Goal: Task Accomplishment & Management: Use online tool/utility

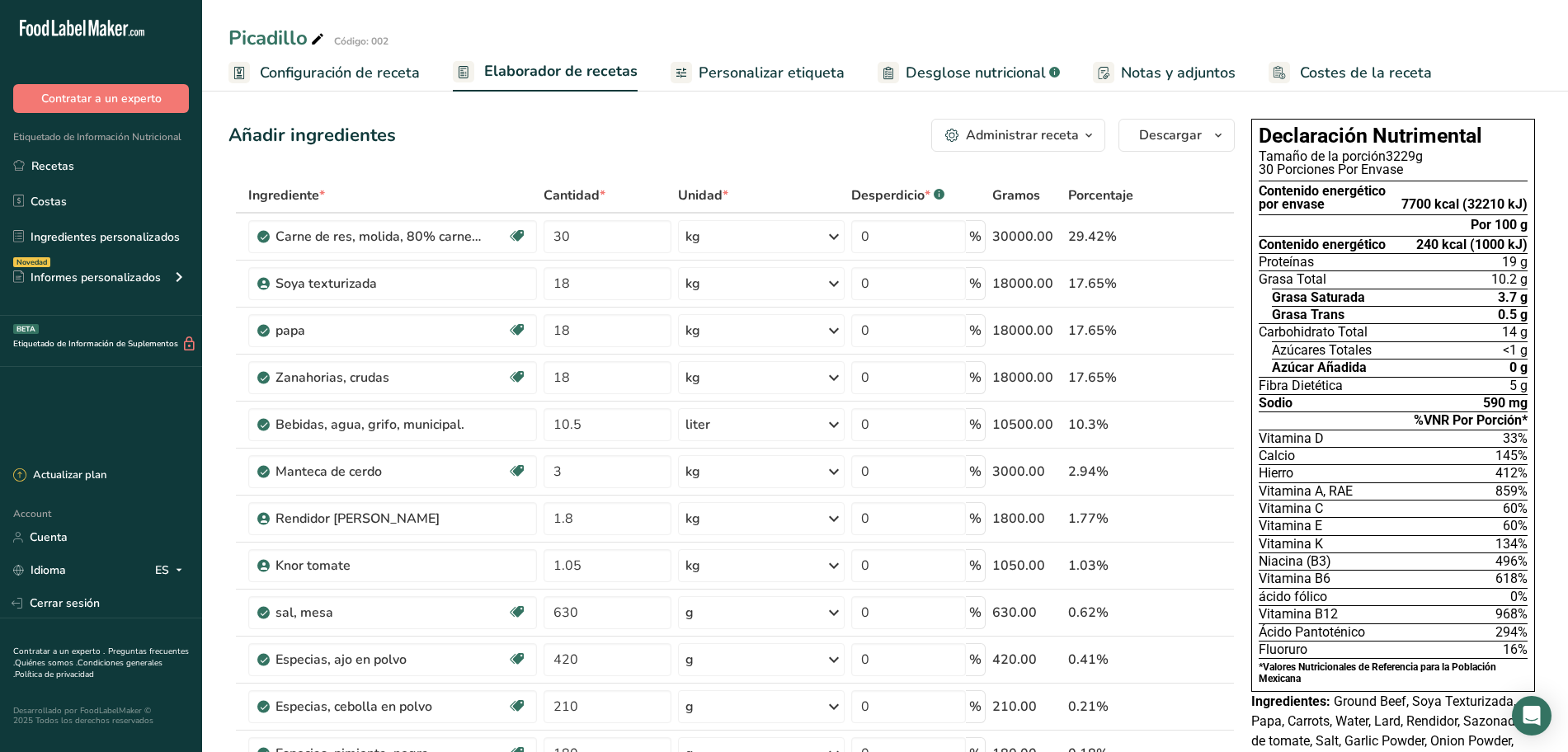
drag, startPoint x: 1090, startPoint y: 135, endPoint x: 1063, endPoint y: 258, distance: 125.9
click at [1090, 135] on icon "button" at bounding box center [1089, 135] width 13 height 20
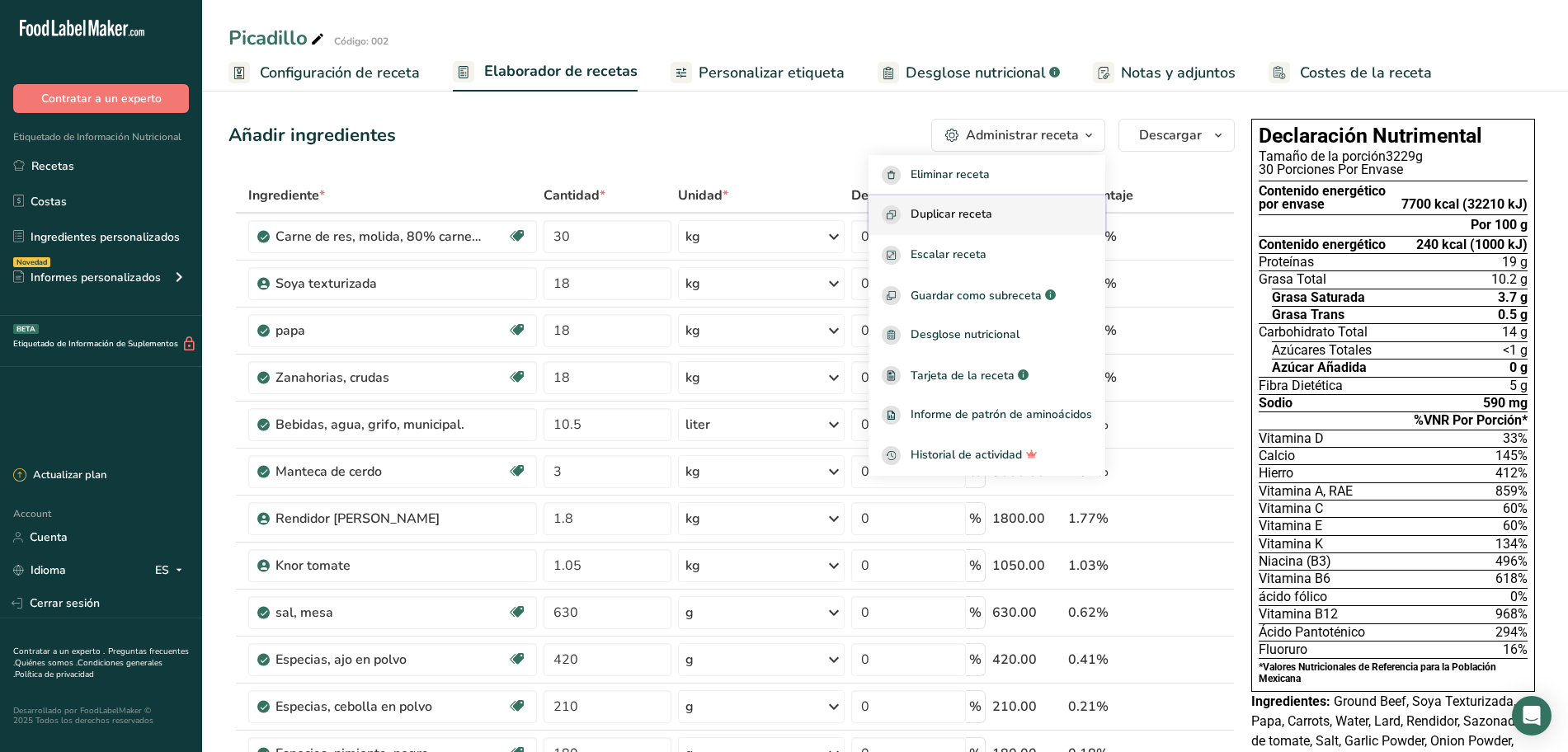
click at [999, 218] on div "Duplicar receta" at bounding box center [986, 215] width 211 height 19
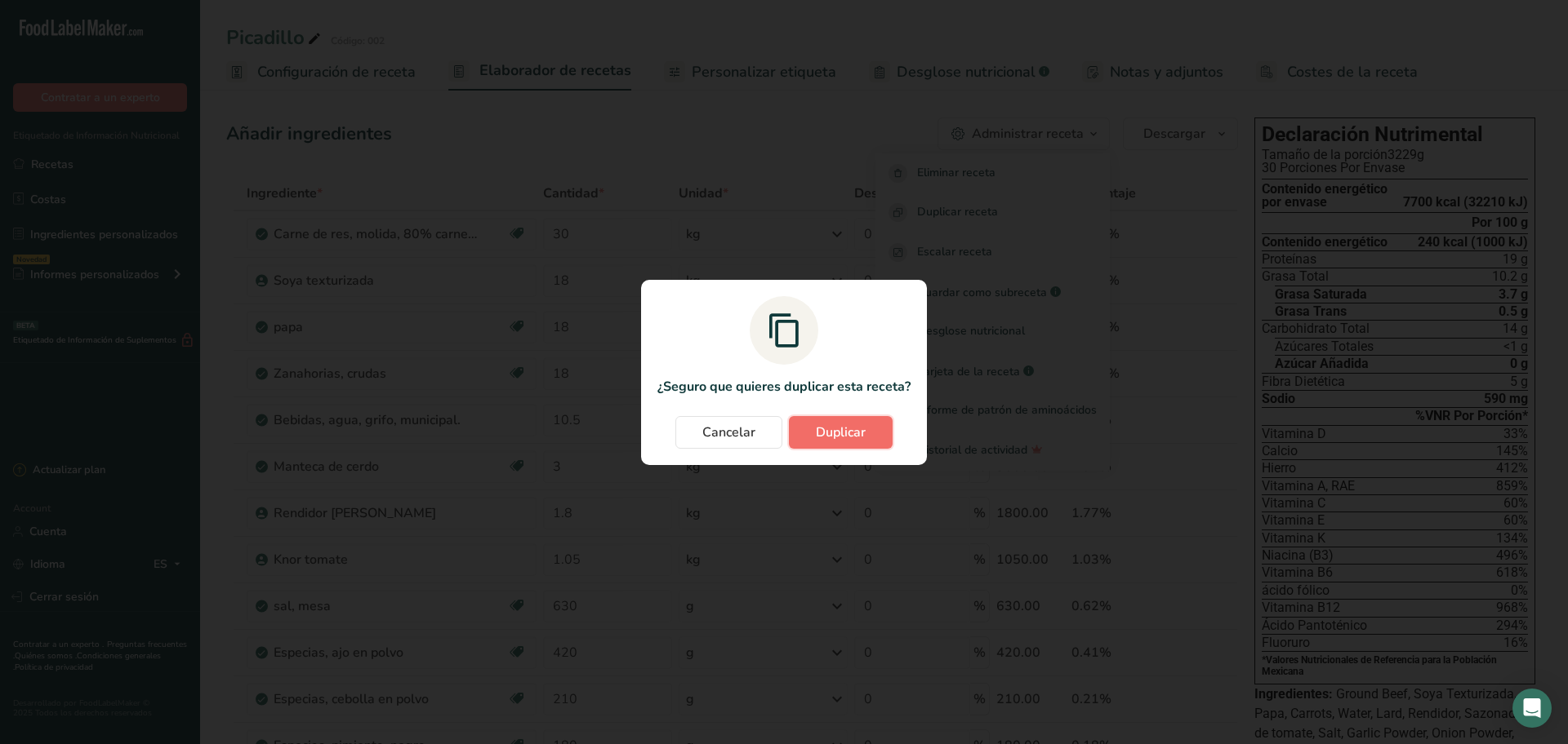
click at [820, 425] on span "Duplicar" at bounding box center [840, 433] width 50 height 19
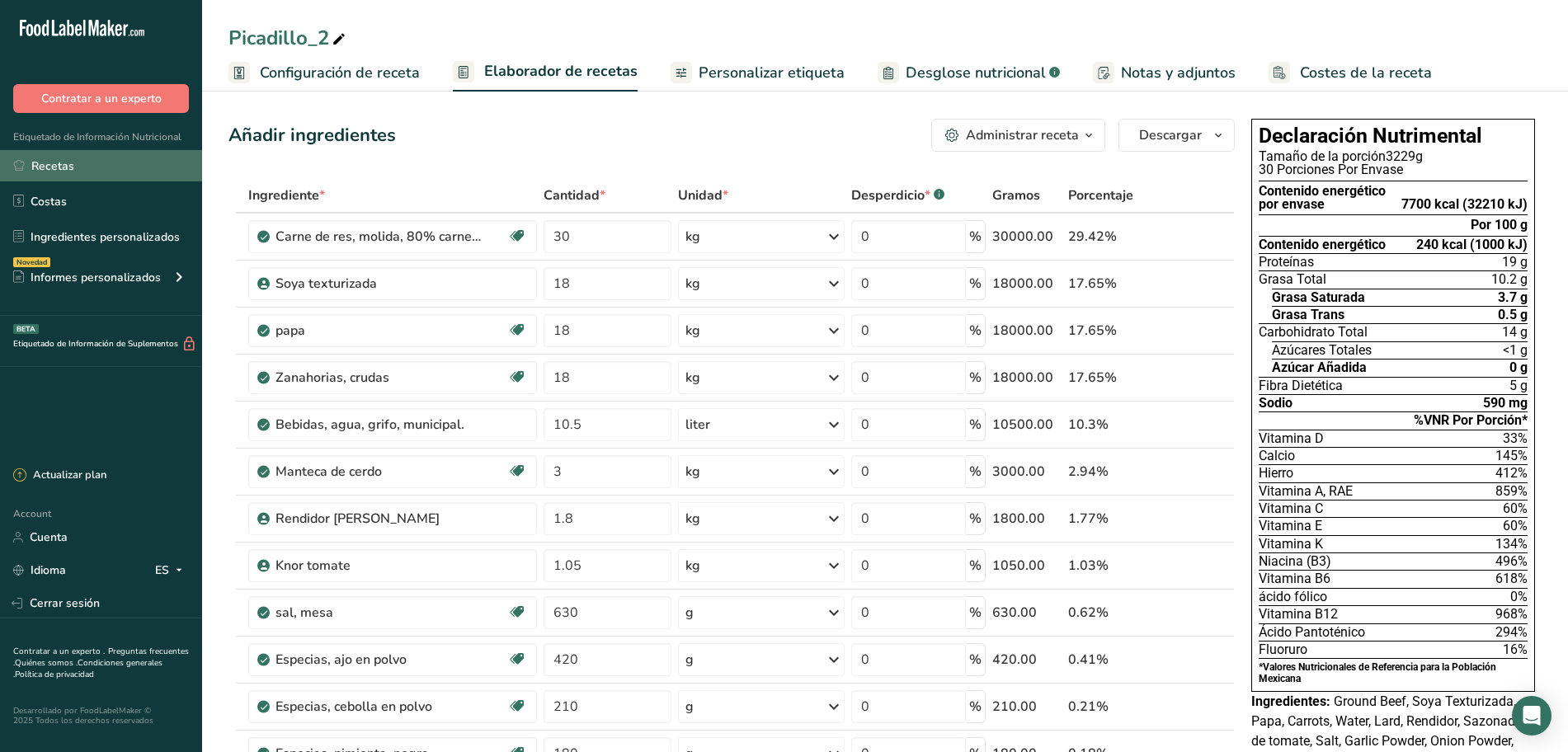
click at [109, 168] on link "Recetas" at bounding box center [100, 166] width 202 height 32
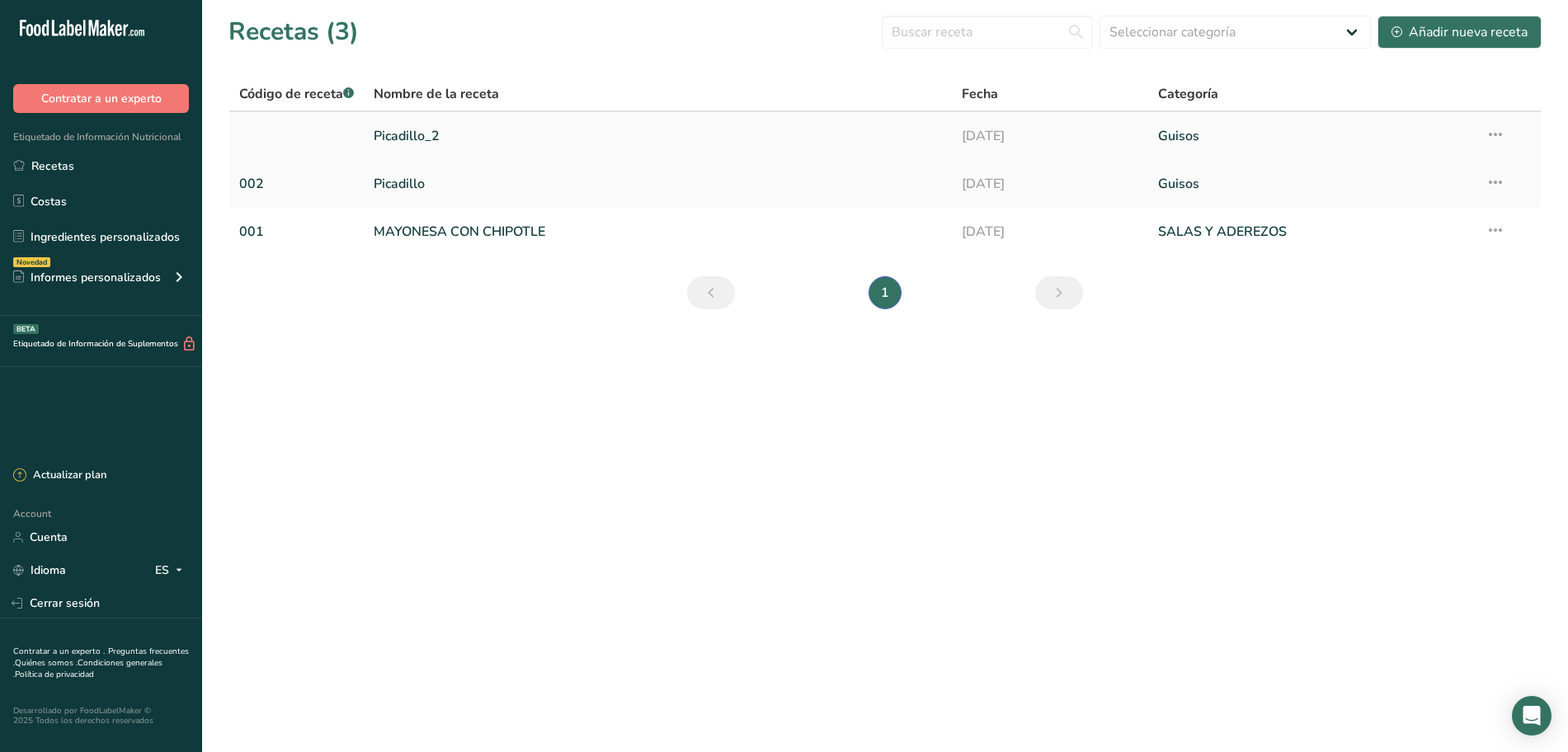
click at [828, 132] on link "Picadillo_2" at bounding box center [658, 136] width 568 height 34
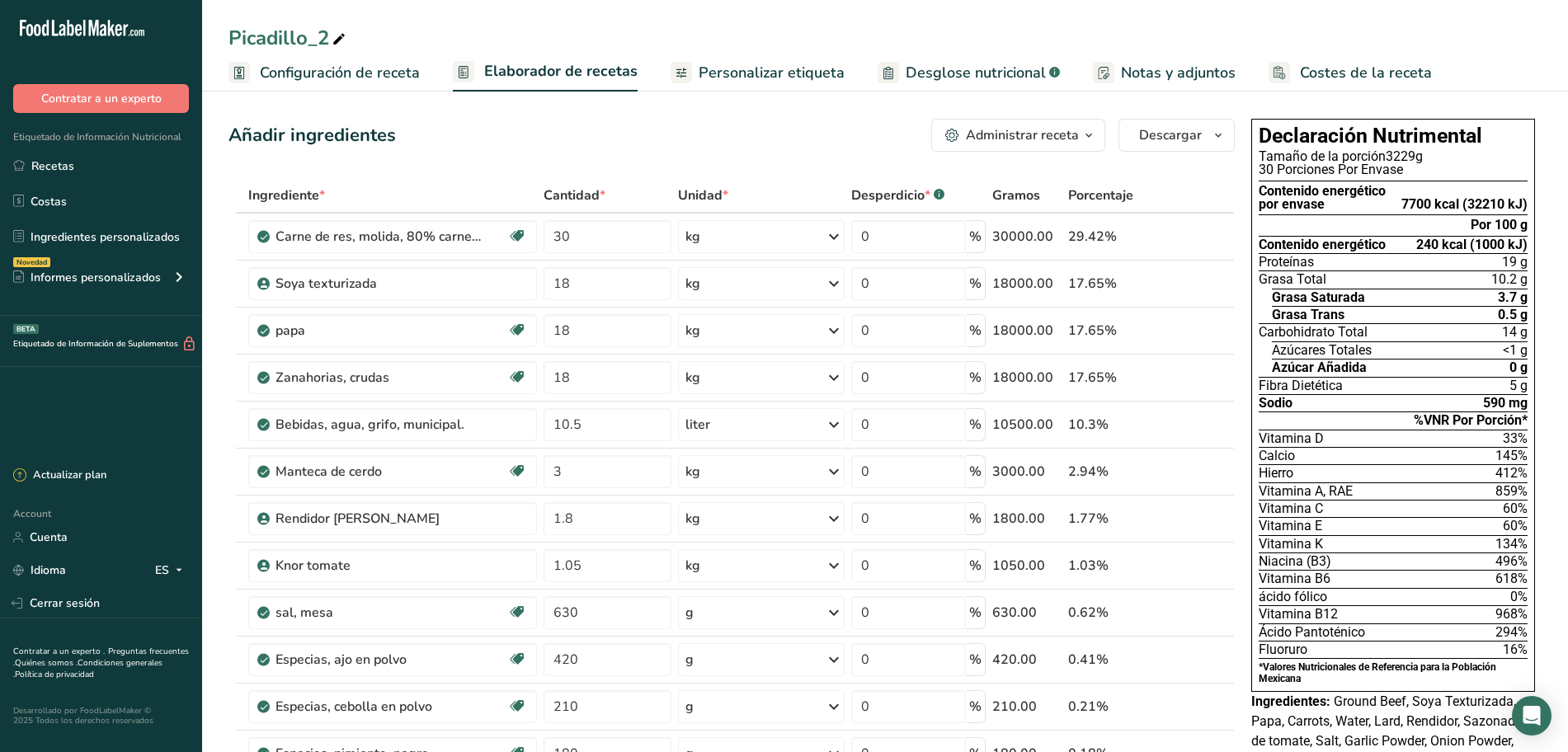
click at [1074, 138] on div "Administrar receta" at bounding box center [1022, 135] width 113 height 19
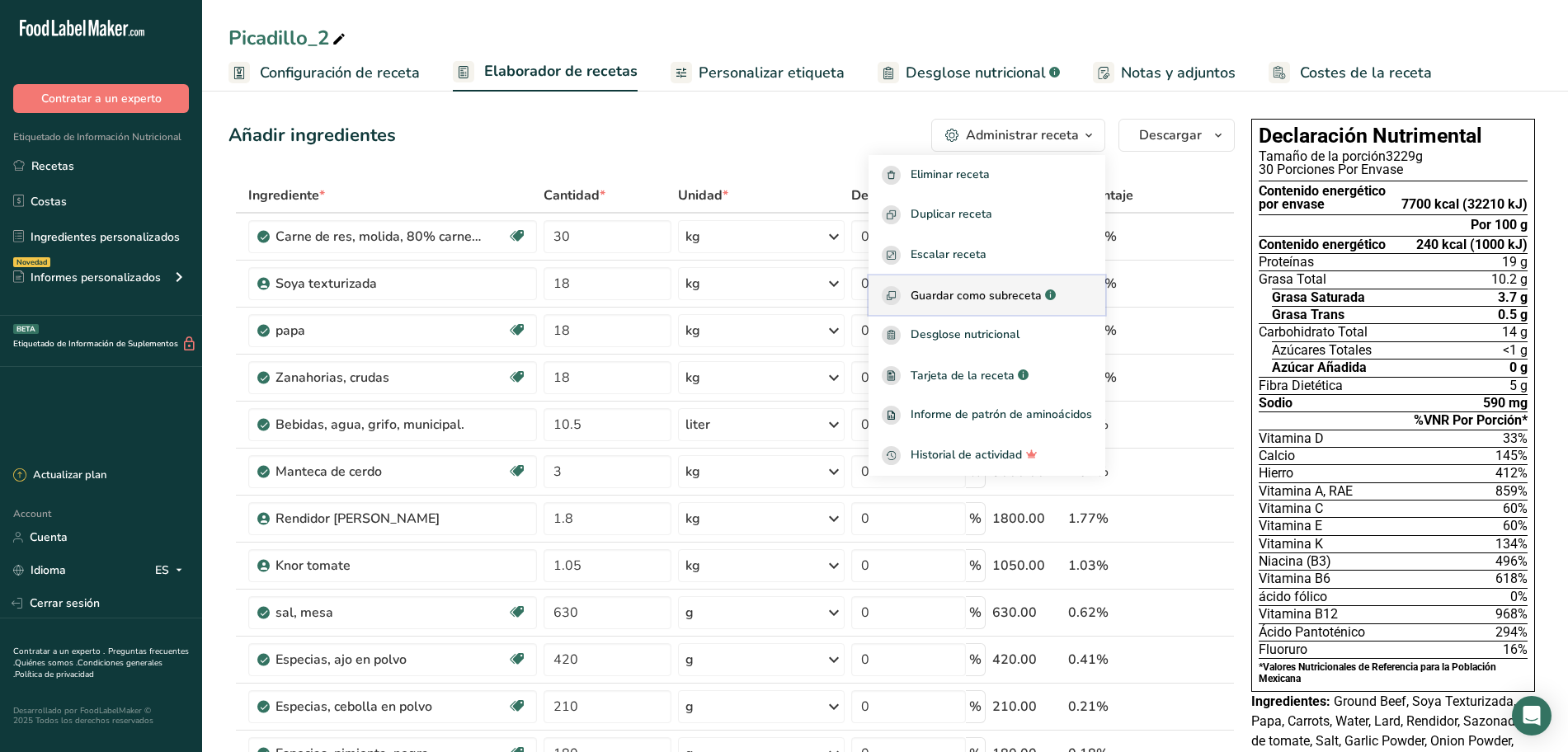
click at [1026, 301] on span "Guardar como subreceta" at bounding box center [976, 296] width 131 height 18
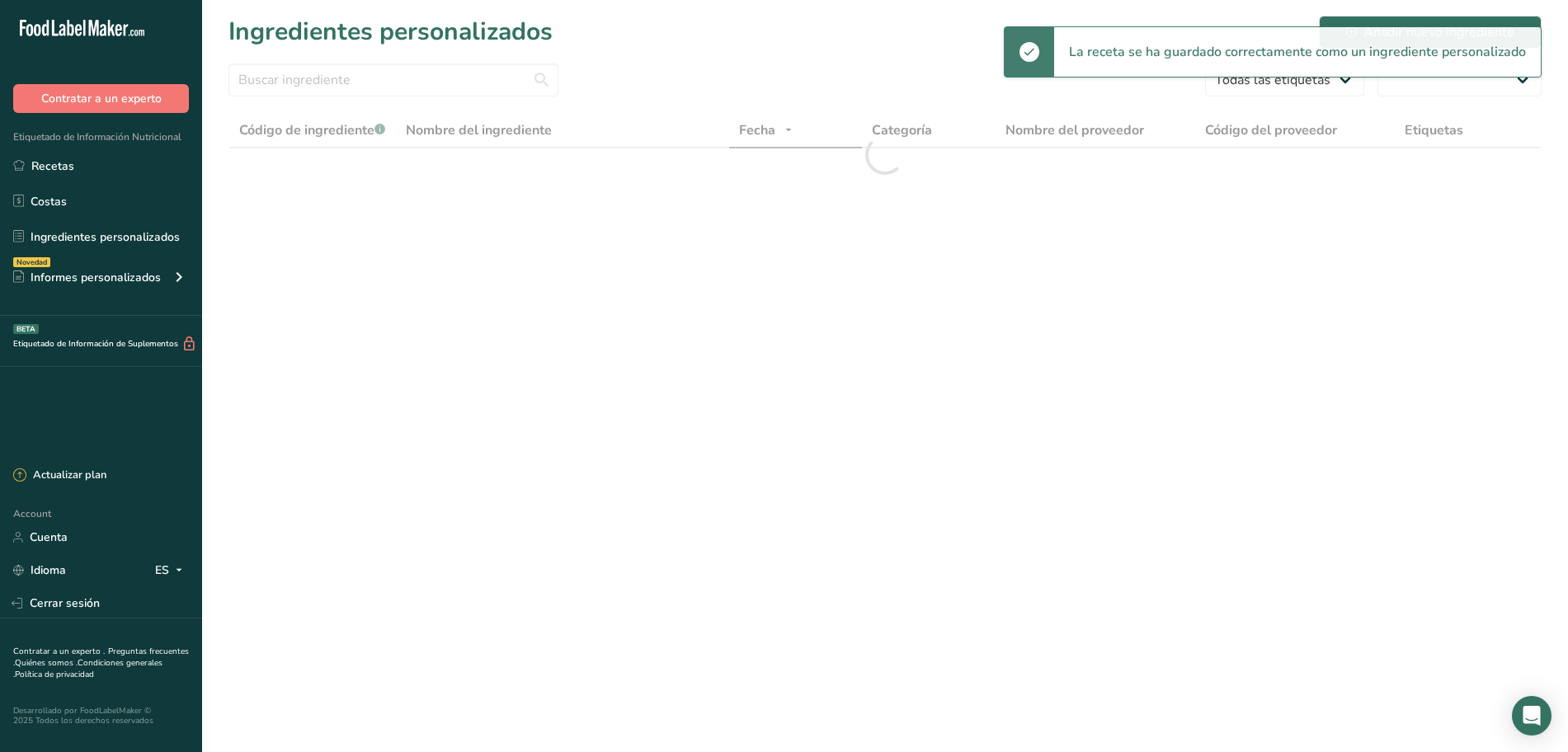
select select "30"
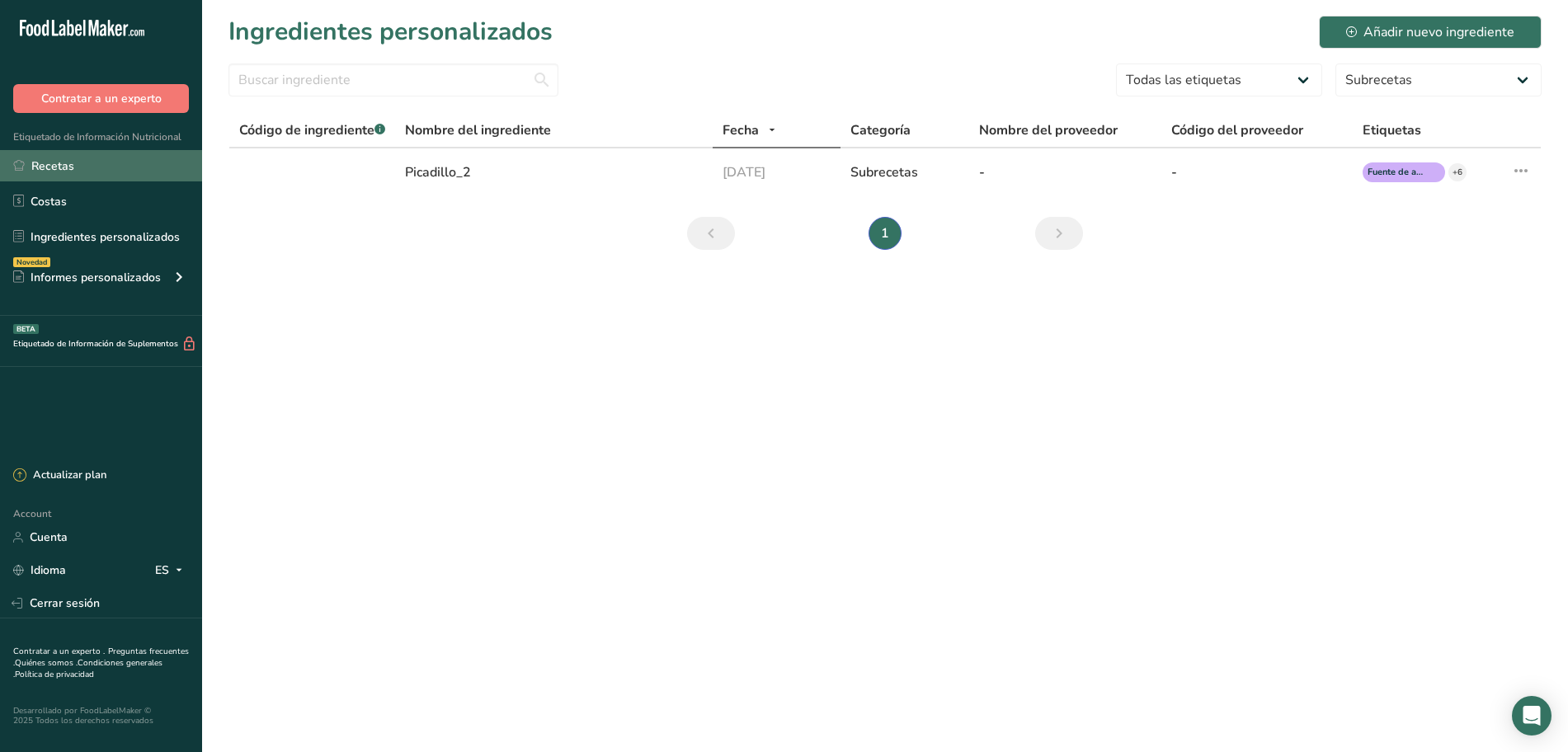
click at [95, 165] on link "Recetas" at bounding box center [100, 166] width 202 height 32
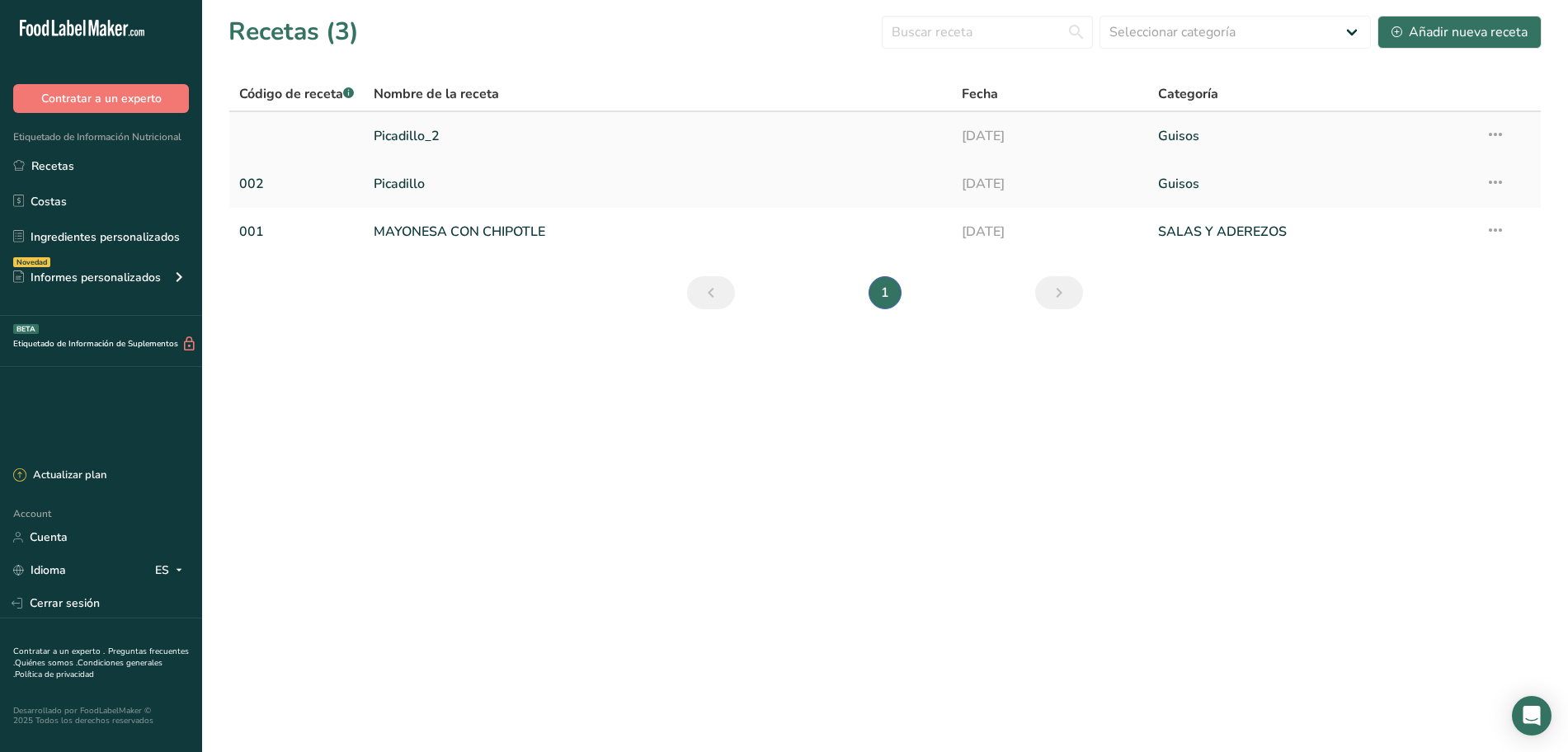
click at [1493, 124] on icon at bounding box center [1495, 135] width 19 height 30
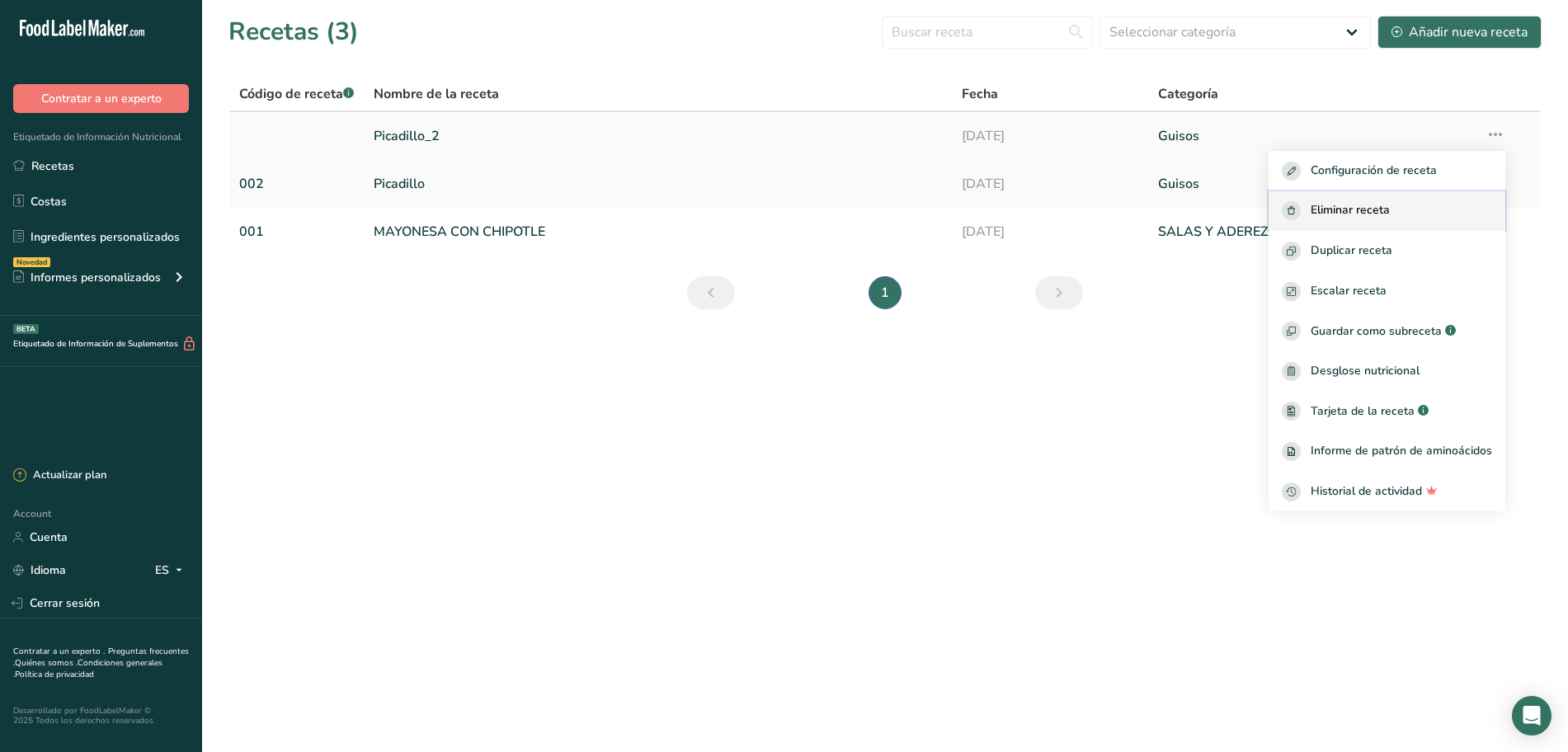
click at [1334, 209] on span "Eliminar receta" at bounding box center [1350, 211] width 79 height 19
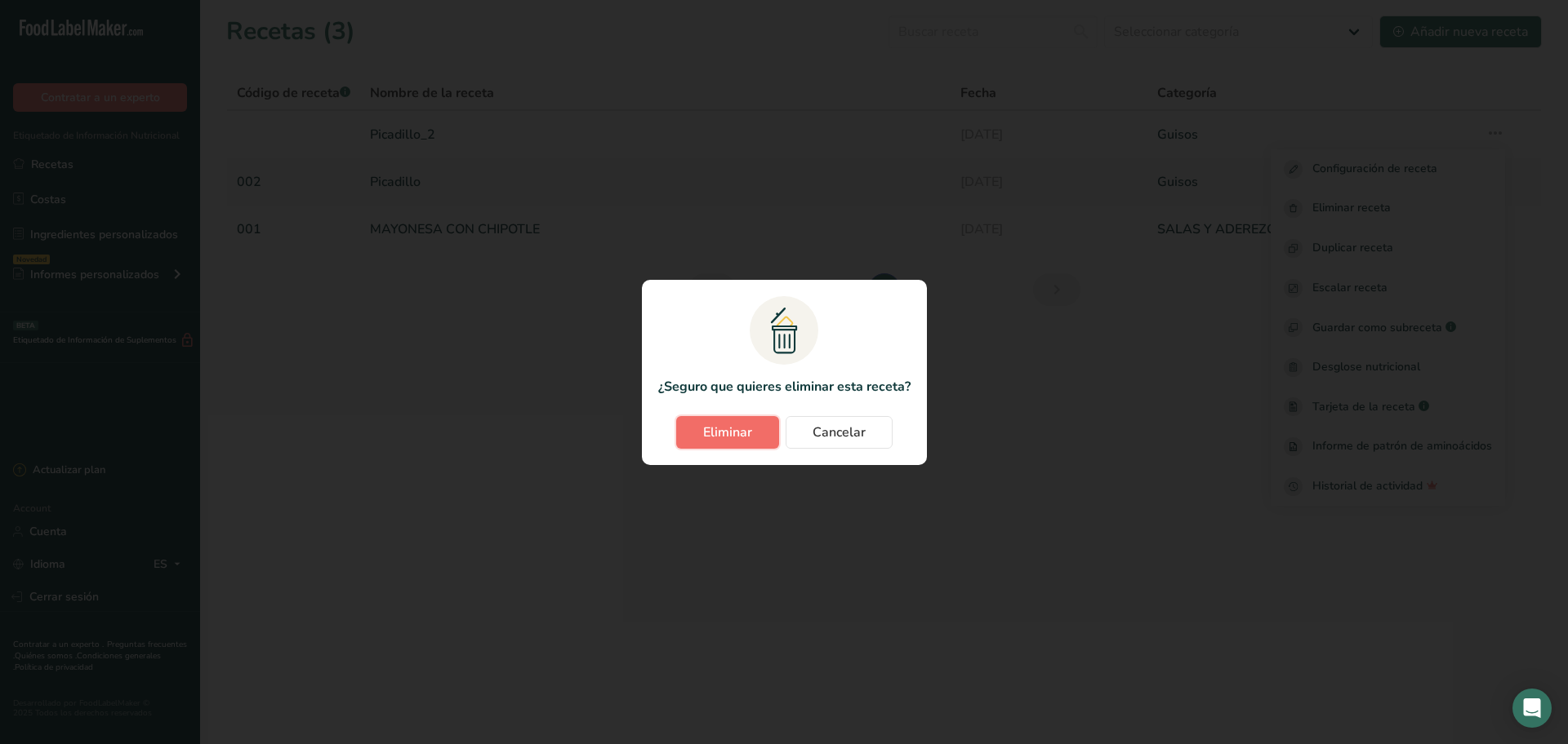
click at [737, 432] on span "Eliminar" at bounding box center [728, 433] width 49 height 19
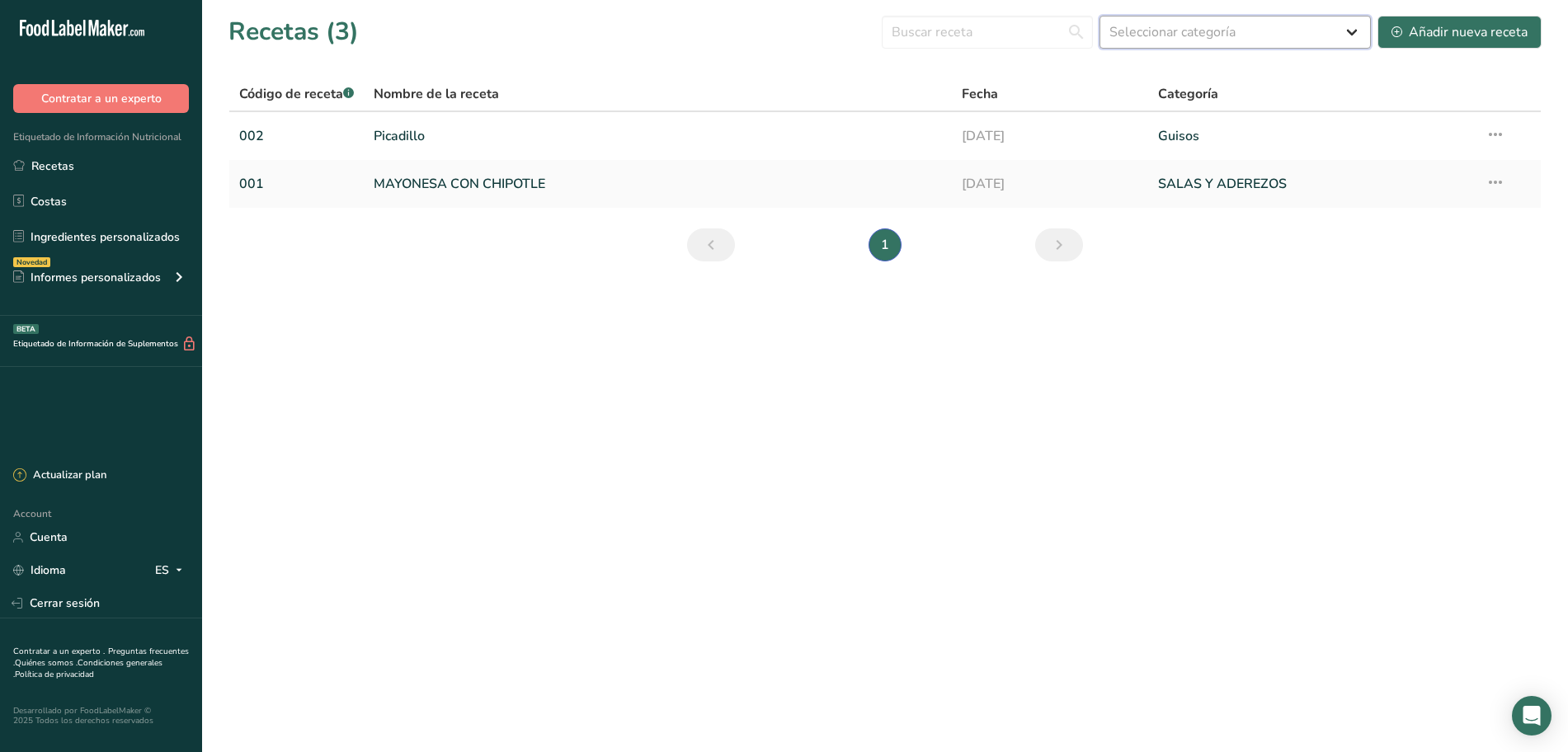
click at [1229, 41] on select "Seleccionar categoría Todos Productos de panadería Bebidas Confitería Comidas c…" at bounding box center [1235, 32] width 271 height 33
click at [1005, 322] on main "Recetas (3) Seleccionar categoría Todos Productos de panadería Bebidas Confiter…" at bounding box center [784, 376] width 1568 height 752
click at [966, 35] on input "text" at bounding box center [987, 32] width 212 height 33
click at [955, 28] on input "text" at bounding box center [987, 32] width 212 height 33
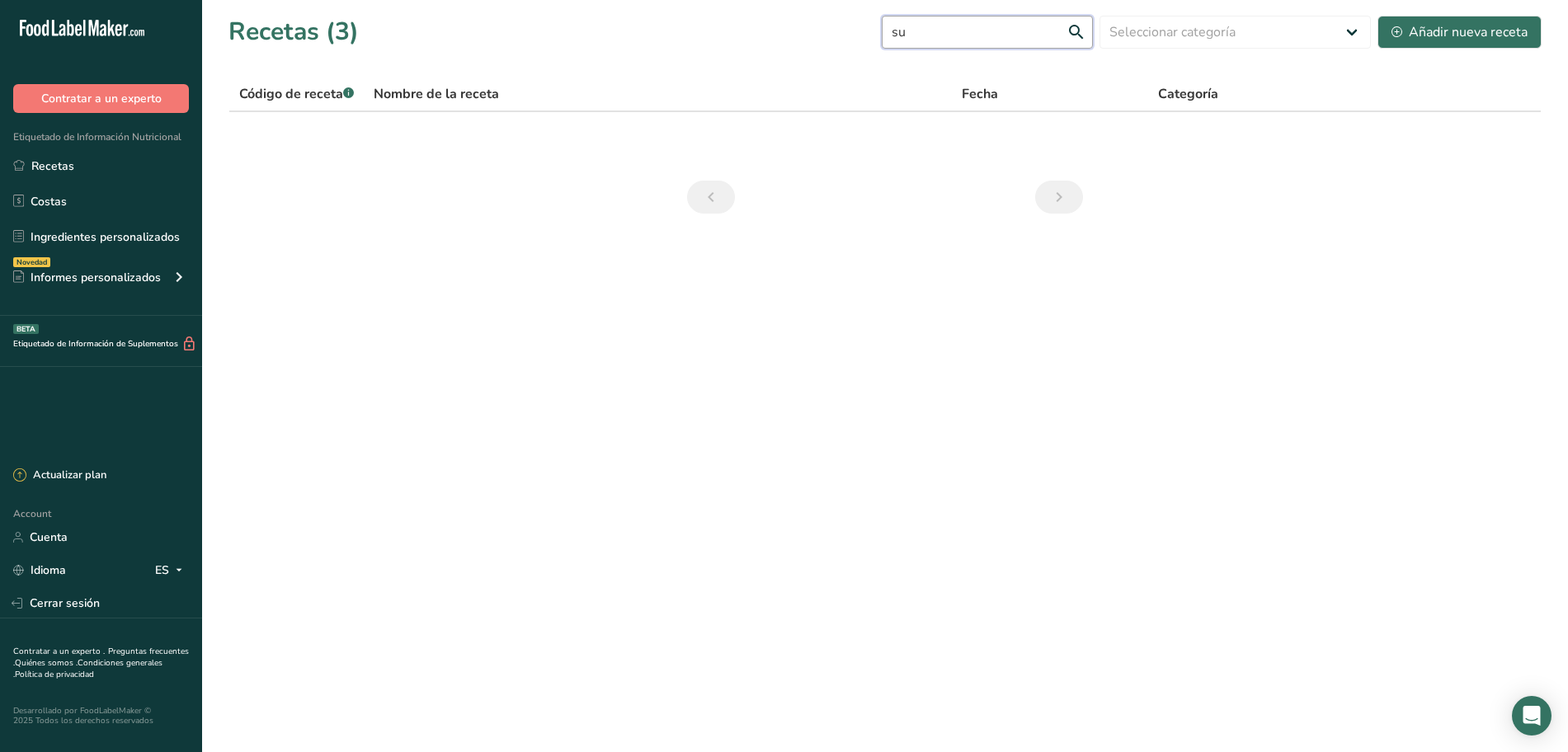
type input "s"
click at [362, 147] on div at bounding box center [885, 118] width 1313 height 84
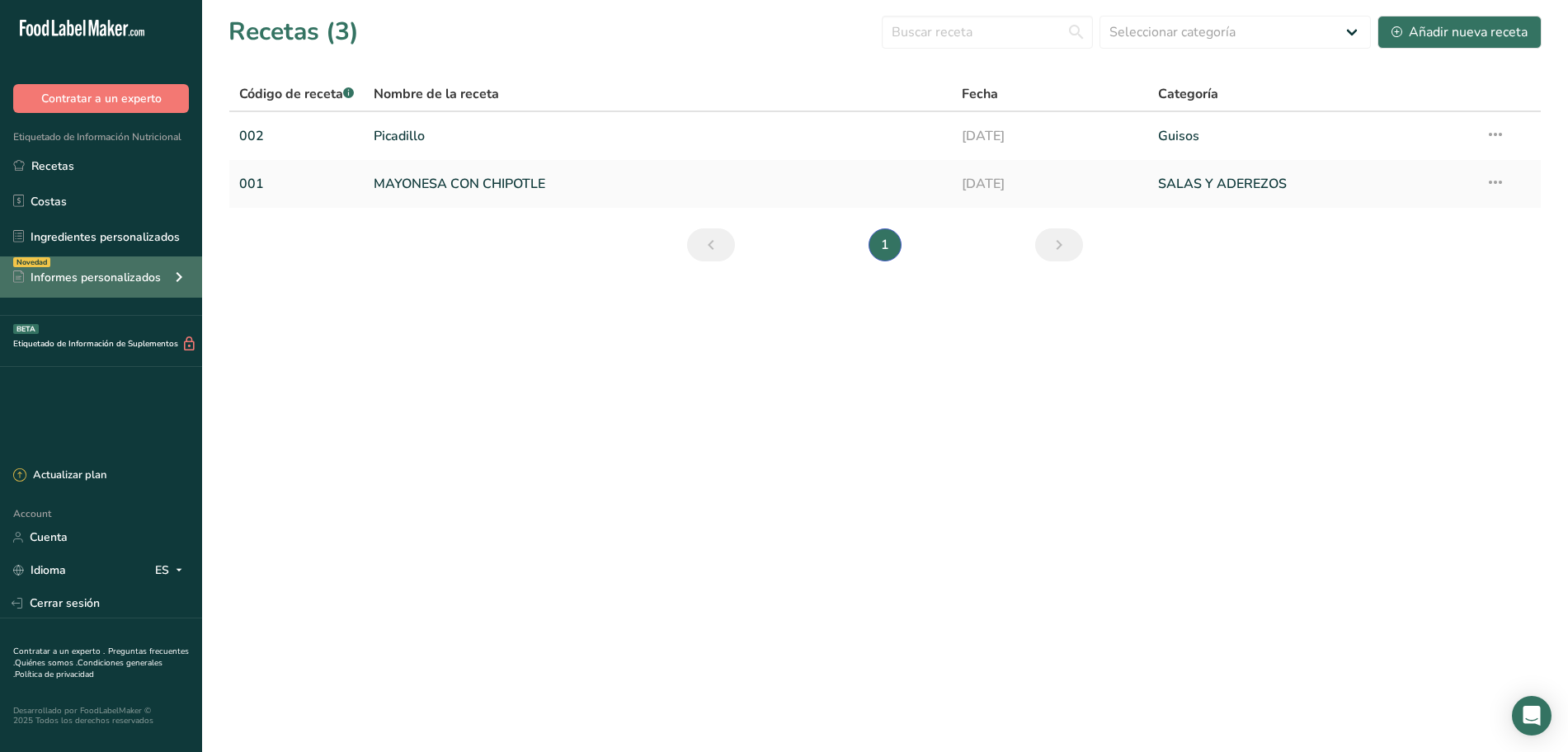
click at [170, 272] on icon at bounding box center [179, 278] width 19 height 30
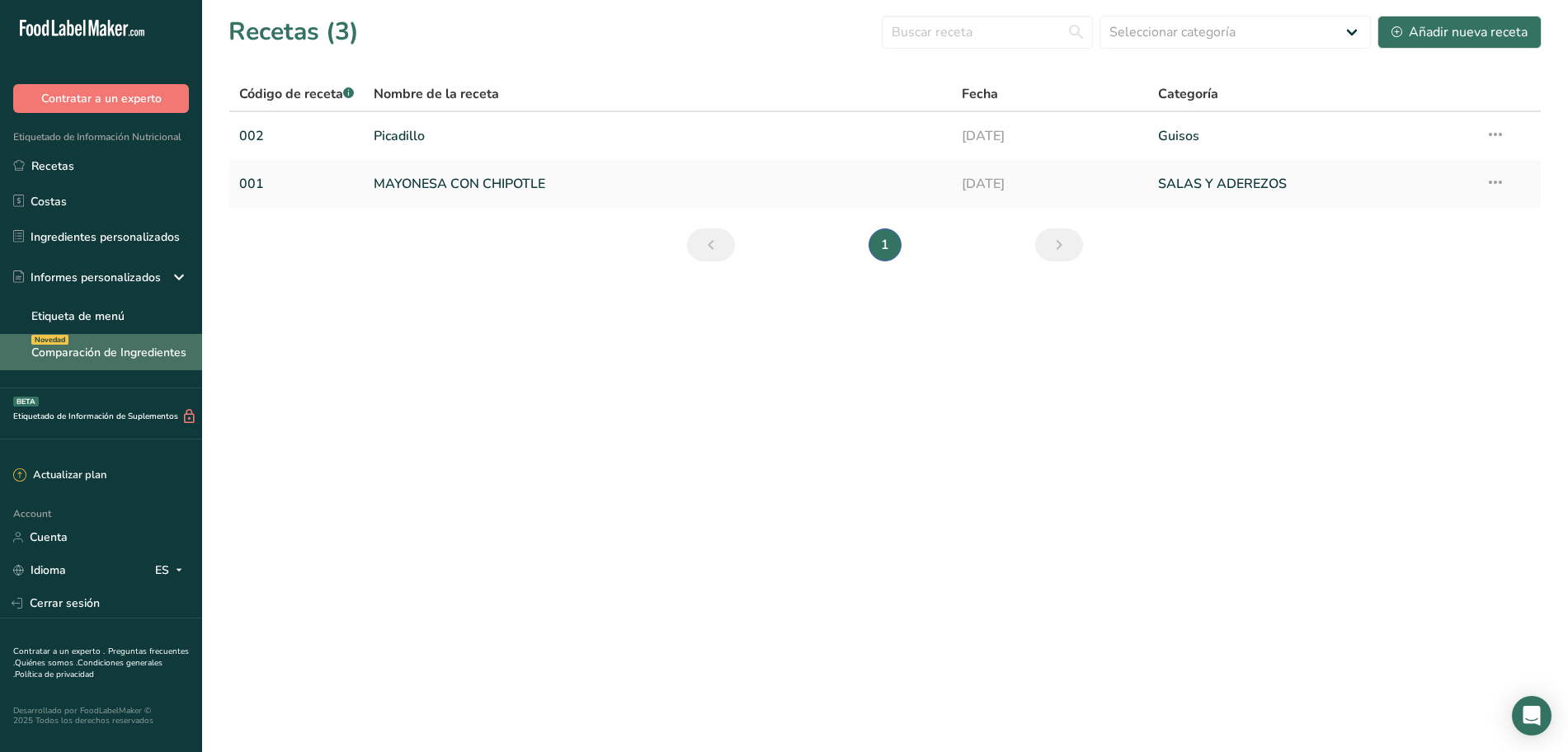
click at [152, 347] on link "Comparación de Ingredientes Novedad" at bounding box center [100, 352] width 202 height 36
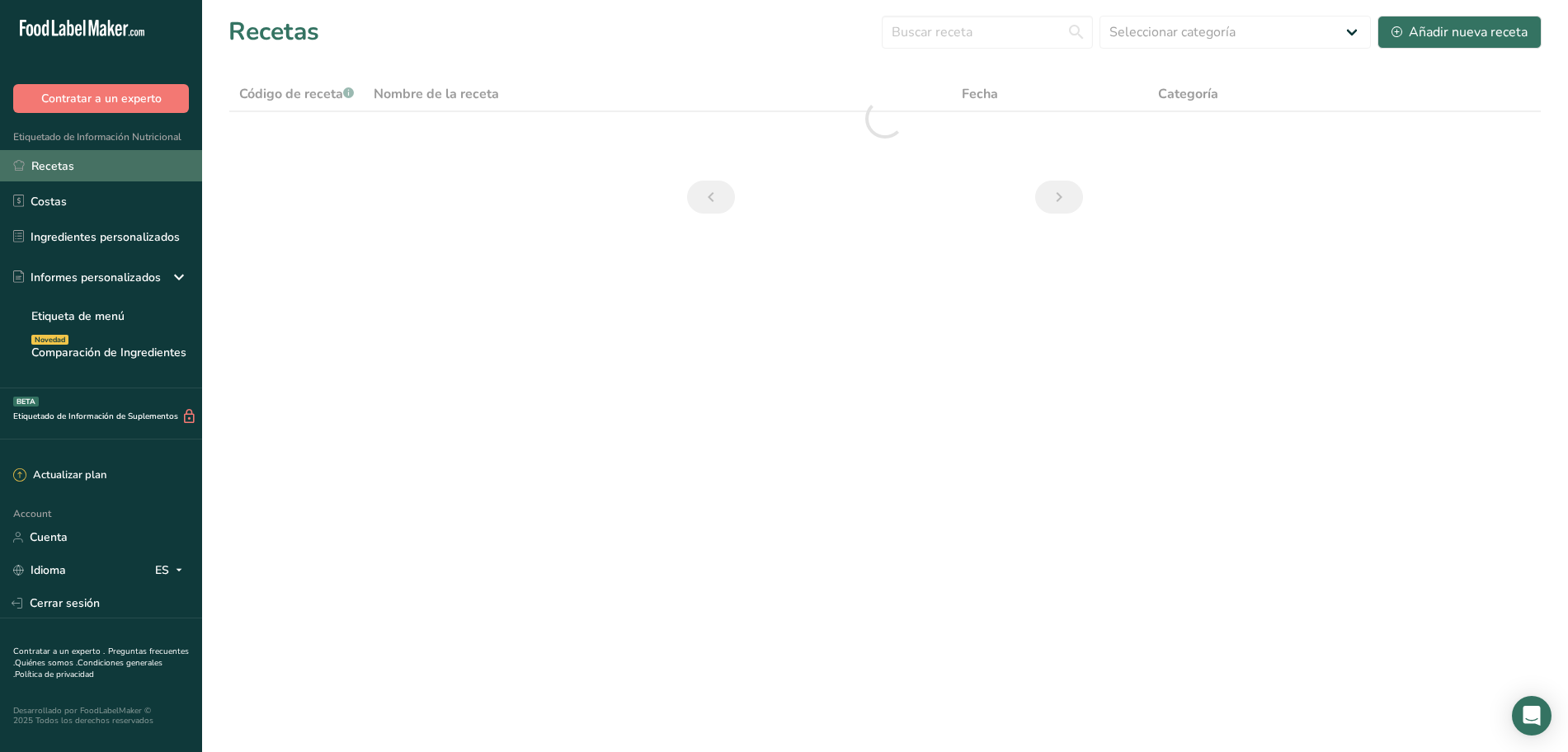
click at [86, 166] on link "Recetas" at bounding box center [100, 166] width 202 height 32
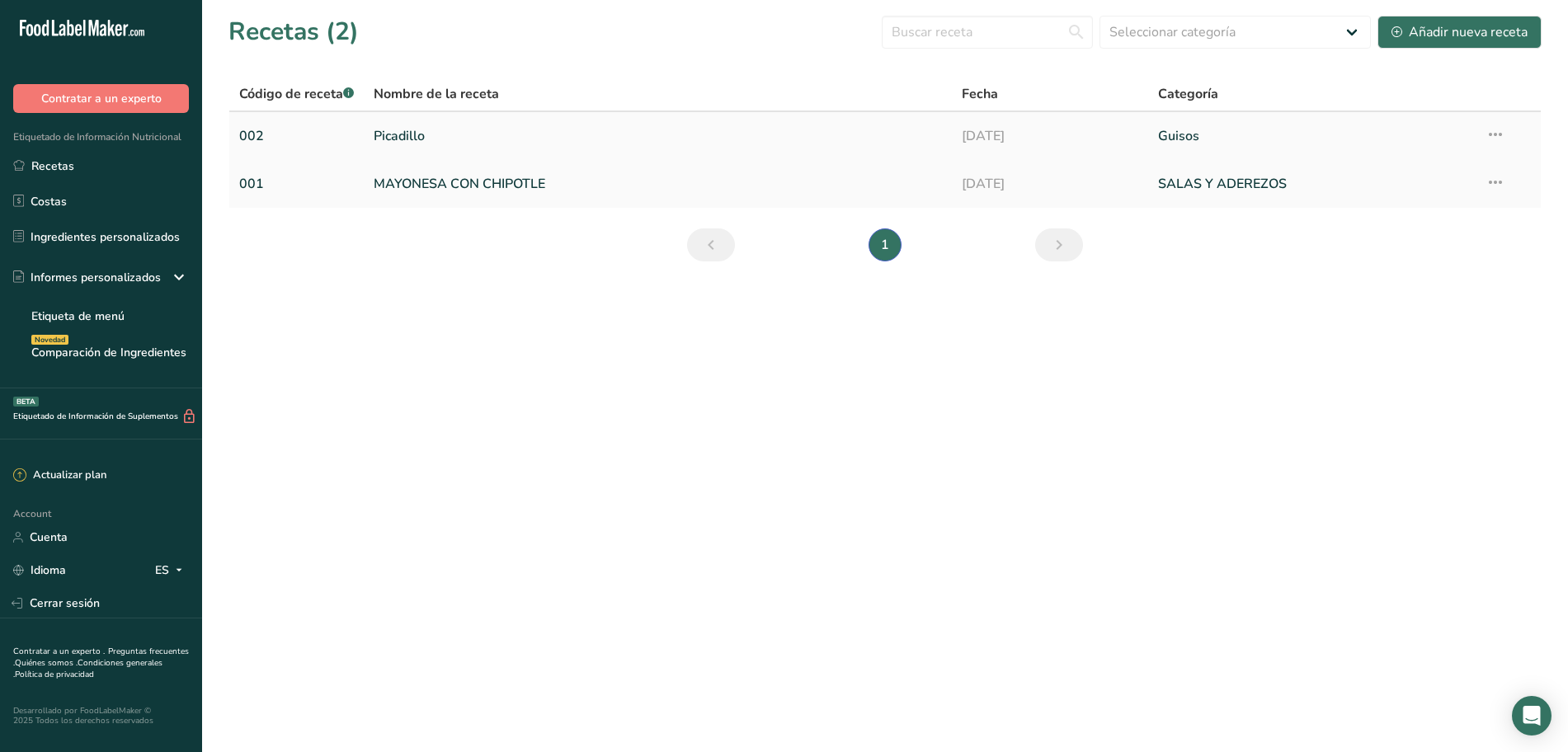
click at [853, 124] on link "Picadillo" at bounding box center [658, 136] width 568 height 34
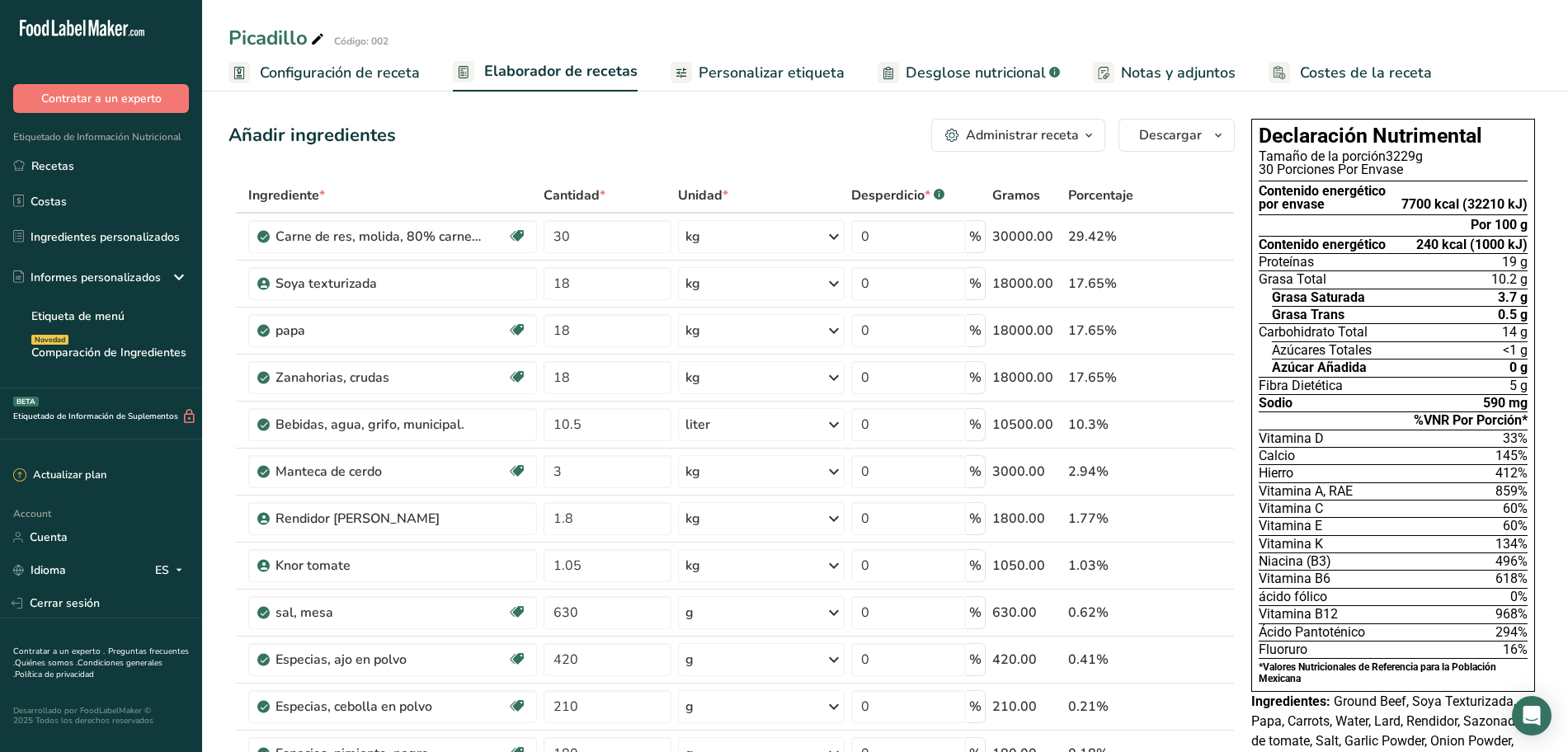
click at [1089, 133] on icon "button" at bounding box center [1089, 135] width 13 height 20
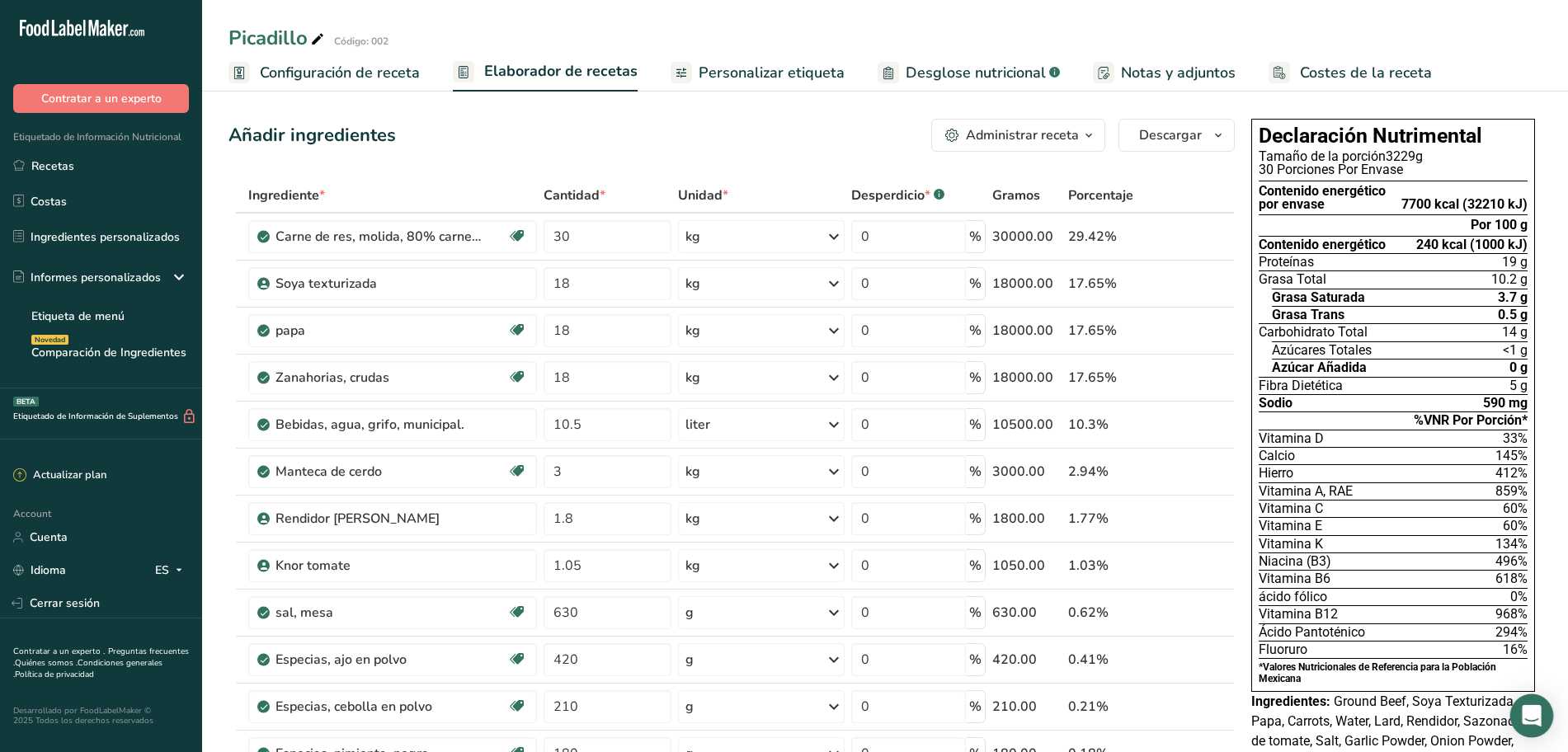
click at [1532, 729] on div "Open Intercom Messenger" at bounding box center [1532, 717] width 44 height 44
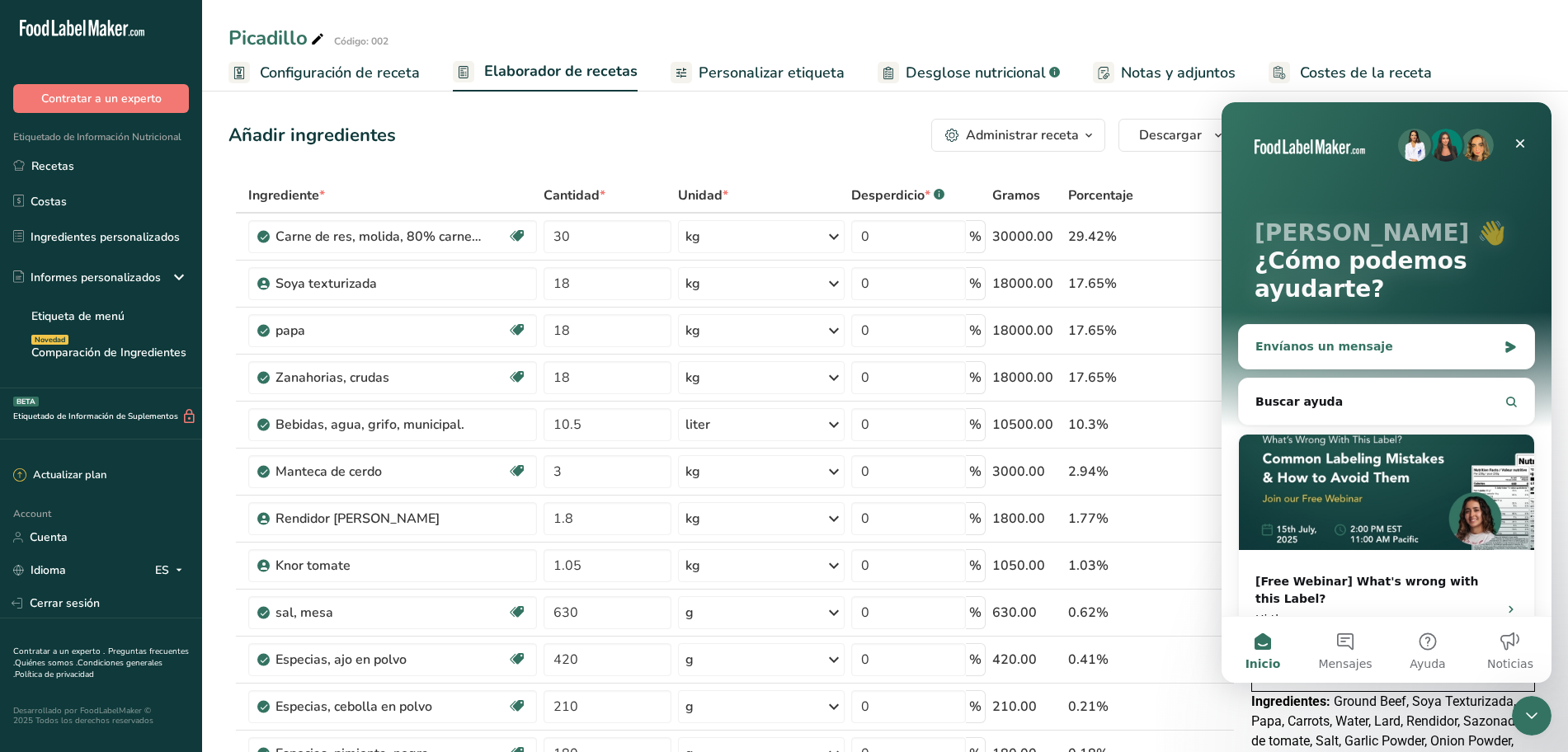
click at [1437, 342] on div "Envíanos un mensaje" at bounding box center [1376, 347] width 242 height 18
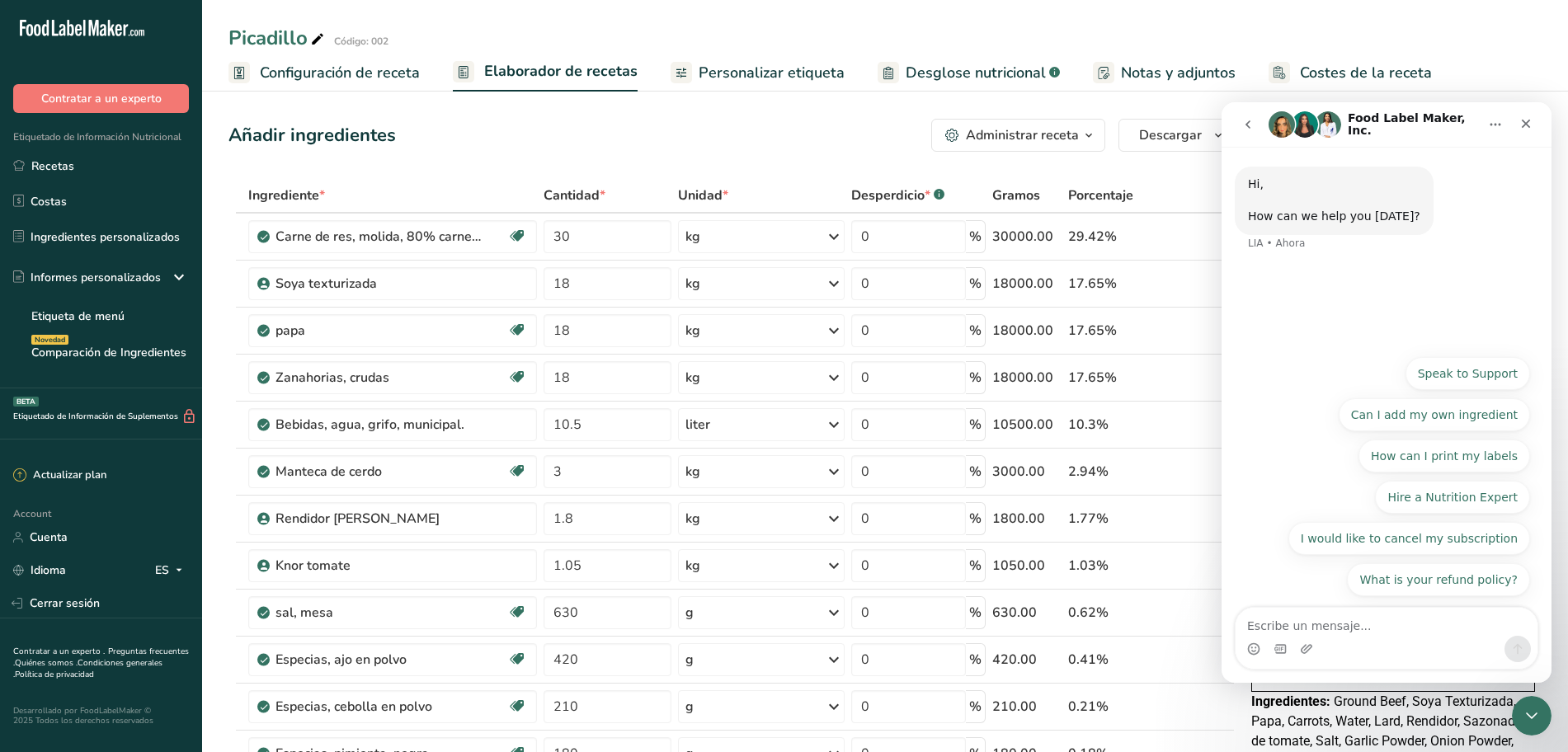
click at [1490, 124] on icon "Inicio" at bounding box center [1495, 124] width 13 height 13
click at [1255, 127] on button "go back" at bounding box center [1248, 125] width 32 height 32
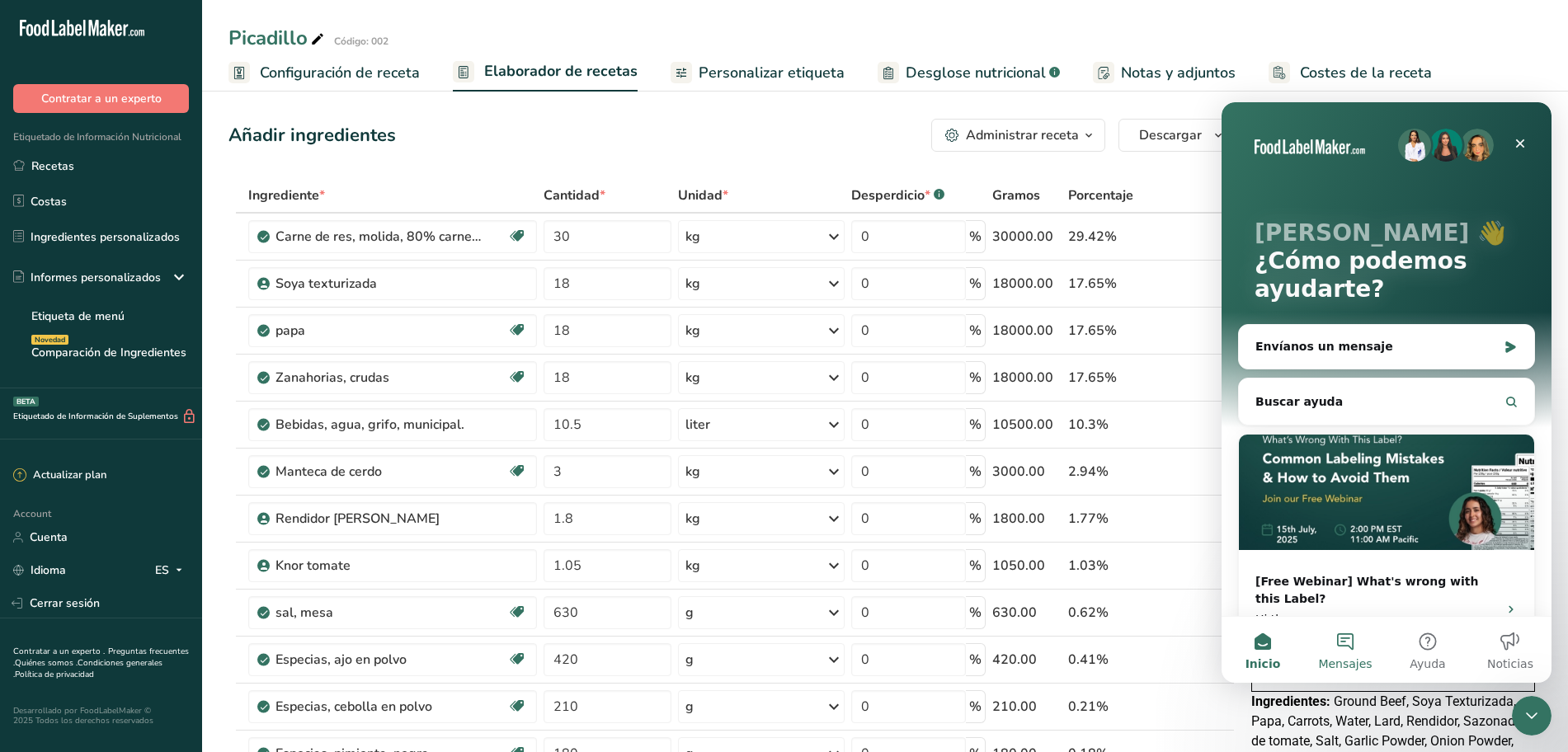
click at [1354, 652] on button "Mensajes" at bounding box center [1345, 650] width 83 height 66
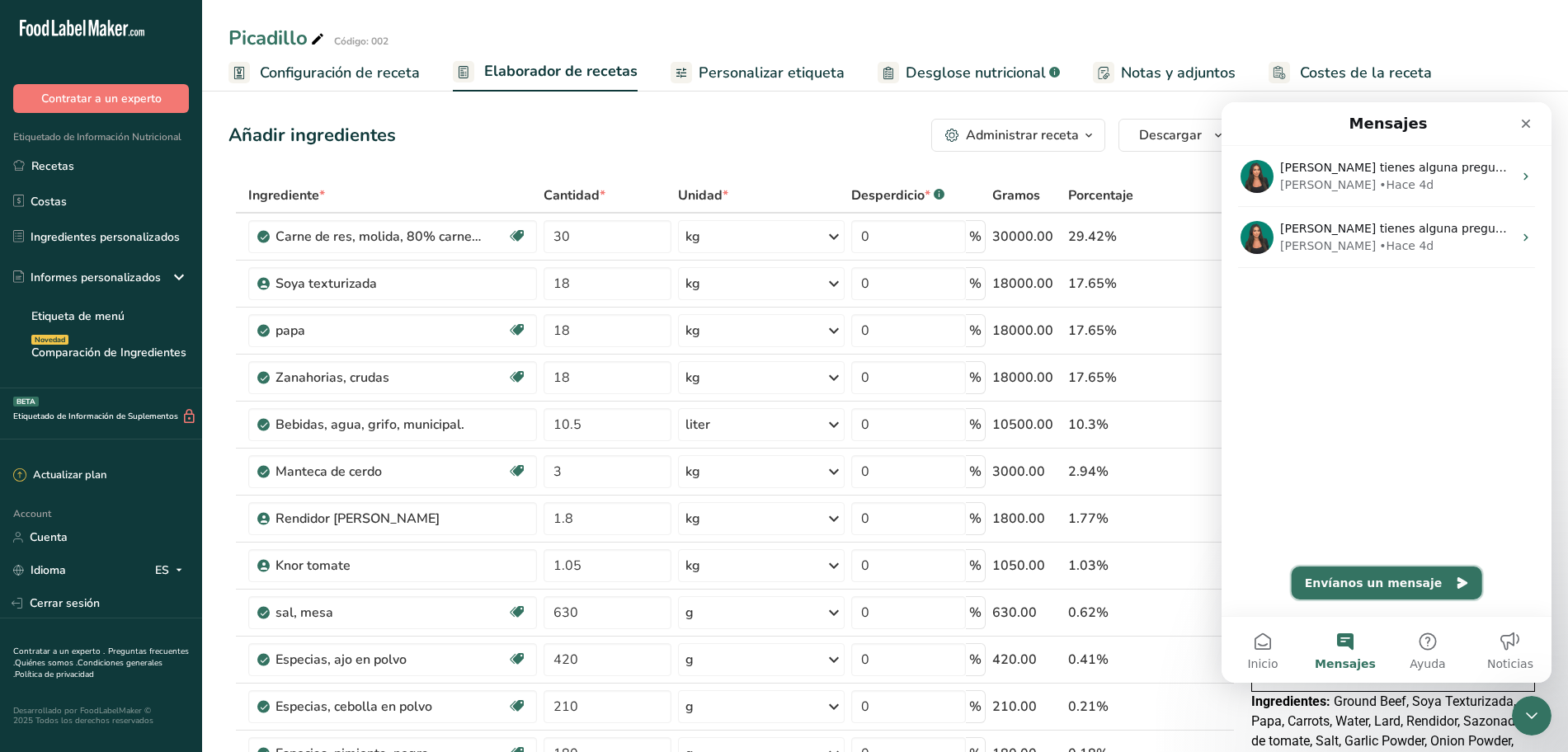
click at [1374, 592] on button "Envíanos un mensaje" at bounding box center [1386, 583] width 190 height 33
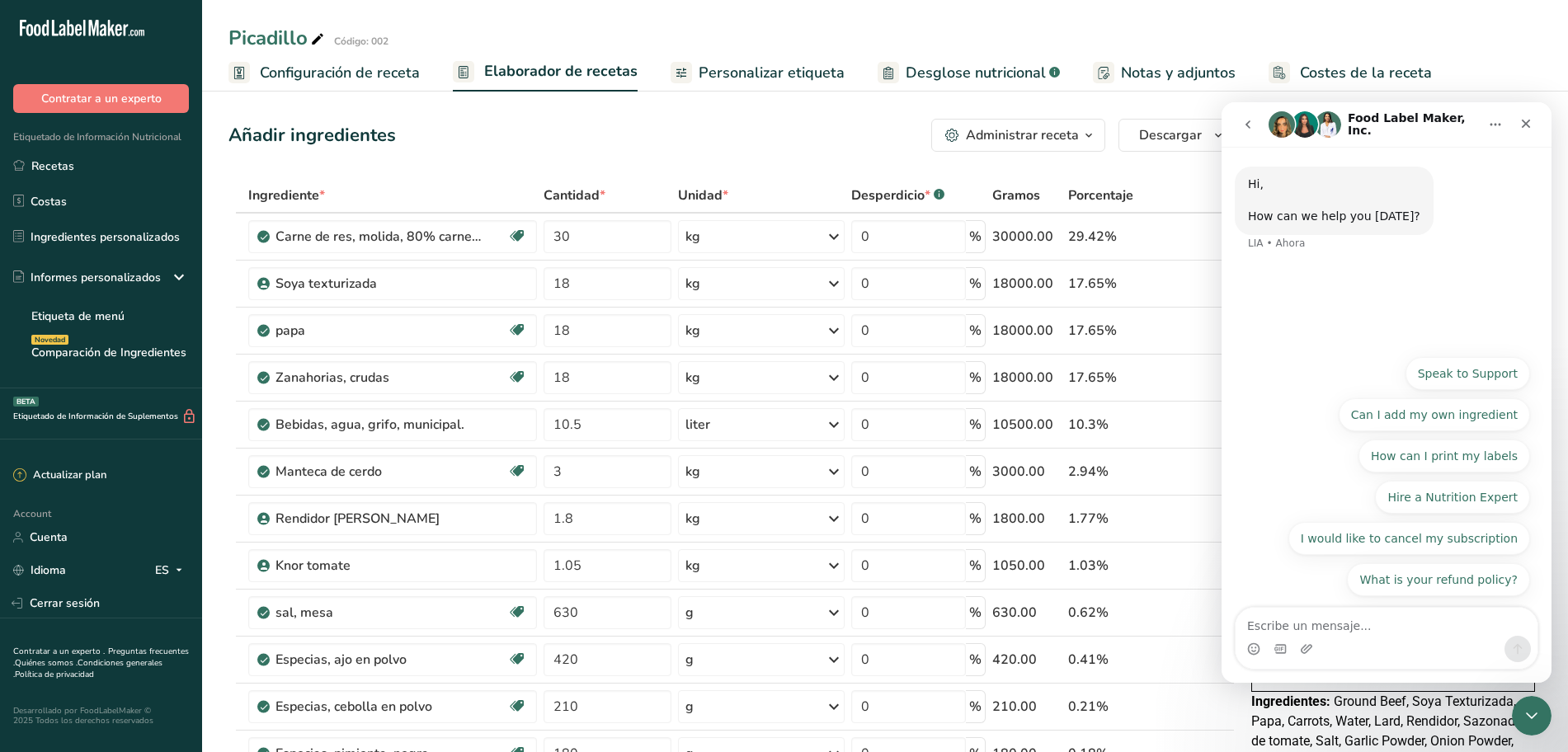
click at [1334, 619] on textarea "Escribe un mensaje..." at bounding box center [1386, 622] width 301 height 28
type textarea "Hola buenos dias"
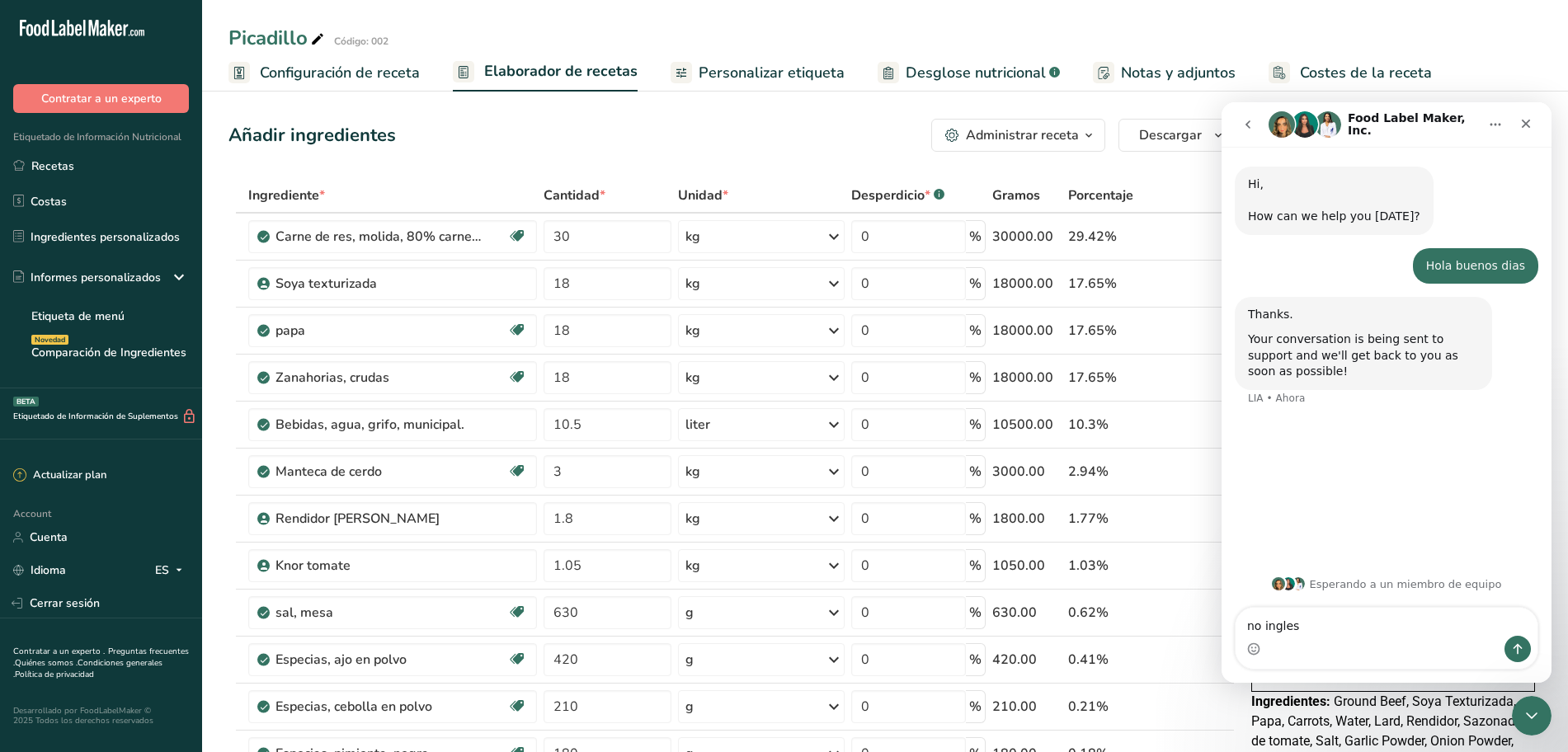
type textarea "no ingles"
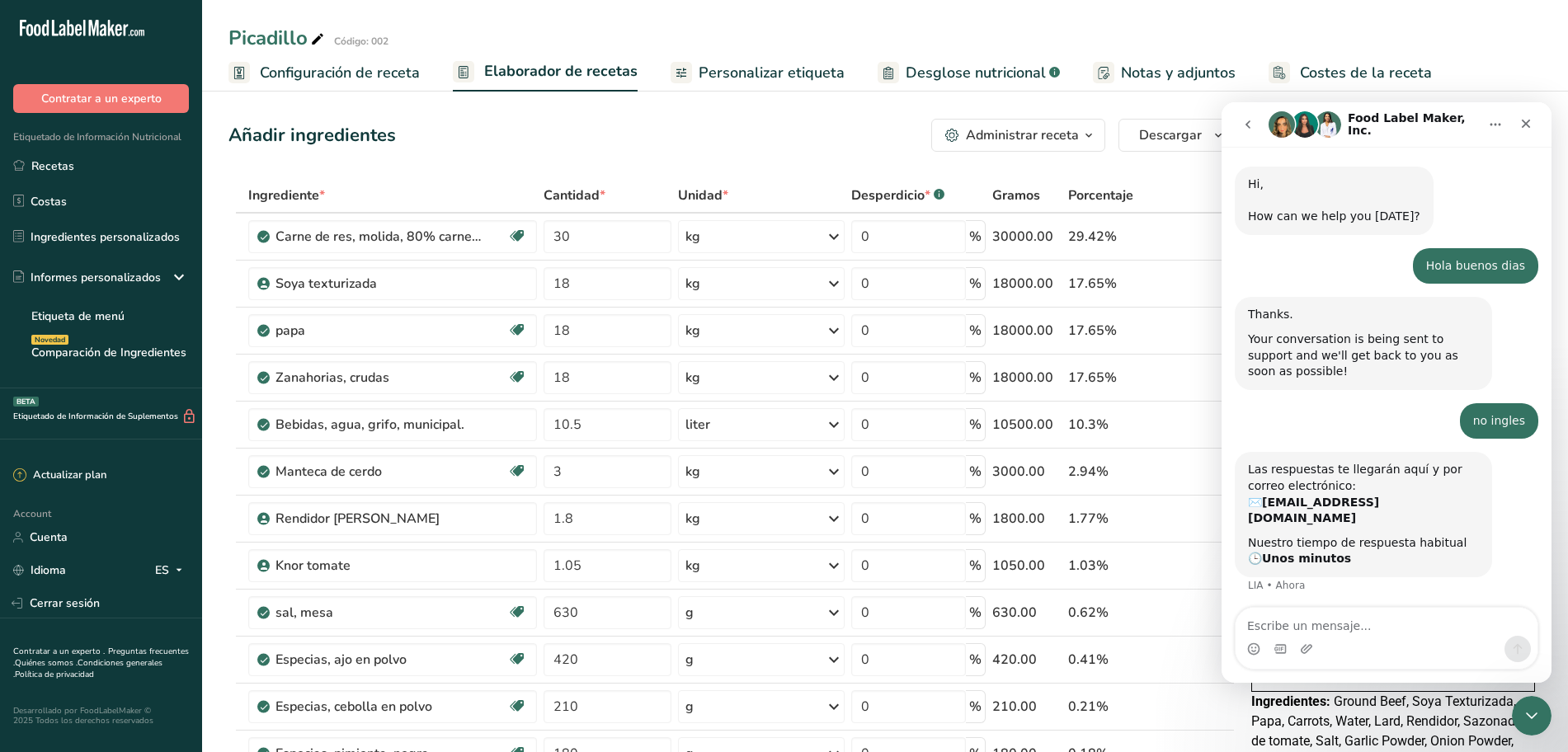
scroll to position [34, 0]
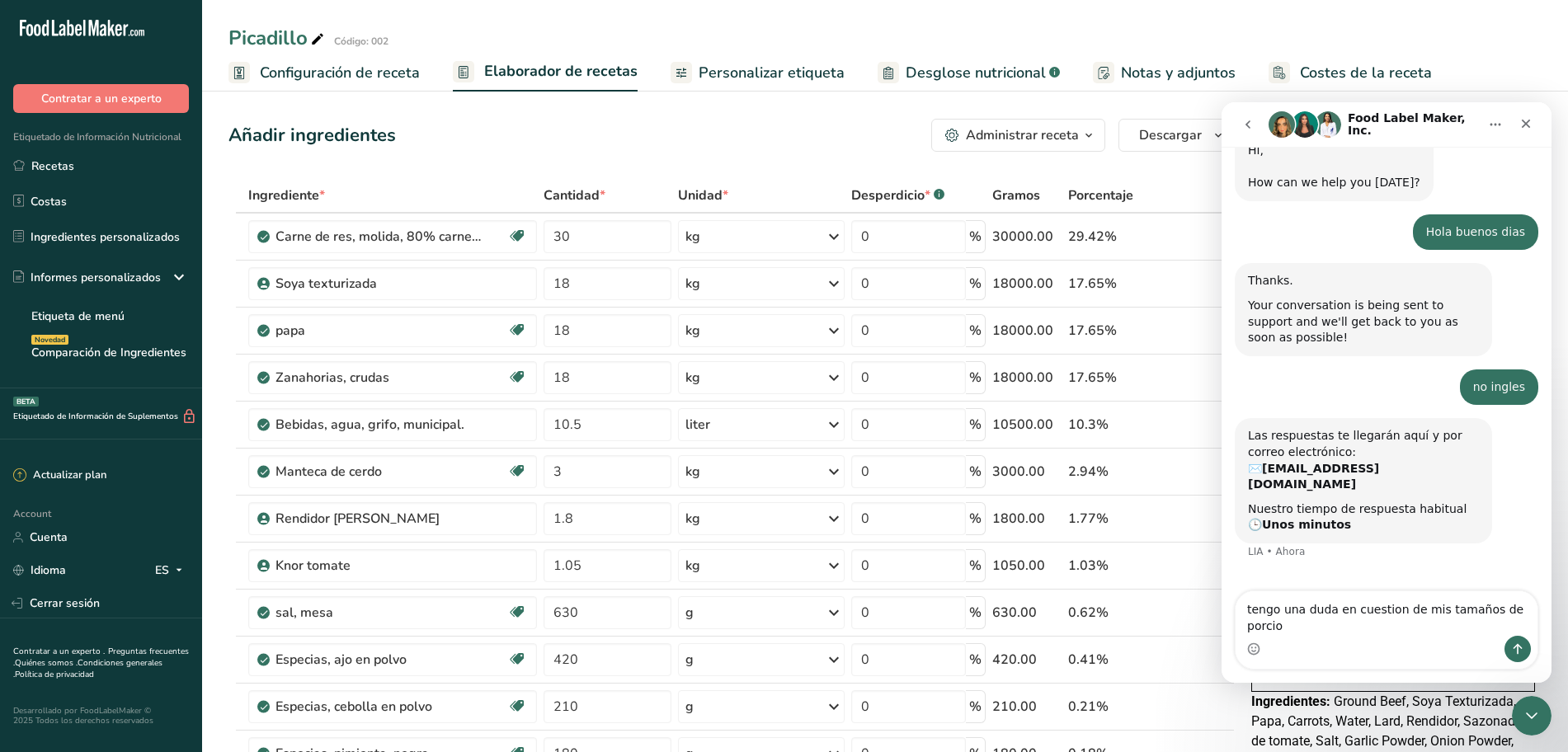
type textarea "tengo una duda en cuestion de mis tamaños de porcion"
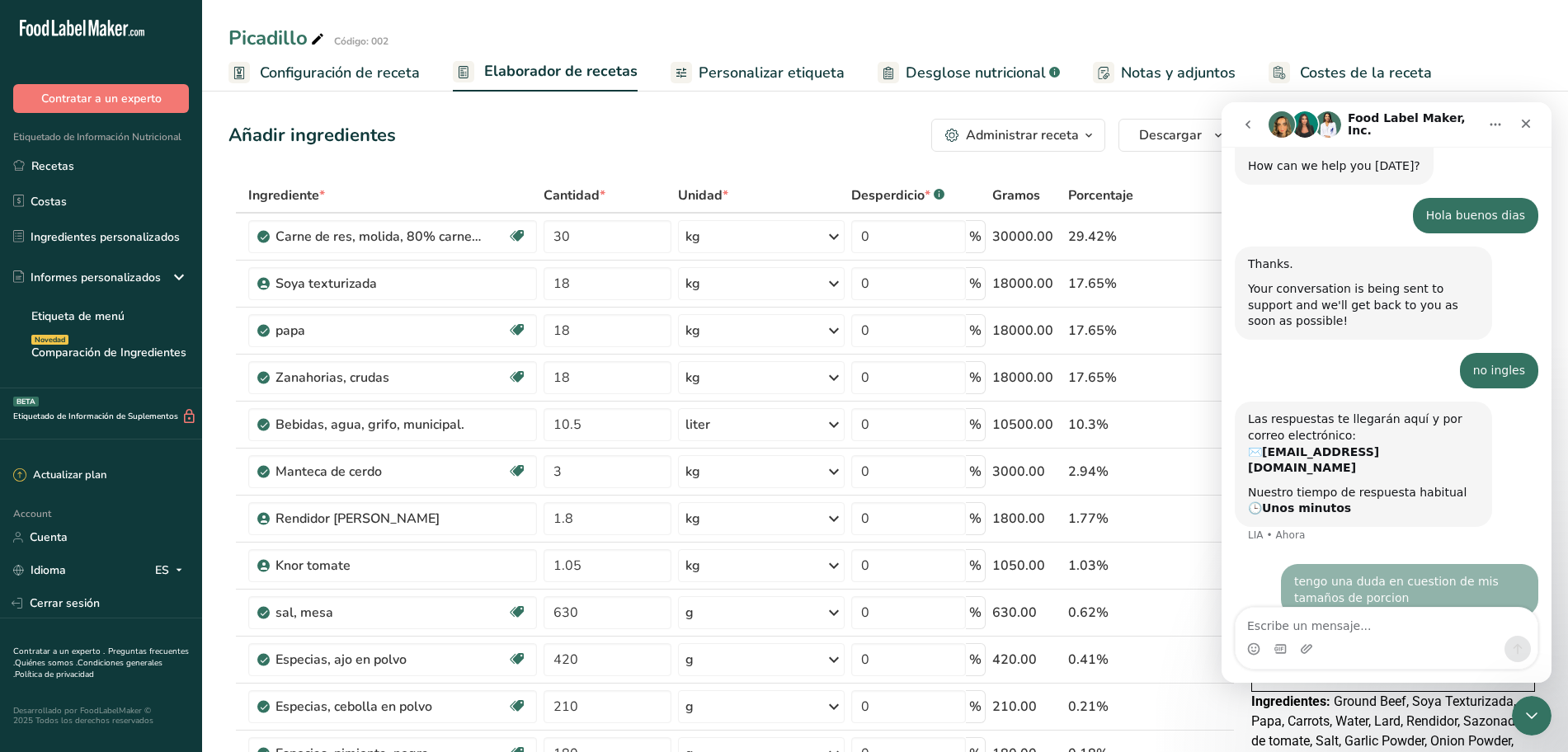
scroll to position [100, 0]
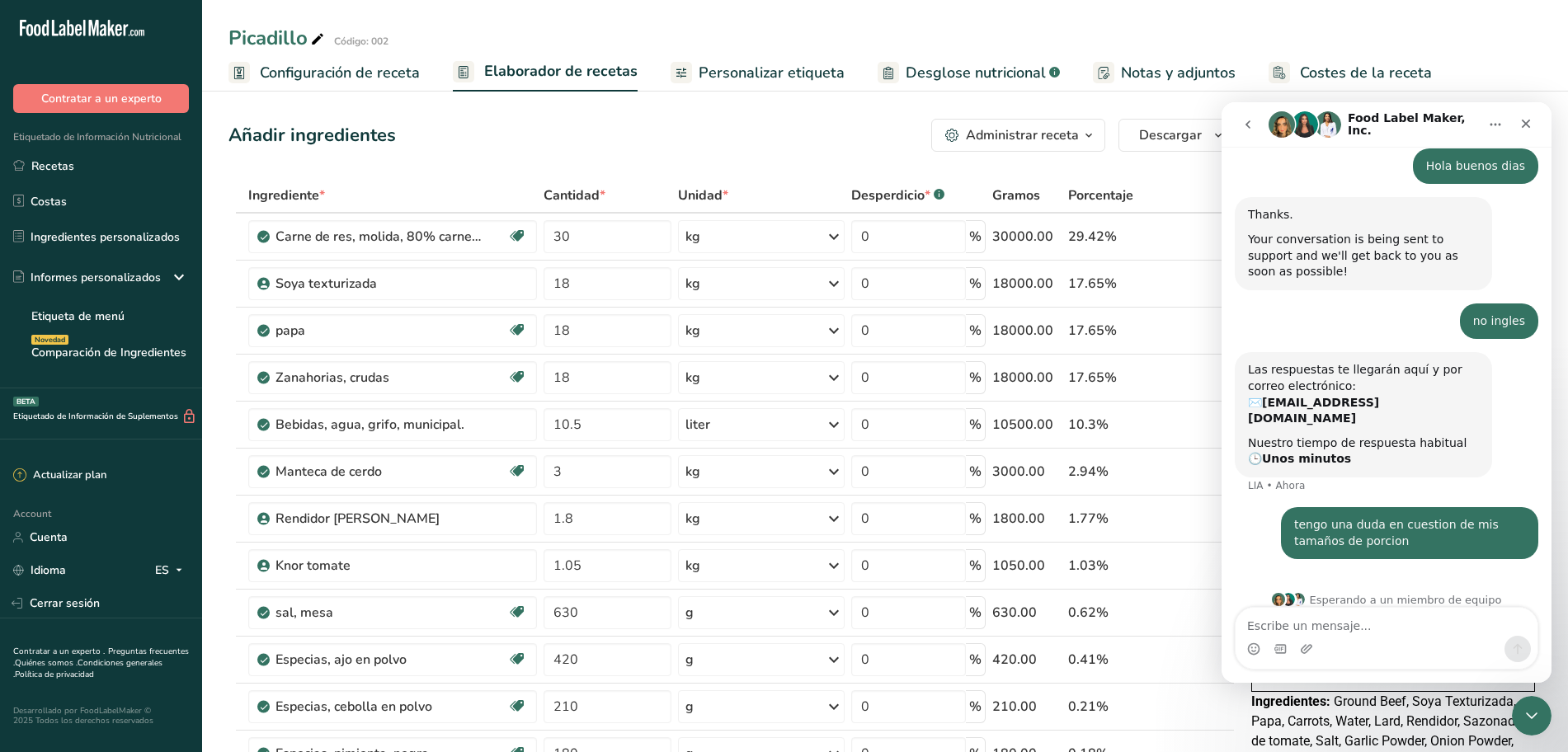
click at [1499, 121] on icon "Inicio" at bounding box center [1495, 124] width 13 height 13
click at [1383, 163] on div "Ampliar ventana" at bounding box center [1446, 167] width 137 height 18
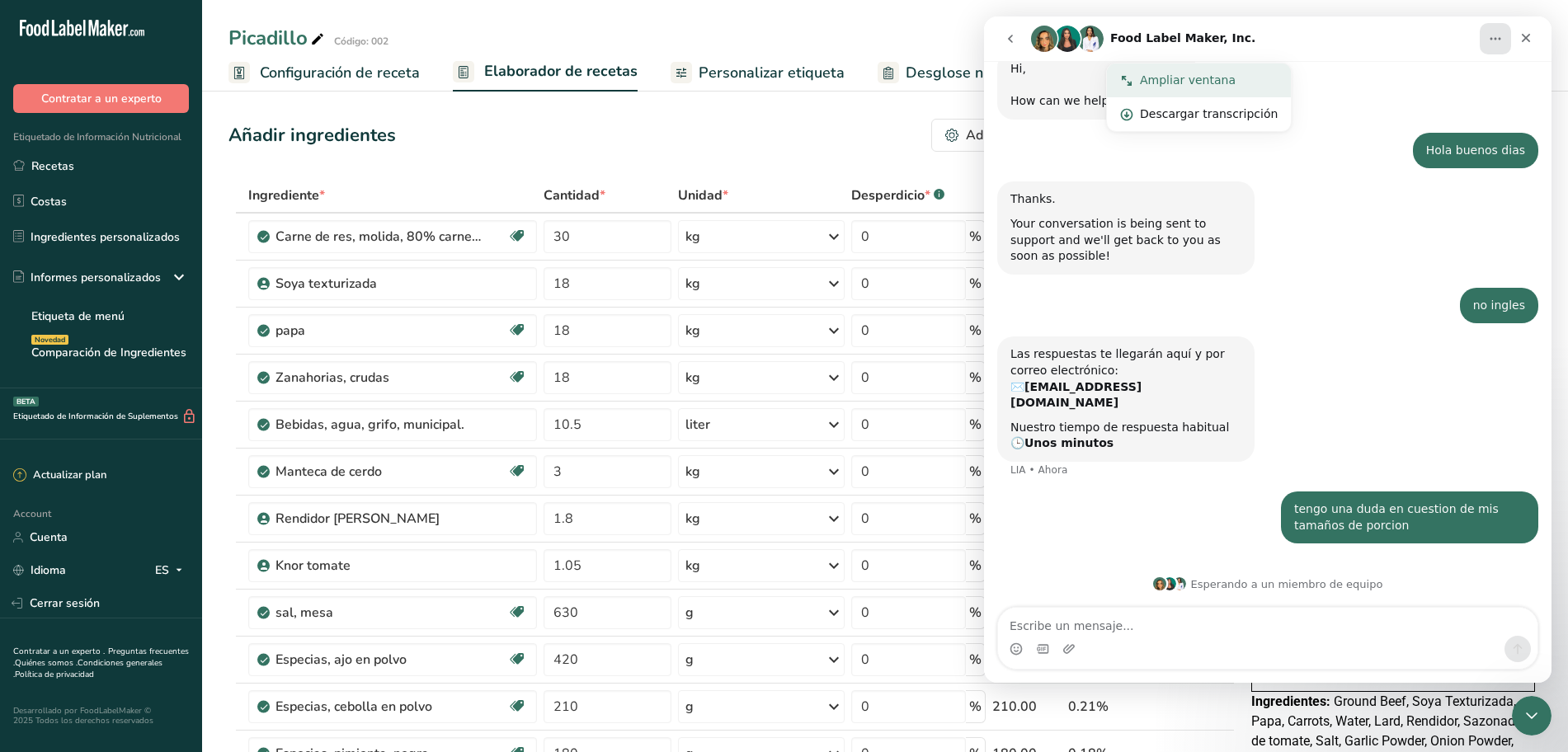
scroll to position [0, 0]
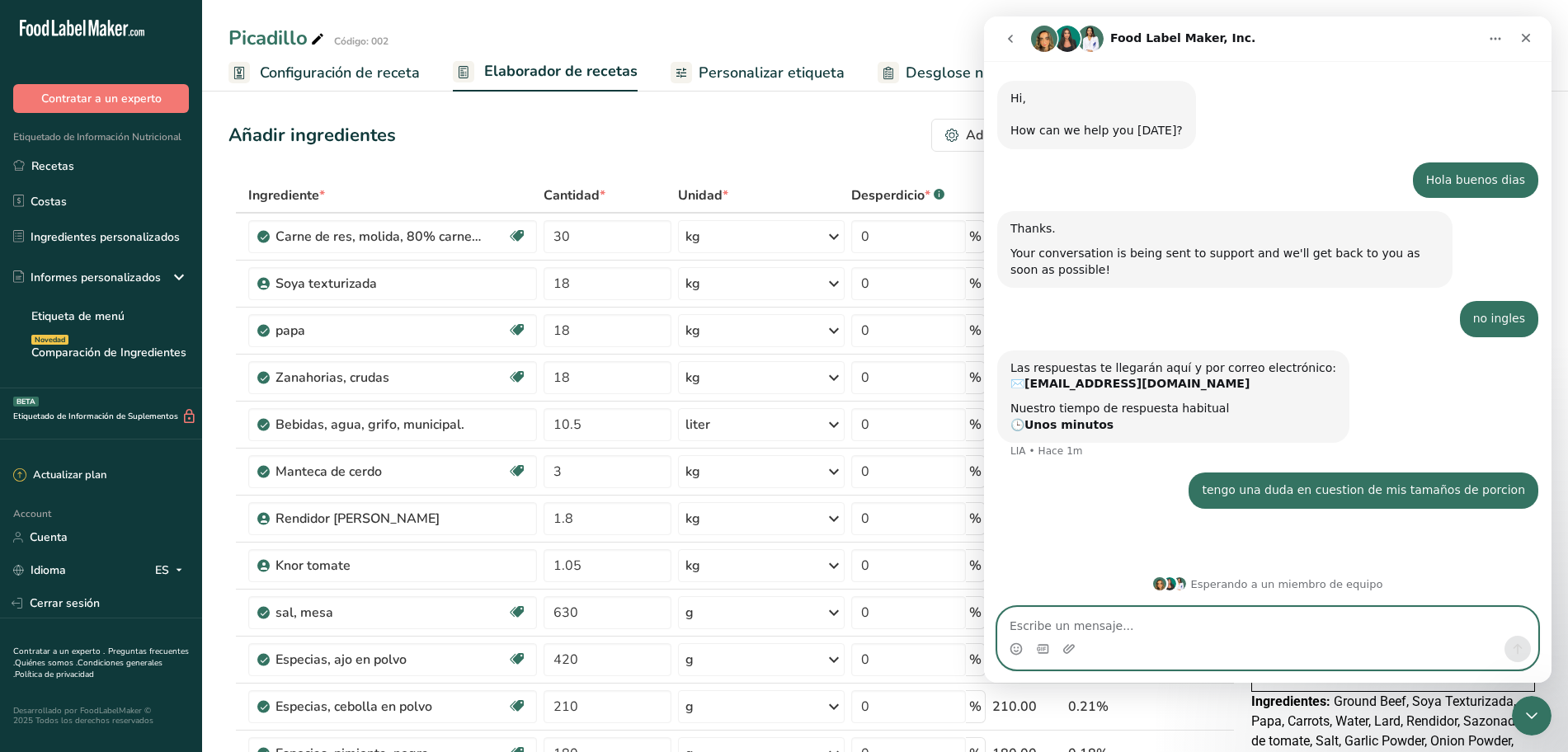
click at [1192, 626] on textarea "Escribe un mensaje..." at bounding box center [1267, 622] width 539 height 28
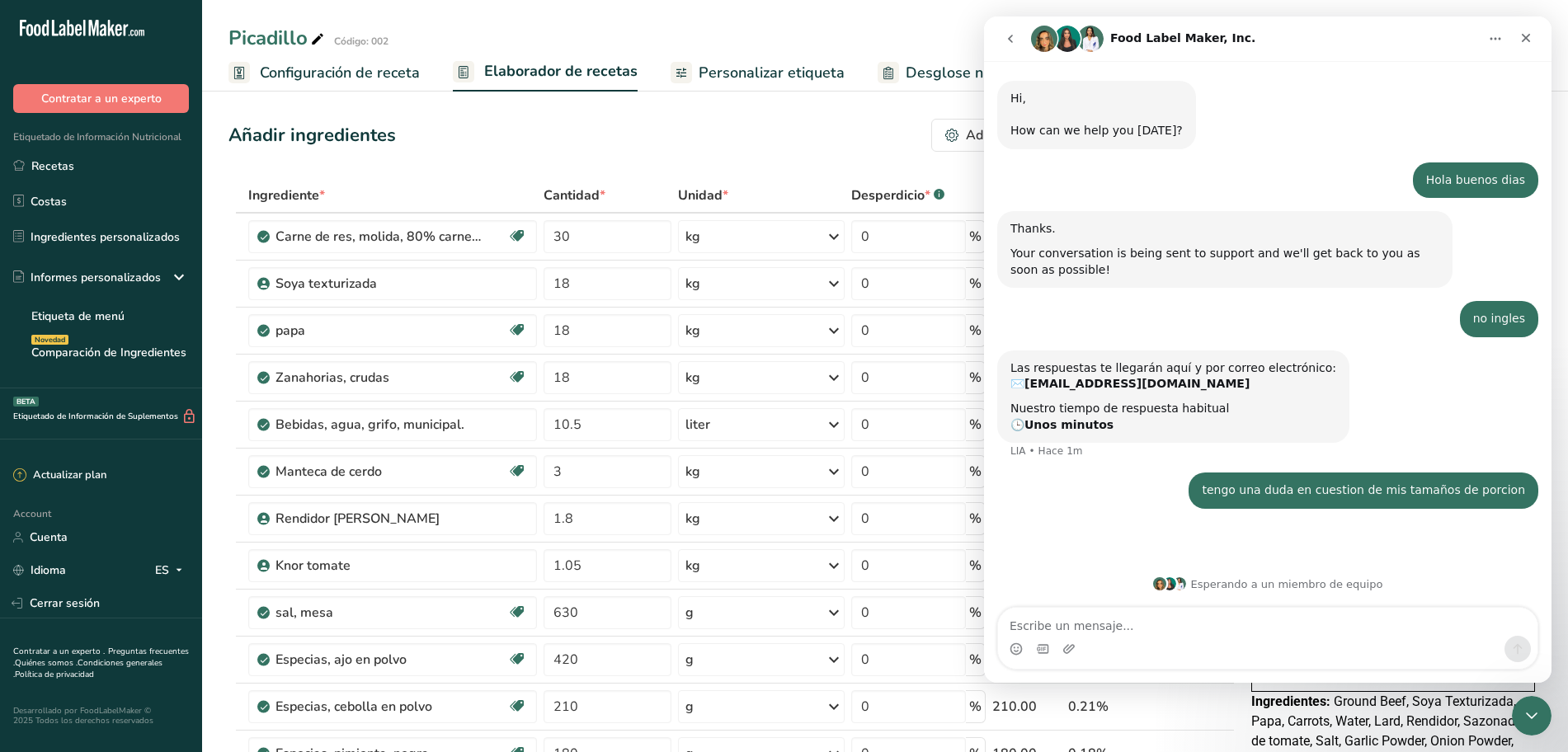
click at [1009, 33] on icon "go back" at bounding box center [1010, 38] width 13 height 13
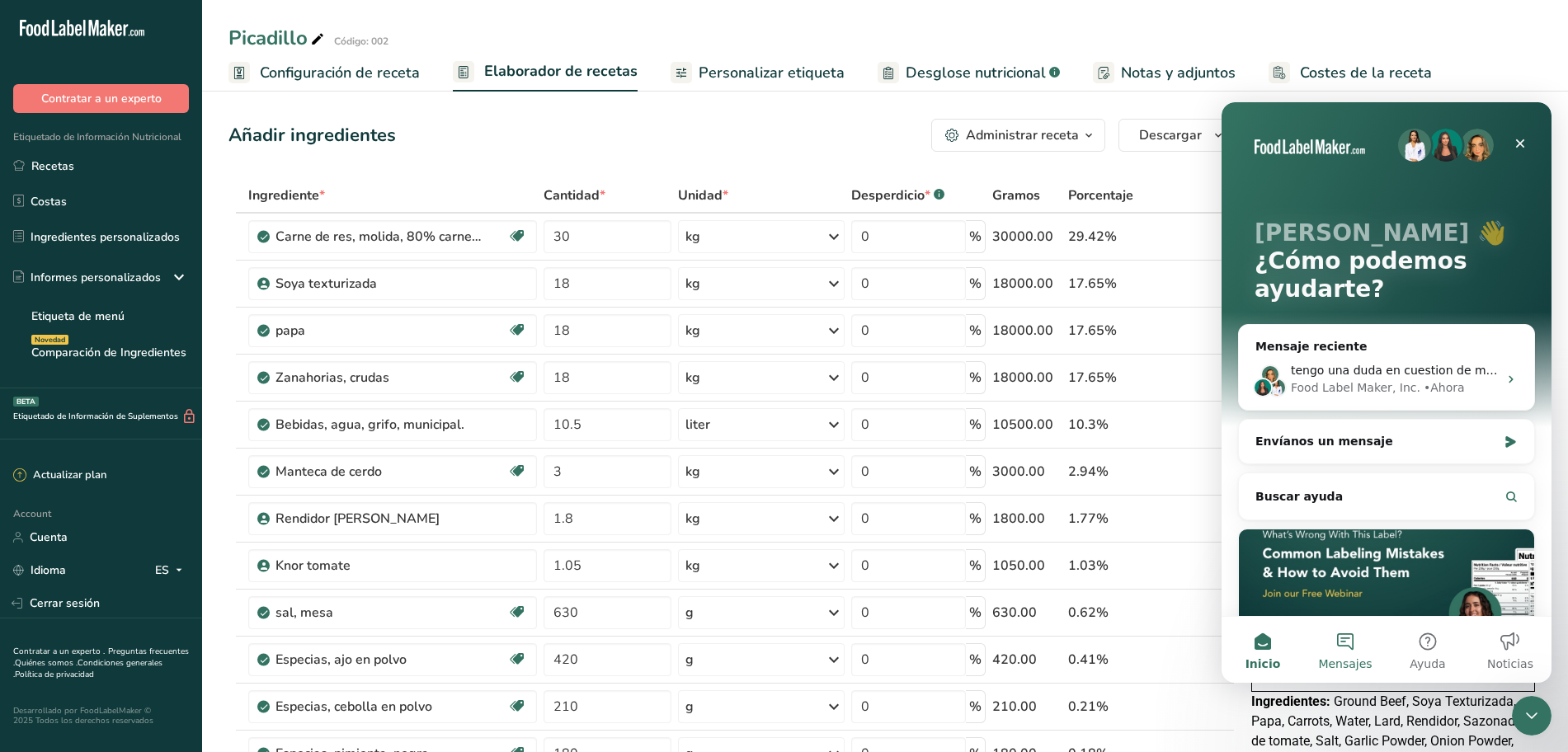
click at [1361, 651] on button "Mensajes" at bounding box center [1345, 650] width 83 height 66
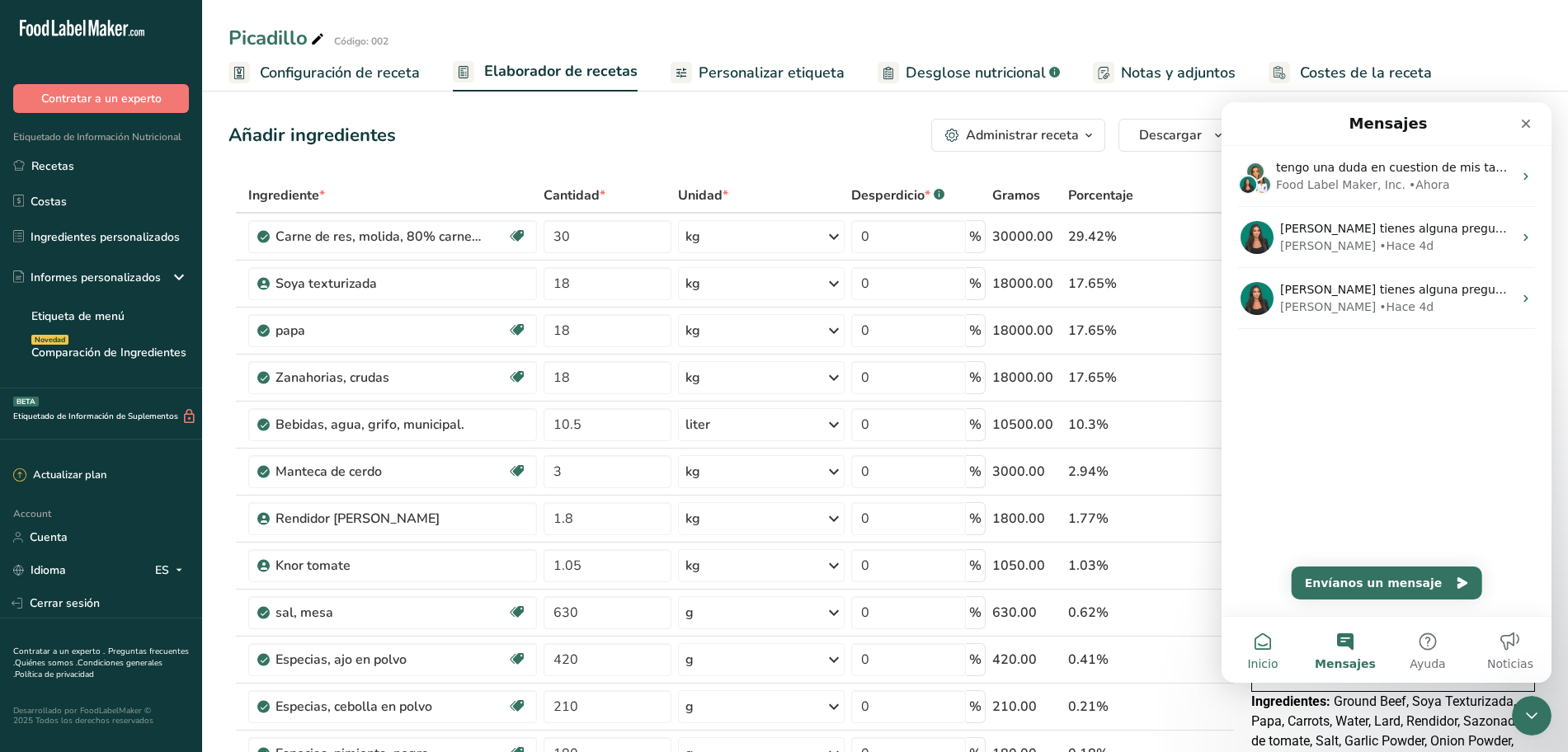
click at [1266, 652] on button "Inicio" at bounding box center [1263, 650] width 83 height 66
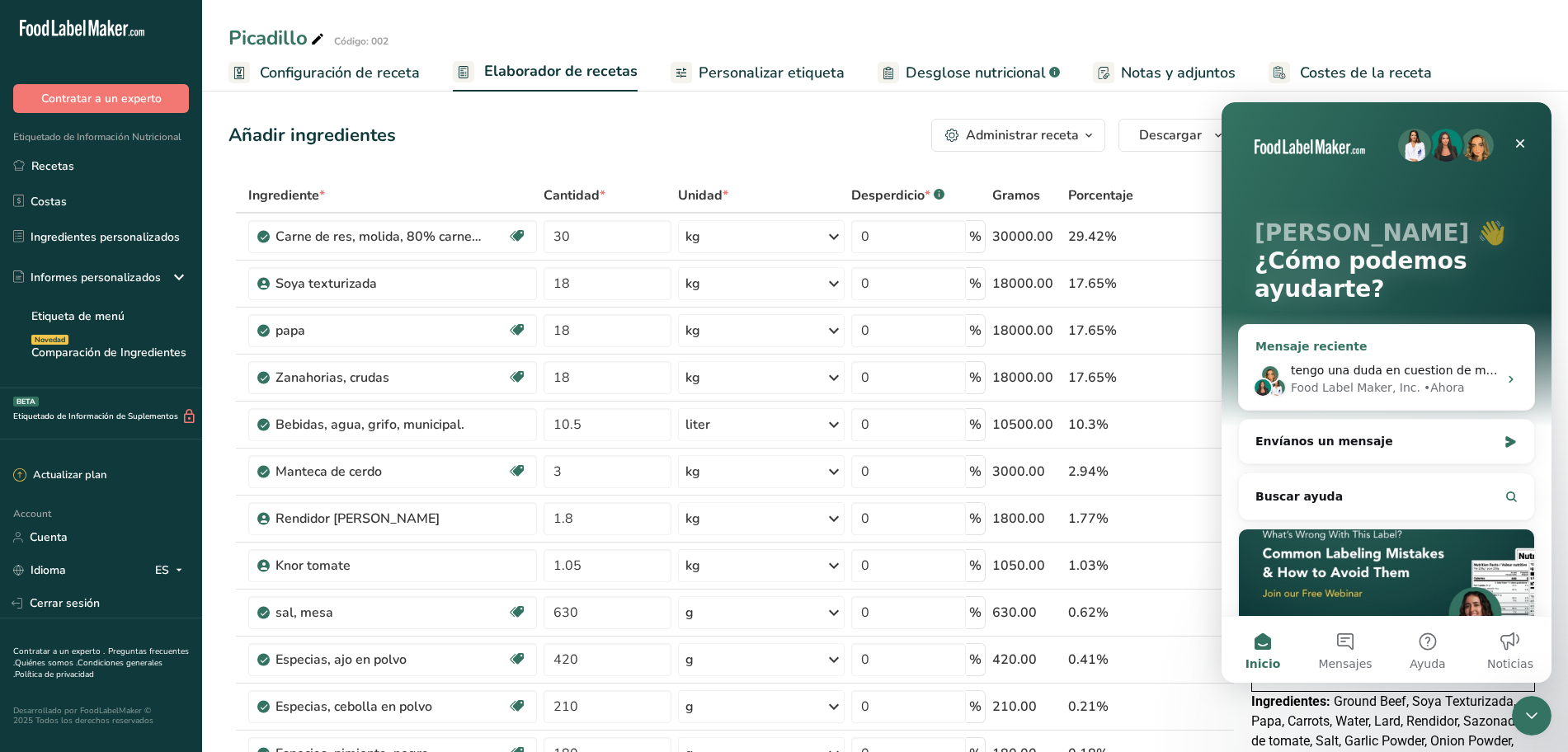
click at [1431, 386] on div "• Ahora" at bounding box center [1444, 388] width 41 height 18
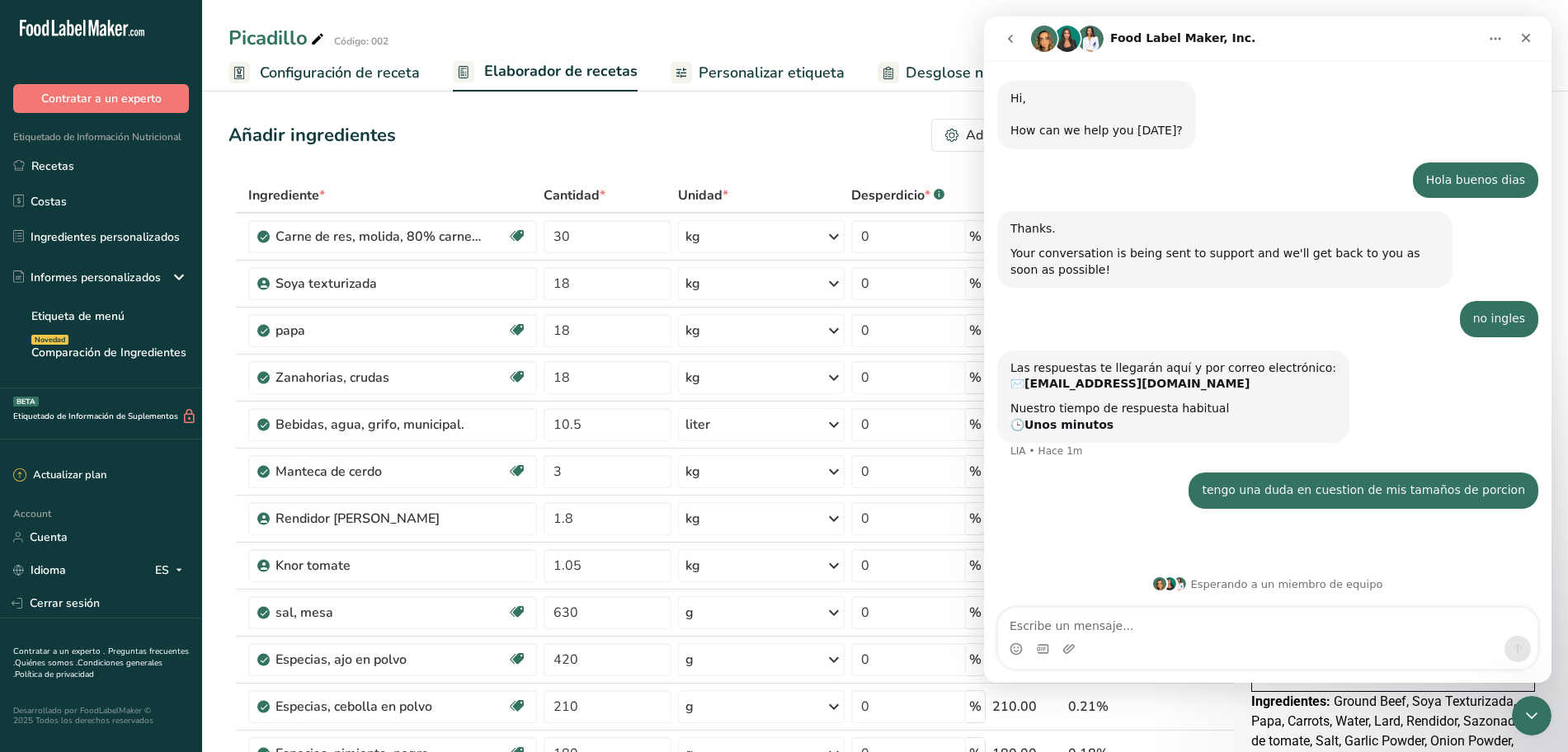
click at [1015, 42] on icon "go back" at bounding box center [1010, 38] width 13 height 13
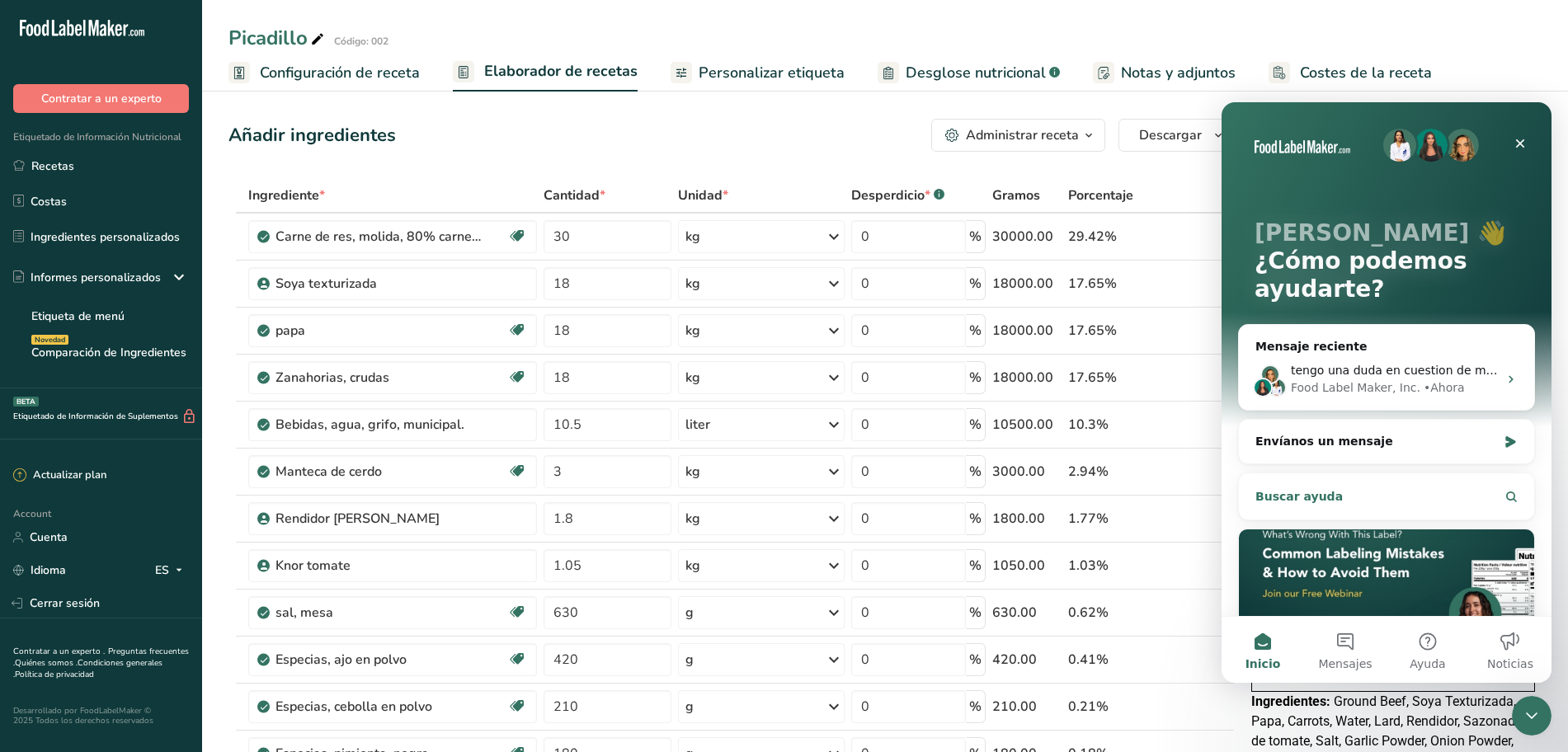
click at [1497, 484] on button "Buscar ayuda" at bounding box center [1386, 496] width 282 height 33
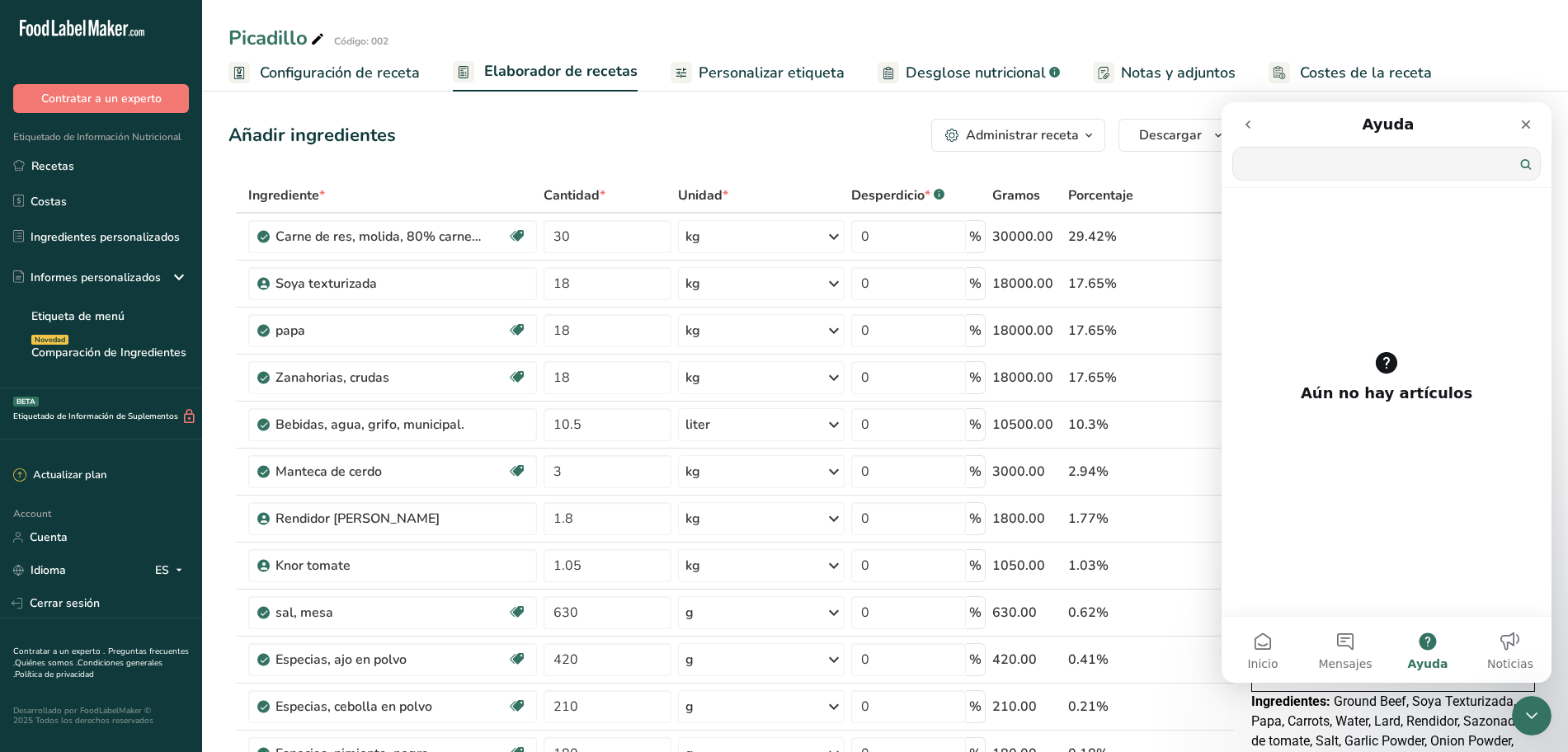
click at [1324, 165] on input "Buscar ayuda" at bounding box center [1386, 164] width 307 height 32
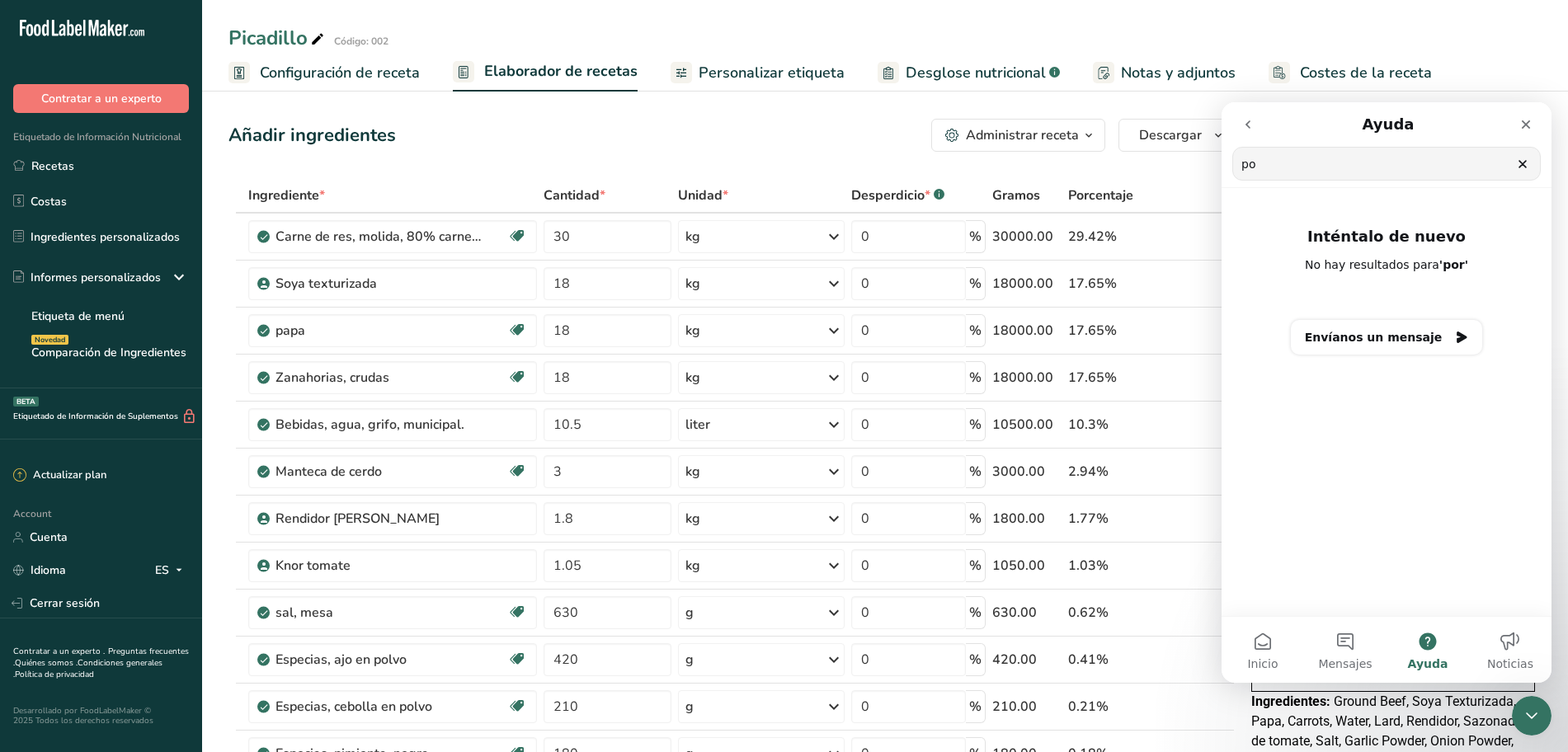
type input "p"
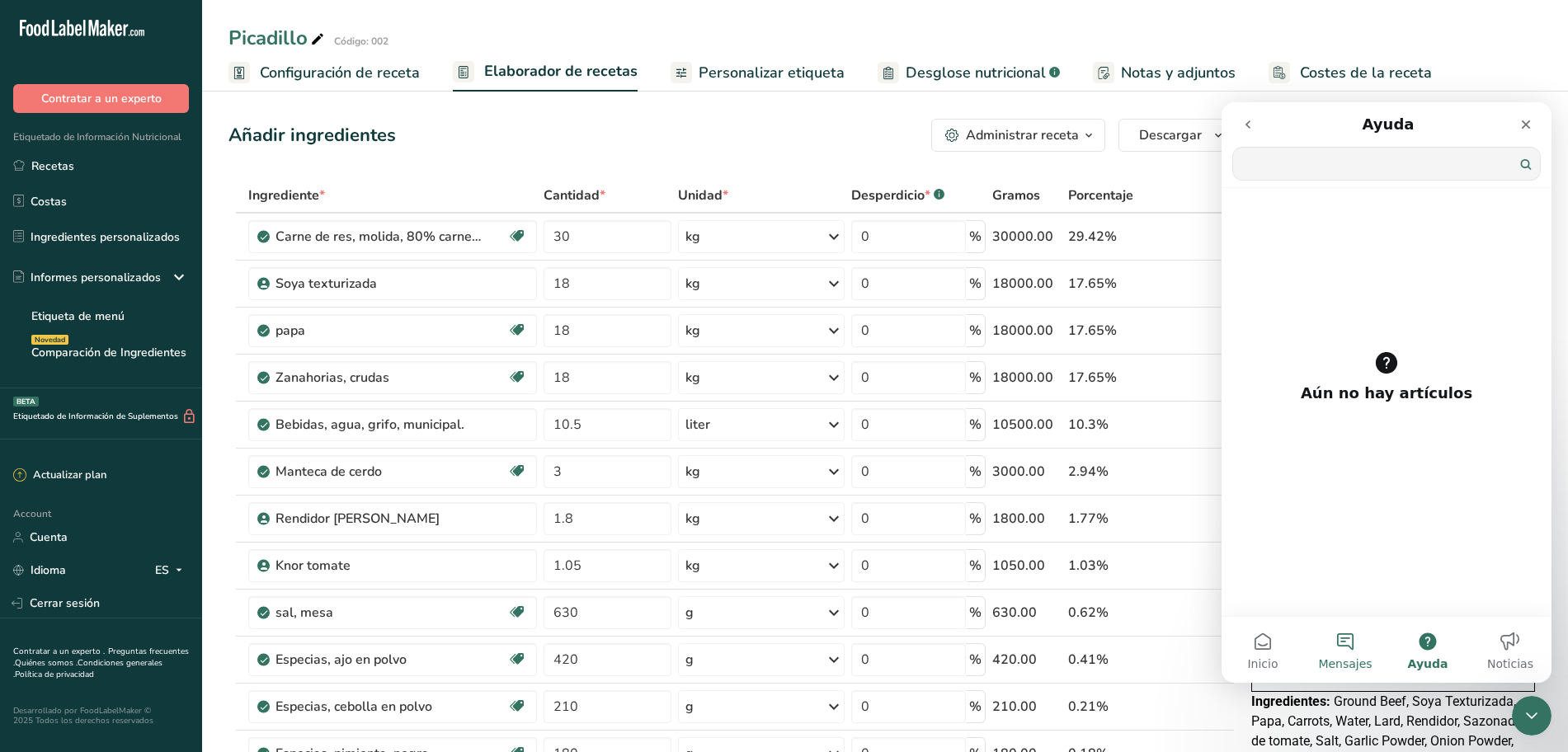
click at [1356, 649] on button "Mensajes" at bounding box center [1345, 650] width 83 height 66
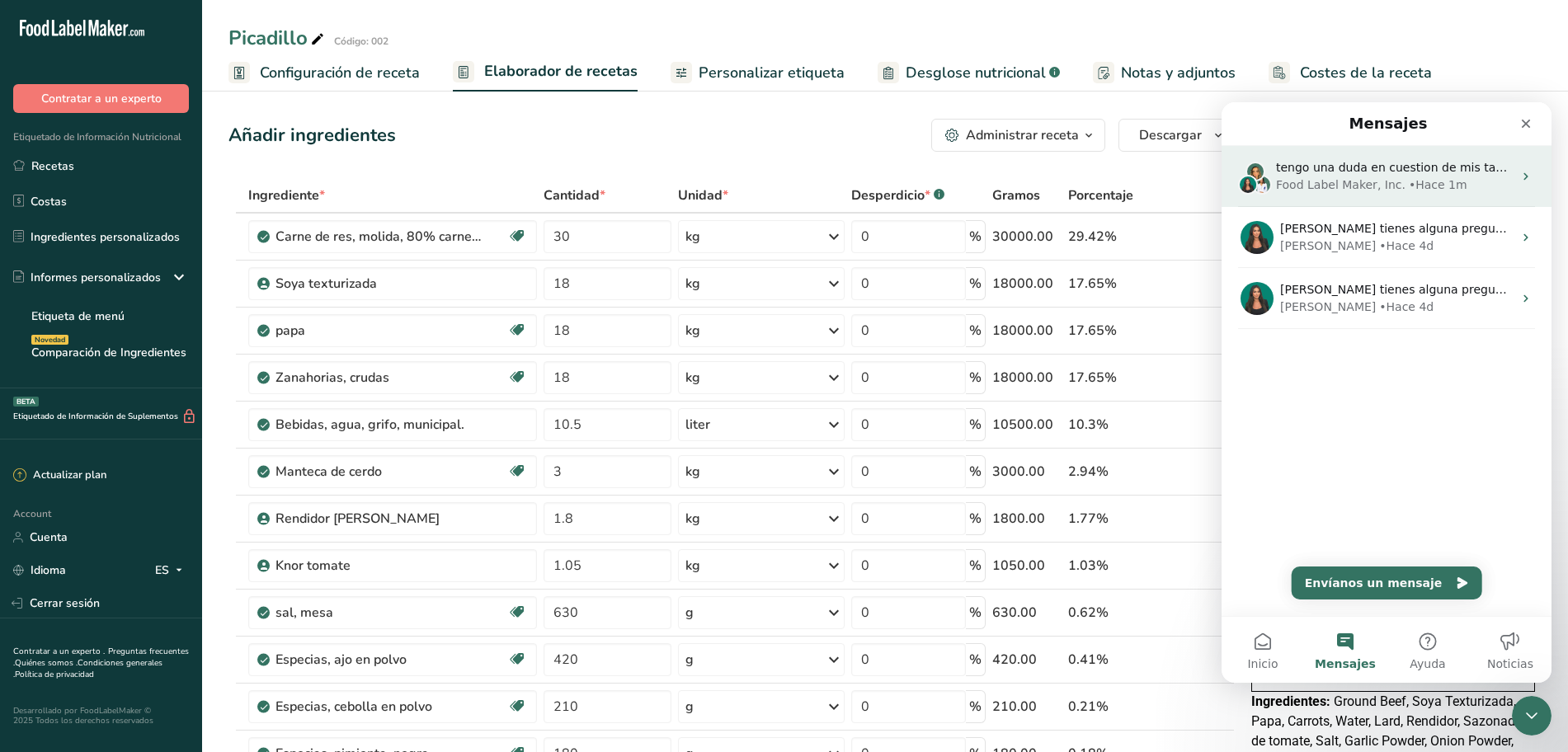
click at [1371, 184] on div "Food Label Maker, Inc." at bounding box center [1341, 185] width 130 height 18
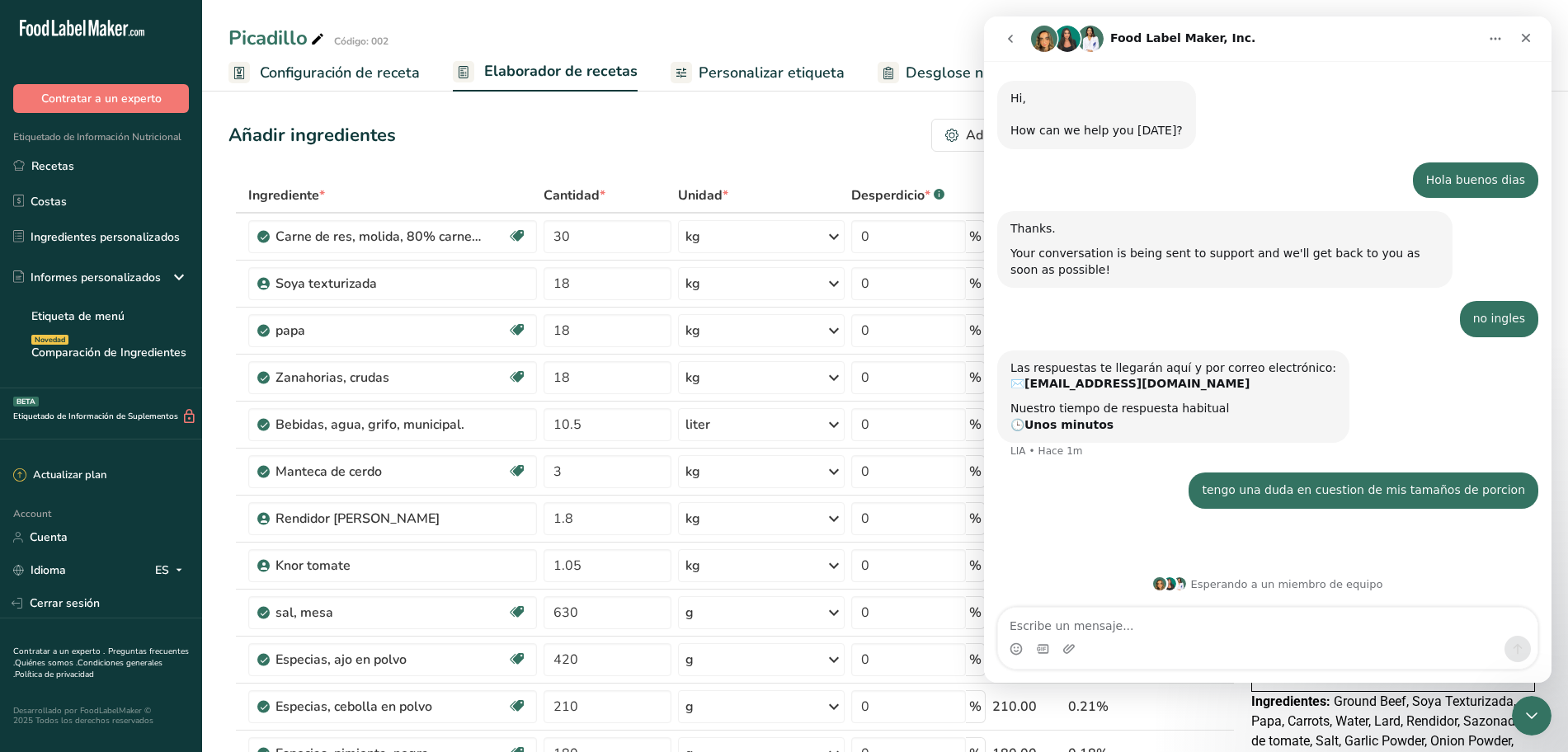
click at [1006, 43] on icon "go back" at bounding box center [1010, 38] width 13 height 13
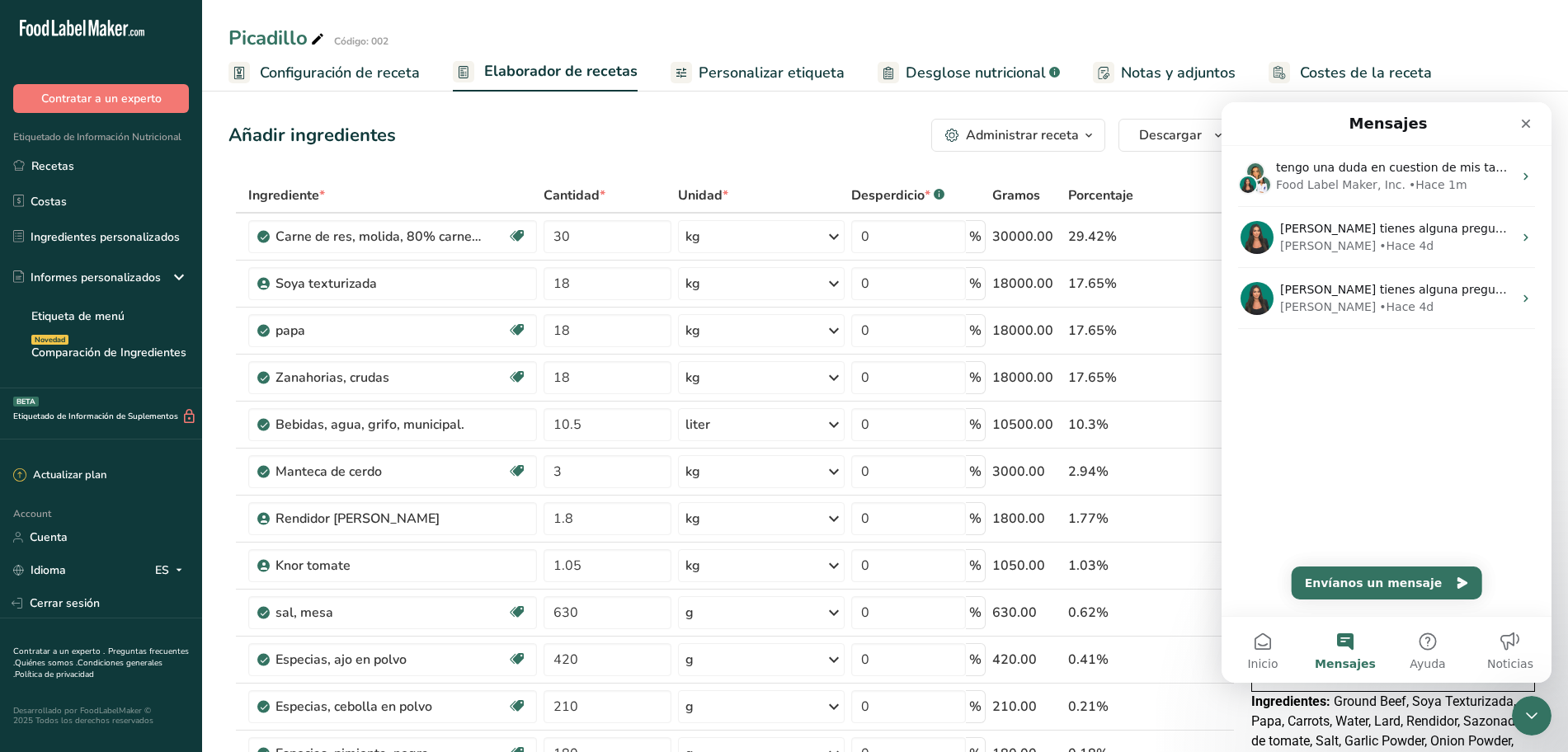
click at [990, 27] on div "Picadillo Código: 002" at bounding box center [885, 38] width 1366 height 30
click at [1203, 525] on icon at bounding box center [1200, 519] width 11 height 18
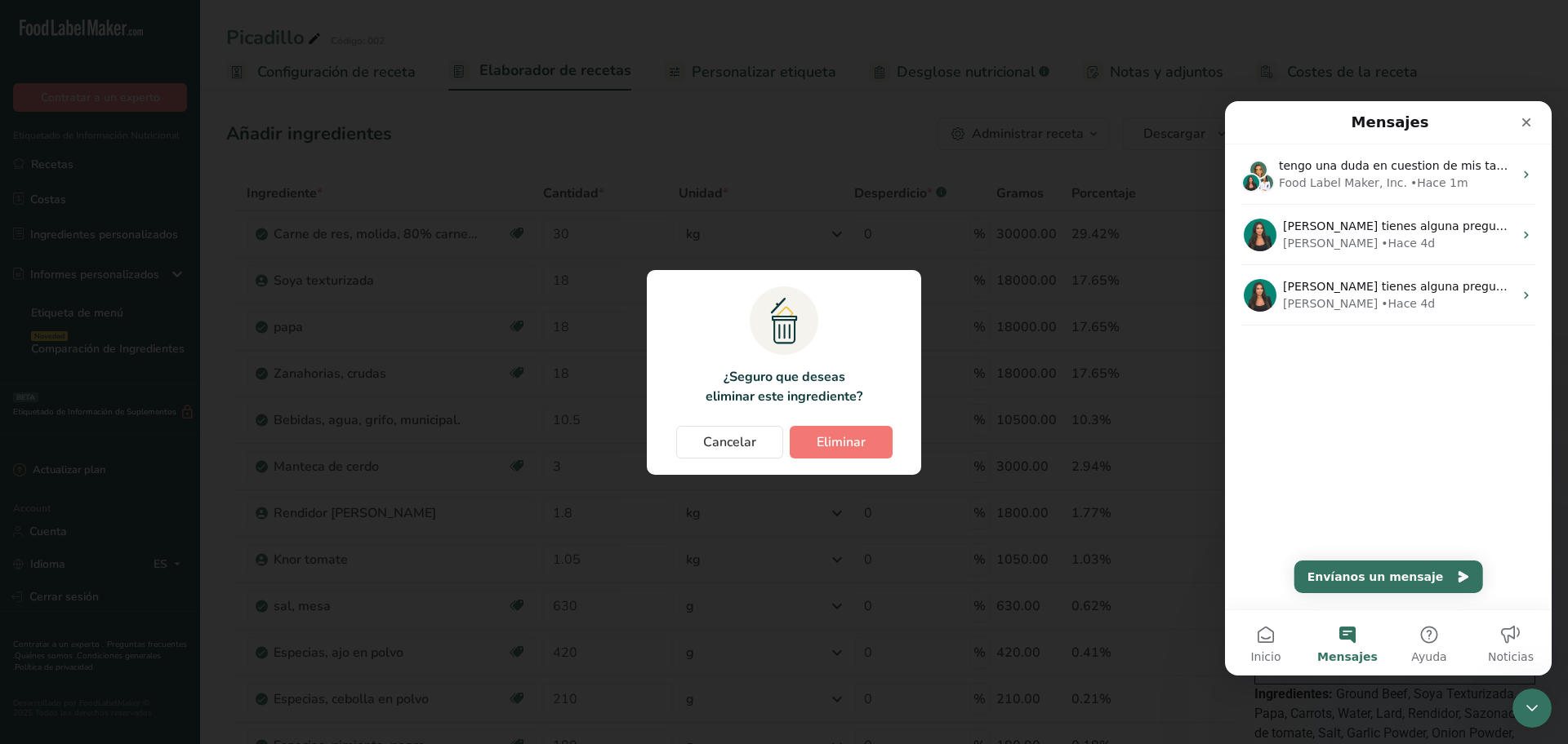
click at [898, 278] on section ".a{fill:#f5f3ed;}.b,.e{fill:#0f393a;}.c{fill:none;}.d{fill:#f2c549;}.e{stroke:r…" at bounding box center [784, 372] width 274 height 205
click at [713, 436] on span "Cancelar" at bounding box center [729, 442] width 53 height 19
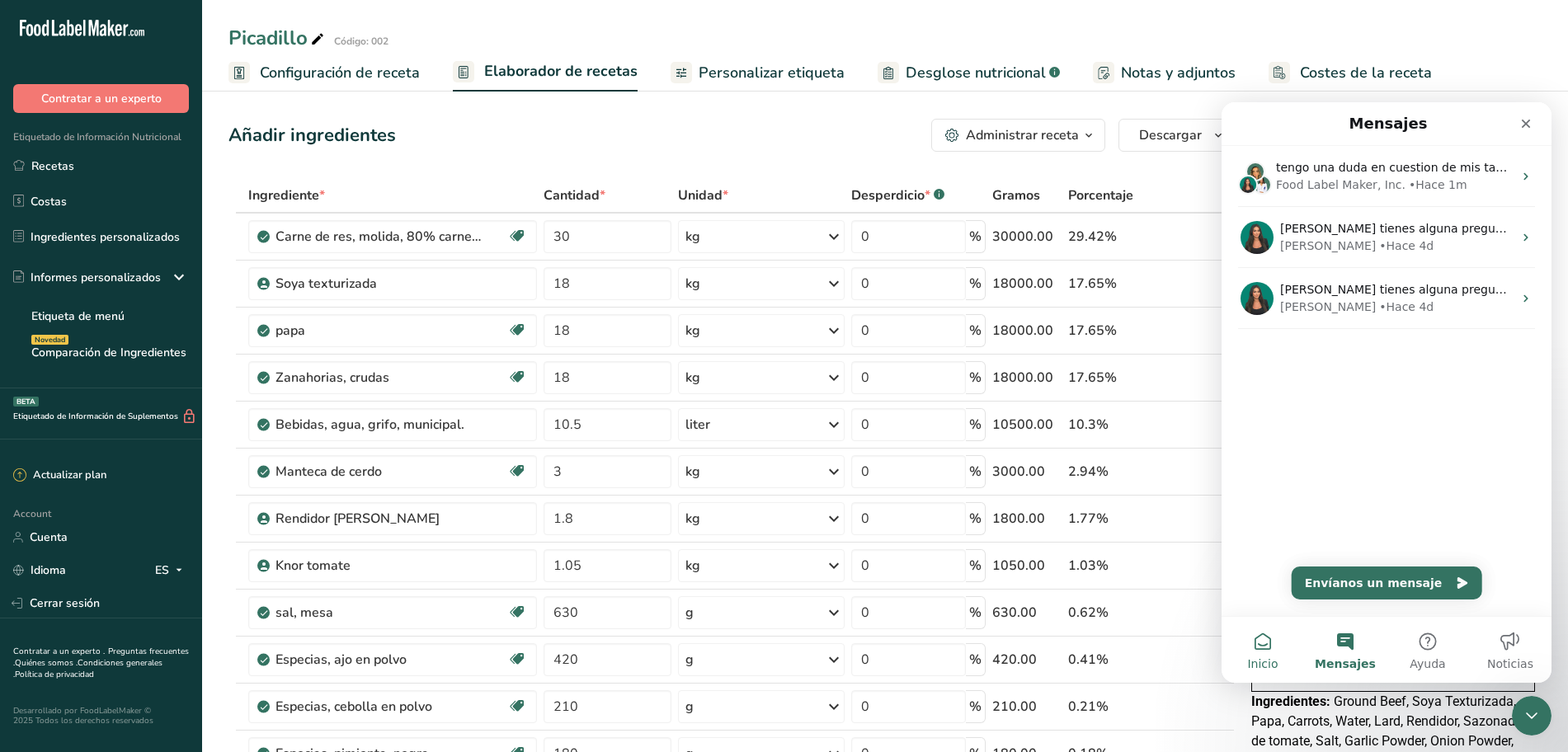
click at [1265, 641] on button "Inicio" at bounding box center [1263, 650] width 83 height 66
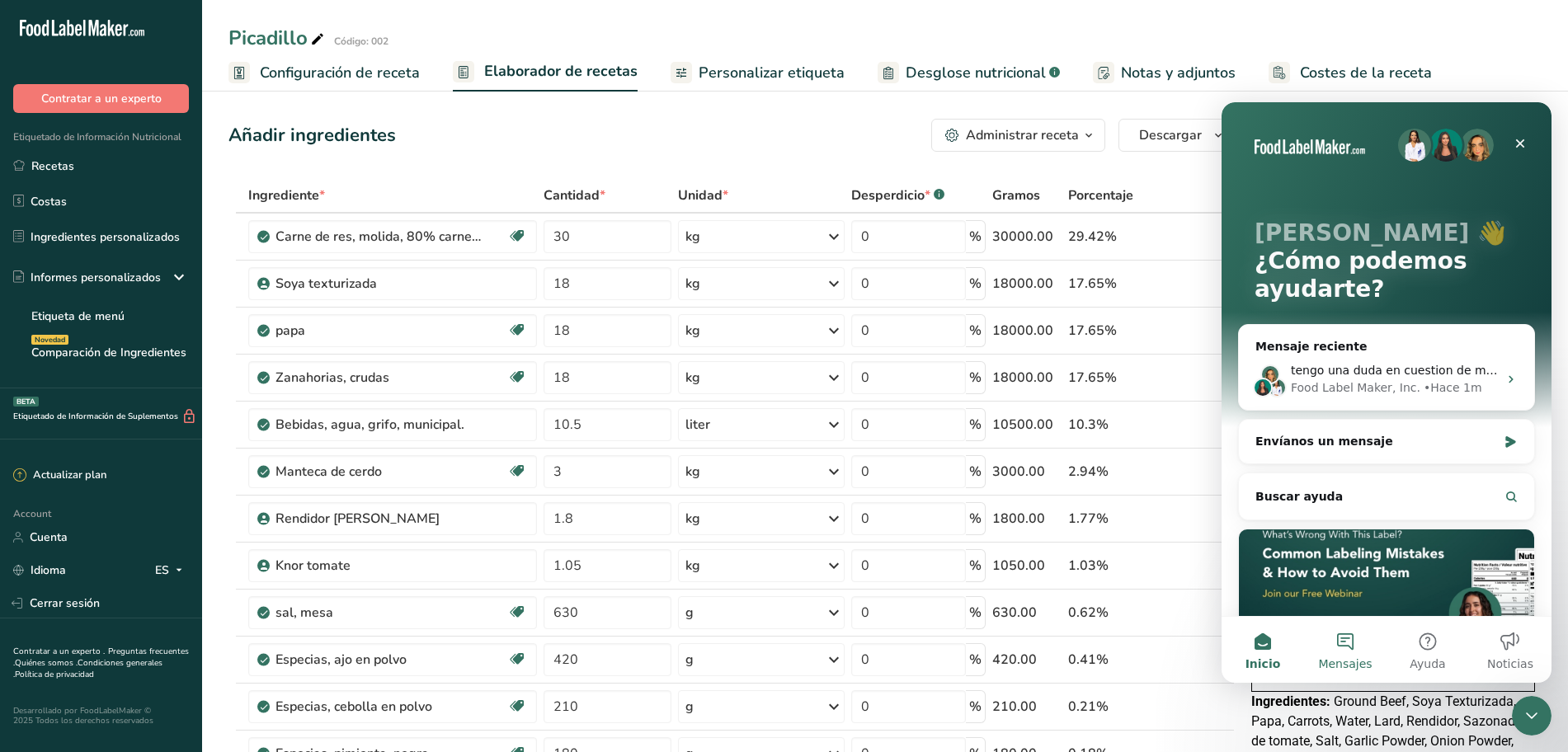
click at [1331, 641] on button "Mensajes" at bounding box center [1345, 650] width 83 height 66
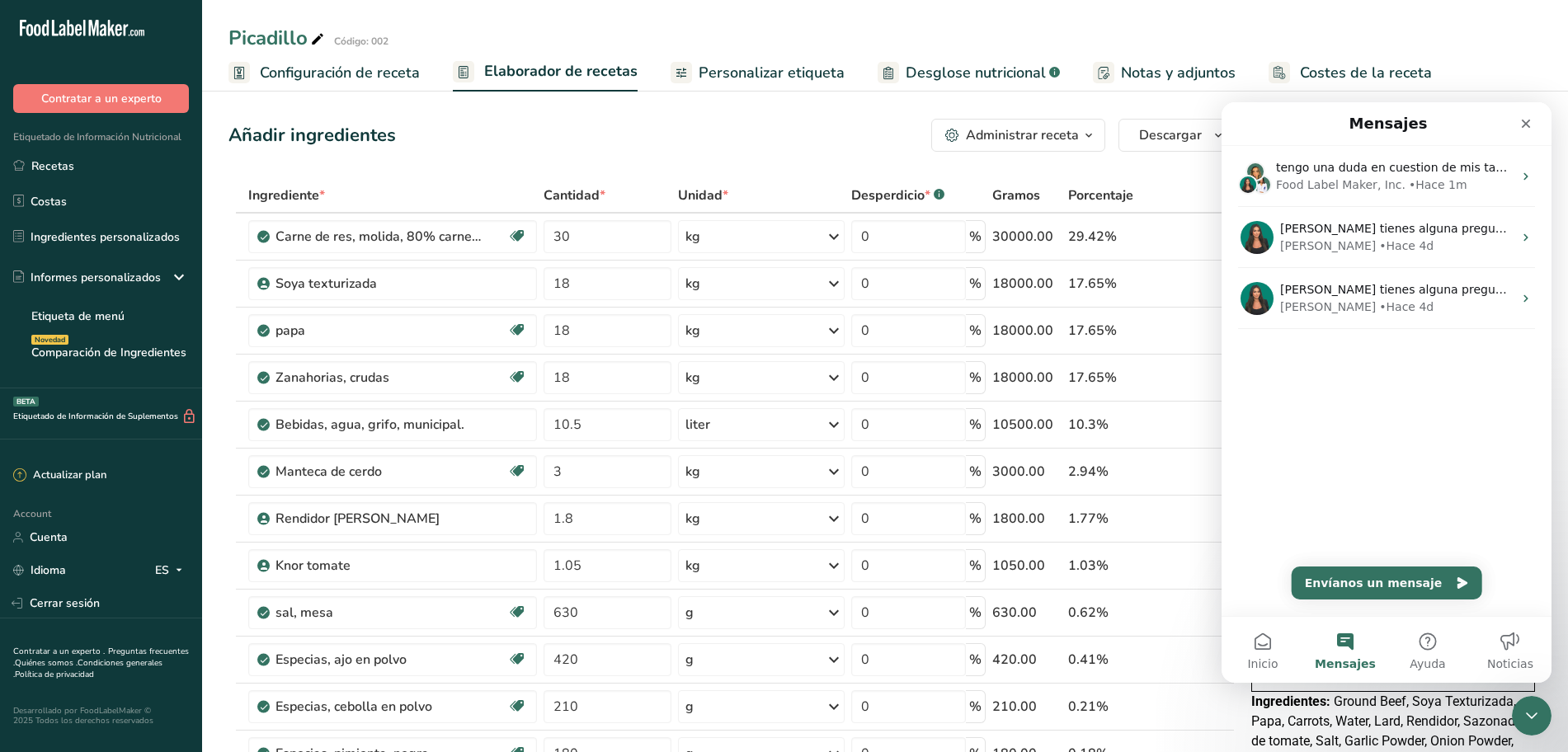
click at [763, 136] on div "Añadir ingredientes Administrar receta Eliminar receta Duplicar receta Escalar …" at bounding box center [732, 135] width 1007 height 33
click at [1533, 721] on icon "Cerrar Intercom Messenger" at bounding box center [1529, 713] width 19 height 19
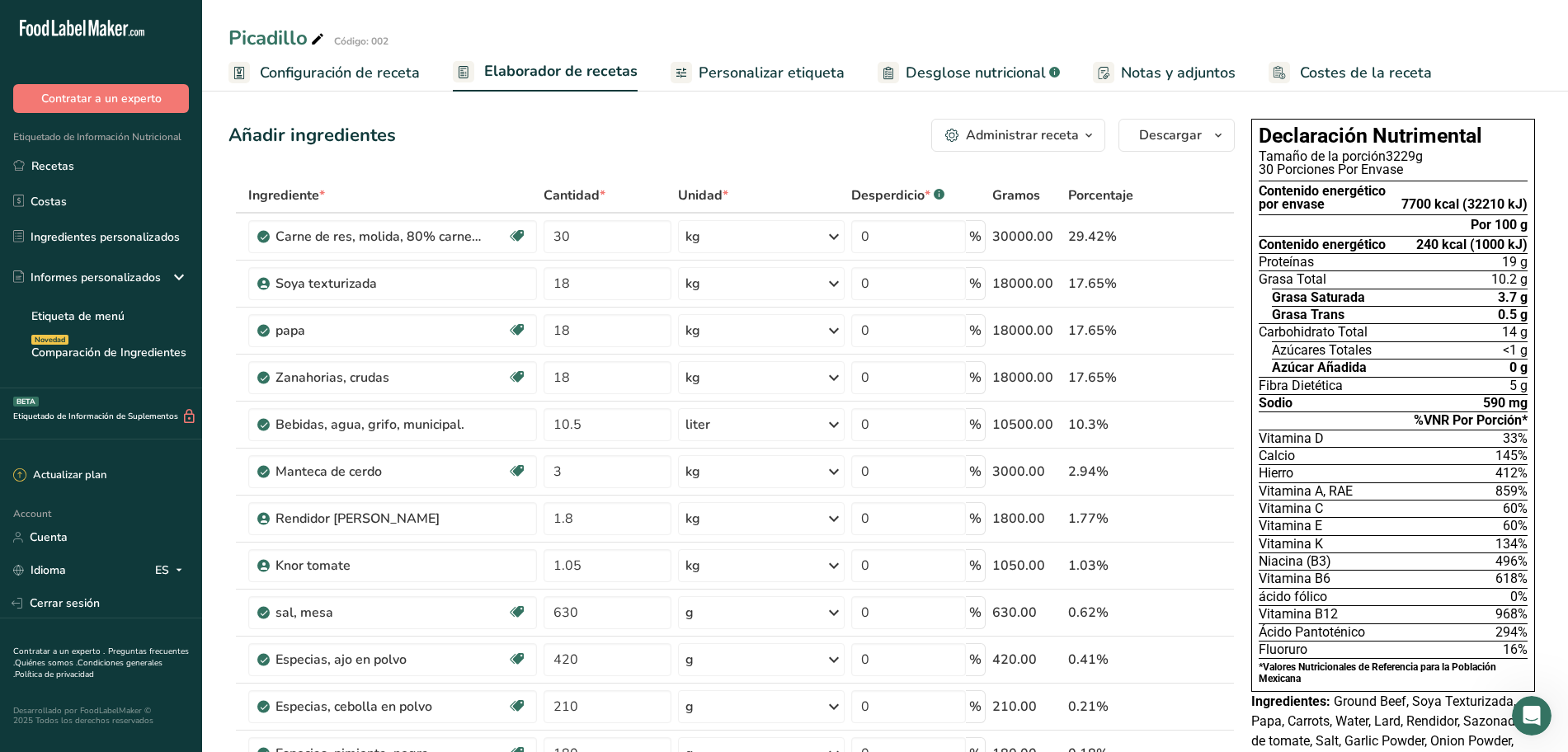
click at [717, 75] on span "Personalizar etiqueta" at bounding box center [772, 72] width 146 height 22
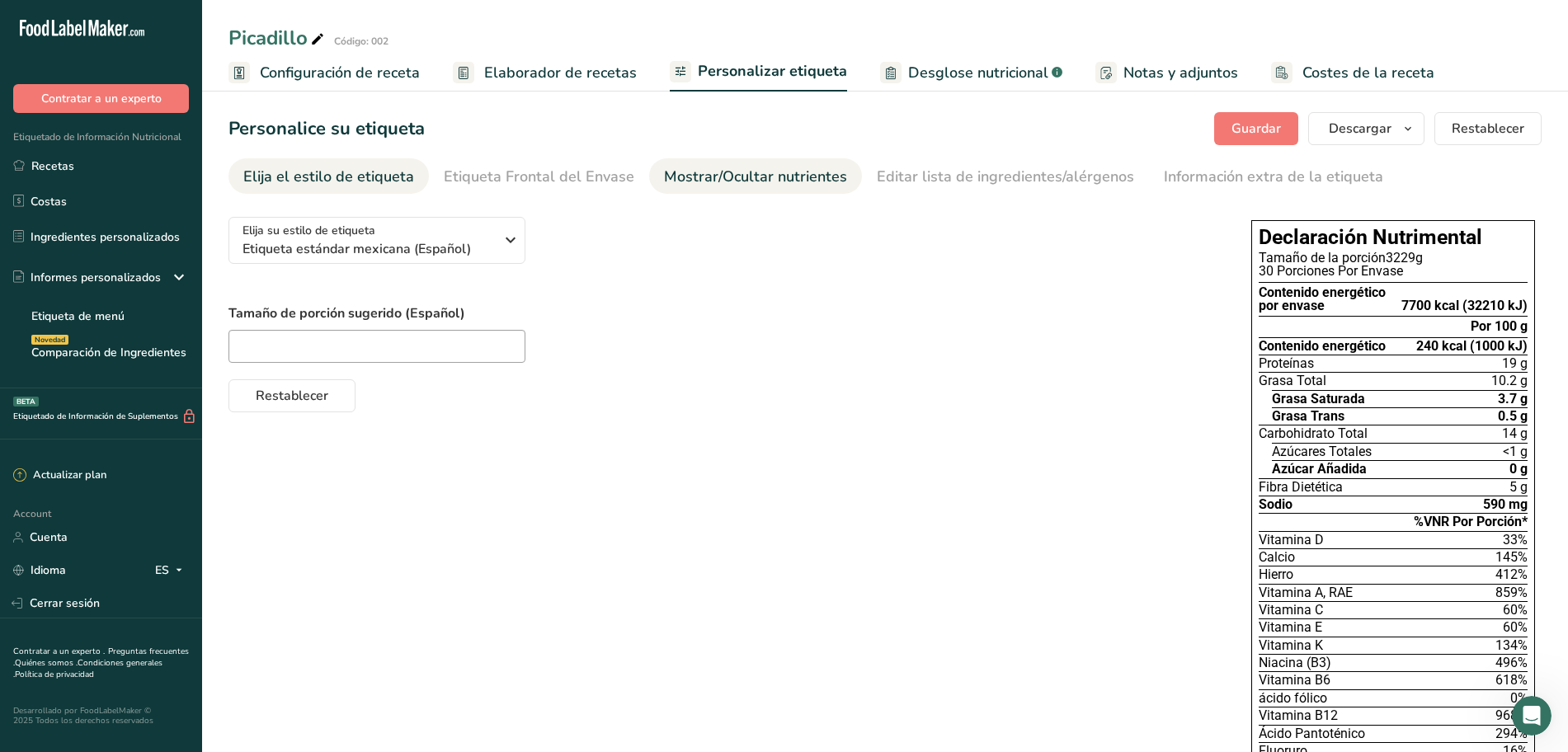
click at [752, 178] on div "Mostrar/Ocultar nutrientes" at bounding box center [755, 176] width 183 height 22
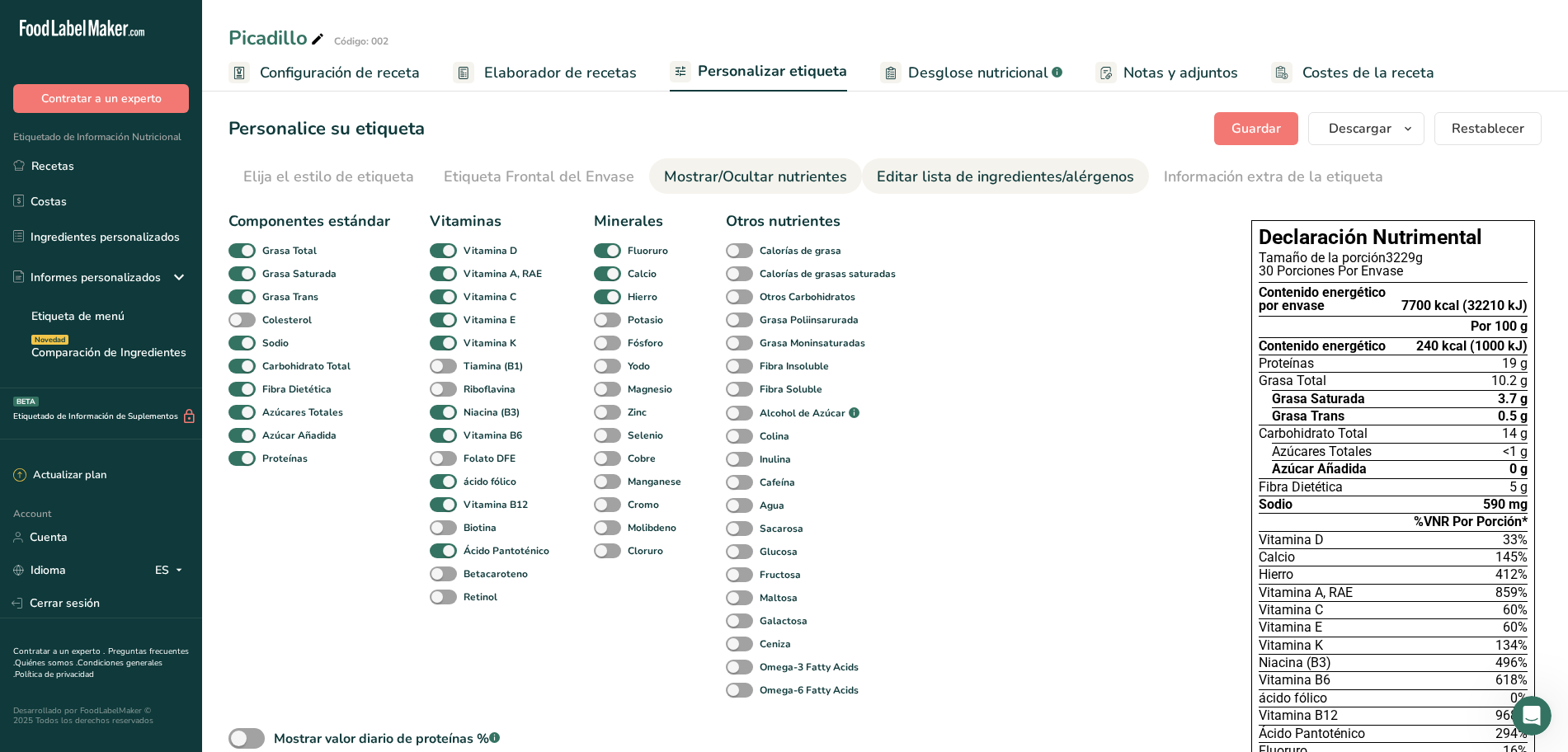
click at [893, 177] on div "Editar lista de ingredientes/alérgenos" at bounding box center [1006, 176] width 257 height 22
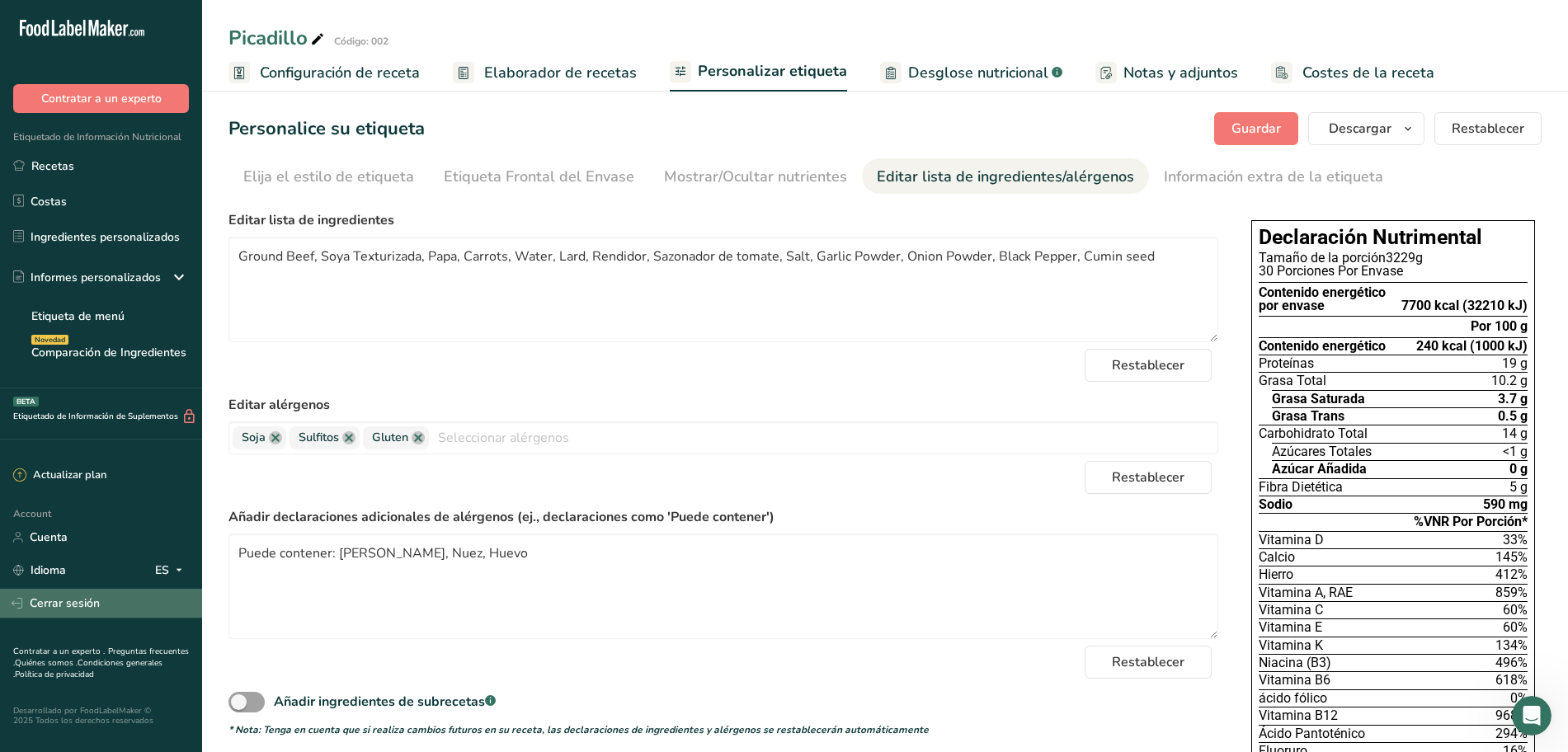
click at [89, 606] on link "Cerrar sesión" at bounding box center [100, 603] width 202 height 29
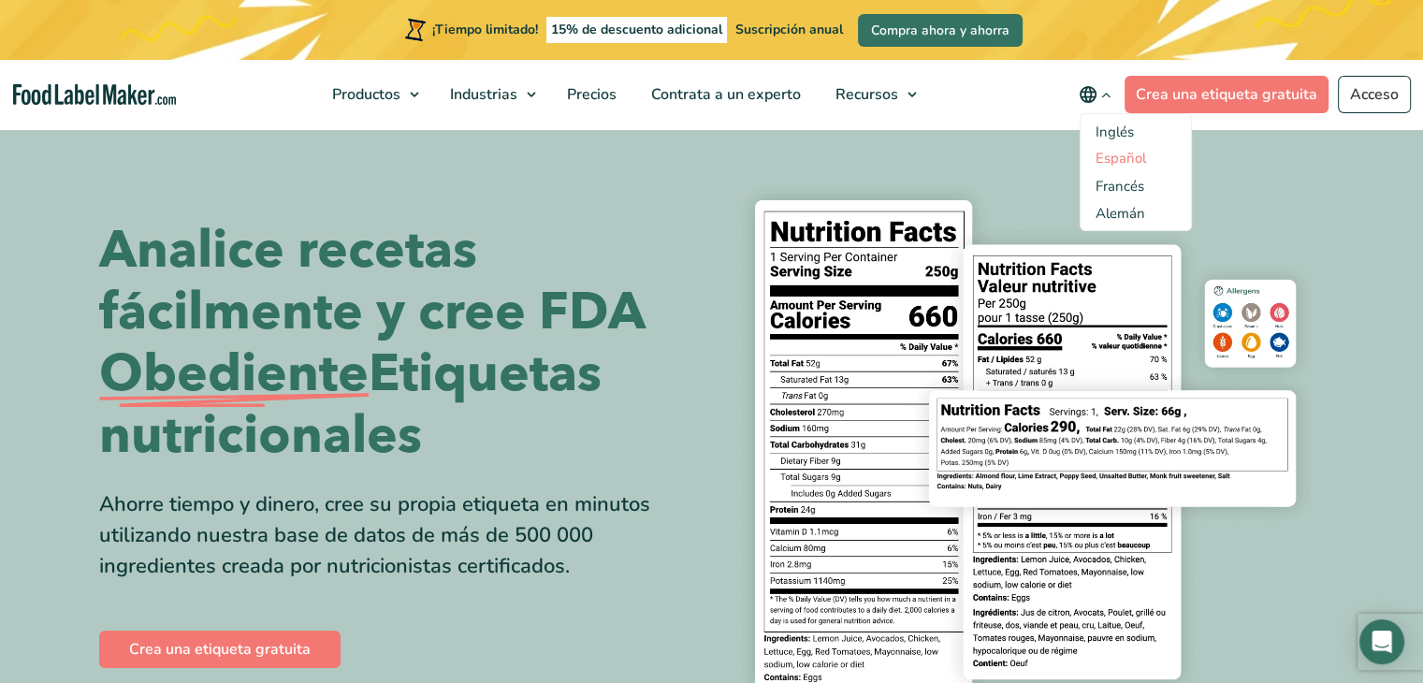
click at [1115, 160] on font "Español" at bounding box center [1121, 158] width 51 height 19
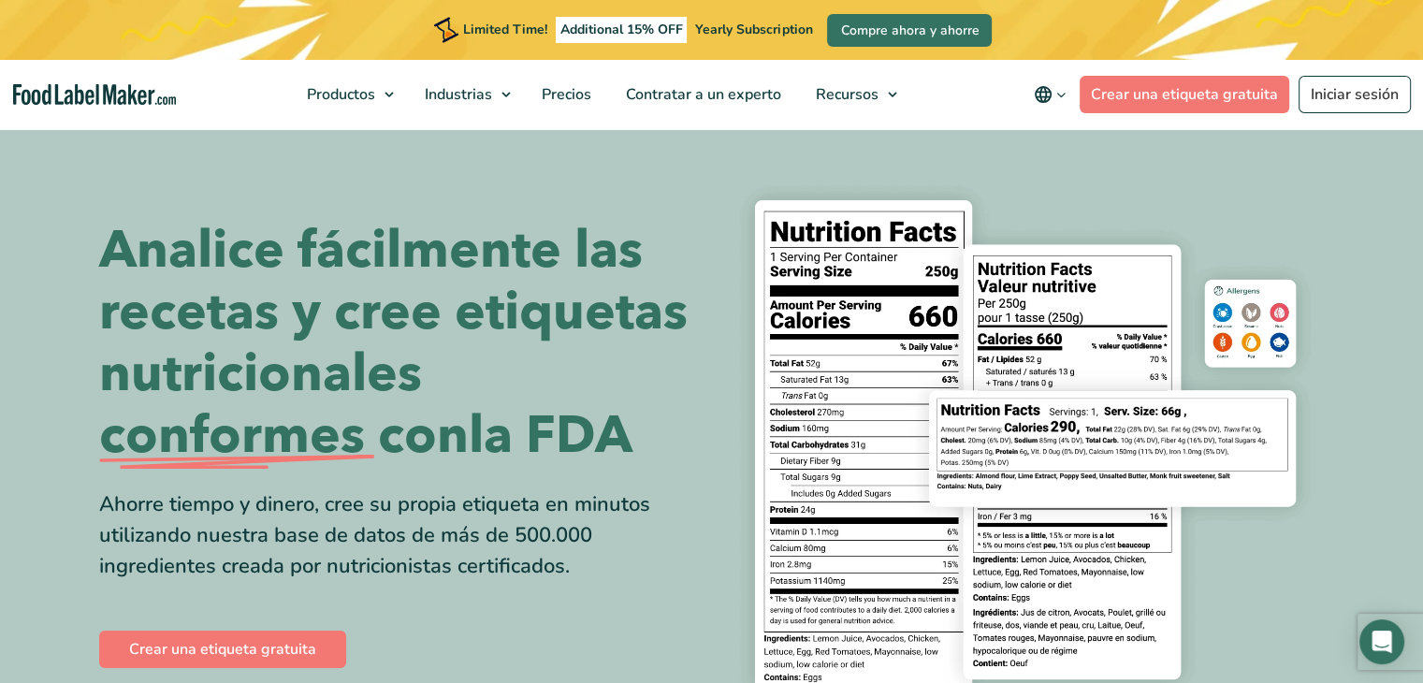
click at [1069, 97] on icon "main navigation" at bounding box center [1062, 95] width 14 height 14
click at [1063, 96] on icon "main navigation" at bounding box center [1062, 95] width 14 height 14
click at [1064, 92] on icon "main navigation" at bounding box center [1062, 95] width 14 height 14
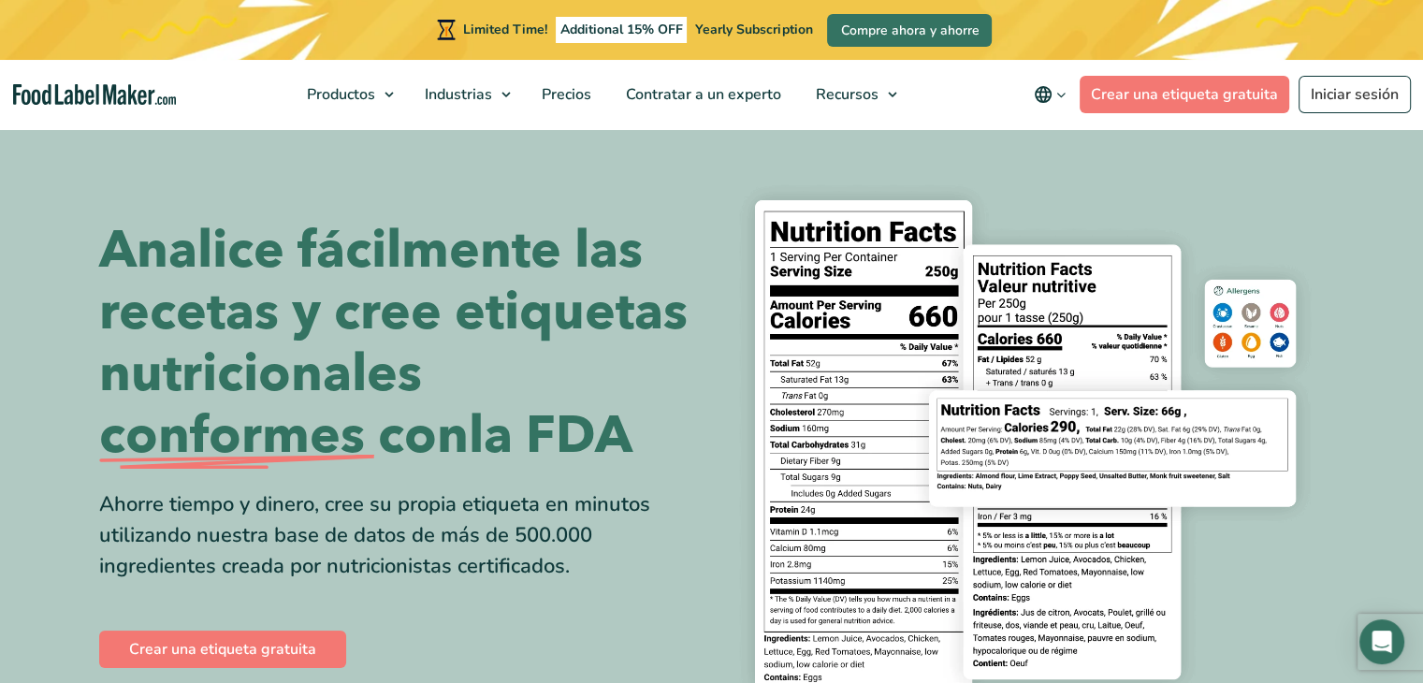
click at [1064, 92] on icon "main navigation" at bounding box center [1062, 95] width 14 height 14
click at [1048, 91] on icon "main navigation" at bounding box center [1043, 94] width 17 height 17
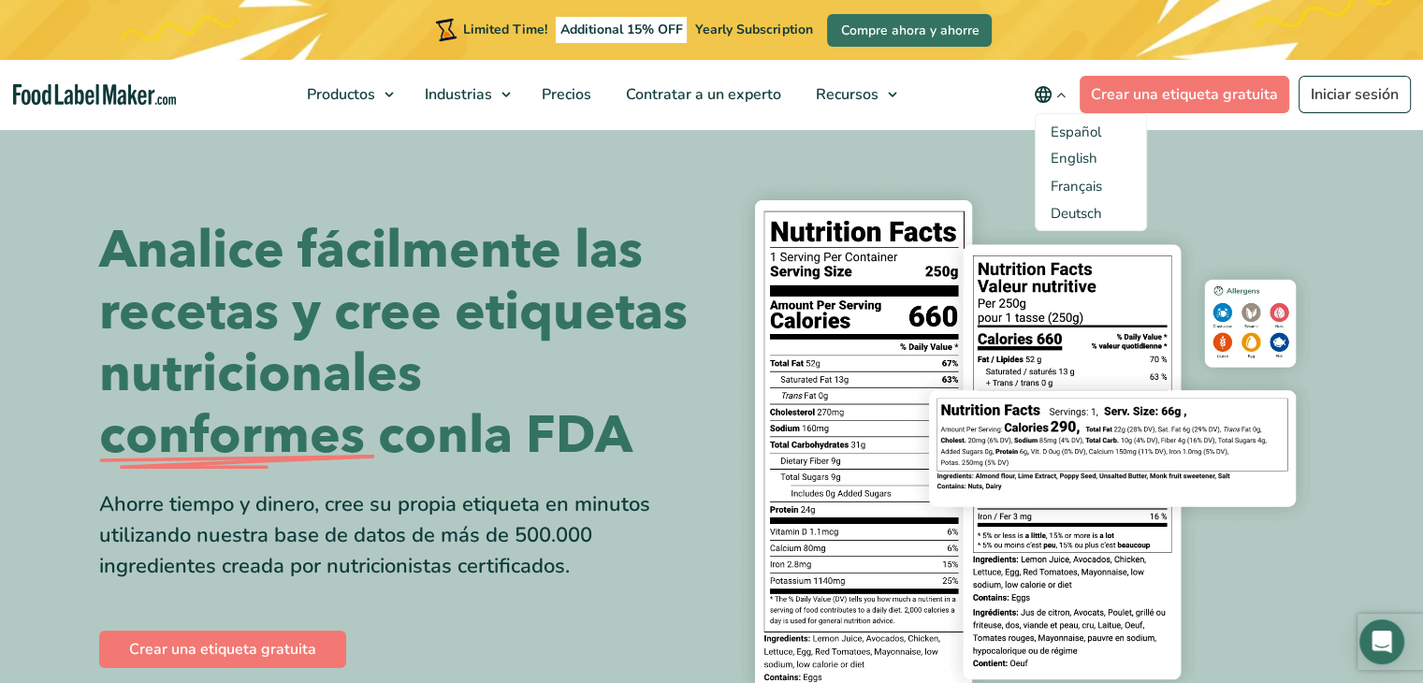
click at [1071, 130] on span "Español" at bounding box center [1076, 132] width 51 height 19
click at [0, 0] on input "Español" at bounding box center [0, 0] width 0 height 0
click at [1071, 130] on span "Español" at bounding box center [1076, 132] width 51 height 19
click at [0, 0] on input "Español" at bounding box center [0, 0] width 0 height 0
click at [1071, 129] on span "Español" at bounding box center [1076, 132] width 51 height 19
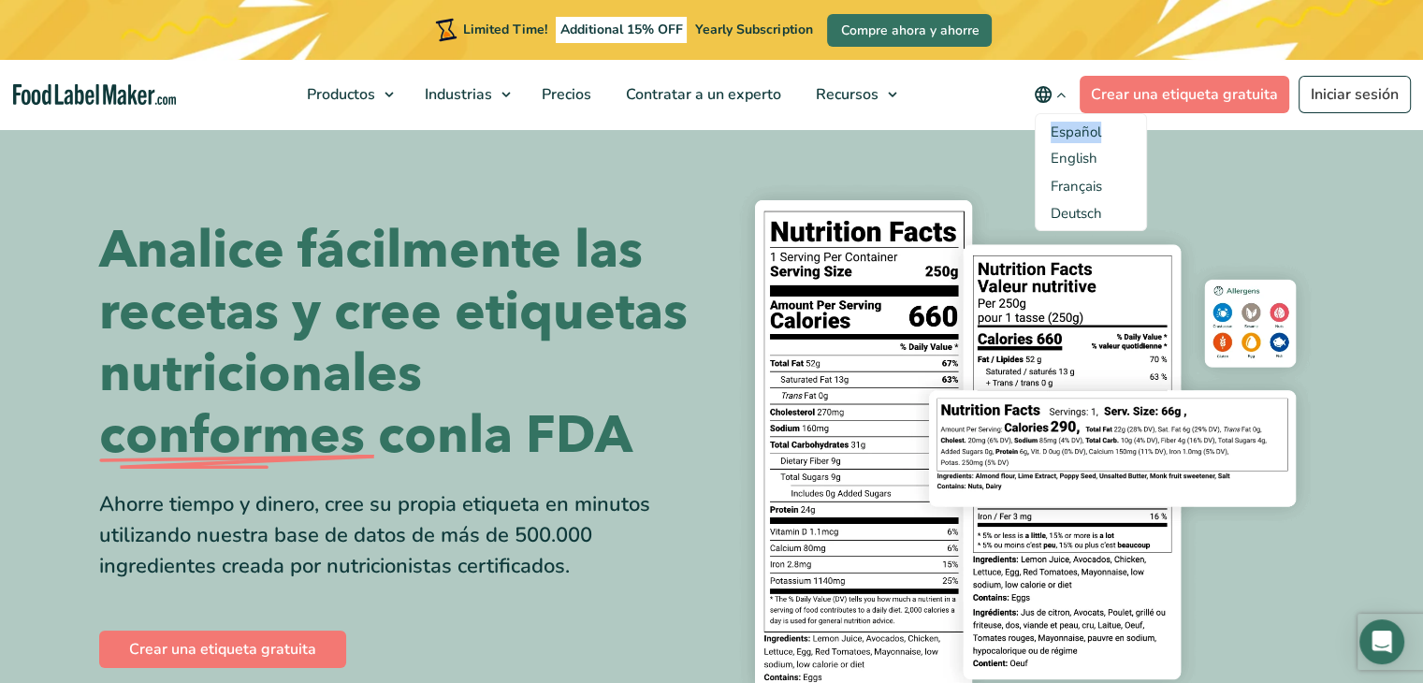
click at [0, 0] on input "Español" at bounding box center [0, 0] width 0 height 0
click at [1119, 129] on label "Español" at bounding box center [1091, 133] width 80 height 22
click at [0, 0] on input "Español" at bounding box center [0, 0] width 0 height 0
click at [1119, 129] on label "Español" at bounding box center [1091, 133] width 80 height 22
click at [0, 0] on input "Español" at bounding box center [0, 0] width 0 height 0
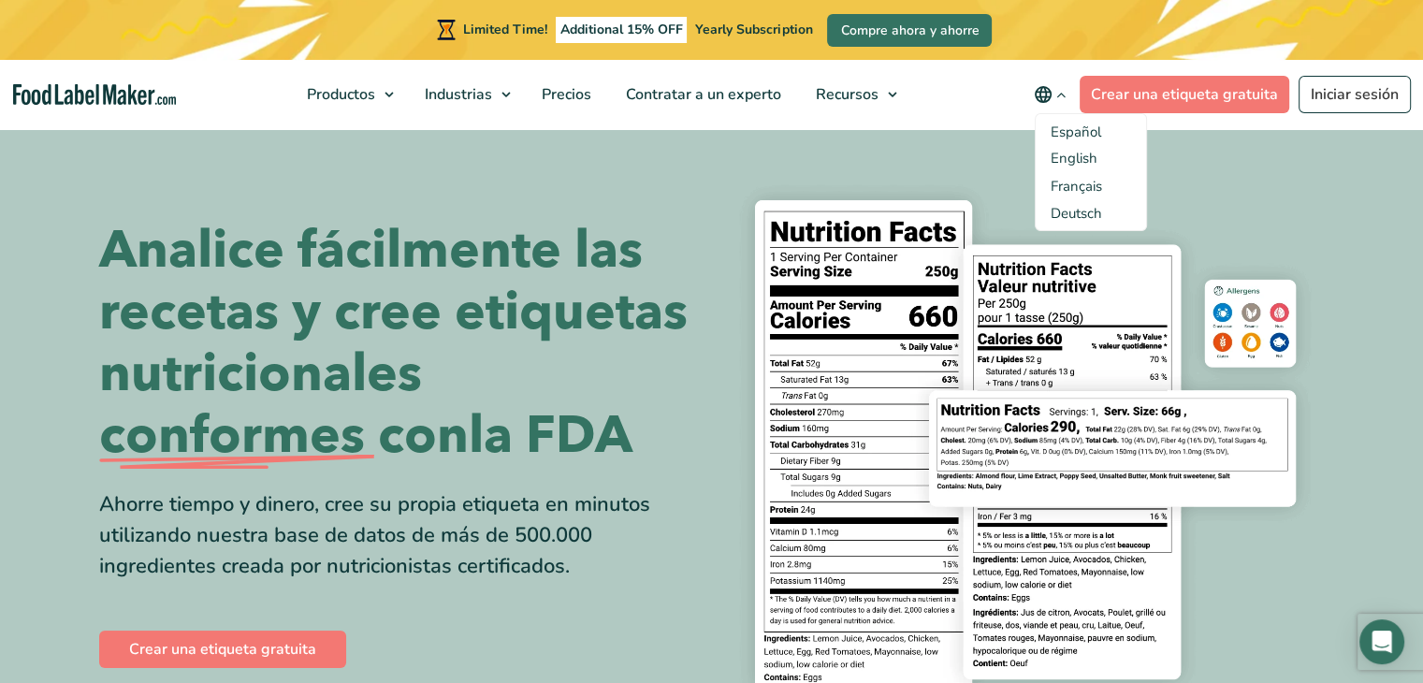
click at [1222, 173] on img at bounding box center [1025, 445] width 599 height 548
click at [1325, 87] on link "Iniciar sesión" at bounding box center [1355, 94] width 112 height 37
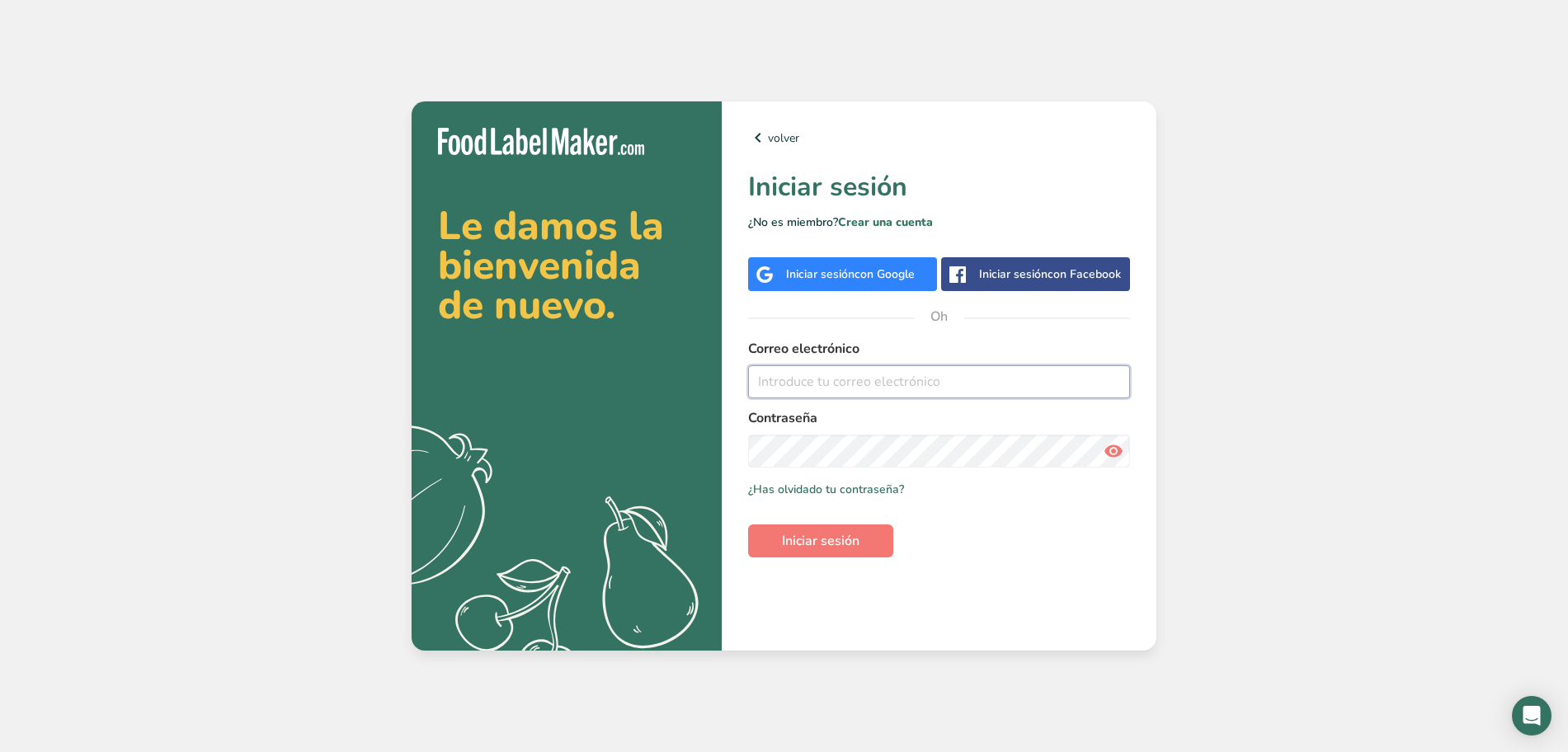
click at [881, 384] on input "email" at bounding box center [939, 382] width 382 height 33
type input "[EMAIL_ADDRESS][DOMAIN_NAME]"
drag, startPoint x: 842, startPoint y: 537, endPoint x: 971, endPoint y: 539, distance: 129.0
click at [841, 539] on font "Iniciar sesión" at bounding box center [821, 541] width 78 height 19
click at [843, 539] on font "Iniciar sesión" at bounding box center [821, 541] width 78 height 19
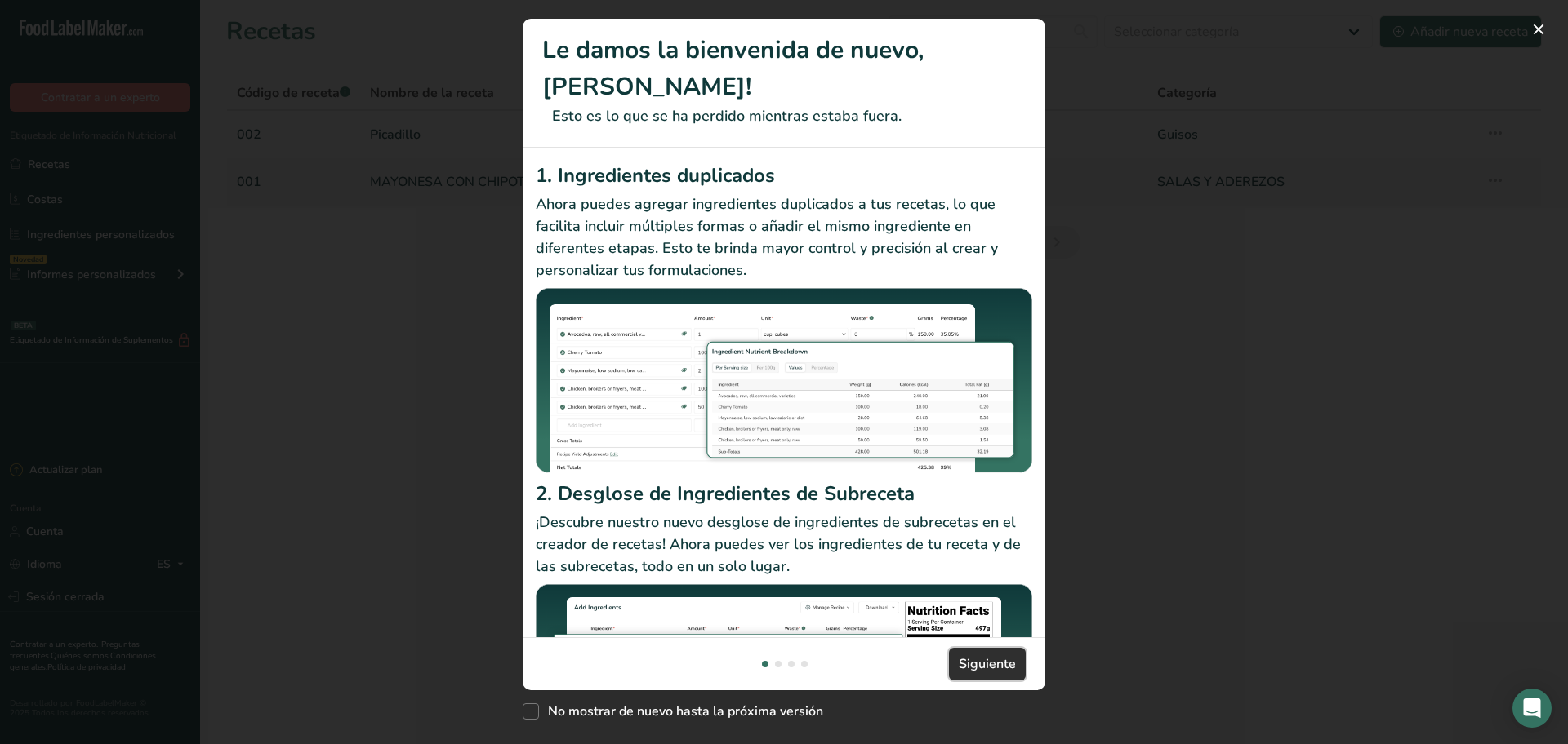
click at [978, 654] on span "Siguiente" at bounding box center [988, 664] width 58 height 19
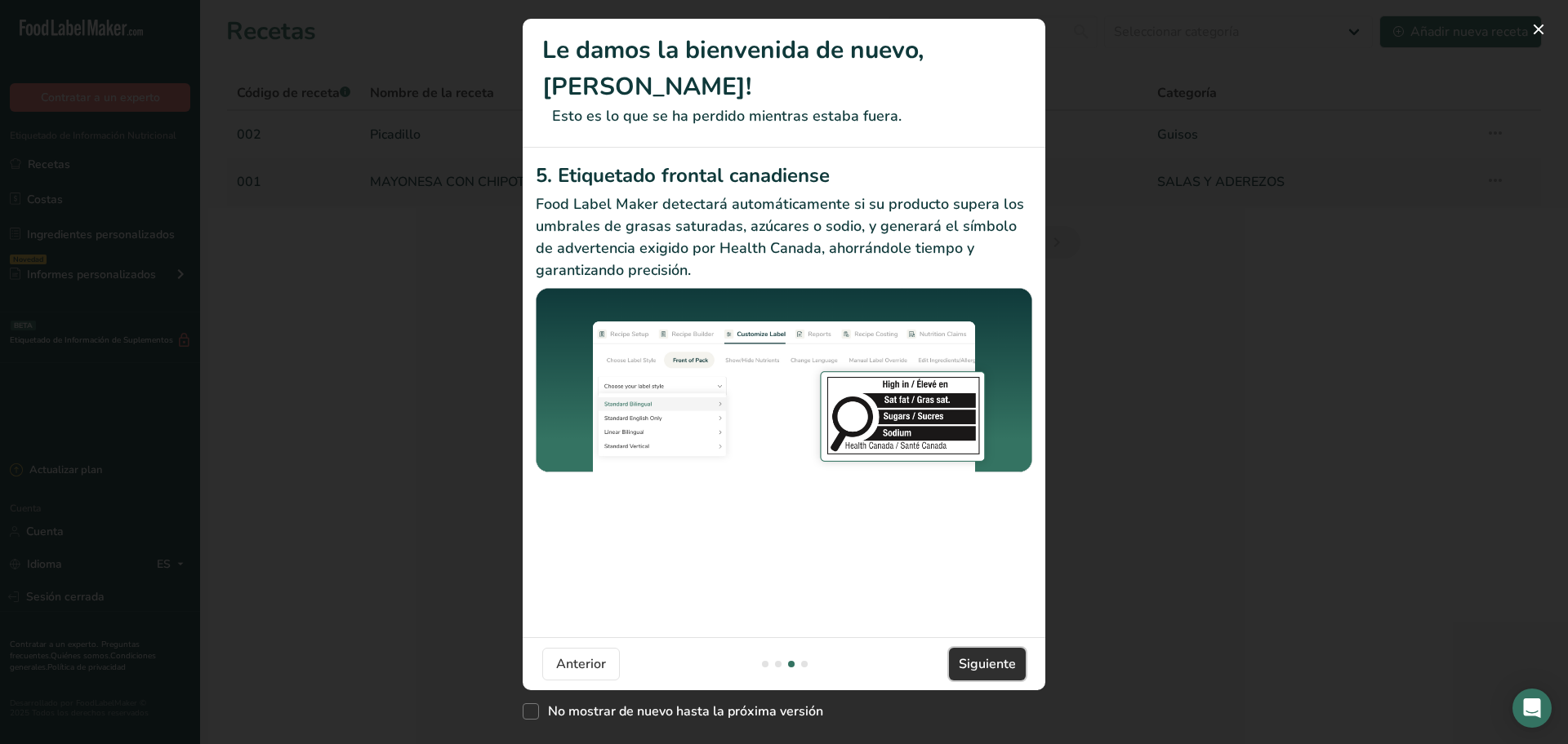
click at [977, 654] on span "Siguiente" at bounding box center [988, 664] width 58 height 19
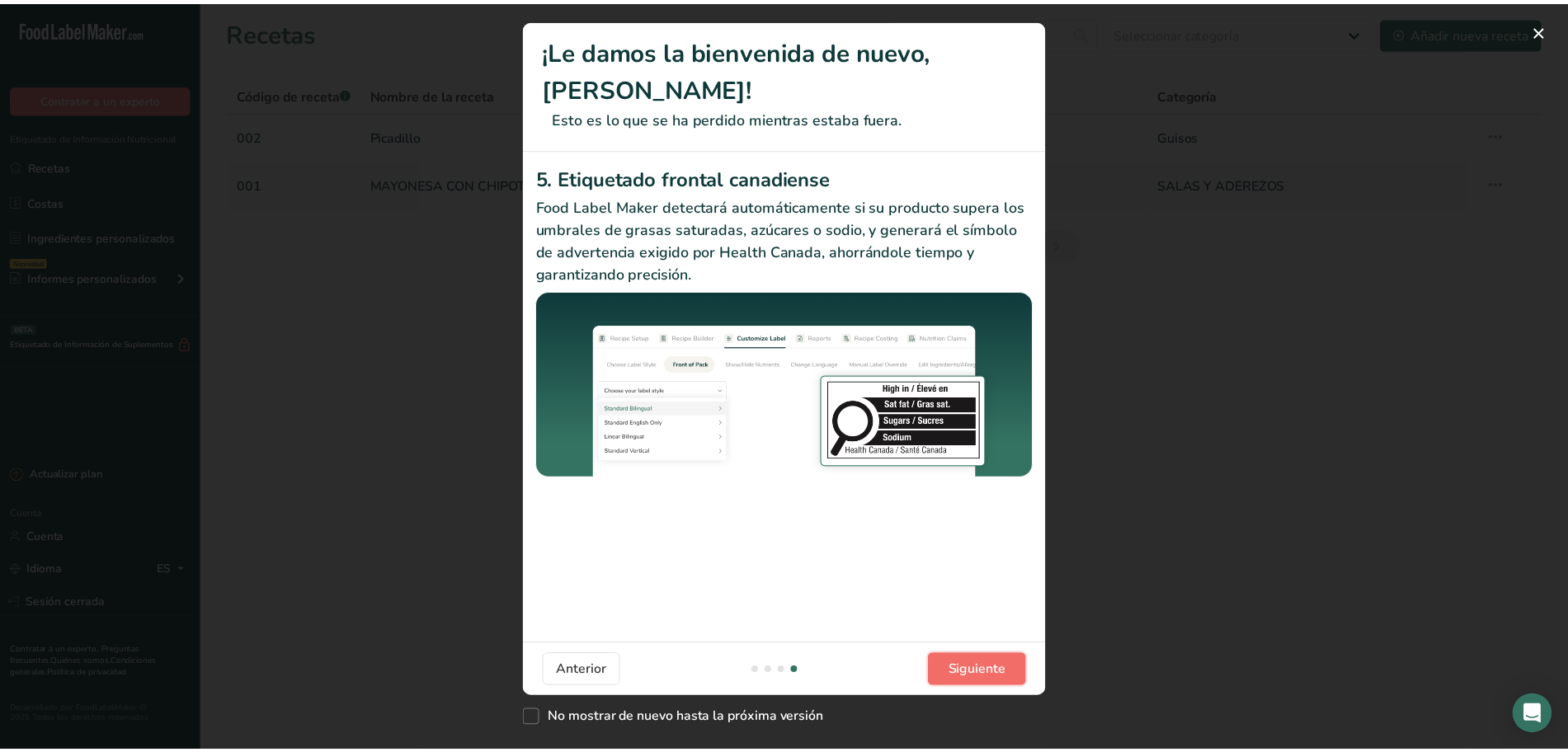
scroll to position [0, 1584]
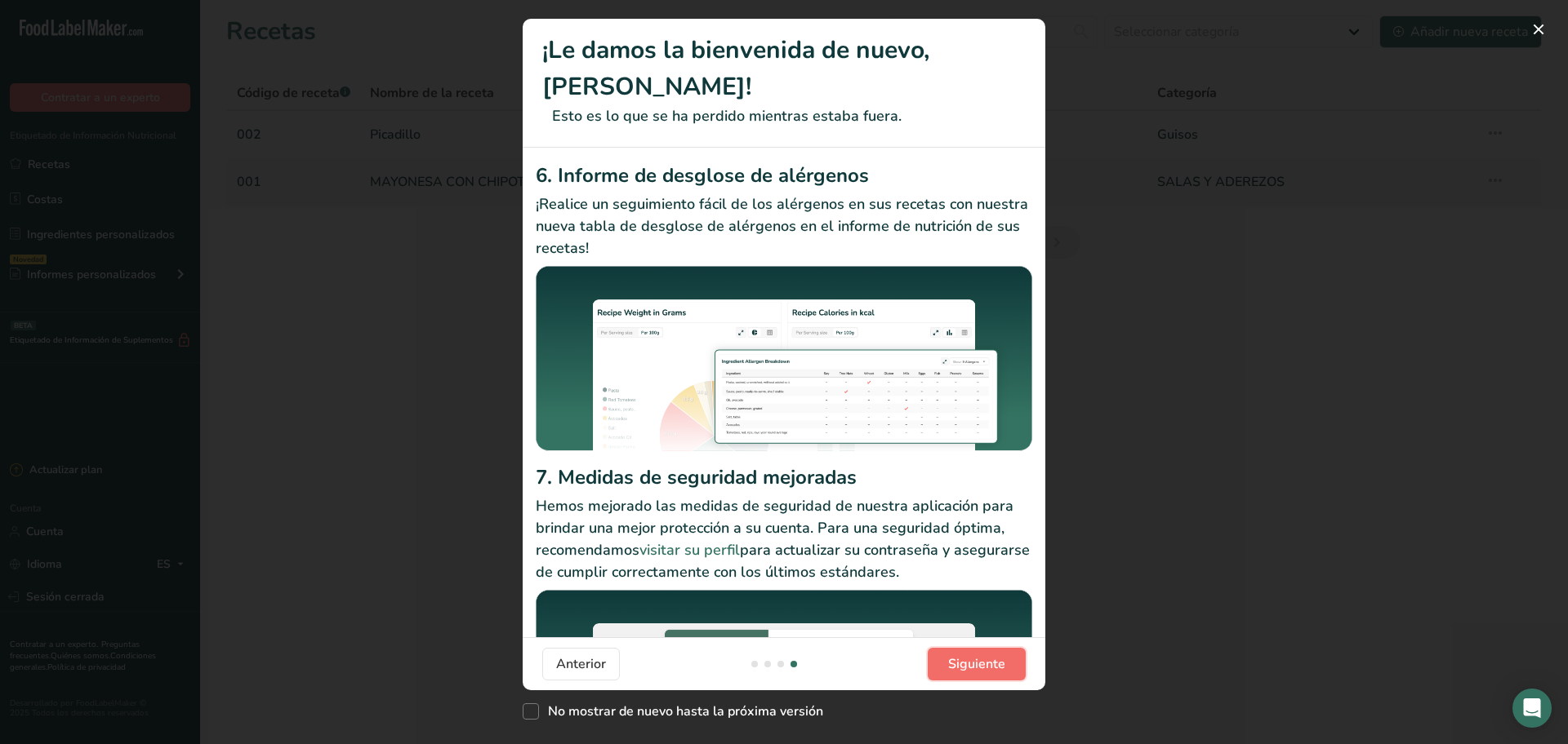
click at [976, 654] on span "Siguiente" at bounding box center [976, 664] width 58 height 19
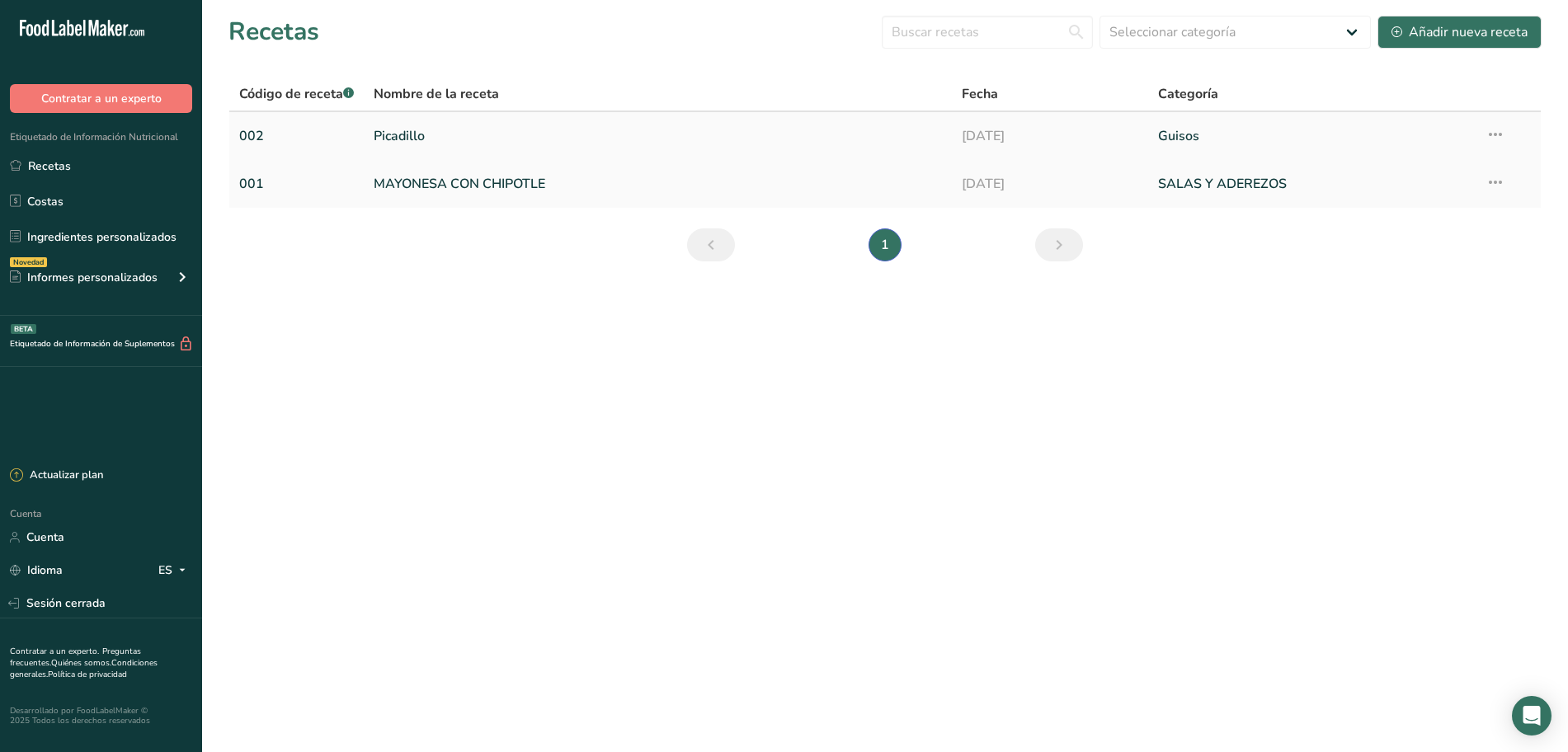
click at [896, 136] on link "Picadillo" at bounding box center [658, 136] width 568 height 34
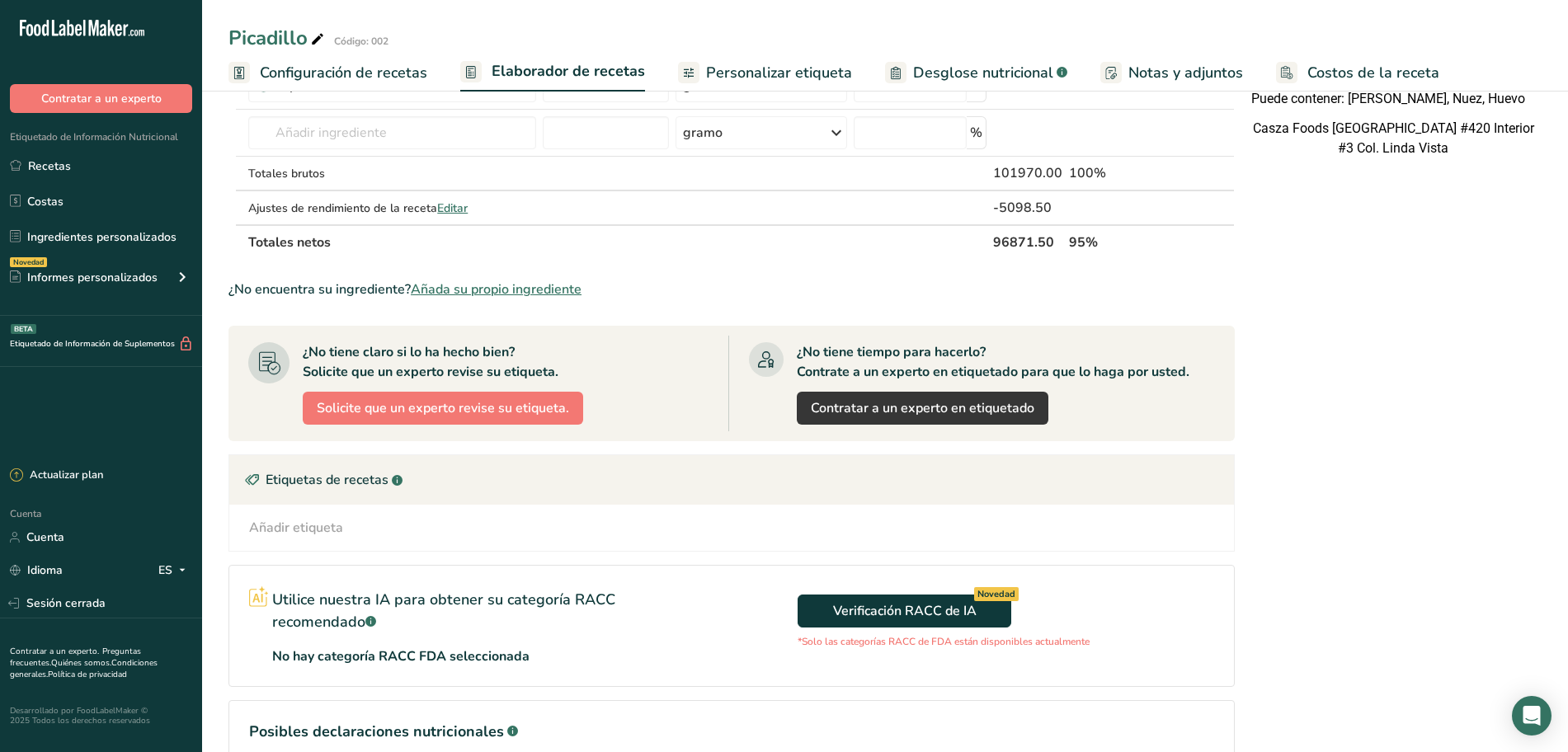
scroll to position [825, 0]
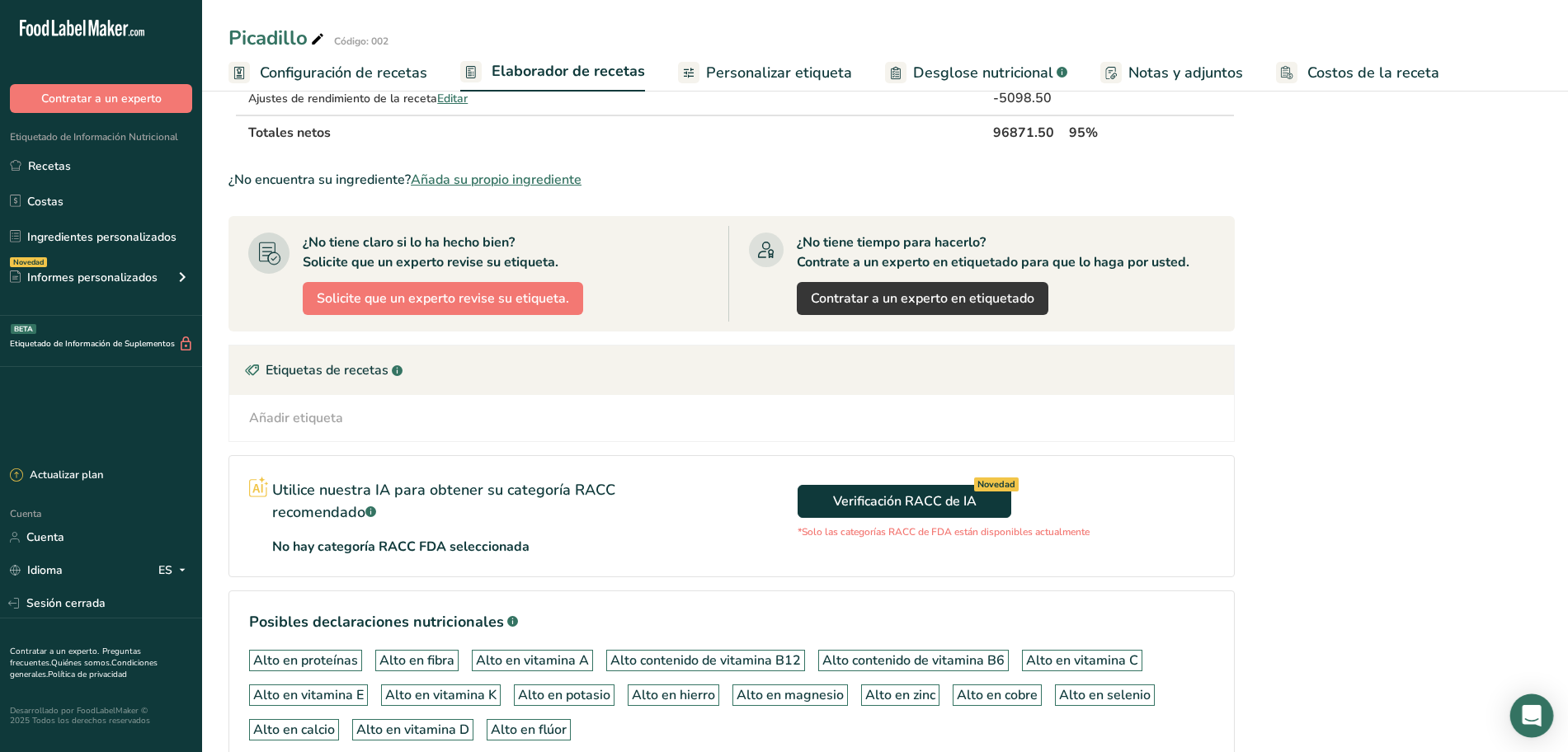
click at [1518, 714] on div "Abrir Intercom Messenger" at bounding box center [1532, 717] width 44 height 44
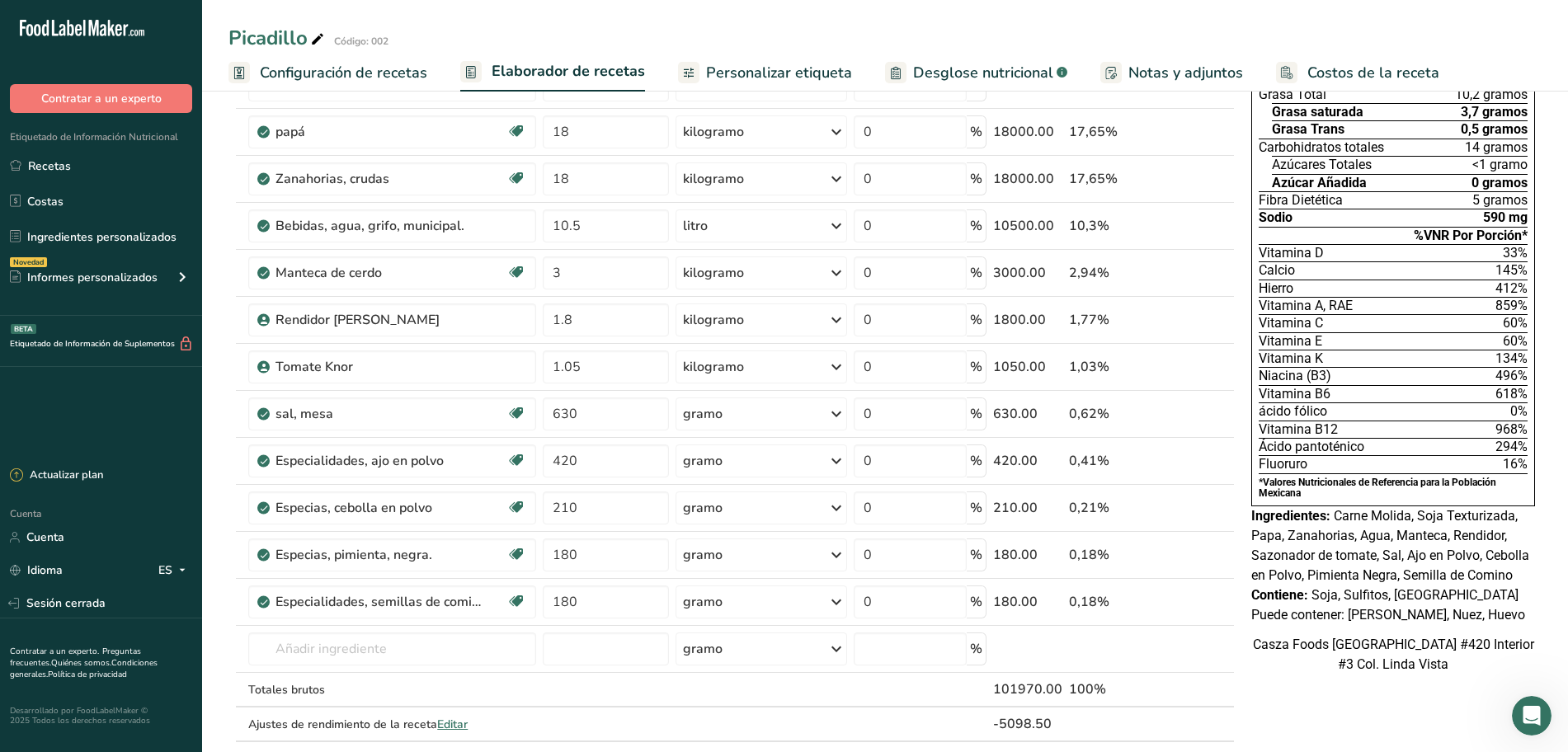
scroll to position [206, 0]
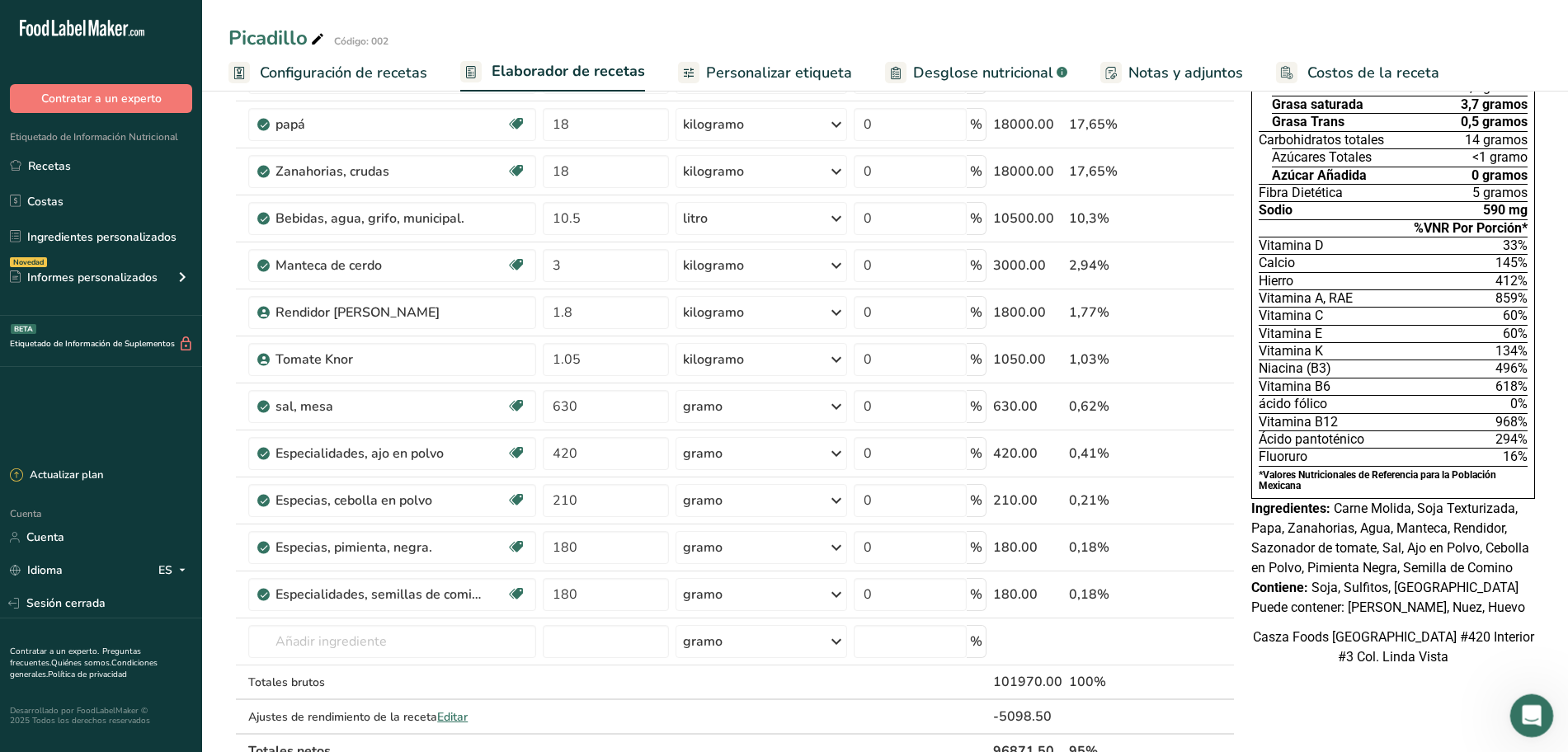
click at [1520, 710] on icon "Abrir Intercom Messenger" at bounding box center [1529, 713] width 27 height 27
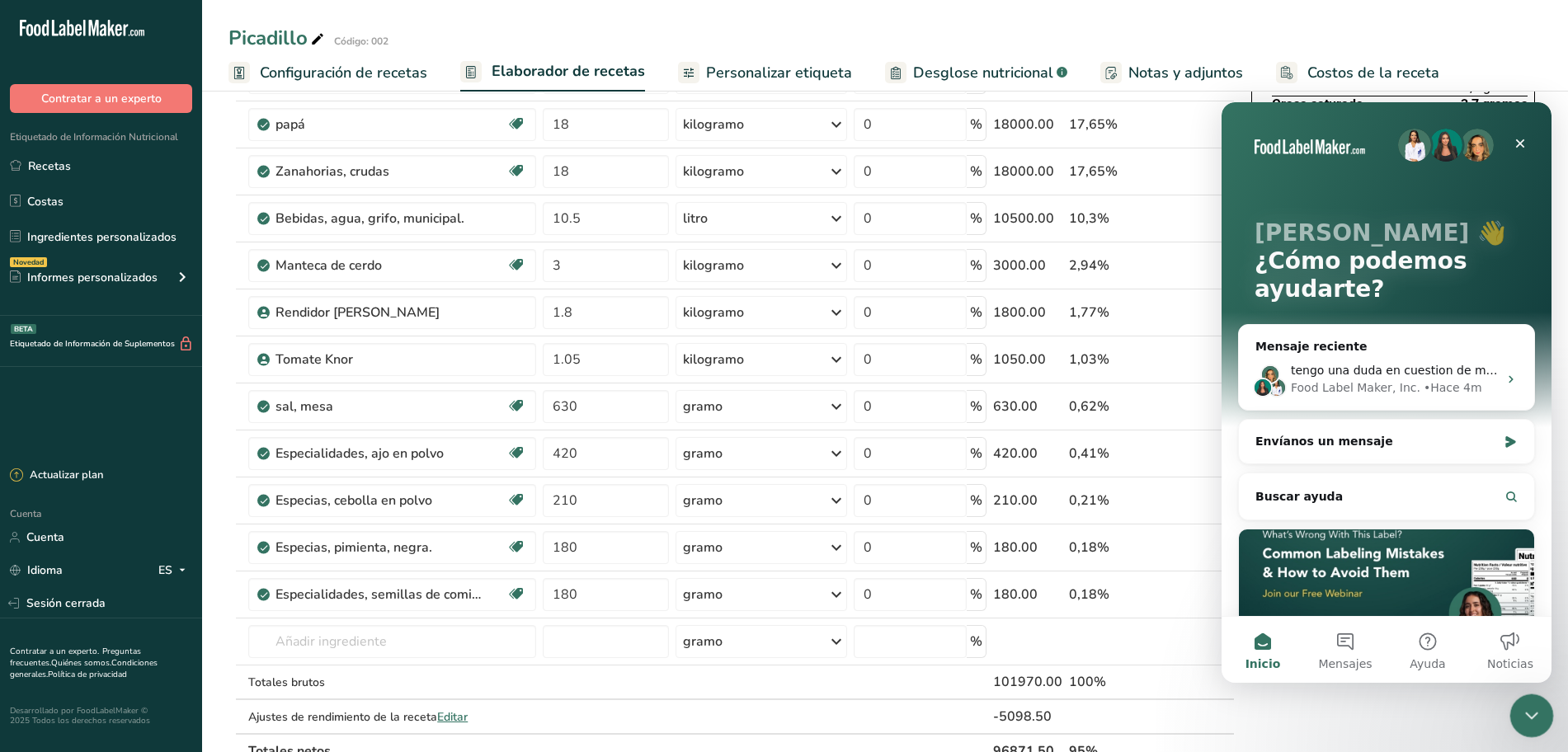
scroll to position [0, 0]
click at [1362, 381] on font "Fabricante de etiquetas para alimentos, Inc." at bounding box center [1417, 387] width 255 height 13
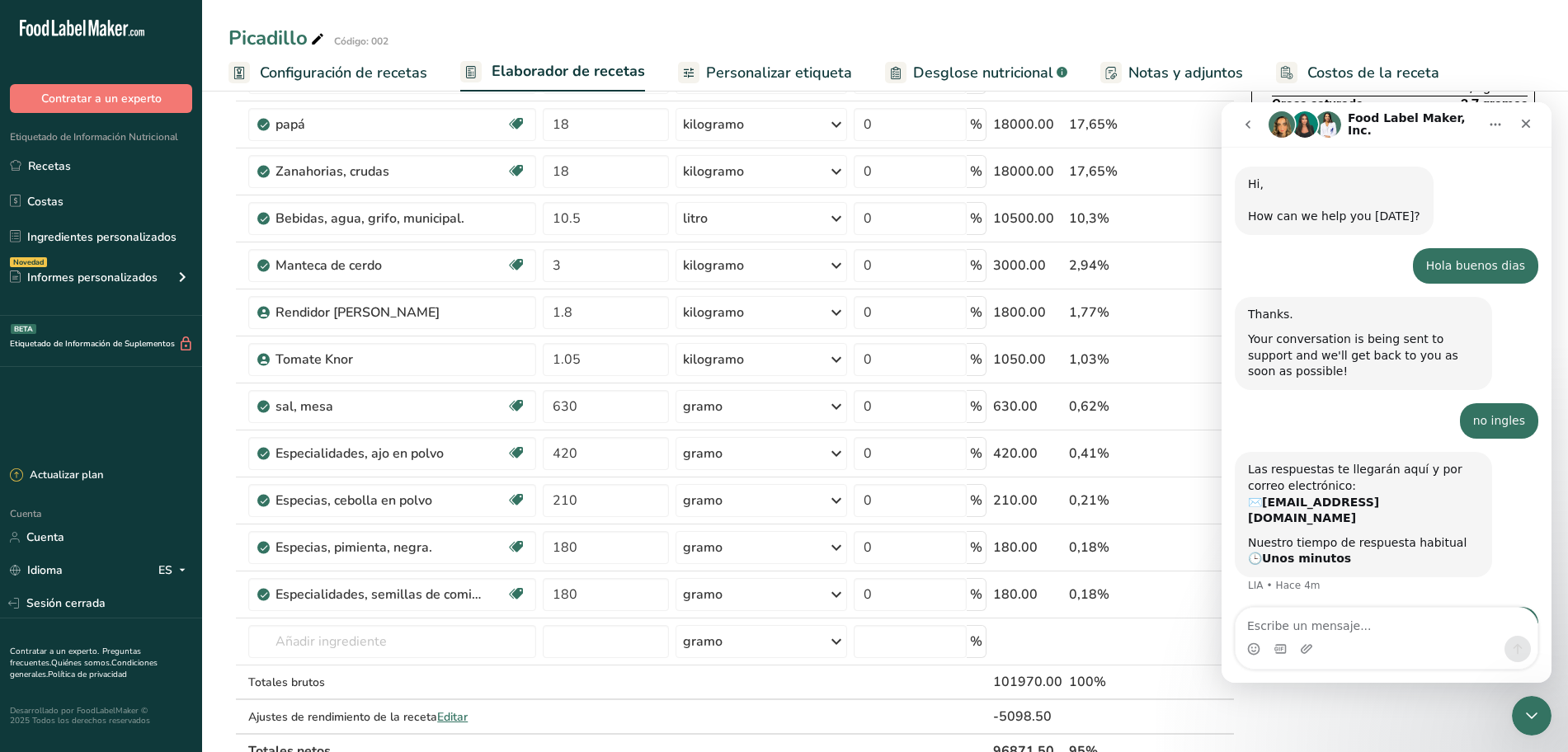
scroll to position [100, 0]
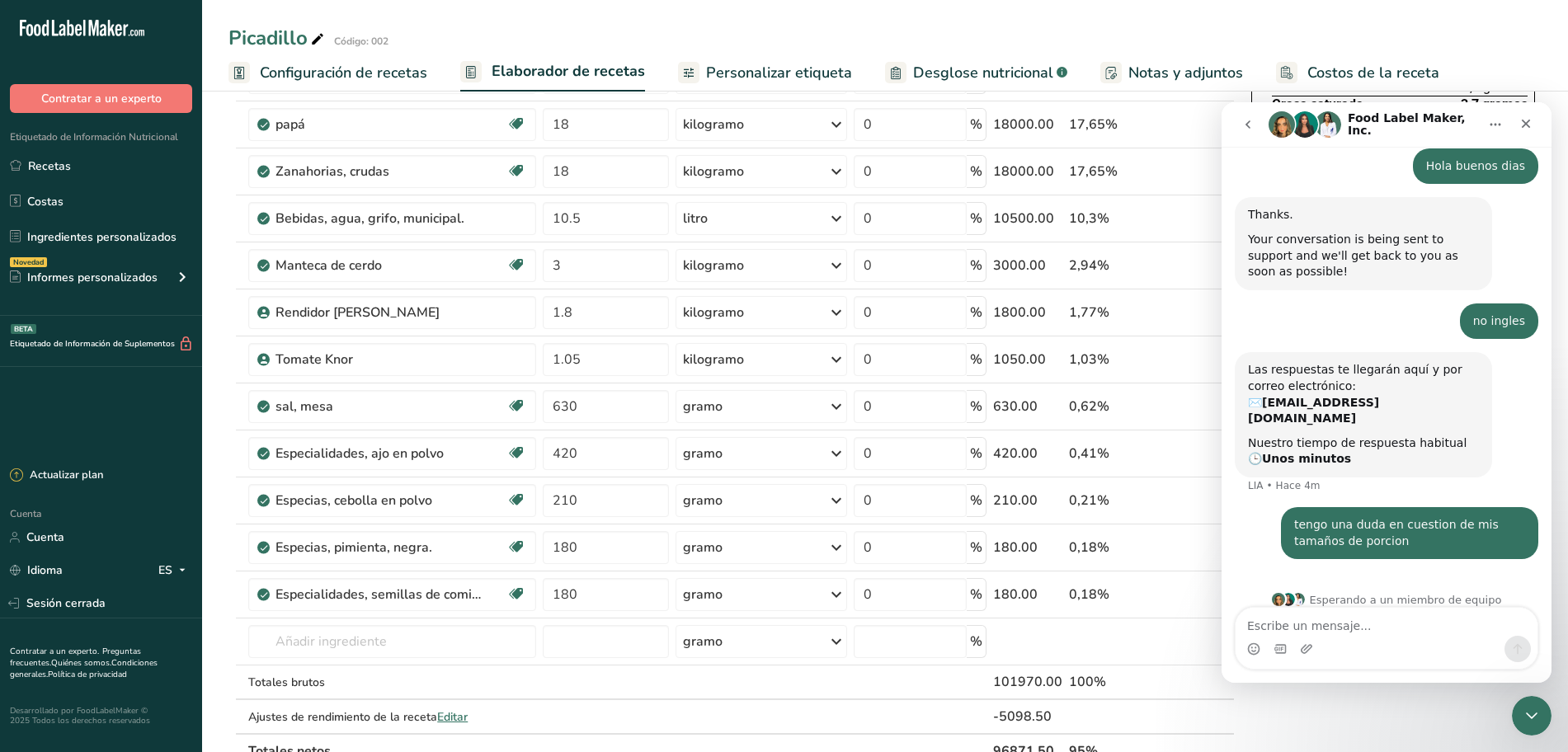
click at [1257, 131] on button "go back" at bounding box center [1248, 125] width 32 height 32
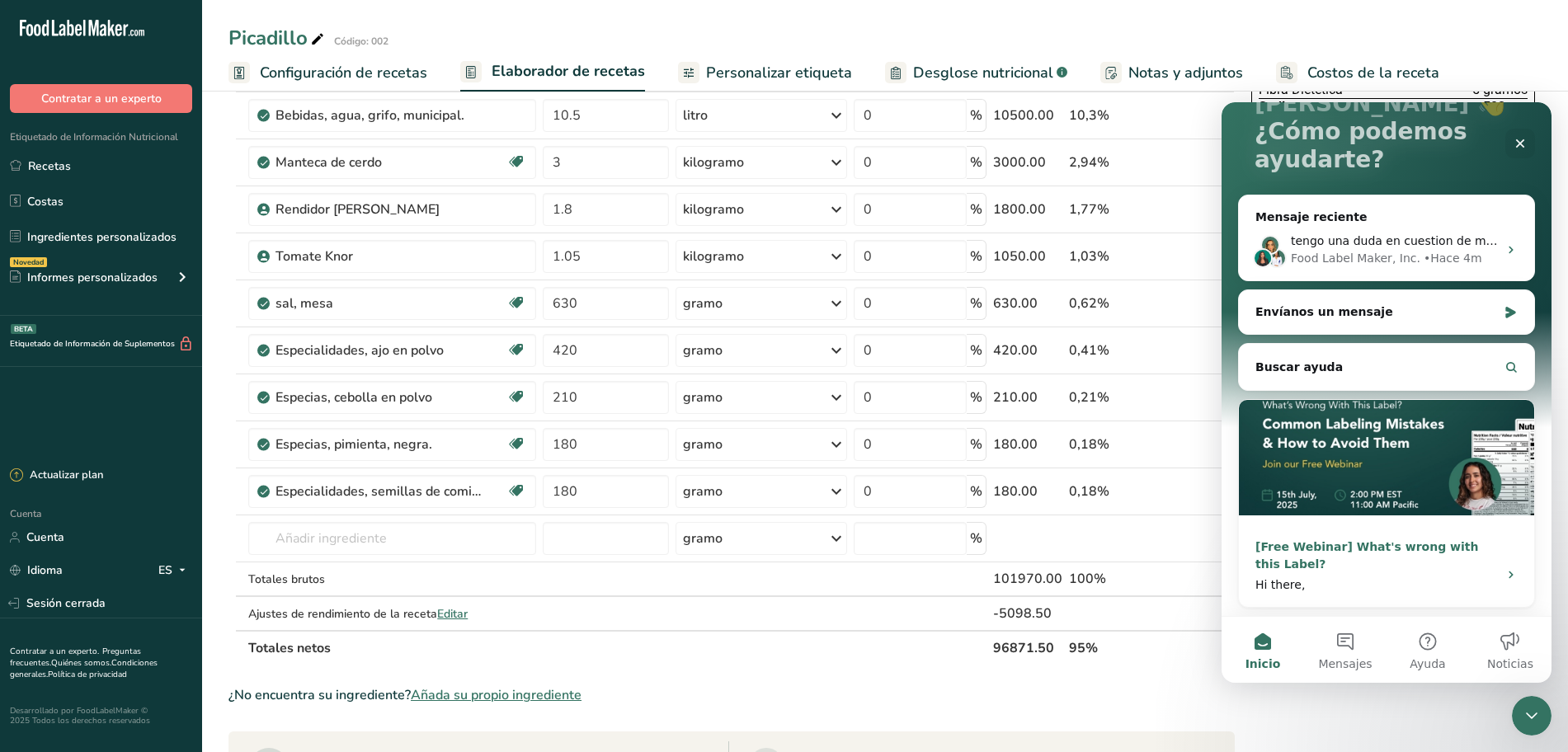
scroll to position [0, 0]
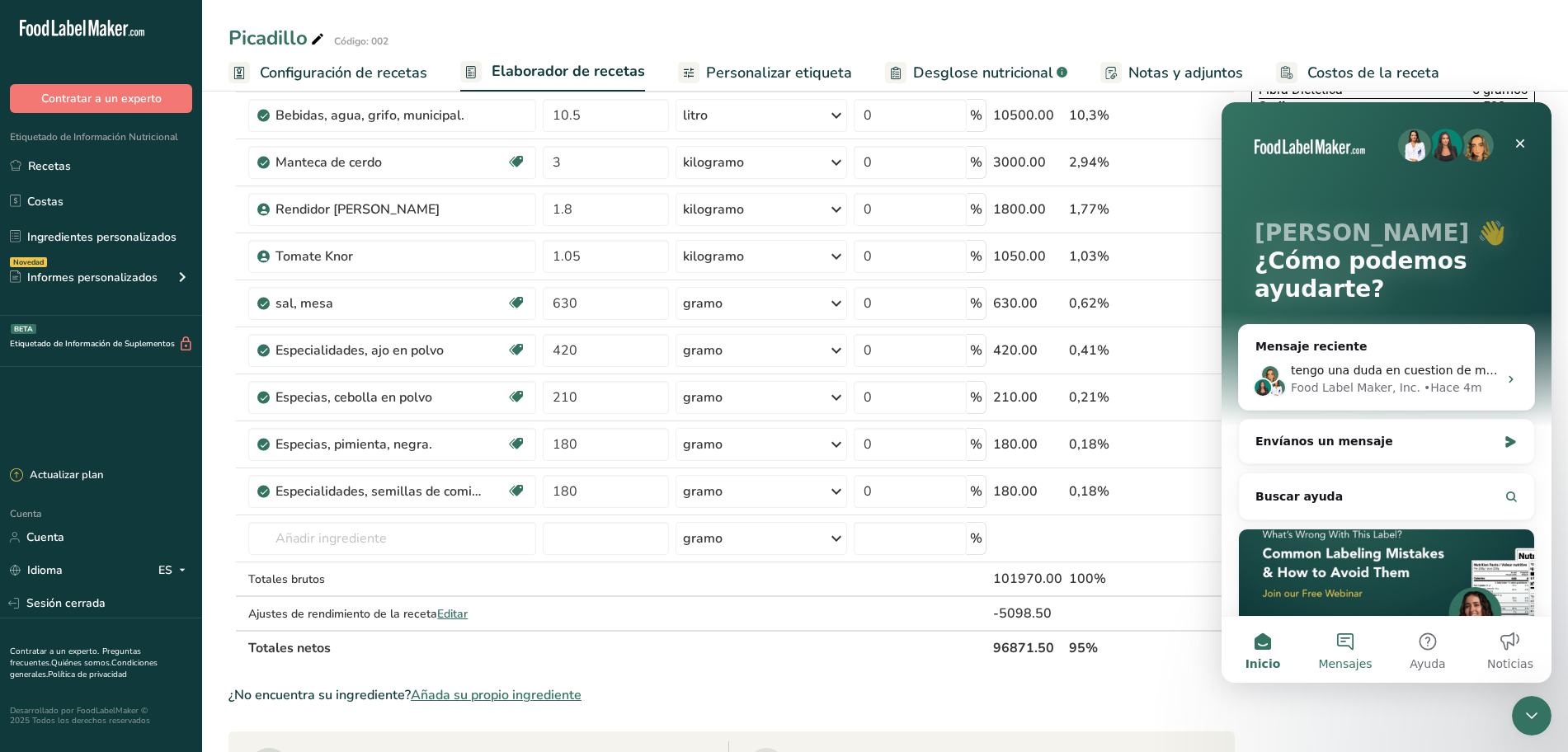
click at [1365, 659] on span "Mensajes" at bounding box center [1344, 664] width 54 height 11
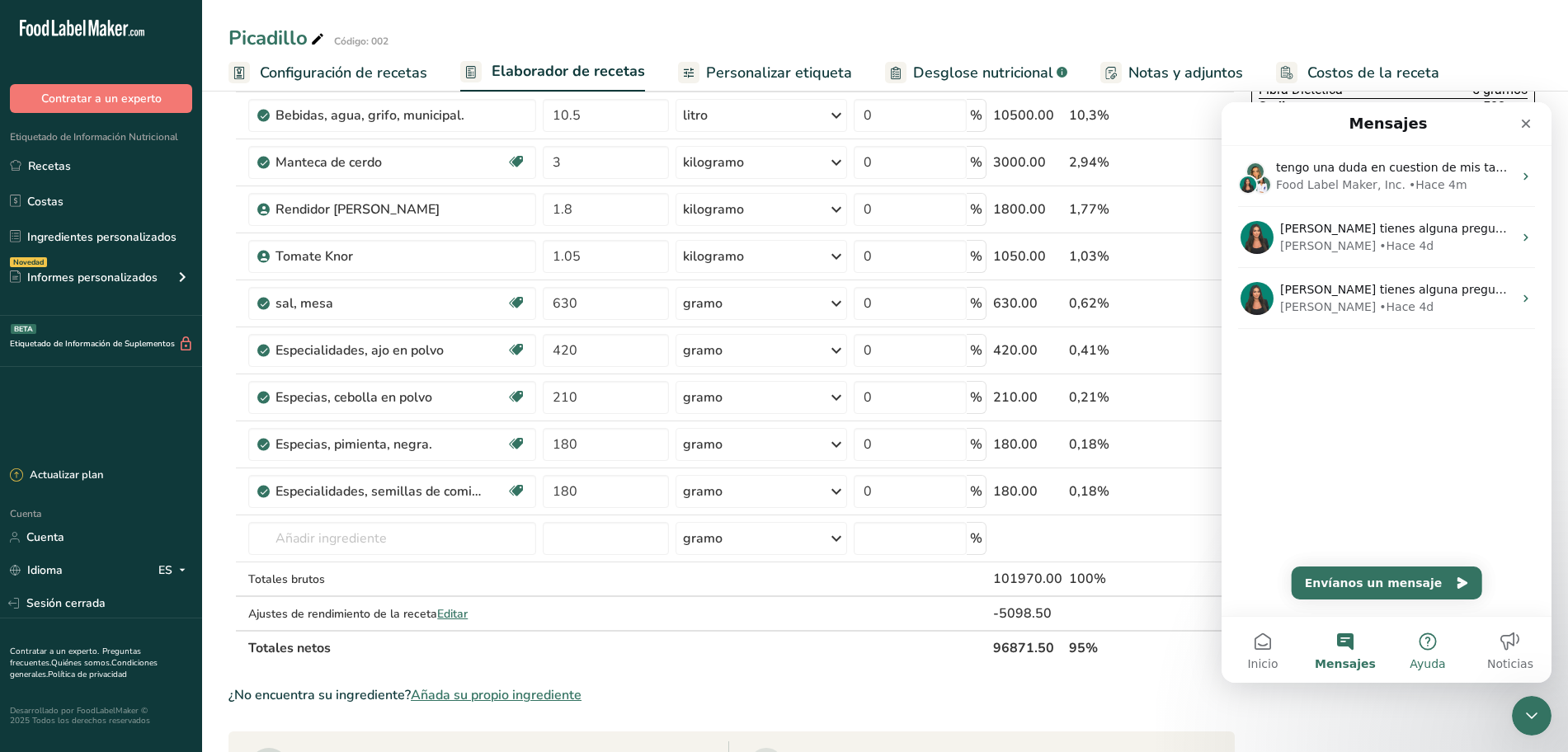
click at [1430, 651] on button "Ayuda" at bounding box center [1428, 650] width 83 height 66
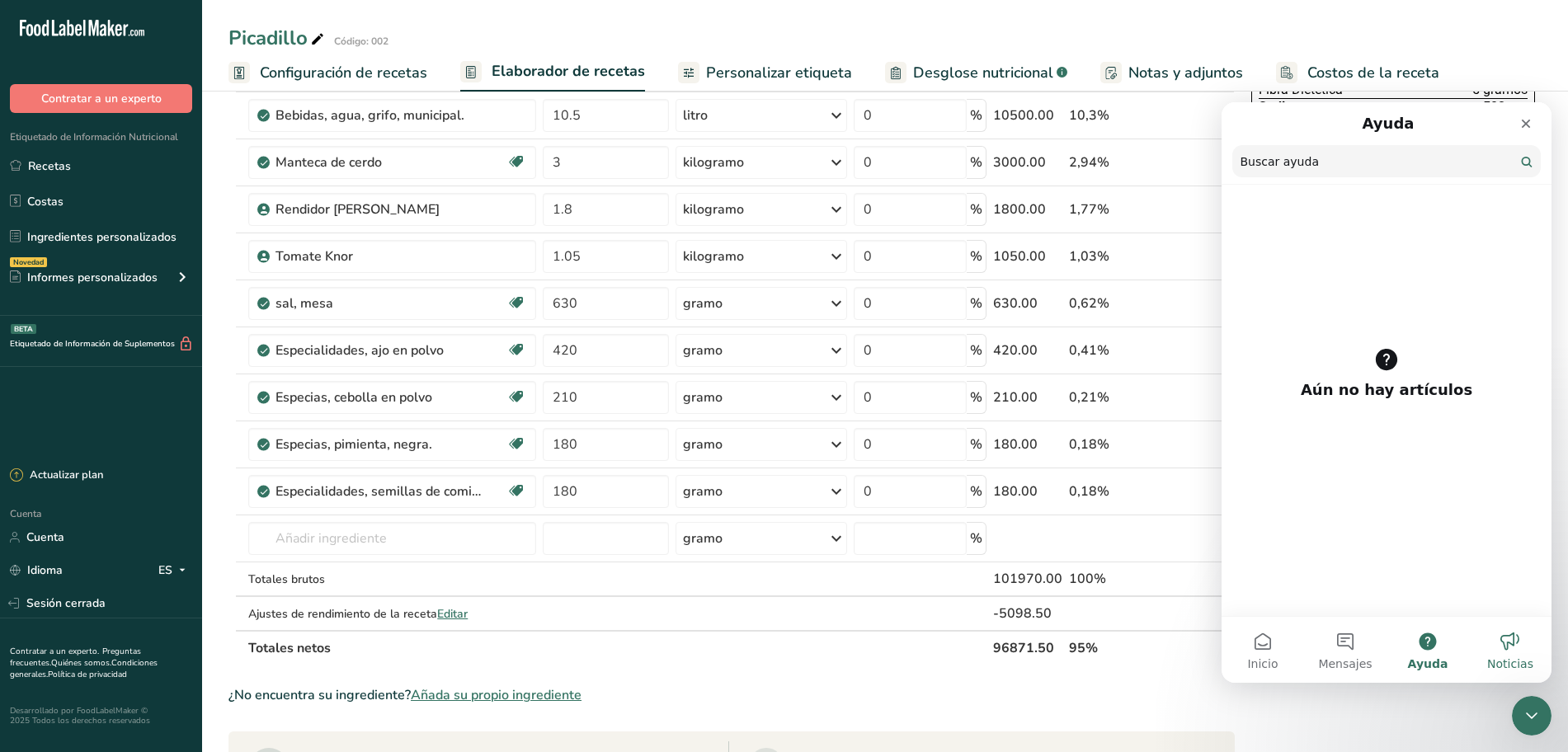
click at [1518, 650] on button "Noticias" at bounding box center [1511, 650] width 83 height 66
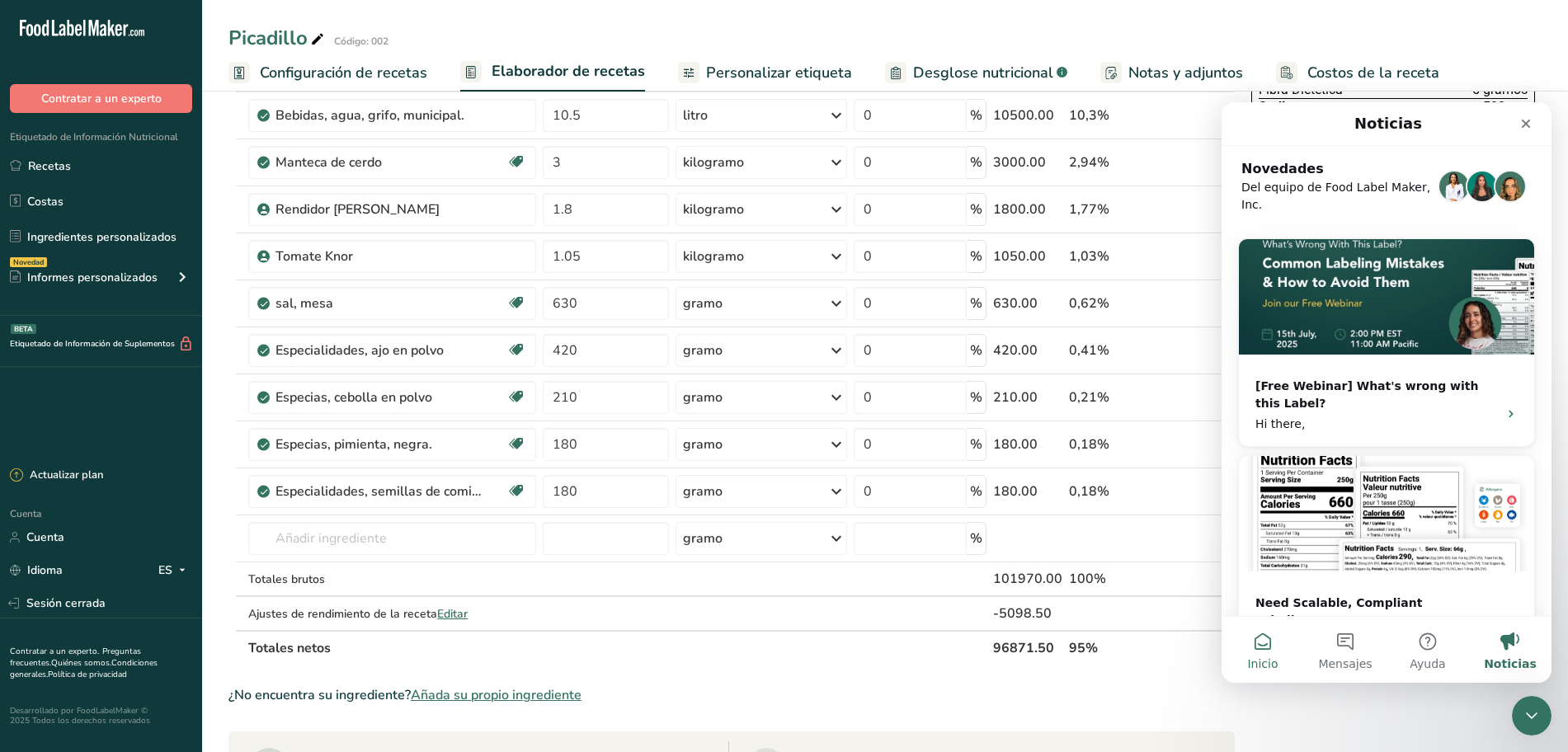
click at [1252, 659] on span "Inicio" at bounding box center [1262, 664] width 31 height 11
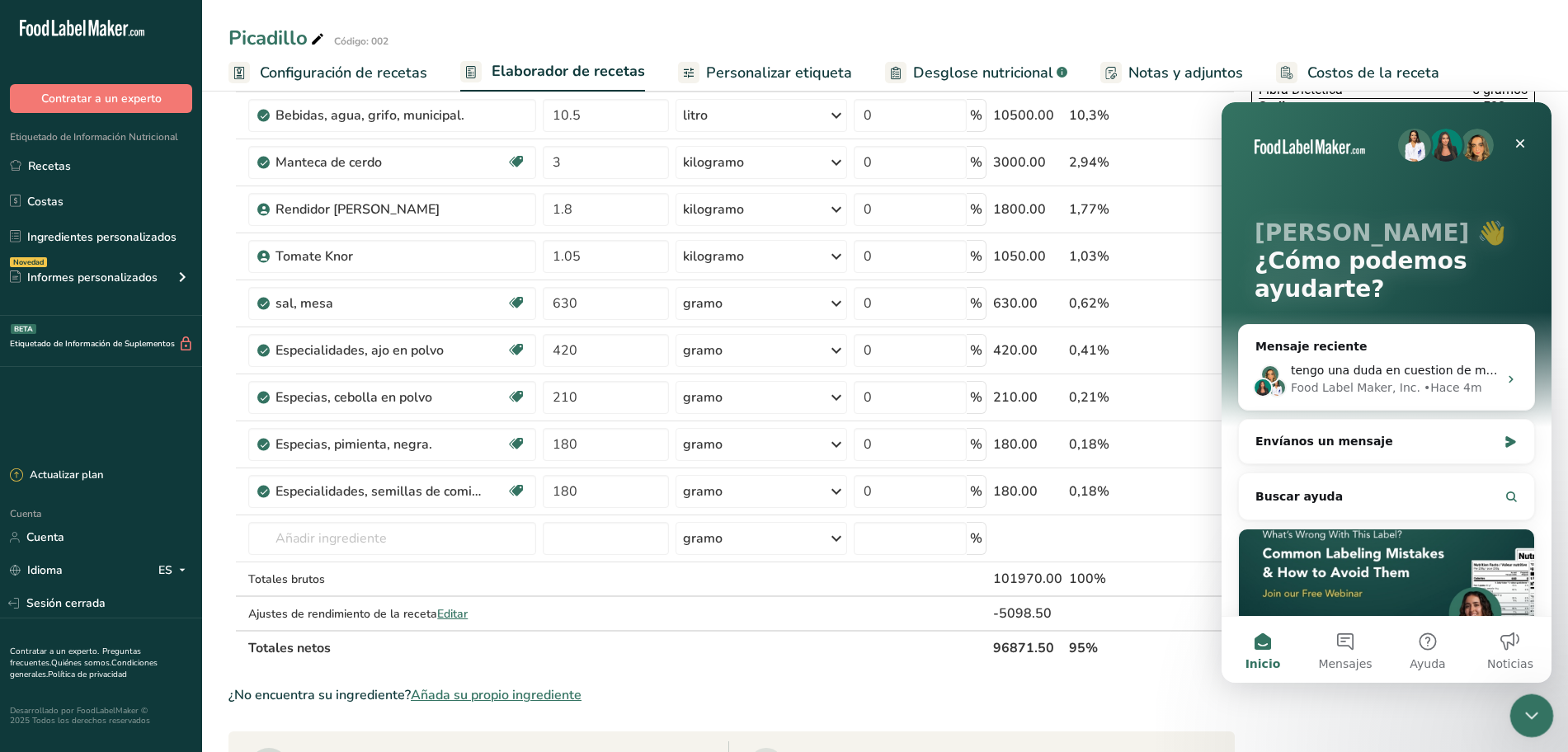
drag, startPoint x: 1532, startPoint y: 701, endPoint x: 2677, endPoint y: 1255, distance: 1272.0
click at [1533, 700] on div "Cerrar Intercom Messenger" at bounding box center [1528, 713] width 40 height 40
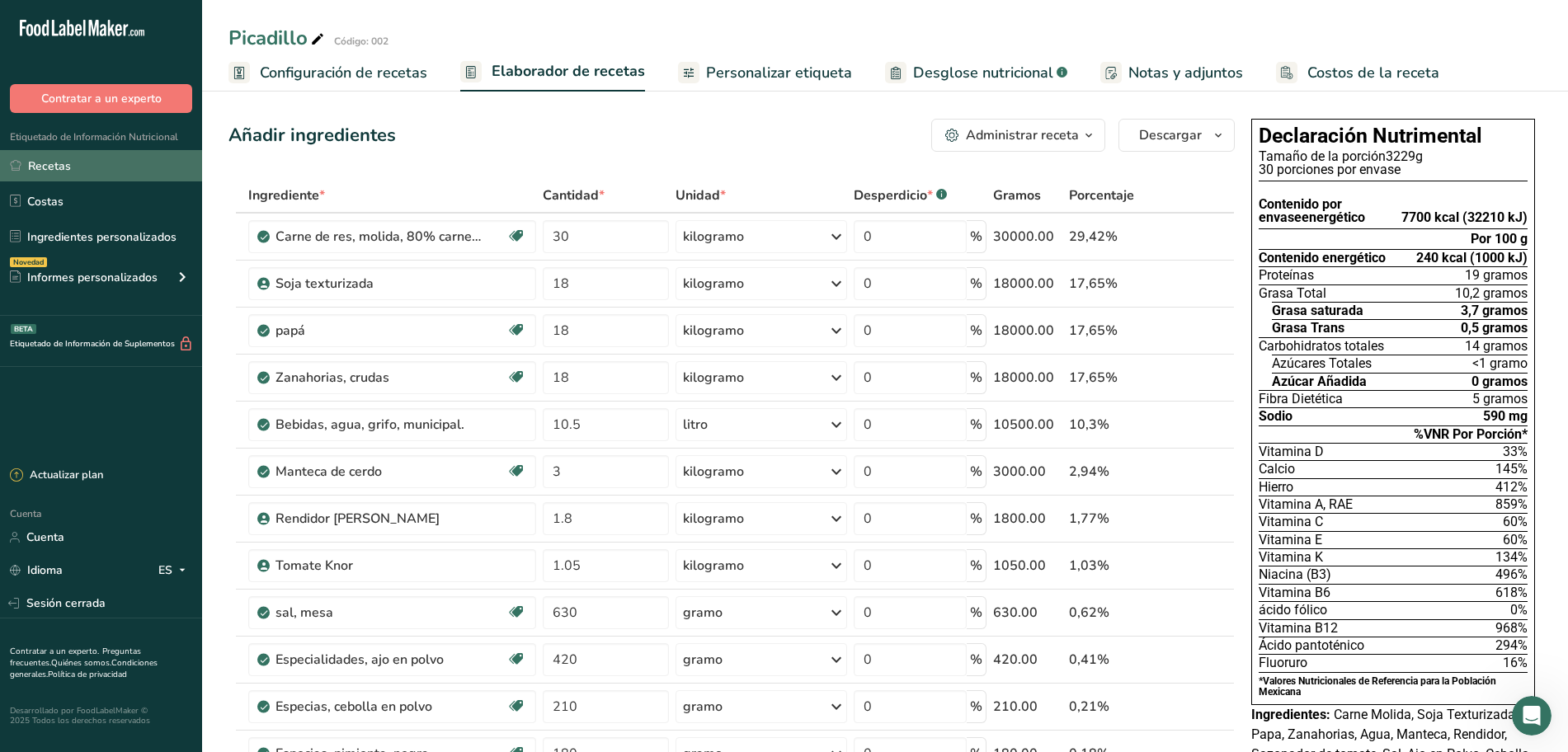
click at [66, 170] on font "Recetas" at bounding box center [49, 167] width 43 height 16
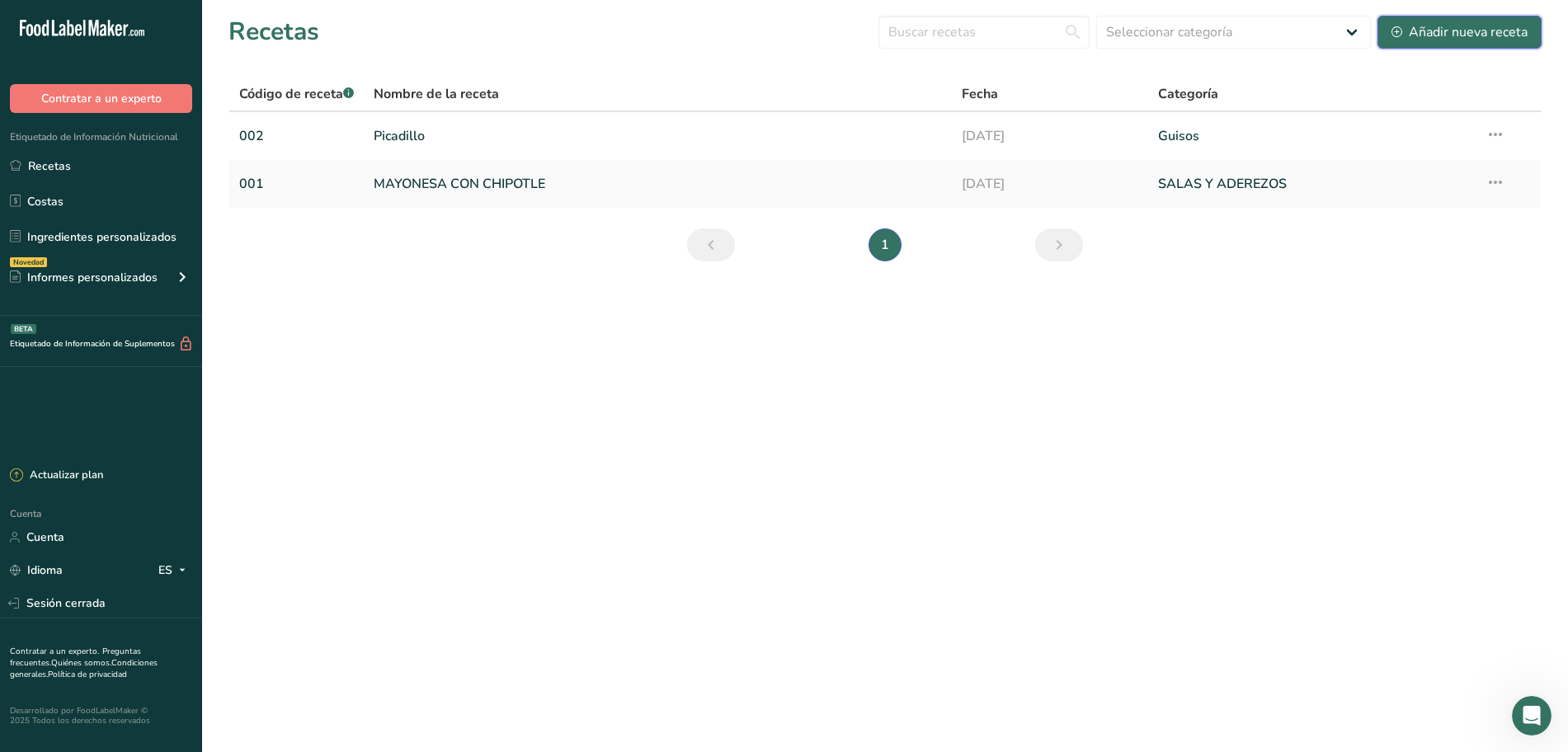
click at [1450, 34] on font "Añadir nueva receta" at bounding box center [1468, 32] width 119 height 19
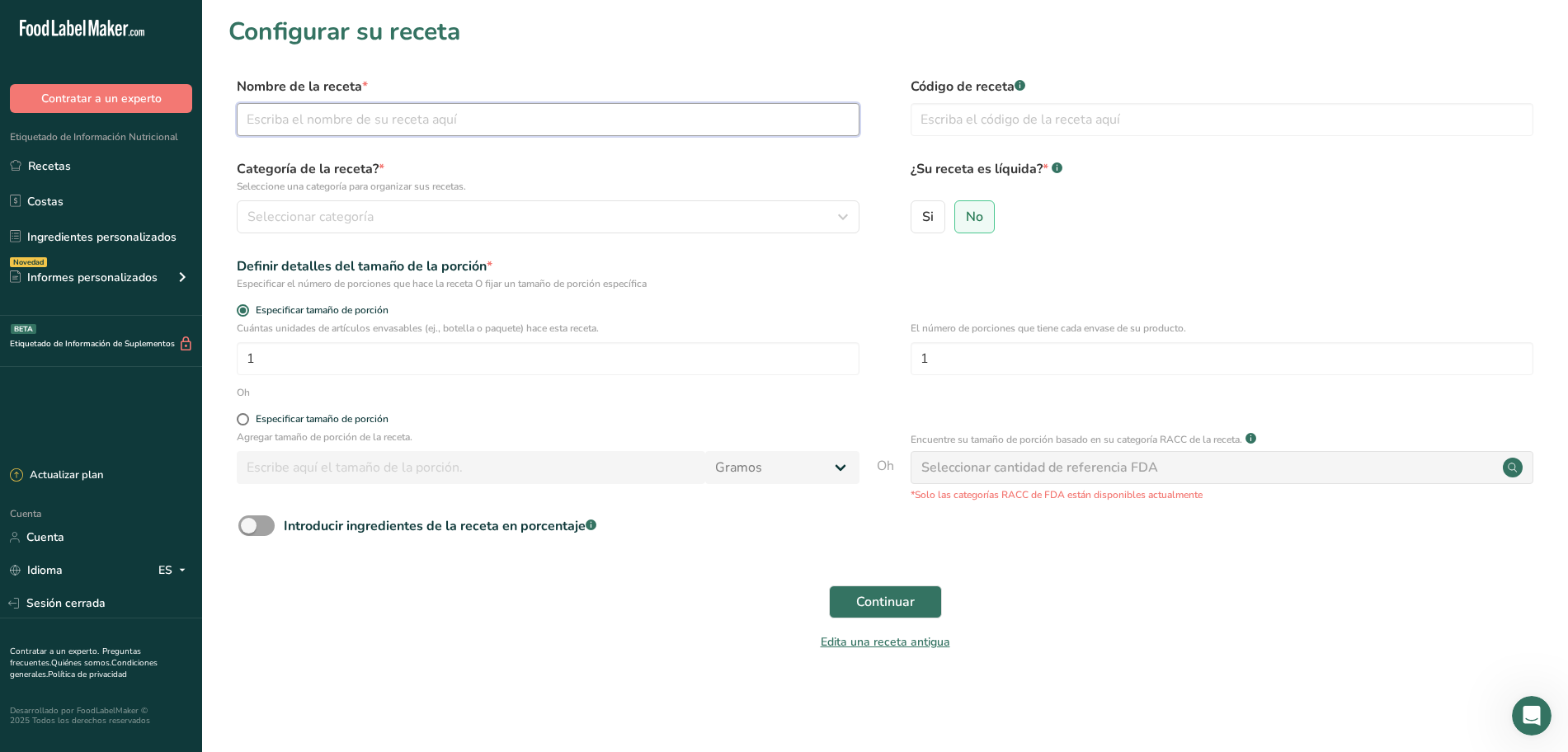
click at [472, 120] on input "text" at bounding box center [548, 119] width 623 height 33
type input "B"
type input "Frijoles con Chorizo"
click at [933, 121] on input "text" at bounding box center [1222, 119] width 623 height 33
type input "003"
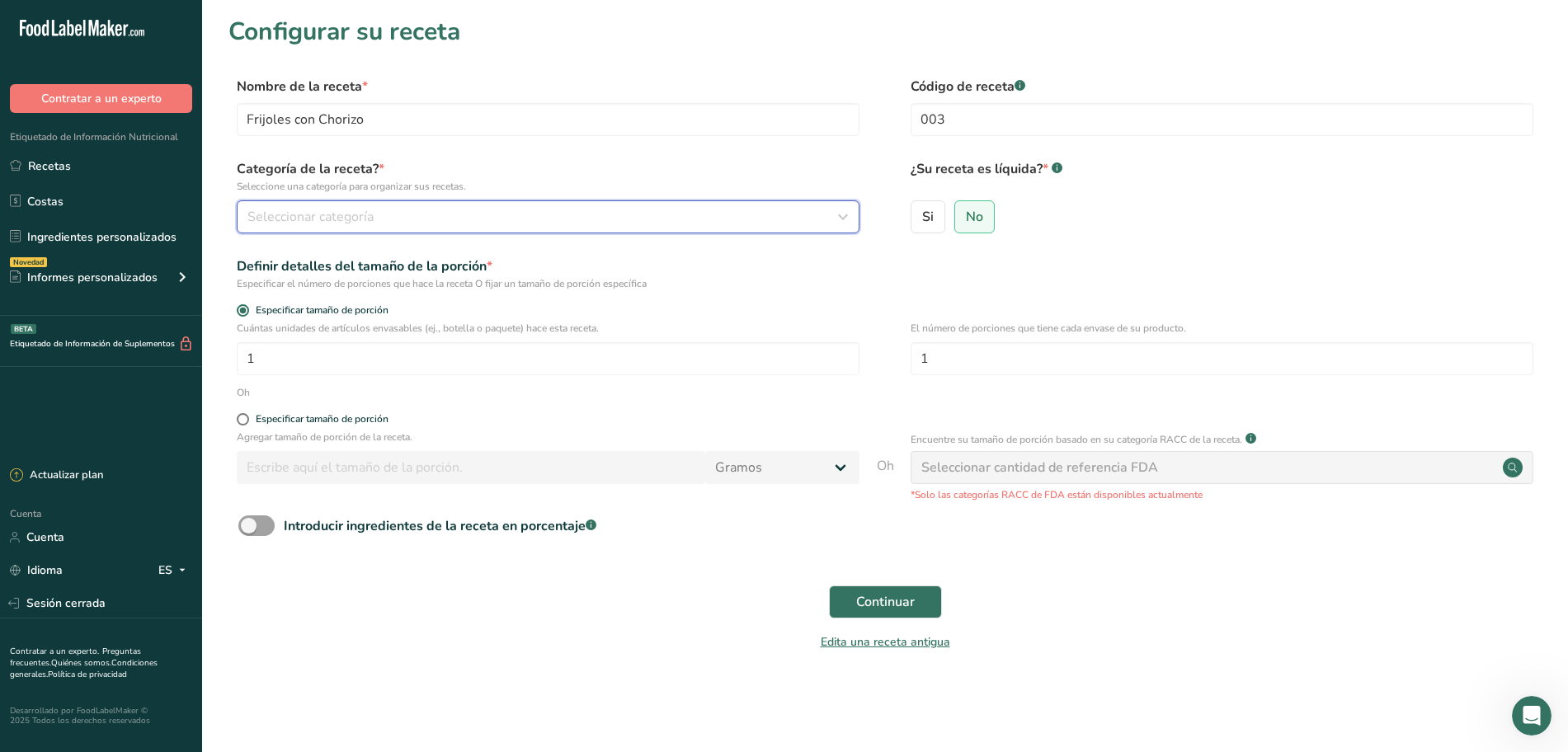
click at [508, 219] on div "Seleccionar categoría" at bounding box center [543, 217] width 591 height 19
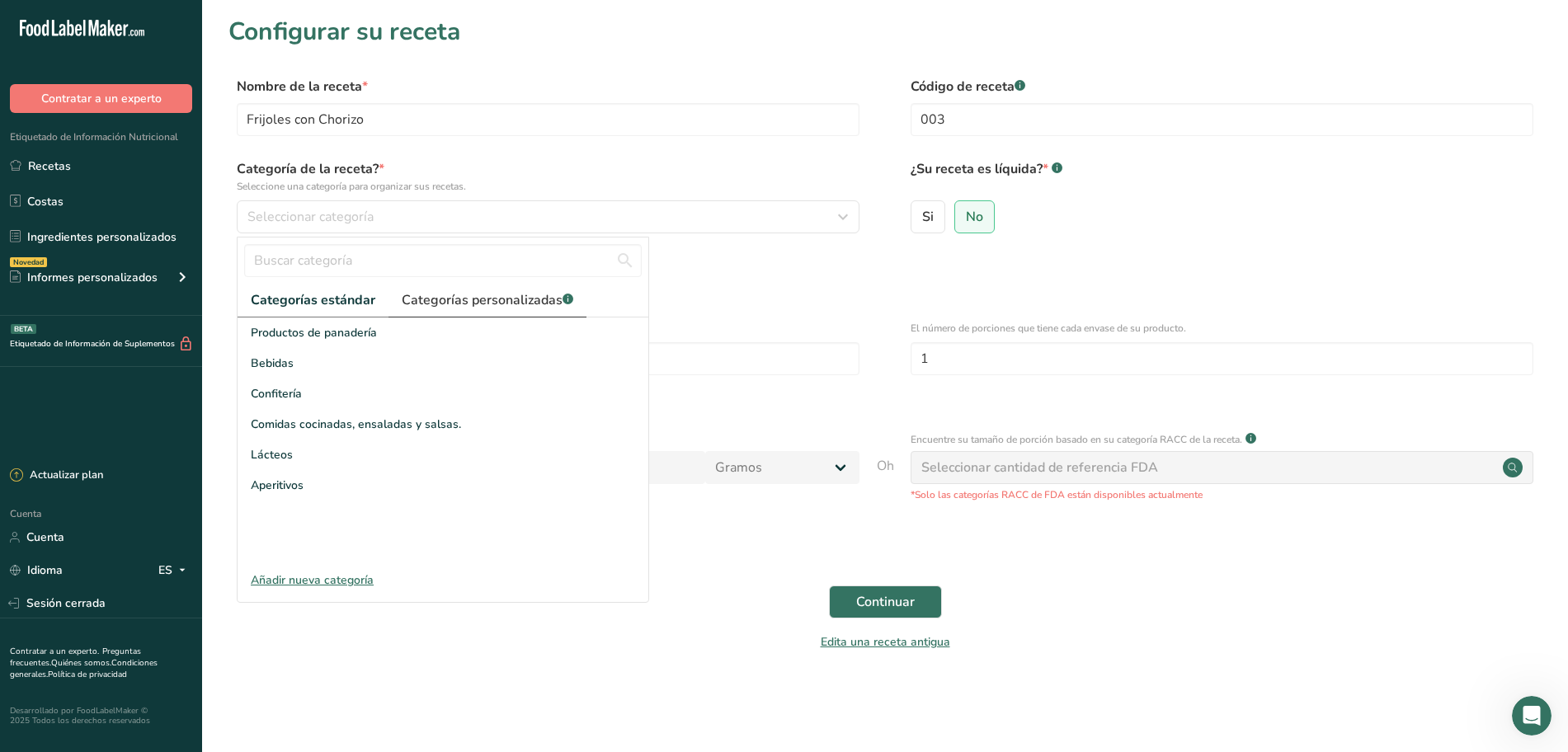
click at [468, 294] on font "Categorías personalizadas" at bounding box center [482, 300] width 160 height 19
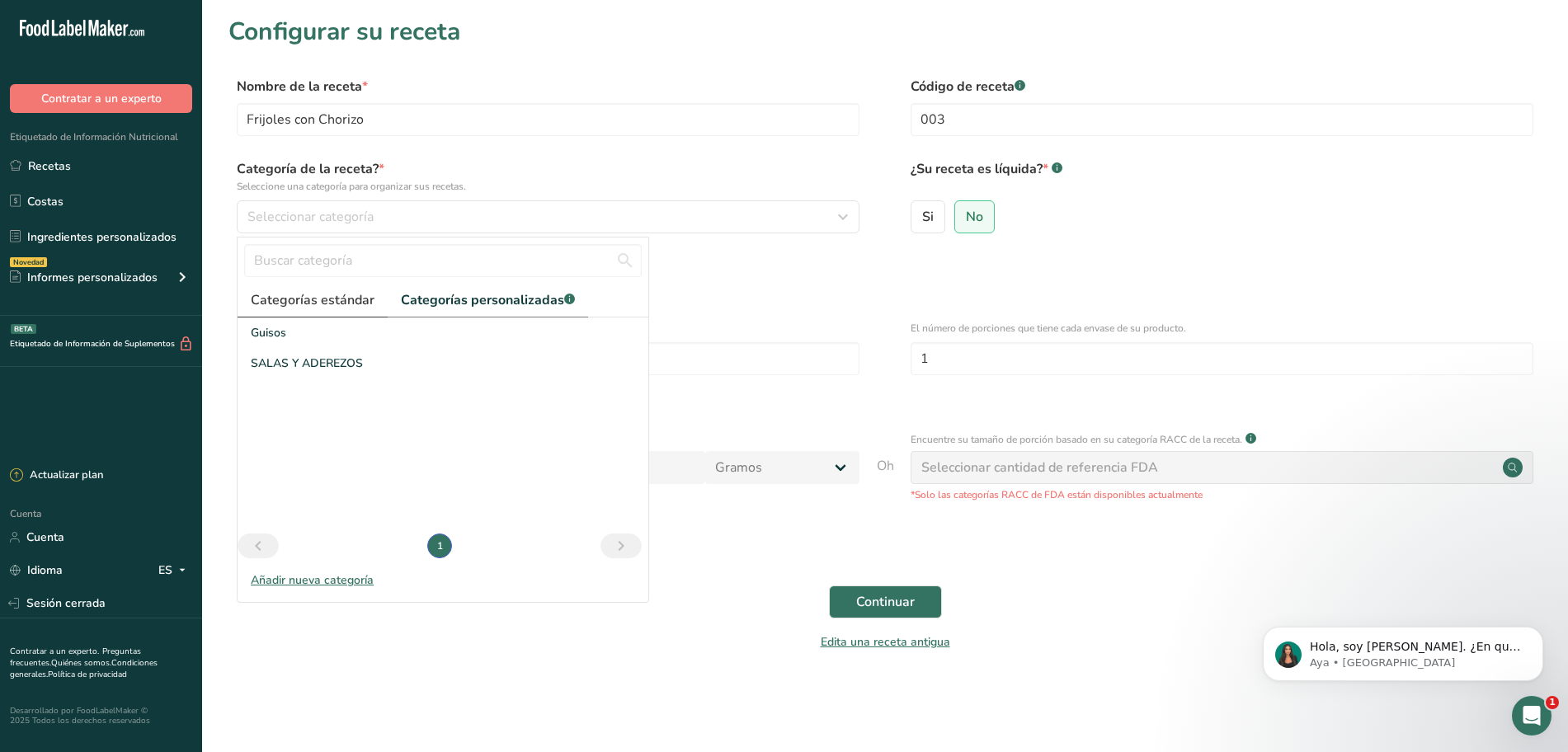
click at [346, 299] on font "Categorías estándar" at bounding box center [312, 300] width 123 height 19
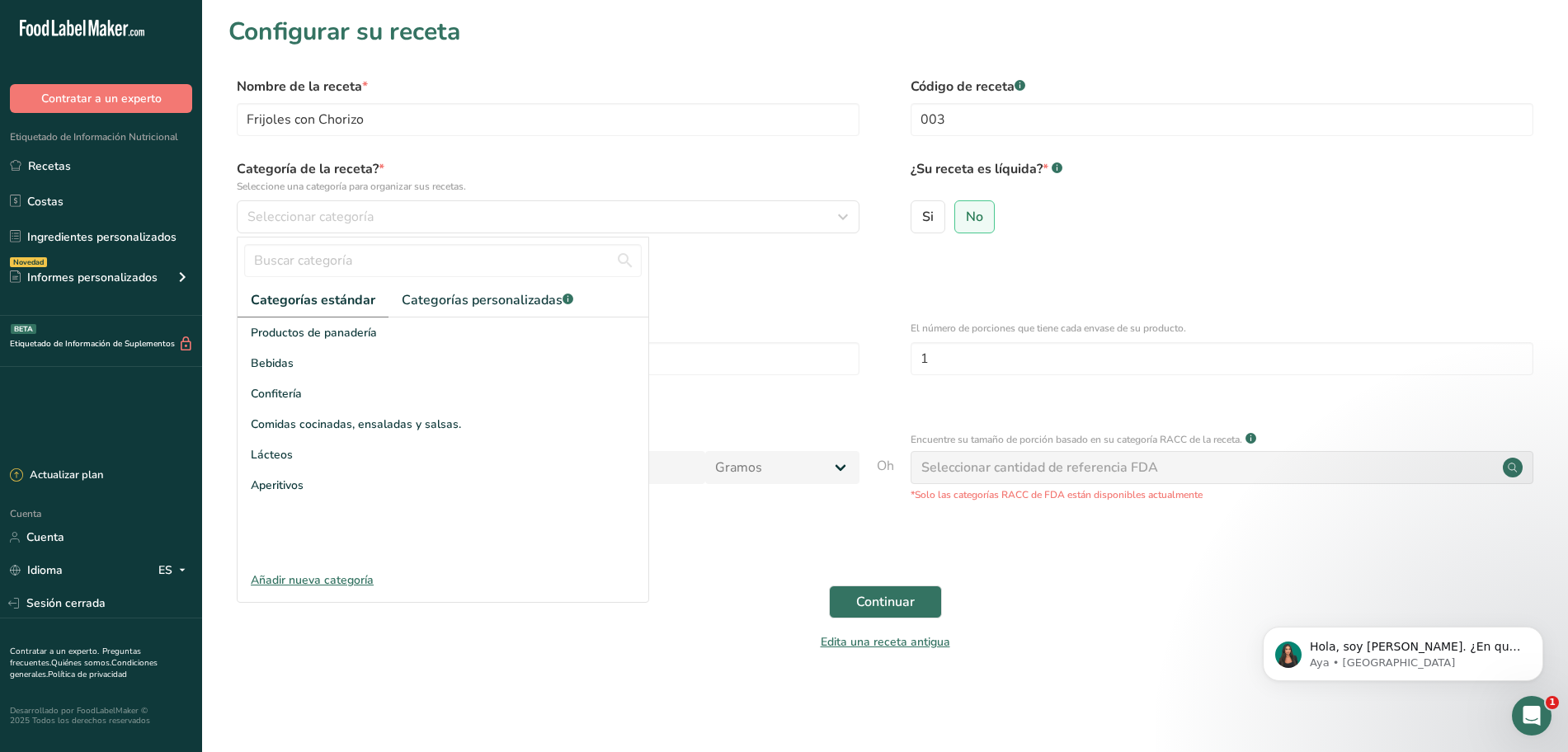
click at [796, 257] on div "Definir detalles del tamaño de la porción *" at bounding box center [548, 266] width 623 height 19
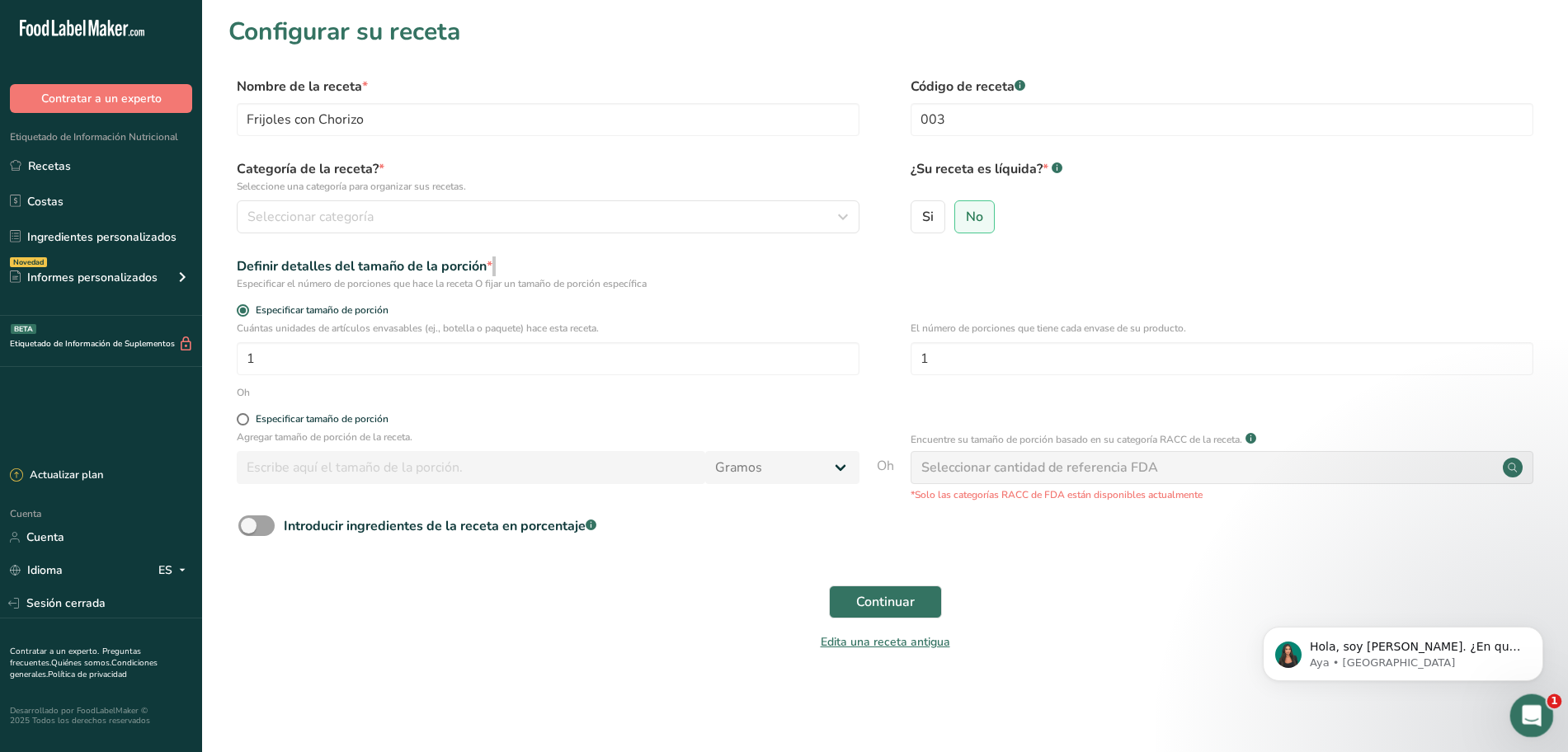
click at [1534, 718] on icon "Abrir Intercom Messenger" at bounding box center [1529, 713] width 27 height 27
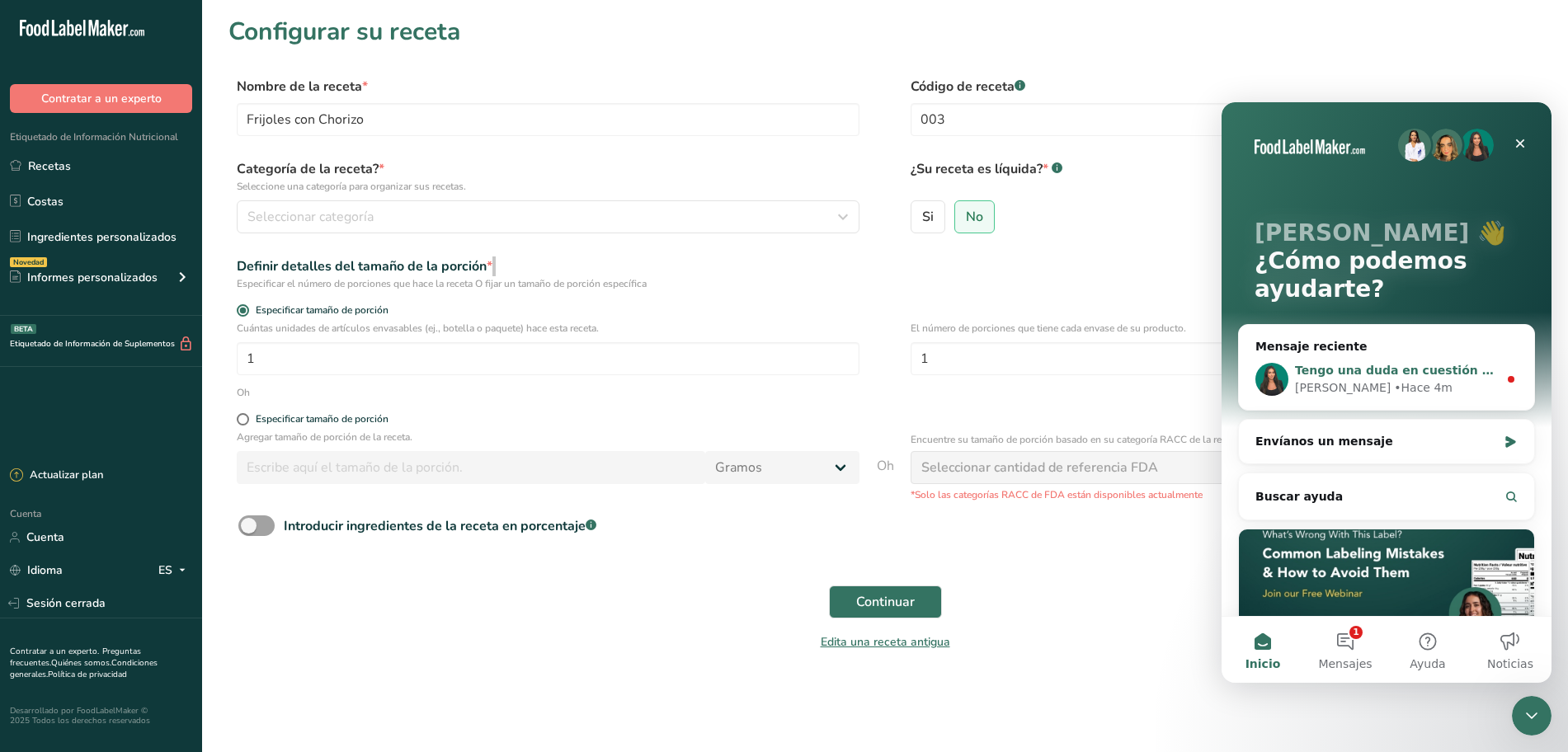
click at [1384, 376] on font "Tengo una duda en cuestión de mis tamaños de porción." at bounding box center [1478, 370] width 368 height 13
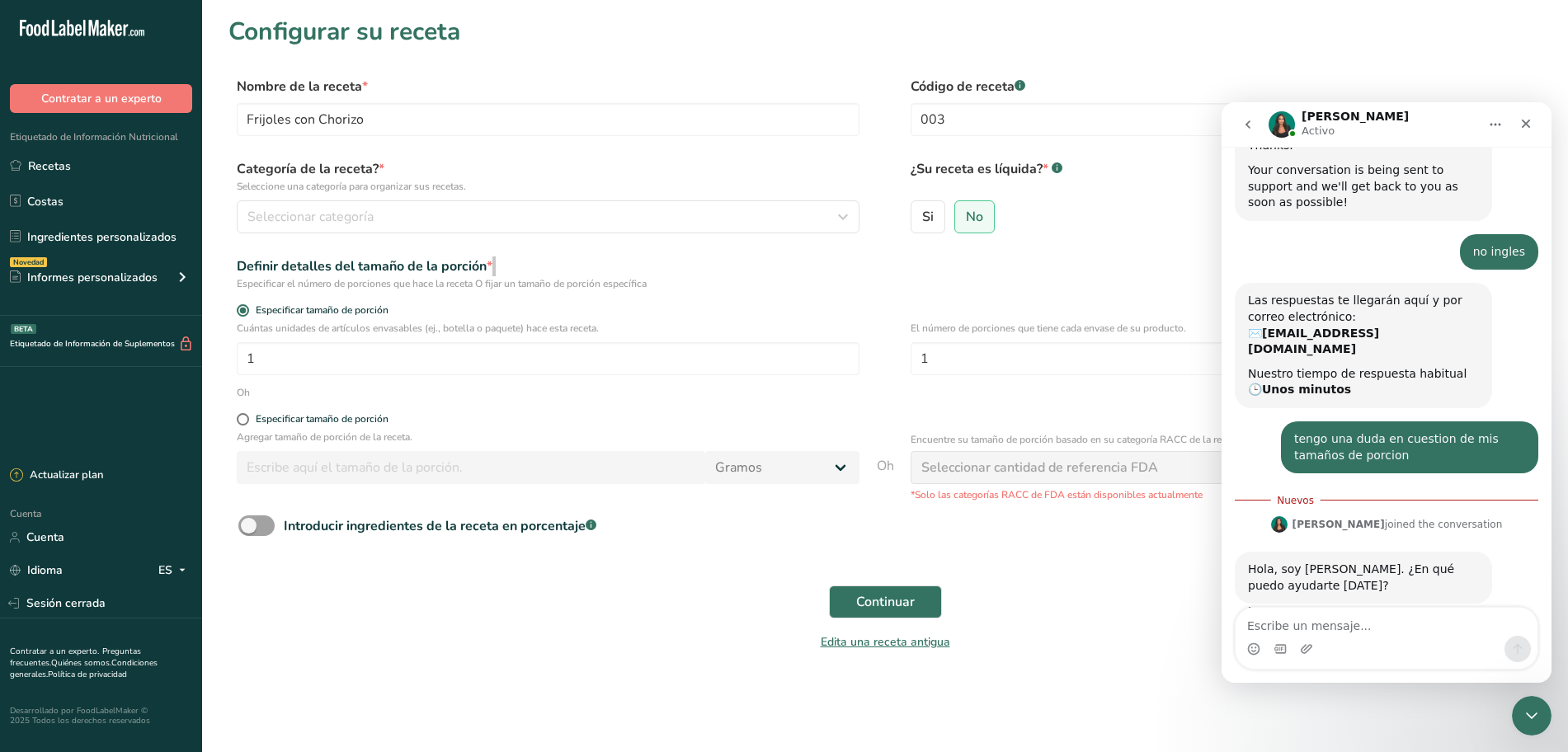
scroll to position [168, 0]
click at [1379, 614] on textarea "Escribe un mensaje..." at bounding box center [1386, 622] width 301 height 28
click at [1363, 625] on textarea "Escribe un mensaje..." at bounding box center [1386, 622] width 301 height 28
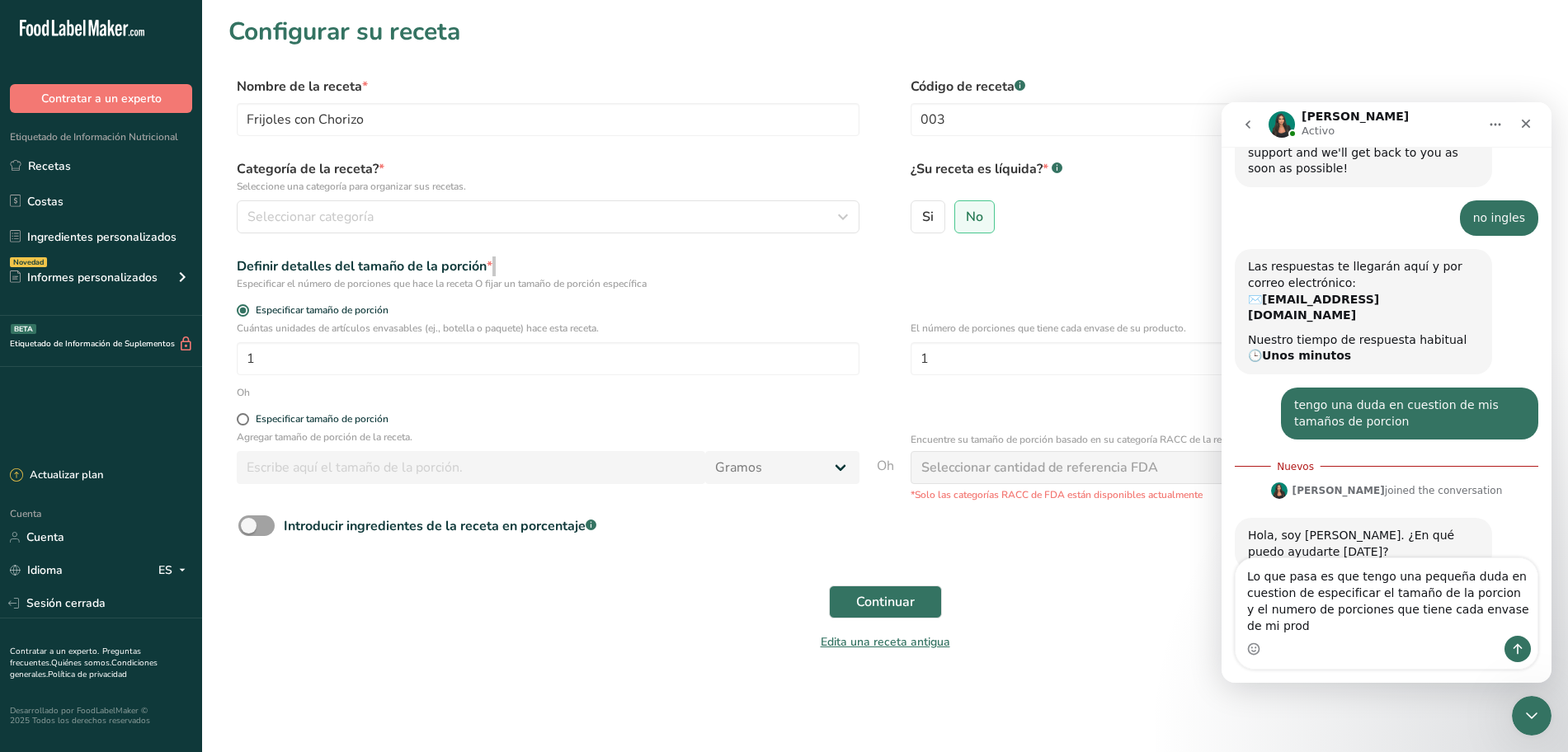
scroll to position [217, 0]
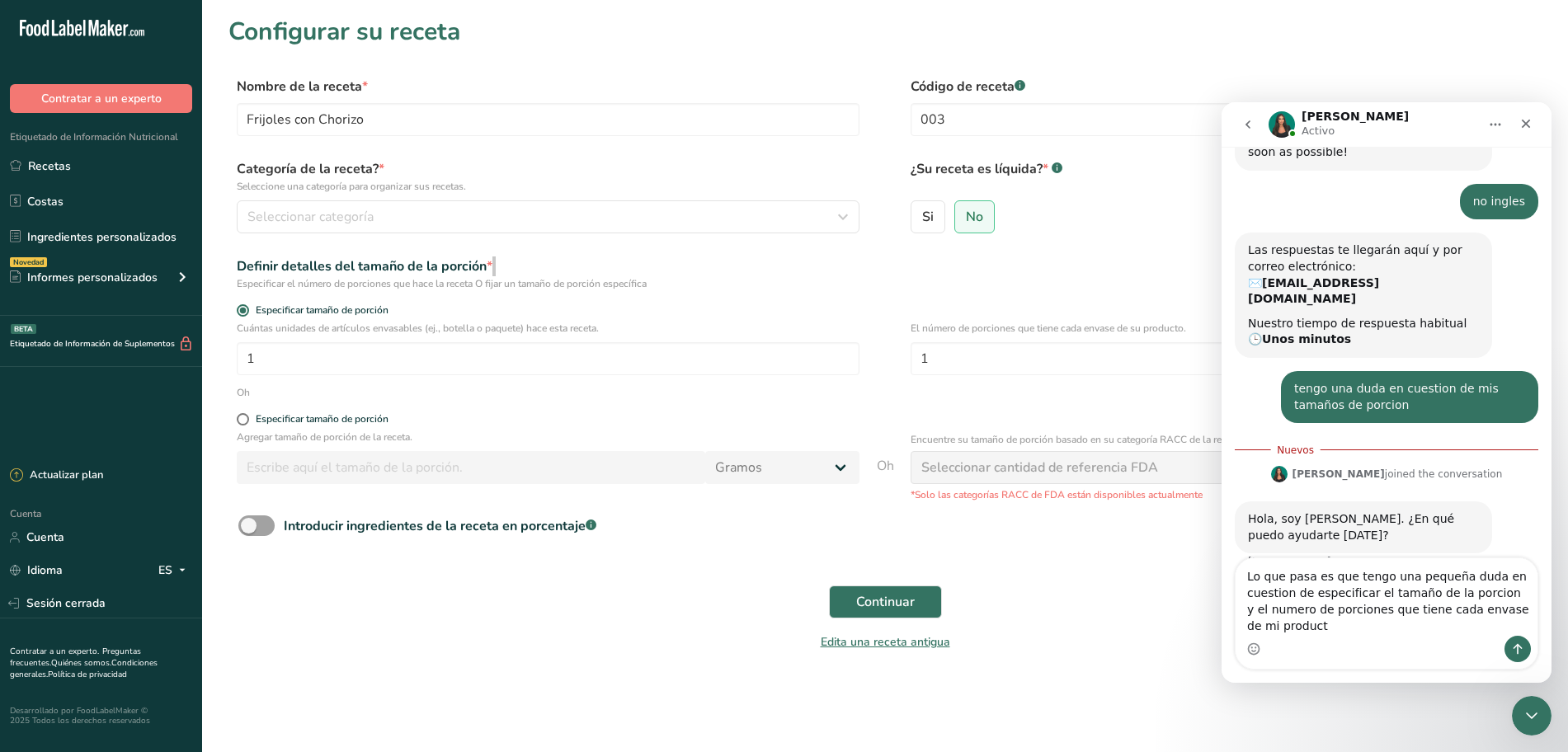
type textarea "Lo que pasa es que tengo una pequeña duda en cuestion de especificar el tamaño …"
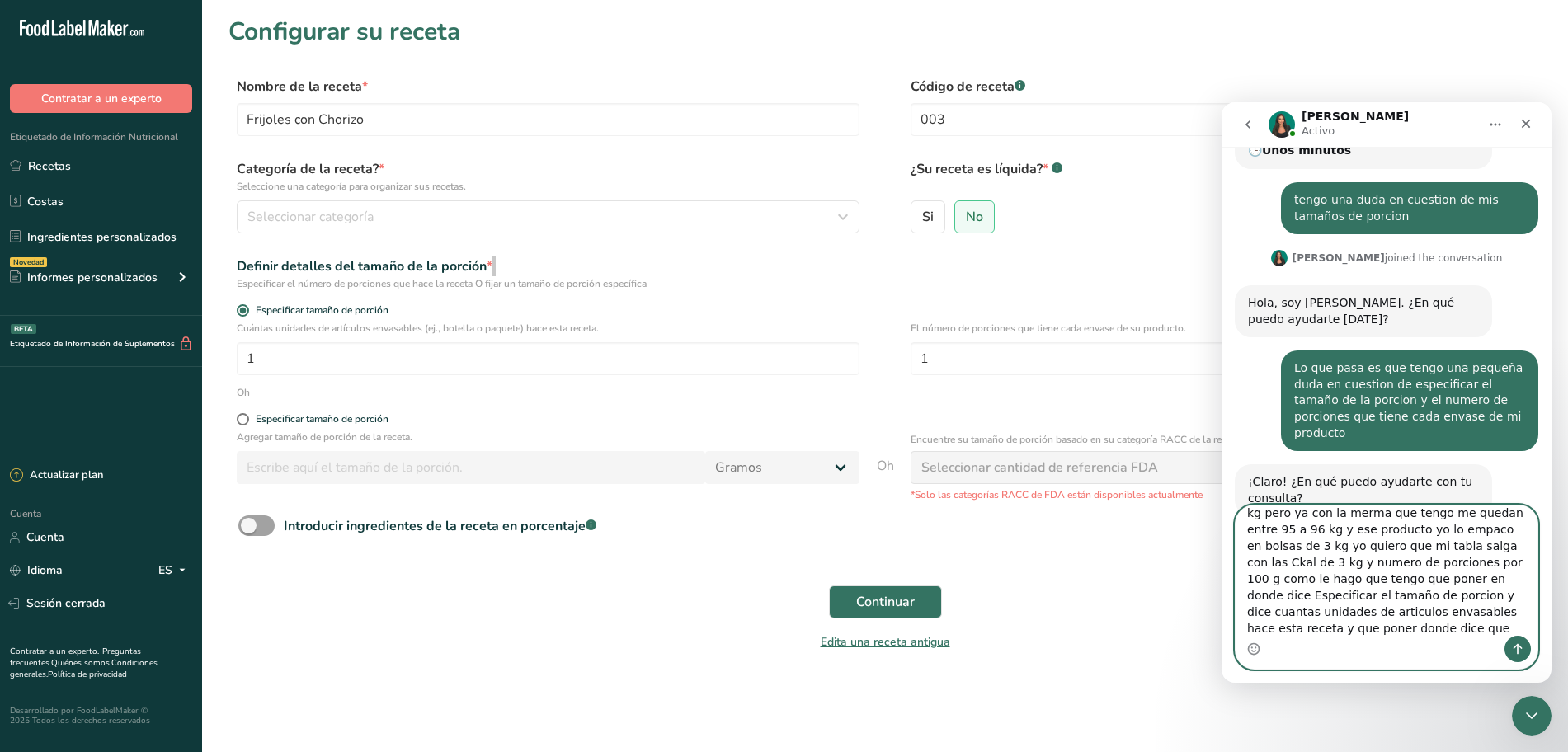
scroll to position [44, 0]
type textarea "mira lo que pasa esque mi lote total es de 102 kg pero ya con la merma que teng…"
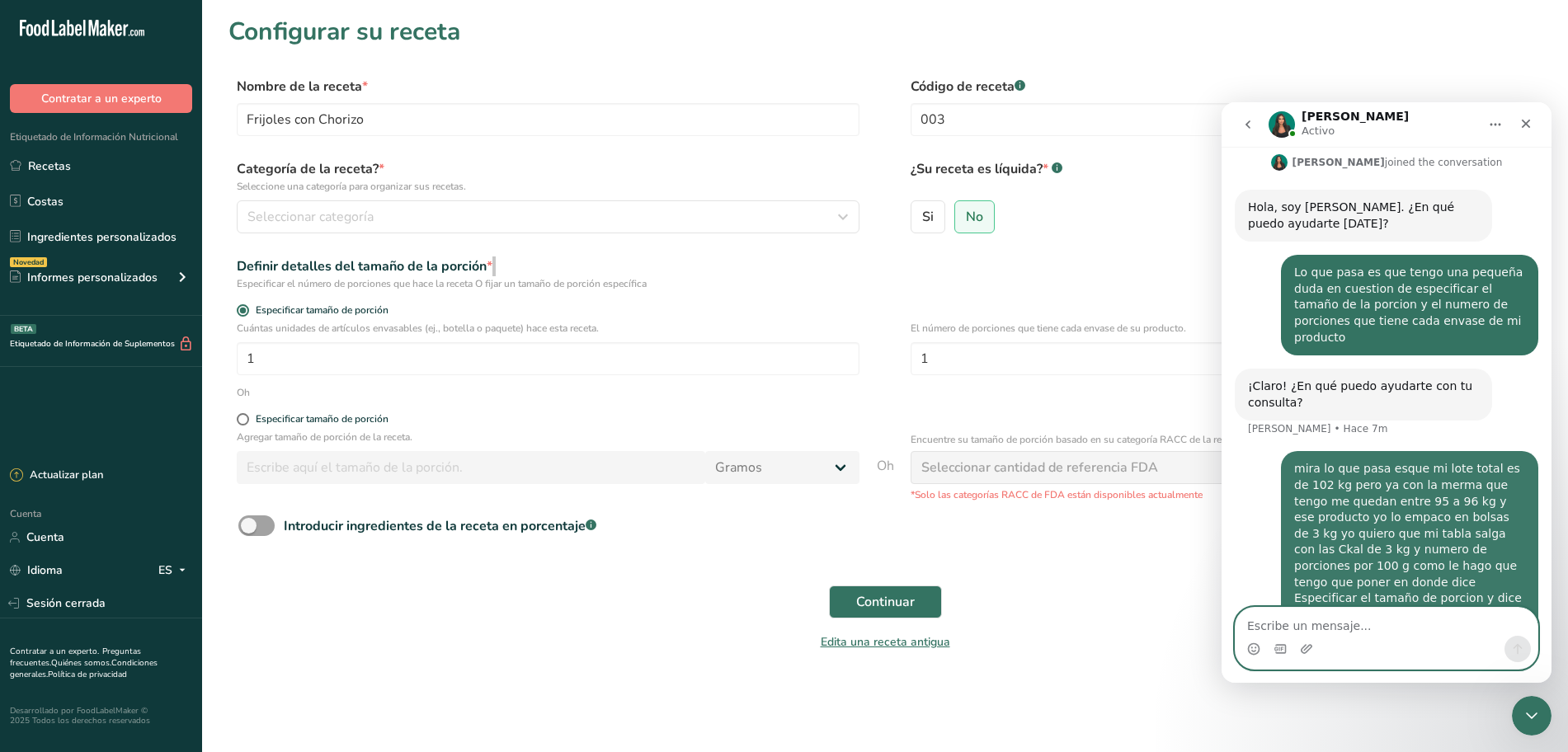
scroll to position [531, 0]
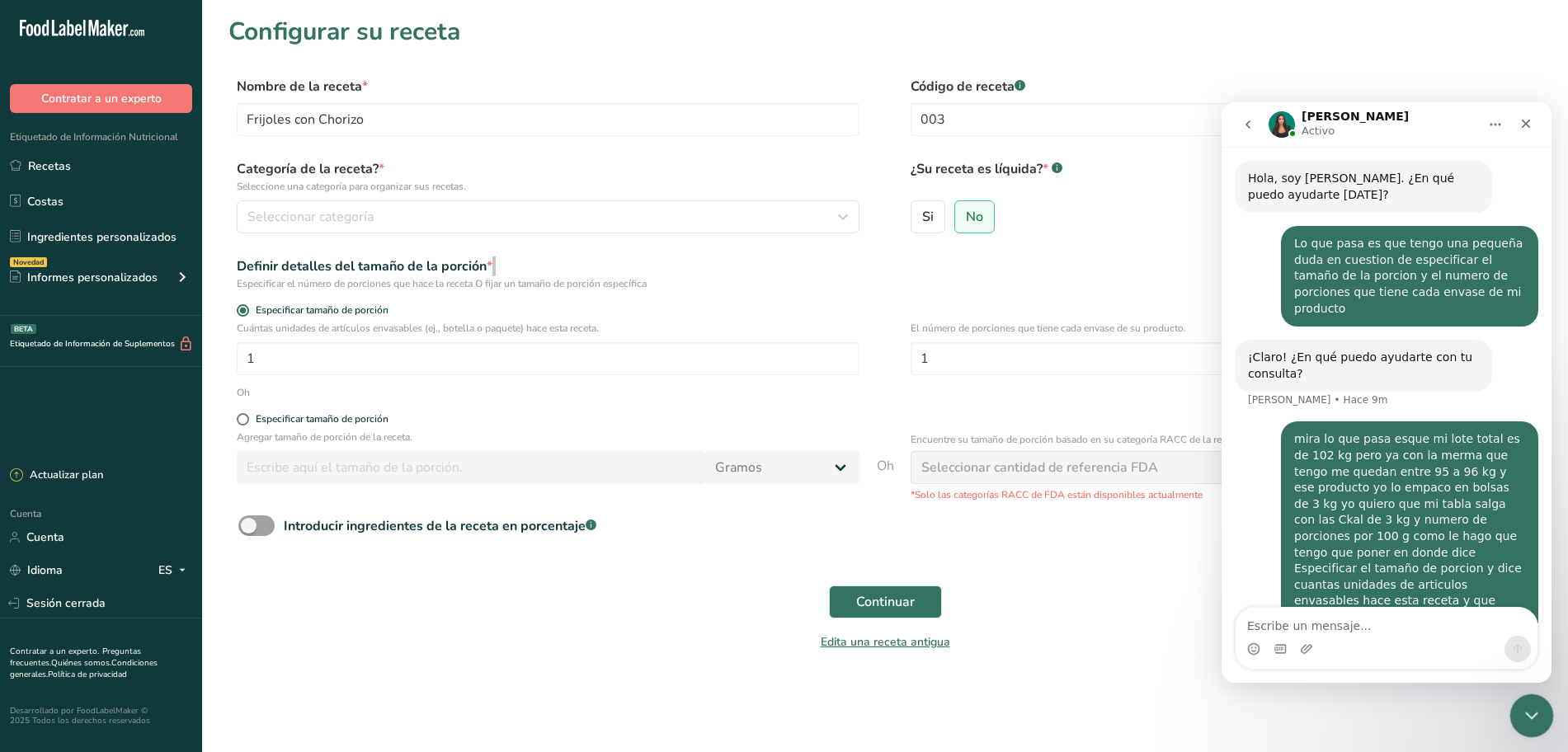
click at [1530, 718] on icon "Cerrar Intercom Messenger" at bounding box center [1529, 713] width 19 height 19
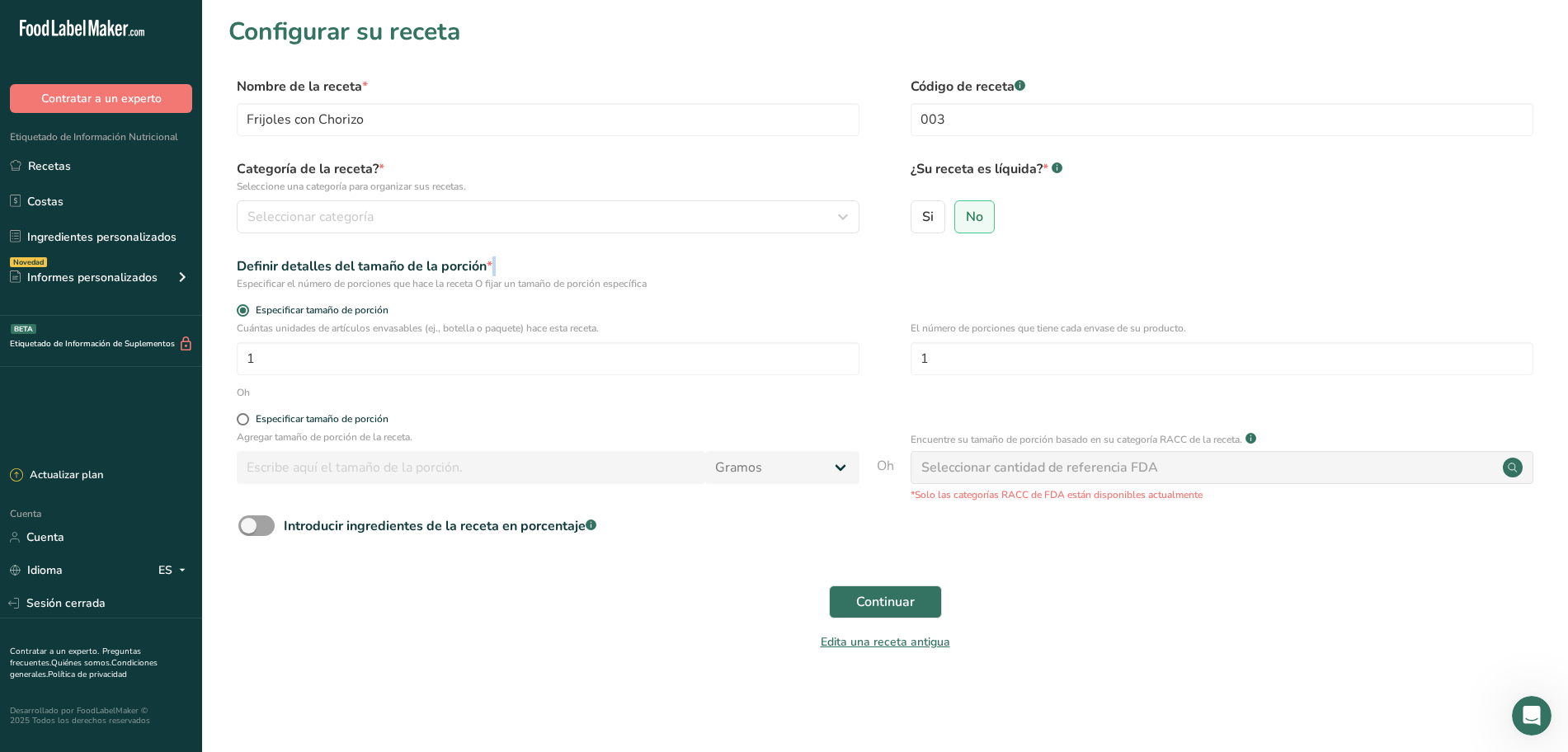
click at [751, 261] on div "Definir detalles del tamaño de la porción *" at bounding box center [548, 266] width 623 height 19
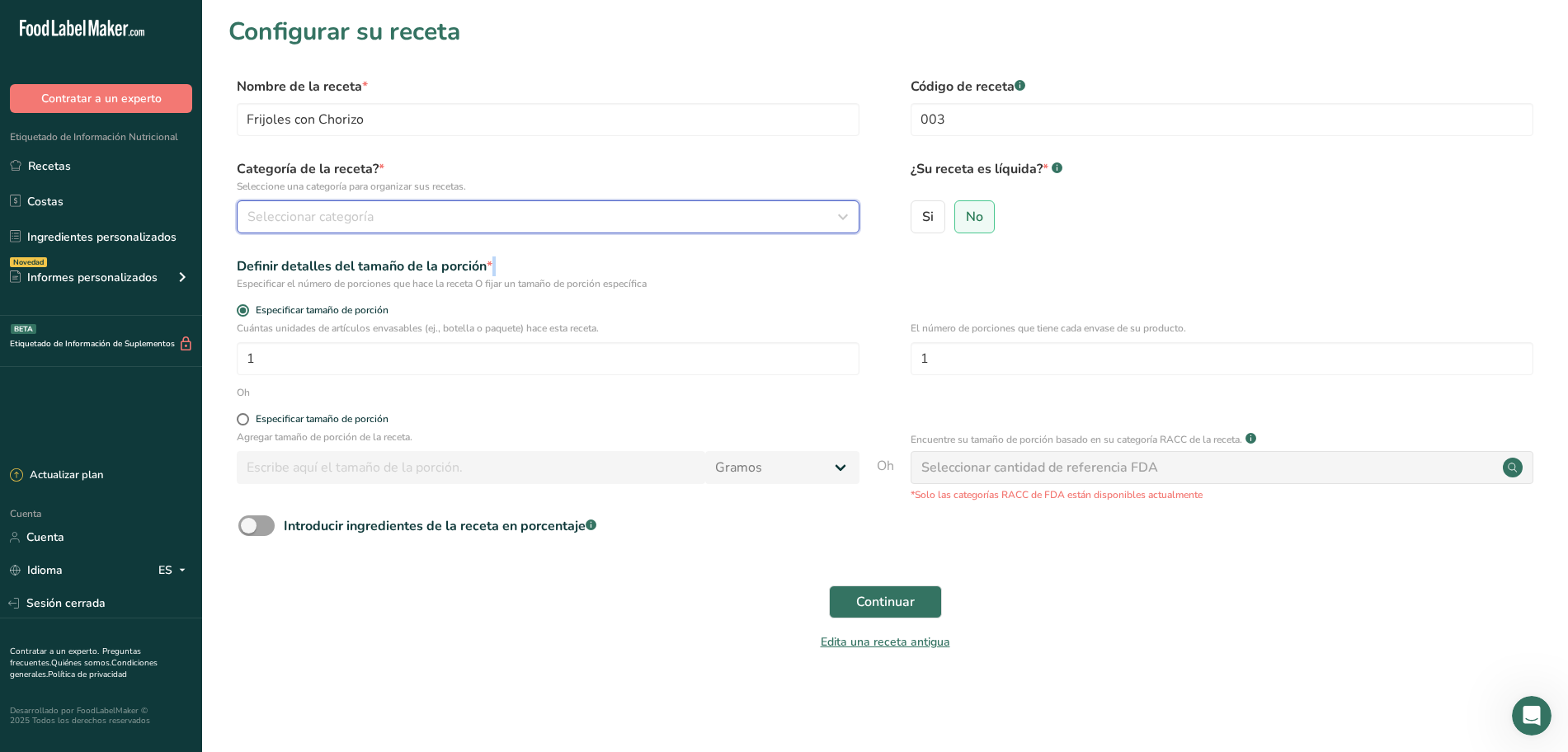
click at [469, 209] on div "Seleccionar categoría" at bounding box center [543, 217] width 591 height 19
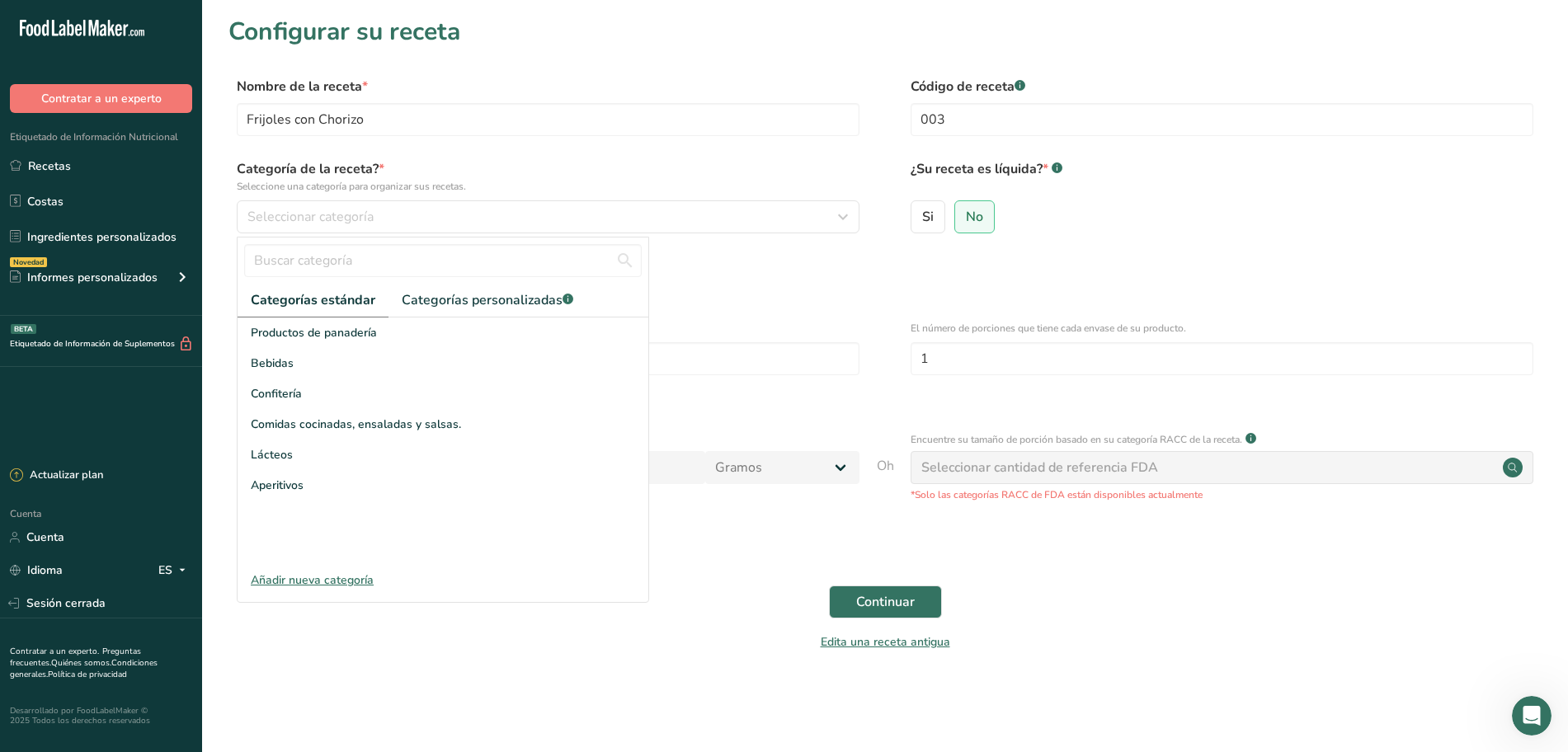
click at [316, 578] on font "Añadir nueva categoría" at bounding box center [311, 580] width 123 height 16
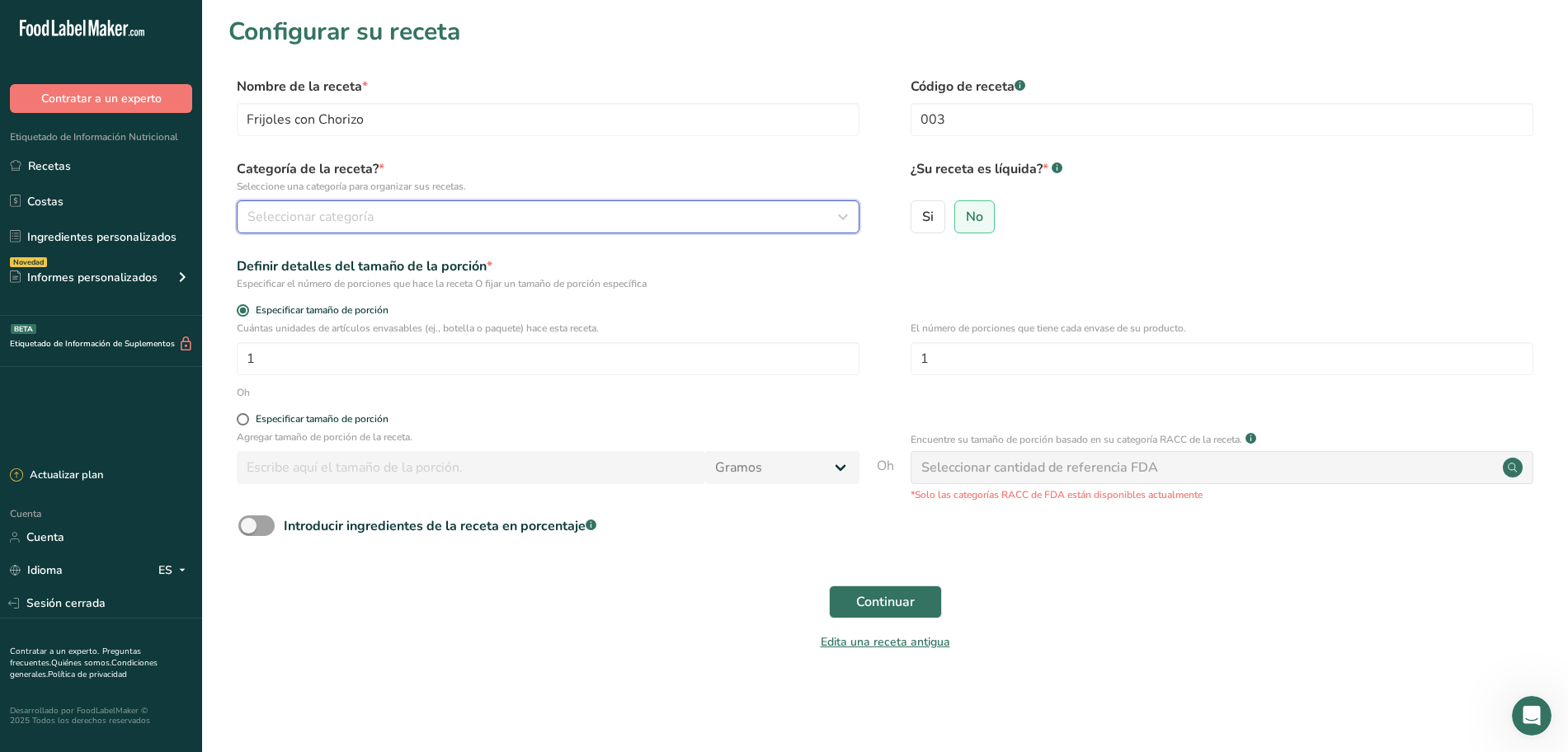
click at [653, 212] on div "Seleccionar categoría" at bounding box center [543, 217] width 591 height 19
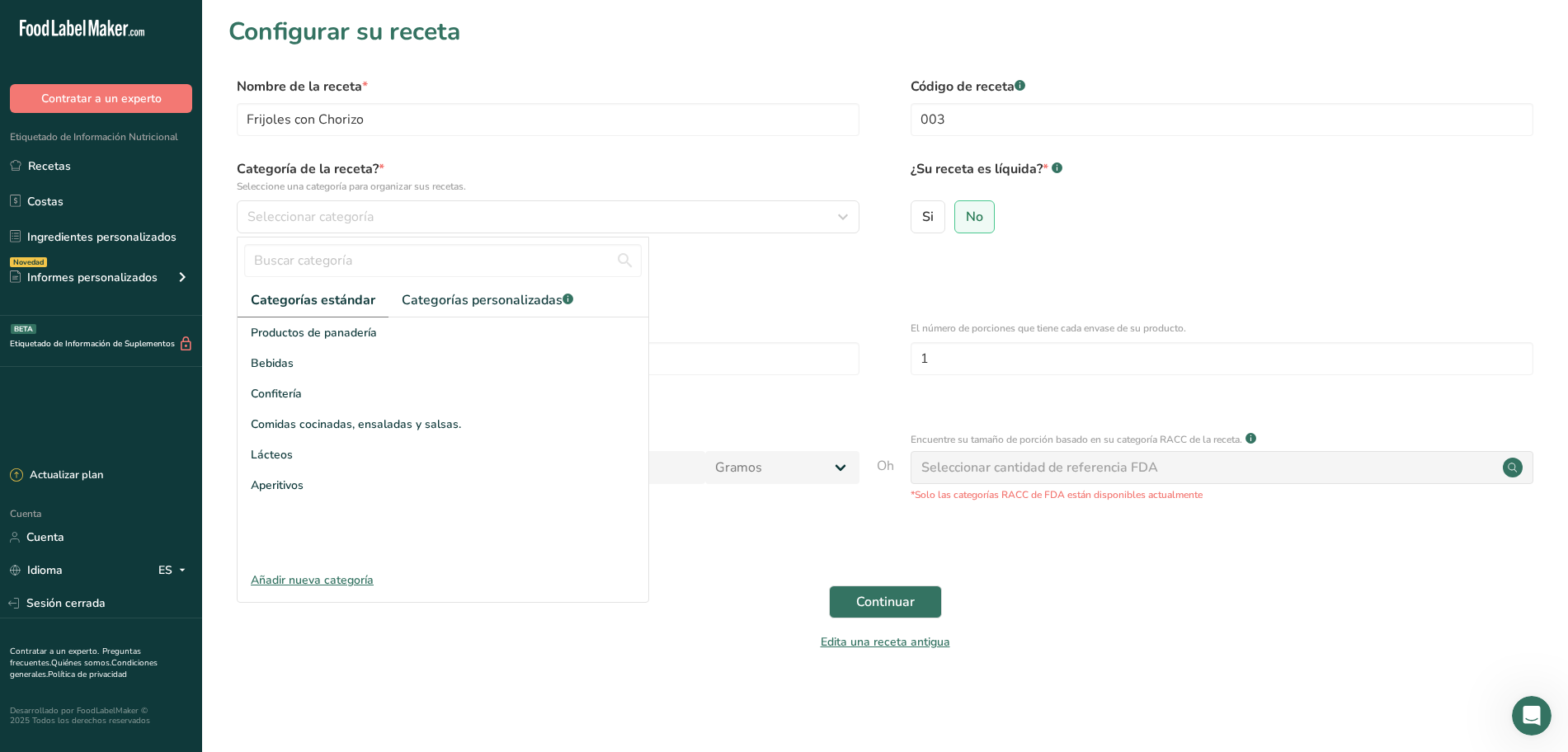
click at [300, 574] on font "Añadir nueva categoría" at bounding box center [311, 580] width 123 height 16
click at [0, 0] on div at bounding box center [0, 0] width 0 height 0
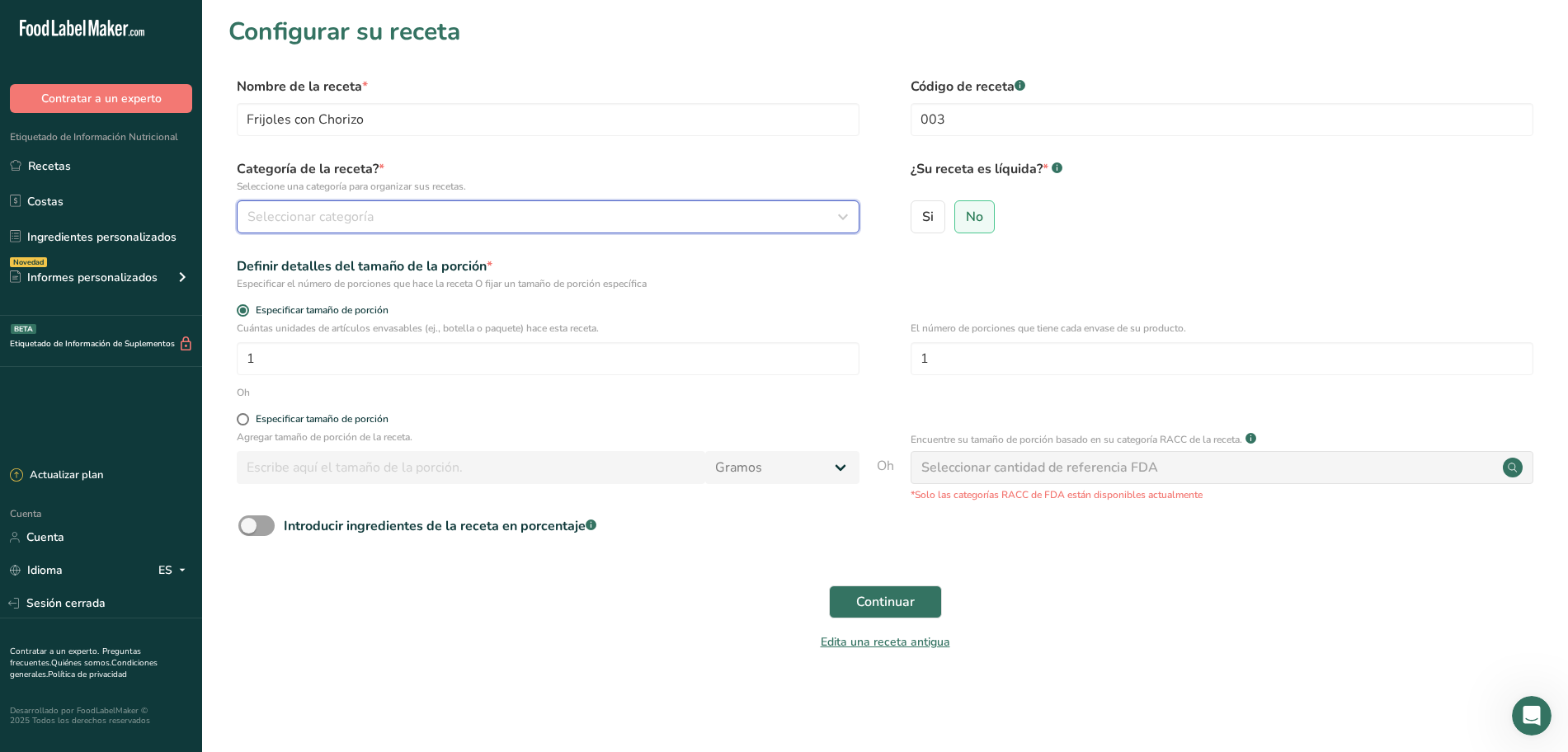
click at [429, 208] on div "Seleccionar categoría" at bounding box center [543, 217] width 591 height 19
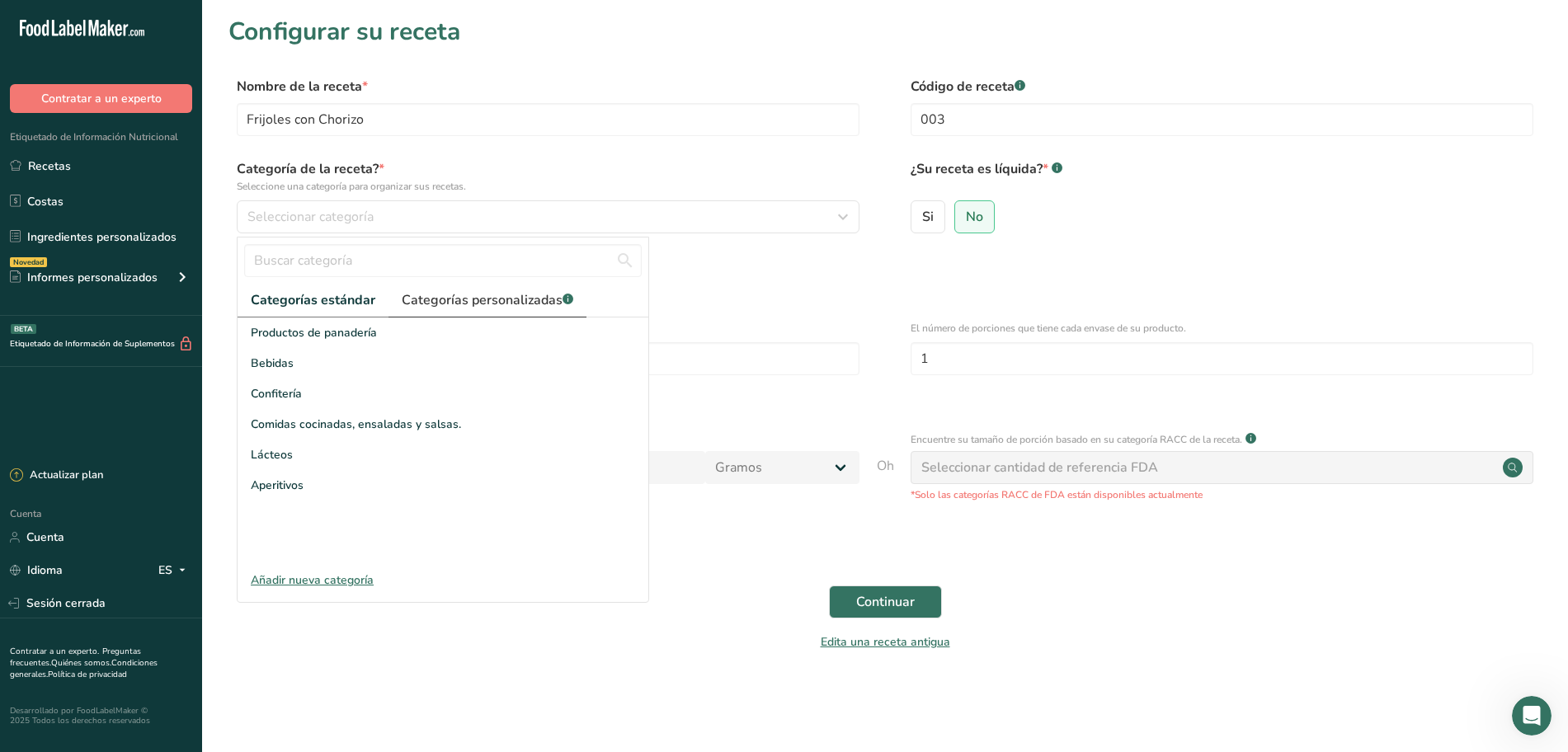
click at [457, 294] on font "Categorías personalizadas" at bounding box center [482, 300] width 160 height 19
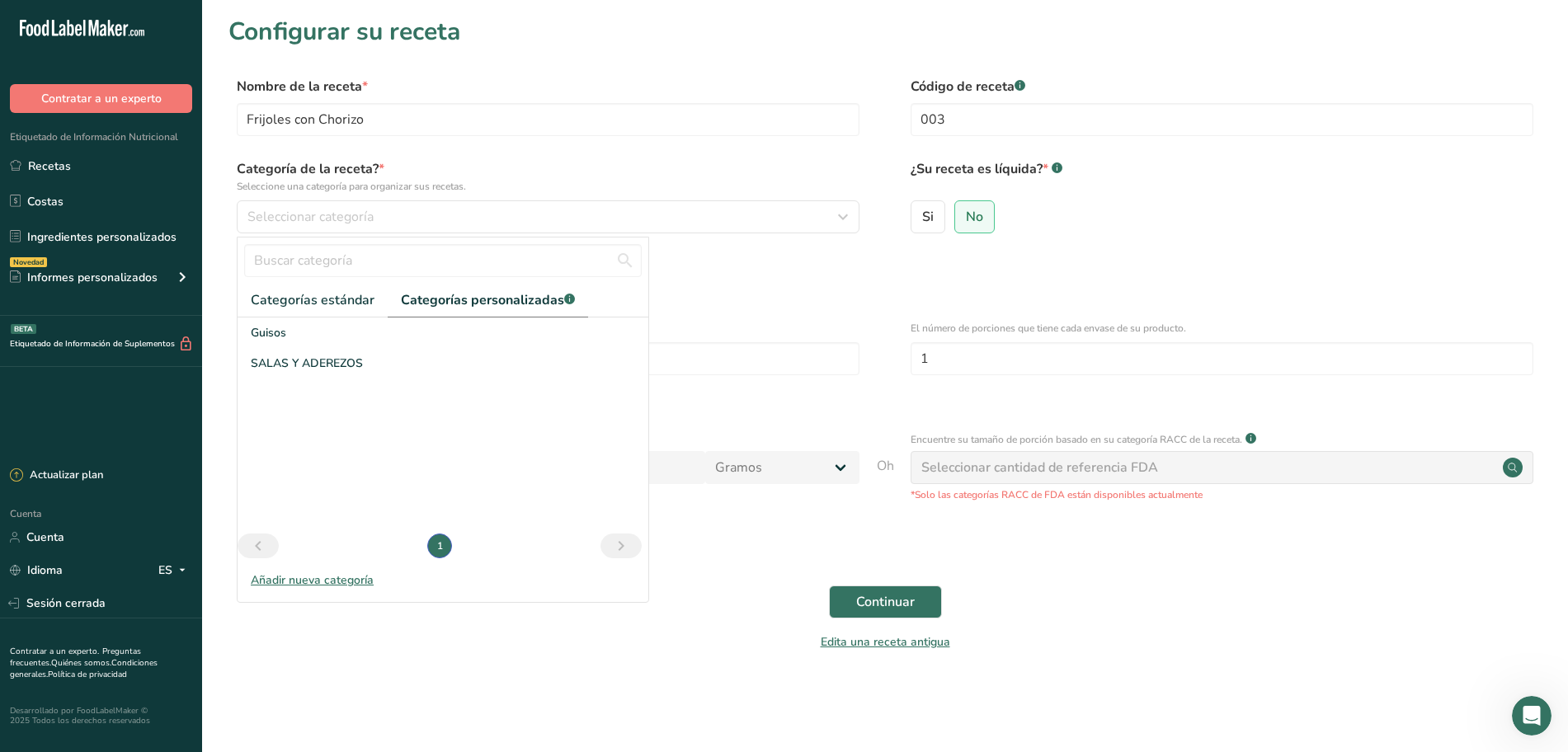
click at [337, 580] on font "Añadir nueva categoría" at bounding box center [311, 580] width 123 height 16
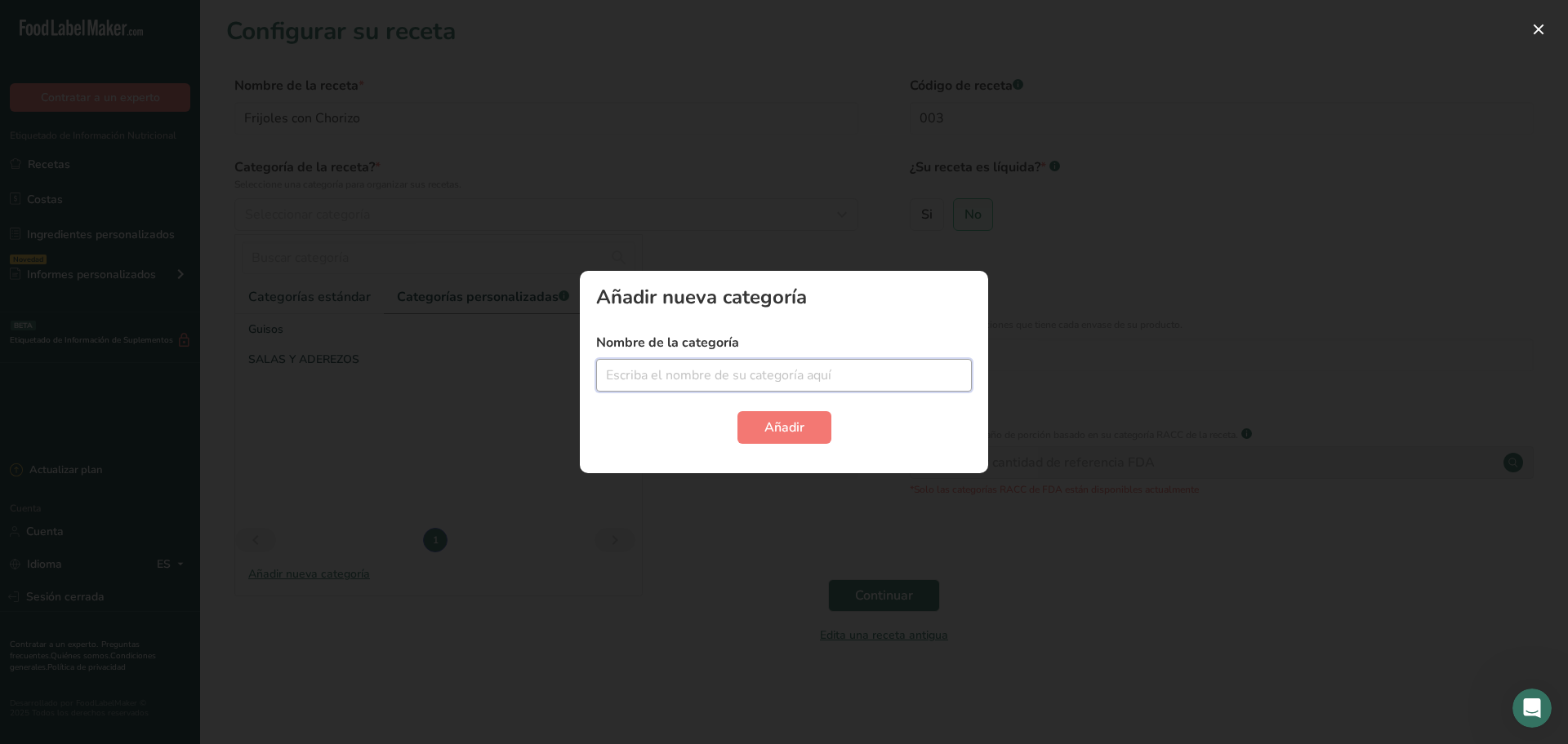
click at [650, 375] on input "text" at bounding box center [784, 375] width 375 height 32
type input "P"
type input "Frijoles"
click at [784, 415] on button "Añadir" at bounding box center [784, 427] width 94 height 32
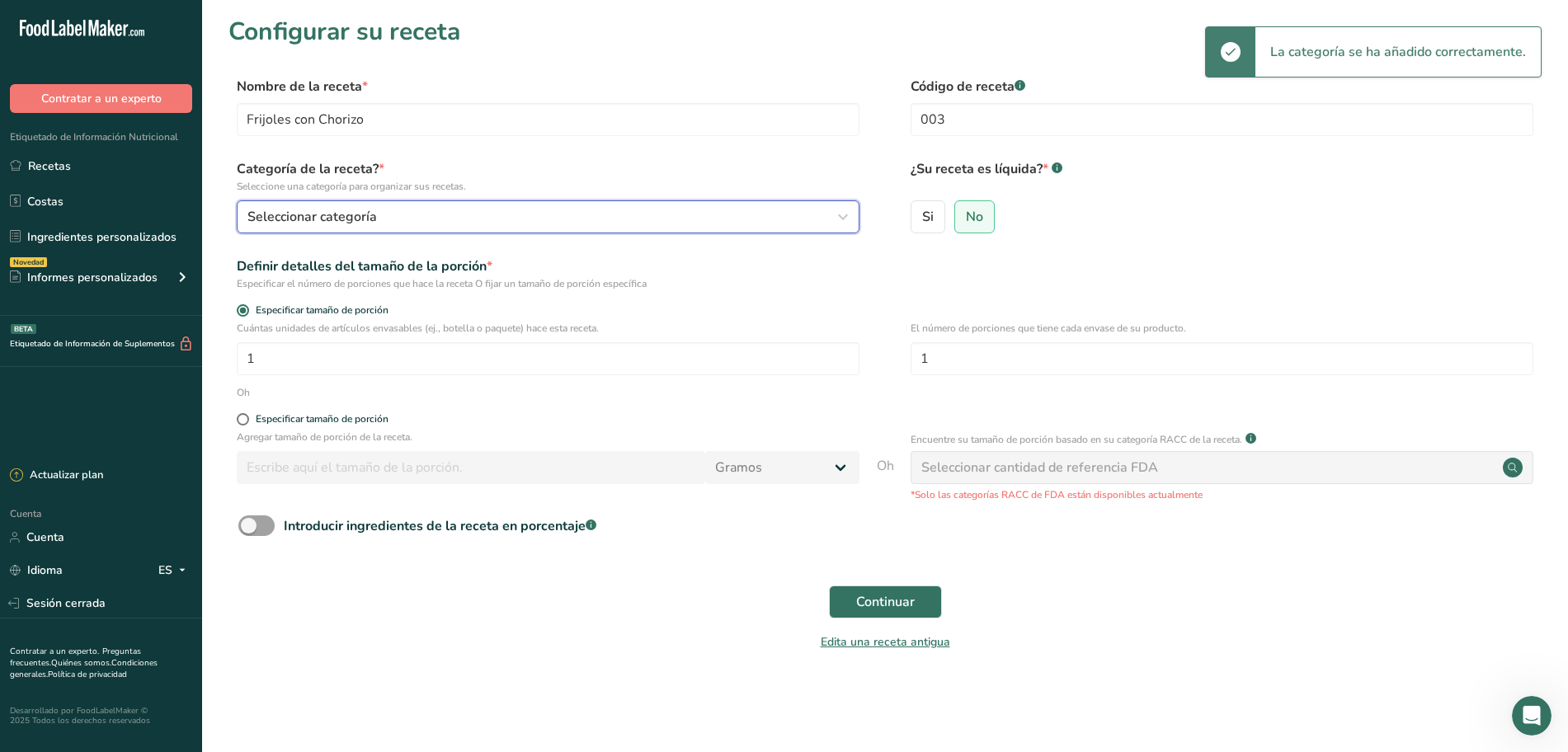
click at [457, 219] on div "Seleccionar categoría" at bounding box center [543, 217] width 591 height 19
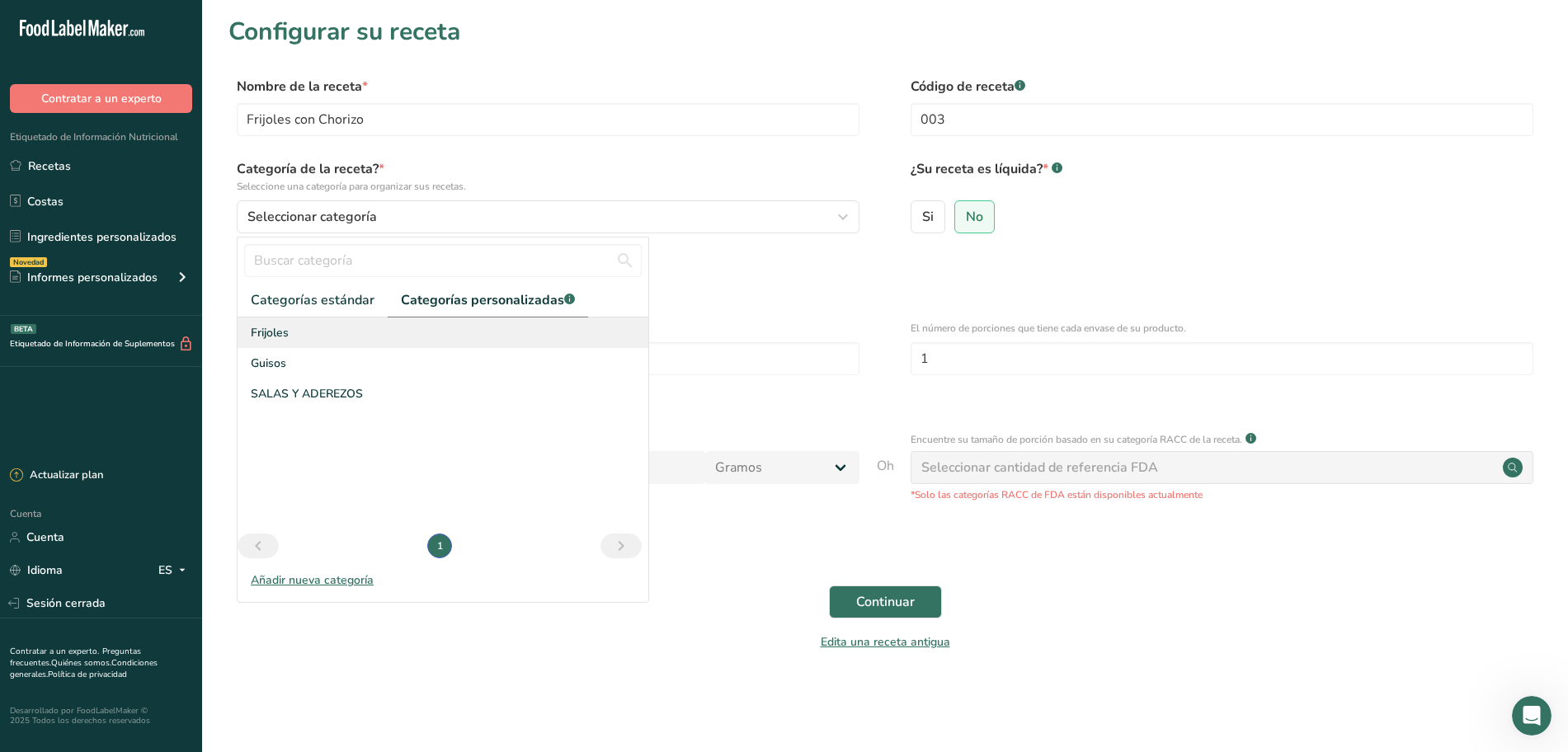
click at [287, 340] on font "Frijoles" at bounding box center [269, 333] width 38 height 16
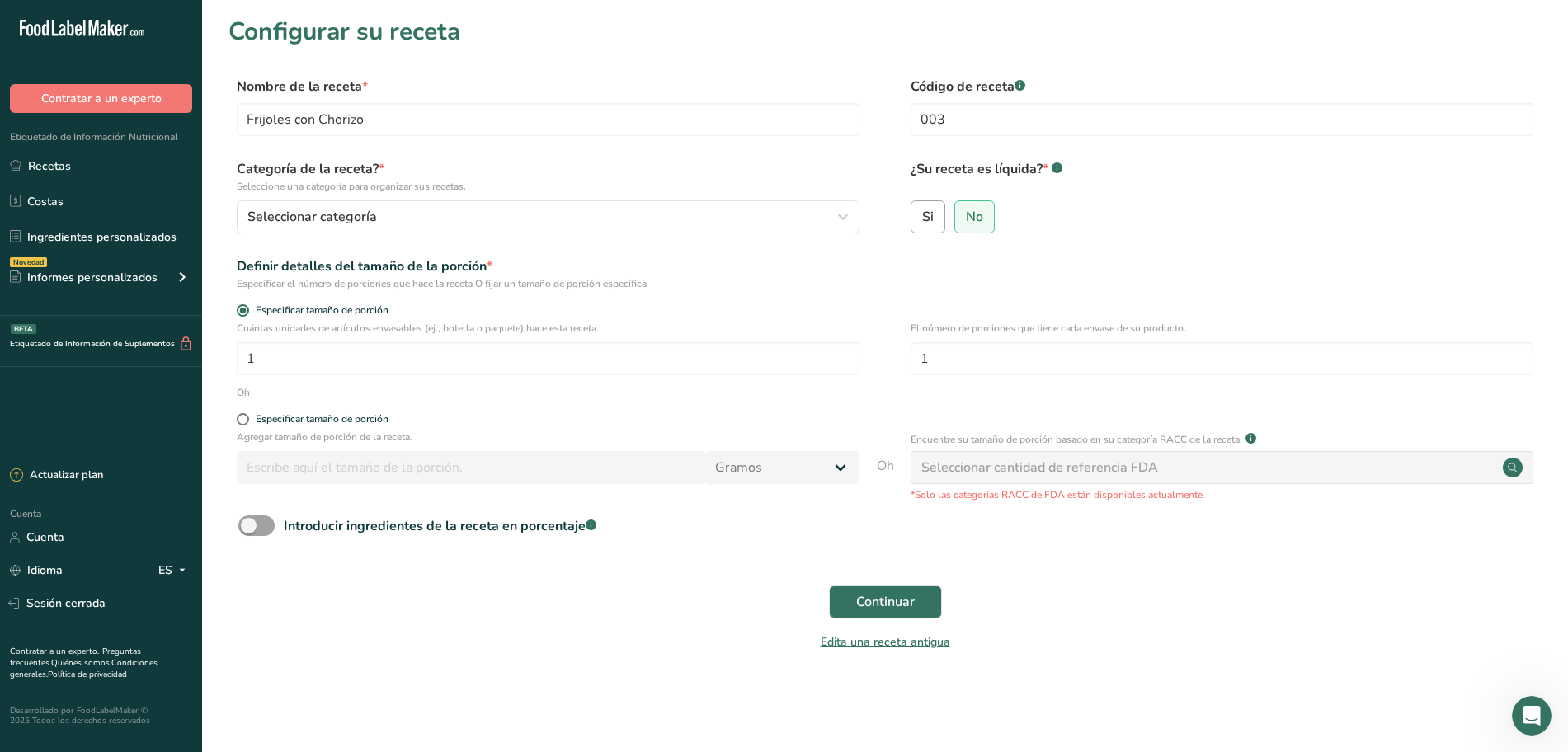
click at [929, 228] on label "Si" at bounding box center [927, 216] width 34 height 33
click at [922, 222] on input "Si" at bounding box center [917, 217] width 11 height 11
radio input "true"
radio input "false"
select select "22"
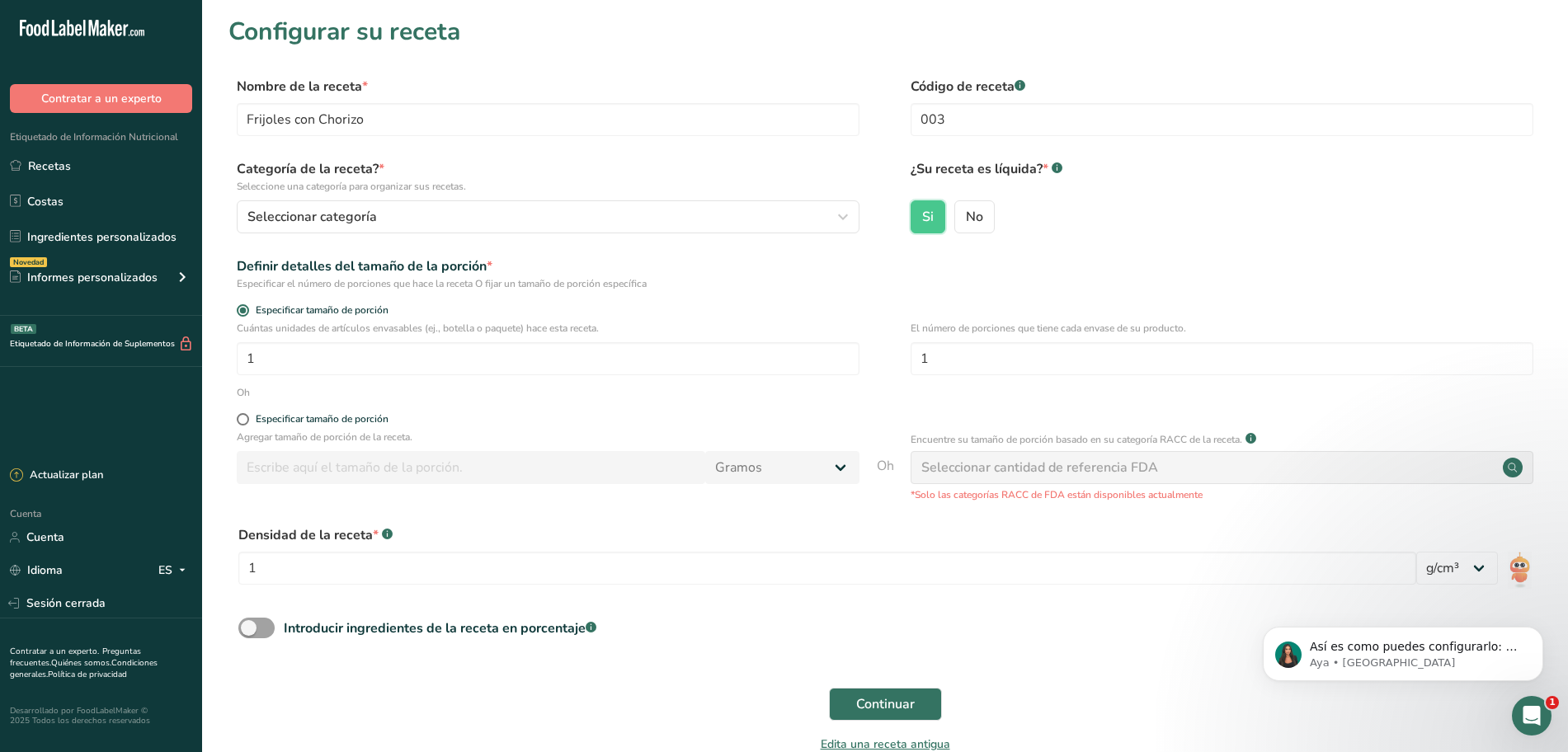
scroll to position [836, 0]
click at [1518, 711] on icon "Abrir Intercom Messenger" at bounding box center [1529, 713] width 27 height 27
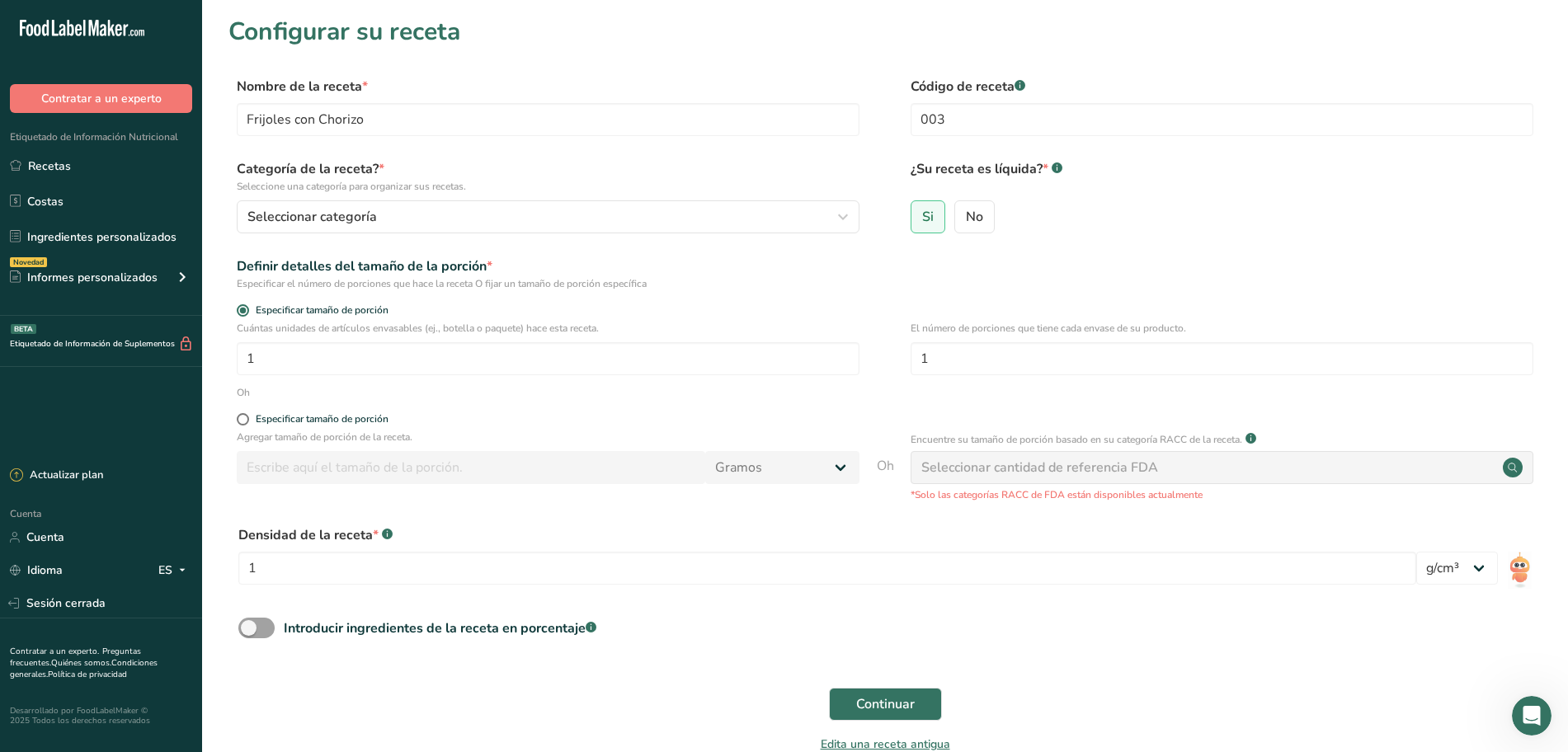
scroll to position [863, 0]
click at [1521, 718] on icon "Abrir Intercom Messenger" at bounding box center [1529, 713] width 27 height 27
click at [1522, 718] on icon "Abrir Intercom Messenger" at bounding box center [1529, 713] width 27 height 27
click at [1535, 714] on icon "Abrir Intercom Messenger" at bounding box center [1529, 713] width 27 height 27
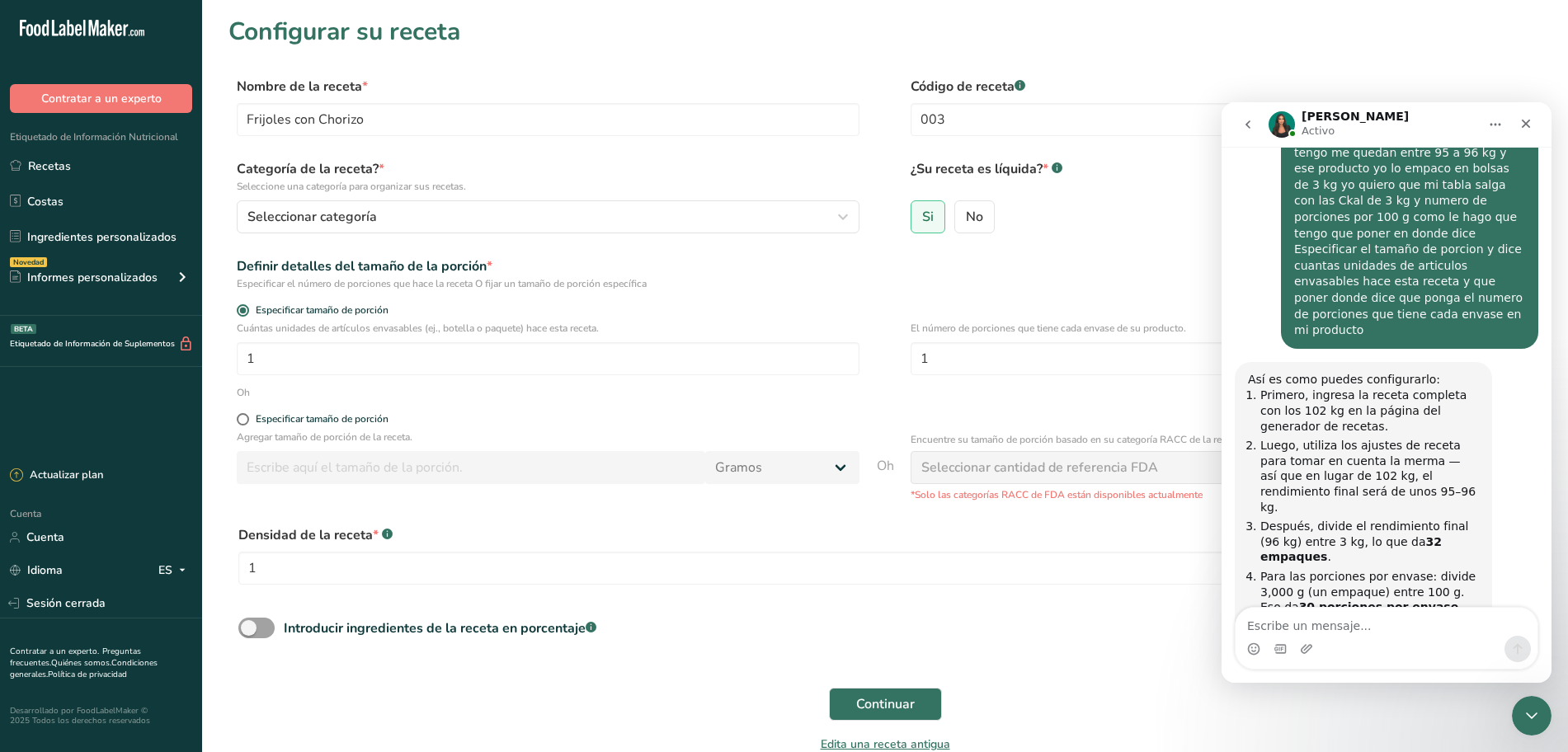
click at [1368, 66] on section "Configurar su receta Nombre de la receta * Frijoles con Chorizo Código de recet…" at bounding box center [885, 395] width 1366 height 790
click at [99, 167] on link "Recetas" at bounding box center [100, 166] width 202 height 32
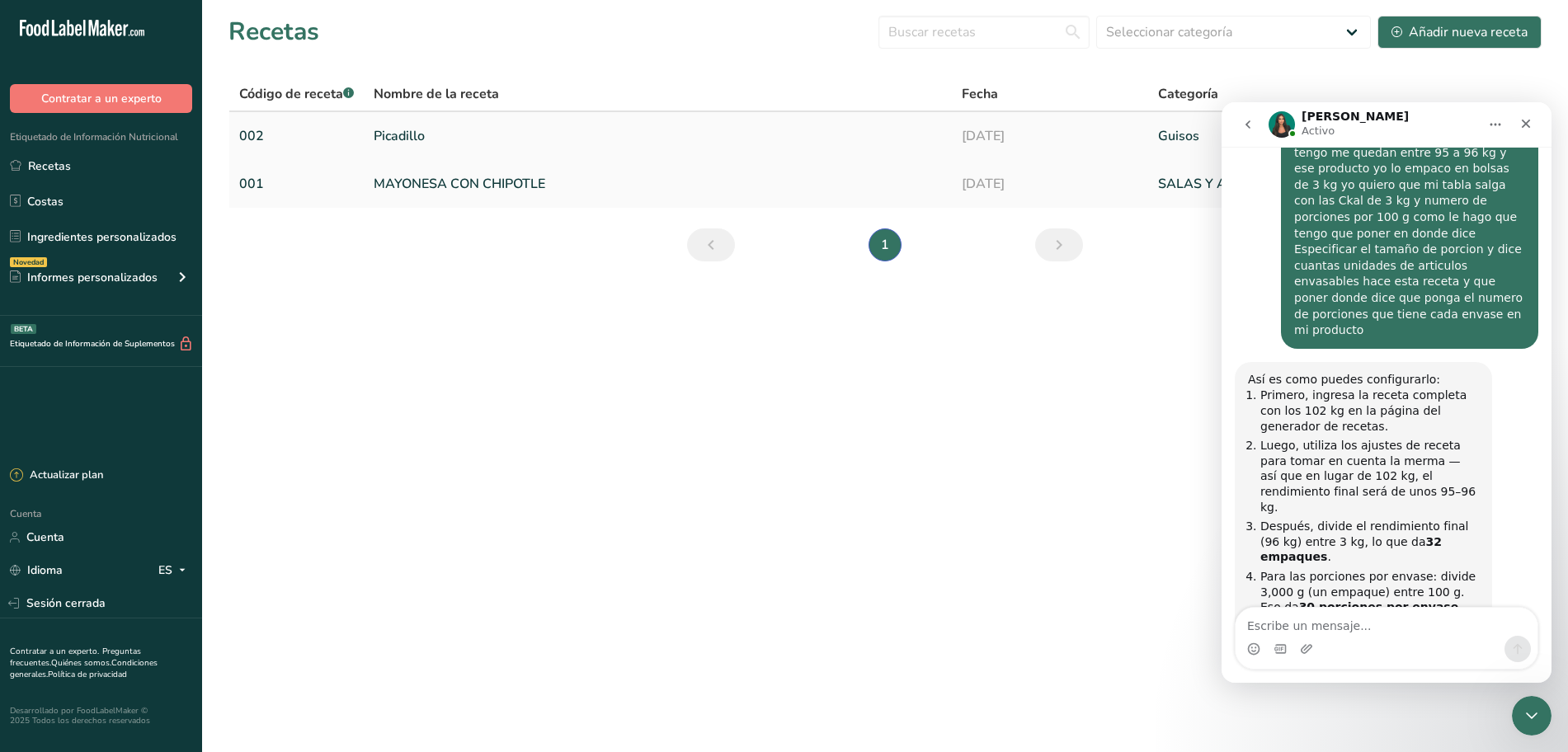
click at [443, 143] on link "Picadillo" at bounding box center [658, 136] width 568 height 34
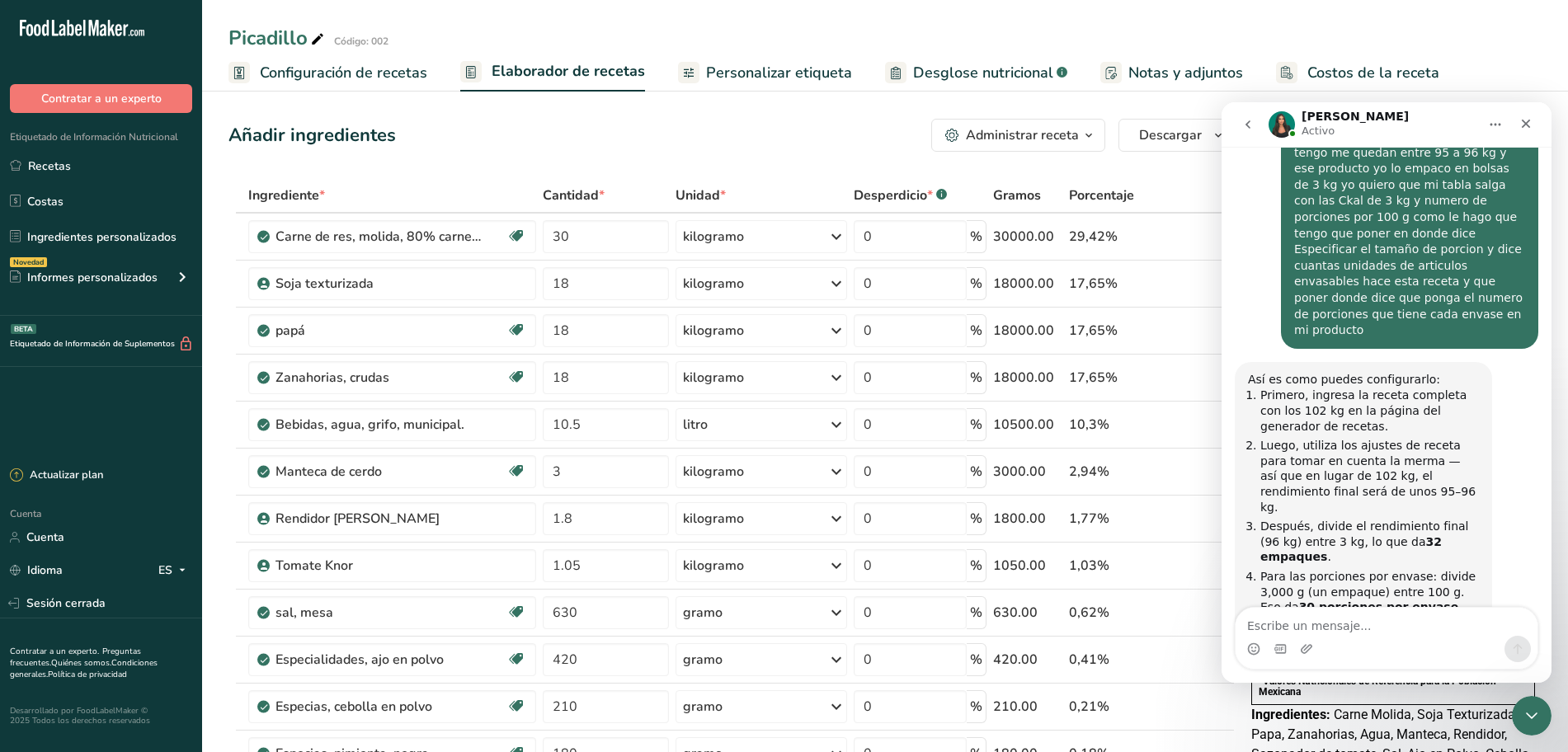
click at [362, 65] on font "Configuración de recetas" at bounding box center [344, 72] width 167 height 19
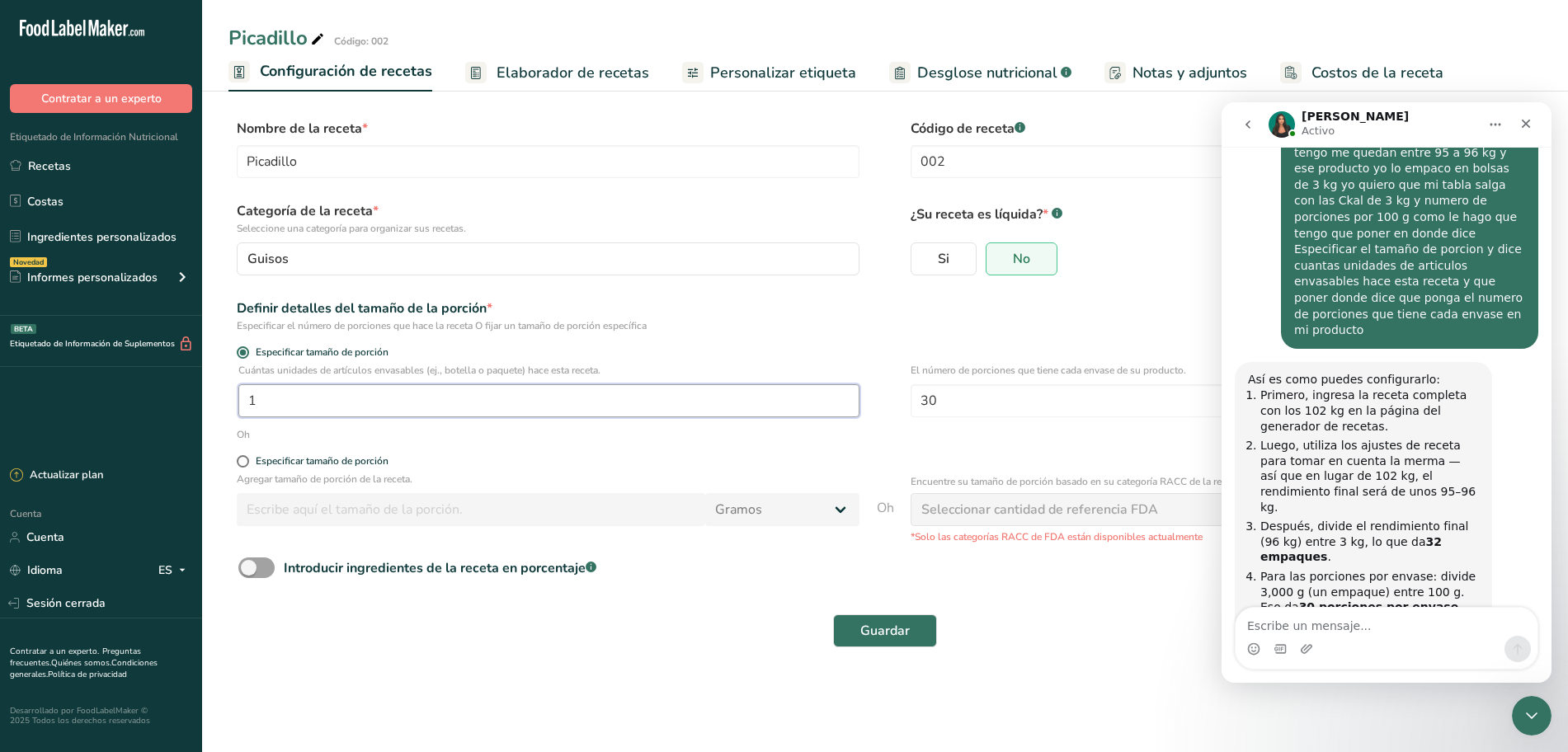
click at [301, 398] on input "1" at bounding box center [548, 400] width 621 height 33
type input "32"
click at [878, 626] on font "Guardar" at bounding box center [885, 631] width 49 height 19
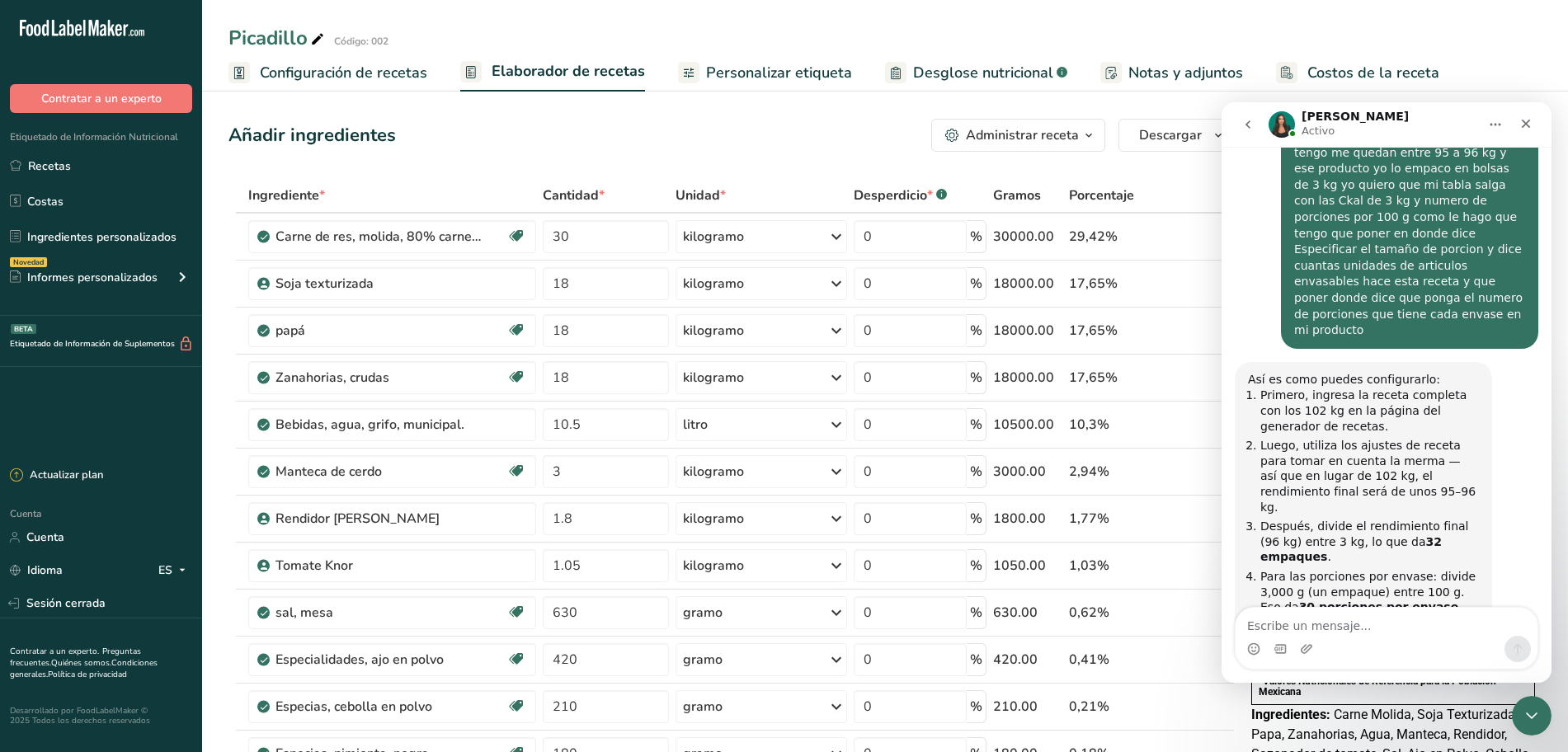
click at [1251, 122] on icon "go back" at bounding box center [1247, 124] width 13 height 13
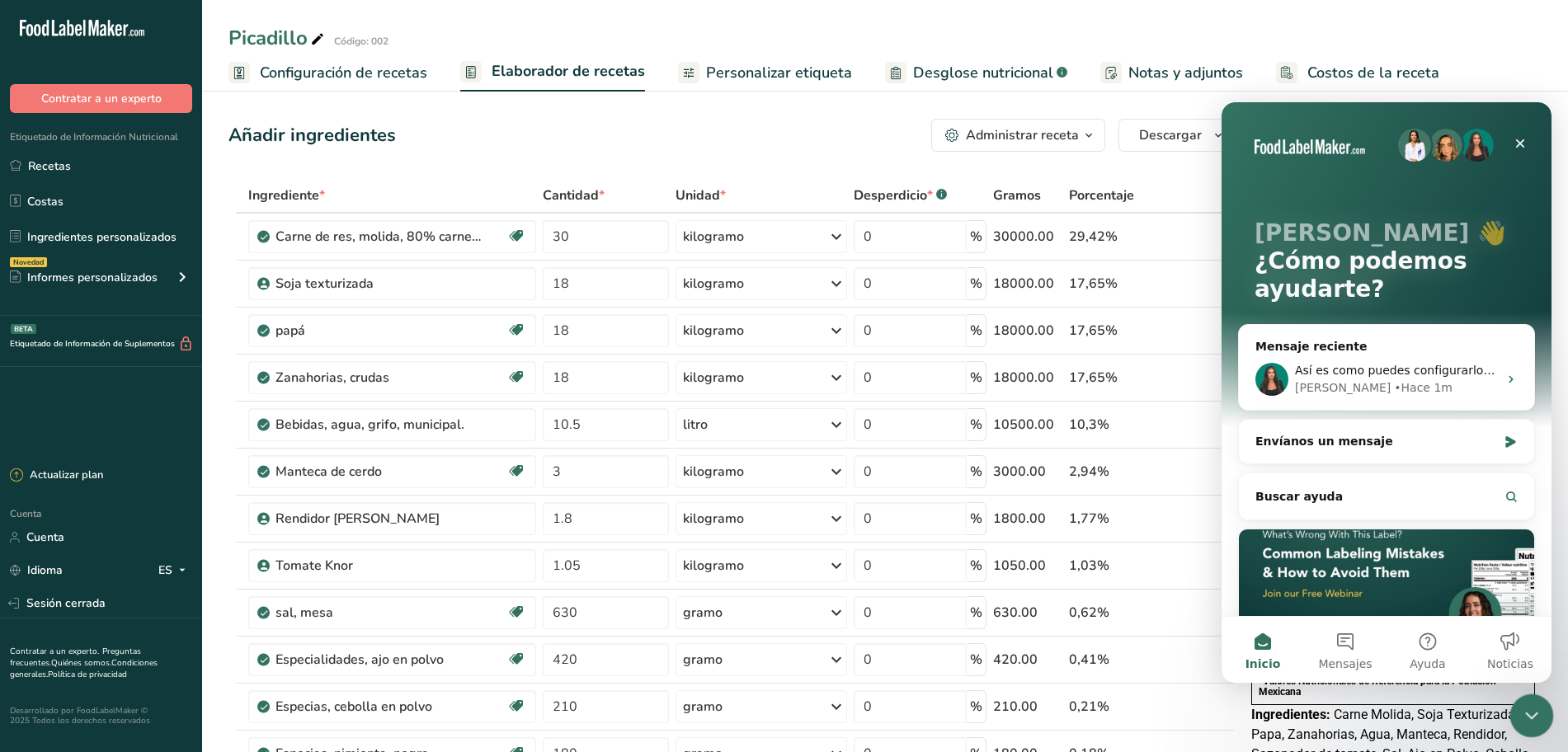
click at [1531, 711] on icon "Cerrar Intercom Messenger" at bounding box center [1529, 713] width 19 height 19
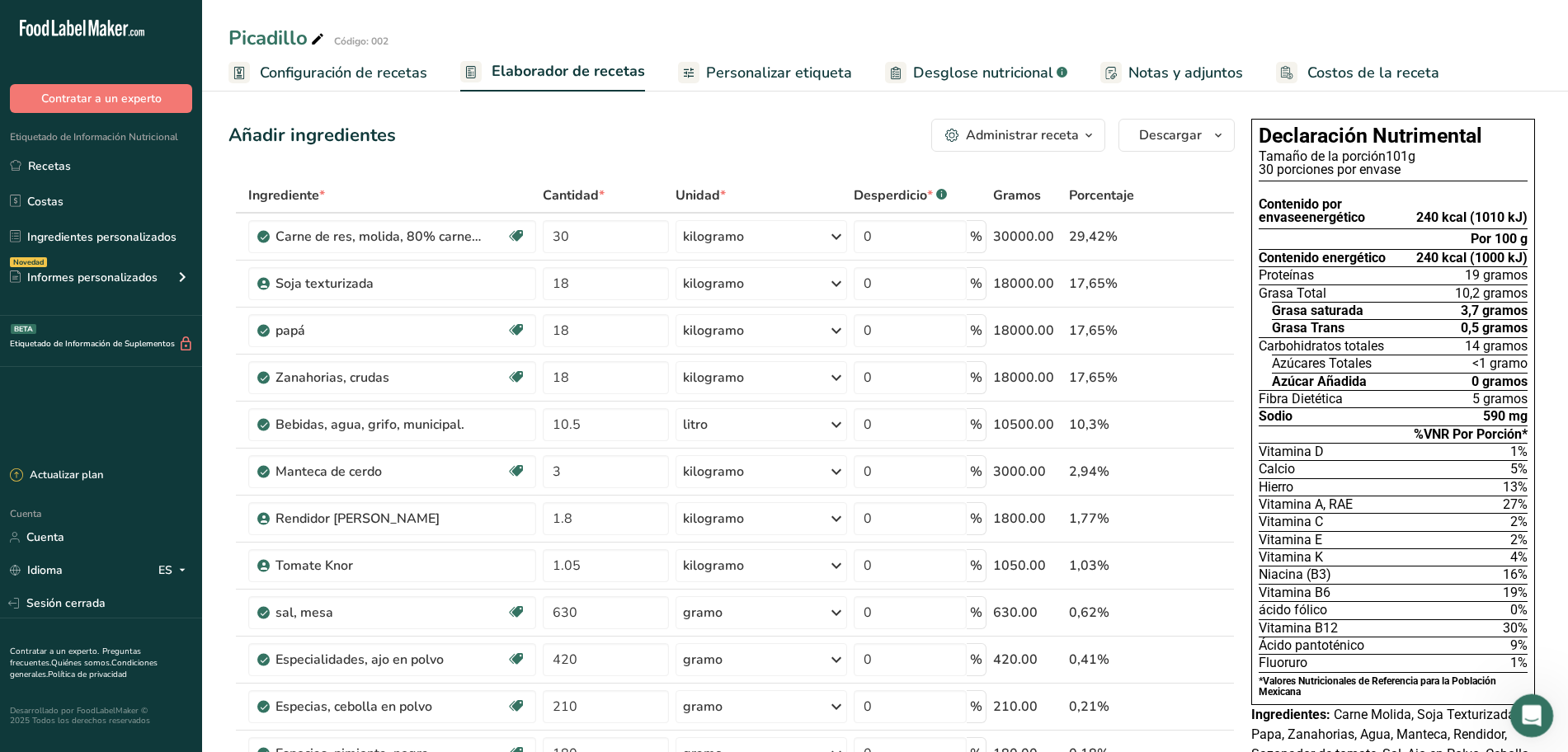
click at [1534, 717] on icon "Abrir Intercom Messenger" at bounding box center [1529, 713] width 27 height 27
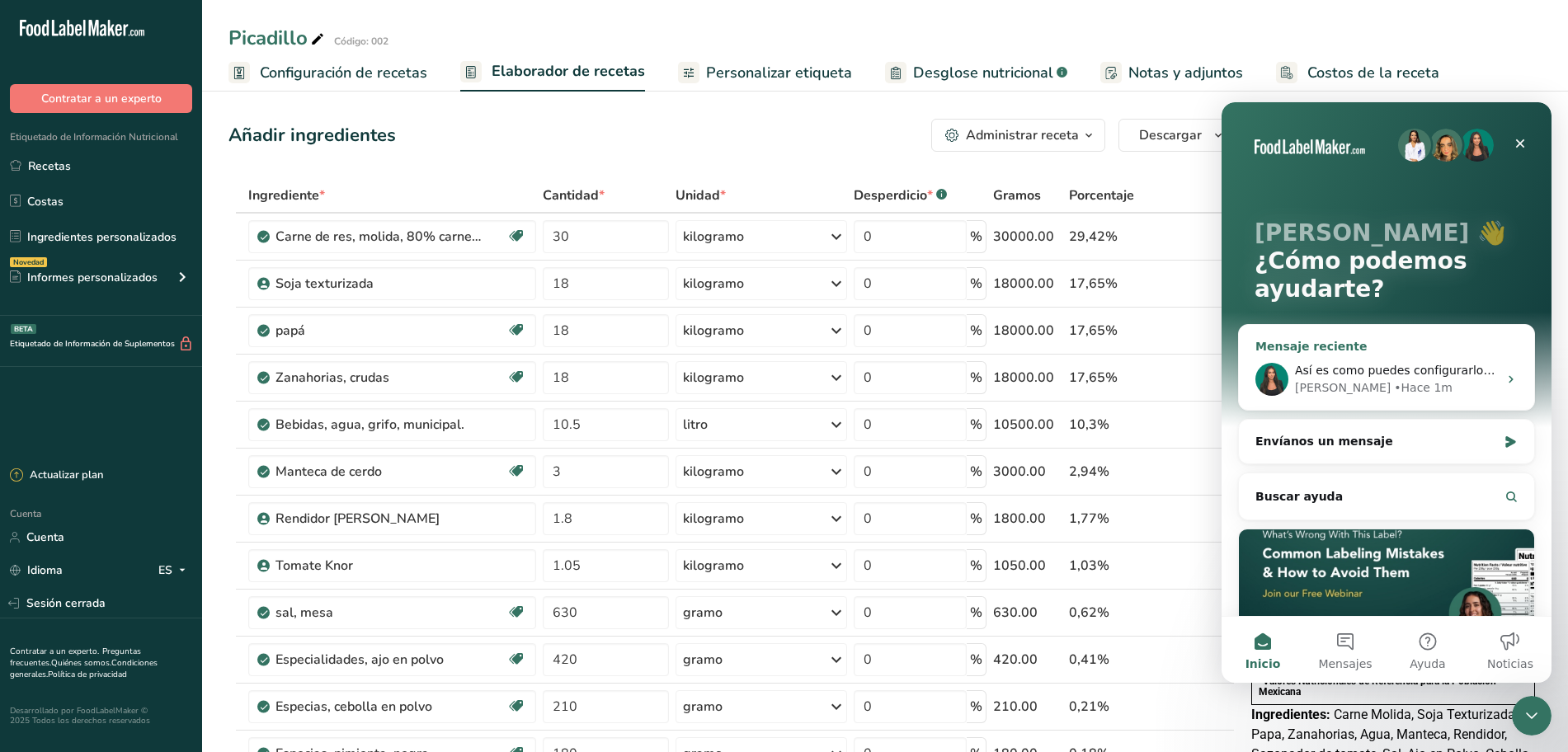
click at [1393, 396] on div "• Hace 1m" at bounding box center [1423, 388] width 58 height 18
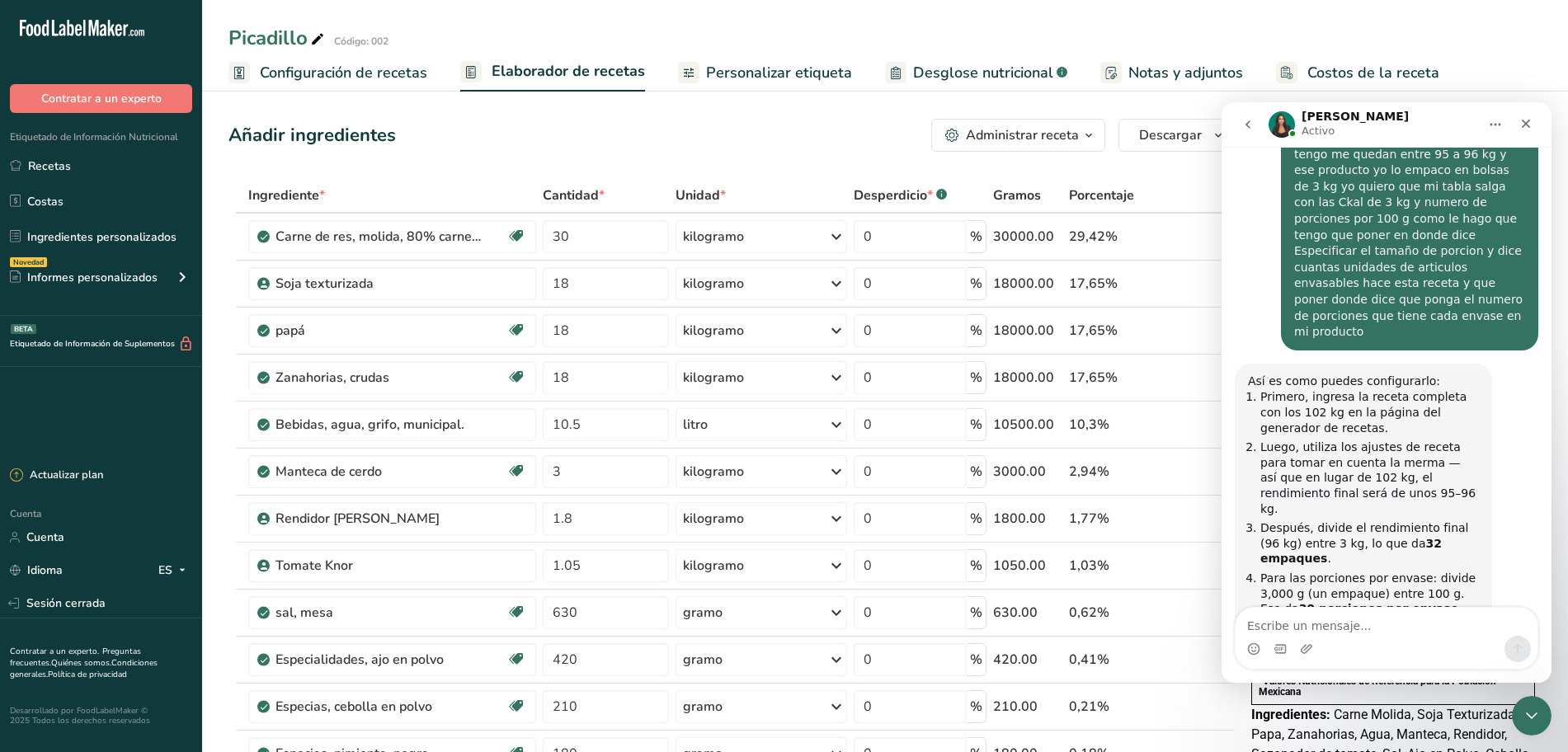
scroll to position [836, 0]
click at [1355, 615] on textarea "Escribe un mensaje..." at bounding box center [1386, 622] width 301 height 28
type textarea "ya lo hice asi pero el contenido de"
click at [1535, 713] on icon "Cerrar Intercom Messenger" at bounding box center [1529, 713] width 19 height 19
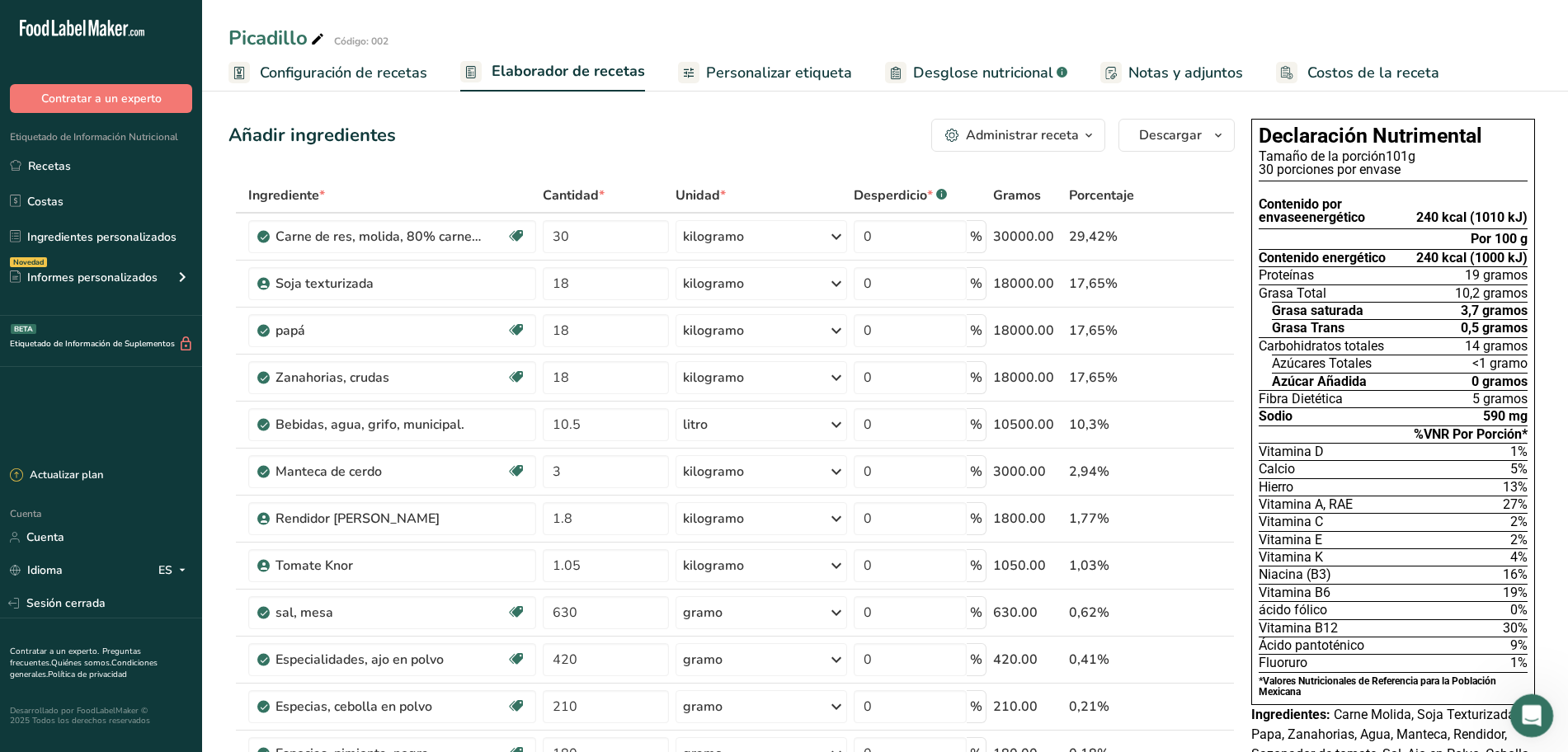
click at [1535, 713] on icon "Abrir Intercom Messenger" at bounding box center [1529, 713] width 27 height 27
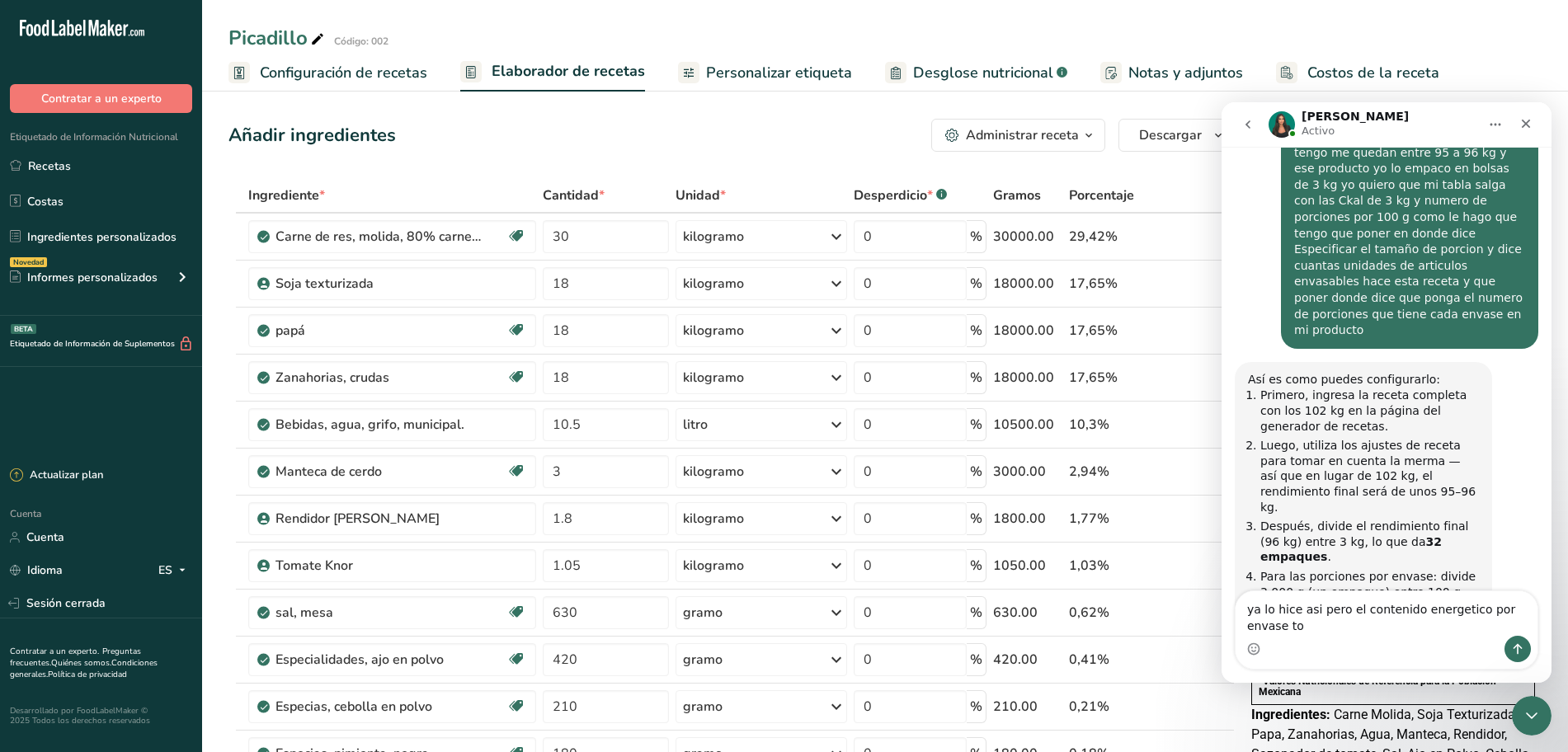
scroll to position [853, 0]
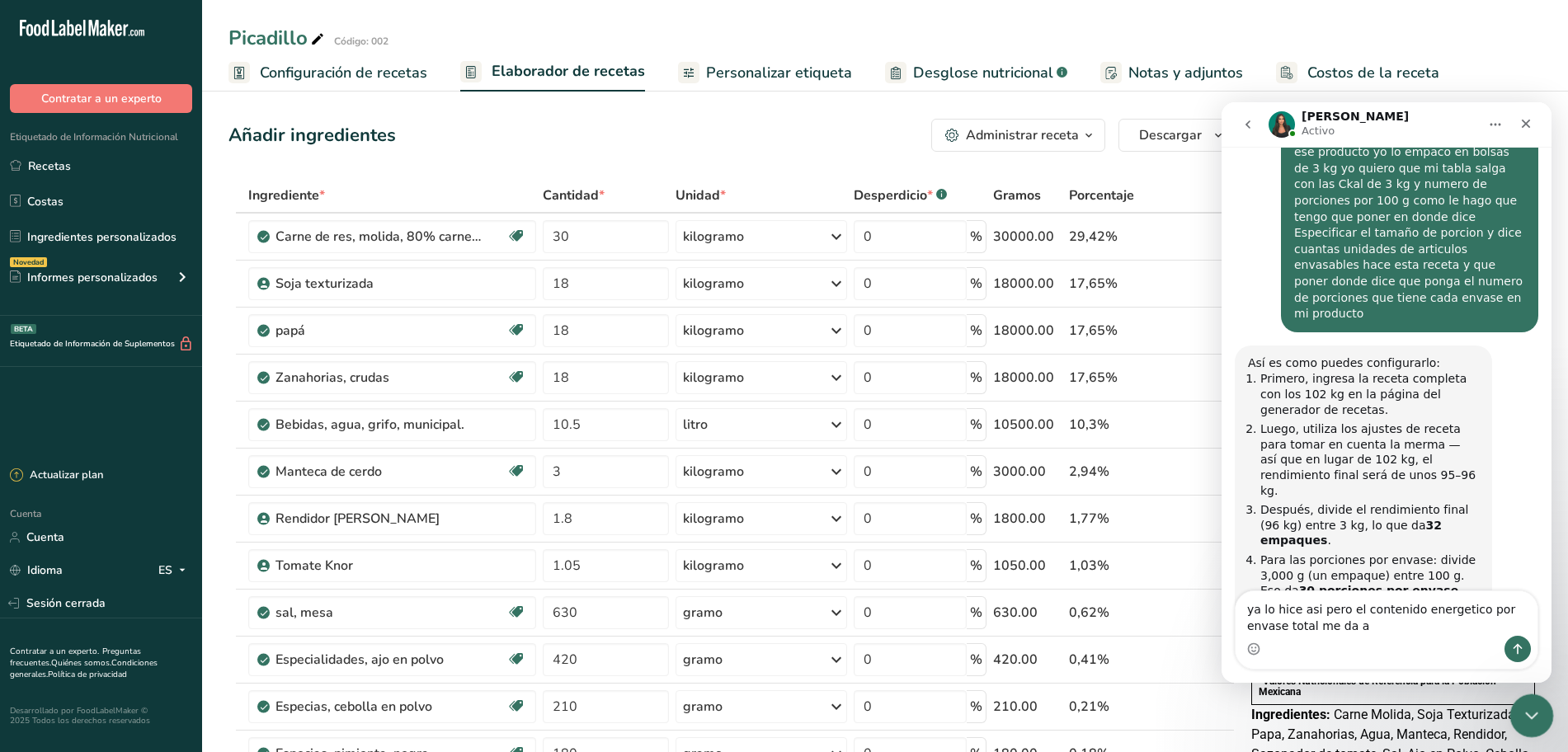
type textarea "ya lo hice asi pero el contenido energetico por envase total me da a"
click at [1536, 714] on icon "Cerrar Intercom Messenger" at bounding box center [1529, 713] width 19 height 19
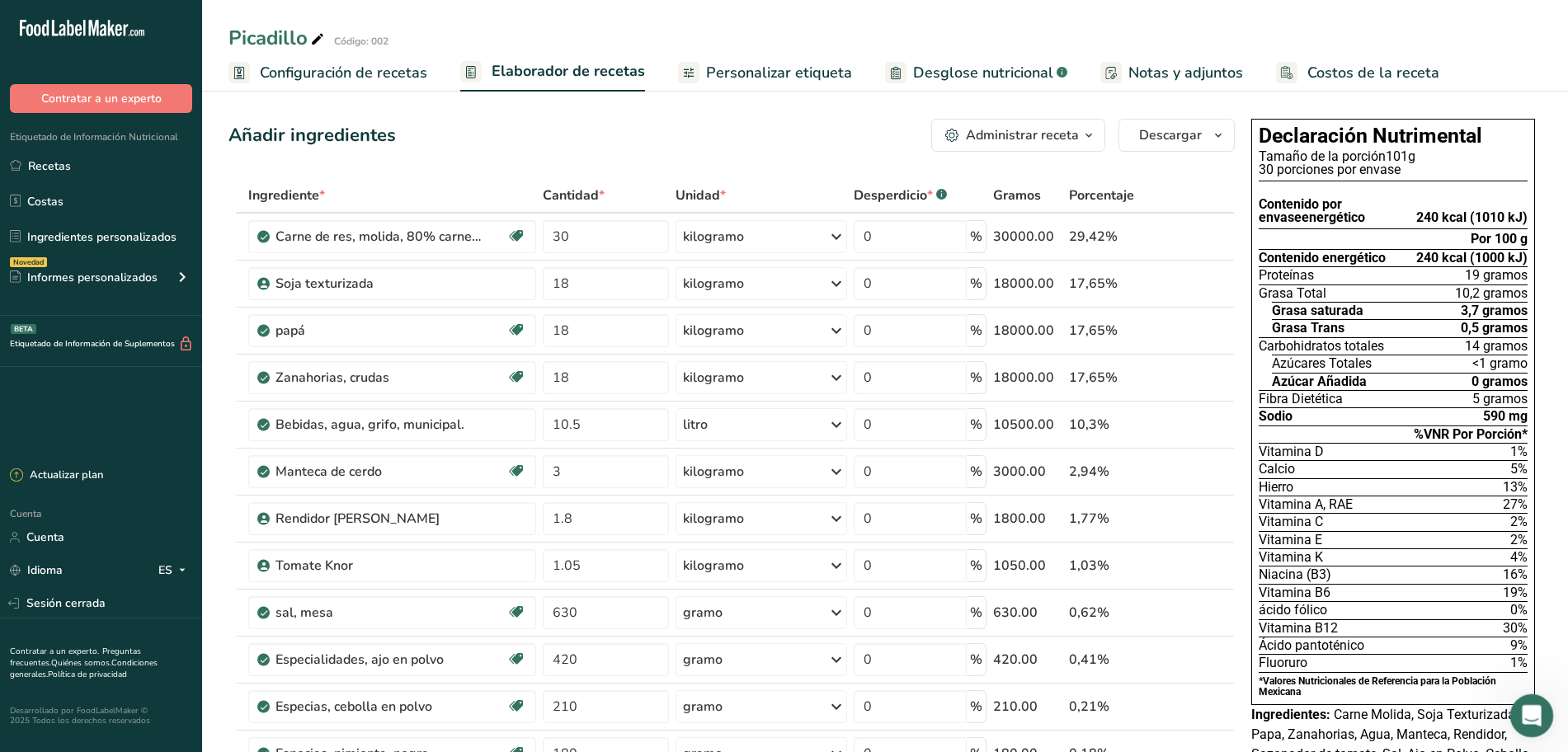
click at [1535, 714] on icon "Abrir Intercom Messenger" at bounding box center [1529, 713] width 27 height 27
click at [1535, 714] on icon "Abrir Intercom Messenger" at bounding box center [1529, 713] width 27 height 27
click at [1527, 718] on icon "Abrir Intercom Messenger" at bounding box center [1529, 713] width 27 height 27
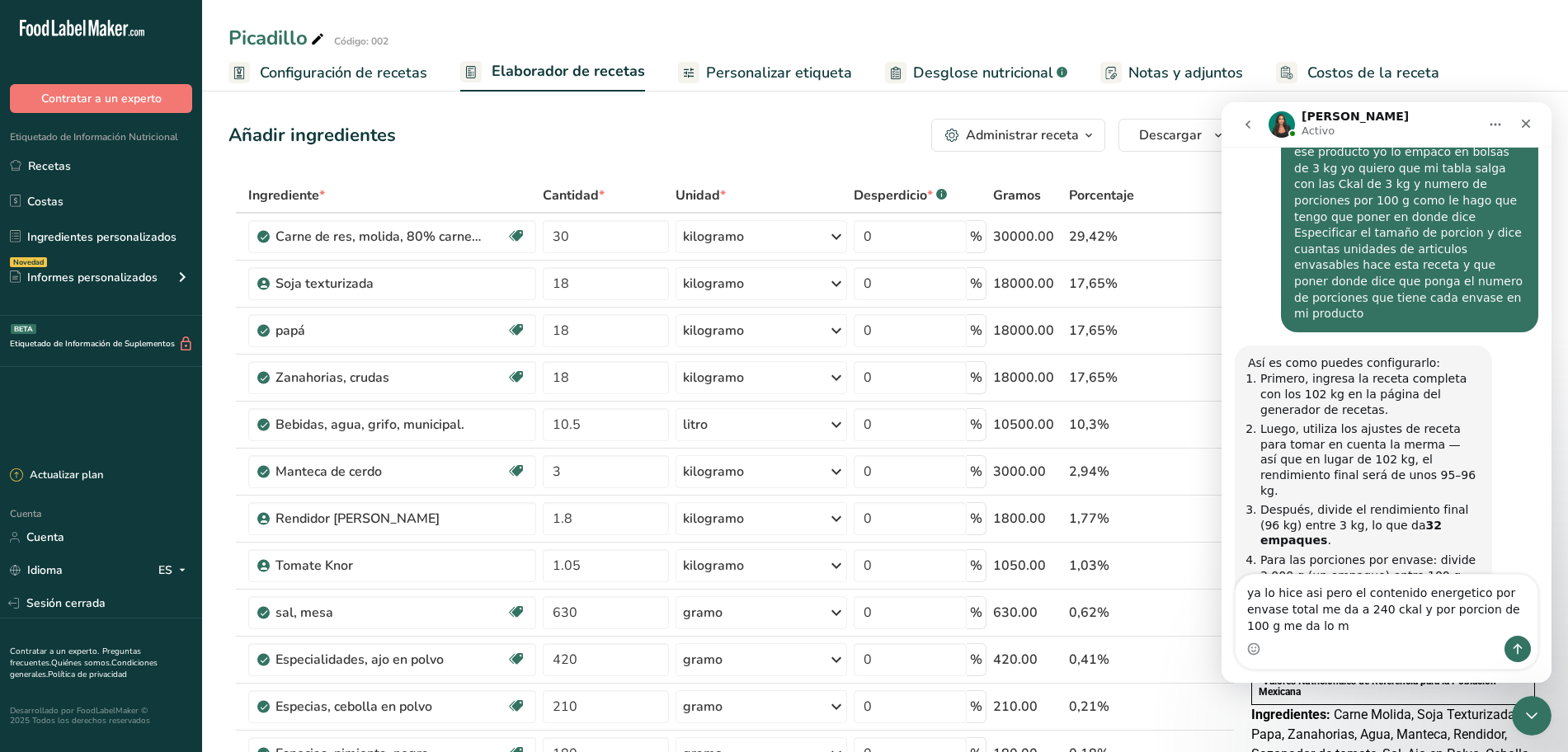
scroll to position [868, 0]
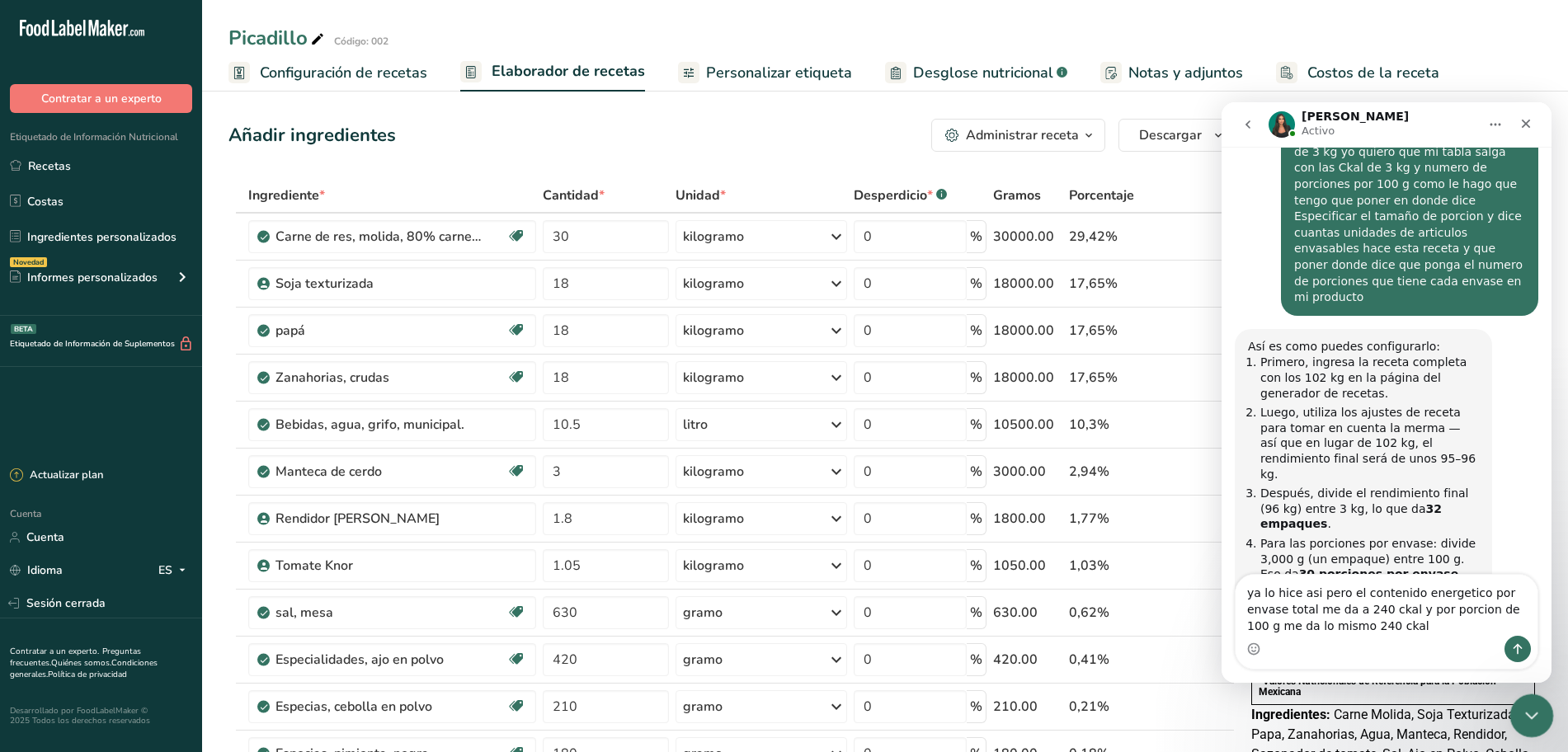
type textarea "ya lo hice asi pero el contenido energetico por envase total me da a 240 ckal y…"
click at [1530, 706] on icon "Cerrar Intercom Messenger" at bounding box center [1529, 713] width 19 height 19
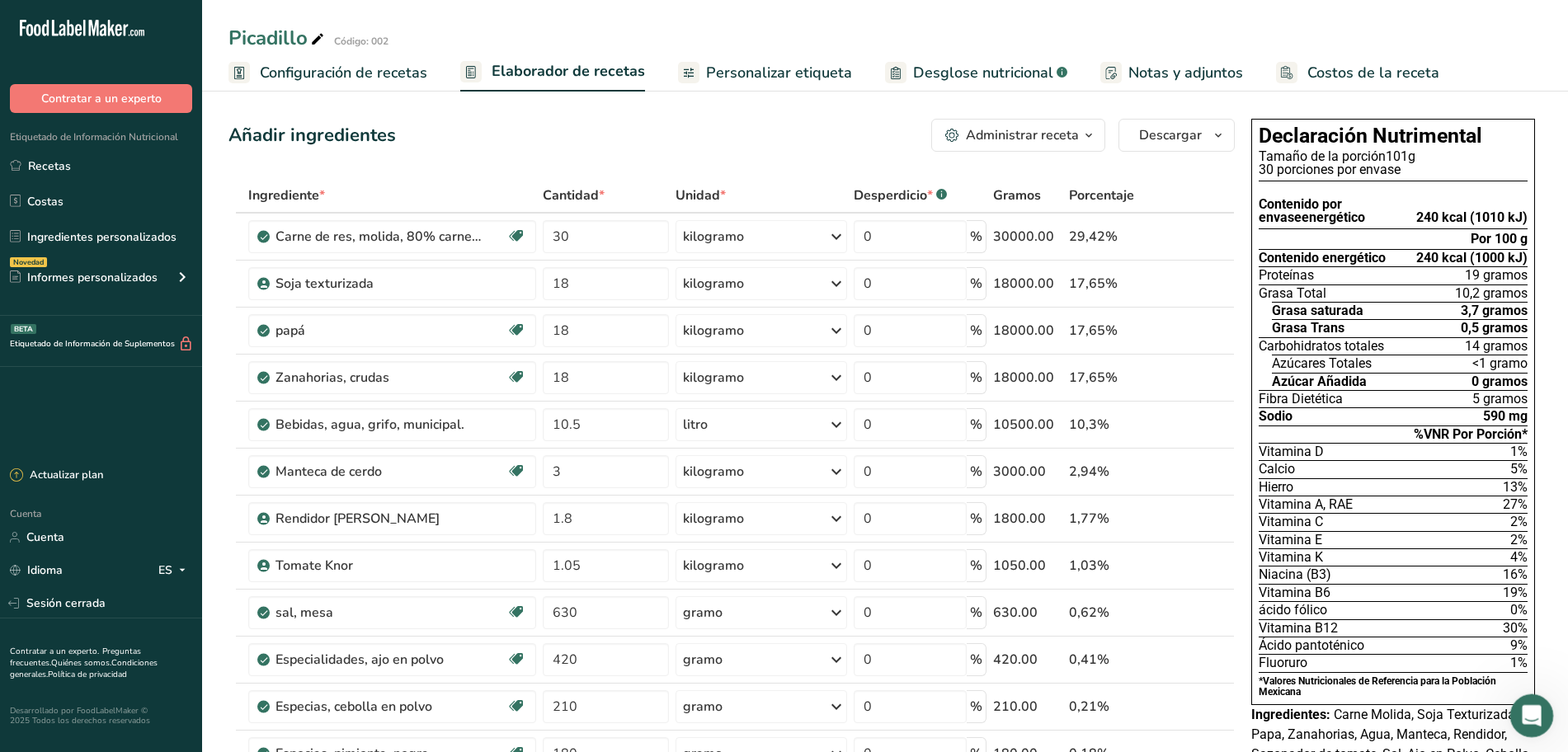
click at [1522, 710] on icon "Abrir Intercom Messenger" at bounding box center [1529, 713] width 27 height 27
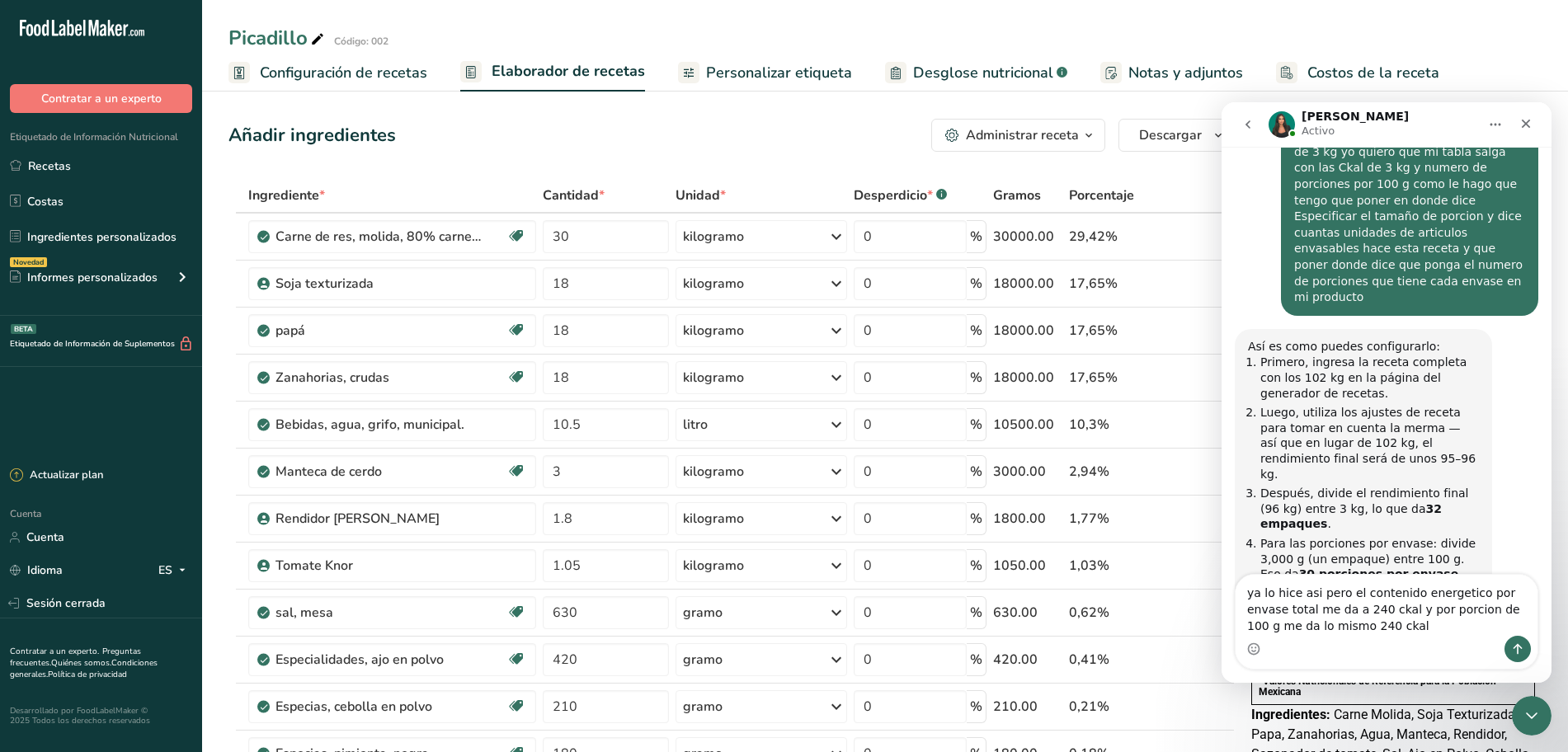
click at [1316, 627] on textarea "ya lo hice asi pero el contenido energetico por envase total me da a 240 ckal y…" at bounding box center [1386, 605] width 301 height 61
click at [1347, 610] on textarea "ya lo hice asi pero el contenido energetico por envase total me da a 240 ckal y…" at bounding box center [1386, 605] width 301 height 61
click at [1349, 611] on textarea "ya lo hice asi pero el contenido energetico por envase total me da a 240 ckal y…" at bounding box center [1386, 605] width 301 height 61
type textarea "ya lo hice asi pero el contenido energetico por envase total me da a 240 Kcal y…"
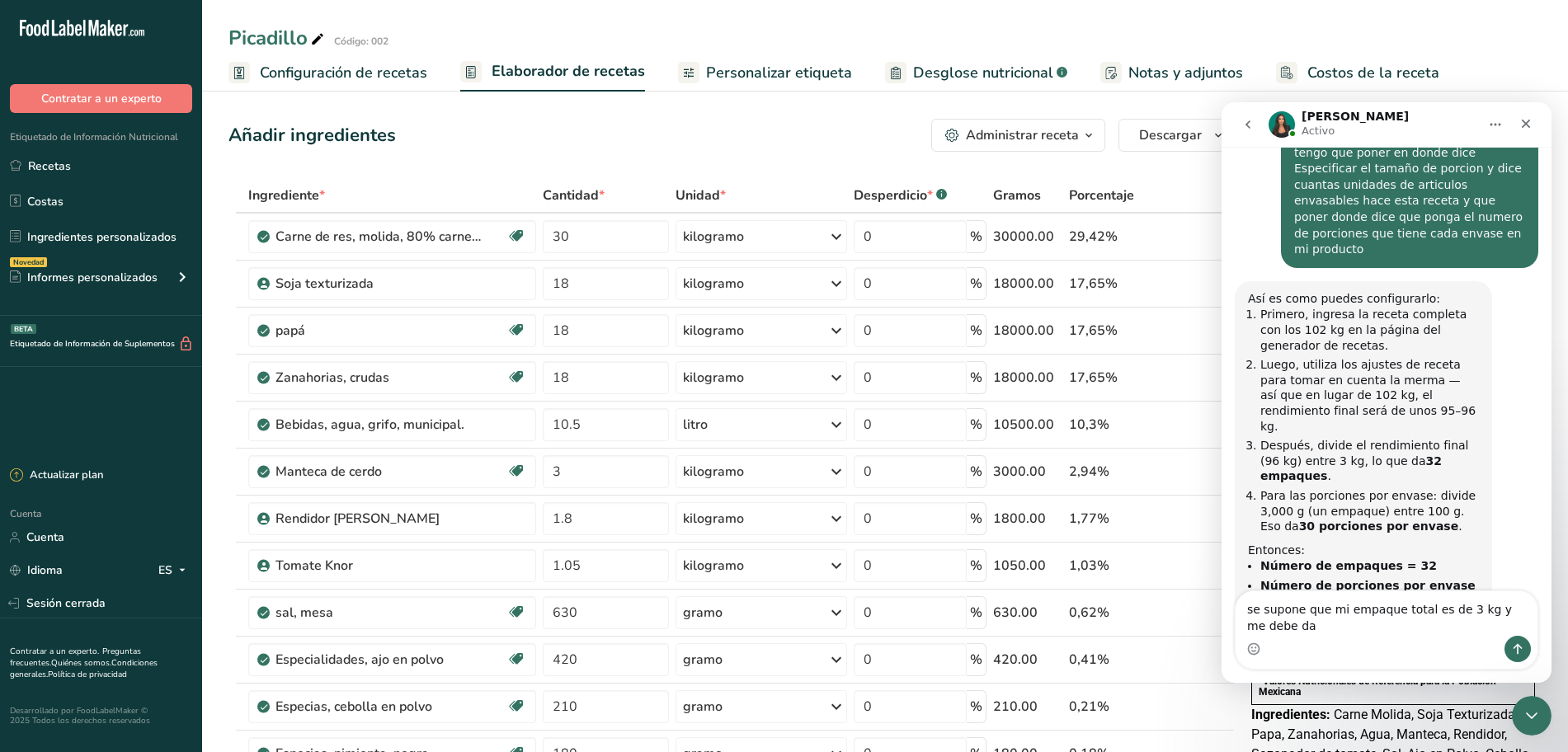
scroll to position [933, 0]
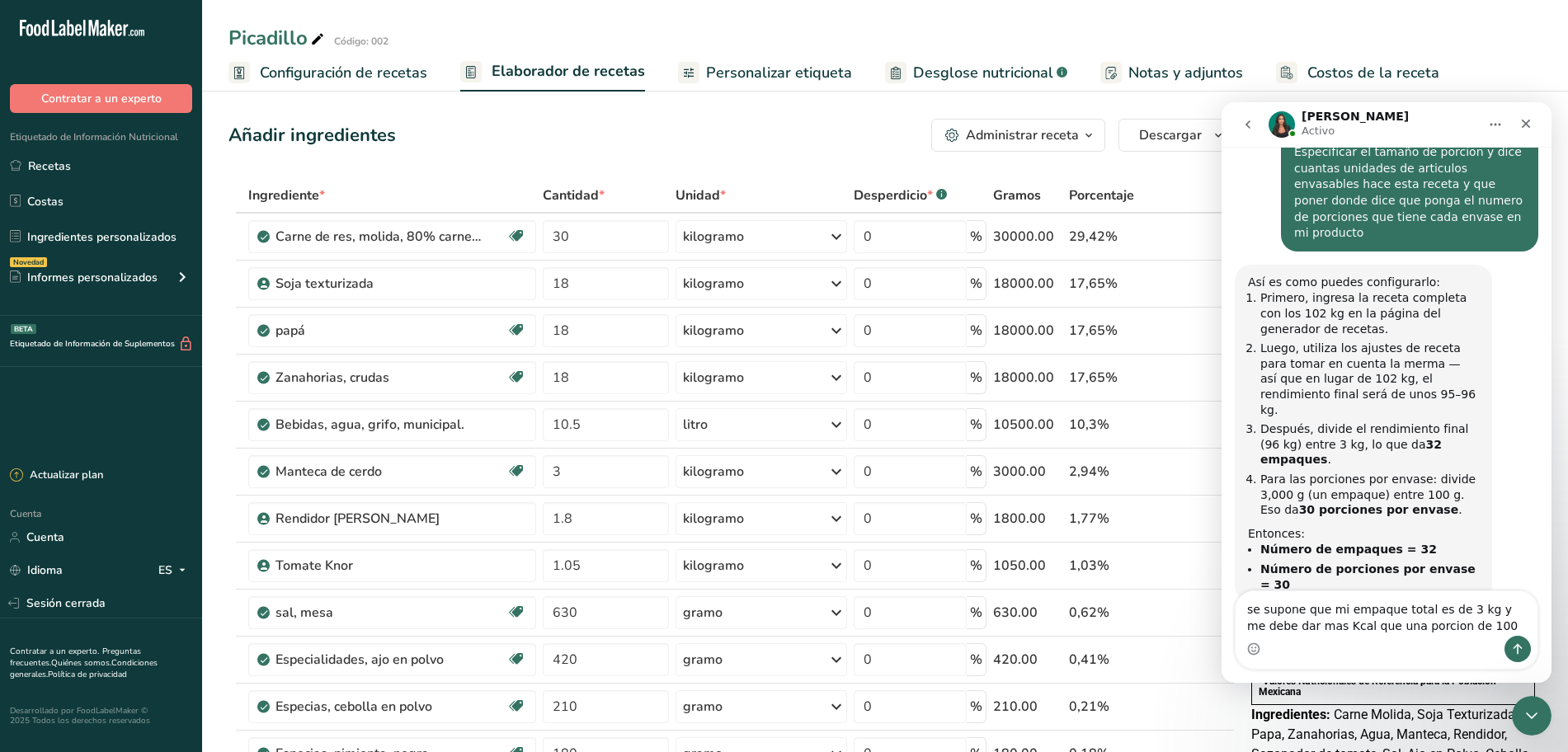
type textarea "se supone que mi empaque total es de 3 kg y me debe dar mas Kcal que una porcio…"
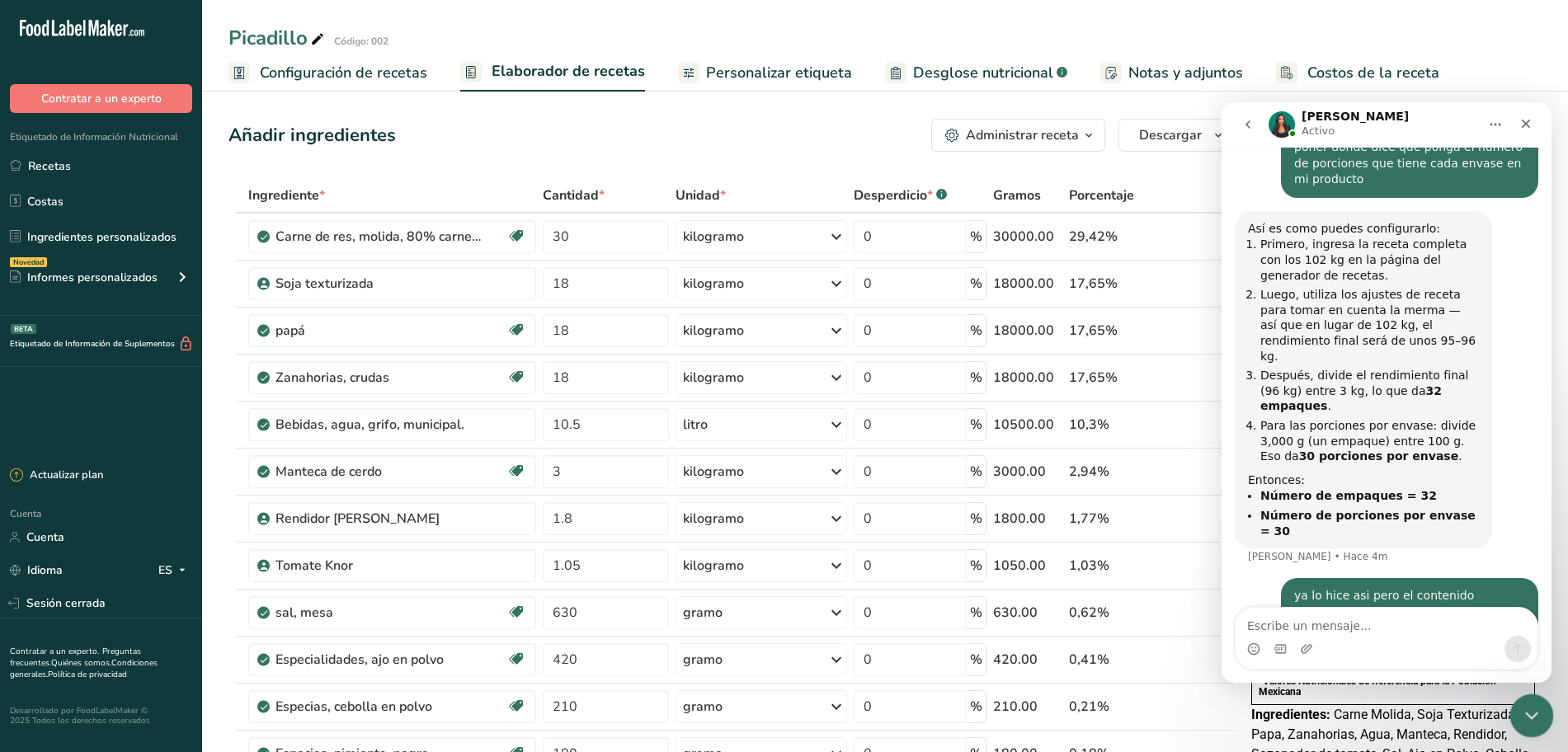
click at [1530, 713] on icon "Cerrar Intercom Messenger" at bounding box center [1528, 713] width 11 height 6
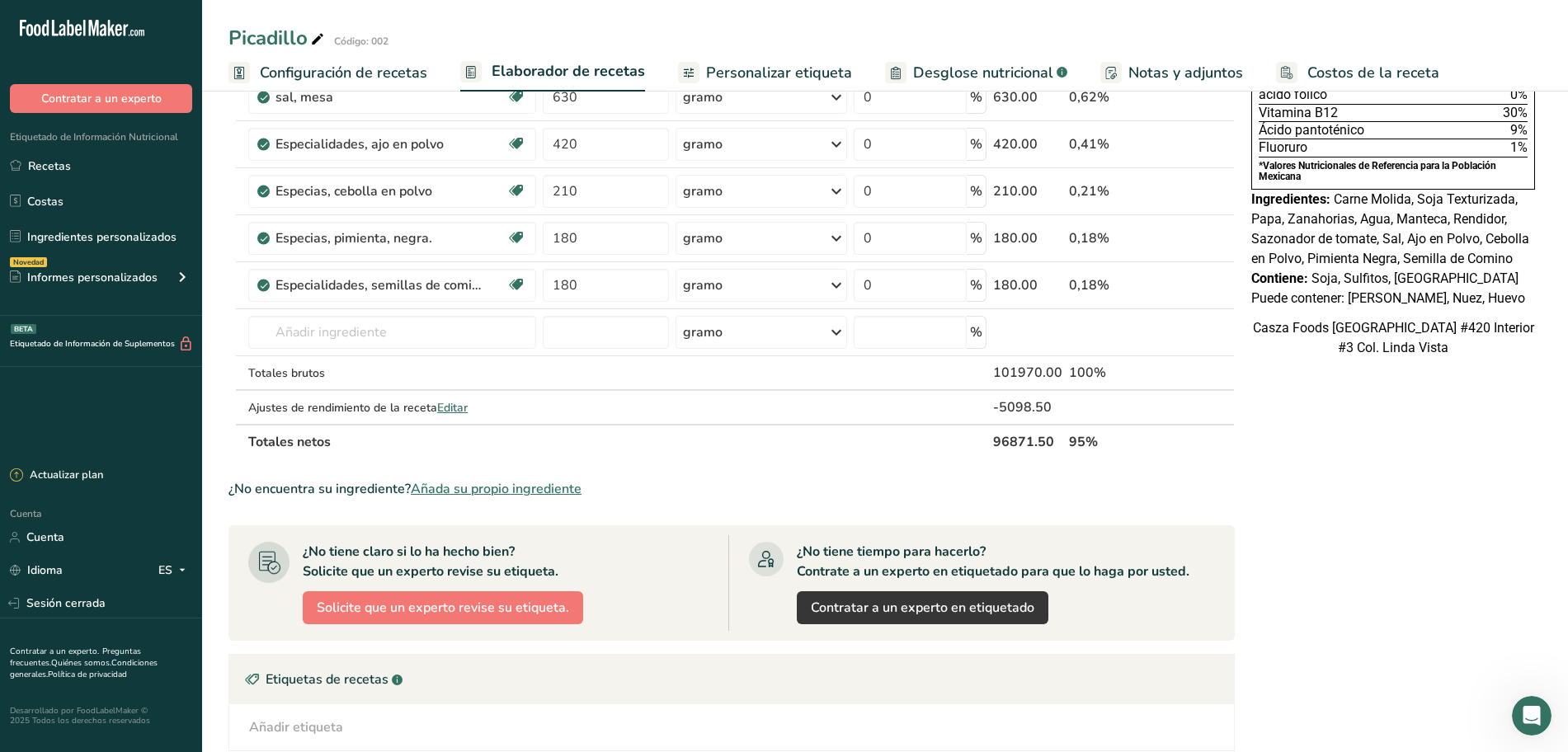
scroll to position [0, 0]
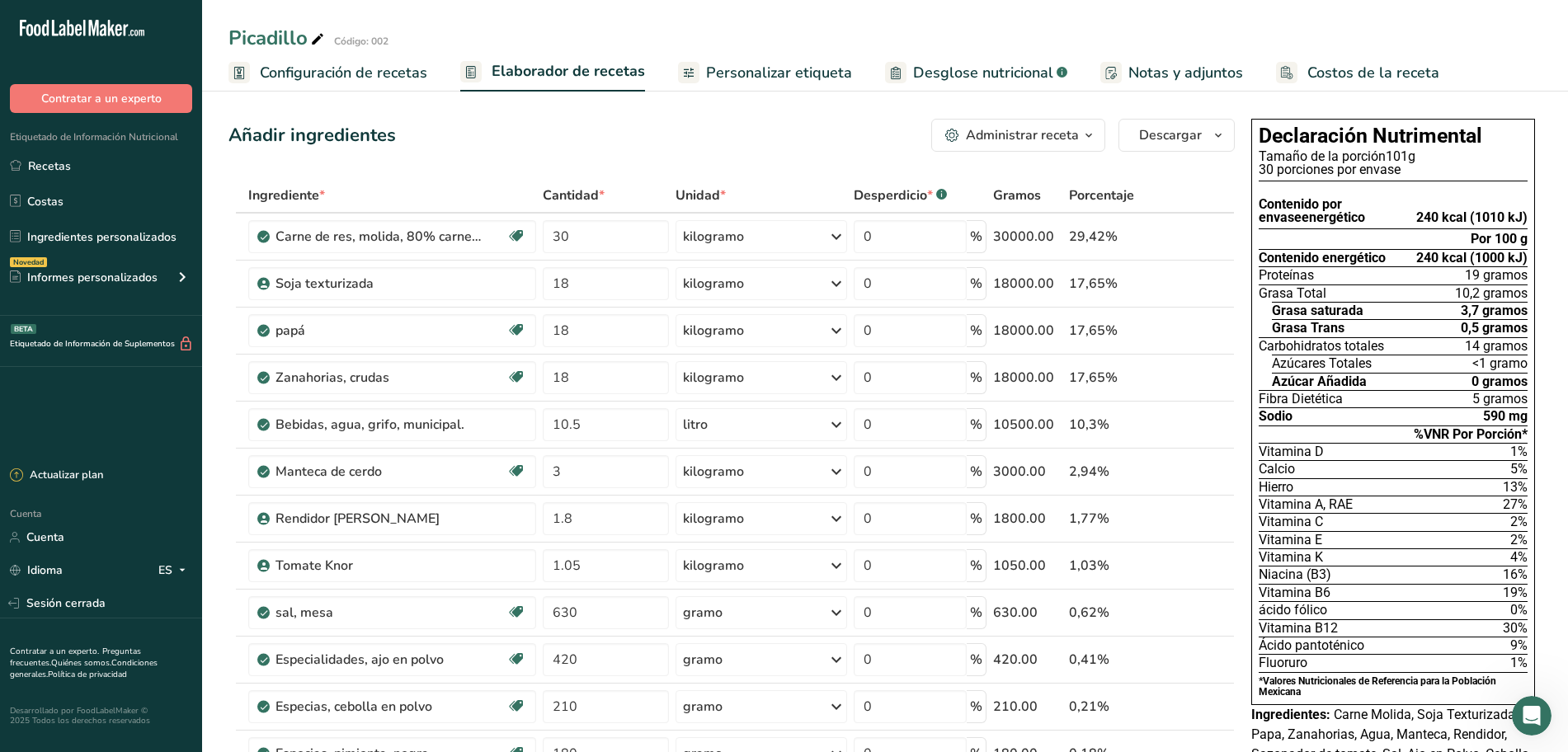
click at [406, 81] on font "Configuración de recetas" at bounding box center [344, 72] width 167 height 19
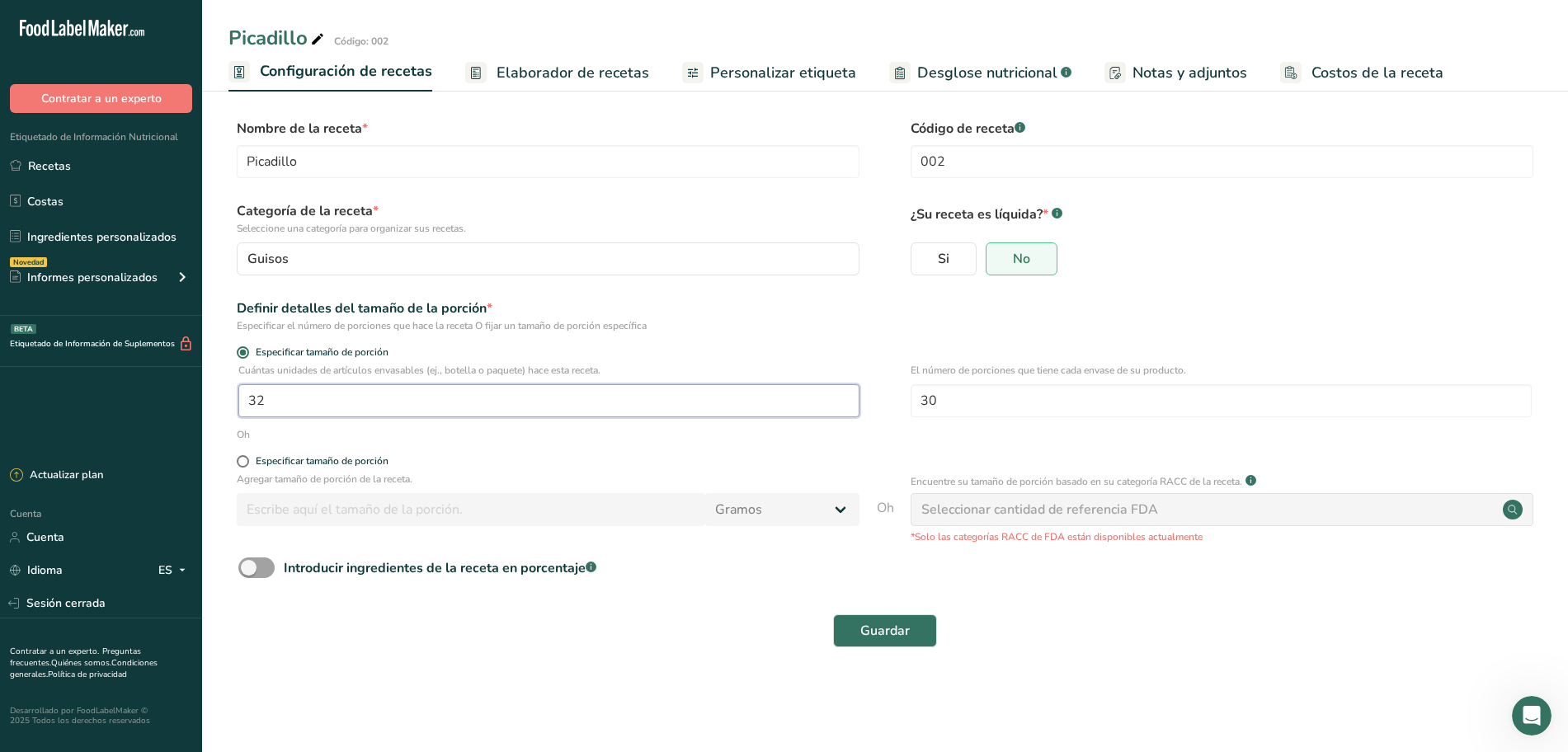
click at [533, 396] on input "32" at bounding box center [548, 400] width 621 height 33
type input "1"
type input "2"
click at [878, 630] on font "Guardar" at bounding box center [885, 631] width 49 height 19
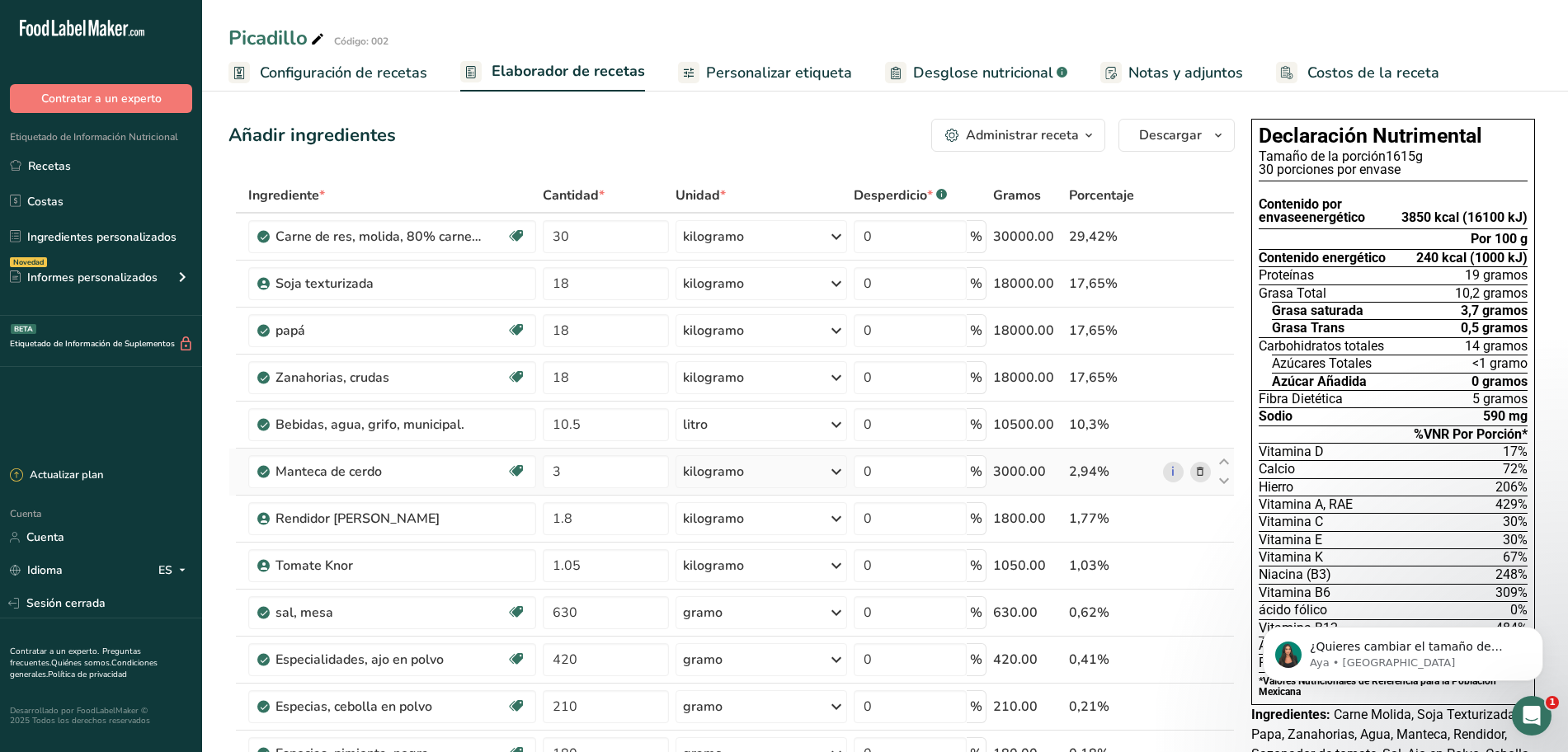
scroll to position [1052, 0]
click at [1542, 714] on div "Abrir Intercom Messenger" at bounding box center [1529, 714] width 55 height 55
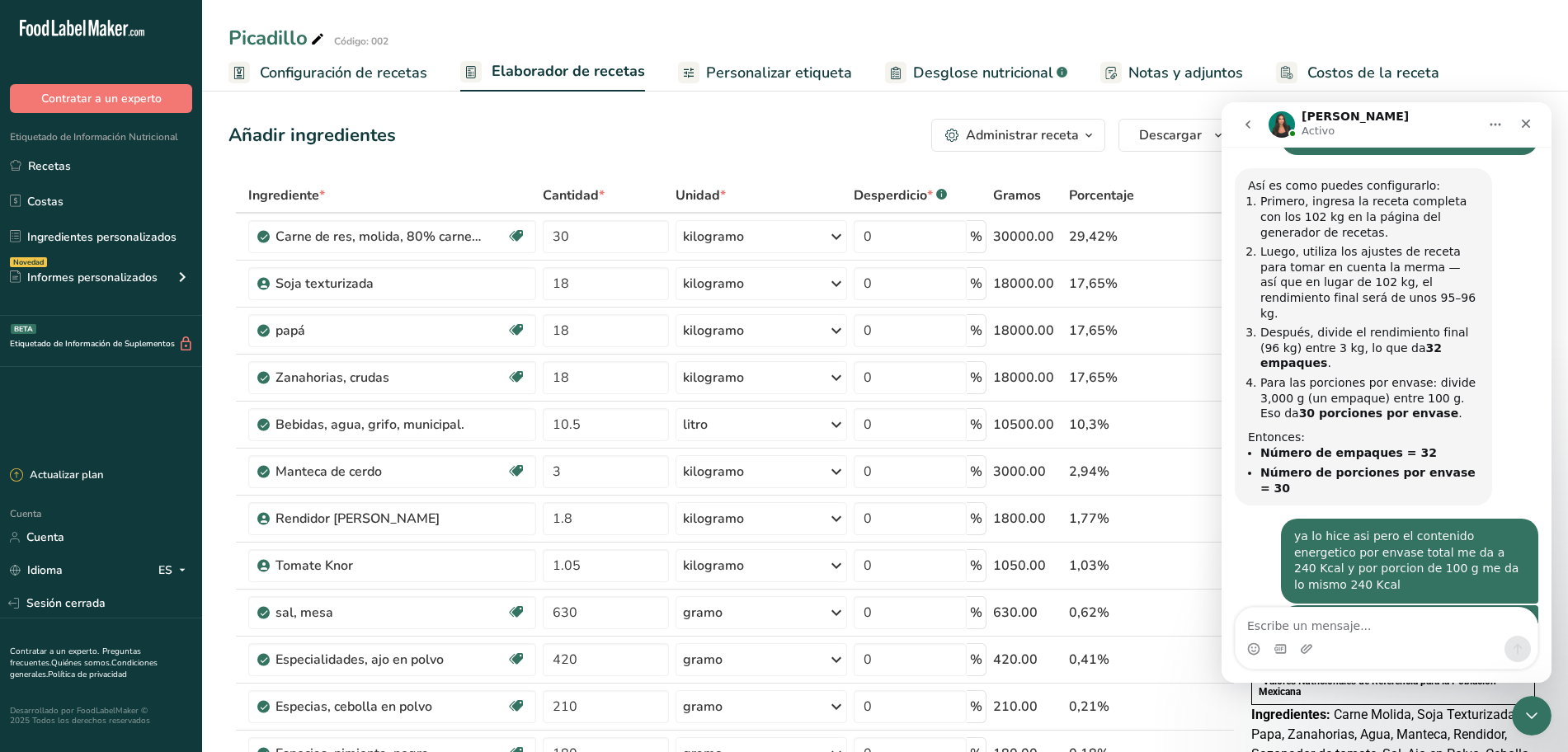
scroll to position [1079, 0]
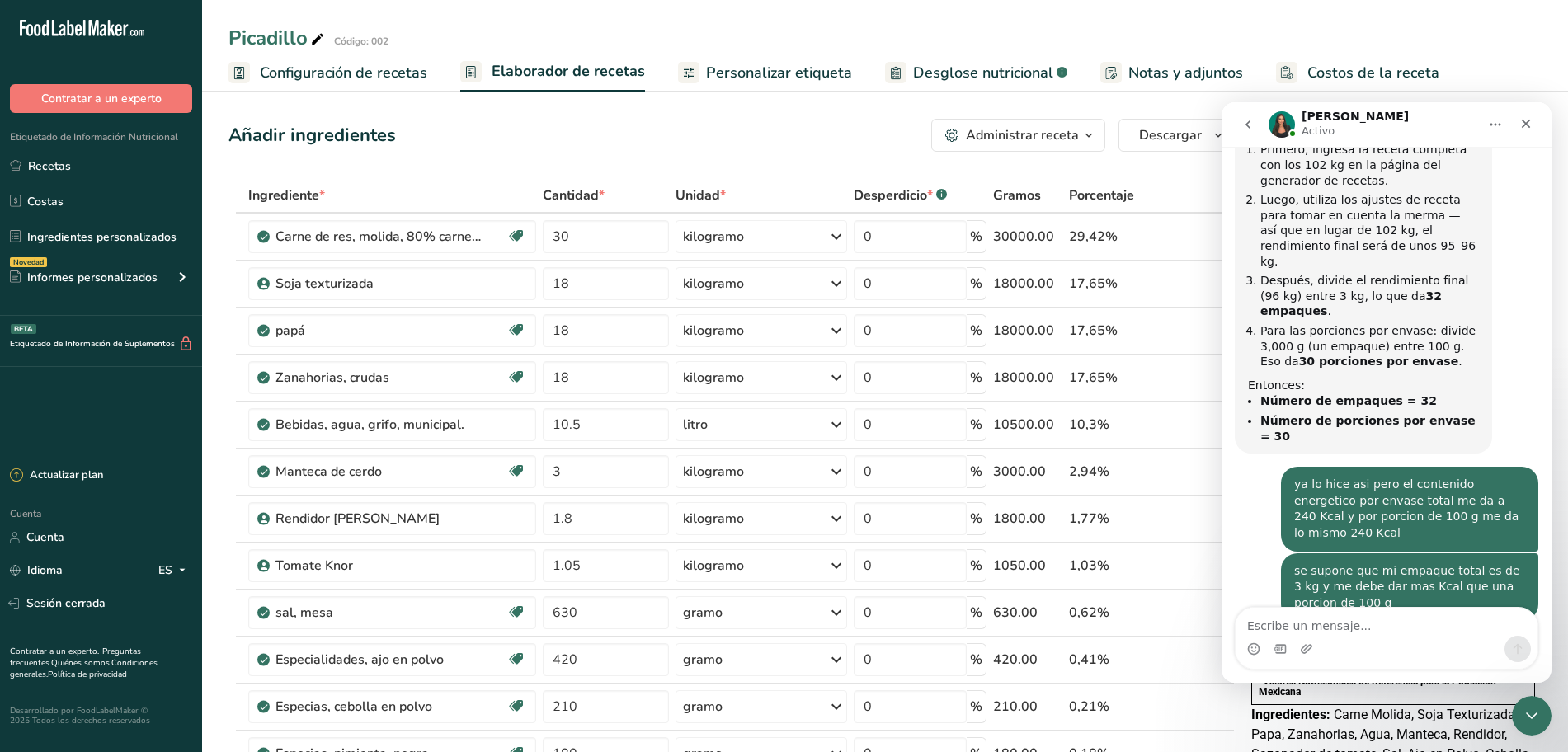
click at [1349, 622] on textarea "Escribe un mensaje..." at bounding box center [1386, 622] width 301 height 28
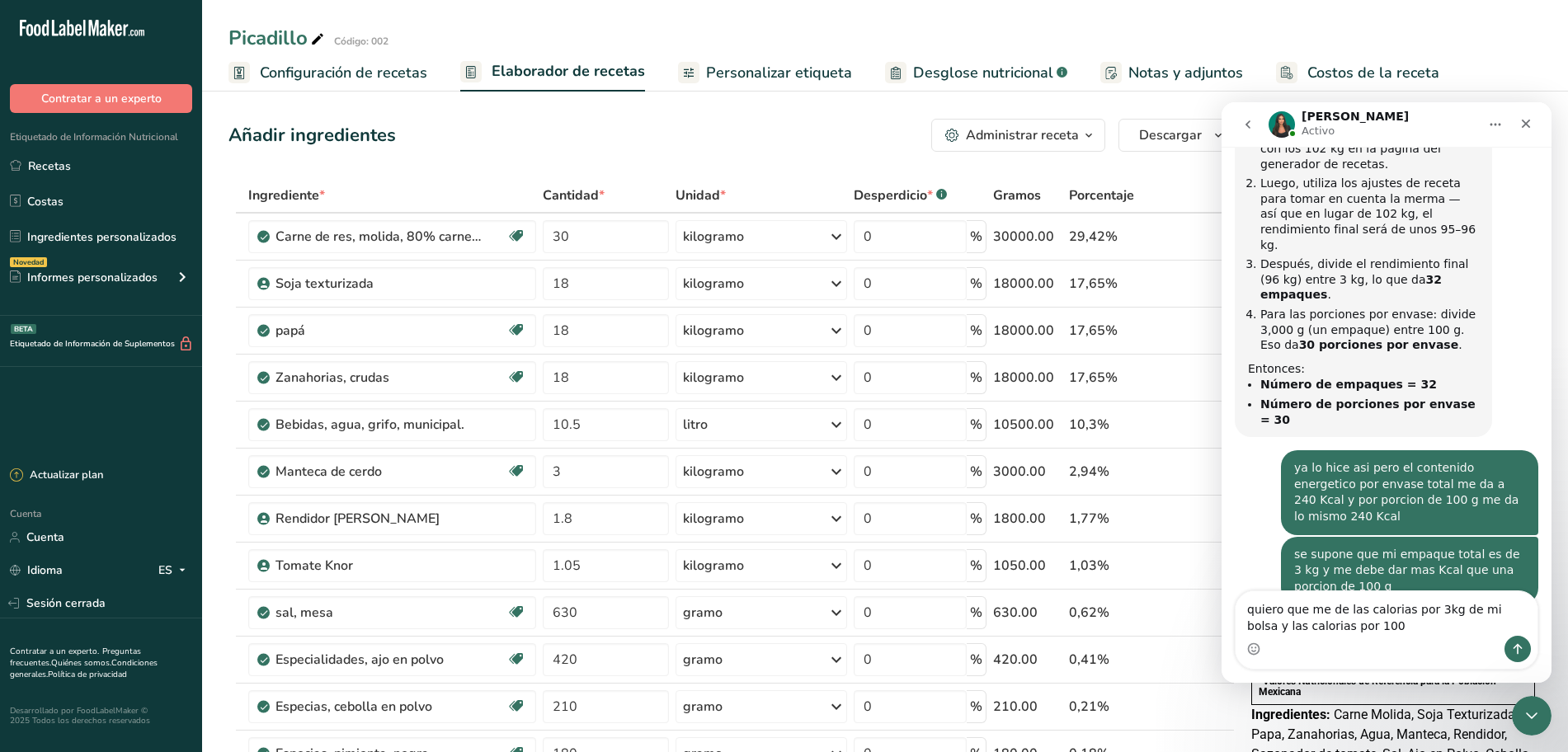
type textarea "quiero que me de las calorias por 3kg de mi bolsa y las calorias por 100 g"
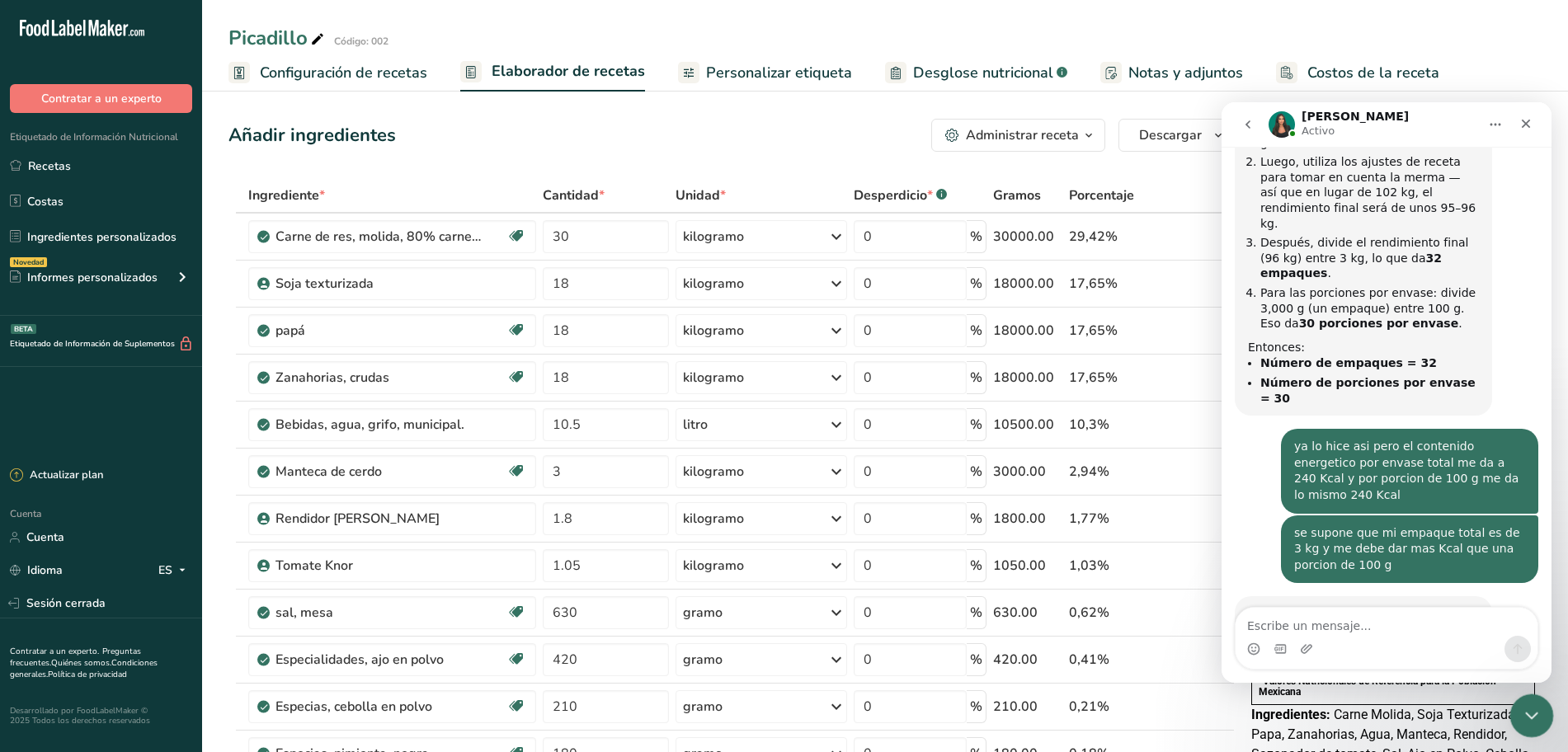
click at [1529, 717] on icon "Cerrar Intercom Messenger" at bounding box center [1529, 713] width 19 height 19
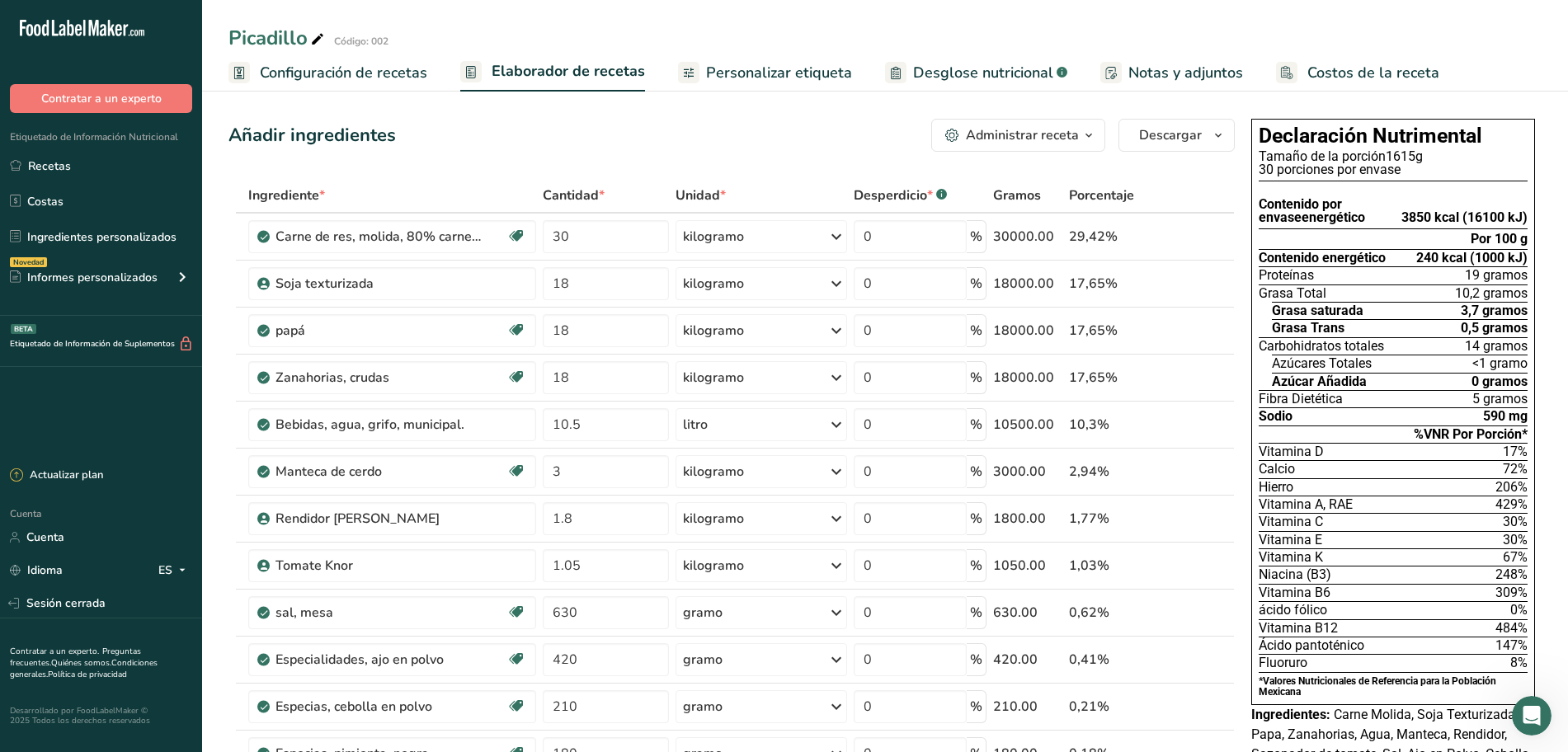
click at [383, 63] on font "Configuración de recetas" at bounding box center [344, 72] width 167 height 19
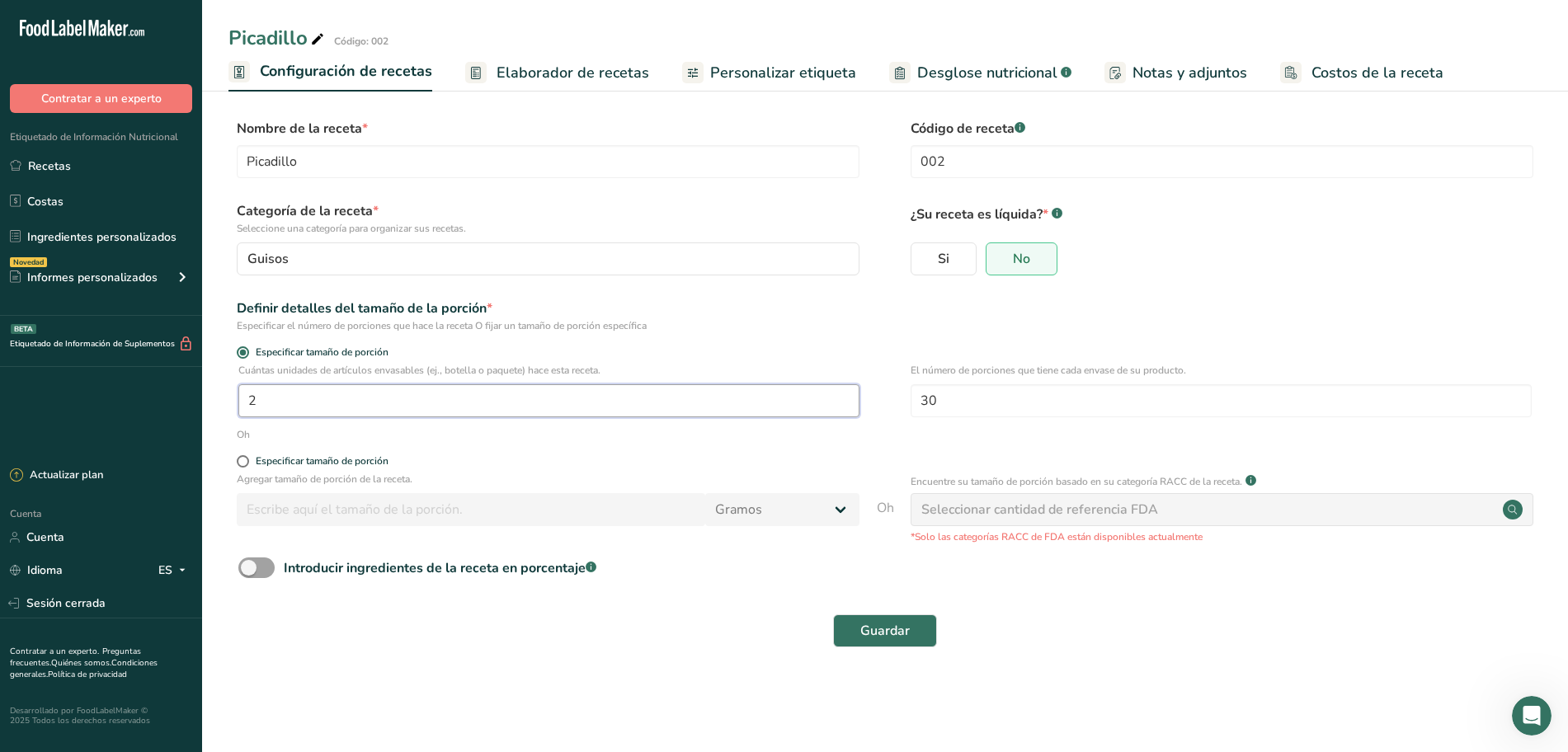
click at [324, 403] on input "2" at bounding box center [548, 400] width 621 height 33
type input "1"
type input "4"
click at [887, 634] on font "Guardar" at bounding box center [885, 631] width 49 height 19
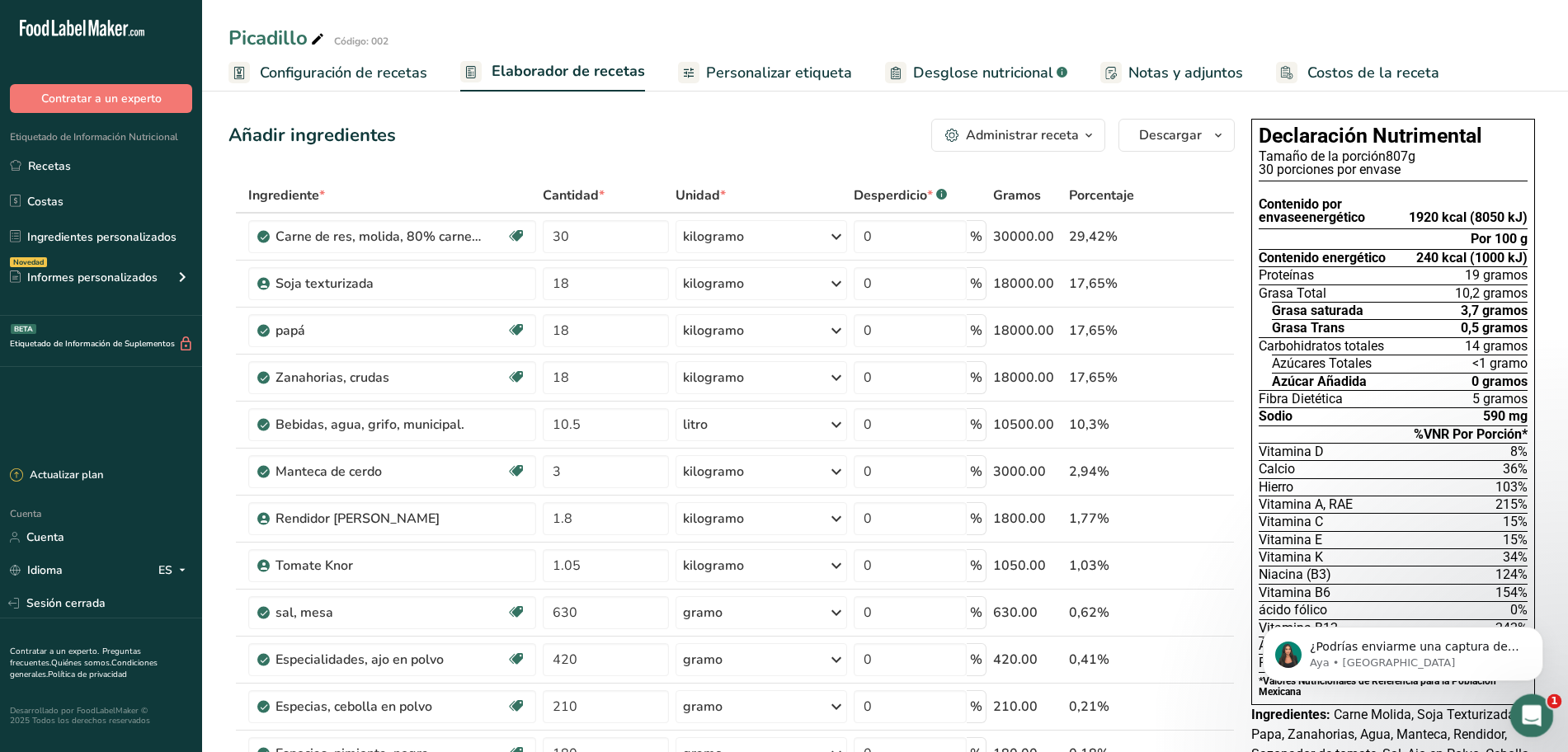
click at [1533, 711] on icon "Abrir Intercom Messenger" at bounding box center [1529, 713] width 27 height 27
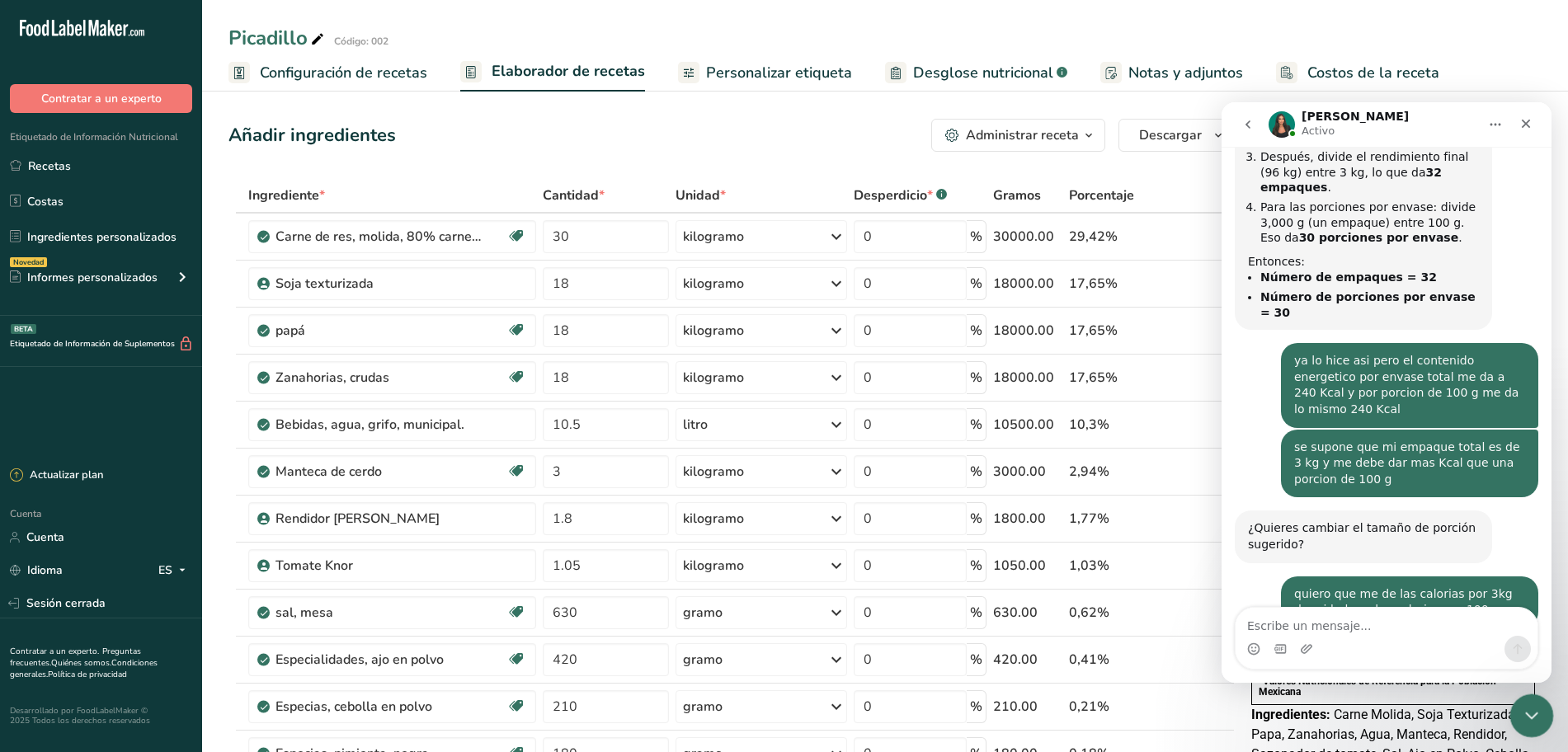
scroll to position [1210, 0]
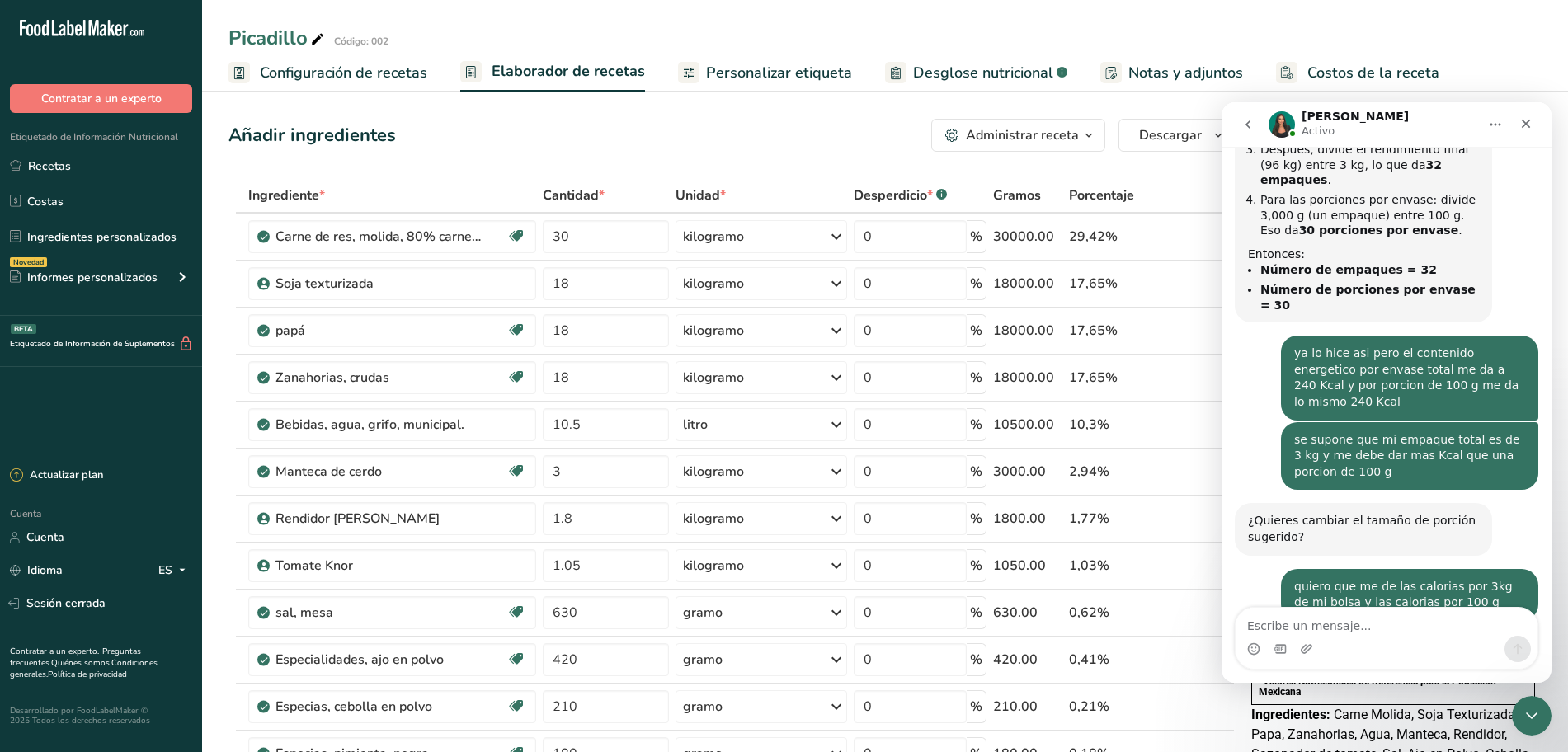
click at [1386, 614] on textarea "Escribe un mensaje..." at bounding box center [1386, 622] width 301 height 28
type textarea "si permiteme"
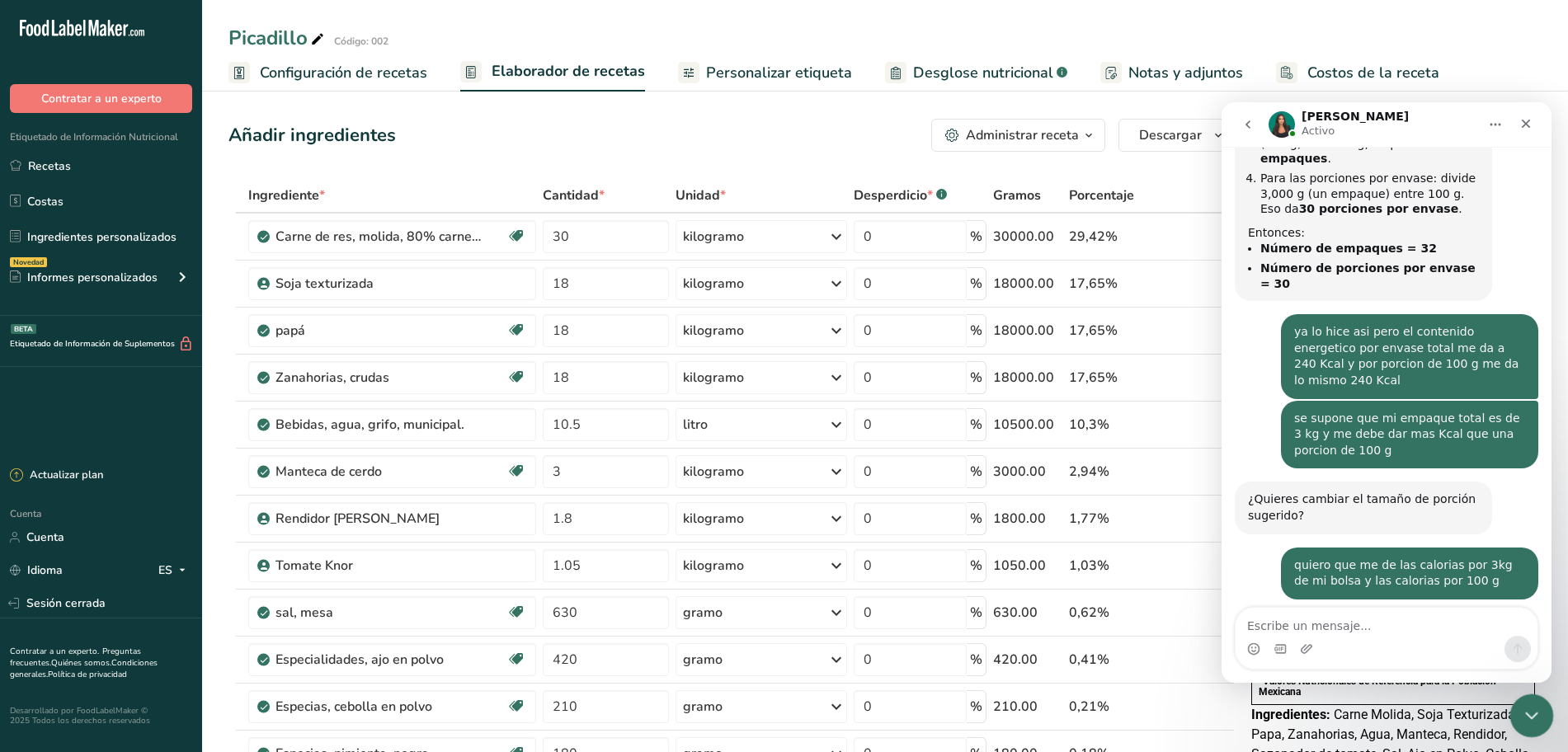
click at [1531, 726] on div "Cerrar Intercom Messenger" at bounding box center [1528, 713] width 40 height 40
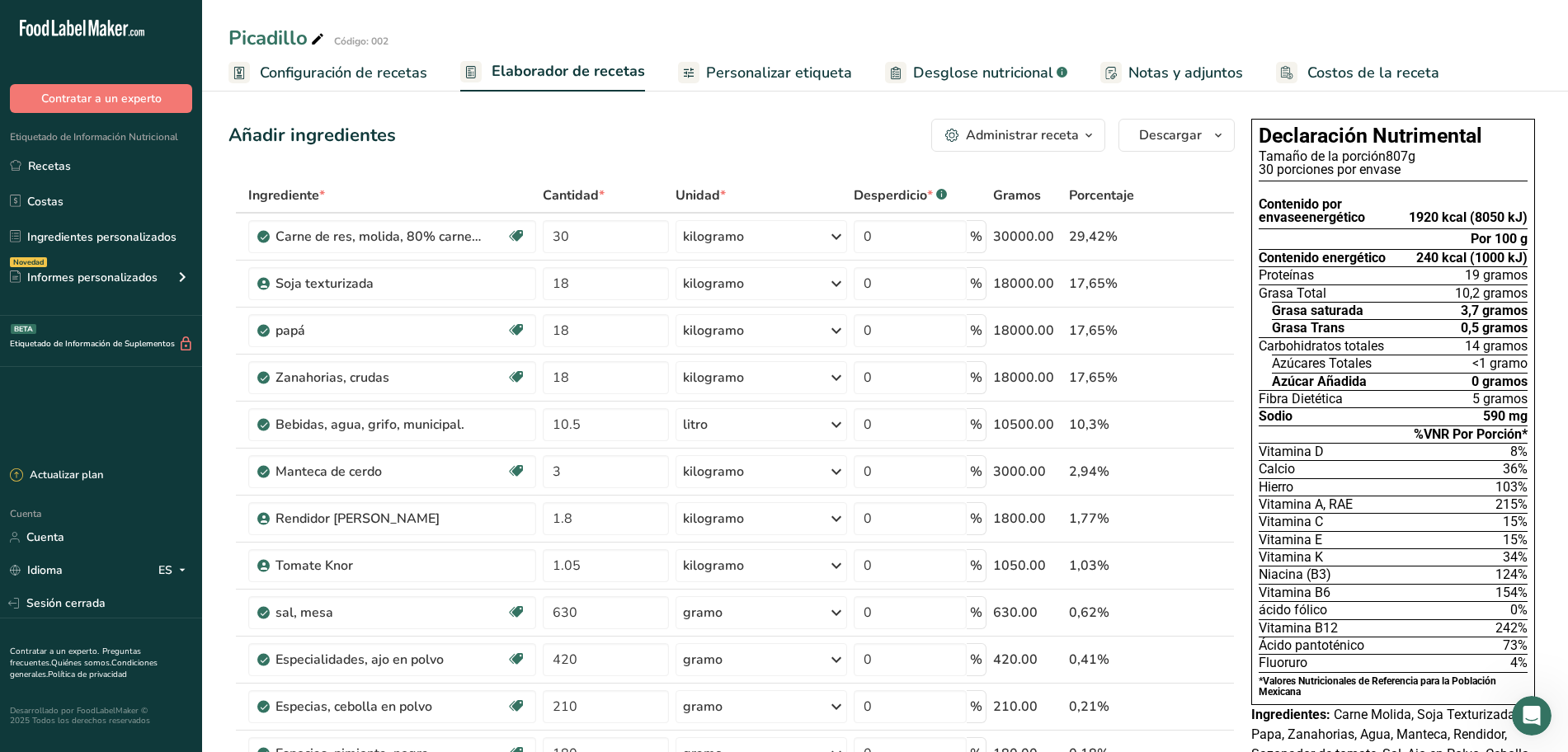
click at [330, 78] on font "Configuración de recetas" at bounding box center [344, 72] width 167 height 19
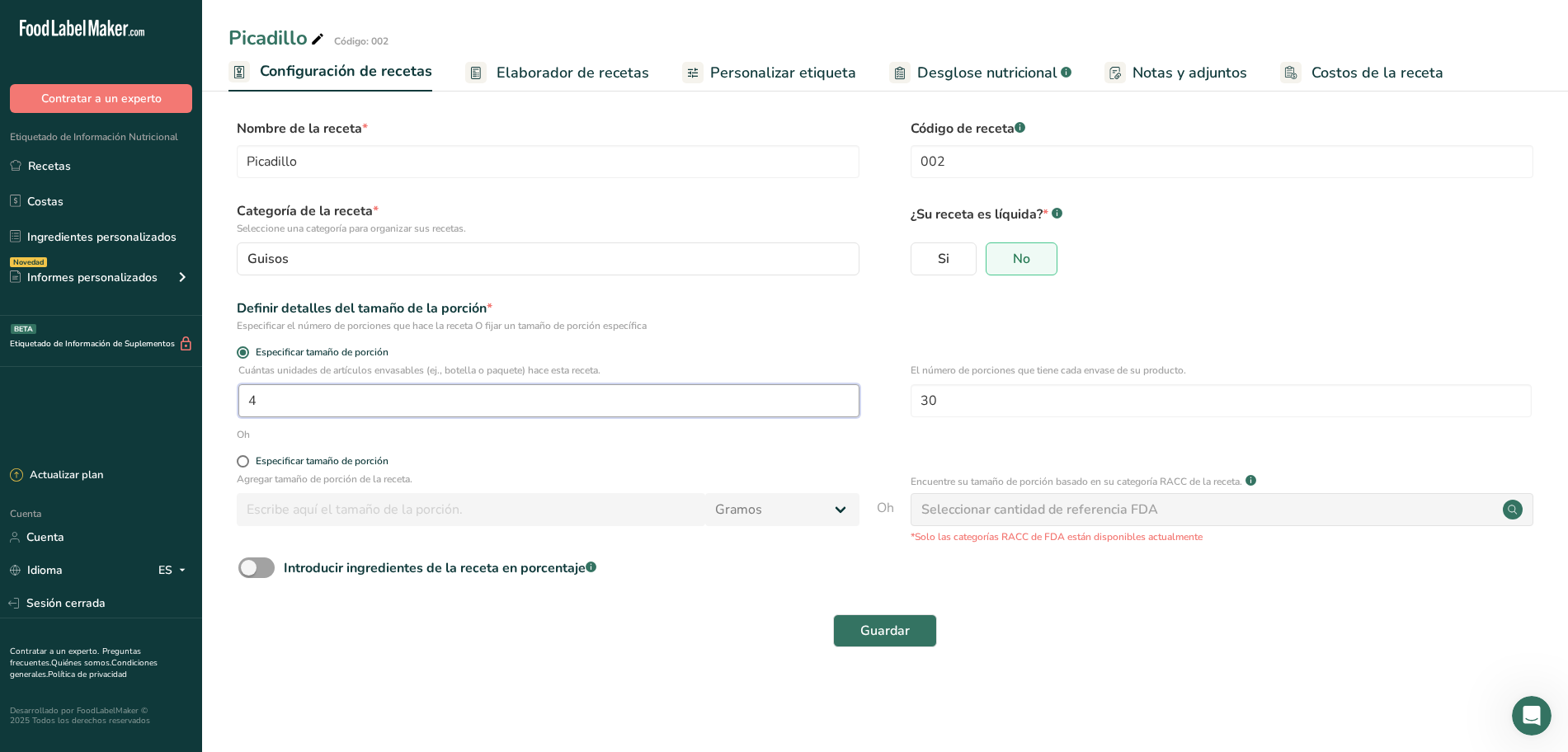
click at [440, 391] on input "4" at bounding box center [548, 400] width 621 height 33
type input "1"
click at [891, 628] on font "Guardar" at bounding box center [885, 631] width 49 height 19
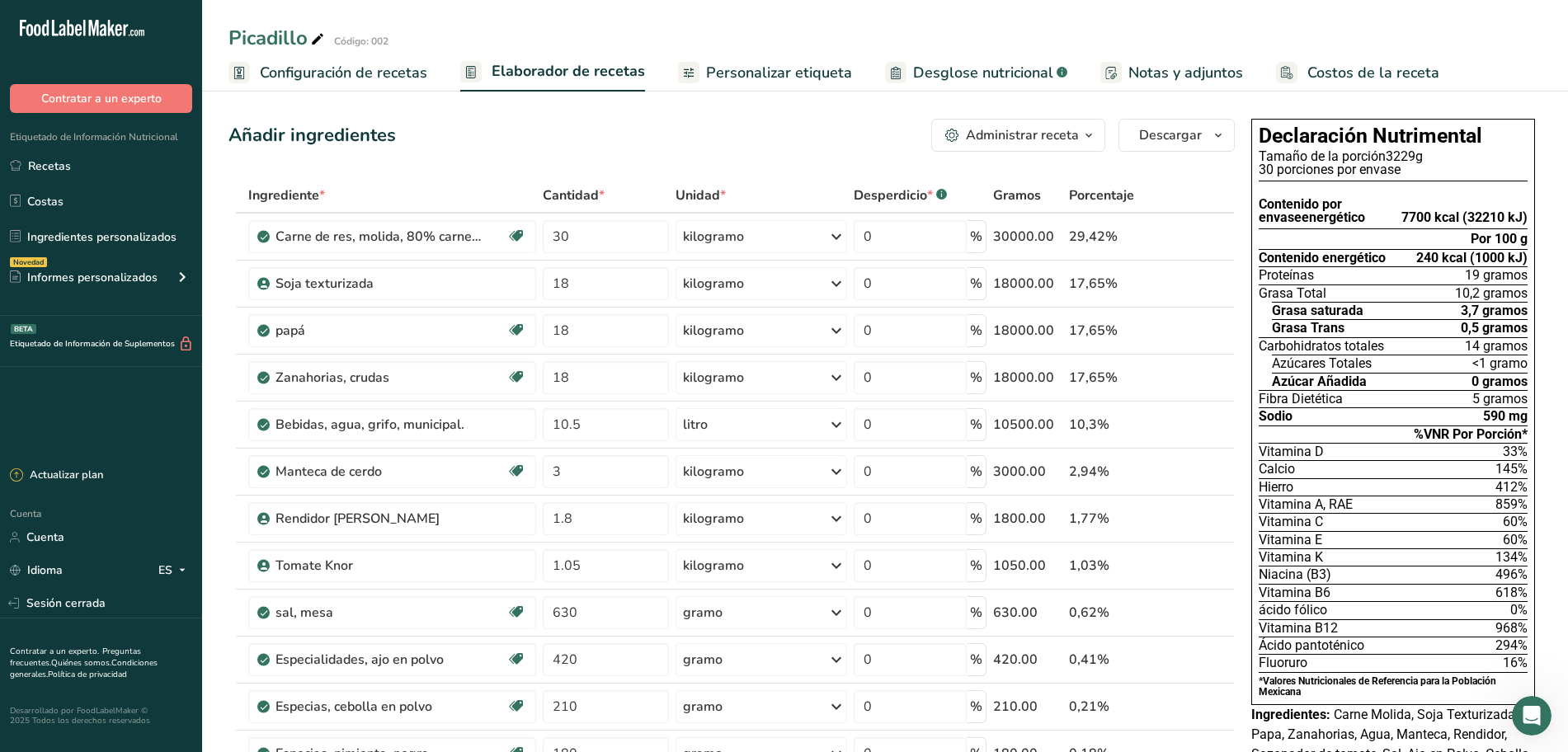
click at [338, 71] on font "Configuración de recetas" at bounding box center [344, 72] width 167 height 19
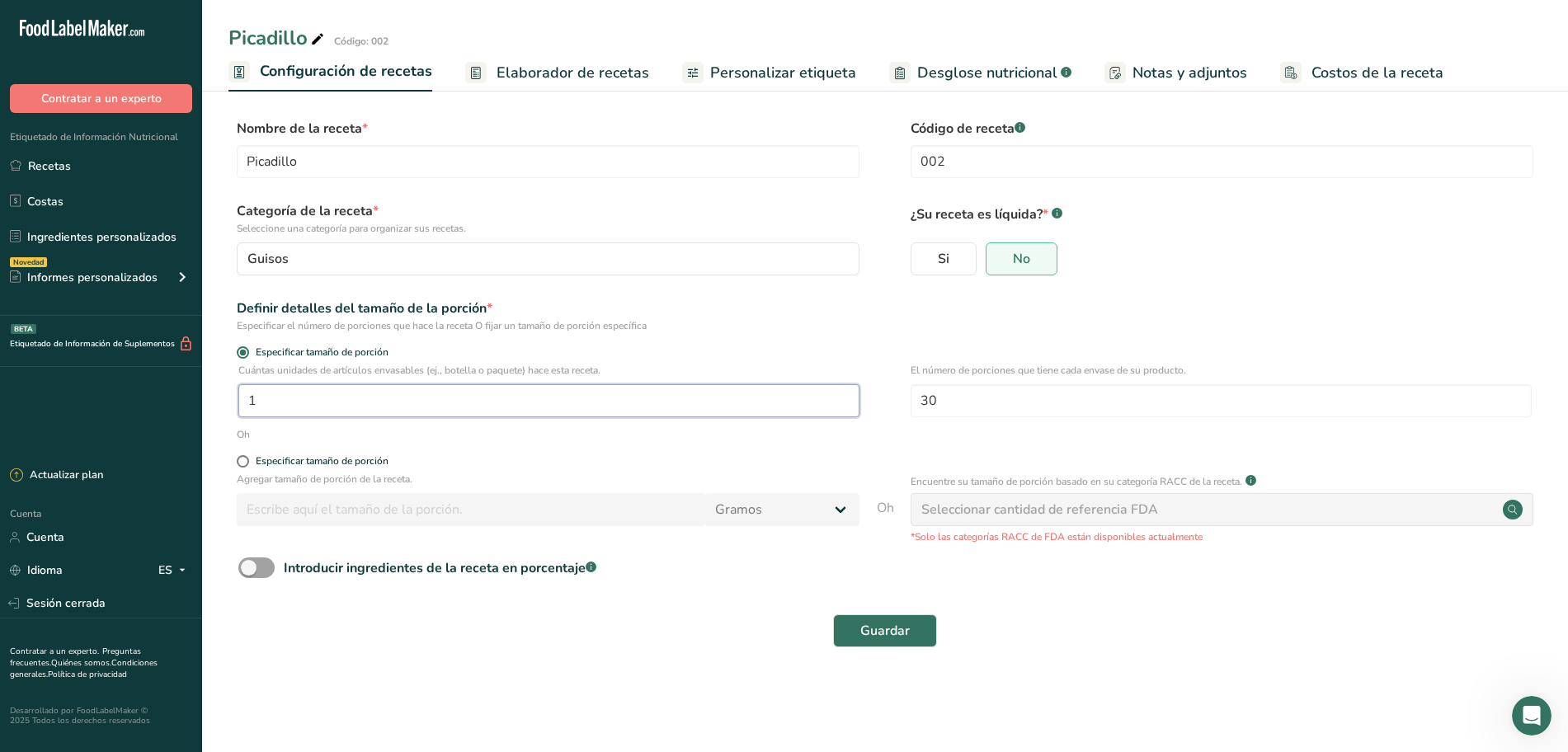
click at [435, 401] on input "1" at bounding box center [548, 400] width 621 height 33
type input "32"
click at [894, 618] on button "Guardar" at bounding box center [885, 630] width 104 height 33
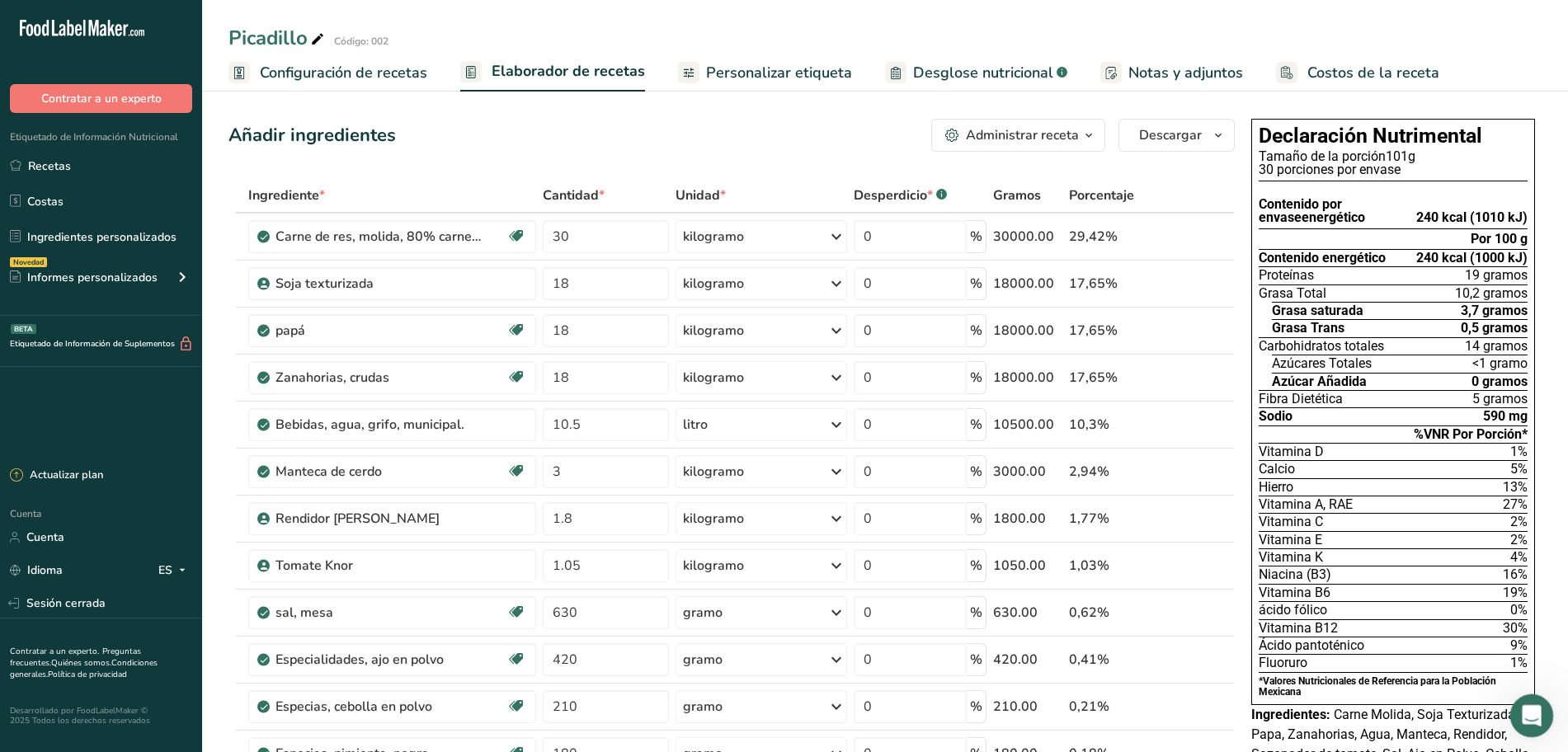
click at [1524, 724] on div "Abrir Intercom Messenger" at bounding box center [1529, 714] width 55 height 55
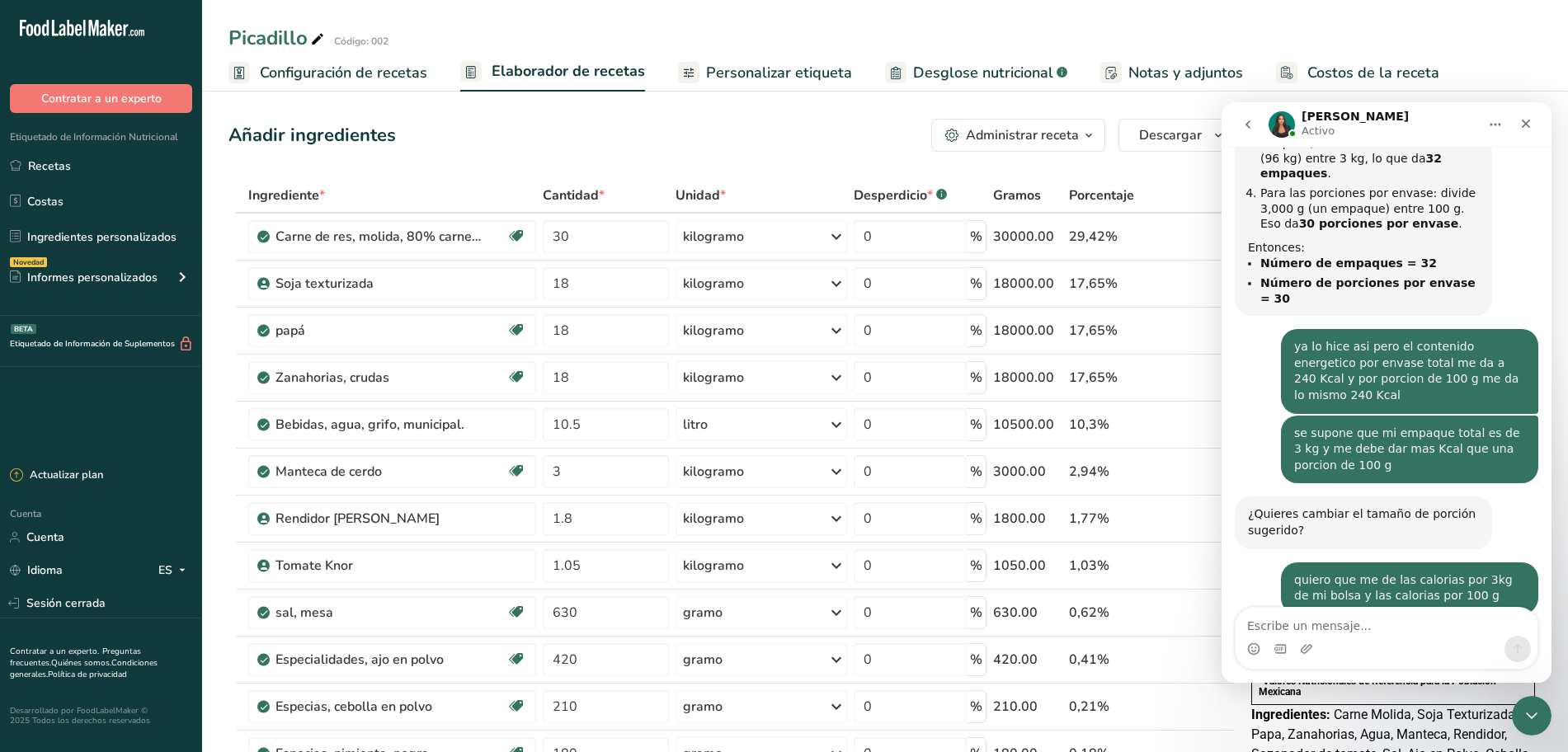
scroll to position [1232, 0]
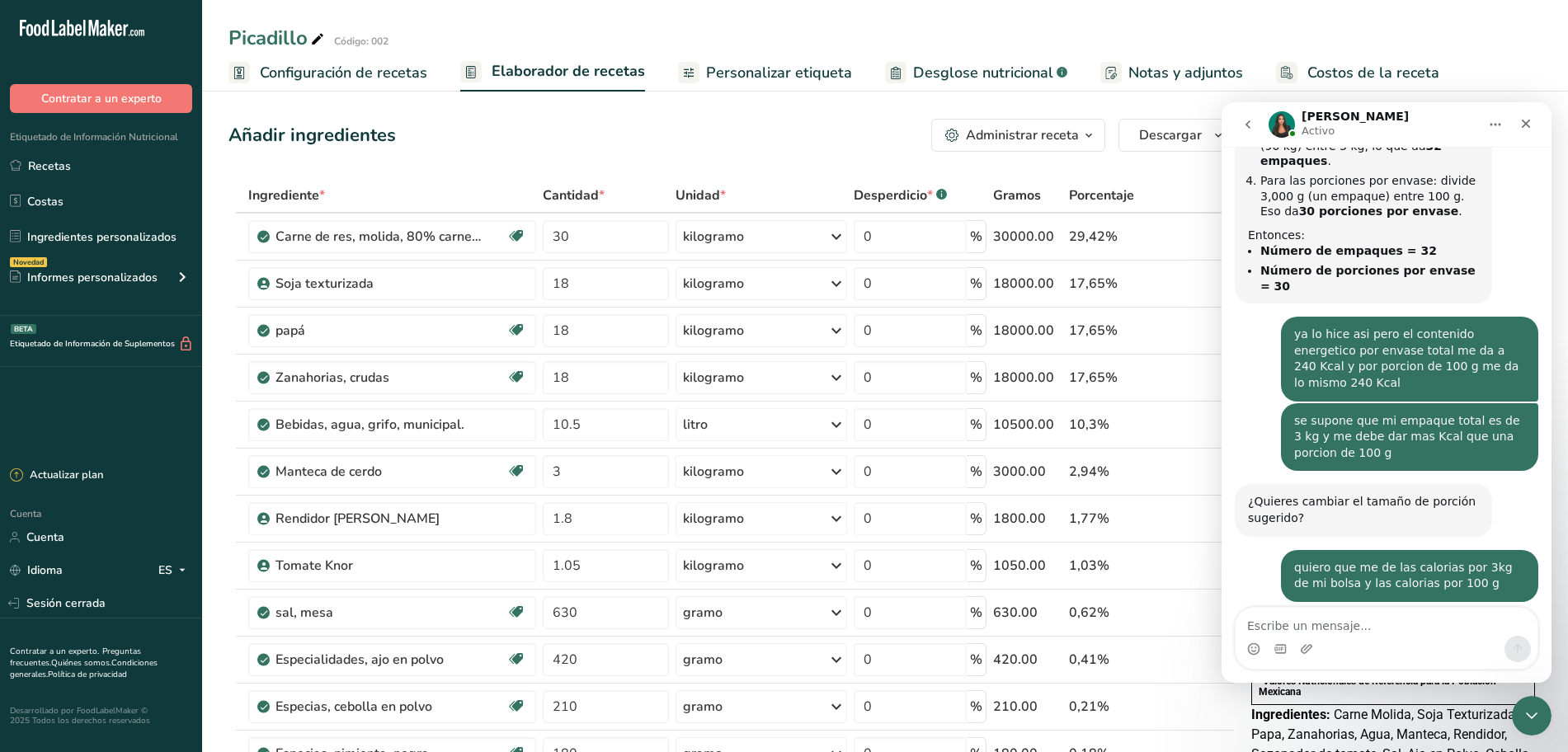
click at [1334, 633] on textarea "Escribe un mensaje..." at bounding box center [1386, 622] width 301 height 28
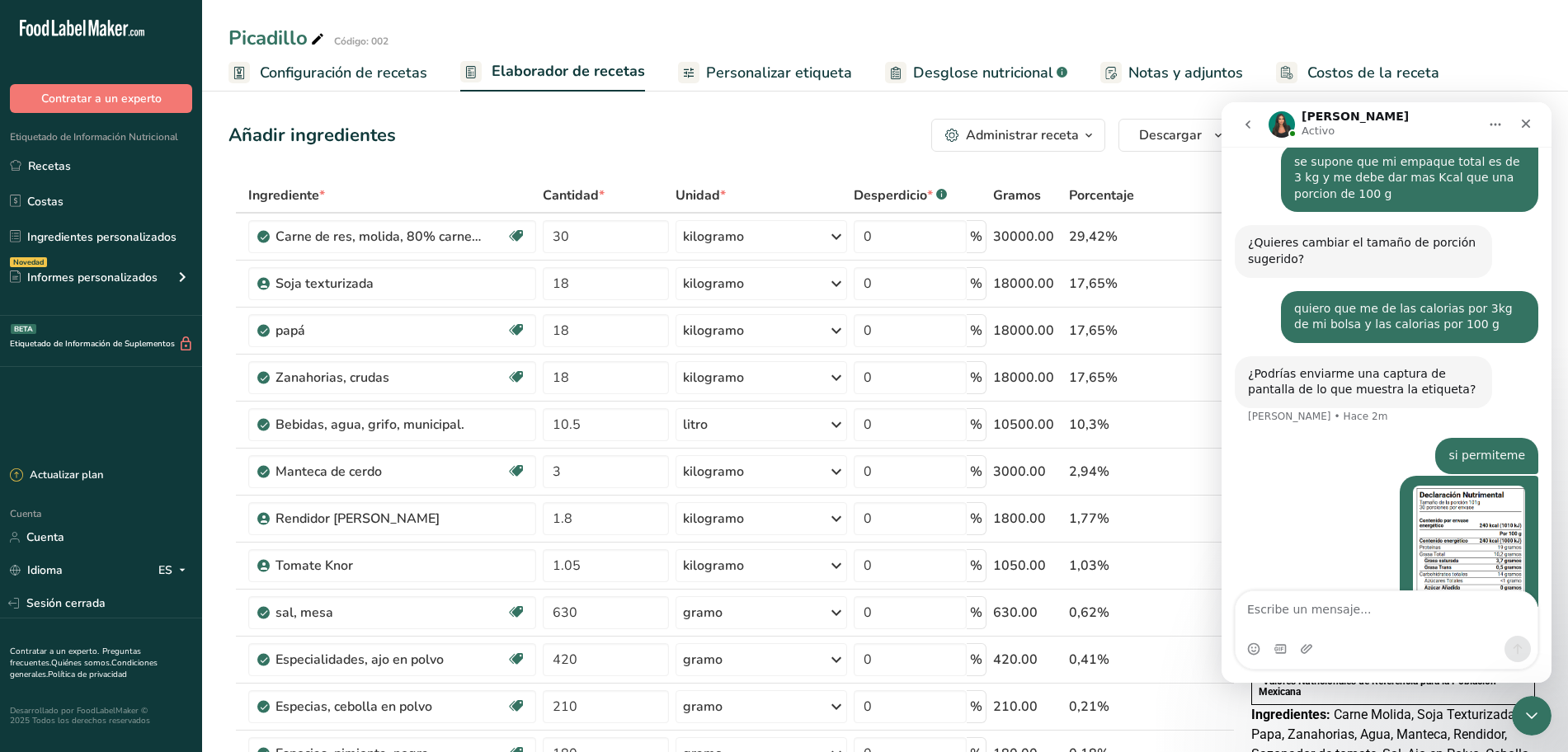
scroll to position [1474, 0]
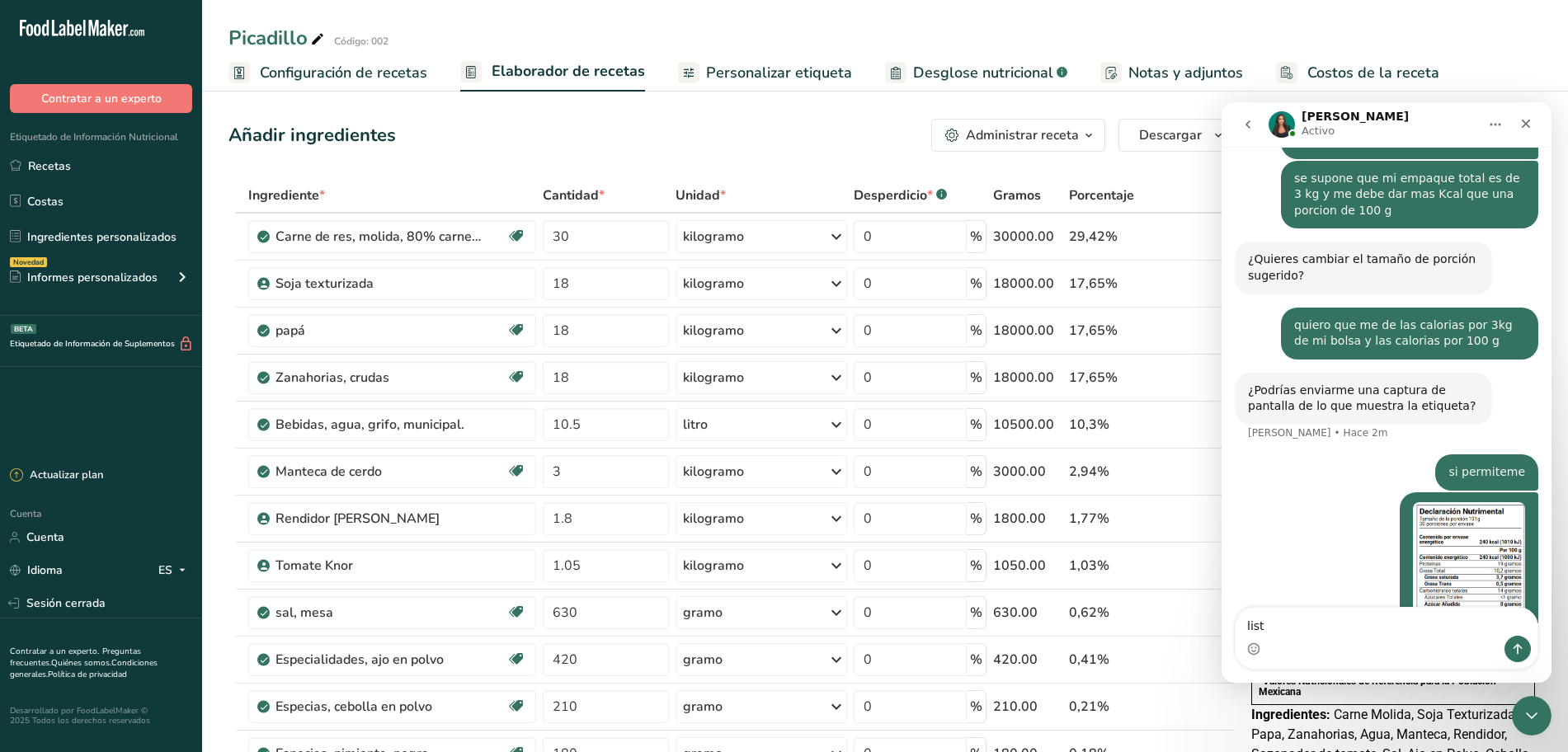
type textarea "listo"
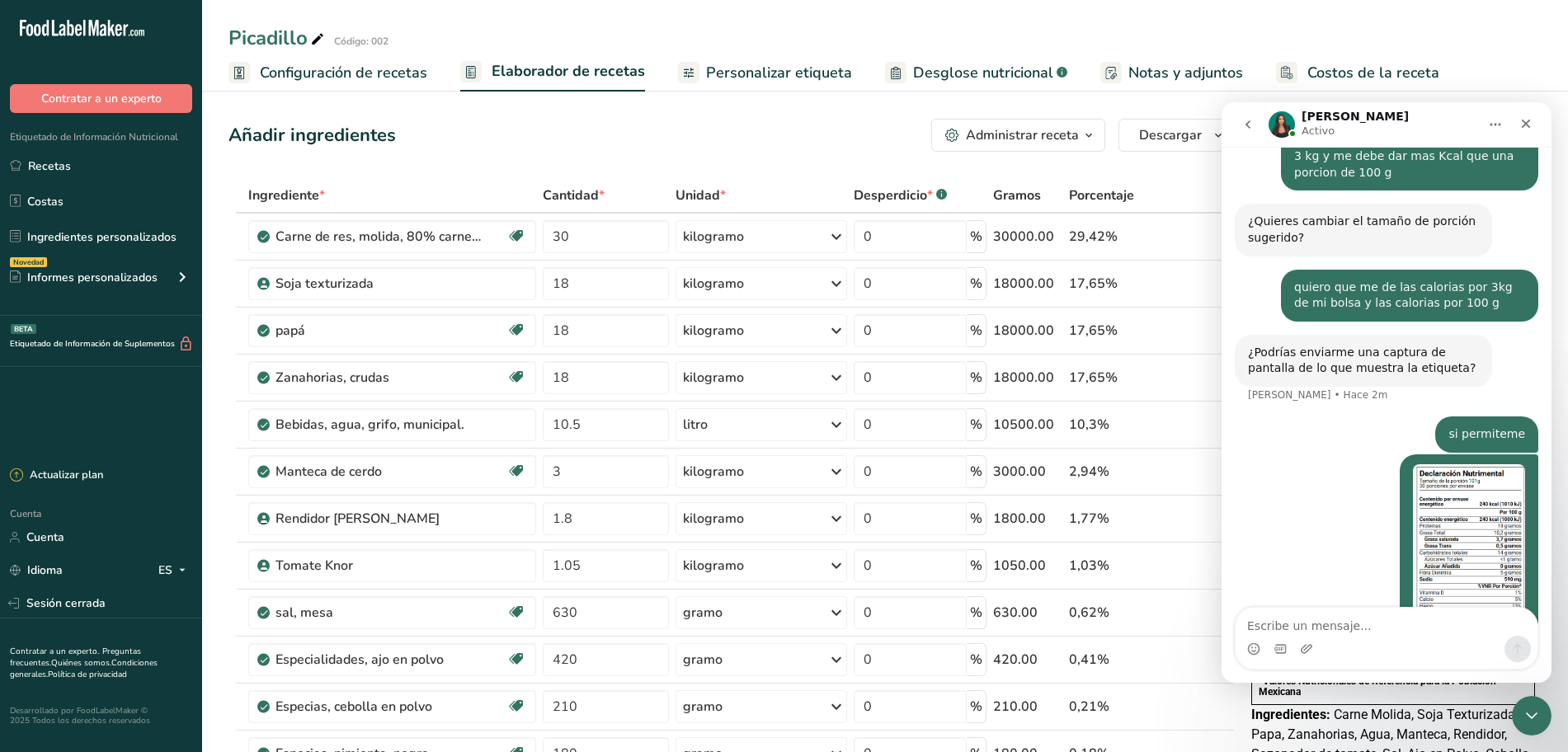
click at [1437, 465] on img "Jonathan dice…" at bounding box center [1468, 575] width 112 height 221
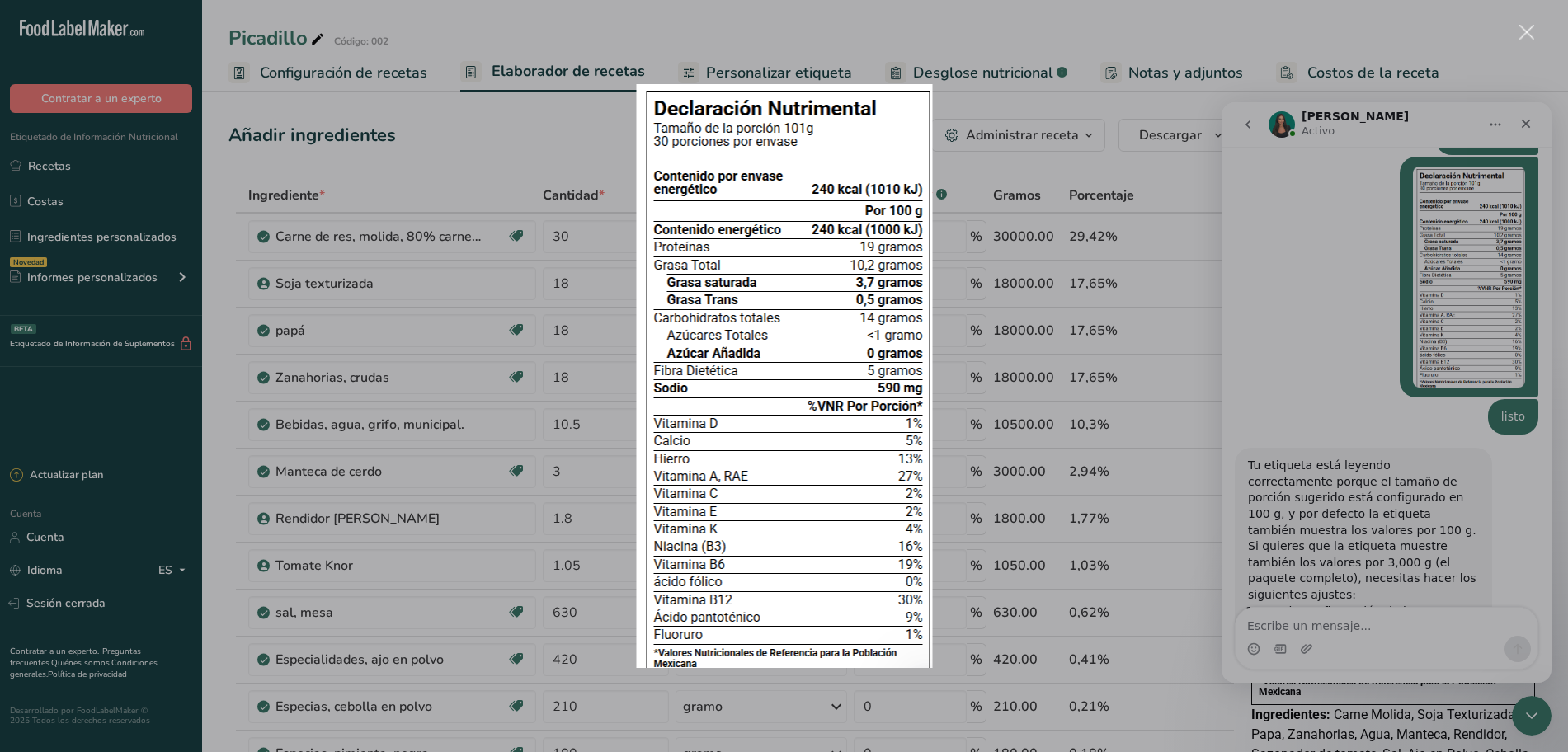
scroll to position [1817, 0]
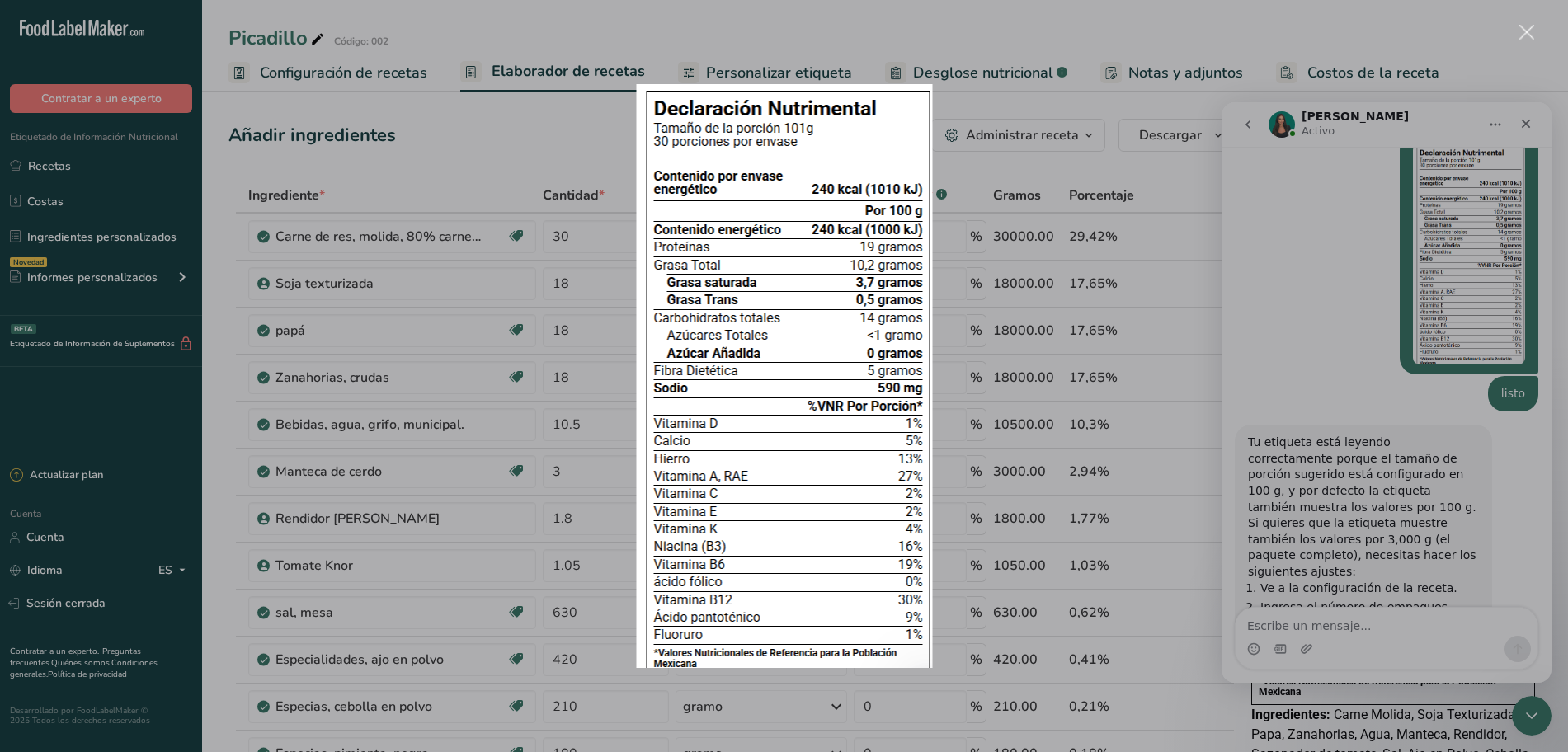
click at [1382, 630] on div "Intercom Messenger" at bounding box center [784, 376] width 1568 height 752
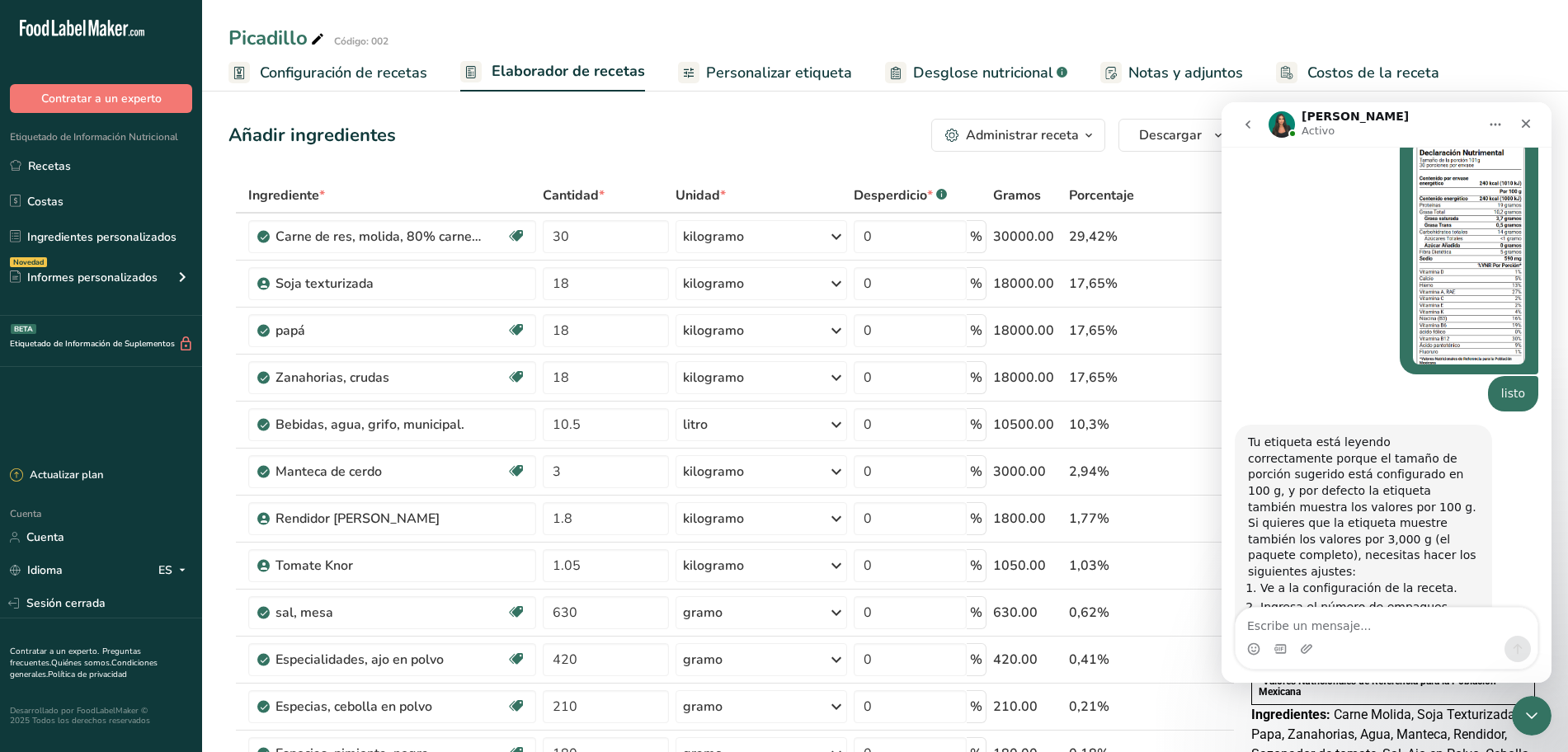
drag, startPoint x: 289, startPoint y: 66, endPoint x: 381, endPoint y: 141, distance: 118.7
click at [289, 66] on font "Configuración de recetas" at bounding box center [344, 72] width 167 height 19
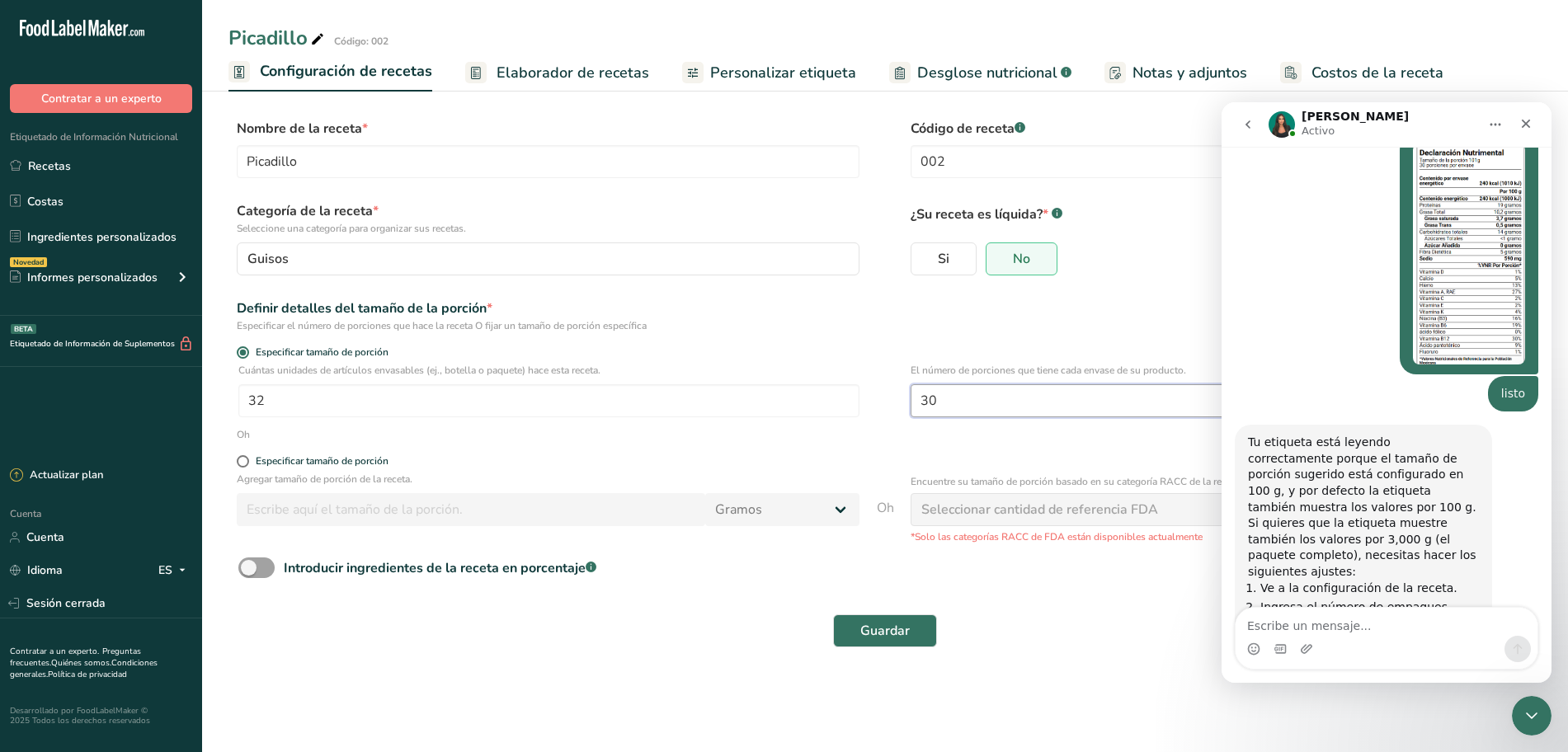
click at [969, 394] on input "30" at bounding box center [1221, 400] width 621 height 33
type input "3"
type input "1"
click at [913, 633] on button "Guardar" at bounding box center [885, 630] width 104 height 33
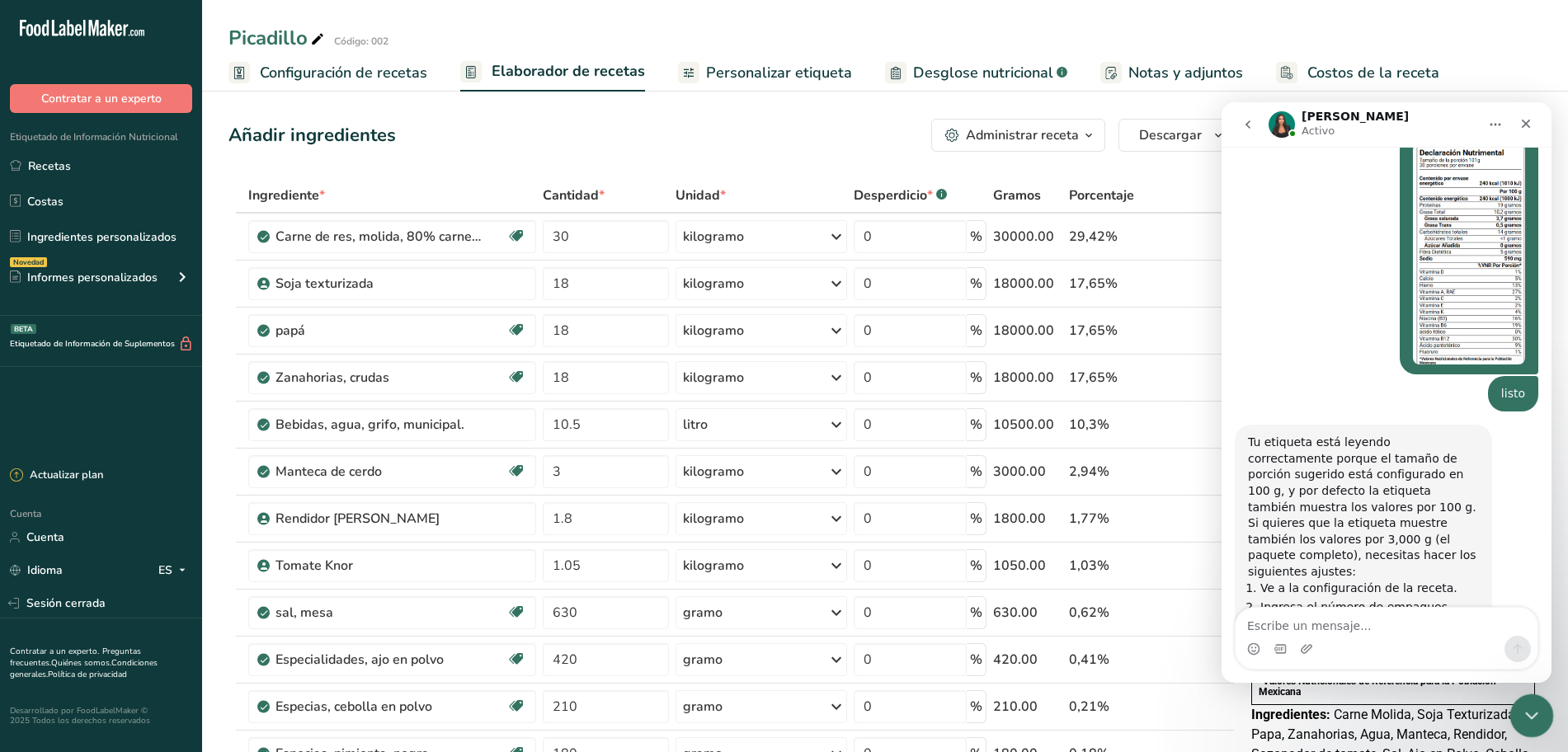
click at [1539, 707] on div "Cerrar Intercom Messenger" at bounding box center [1528, 713] width 40 height 40
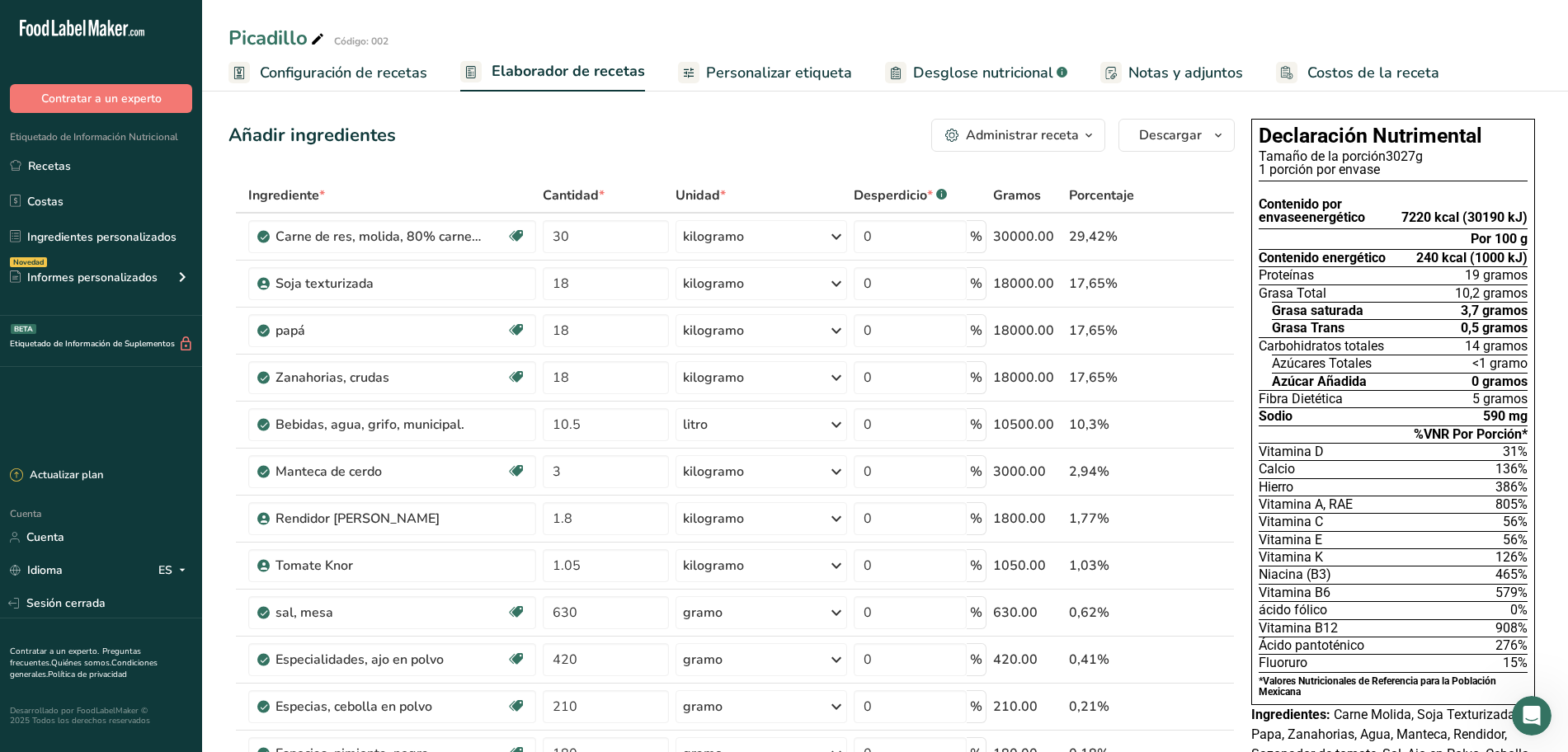
click at [346, 81] on font "Configuración de recetas" at bounding box center [344, 72] width 167 height 19
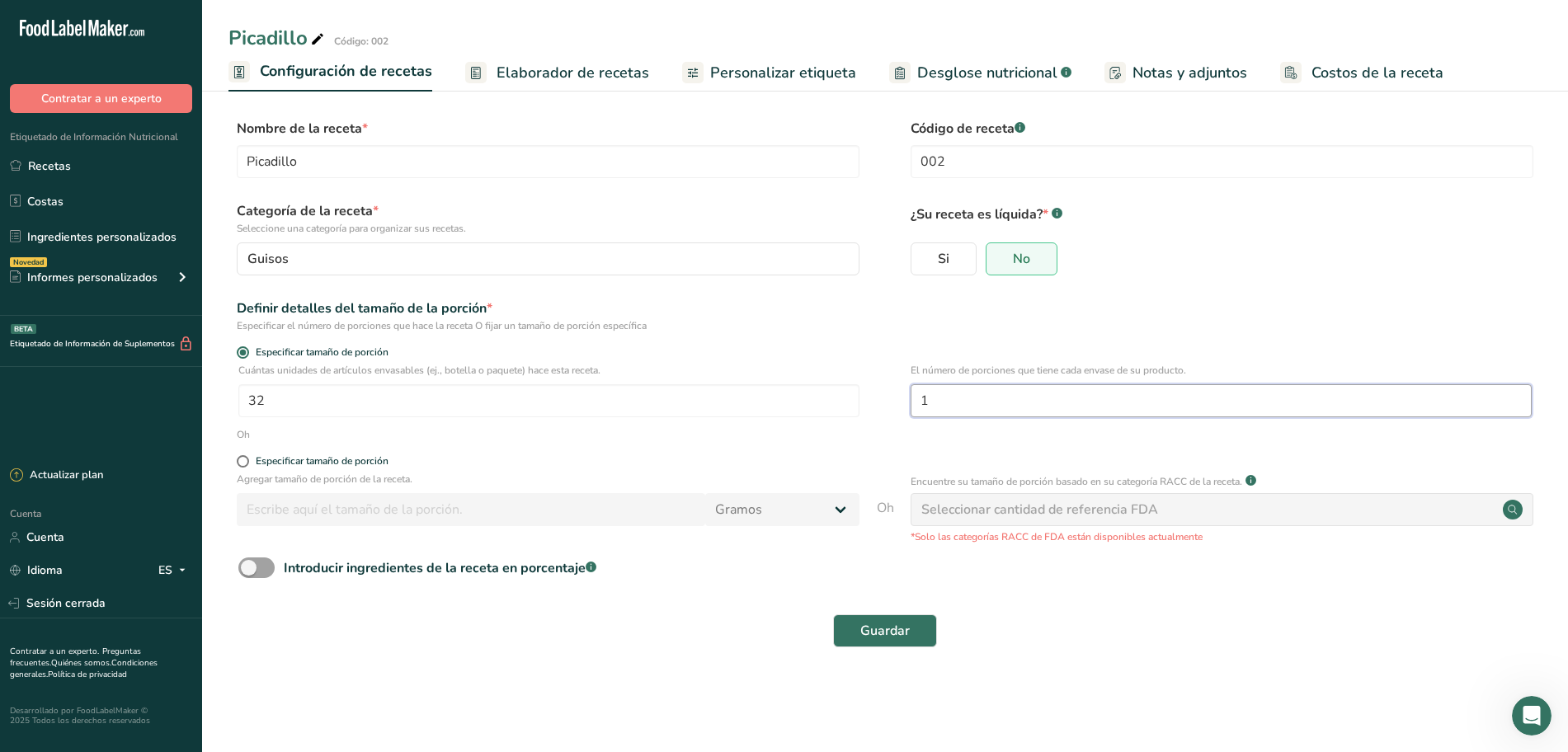
click at [967, 407] on input "1" at bounding box center [1221, 400] width 621 height 33
type input "30"
click at [792, 400] on input "32" at bounding box center [548, 400] width 621 height 33
type input "1"
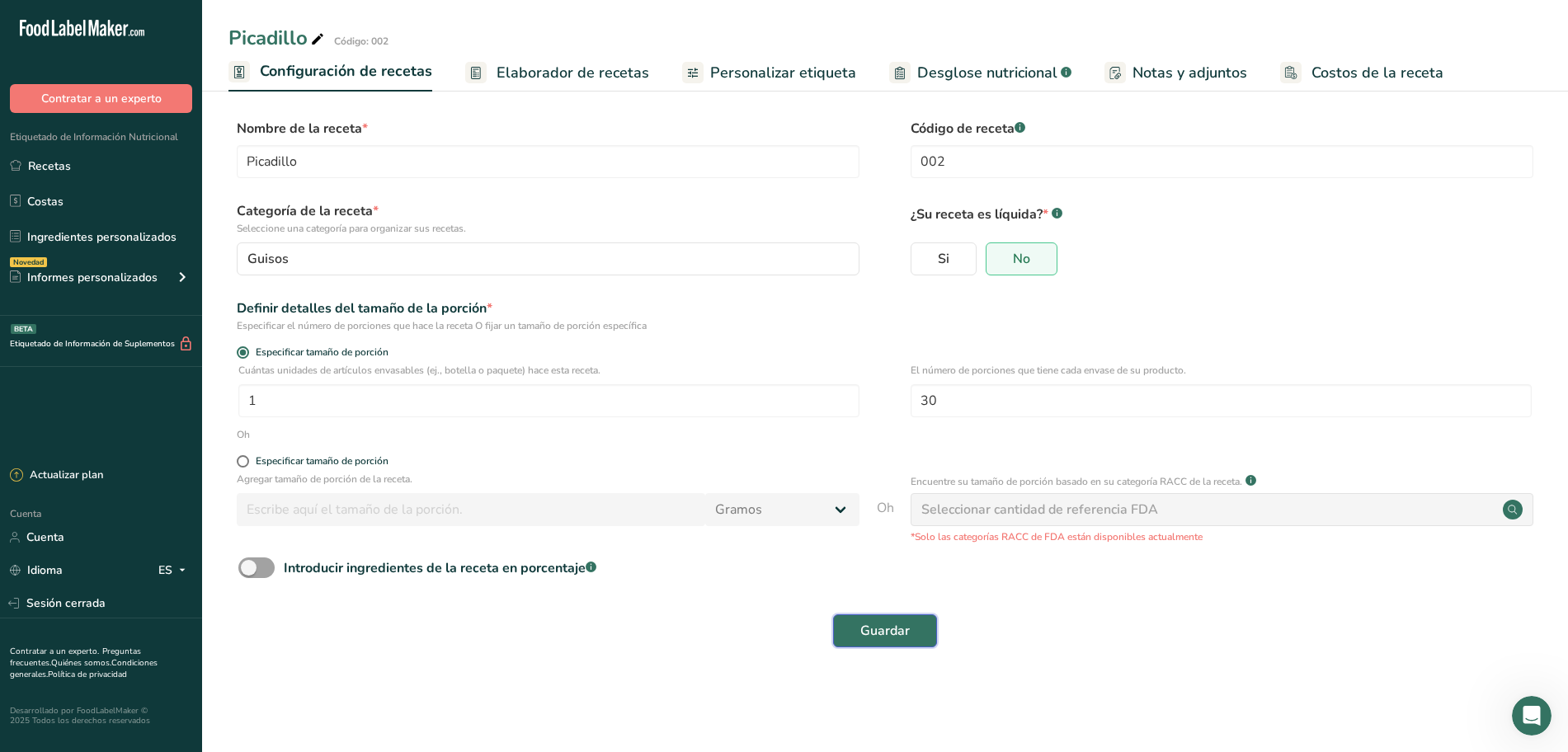
click at [879, 623] on font "Guardar" at bounding box center [885, 631] width 49 height 19
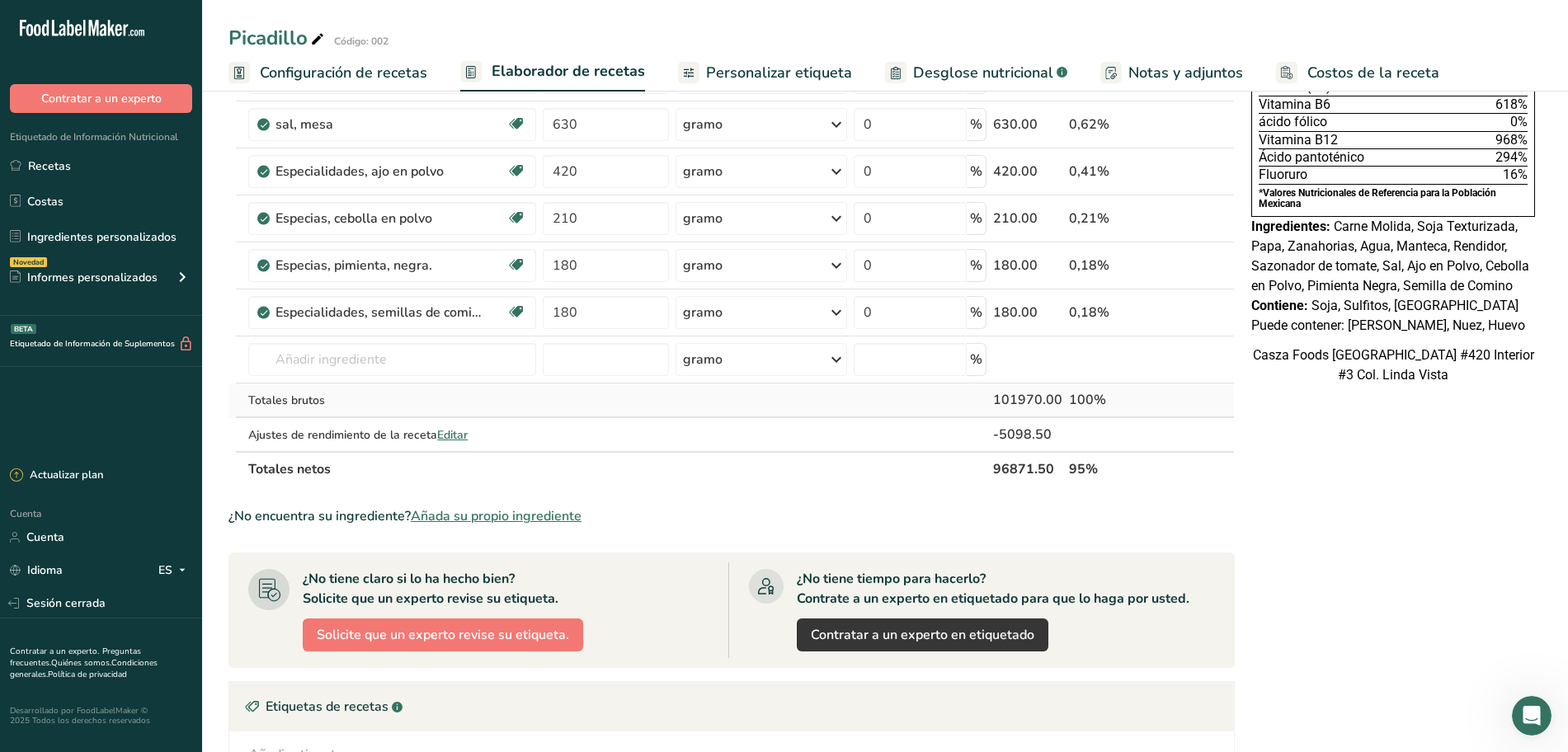
scroll to position [516, 0]
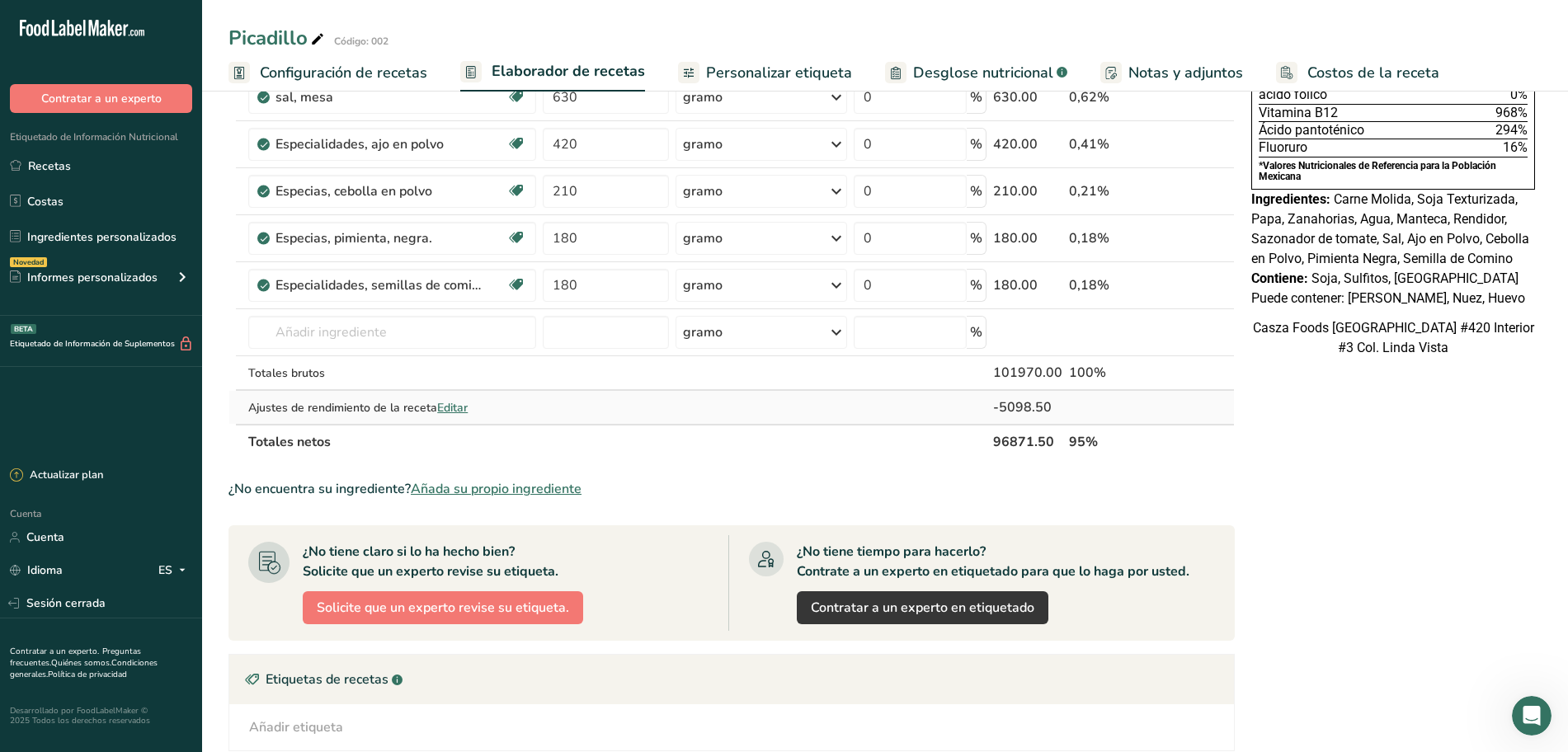
click at [457, 411] on font "Editar" at bounding box center [452, 408] width 31 height 16
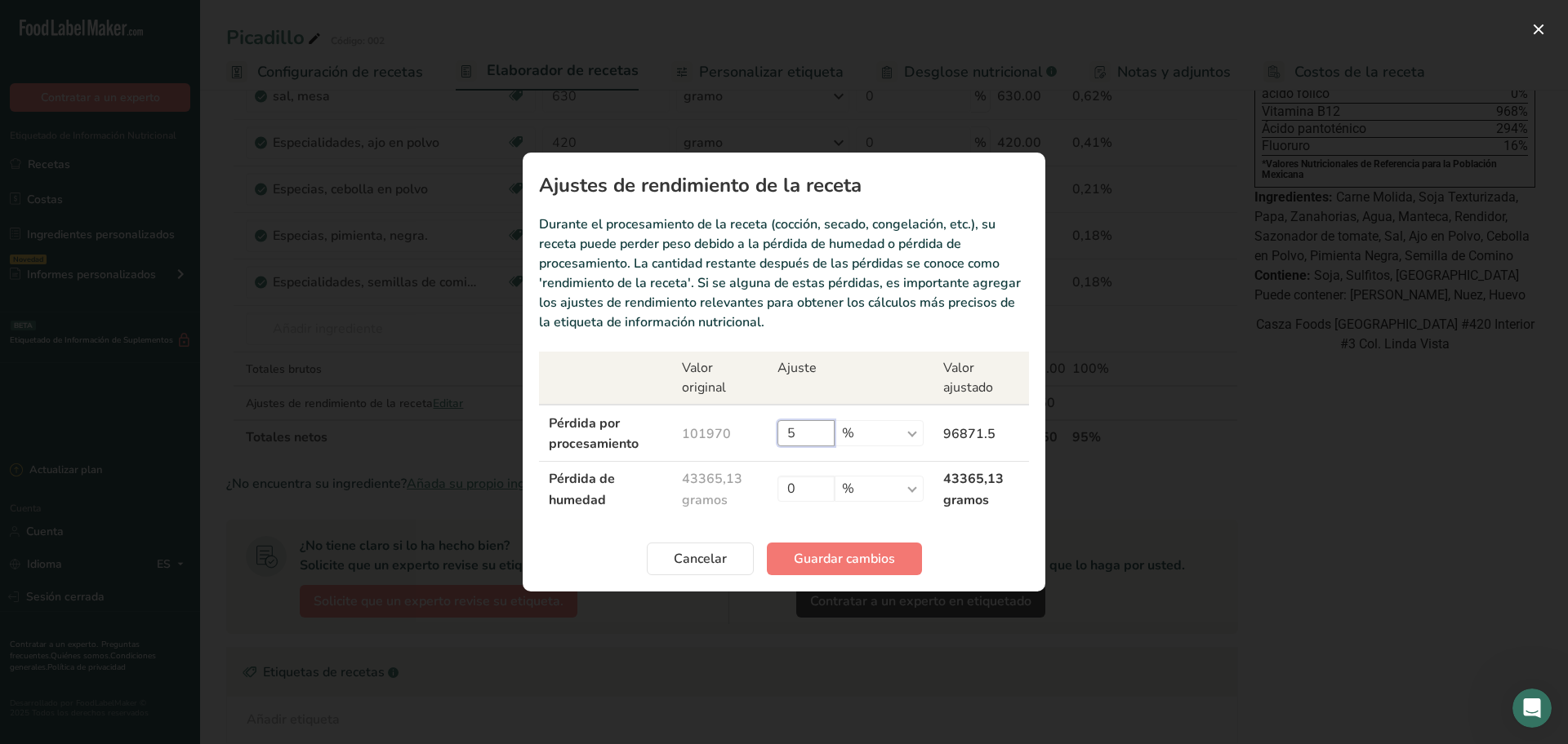
click at [797, 427] on input "5" at bounding box center [806, 433] width 58 height 26
type input "2"
type input "8"
click at [848, 560] on font "Guardar cambios" at bounding box center [845, 559] width 101 height 18
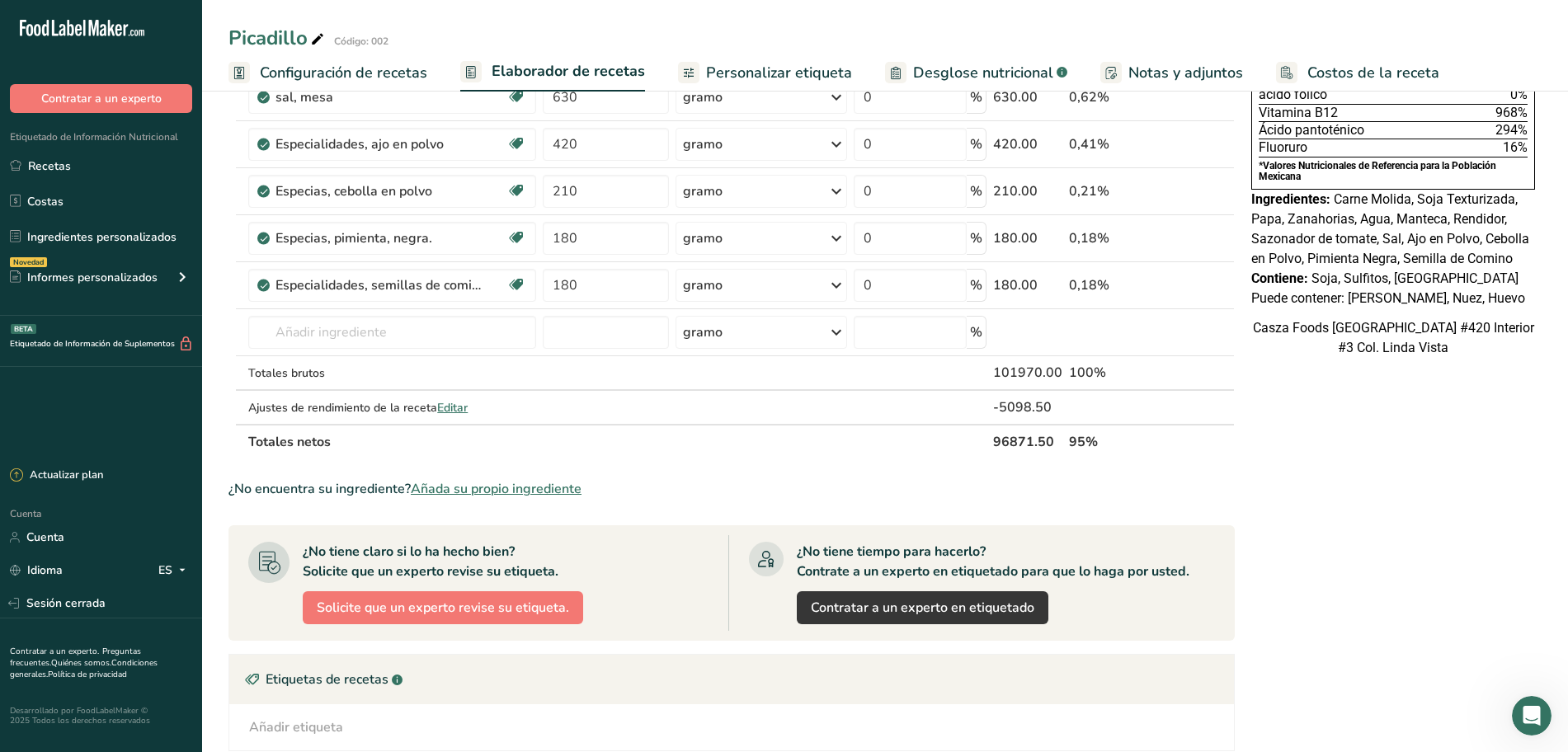
click at [439, 74] on ul "Configuración de recetas Elaborador de recetas Personalizar etiqueta Desglose n…" at bounding box center [885, 72] width 1366 height 39
click at [396, 72] on font "Configuración de recetas" at bounding box center [344, 72] width 167 height 19
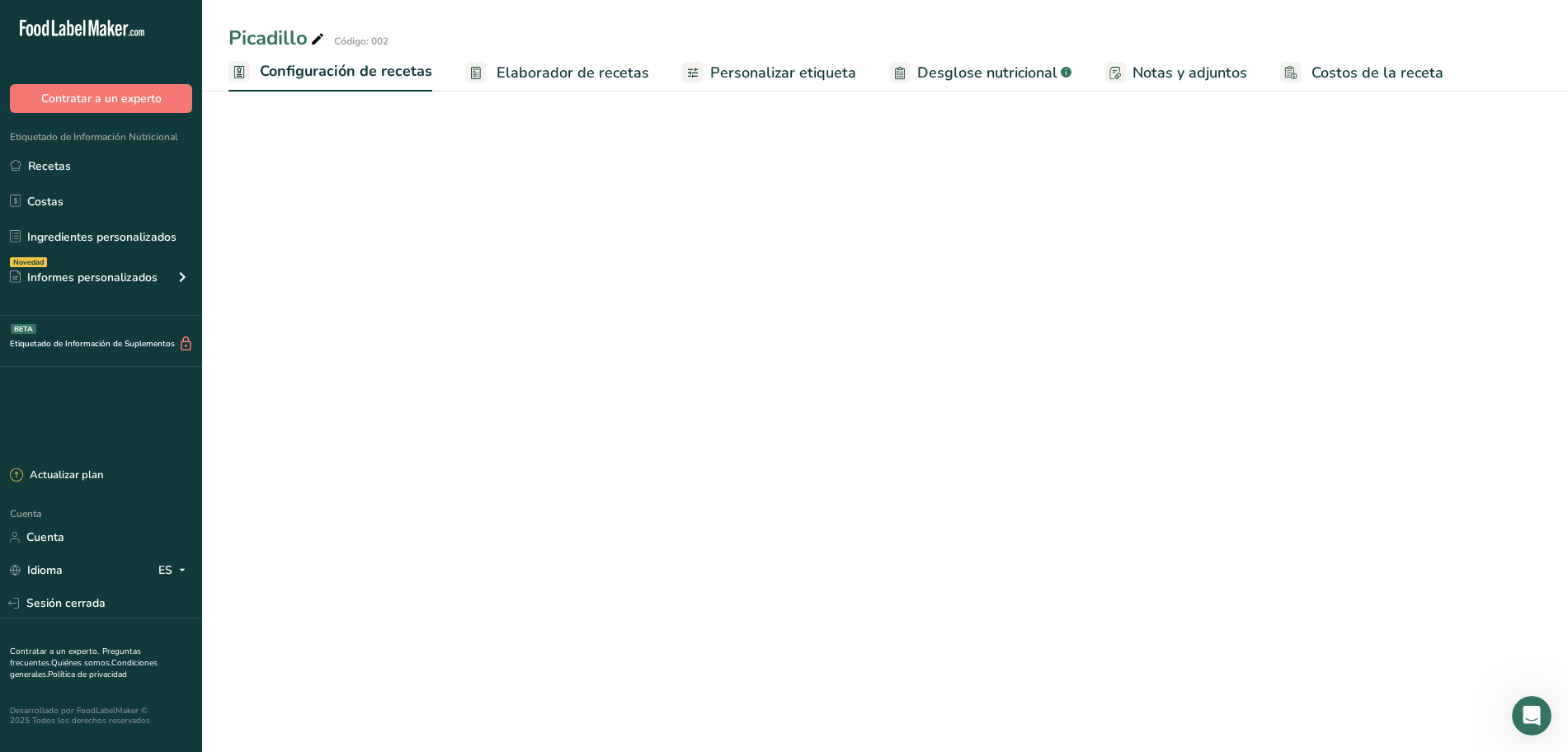
click at [621, 64] on font "Elaborador de recetas" at bounding box center [572, 72] width 152 height 19
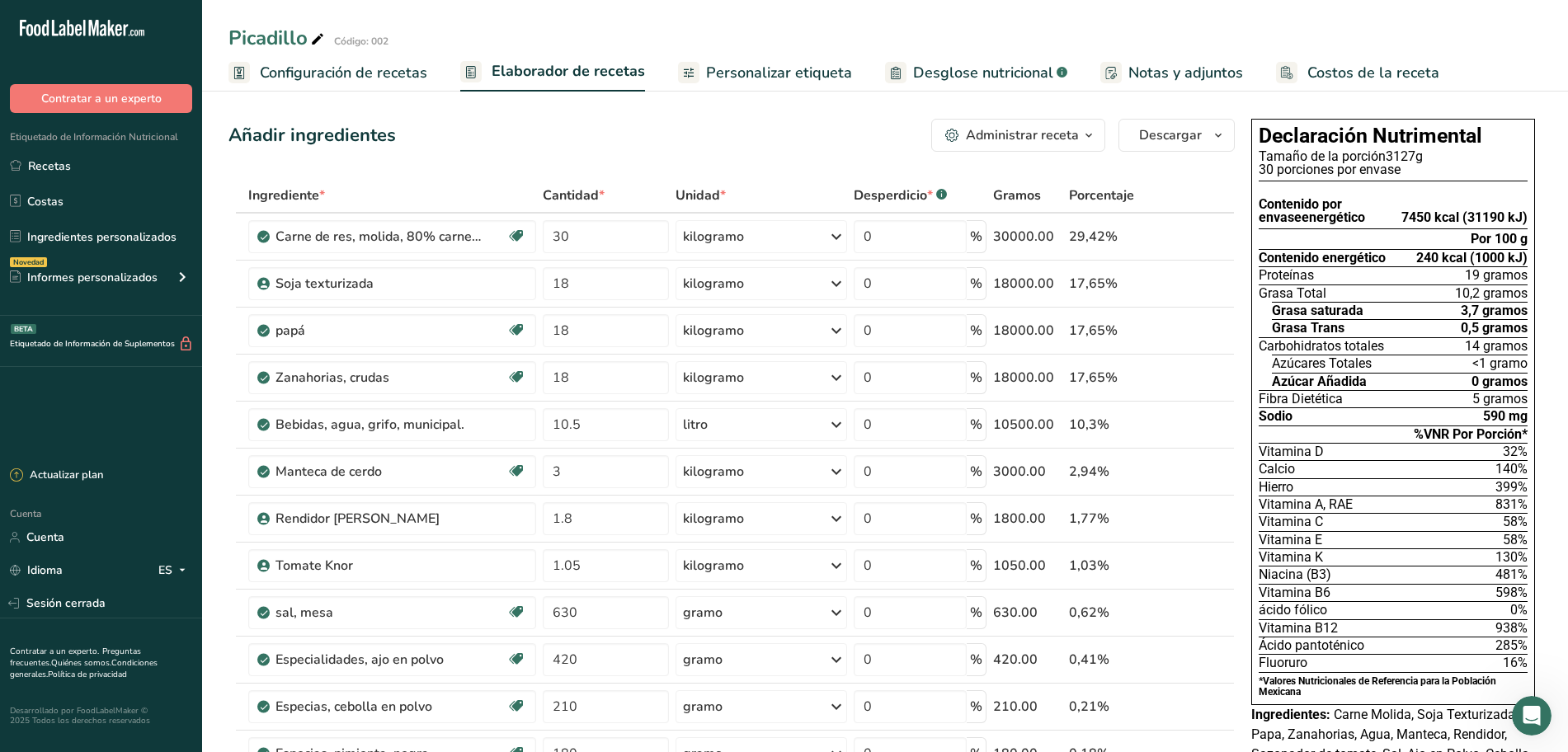
drag, startPoint x: 412, startPoint y: 83, endPoint x: 375, endPoint y: 111, distance: 46.4
click at [412, 83] on span "Configuración de recetas" at bounding box center [344, 72] width 167 height 22
click at [412, 83] on link "Configuración de recetas" at bounding box center [328, 73] width 199 height 37
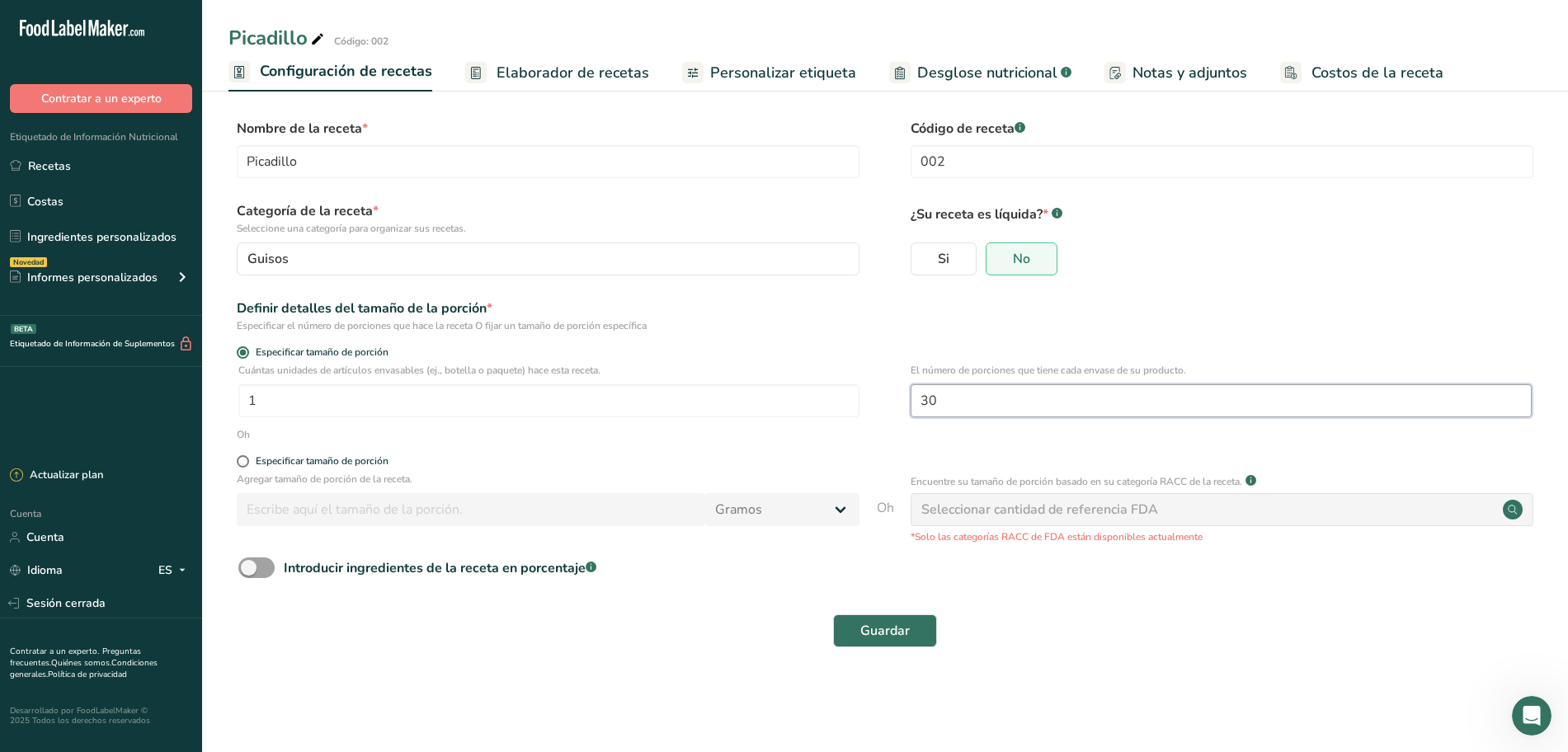
click at [982, 405] on input "30" at bounding box center [1221, 400] width 621 height 33
type input "32"
click at [883, 622] on font "Guardar" at bounding box center [885, 631] width 49 height 19
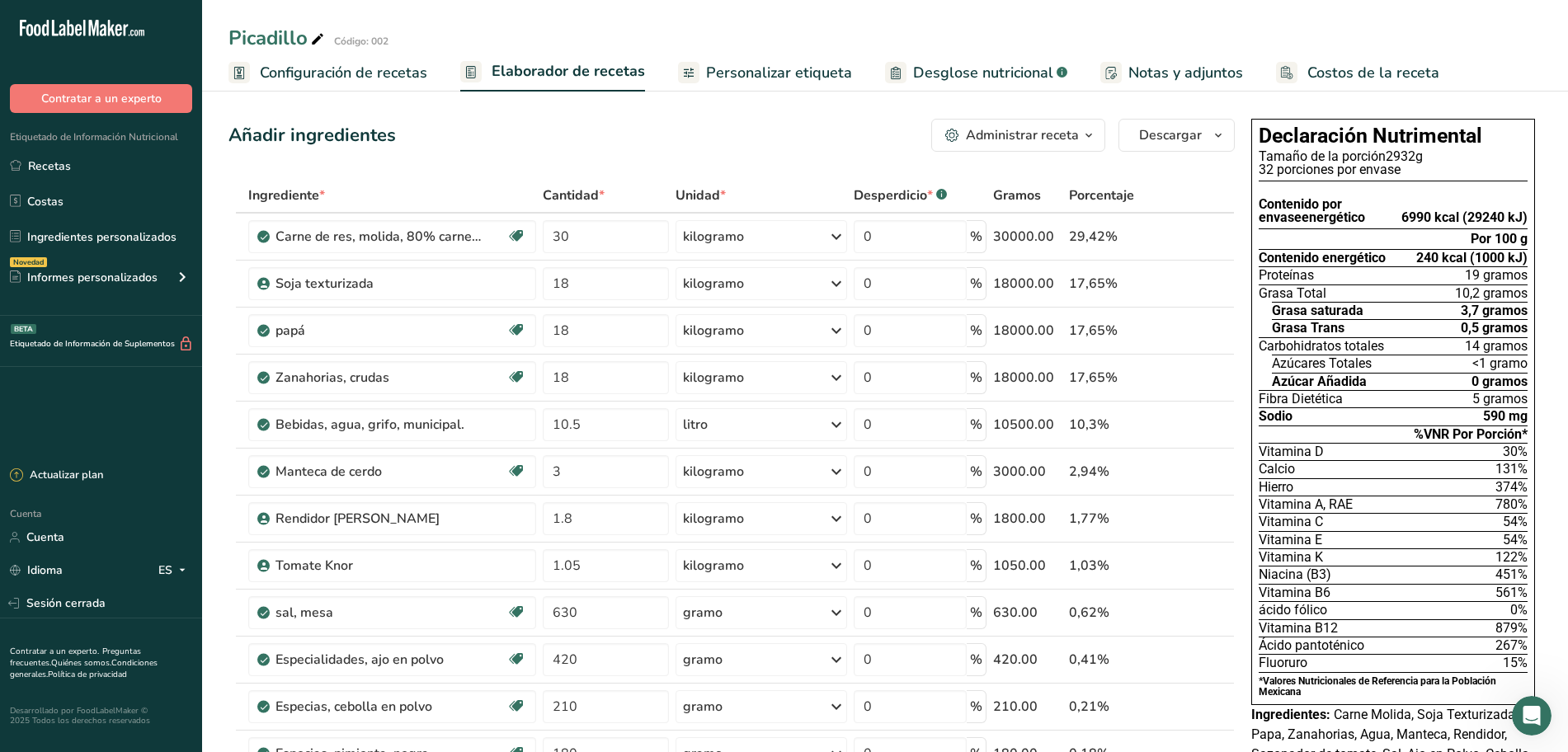
click at [350, 63] on font "Configuración de recetas" at bounding box center [344, 72] width 167 height 19
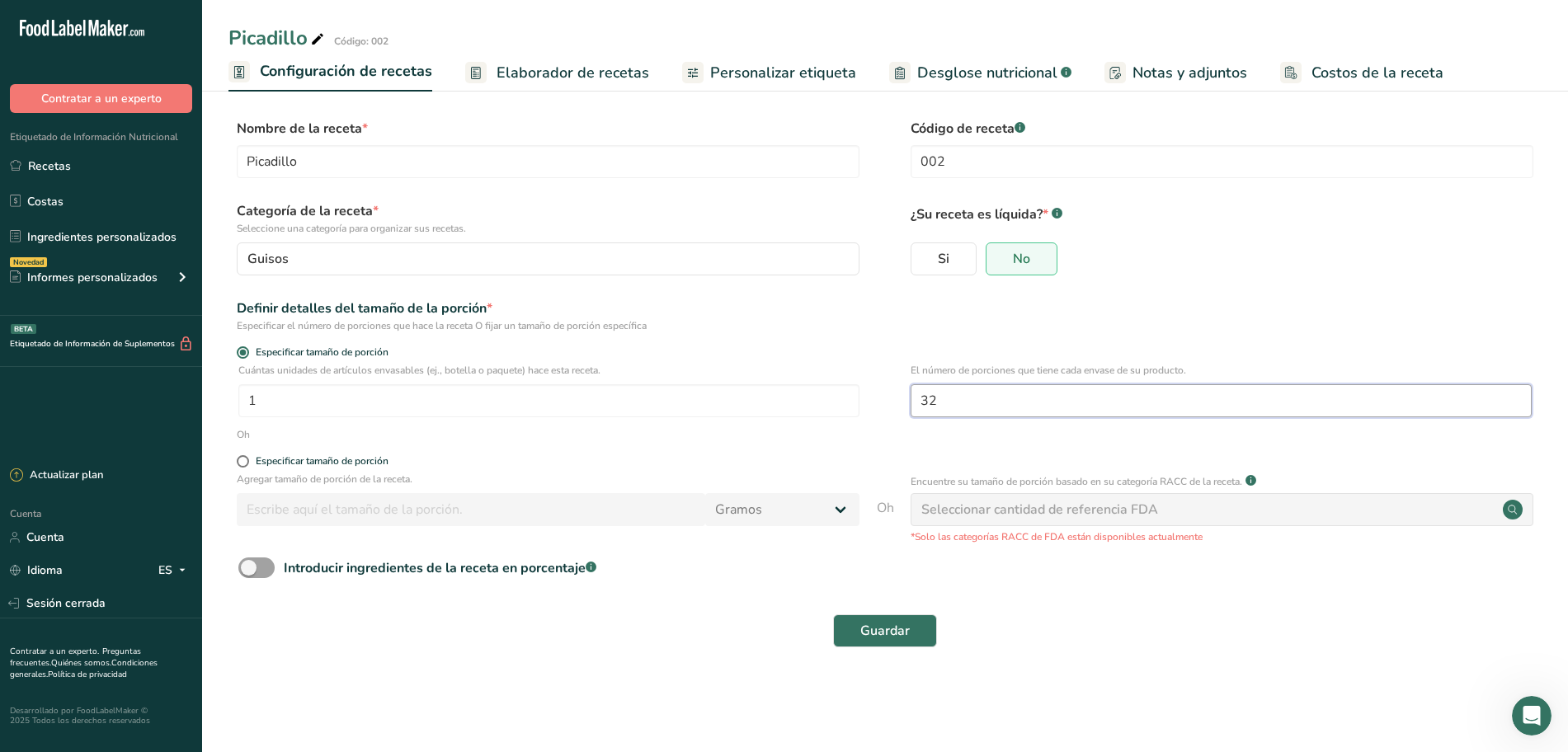
click at [999, 405] on input "32" at bounding box center [1221, 400] width 621 height 33
type input "31"
click at [905, 623] on font "Guardar" at bounding box center [885, 631] width 49 height 19
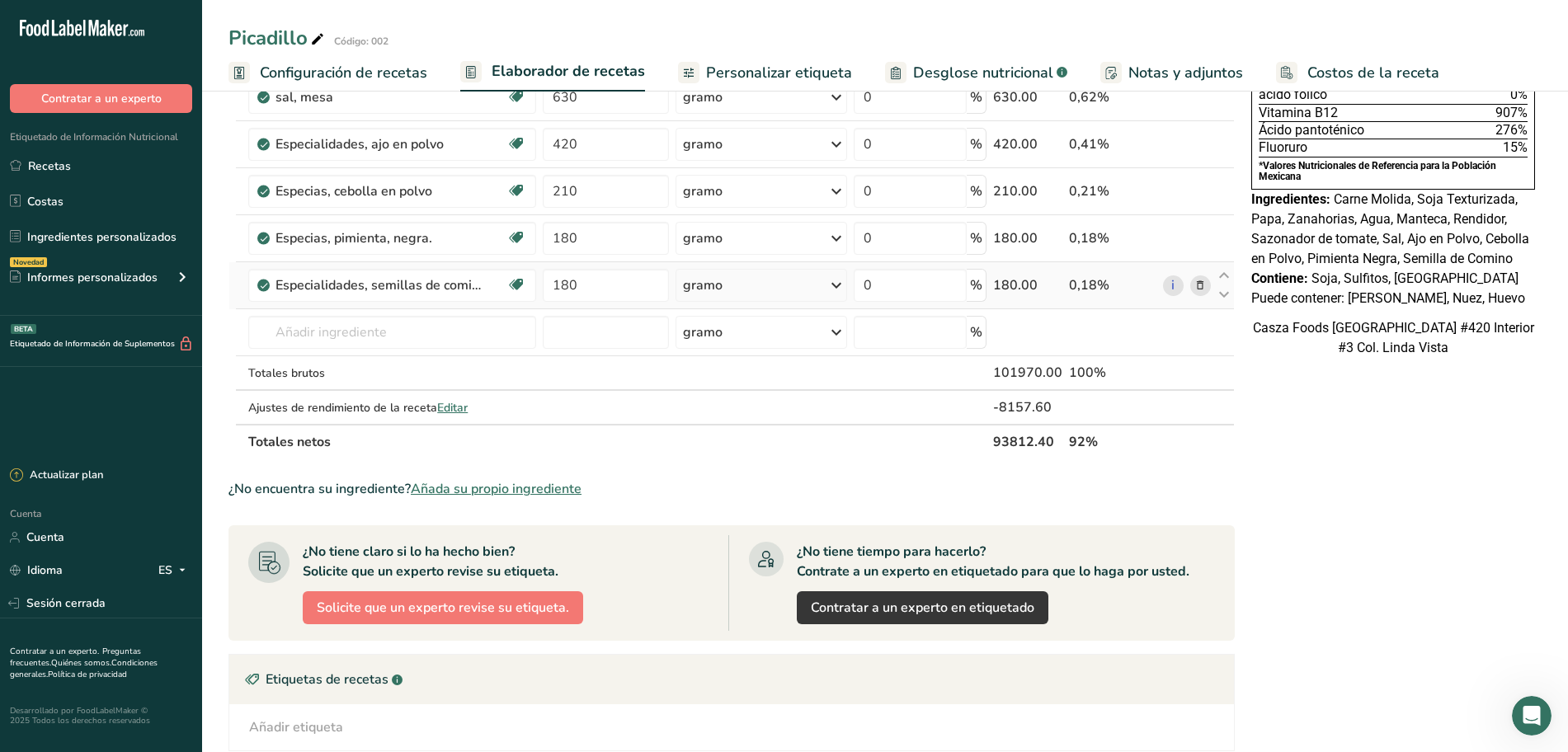
scroll to position [103, 0]
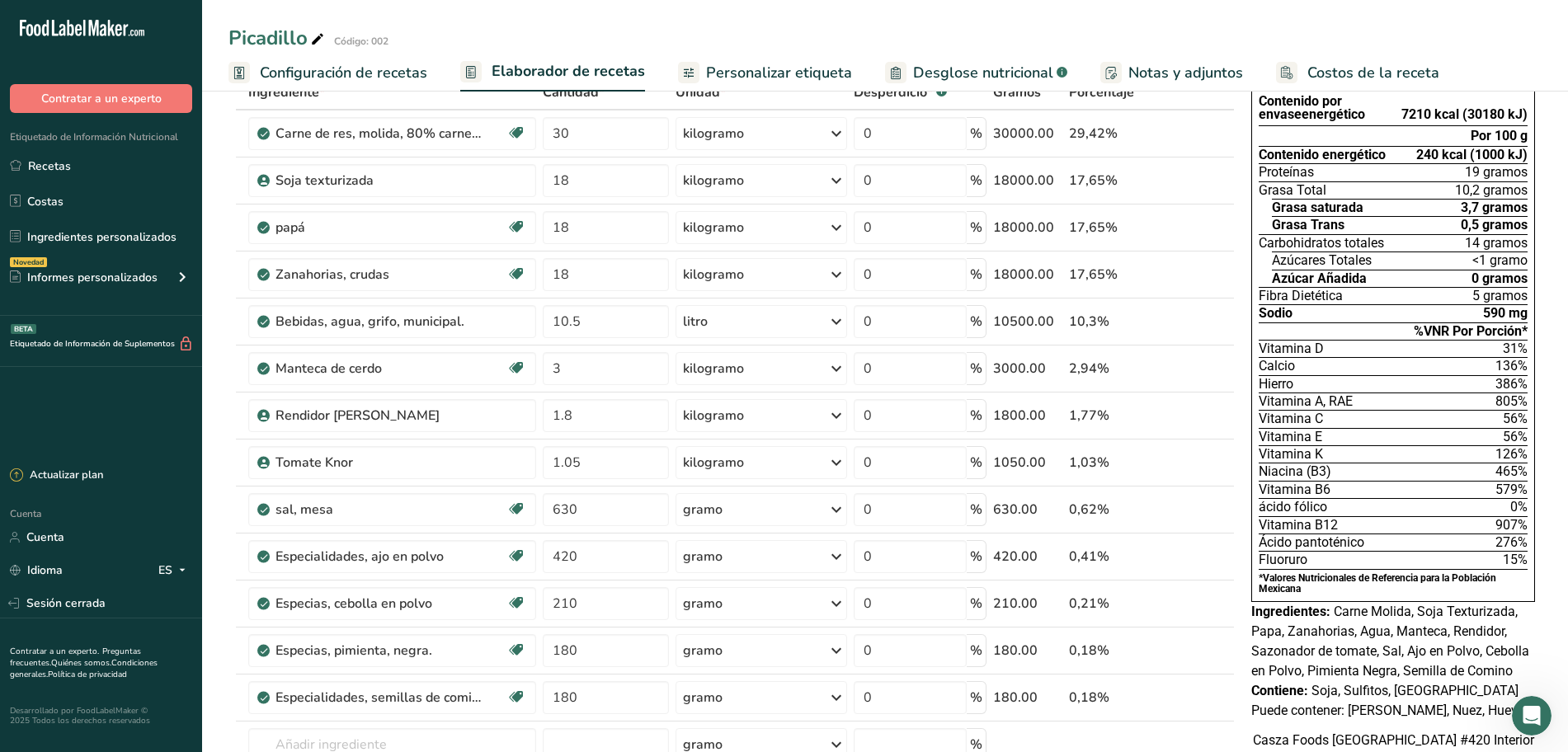
click at [309, 83] on span "Configuración de recetas" at bounding box center [344, 72] width 167 height 22
click at [309, 83] on link "Configuración de recetas" at bounding box center [328, 73] width 199 height 37
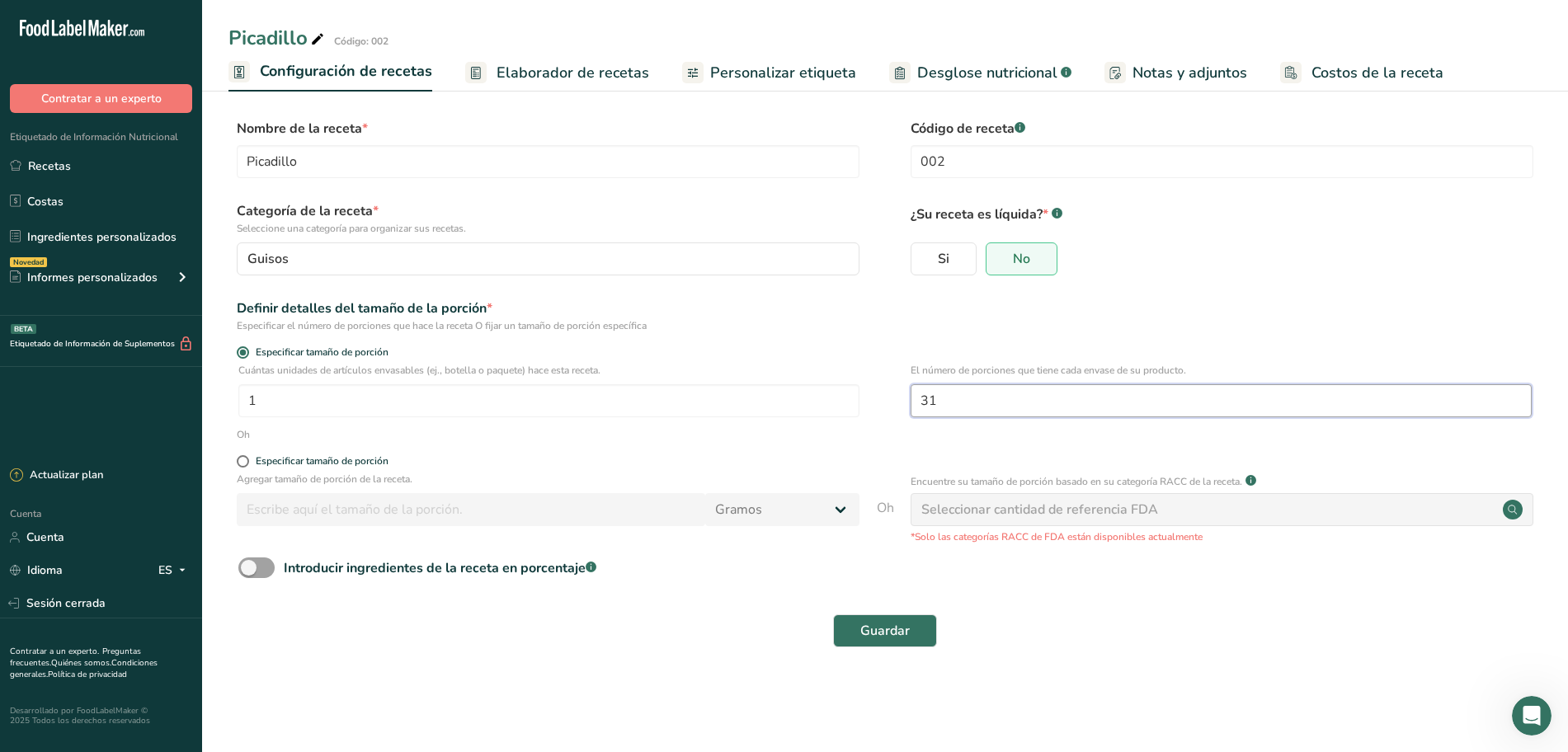
click at [1000, 385] on input "31" at bounding box center [1221, 400] width 621 height 33
type input "30.2"
click at [872, 637] on font "Guardar" at bounding box center [885, 631] width 49 height 19
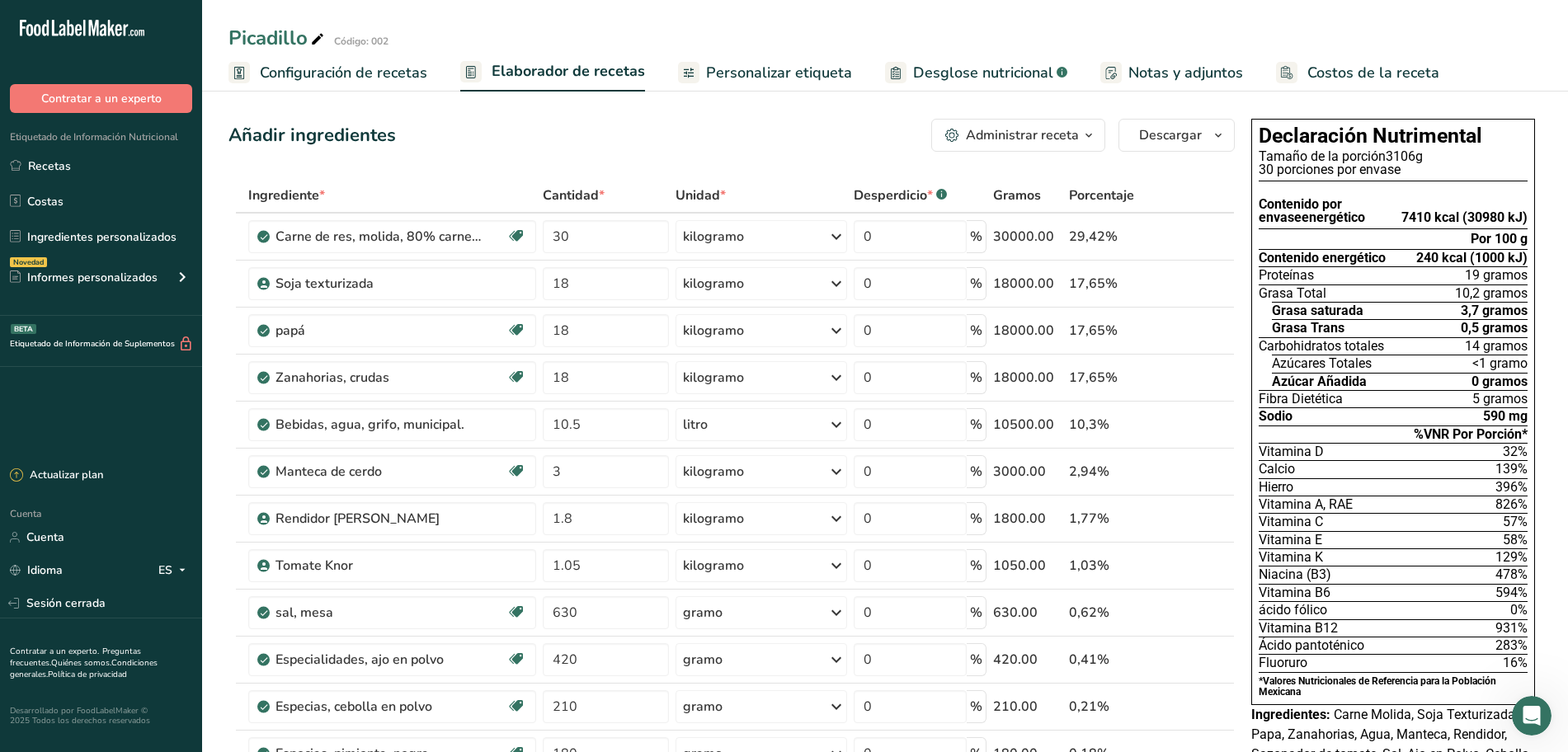
click at [376, 77] on font "Configuración de recetas" at bounding box center [344, 72] width 167 height 19
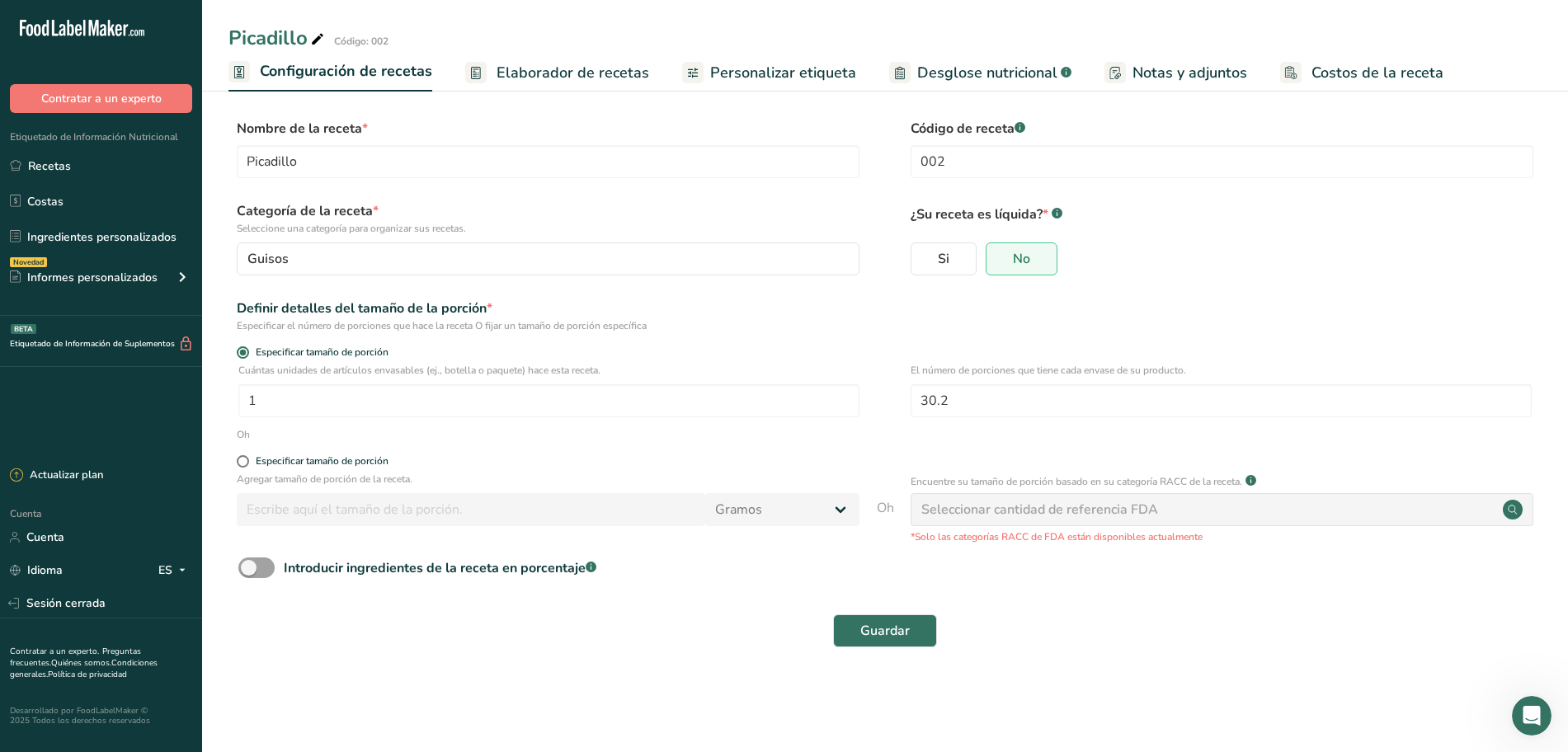
click at [583, 70] on font "Elaborador de recetas" at bounding box center [572, 72] width 152 height 19
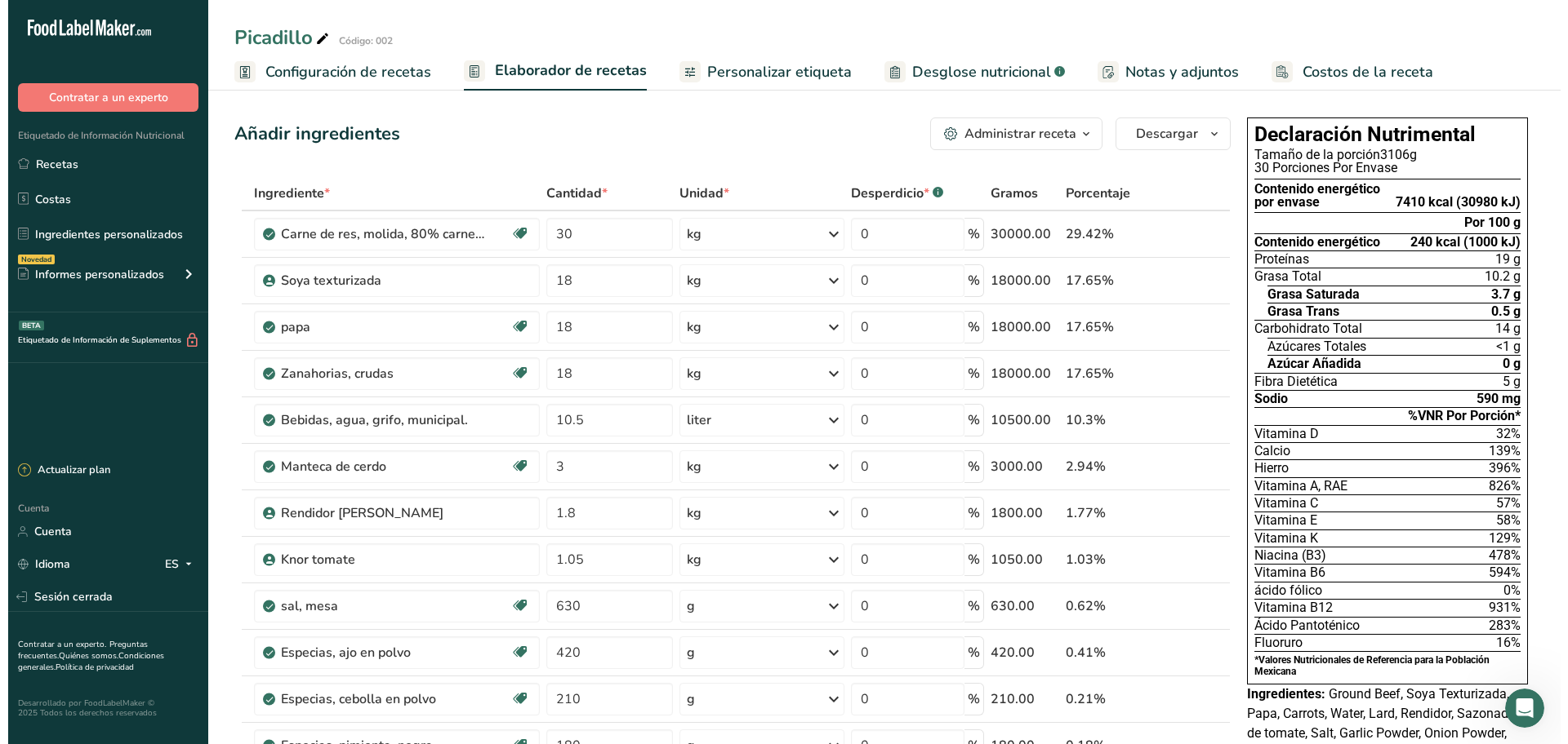
scroll to position [510, 0]
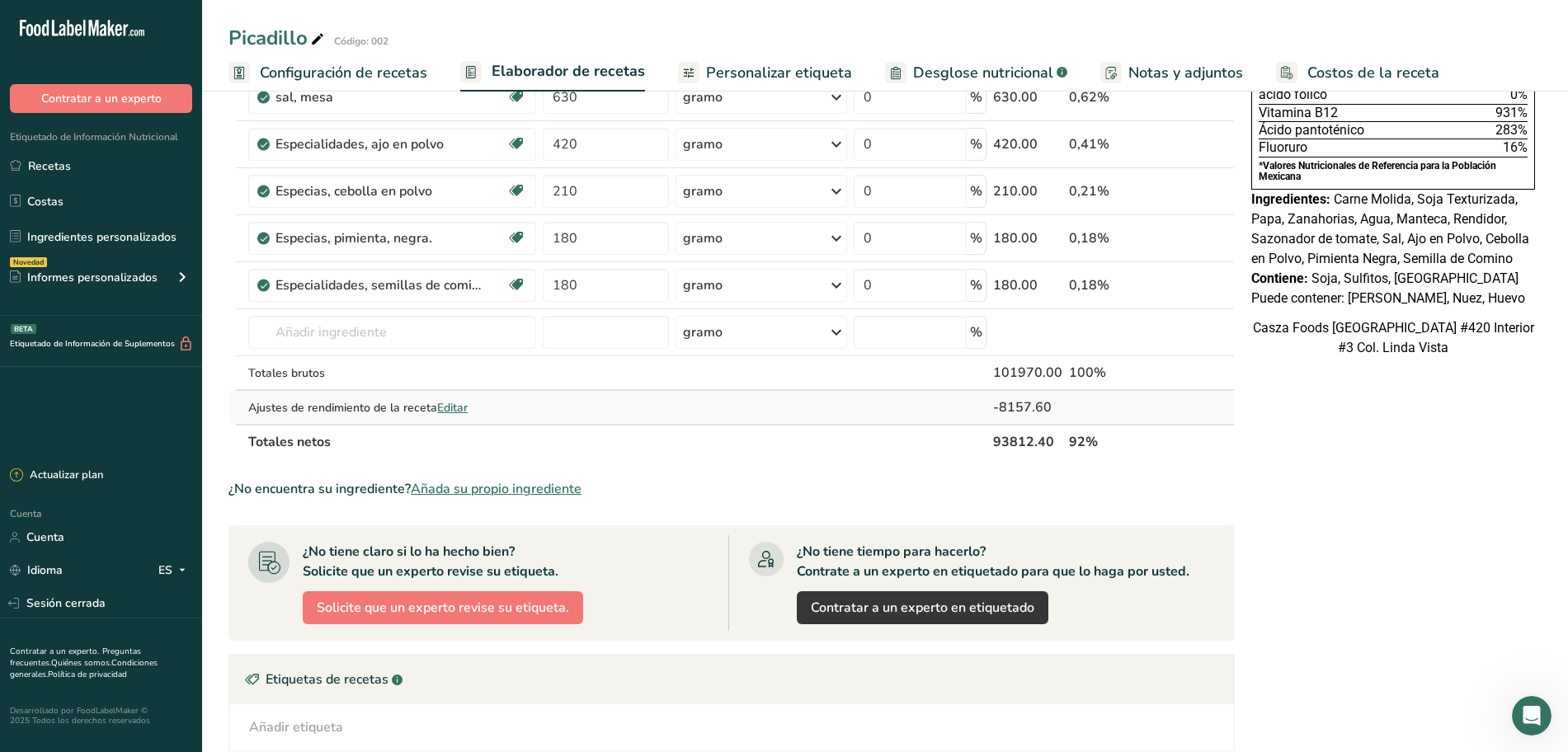
click at [448, 405] on font "Editar" at bounding box center [452, 408] width 31 height 16
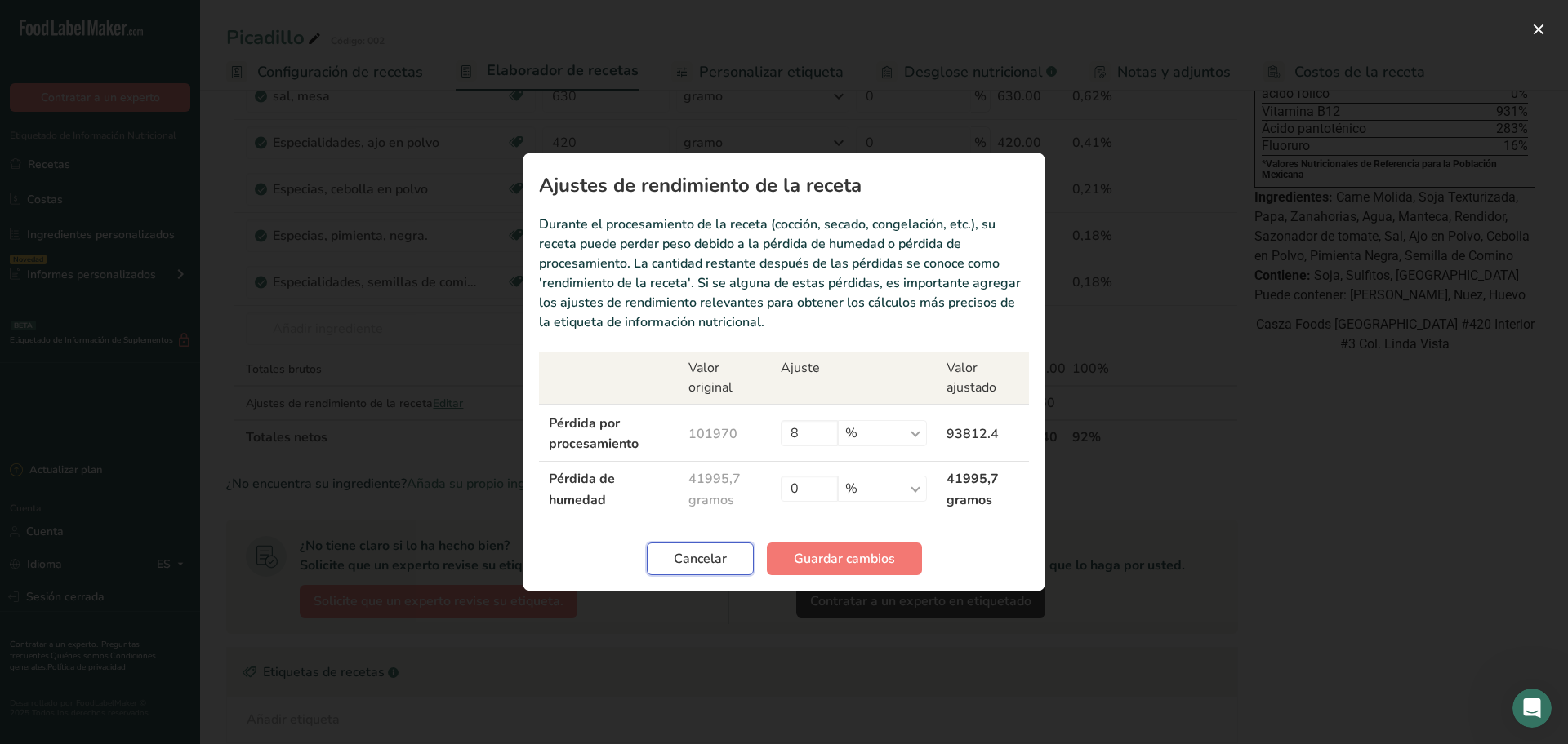
click at [724, 549] on span "Cancelar" at bounding box center [700, 559] width 53 height 19
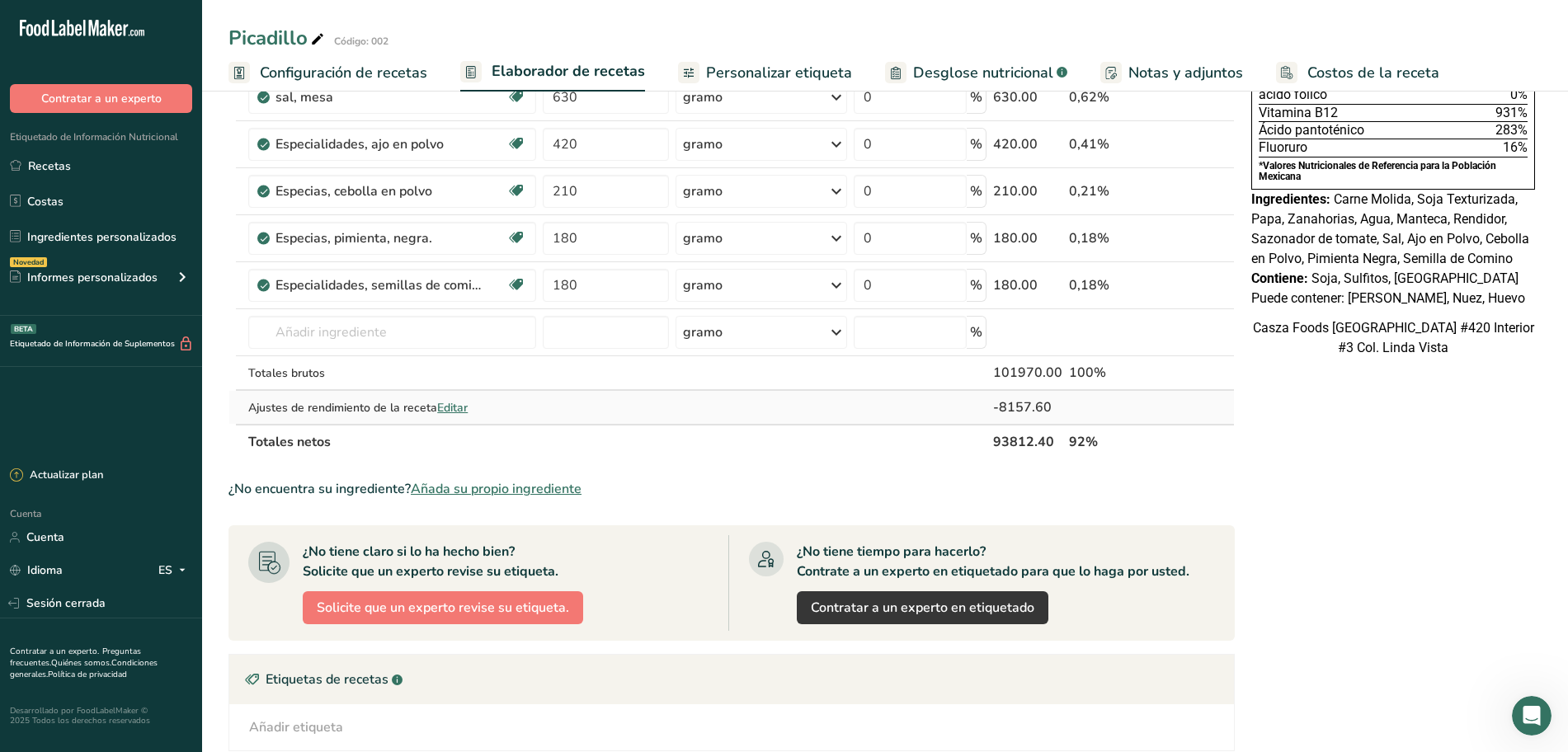
click at [457, 405] on font "Editar" at bounding box center [452, 408] width 31 height 16
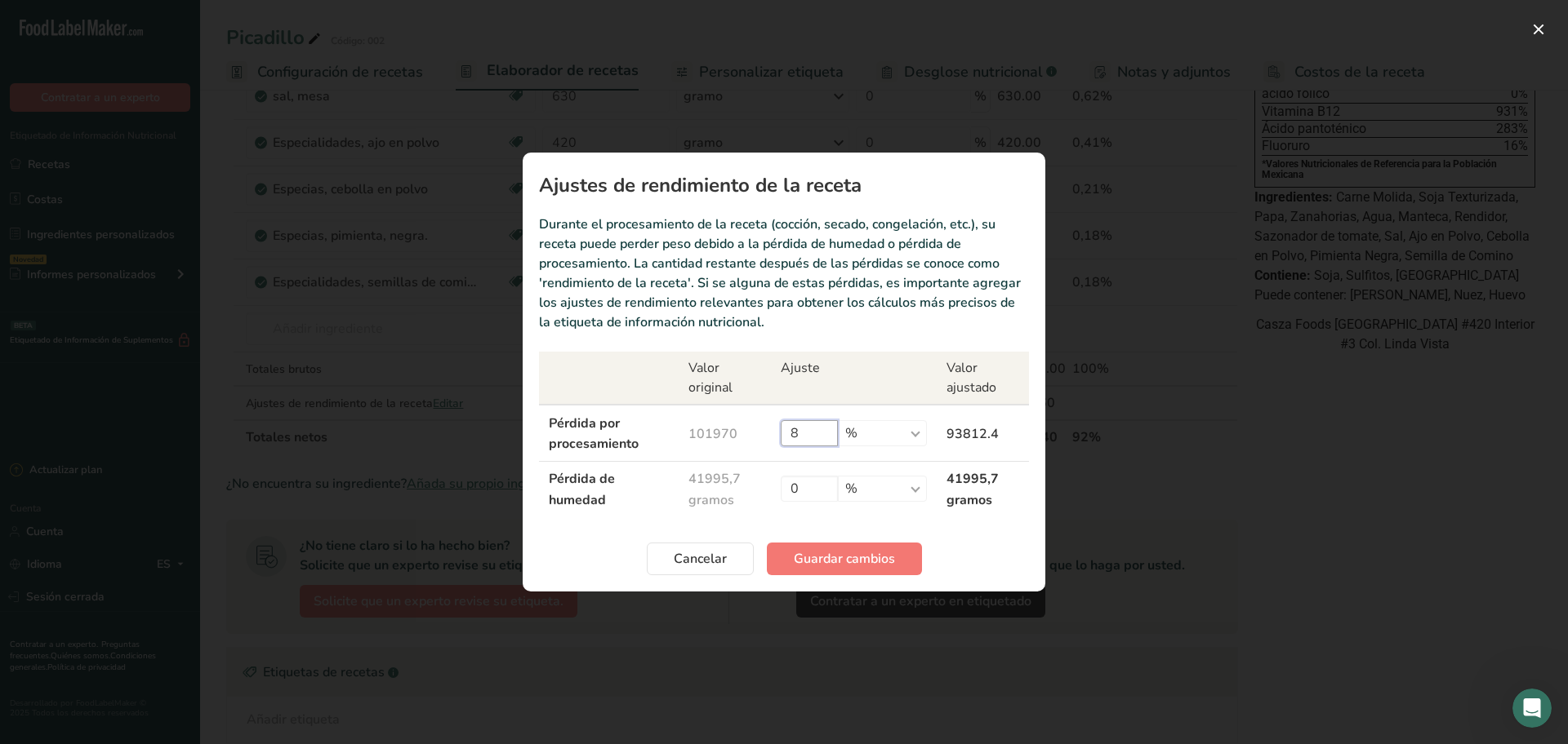
click at [838, 437] on input "8" at bounding box center [810, 433] width 58 height 26
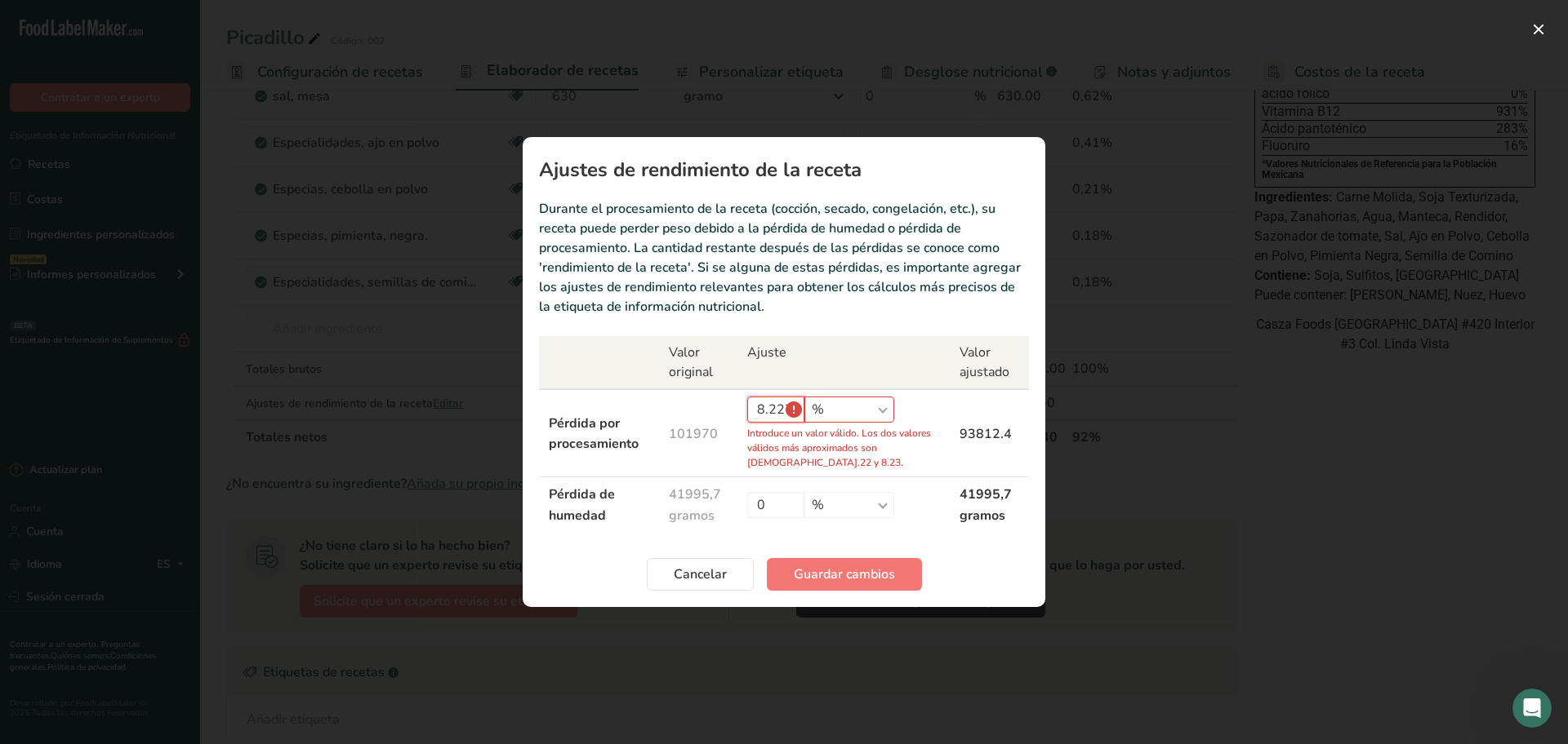
type input "8.22"
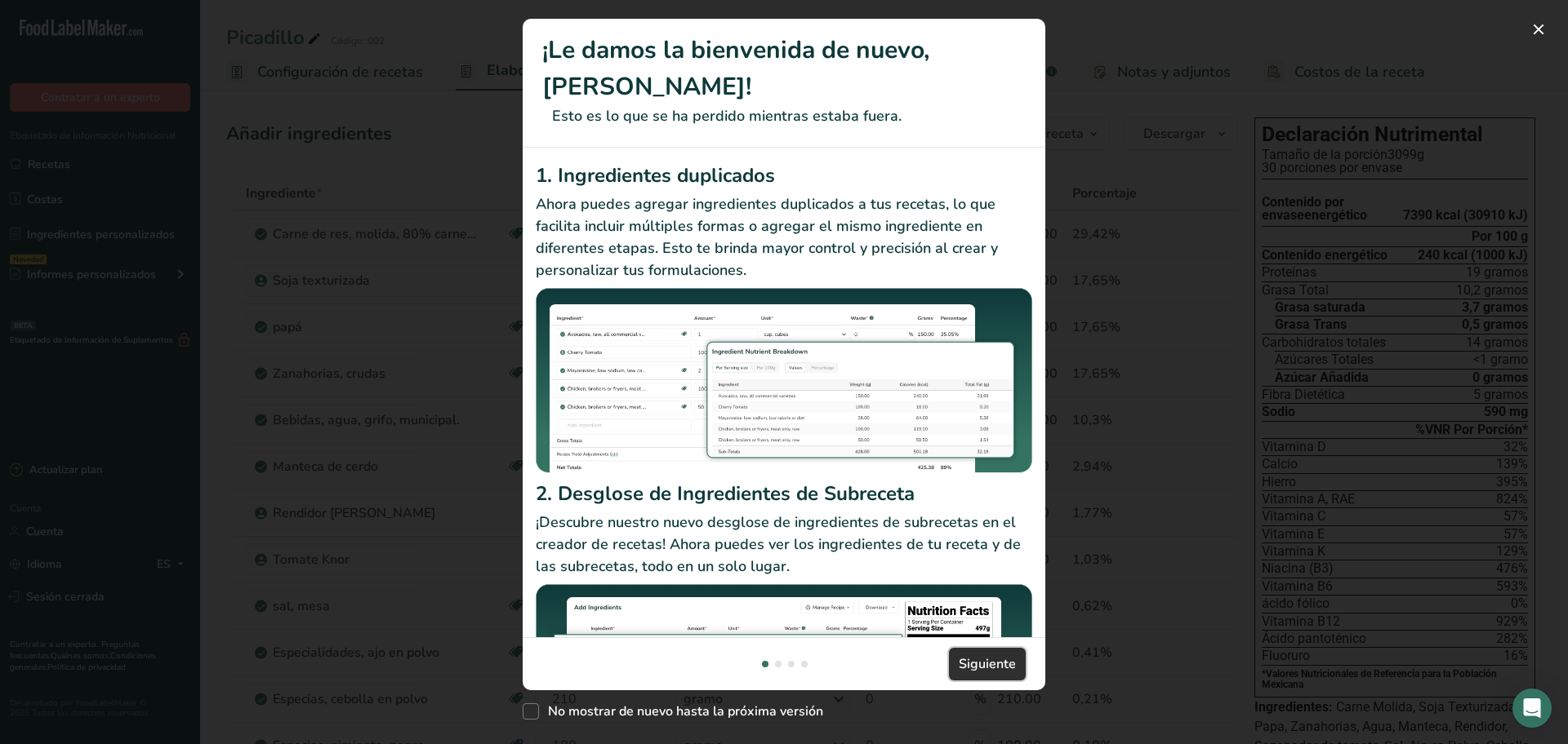
click at [1012, 650] on button "Siguiente" at bounding box center [987, 664] width 77 height 32
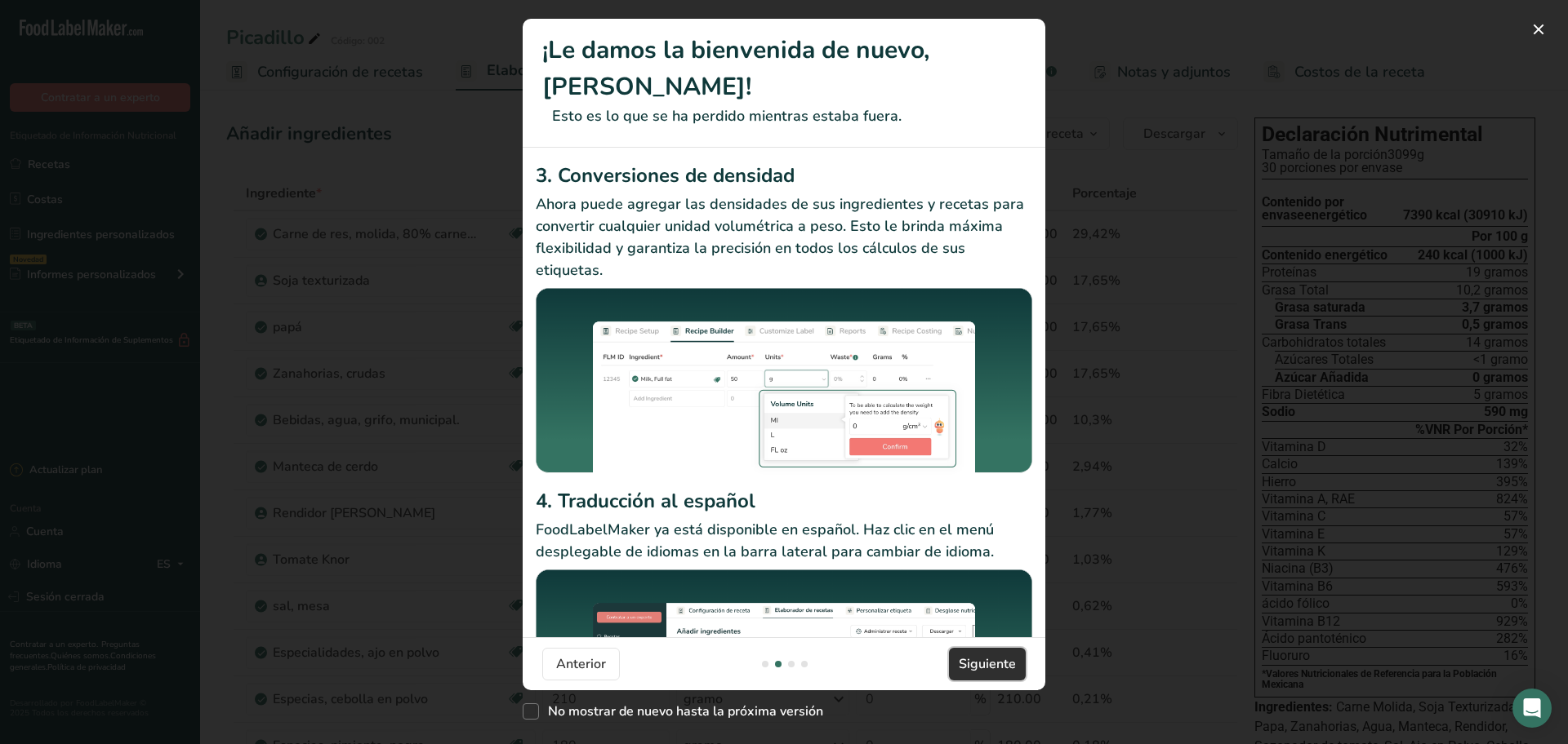
click at [1003, 667] on font "Siguiente" at bounding box center [988, 664] width 58 height 18
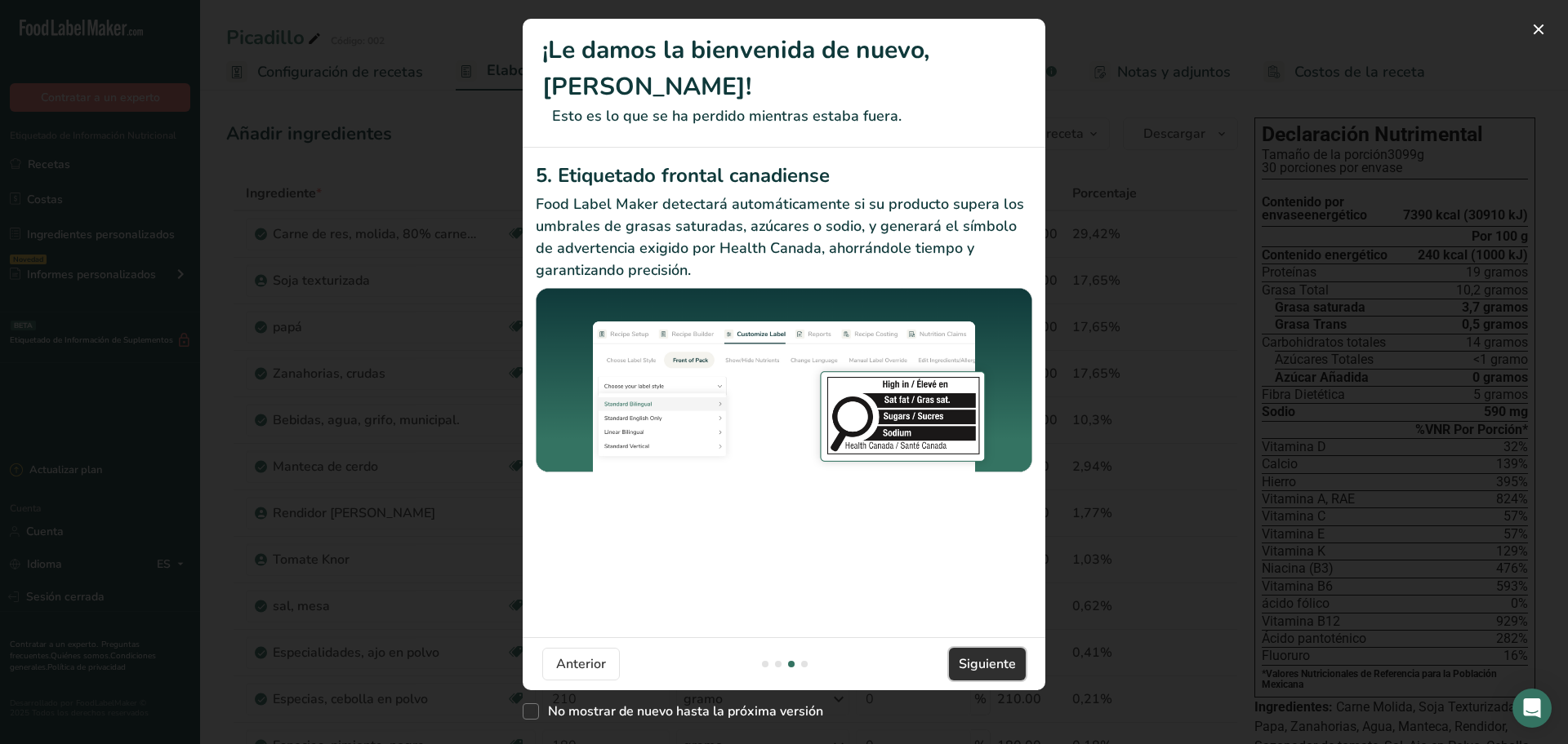
click at [1002, 667] on font "Siguiente" at bounding box center [988, 664] width 58 height 18
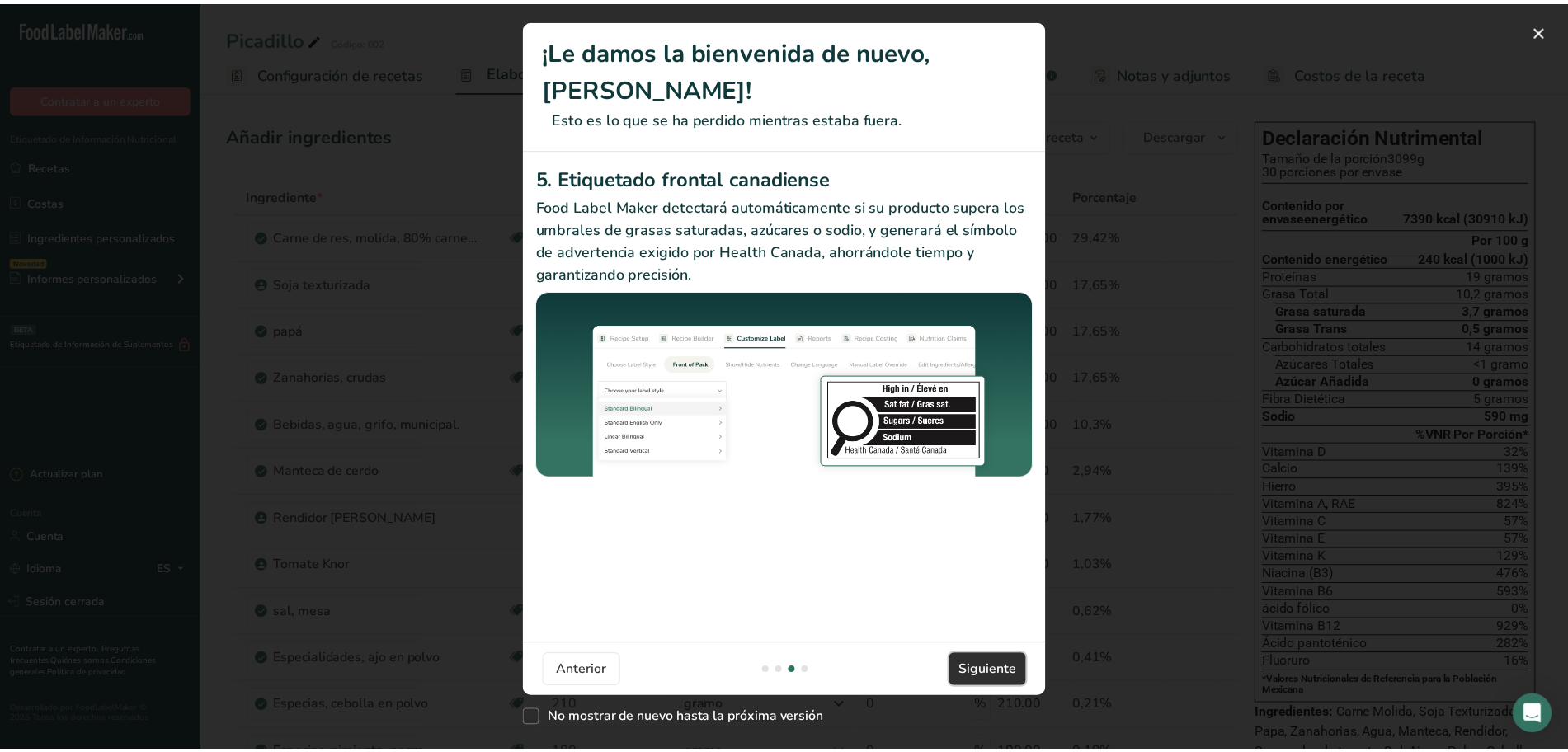
scroll to position [0, 1584]
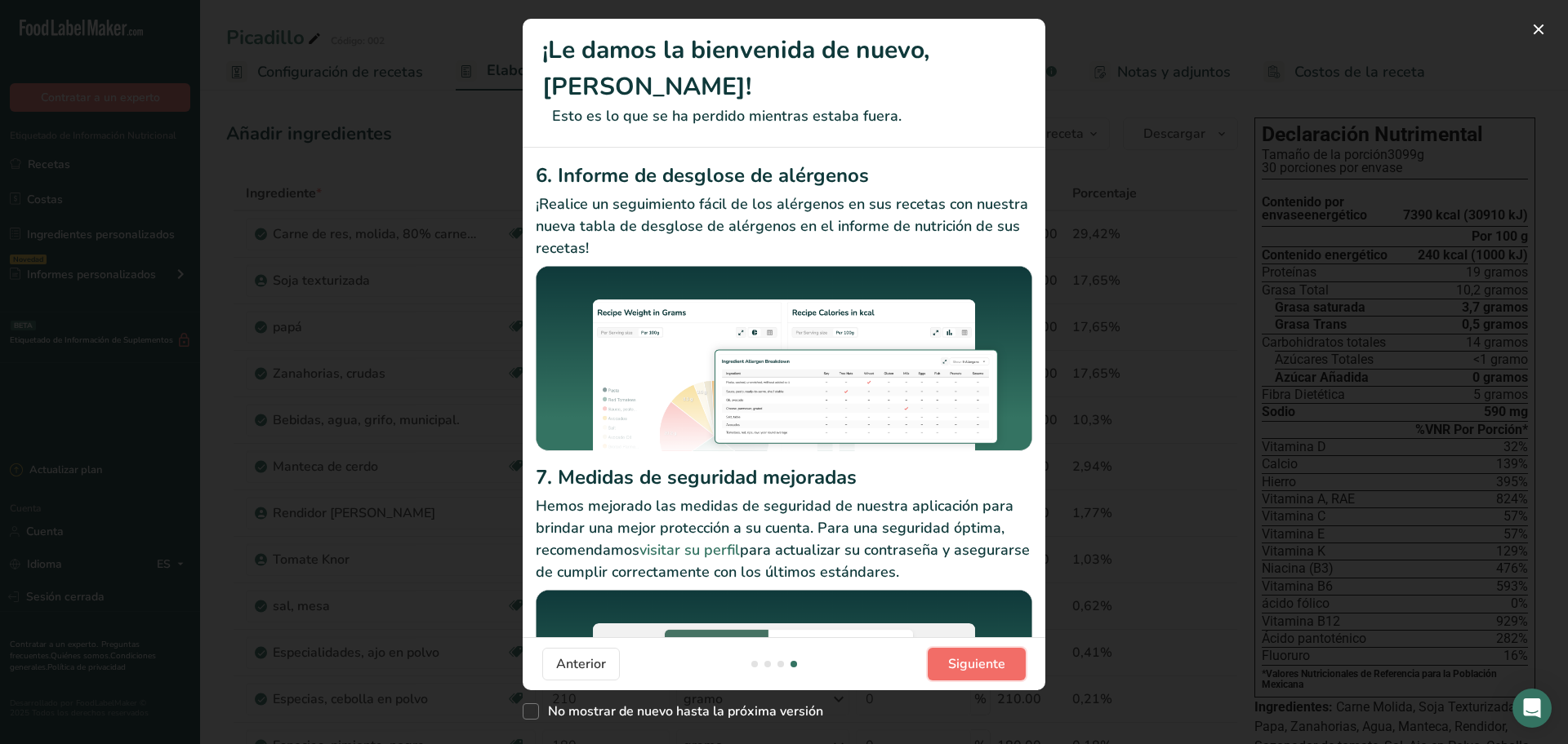
click at [1002, 667] on font "Siguiente" at bounding box center [976, 664] width 58 height 18
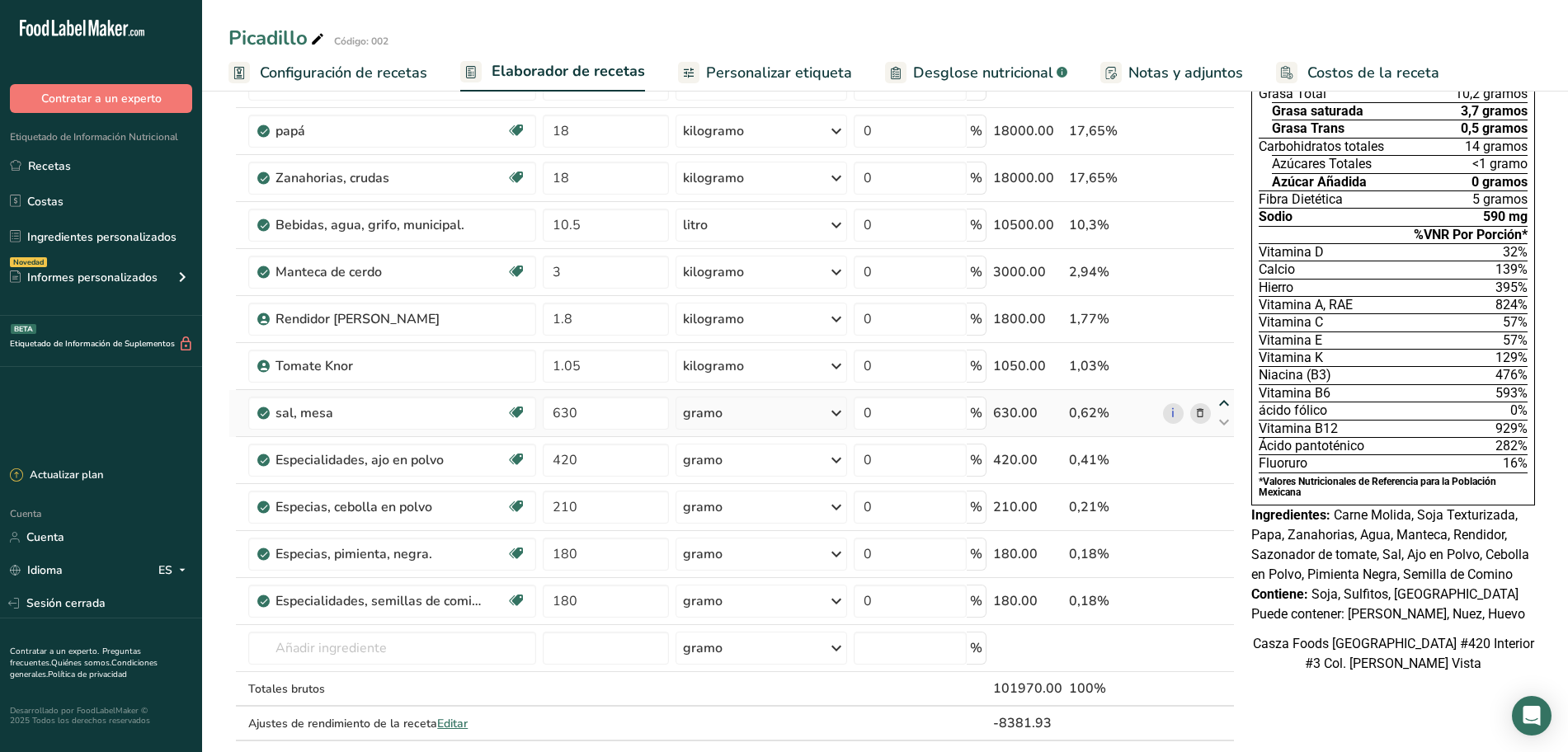
scroll to position [413, 0]
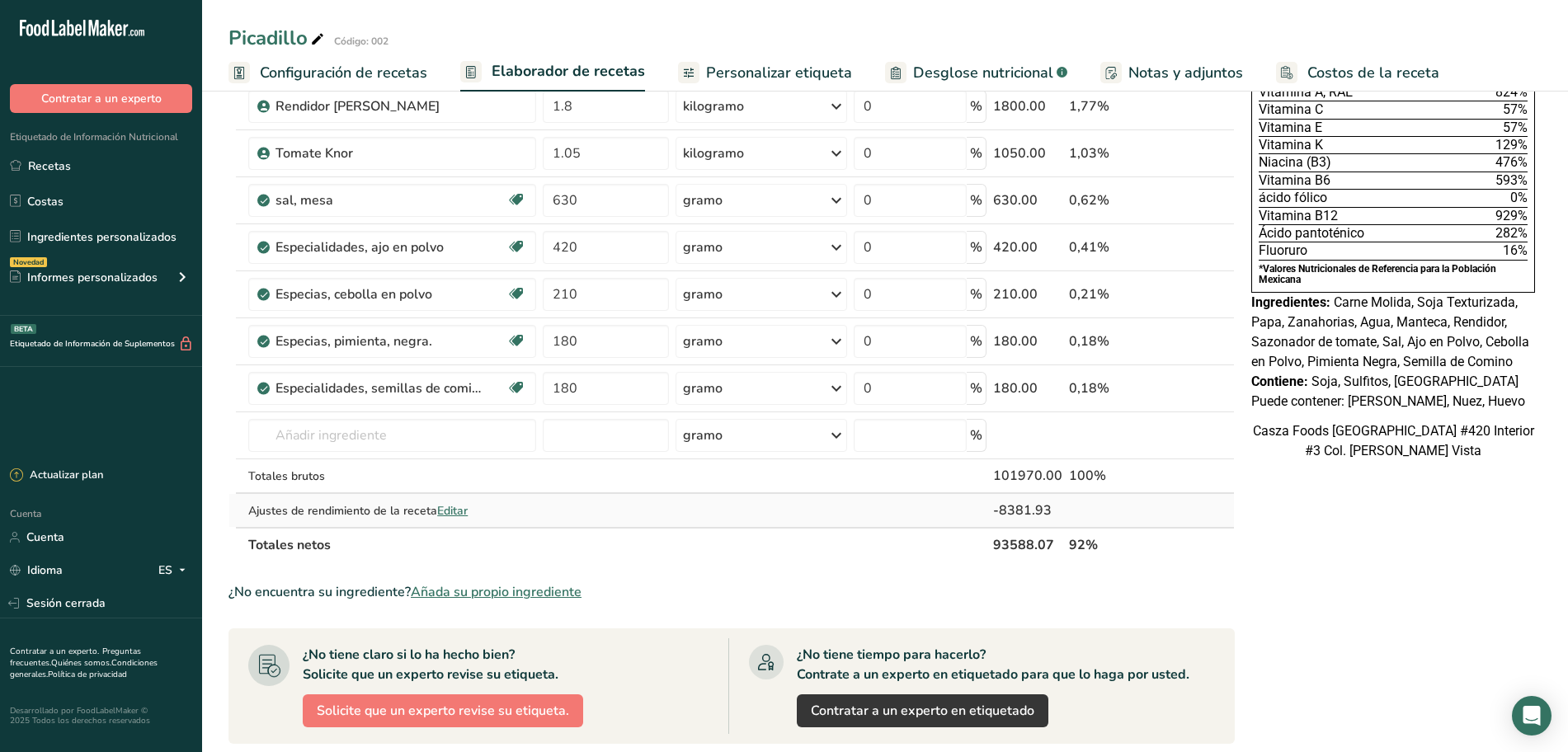
click at [456, 510] on font "Editar" at bounding box center [452, 511] width 31 height 16
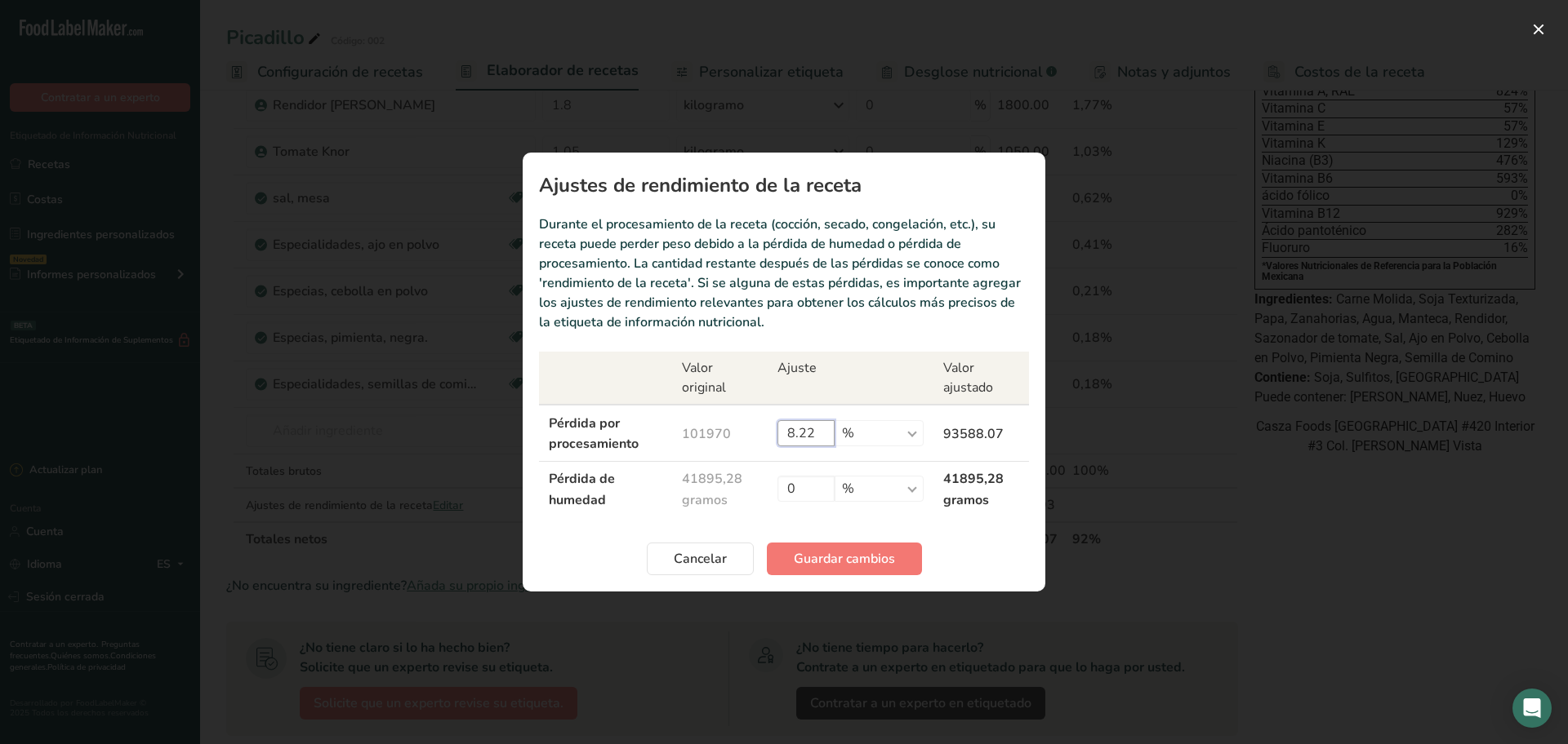
click at [817, 433] on input "8.22" at bounding box center [806, 433] width 58 height 26
type input "8.3"
click at [821, 558] on font "Guardar cambios" at bounding box center [845, 559] width 101 height 18
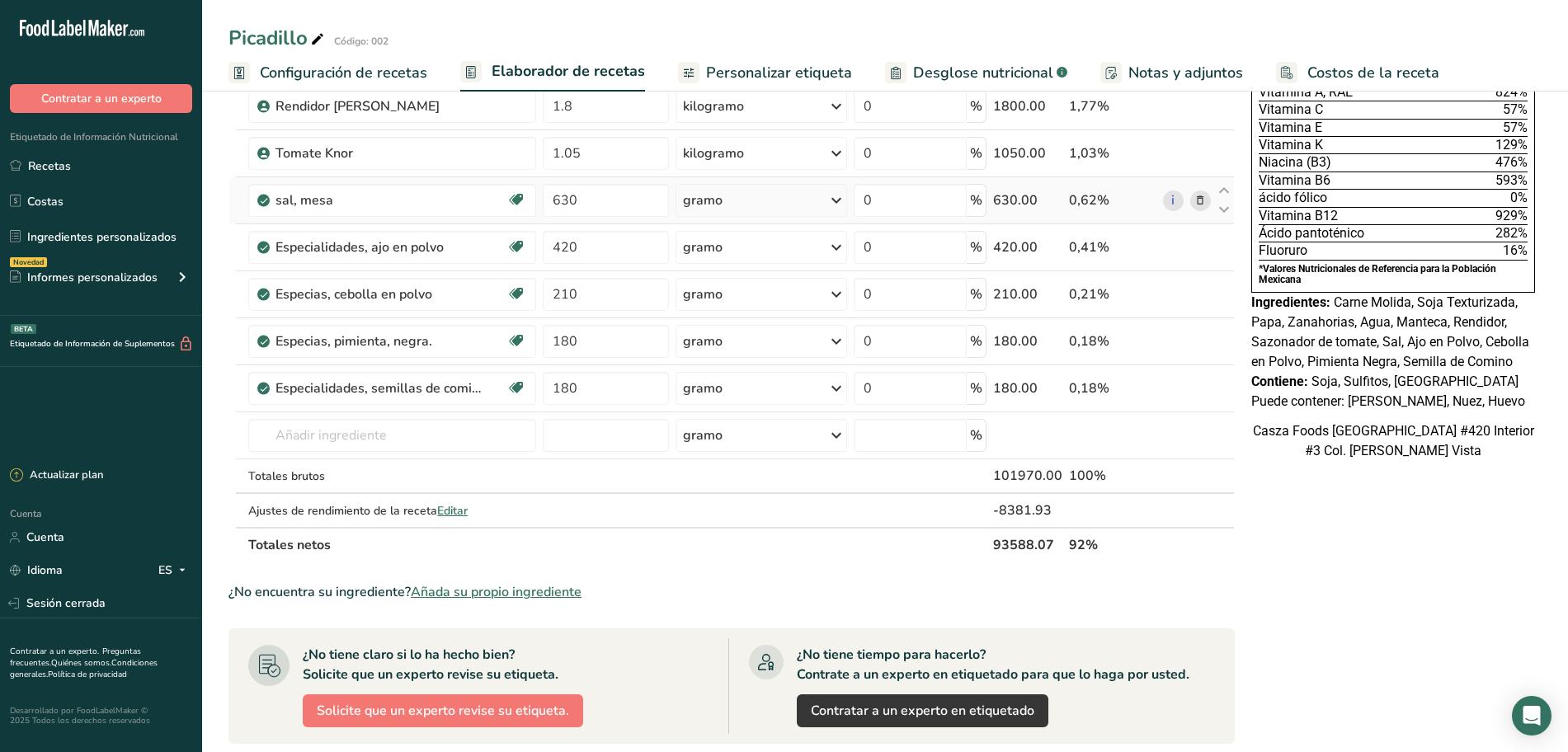
scroll to position [206, 0]
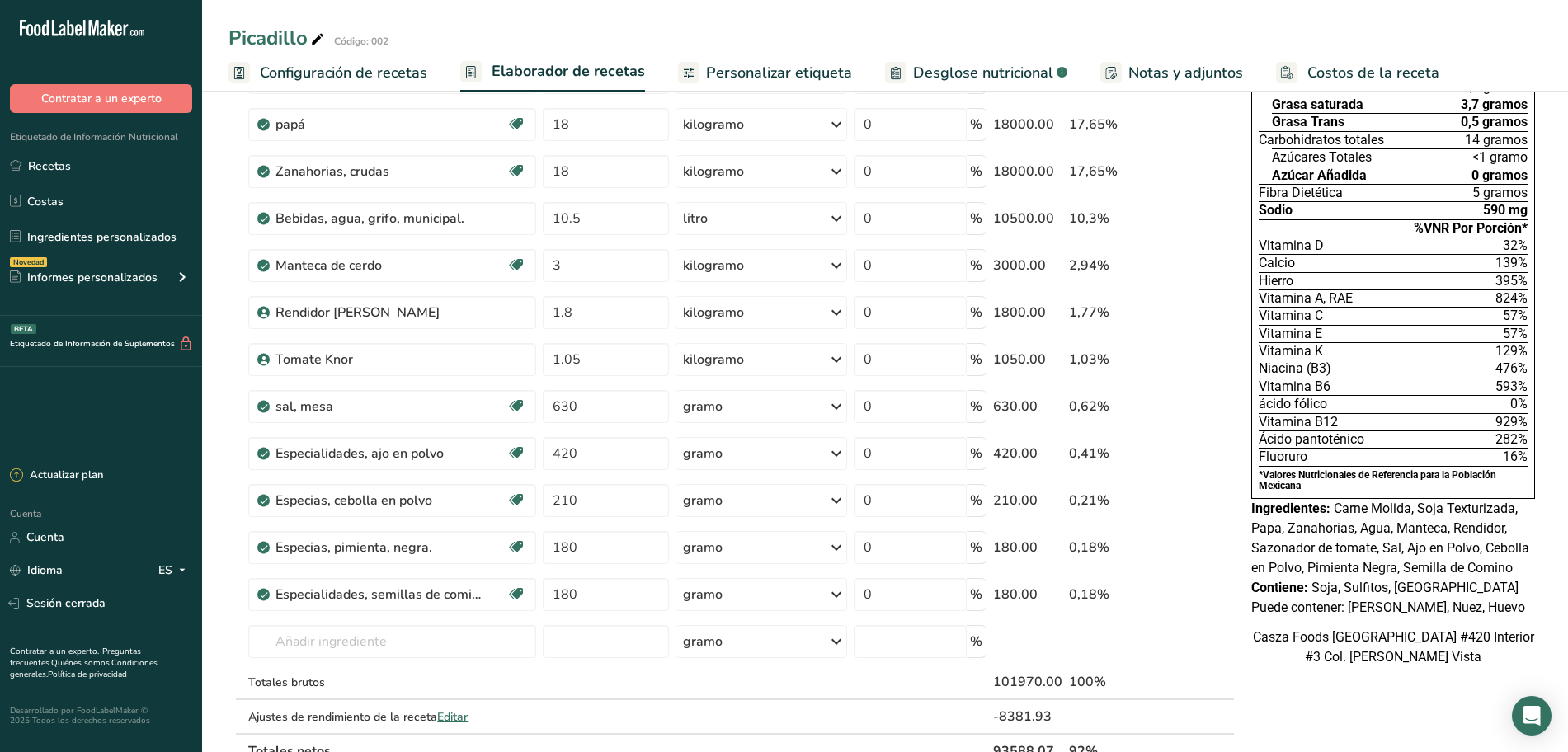
click at [772, 59] on link "Personalizar etiqueta" at bounding box center [764, 73] width 174 height 37
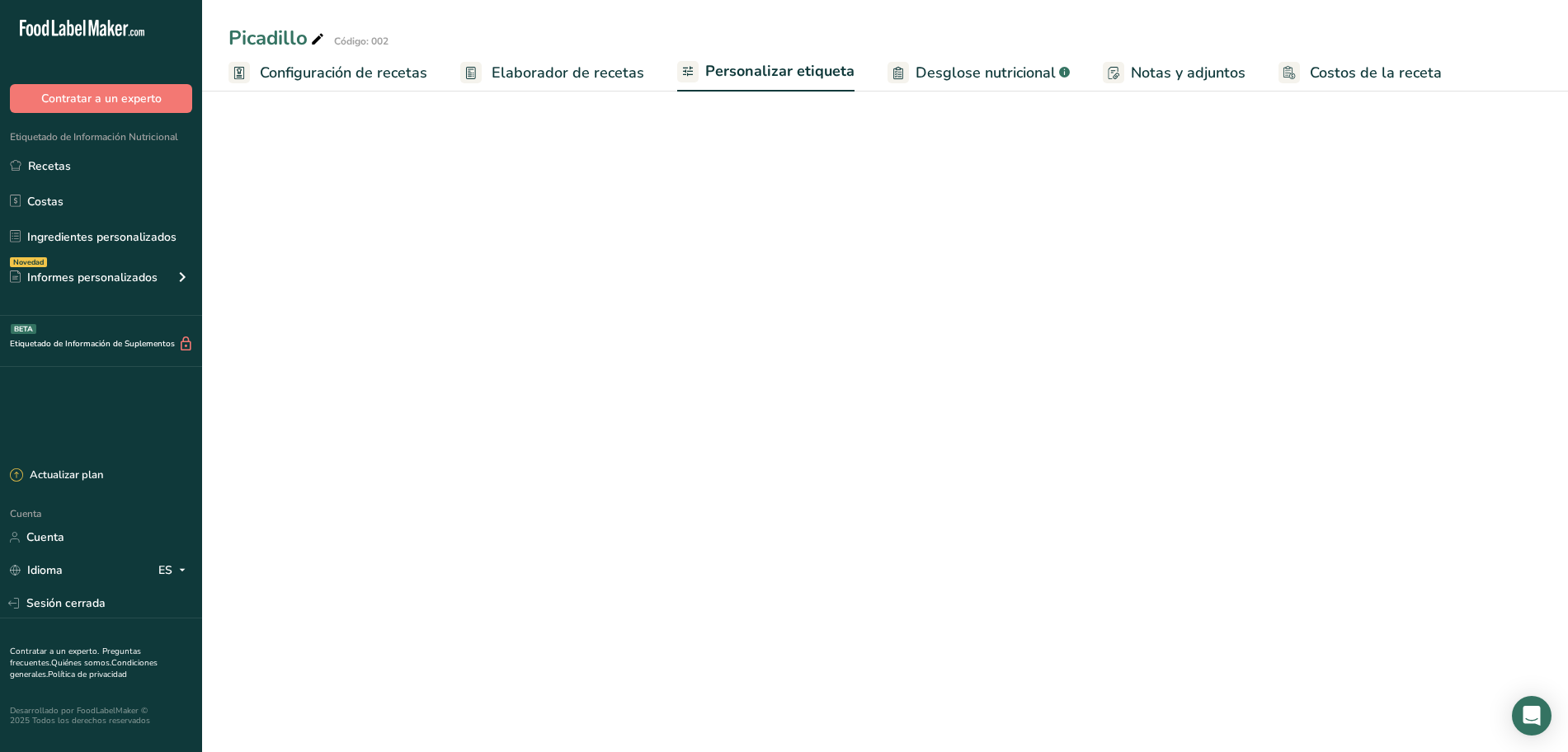
click at [596, 75] on font "Elaborador de recetas" at bounding box center [568, 72] width 152 height 19
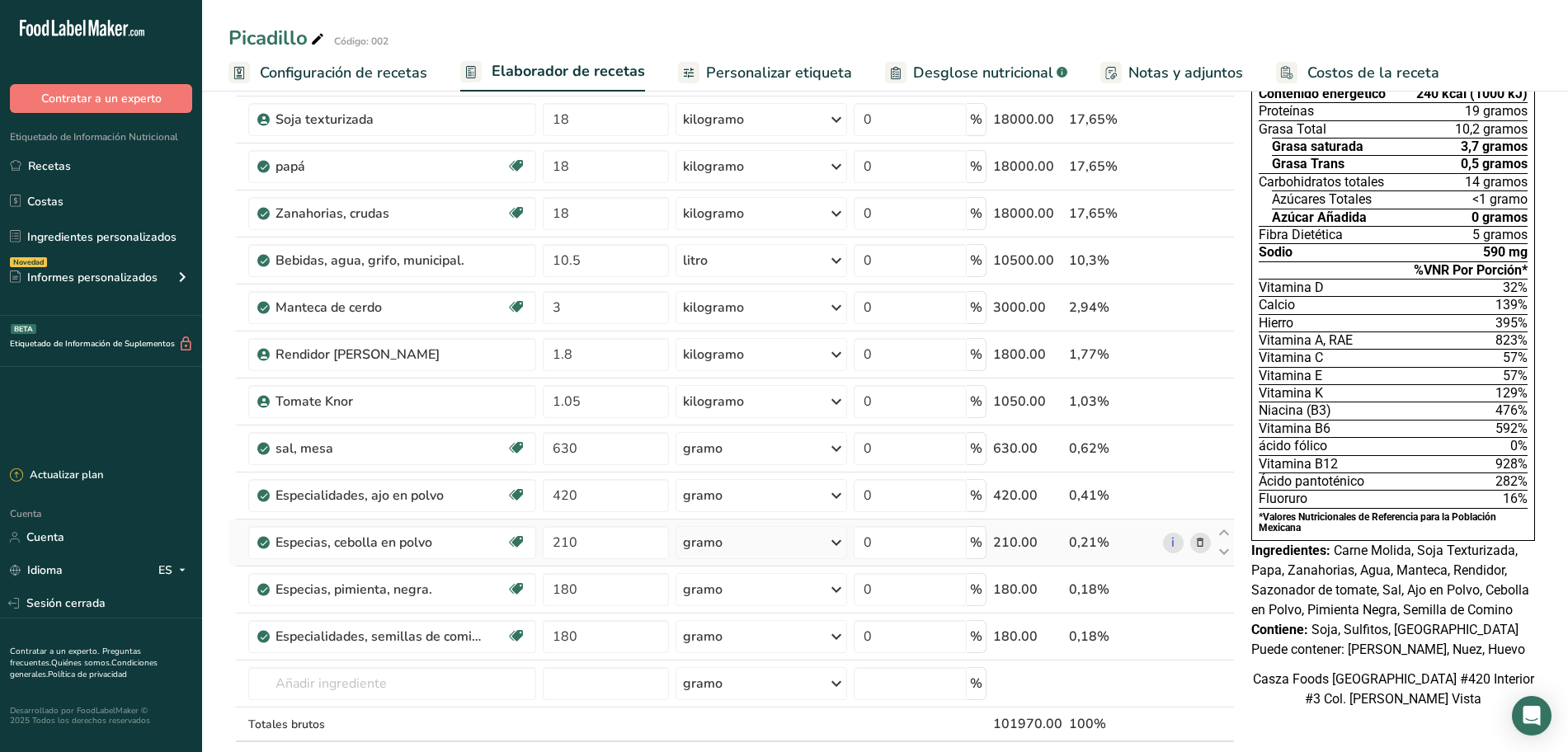
scroll to position [309, 0]
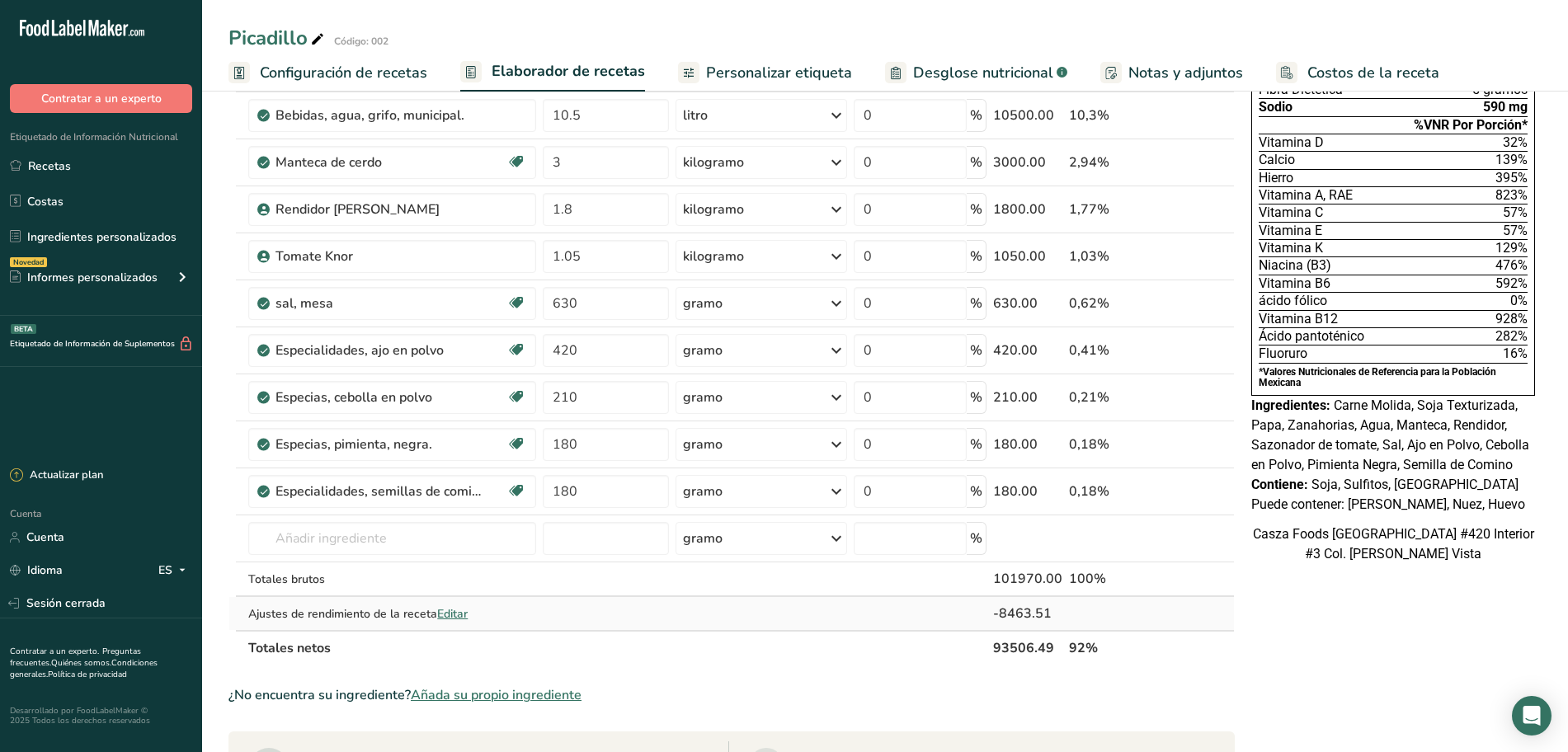
click at [464, 614] on font "Editar" at bounding box center [452, 614] width 31 height 16
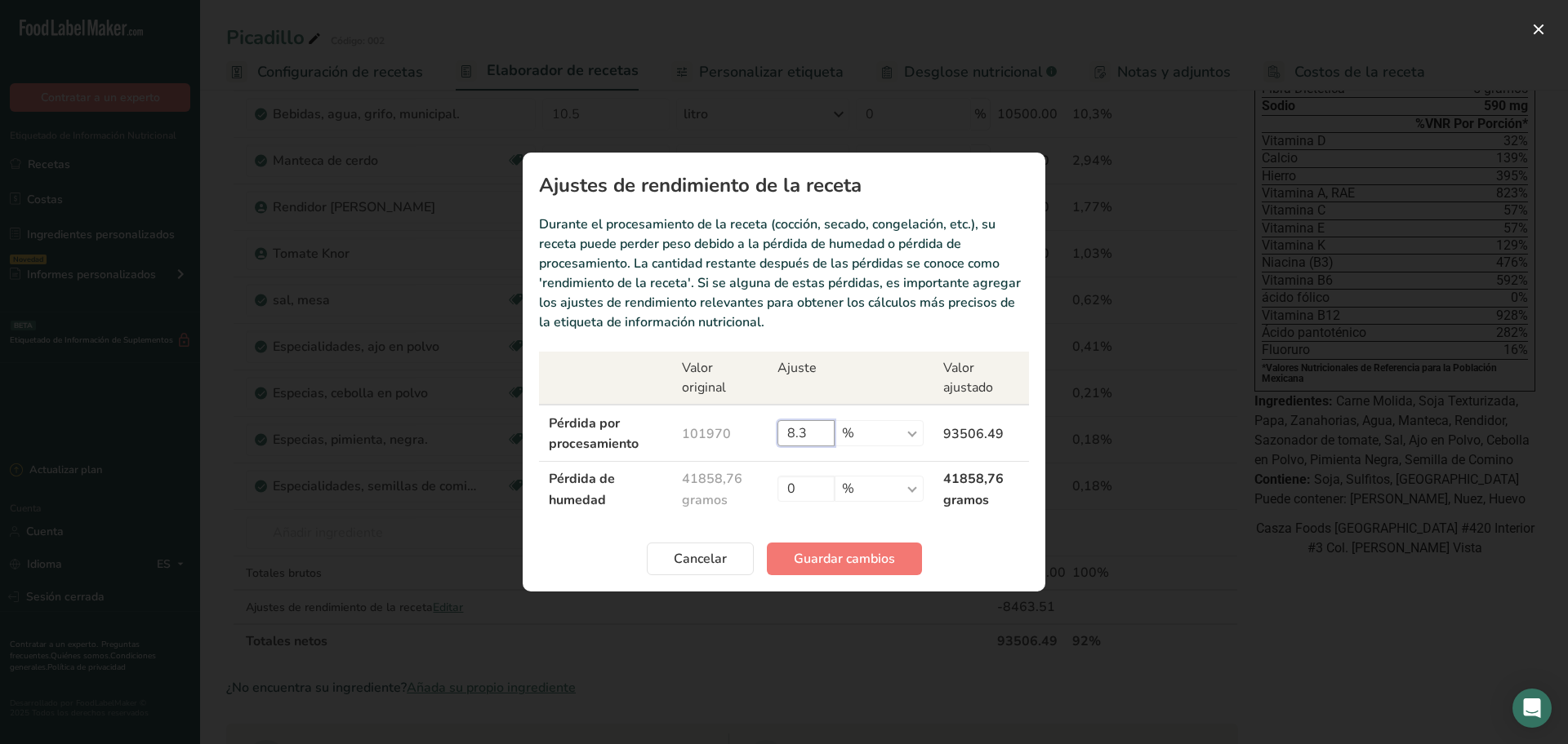
click at [833, 436] on input "8.3" at bounding box center [806, 433] width 58 height 26
type input "8"
type input "9"
click at [846, 553] on font "Guardar cambios" at bounding box center [845, 559] width 101 height 18
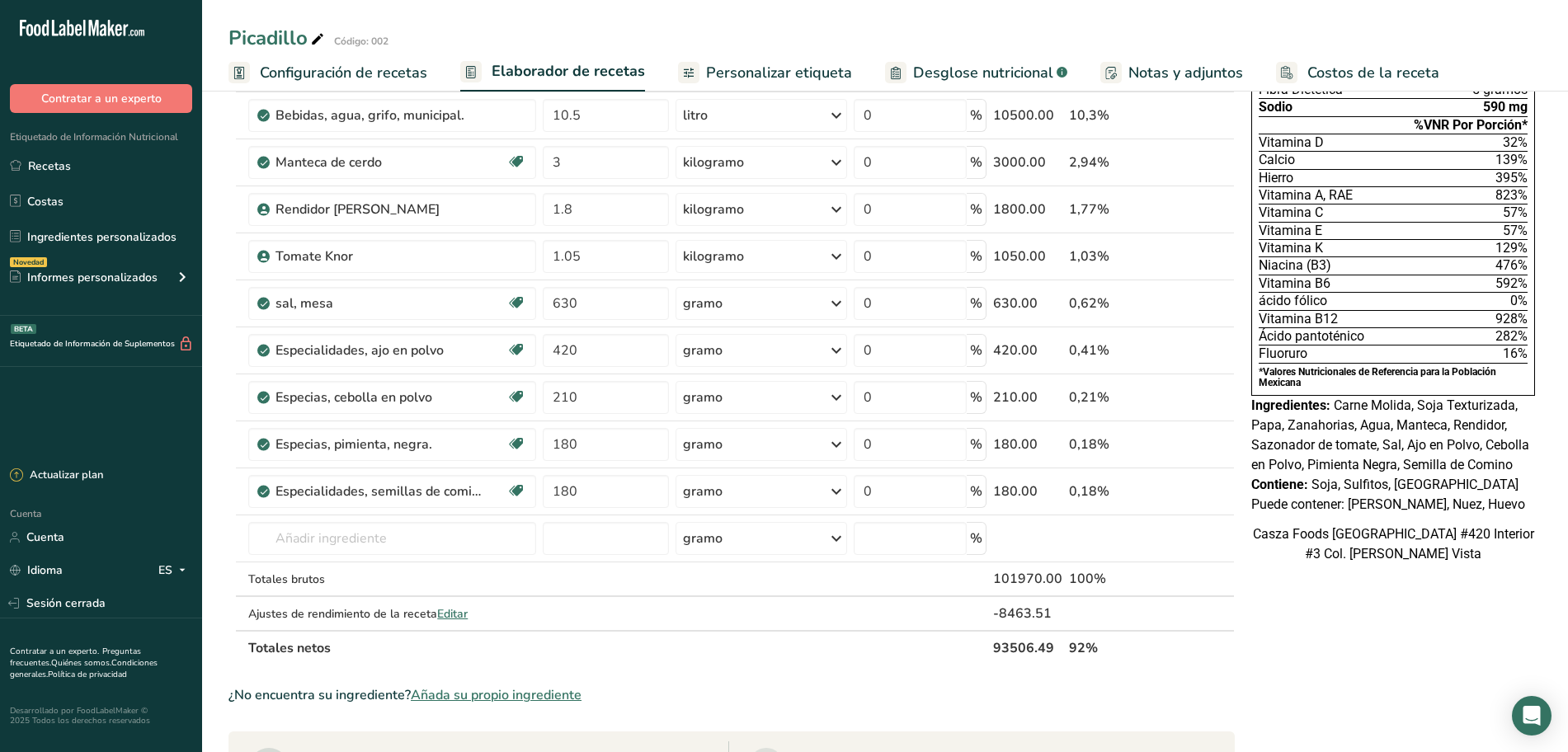
click at [776, 64] on font "Personalizar etiqueta" at bounding box center [779, 72] width 146 height 19
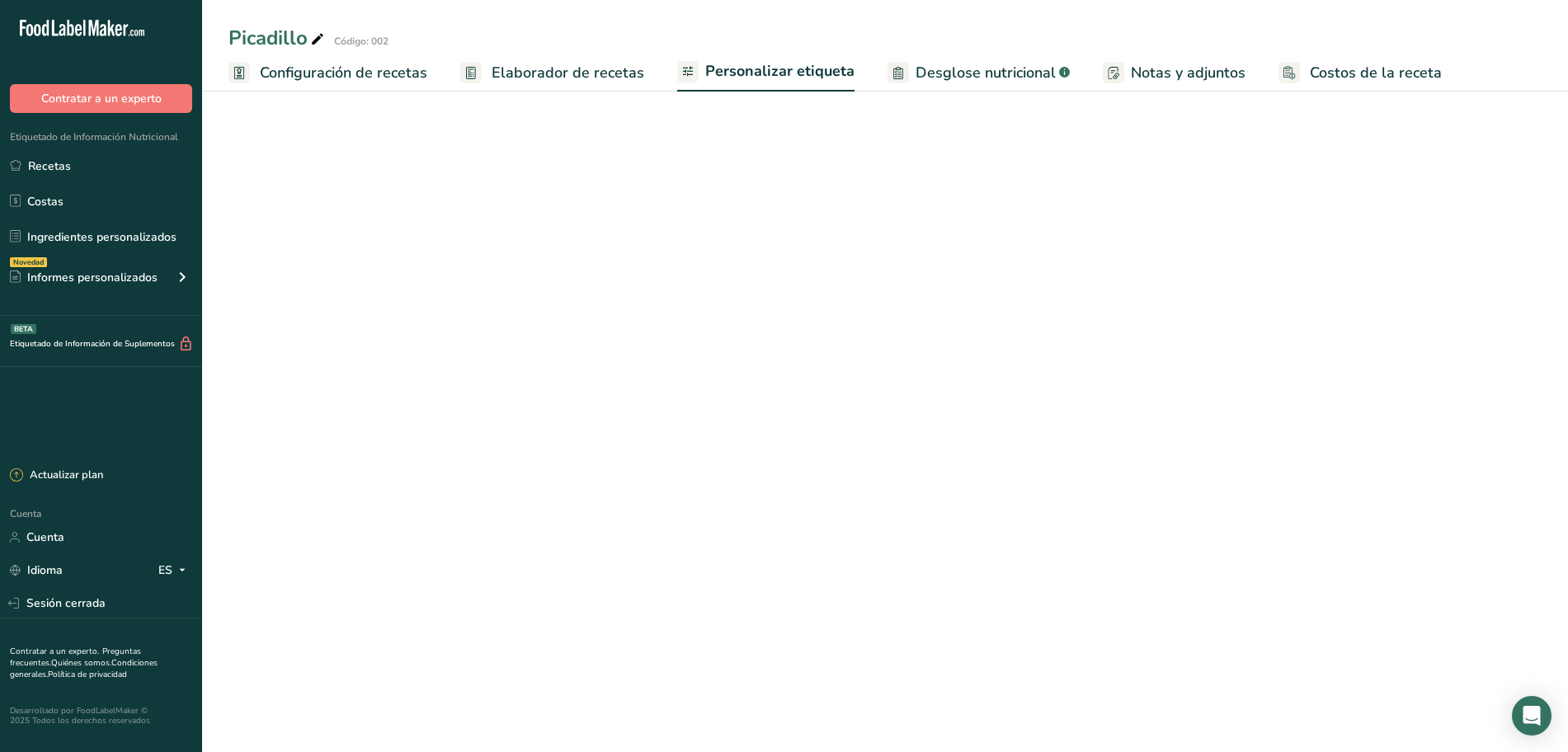
click at [600, 73] on font "Elaborador de recetas" at bounding box center [568, 72] width 152 height 19
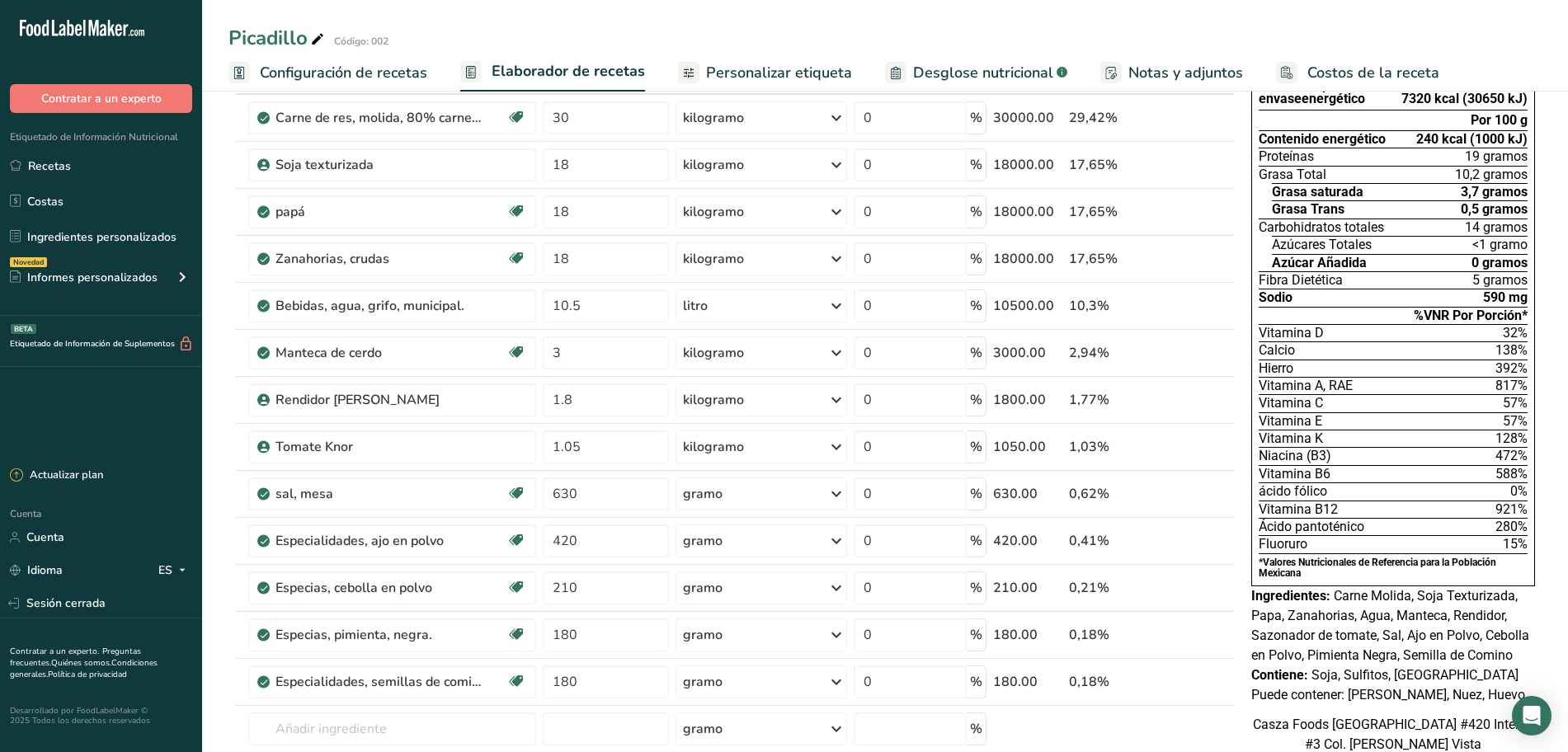
scroll to position [309, 0]
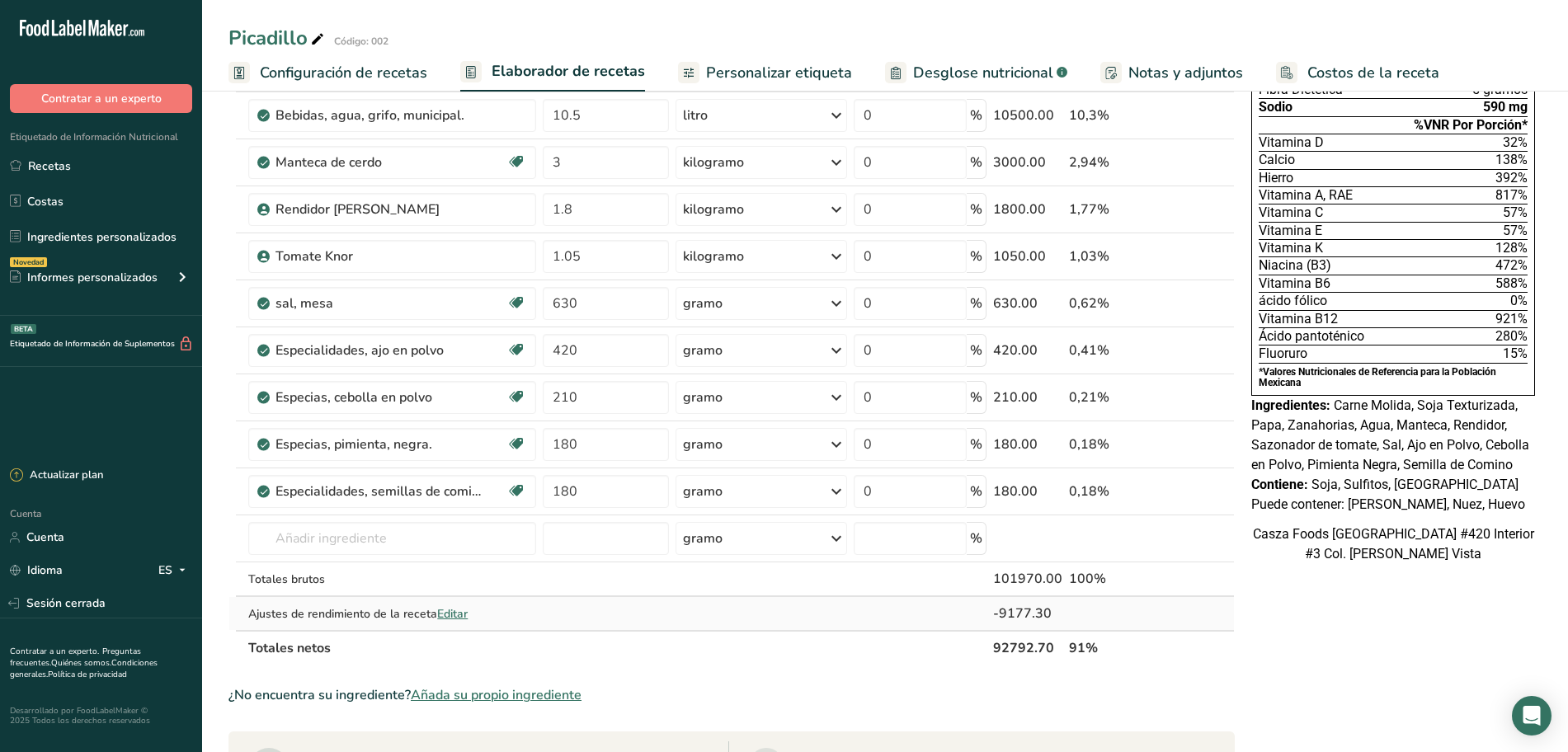
click at [457, 617] on font "Editar" at bounding box center [452, 614] width 31 height 16
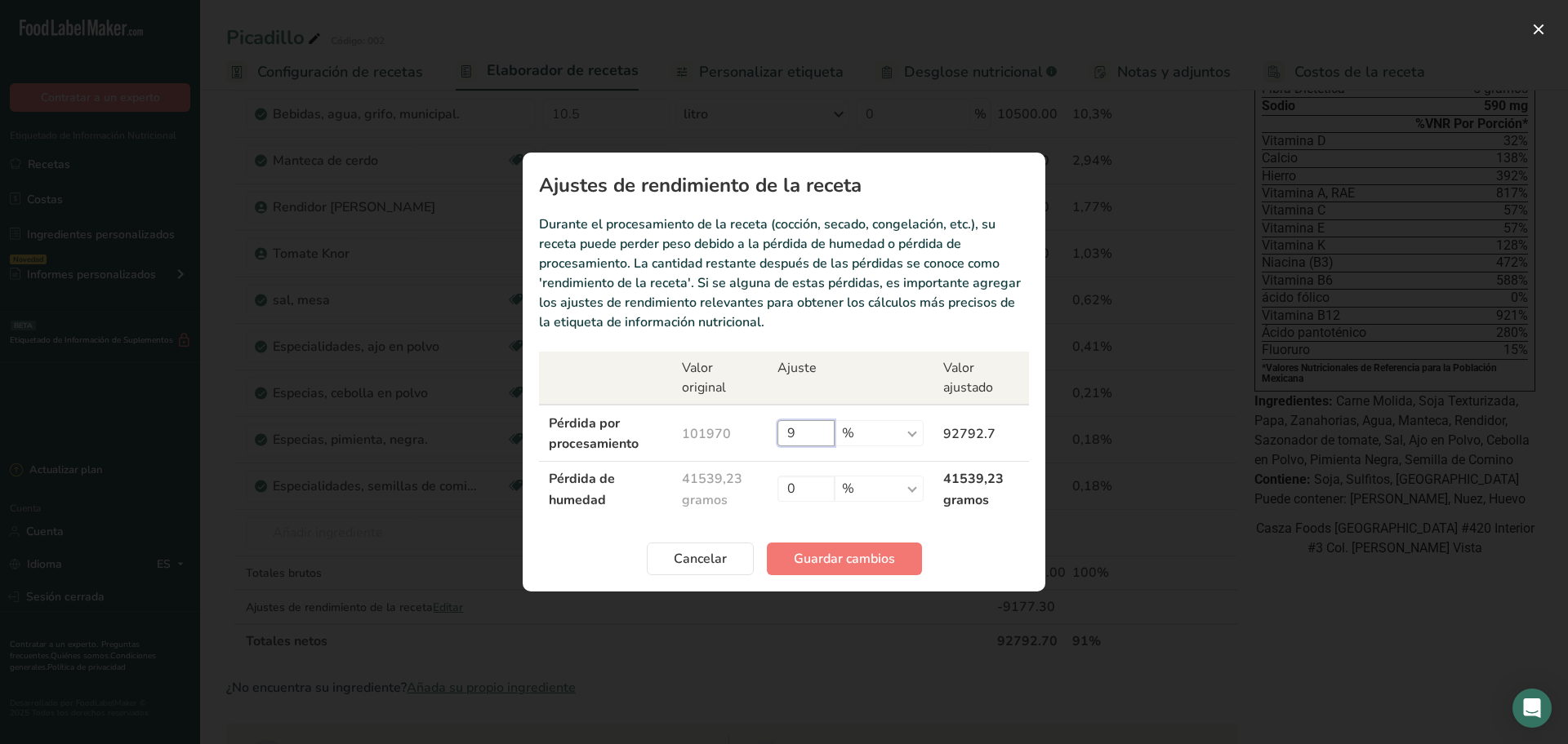
click at [812, 439] on input "9" at bounding box center [806, 433] width 58 height 26
type input "10"
click at [861, 564] on font "Guardar cambios" at bounding box center [845, 559] width 101 height 18
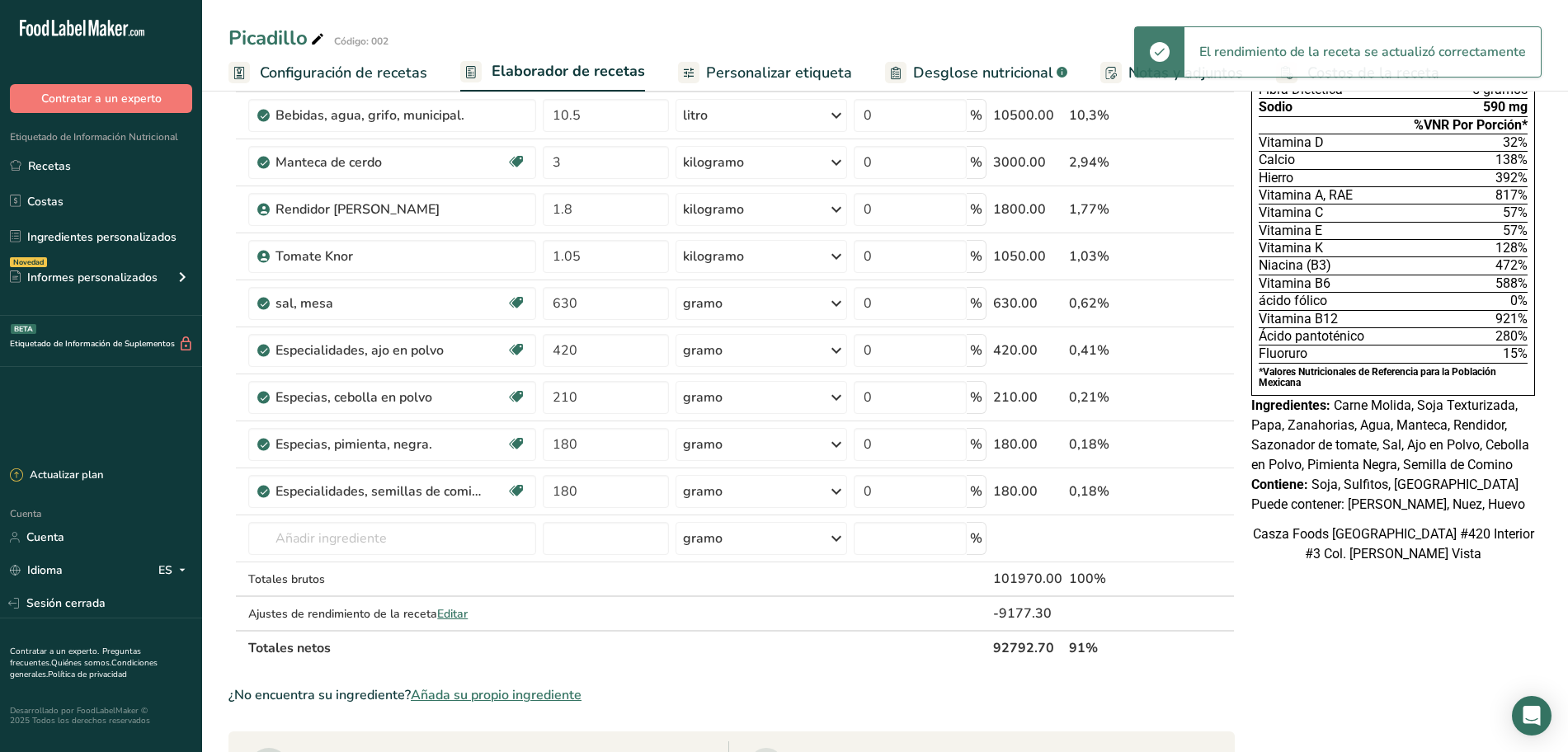
click at [757, 71] on font "Personalizar etiqueta" at bounding box center [779, 72] width 146 height 19
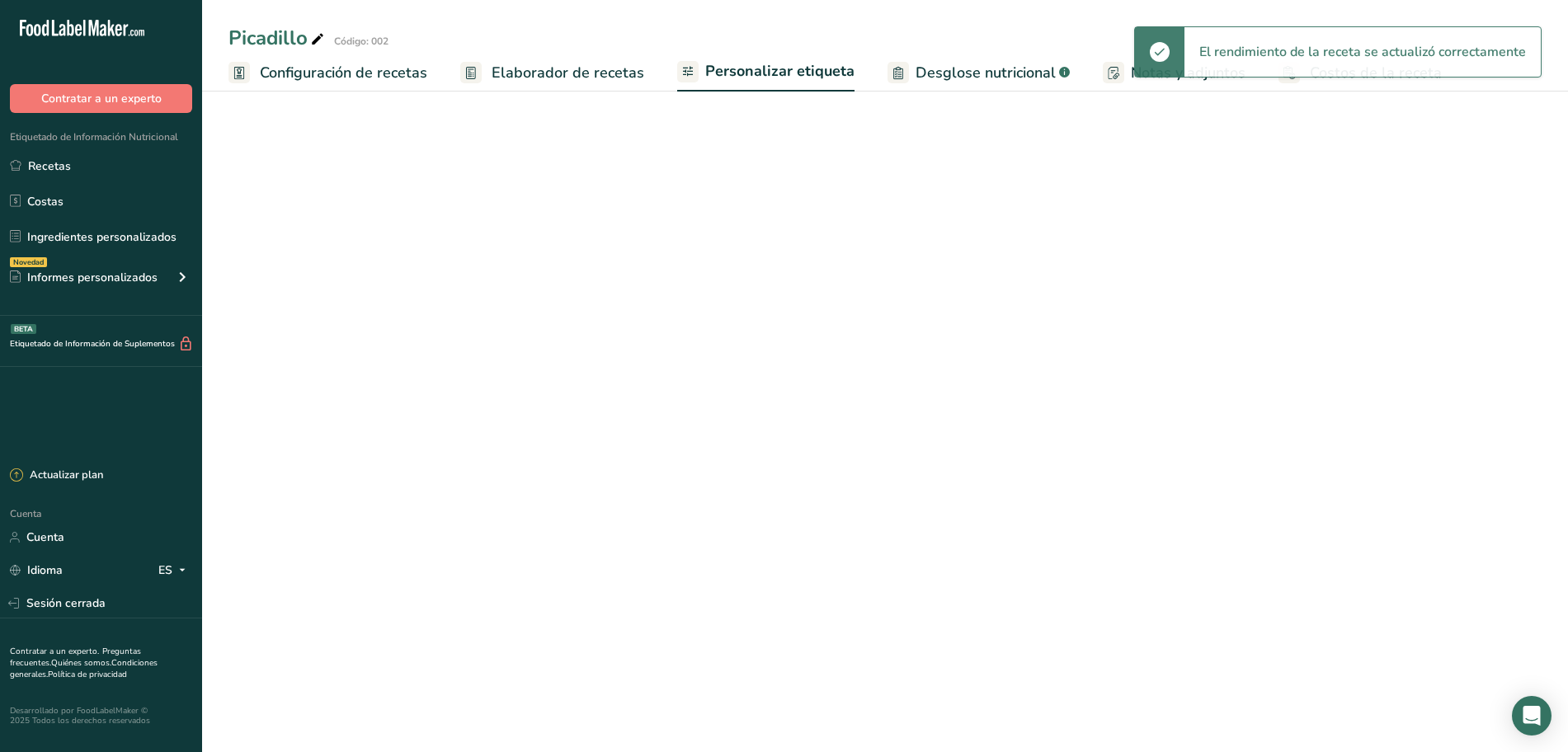
click at [602, 78] on font "Elaborador de recetas" at bounding box center [568, 72] width 152 height 19
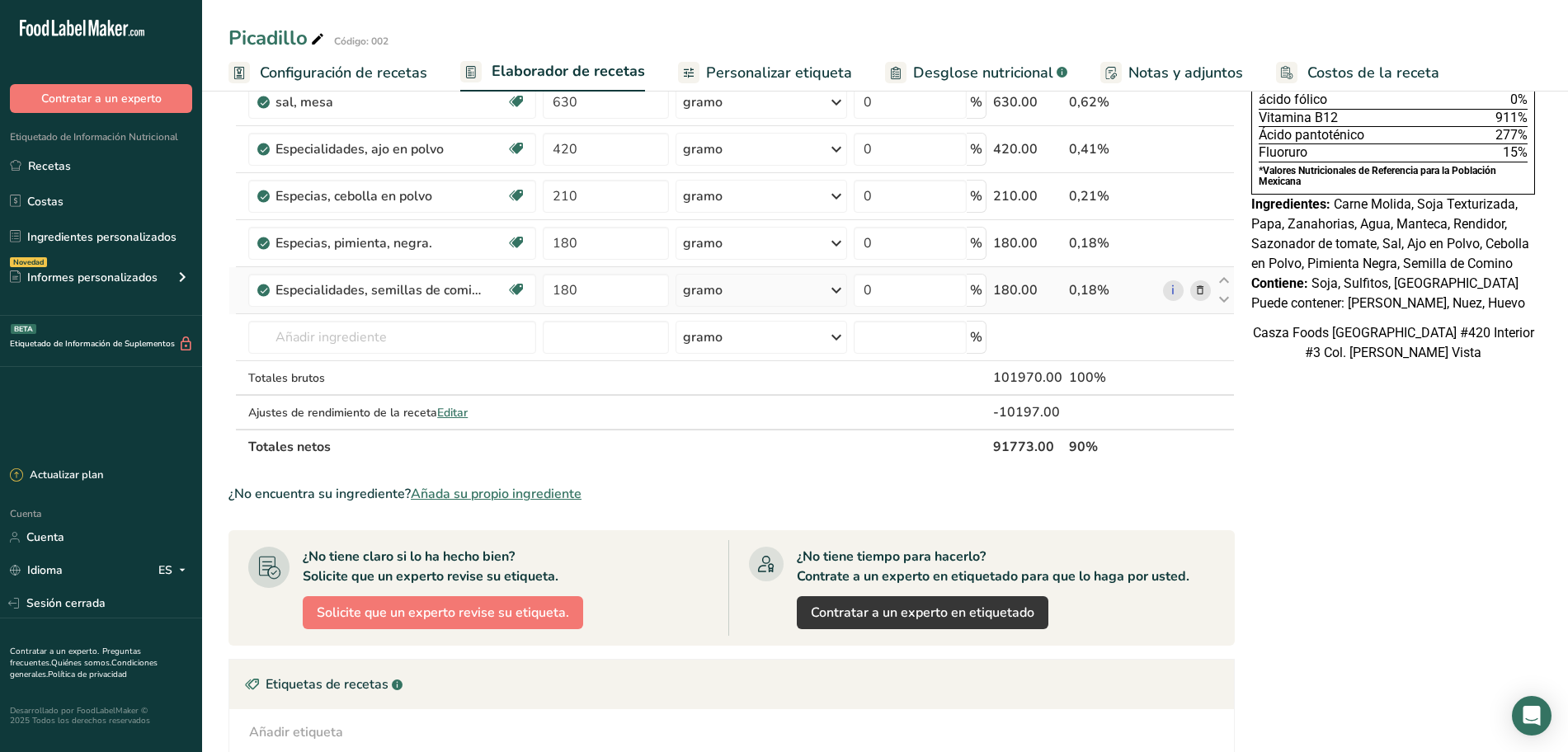
scroll to position [516, 0]
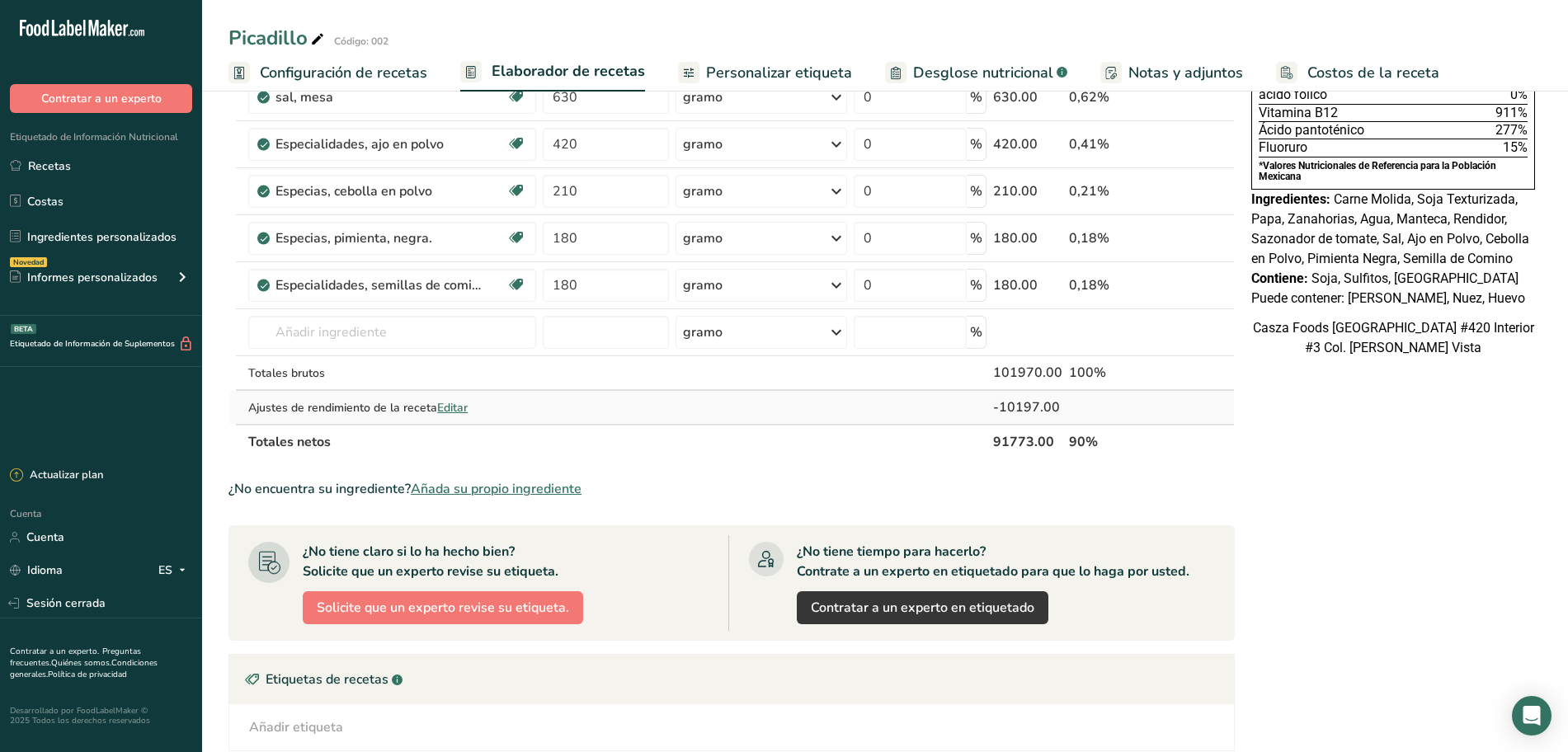
click at [451, 402] on font "Editar" at bounding box center [452, 408] width 31 height 16
click at [452, 411] on font "Editar" at bounding box center [452, 408] width 31 height 16
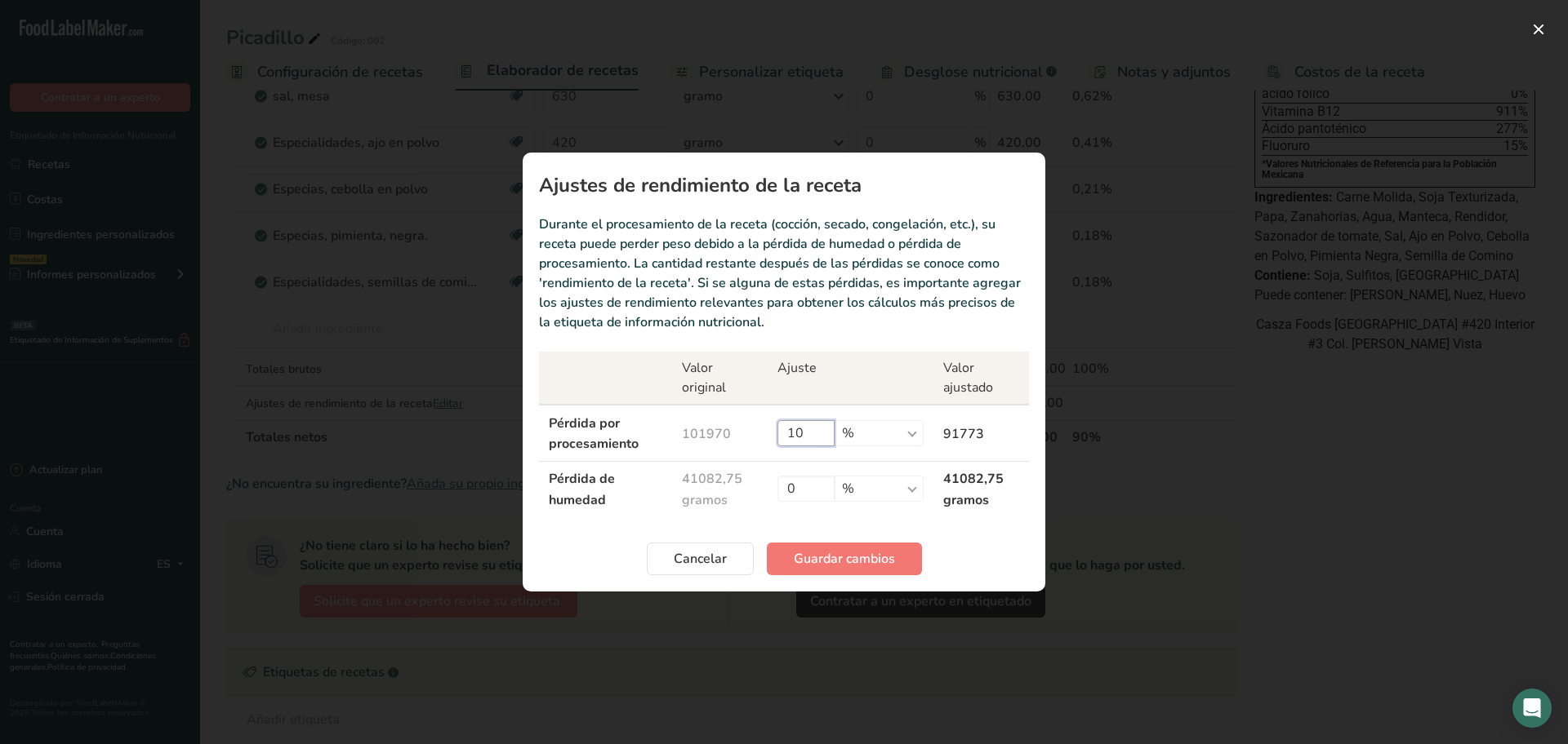
click at [832, 434] on input "10" at bounding box center [806, 433] width 58 height 26
type input "11"
click at [840, 559] on font "Guardar cambios" at bounding box center [845, 559] width 101 height 18
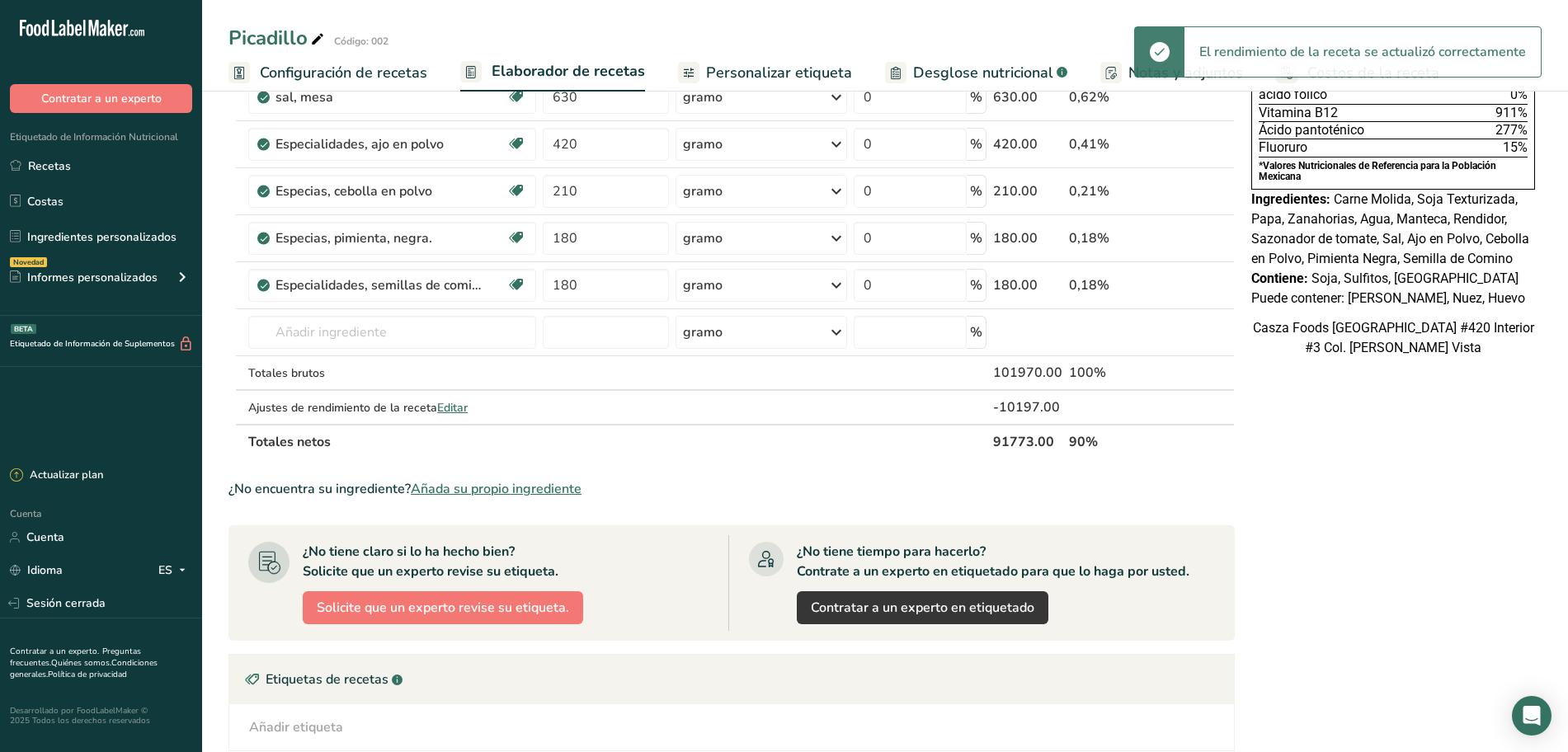
drag, startPoint x: 798, startPoint y: 75, endPoint x: 533, endPoint y: 70, distance: 265.0
click at [798, 75] on font "Personalizar etiqueta" at bounding box center [779, 72] width 146 height 19
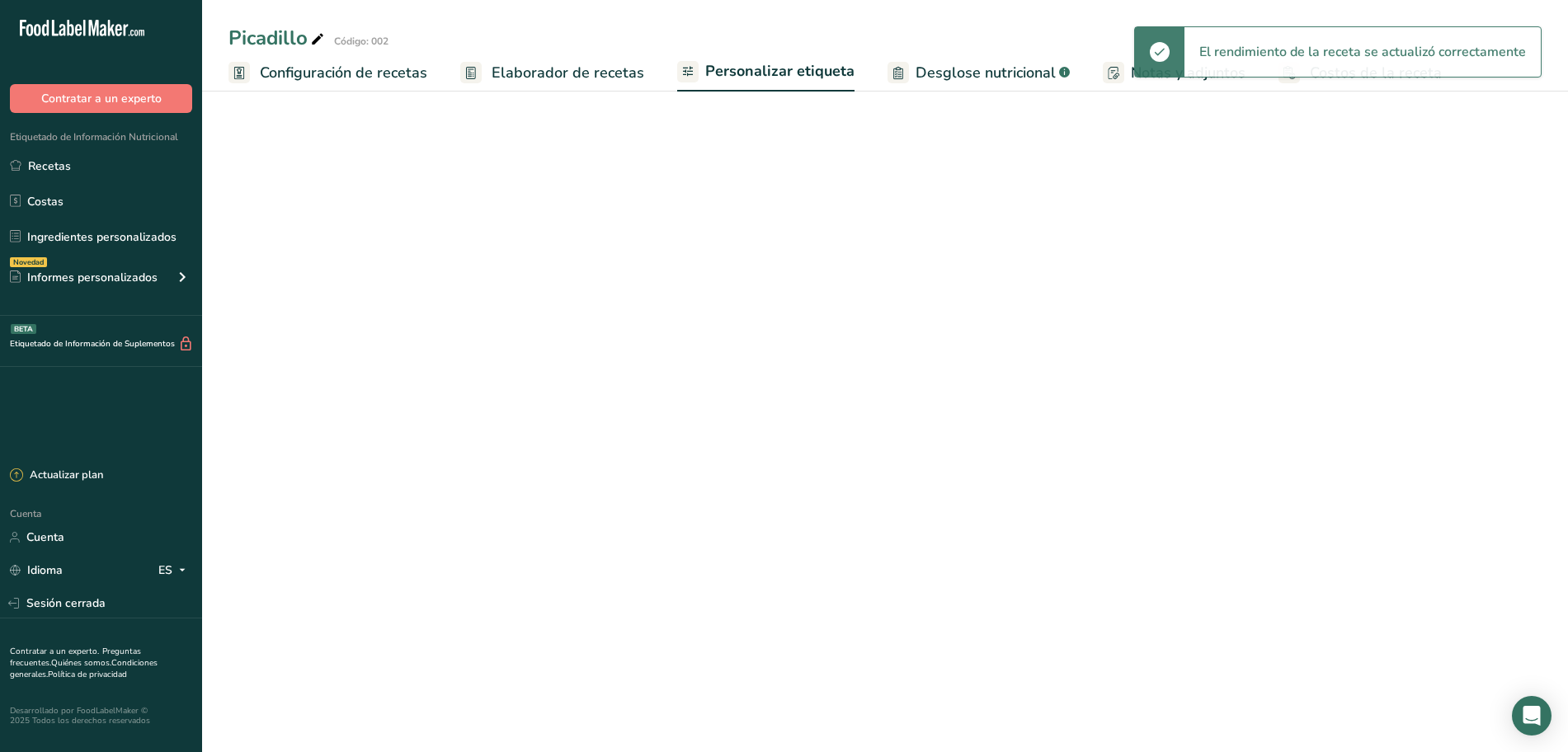
click at [522, 63] on font "Elaborador de recetas" at bounding box center [568, 72] width 152 height 19
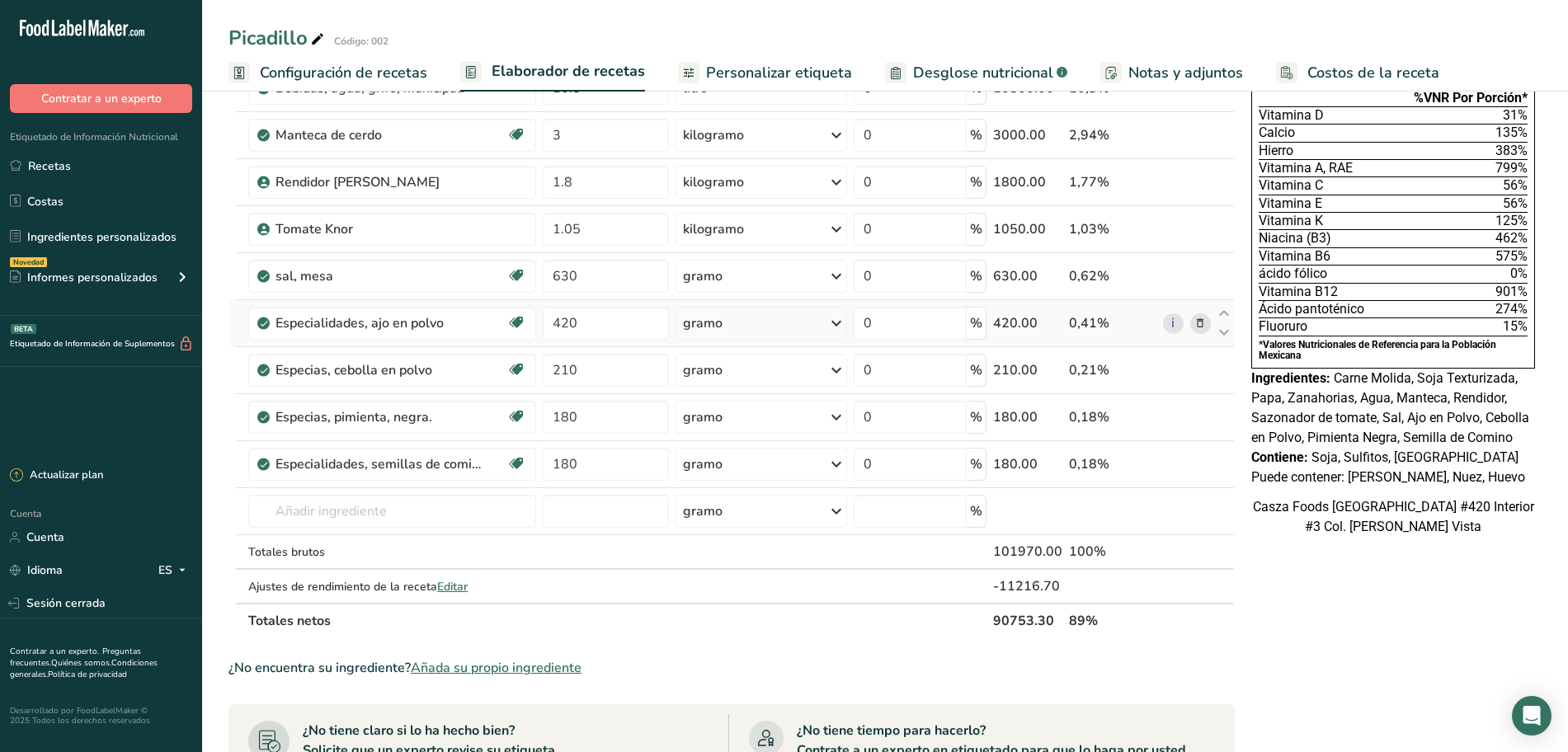
scroll to position [413, 0]
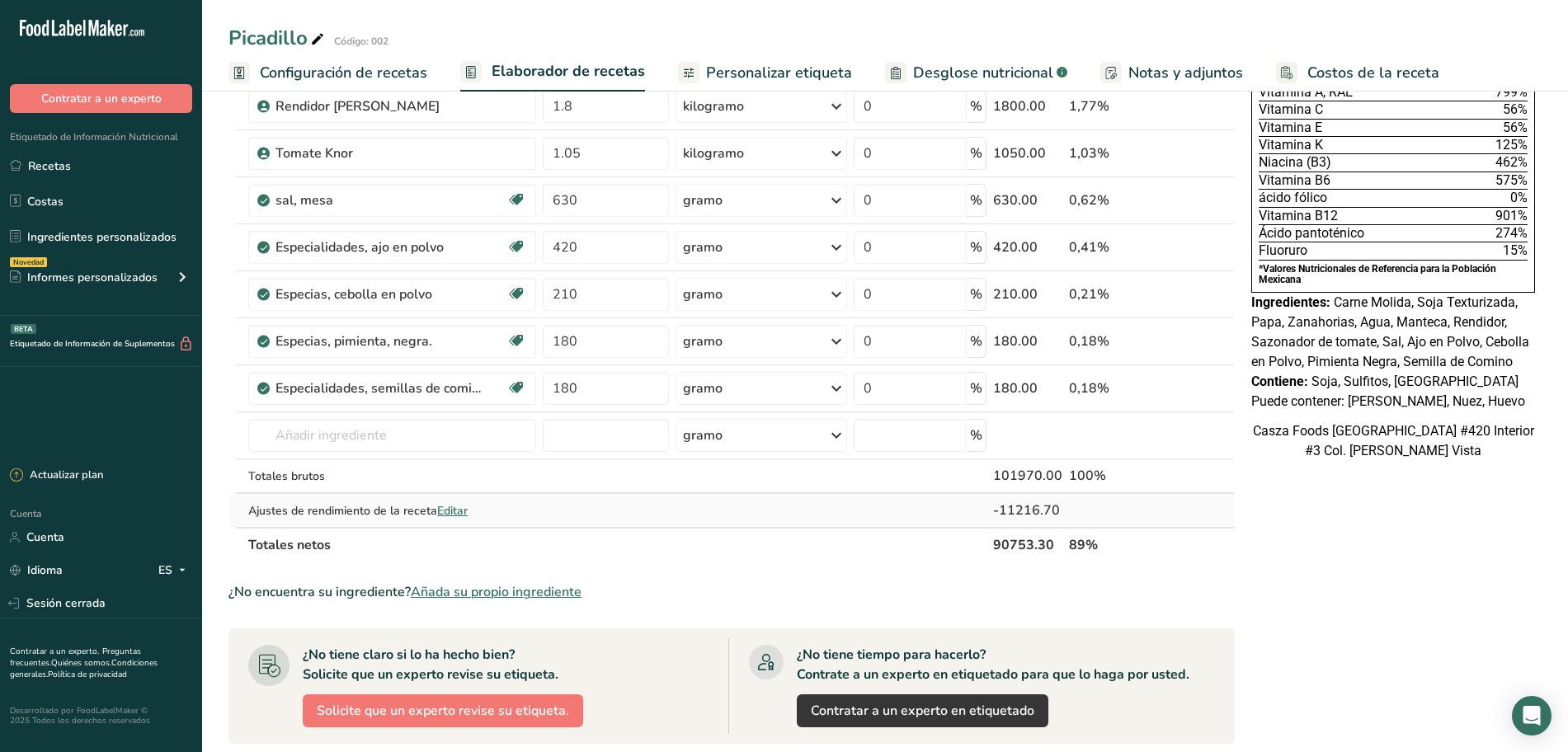
click at [457, 515] on font "Editar" at bounding box center [452, 511] width 31 height 16
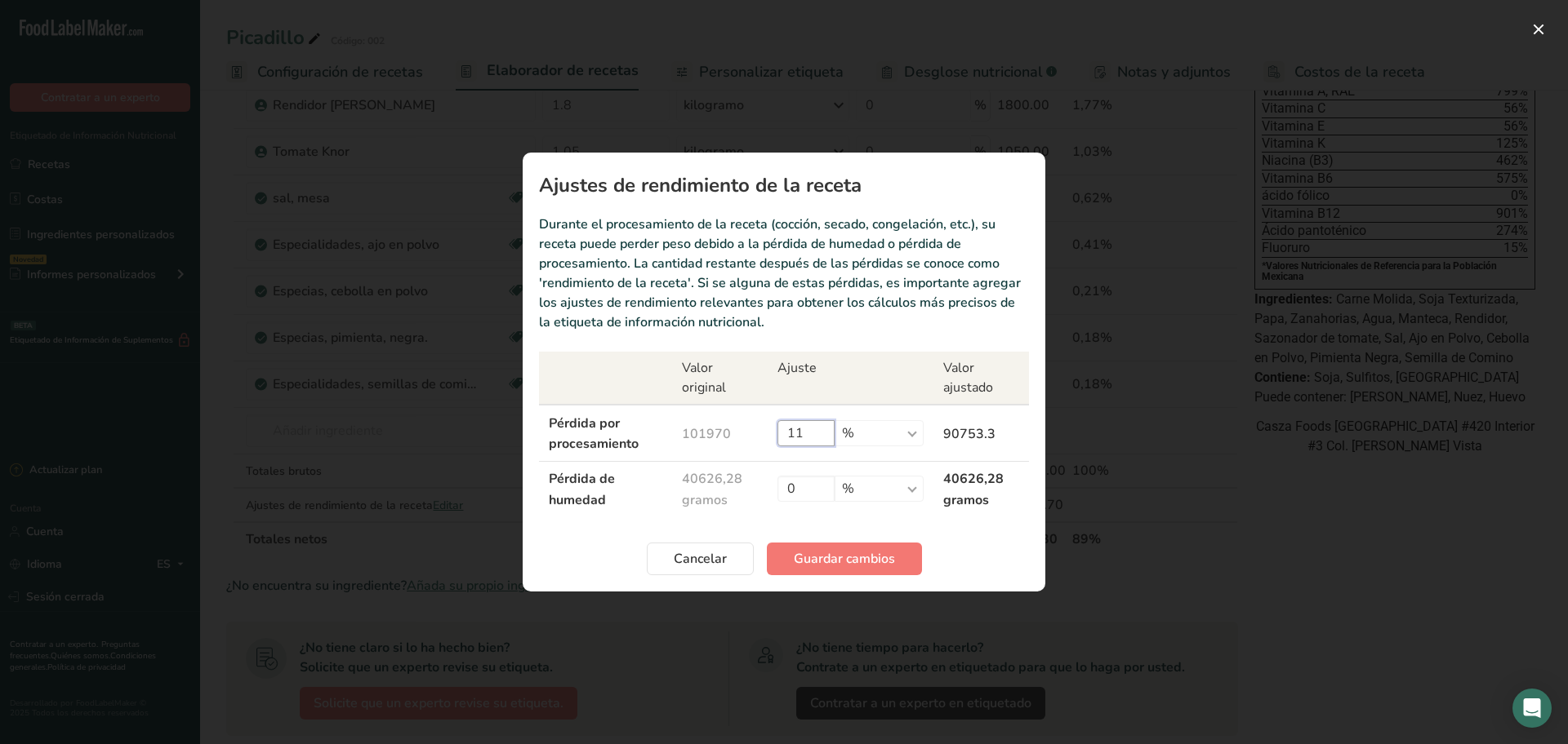
click at [812, 433] on input "11" at bounding box center [806, 433] width 58 height 26
type input "11.5"
click at [847, 547] on button "Guardar cambios" at bounding box center [845, 558] width 155 height 32
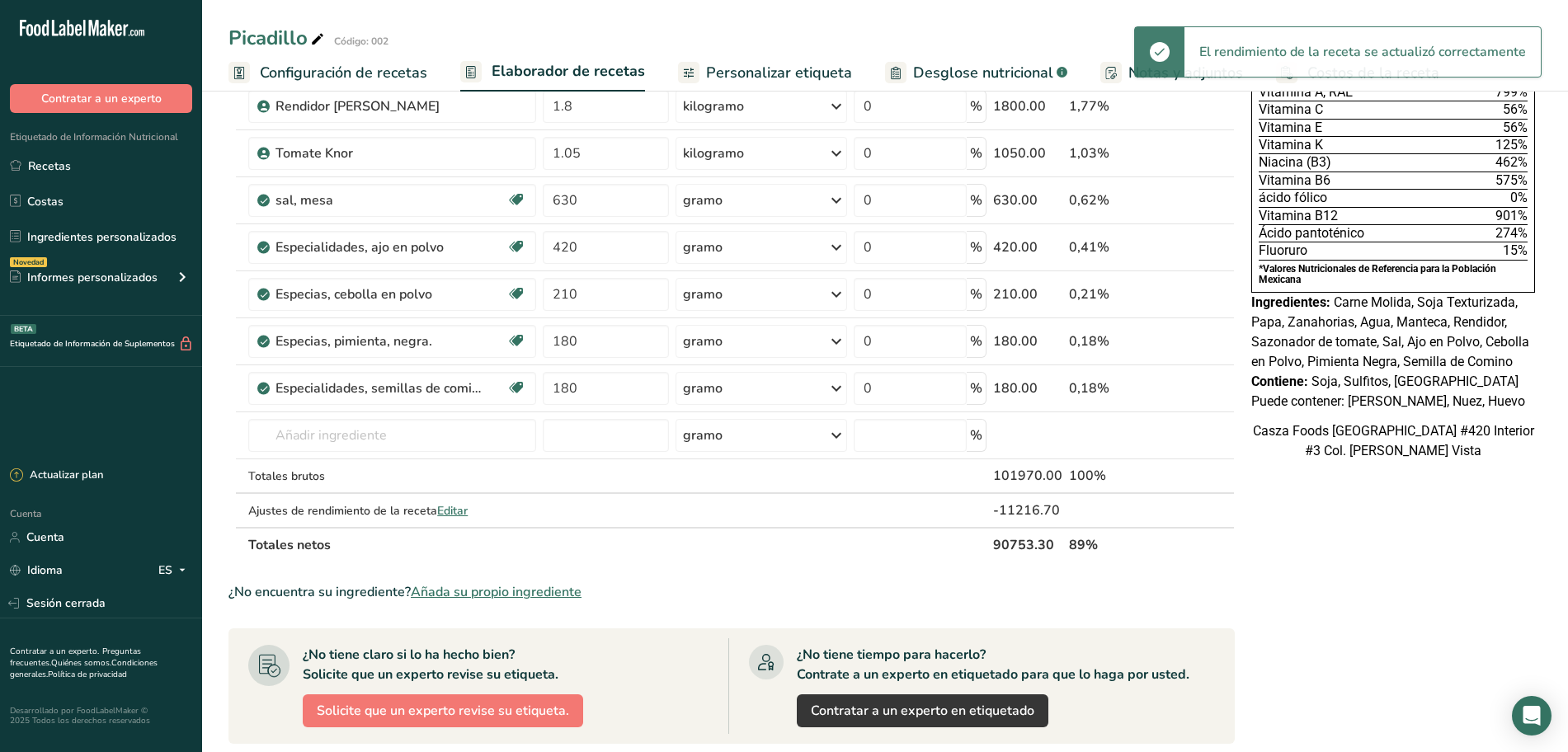
click at [776, 71] on font "Personalizar etiqueta" at bounding box center [779, 72] width 146 height 19
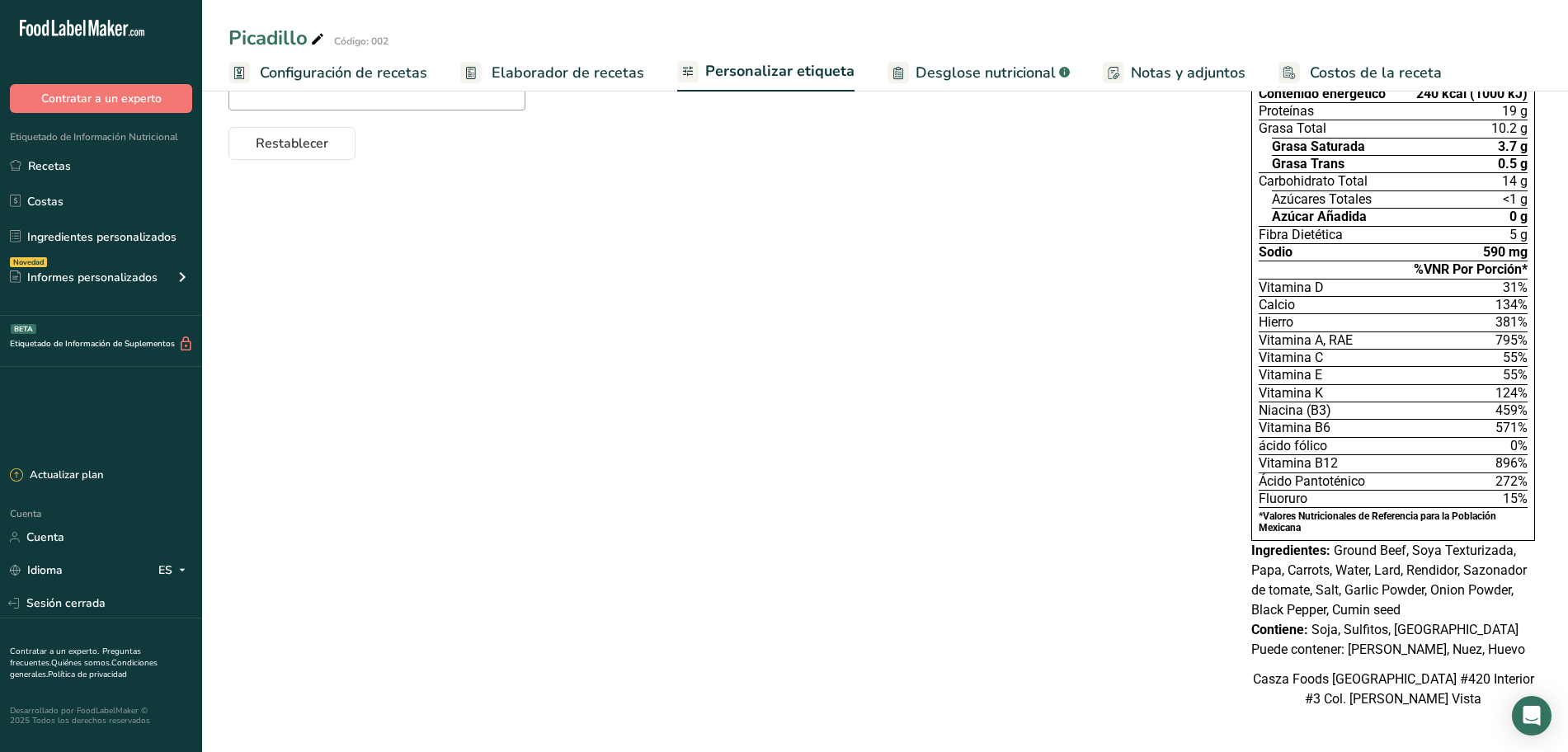
click at [597, 73] on font "Elaborador de recetas" at bounding box center [568, 72] width 152 height 19
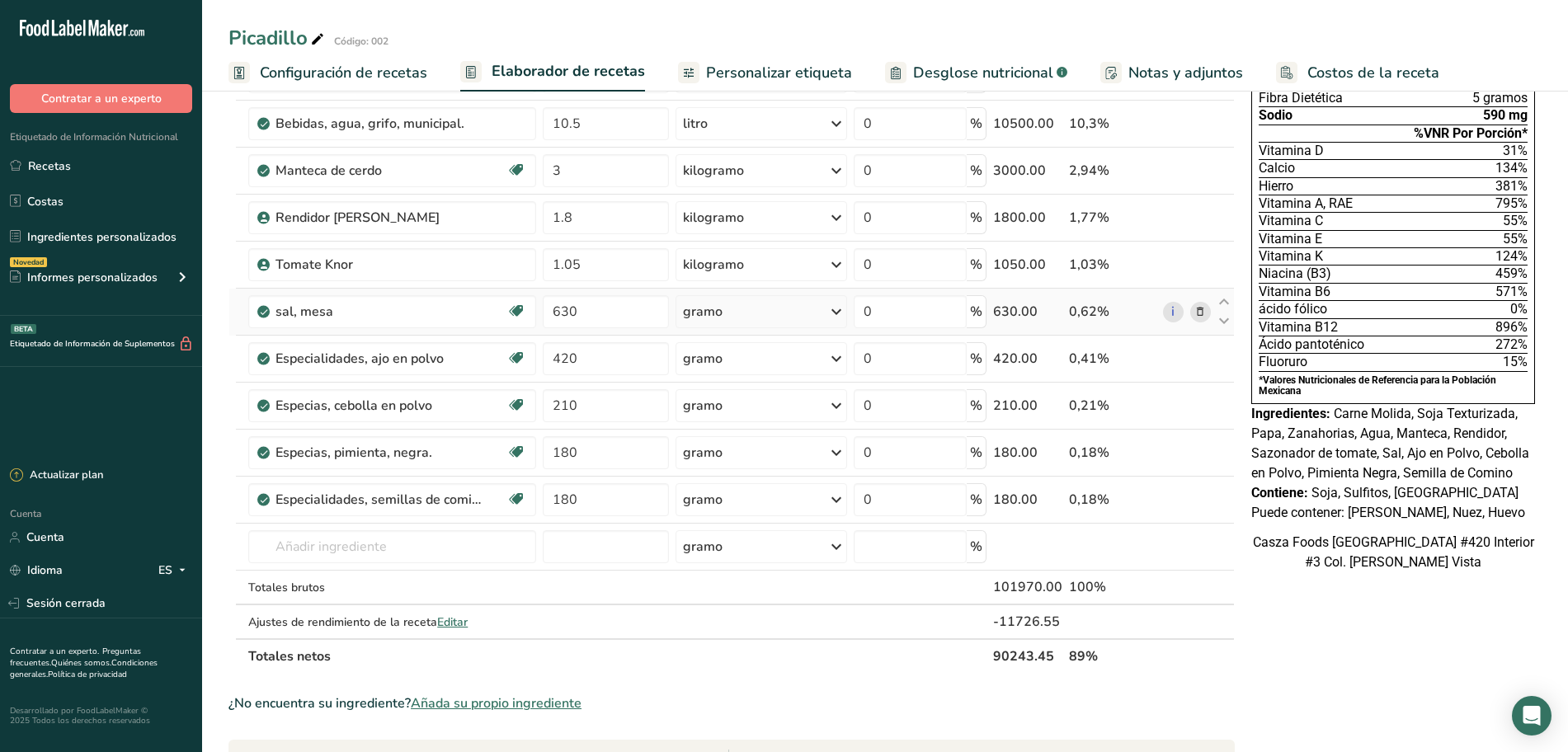
scroll to position [413, 0]
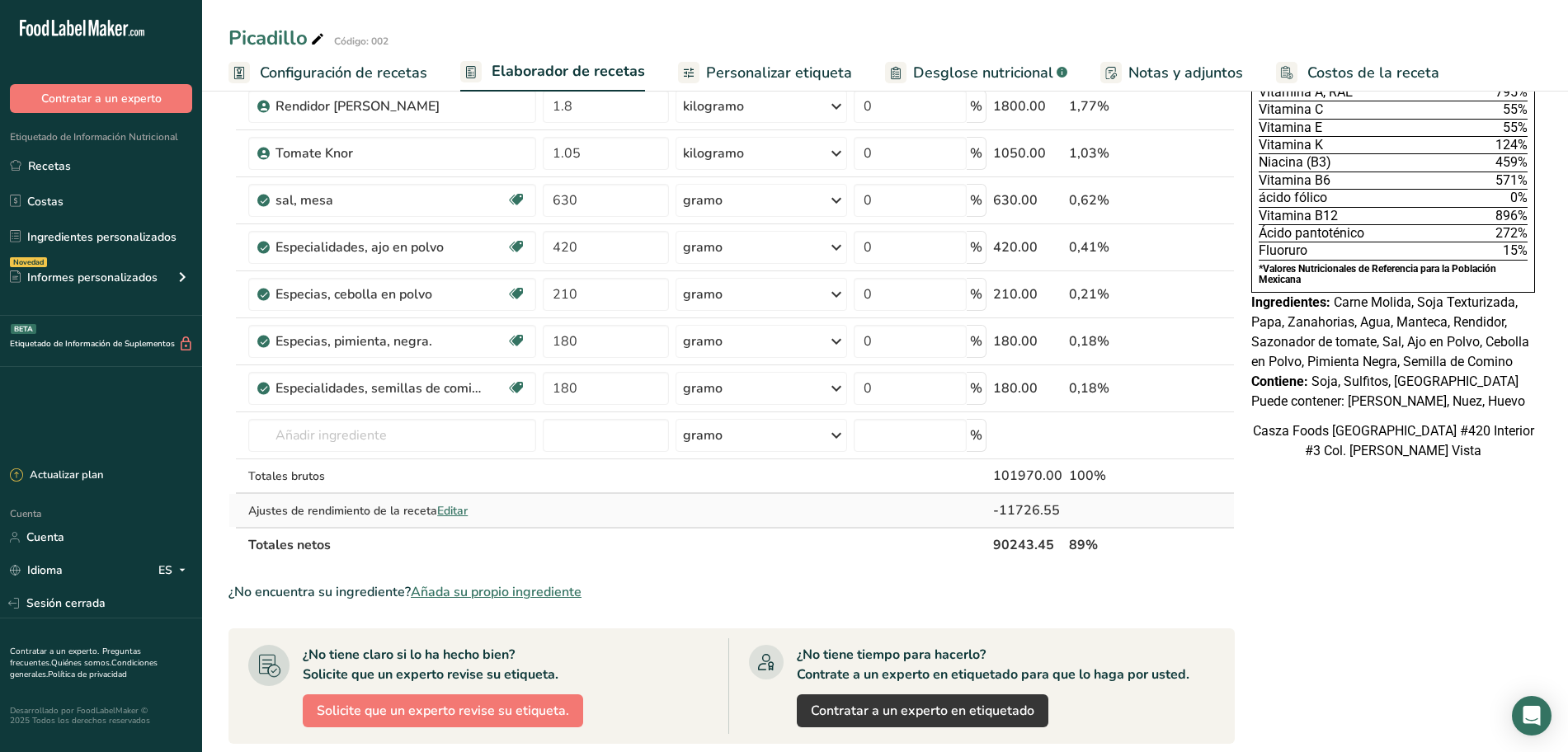
click at [459, 510] on font "Editar" at bounding box center [452, 511] width 31 height 16
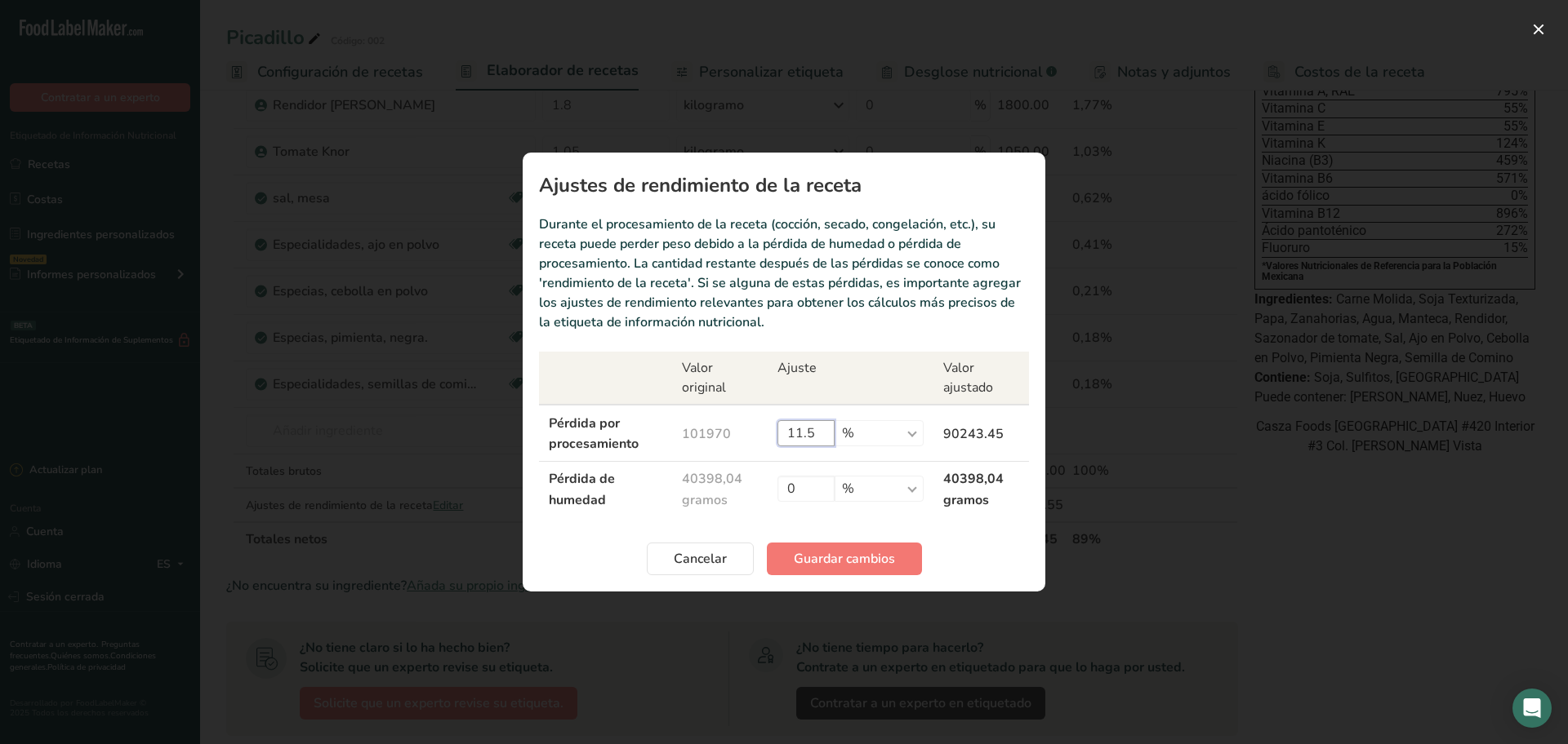
click at [834, 433] on input "11.5" at bounding box center [806, 433] width 58 height 26
type input "11.2"
click at [859, 549] on button "Guardar cambios" at bounding box center [845, 558] width 155 height 32
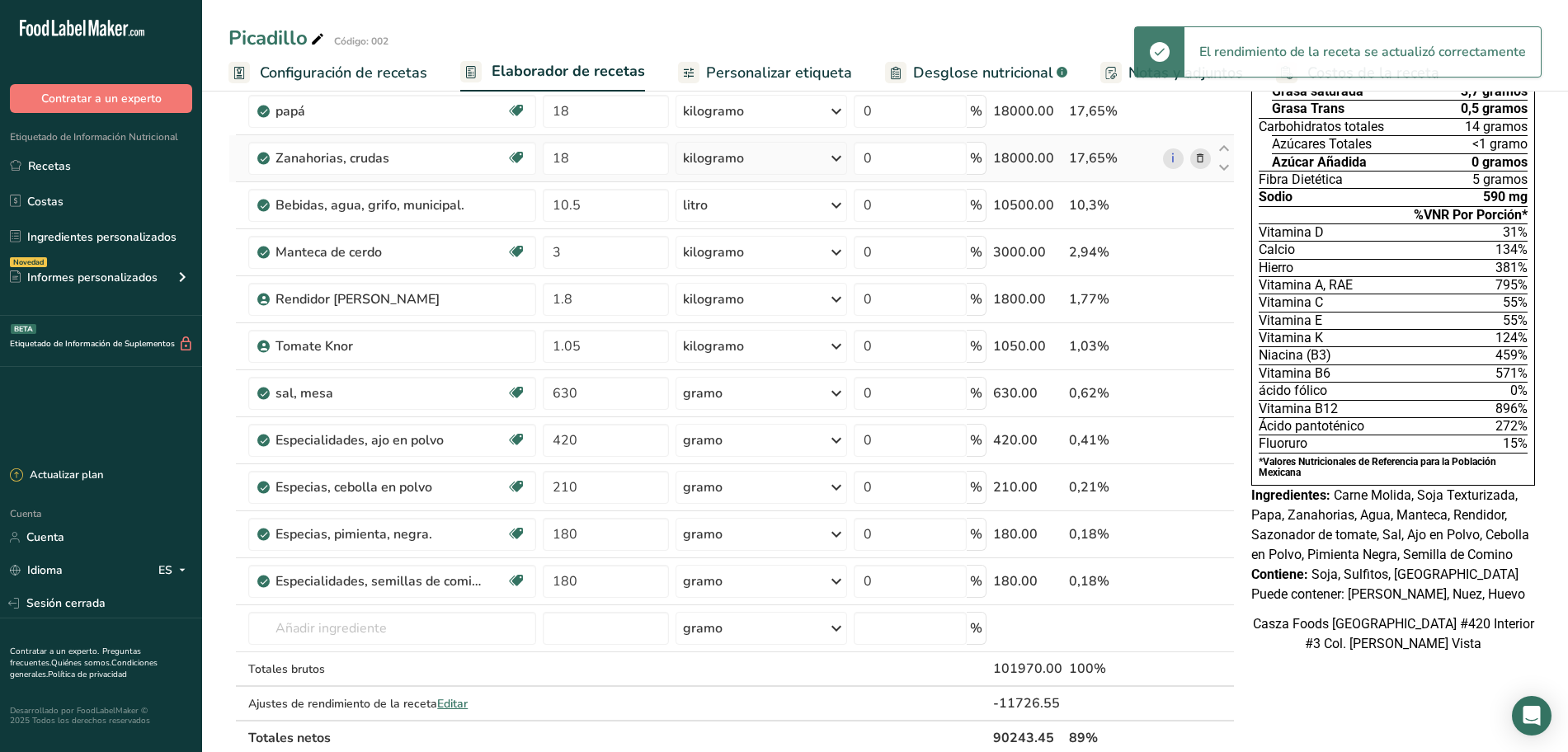
scroll to position [103, 0]
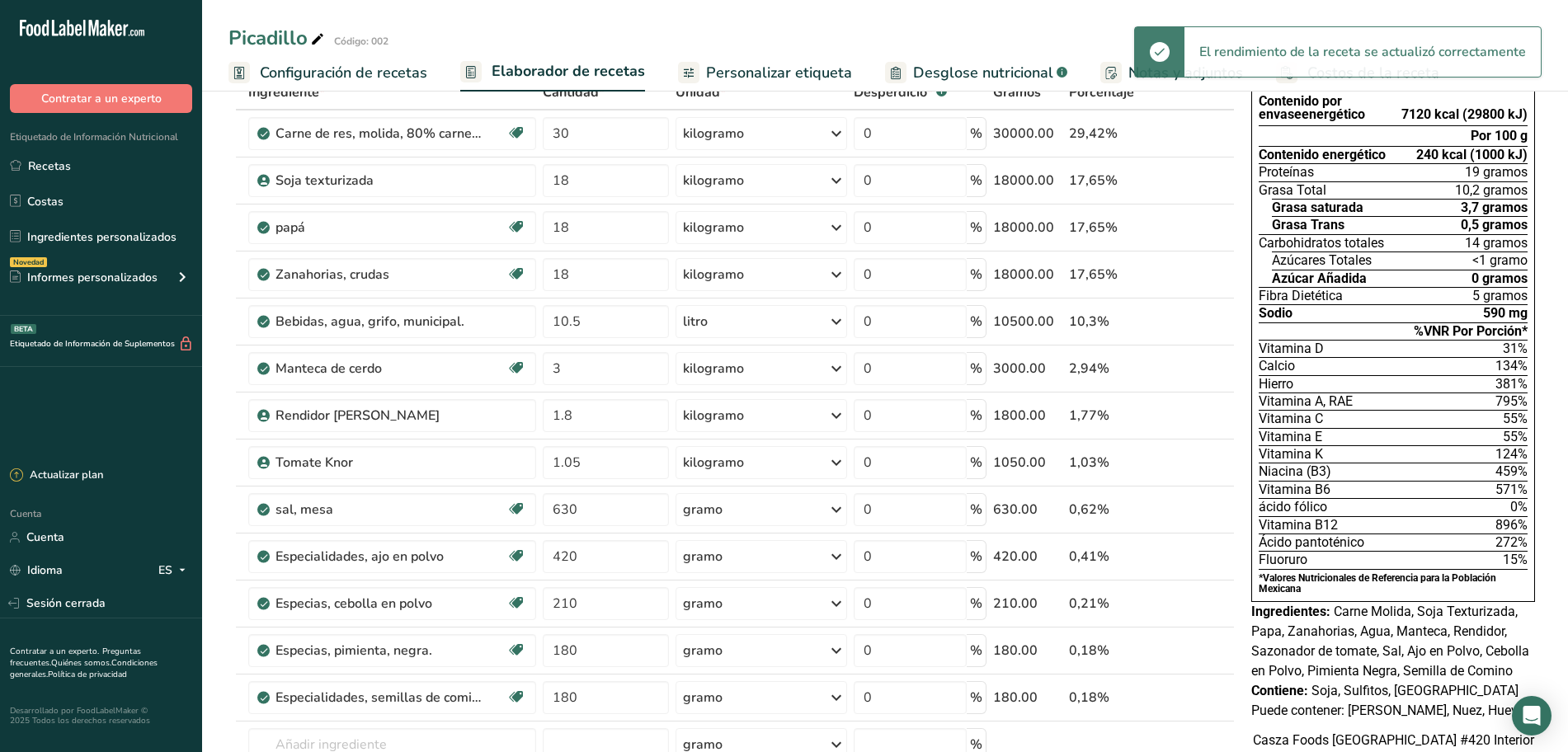
click at [772, 71] on font "Personalizar etiqueta" at bounding box center [779, 72] width 146 height 19
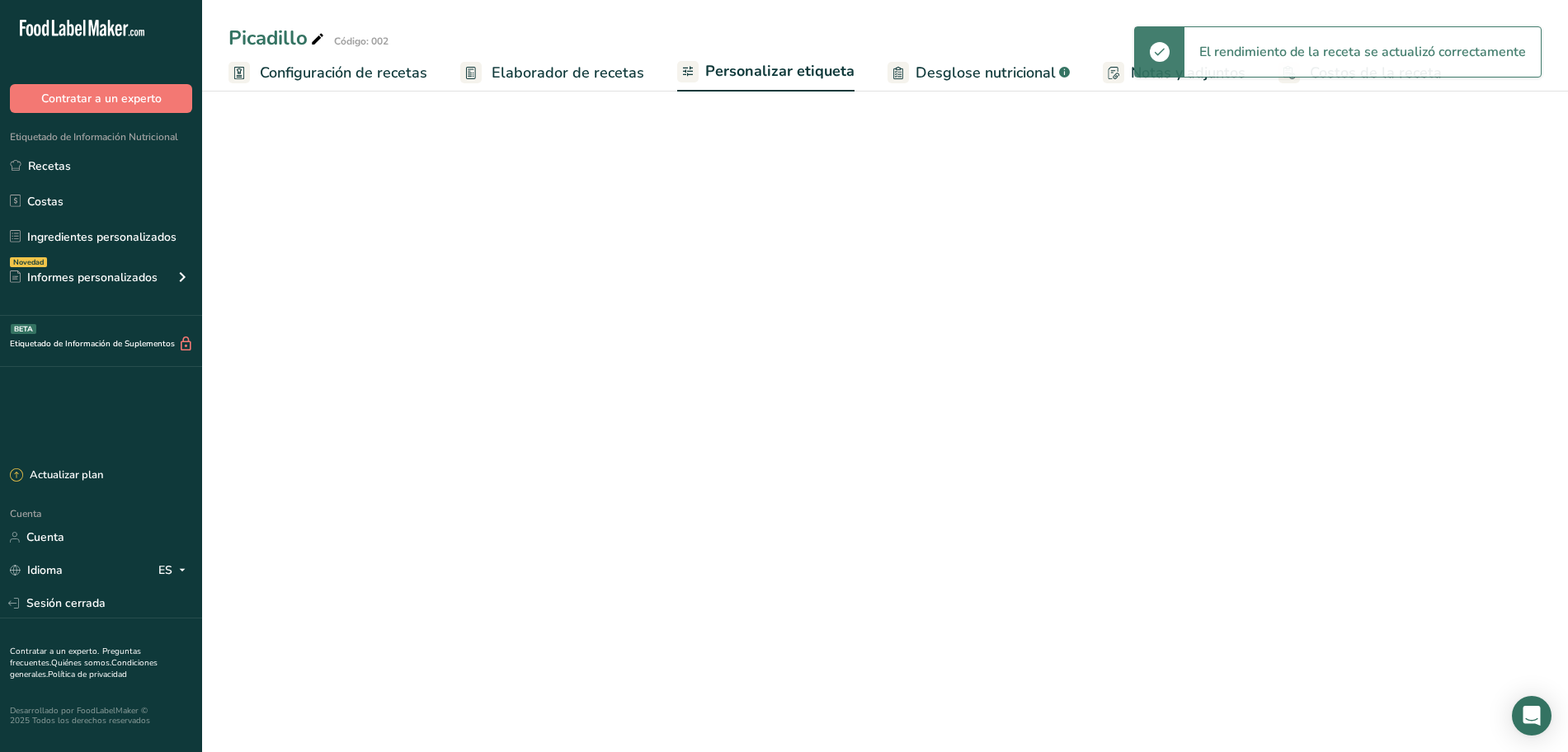
click at [560, 74] on font "Elaborador de recetas" at bounding box center [568, 72] width 152 height 19
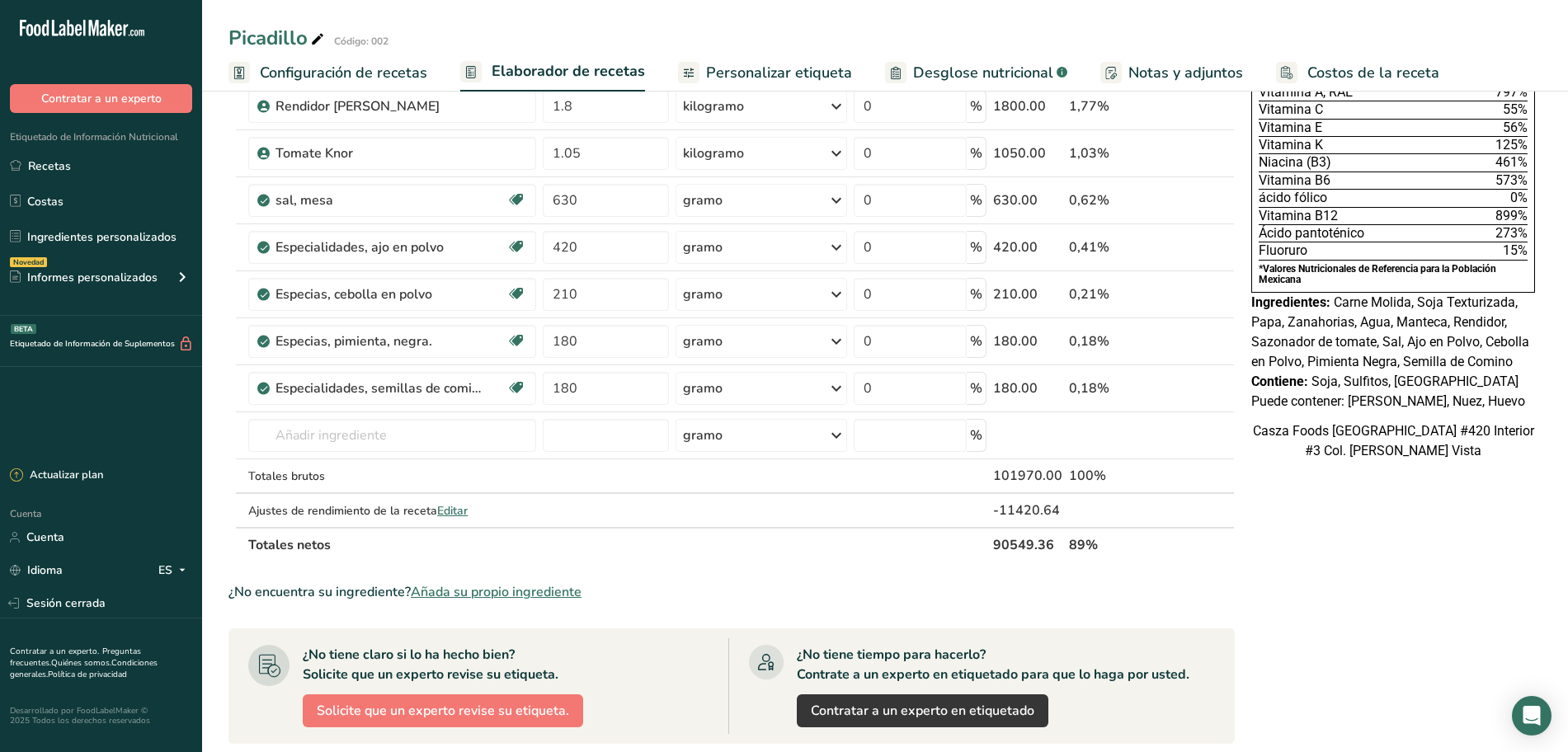
scroll to position [619, 0]
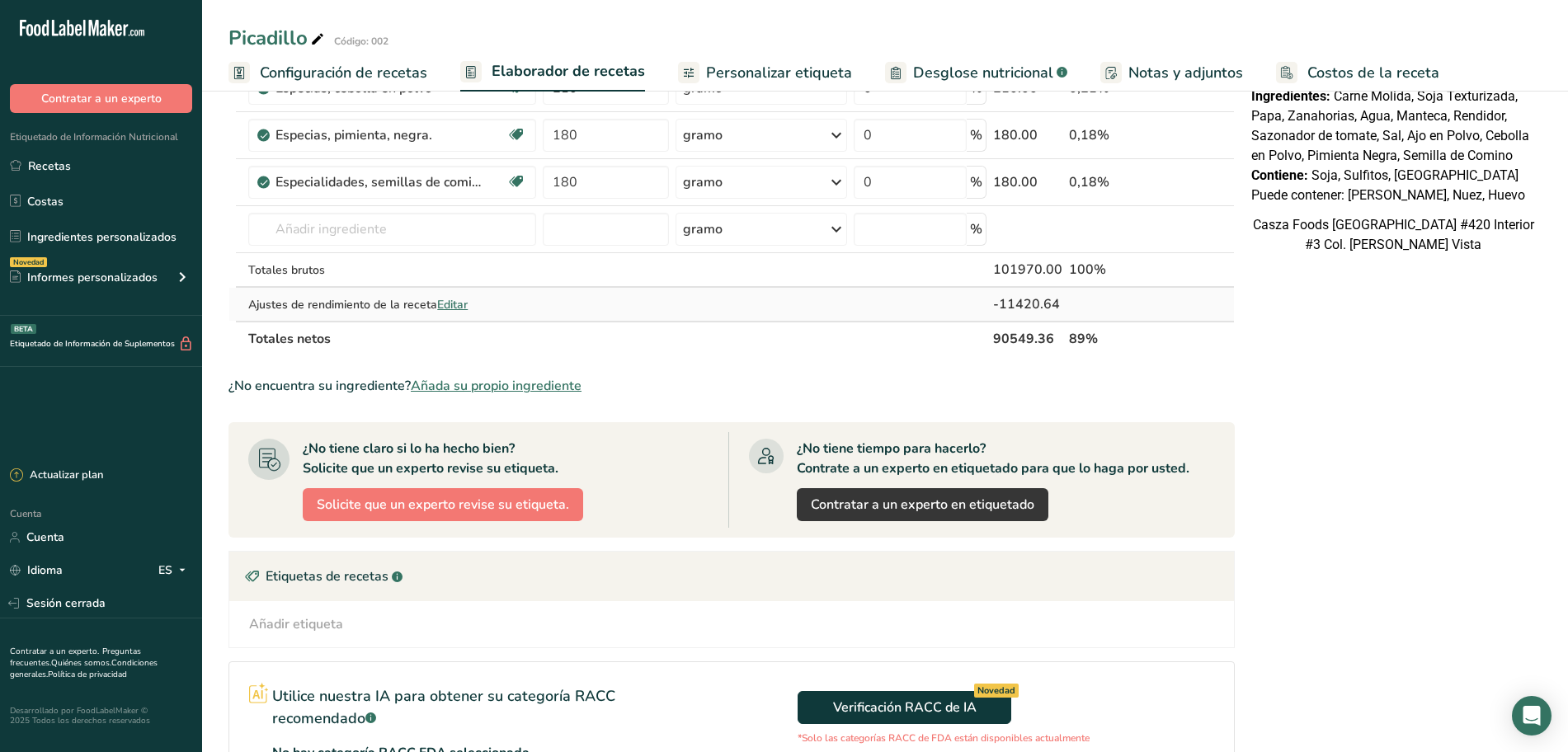
click at [459, 306] on font "Editar" at bounding box center [452, 305] width 31 height 16
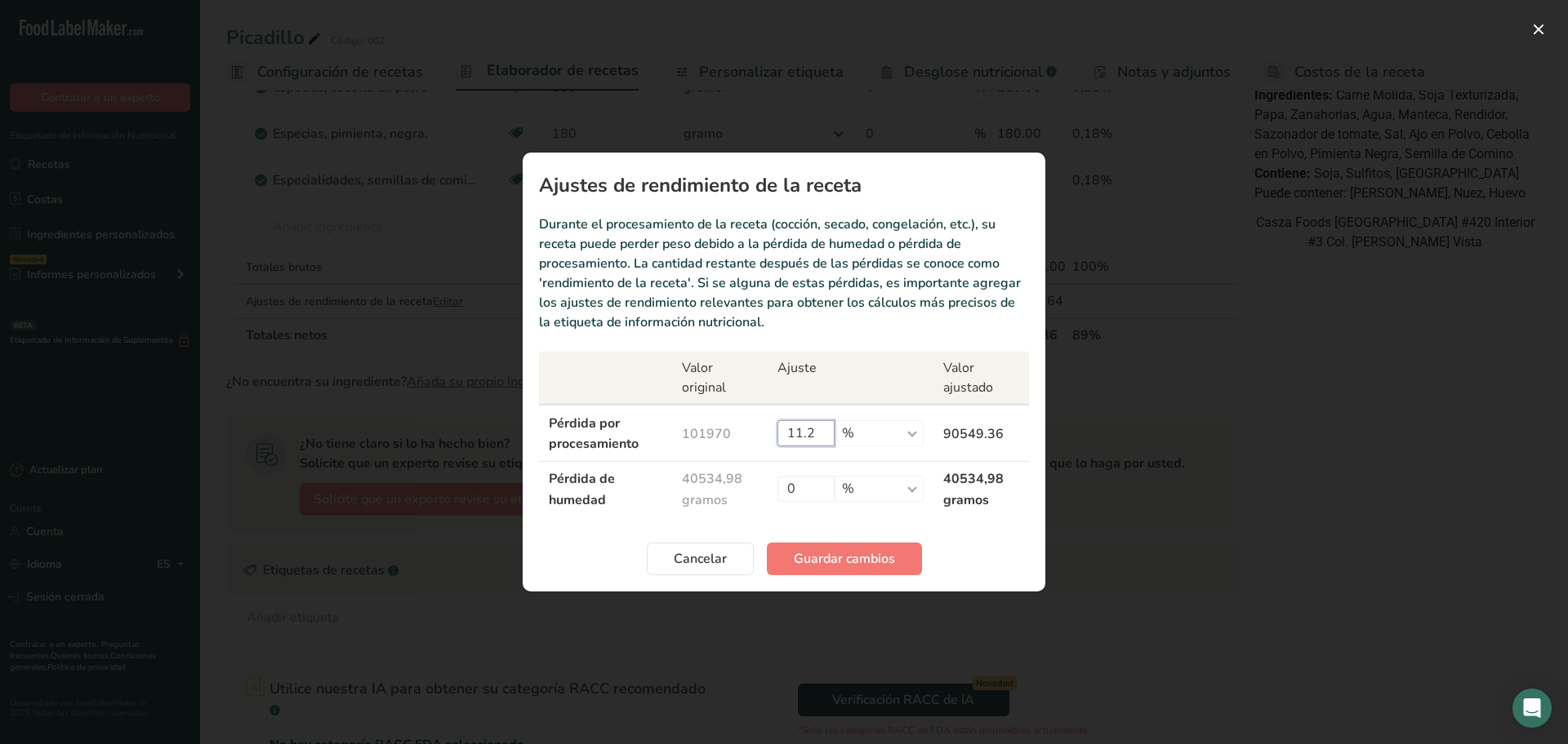
click at [817, 433] on input "11.2" at bounding box center [806, 433] width 58 height 26
type input "11.1"
click at [887, 555] on font "Guardar cambios" at bounding box center [845, 559] width 101 height 18
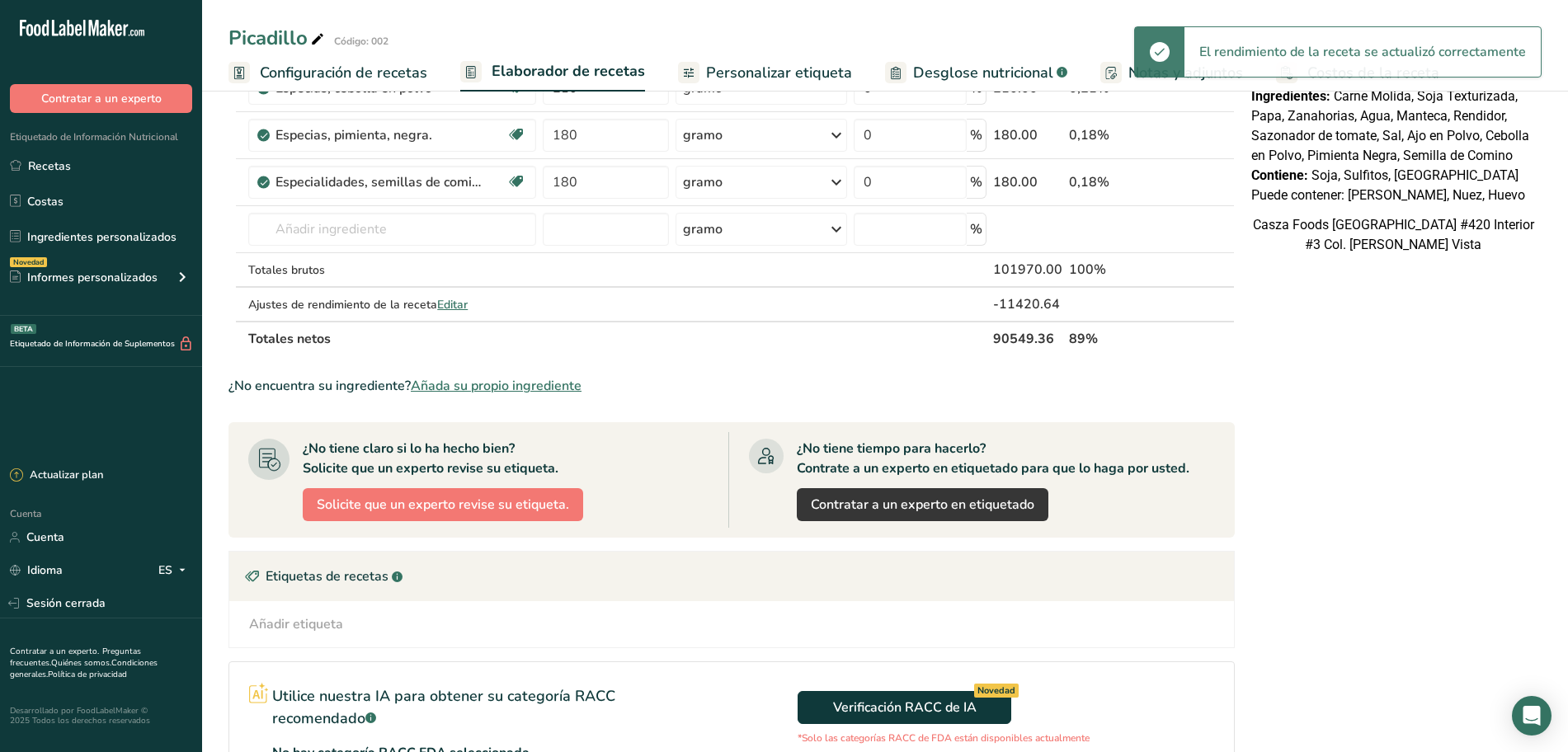
drag, startPoint x: 725, startPoint y: 73, endPoint x: 561, endPoint y: 78, distance: 164.1
click at [725, 73] on font "Personalizar etiqueta" at bounding box center [779, 72] width 146 height 19
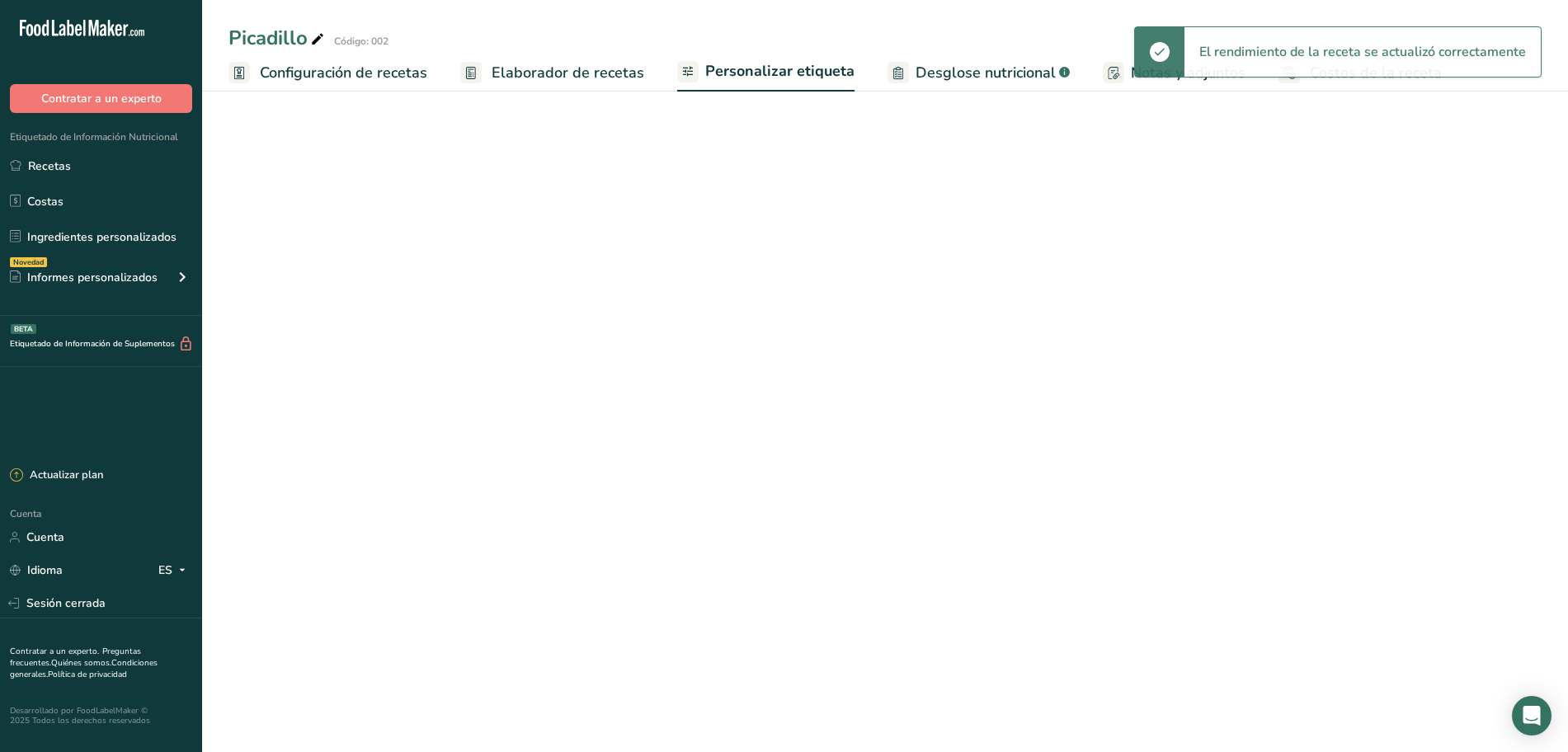
click at [556, 77] on font "Elaborador de recetas" at bounding box center [568, 72] width 152 height 19
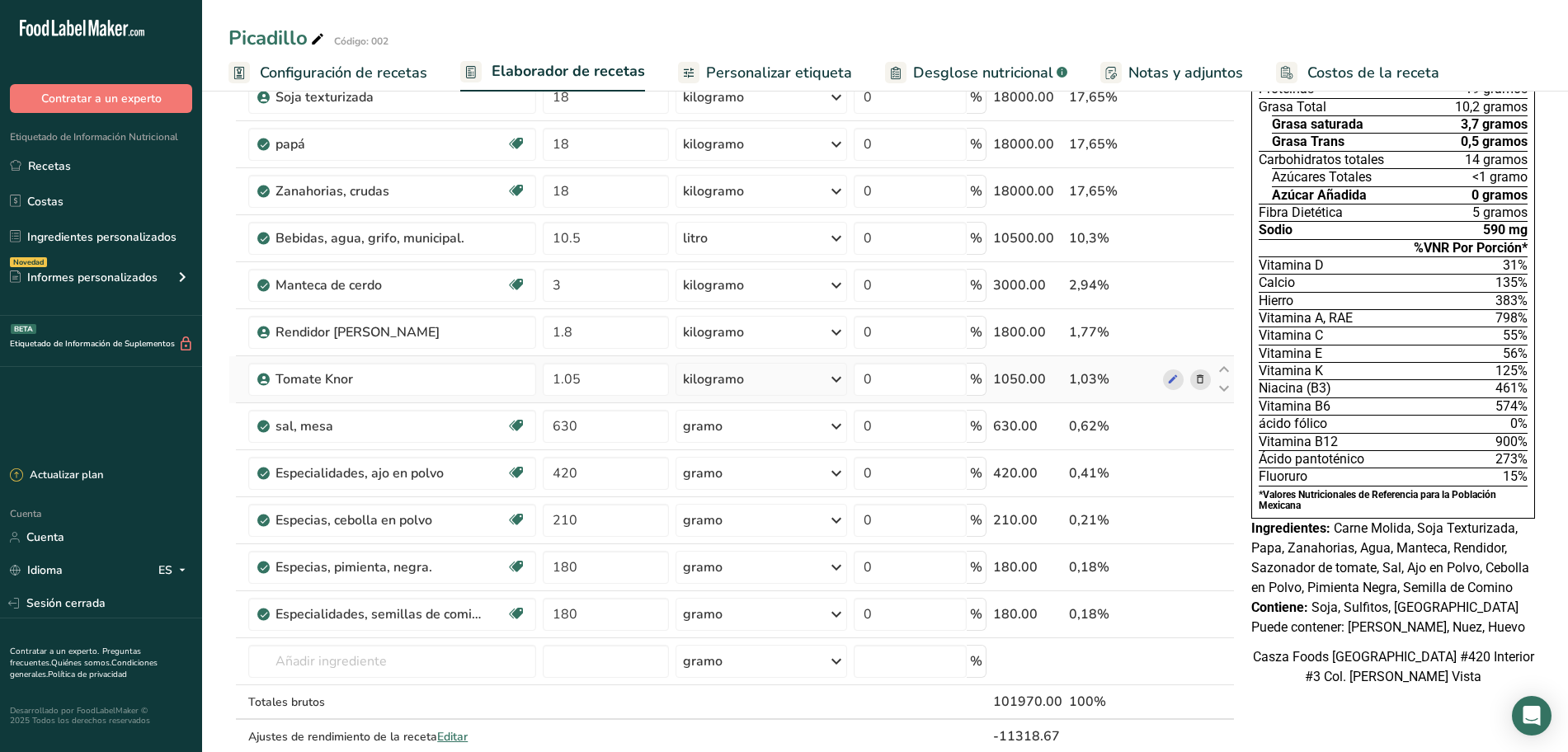
scroll to position [413, 0]
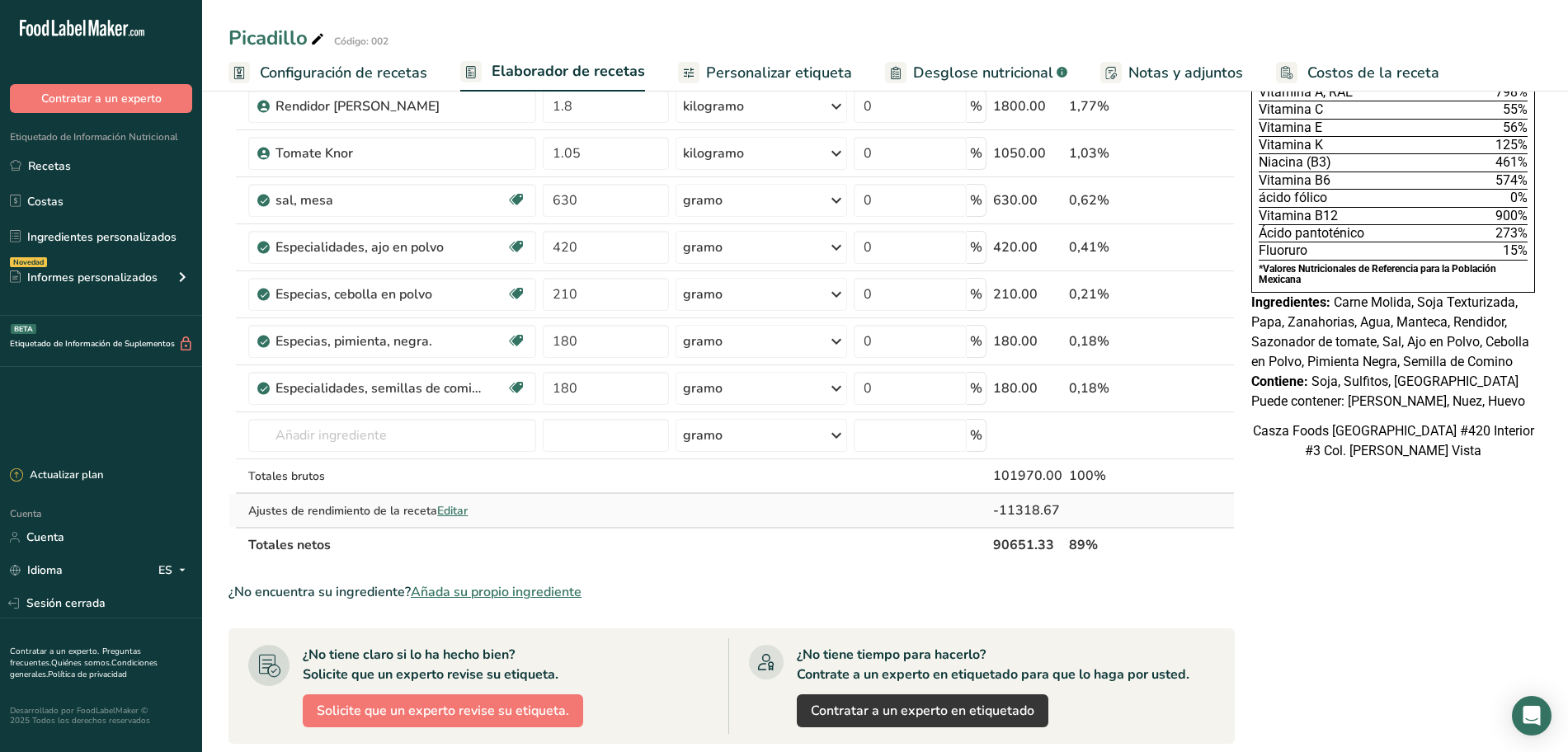
click at [445, 511] on font "Editar" at bounding box center [452, 511] width 31 height 16
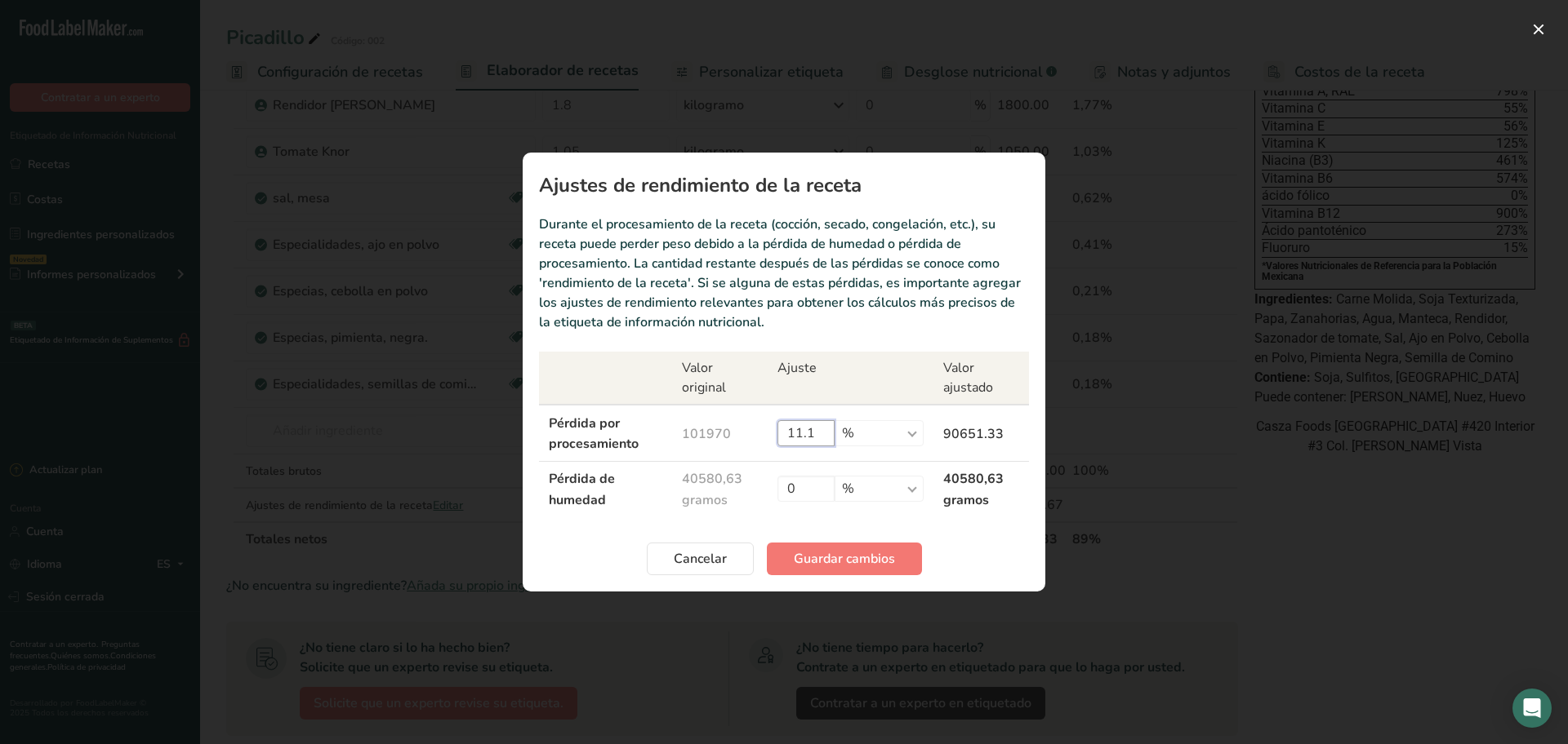
click at [818, 432] on input "11.1" at bounding box center [806, 433] width 58 height 26
type input "11.11"
click at [839, 552] on font "Guardar cambios" at bounding box center [845, 559] width 101 height 18
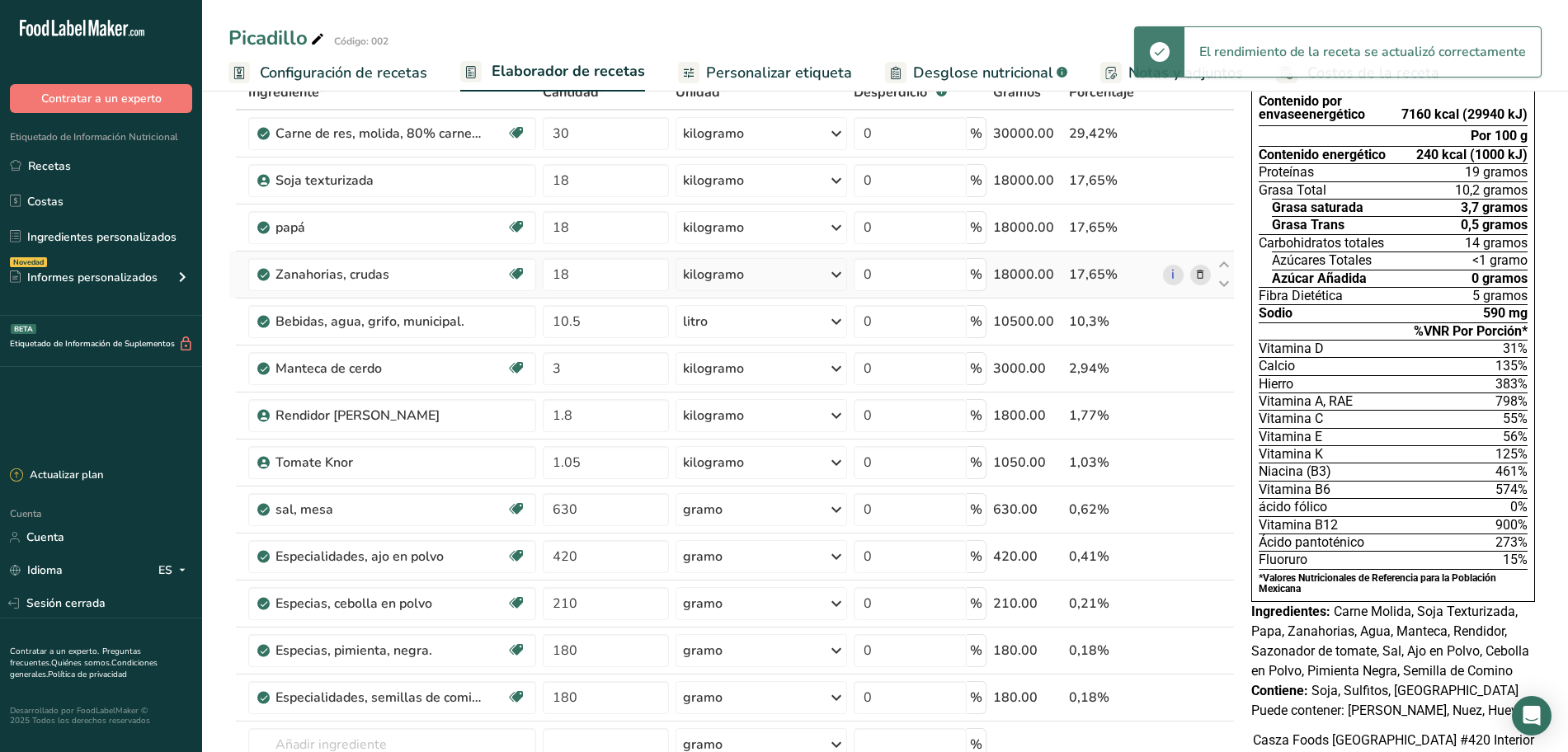
scroll to position [0, 0]
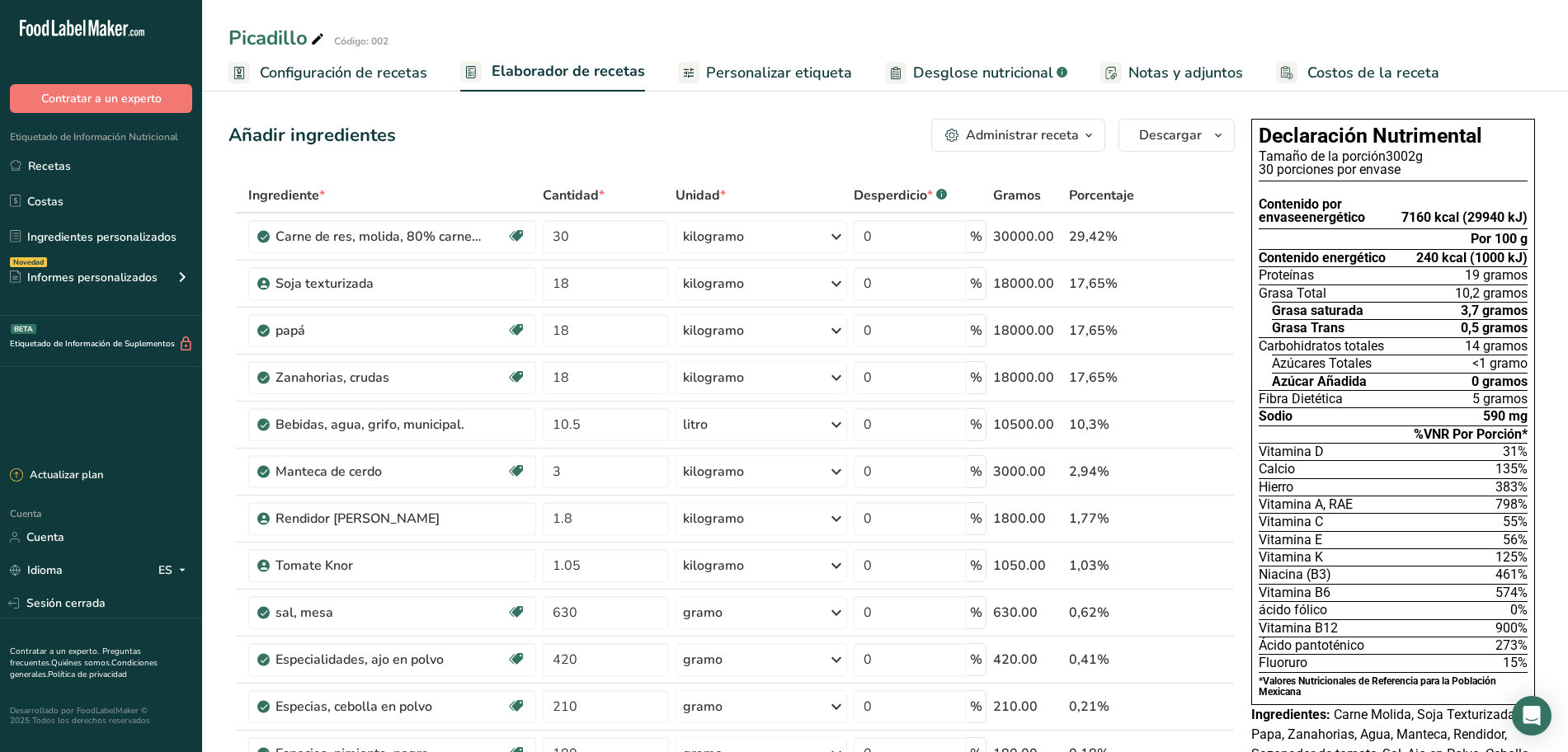
click at [739, 74] on font "Personalizar etiqueta" at bounding box center [779, 72] width 146 height 19
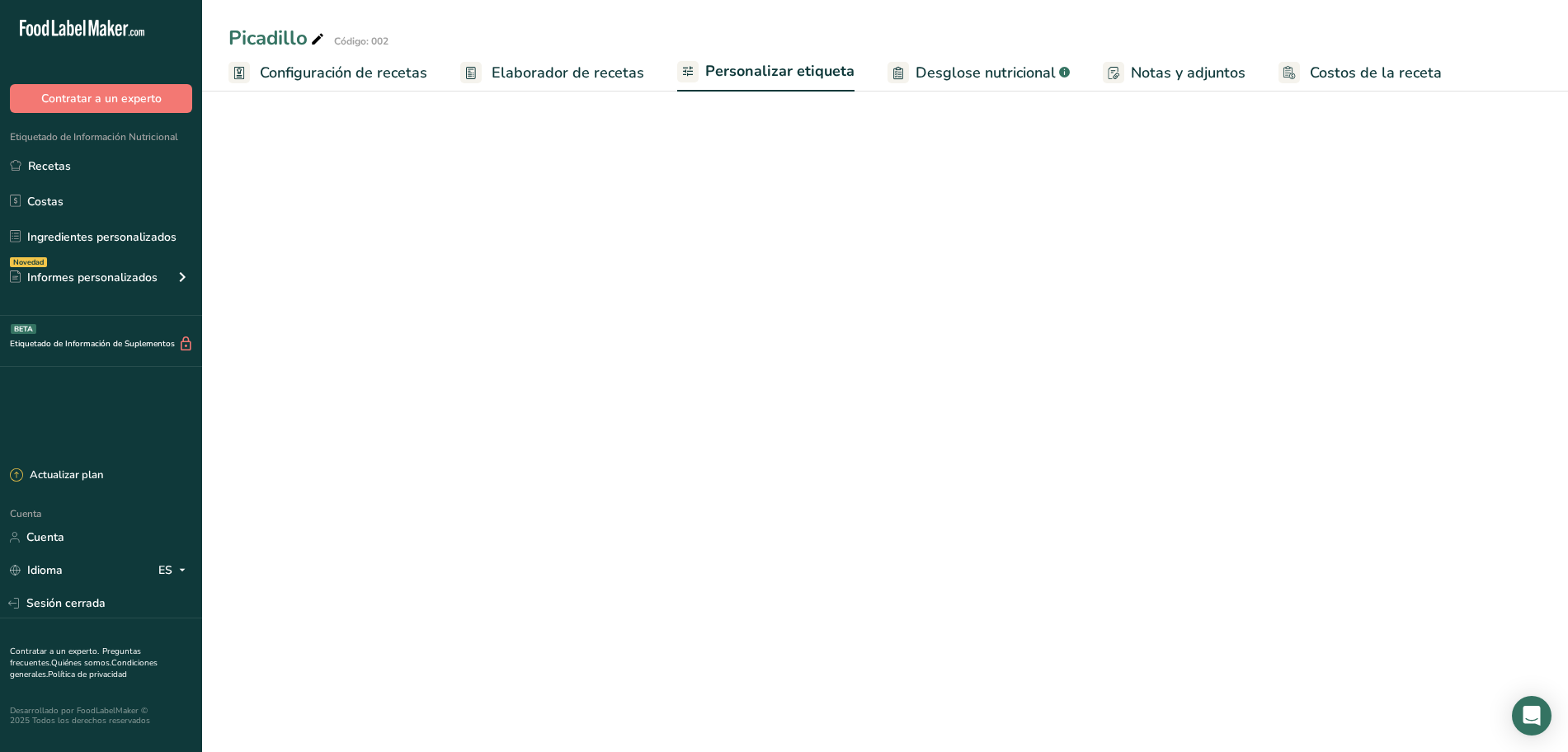
click at [597, 78] on font "Elaborador de recetas" at bounding box center [568, 72] width 152 height 19
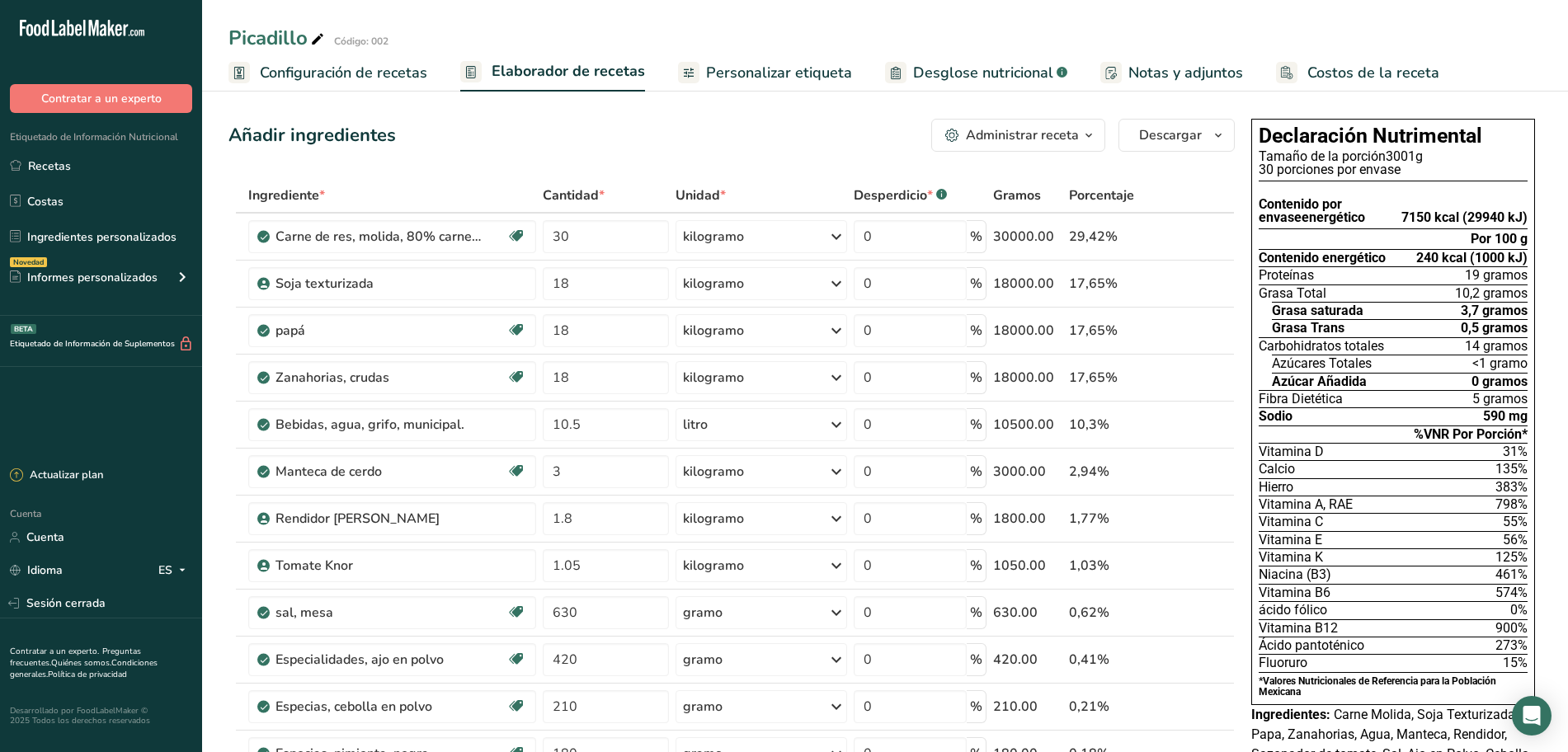
drag, startPoint x: 384, startPoint y: 74, endPoint x: 390, endPoint y: 89, distance: 16.2
click at [386, 75] on font "Configuración de recetas" at bounding box center [344, 72] width 167 height 19
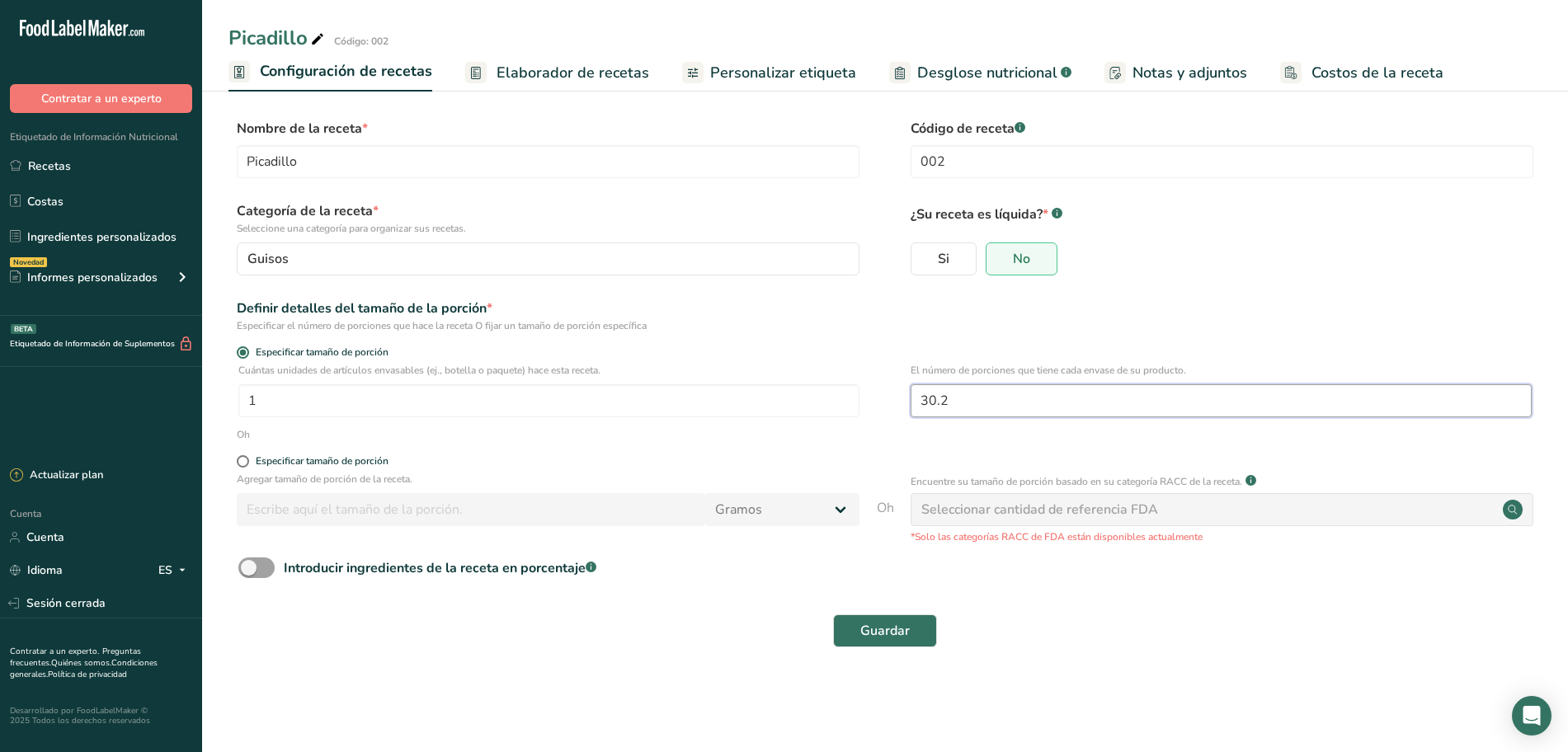
click at [970, 405] on input "30.2" at bounding box center [1221, 400] width 621 height 33
type input "30"
click at [880, 628] on font "Guardar" at bounding box center [885, 631] width 49 height 19
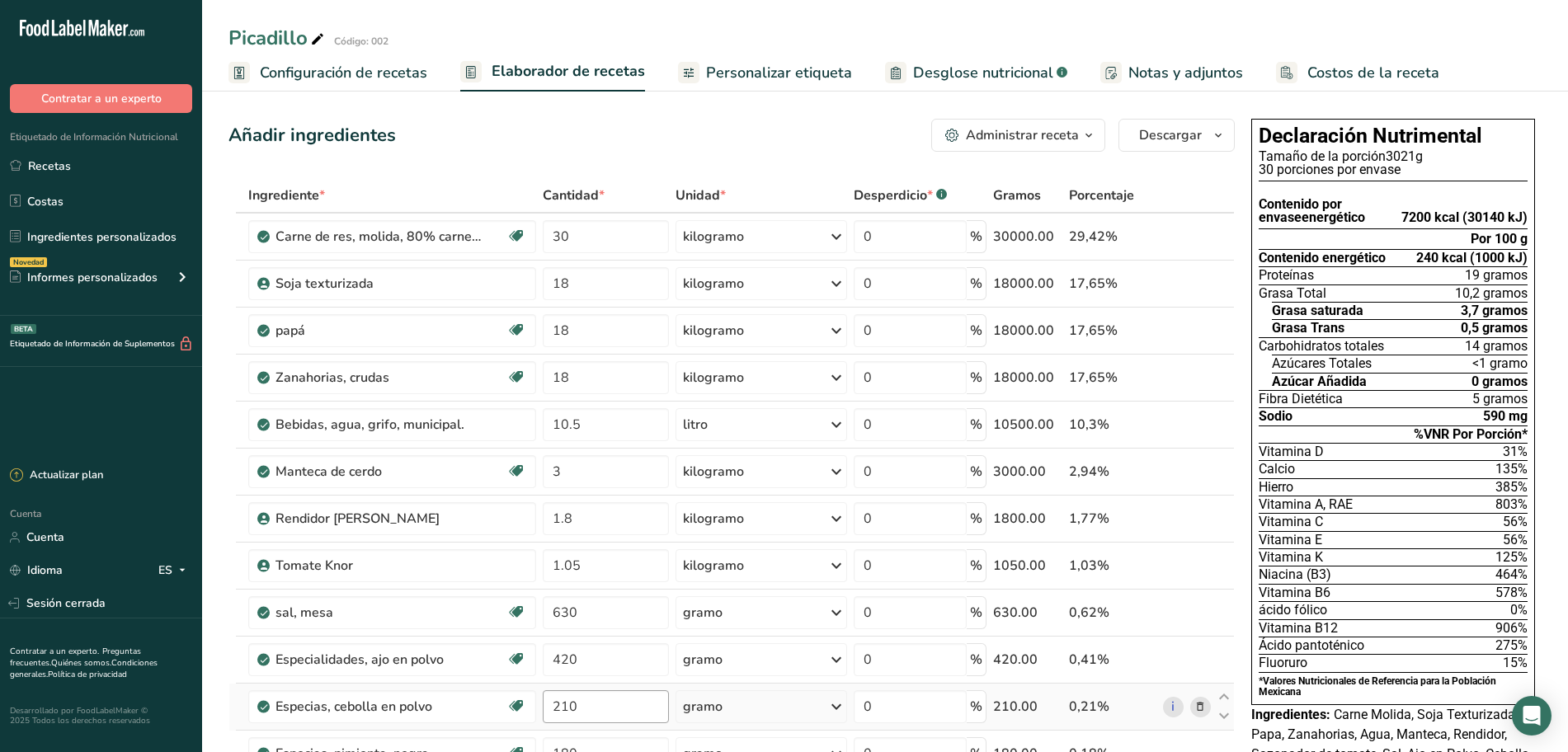
scroll to position [516, 0]
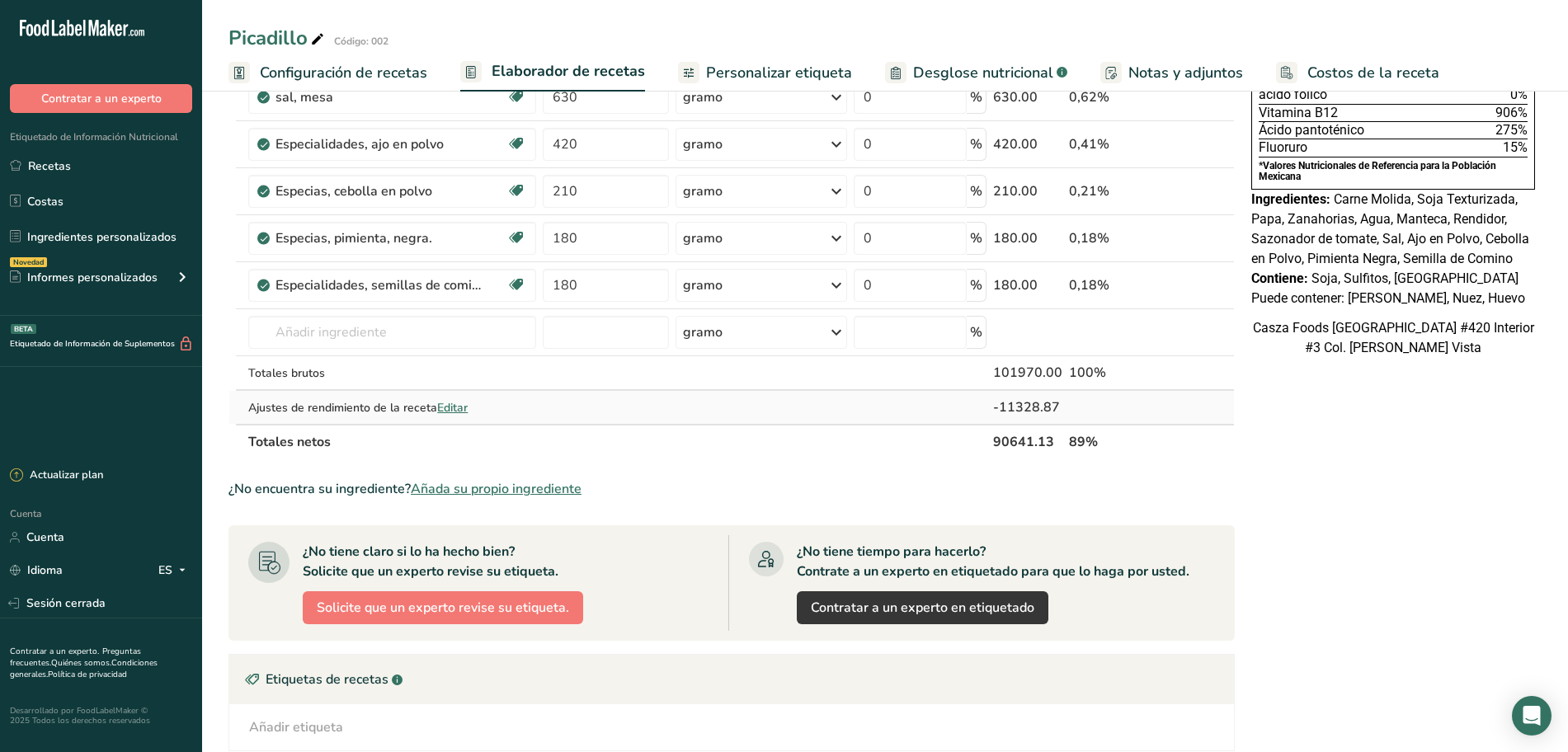
click at [457, 405] on font "Editar" at bounding box center [452, 408] width 31 height 16
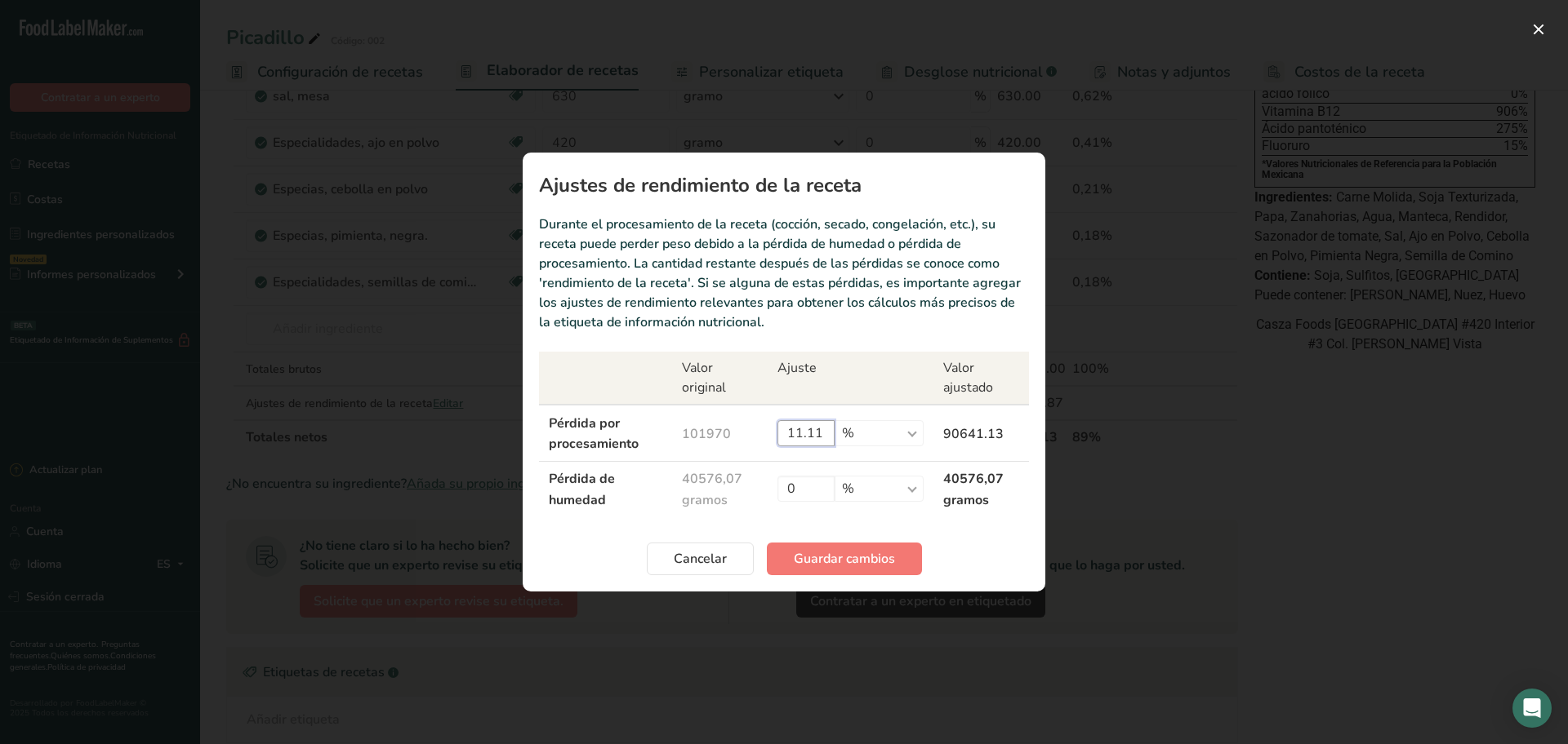
click at [834, 431] on input "11.11" at bounding box center [806, 433] width 58 height 26
type input "11"
click at [701, 566] on font "Cancelar" at bounding box center [700, 559] width 53 height 18
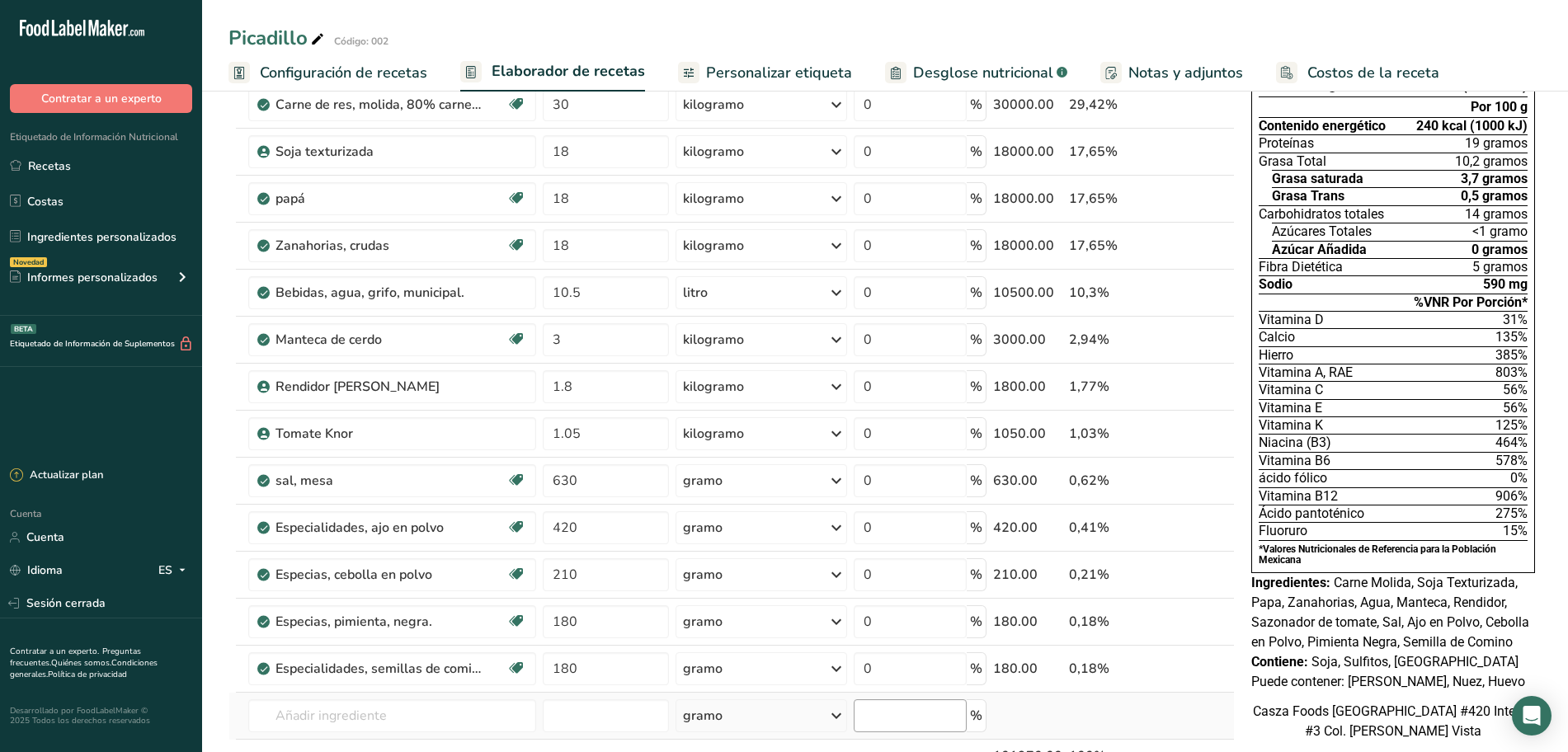
scroll to position [0, 0]
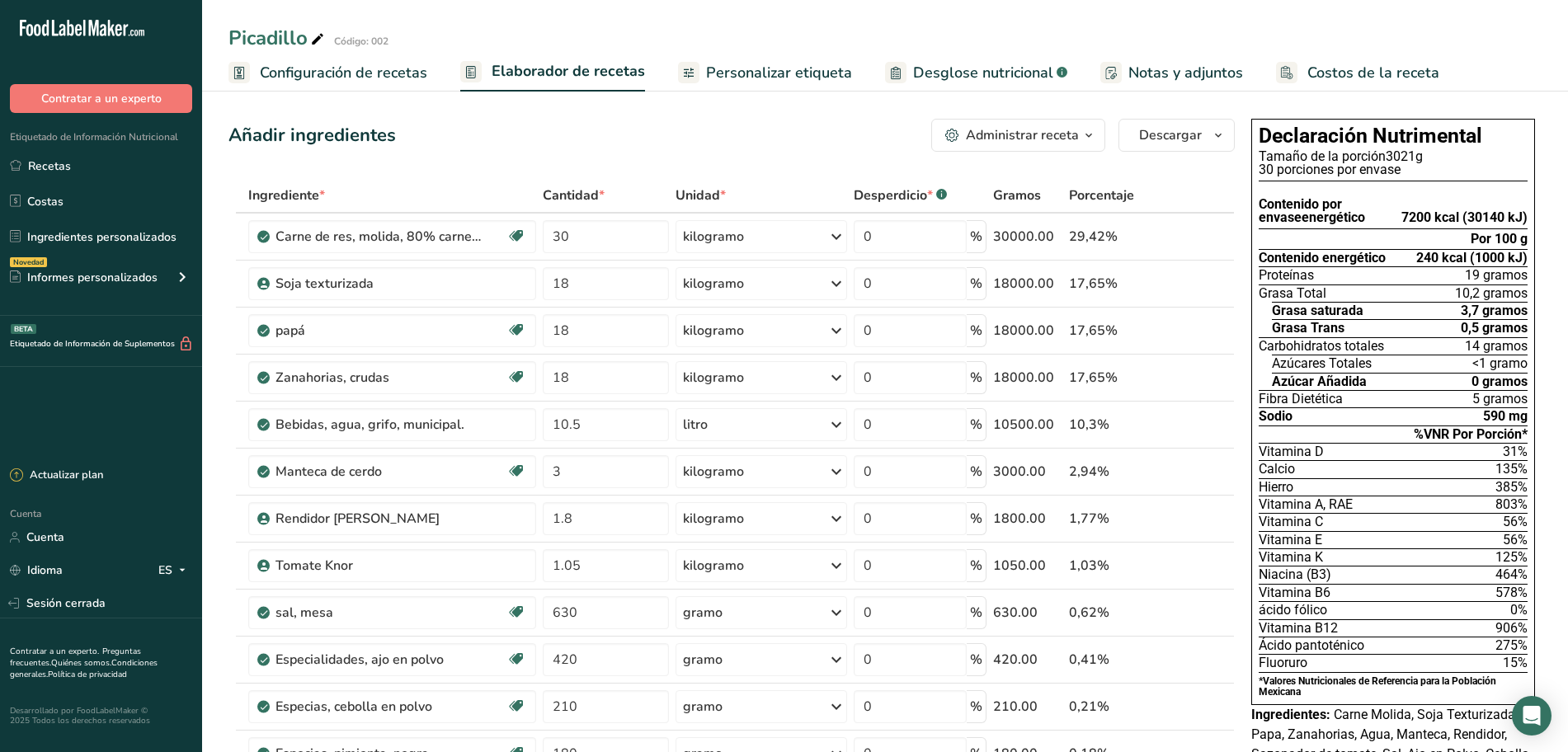
click at [390, 81] on font "Configuración de recetas" at bounding box center [344, 72] width 167 height 19
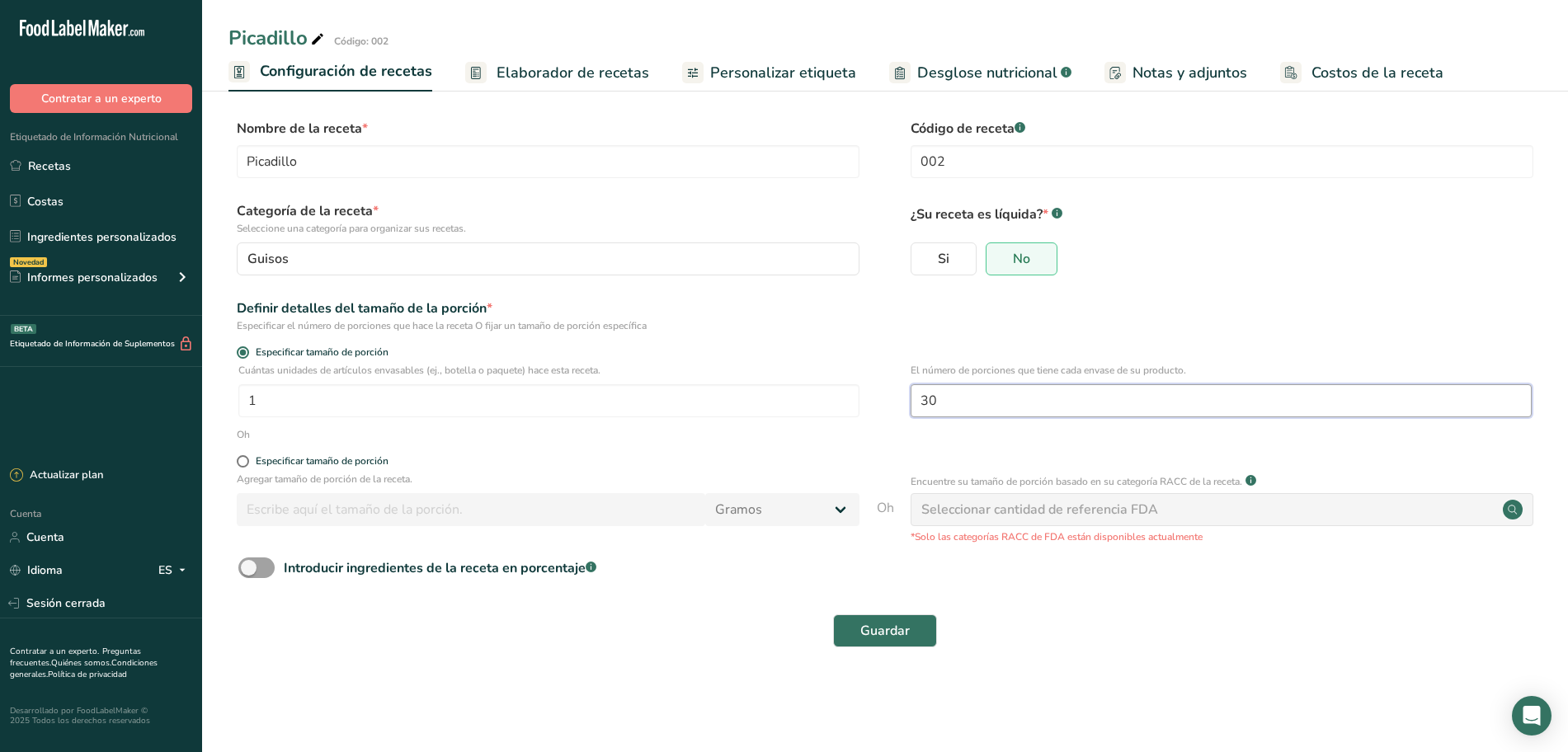
click at [970, 396] on input "30" at bounding box center [1221, 400] width 621 height 33
type input "3"
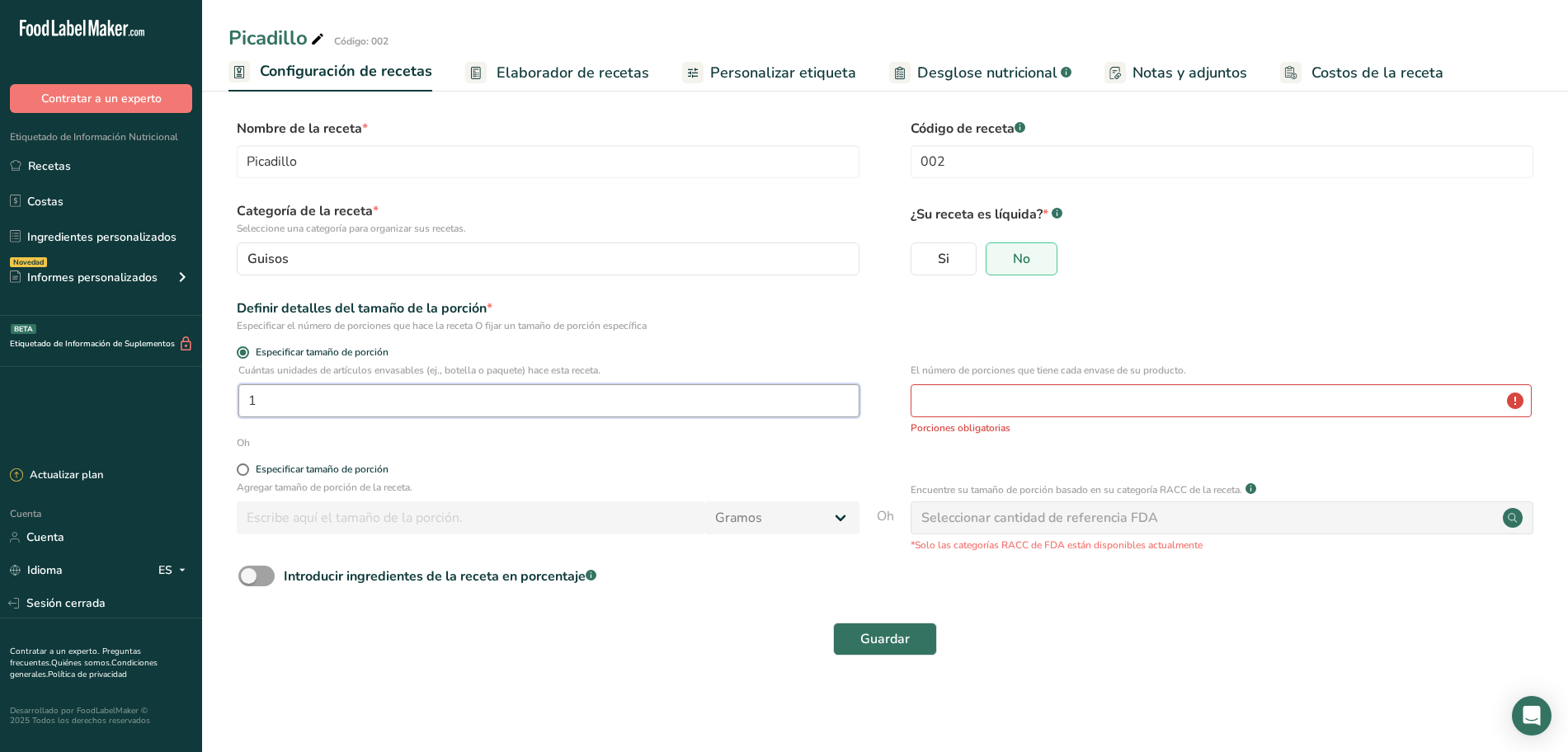
click at [390, 393] on input "1" at bounding box center [548, 400] width 621 height 33
type input "30"
click at [977, 398] on input "number" at bounding box center [1221, 400] width 621 height 33
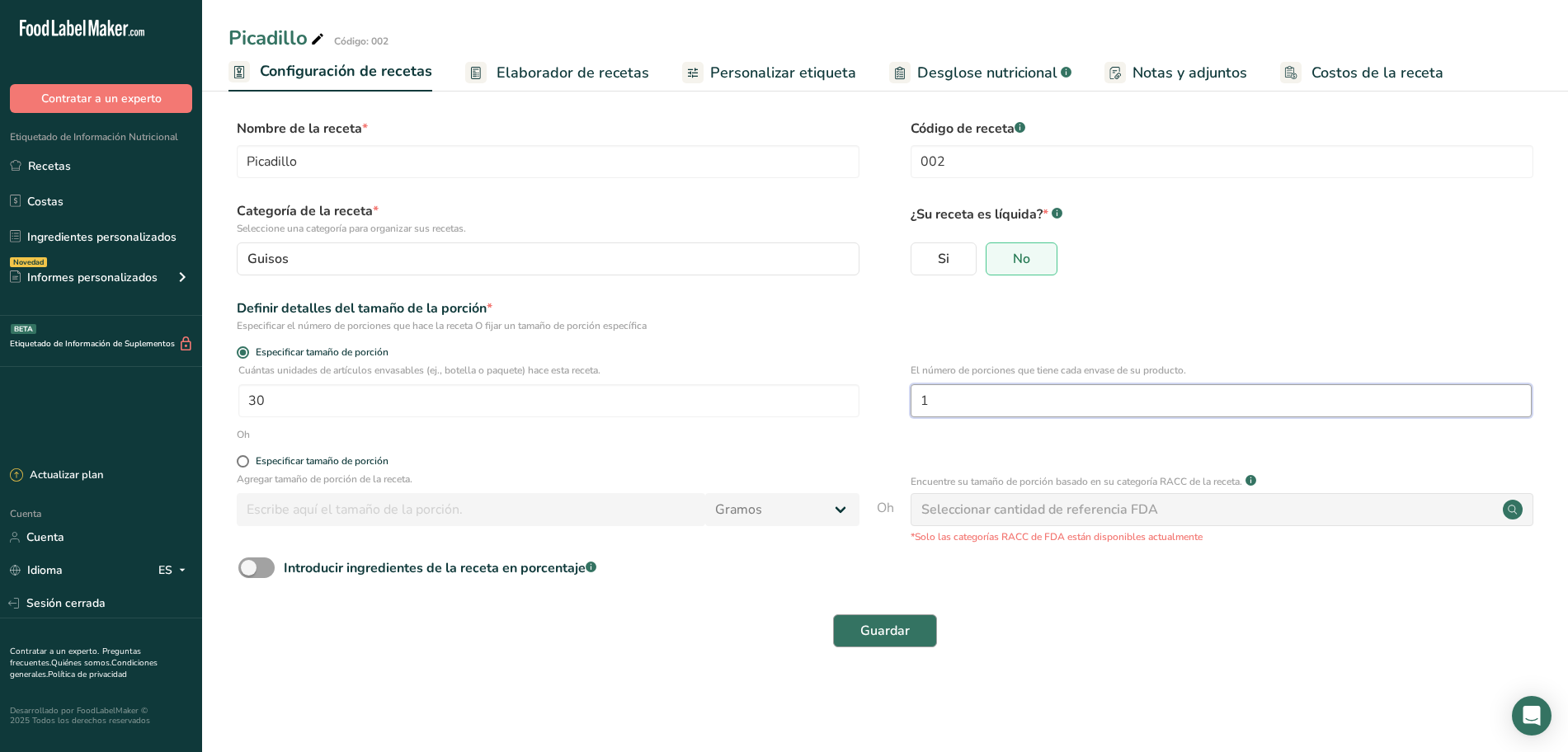
type input "1"
click at [893, 626] on font "Guardar" at bounding box center [885, 631] width 49 height 19
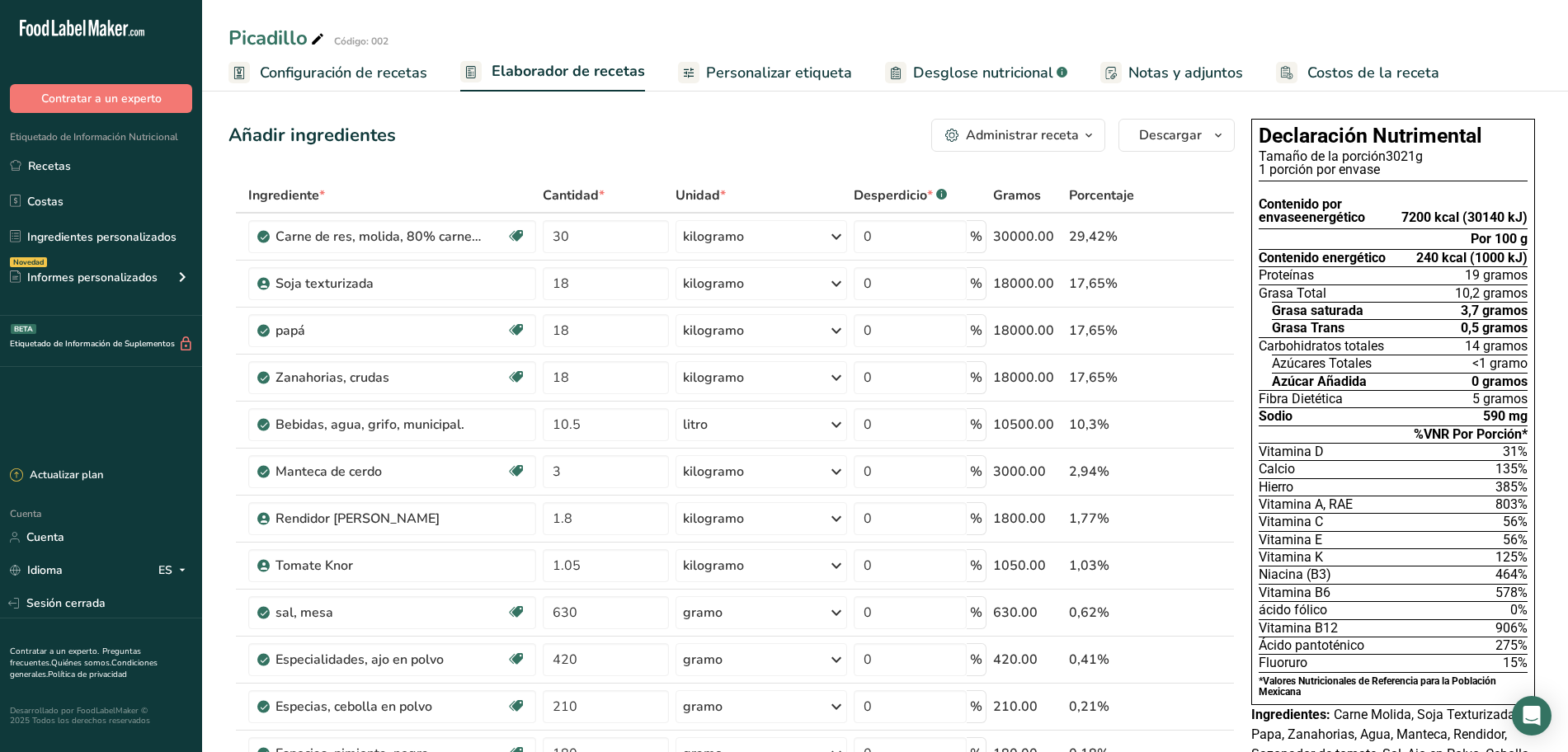
click at [365, 82] on font "Configuración de recetas" at bounding box center [344, 72] width 167 height 19
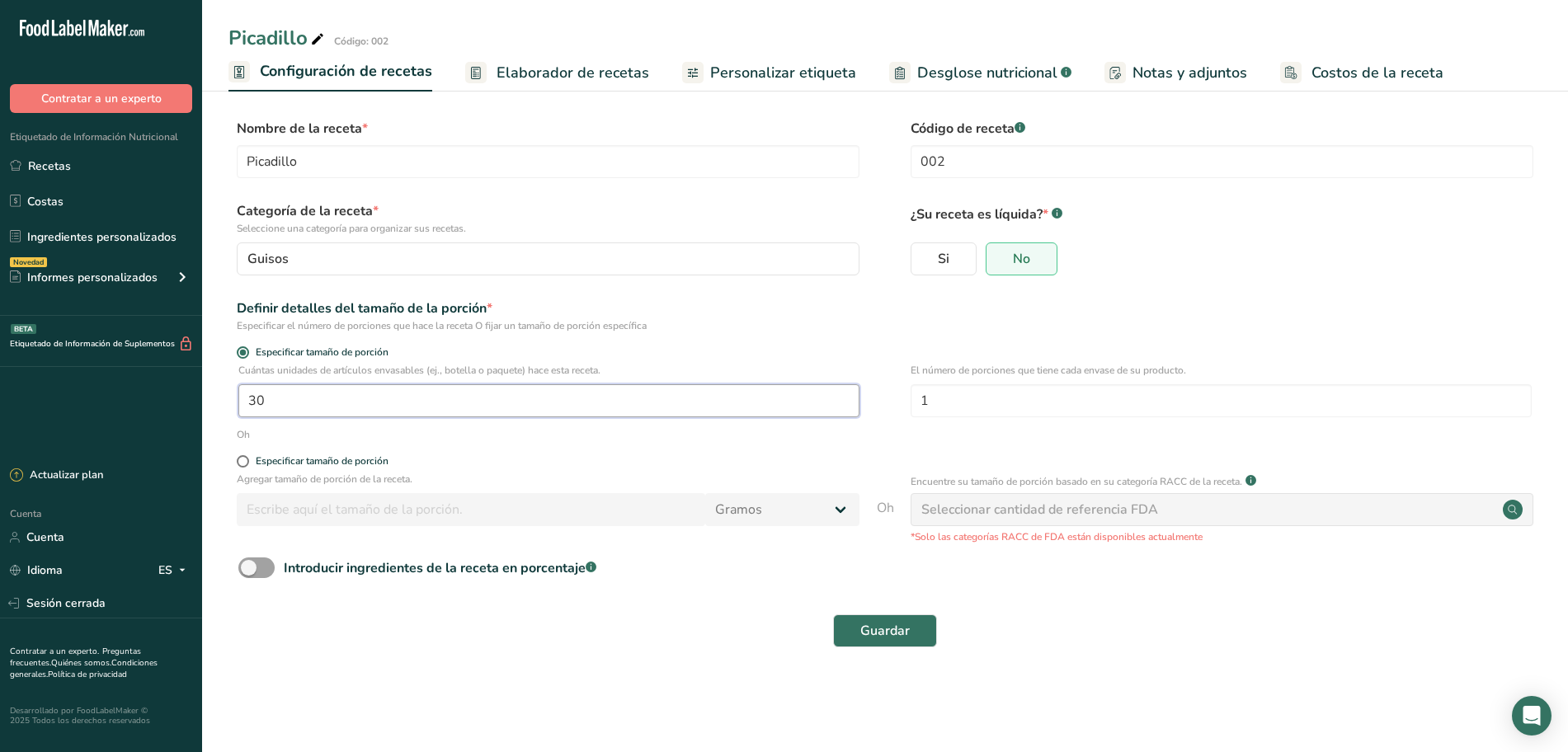
click at [468, 406] on input "30" at bounding box center [548, 400] width 621 height 33
click at [1530, 707] on icon "Abrir Intercom Messenger" at bounding box center [1531, 716] width 19 height 21
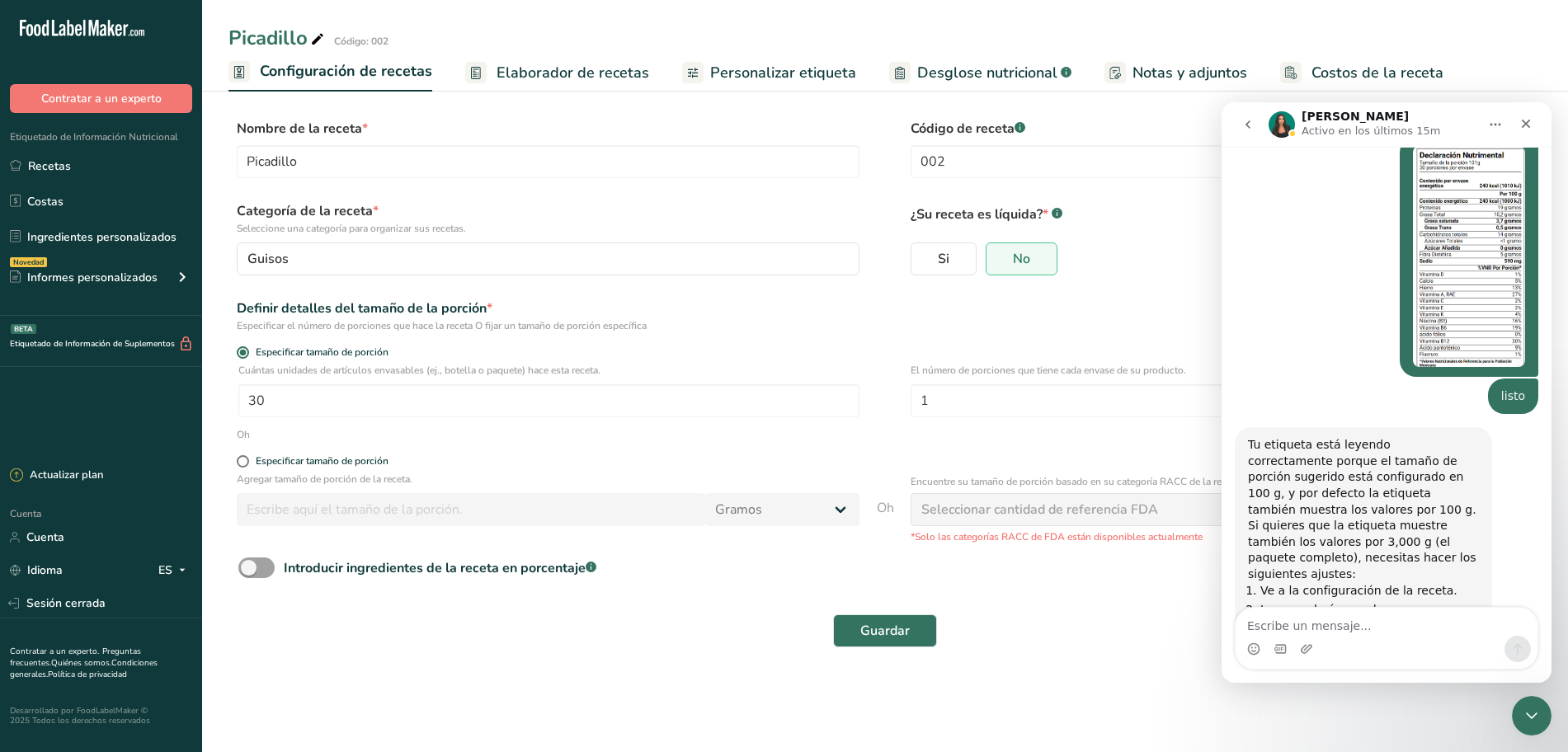
scroll to position [1817, 0]
click at [429, 405] on input "30" at bounding box center [548, 400] width 621 height 33
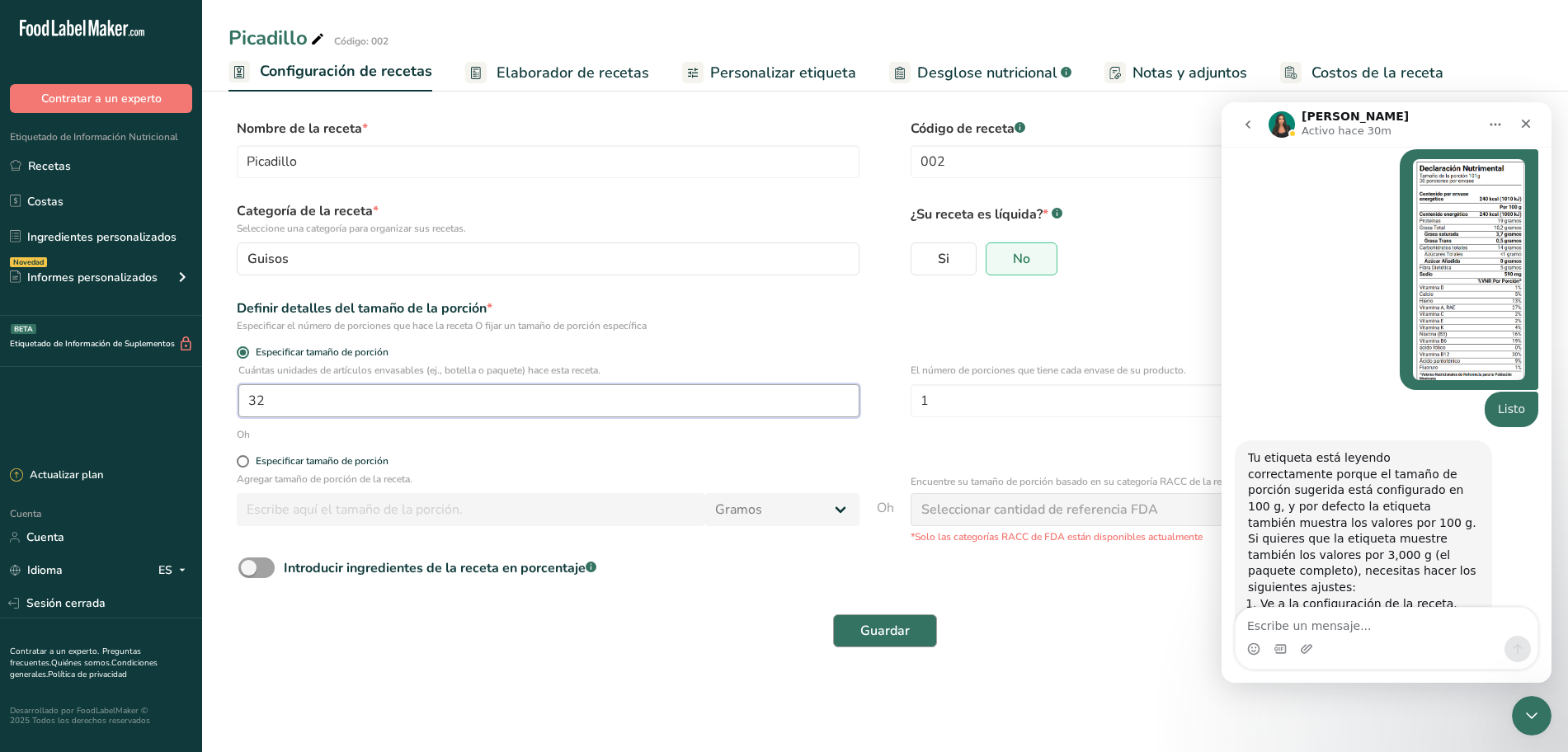
type input "32"
click at [880, 627] on font "Guardar" at bounding box center [885, 631] width 49 height 19
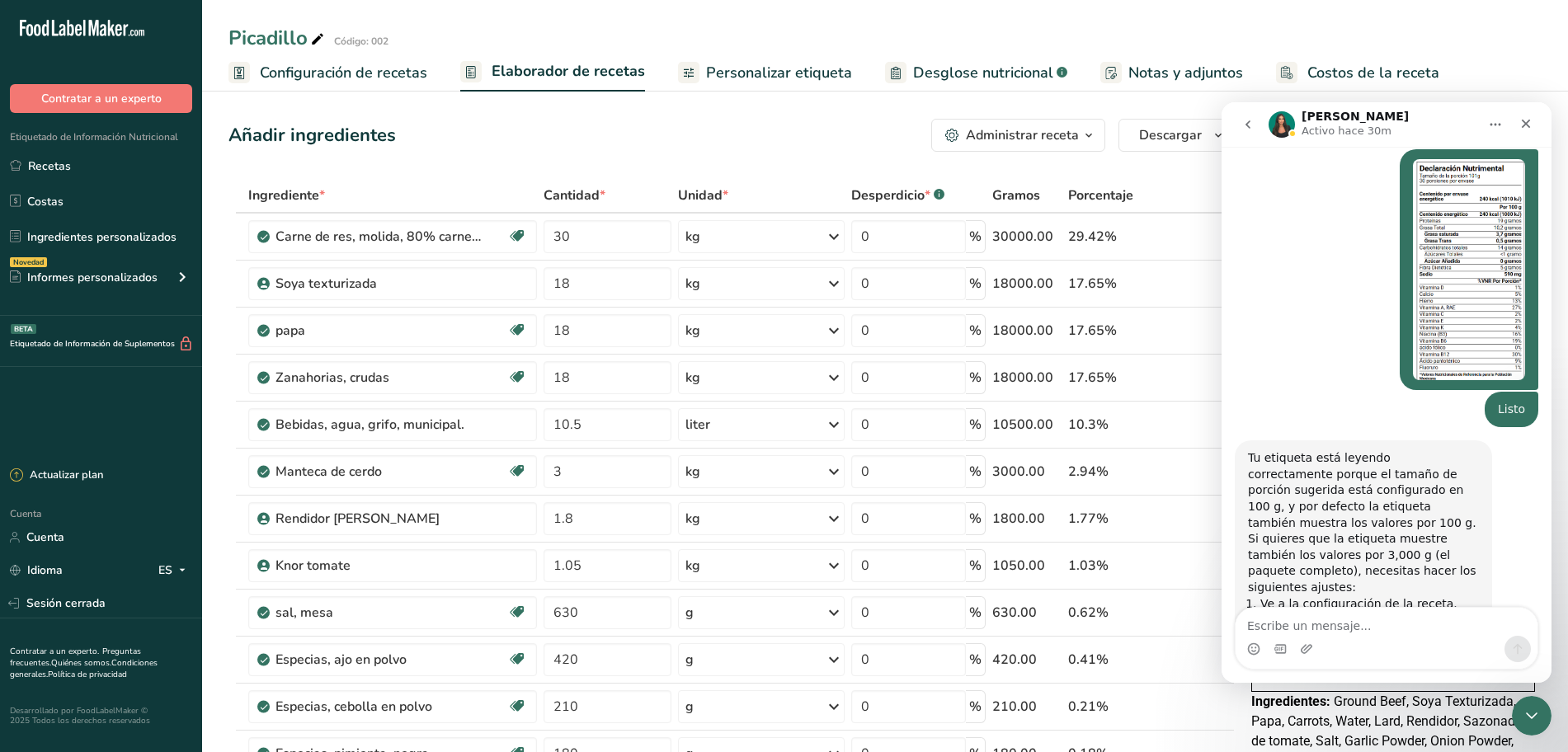
click at [786, 135] on div "Añadir ingredientes Administrar receta Eliminar receta Duplicar receta Escalar …" at bounding box center [732, 135] width 1007 height 33
click at [1539, 711] on div "Cerrar Intercom Messenger" at bounding box center [1528, 713] width 40 height 40
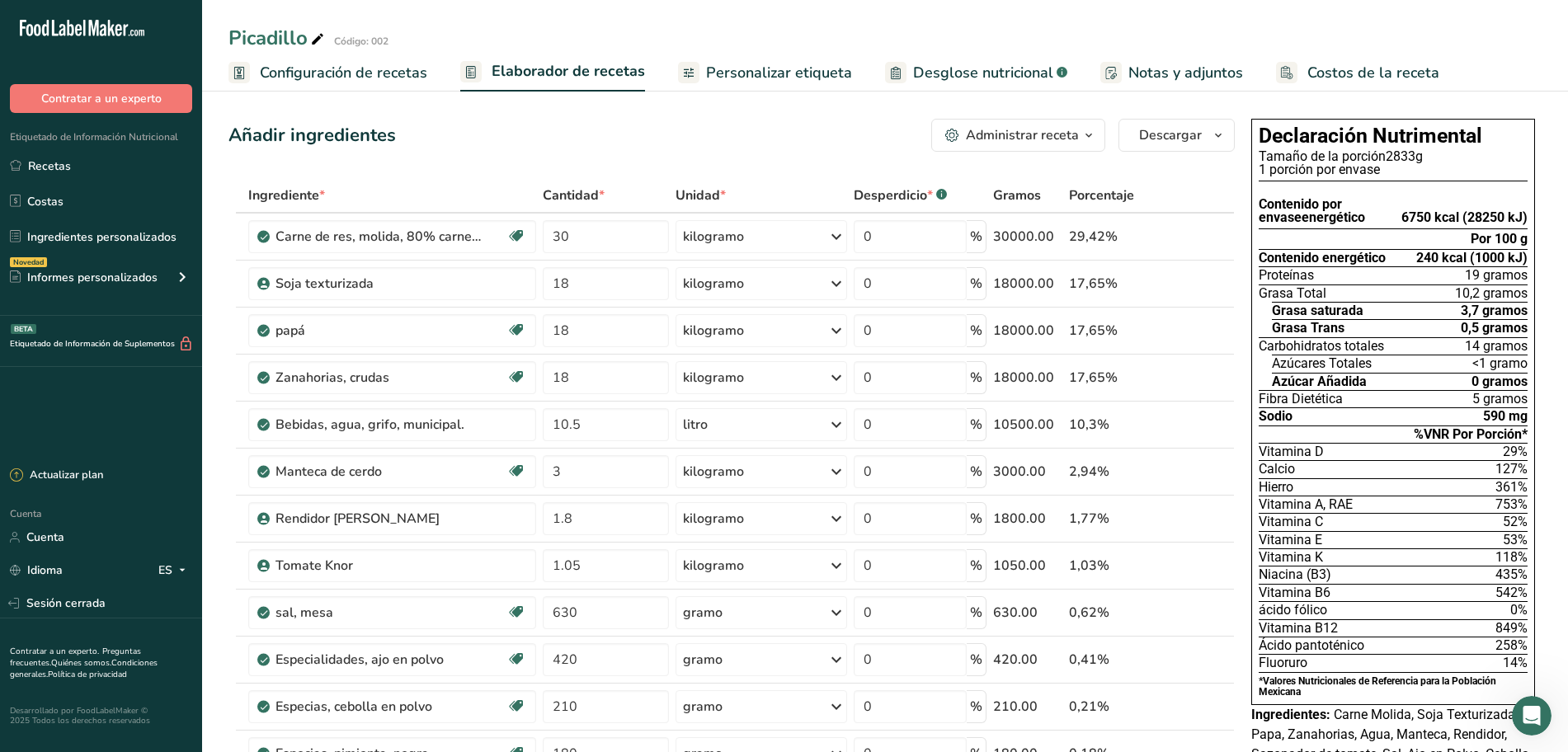
scroll to position [1801, 0]
click at [346, 74] on font "Configuración de recetas" at bounding box center [344, 72] width 167 height 19
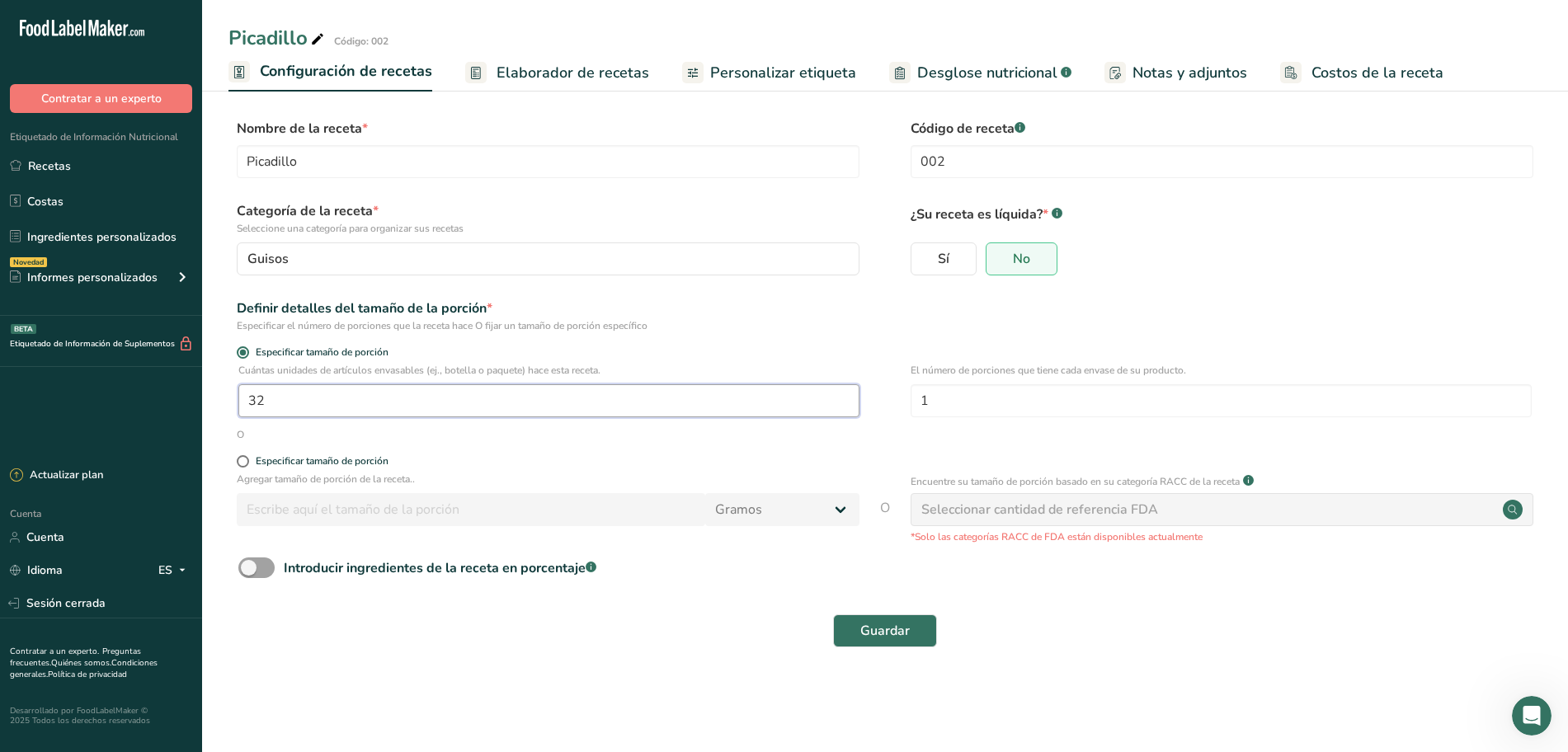
click at [400, 400] on input "32" at bounding box center [548, 400] width 621 height 33
type input "31"
click at [908, 622] on font "Guardar" at bounding box center [885, 631] width 49 height 19
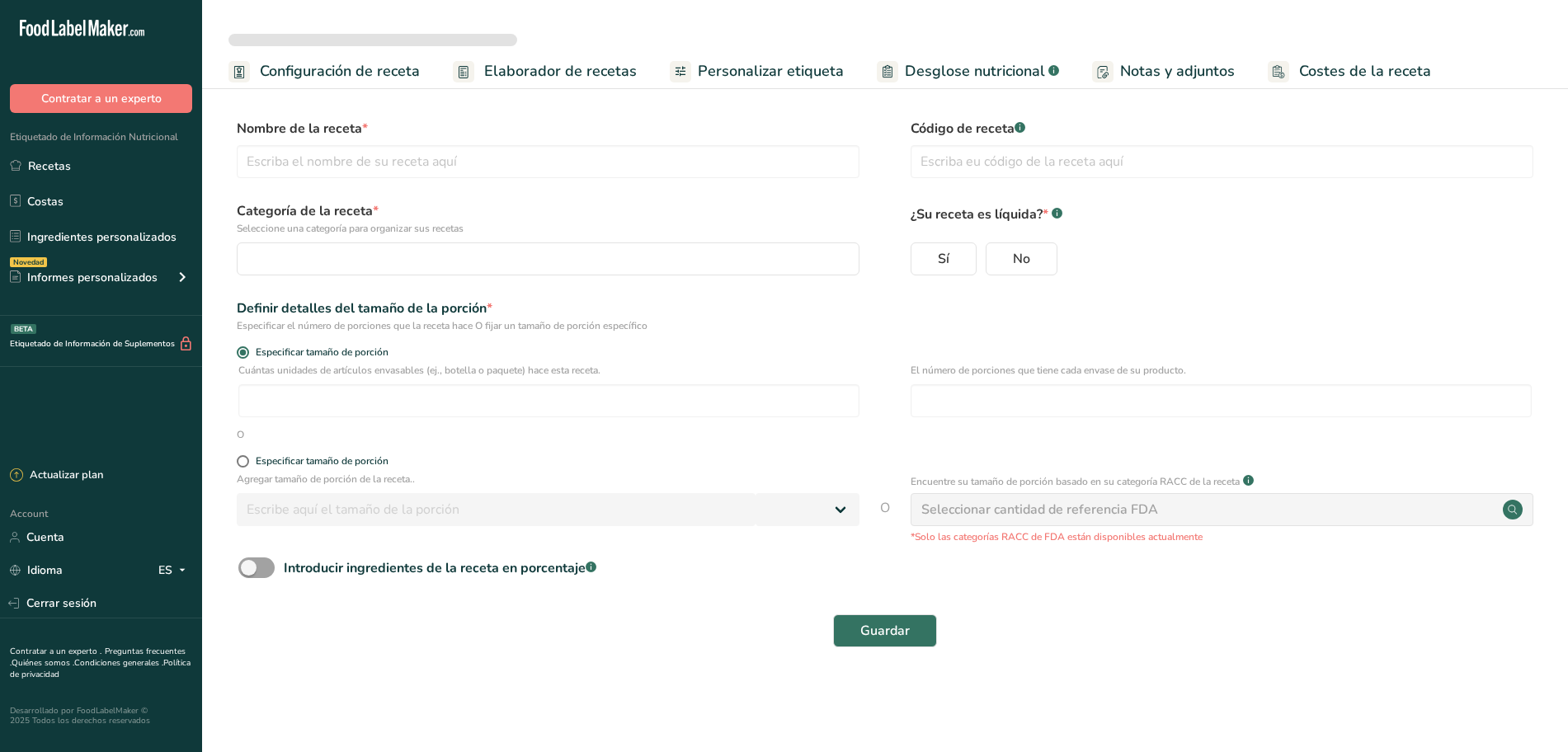
select select
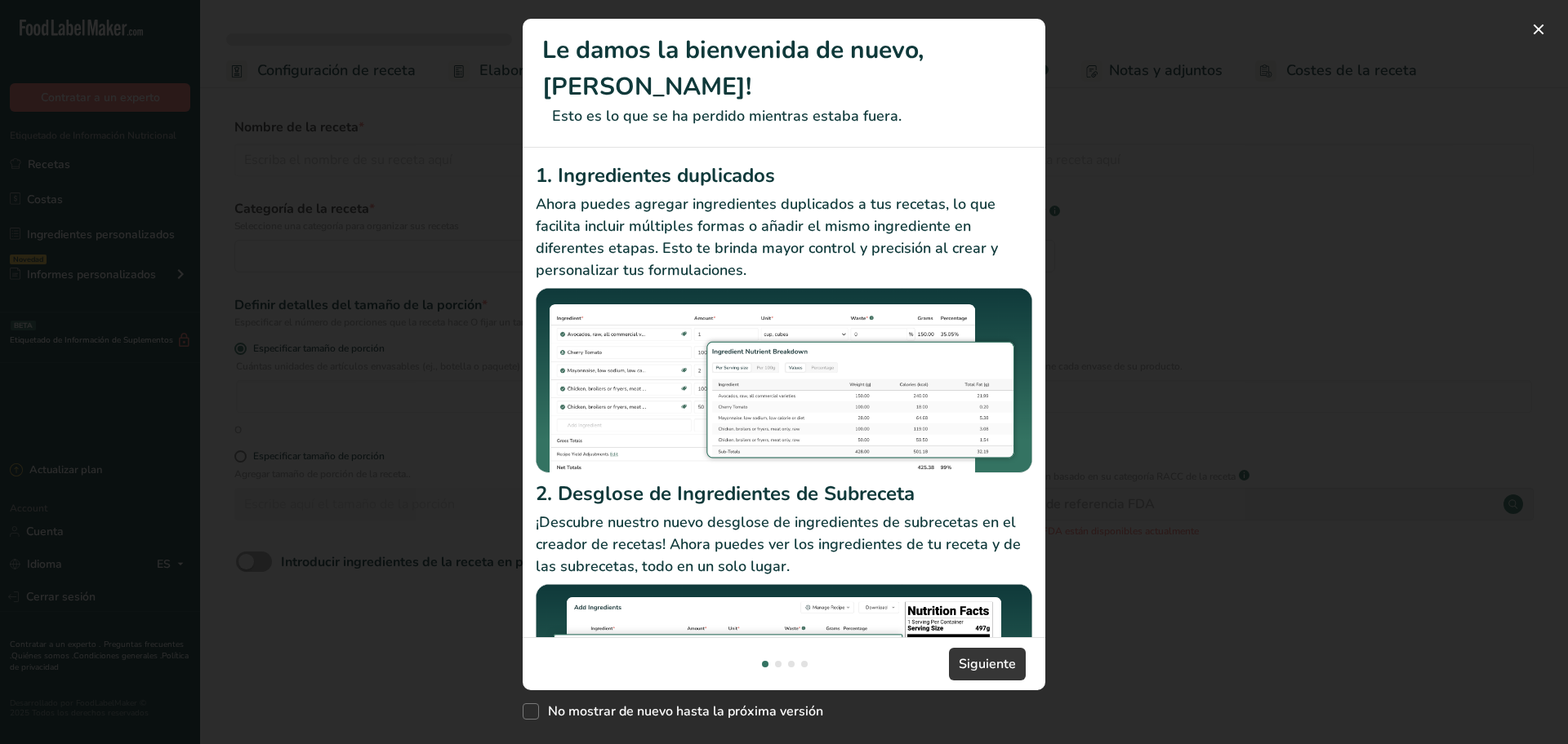
type input "Picadillo"
type input "002"
radio input "true"
type input "31"
type input "1"
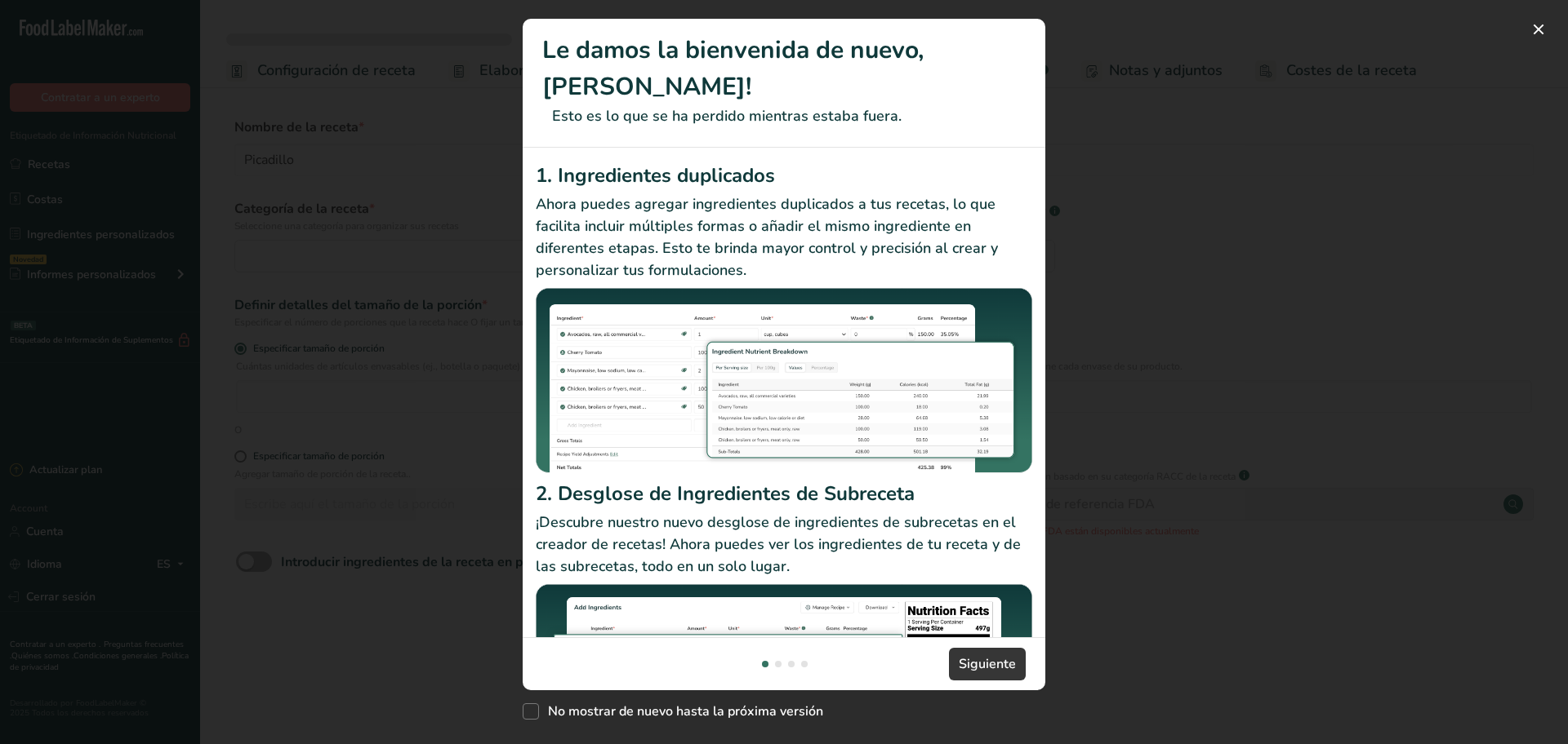
select select "0"
click at [998, 664] on span "Siguiente" at bounding box center [988, 664] width 58 height 19
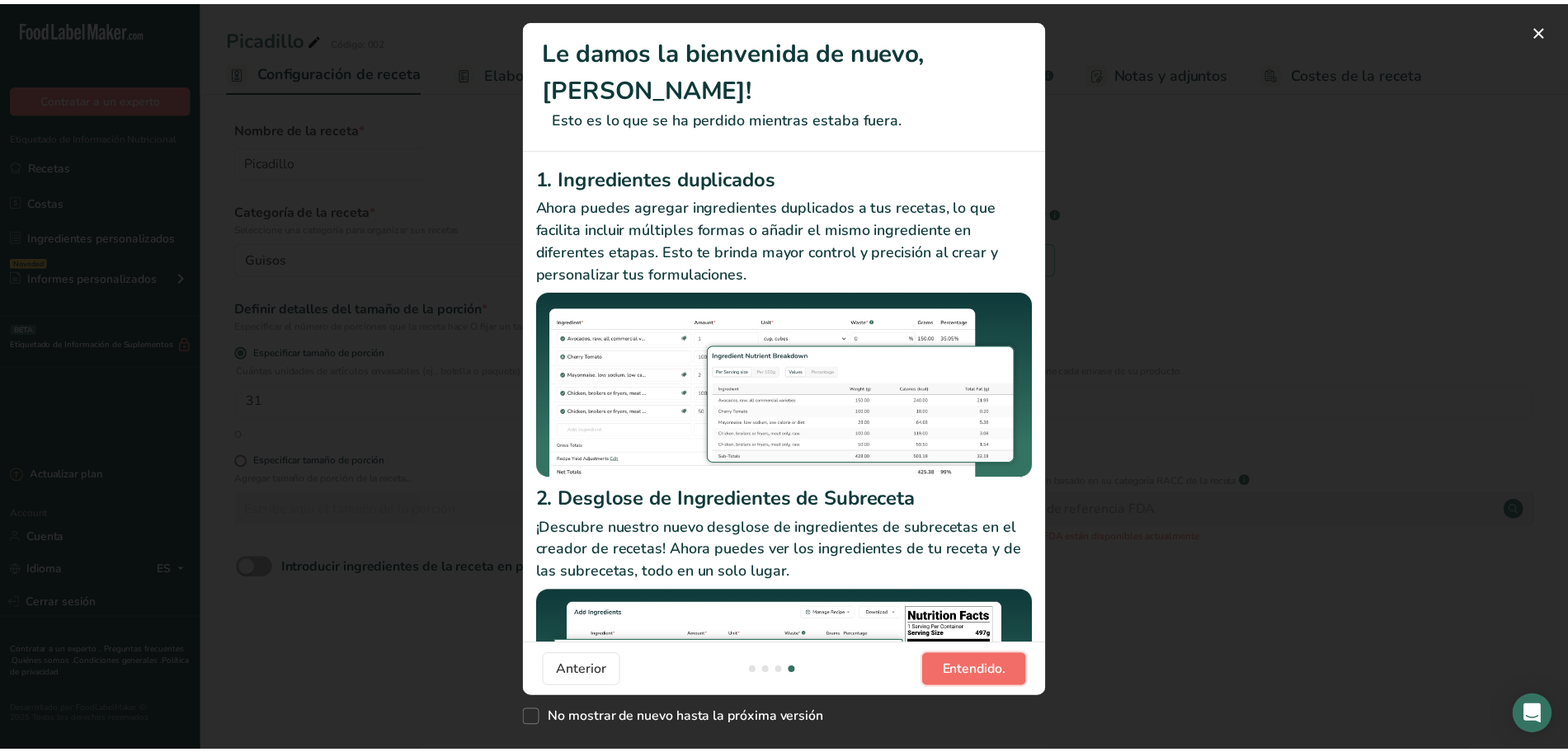
scroll to position [0, 1584]
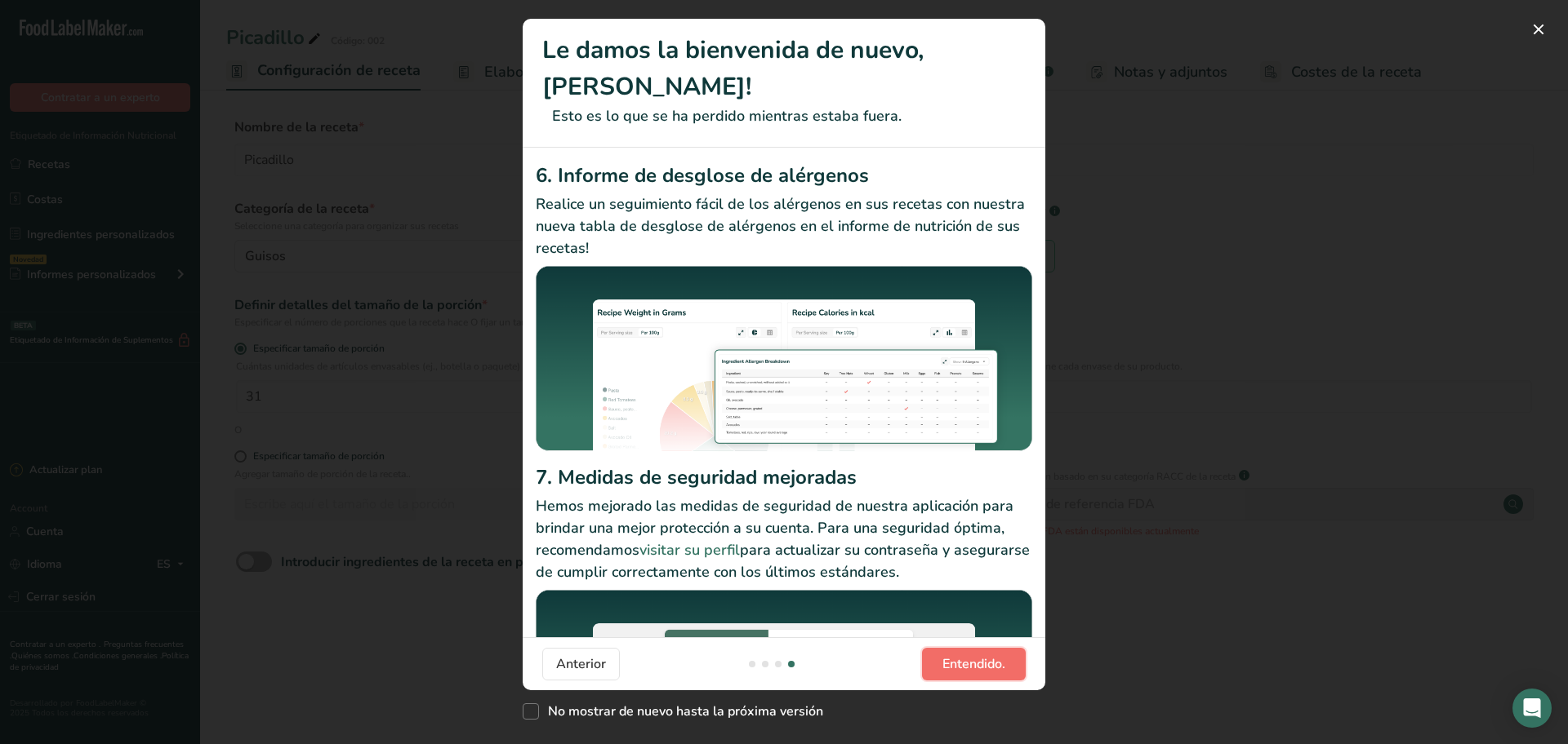
click at [998, 664] on span "Entendido." at bounding box center [974, 664] width 63 height 19
click at [998, 664] on button "Entendido." at bounding box center [973, 664] width 104 height 32
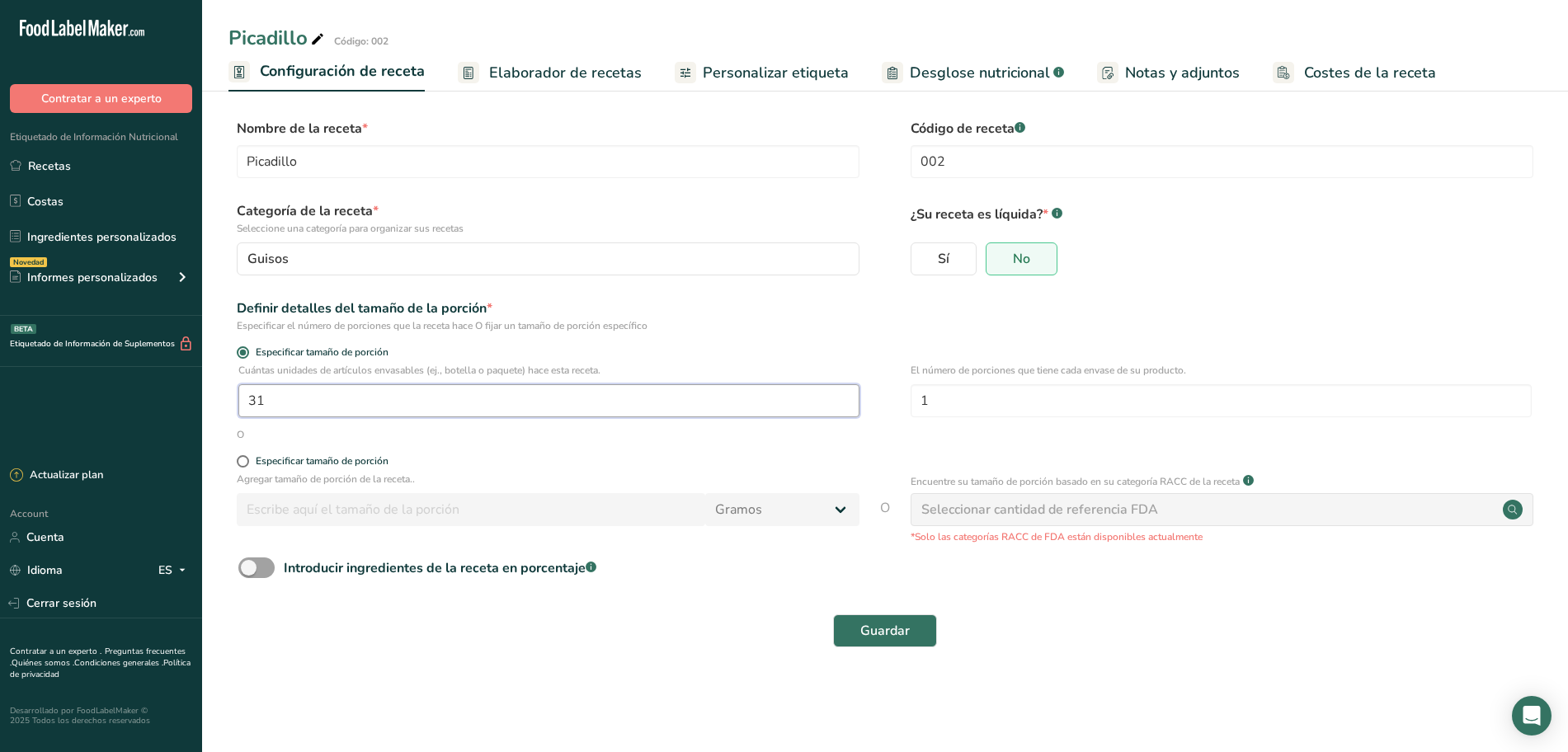
click at [418, 395] on input "31" at bounding box center [548, 400] width 621 height 33
type input "30.5"
click at [864, 624] on span "Guardar" at bounding box center [885, 631] width 49 height 19
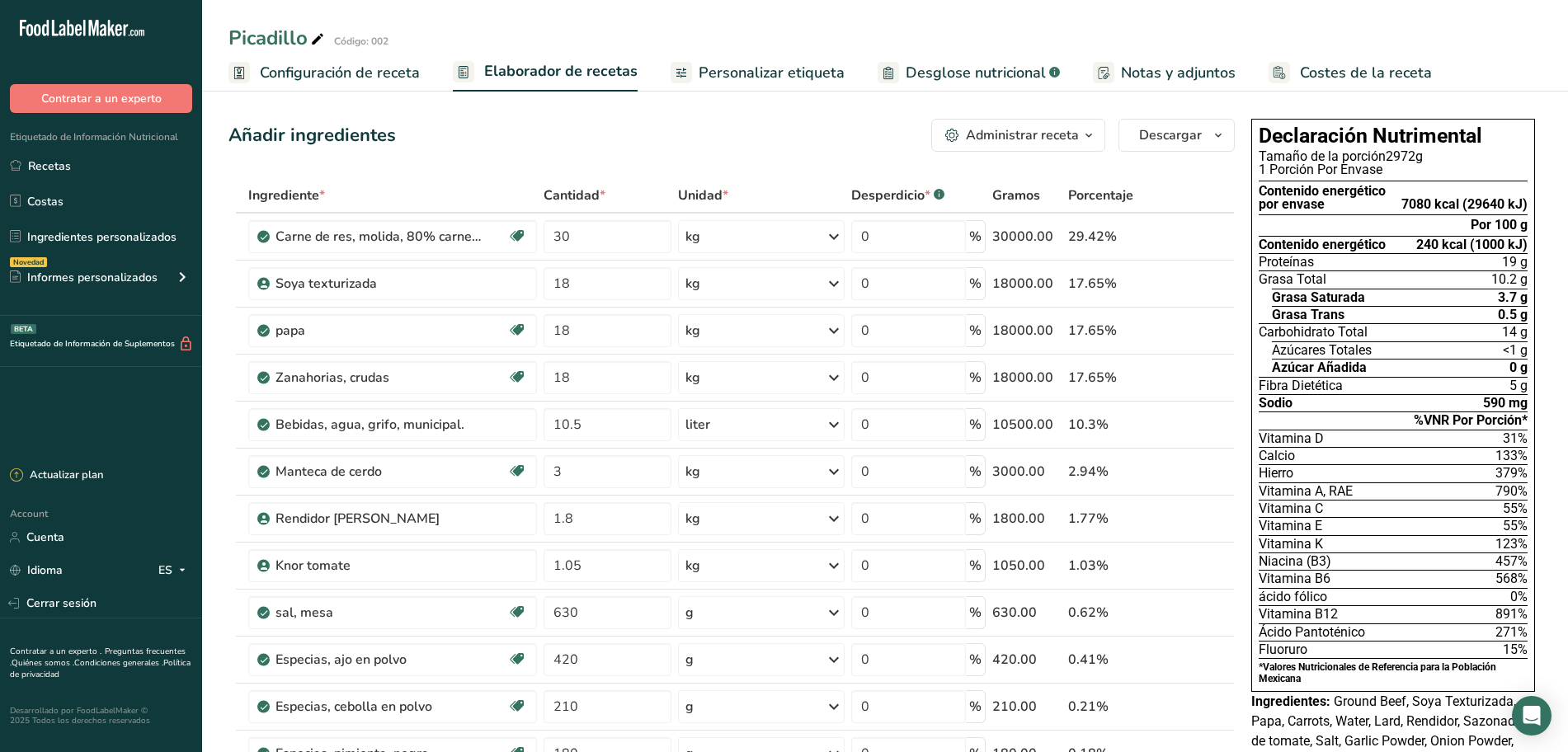
click at [383, 74] on span "Configuración de receta" at bounding box center [340, 72] width 160 height 22
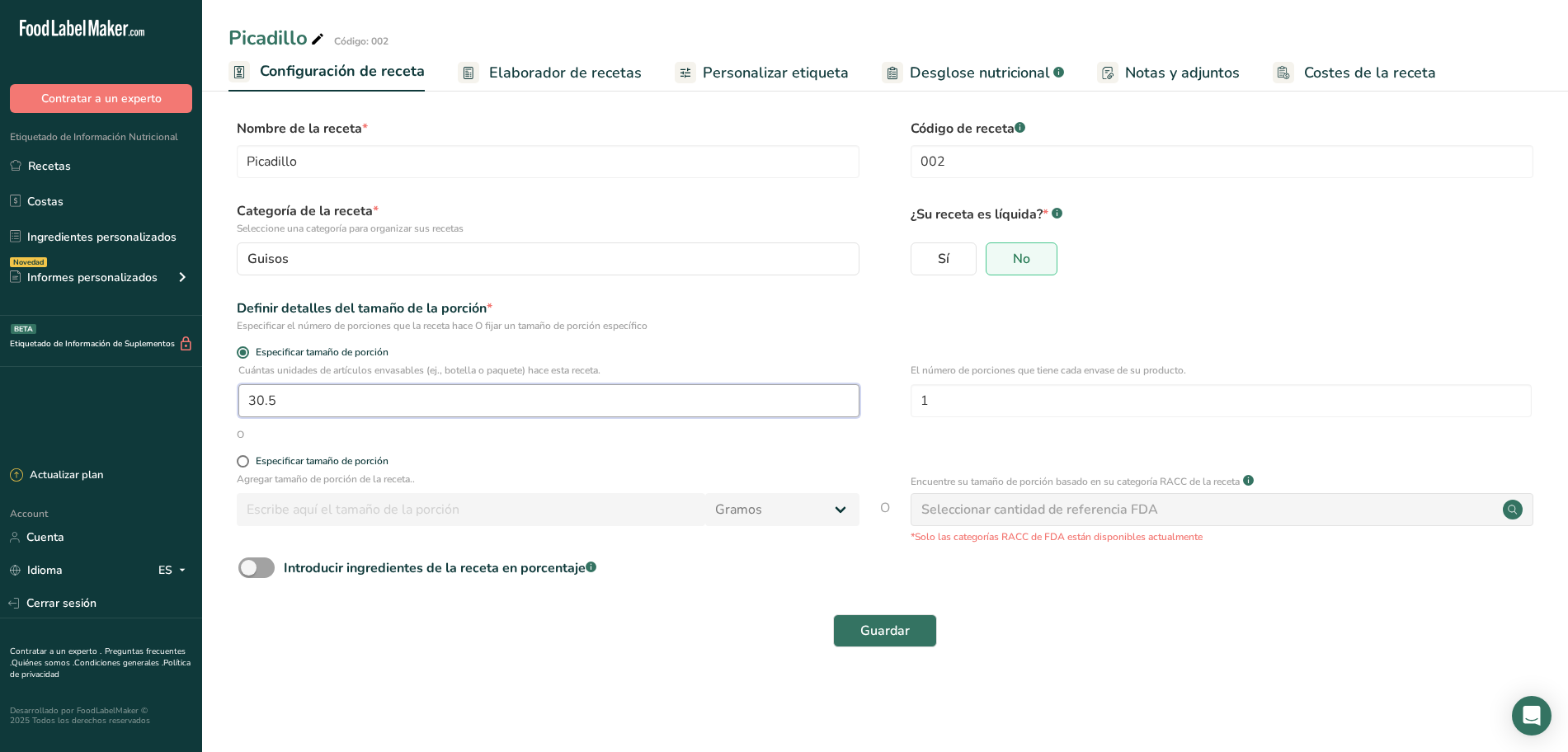
click at [379, 398] on input "30.5" at bounding box center [548, 400] width 621 height 33
type input "30.2"
click at [891, 622] on span "Guardar" at bounding box center [885, 631] width 49 height 19
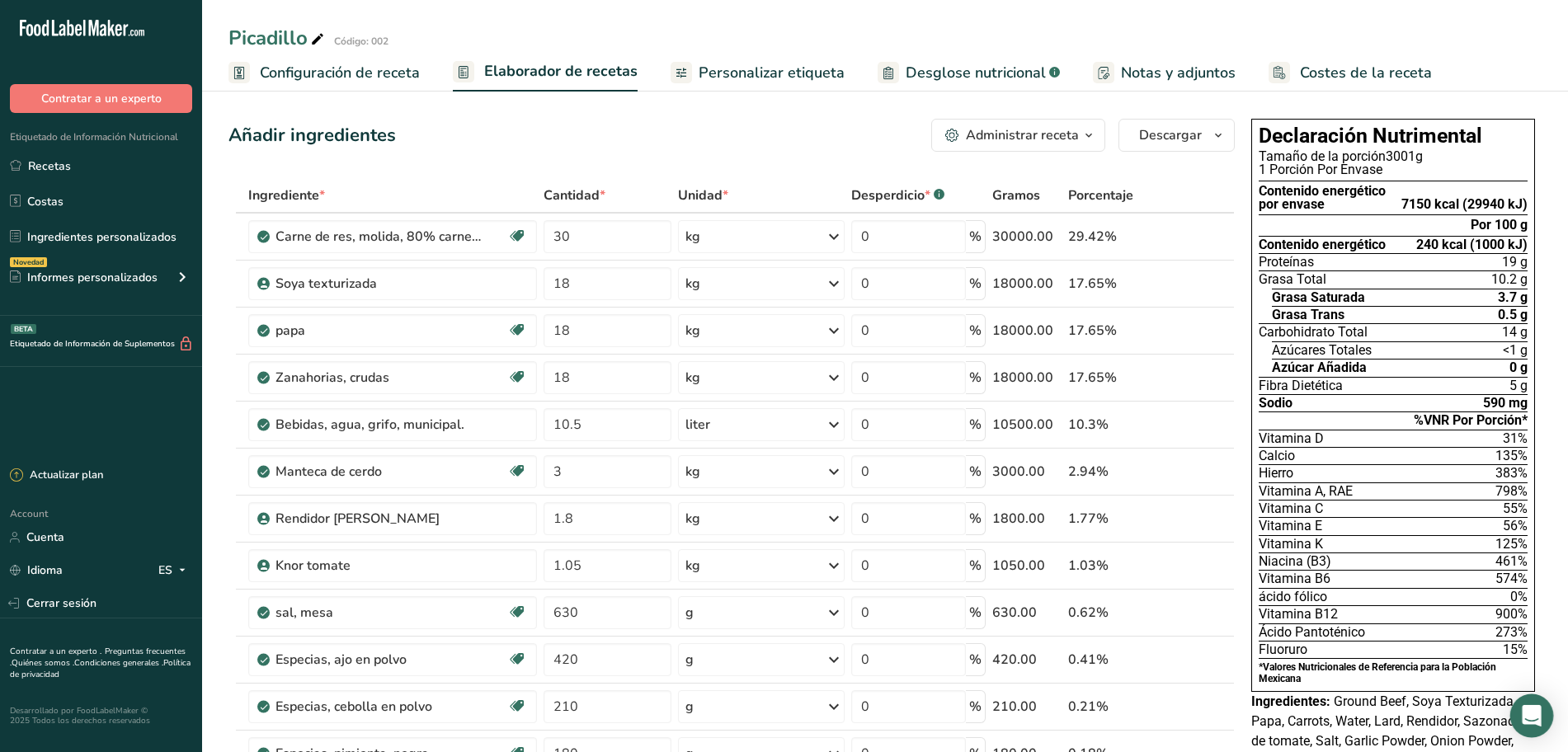
click at [1534, 714] on icon "Open Intercom Messenger" at bounding box center [1531, 716] width 19 height 21
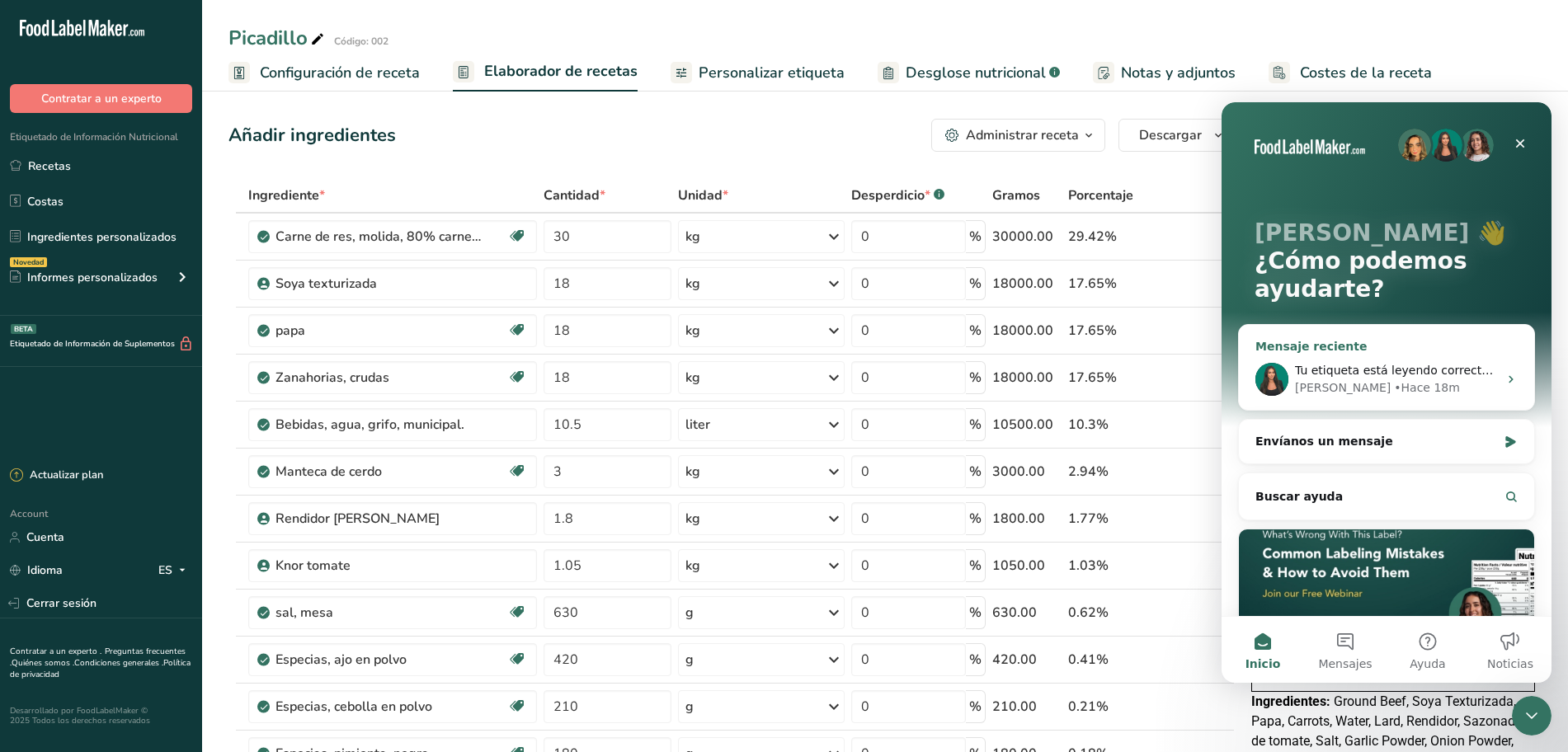
click at [1364, 346] on div "Mensaje reciente" at bounding box center [1386, 347] width 263 height 18
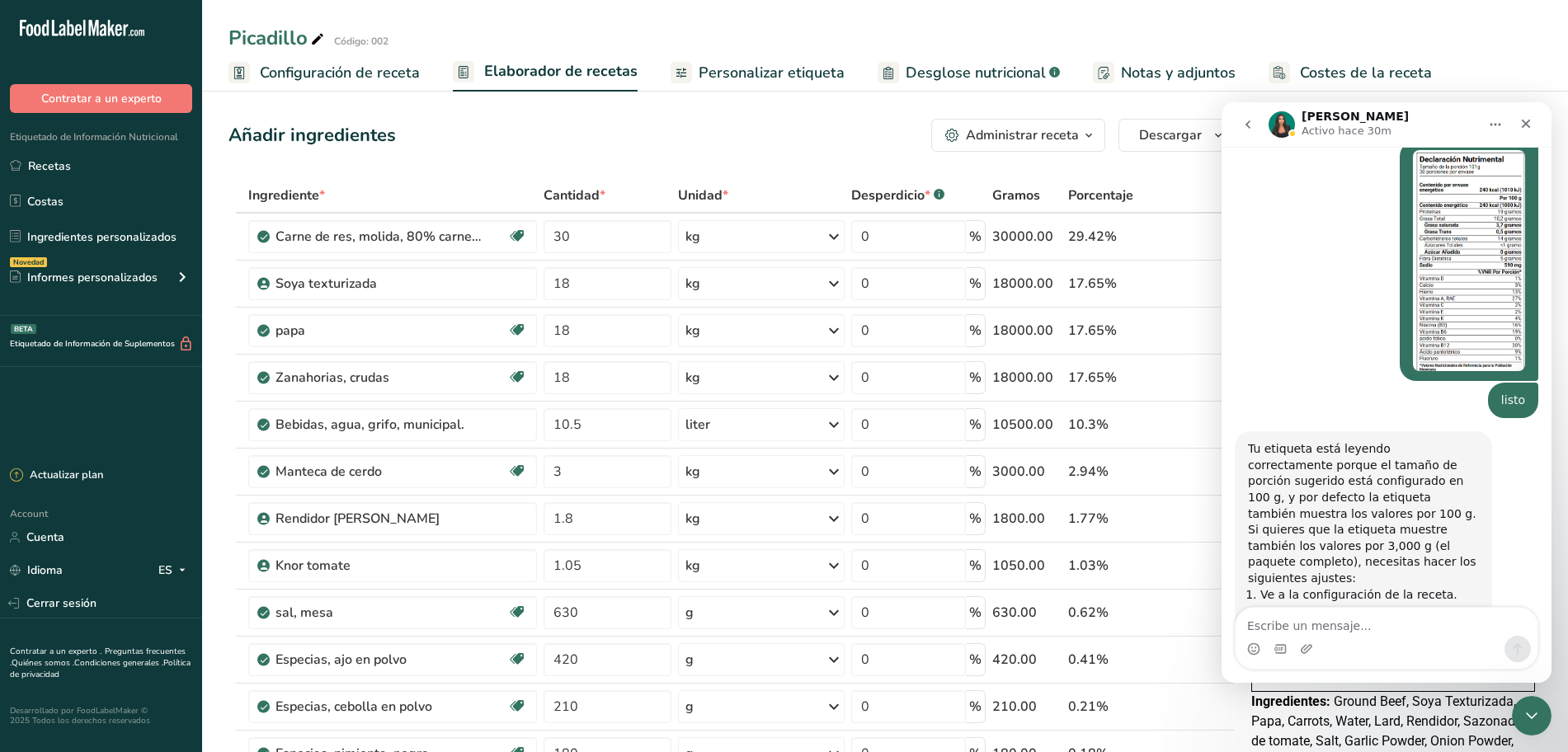
scroll to position [1817, 0]
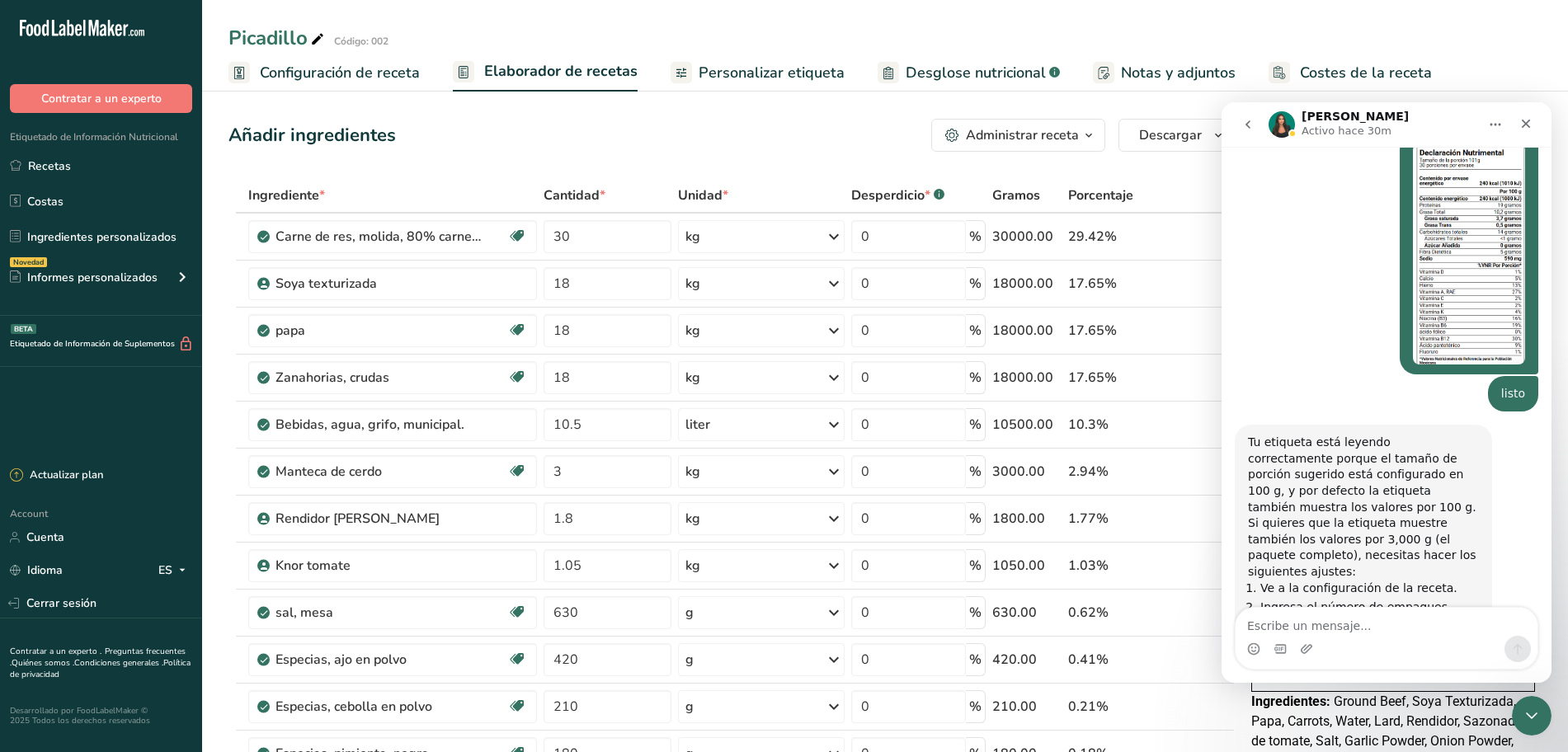
click at [1325, 629] on textarea "Escribe un mensaje..." at bounding box center [1386, 622] width 301 height 28
type textarea "ya me salio muchas gracias"
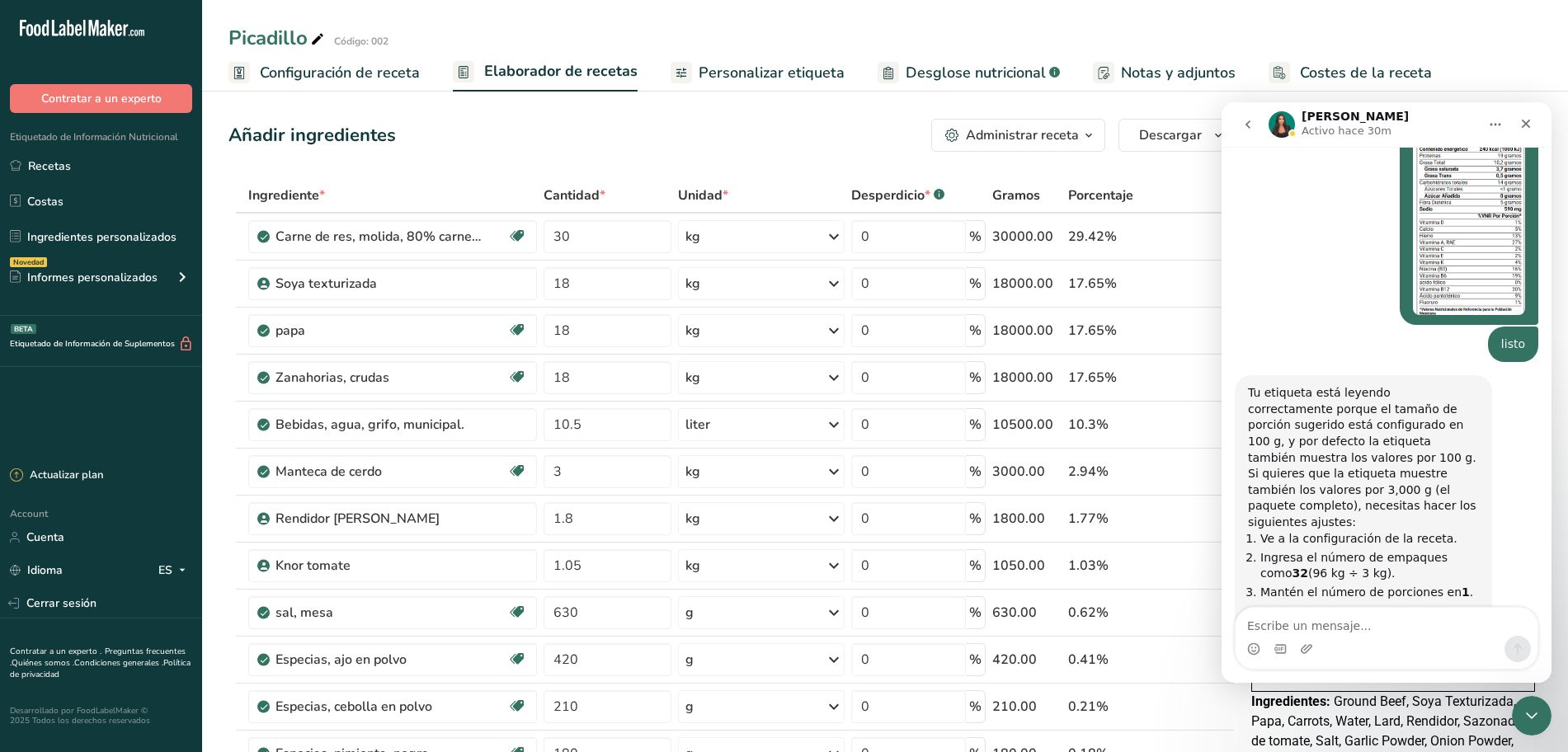
click at [1525, 705] on icon "Cerrar Intercom Messenger" at bounding box center [1529, 713] width 19 height 19
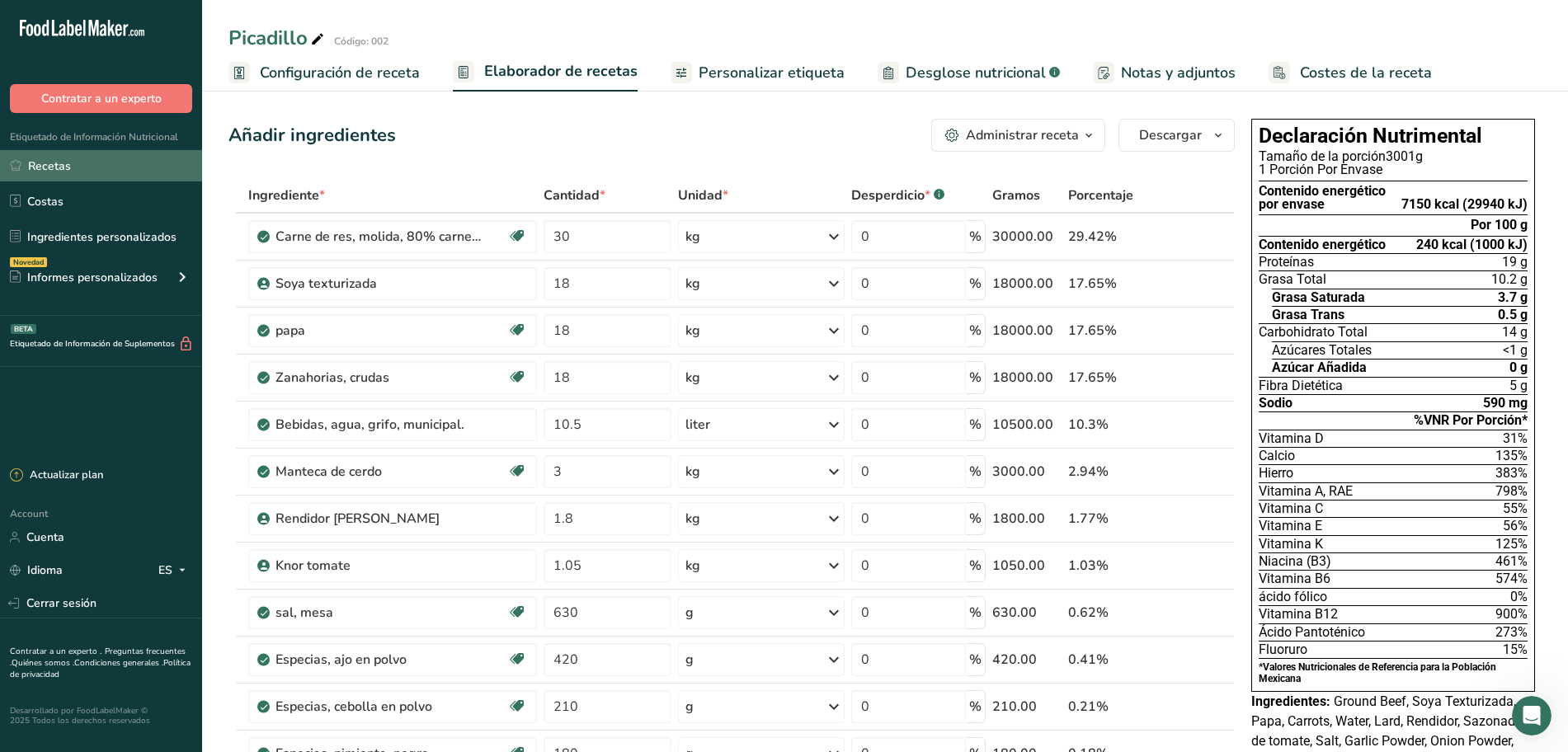
click at [51, 162] on link "Recetas" at bounding box center [100, 166] width 202 height 32
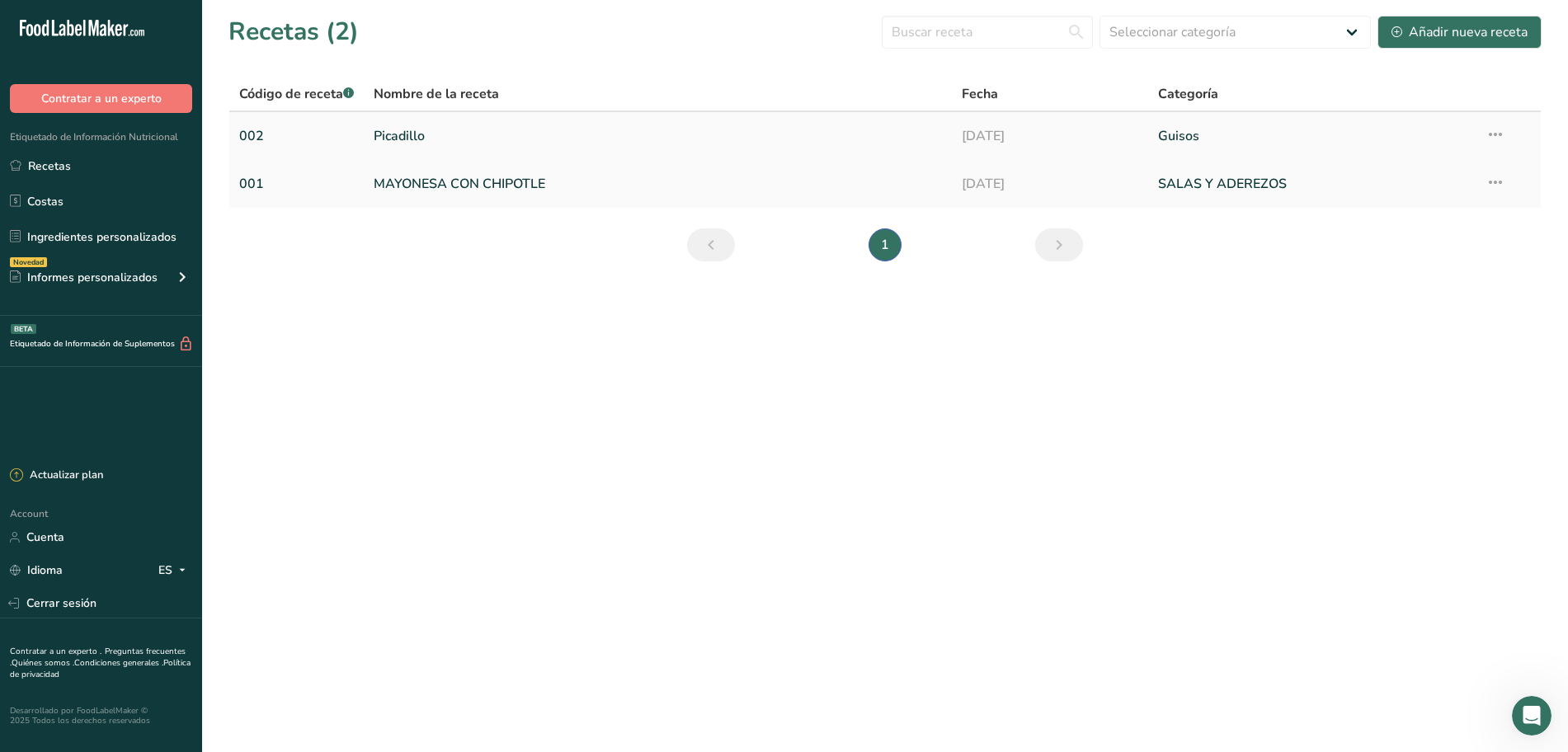
click at [1497, 134] on icon at bounding box center [1495, 135] width 19 height 30
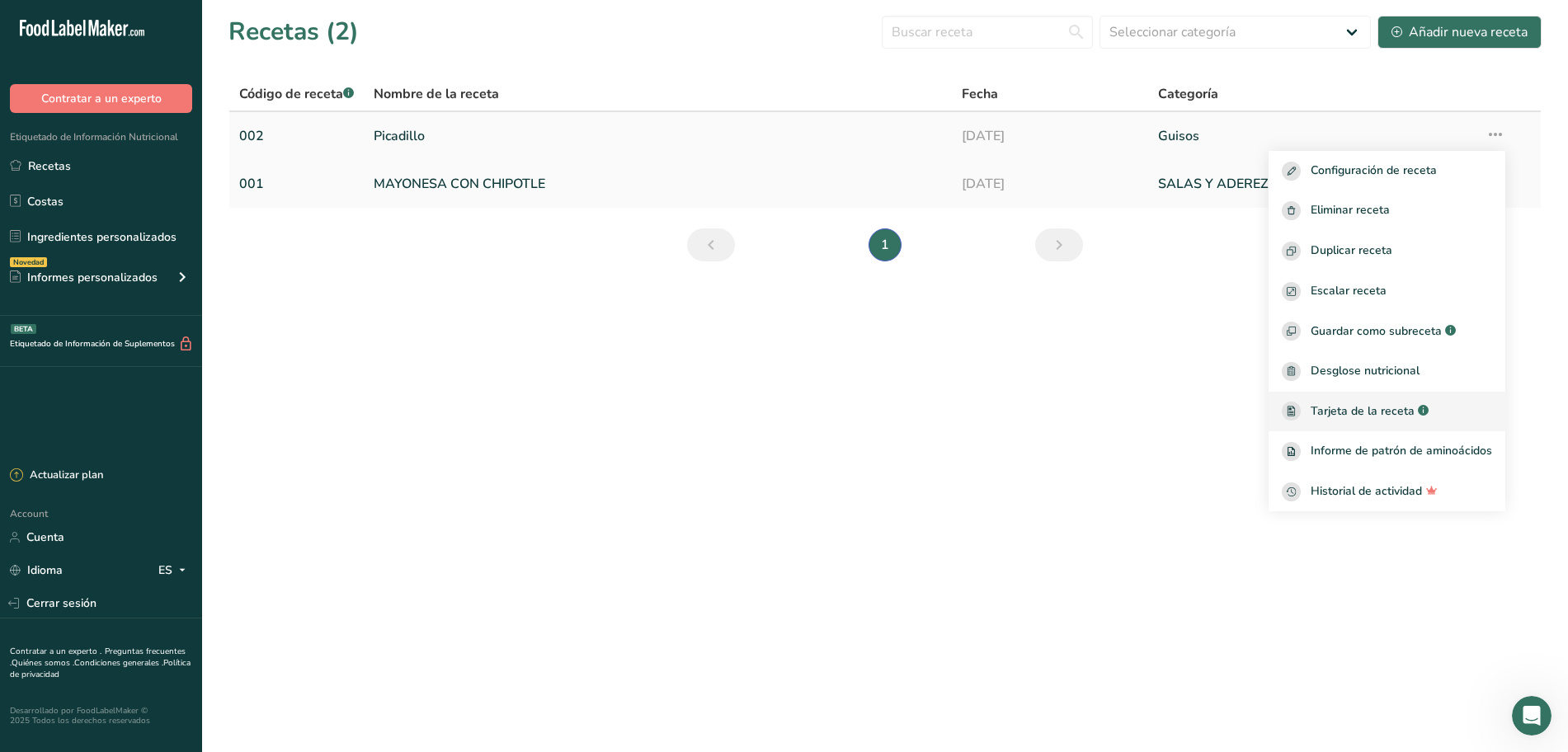
click at [1380, 414] on span "Tarjeta de la receta" at bounding box center [1363, 412] width 104 height 18
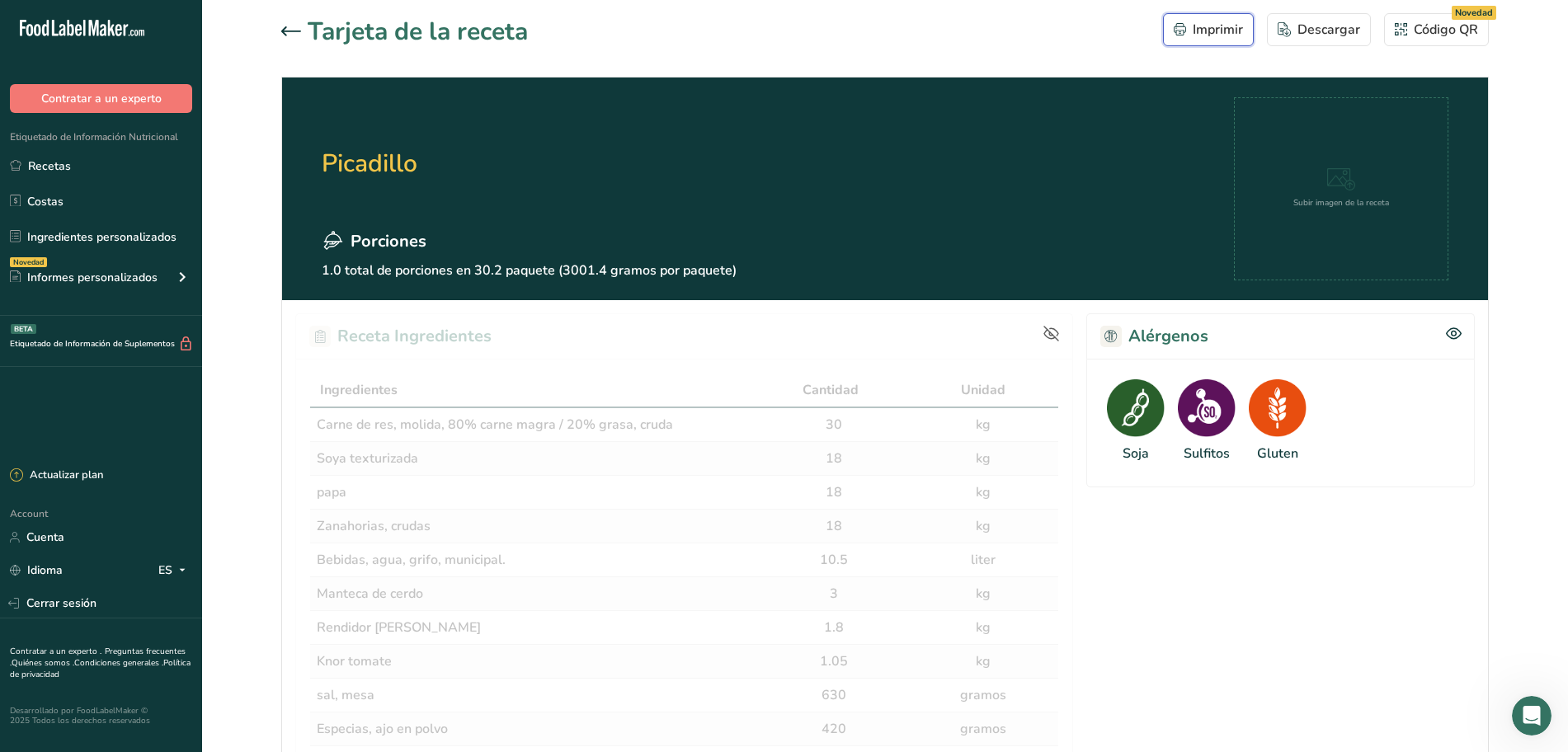
click at [1198, 34] on div "Imprimir" at bounding box center [1208, 29] width 70 height 19
click at [77, 162] on link "Recetas" at bounding box center [100, 166] width 202 height 32
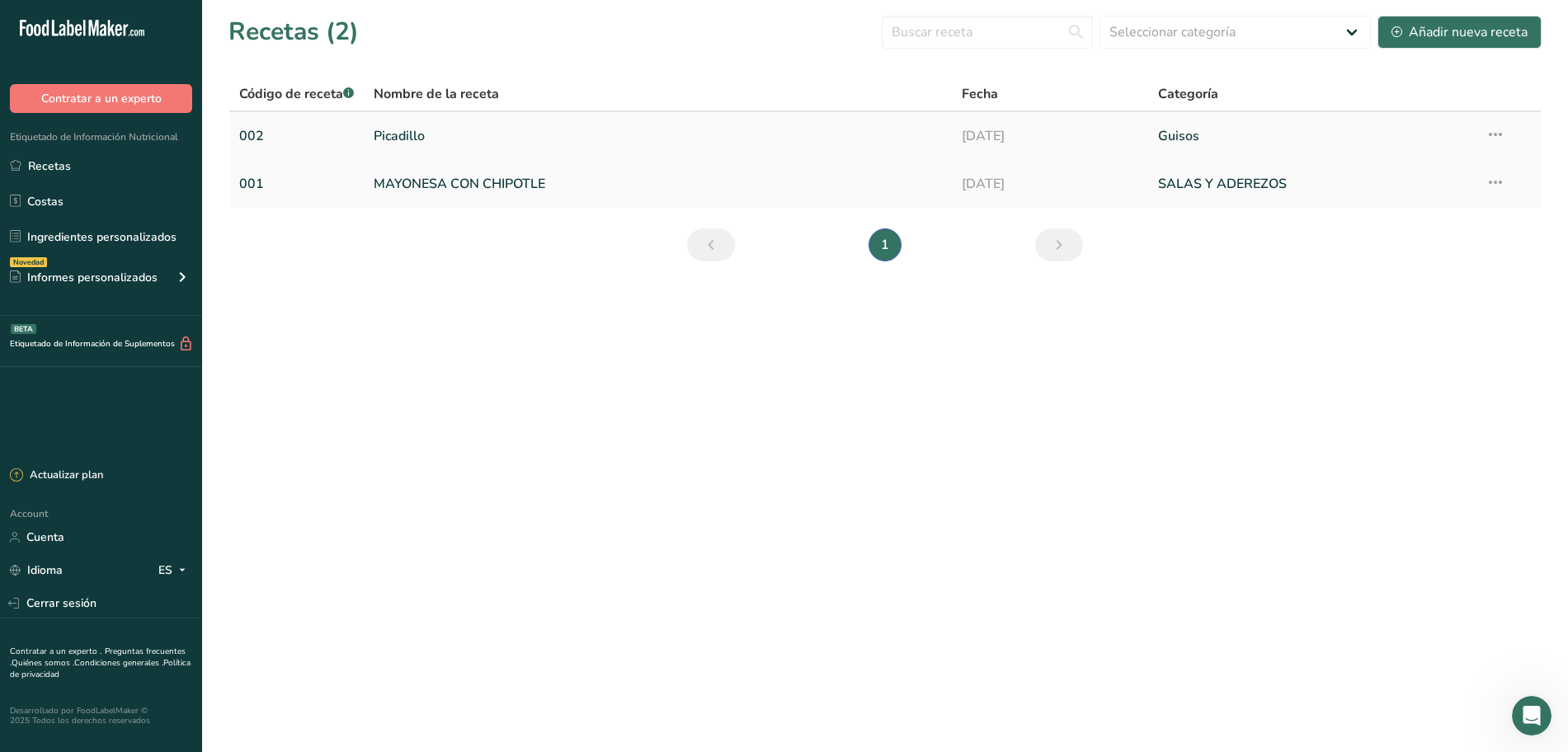
click at [487, 128] on link "Picadillo" at bounding box center [658, 136] width 568 height 34
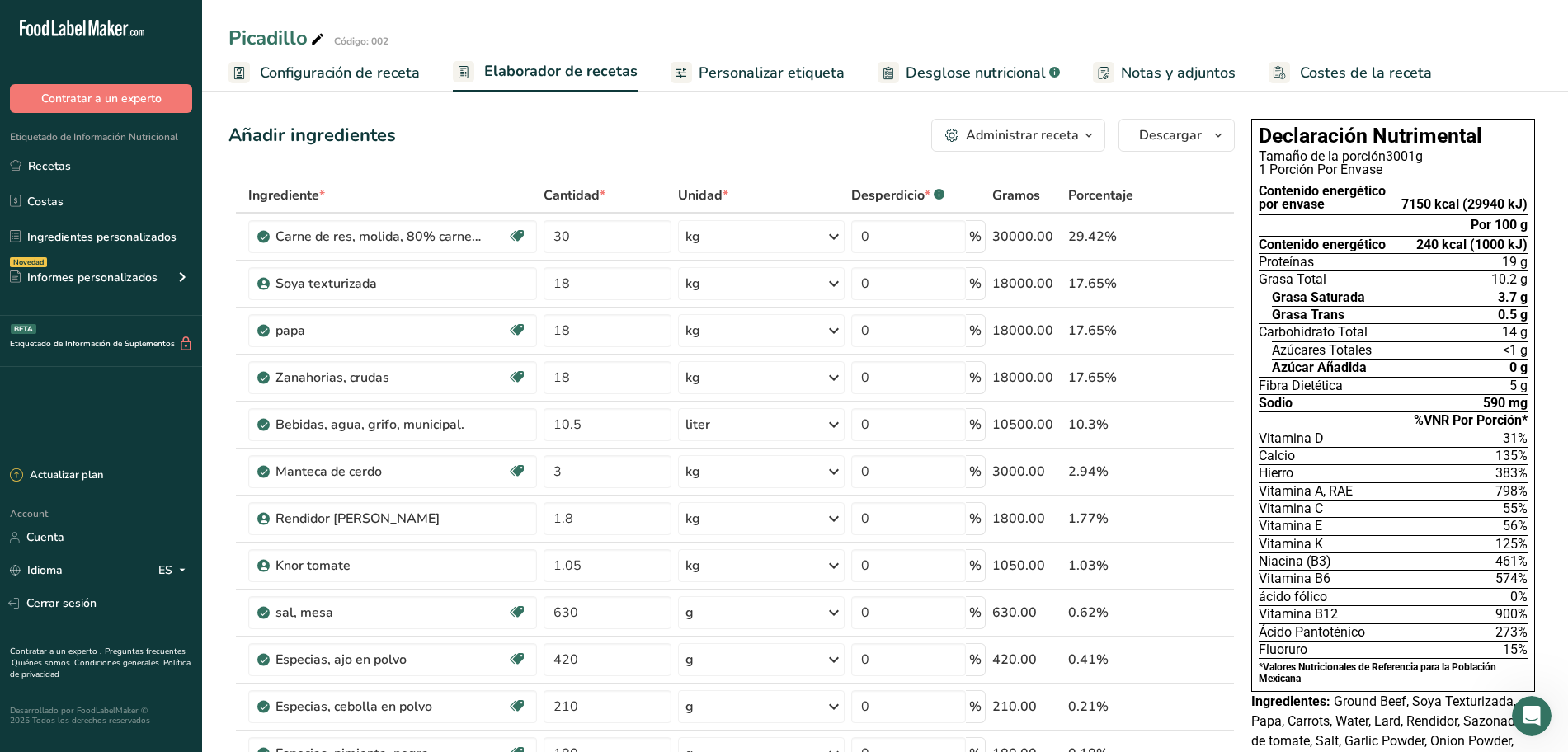
drag, startPoint x: 700, startPoint y: 67, endPoint x: 914, endPoint y: 78, distance: 214.3
click at [702, 66] on span "Personalizar etiqueta" at bounding box center [772, 72] width 146 height 22
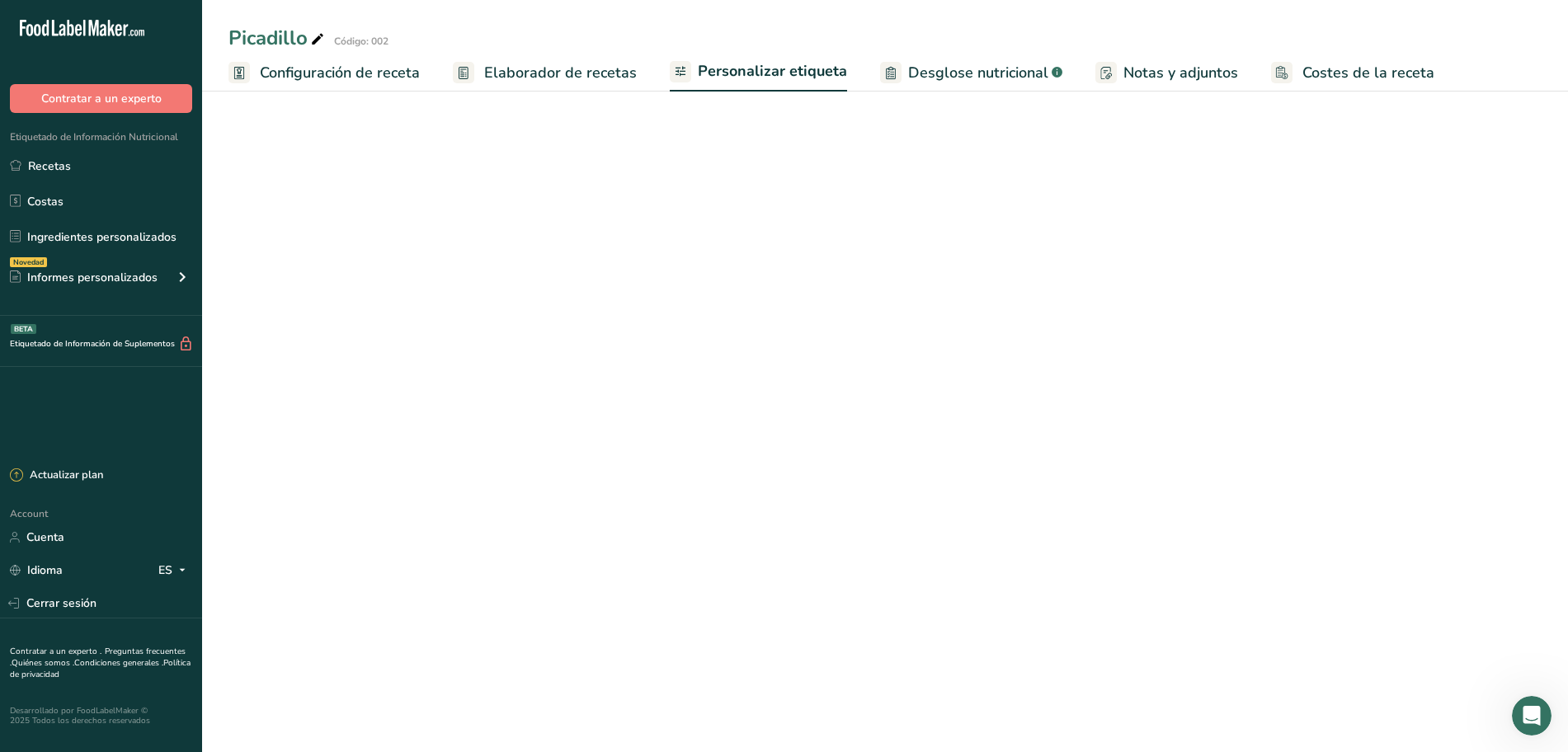
click at [951, 75] on span "Desglose nutricional" at bounding box center [977, 72] width 140 height 22
select select "Calories"
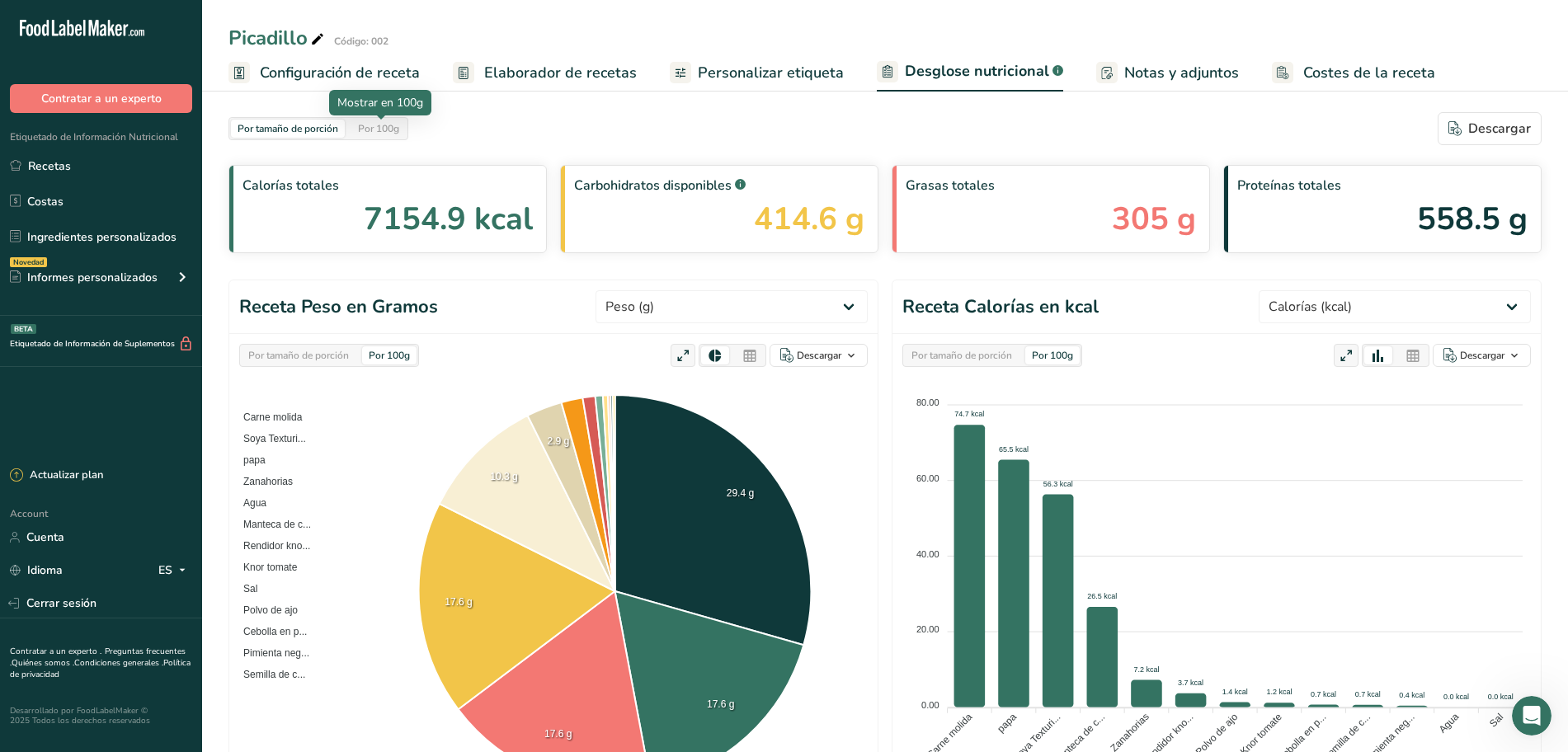
click at [390, 122] on div "Por 100g" at bounding box center [379, 129] width 55 height 19
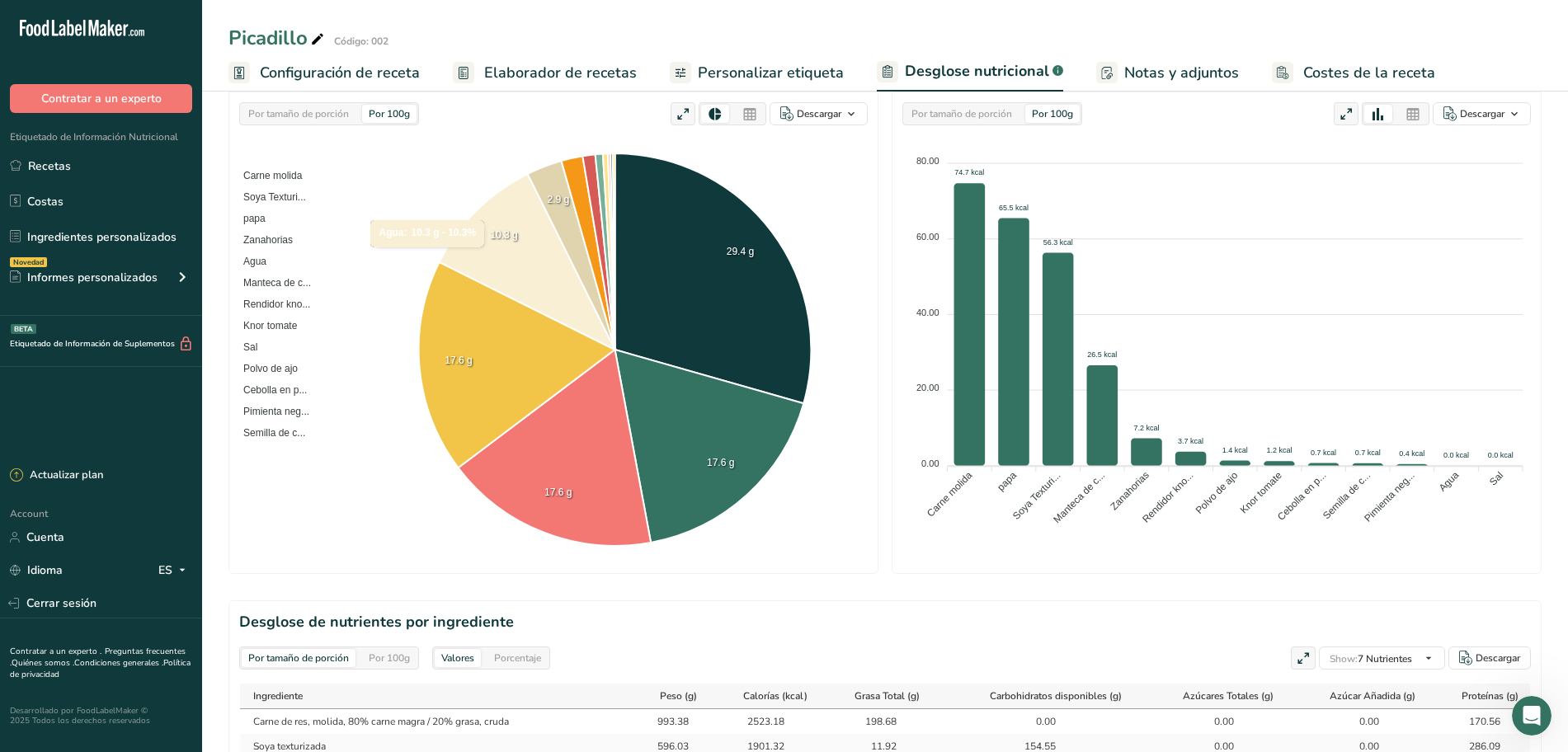
scroll to position [206, 0]
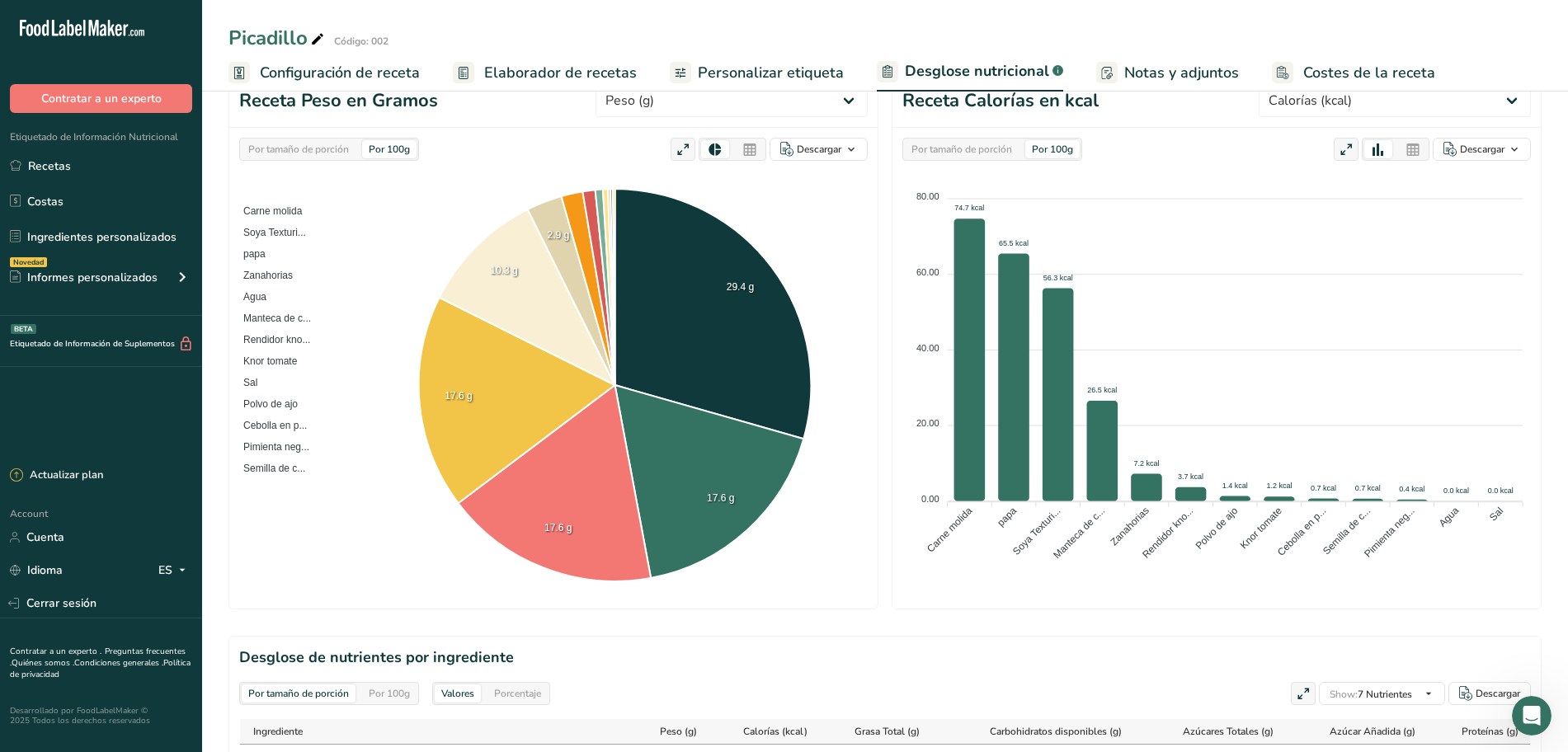
click at [1316, 75] on span "Costes de la receta" at bounding box center [1370, 72] width 132 height 22
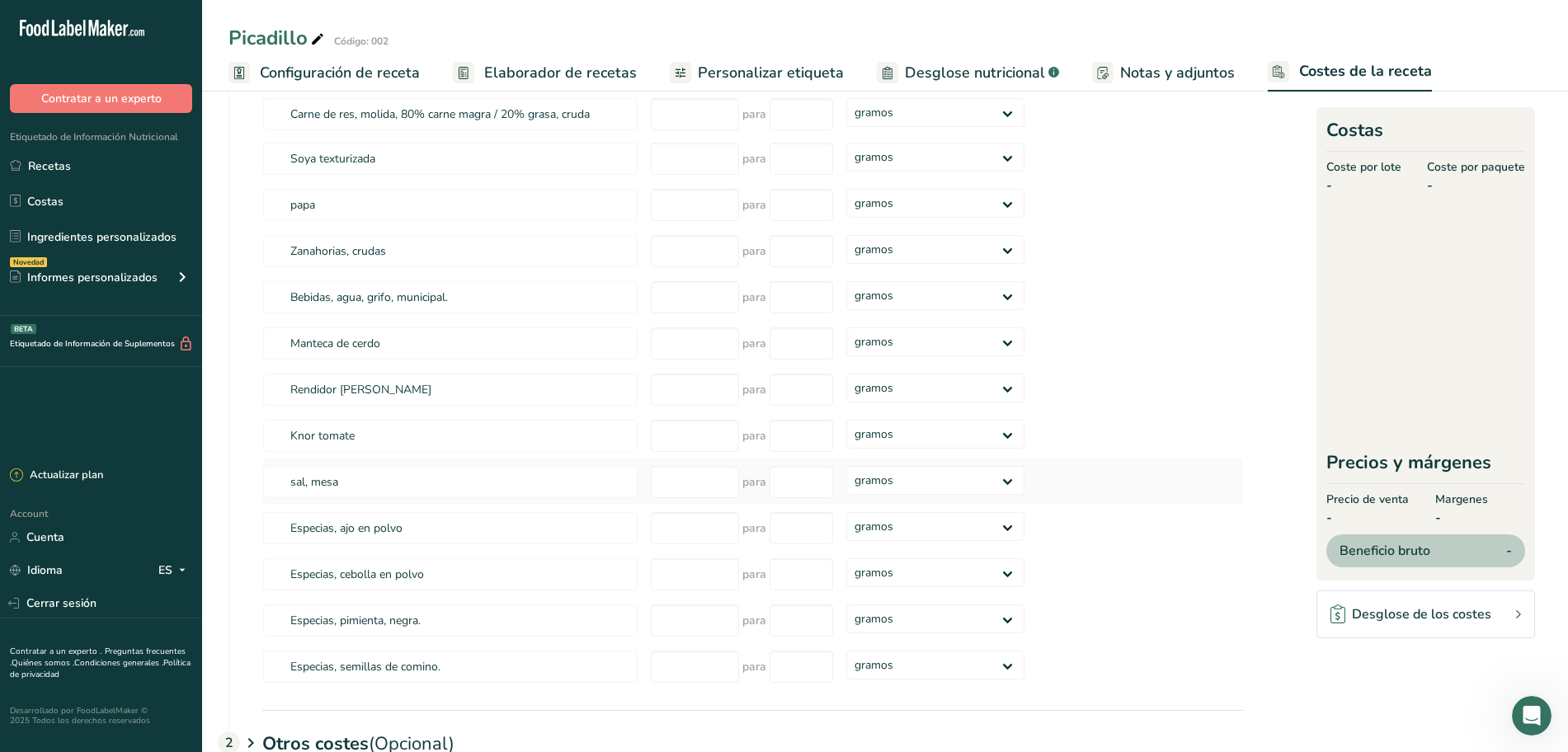
scroll to position [295, 0]
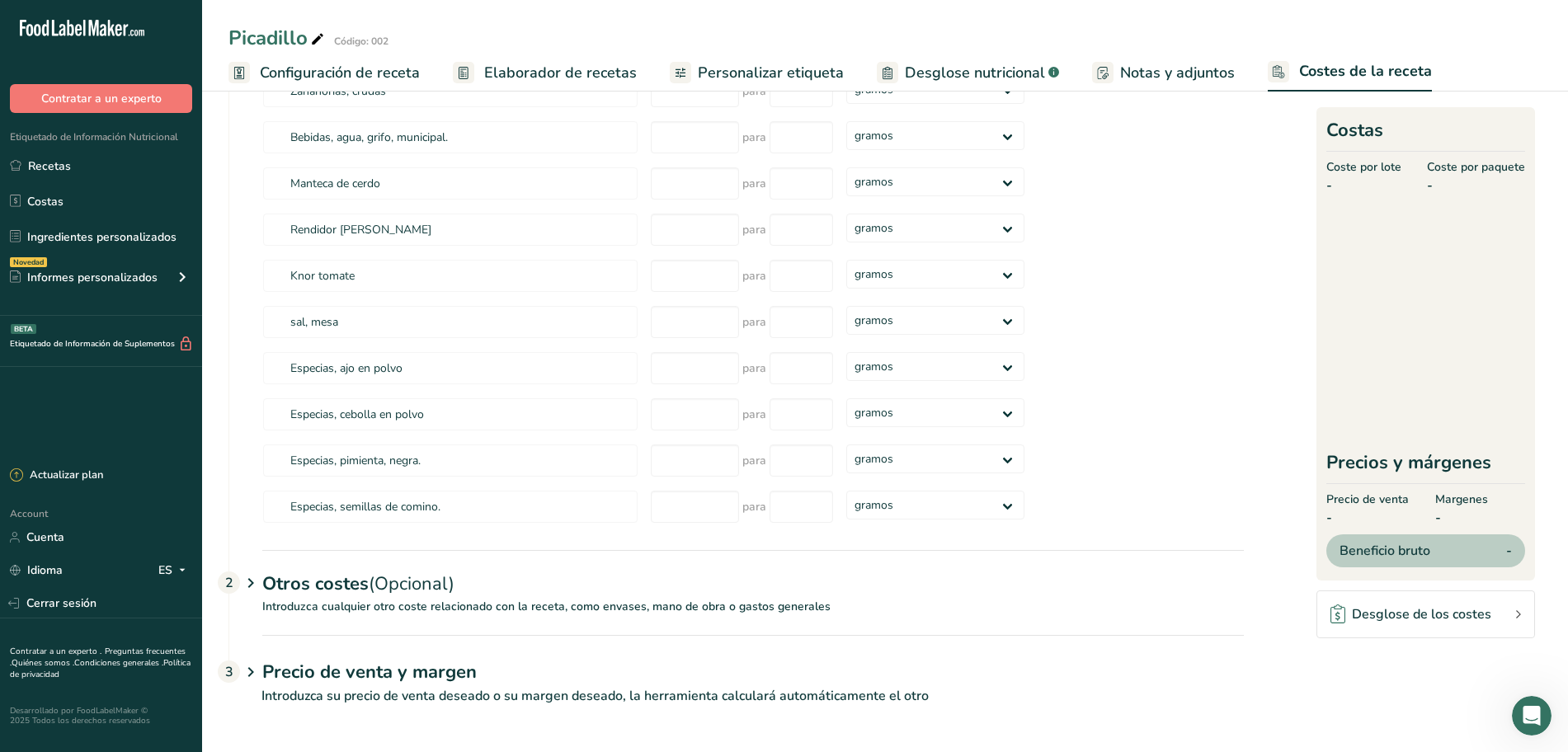
click at [246, 591] on icon at bounding box center [250, 584] width 19 height 31
click at [256, 576] on icon at bounding box center [250, 584] width 19 height 31
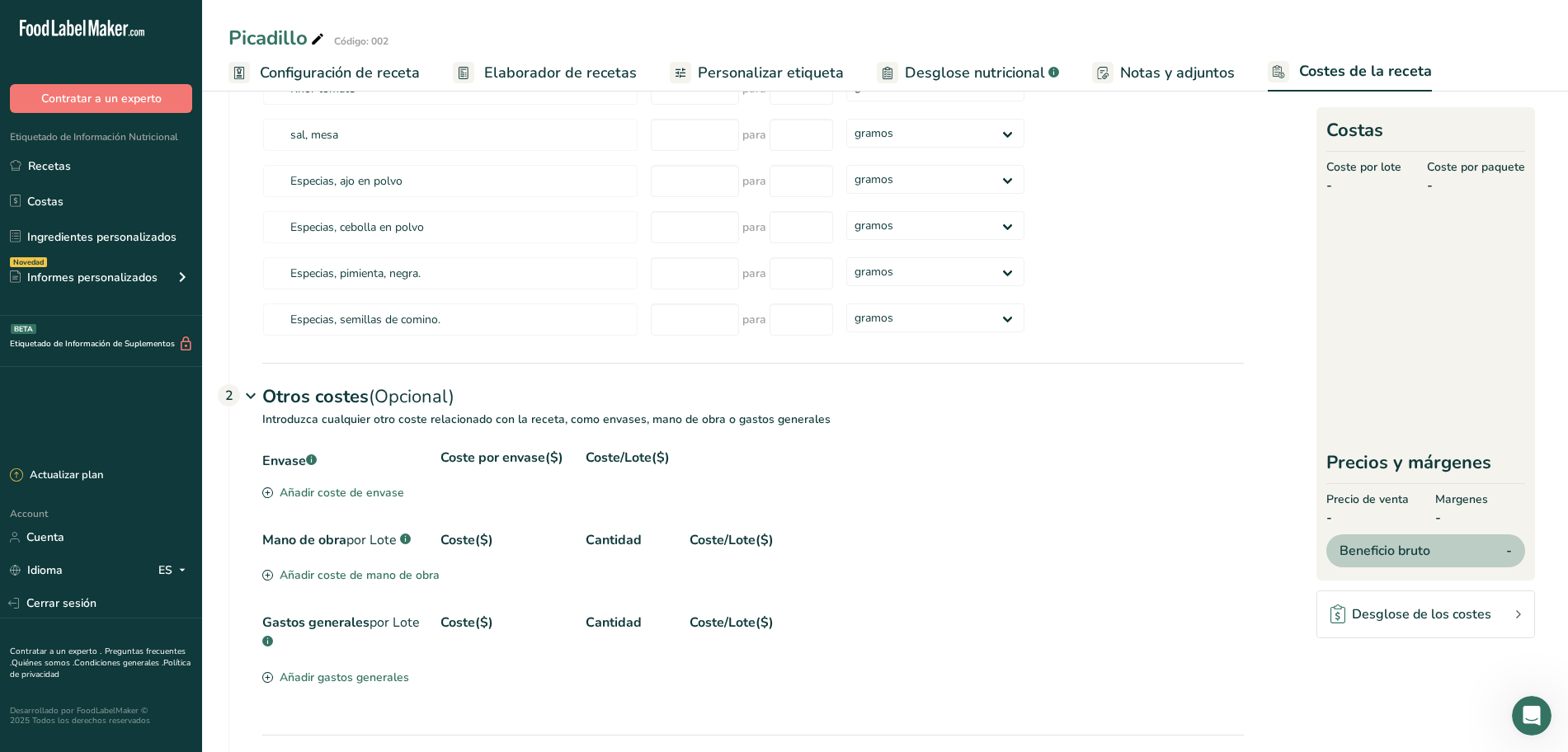
scroll to position [583, 0]
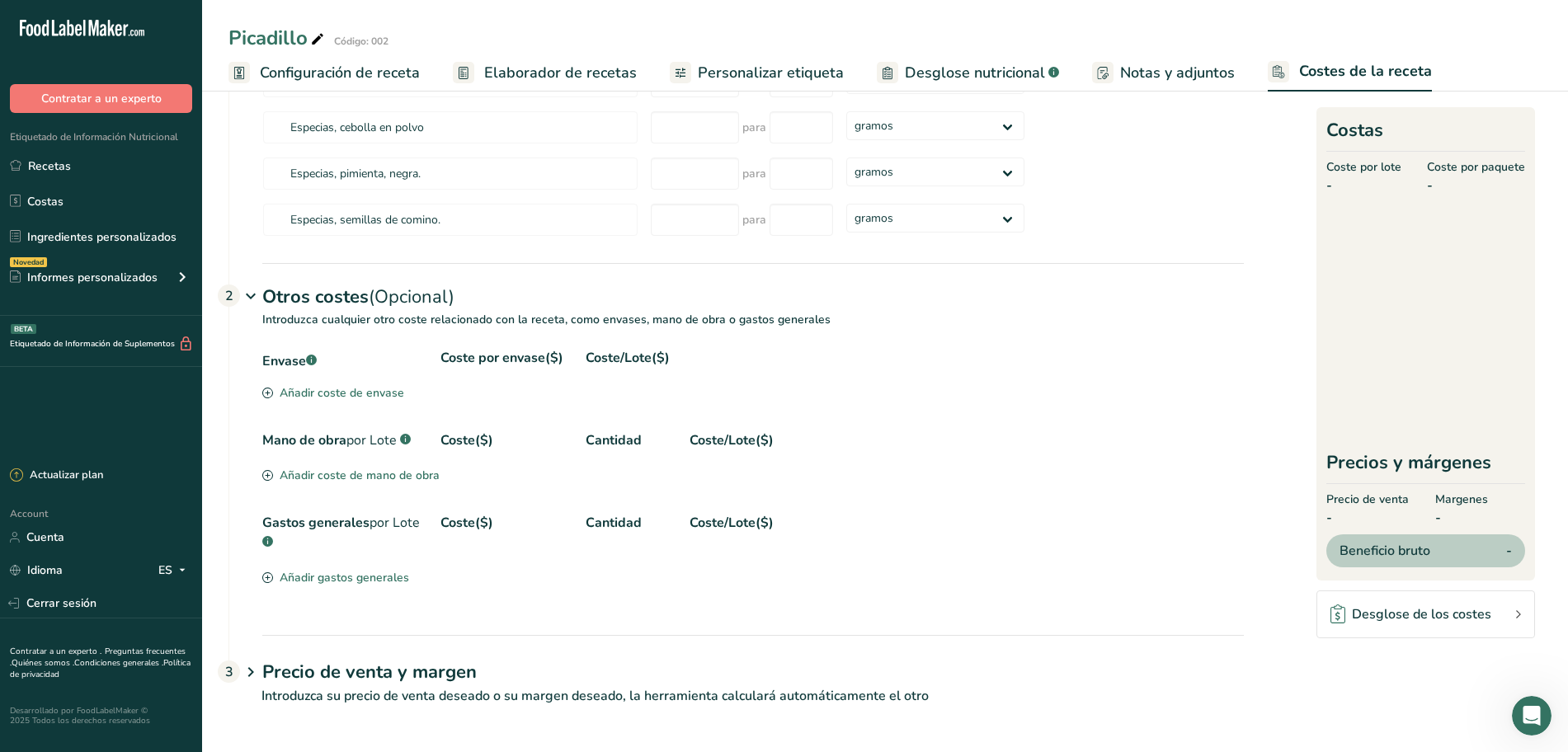
click at [251, 669] on icon at bounding box center [250, 673] width 19 height 31
click at [988, 67] on span "Desglose nutricional" at bounding box center [975, 72] width 140 height 22
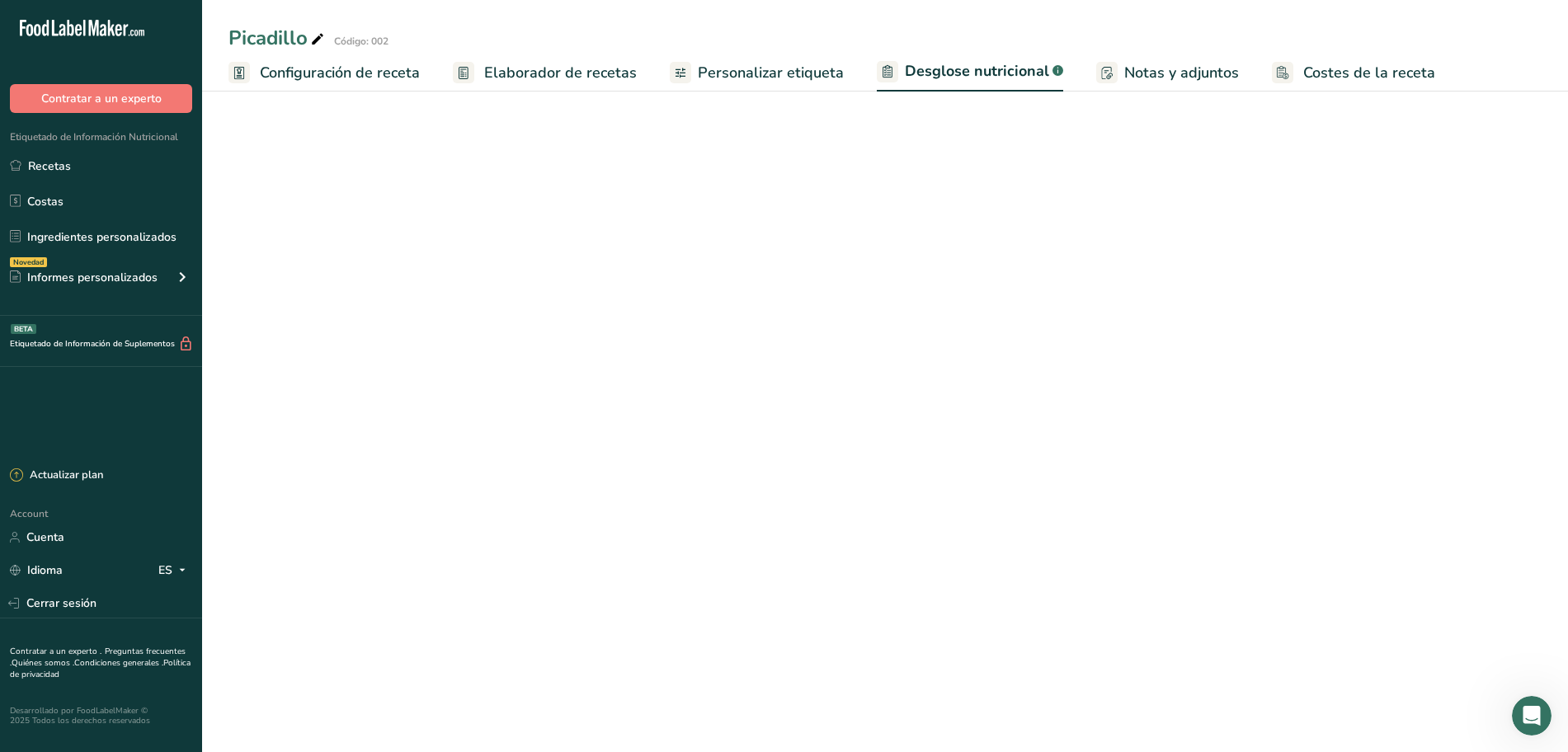
select select "Calories"
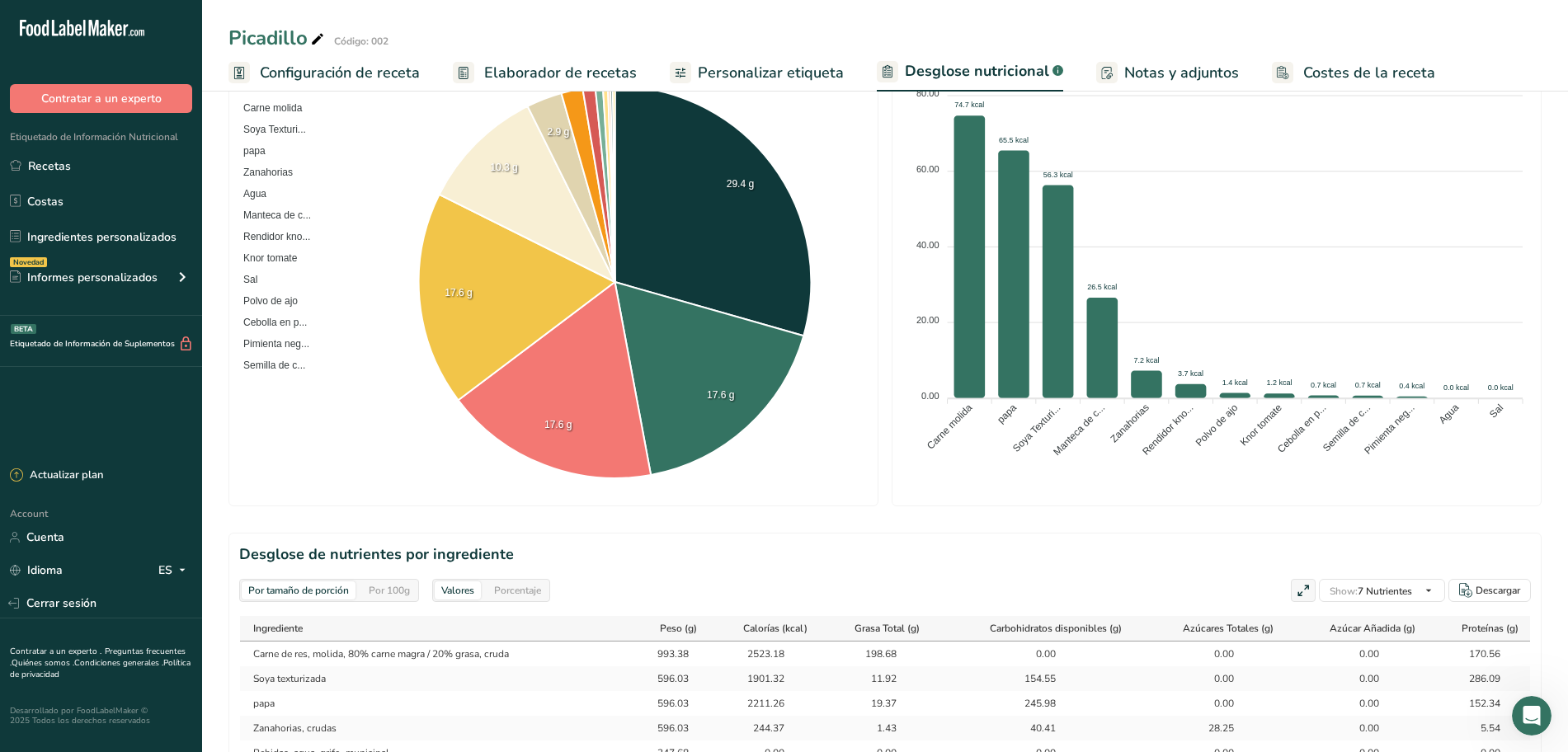
scroll to position [103, 0]
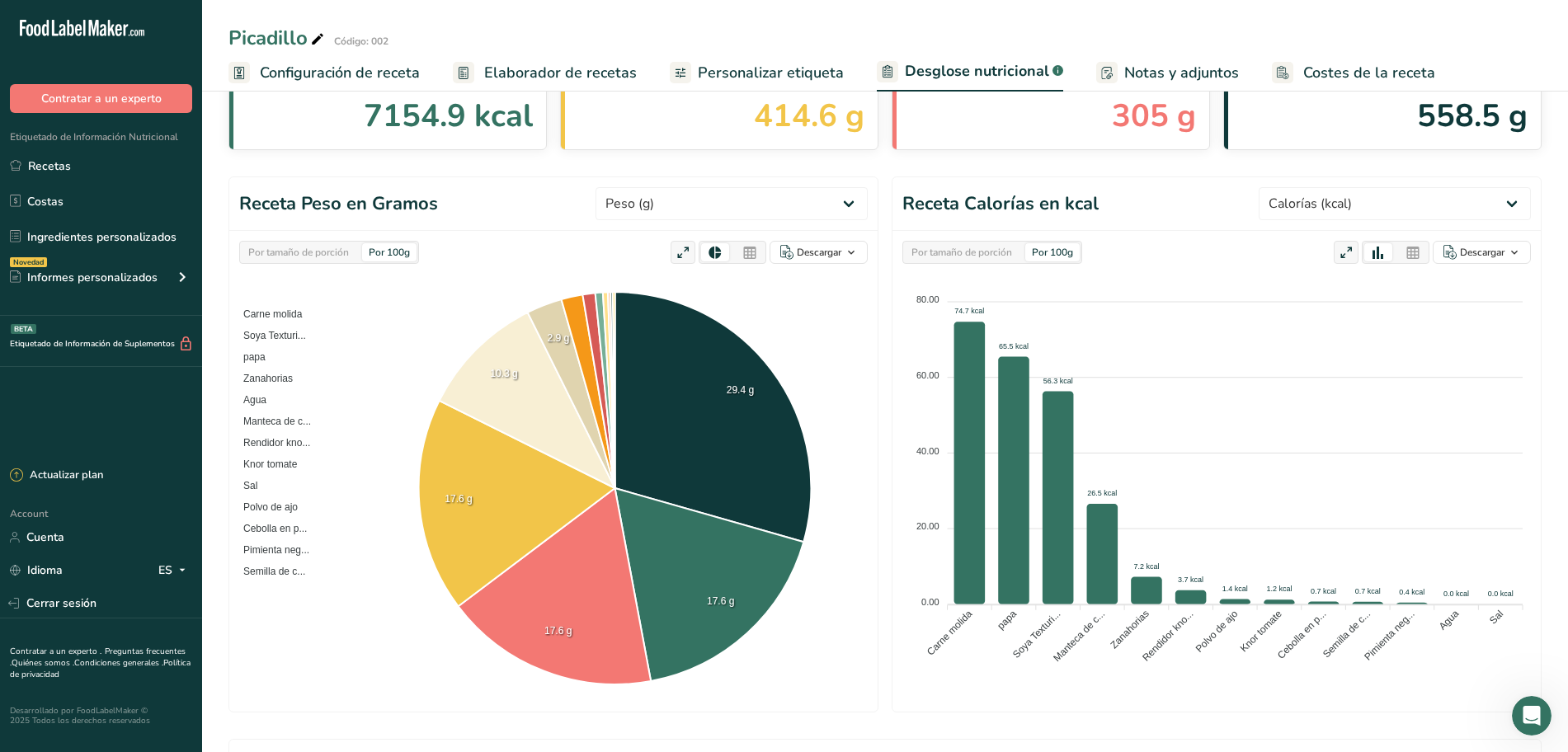
click at [799, 66] on span "Personalizar etiqueta" at bounding box center [771, 72] width 146 height 22
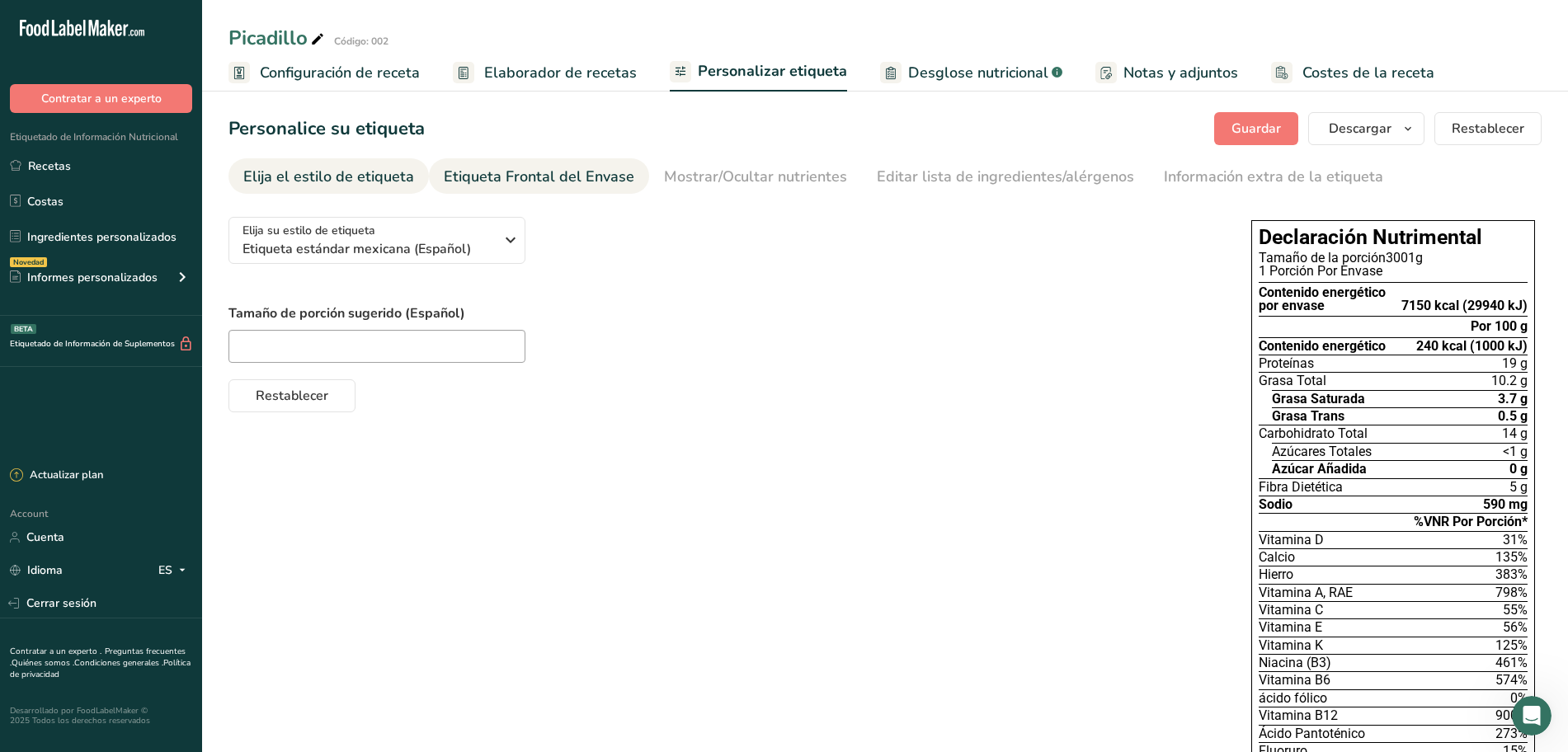
click at [583, 166] on div "Etiqueta Frontal del Envase" at bounding box center [539, 176] width 190 height 22
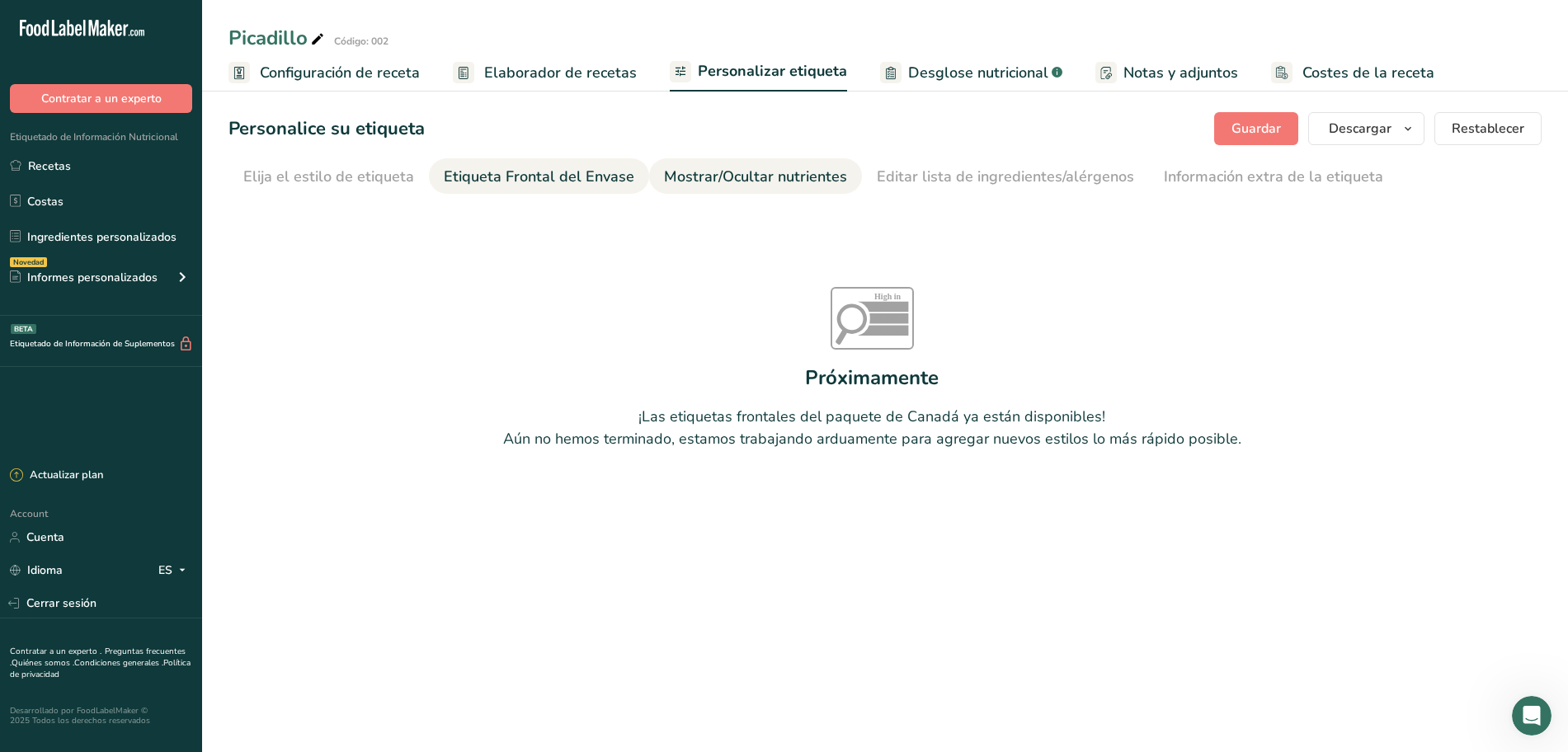
click at [717, 168] on div "Mostrar/Ocultar nutrientes" at bounding box center [755, 176] width 183 height 22
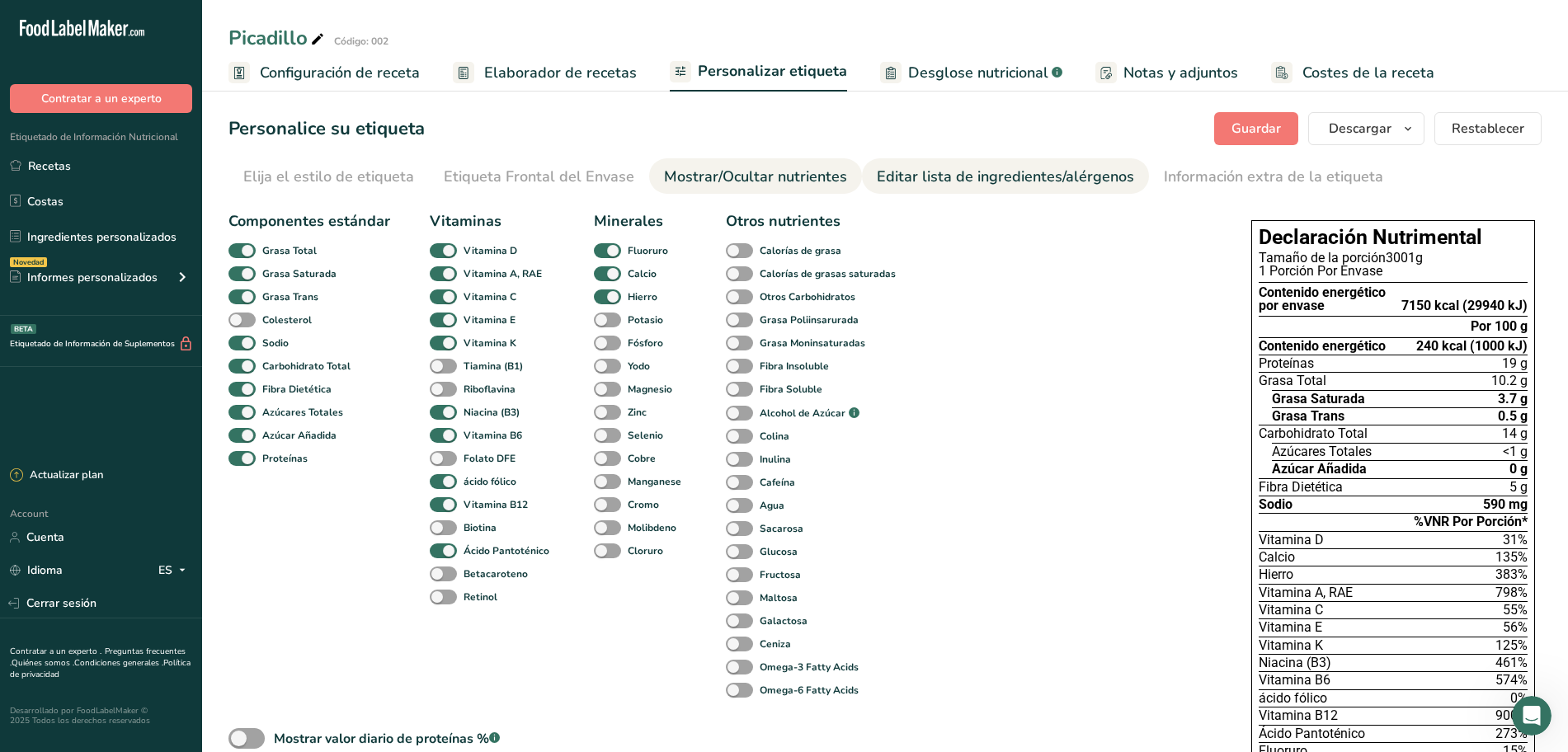
click at [918, 180] on div "Editar lista de ingredientes/alérgenos" at bounding box center [1006, 176] width 257 height 22
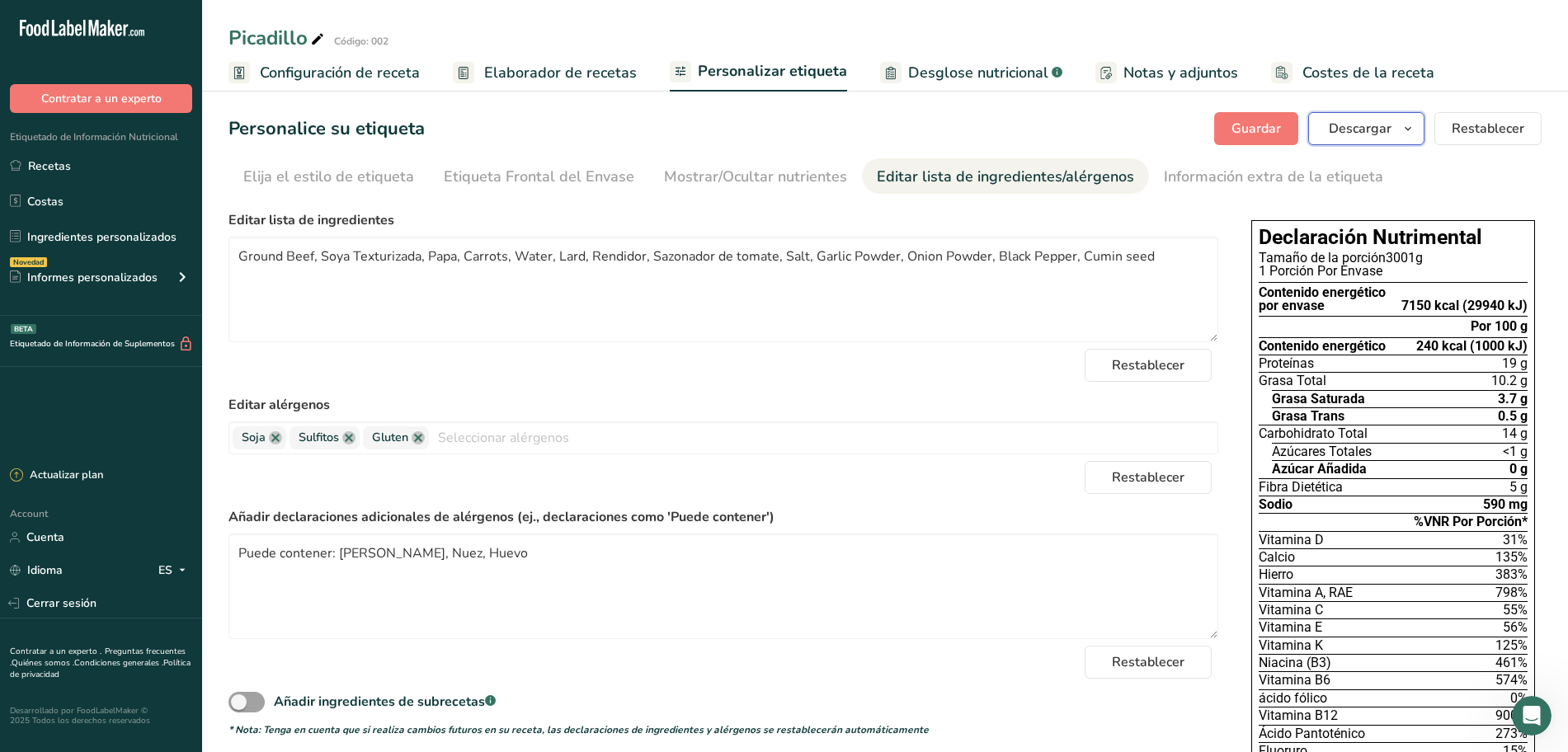
click at [1420, 135] on button "Descargar" at bounding box center [1366, 128] width 116 height 33
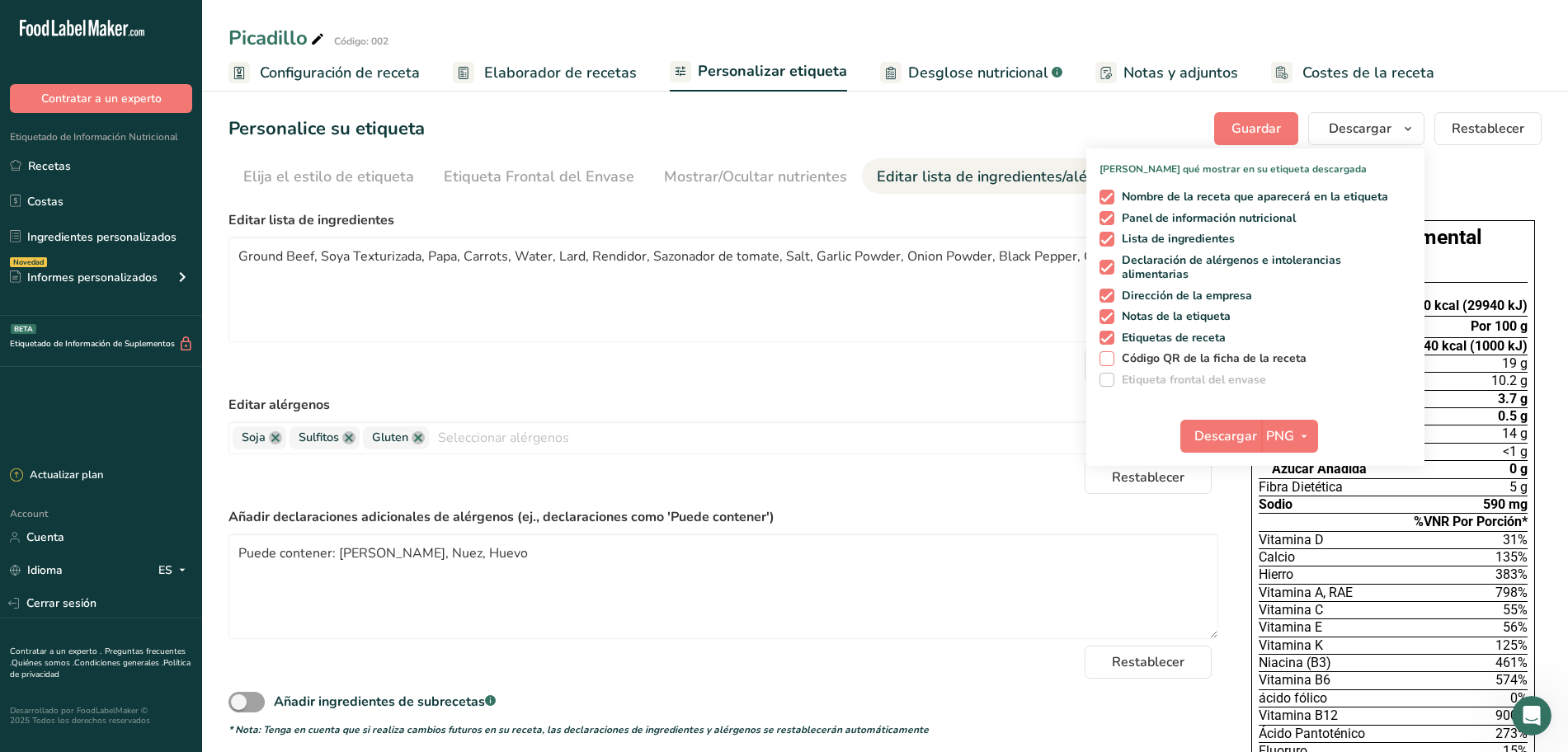
click at [1111, 355] on span at bounding box center [1106, 359] width 15 height 15
click at [1111, 355] on input "Código QR de la ficha de la receta" at bounding box center [1104, 359] width 11 height 11
checkbox input "true"
click at [1138, 121] on div "Personalice su etiqueta Guardar Descargar Elija qué mostrar en su etiqueta desc…" at bounding box center [885, 128] width 1313 height 33
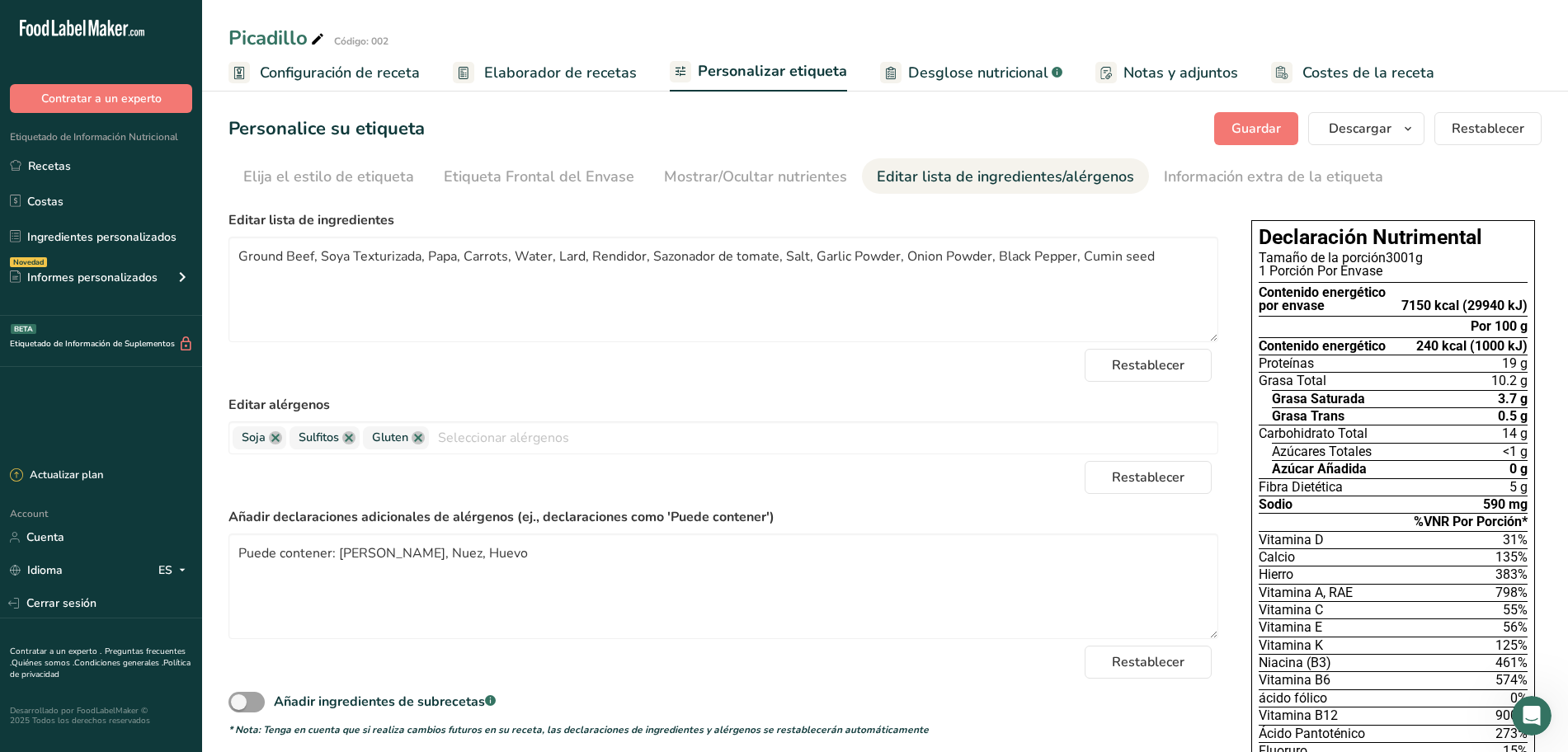
click at [1013, 68] on span "Desglose nutricional" at bounding box center [977, 72] width 140 height 22
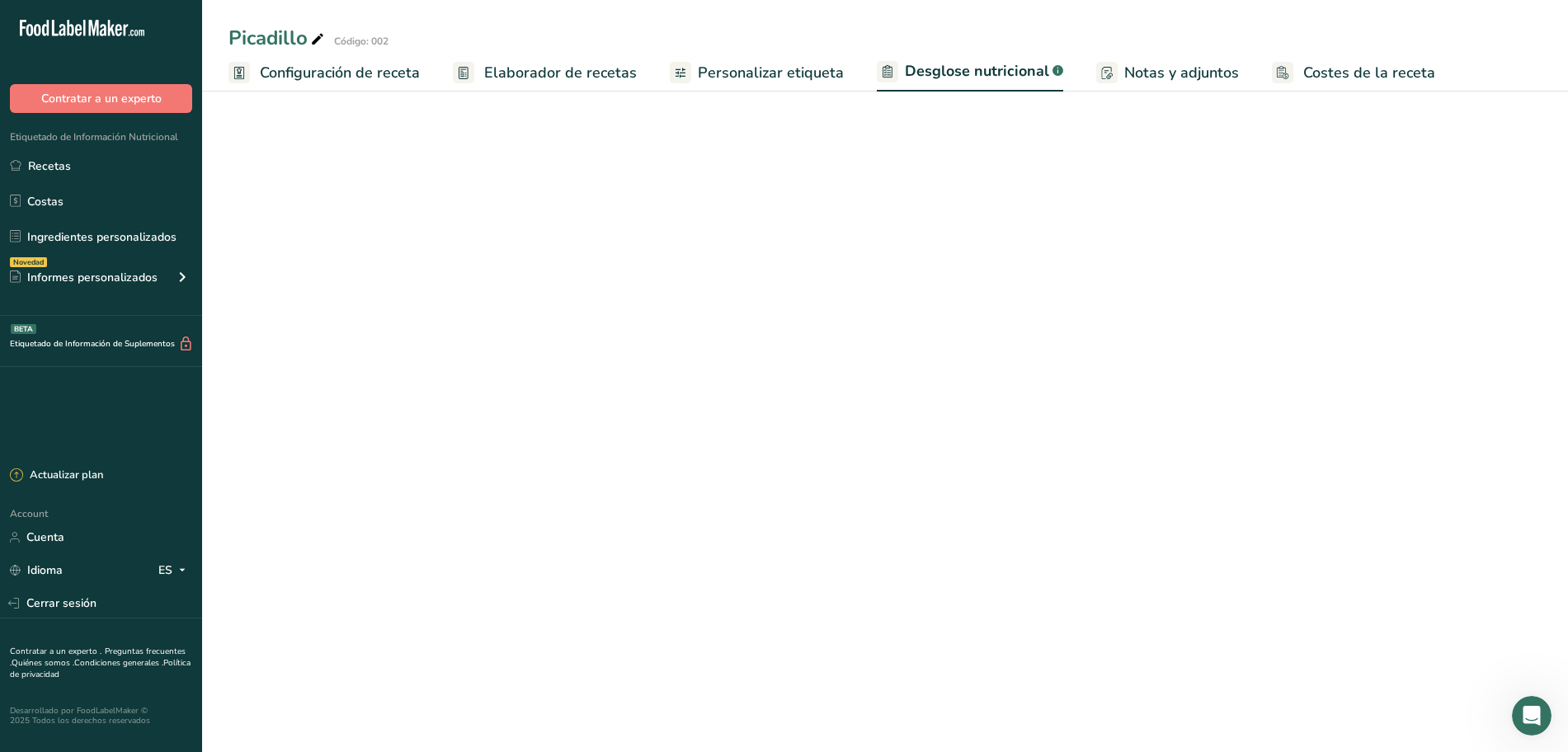
select select "Calories"
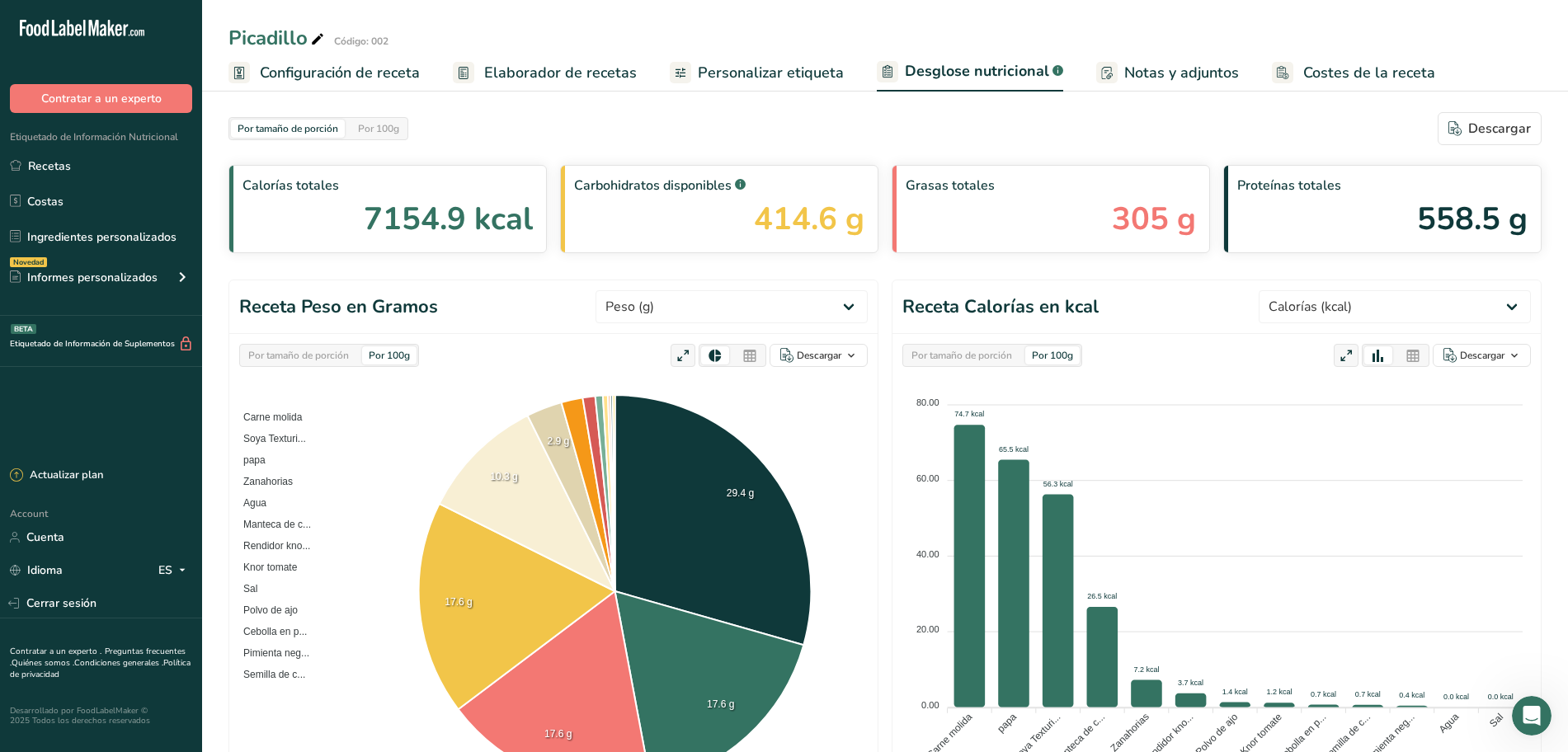
click at [529, 62] on span "Elaborador de recetas" at bounding box center [560, 72] width 152 height 22
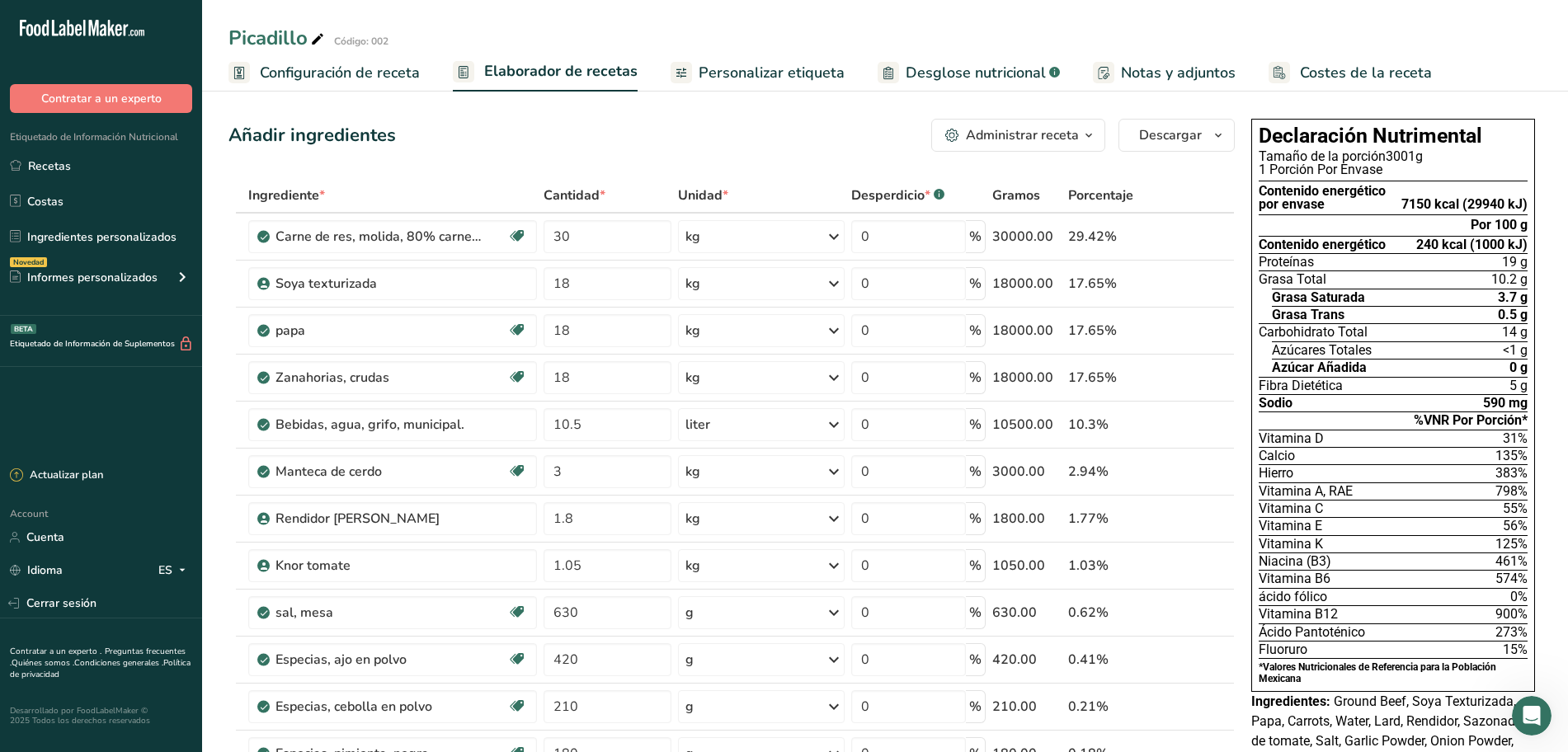
click at [1098, 137] on span "button" at bounding box center [1089, 135] width 19 height 19
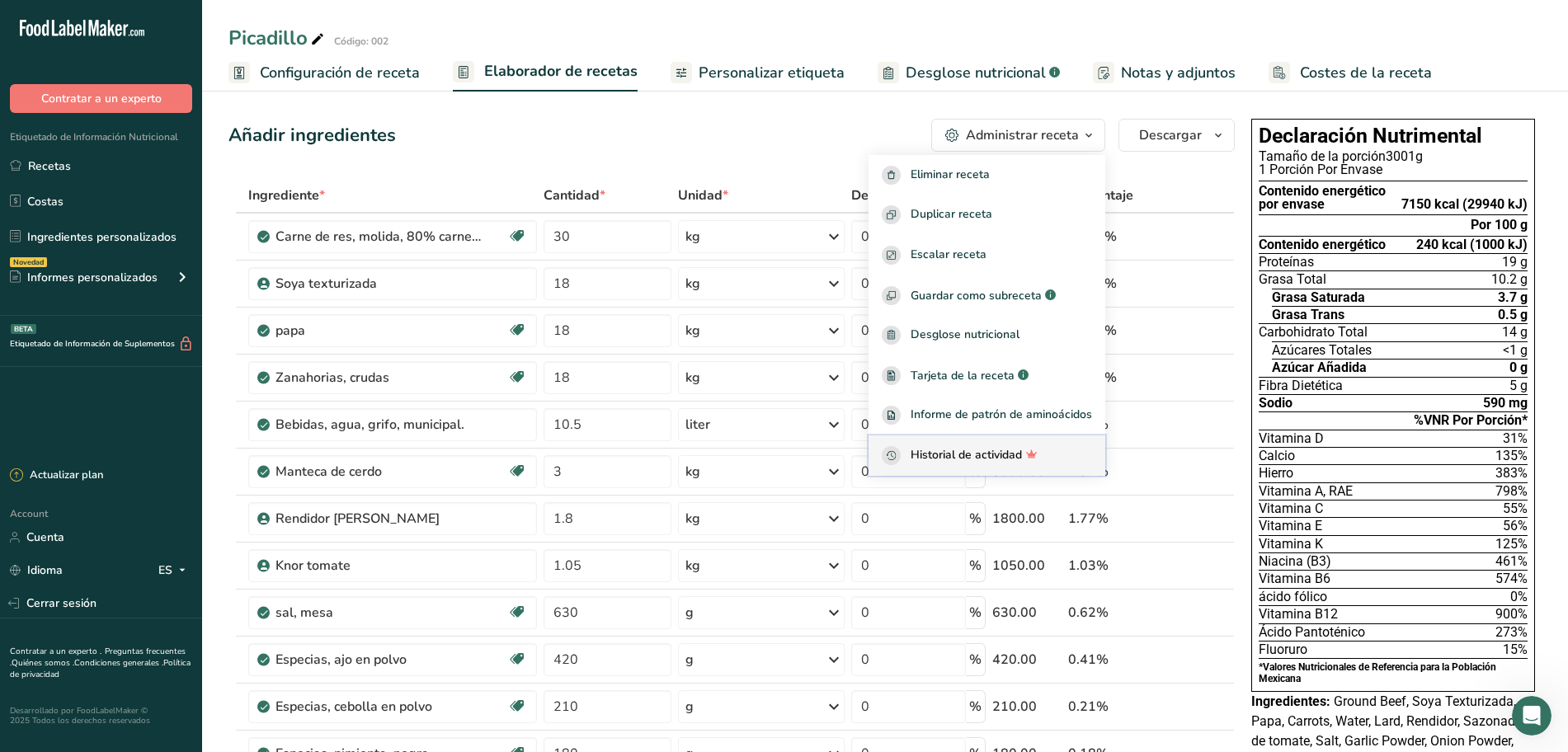
click at [982, 457] on span "Historial de actividad" at bounding box center [966, 456] width 111 height 19
click at [959, 448] on span "Historial de actividad" at bounding box center [966, 456] width 111 height 19
click at [944, 416] on span "Informe de patrón de aminoácidos" at bounding box center [1001, 415] width 182 height 19
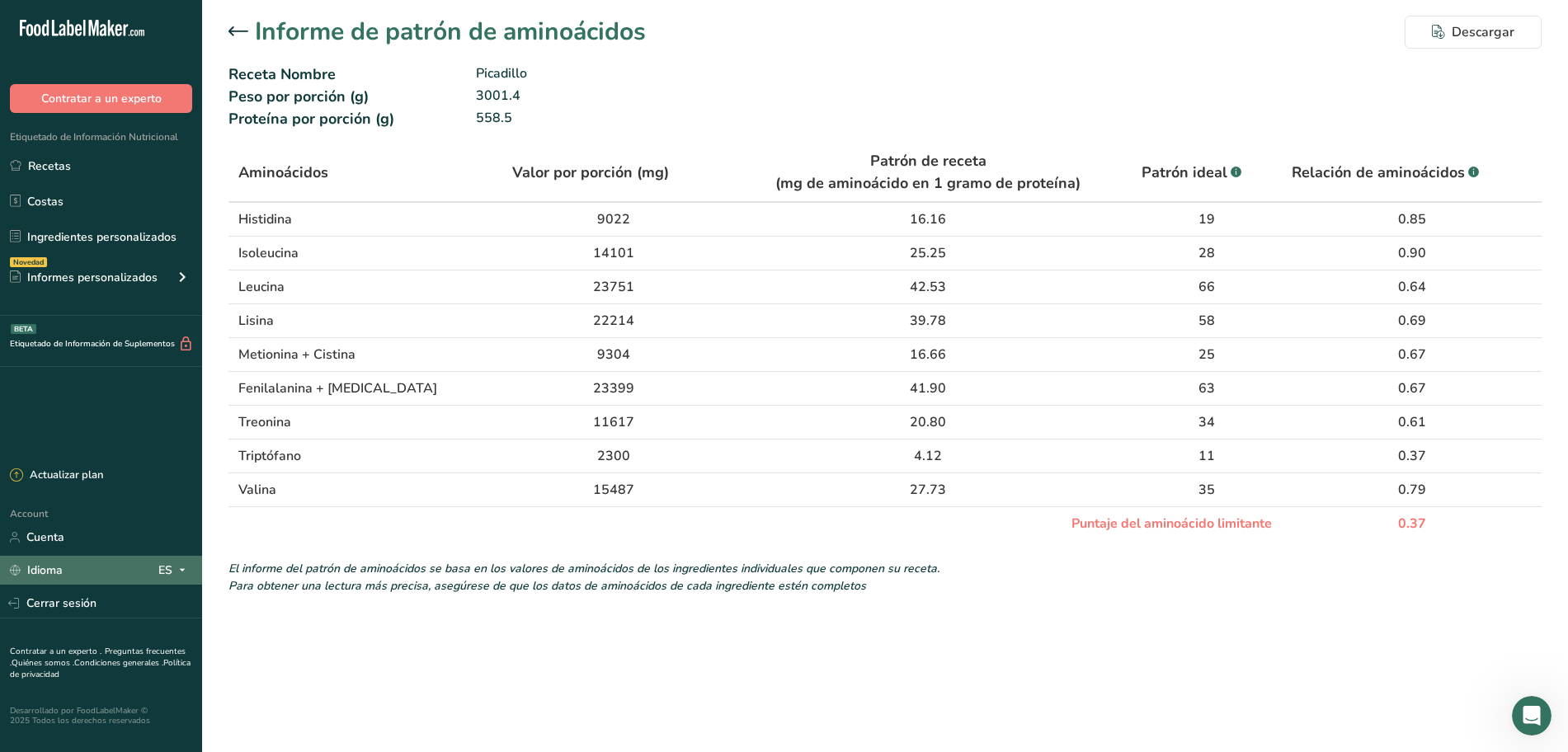
click at [182, 576] on icon at bounding box center [182, 570] width 13 height 20
click at [723, 84] on div "Receta Nombre Picadillo" at bounding box center [885, 74] width 1313 height 22
click at [1473, 31] on div "Descargar" at bounding box center [1473, 32] width 83 height 19
click at [79, 169] on link "Recetas" at bounding box center [100, 166] width 202 height 32
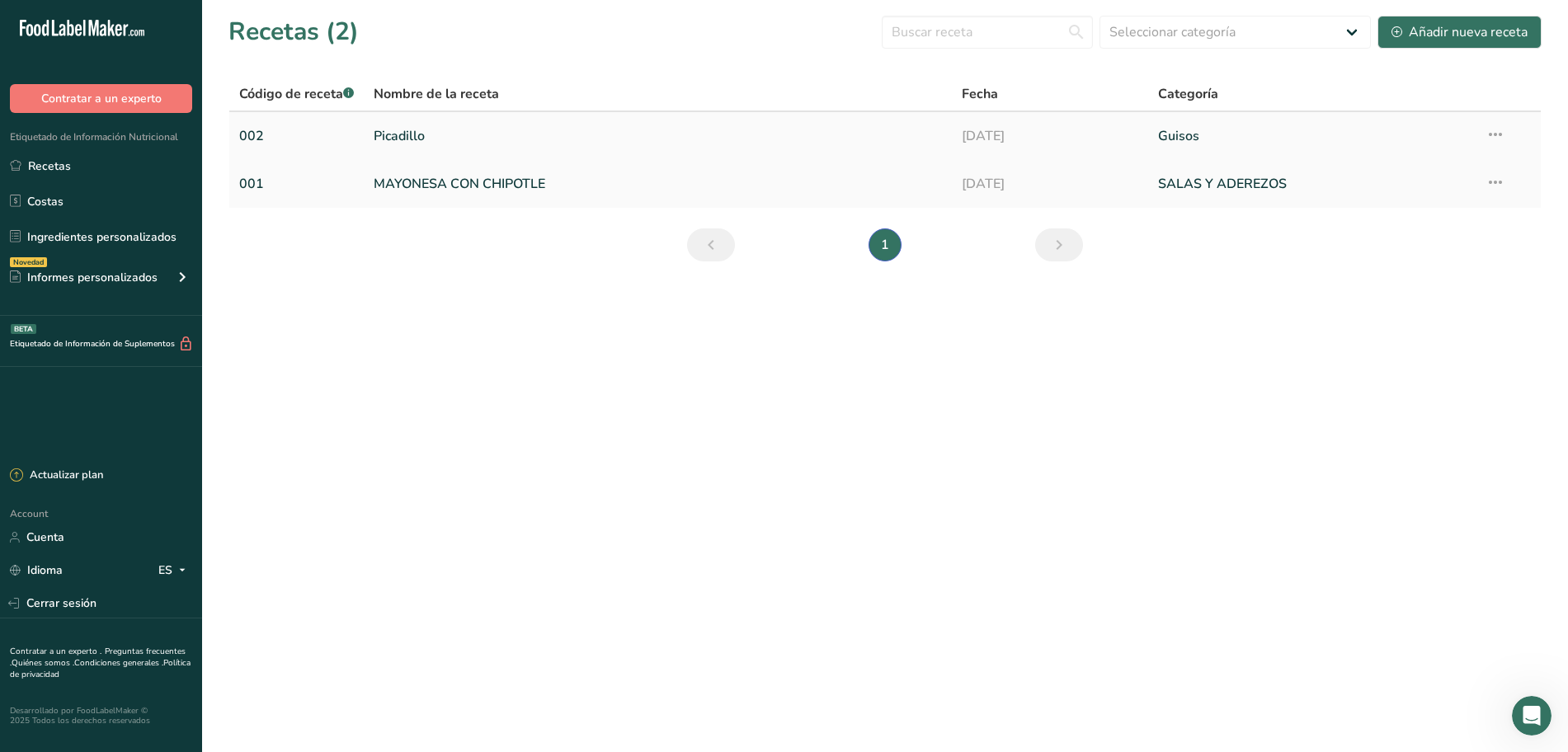
click at [378, 135] on link "Picadillo" at bounding box center [658, 136] width 568 height 34
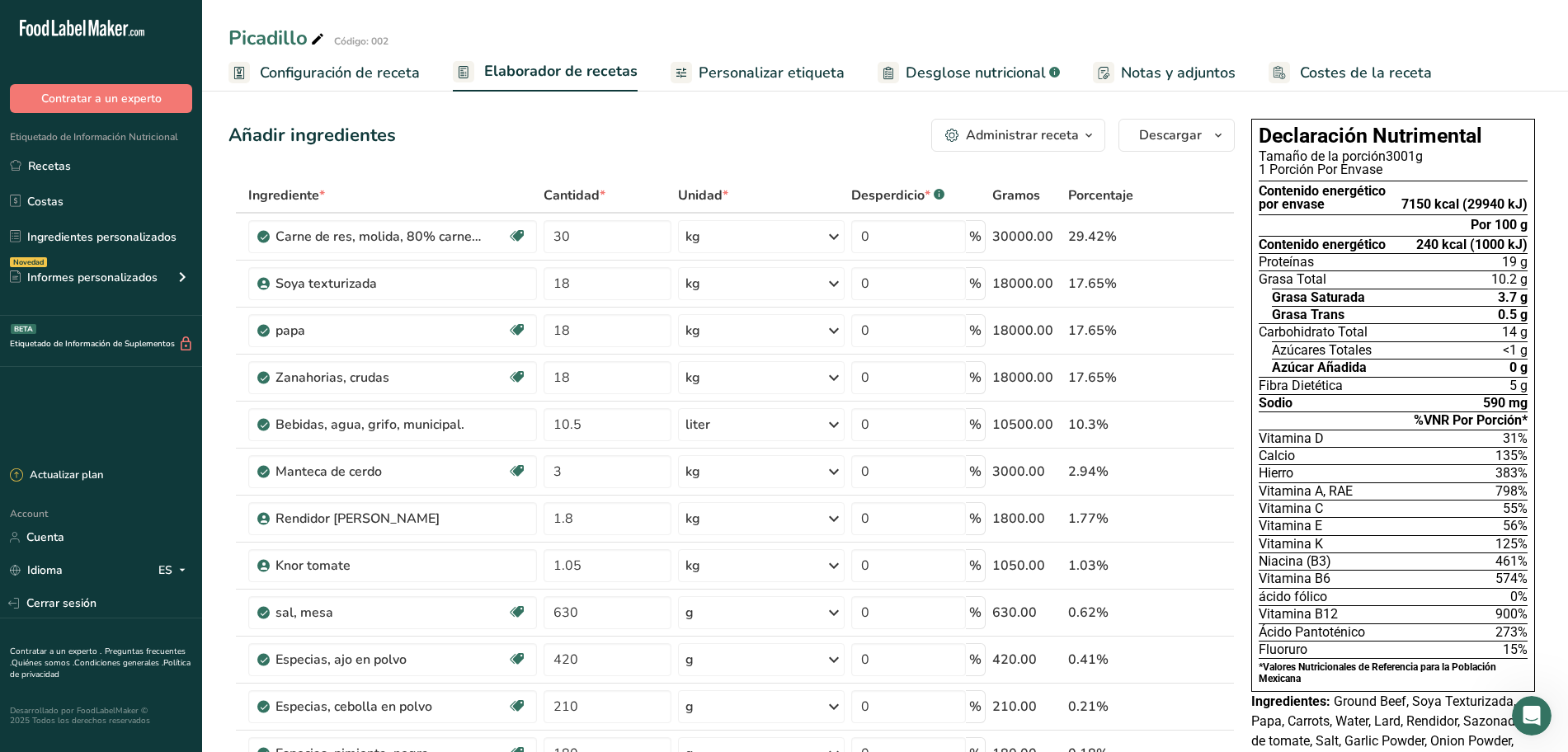
click at [400, 79] on span "Configuración de receta" at bounding box center [340, 72] width 160 height 22
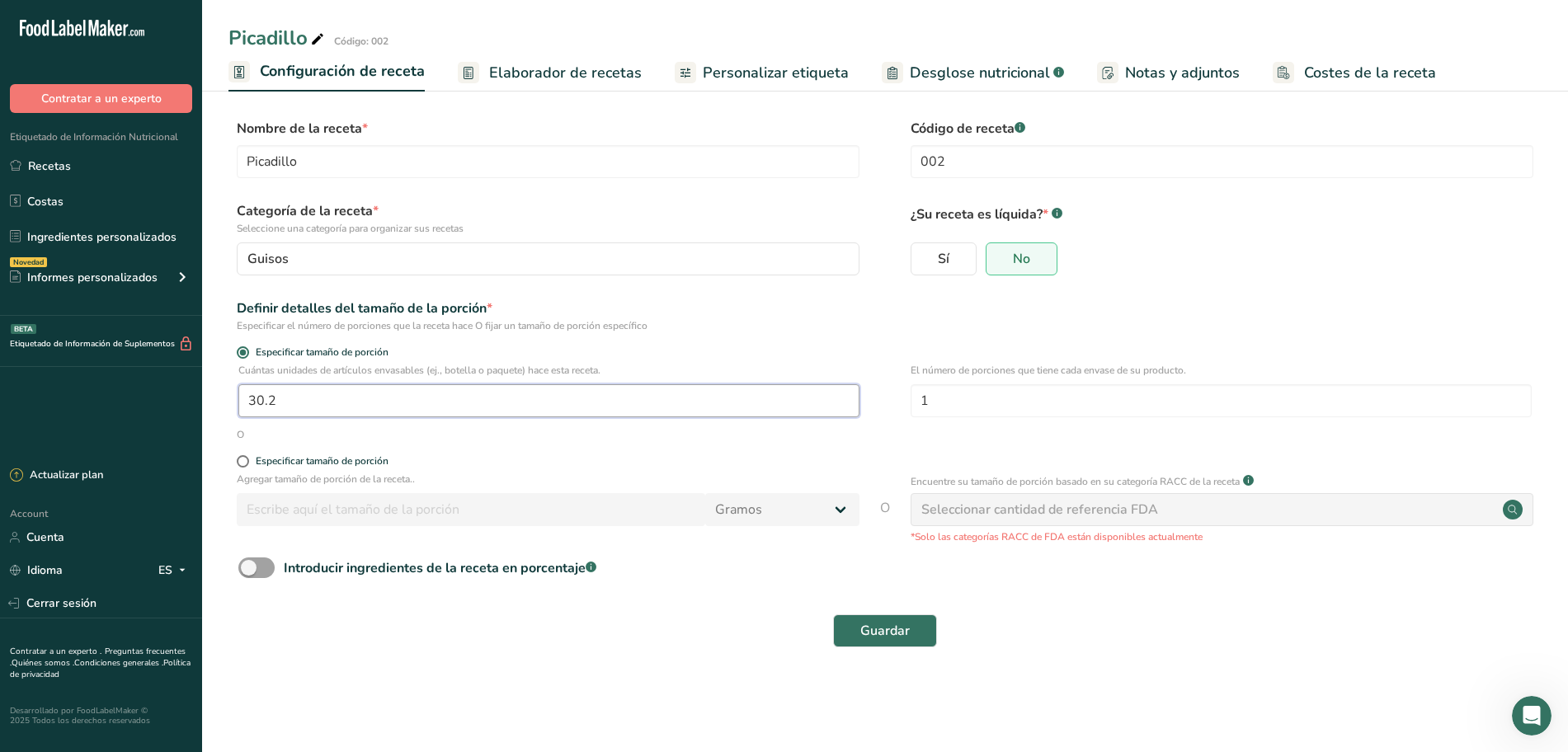
click at [502, 405] on input "30.2" at bounding box center [548, 400] width 621 height 33
type input "30.02"
click at [882, 633] on span "Guardar" at bounding box center [885, 631] width 49 height 19
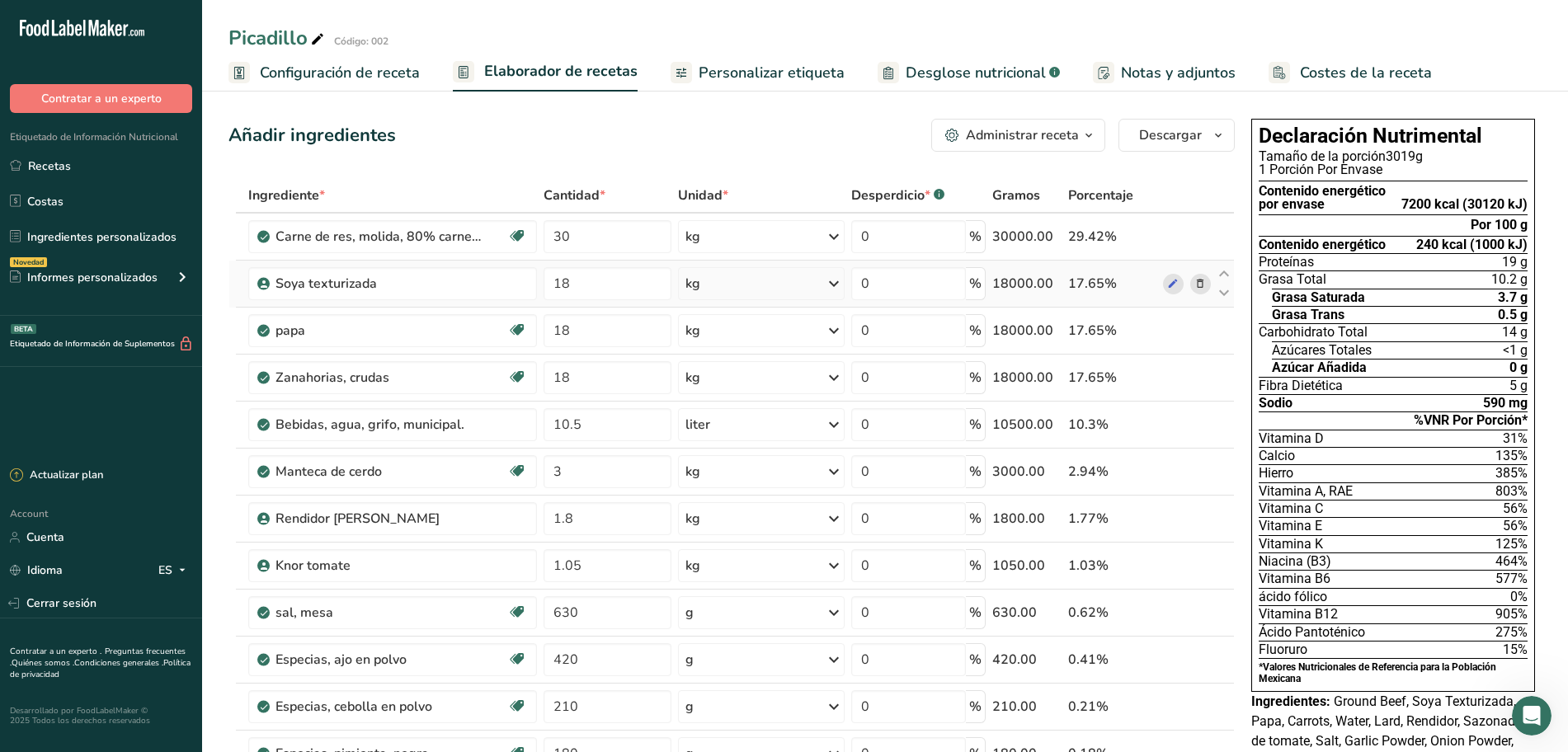
drag, startPoint x: 395, startPoint y: 65, endPoint x: 906, endPoint y: 260, distance: 546.9
click at [395, 65] on span "Configuración de receta" at bounding box center [340, 72] width 160 height 22
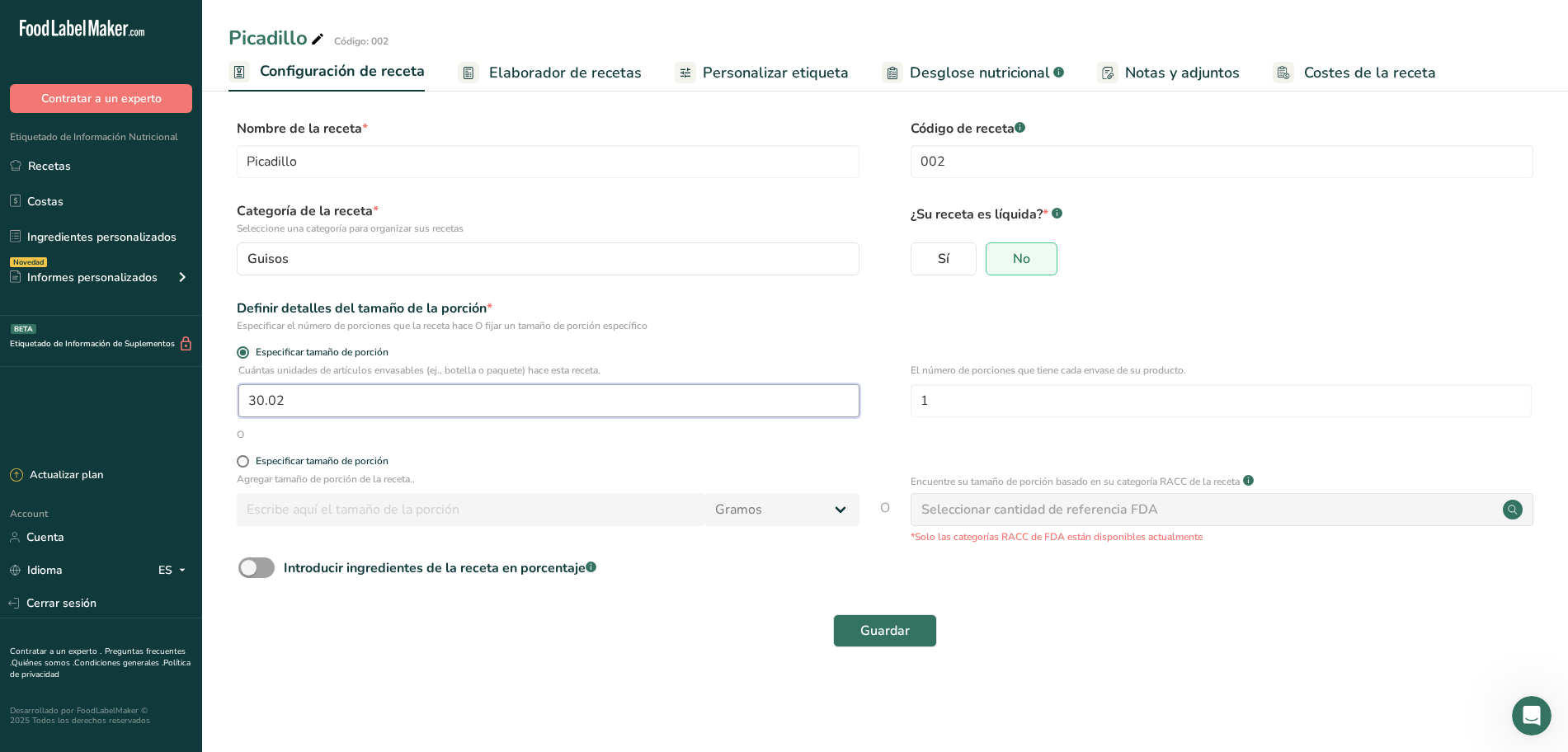
click at [301, 395] on input "30.02" at bounding box center [548, 400] width 621 height 33
type input "30.2"
click at [888, 642] on button "Guardar" at bounding box center [885, 630] width 104 height 33
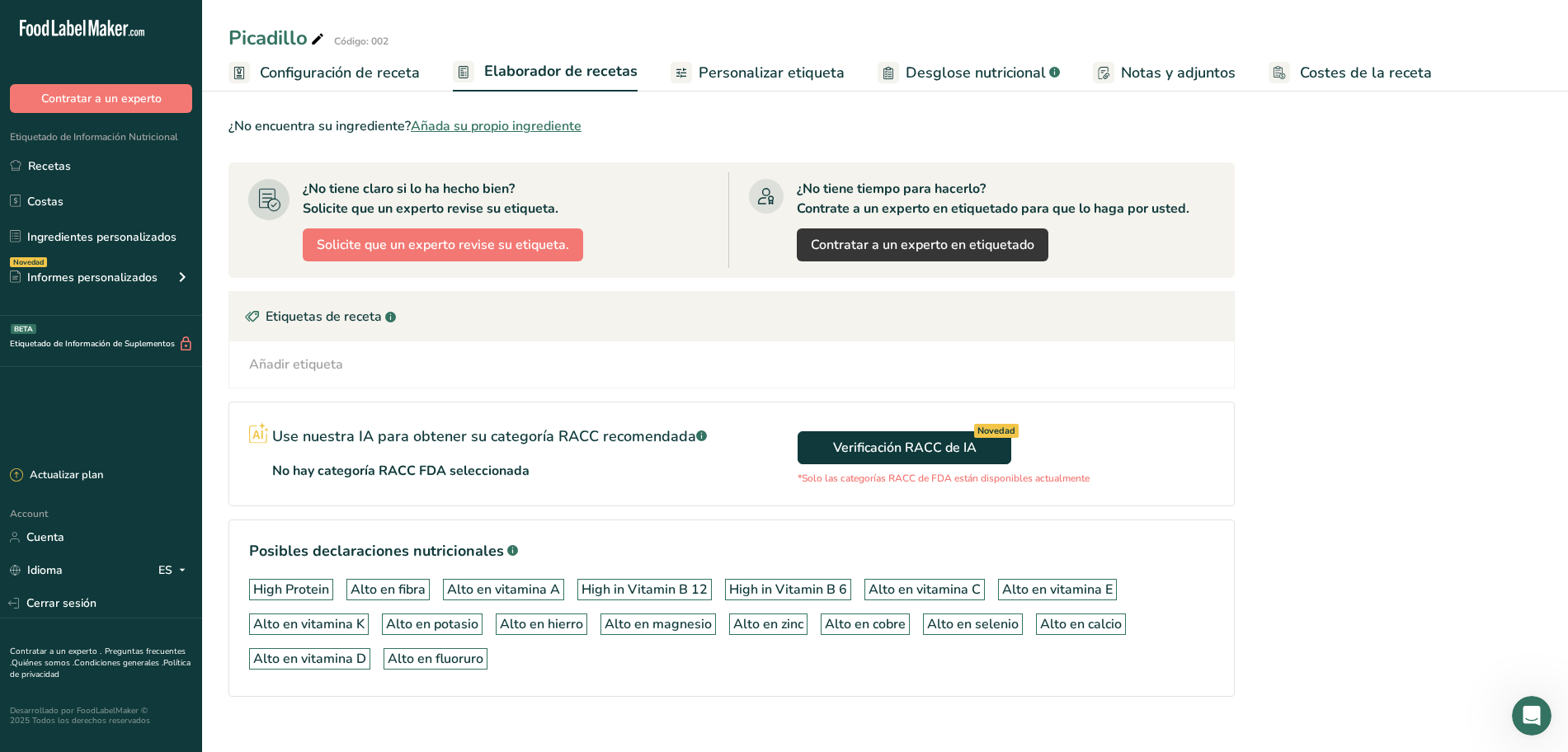
scroll to position [903, 0]
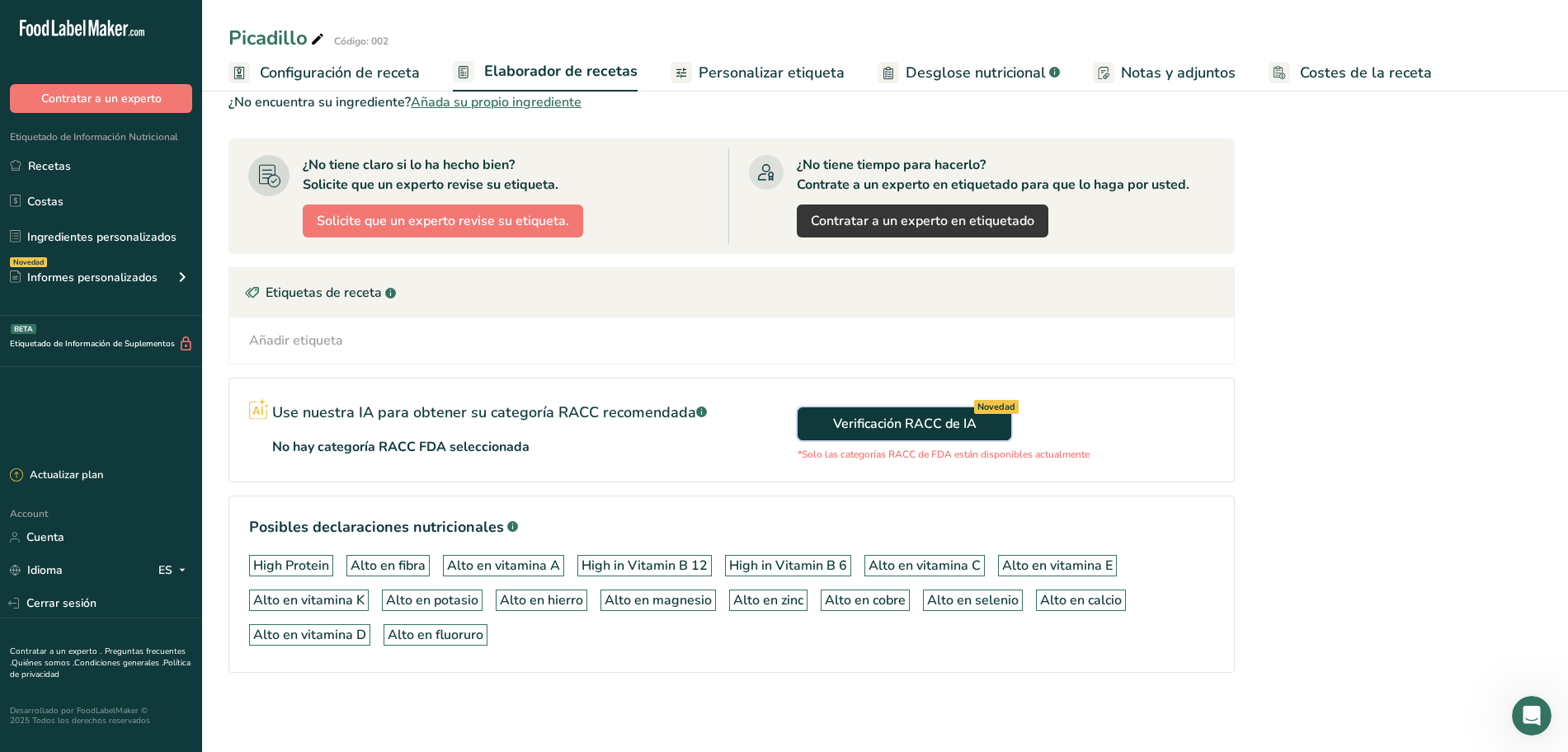
click at [892, 424] on span "Verificación RACC de IA Novedad" at bounding box center [904, 424] width 144 height 19
click at [892, 424] on div "Verificación RACC de IA Novedad *Solo las categorías RACC de FDA están disponib…" at bounding box center [983, 430] width 502 height 103
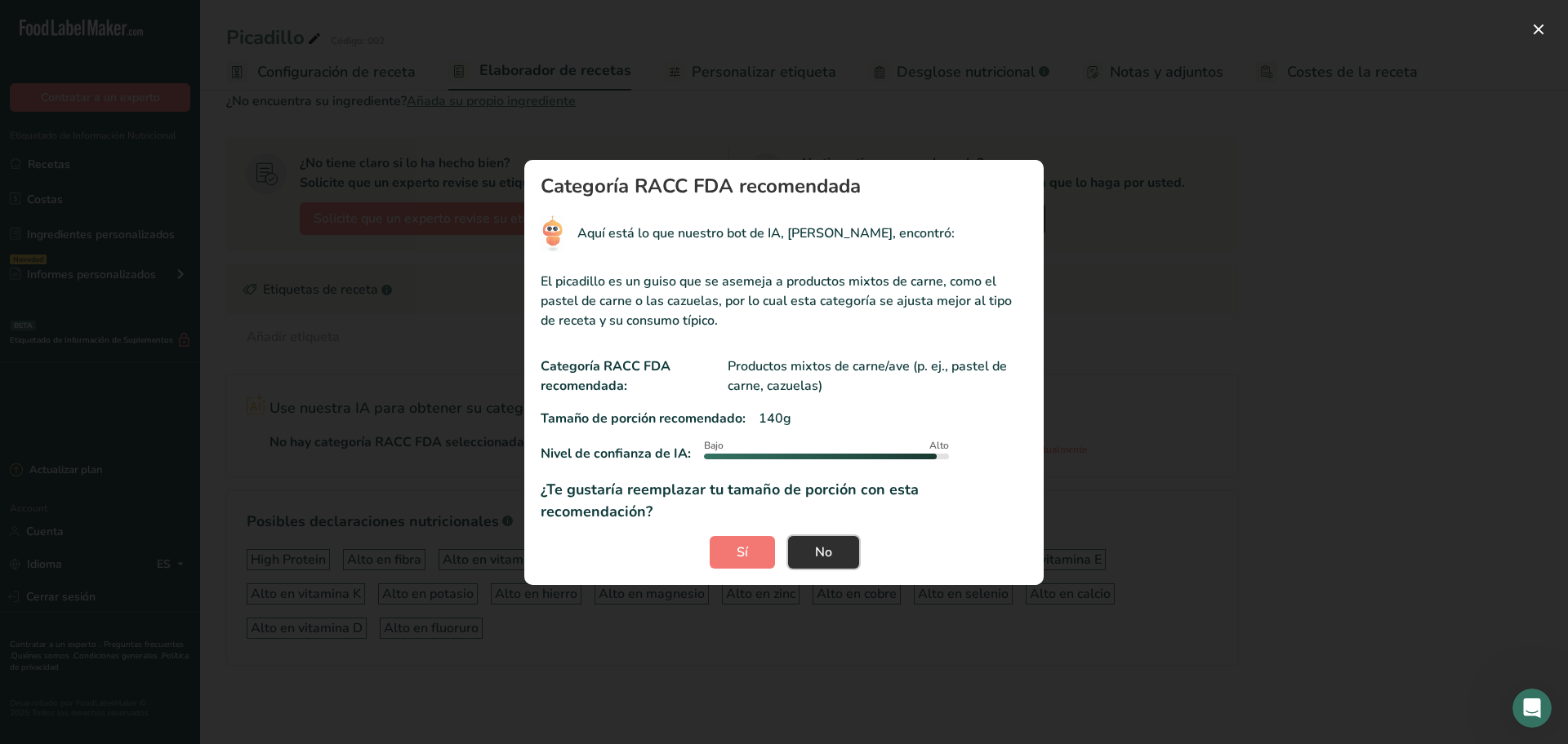
click at [832, 536] on button "No" at bounding box center [823, 552] width 71 height 32
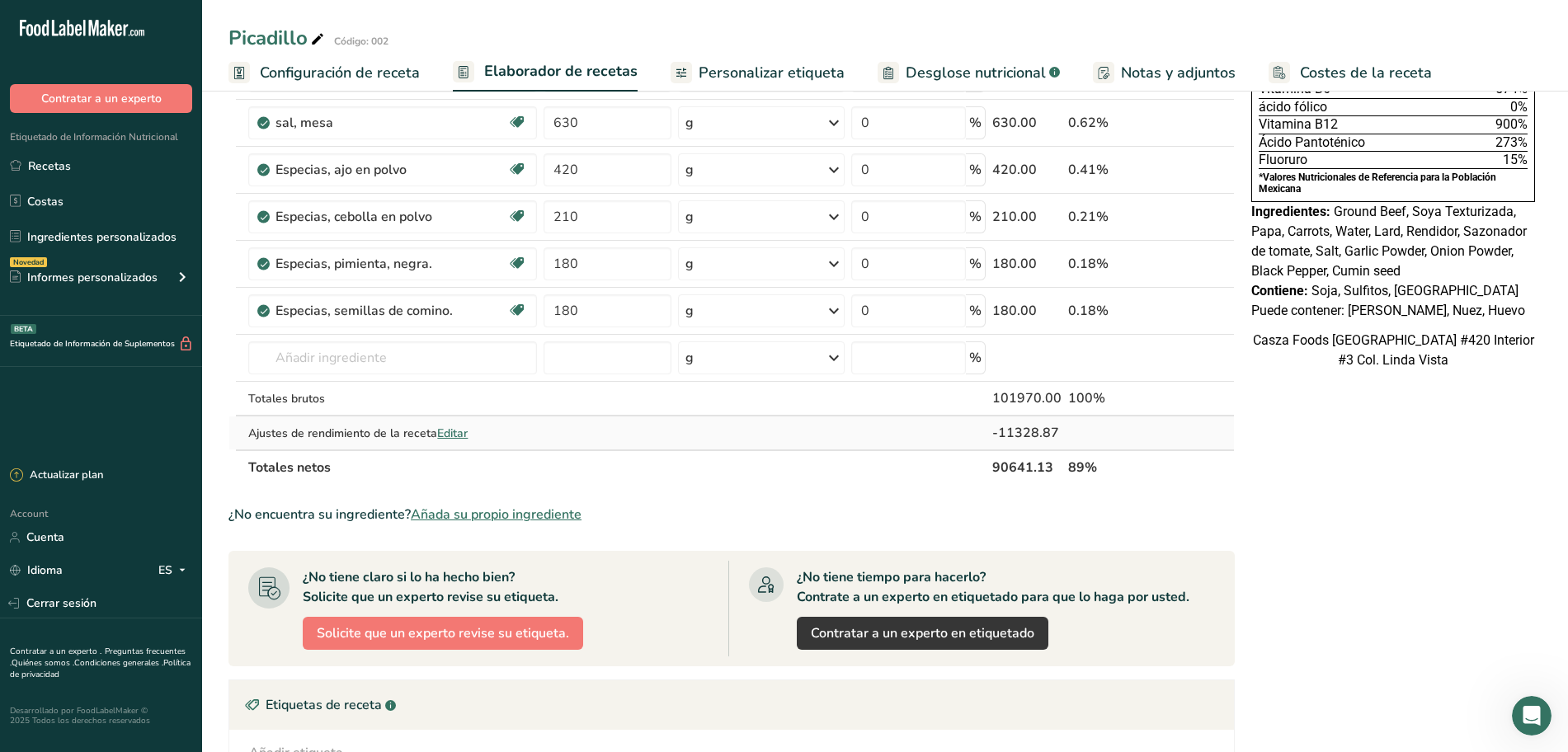
scroll to position [0, 0]
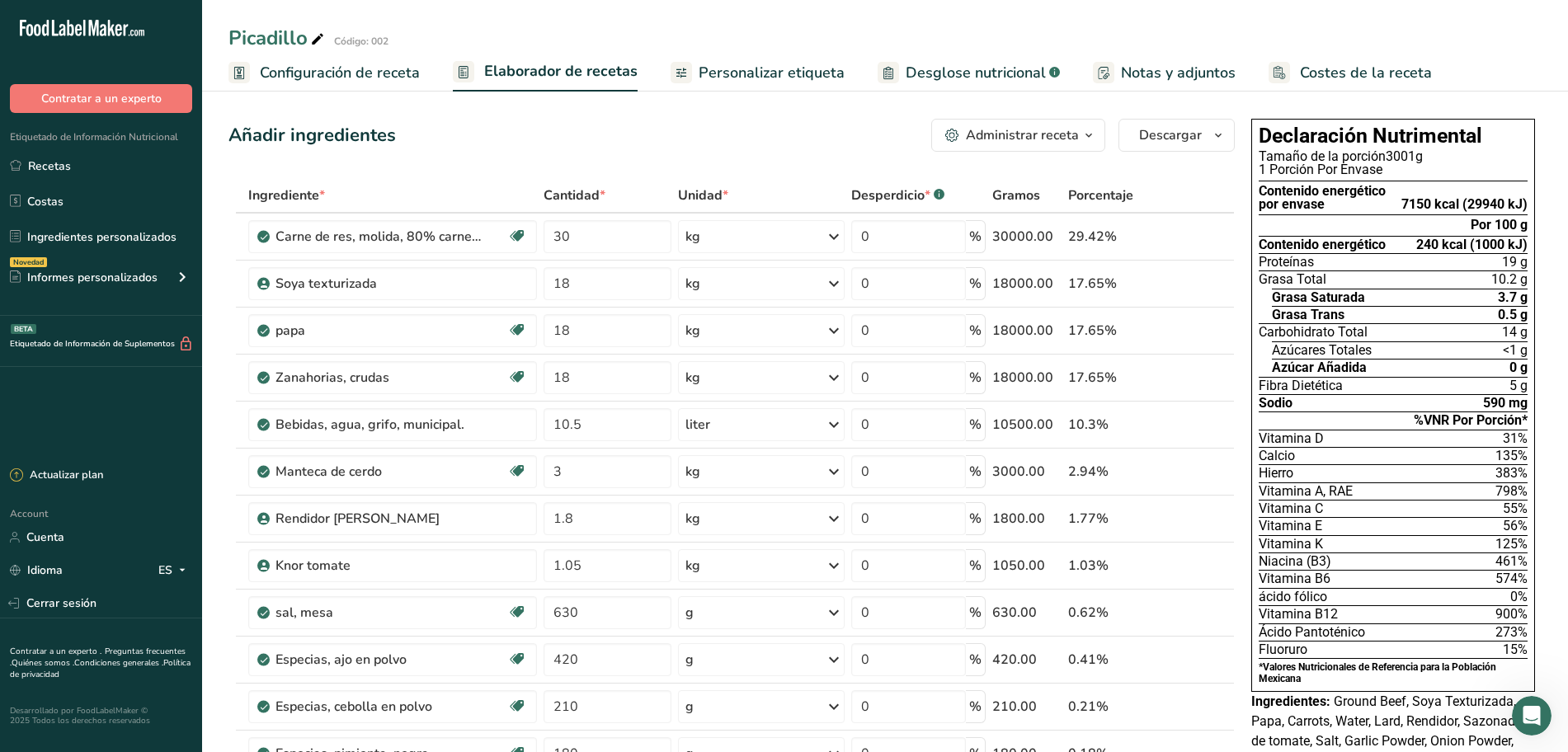
click at [670, 26] on div "Picadillo Código: 002" at bounding box center [885, 38] width 1366 height 30
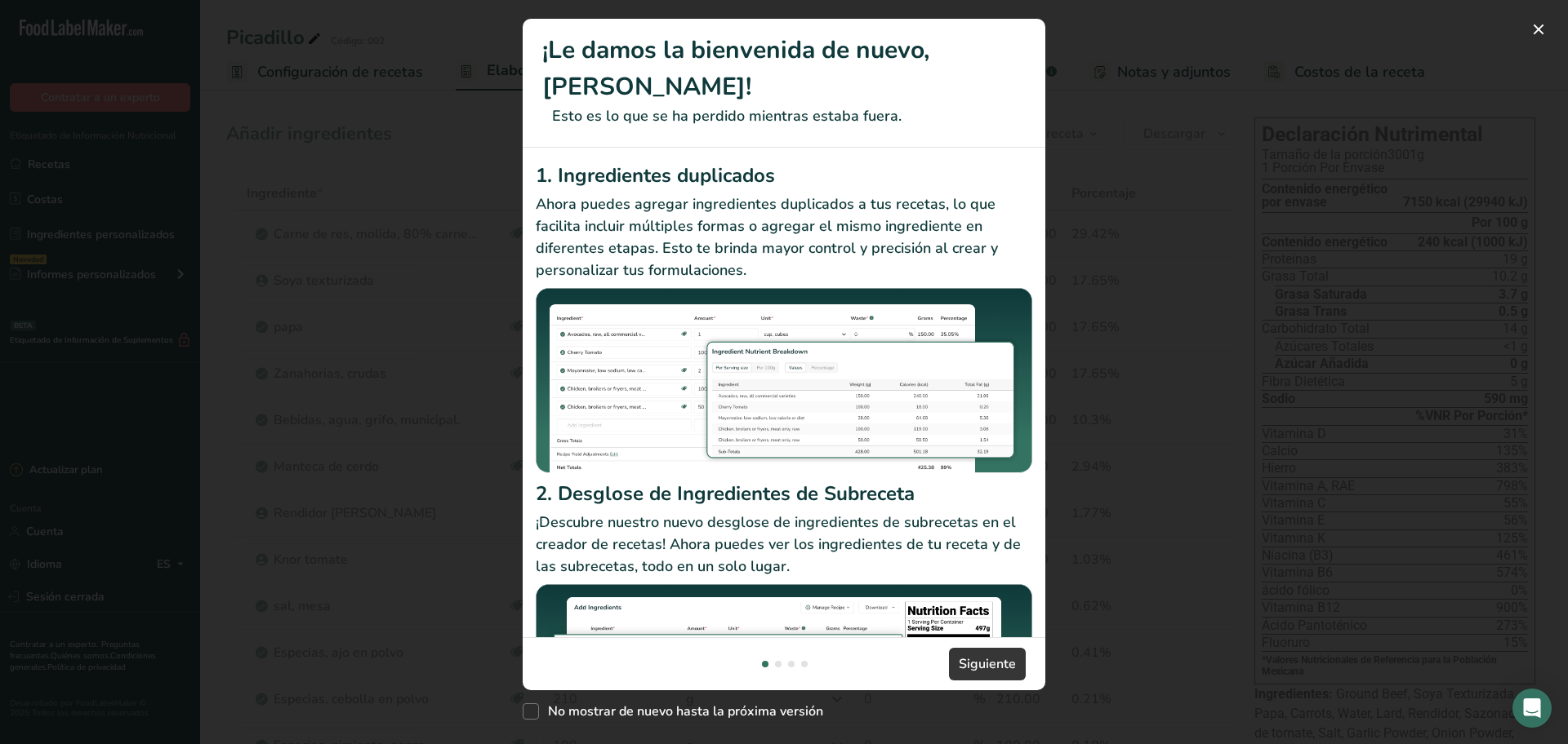
click at [971, 575] on div "2. Desglose de Ingredientes de Subreceta ¡Descubre nuestro nuevo desglose de in…" at bounding box center [784, 627] width 496 height 297
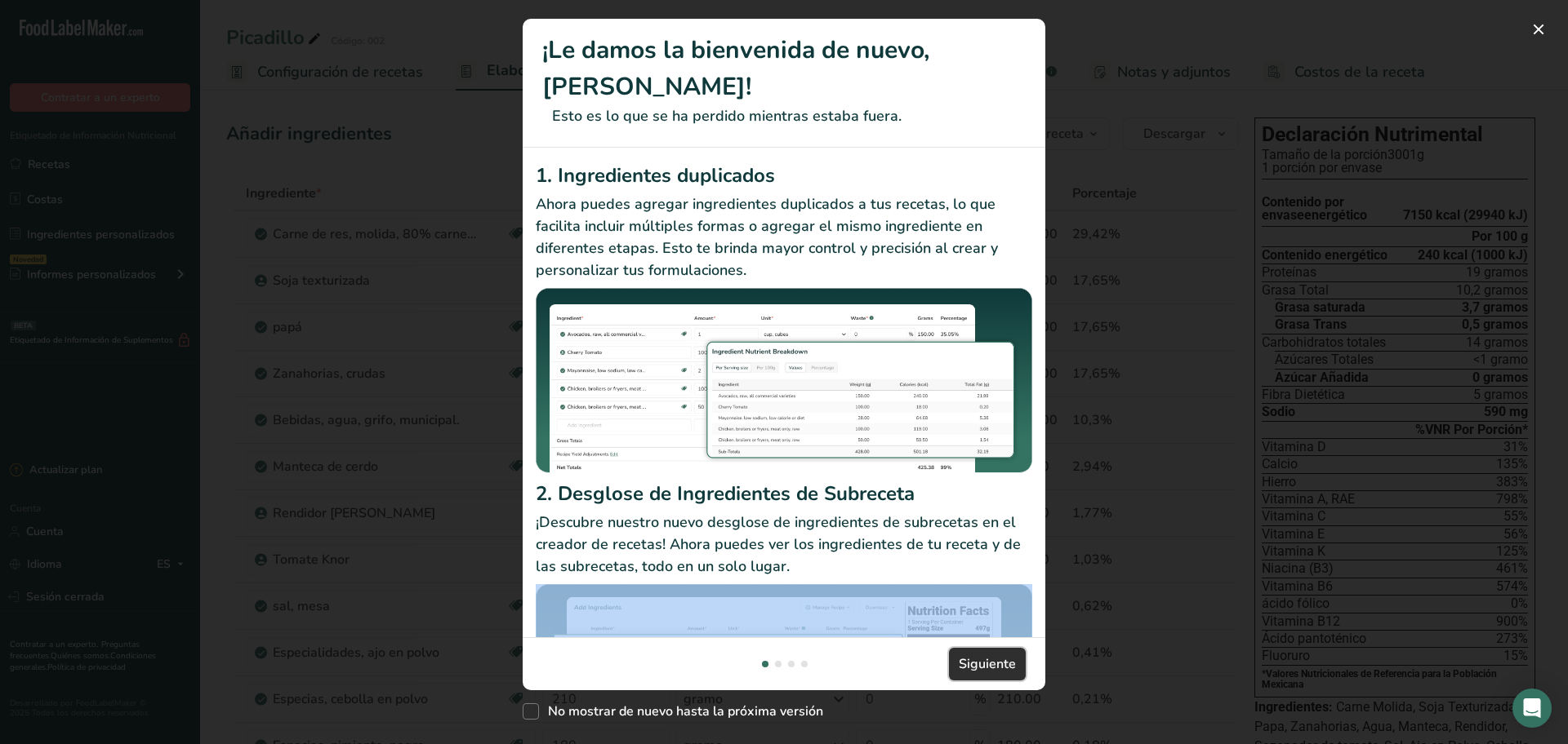
click at [993, 660] on font "Siguiente" at bounding box center [988, 664] width 58 height 18
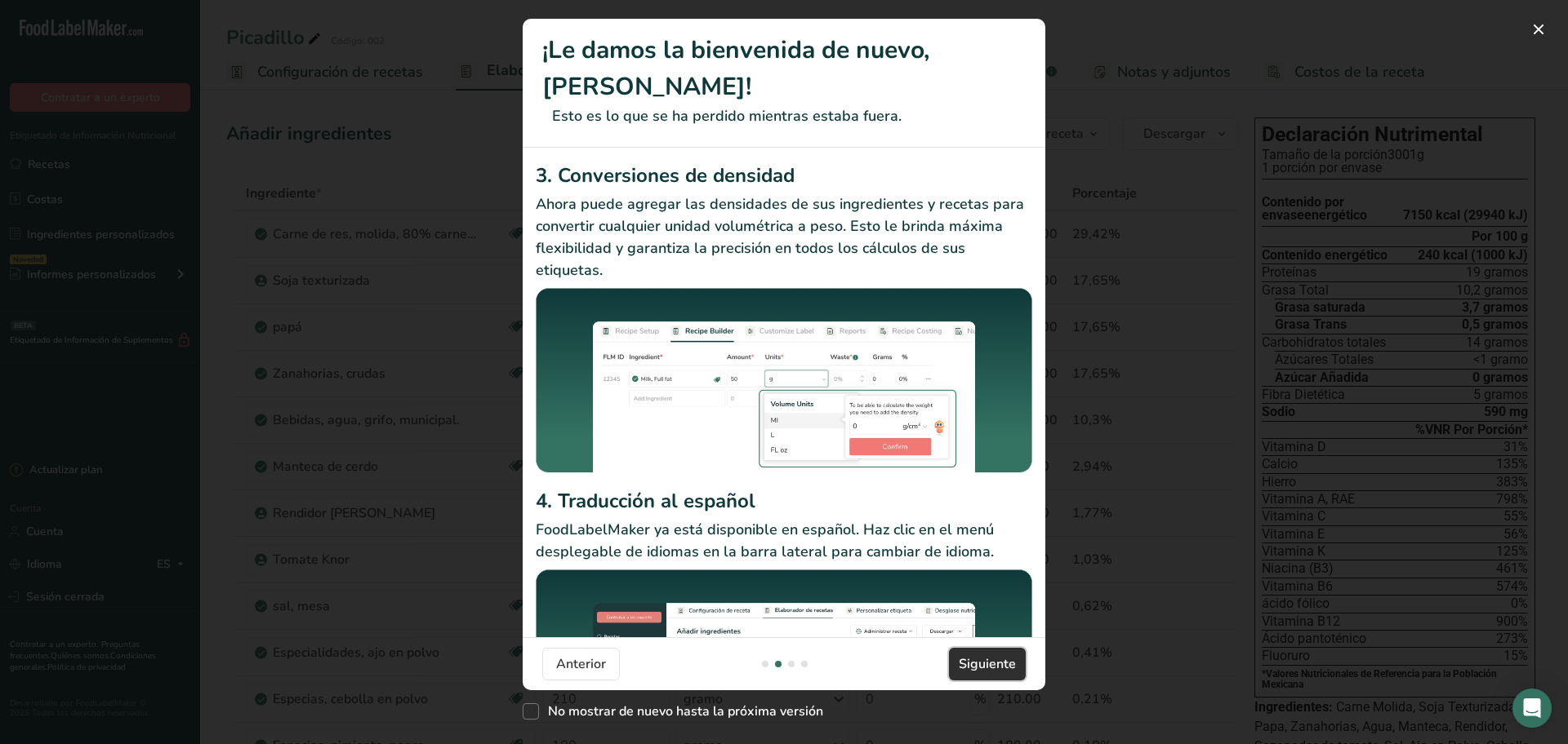
click at [994, 662] on font "Siguiente" at bounding box center [988, 664] width 58 height 18
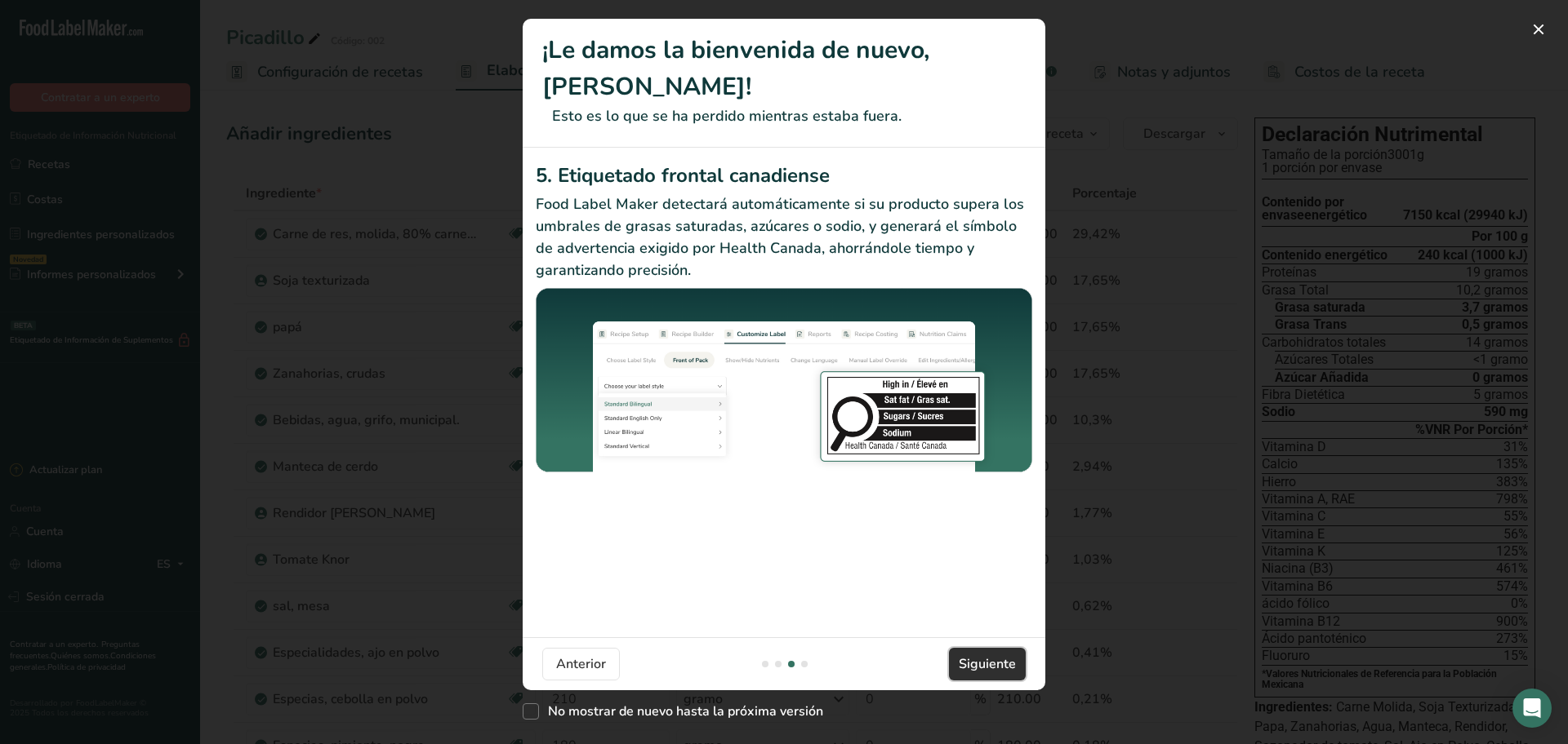
click at [995, 662] on font "Siguiente" at bounding box center [988, 664] width 58 height 18
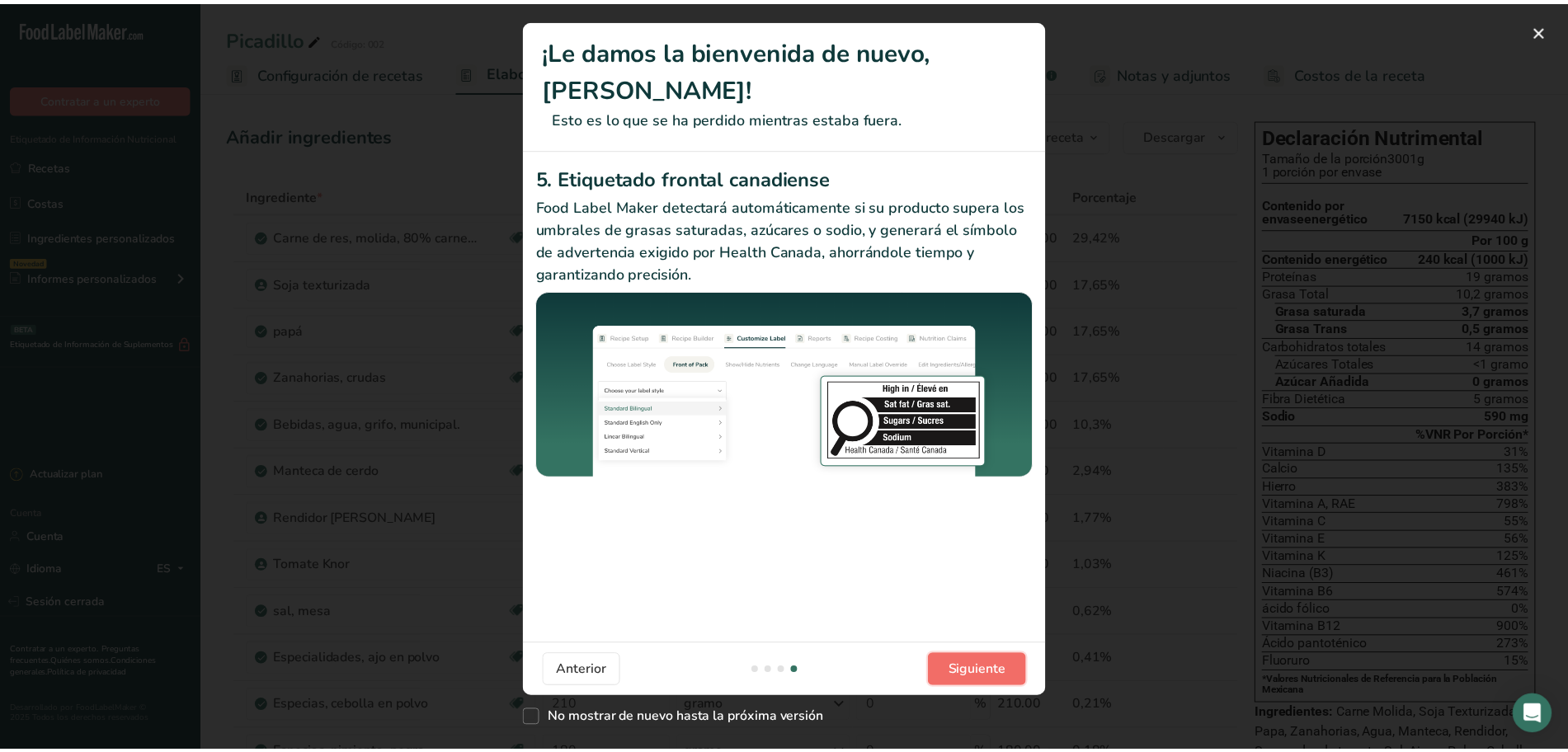
scroll to position [0, 1584]
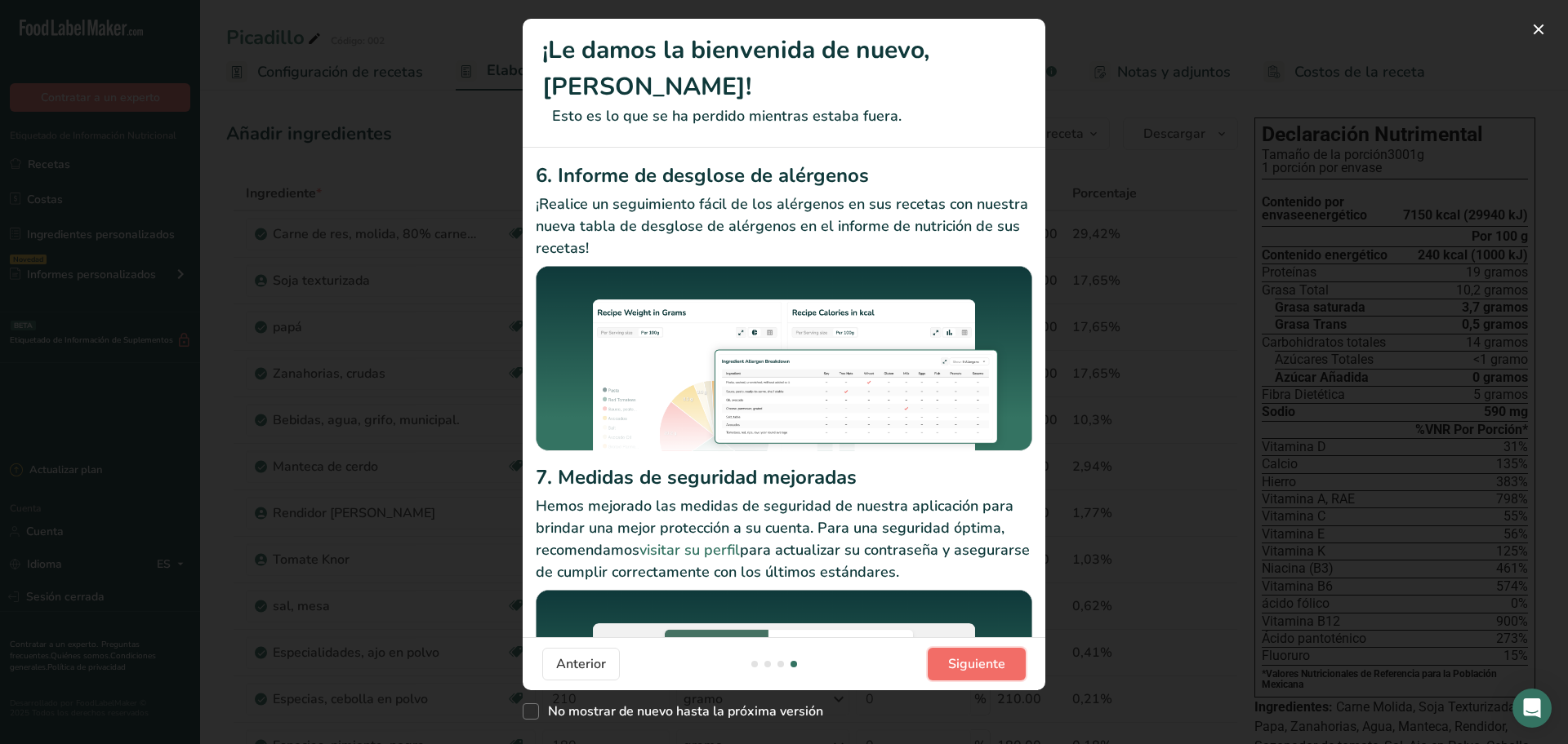
click at [1005, 658] on button "Siguiente" at bounding box center [976, 664] width 98 height 32
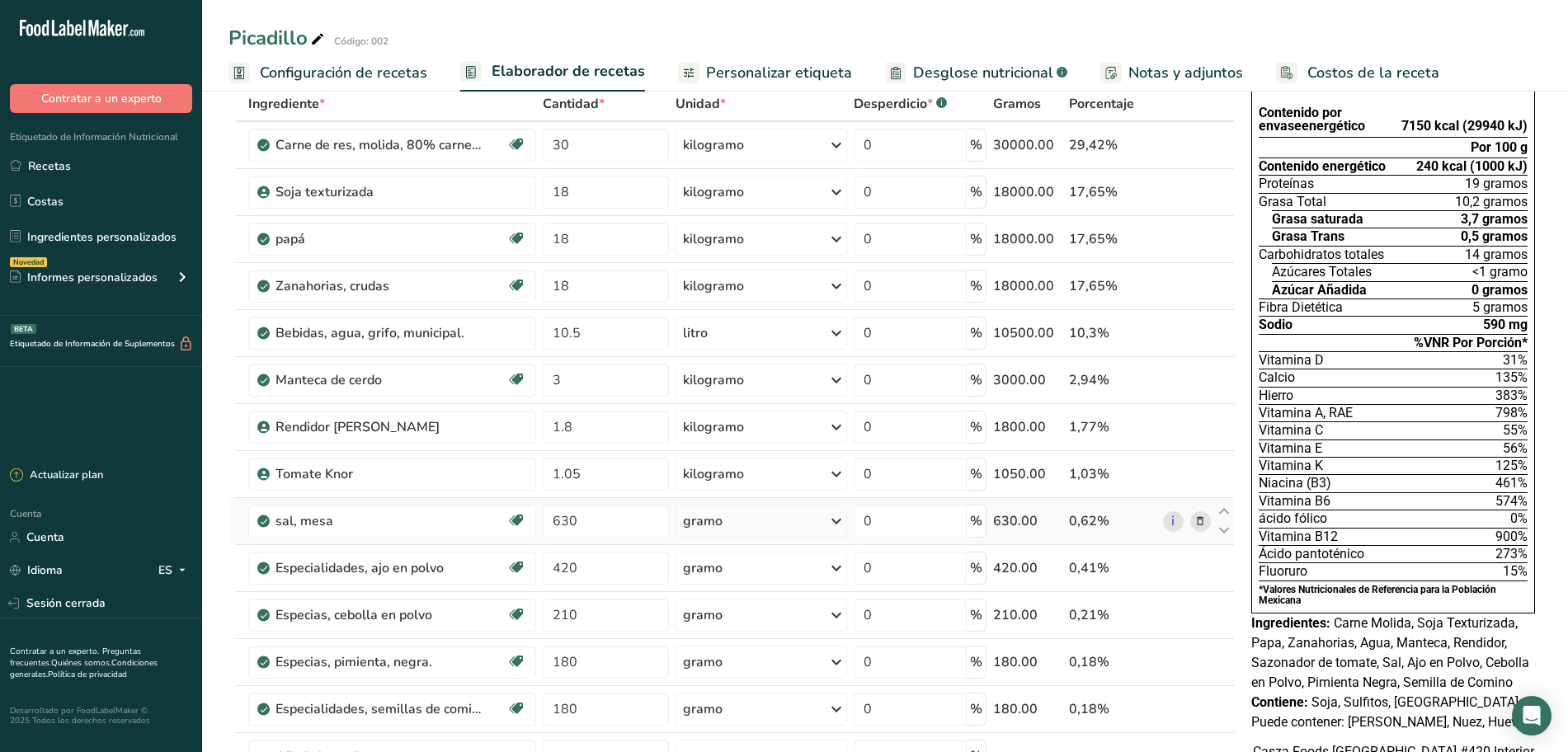
scroll to position [0, 0]
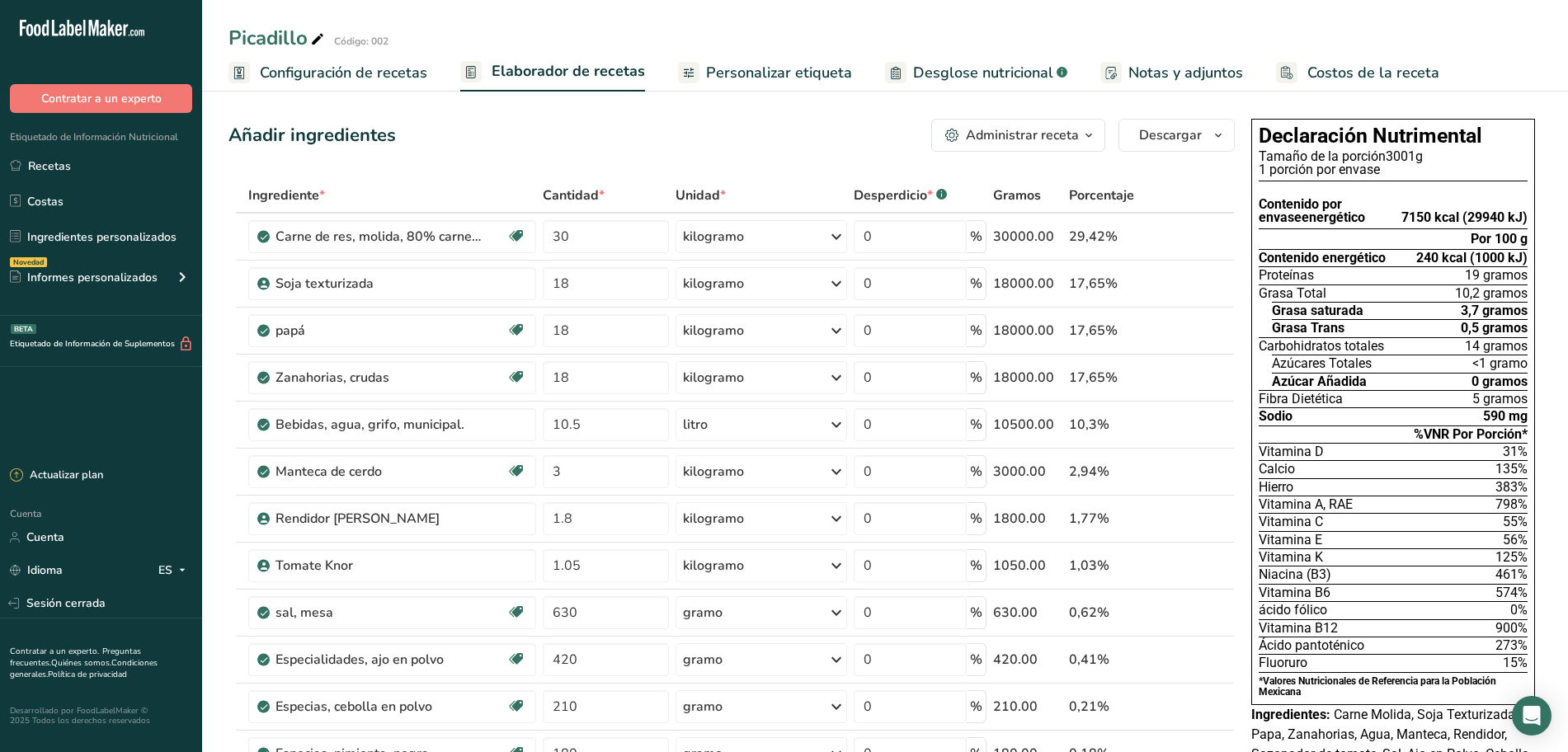
drag, startPoint x: 139, startPoint y: 160, endPoint x: 274, endPoint y: 133, distance: 137.7
click at [139, 160] on link "Recetas" at bounding box center [100, 166] width 202 height 32
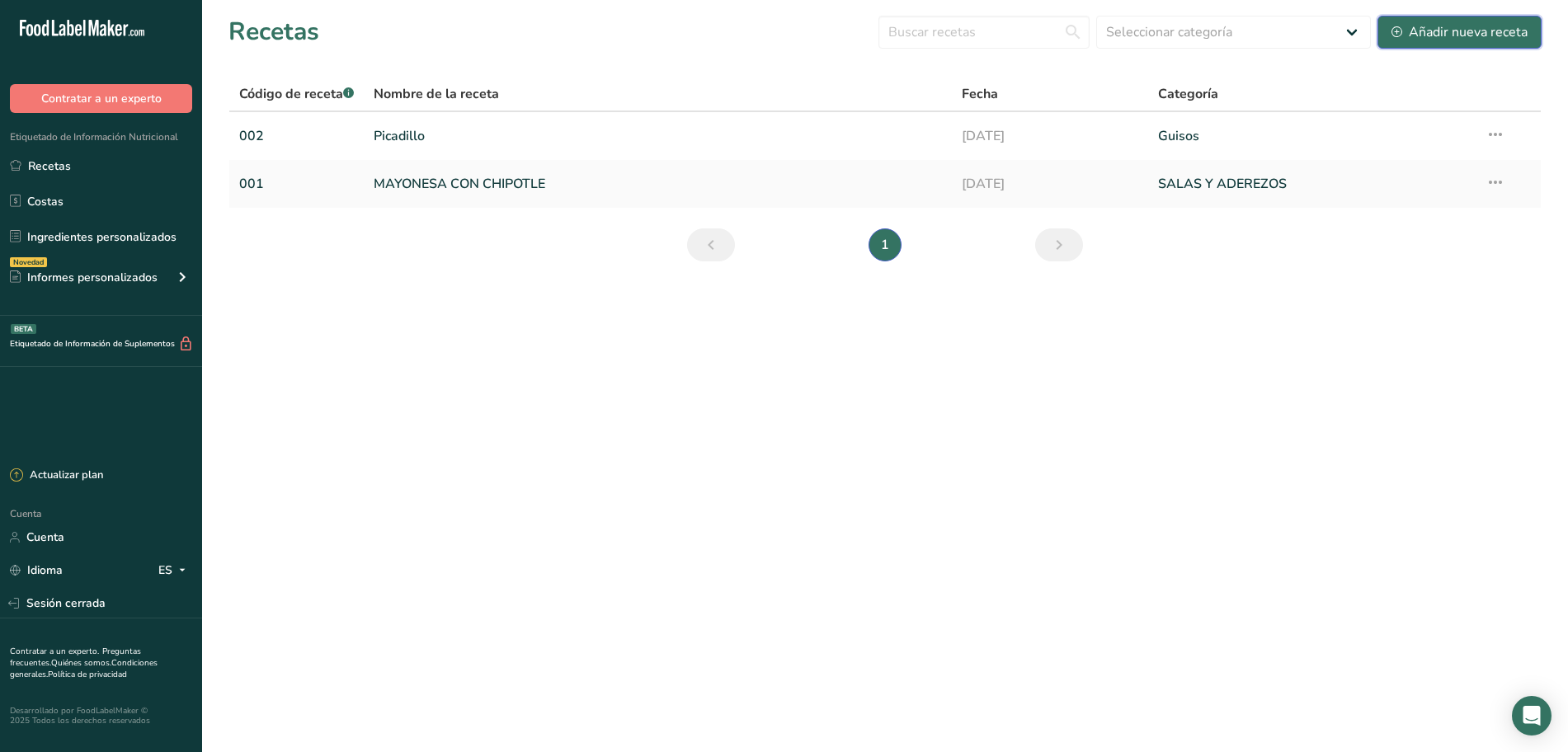
click at [1446, 39] on font "Añadir nueva receta" at bounding box center [1468, 32] width 119 height 19
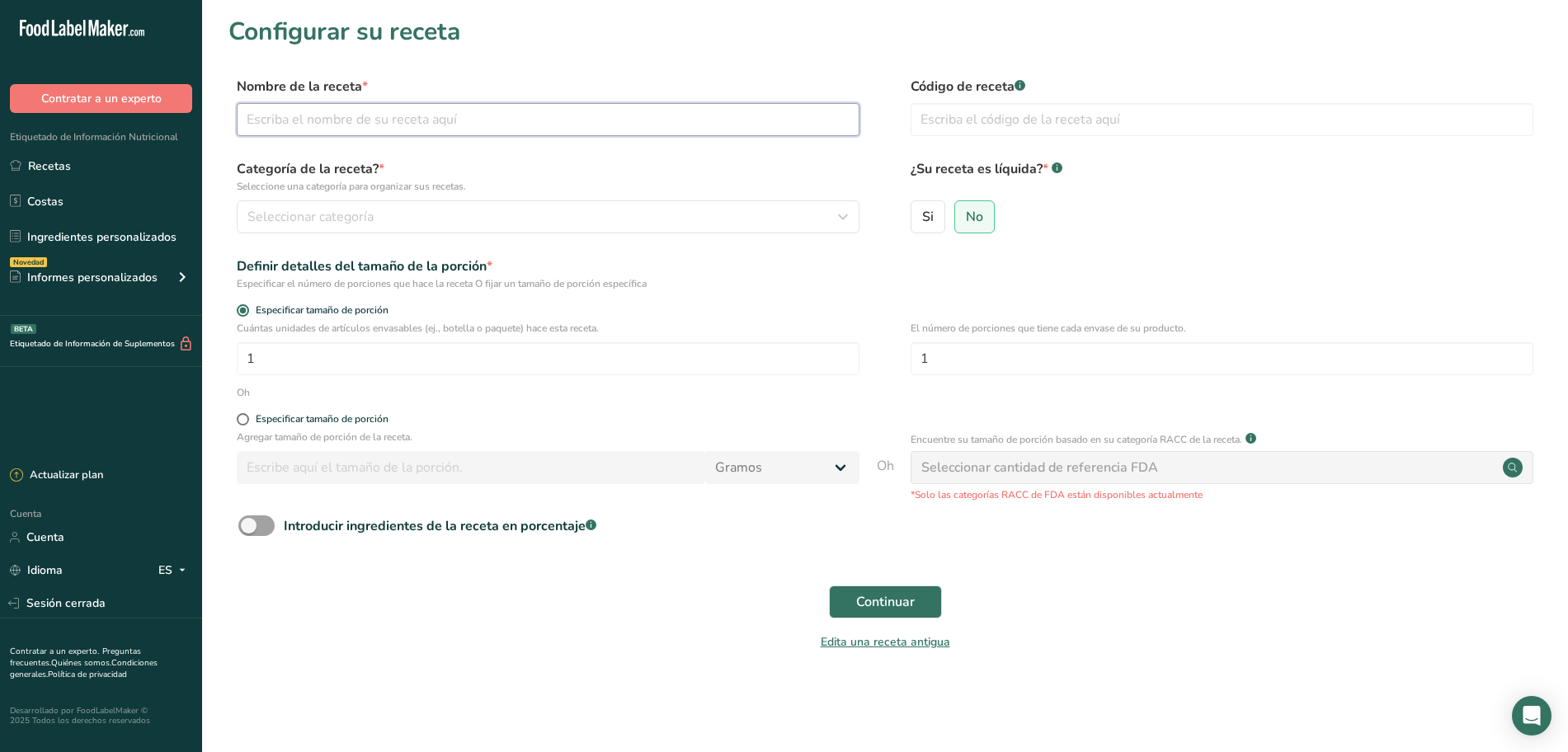
click at [429, 123] on input "text" at bounding box center [548, 119] width 623 height 33
type input "Frijoles con Chorizo"
click at [1073, 121] on input "text" at bounding box center [1222, 119] width 623 height 33
type input "003"
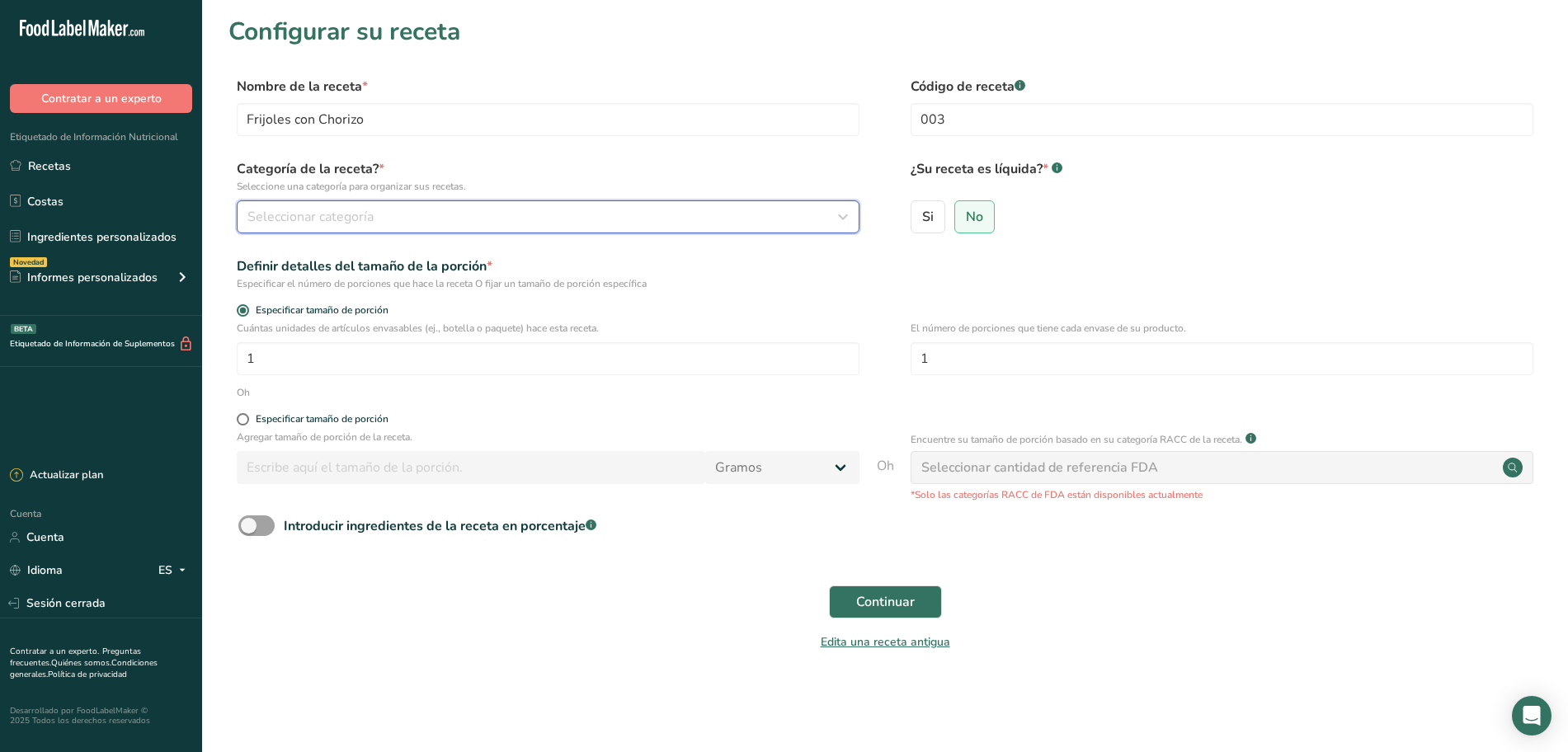
click at [447, 217] on div "Seleccionar categoría" at bounding box center [543, 217] width 591 height 19
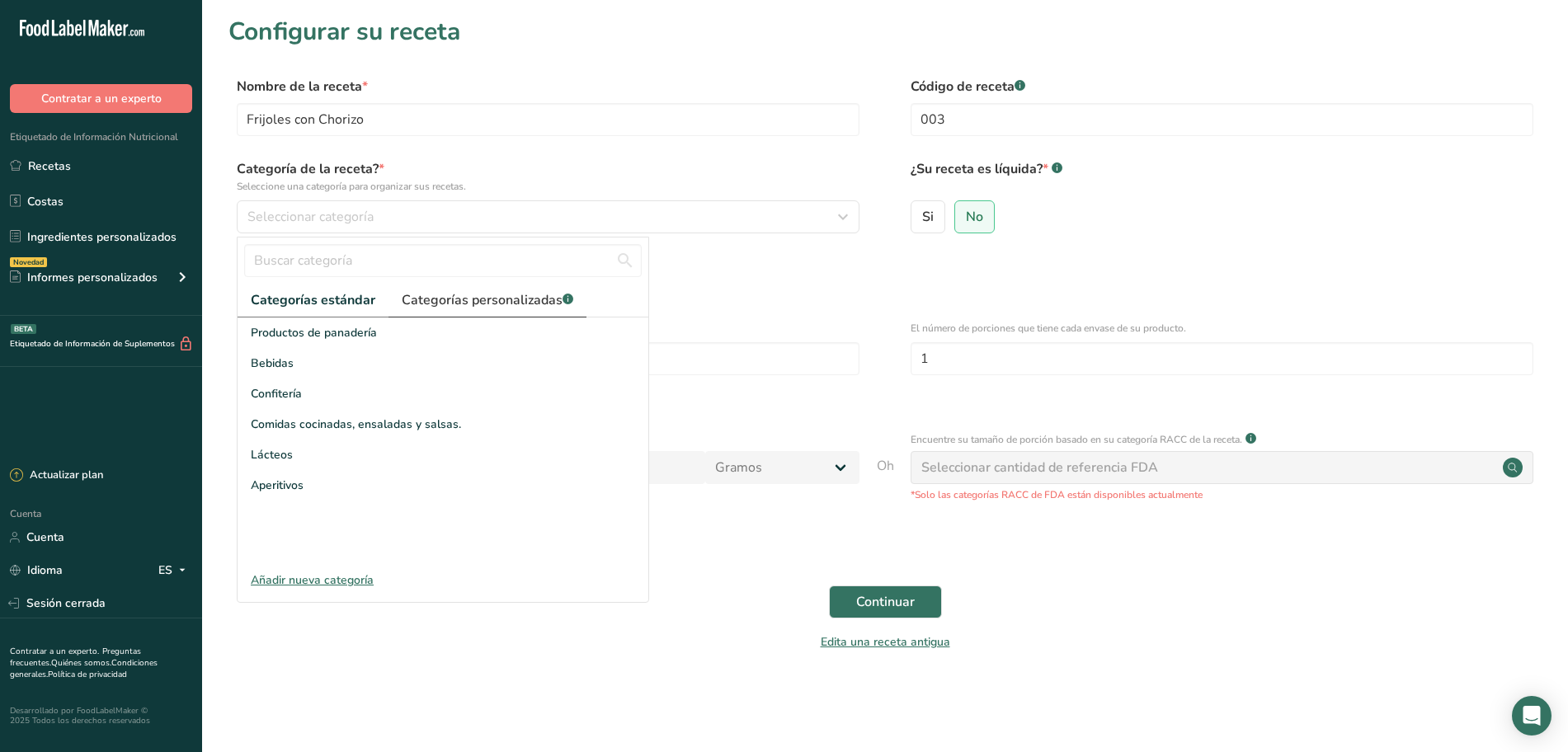
click at [508, 296] on font "Categorías personalizadas" at bounding box center [482, 300] width 160 height 19
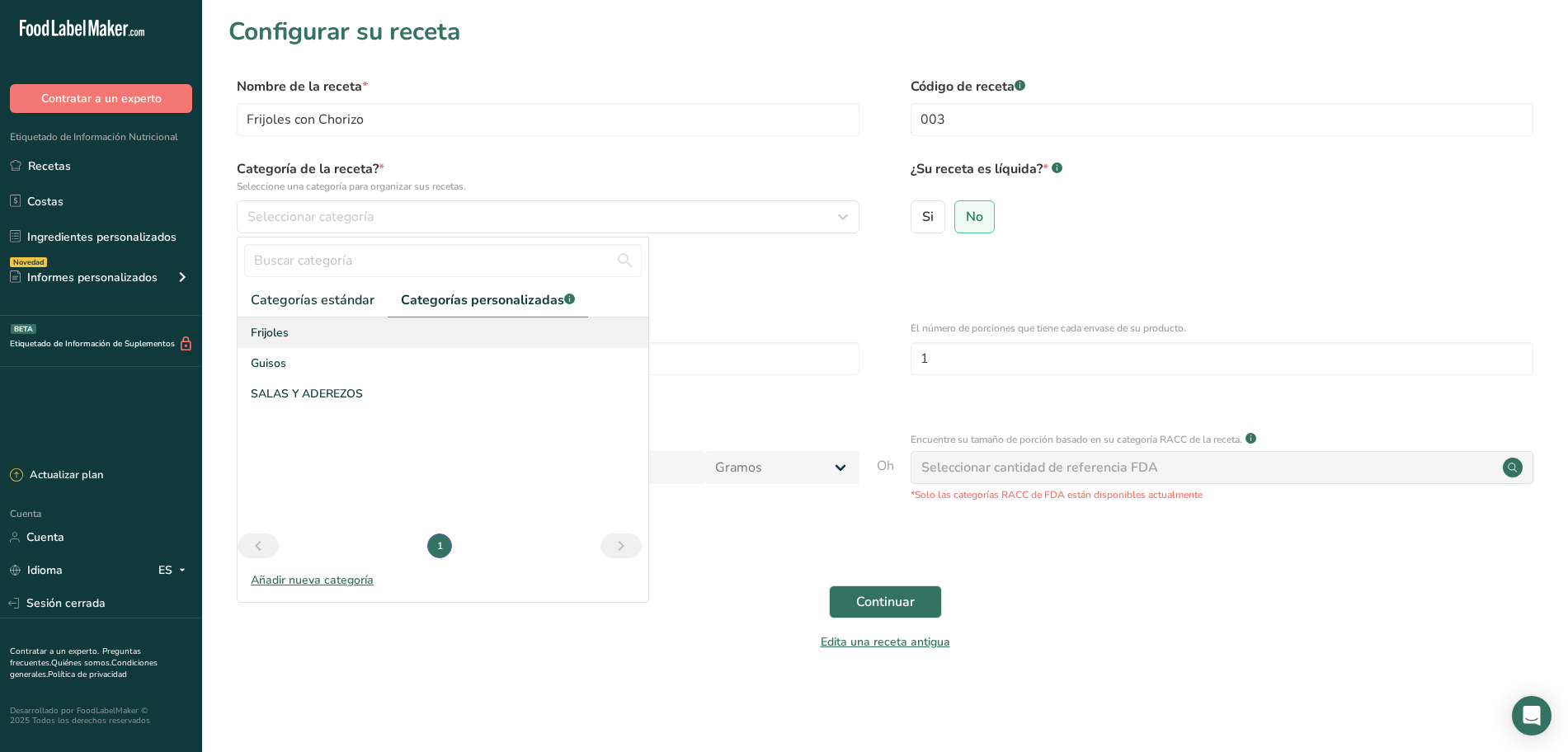
click at [425, 337] on div "Frijoles" at bounding box center [443, 332] width 411 height 31
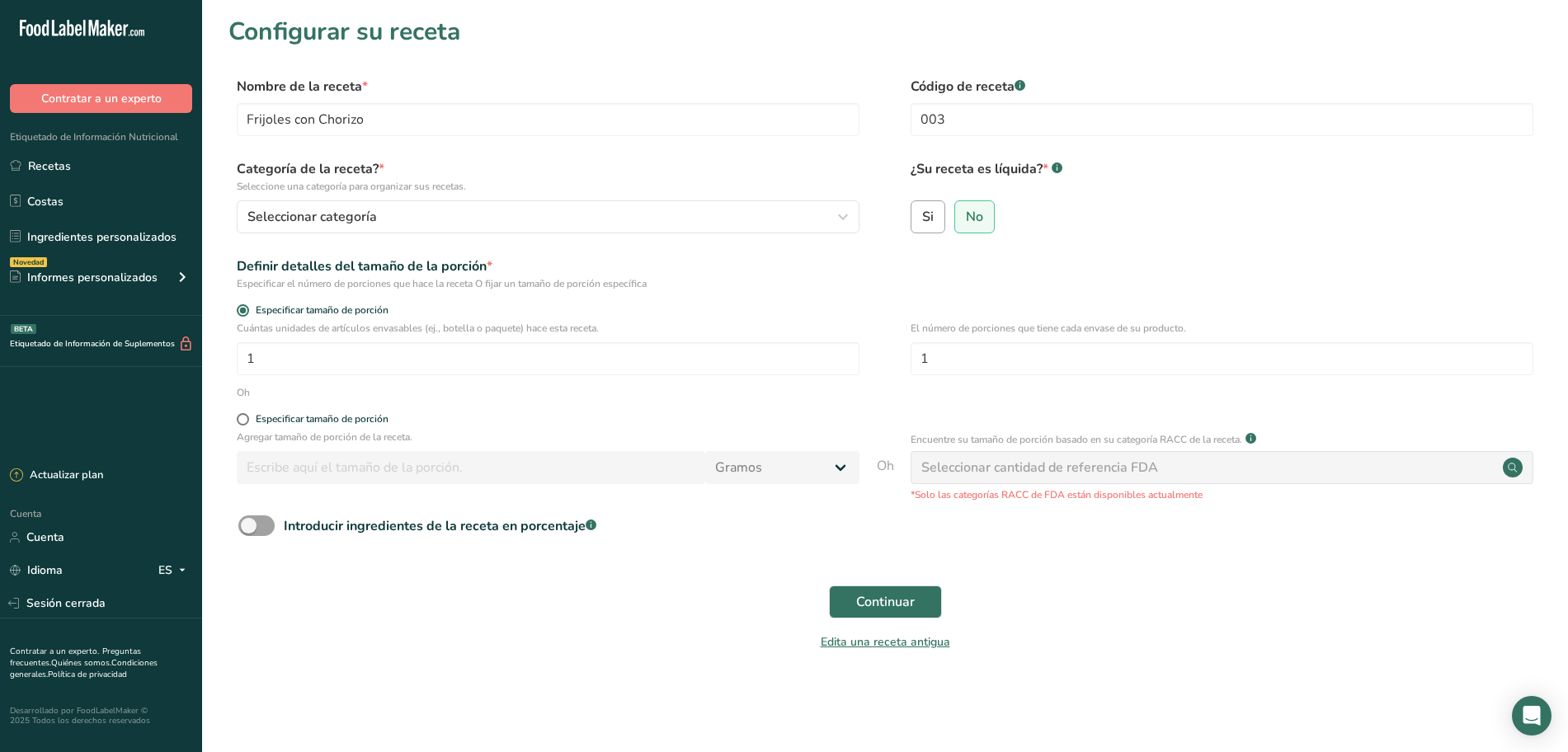
click at [932, 219] on font "Si" at bounding box center [927, 217] width 11 height 19
click at [922, 219] on input "Si" at bounding box center [917, 217] width 11 height 11
radio input "true"
radio input "false"
select select "22"
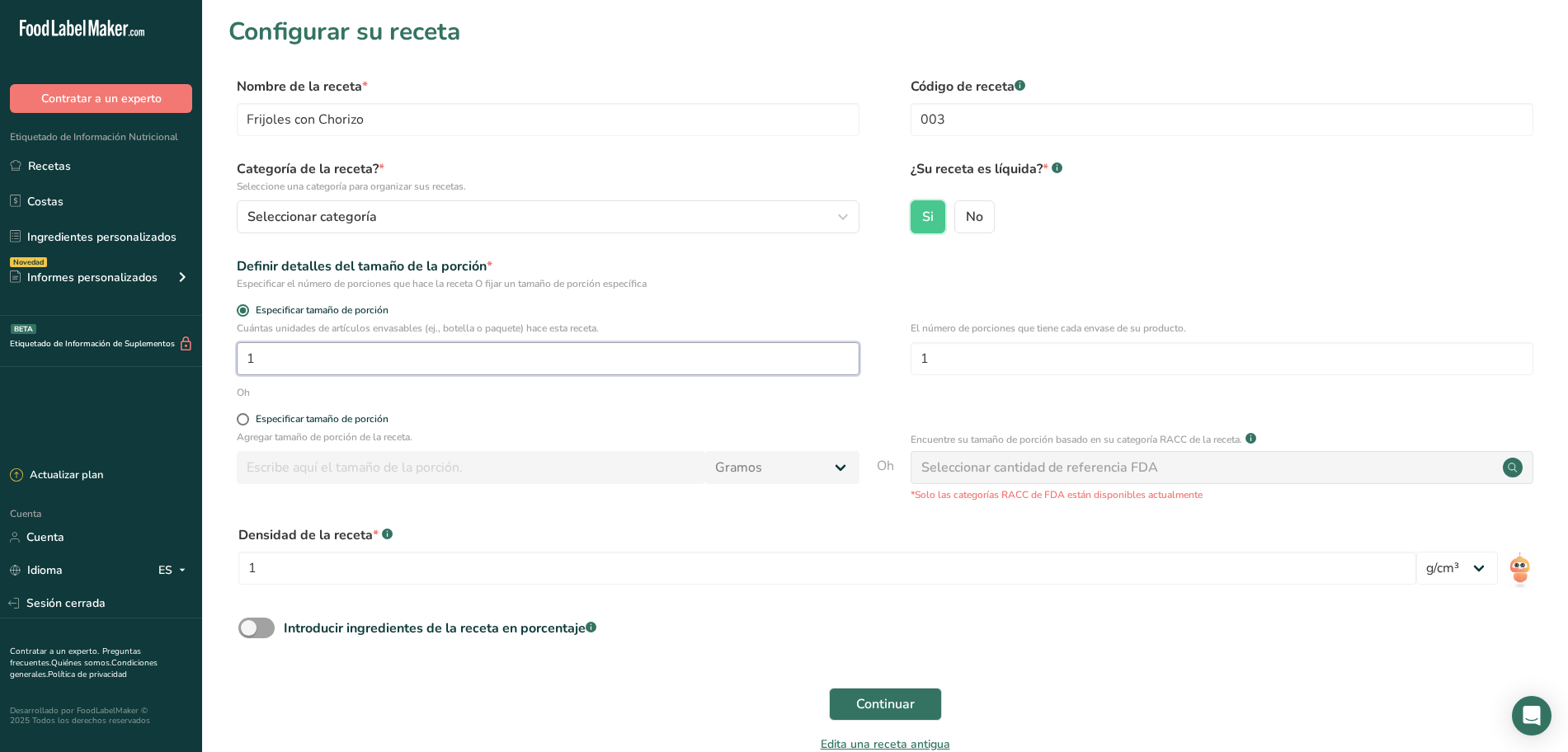
click at [472, 368] on input "1" at bounding box center [548, 358] width 623 height 33
type input "1"
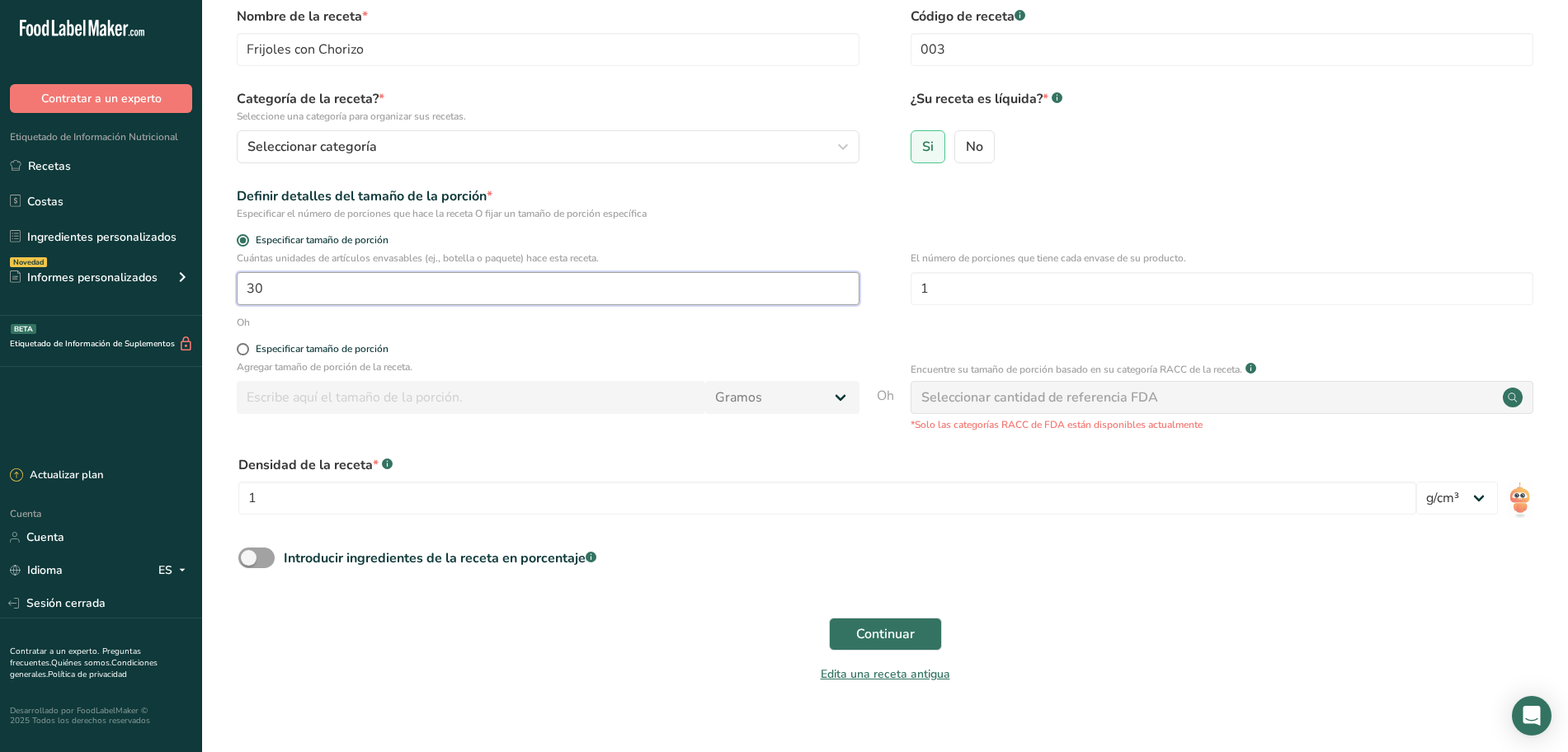
scroll to position [91, 0]
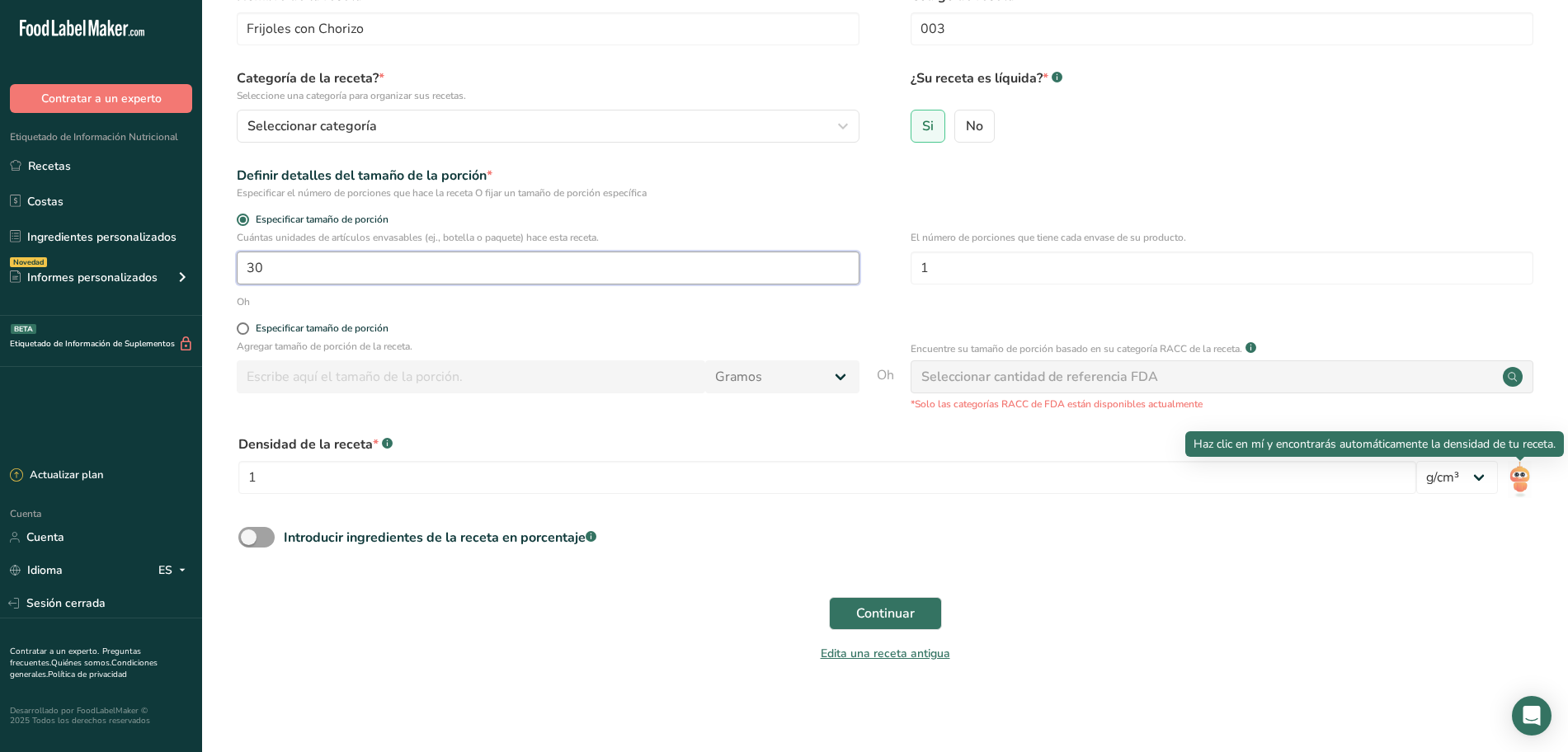
type input "30"
click at [1521, 481] on img at bounding box center [1520, 480] width 24 height 37
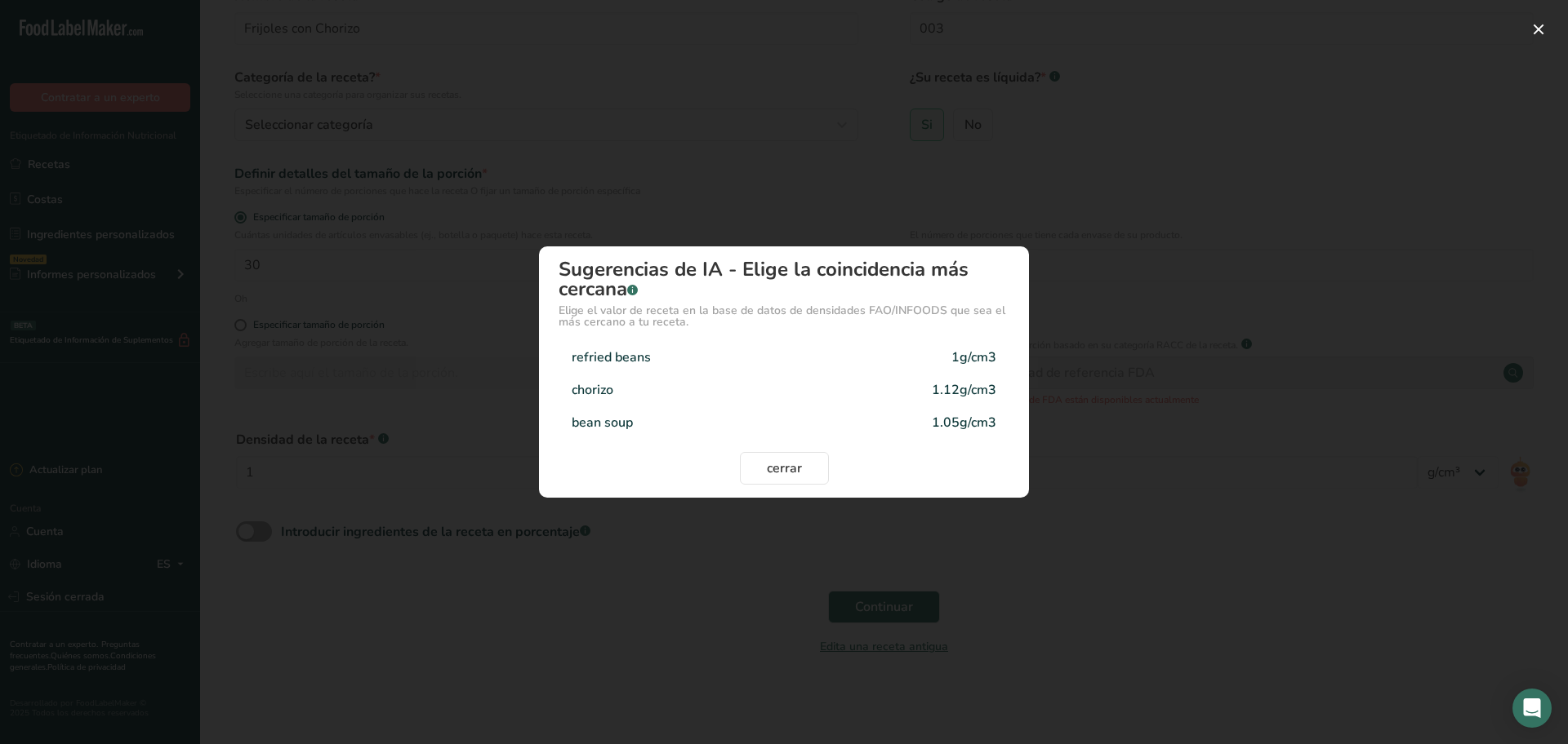
click at [642, 360] on div "refried beans" at bounding box center [611, 358] width 79 height 19
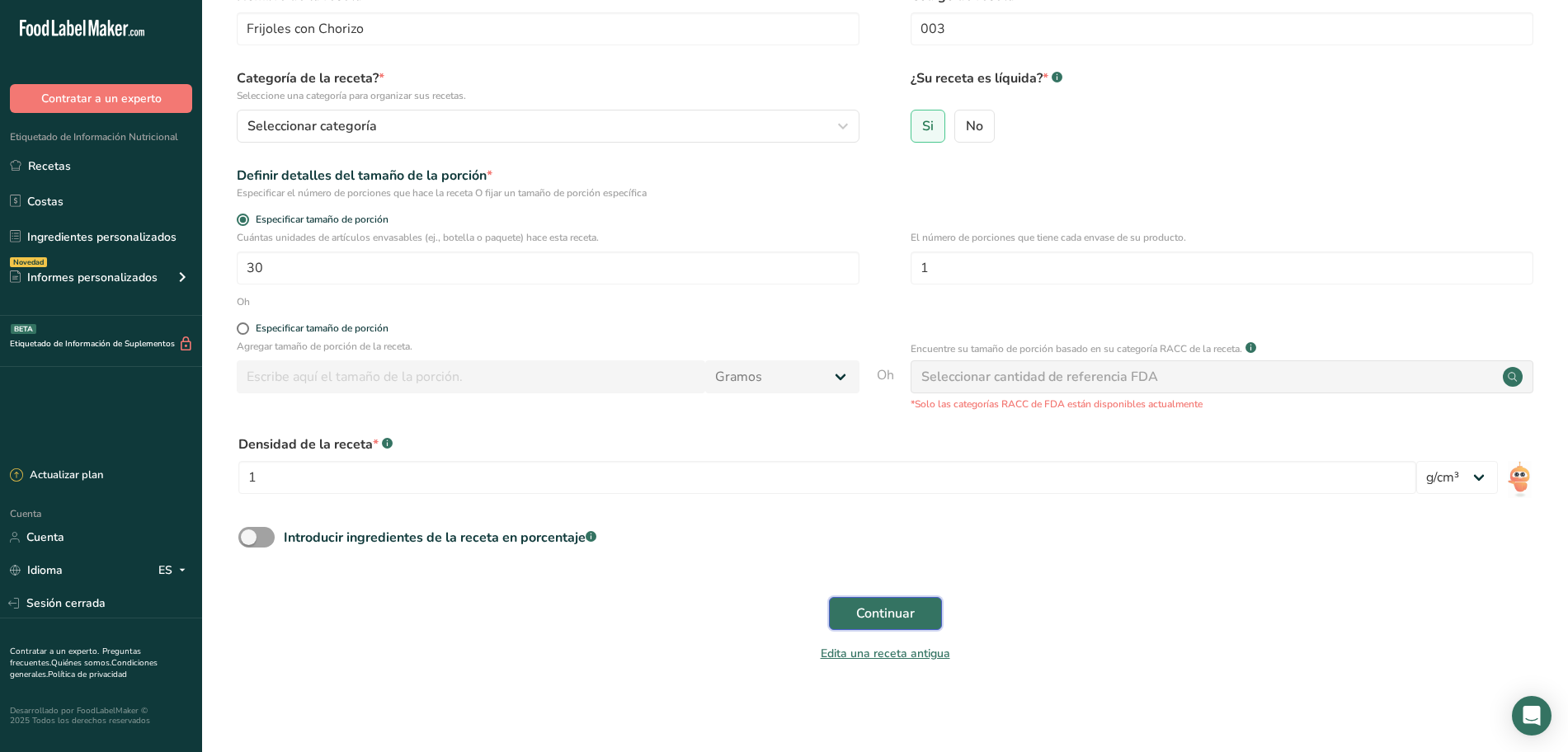
click at [898, 608] on font "Continuar" at bounding box center [885, 614] width 58 height 19
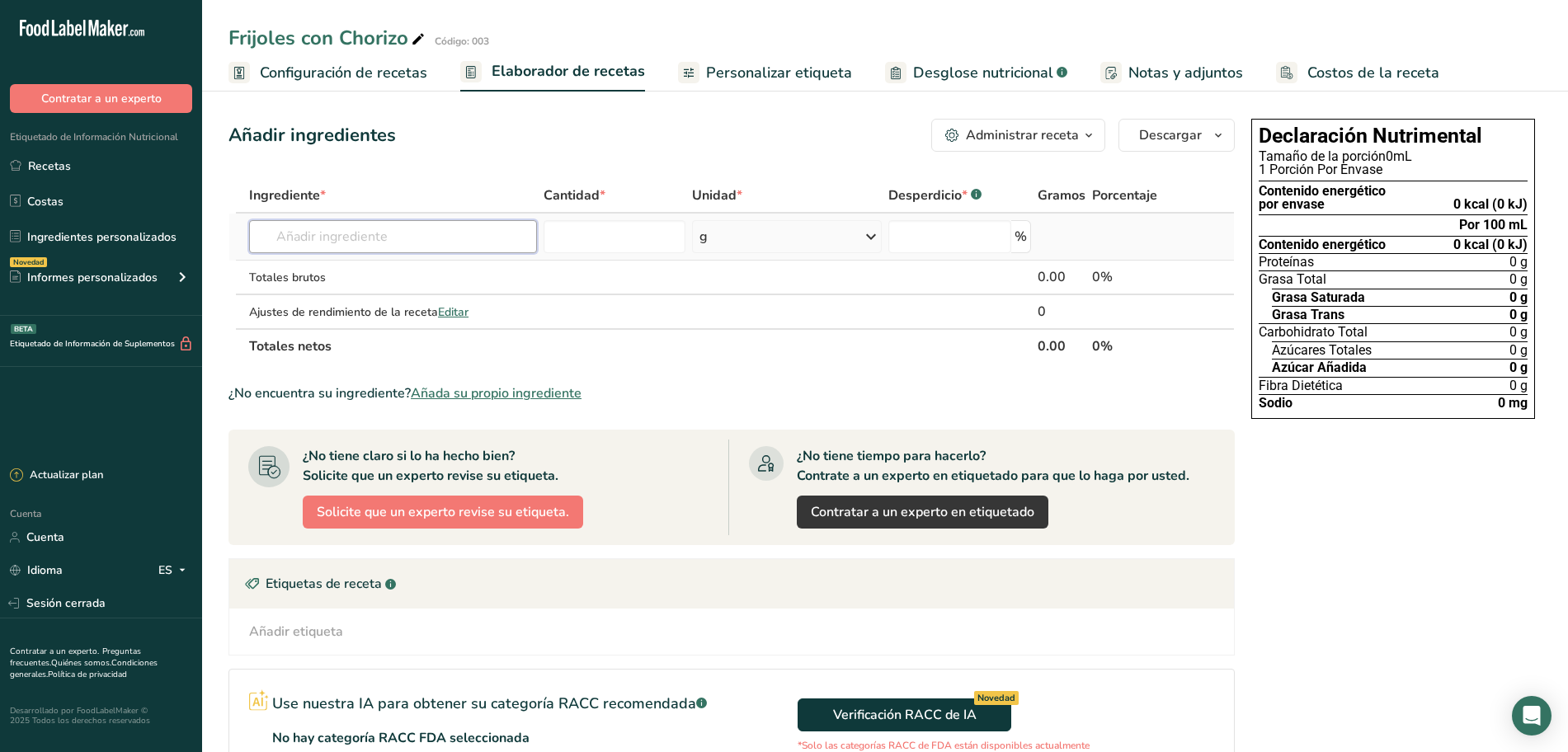
click at [436, 242] on input "text" at bounding box center [393, 236] width 288 height 33
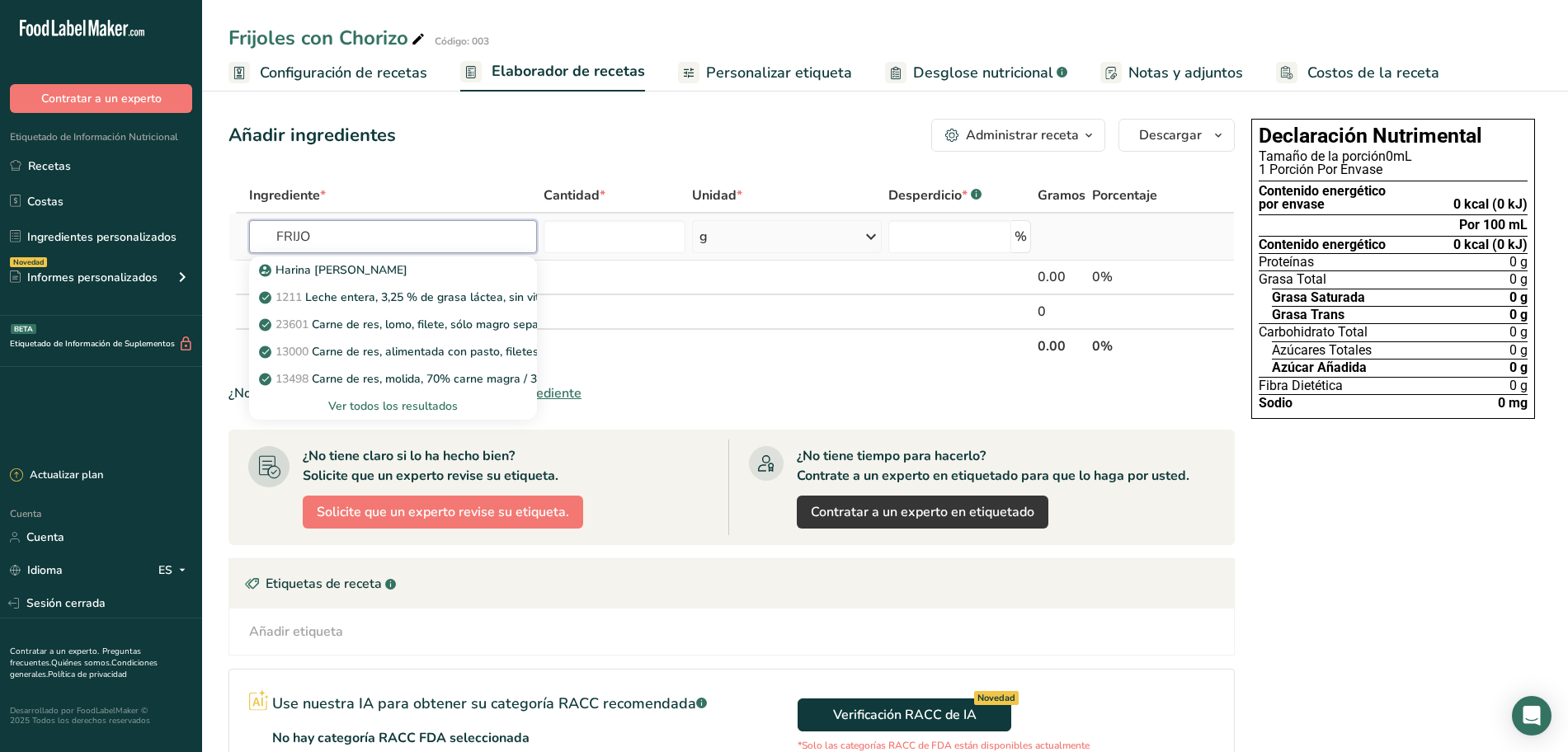
type input "FRIJO"
click at [397, 401] on div "Ver todos los resultados" at bounding box center [393, 406] width 262 height 18
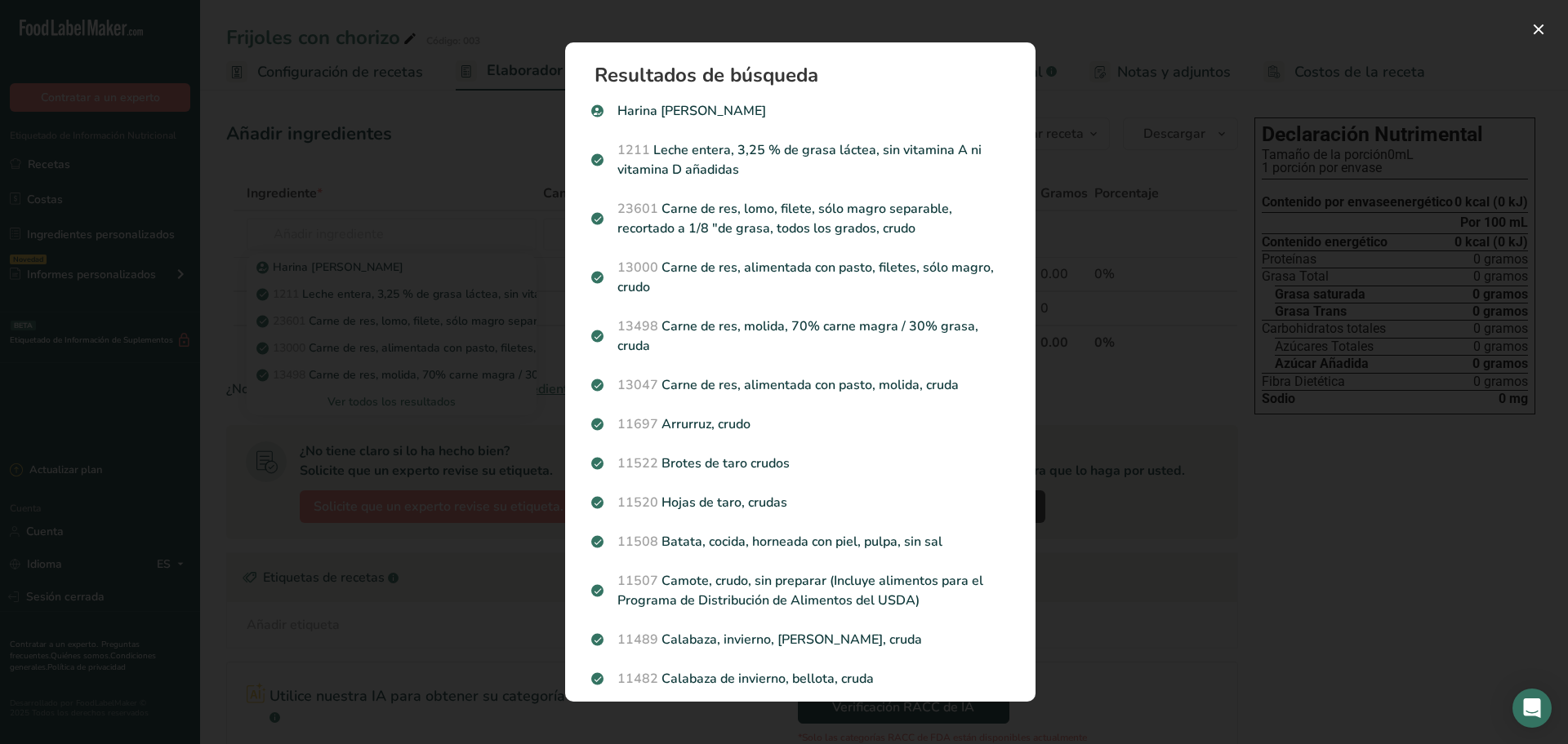
click at [504, 180] on div "Resultados de búsqueda modal" at bounding box center [784, 372] width 1568 height 744
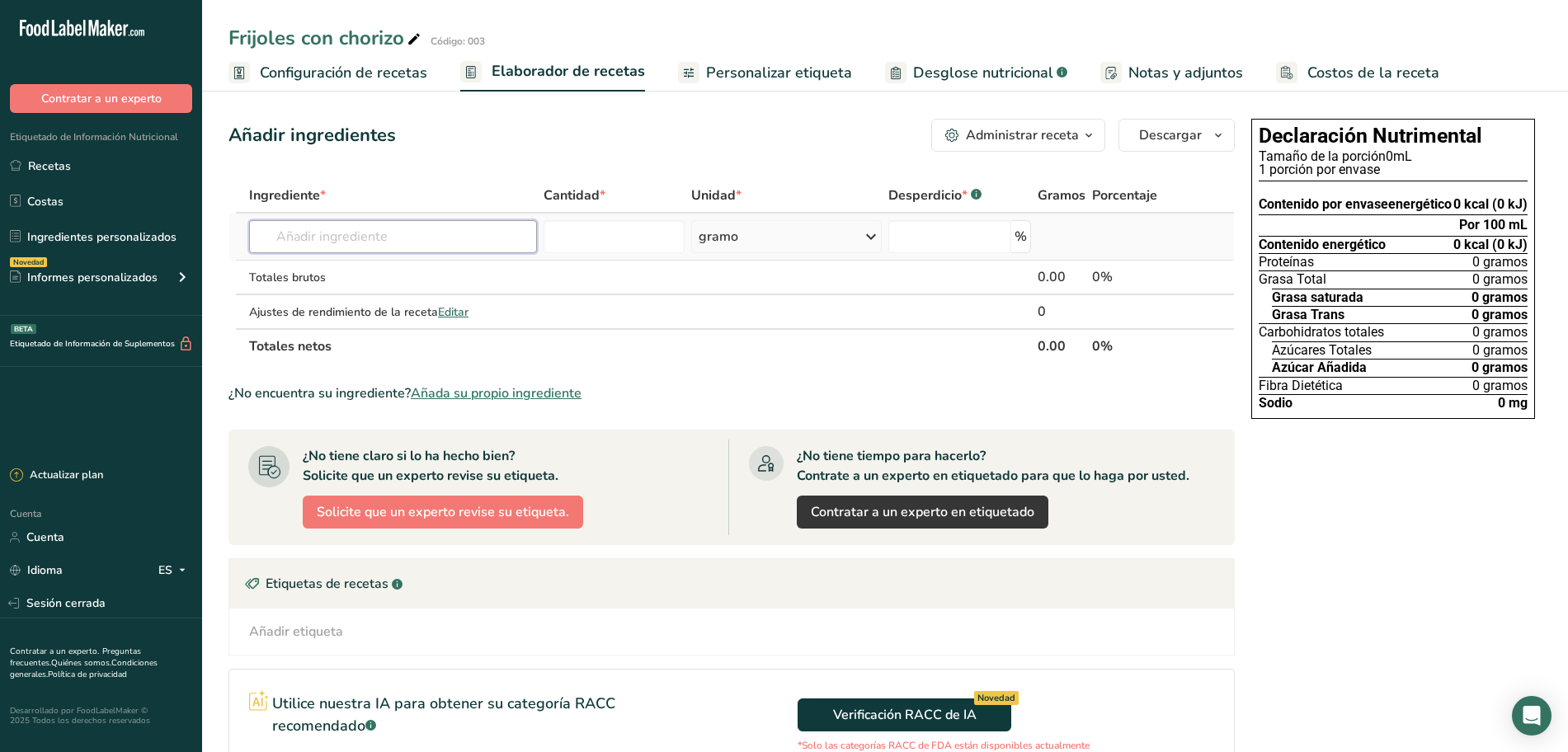
click at [353, 233] on input "text" at bounding box center [393, 236] width 288 height 33
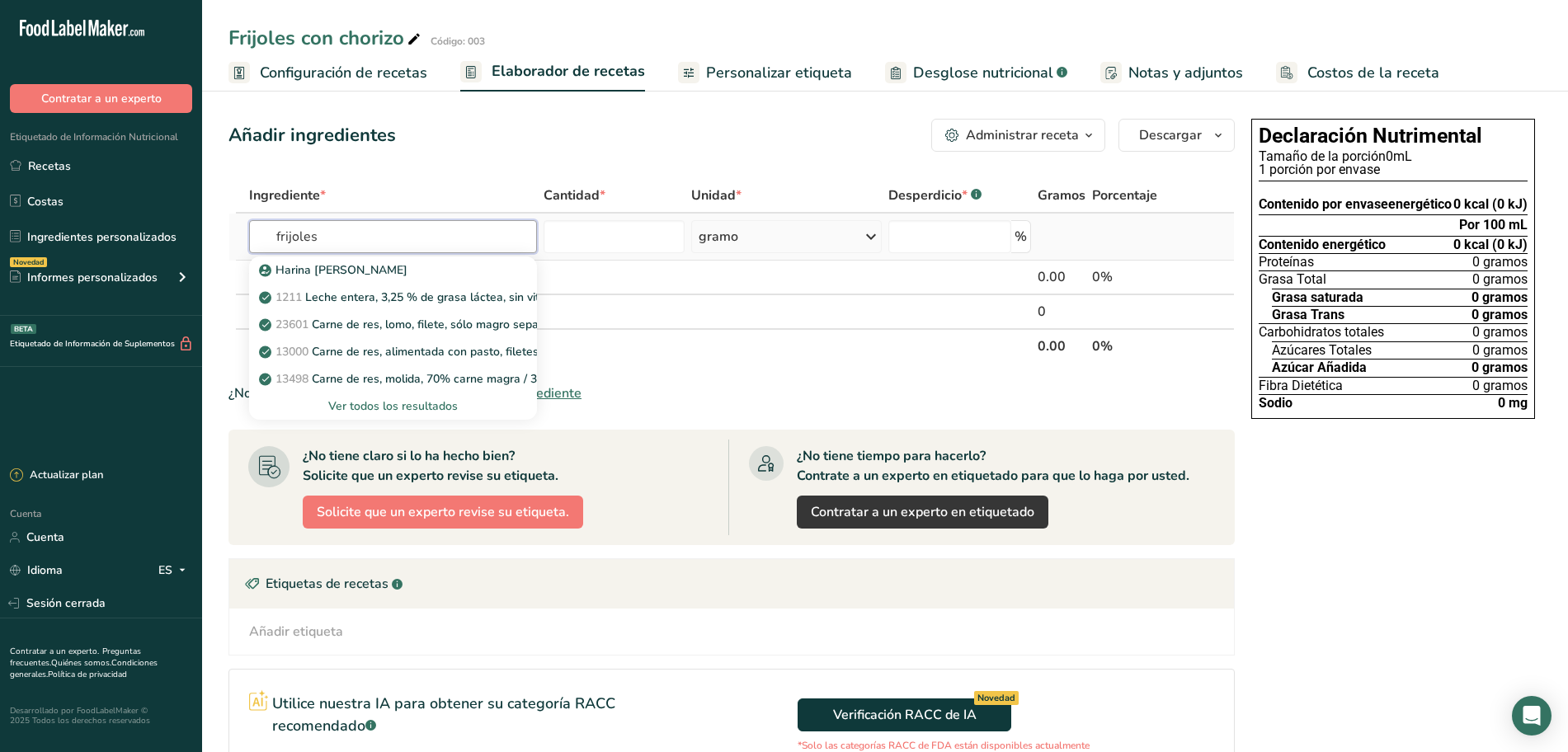
type input "frijoles"
click at [367, 404] on font "Ver todos los resultados" at bounding box center [392, 406] width 130 height 16
click at [0, 0] on div "Resultados de búsqueda modal" at bounding box center [0, 0] width 0 height 0
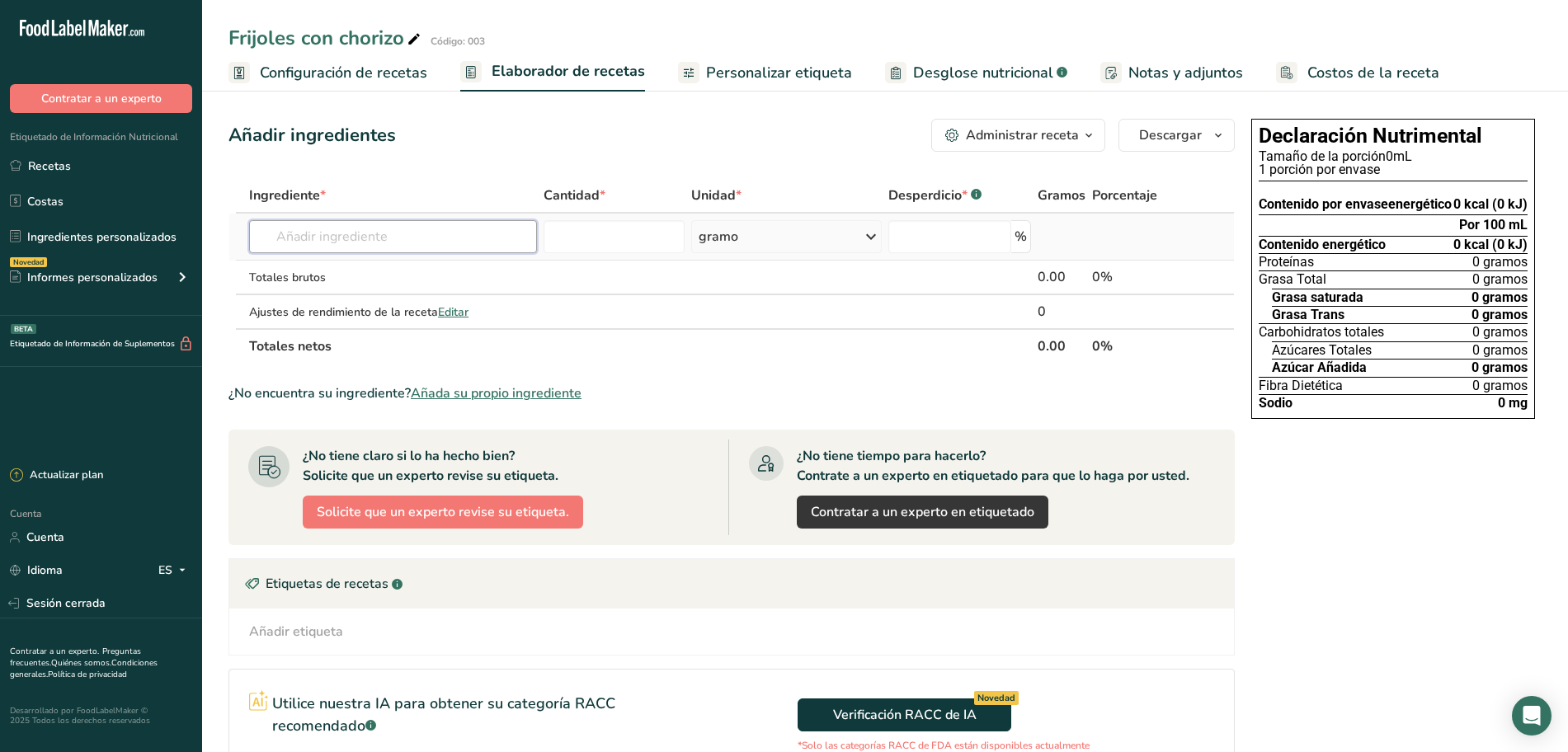
click at [371, 235] on input "text" at bounding box center [393, 236] width 288 height 33
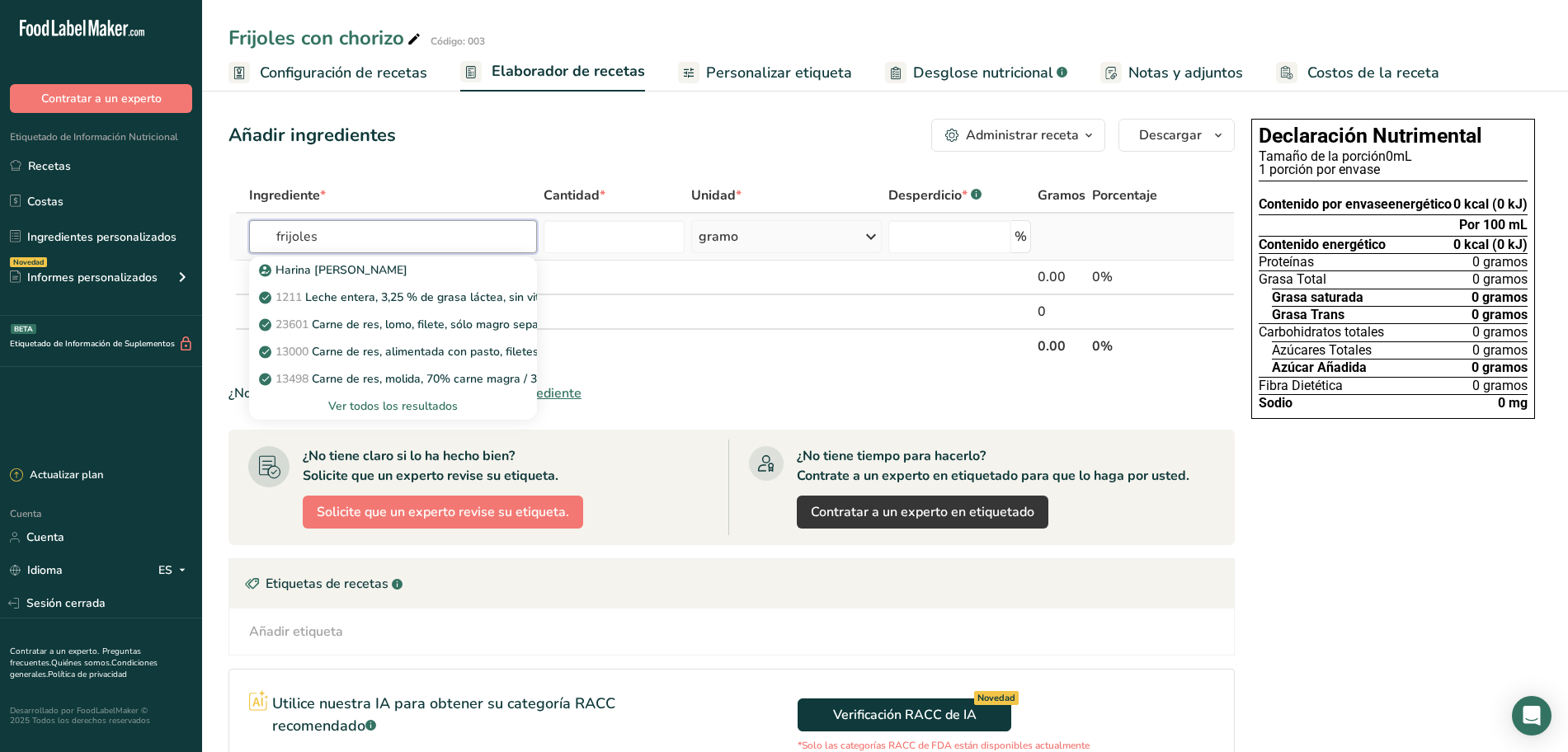
type input "frijoles"
click at [435, 405] on font "Ver todos los resultados" at bounding box center [392, 406] width 130 height 16
click at [0, 0] on div "Resultados de búsqueda modal" at bounding box center [0, 0] width 0 height 0
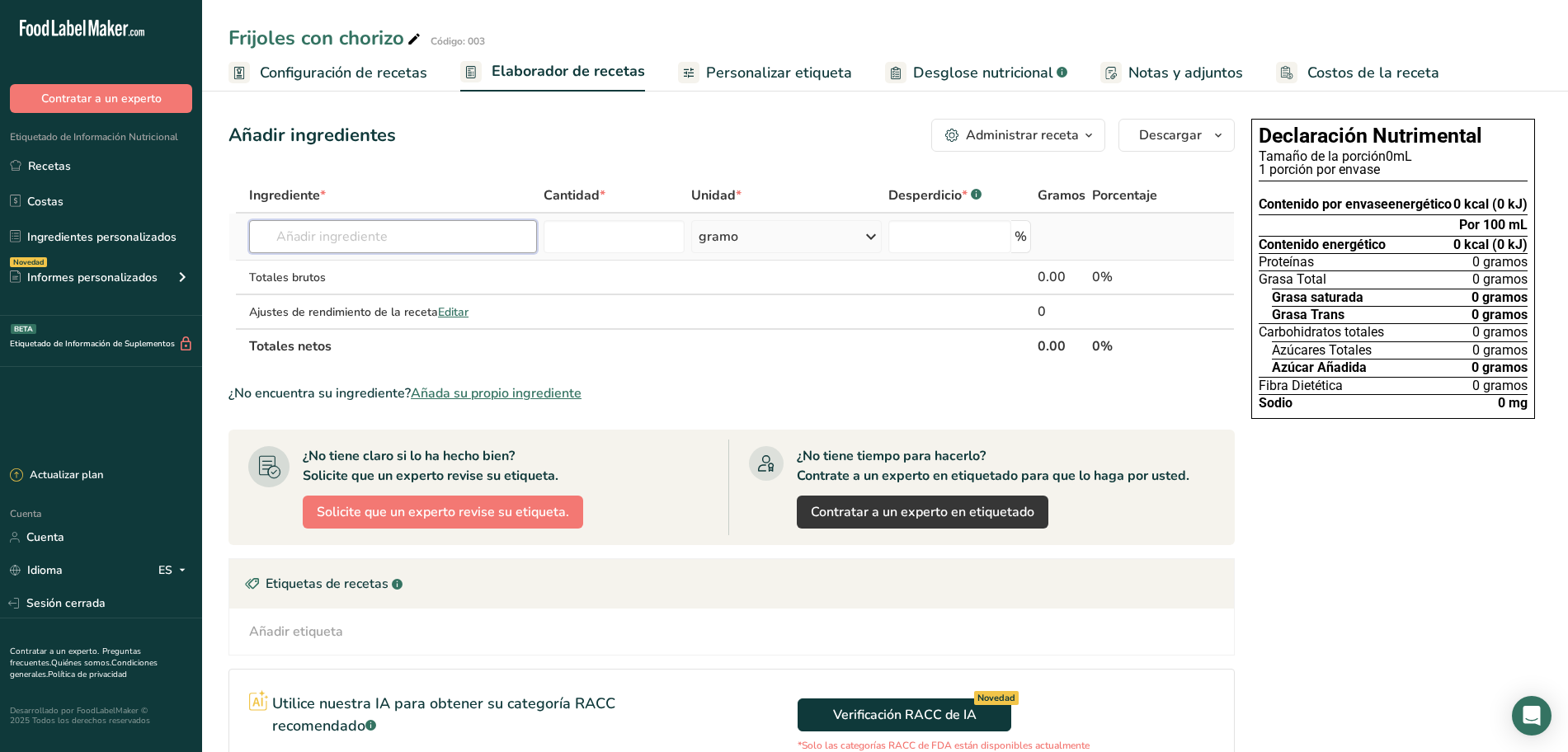
drag, startPoint x: 345, startPoint y: 230, endPoint x: 356, endPoint y: 241, distance: 15.6
click at [347, 240] on input "text" at bounding box center [393, 236] width 288 height 33
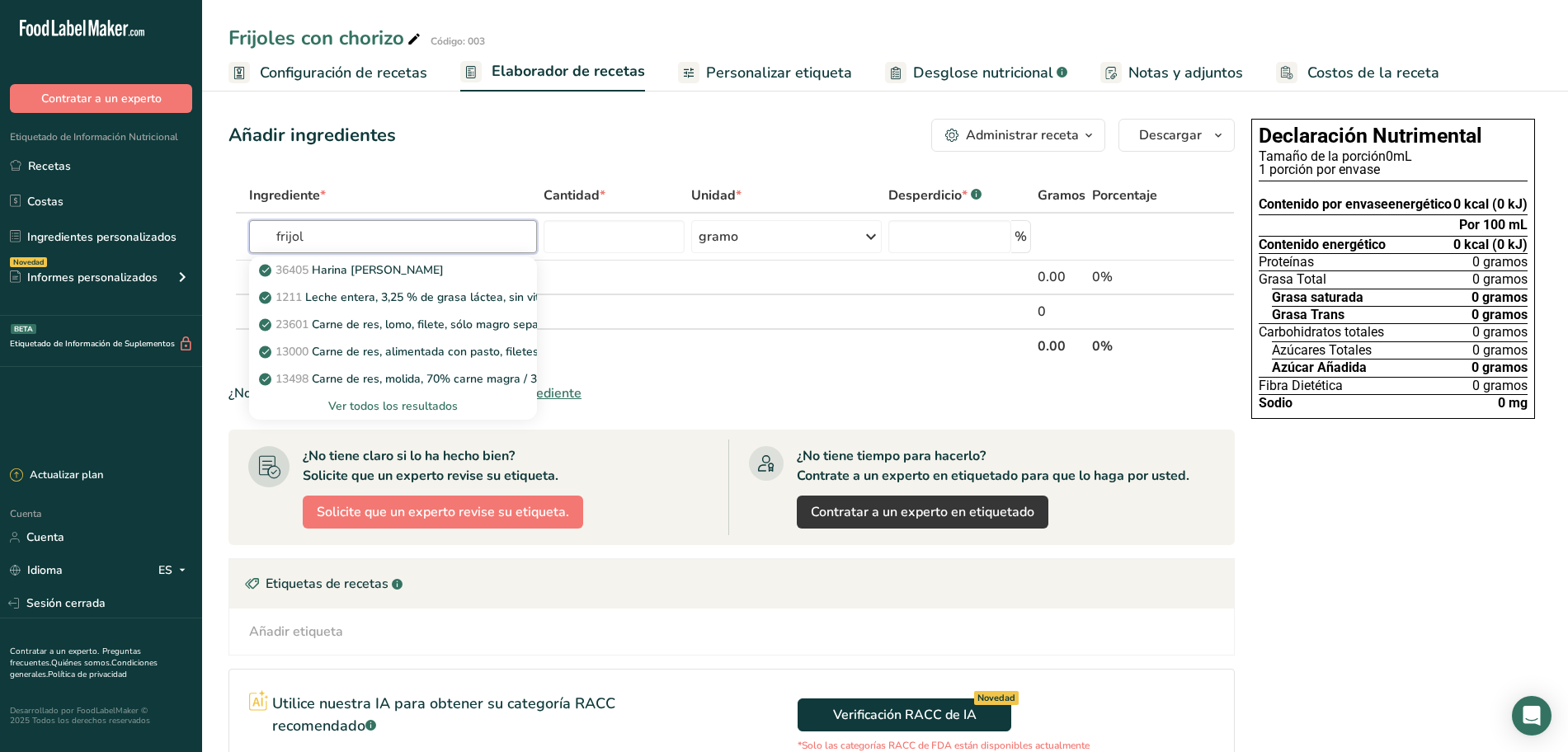
type input "frijol"
click at [427, 436] on section "Ingrediente * Cantidad * Unidad * Desperdicio * .a-a{fill:#347362;}.b-a{fill:#f…" at bounding box center [732, 558] width 1007 height 761
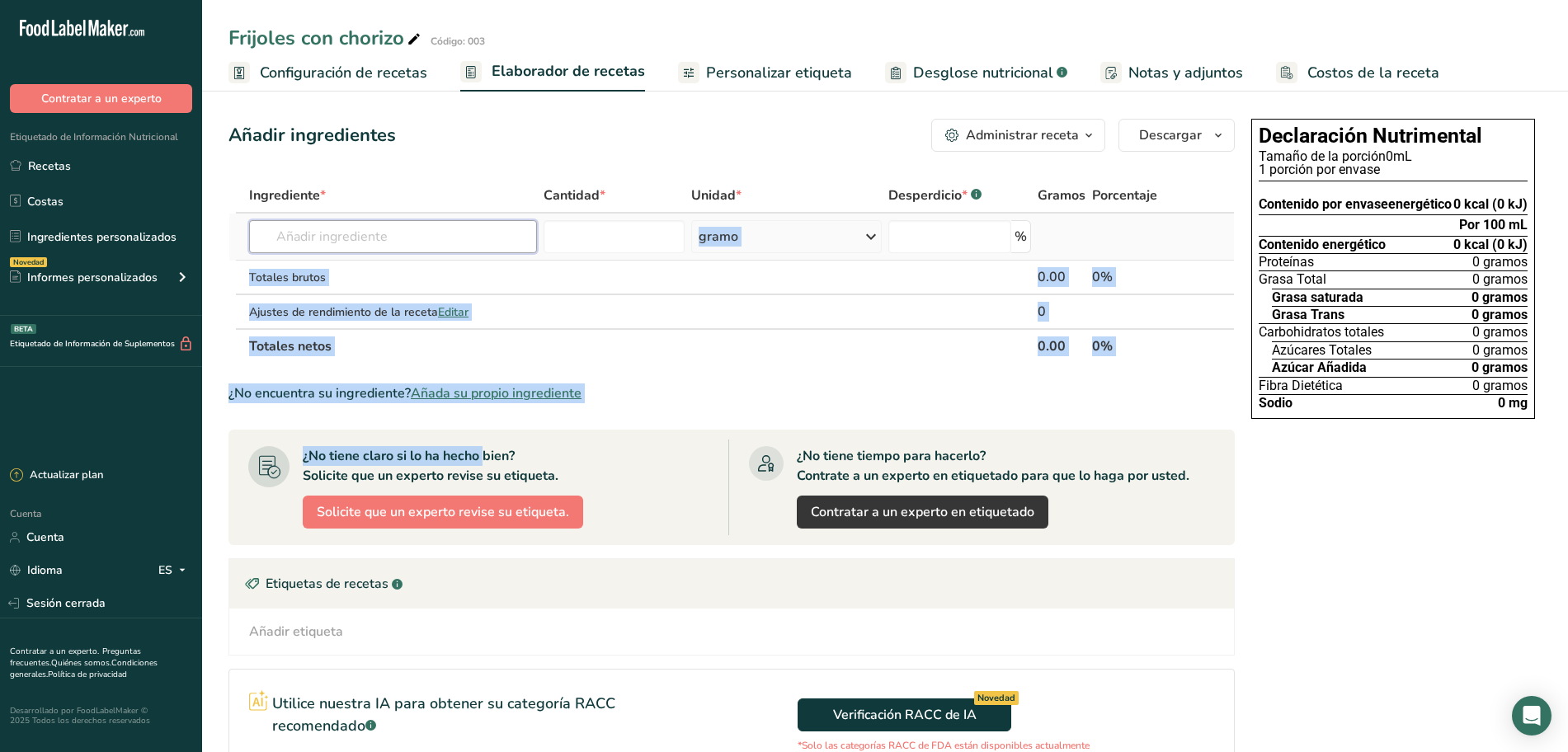
click at [385, 234] on input "text" at bounding box center [393, 236] width 288 height 33
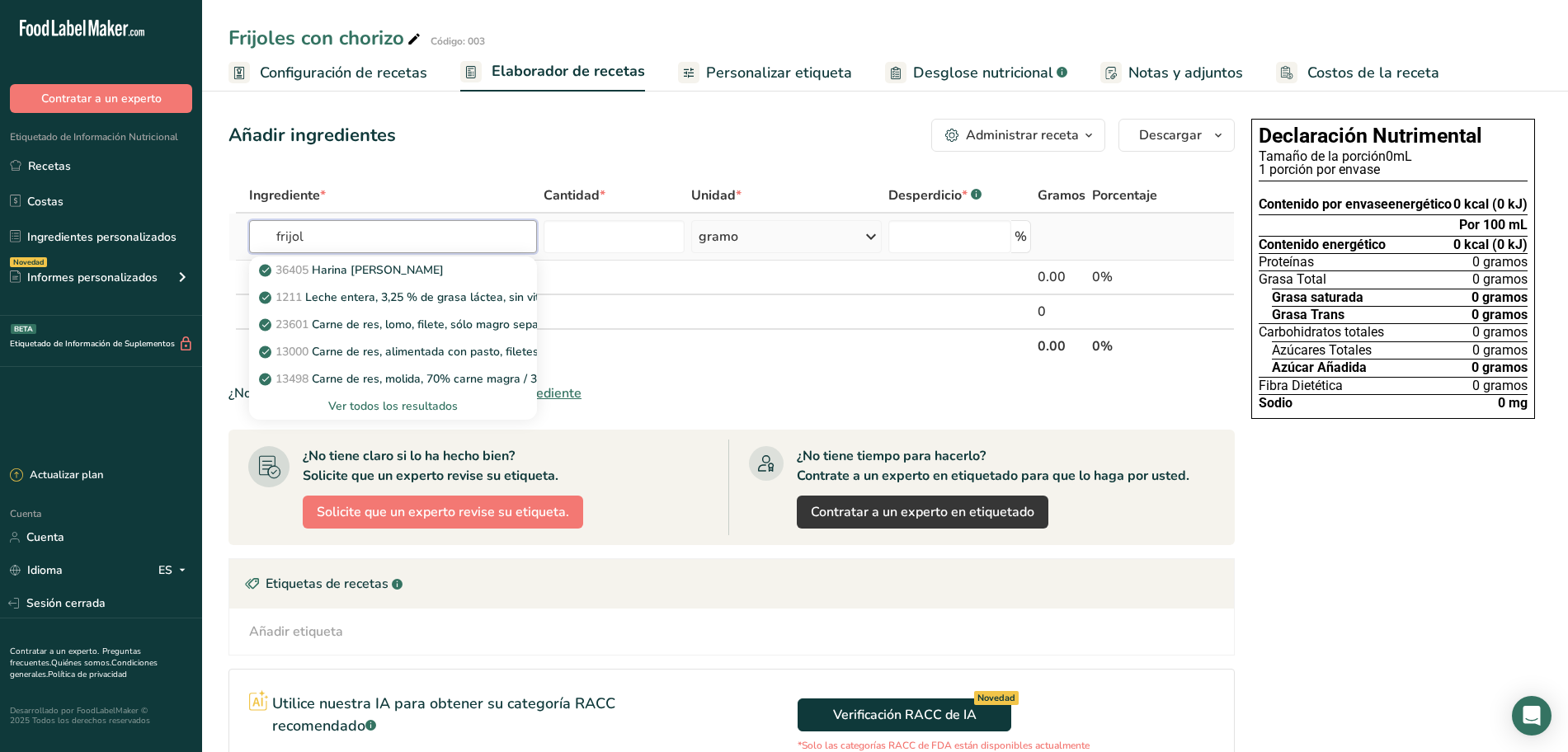
type input "frijol"
click at [386, 398] on font "Ver todos los resultados" at bounding box center [392, 406] width 130 height 16
click at [0, 0] on div "Resultados de búsqueda modal" at bounding box center [0, 0] width 0 height 0
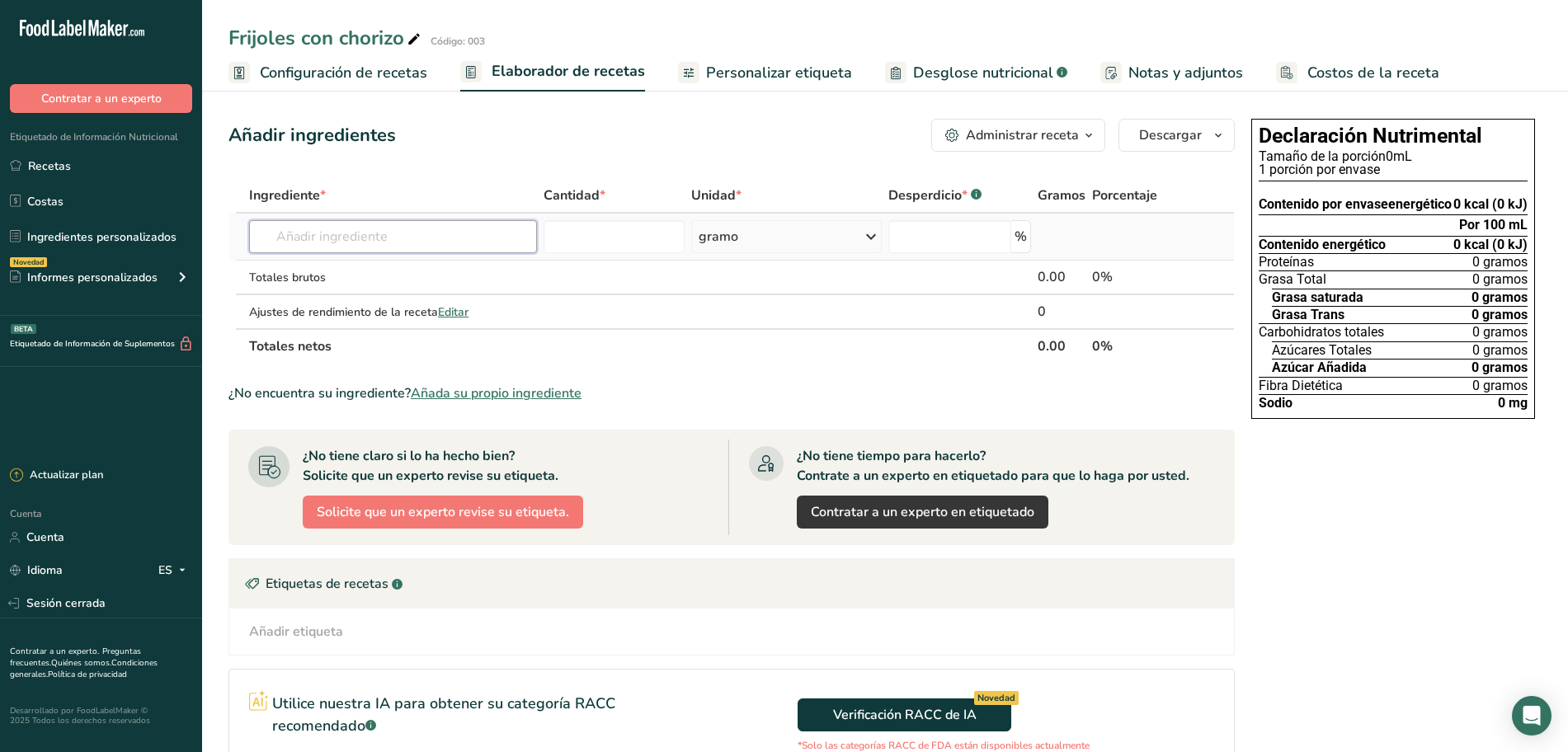
click at [435, 235] on input "text" at bounding box center [393, 236] width 288 height 33
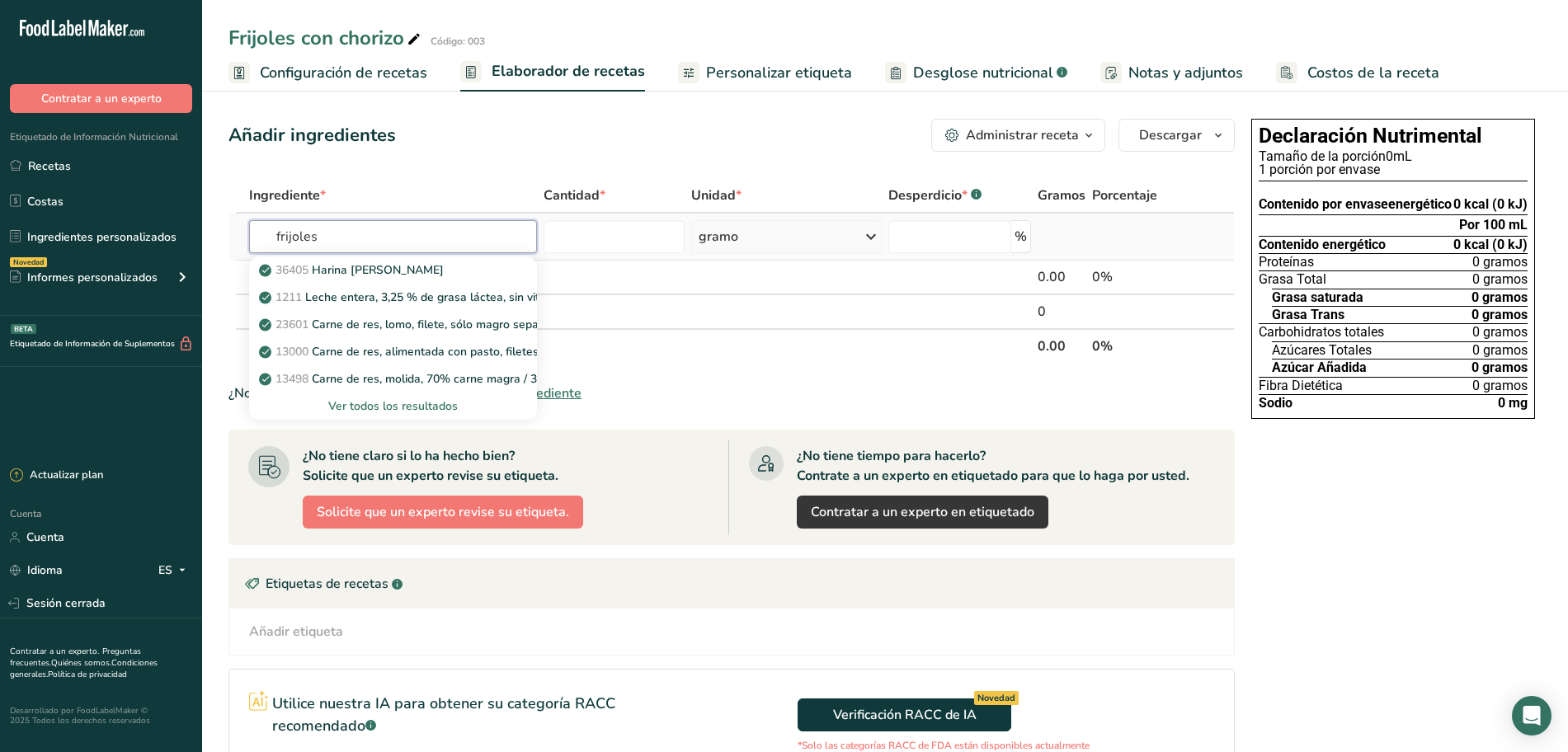
type input "frijoles"
click at [390, 399] on font "Ver todos los resultados" at bounding box center [392, 406] width 130 height 16
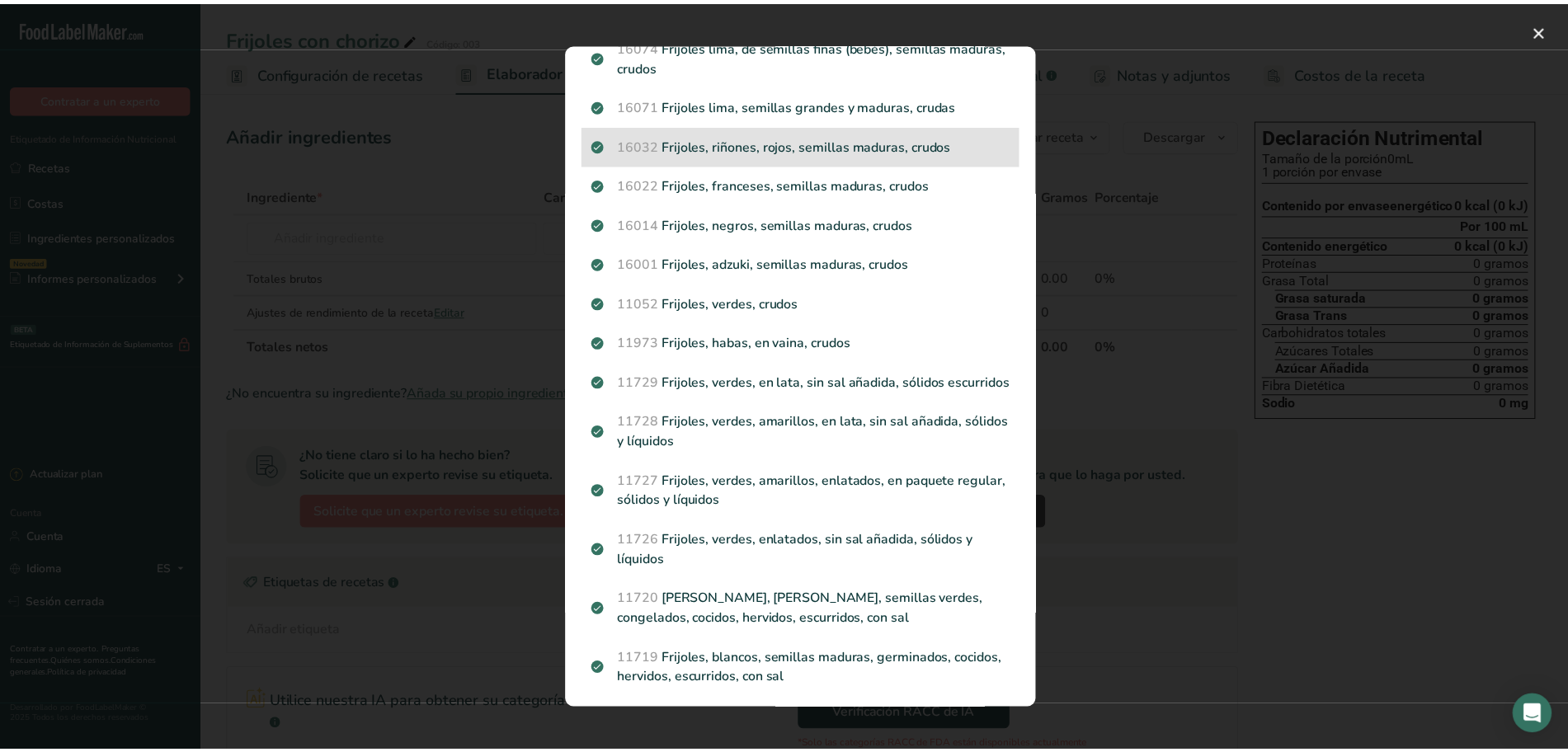
scroll to position [1287, 0]
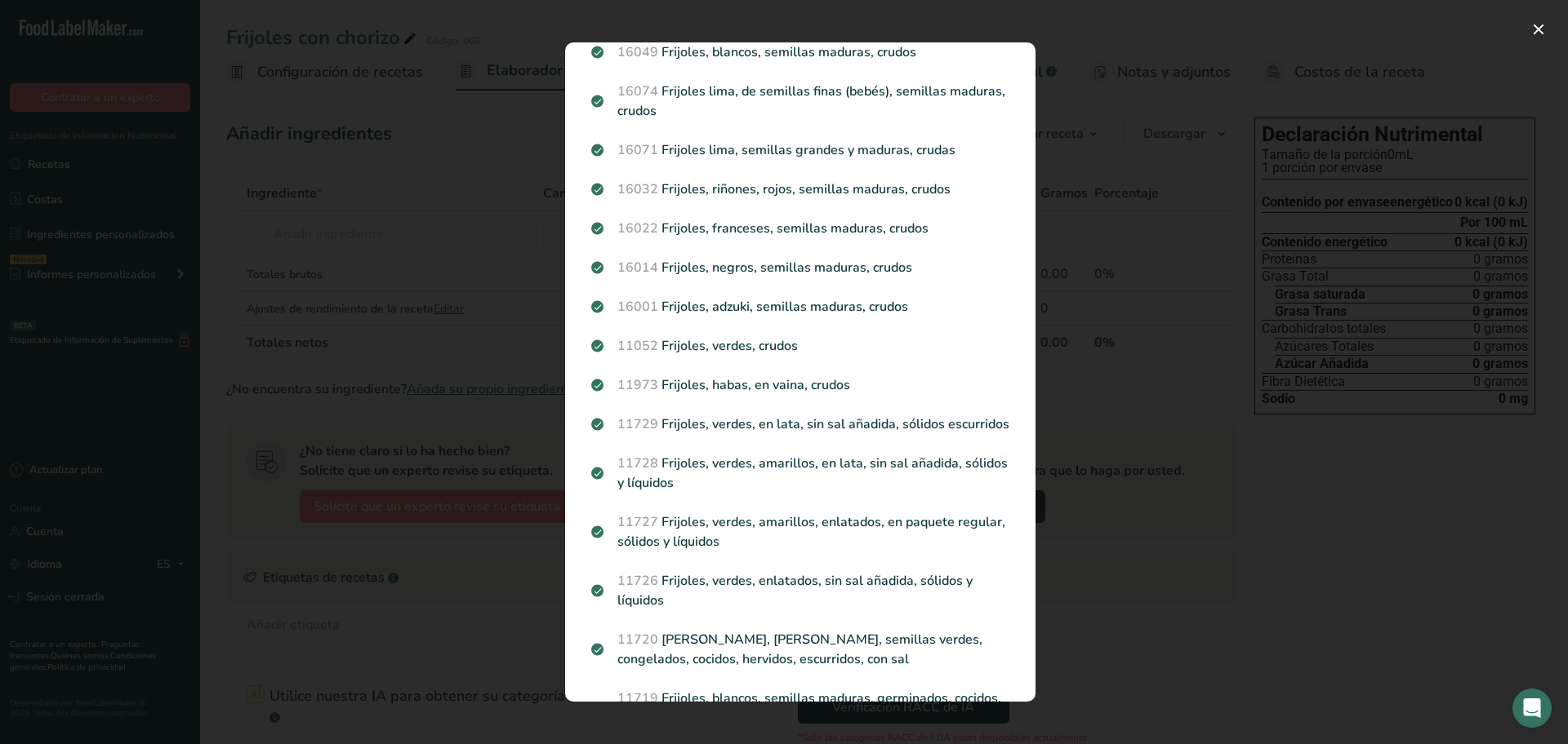
click at [373, 195] on div "Resultados de búsqueda modal" at bounding box center [784, 372] width 1568 height 744
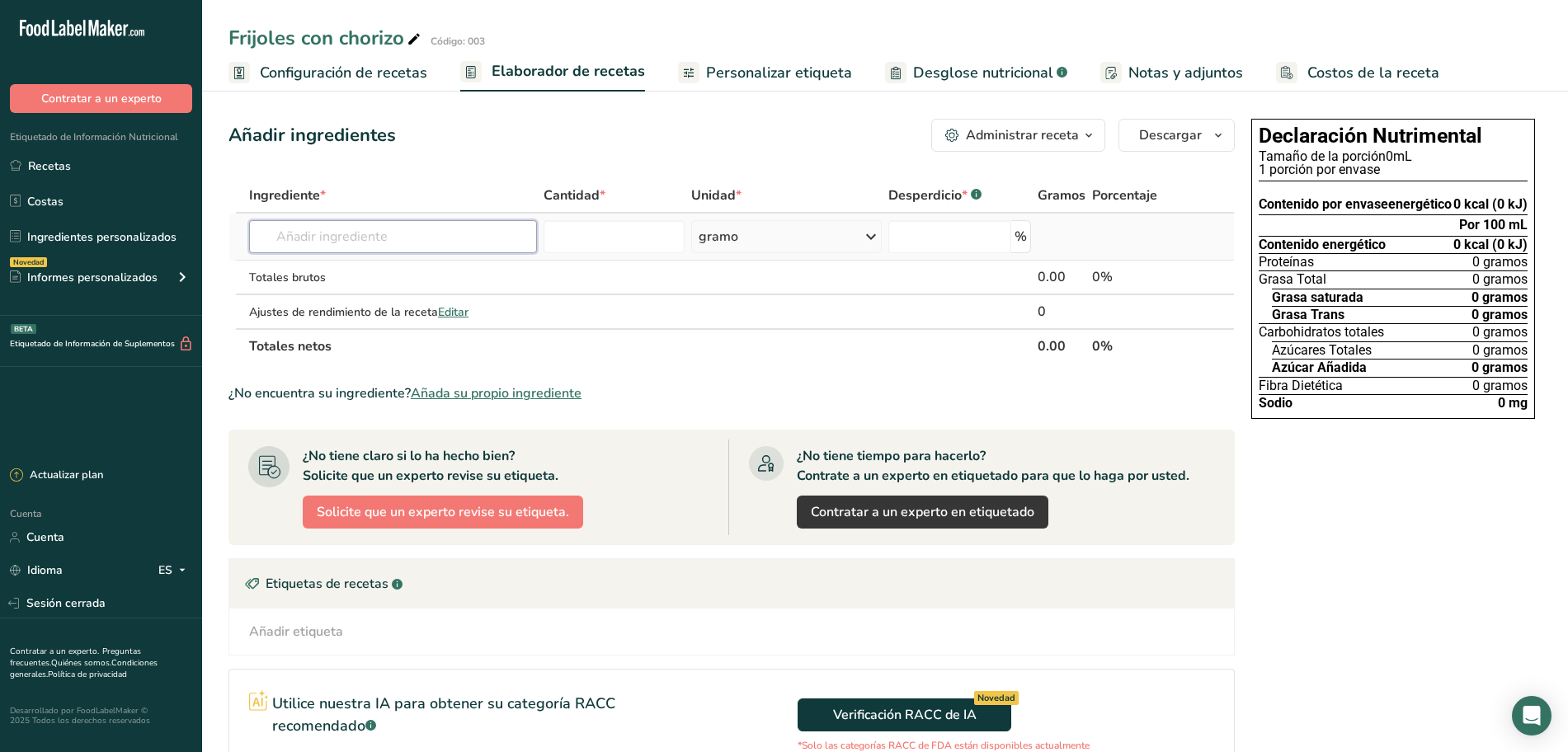
click at [336, 234] on input "text" at bounding box center [393, 236] width 288 height 33
click at [373, 232] on input "frijol [PERSON_NAME]" at bounding box center [393, 236] width 288 height 33
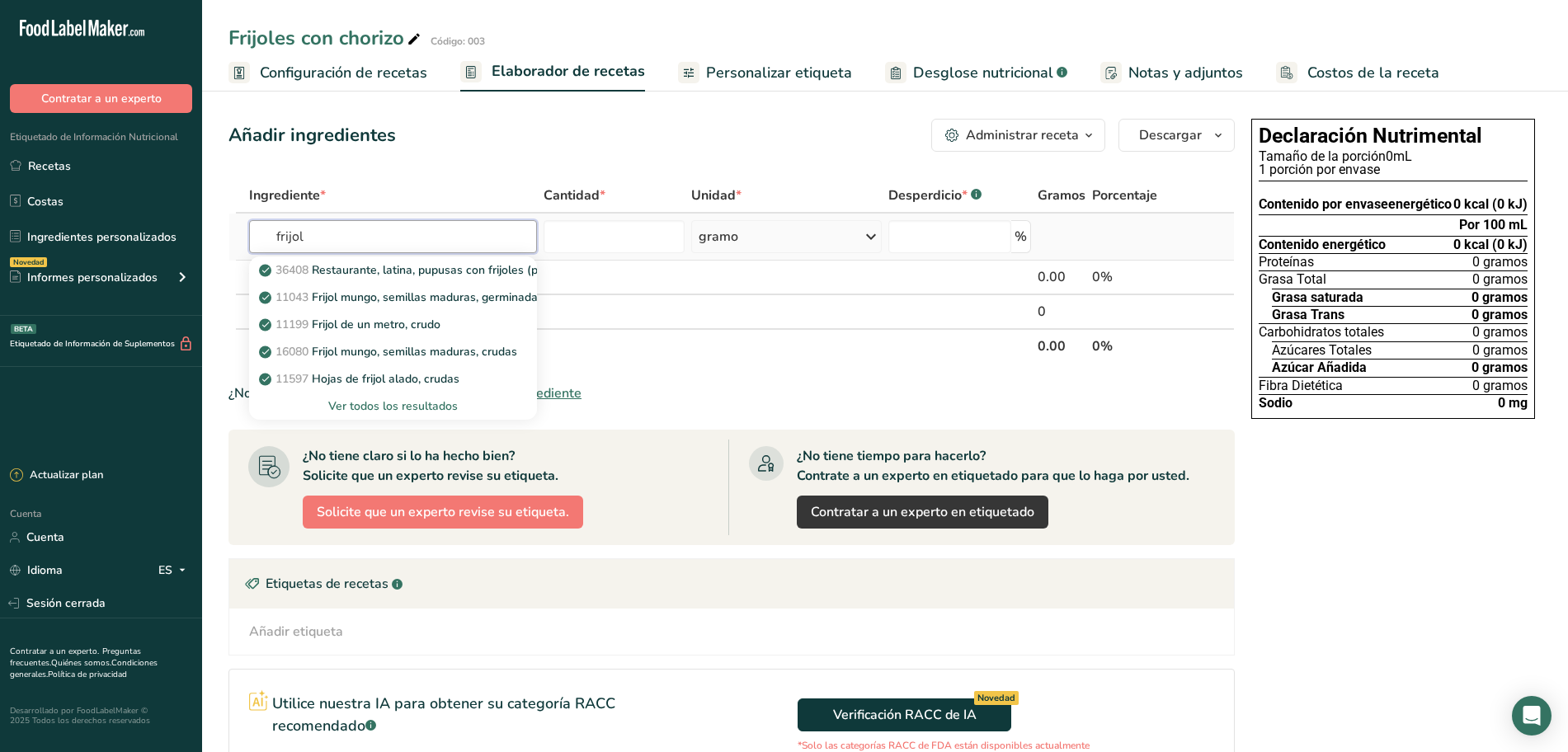
type input "frijol"
click at [371, 398] on font "Ver todos los resultados" at bounding box center [392, 406] width 130 height 16
click at [0, 0] on div "Resultados de búsqueda modal" at bounding box center [0, 0] width 0 height 0
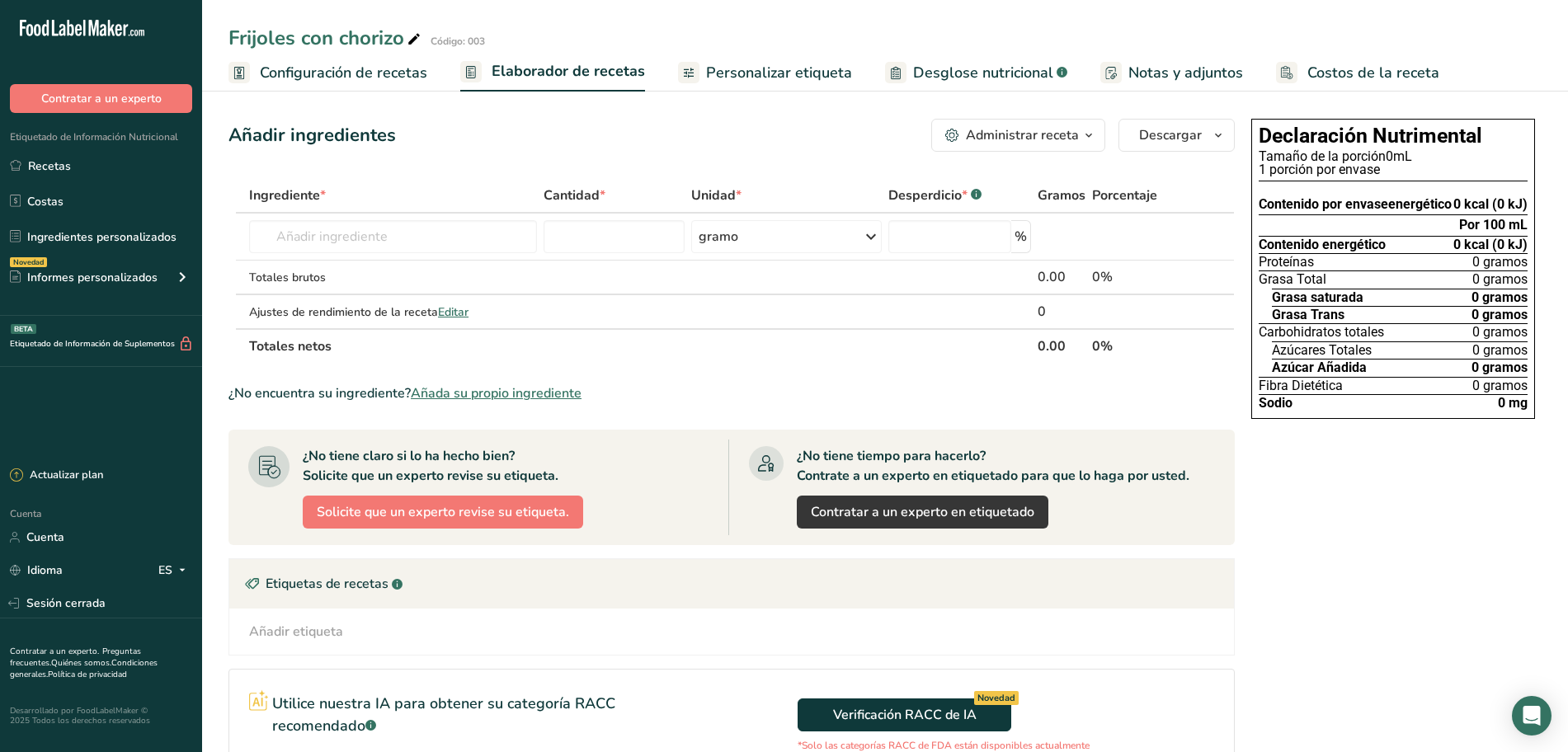
scroll to position [429, 0]
click at [338, 224] on input "text" at bounding box center [393, 236] width 288 height 33
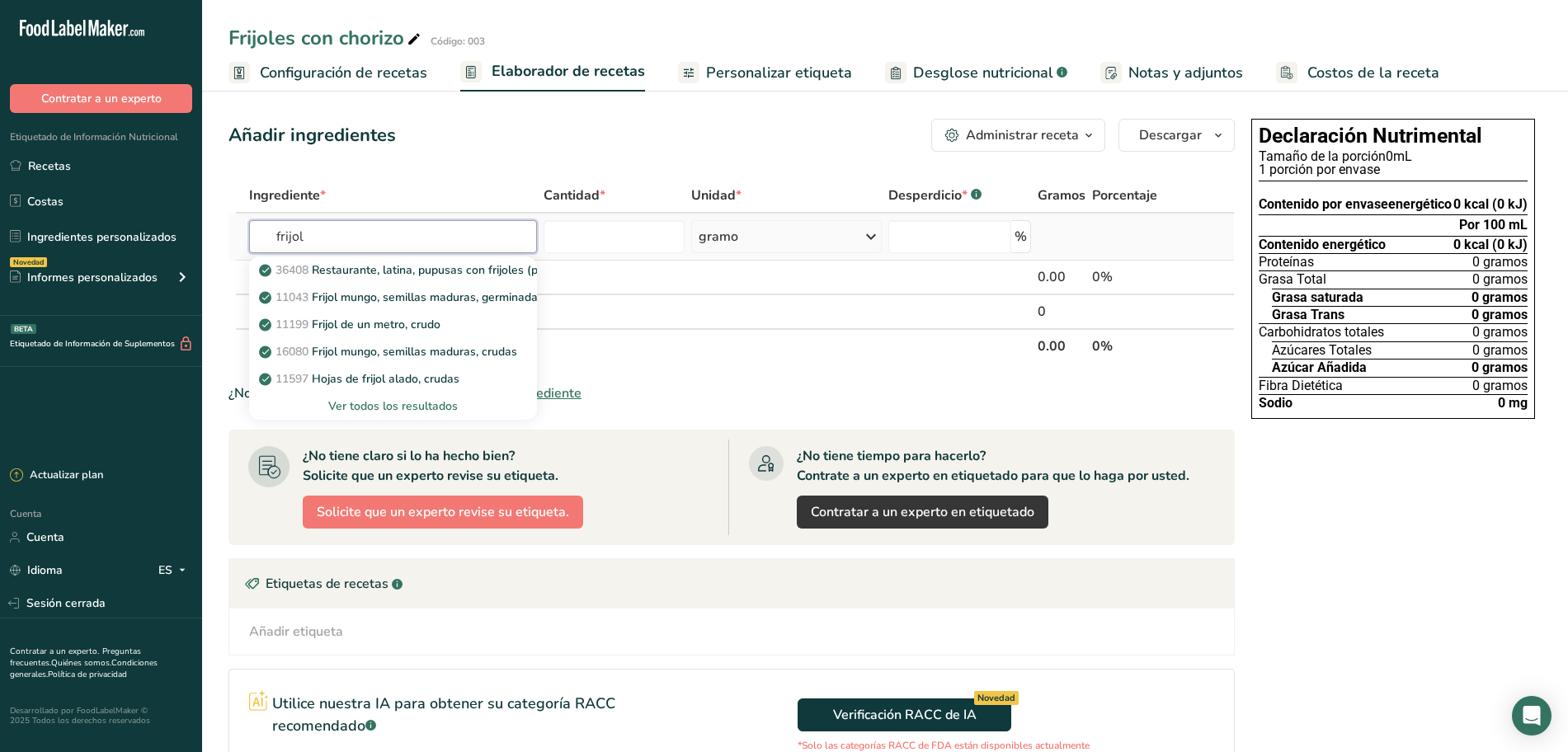
type input "frijol"
click at [353, 403] on font "Ver todos los resultados" at bounding box center [392, 406] width 130 height 16
click at [0, 0] on div "Resultados de búsqueda modal" at bounding box center [0, 0] width 0 height 0
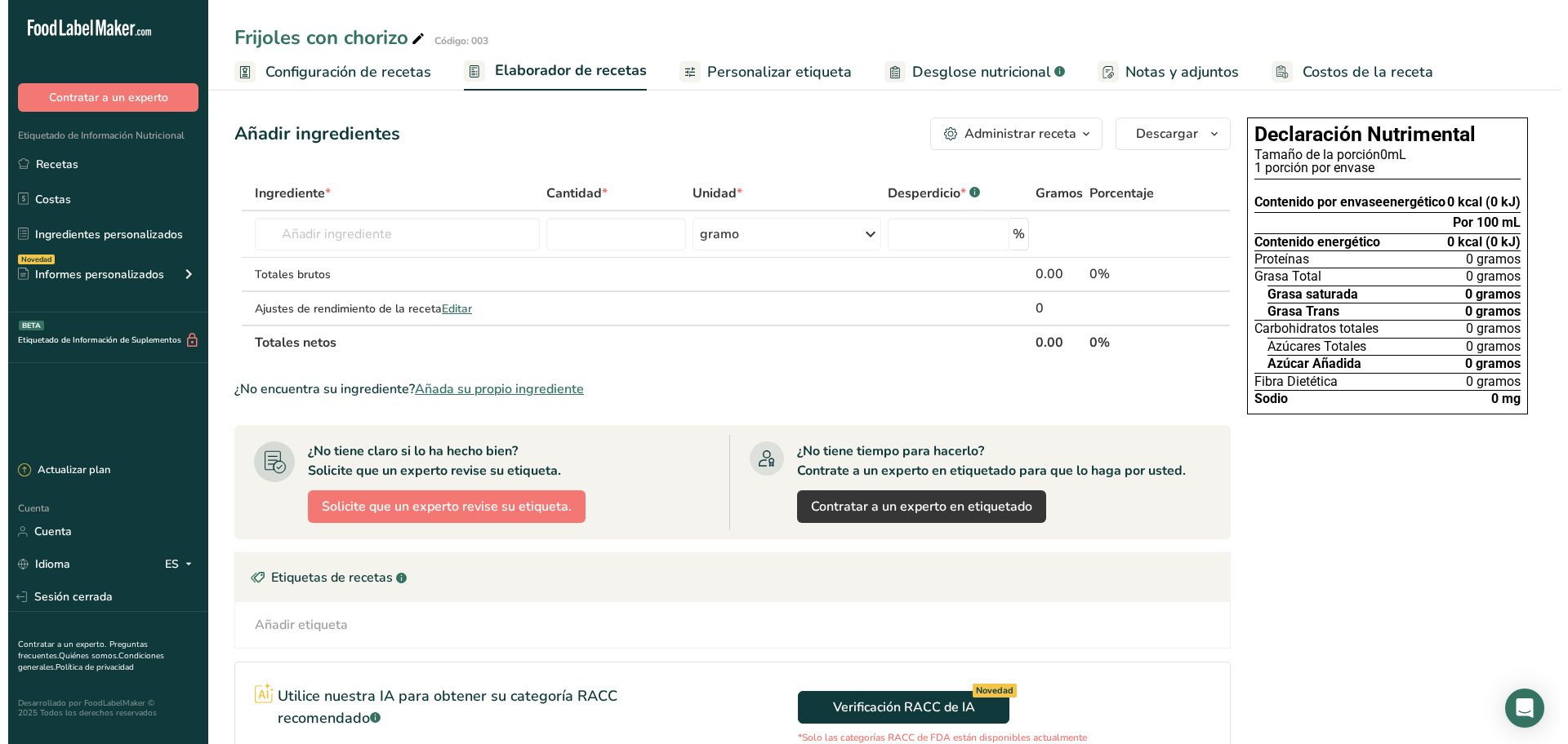
scroll to position [464, 0]
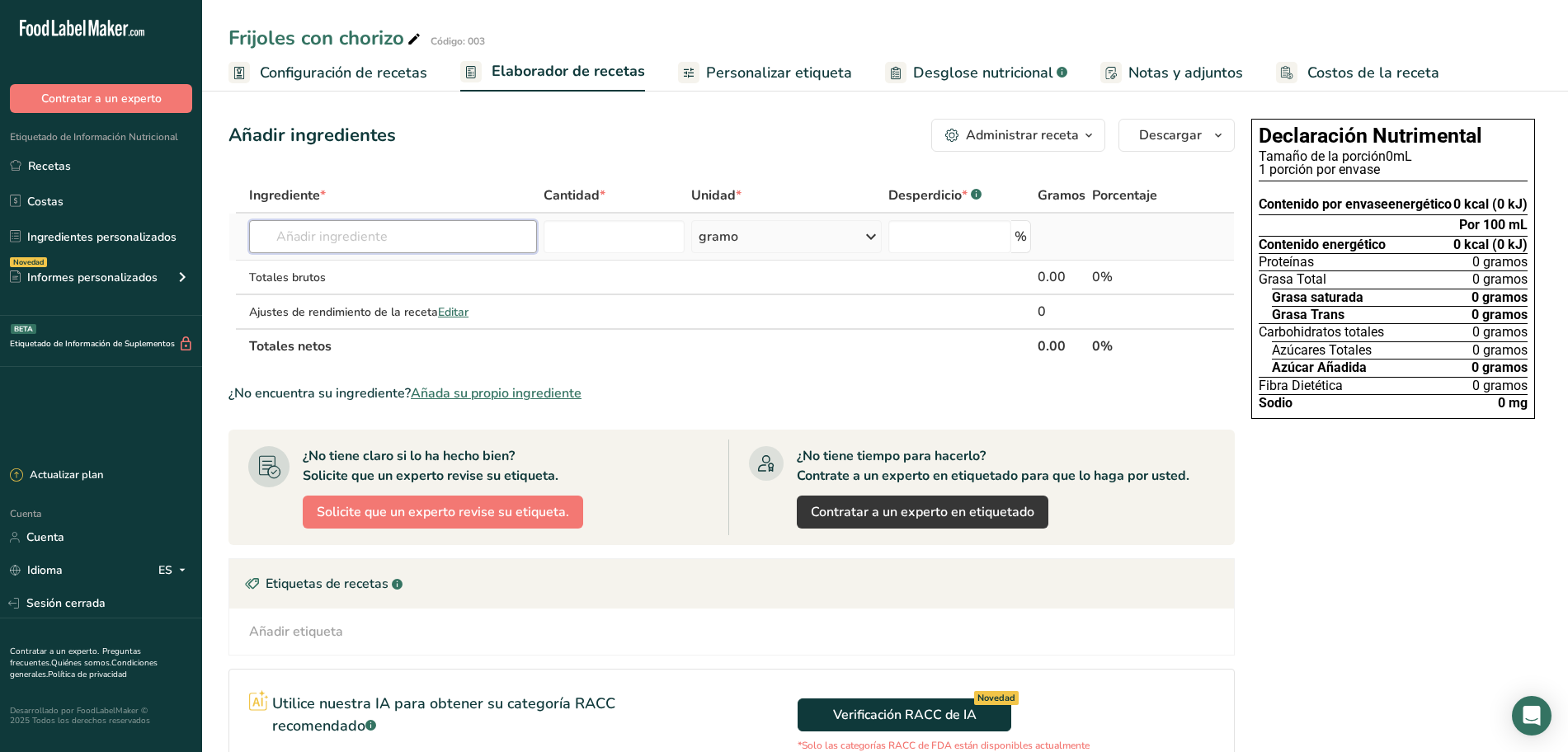
click at [381, 240] on input "text" at bounding box center [393, 236] width 288 height 33
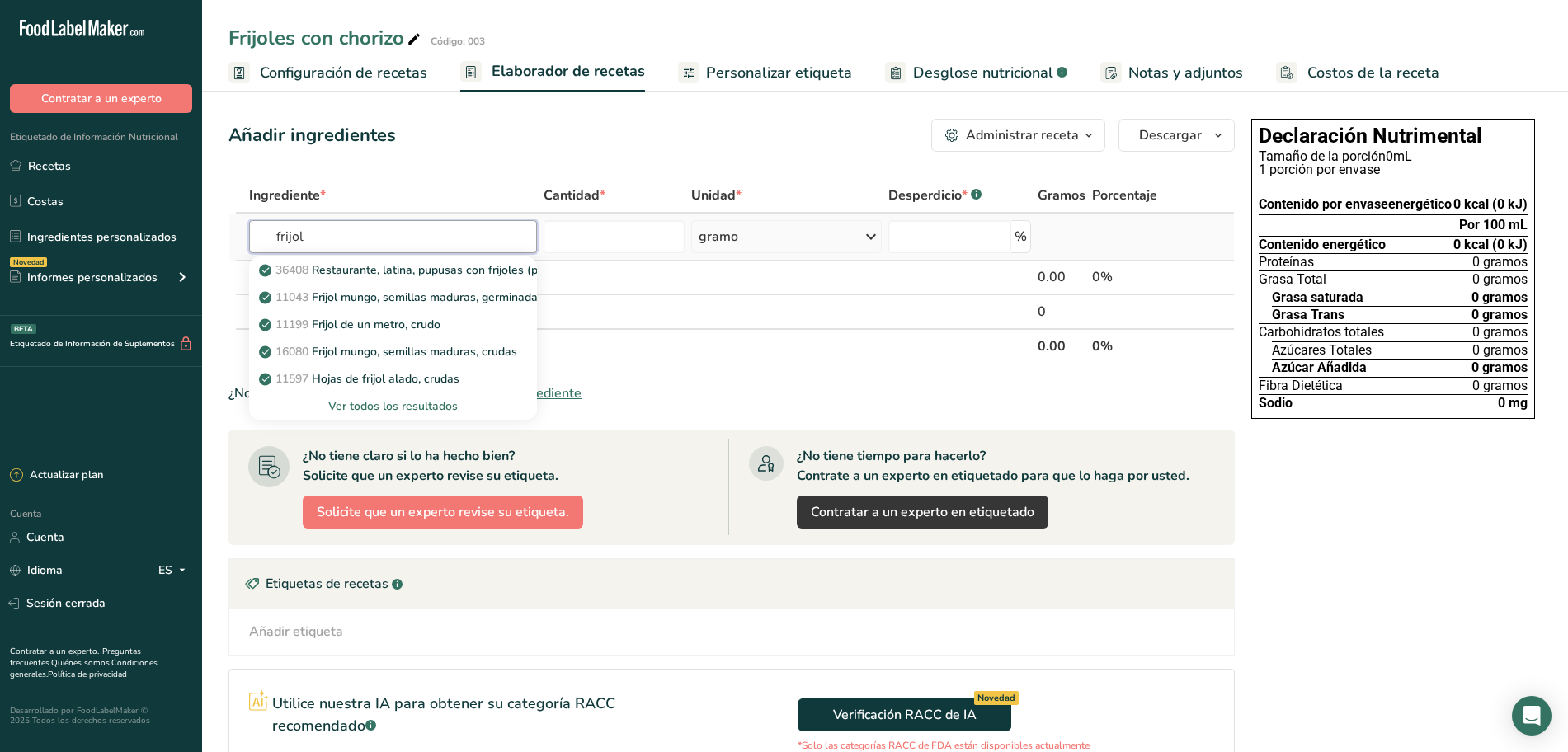
type input "frijol"
click at [398, 401] on font "Ver todos los resultados" at bounding box center [392, 406] width 130 height 16
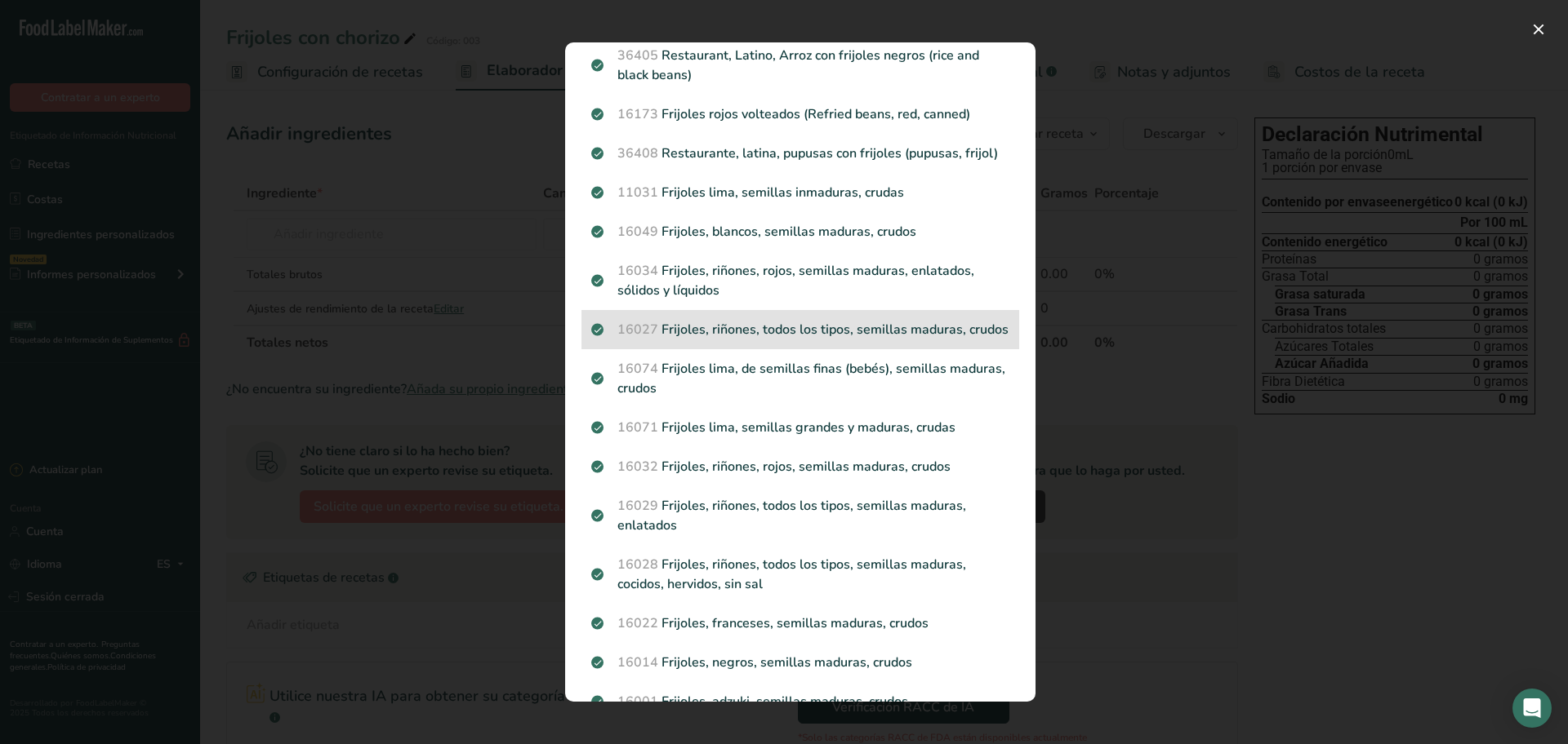
scroll to position [102, 0]
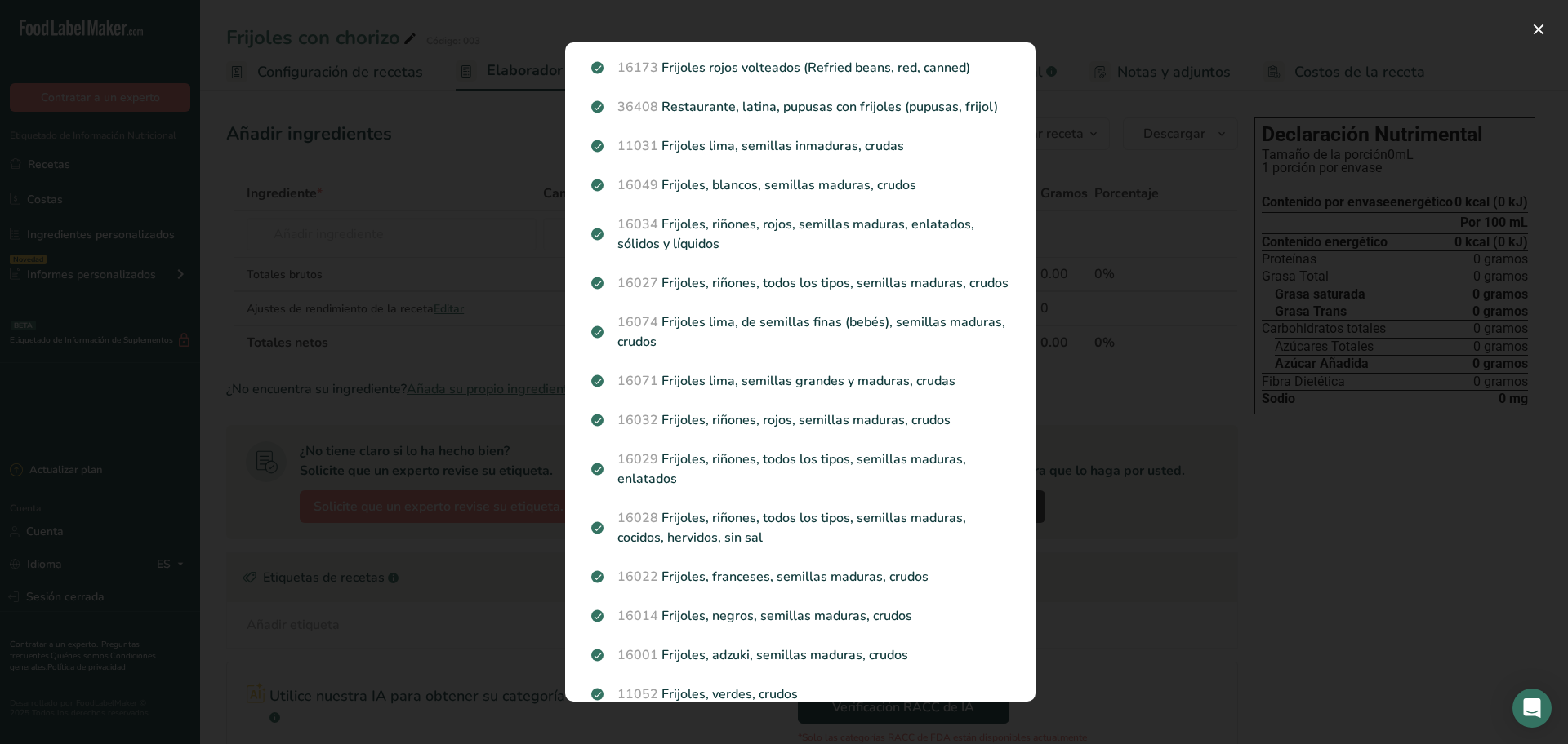
click at [1108, 380] on div "Resultados de búsqueda modal" at bounding box center [784, 372] width 1568 height 744
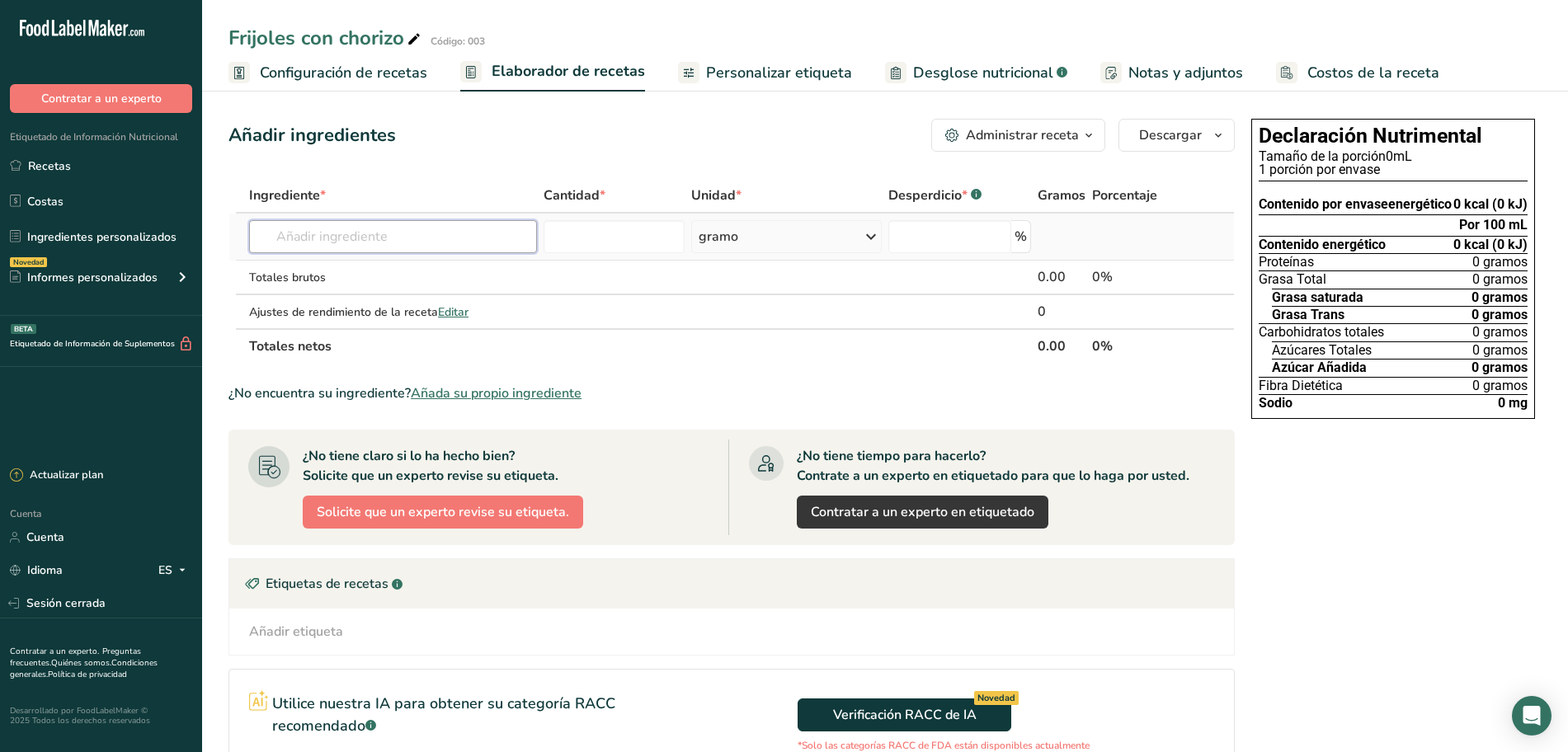
click at [398, 237] on input "text" at bounding box center [393, 236] width 288 height 33
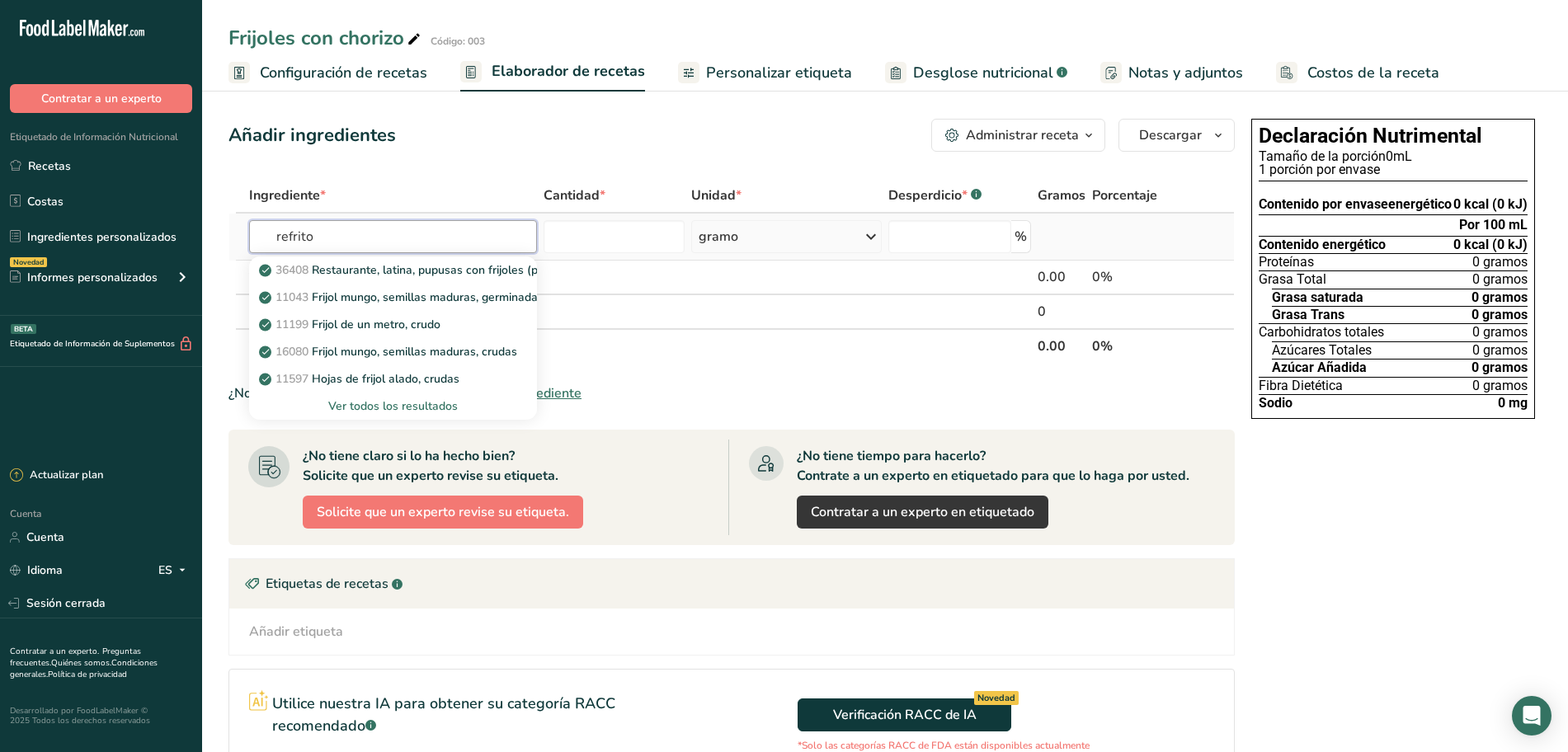
type input "refrito"
click at [403, 399] on font "Ver todos los resultados" at bounding box center [392, 406] width 130 height 16
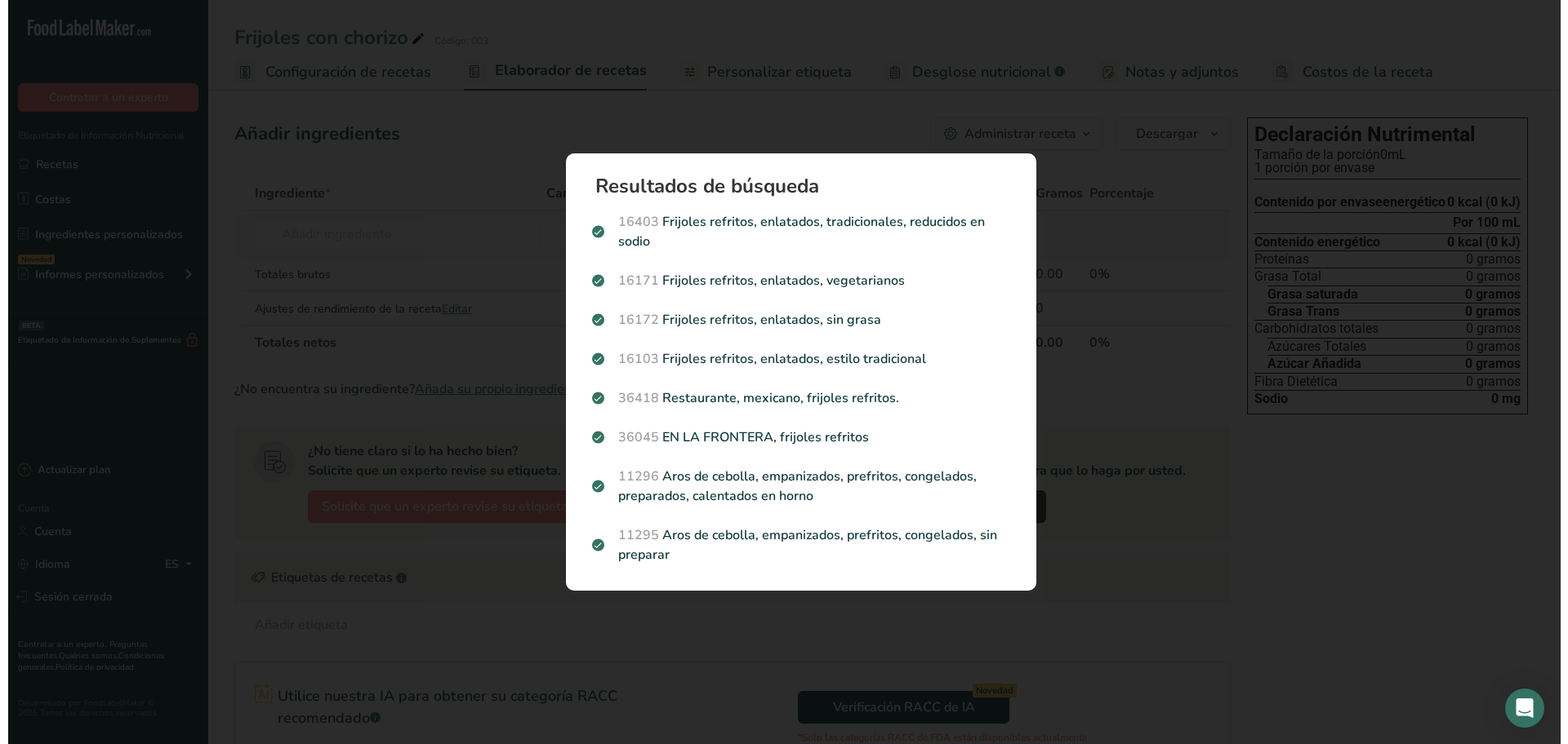
scroll to position [0, 0]
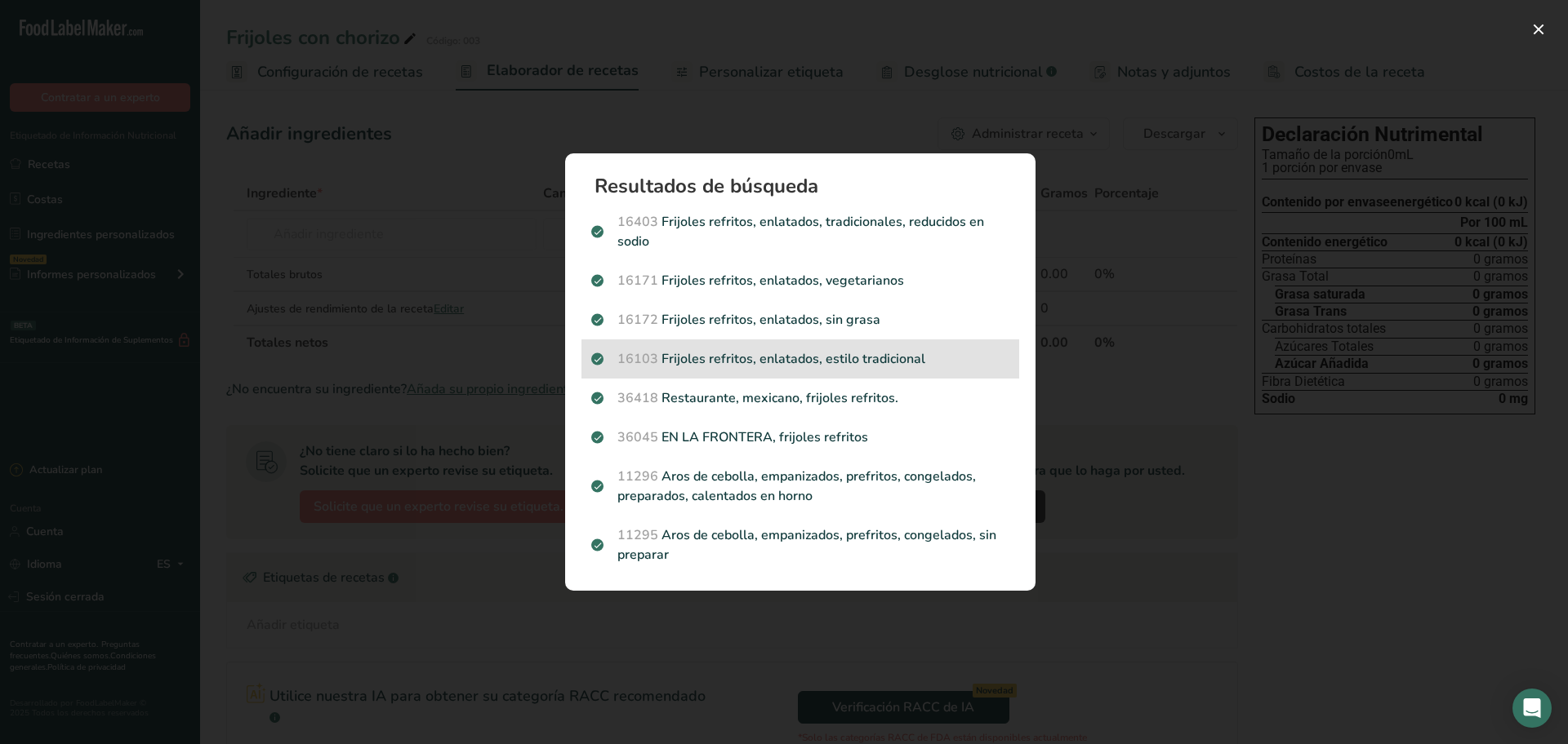
click at [852, 347] on div "16103 Frijoles refritos, enlatados, estilo tradicional" at bounding box center [800, 358] width 438 height 39
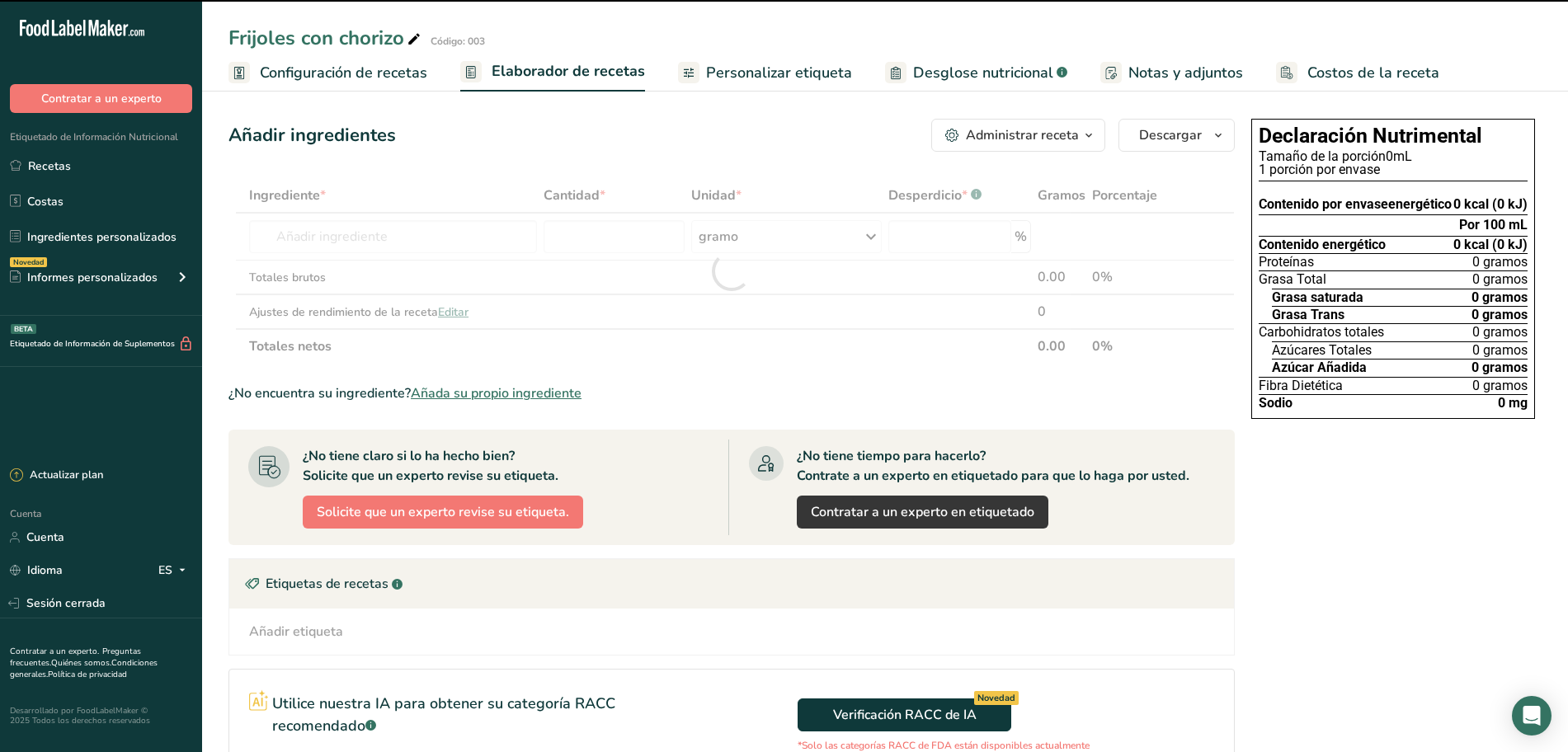
type input "0"
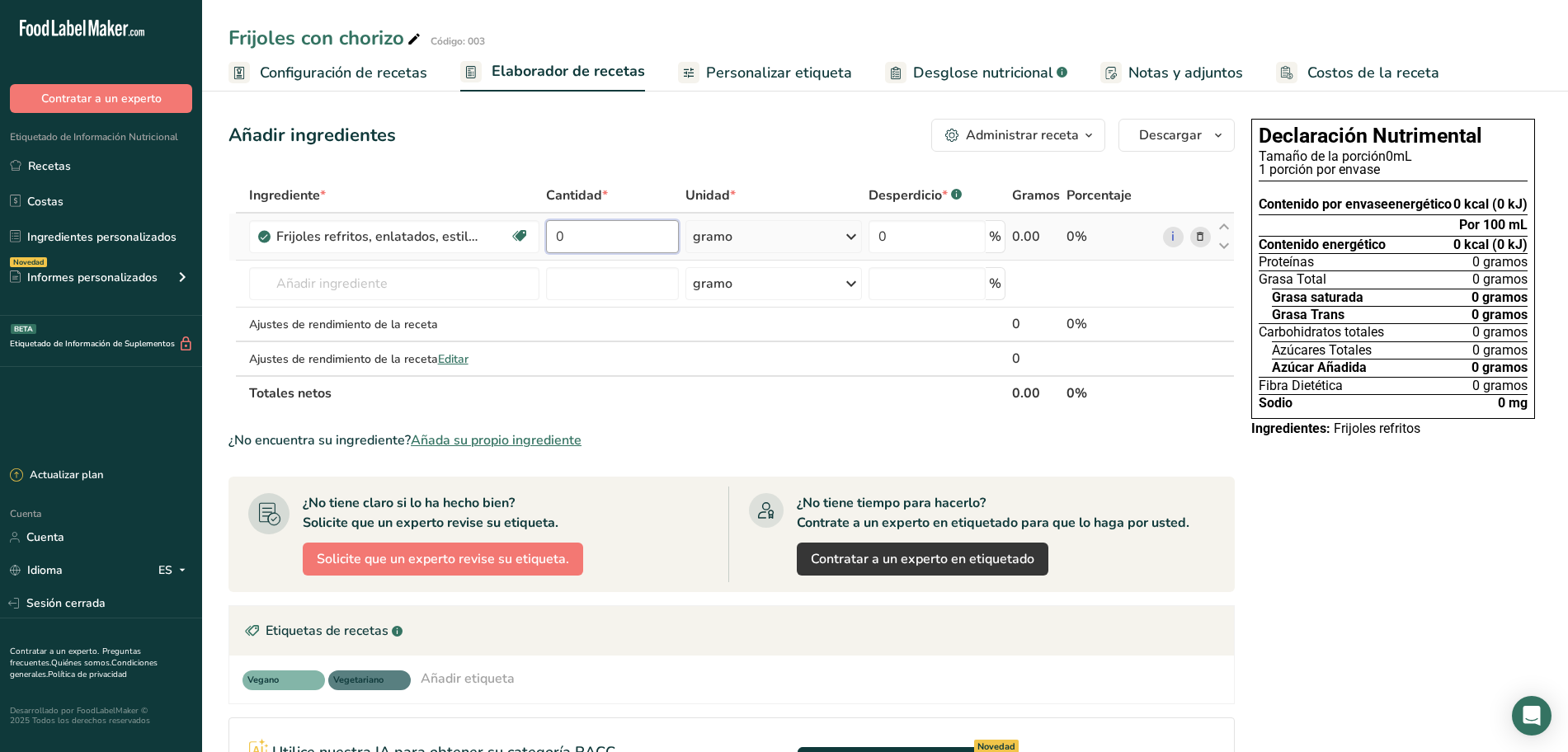
click at [634, 233] on input "0" at bounding box center [612, 236] width 133 height 33
type input "15"
click at [790, 230] on div "Ingrediente * Cantidad * Unidad * Desperdicio * .a-a{fill:#347362;}.b-a{fill:#f…" at bounding box center [732, 294] width 1007 height 233
click at [828, 239] on div "gramo" at bounding box center [774, 236] width 176 height 33
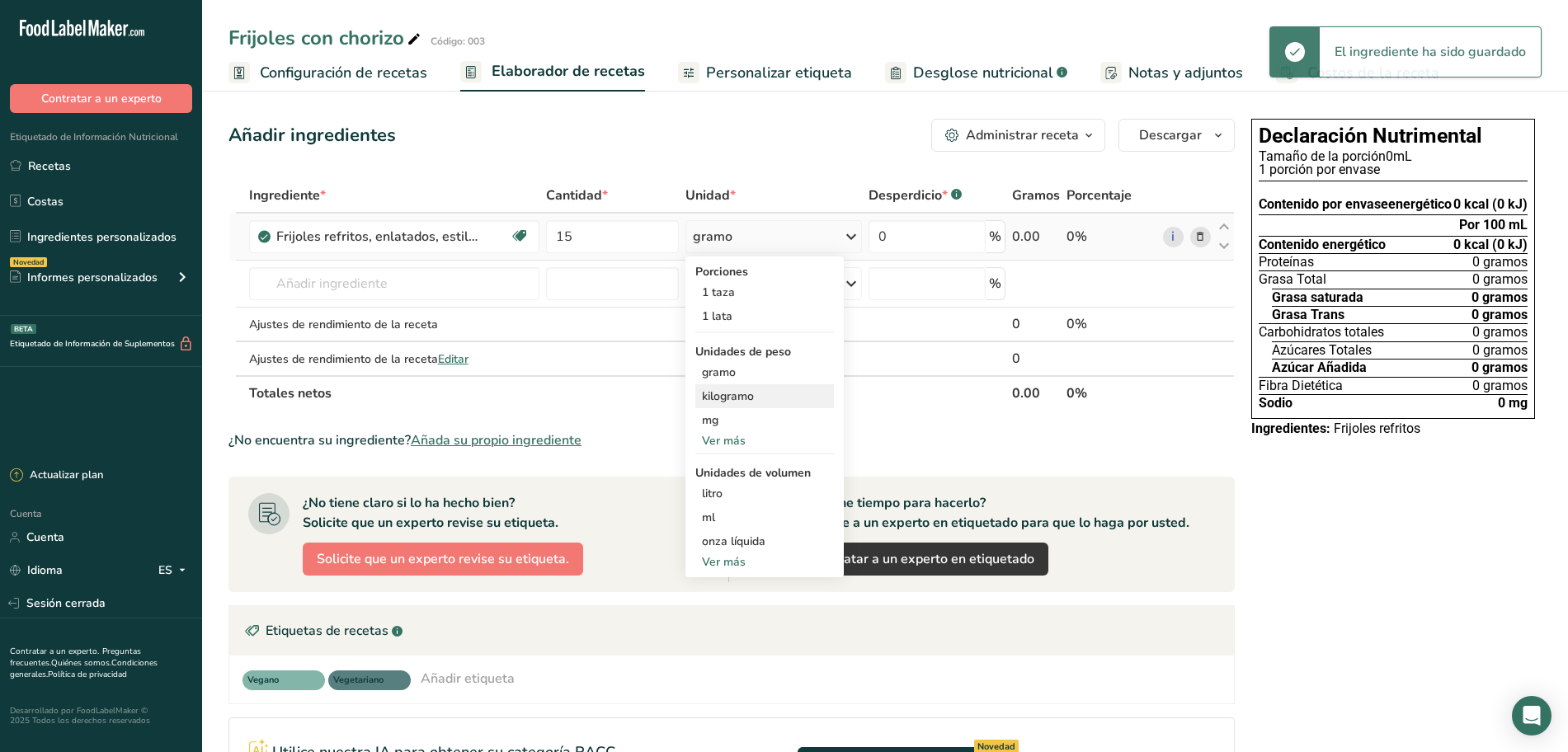
click at [735, 400] on font "kilogramo" at bounding box center [727, 397] width 52 height 16
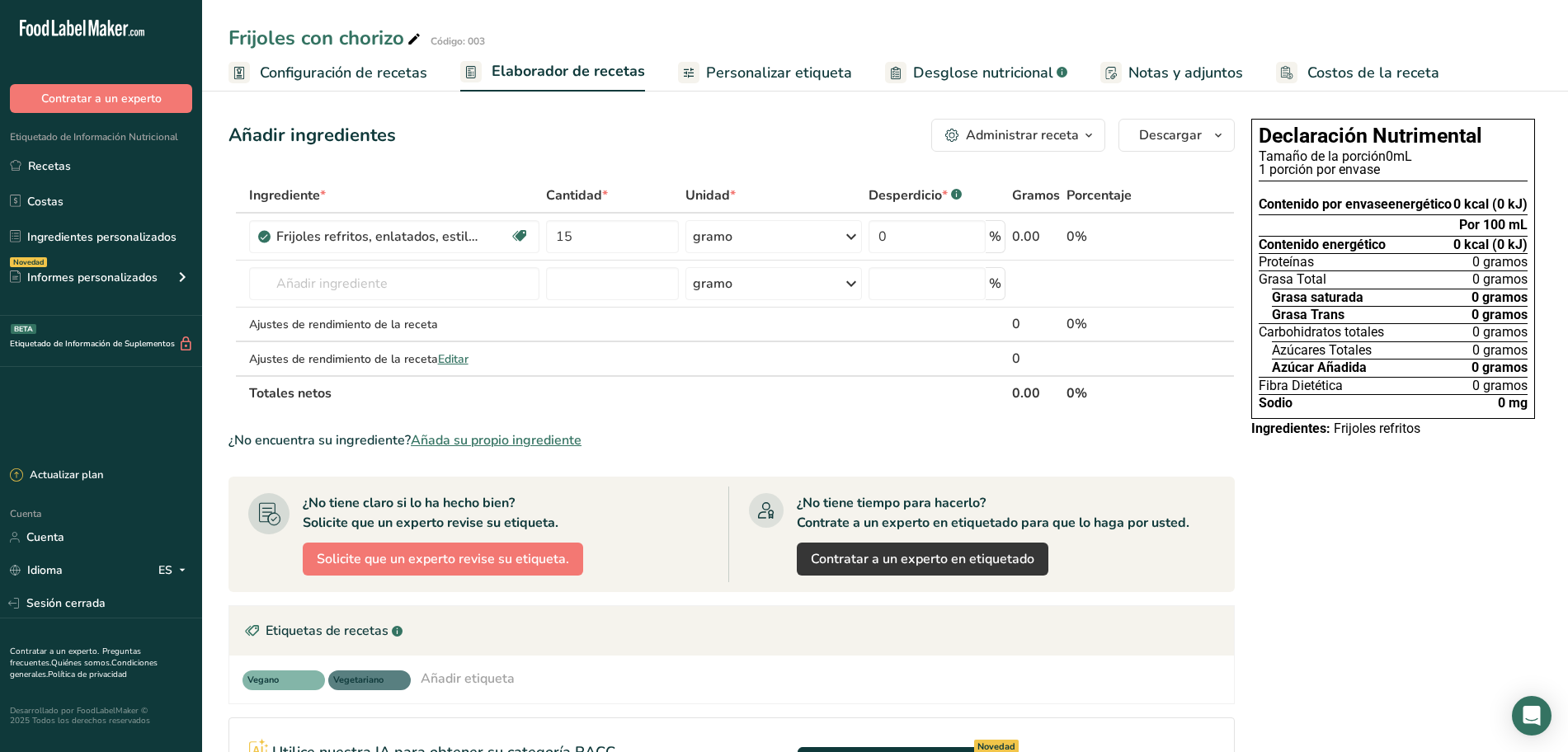
click at [750, 71] on font "Personalizar etiqueta" at bounding box center [779, 72] width 146 height 19
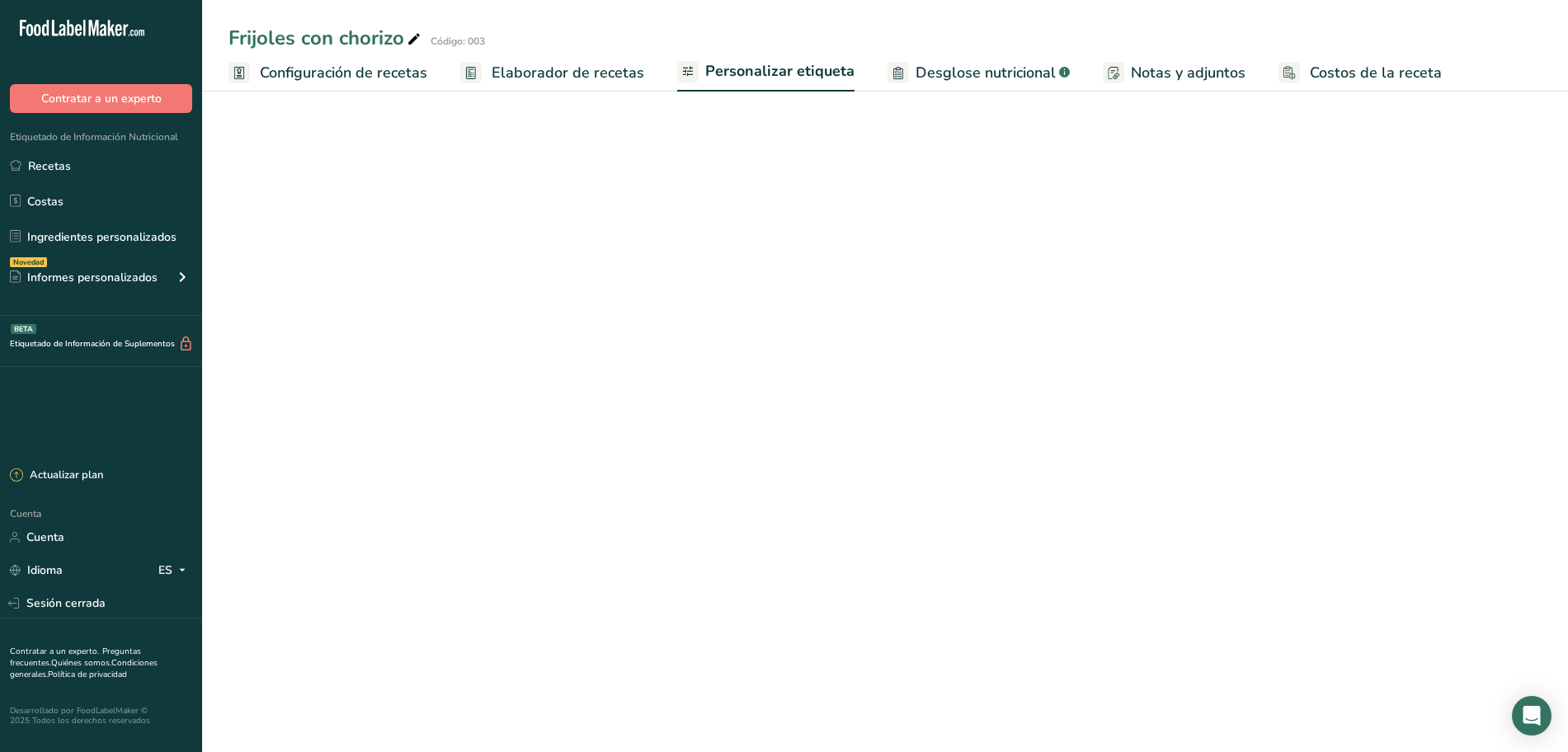
click at [564, 66] on font "Elaborador de recetas" at bounding box center [568, 72] width 152 height 19
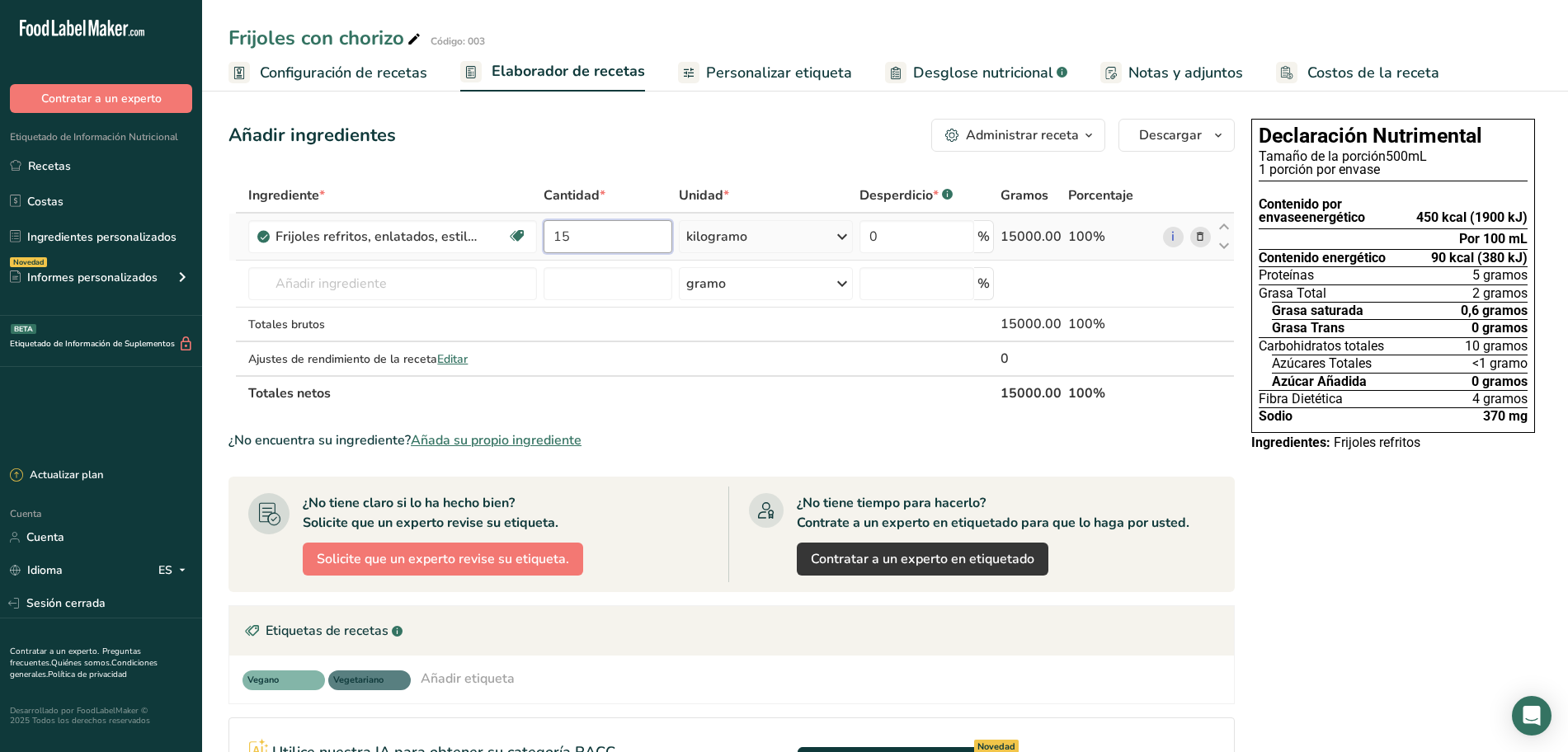
click at [586, 241] on input "15" at bounding box center [608, 236] width 129 height 33
type input "1"
type input "30"
click at [768, 169] on div "Añadir ingredientes Administrar receta Eliminar receta Duplicar receta Receta d…" at bounding box center [736, 580] width 1016 height 936
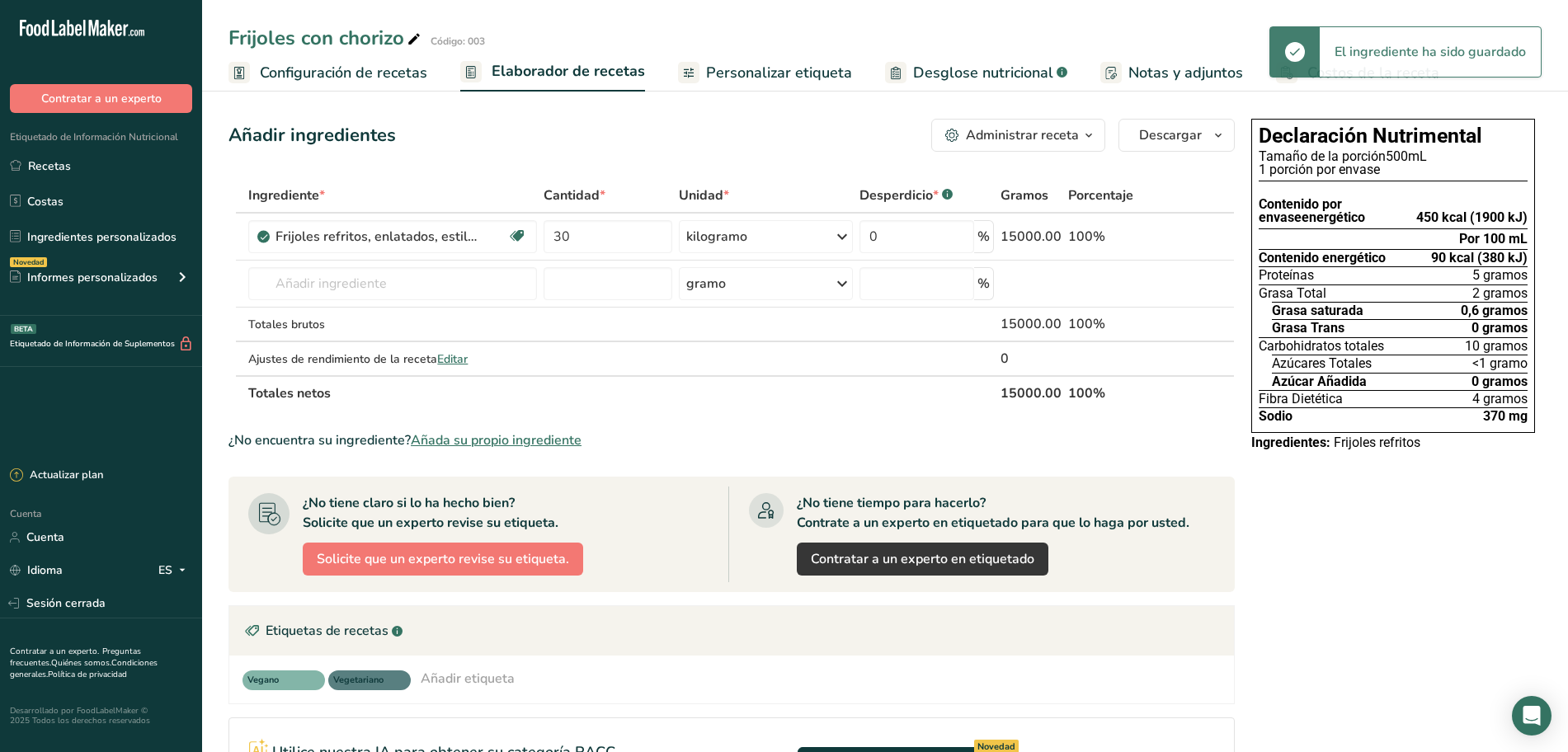
click at [726, 69] on font "Personalizar etiqueta" at bounding box center [779, 72] width 146 height 19
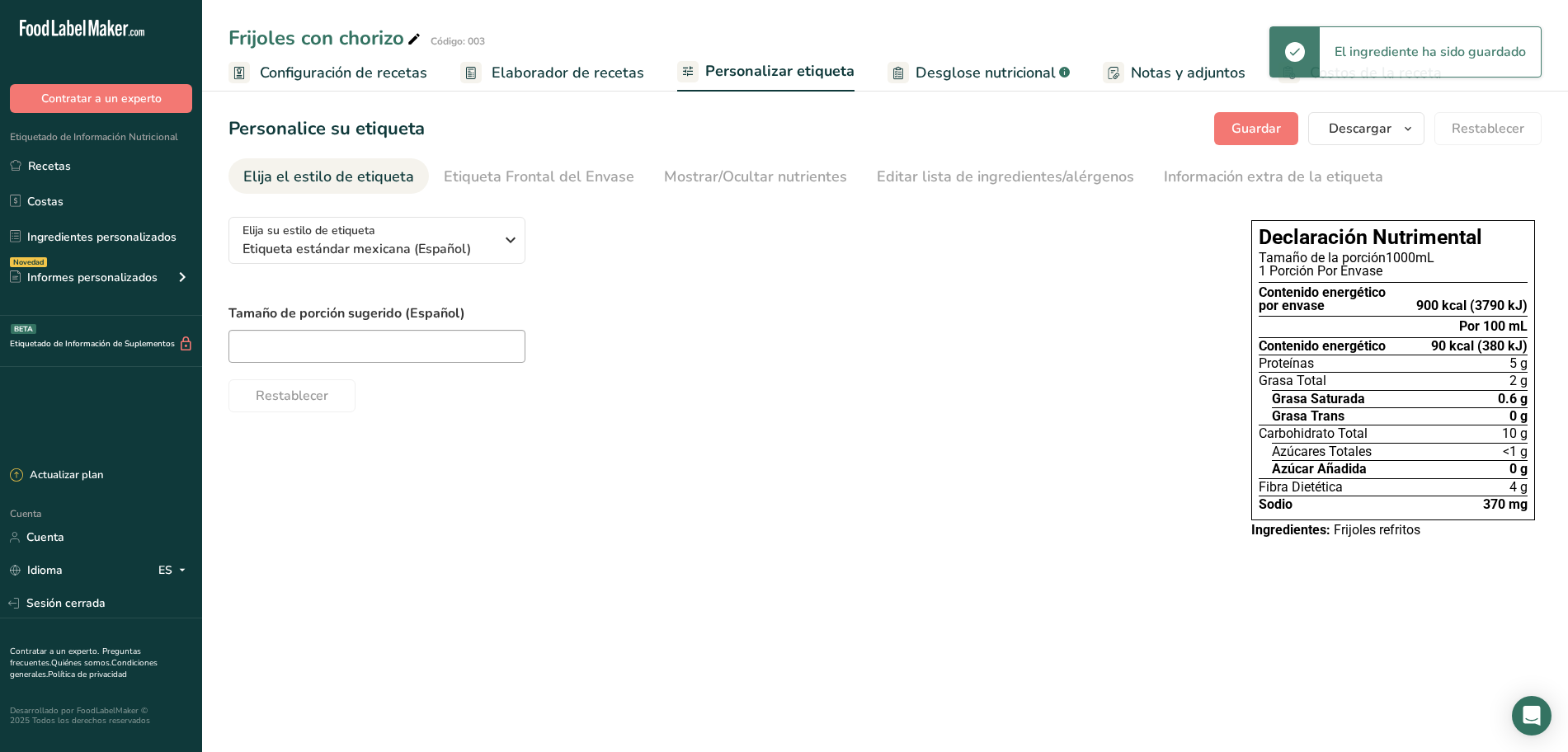
click at [595, 69] on font "Elaborador de recetas" at bounding box center [568, 72] width 152 height 19
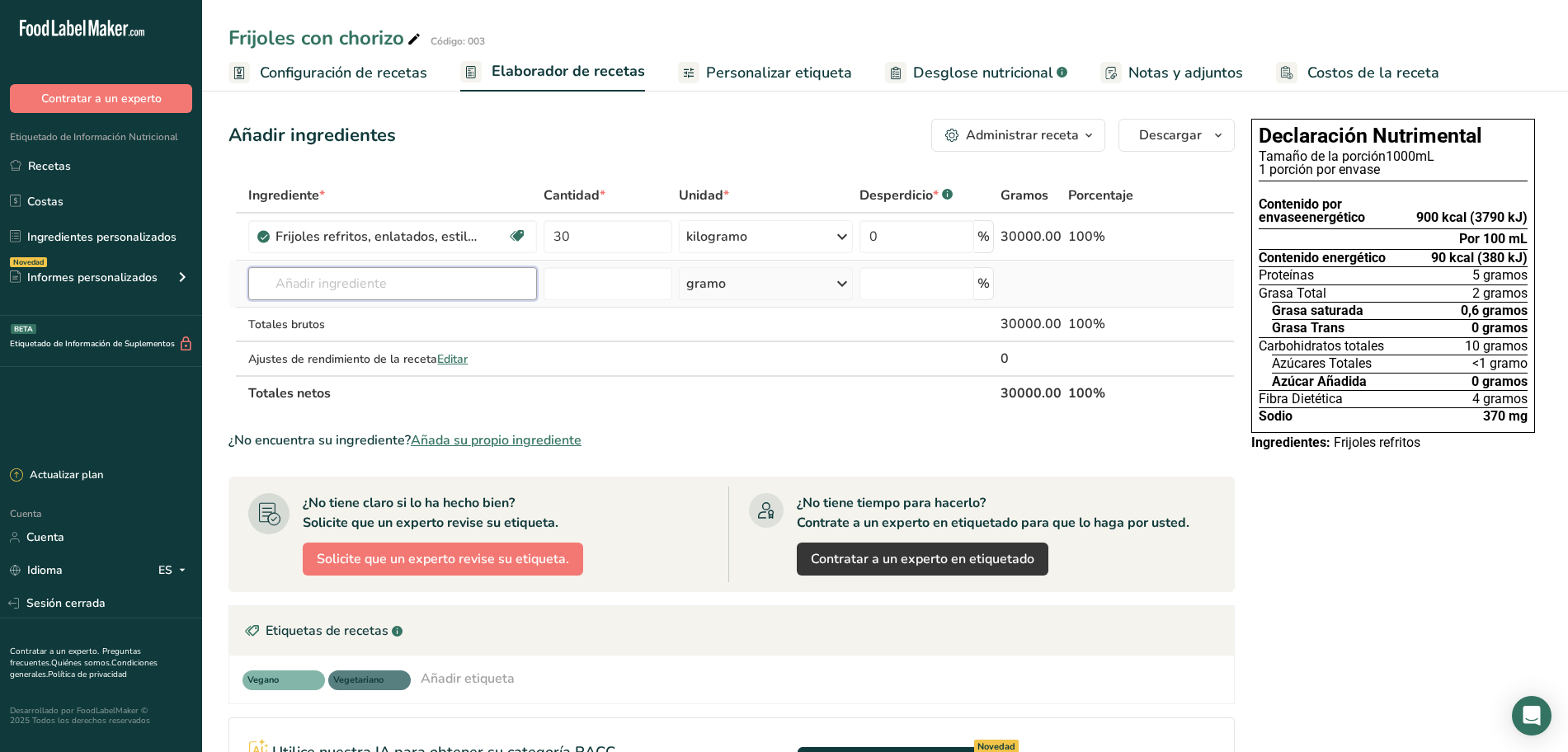
click at [412, 287] on input "text" at bounding box center [393, 283] width 289 height 33
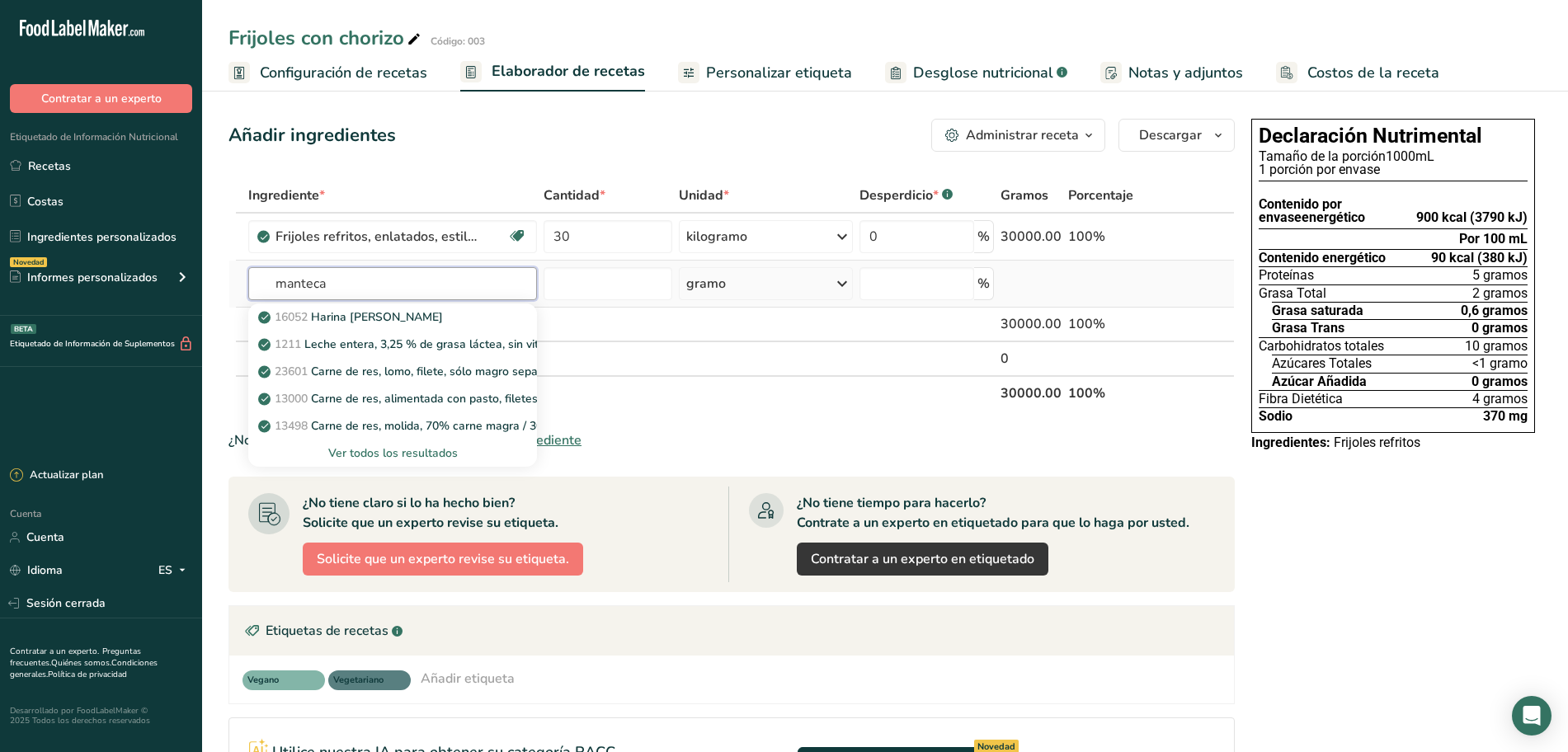
type input "manteca"
click at [421, 447] on font "Ver todos los resultados" at bounding box center [392, 453] width 130 height 16
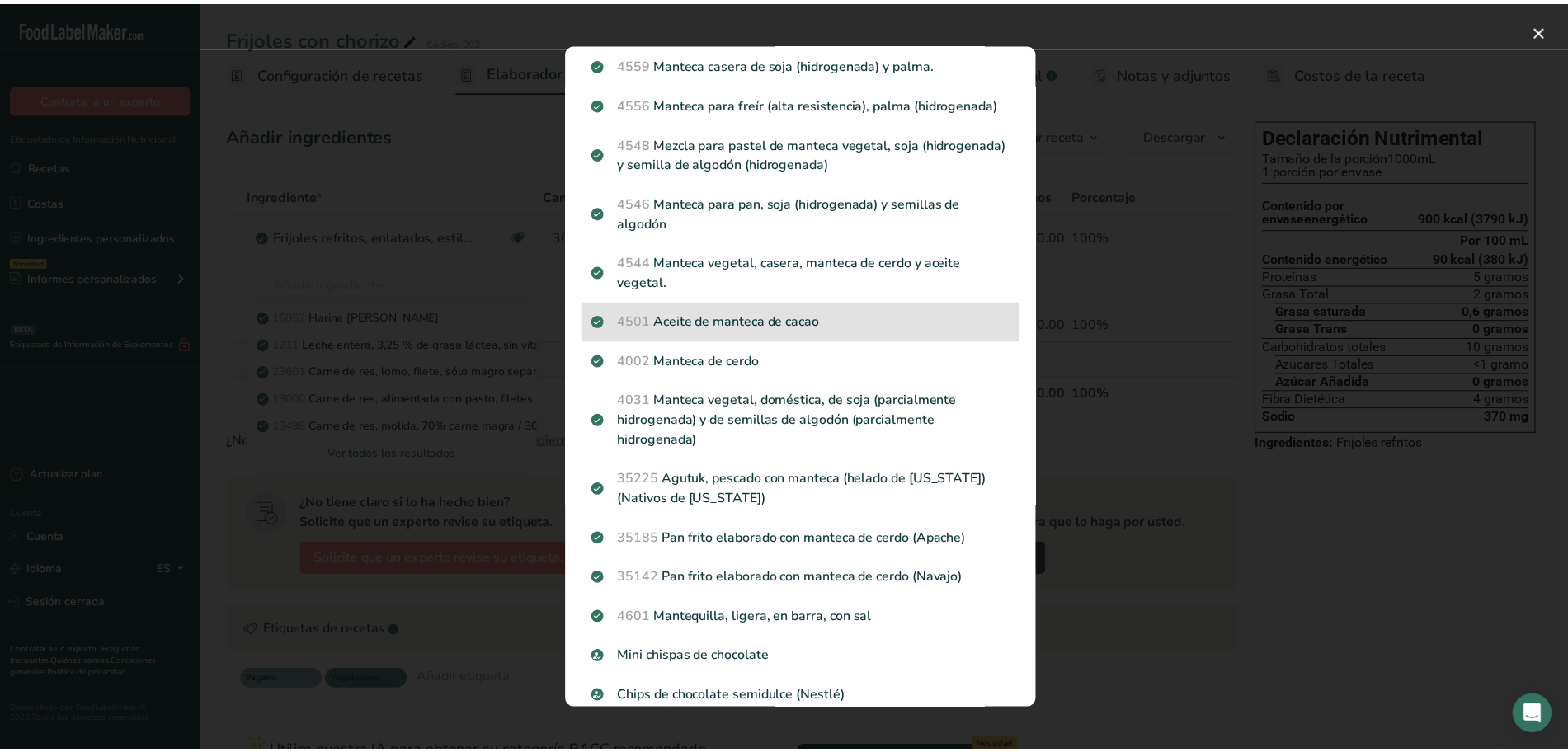
scroll to position [1031, 0]
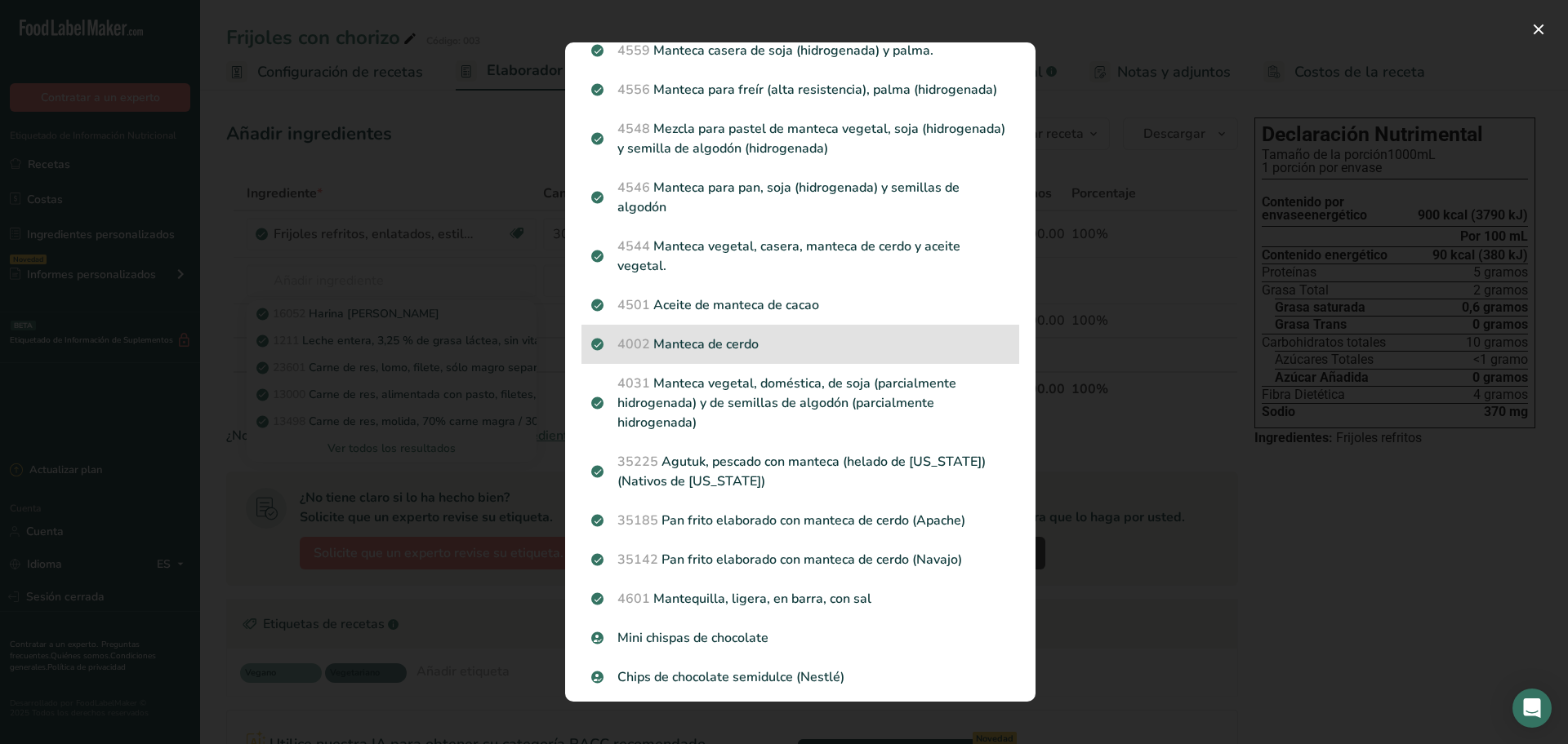
click at [697, 353] on font "Manteca de cerdo" at bounding box center [706, 345] width 106 height 18
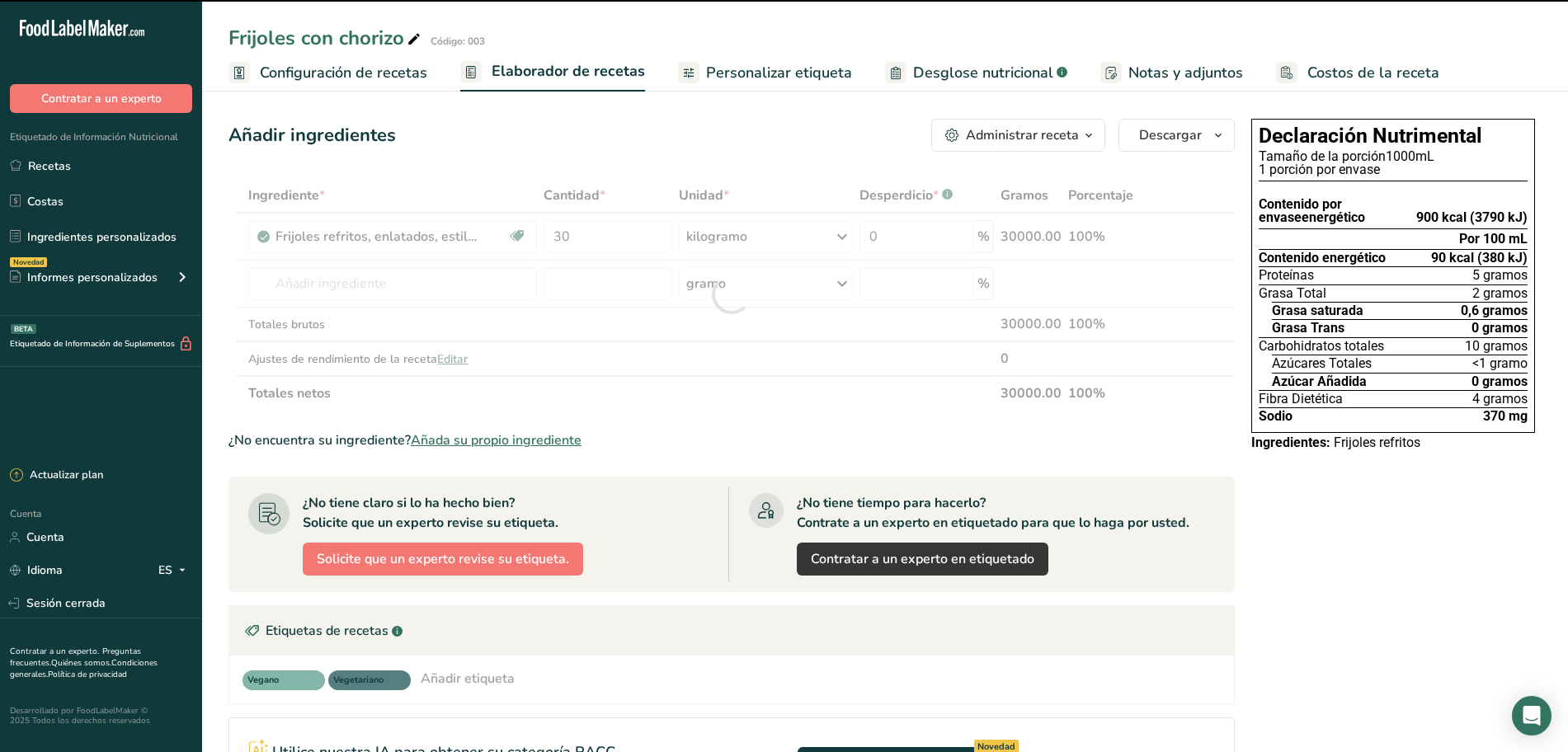
type input "0"
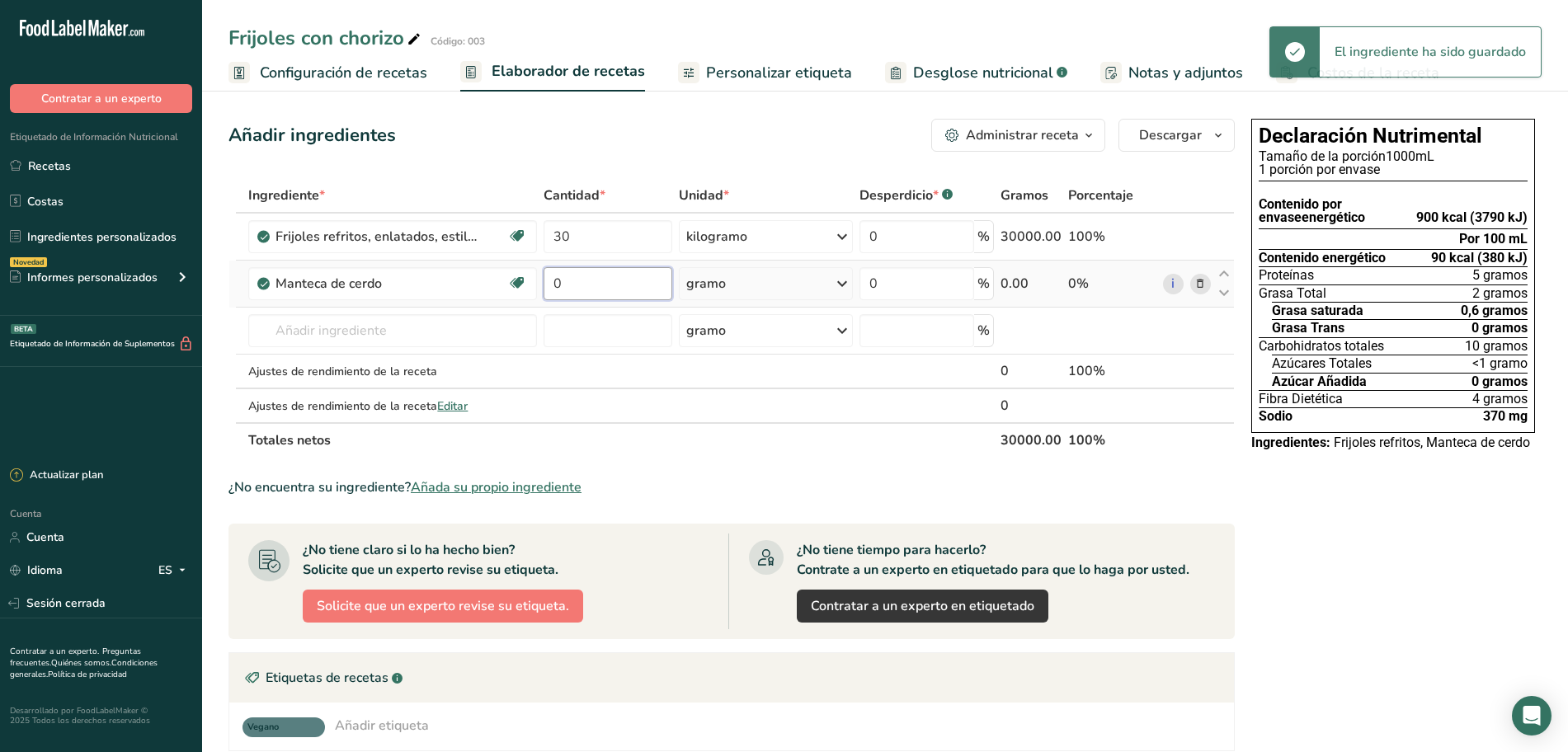
click at [643, 283] on input "0" at bounding box center [608, 283] width 129 height 33
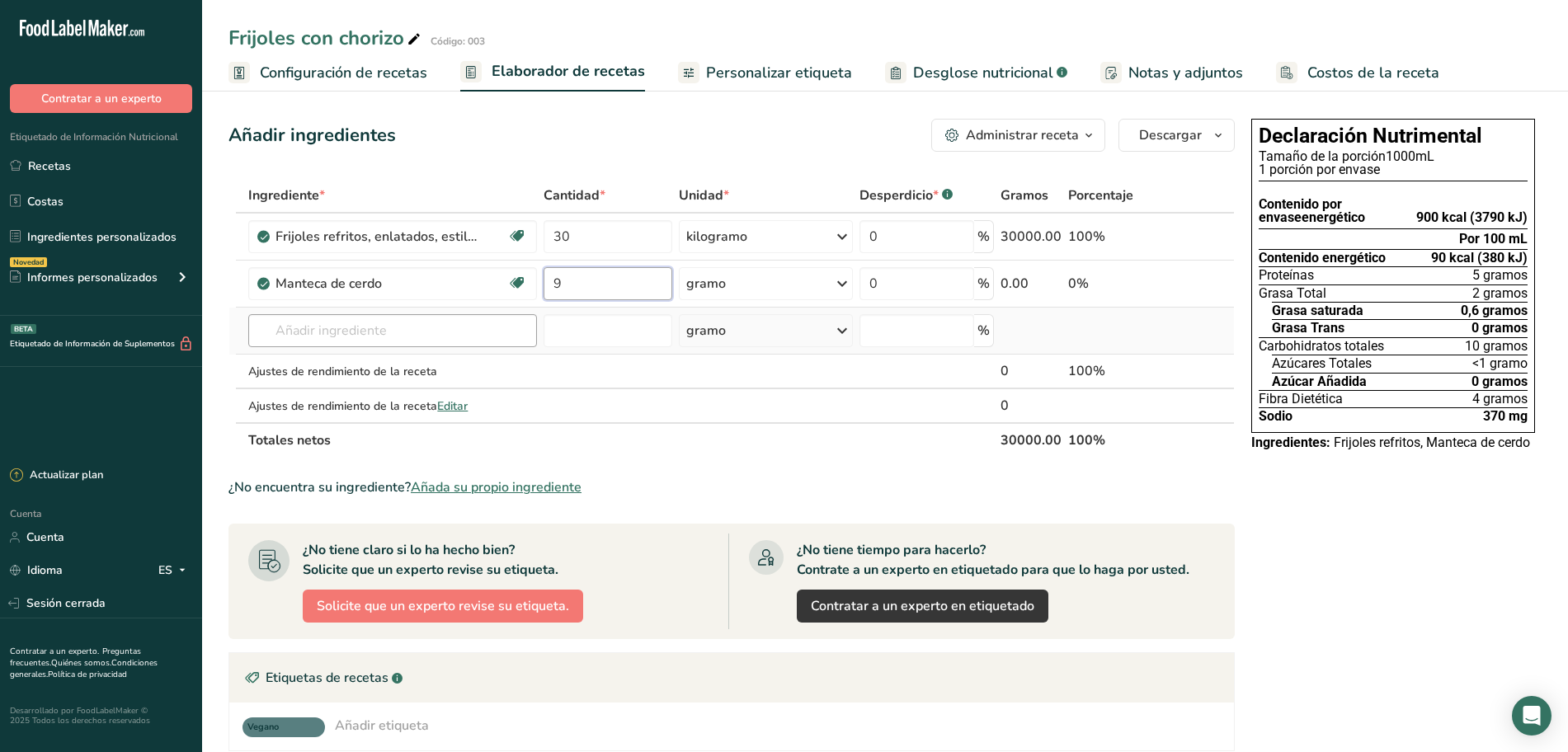
type input "9"
click at [405, 329] on div "Ingrediente * Cantidad * Unidad * Desperdicio * .a-a{fill:#347362;}.b-a{fill:#f…" at bounding box center [732, 317] width 1007 height 279
type input "chorizo"
click at [343, 385] on font "Ver todos los resultados" at bounding box center [326, 391] width 130 height 16
click at [338, 319] on input "text" at bounding box center [393, 331] width 289 height 33
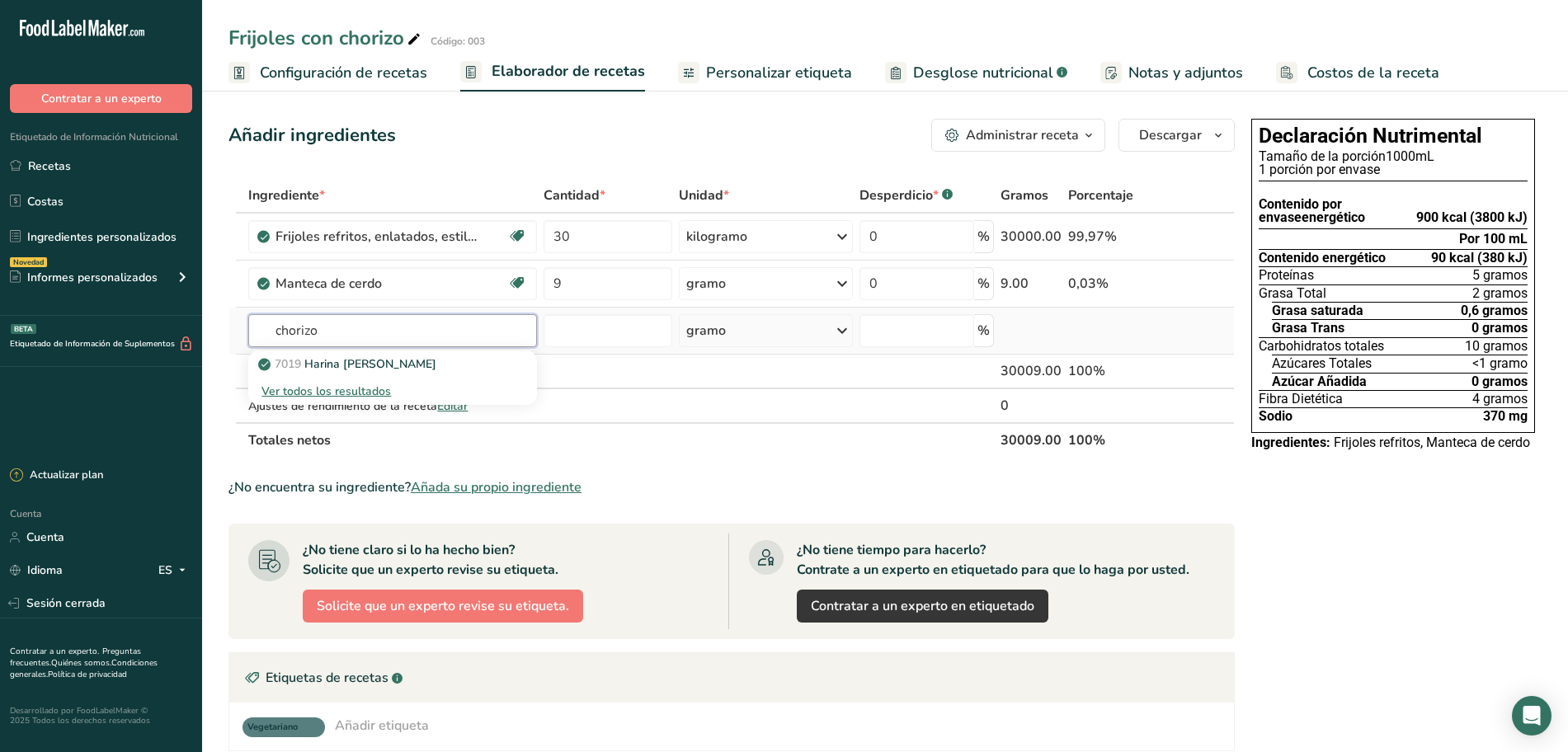
type input "chorizo"
click at [340, 386] on font "Ver todos los resultados" at bounding box center [326, 391] width 130 height 16
click at [392, 325] on input "text" at bounding box center [393, 331] width 289 height 33
type input "chorizo"
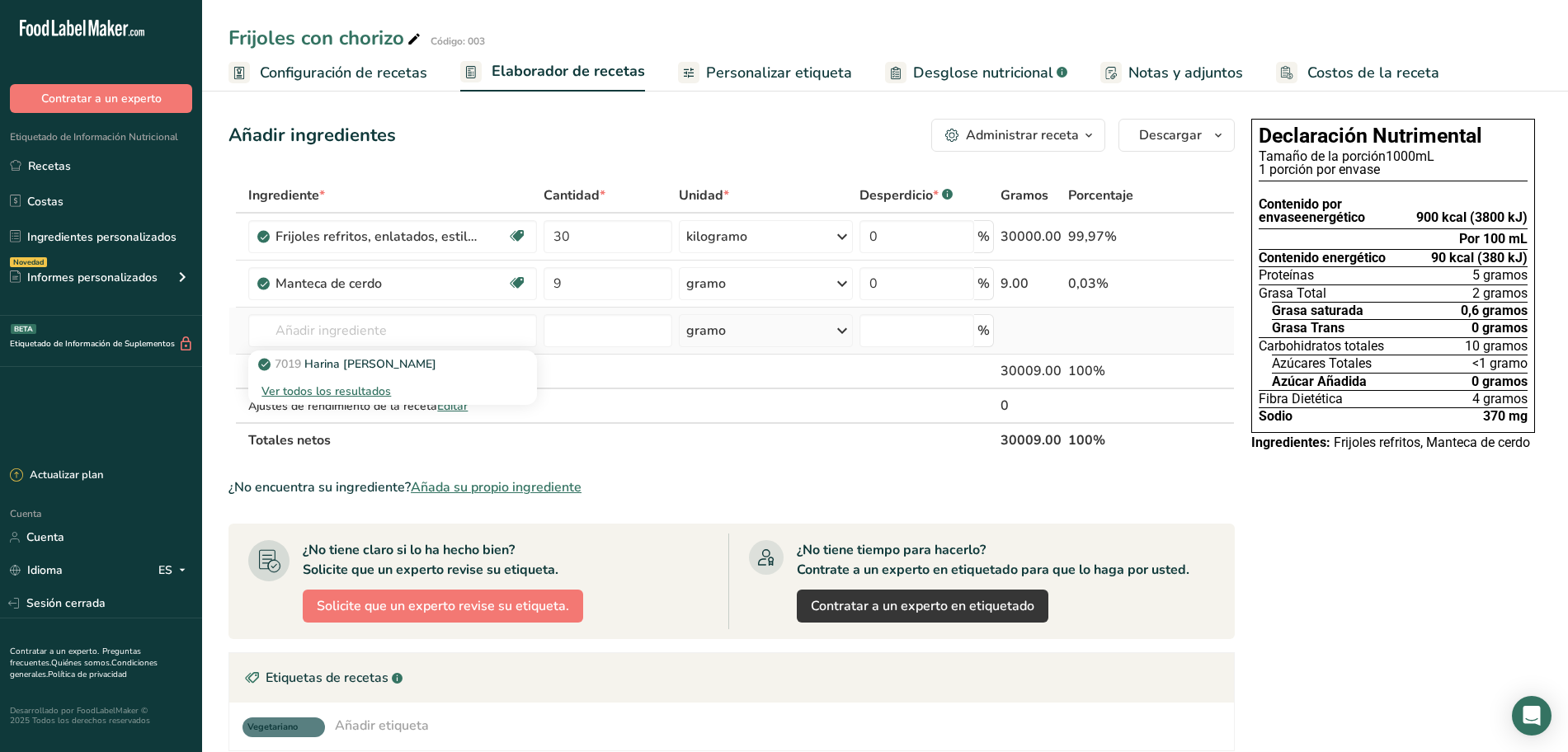
click at [381, 383] on font "Ver todos los resultados" at bounding box center [326, 391] width 130 height 16
click at [353, 334] on input "text" at bounding box center [393, 331] width 289 height 33
type input "ajo polvo"
click at [354, 388] on font "Ver todos los resultados" at bounding box center [326, 391] width 130 height 16
click at [360, 327] on input "text" at bounding box center [393, 331] width 289 height 33
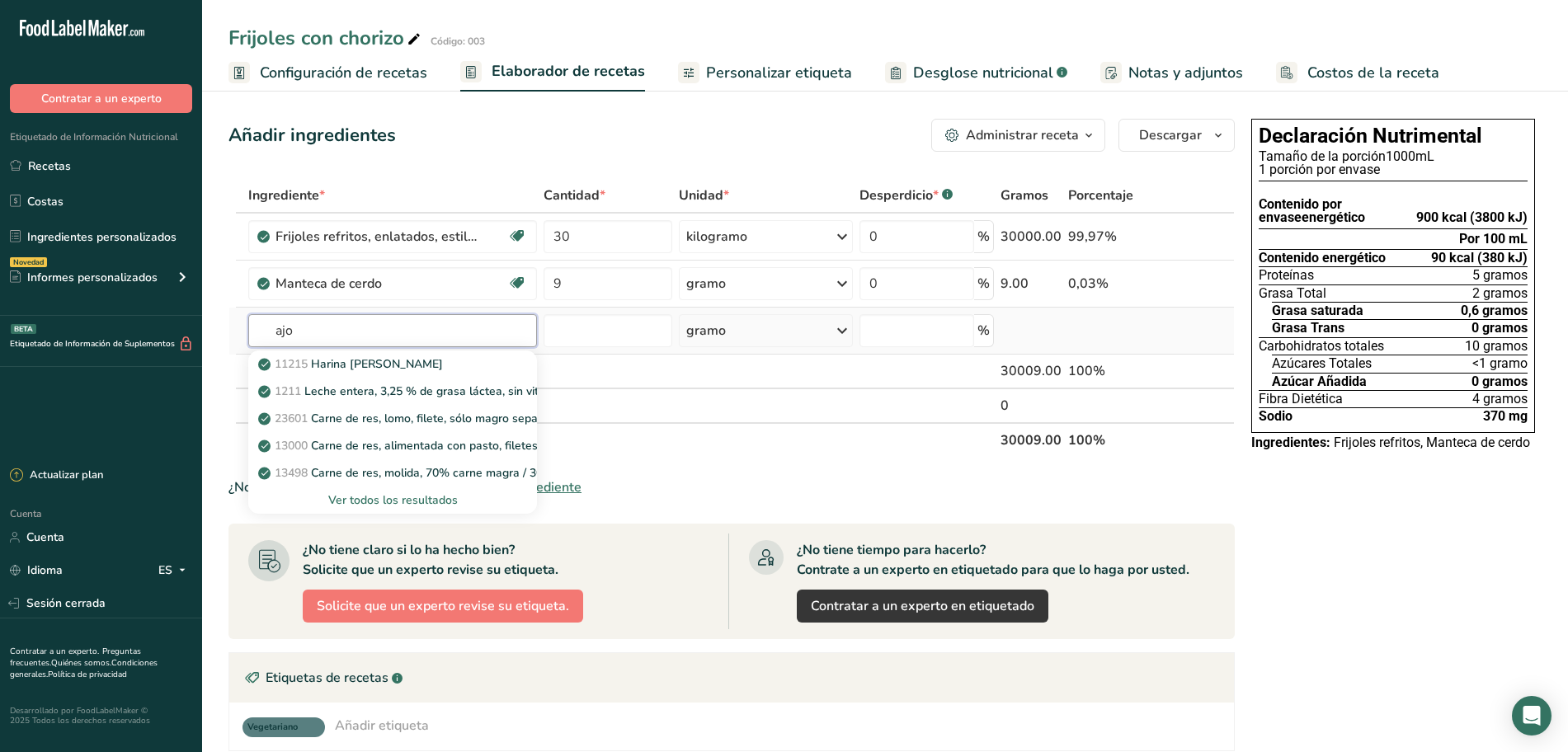
type input "ajo"
click at [378, 496] on font "Ver todos los resultados" at bounding box center [392, 501] width 130 height 16
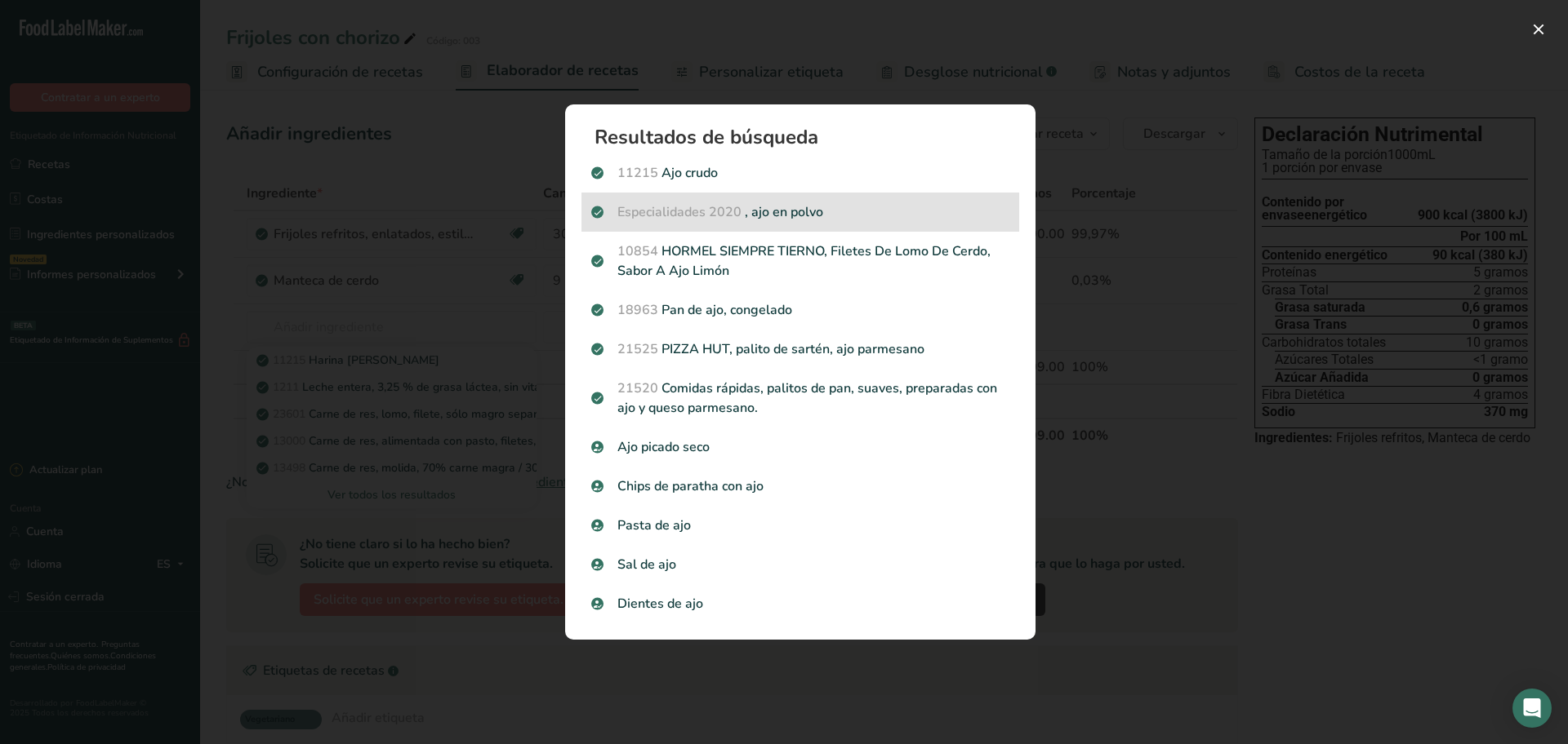
click at [757, 214] on font ", ajo en polvo" at bounding box center [784, 212] width 79 height 18
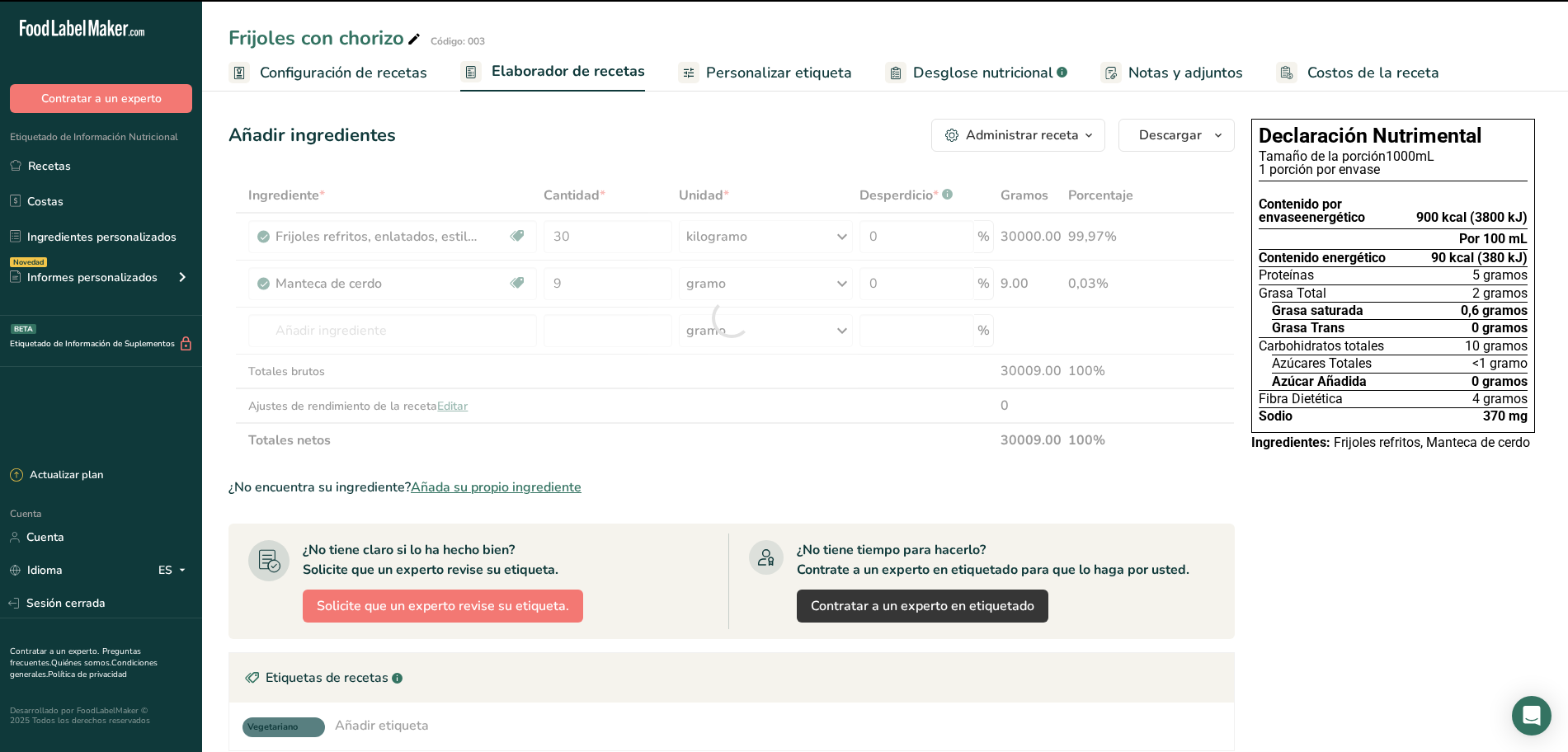
type input "0"
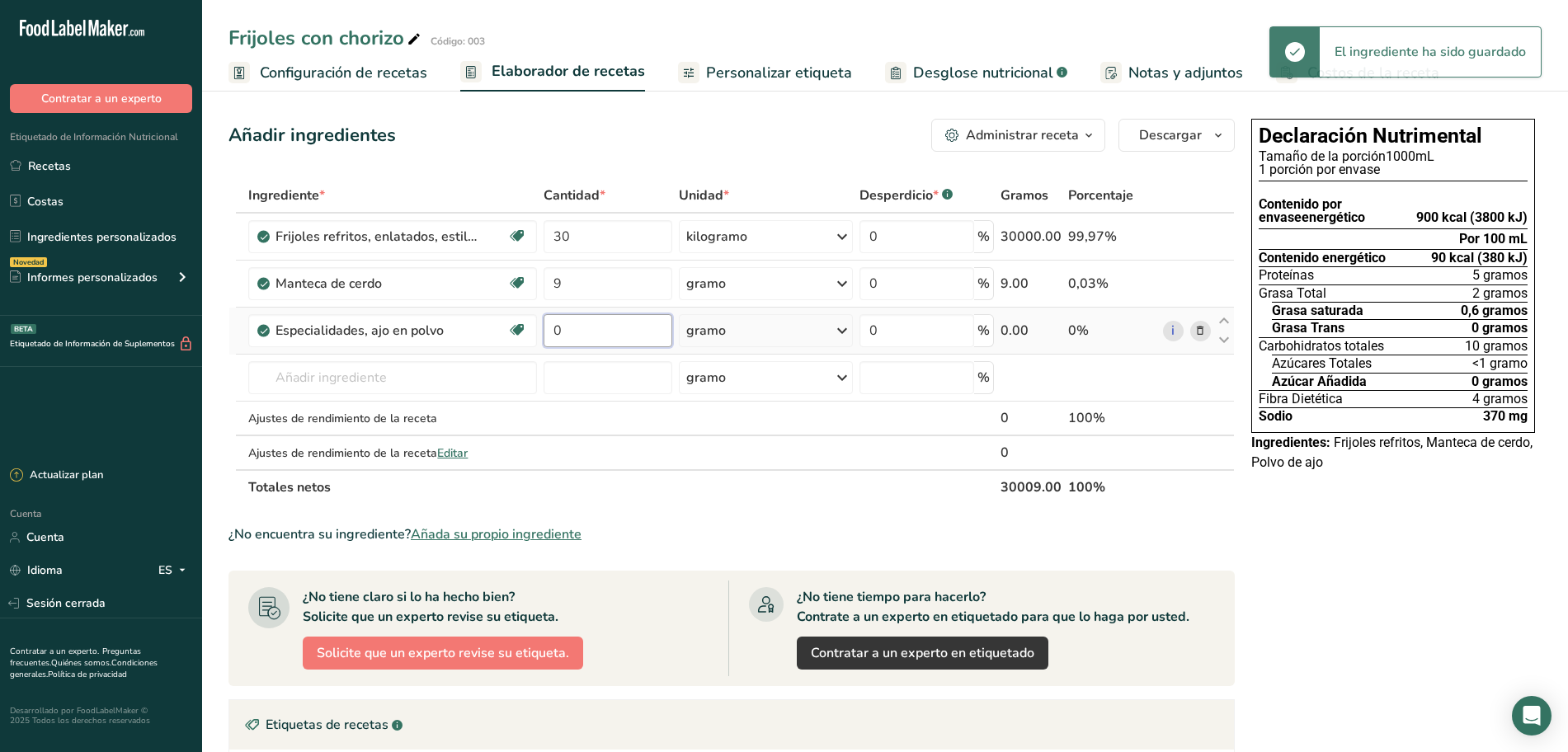
click at [618, 326] on input "0" at bounding box center [608, 331] width 129 height 33
type input "3"
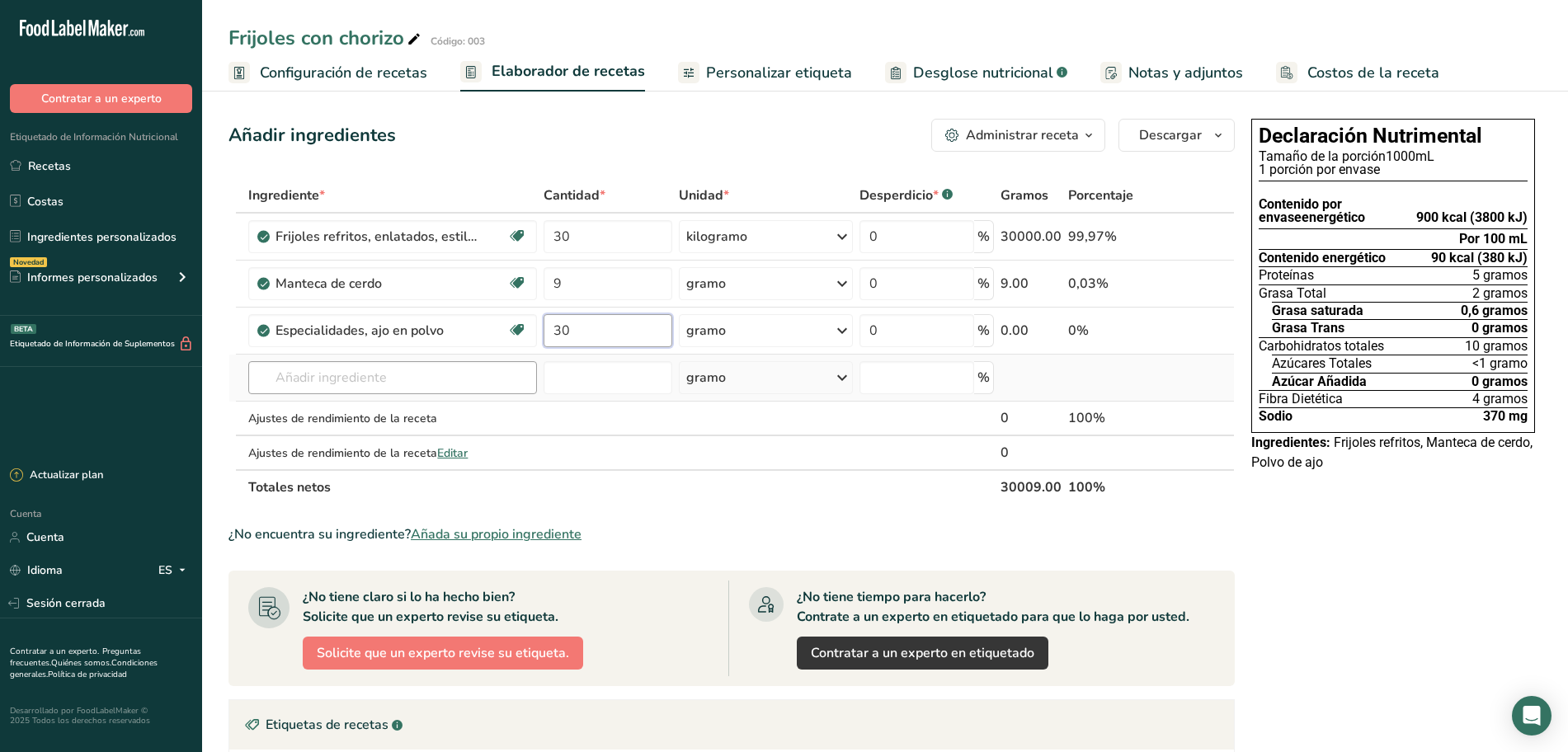
type input "30"
click at [387, 366] on div "Ingrediente * Cantidad * Unidad * Desperdicio * .a-a{fill:#347362;}.b-a{fill:#f…" at bounding box center [732, 341] width 1007 height 327
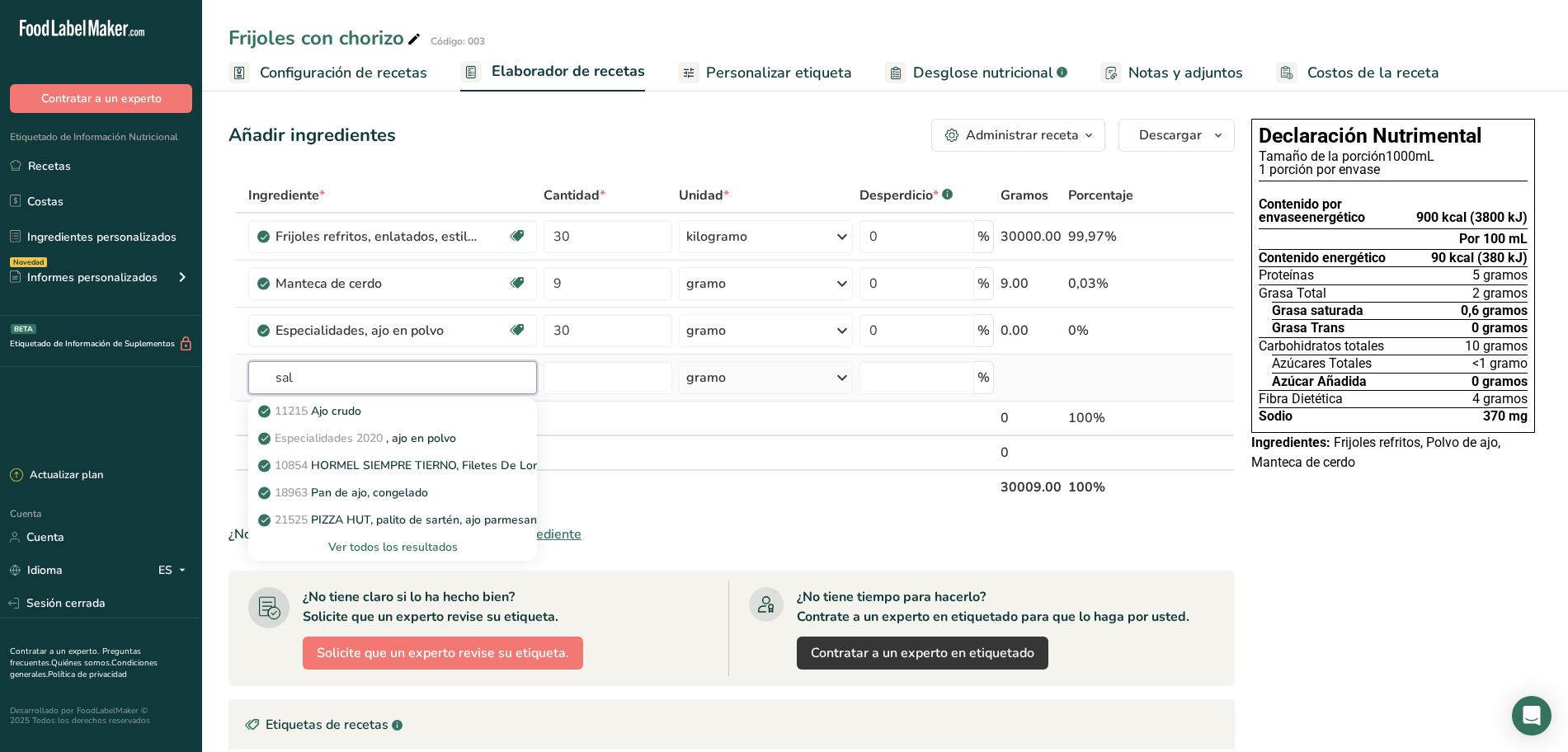
type input "sal"
click at [379, 545] on font "Ver todos los resultados" at bounding box center [392, 547] width 130 height 16
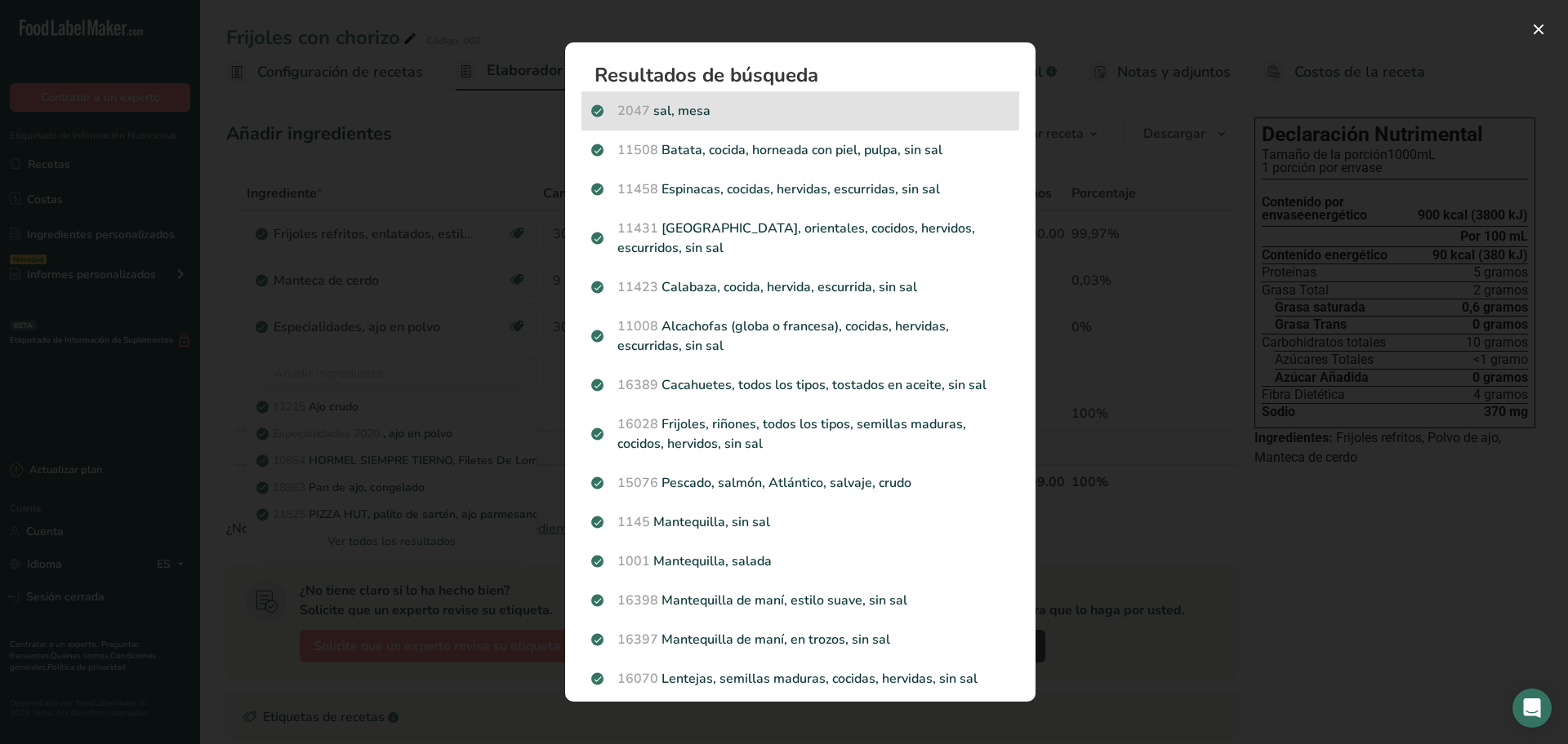
click at [696, 98] on div "2047 sal, [GEOGRAPHIC_DATA]" at bounding box center [800, 111] width 438 height 39
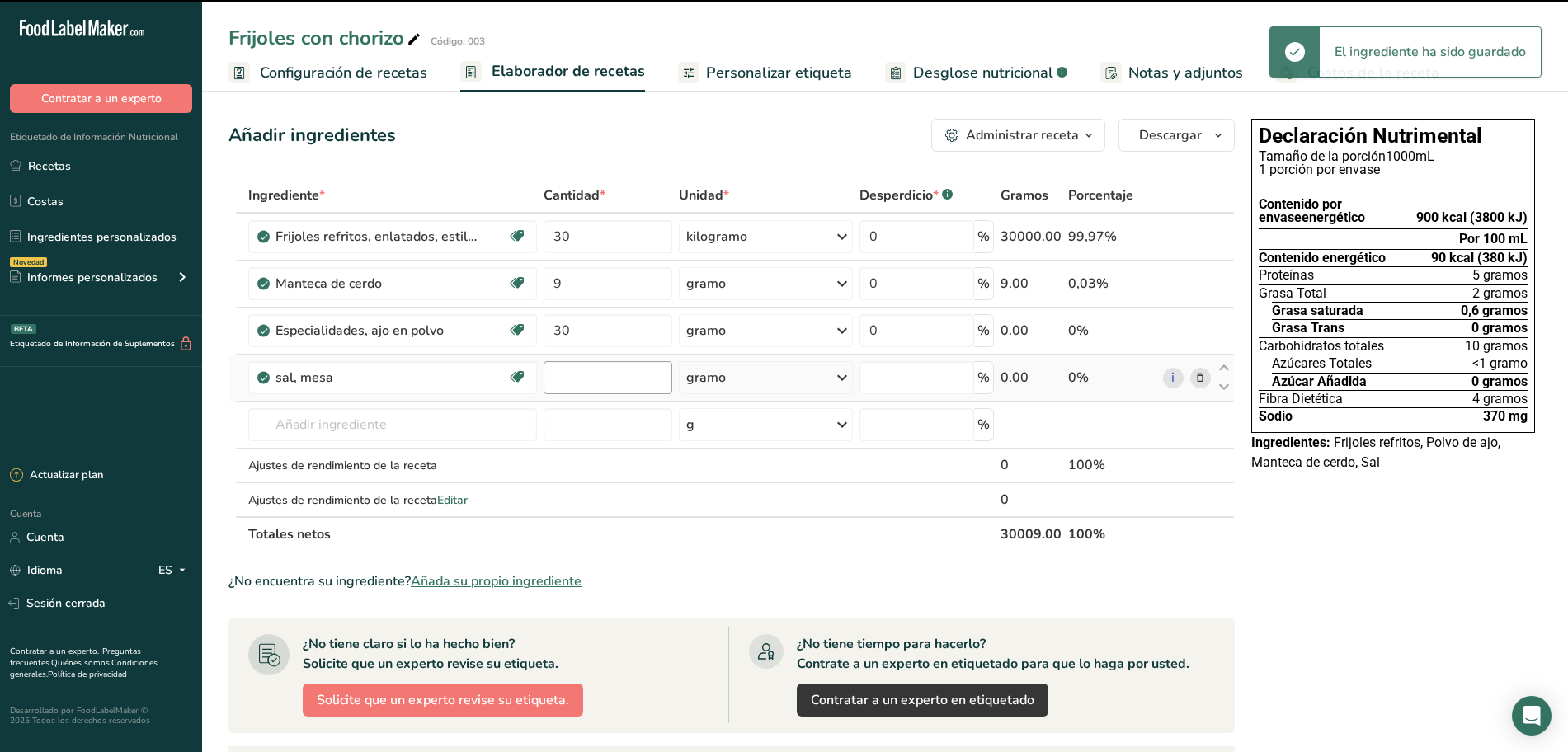
type input "0"
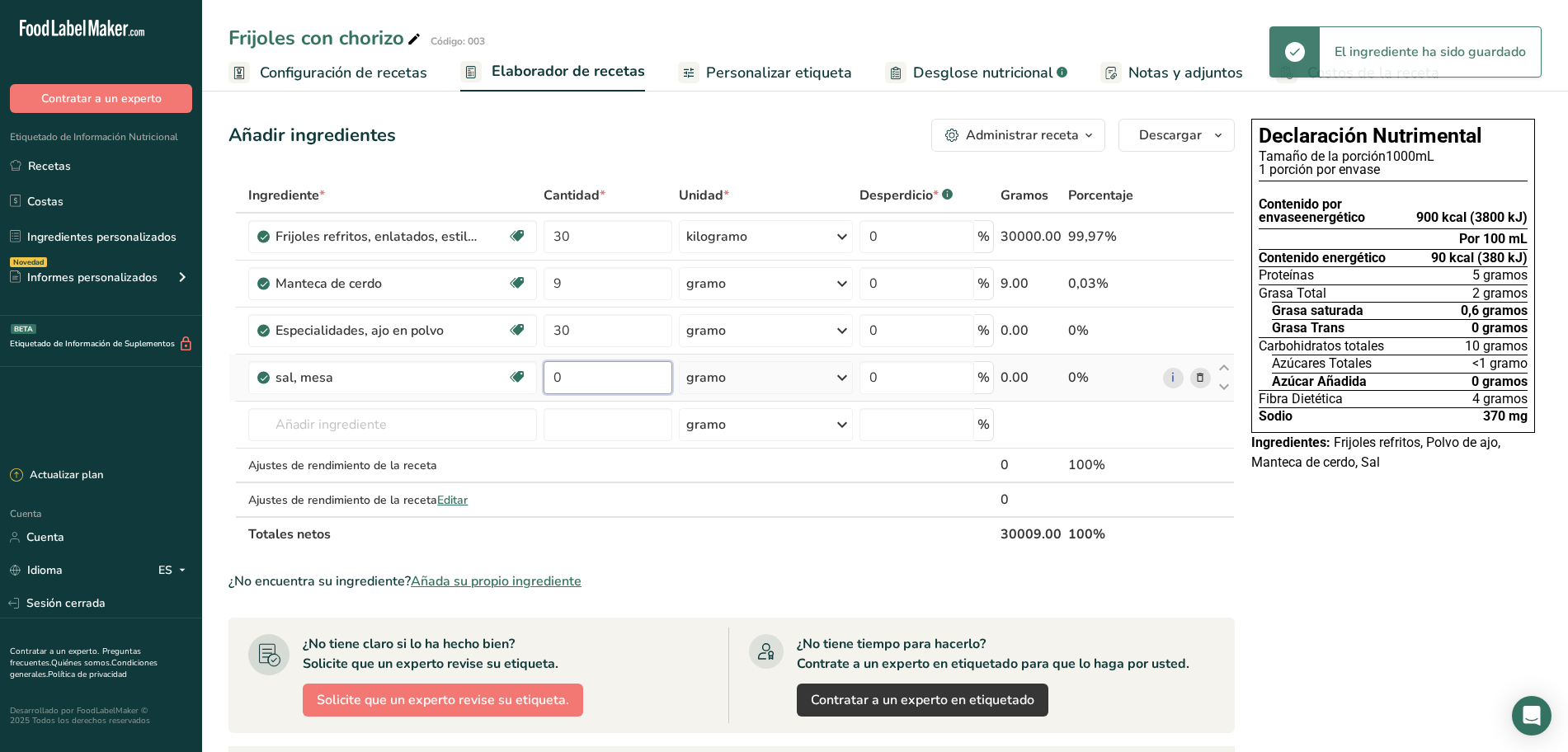
click at [631, 384] on input "0" at bounding box center [608, 377] width 129 height 33
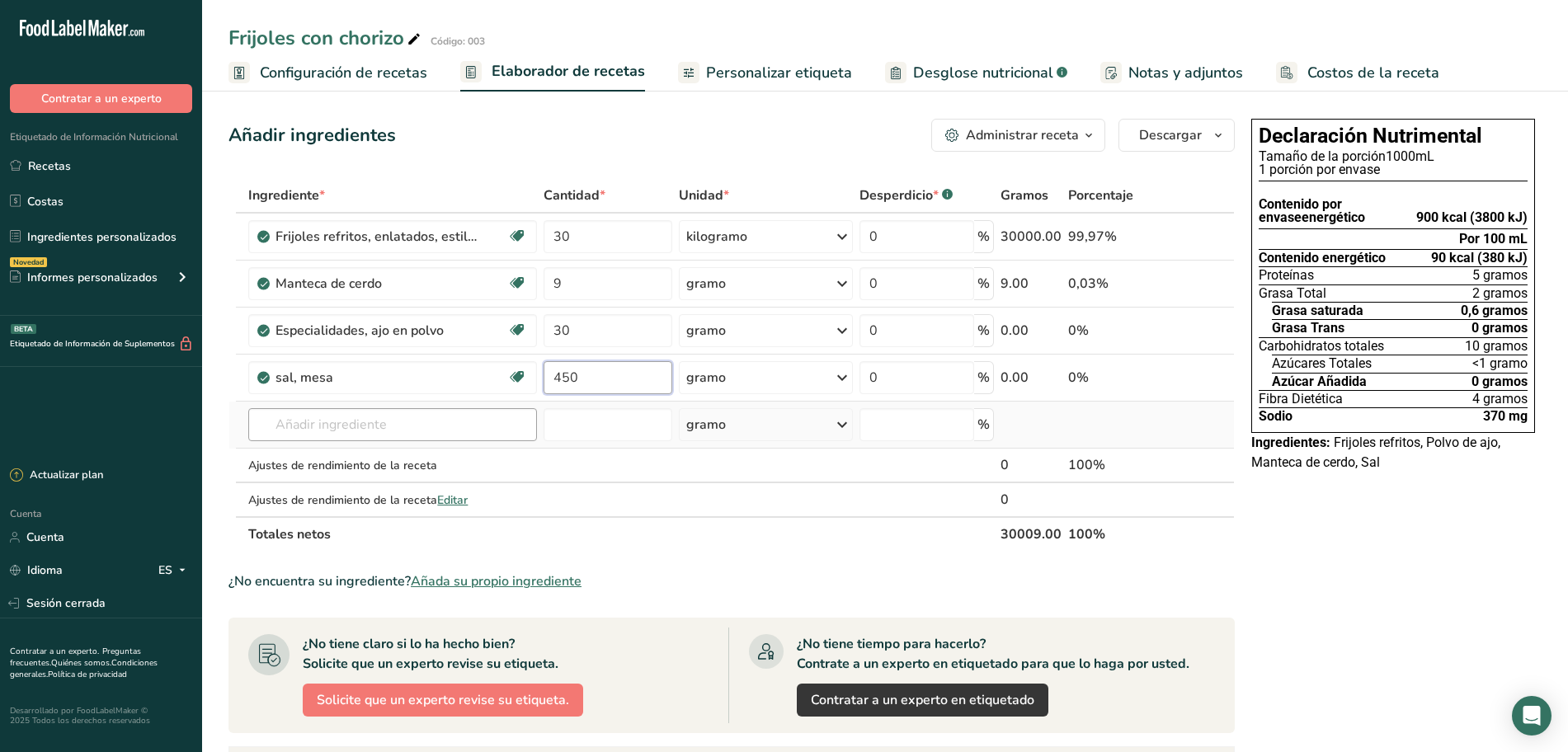
type input "450"
click at [422, 428] on div "Ingrediente * Cantidad * Unidad * Desperdicio * .a-a{fill:#347362;}.b-a{fill:#f…" at bounding box center [732, 365] width 1007 height 374
click at [273, 65] on font "Configuración de recetas" at bounding box center [344, 72] width 167 height 19
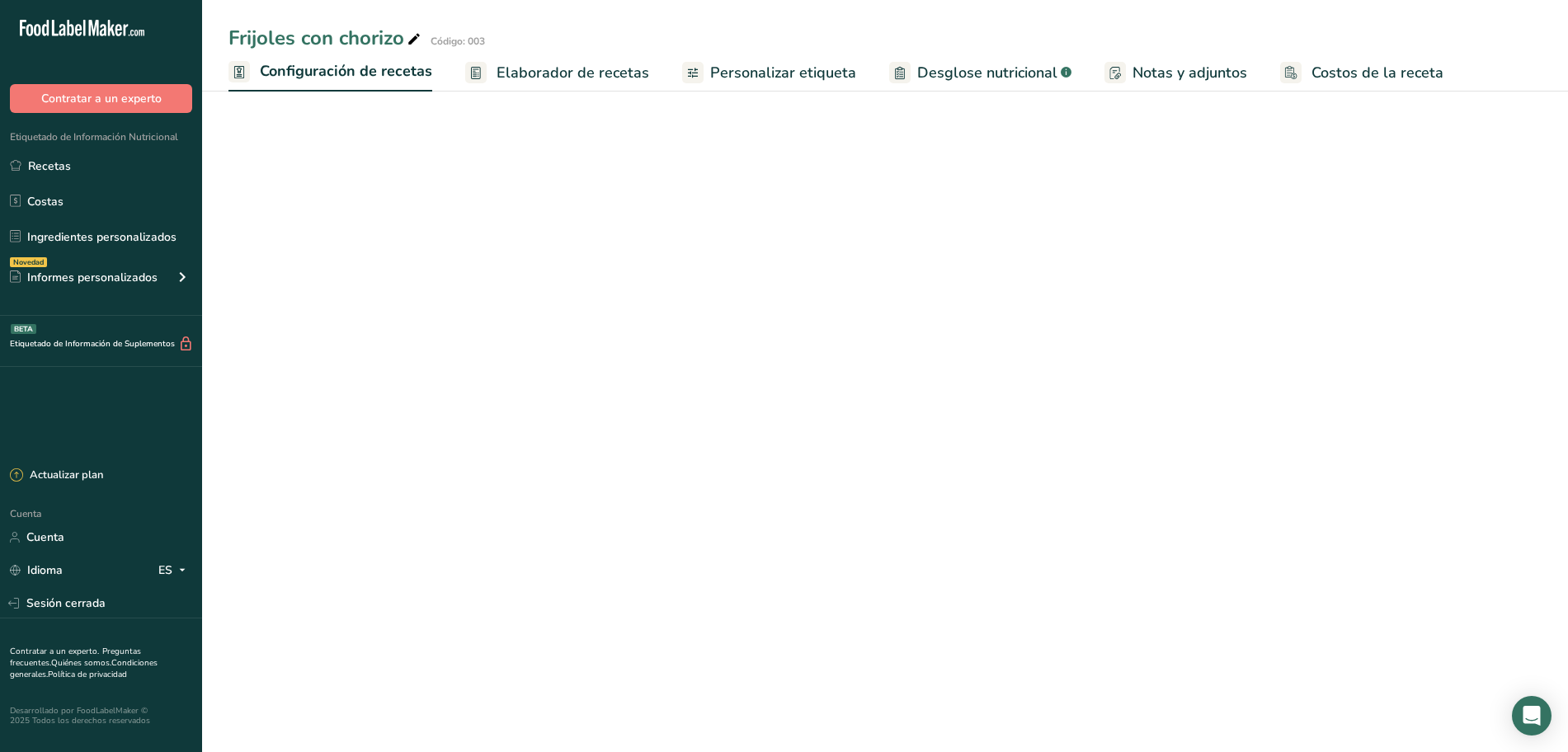
select select "22"
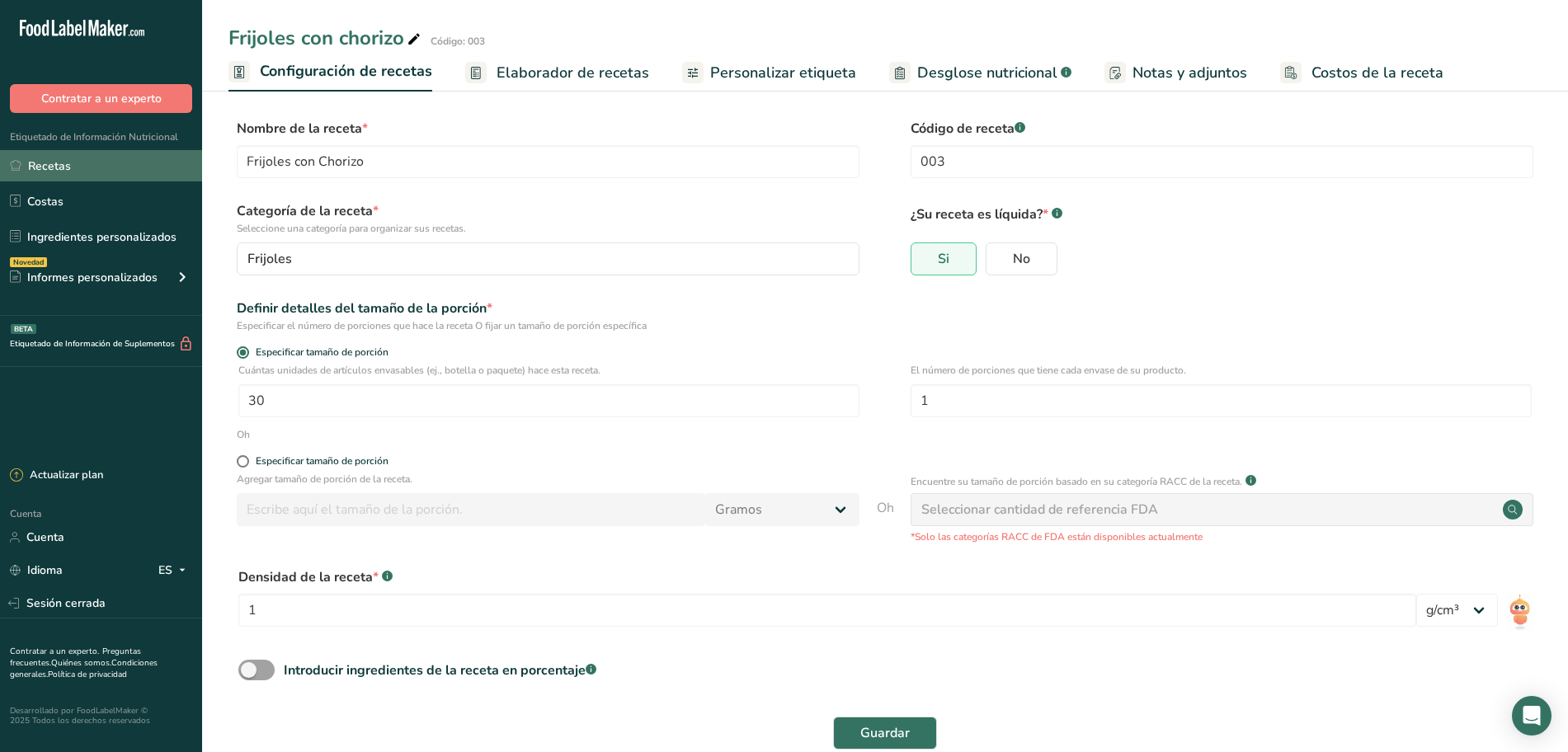
click at [117, 160] on link "Recetas" at bounding box center [100, 166] width 202 height 32
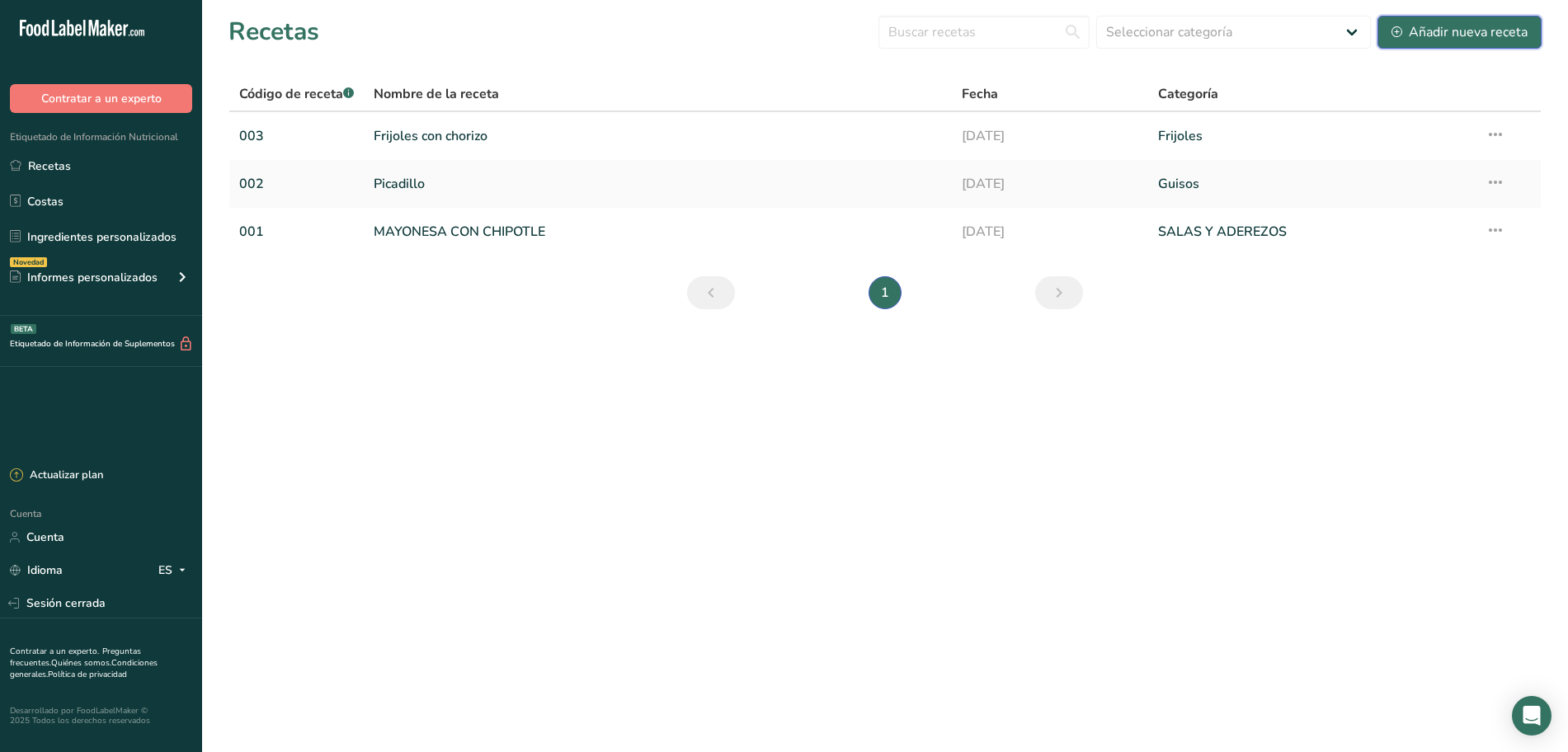
click at [1429, 33] on font "Añadir nueva receta" at bounding box center [1468, 32] width 119 height 19
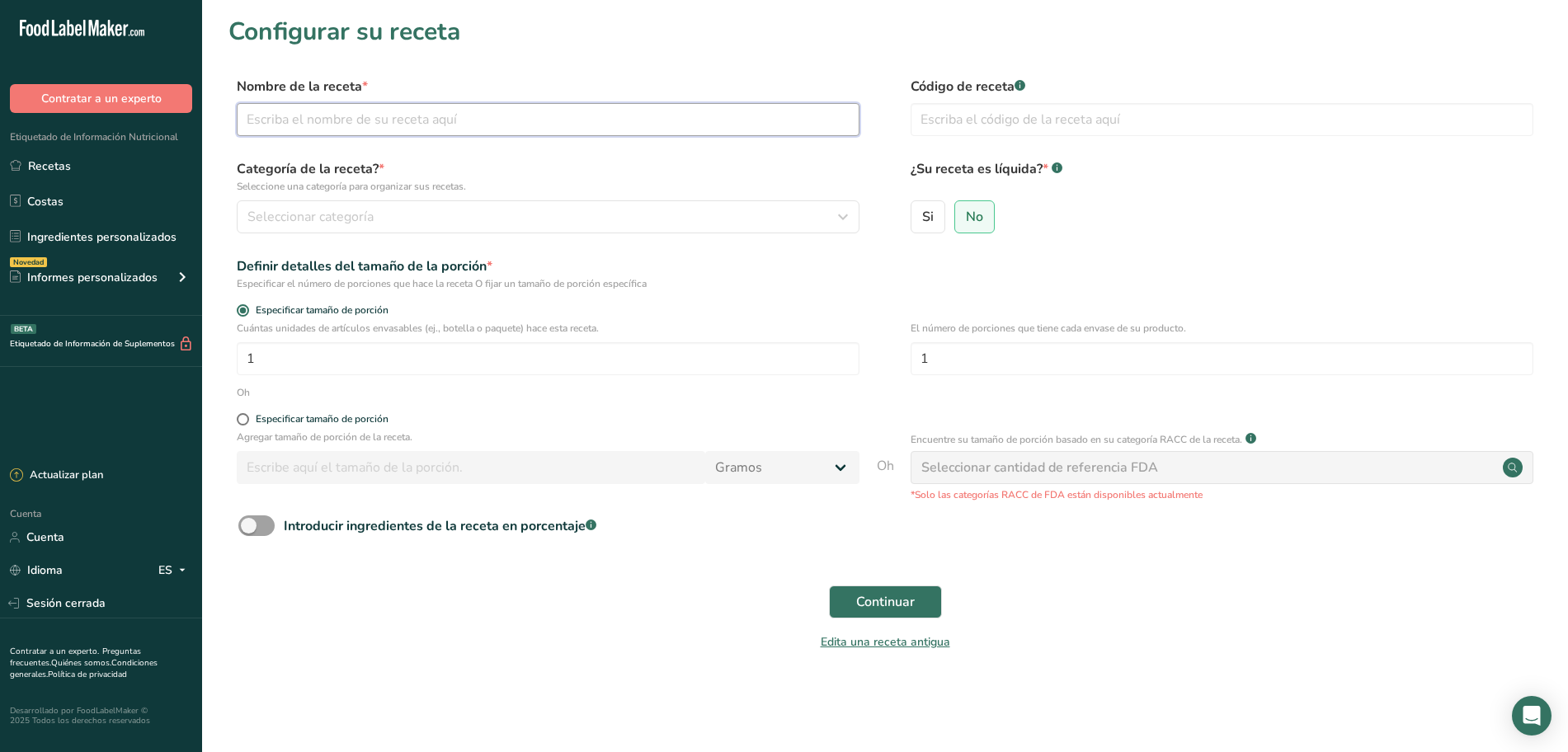
click at [365, 116] on input "text" at bounding box center [548, 119] width 623 height 33
type input "salsa guajillo"
click at [1024, 123] on input "text" at bounding box center [1222, 119] width 623 height 33
type input "004"
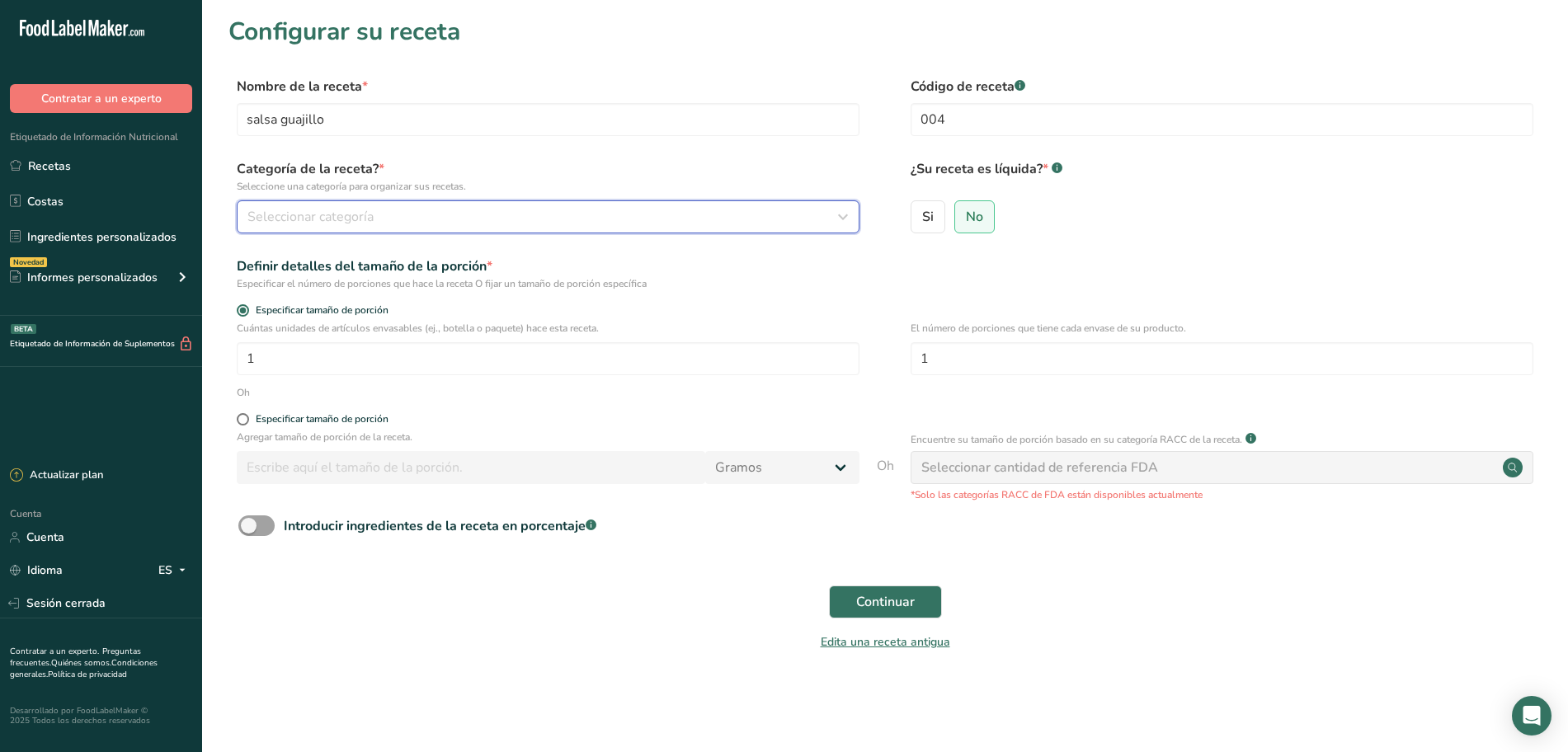
click at [590, 214] on div "Seleccionar categoría" at bounding box center [543, 217] width 591 height 19
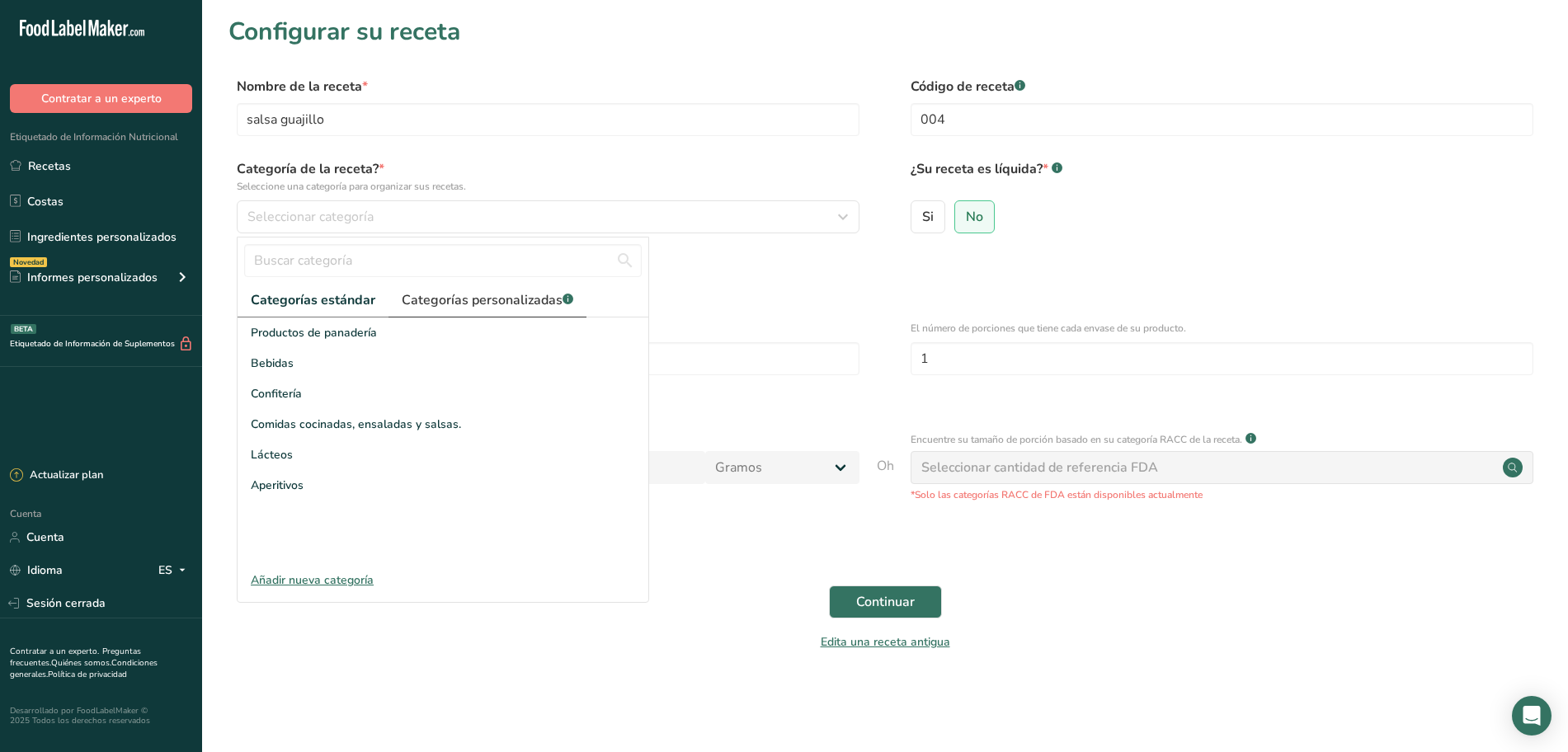
click at [459, 291] on font "Categorías personalizadas" at bounding box center [482, 300] width 160 height 19
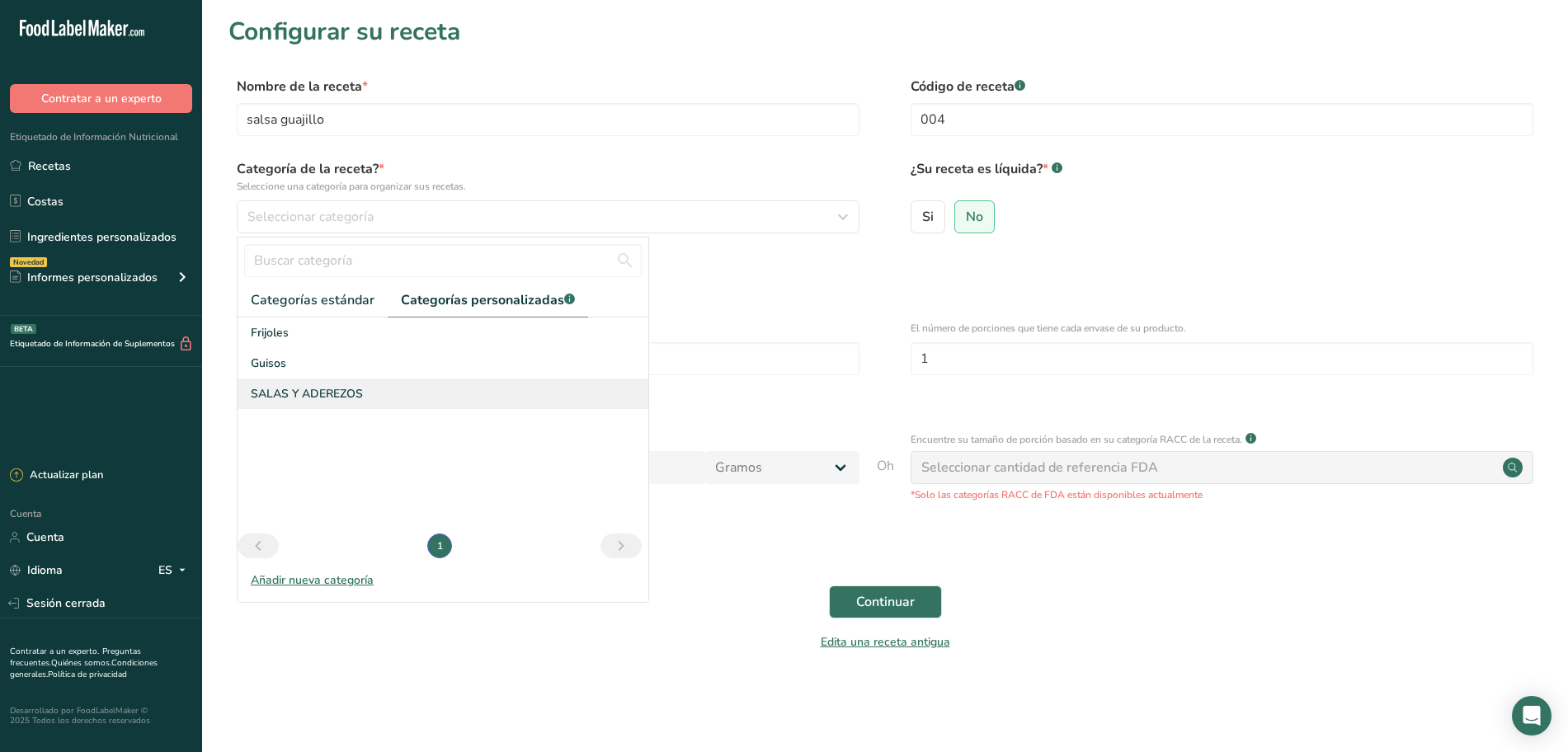
click at [301, 400] on span "SALAS Y ADEREZOS" at bounding box center [306, 394] width 112 height 18
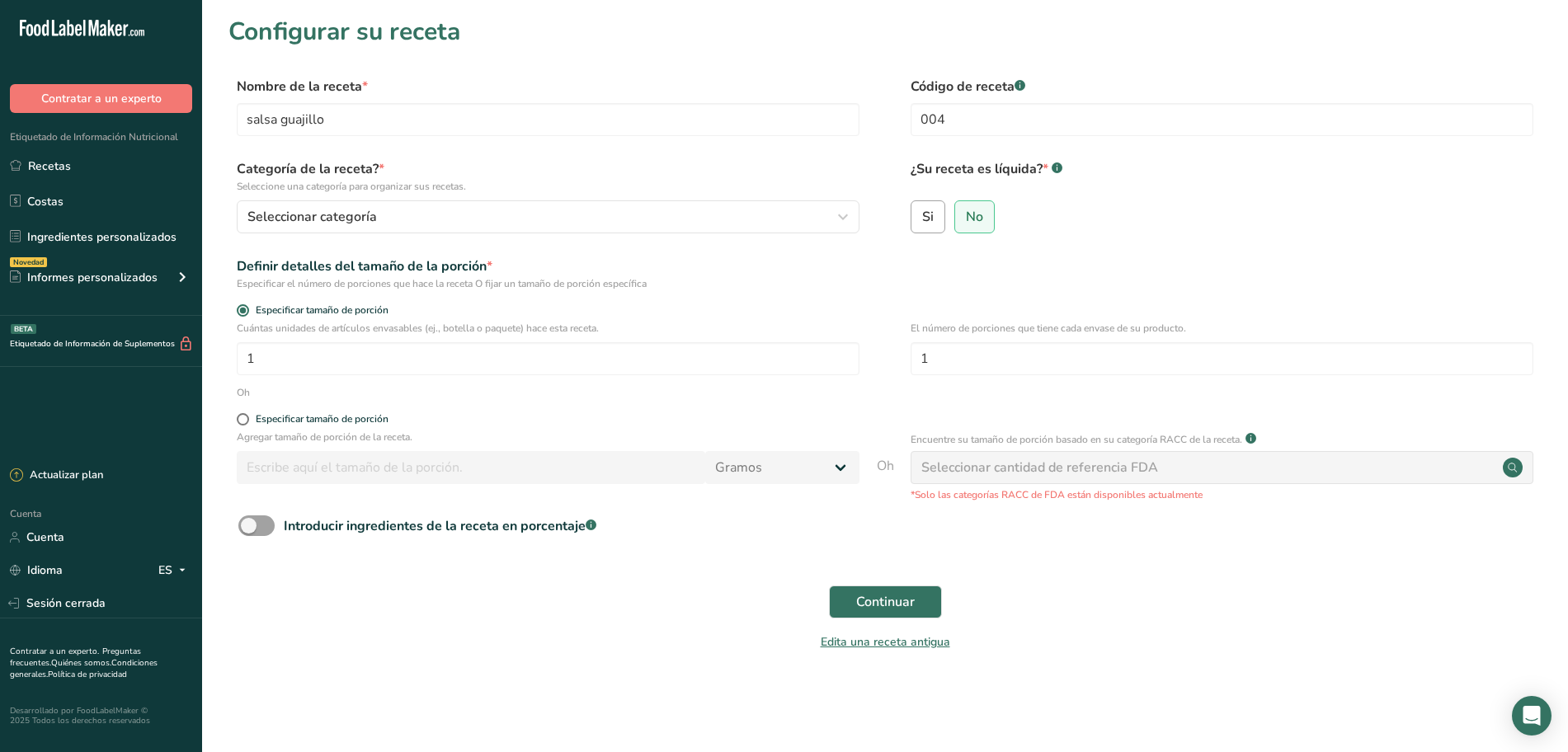
click at [931, 220] on font "Si" at bounding box center [927, 217] width 11 height 19
click at [922, 220] on input "Si" at bounding box center [917, 217] width 11 height 11
radio input "true"
radio input "false"
select select "22"
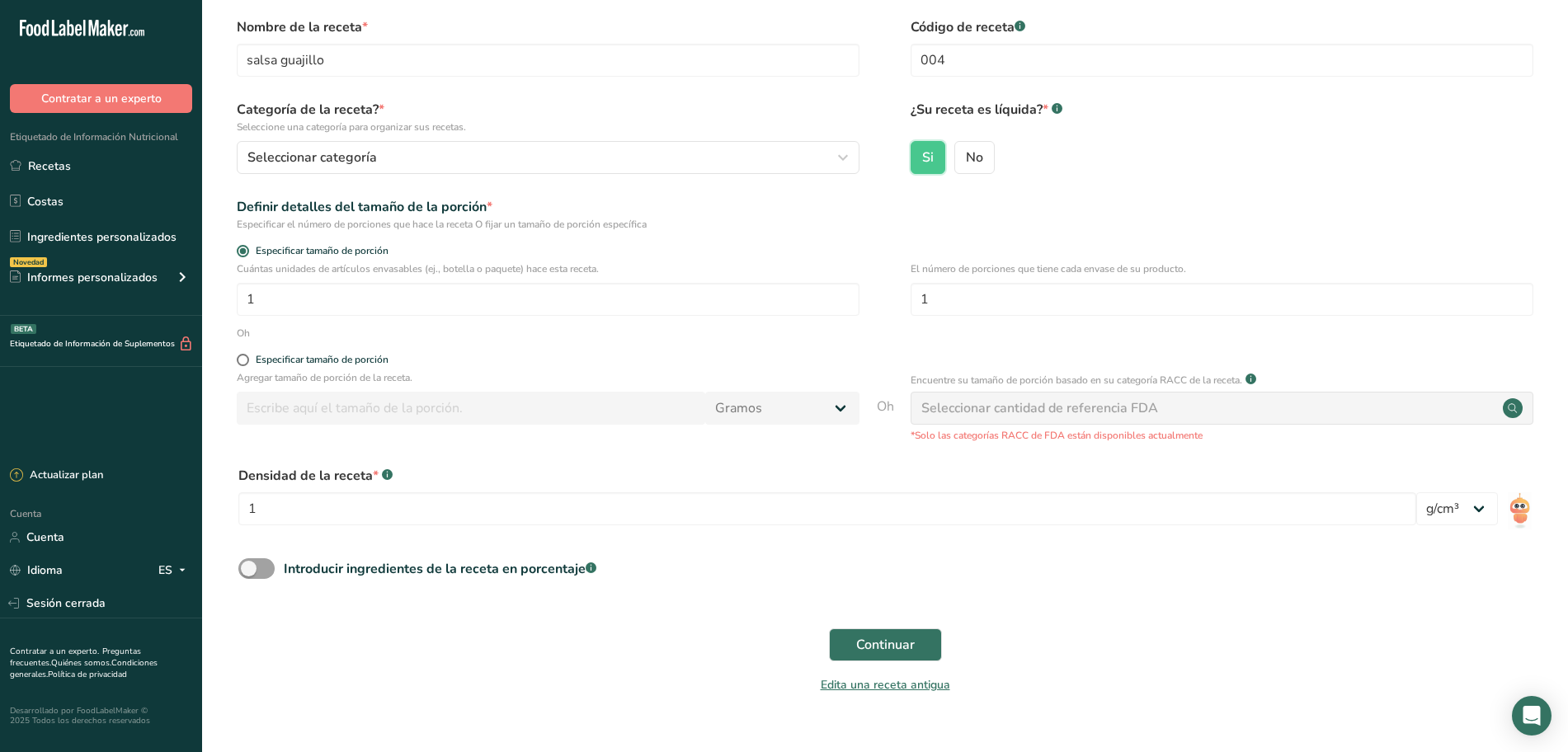
scroll to position [91, 0]
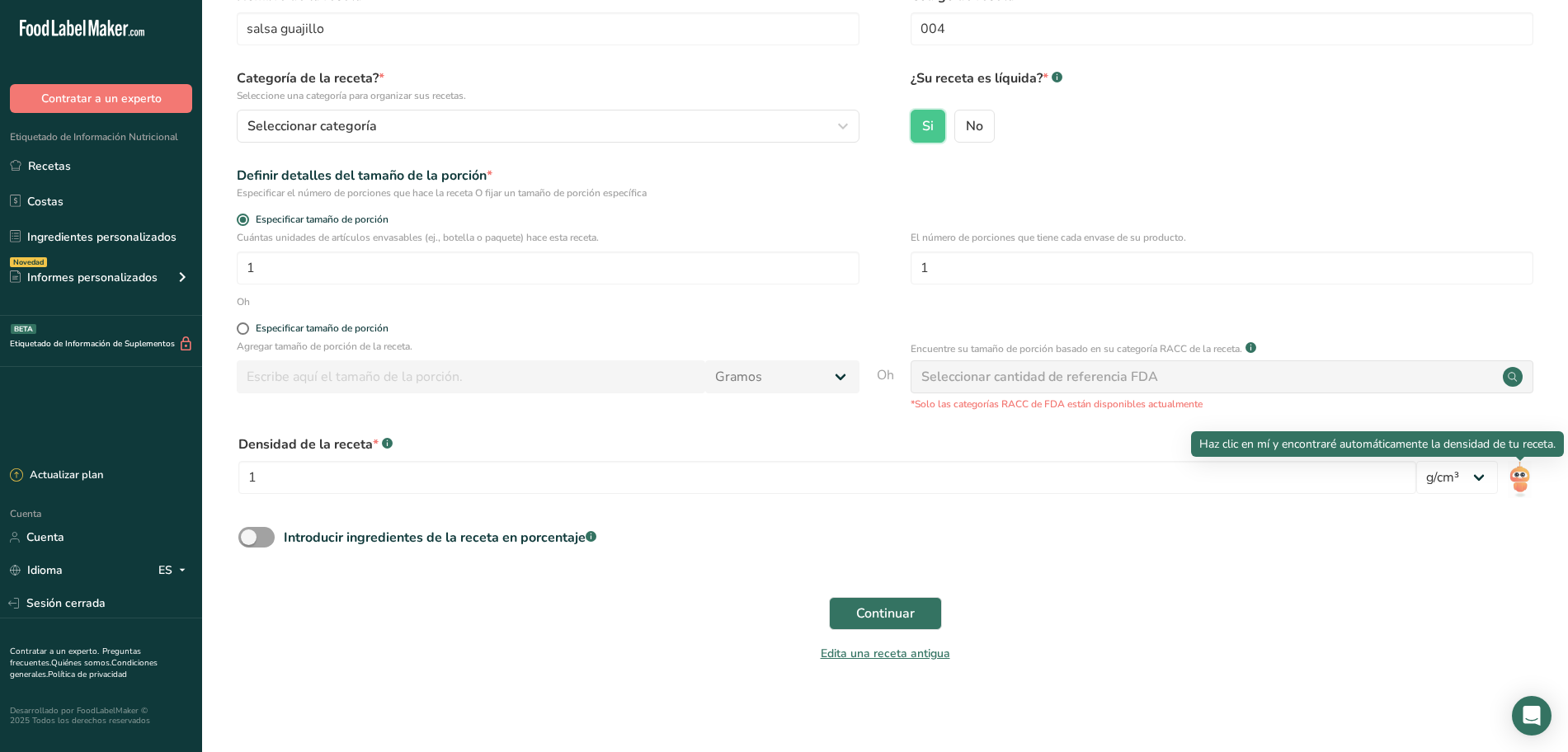
click at [1516, 480] on img at bounding box center [1520, 480] width 24 height 37
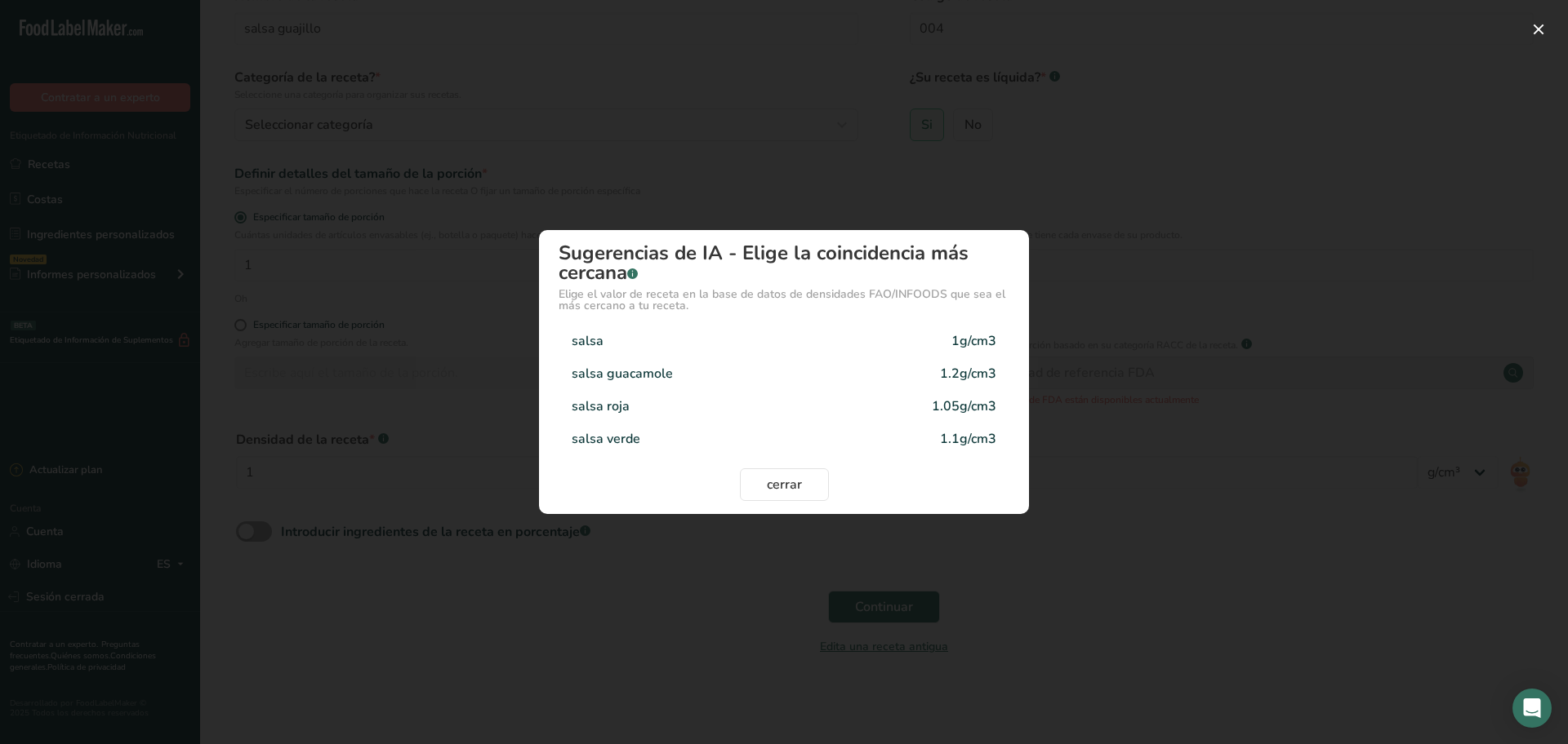
click at [665, 334] on div "salsa 1g/cm3" at bounding box center [784, 340] width 451 height 32
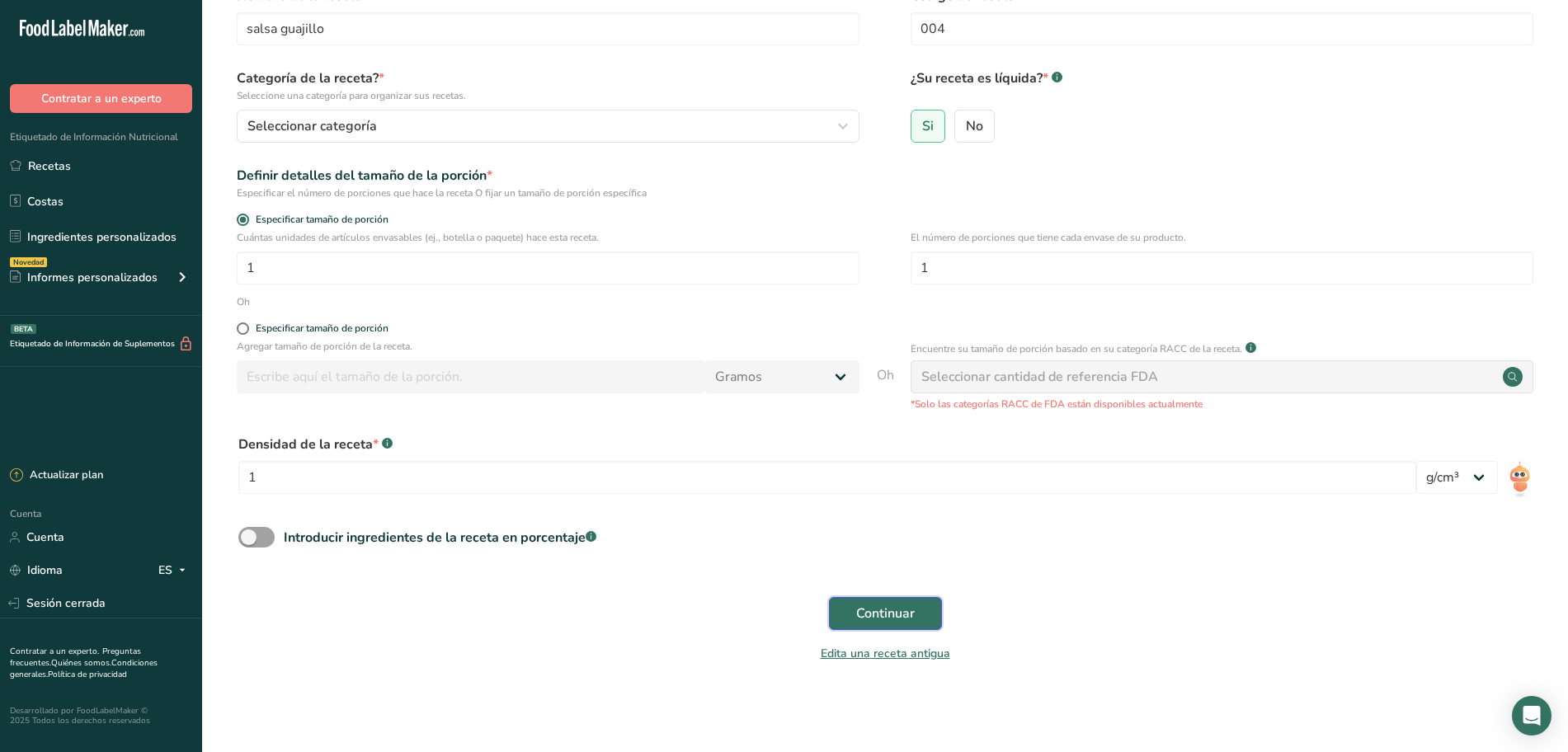
click at [867, 607] on font "Continuar" at bounding box center [885, 614] width 58 height 19
click at [867, 607] on div "Continuar" at bounding box center [885, 614] width 1313 height 53
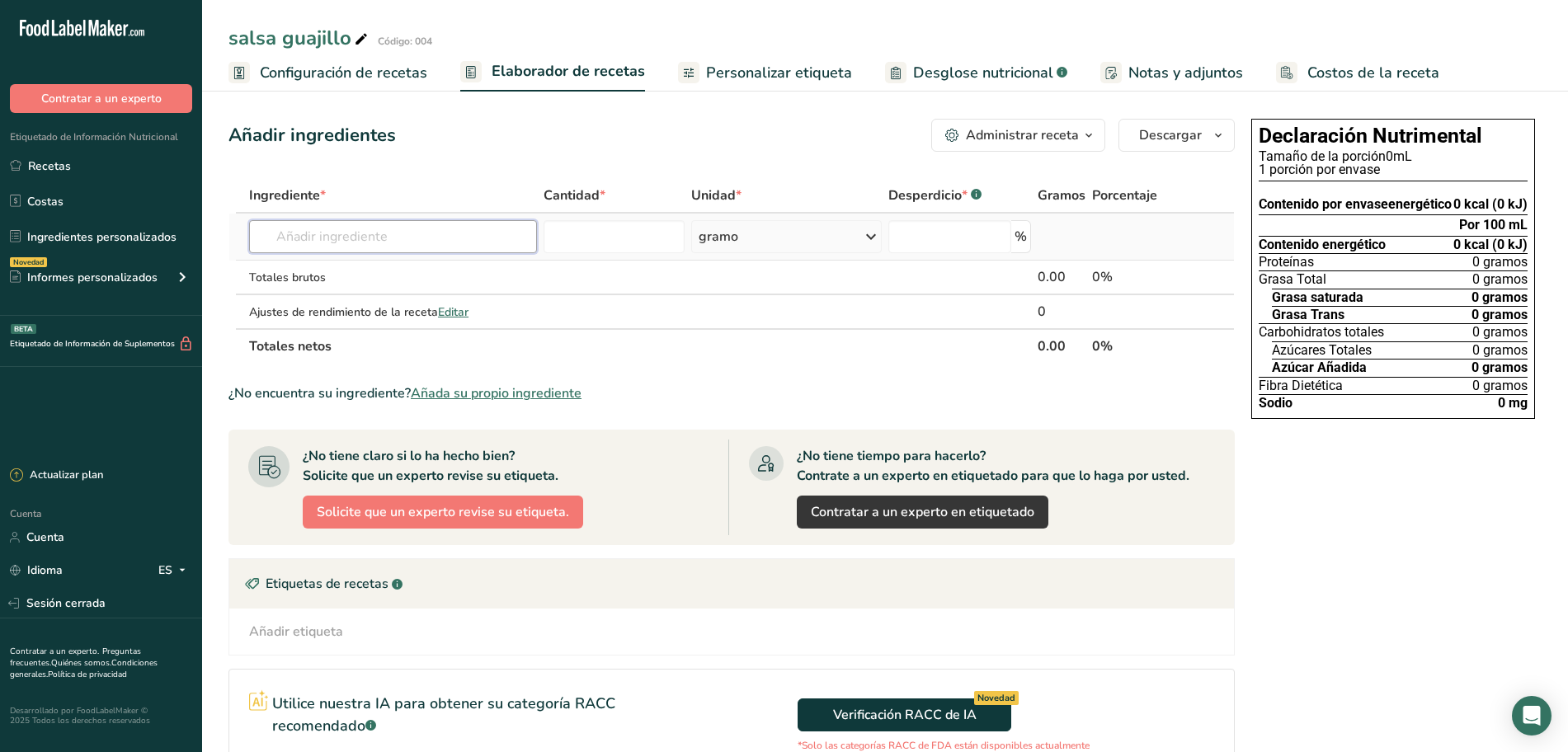
click at [394, 235] on input "text" at bounding box center [393, 236] width 288 height 33
type input "c"
type input "guajillo"
click at [347, 292] on font "Ver todos los resultados" at bounding box center [327, 297] width 130 height 16
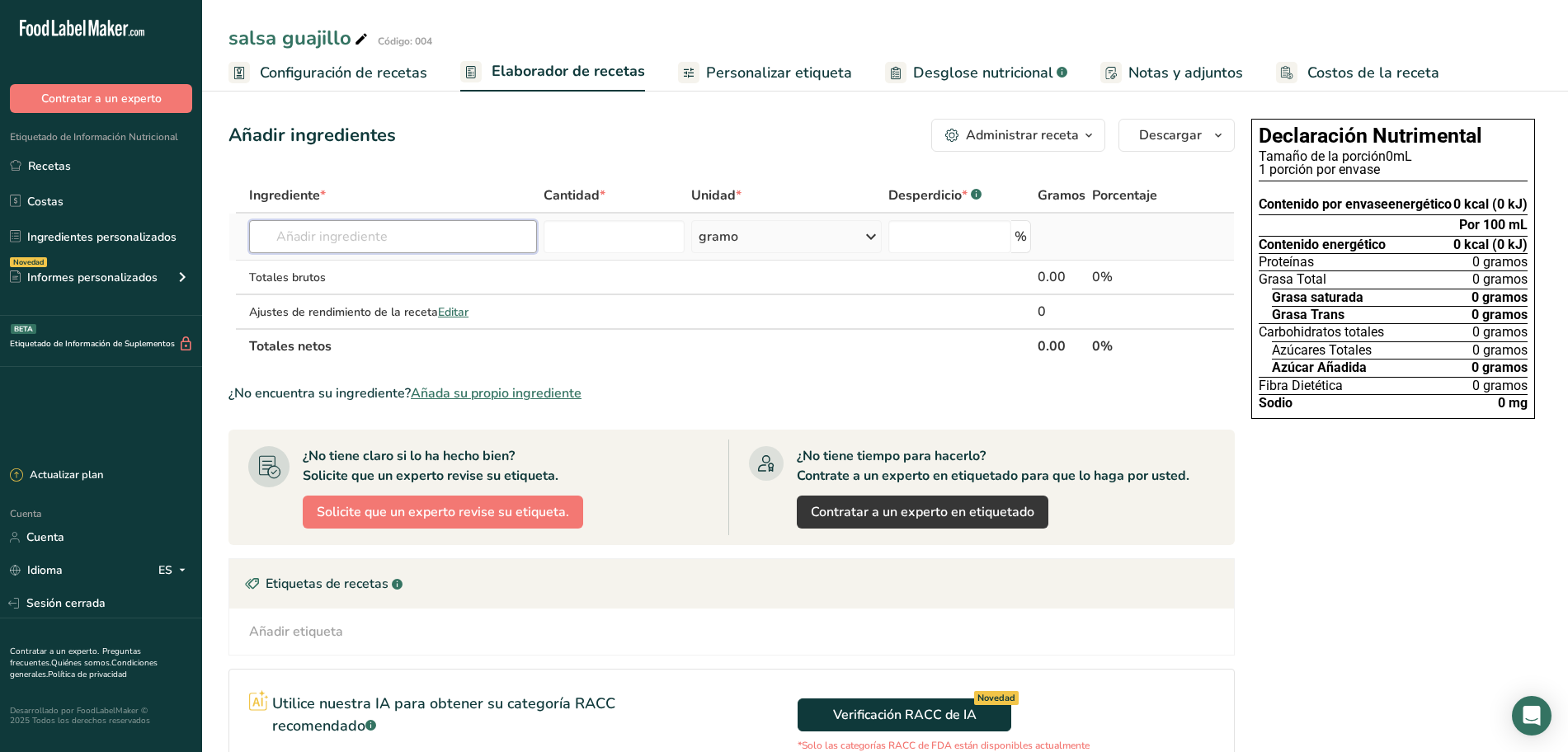
click at [361, 241] on input "text" at bounding box center [393, 236] width 288 height 33
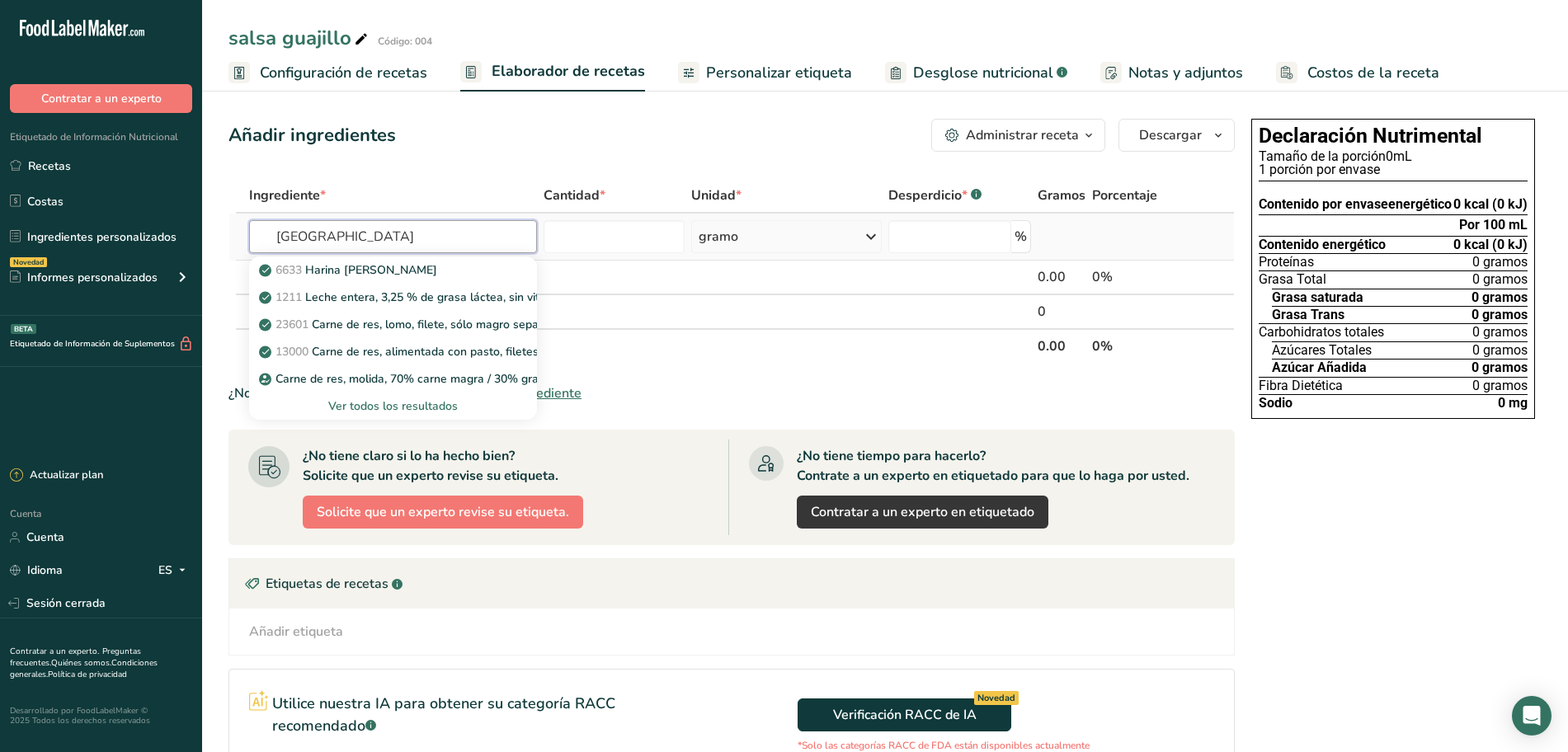
type input "[GEOGRAPHIC_DATA]"
click at [350, 402] on font "Ver todos los resultados" at bounding box center [392, 406] width 130 height 16
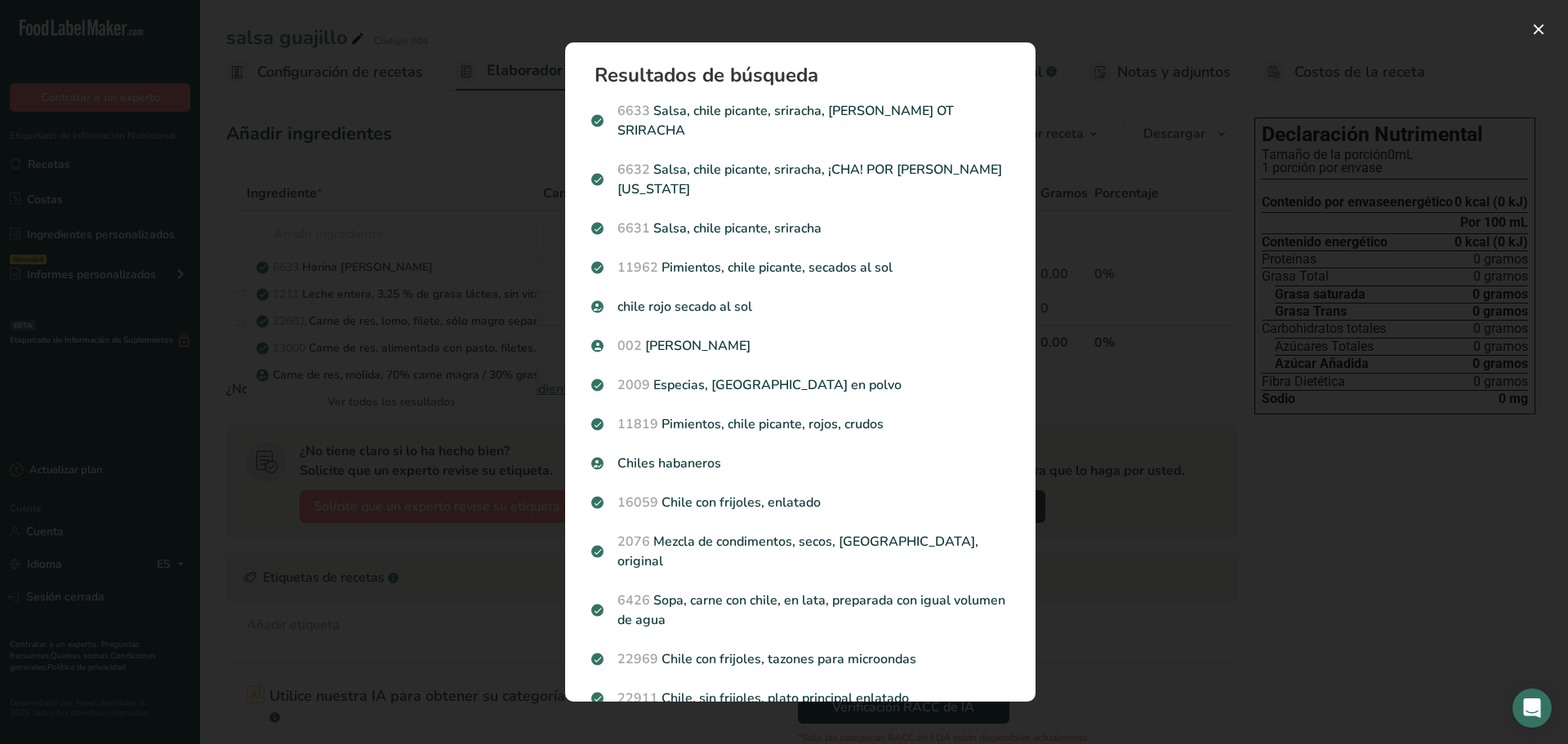
click at [1081, 86] on div "Resultados de búsqueda modal" at bounding box center [784, 372] width 1568 height 744
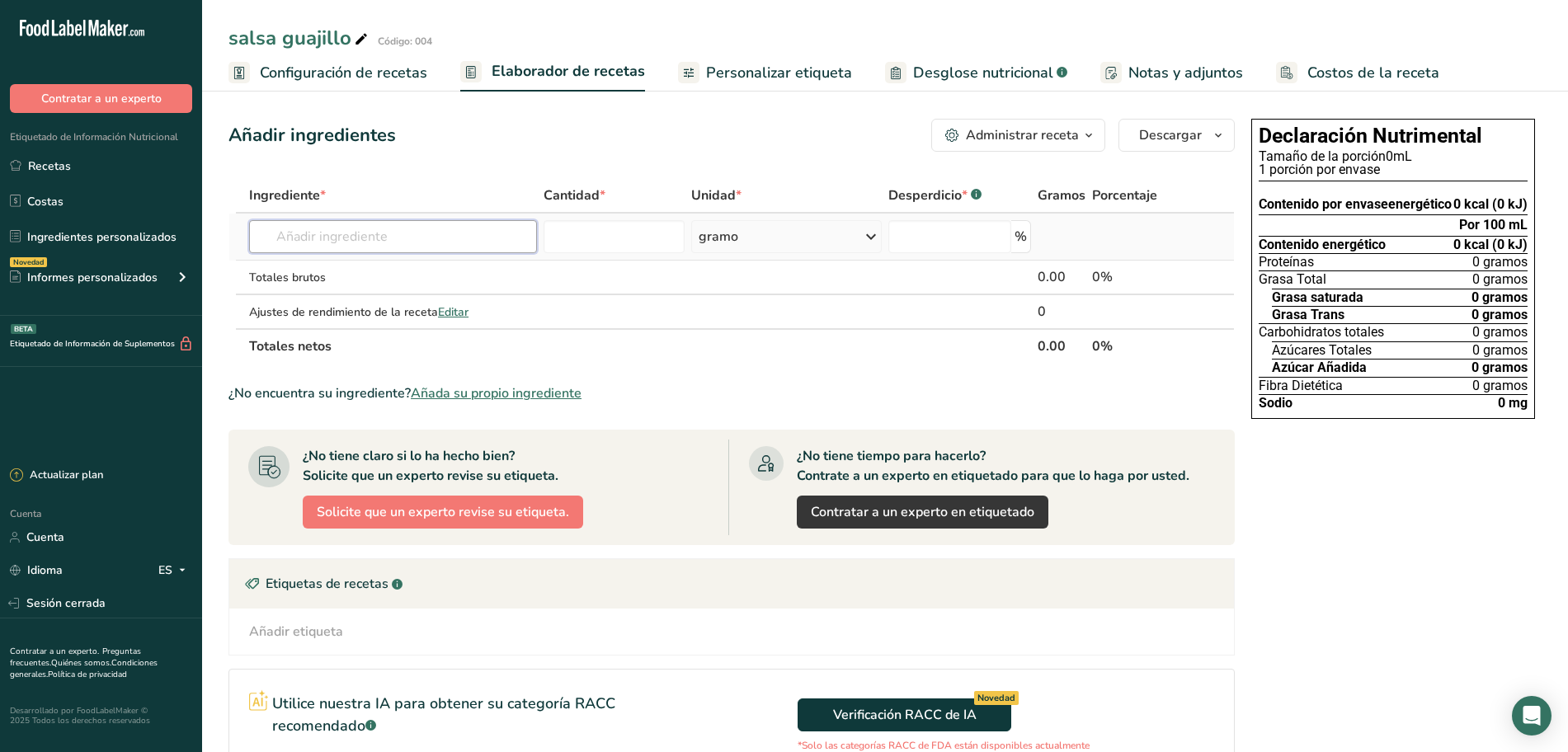
click at [360, 236] on input "text" at bounding box center [393, 236] width 288 height 33
type input "chile gu"
click at [327, 318] on font "Ver todos los resultados" at bounding box center [327, 324] width 130 height 16
click at [359, 238] on input "text" at bounding box center [393, 236] width 288 height 33
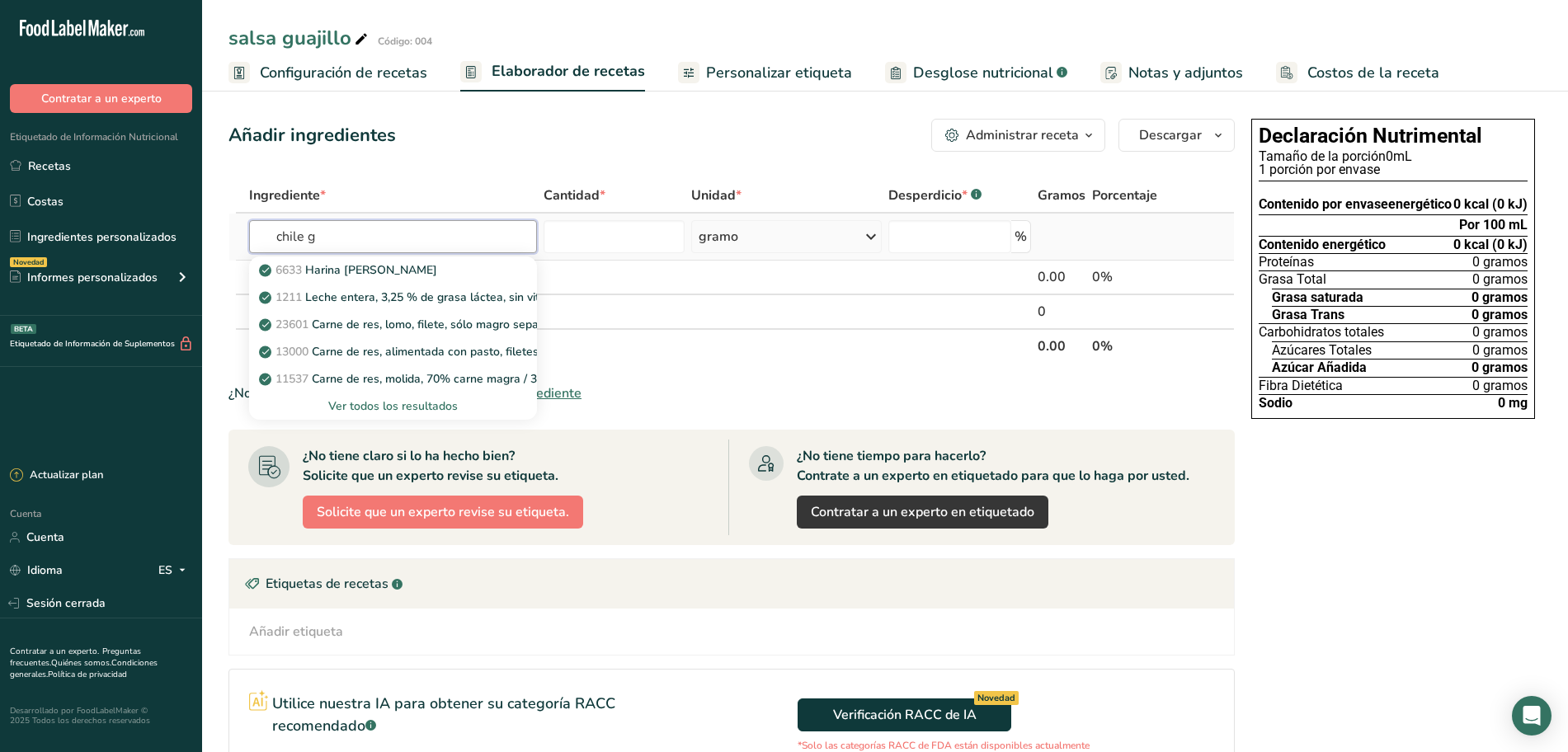
type input "chile g"
click at [389, 402] on font "Ver todos los resultados" at bounding box center [392, 406] width 130 height 16
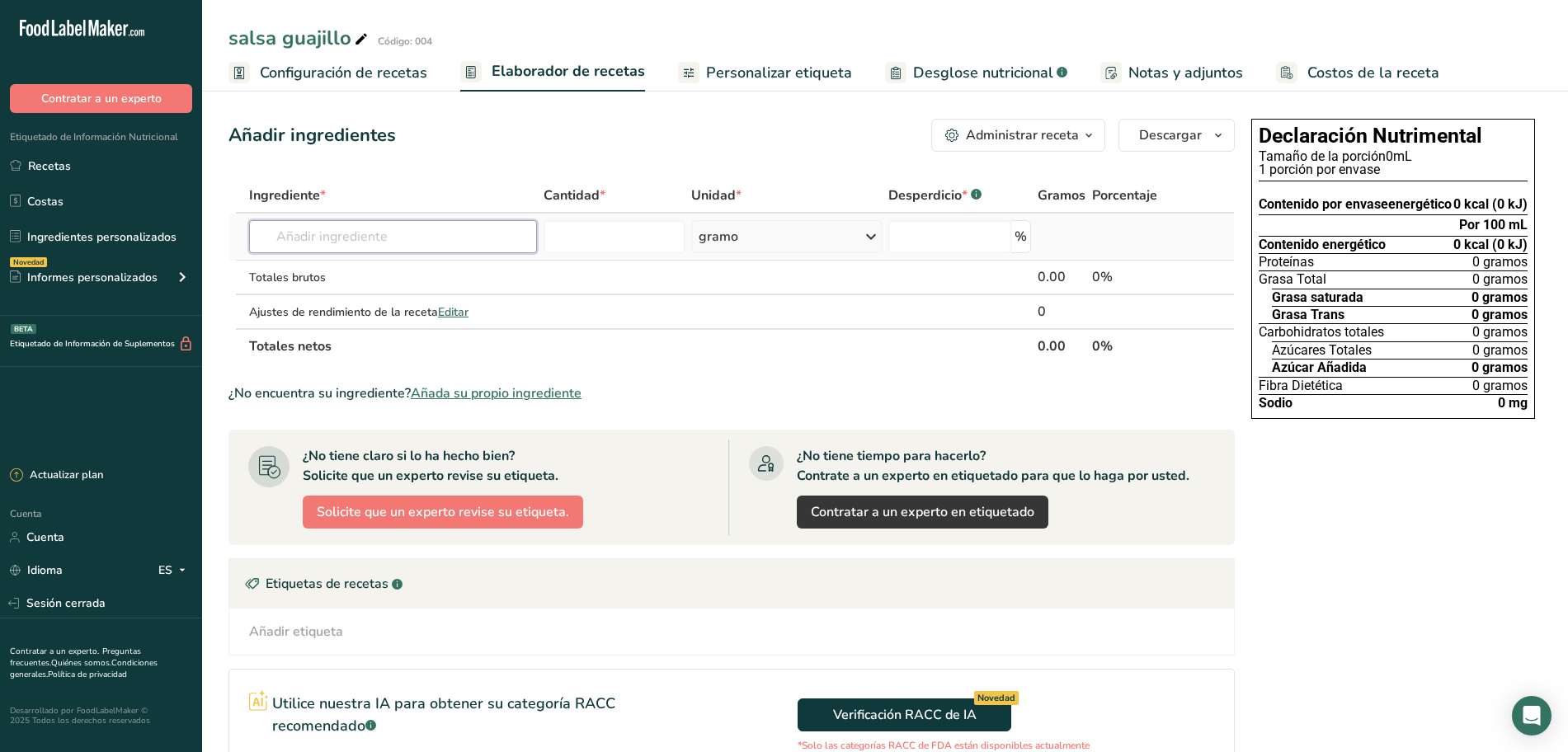
click at [328, 230] on input "text" at bounding box center [393, 236] width 288 height 33
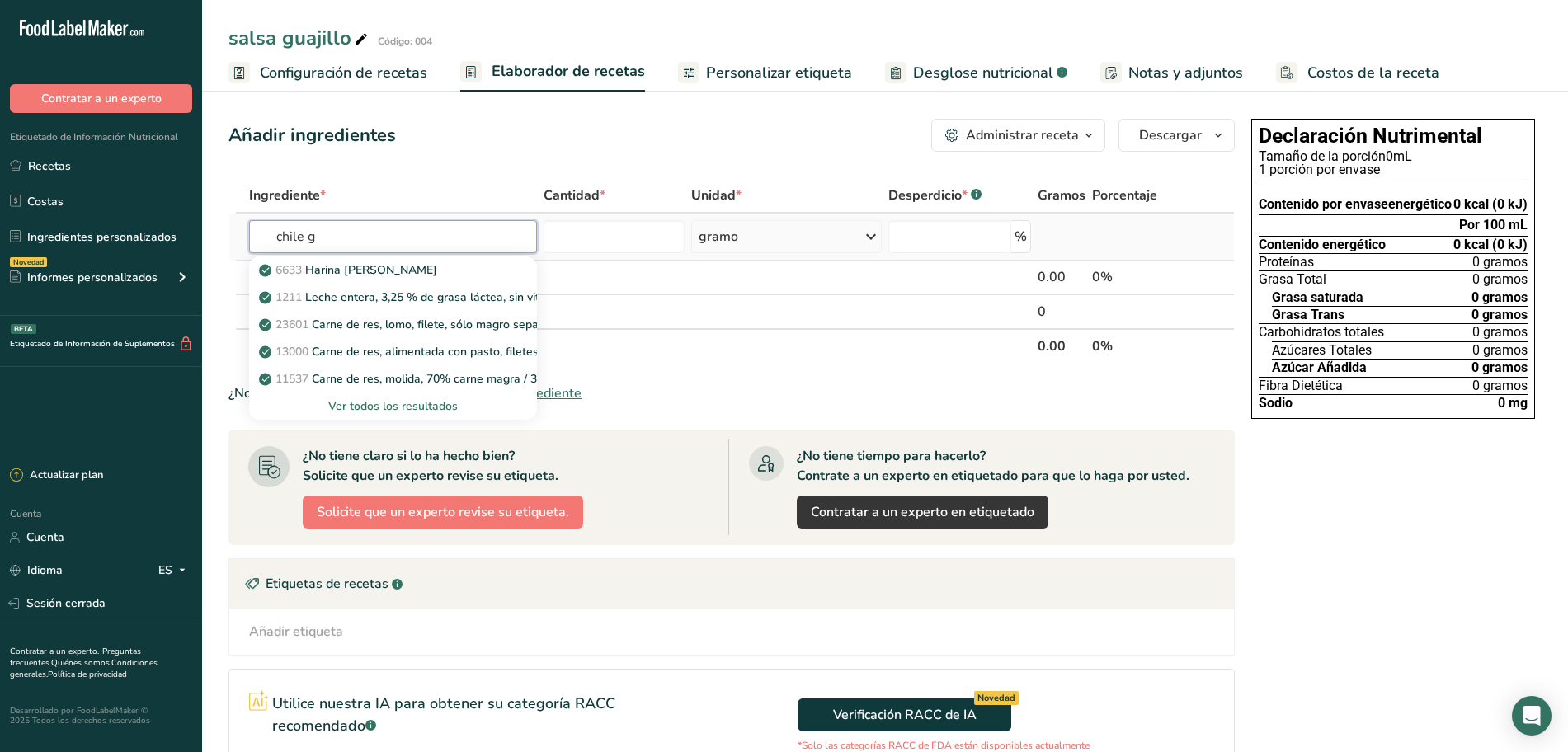
type input "chile g"
click at [338, 399] on font "Ver todos los resultados" at bounding box center [392, 406] width 130 height 16
click at [0, 0] on div "Resultados de búsqueda modal" at bounding box center [0, 0] width 0 height 0
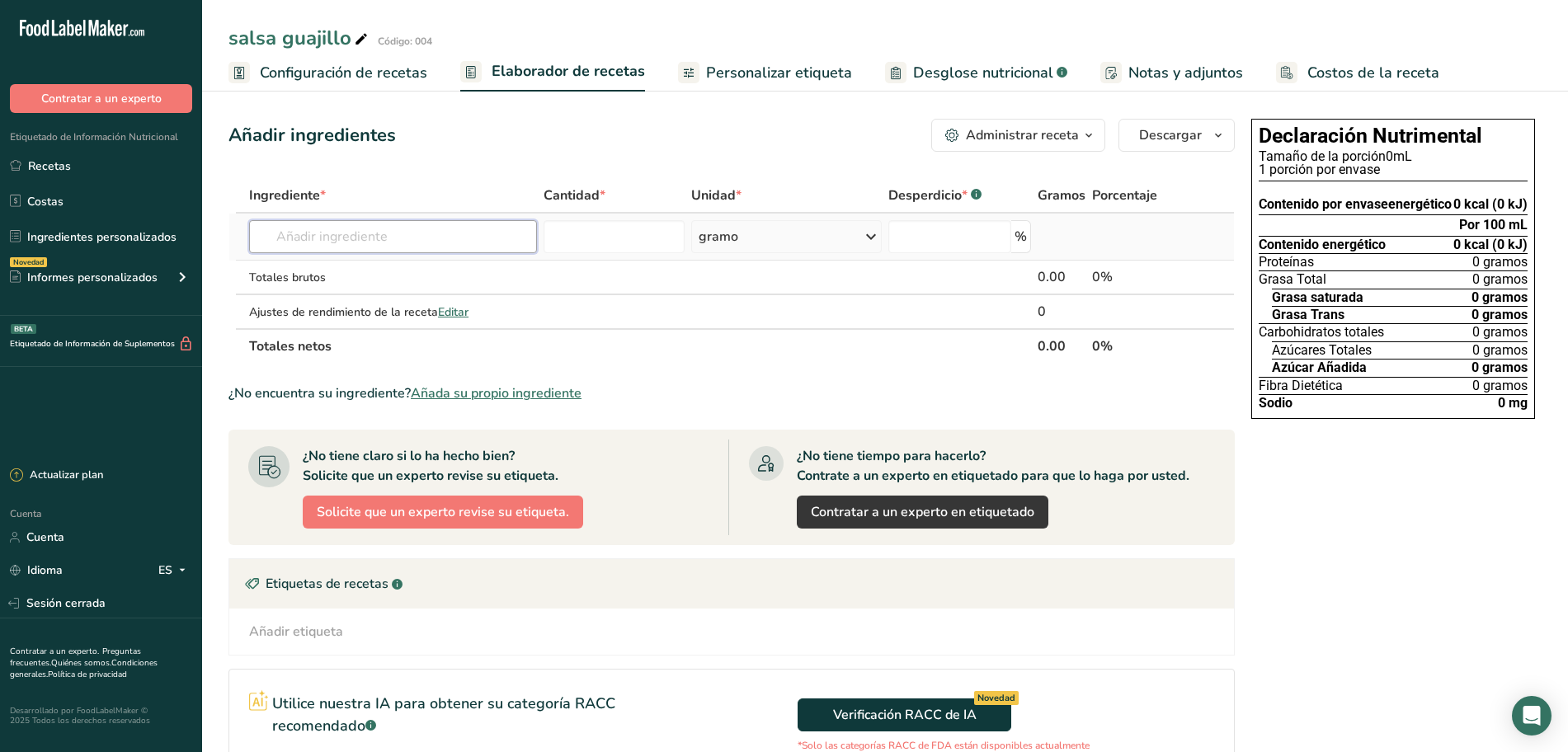
click at [315, 231] on input "text" at bounding box center [393, 236] width 288 height 33
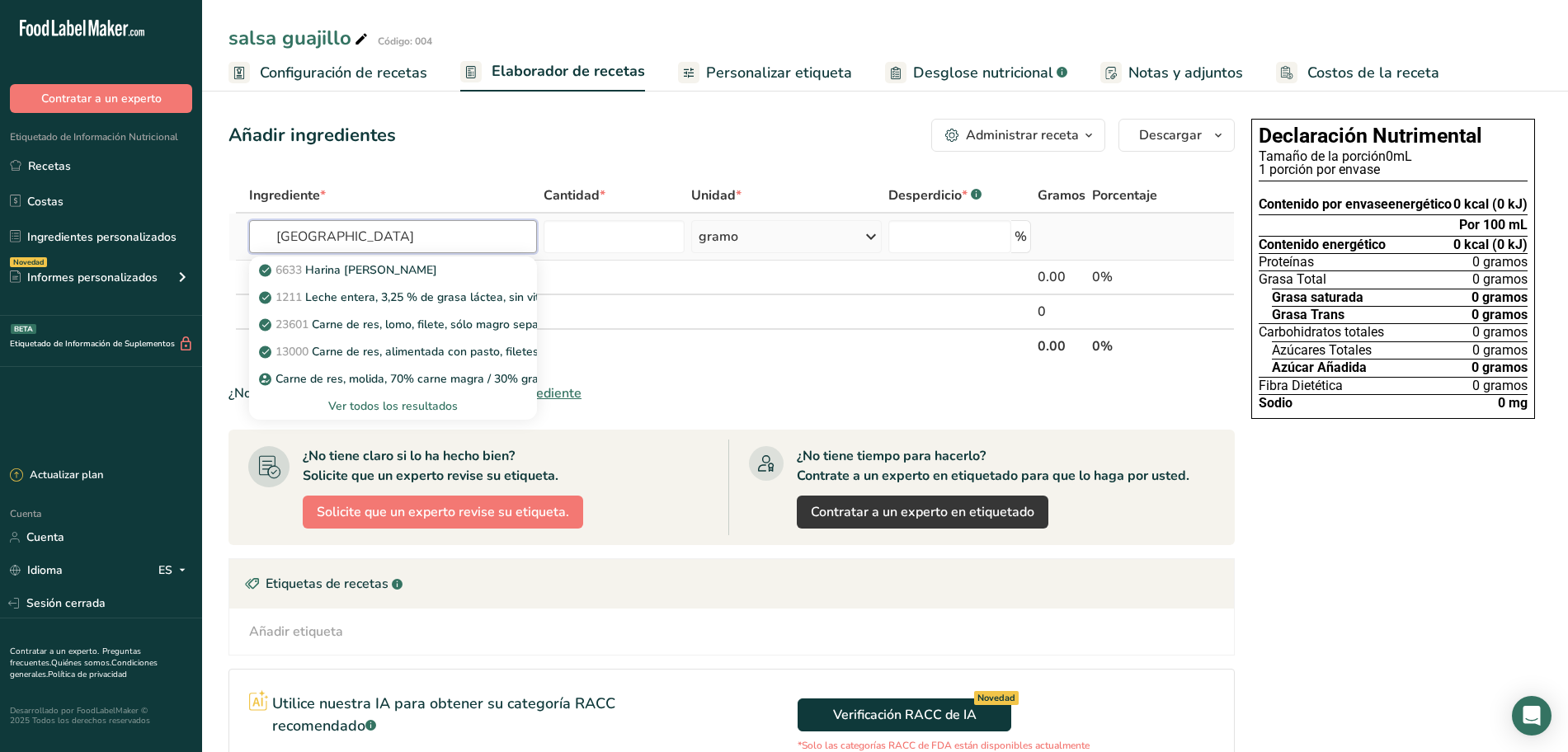
type input "chile"
click at [386, 401] on font "Ver todos los resultados" at bounding box center [392, 406] width 130 height 16
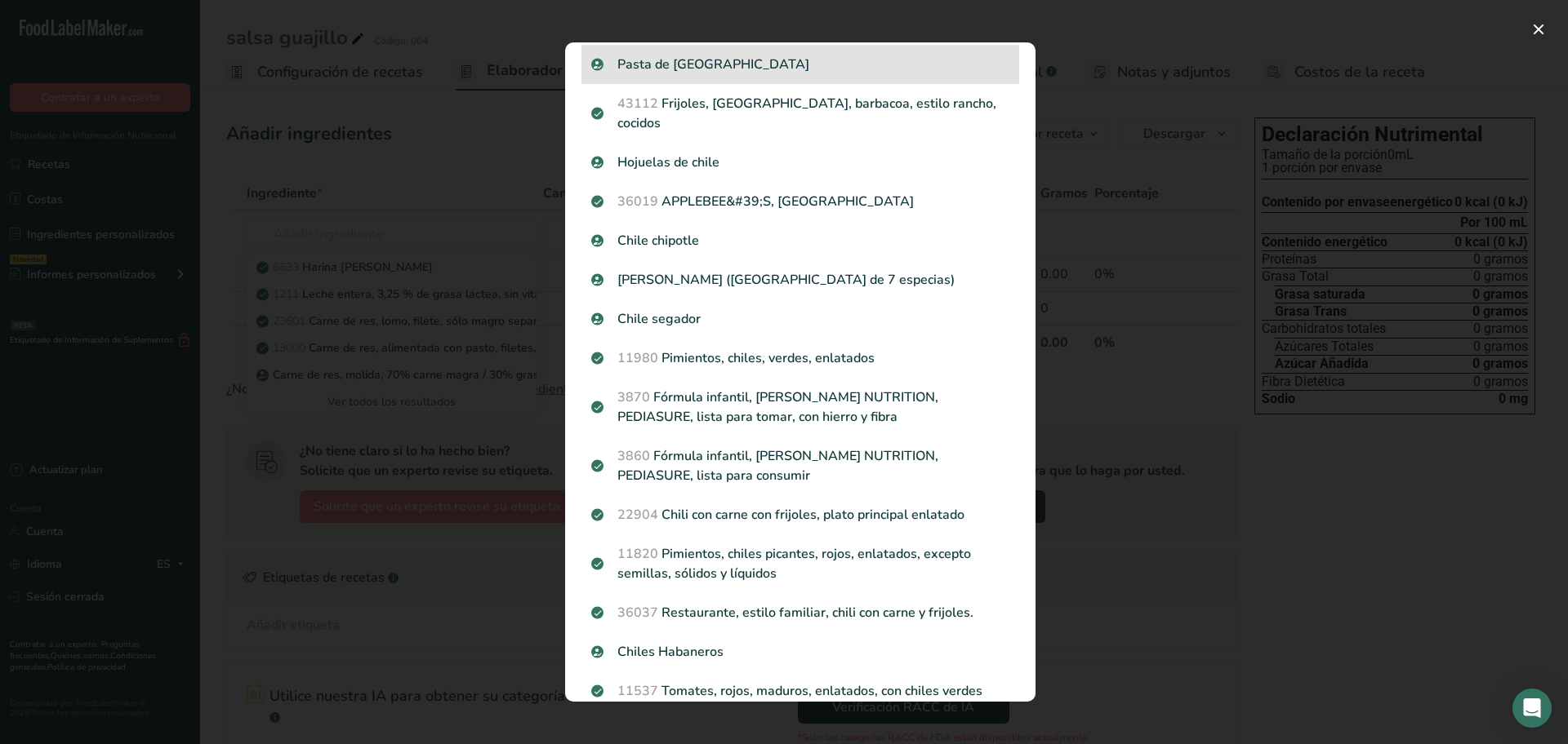
scroll to position [1110, 0]
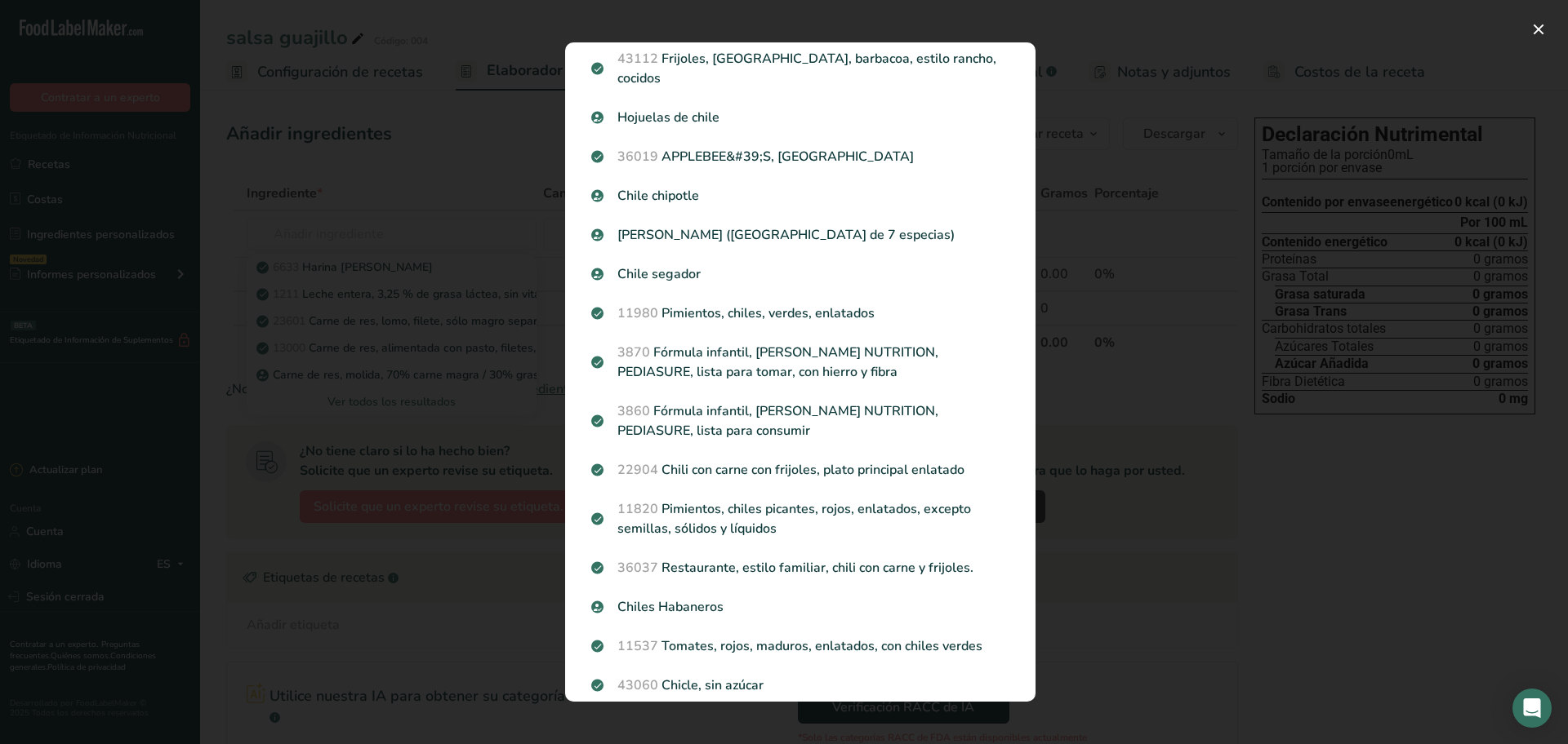
click at [1152, 365] on div "Resultados de búsqueda modal" at bounding box center [784, 372] width 1568 height 744
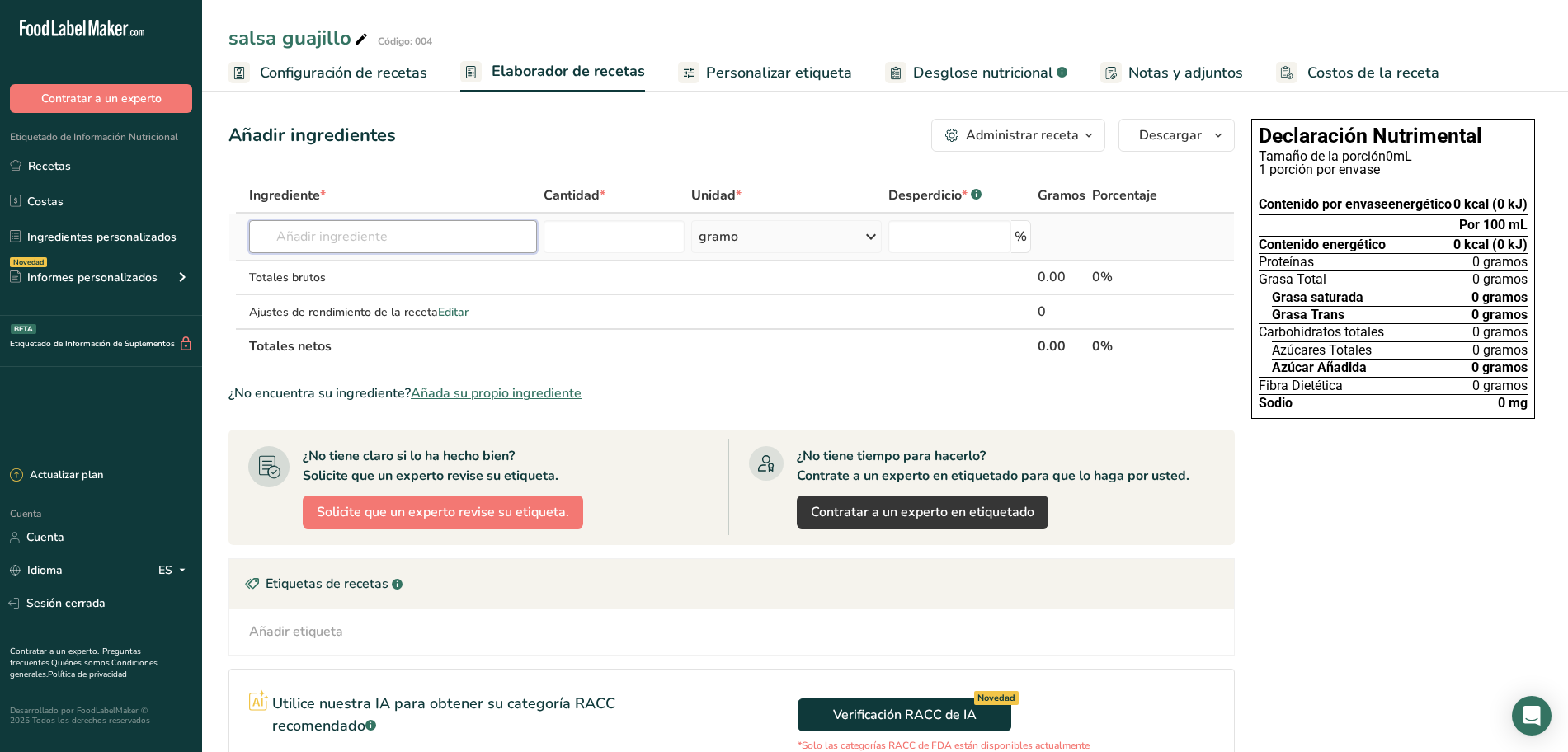
click at [308, 235] on input "text" at bounding box center [393, 236] width 288 height 33
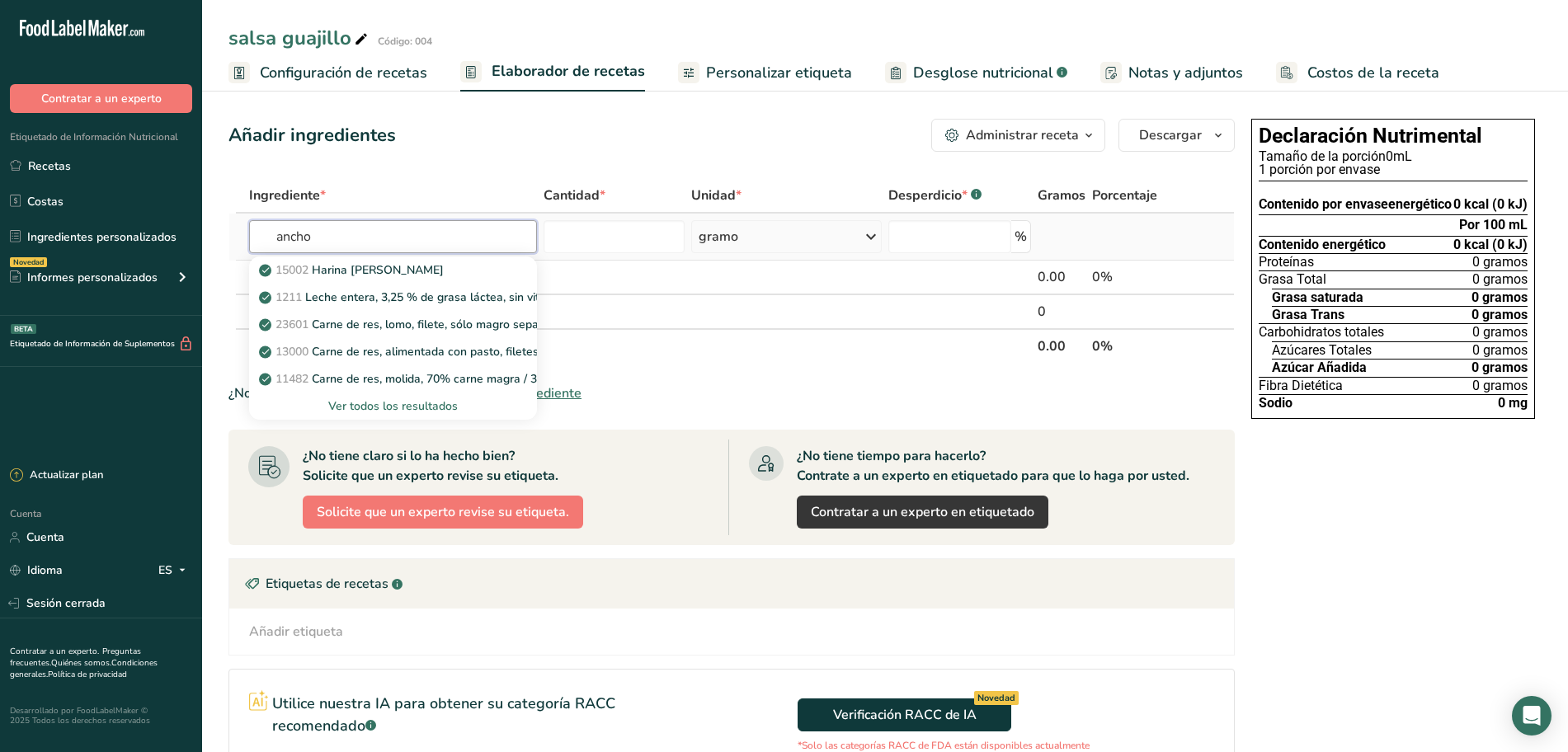
type input "ancho"
click at [373, 404] on font "Ver todos los resultados" at bounding box center [392, 406] width 130 height 16
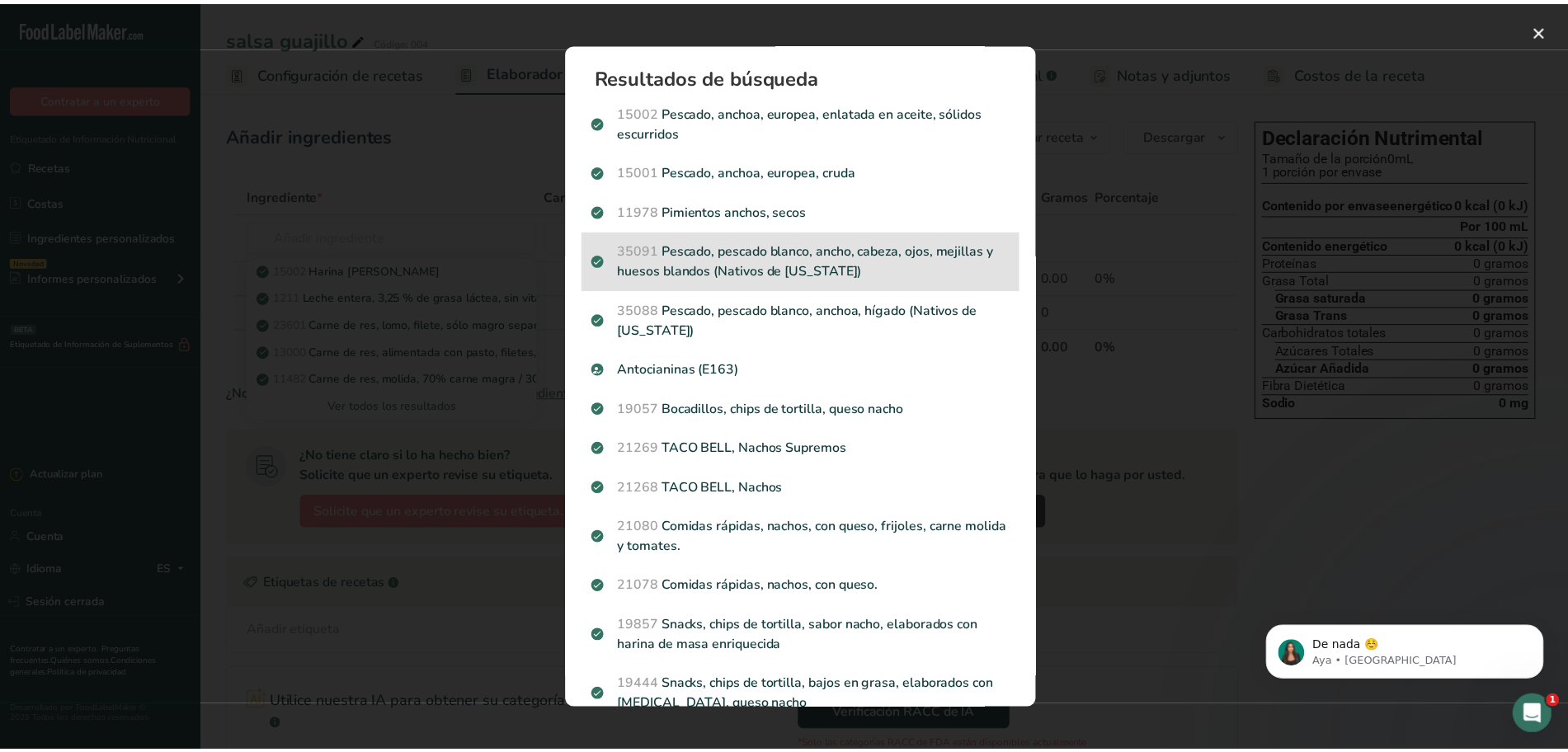
scroll to position [0, 0]
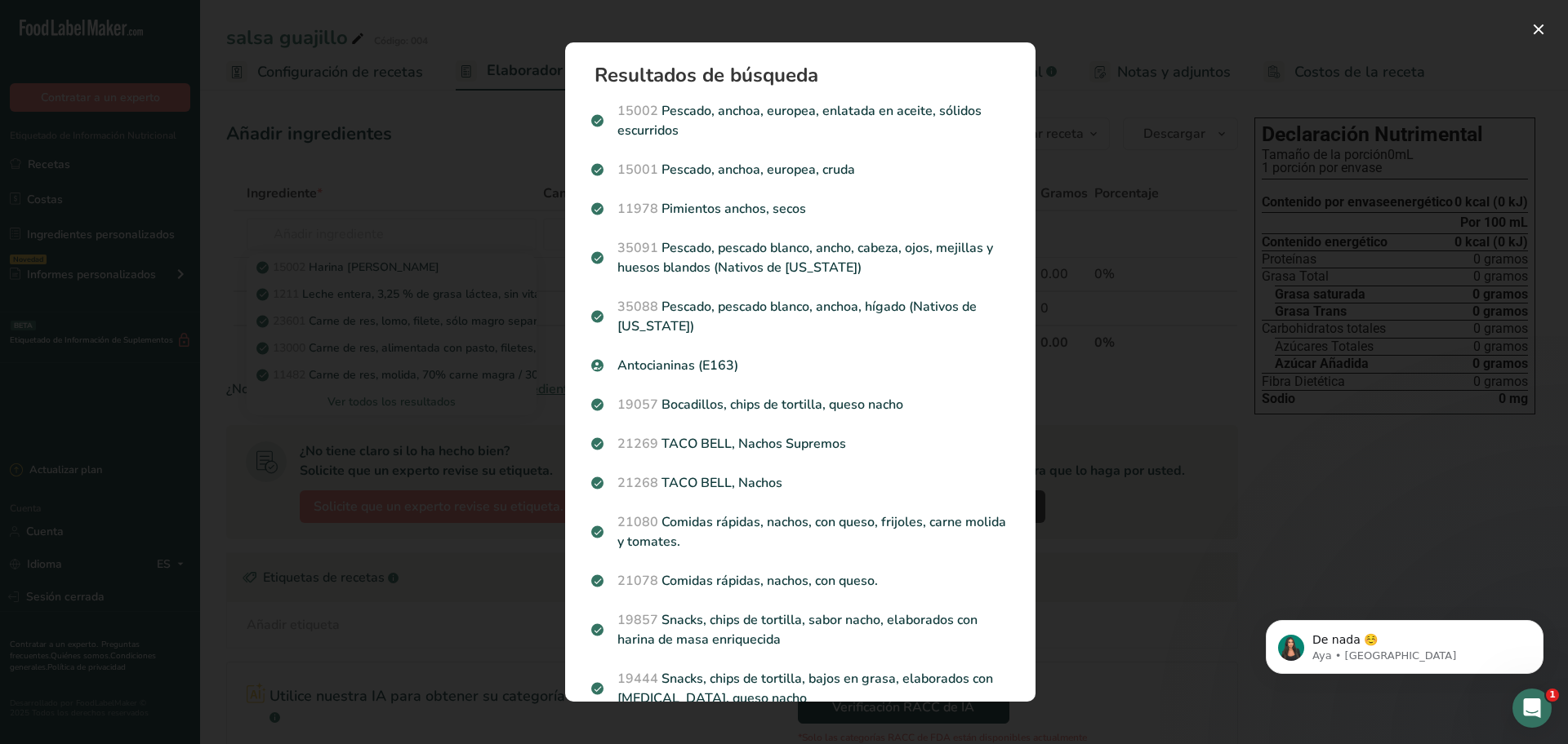
click at [1095, 56] on div "Resultados de búsqueda modal" at bounding box center [784, 372] width 1568 height 744
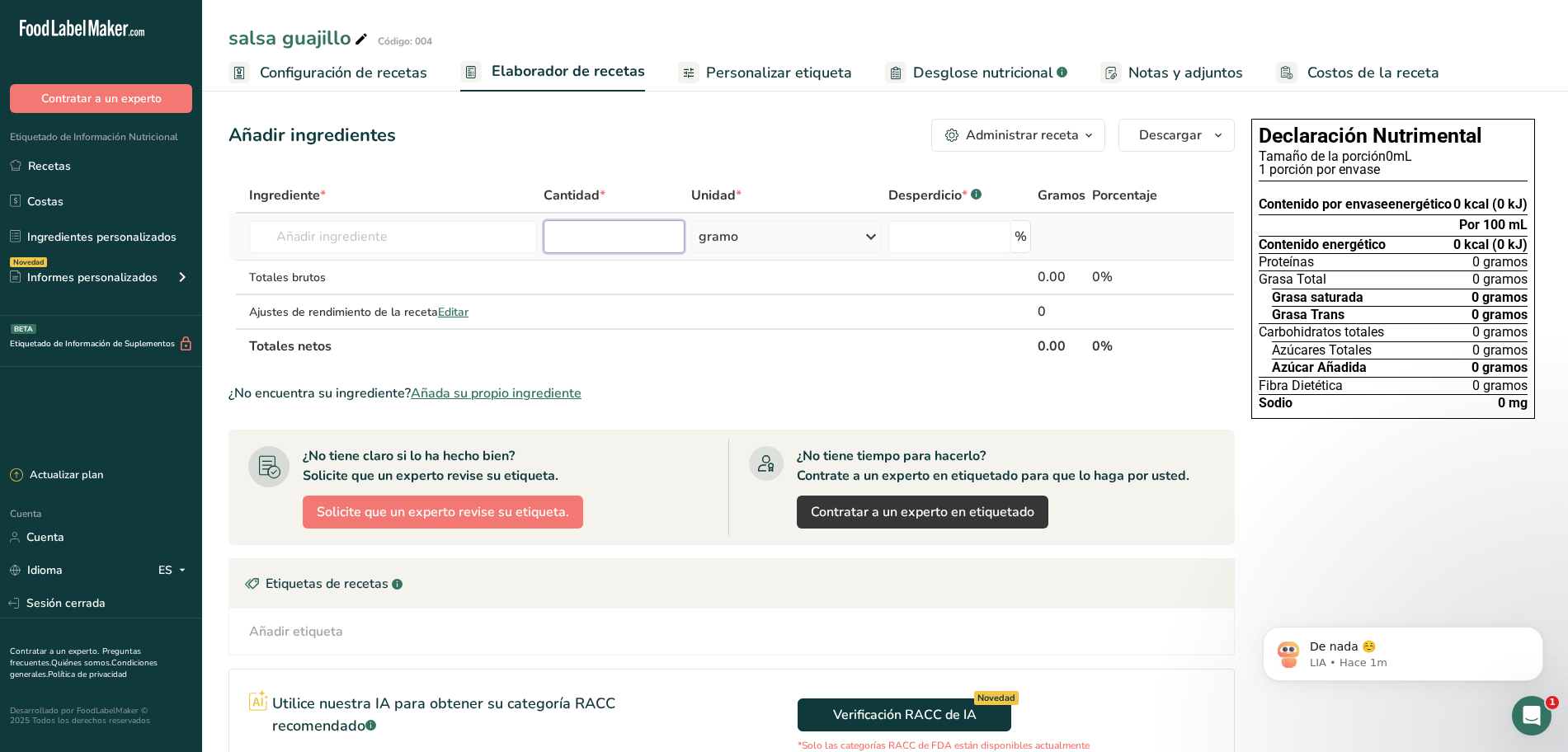
click at [597, 238] on input "number" at bounding box center [614, 236] width 142 height 33
click at [385, 233] on input "text" at bounding box center [393, 236] width 288 height 33
click at [1520, 706] on div "Abrir Intercom Messenger" at bounding box center [1529, 714] width 55 height 55
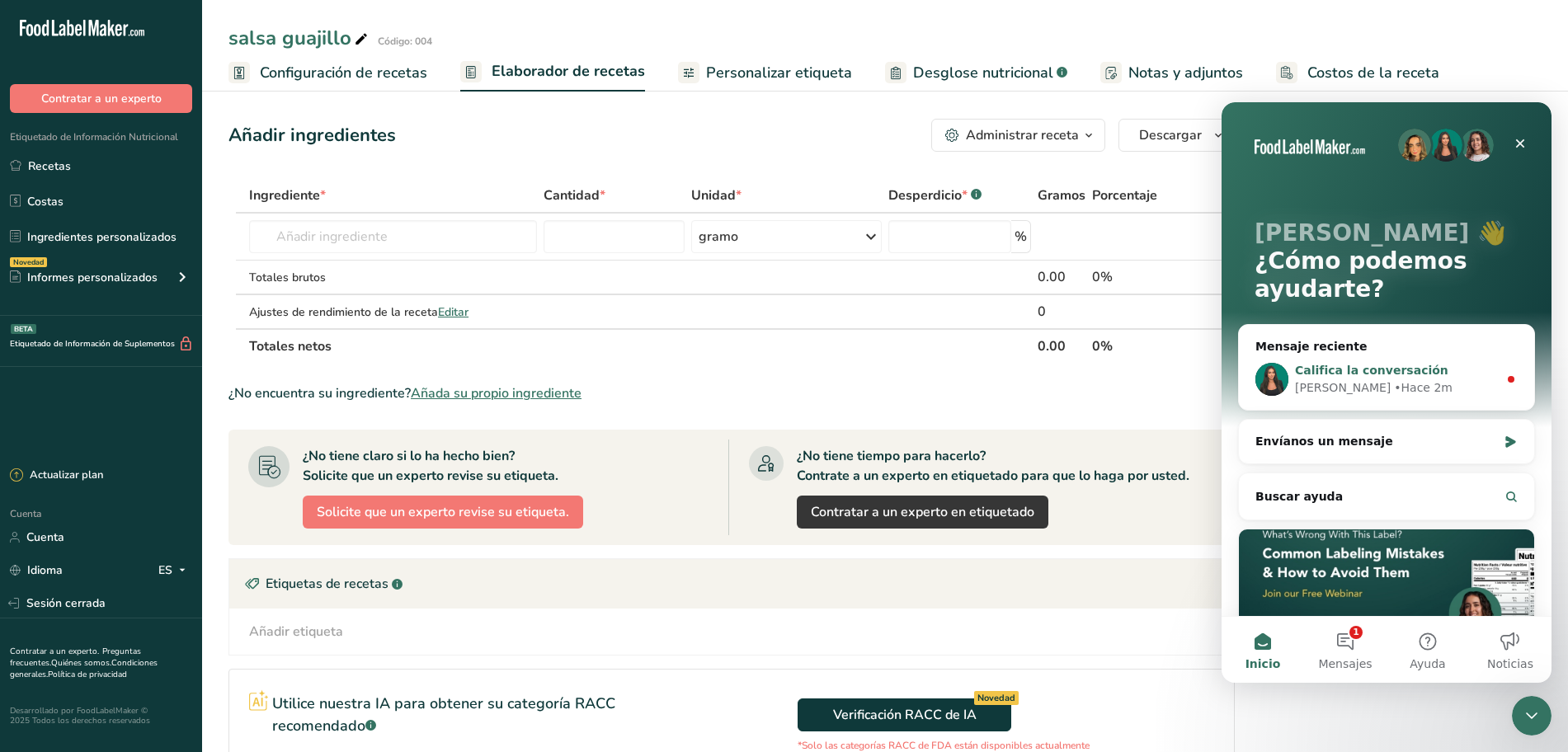
click at [1374, 370] on span "Califica la conversación" at bounding box center [1371, 370] width 153 height 13
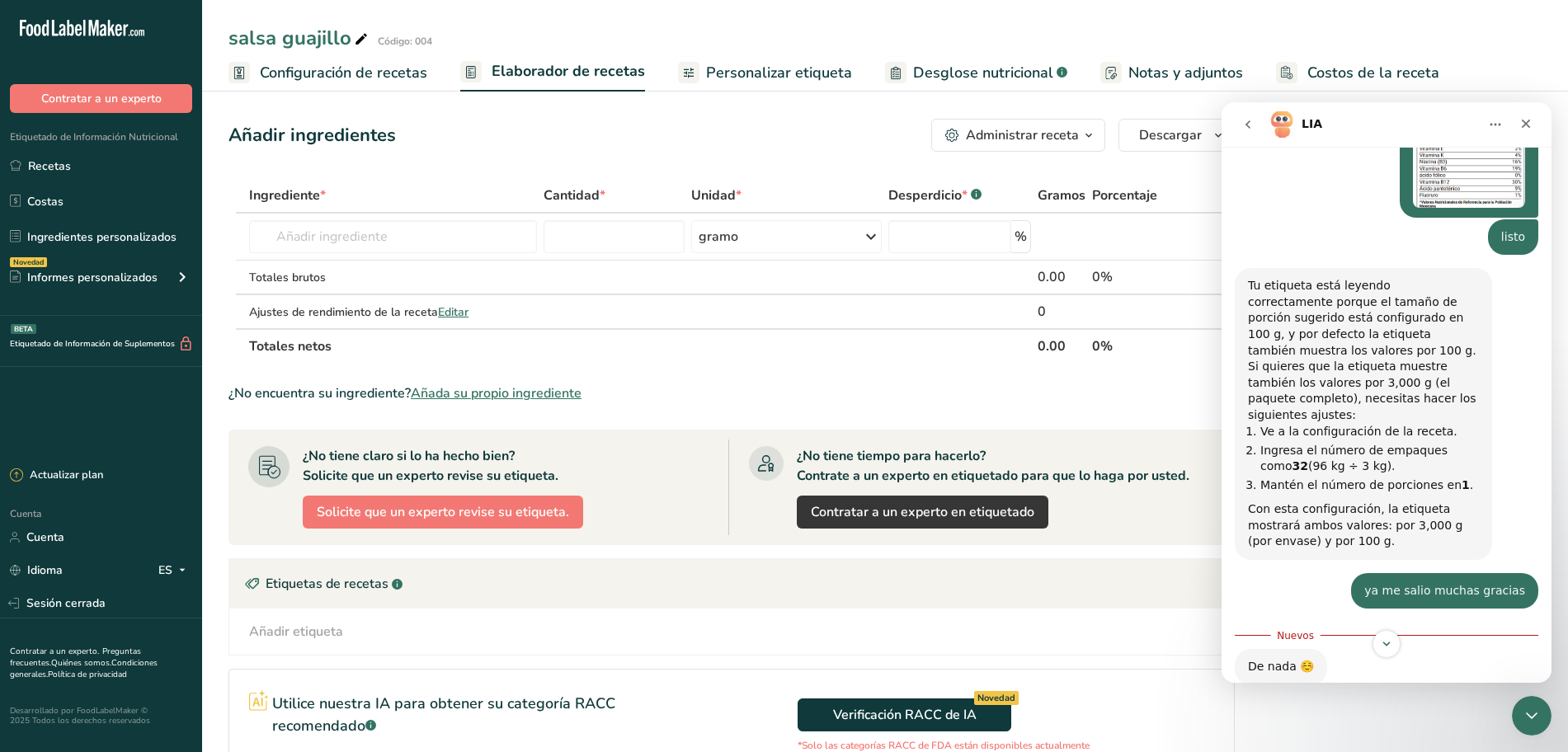
scroll to position [1977, 0]
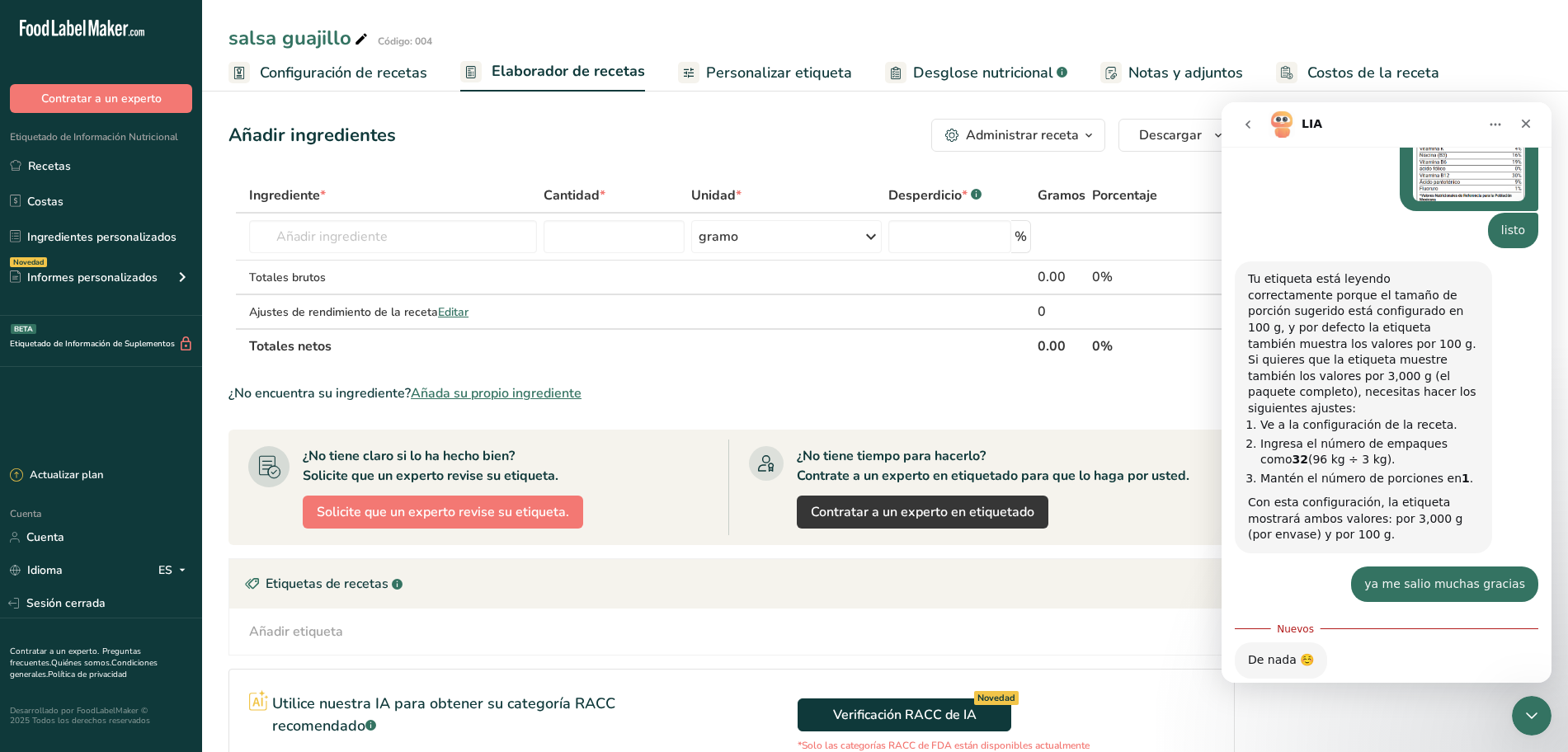
click at [1433, 738] on span "Increíble" at bounding box center [1428, 753] width 30 height 30
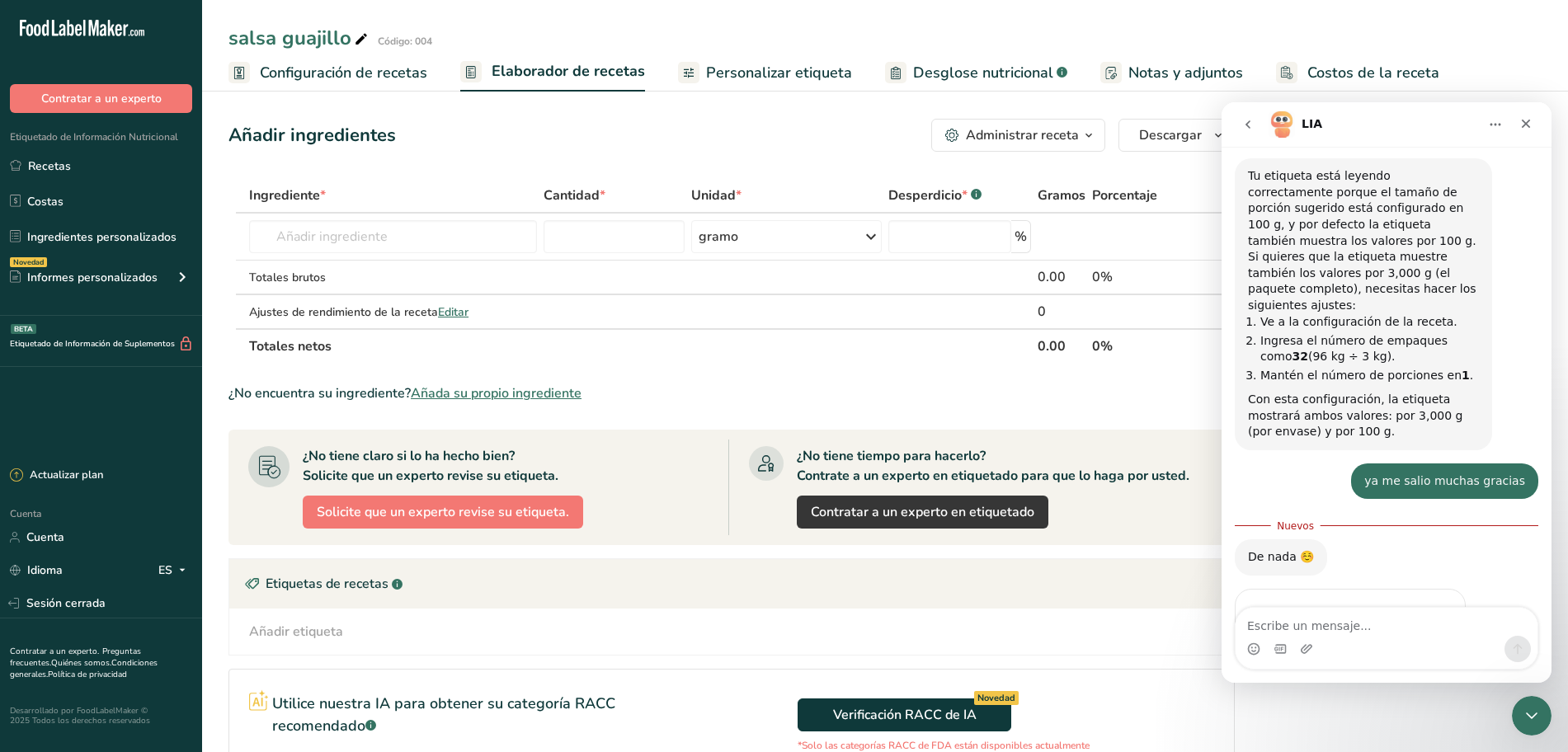
scroll to position [2081, 0]
click at [1340, 629] on textarea "Escribe un mensaje..." at bounding box center [1386, 622] width 301 height 28
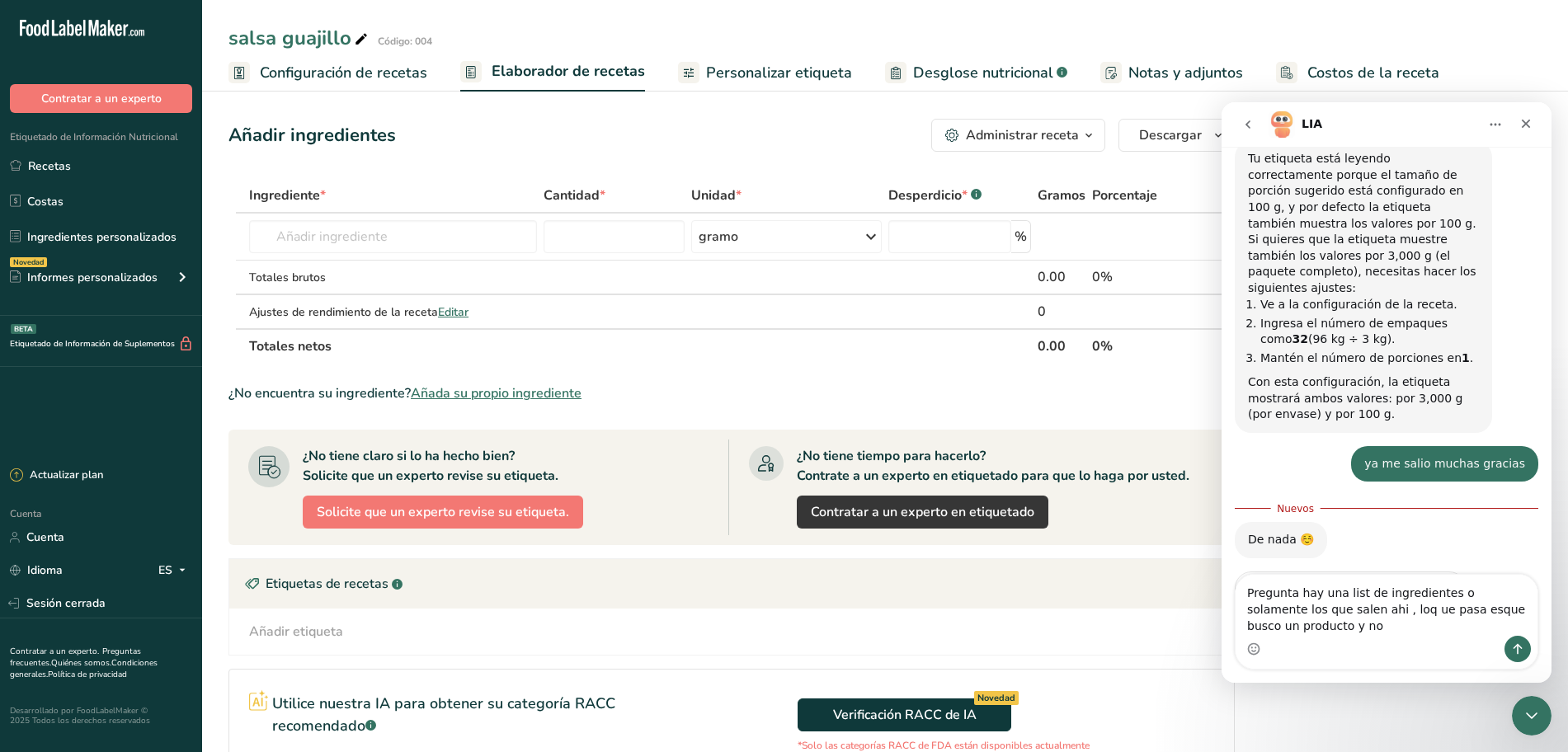
scroll to position [2114, 0]
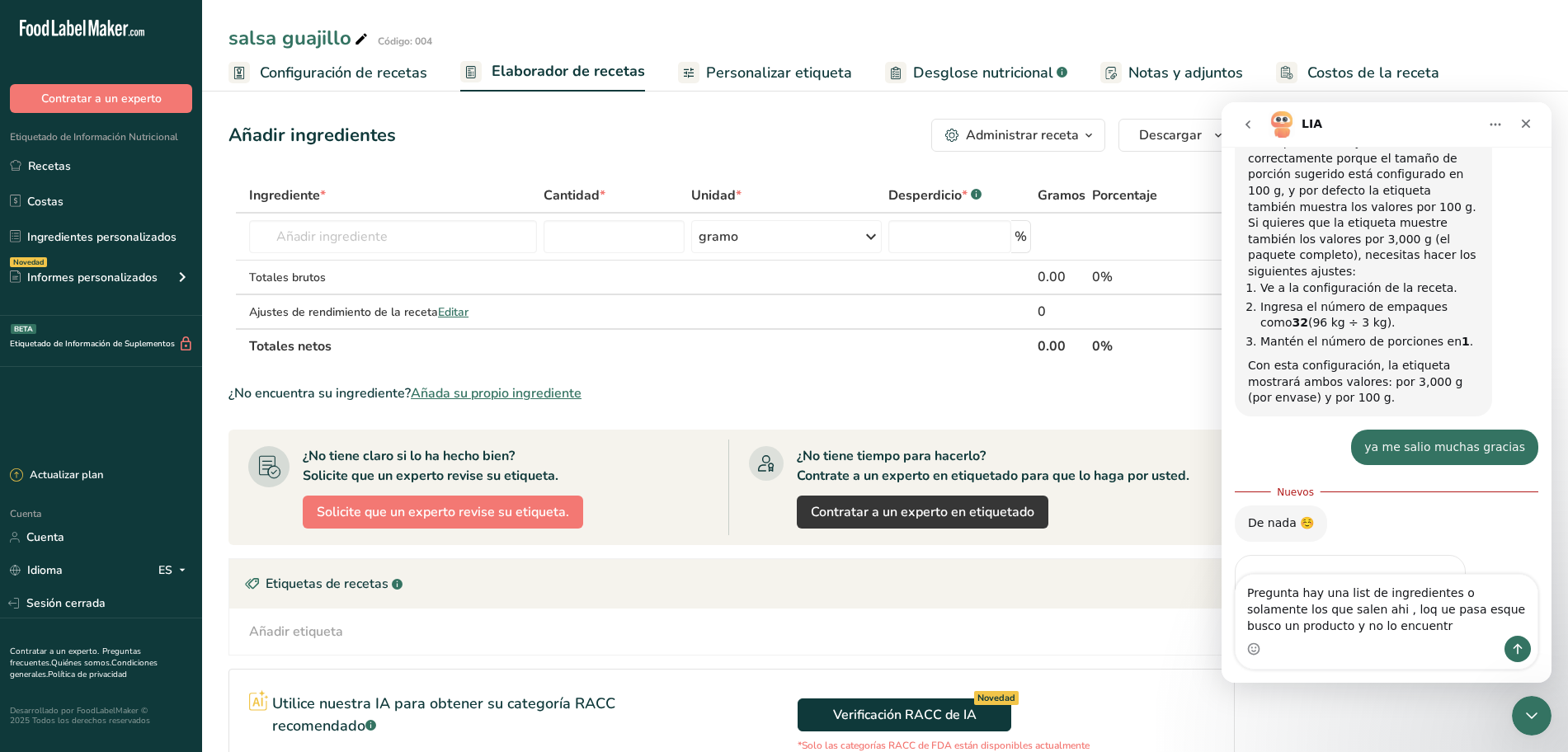
type textarea "Pregunta hay una list de ingredientes o solamente los que salen ahi , loq ue pa…"
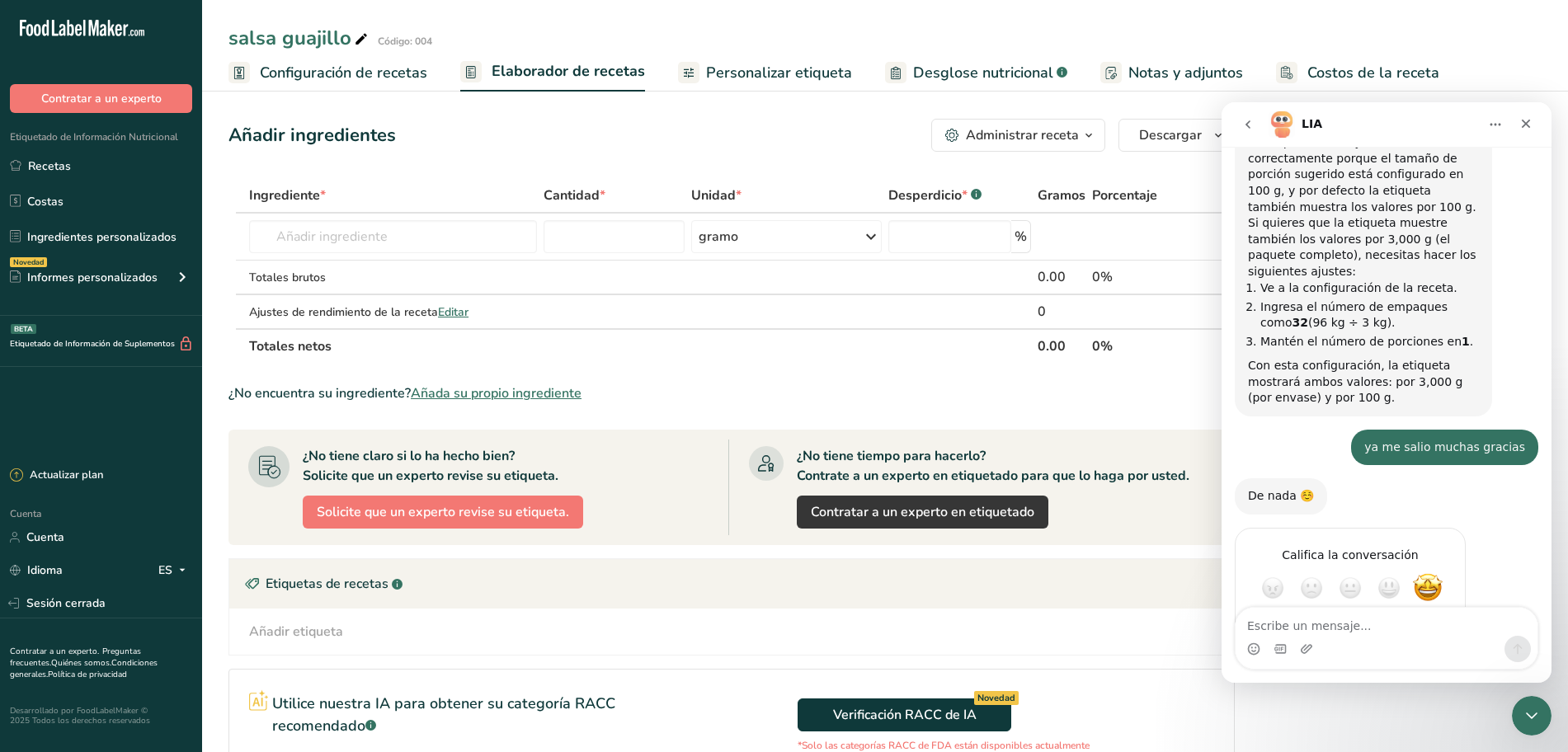
scroll to position [2135, 0]
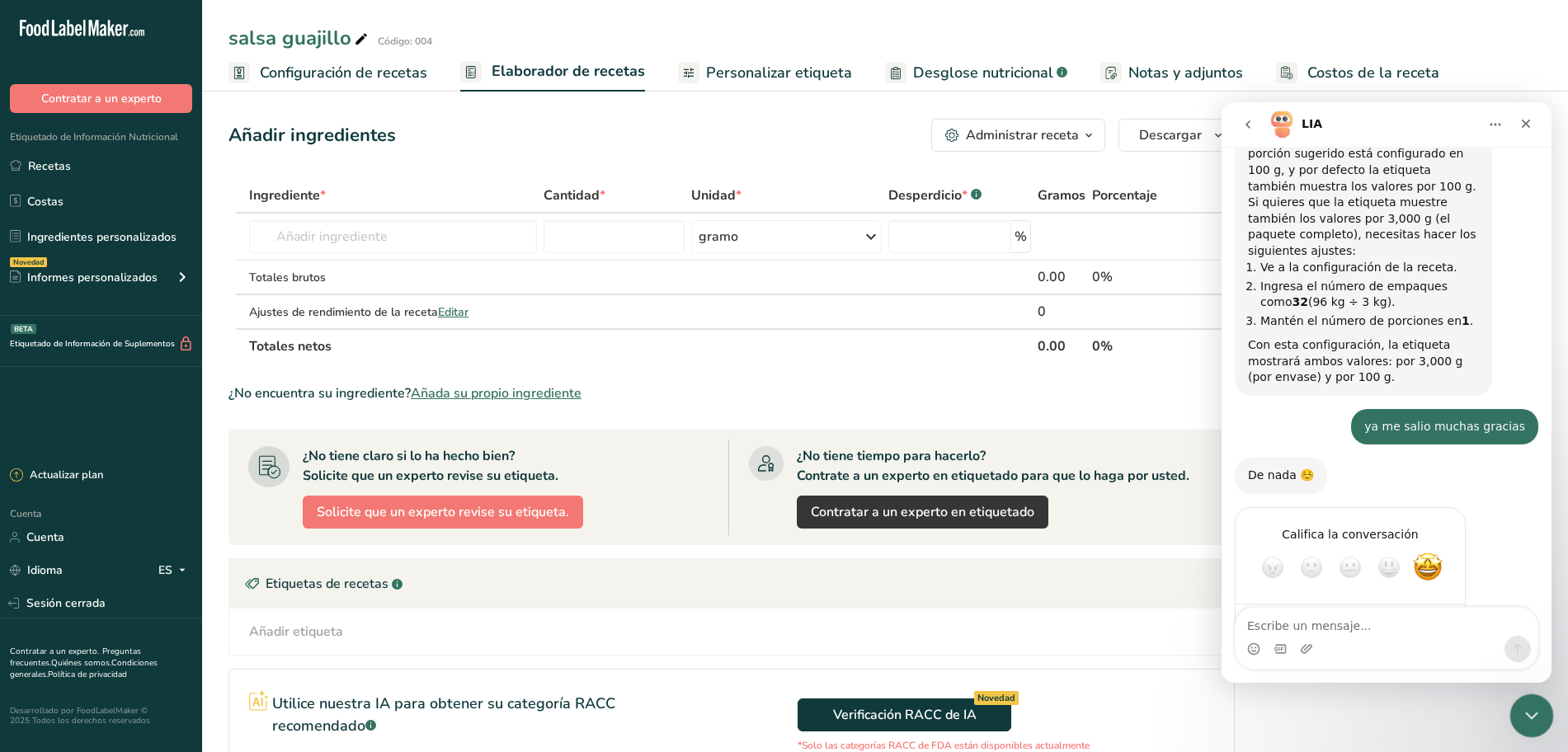
click at [1523, 718] on icon "Cerrar Intercom Messenger" at bounding box center [1529, 713] width 19 height 19
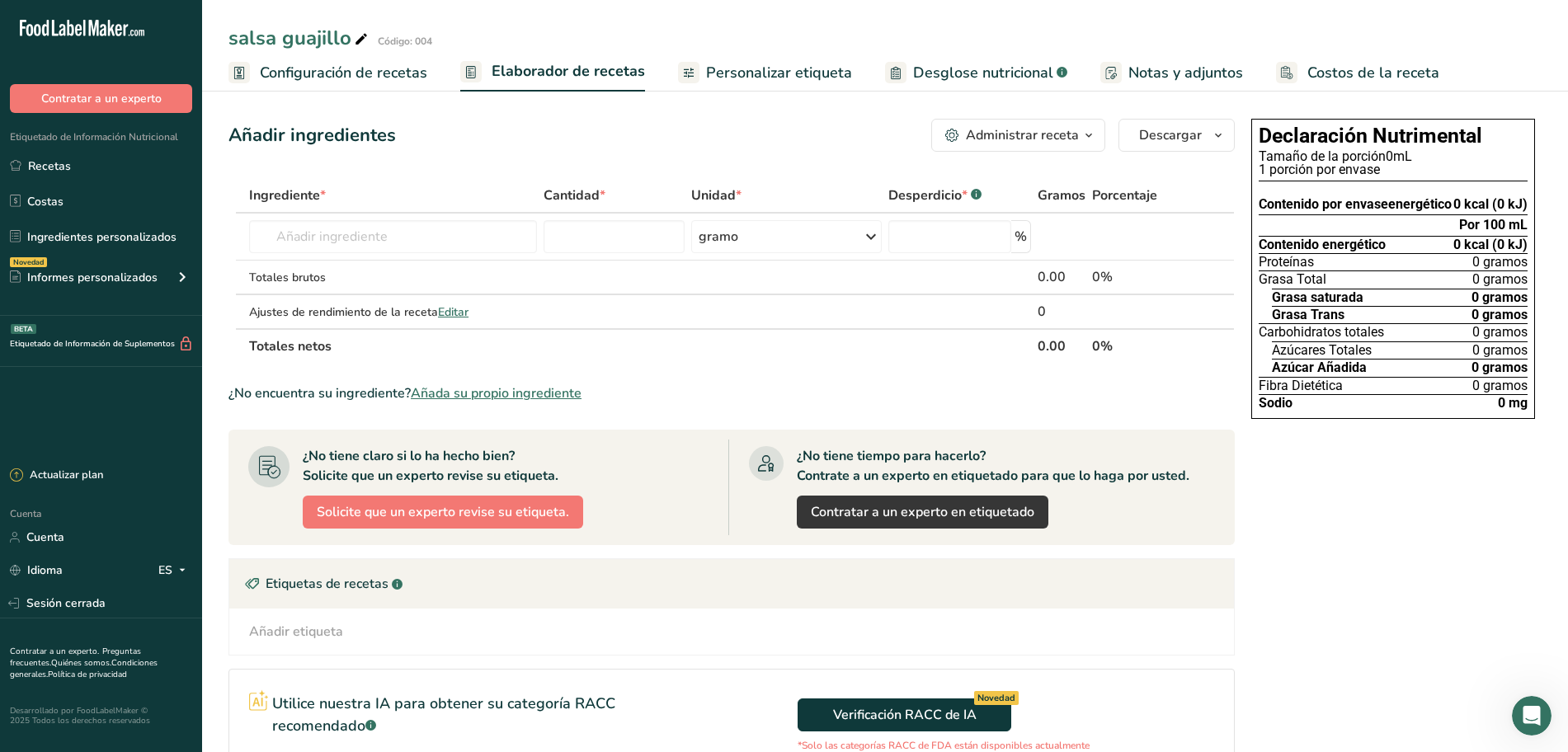
scroll to position [2119, 0]
click at [1527, 709] on icon "Abrir Intercom Messenger" at bounding box center [1529, 713] width 27 height 27
click at [1527, 717] on icon "Abrir Intercom Messenger" at bounding box center [1529, 713] width 27 height 27
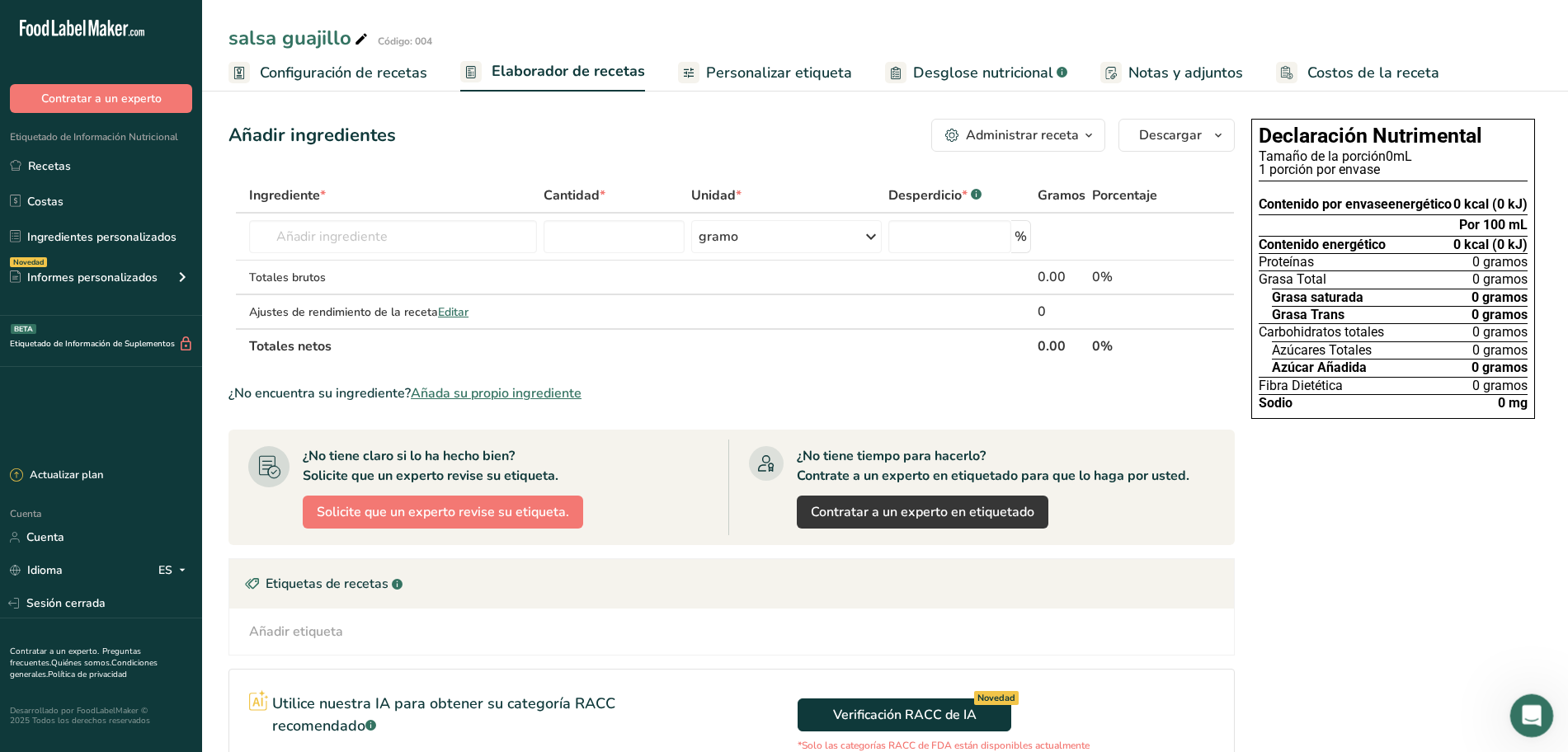
click at [1527, 717] on icon "Abrir Intercom Messenger" at bounding box center [1529, 713] width 27 height 27
click at [1533, 700] on div "Abrir Intercom Messenger" at bounding box center [1529, 714] width 55 height 55
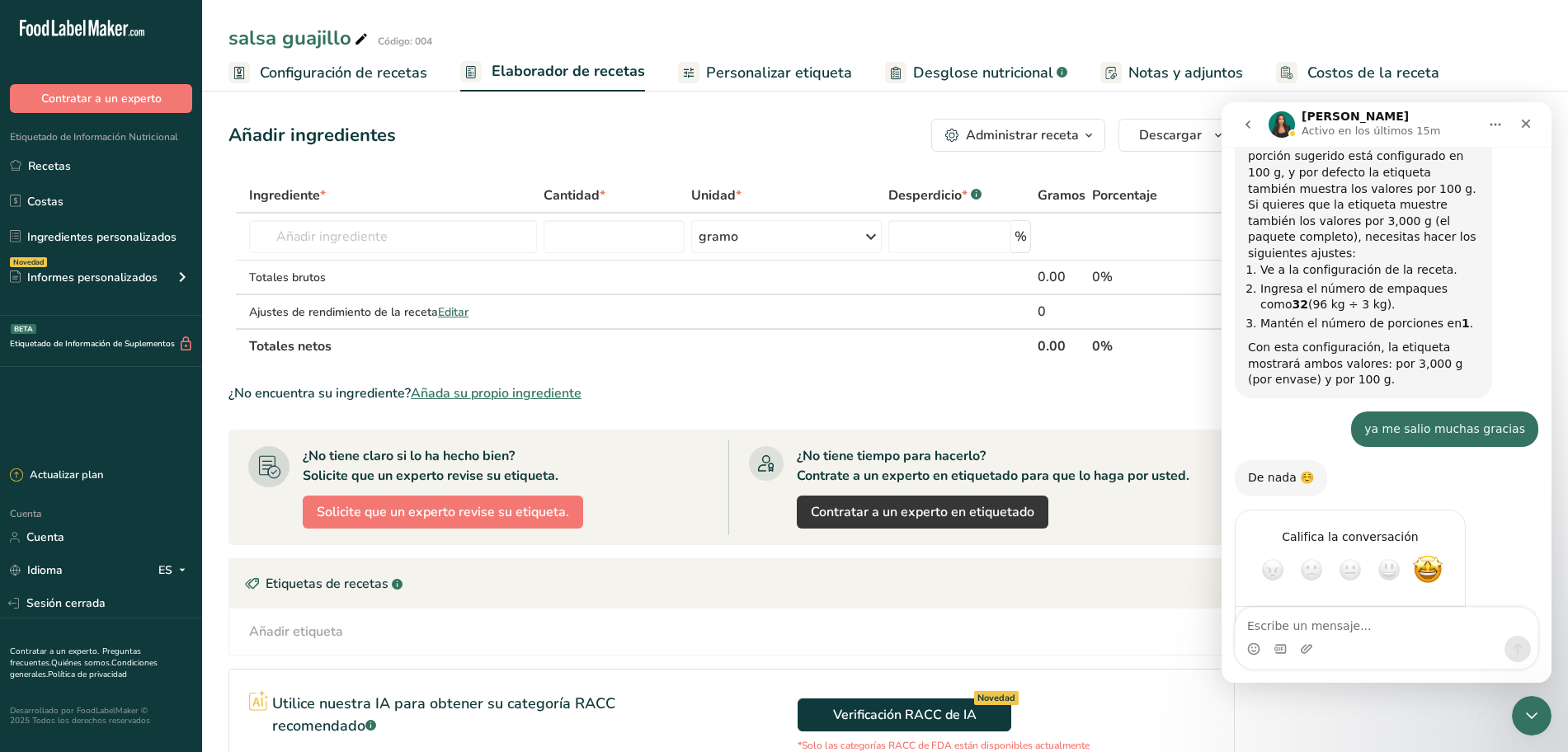
click at [867, 386] on div "¿No encuentra su ingrediente? Añada su propio ingrediente" at bounding box center [732, 393] width 1007 height 19
click at [1539, 702] on div "Cerrar Intercom Messenger" at bounding box center [1528, 713] width 40 height 40
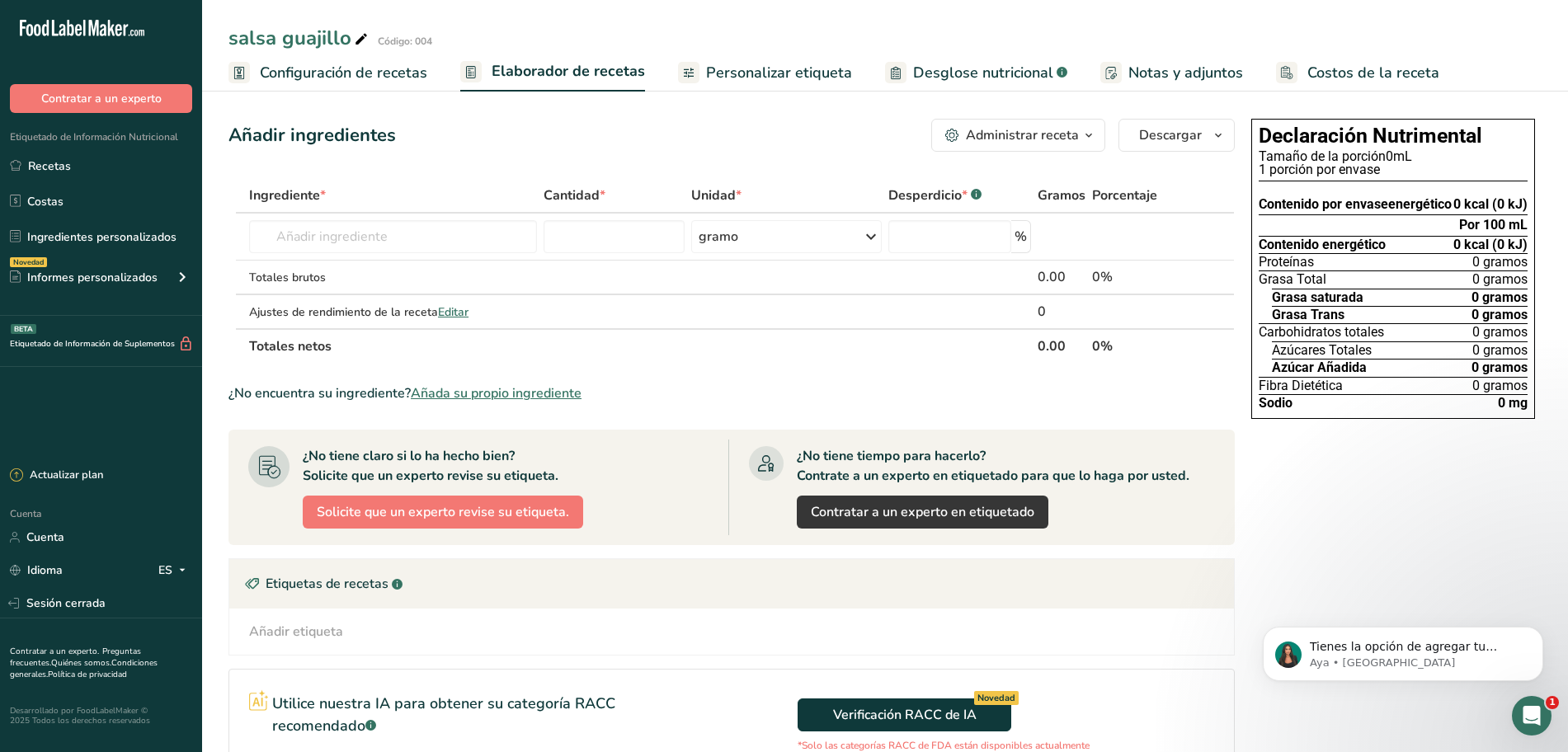
scroll to position [0, 0]
click at [1525, 718] on icon "Abrir Intercom Messenger" at bounding box center [1529, 713] width 27 height 27
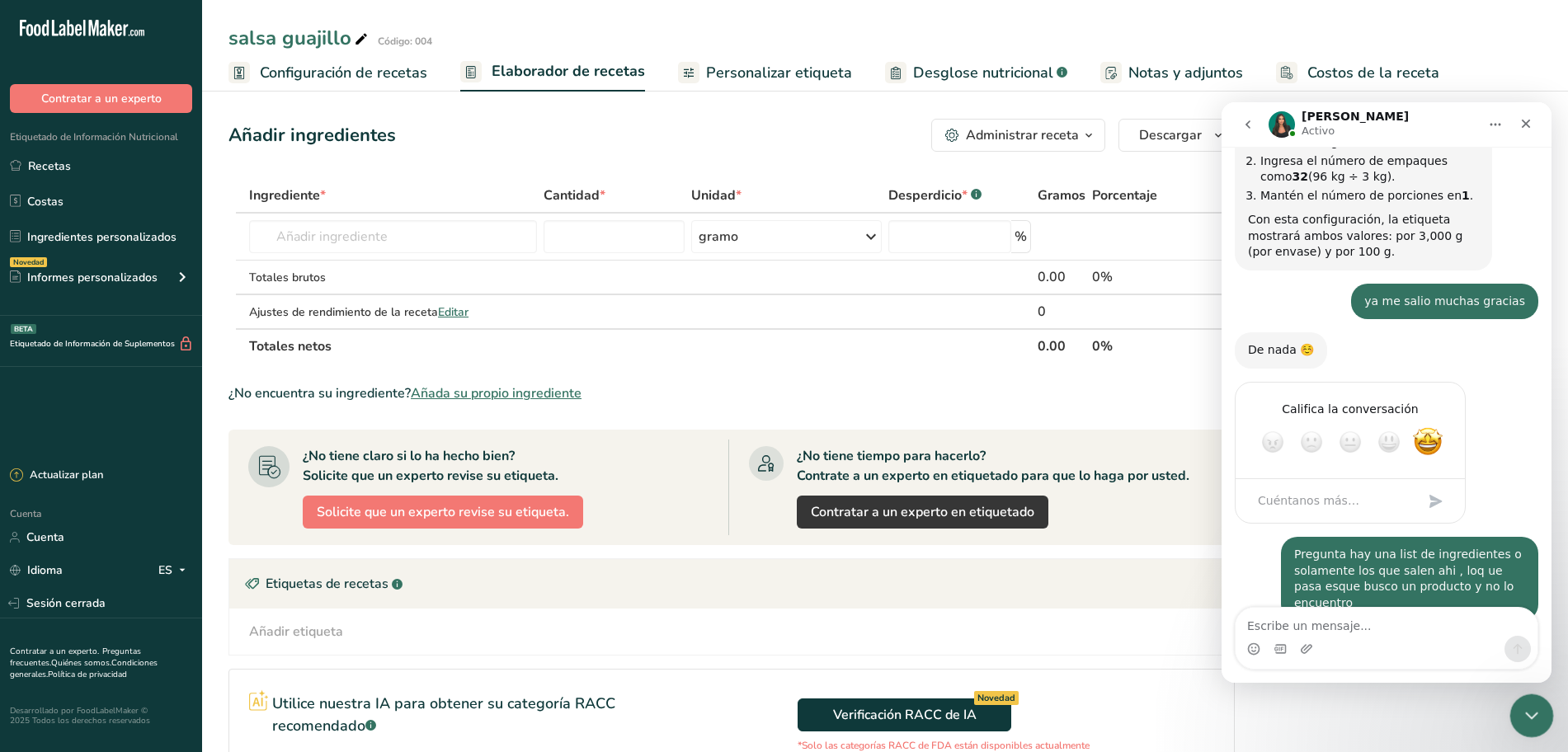
scroll to position [2277, 0]
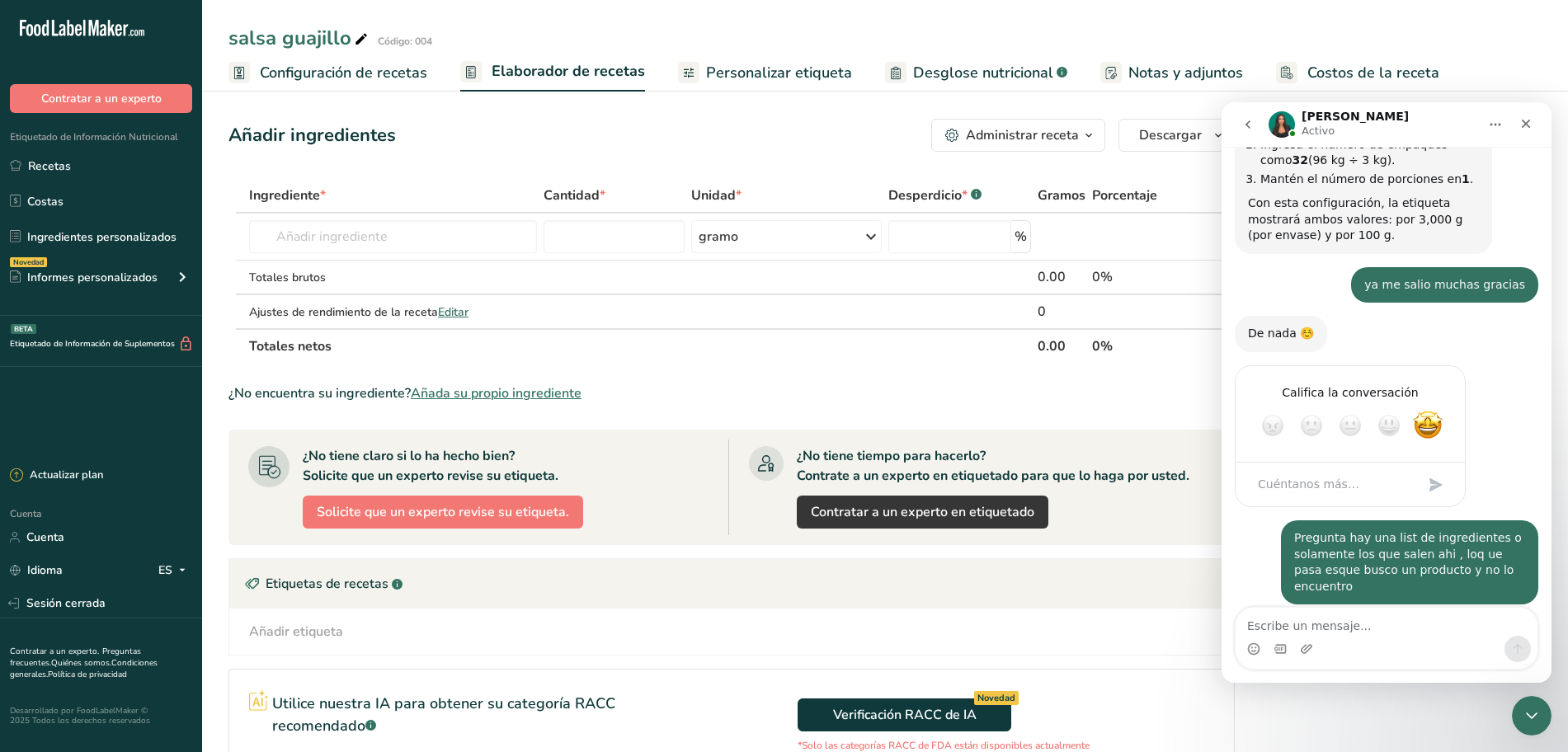
click at [1365, 622] on textarea "Escribe un mensaje..." at bounding box center [1386, 622] width 301 height 28
type textarea "p"
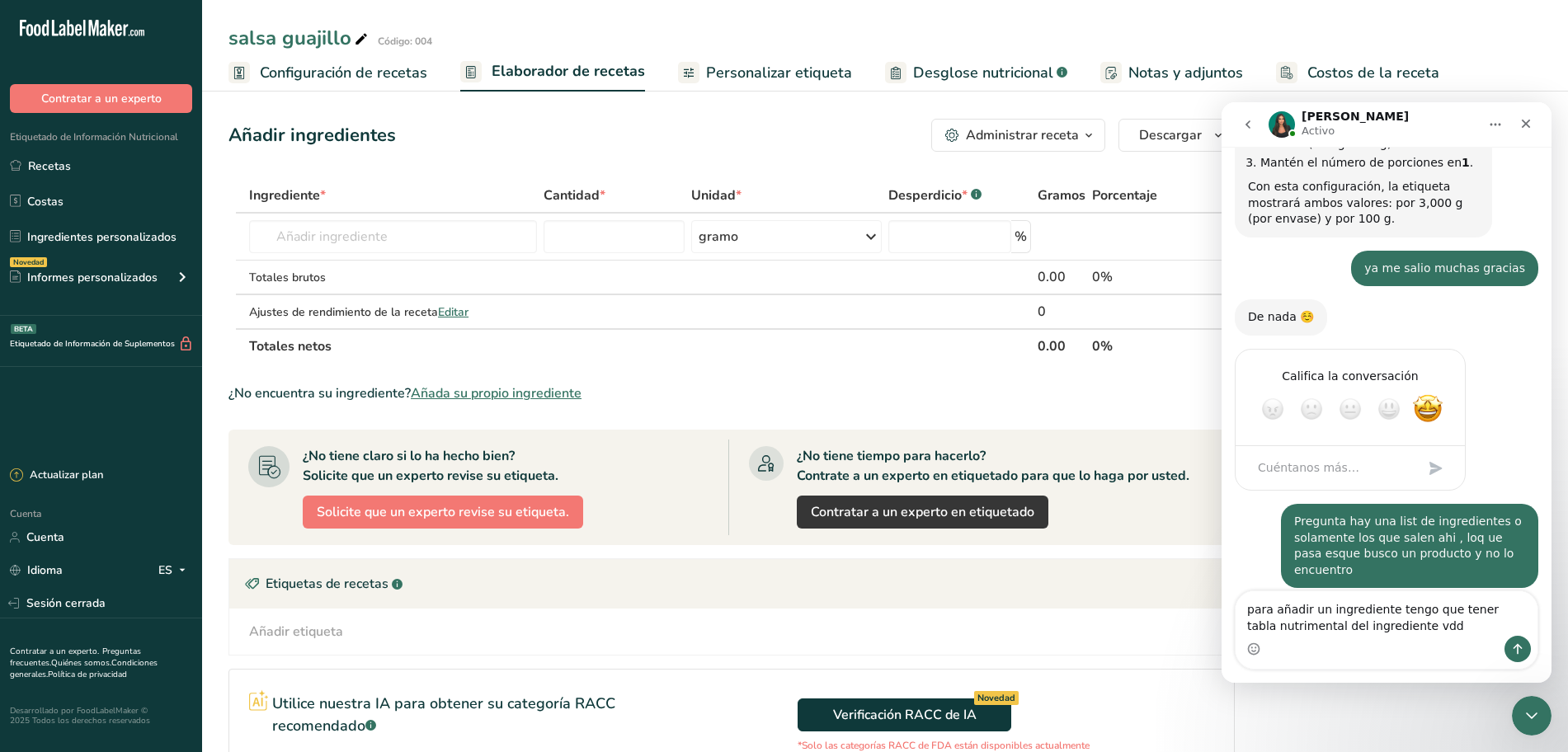
type textarea "para añadir un ingrediente tengo que tener tabla nutrimental del ingrediente vdd"
click at [1517, 649] on icon "Enviar un mensaje…" at bounding box center [1517, 649] width 13 height 13
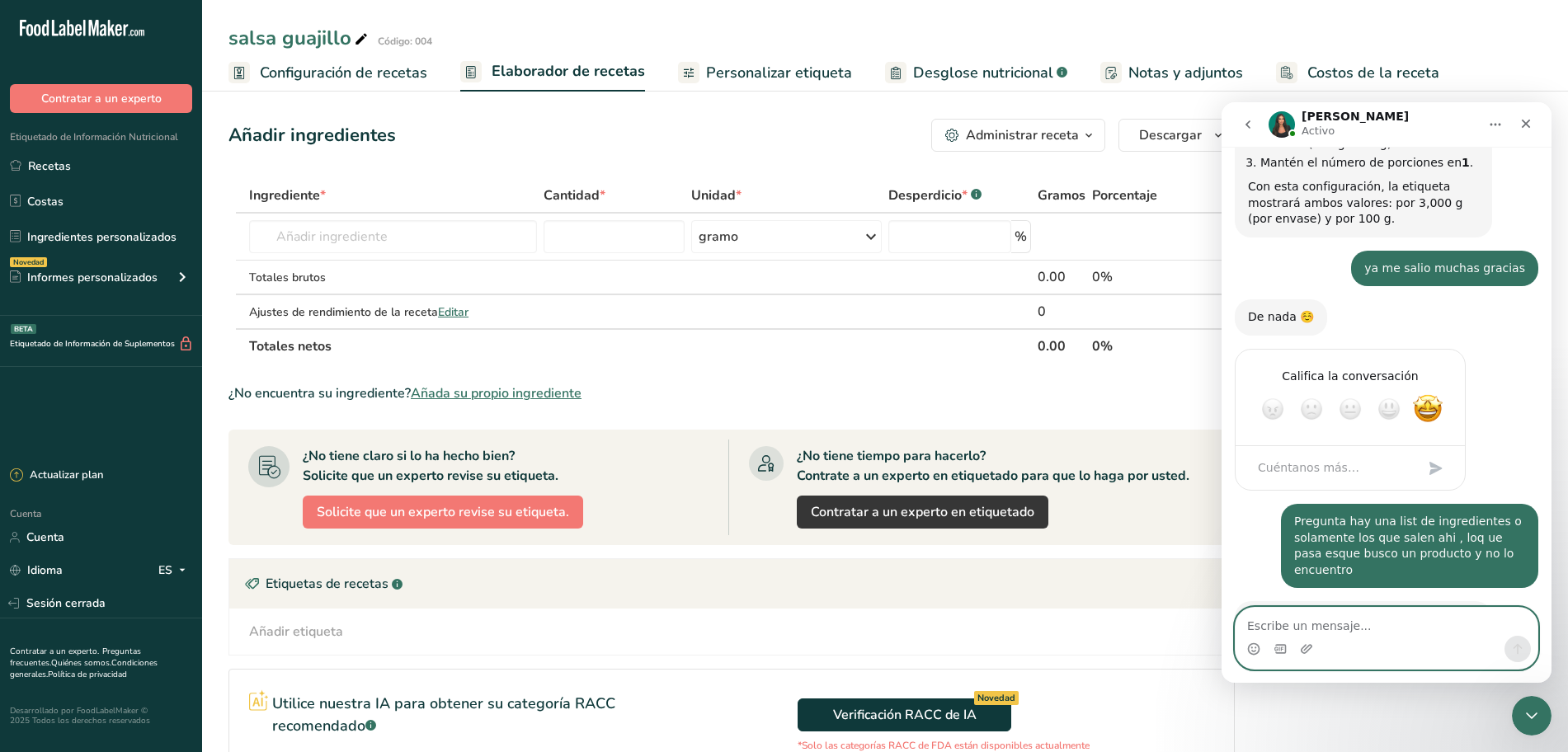
scroll to position [2315, 0]
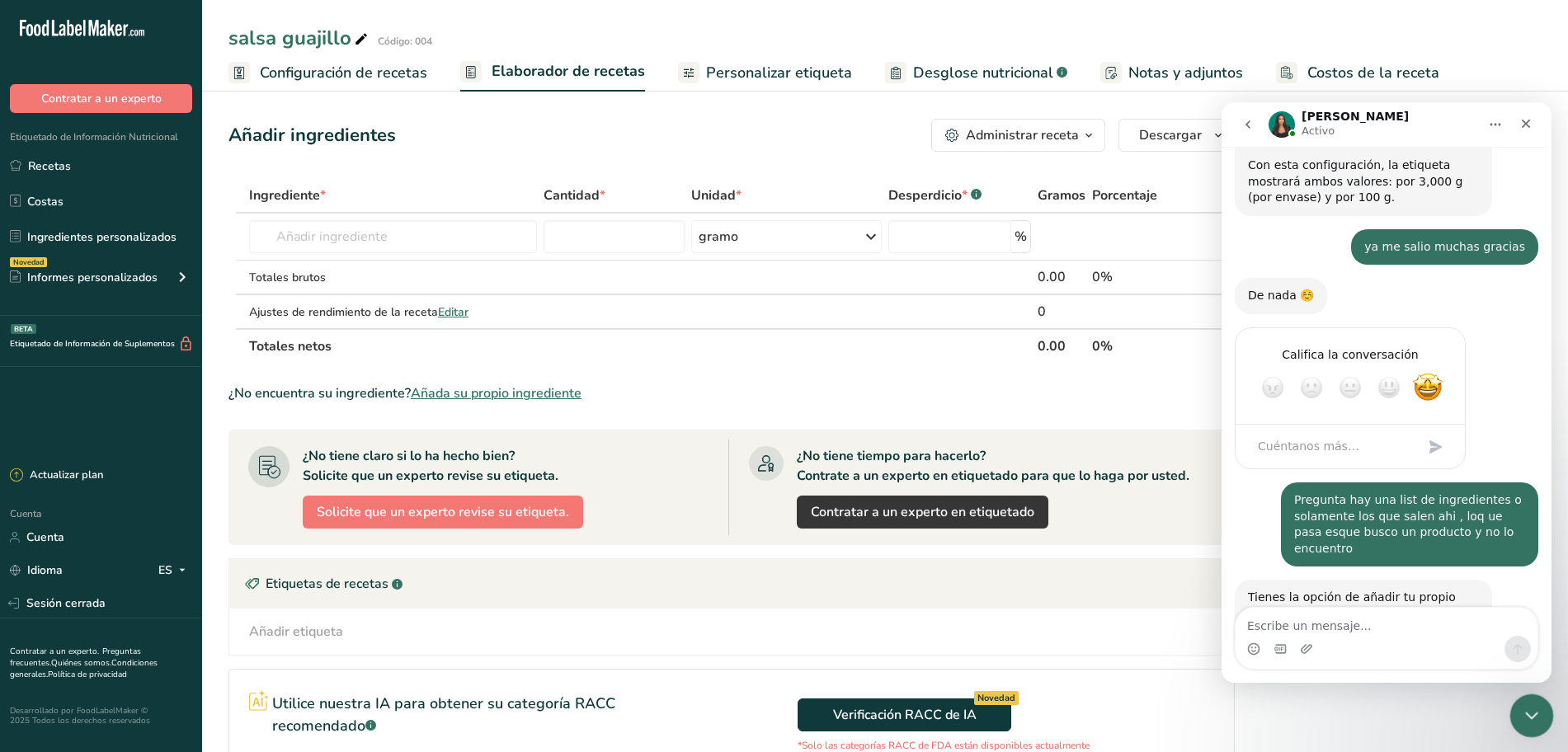
click at [1532, 711] on icon "Cerrar Intercom Messenger" at bounding box center [1529, 713] width 19 height 19
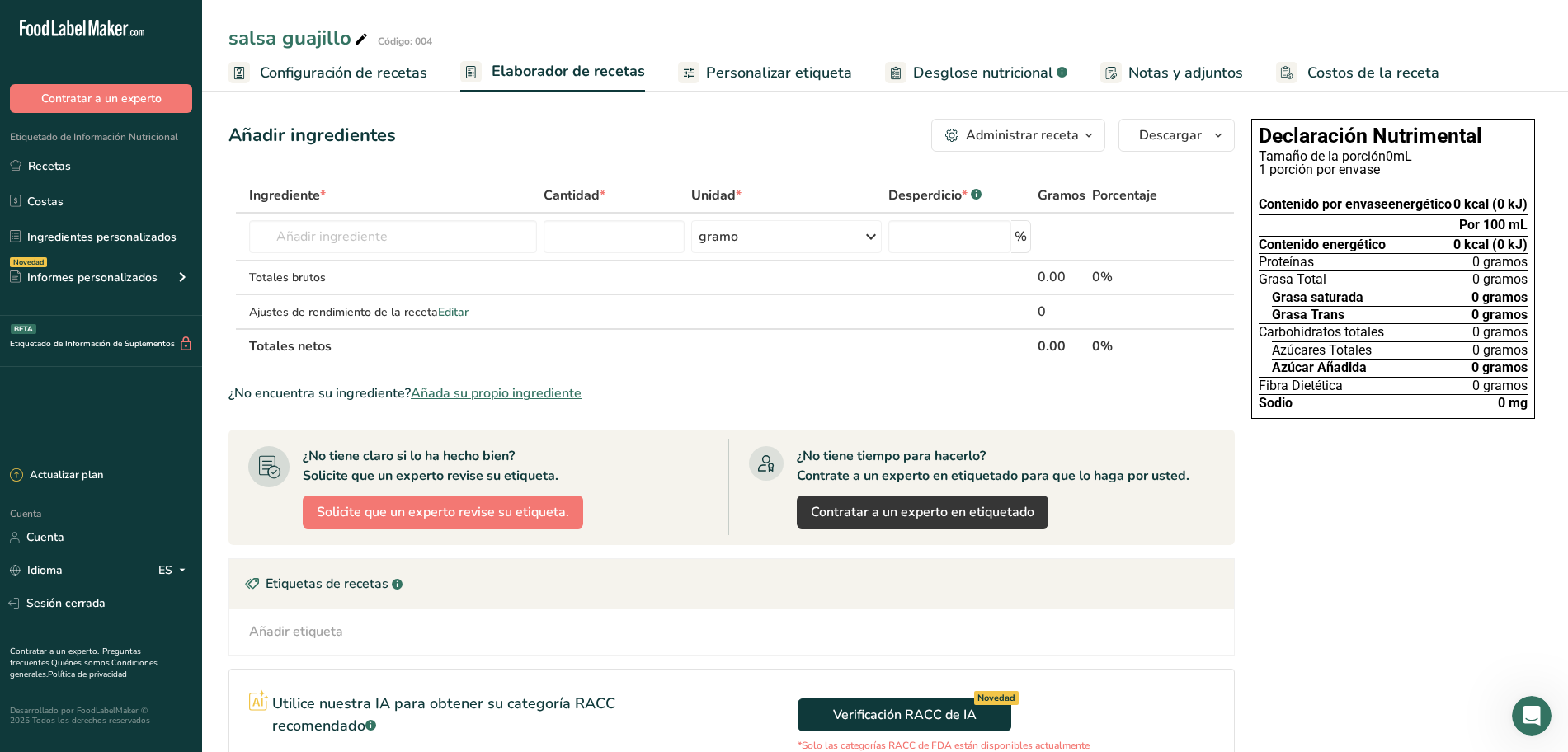
click at [462, 395] on font "Añada su propio ingrediente" at bounding box center [496, 393] width 171 height 19
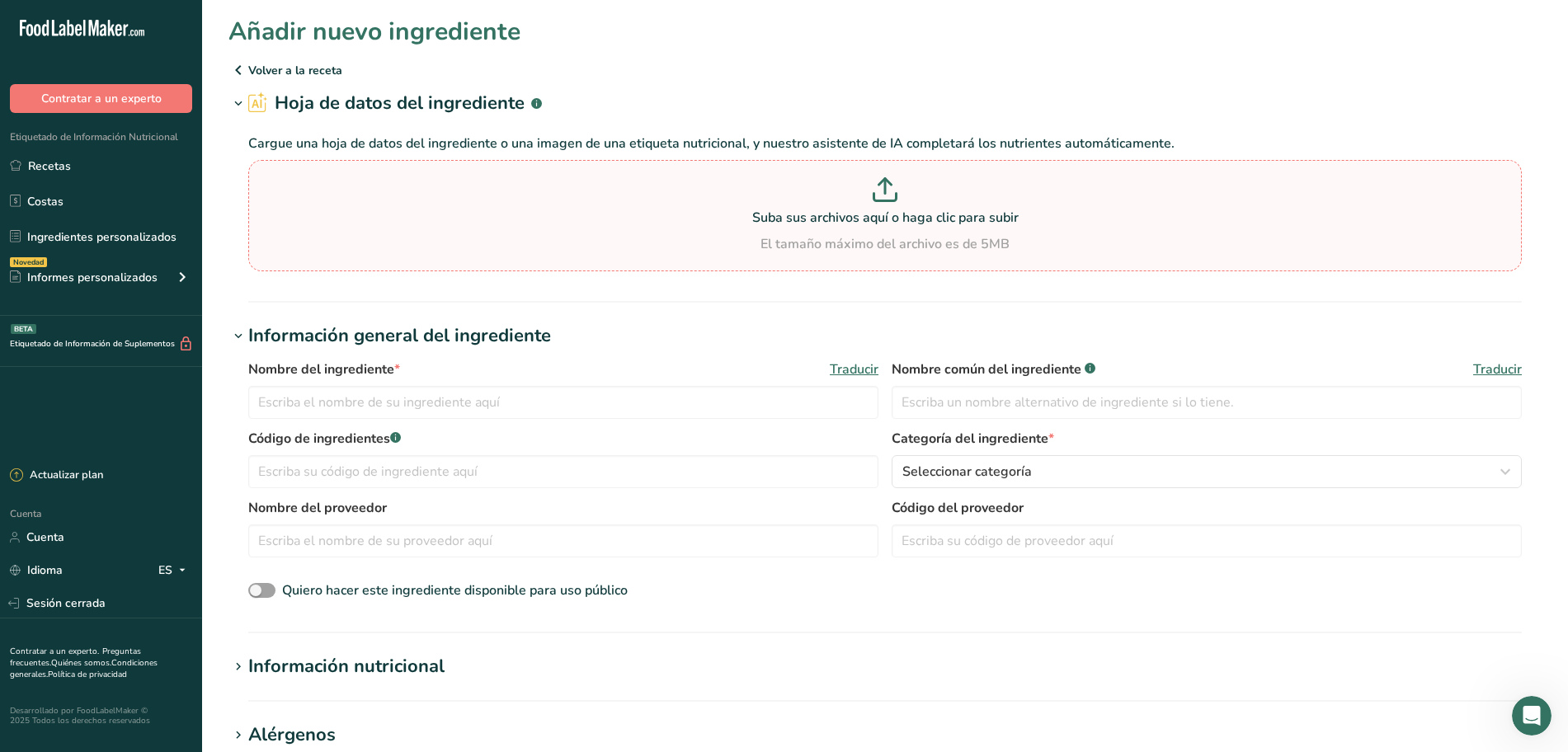
click at [891, 220] on font "Suba sus archivos aquí o haga clic para subir" at bounding box center [885, 218] width 266 height 19
click at [891, 220] on input "Suba sus archivos aquí o haga clic para subir El tamaño máximo del archivo es d…" at bounding box center [885, 216] width 1274 height 111
drag, startPoint x: 811, startPoint y: 202, endPoint x: 793, endPoint y: 201, distance: 18.0
click at [793, 201] on p at bounding box center [884, 192] width 1265 height 31
click at [793, 201] on input "Suba sus archivos aquí o haga clic para subir El tamaño máximo del archivo es d…" at bounding box center [885, 216] width 1274 height 111
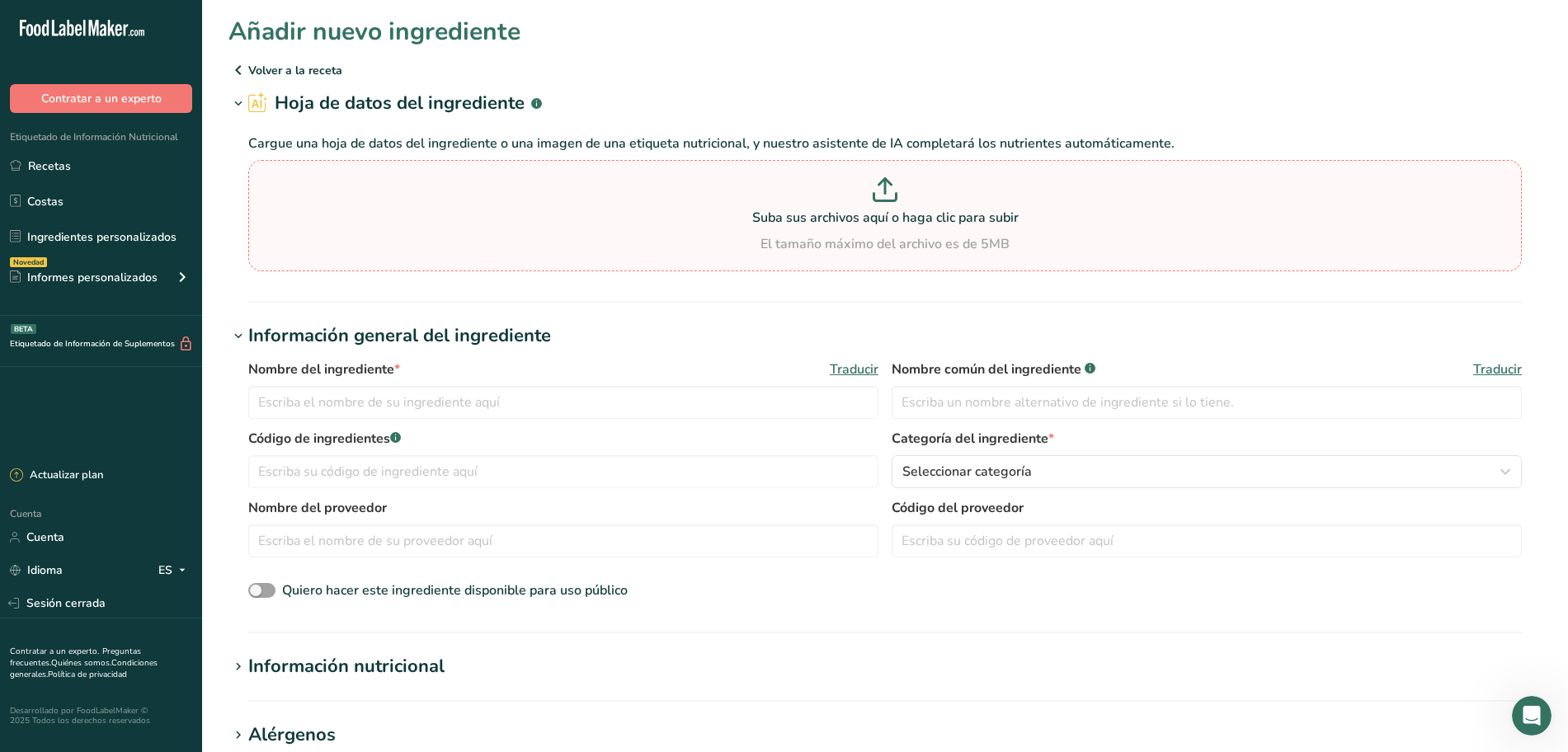
click at [898, 212] on font "Suba sus archivos aquí o haga clic para subir" at bounding box center [885, 218] width 266 height 19
click at [898, 212] on input "Suba sus archivos aquí o haga clic para subir El tamaño máximo del archivo es d…" at bounding box center [885, 216] width 1274 height 111
click at [711, 235] on div "El tamaño máximo del archivo es de 5MB" at bounding box center [884, 244] width 1265 height 19
click at [711, 235] on input "Suba sus archivos aquí o haga clic para subir El tamaño máximo del archivo es d…" at bounding box center [885, 216] width 1274 height 111
type input "C:\fakepath\chile guajillo.png"
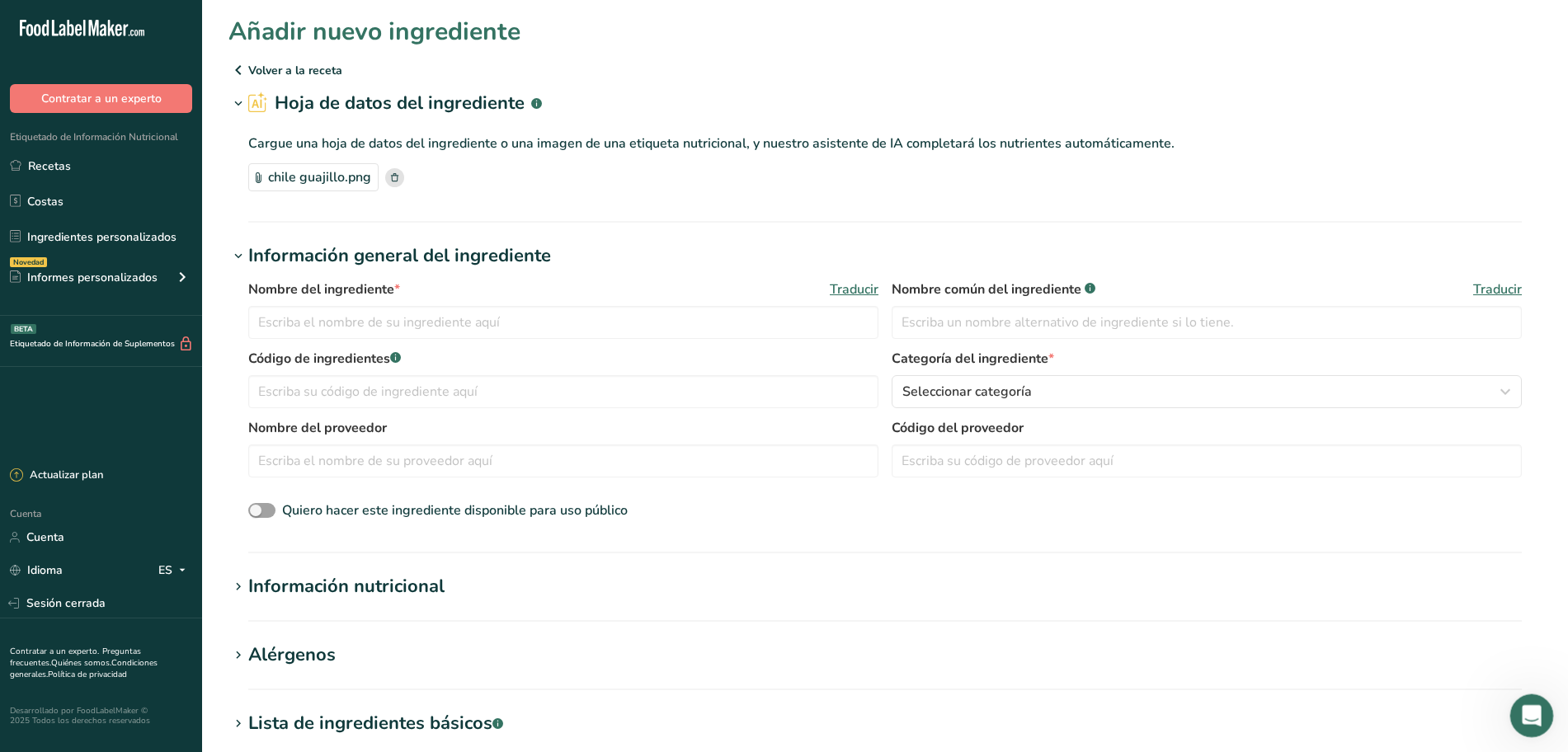
click at [1538, 703] on div "Abrir Intercom Messenger" at bounding box center [1529, 714] width 55 height 55
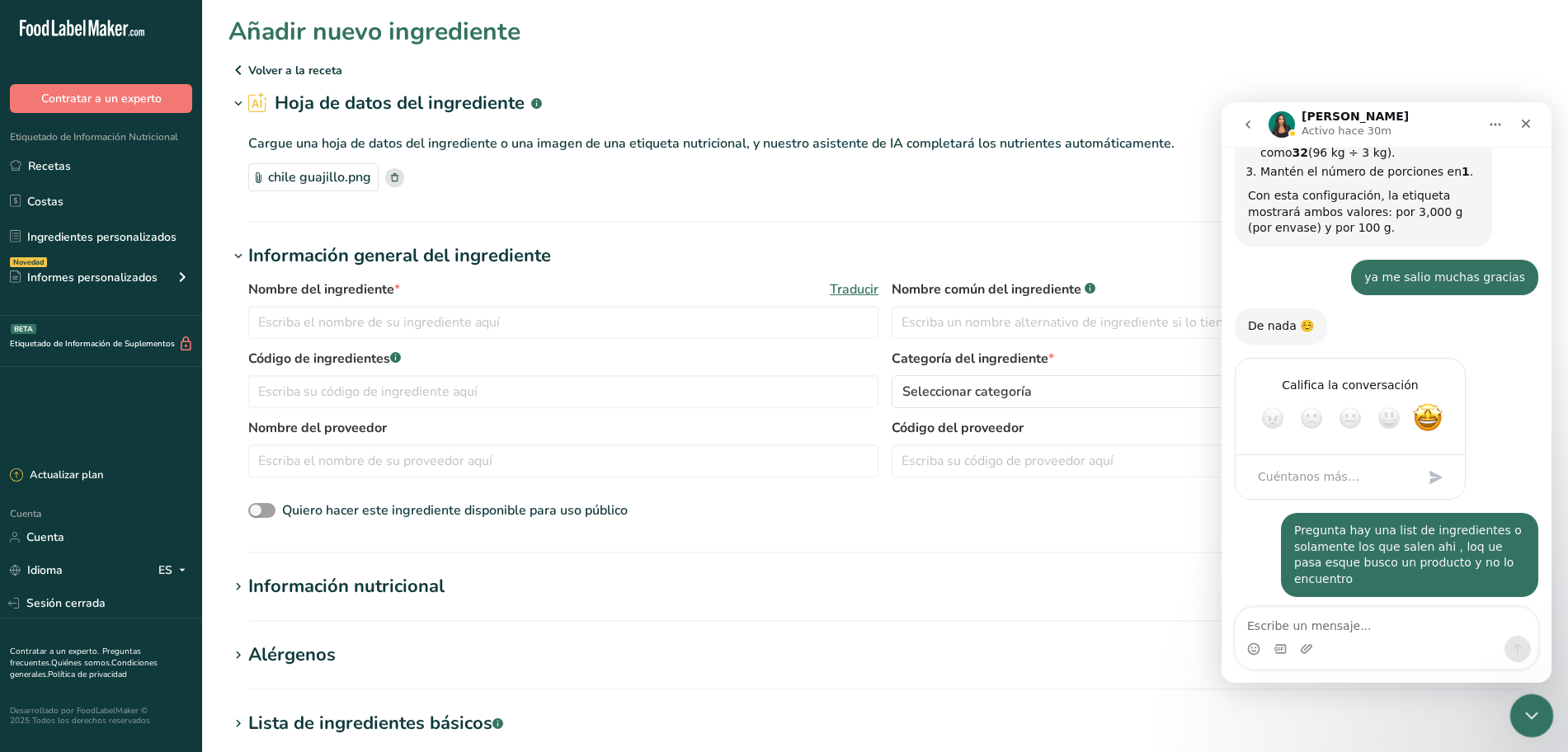
scroll to position [2315, 0]
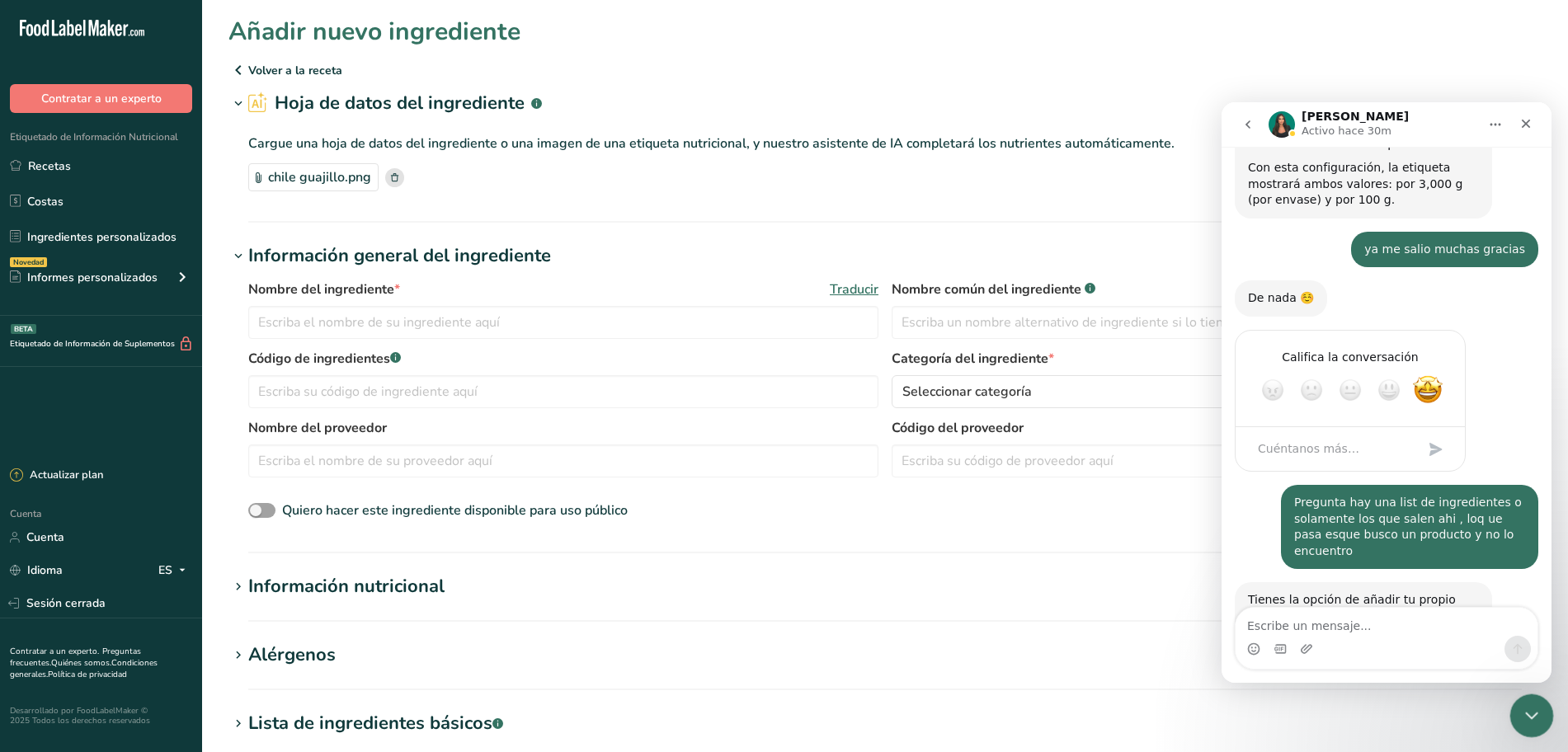
click at [1518, 702] on div "Cerrar Intercom Messenger" at bounding box center [1528, 713] width 40 height 40
click at [1518, 703] on div "Cerrar Intercom Messenger" at bounding box center [1528, 713] width 40 height 40
click at [1537, 712] on icon "Cerrar Intercom Messenger" at bounding box center [1529, 713] width 19 height 19
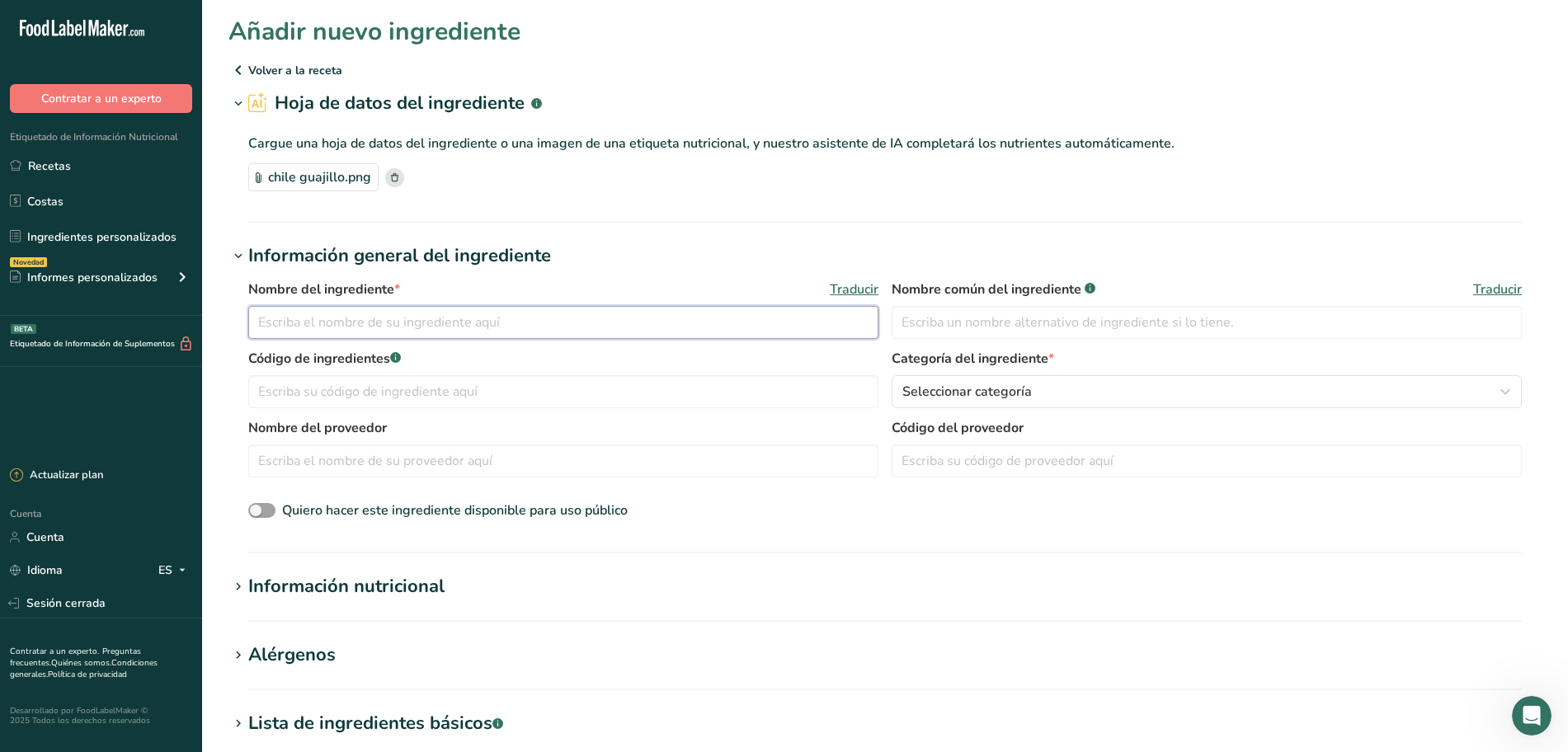
click at [493, 322] on input "text" at bounding box center [563, 322] width 630 height 33
type input "Chile Guajillo polvo"
click at [499, 400] on input "text" at bounding box center [563, 391] width 630 height 33
type input "000354"
click at [1131, 387] on div "Seleccionar categoría" at bounding box center [1201, 391] width 598 height 19
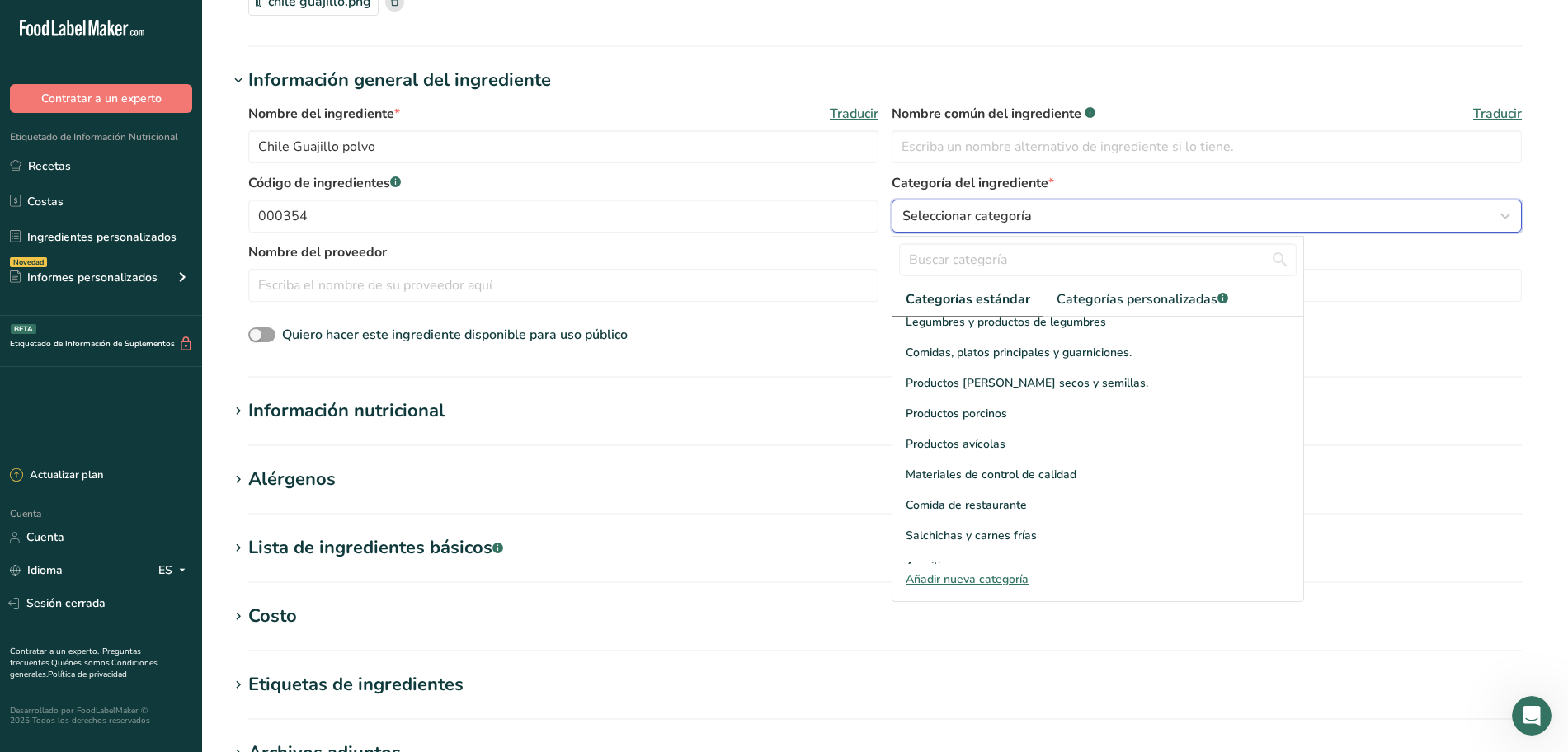
scroll to position [206, 0]
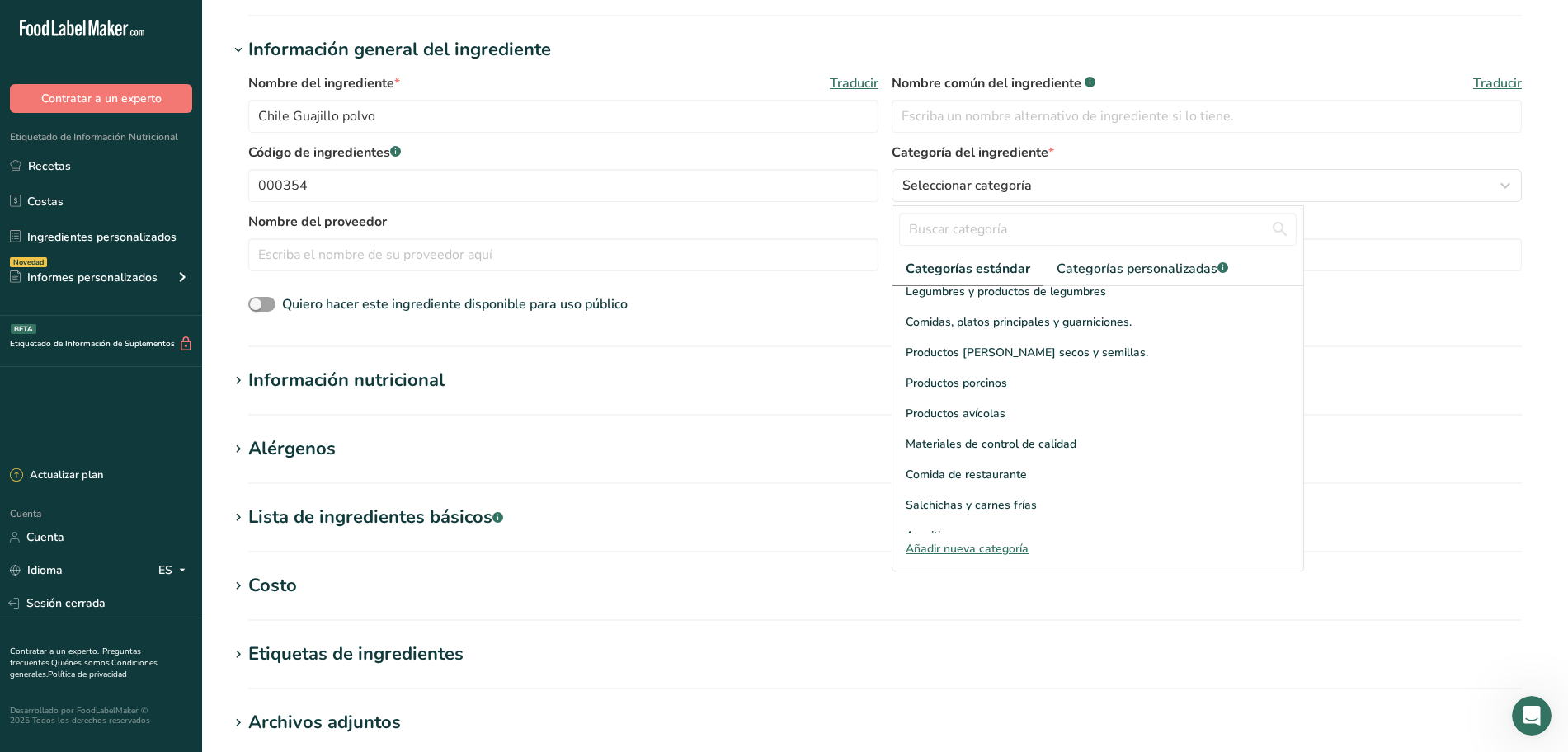
click at [472, 390] on h1 "Información nutricional" at bounding box center [885, 380] width 1313 height 27
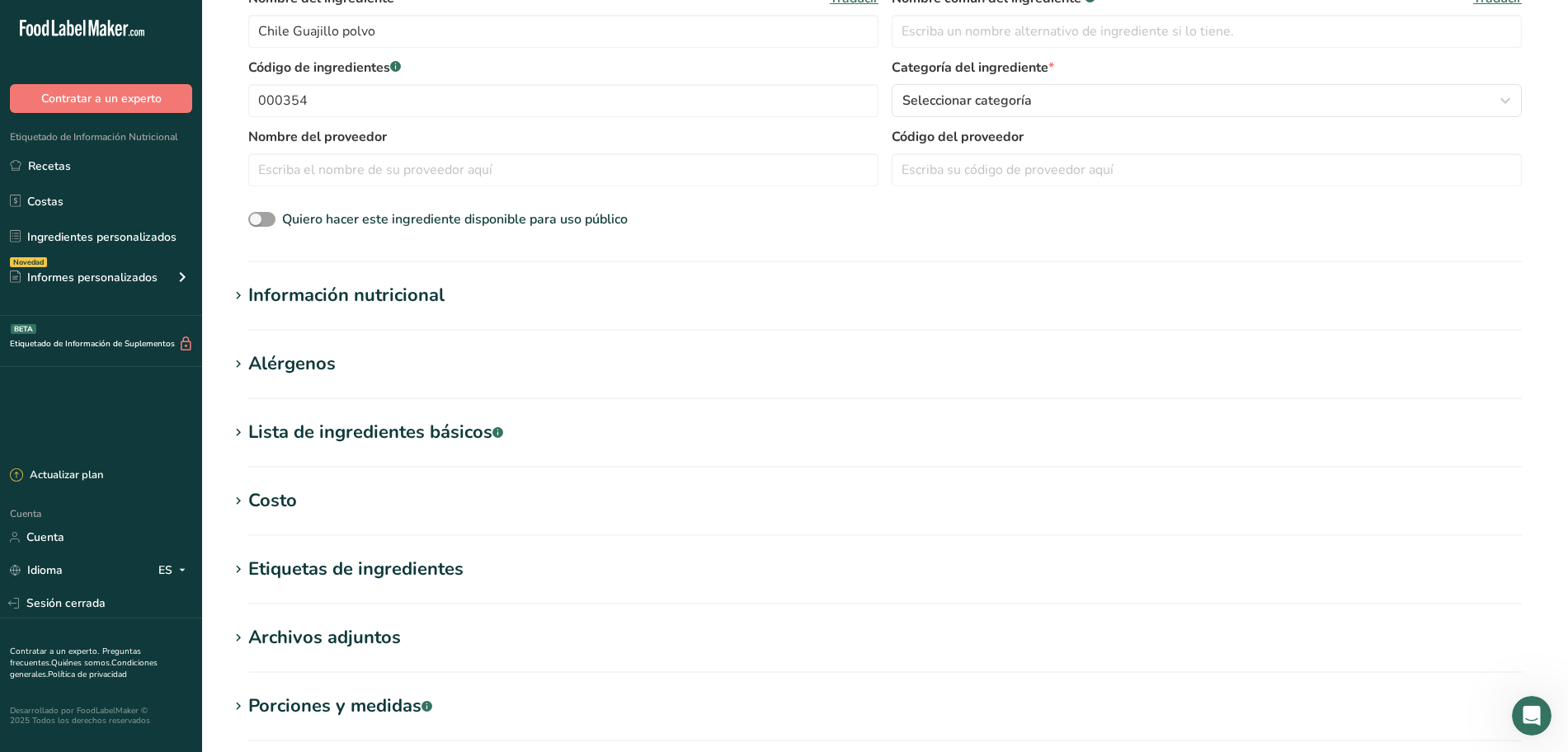
scroll to position [413, 0]
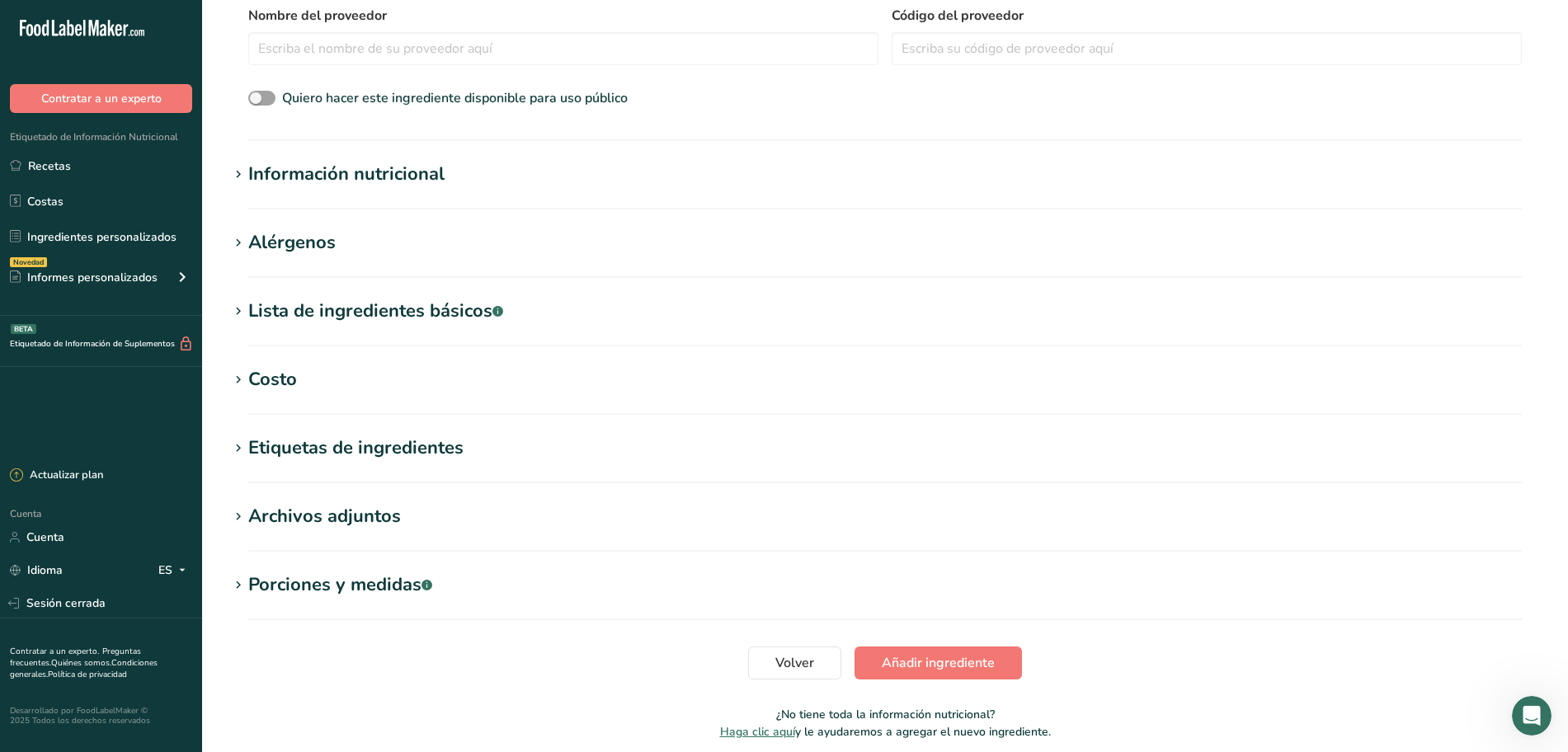
click at [385, 169] on font "Información nutricional" at bounding box center [346, 174] width 197 height 25
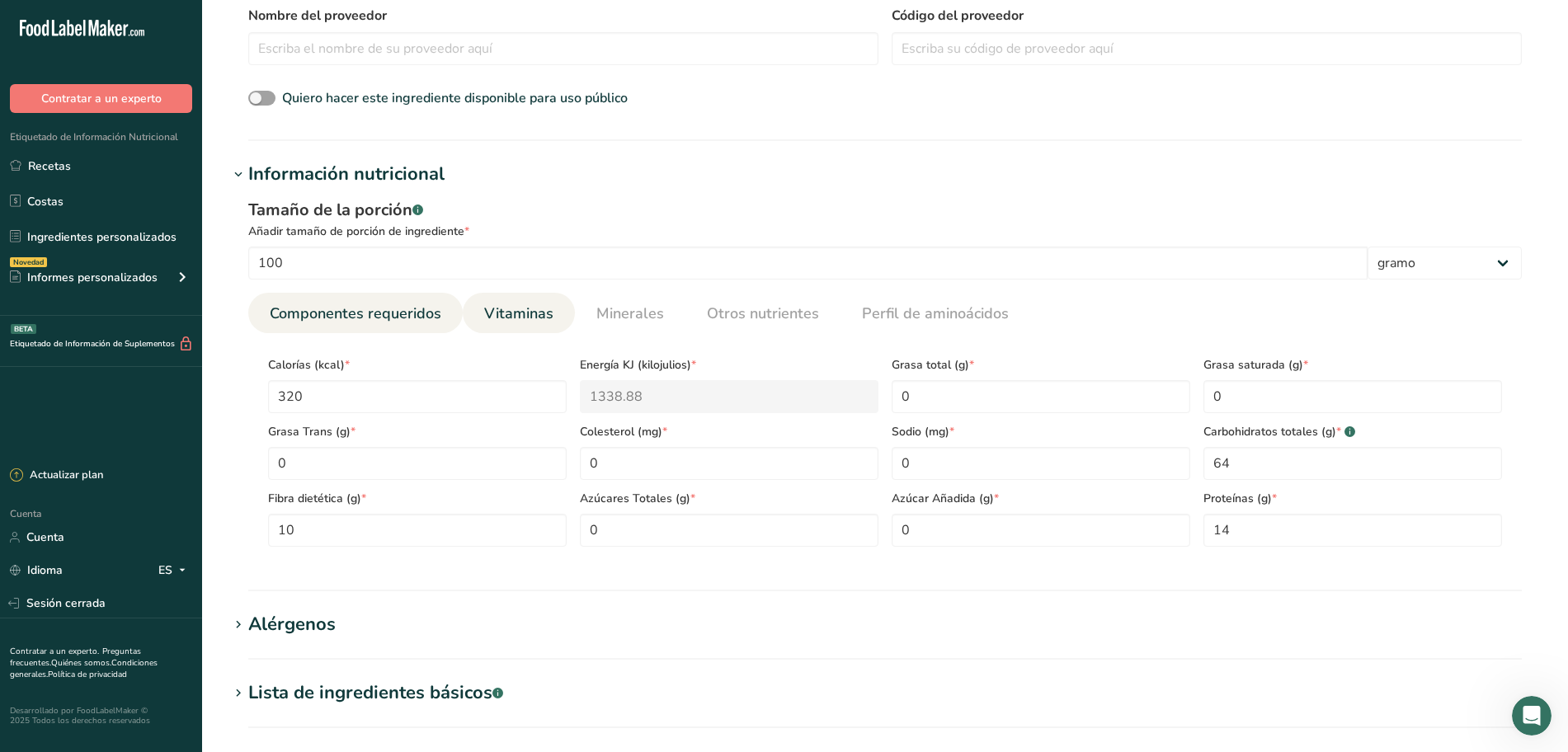
click at [493, 315] on font "Vitaminas" at bounding box center [518, 313] width 70 height 19
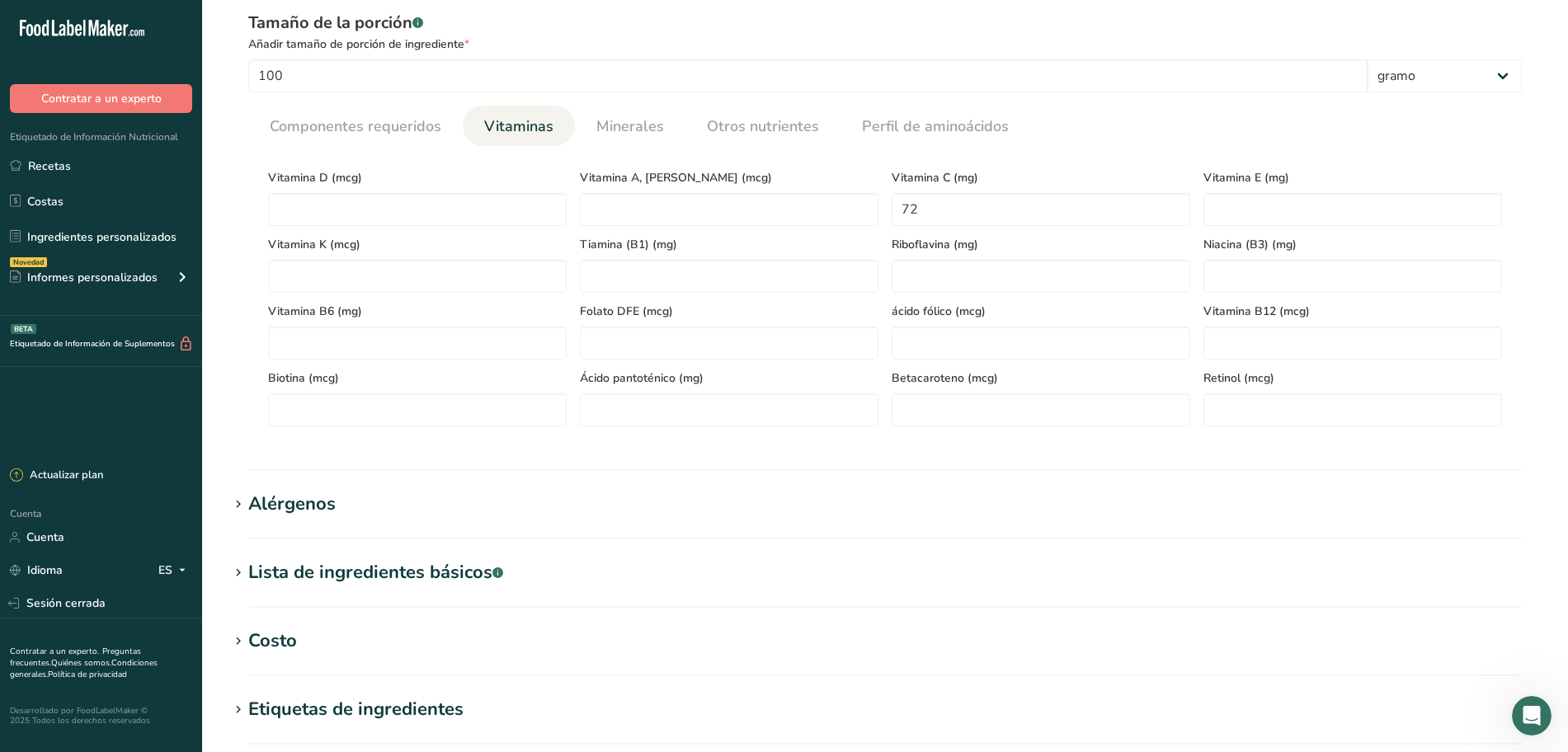
scroll to position [619, 0]
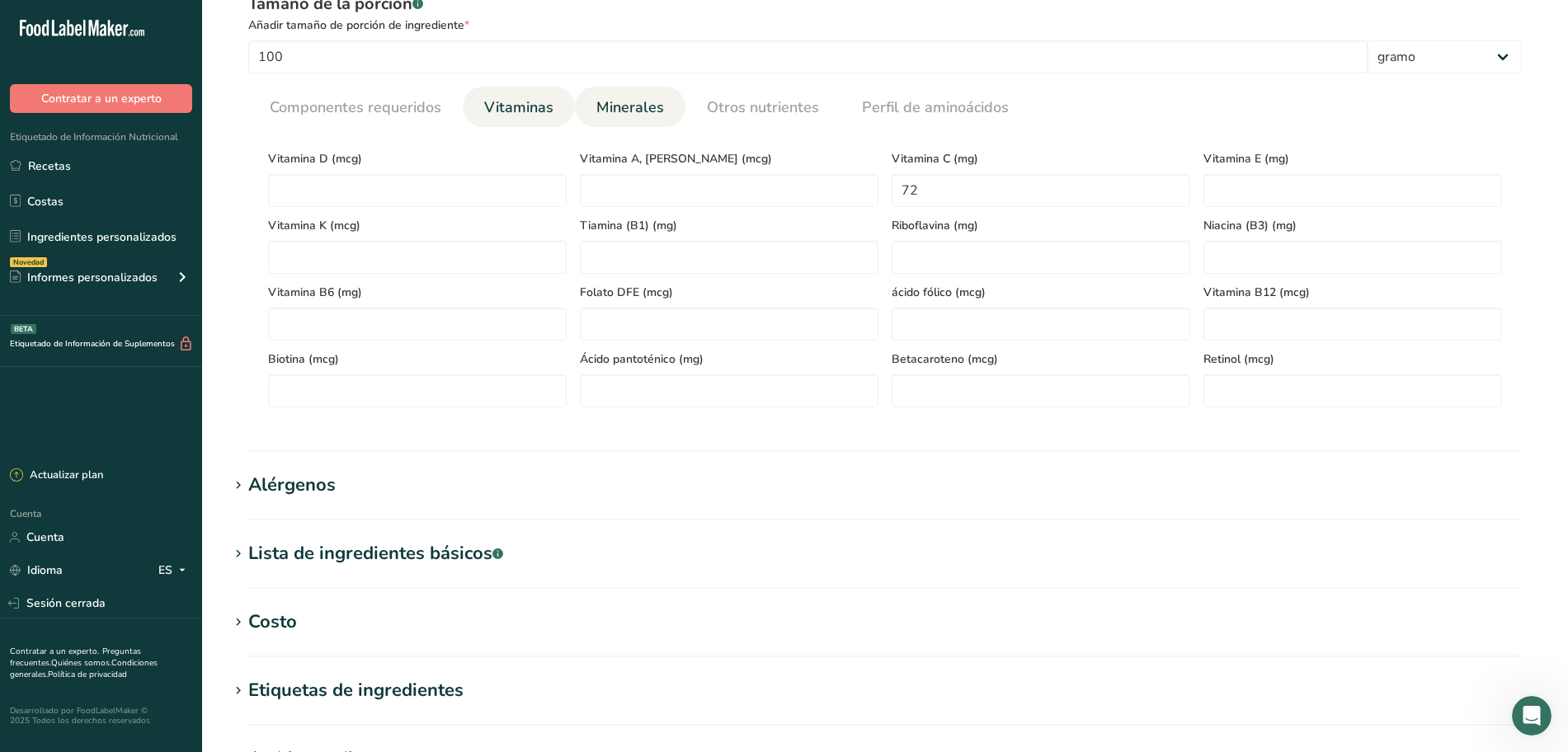
click at [650, 118] on span "Minerales" at bounding box center [630, 107] width 68 height 22
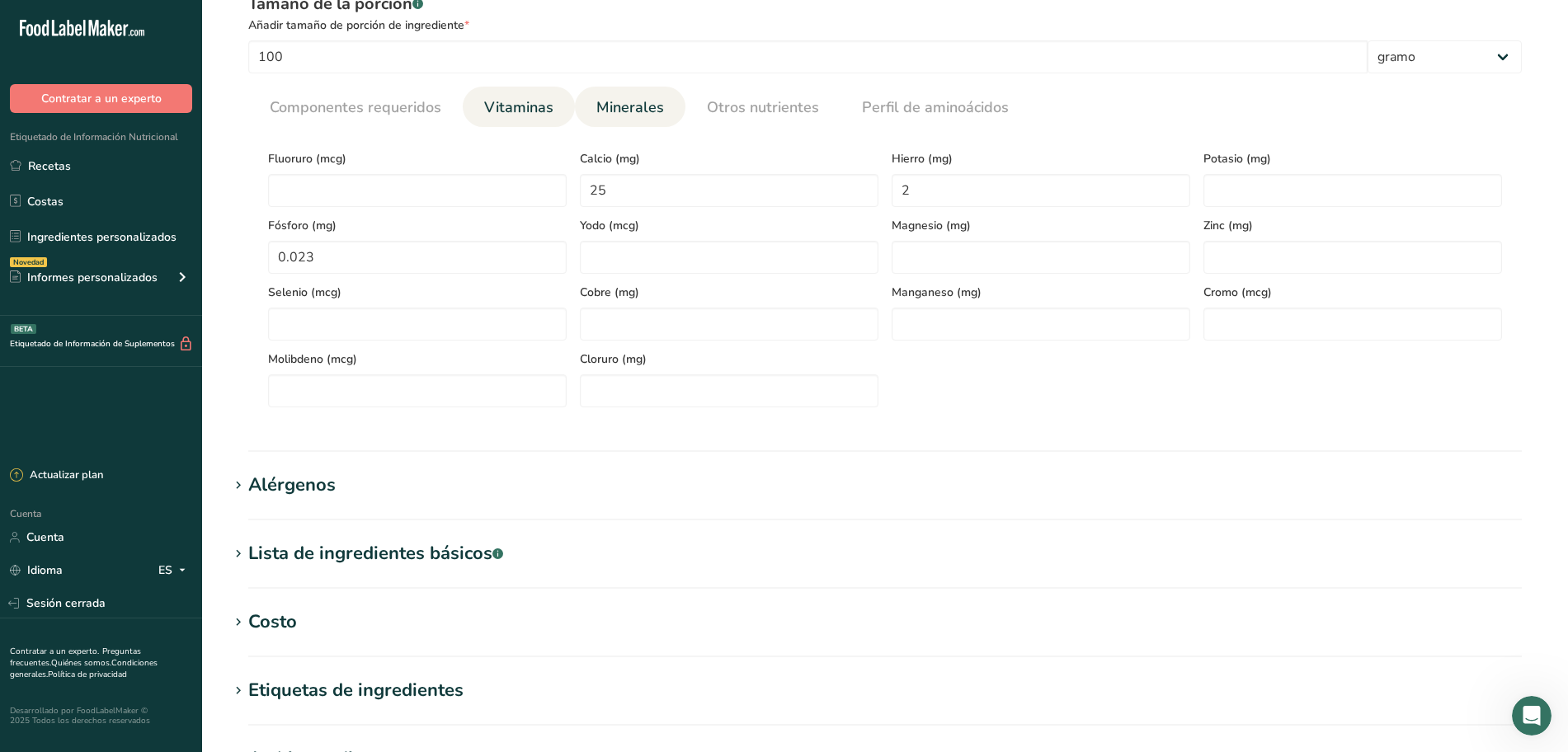
click at [514, 106] on font "Vitaminas" at bounding box center [518, 107] width 70 height 19
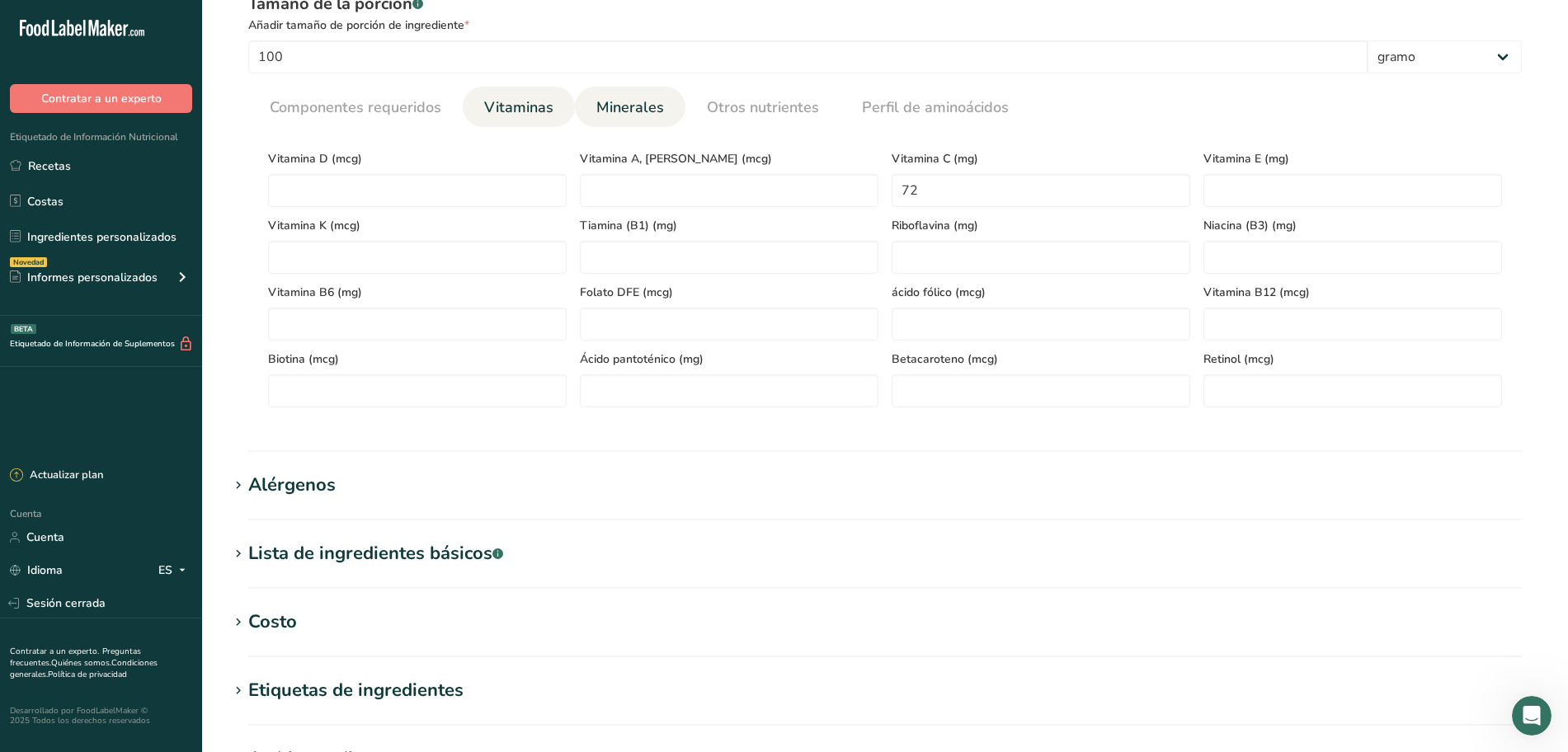
click at [631, 108] on font "Minerales" at bounding box center [630, 107] width 68 height 19
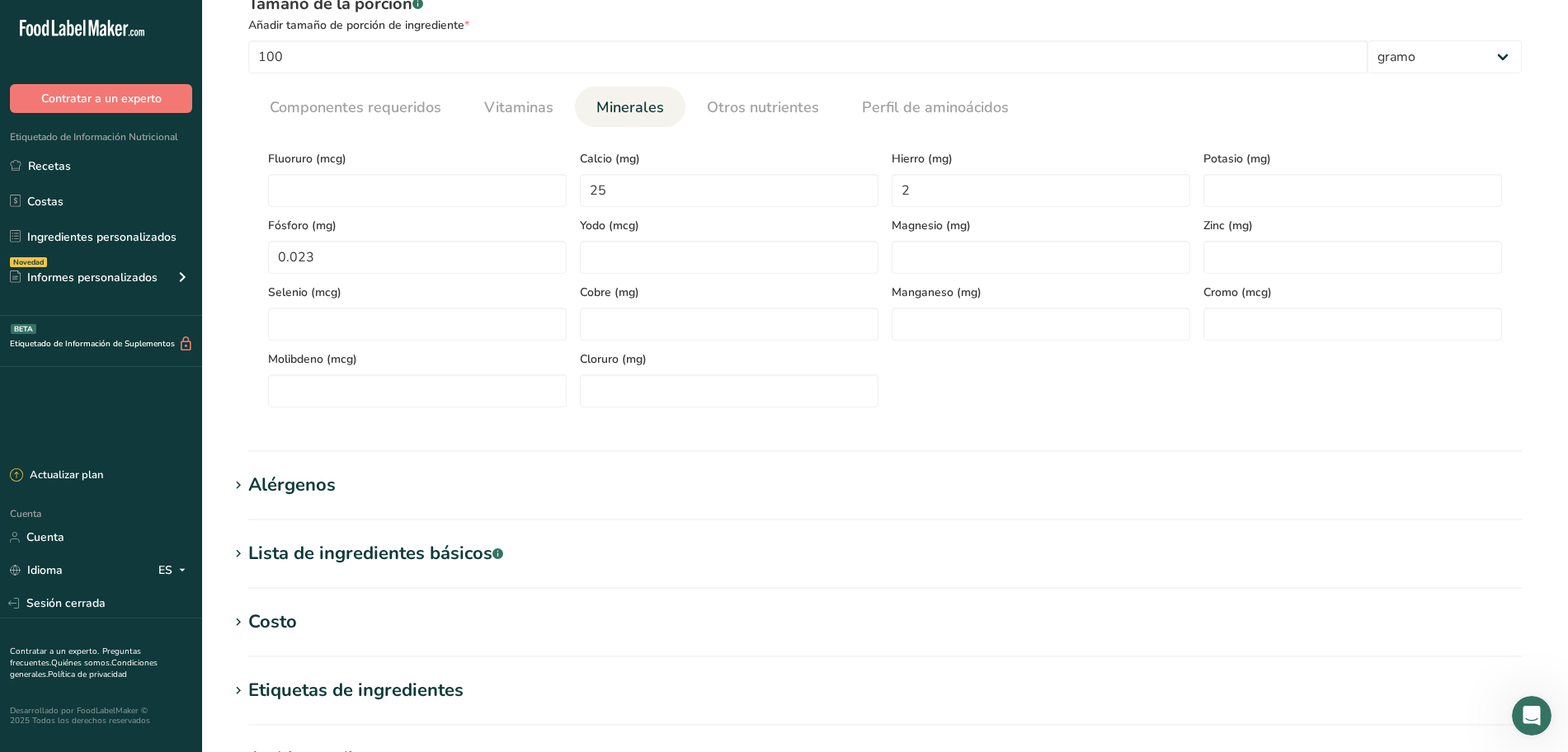
click at [438, 487] on h1 "Alérgenos" at bounding box center [885, 485] width 1313 height 27
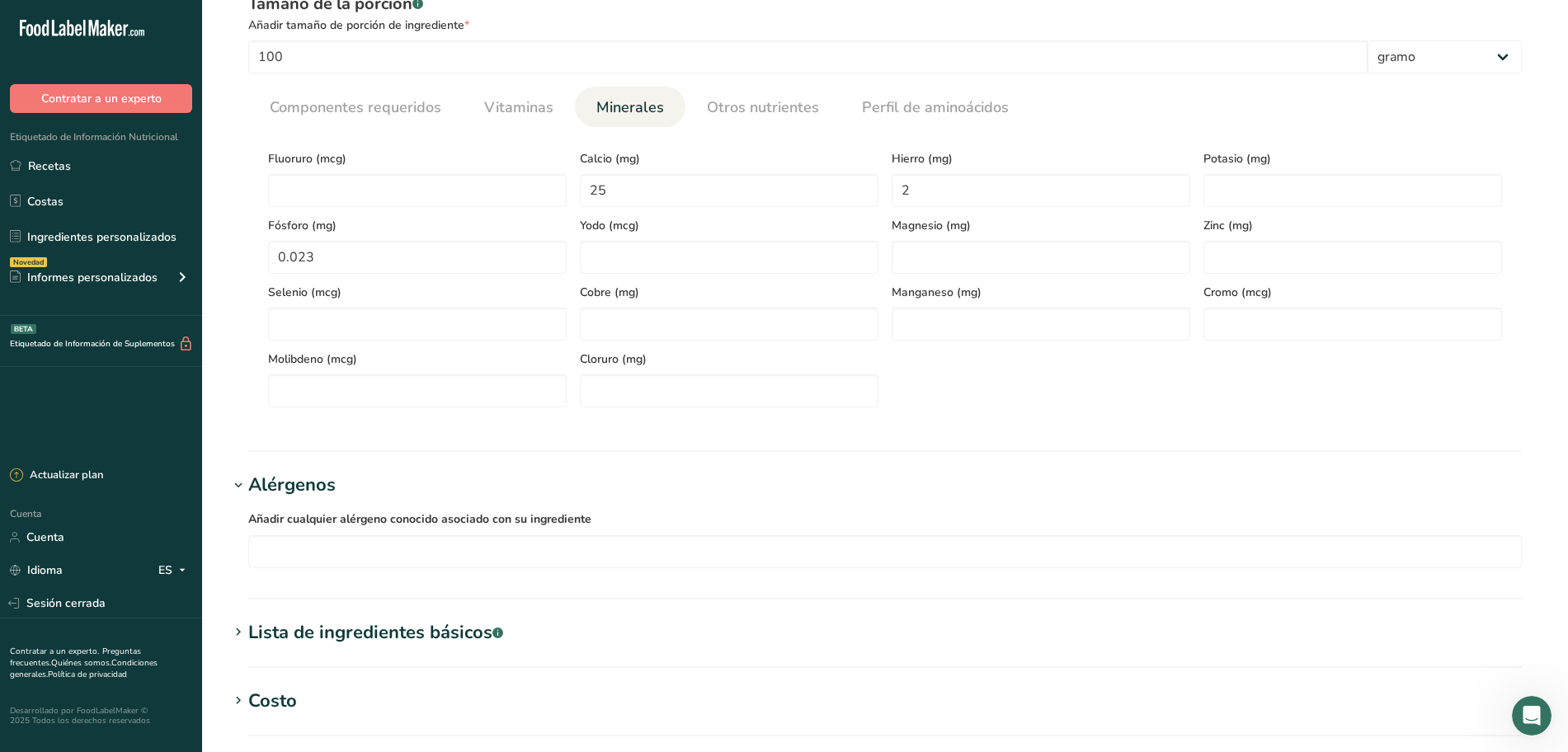
click at [440, 482] on h1 "Alérgenos" at bounding box center [885, 485] width 1313 height 27
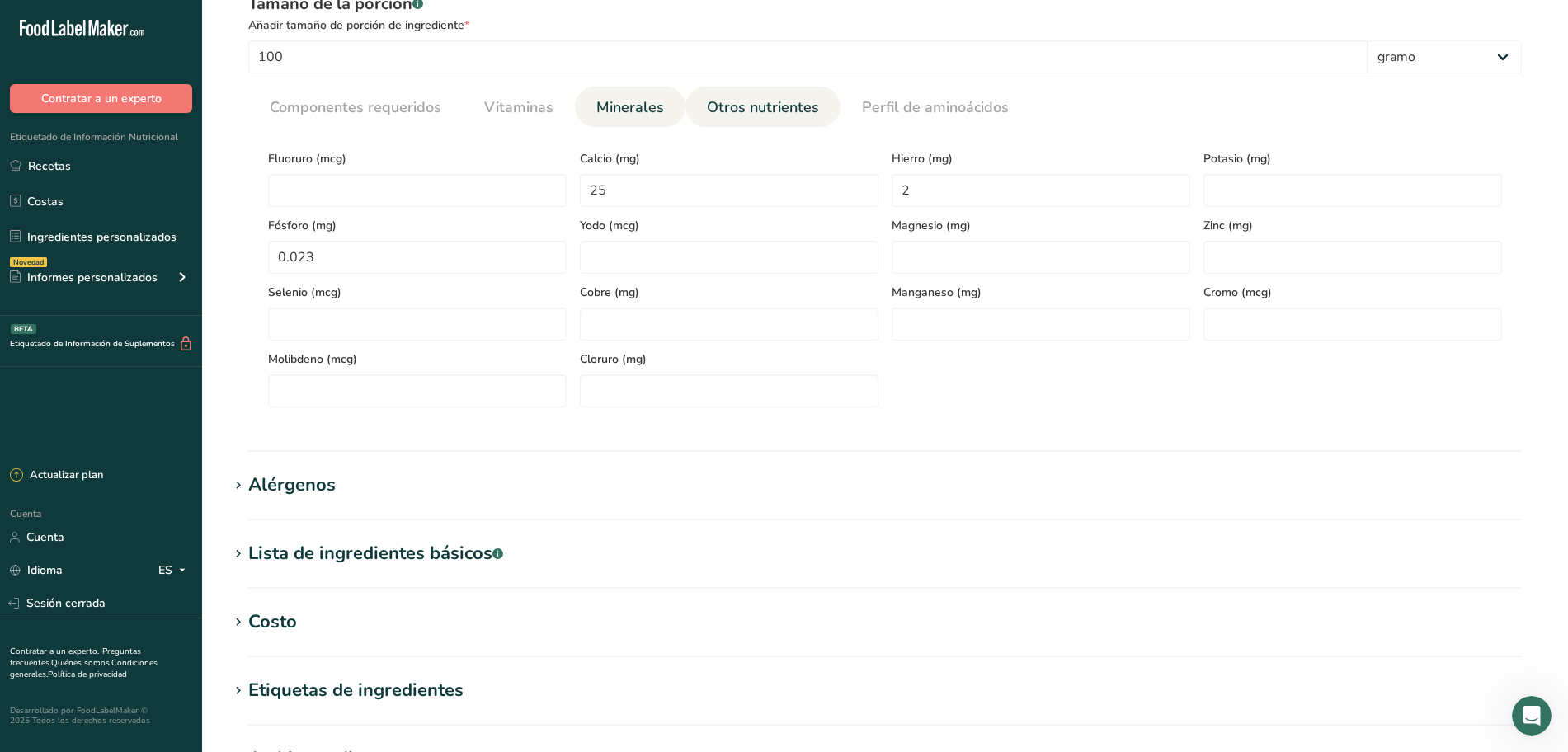
click at [748, 111] on font "Otros nutrientes" at bounding box center [762, 107] width 112 height 19
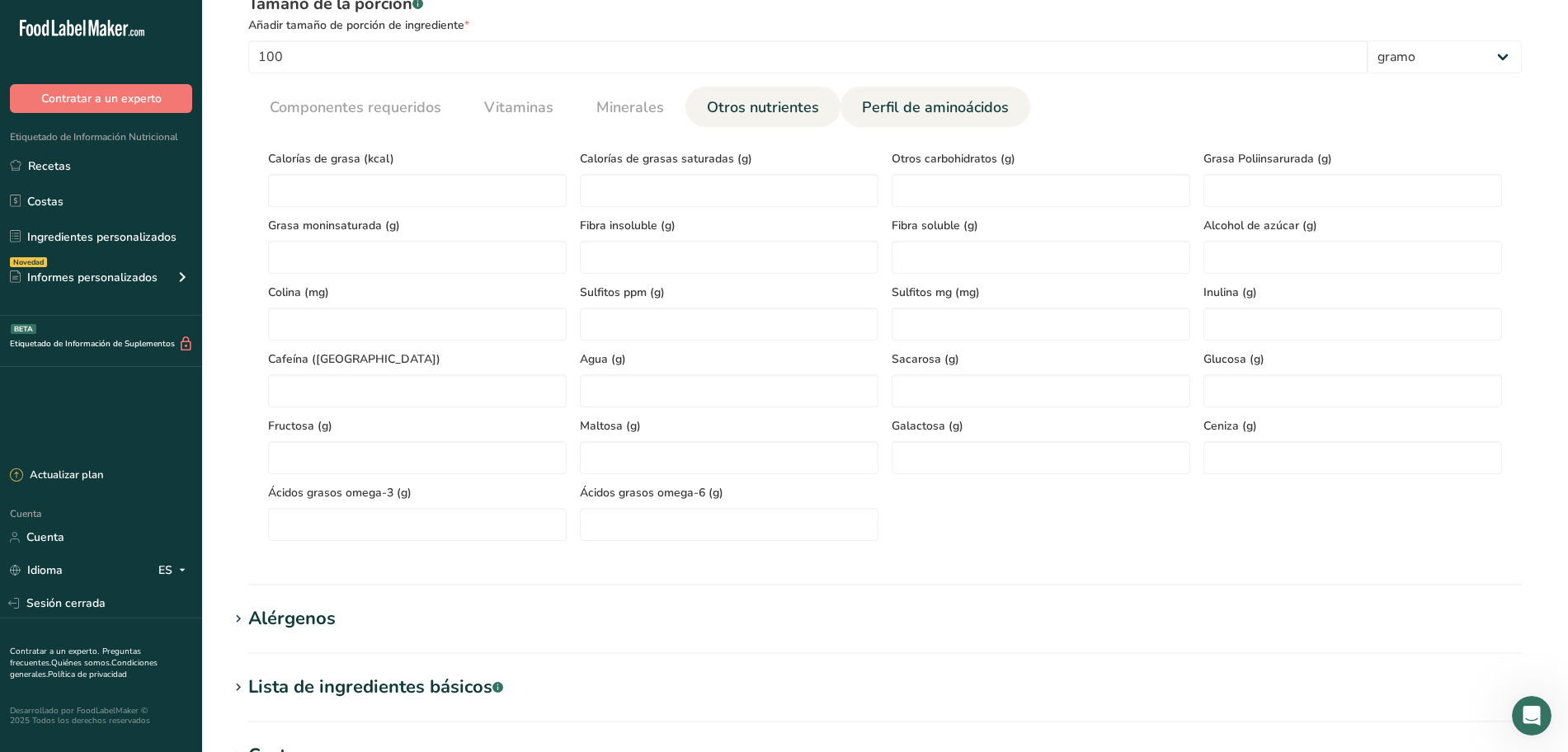
click at [862, 107] on font "Perfil de aminoácidos" at bounding box center [935, 107] width 147 height 19
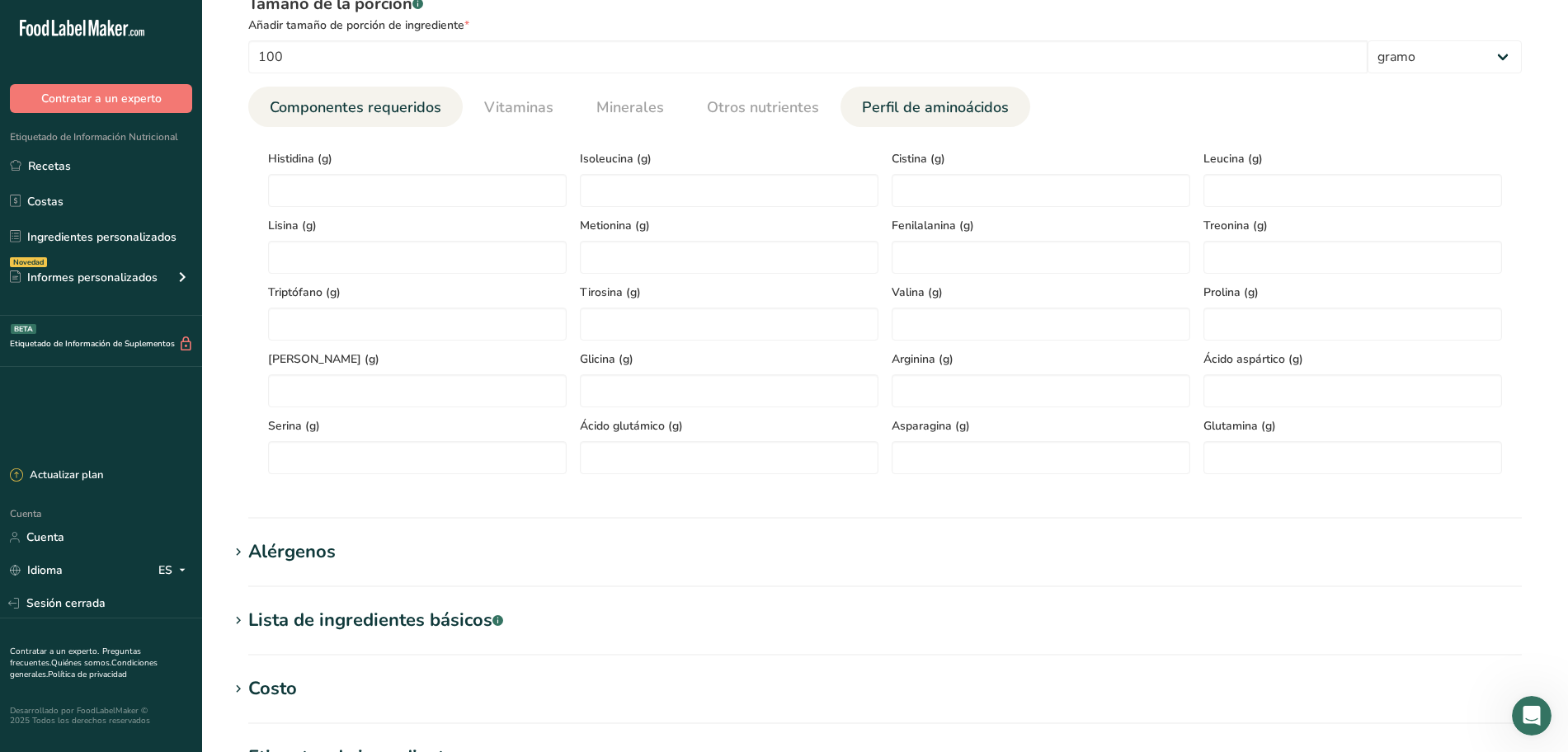
click at [398, 114] on font "Componentes requeridos" at bounding box center [355, 107] width 172 height 19
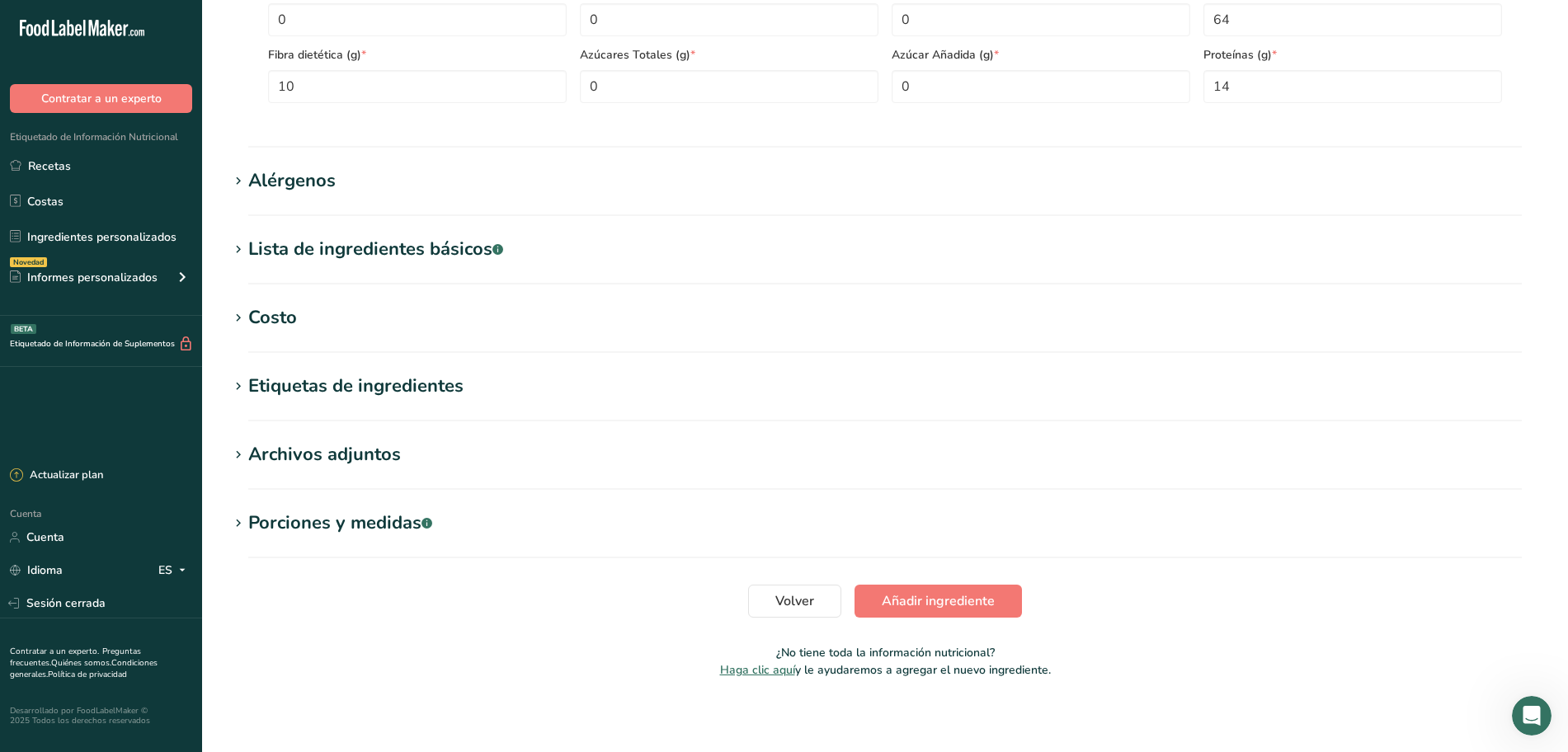
scroll to position [862, 0]
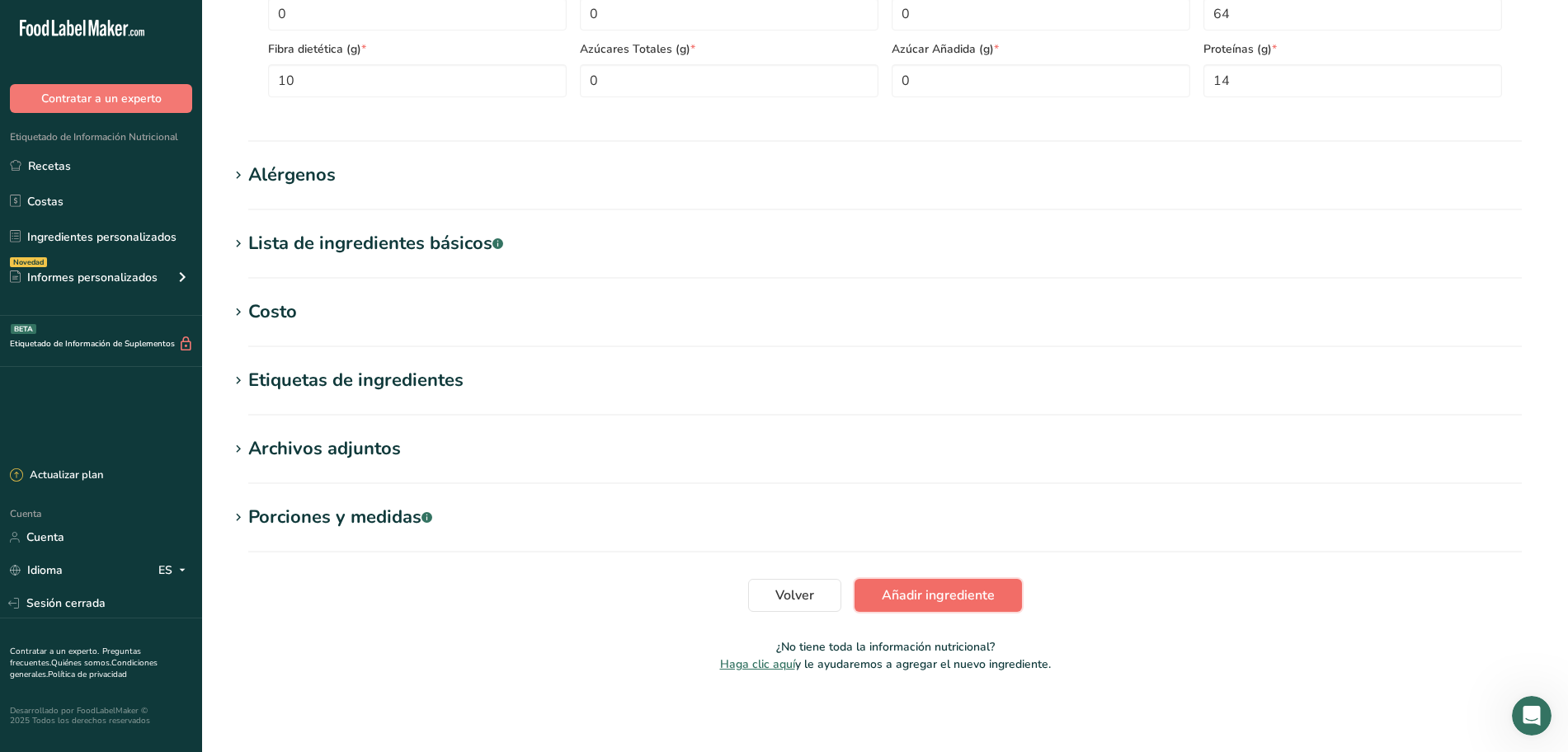
click at [936, 599] on font "Añadir ingrediente" at bounding box center [938, 595] width 113 height 19
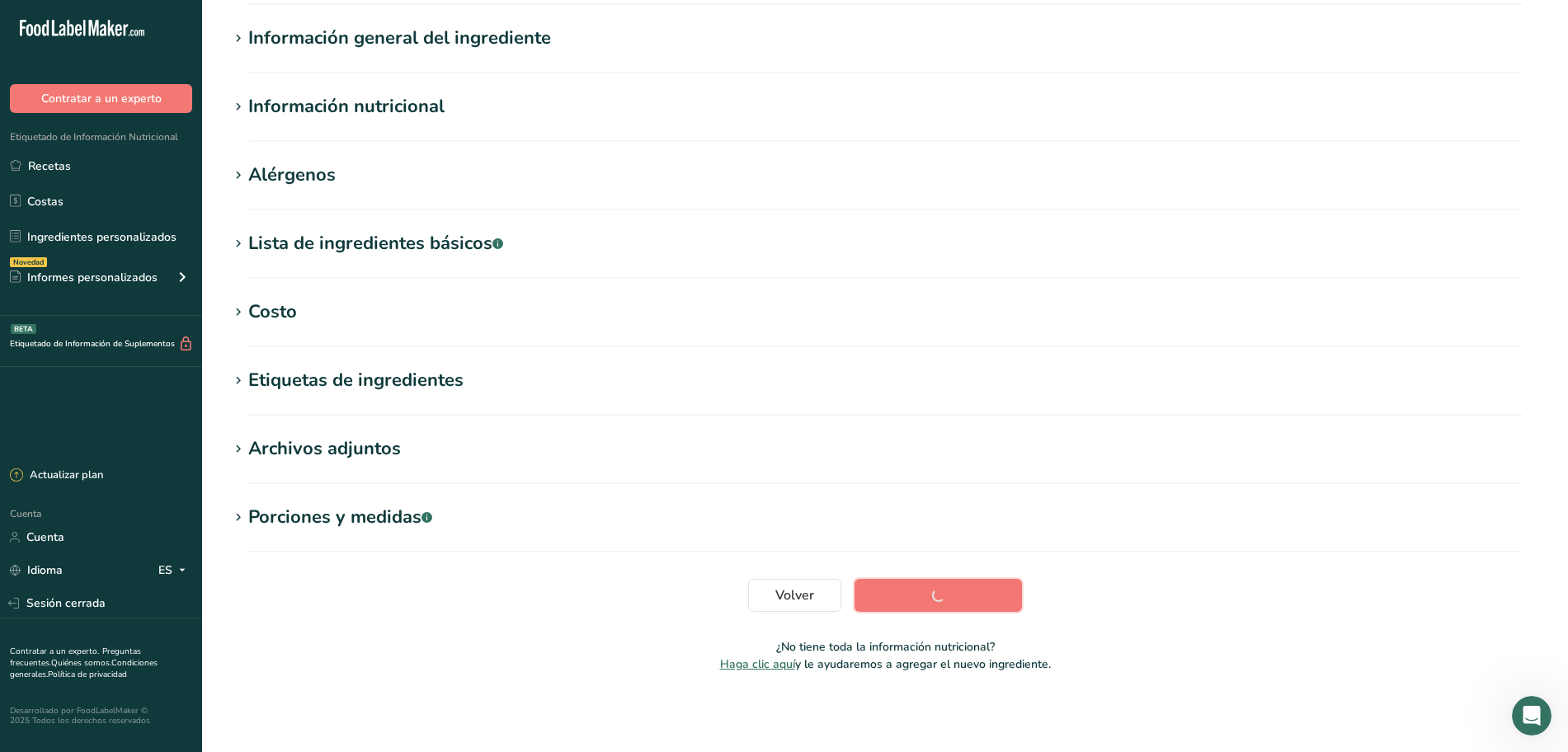
scroll to position [134, 0]
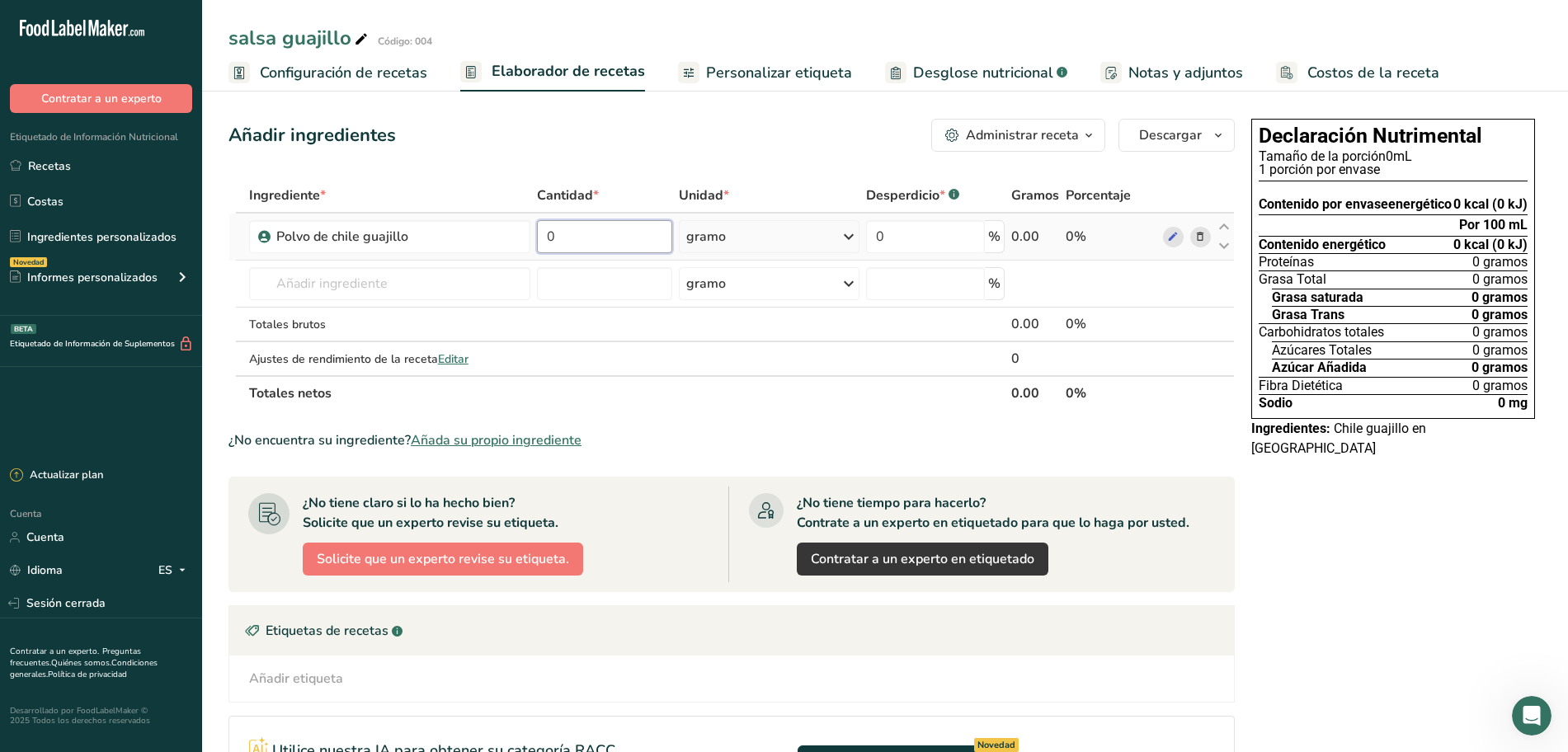
click at [601, 239] on input "0" at bounding box center [604, 236] width 135 height 33
type input "5"
click at [836, 229] on div "Ingrediente * Cantidad * Unidad * Desperdicio * .a-a{fill:#347362;}.b-a{fill:#f…" at bounding box center [732, 294] width 1007 height 233
click at [850, 235] on icon at bounding box center [849, 237] width 19 height 30
click at [730, 316] on font "kilogramo" at bounding box center [721, 323] width 52 height 16
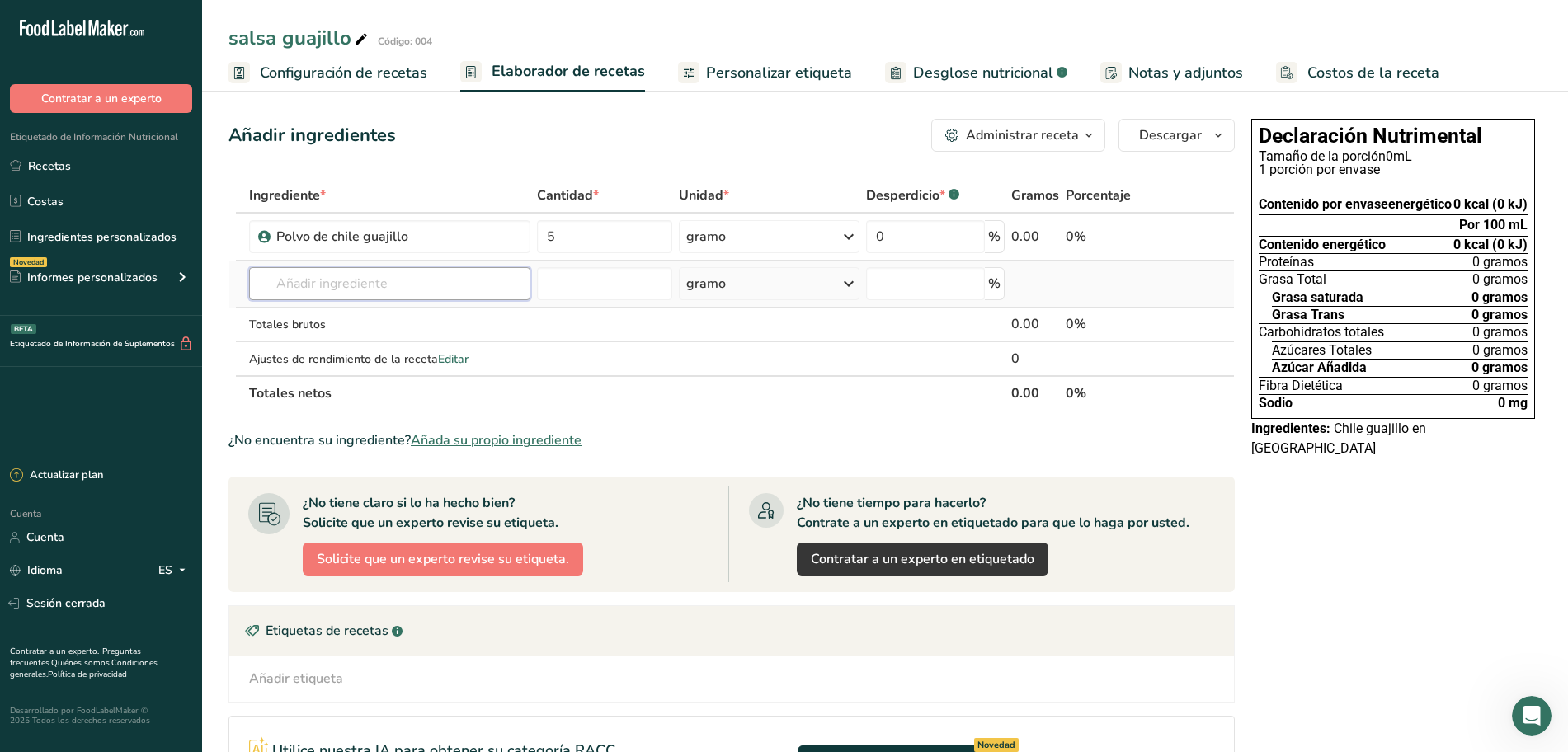
click at [391, 276] on input "text" at bounding box center [390, 283] width 281 height 33
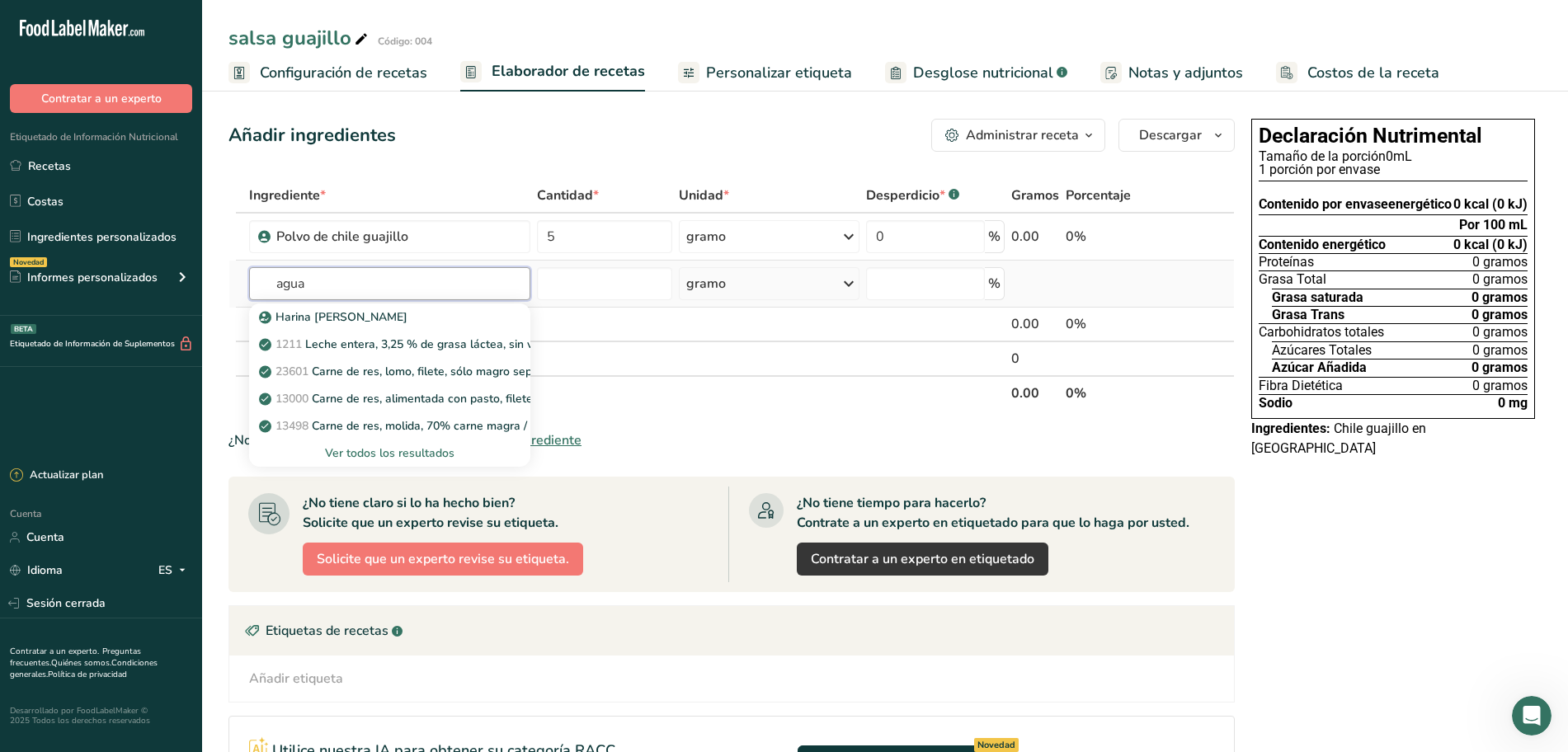
type input "agua"
click at [383, 450] on font "Ver todos los resultados" at bounding box center [390, 453] width 130 height 16
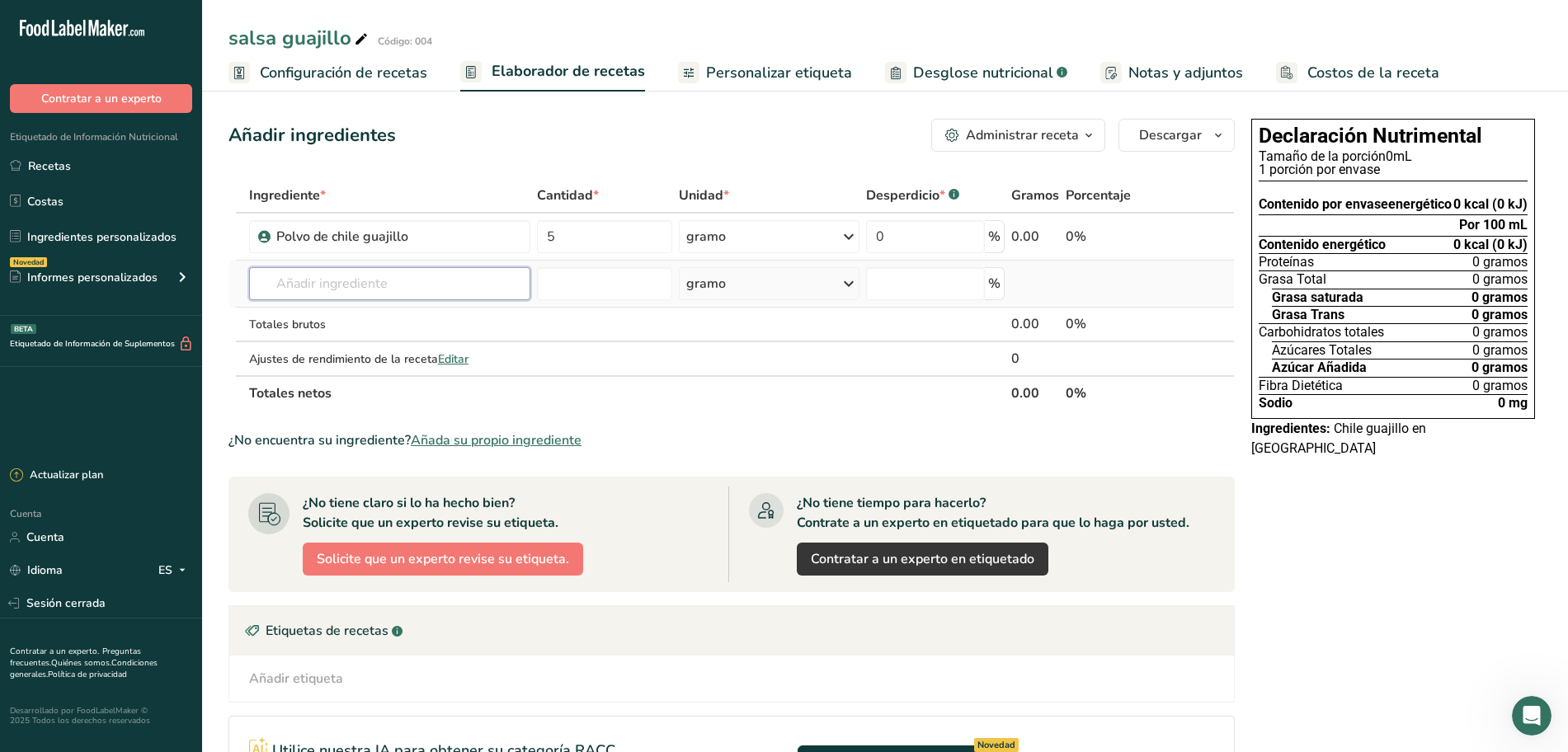
click at [388, 291] on input "text" at bounding box center [390, 283] width 281 height 33
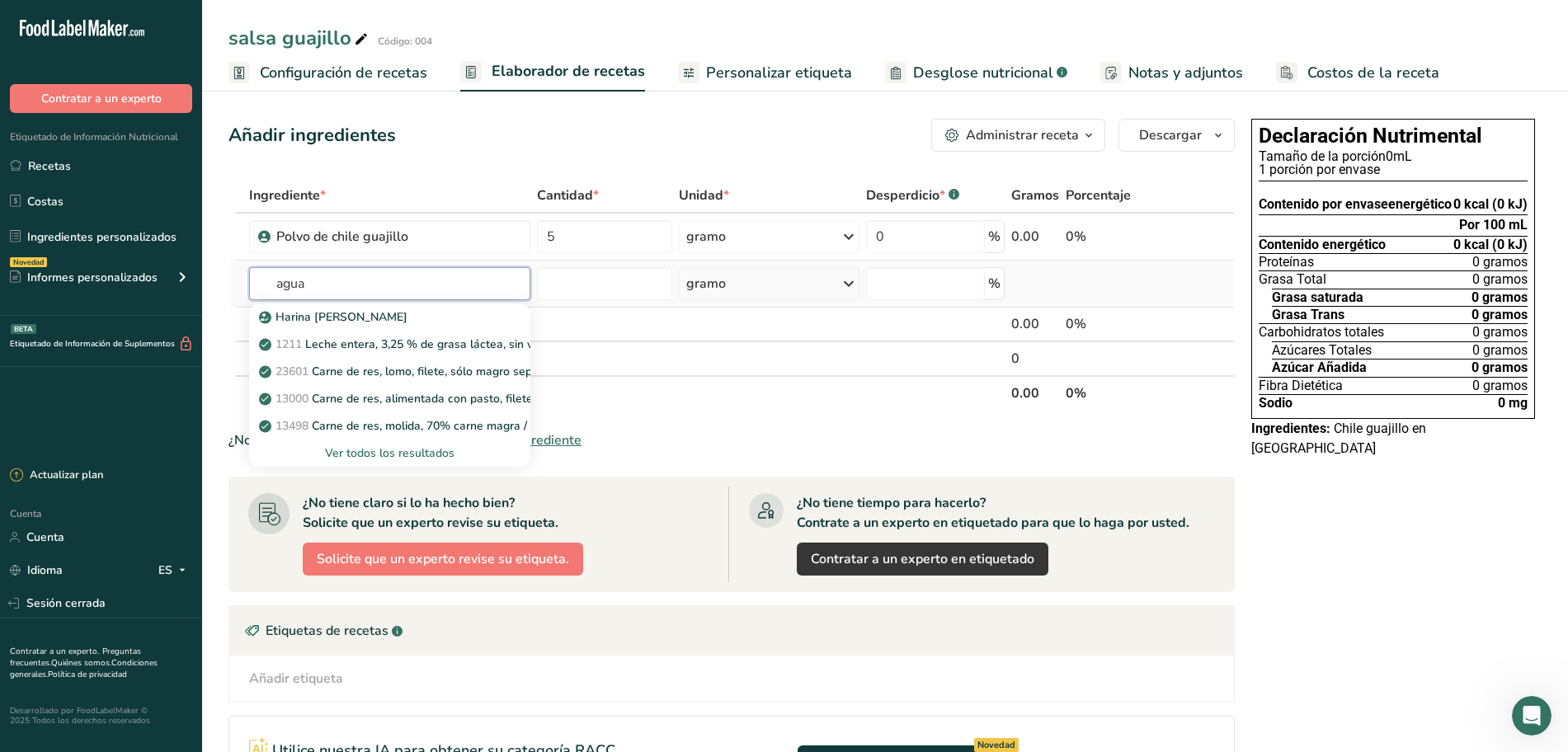
type input "agua"
click at [458, 450] on div "Ver todos los resultados" at bounding box center [390, 453] width 255 height 18
click at [0, 0] on div "Resultados de búsqueda modal" at bounding box center [0, 0] width 0 height 0
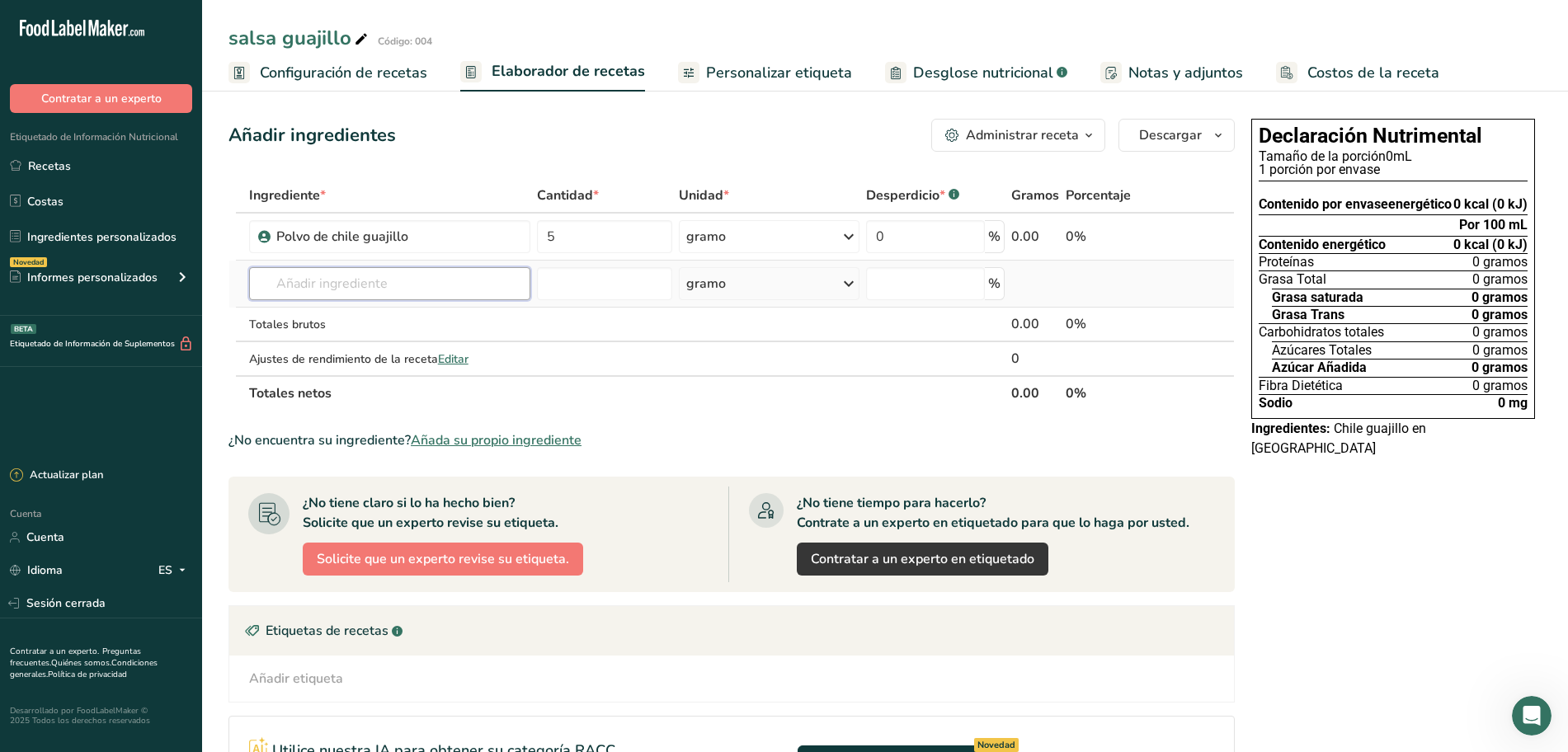
click at [382, 287] on input "text" at bounding box center [390, 283] width 281 height 33
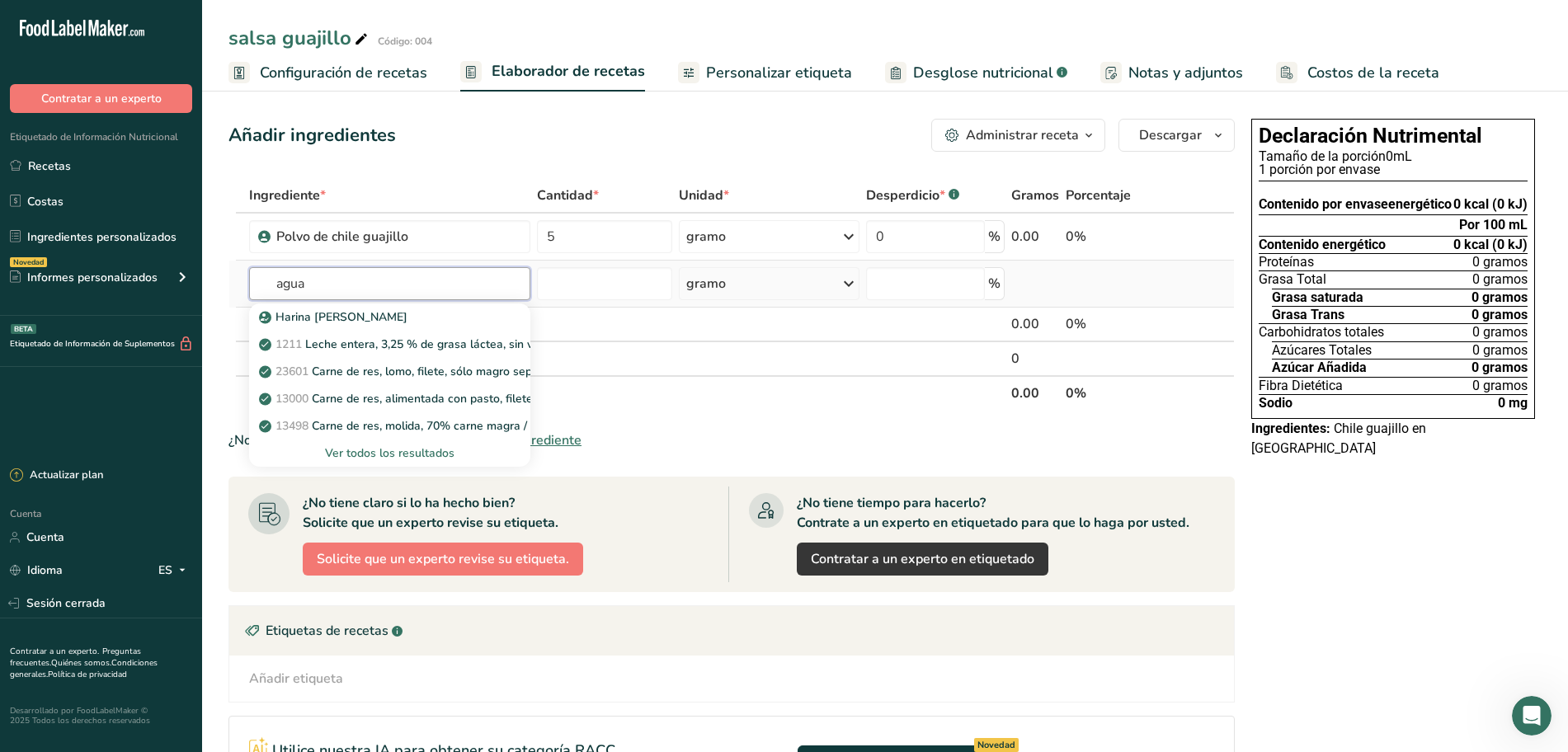
type input "agua"
click at [378, 445] on font "Ver todos los resultados" at bounding box center [390, 453] width 130 height 16
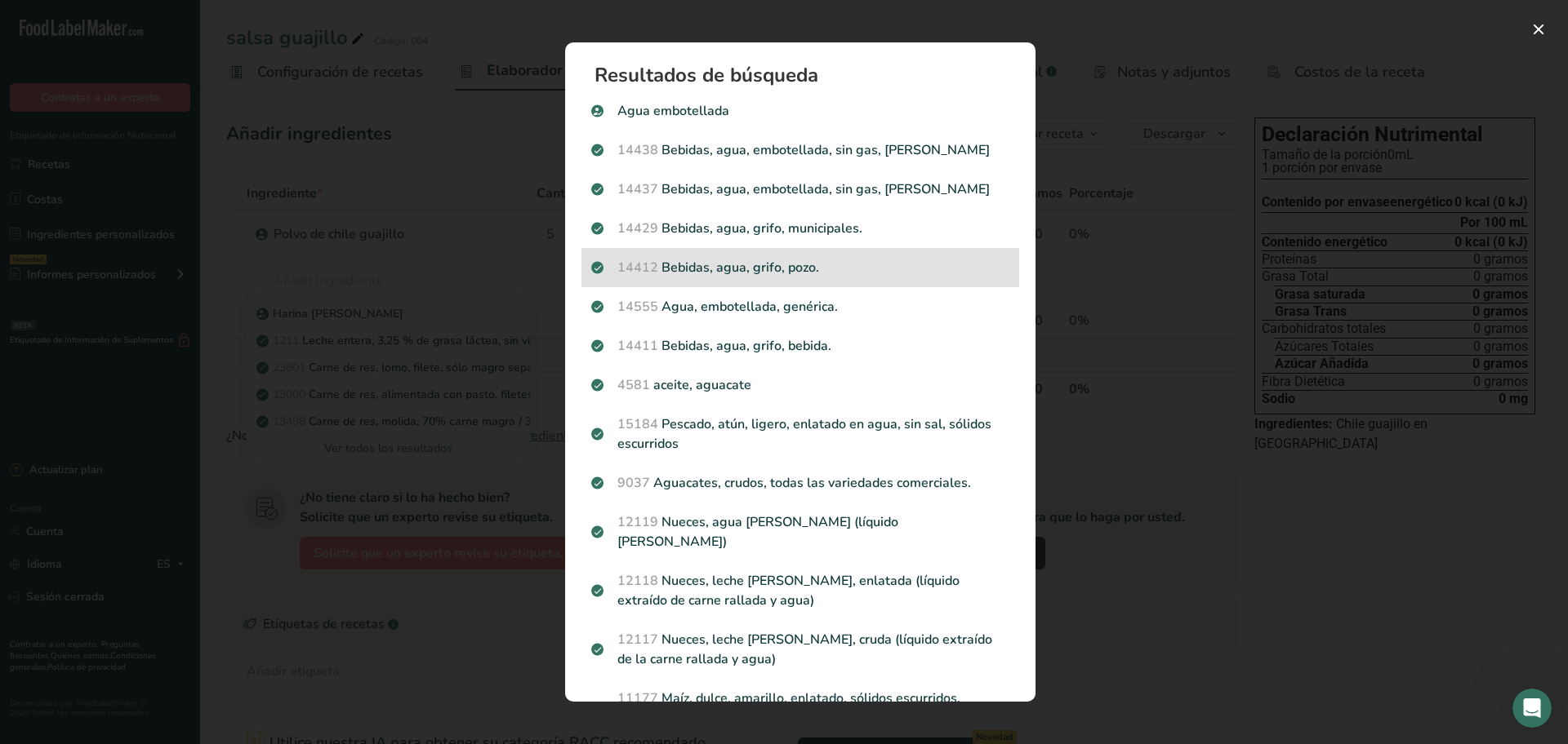
click at [732, 266] on font "Bebidas, agua, grifo, pozo." at bounding box center [740, 268] width 158 height 18
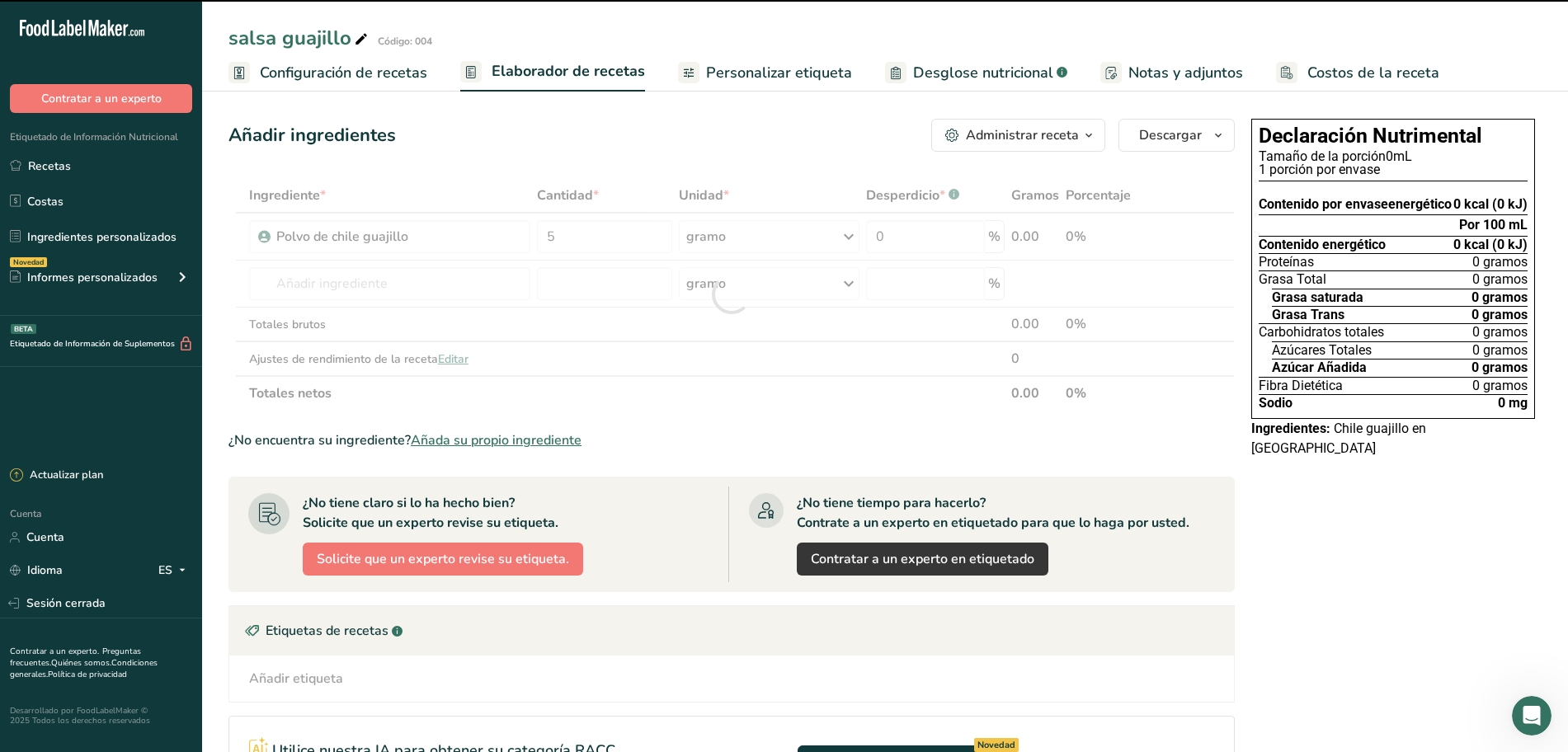
type input "0"
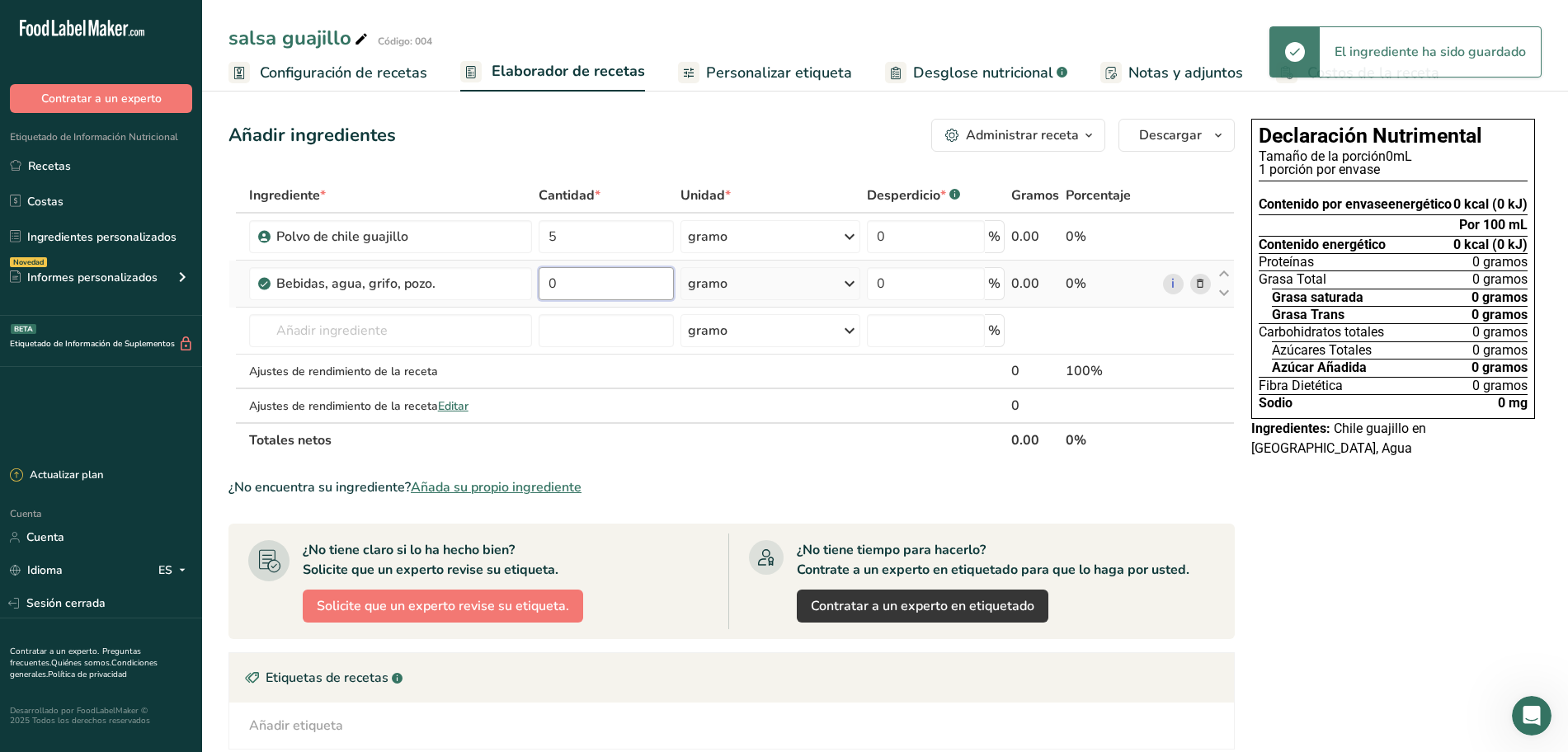
click at [599, 283] on input "0" at bounding box center [606, 283] width 135 height 33
type input "4.5"
click at [824, 280] on div "Ingrediente * Cantidad * Unidad * Desperdicio * .a-a{fill:#347362;}.b-a{fill:#f…" at bounding box center [732, 317] width 1007 height 279
click at [824, 280] on div "gramo" at bounding box center [770, 283] width 180 height 33
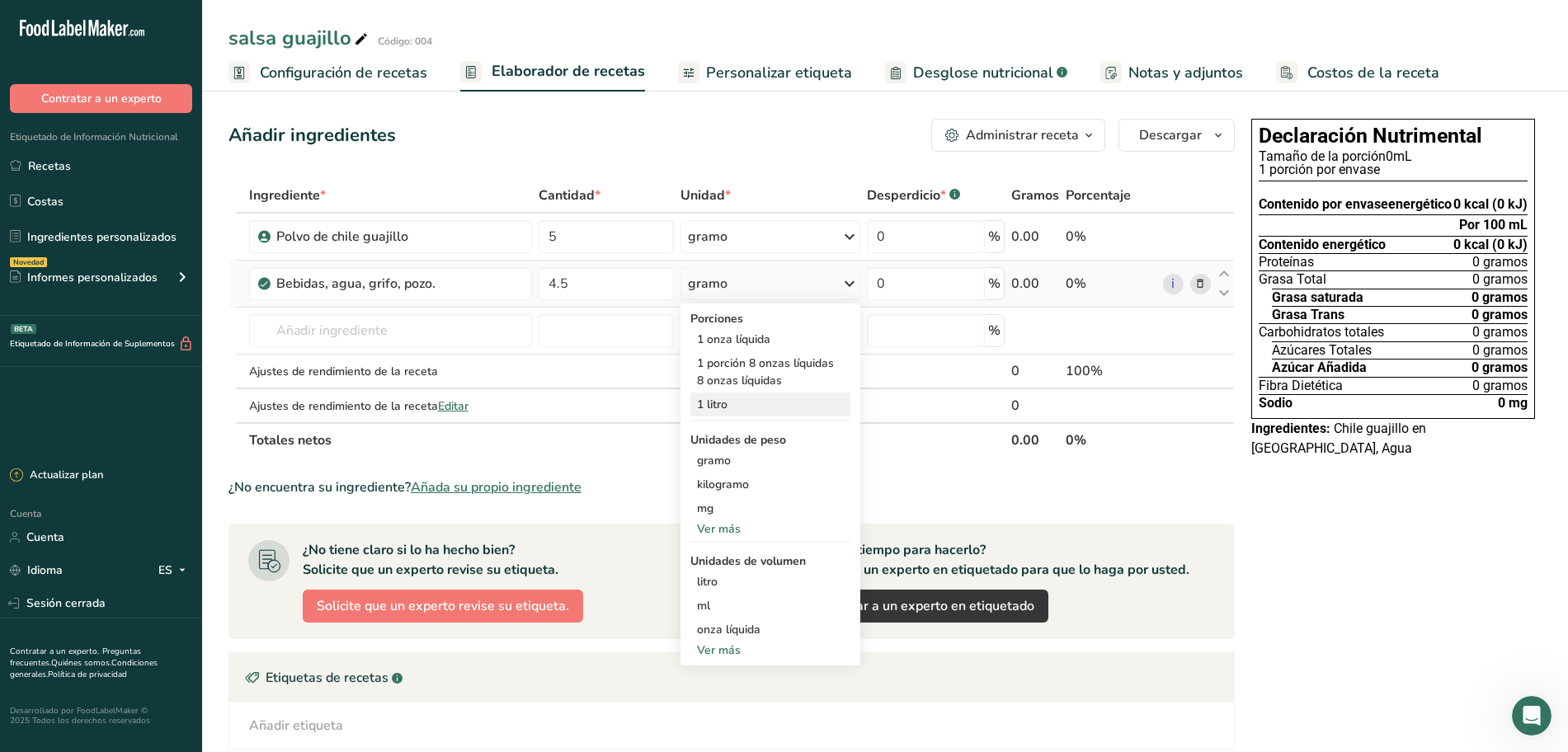
click at [782, 404] on div "1 litro" at bounding box center [770, 404] width 160 height 24
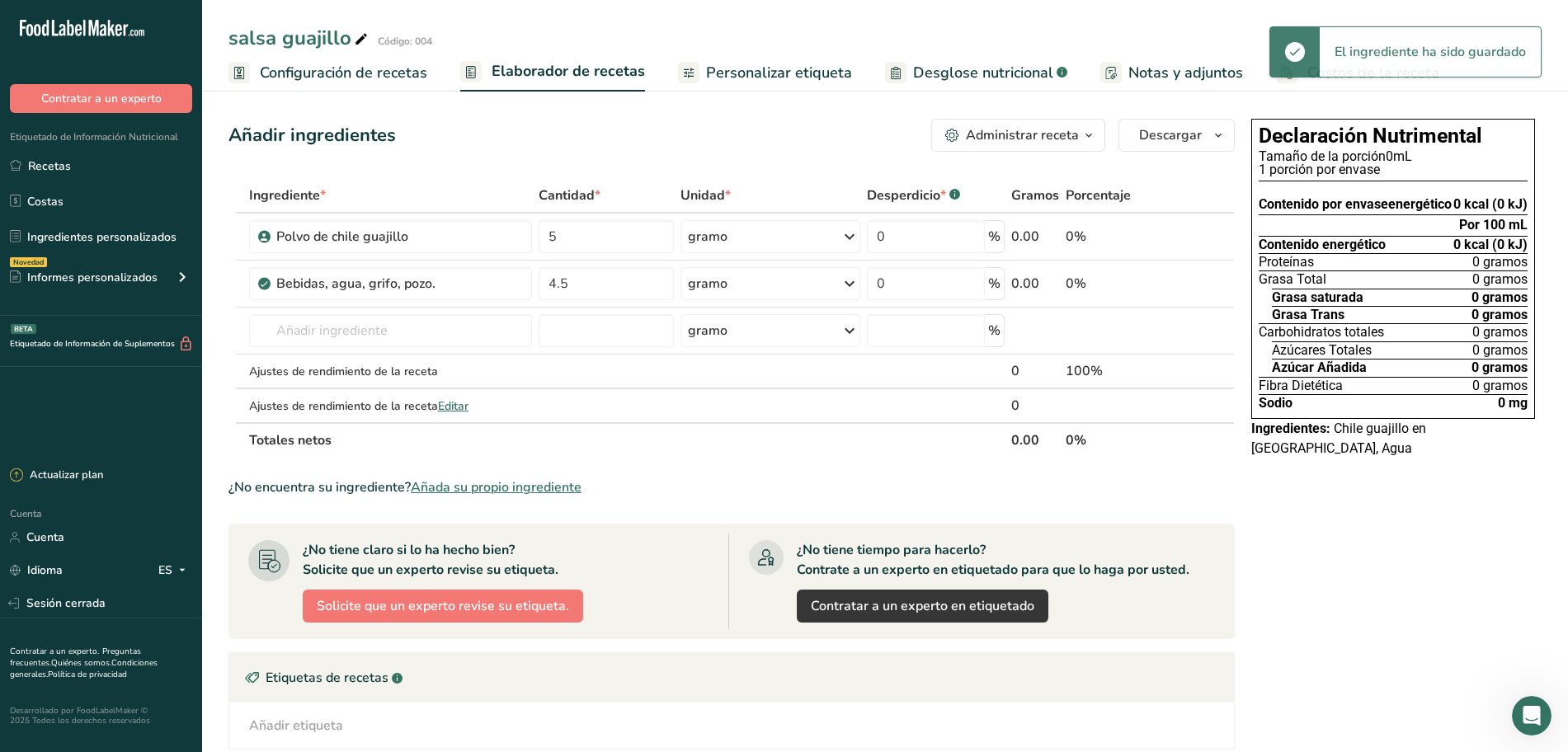
click at [730, 71] on font "Personalizar etiqueta" at bounding box center [779, 72] width 146 height 19
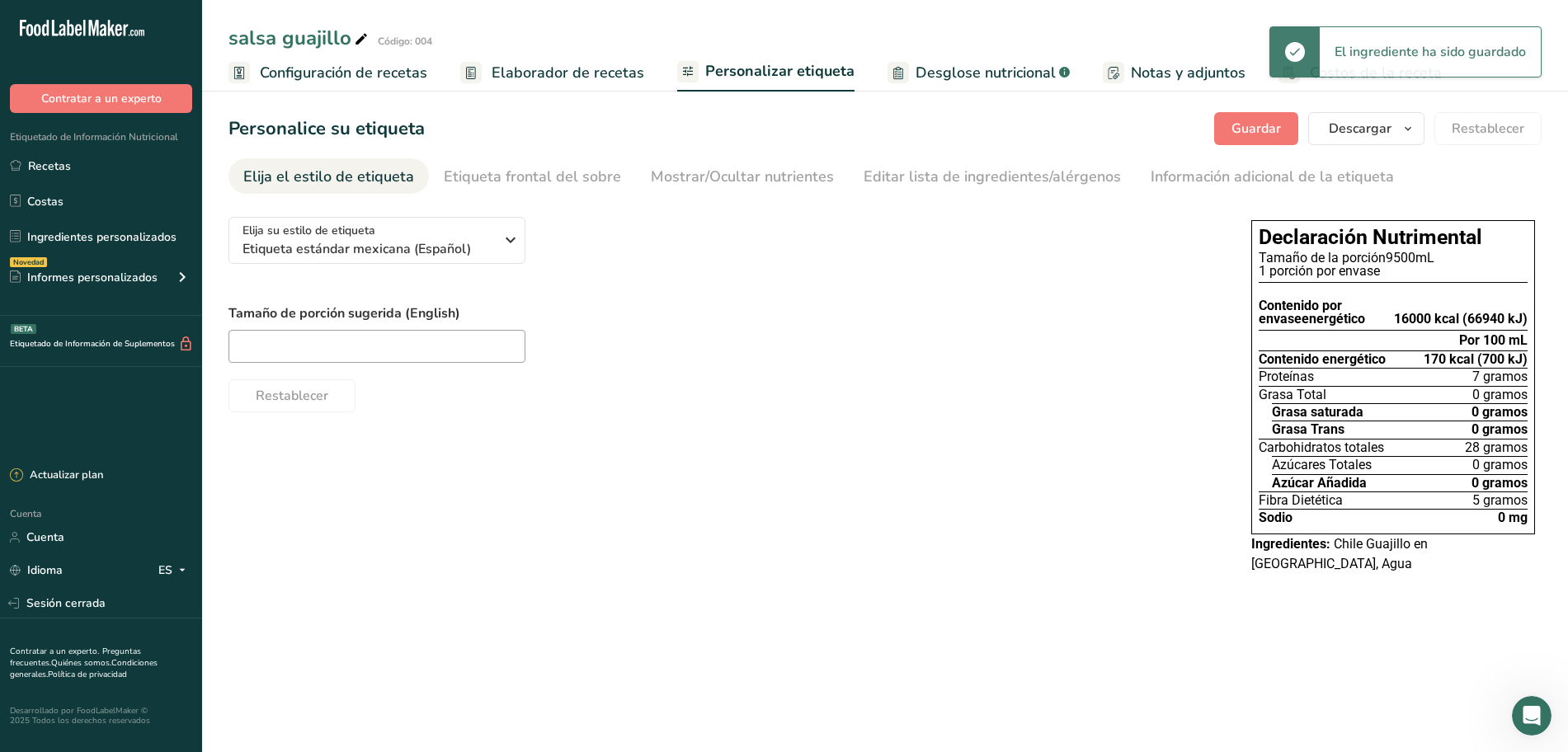
click at [562, 62] on span "Elaborador de recetas" at bounding box center [568, 72] width 152 height 22
drag, startPoint x: 562, startPoint y: 61, endPoint x: 567, endPoint y: 53, distance: 9.4
click at [562, 63] on font "Elaborador de recetas" at bounding box center [568, 72] width 152 height 19
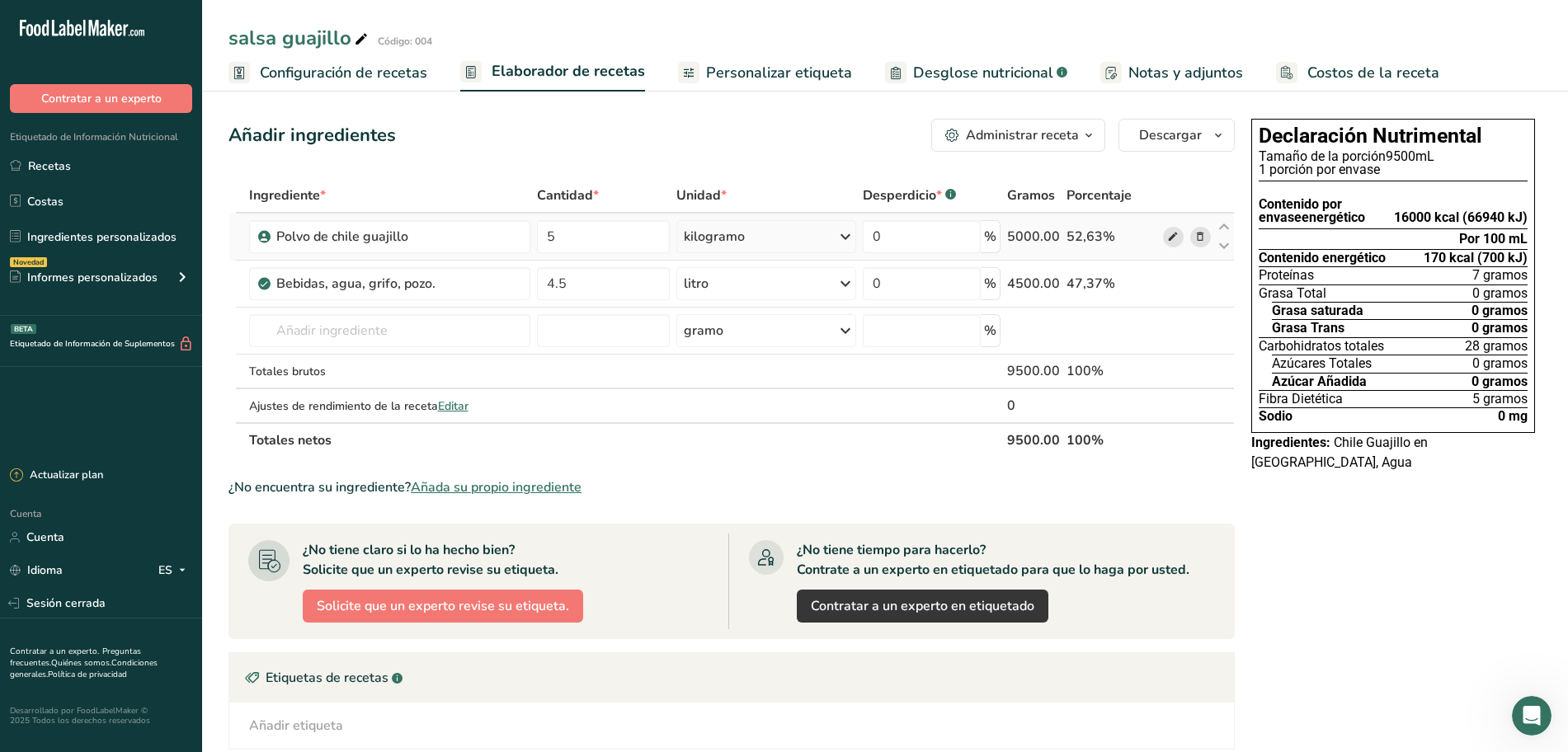
click at [1174, 238] on icon at bounding box center [1172, 237] width 11 height 18
click at [726, 68] on font "Personalizar etiqueta" at bounding box center [779, 72] width 146 height 19
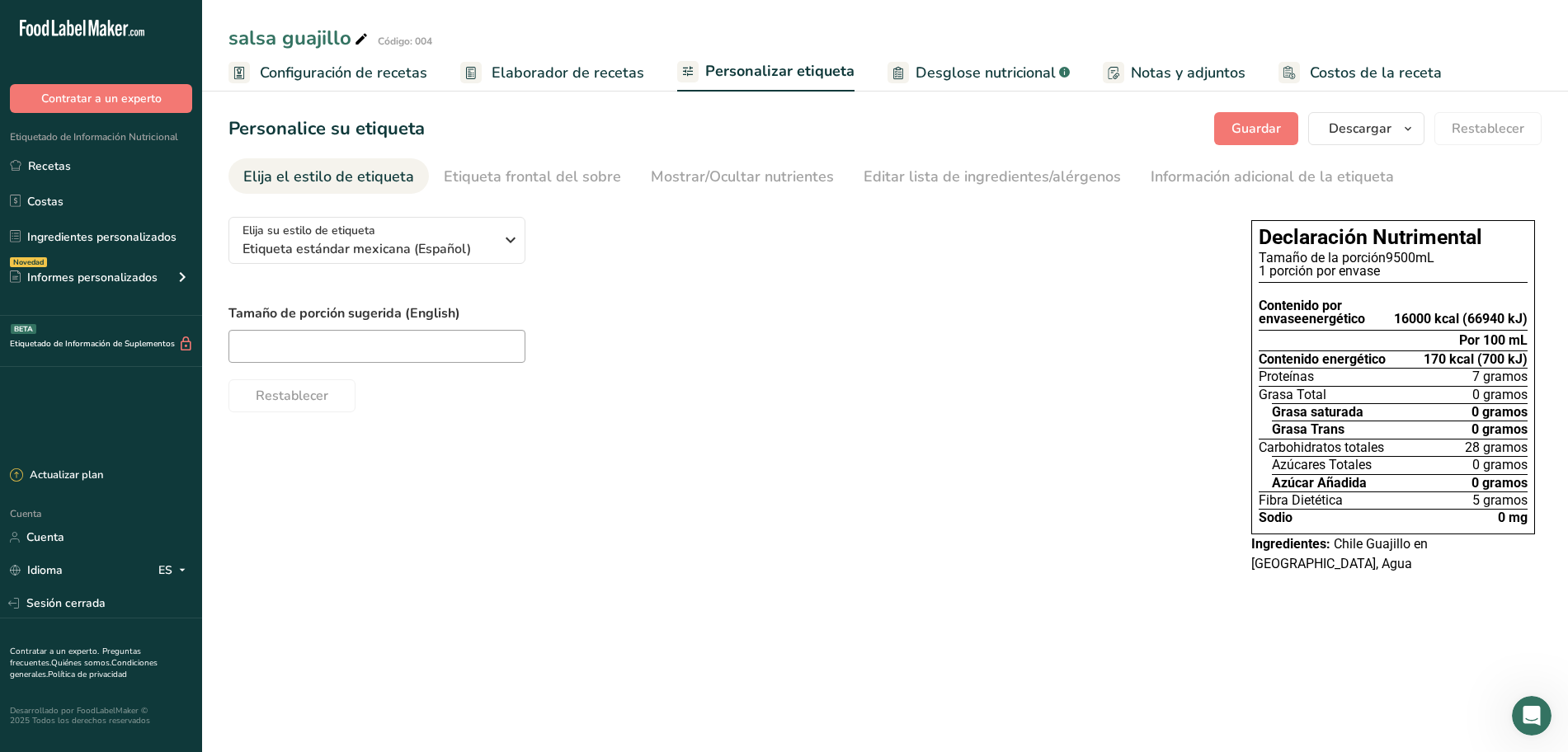
click at [559, 73] on font "Elaborador de recetas" at bounding box center [568, 72] width 152 height 19
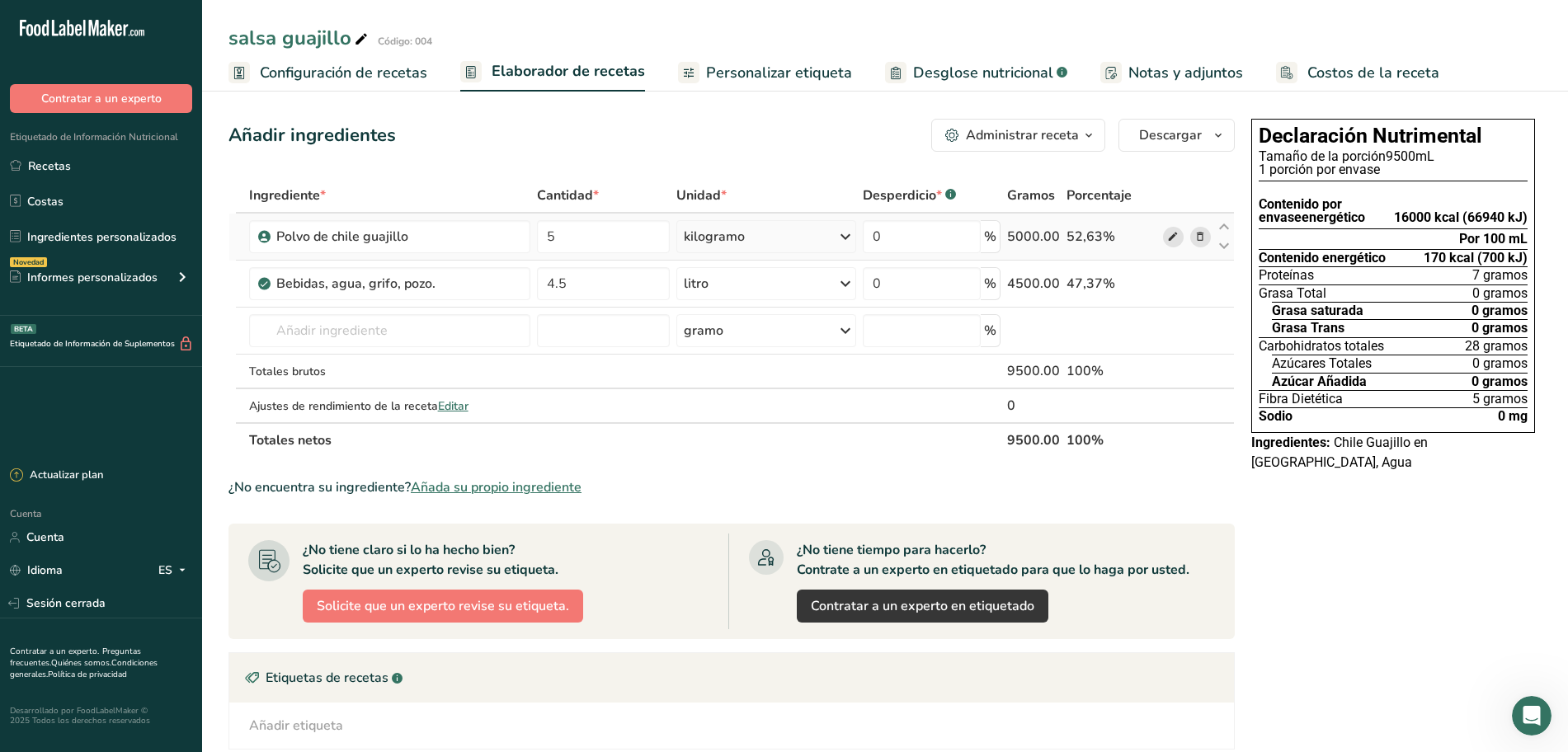
click at [1167, 238] on icon at bounding box center [1172, 237] width 11 height 18
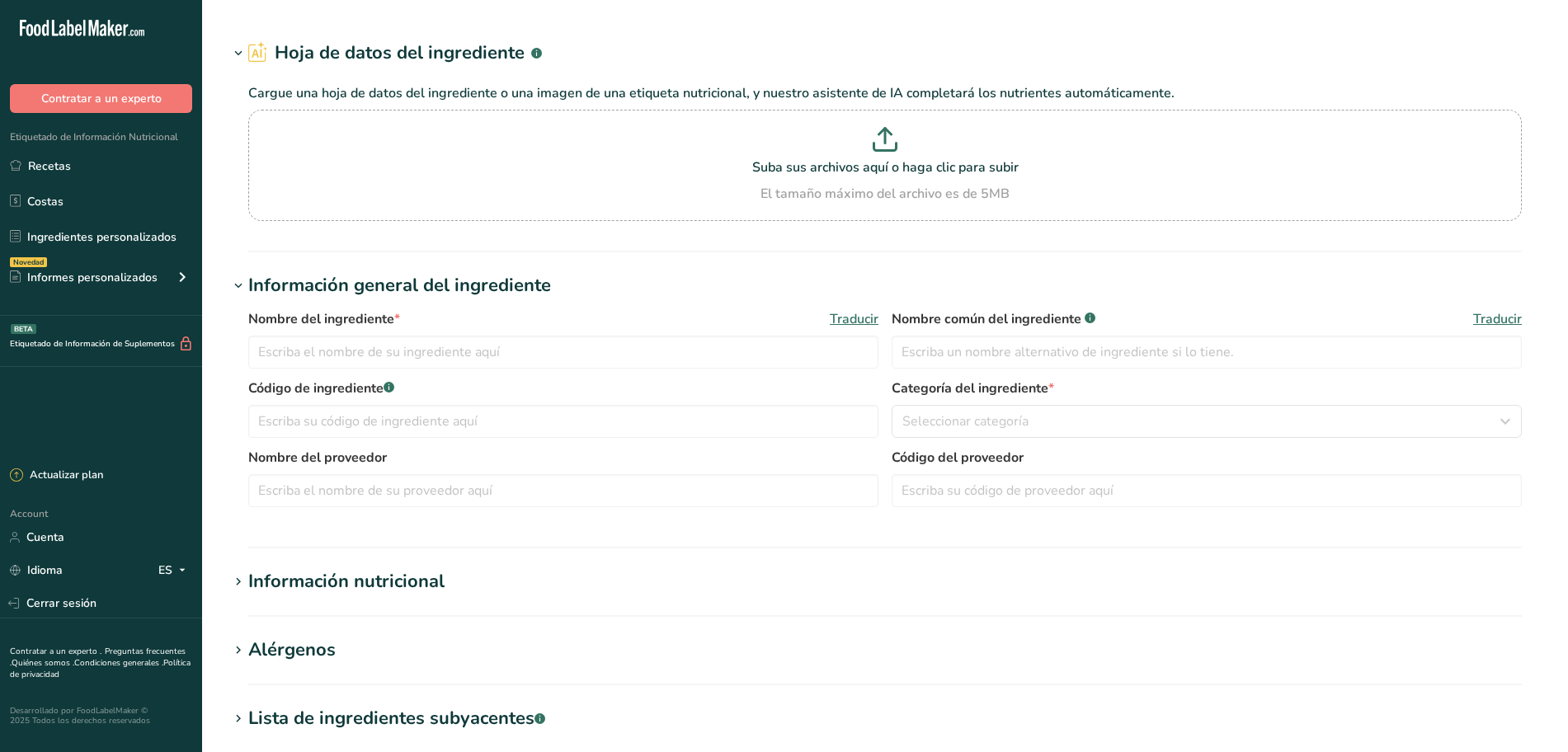
type input "Chile Guajillo polvo"
type input "000354"
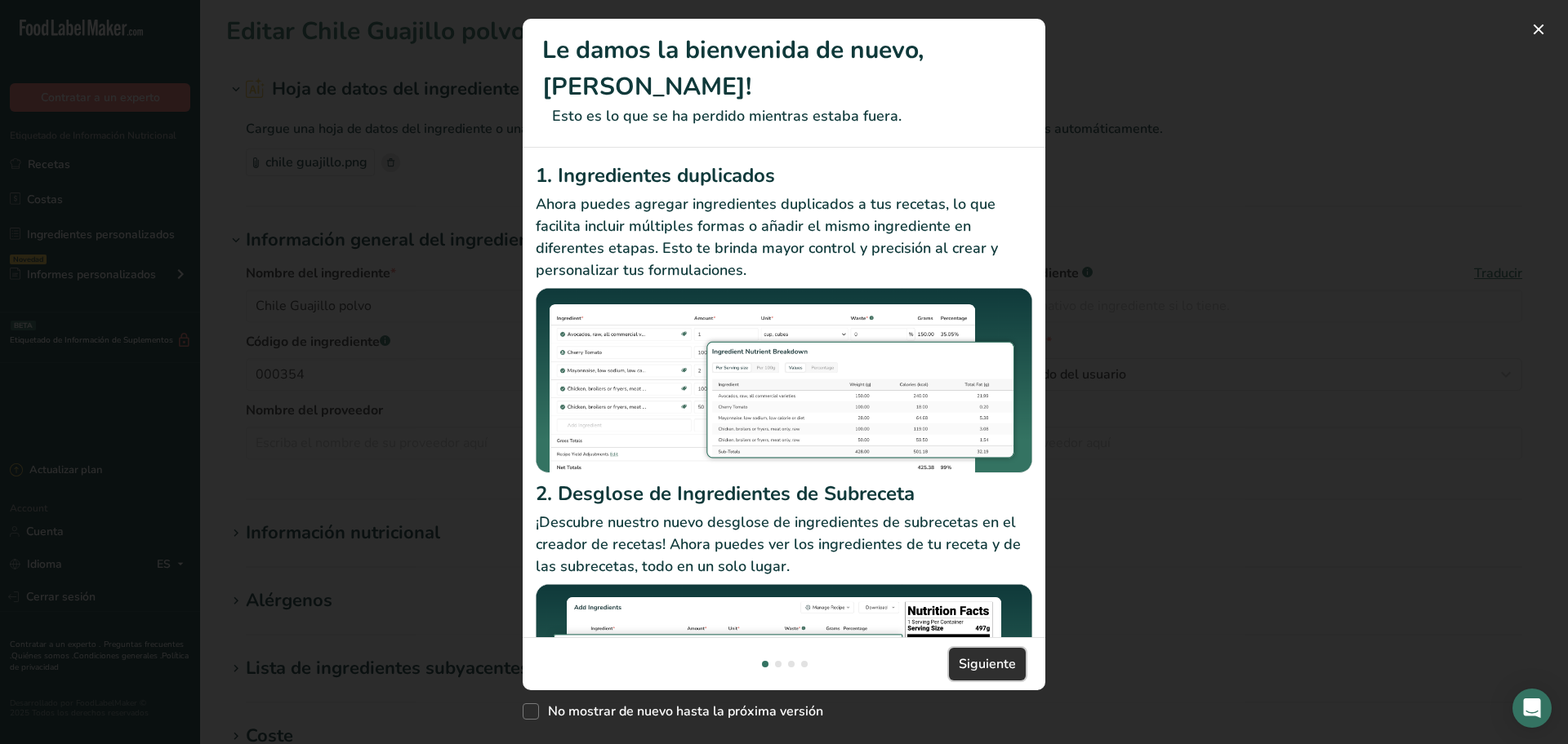
click at [977, 669] on span "Siguiente" at bounding box center [988, 664] width 58 height 19
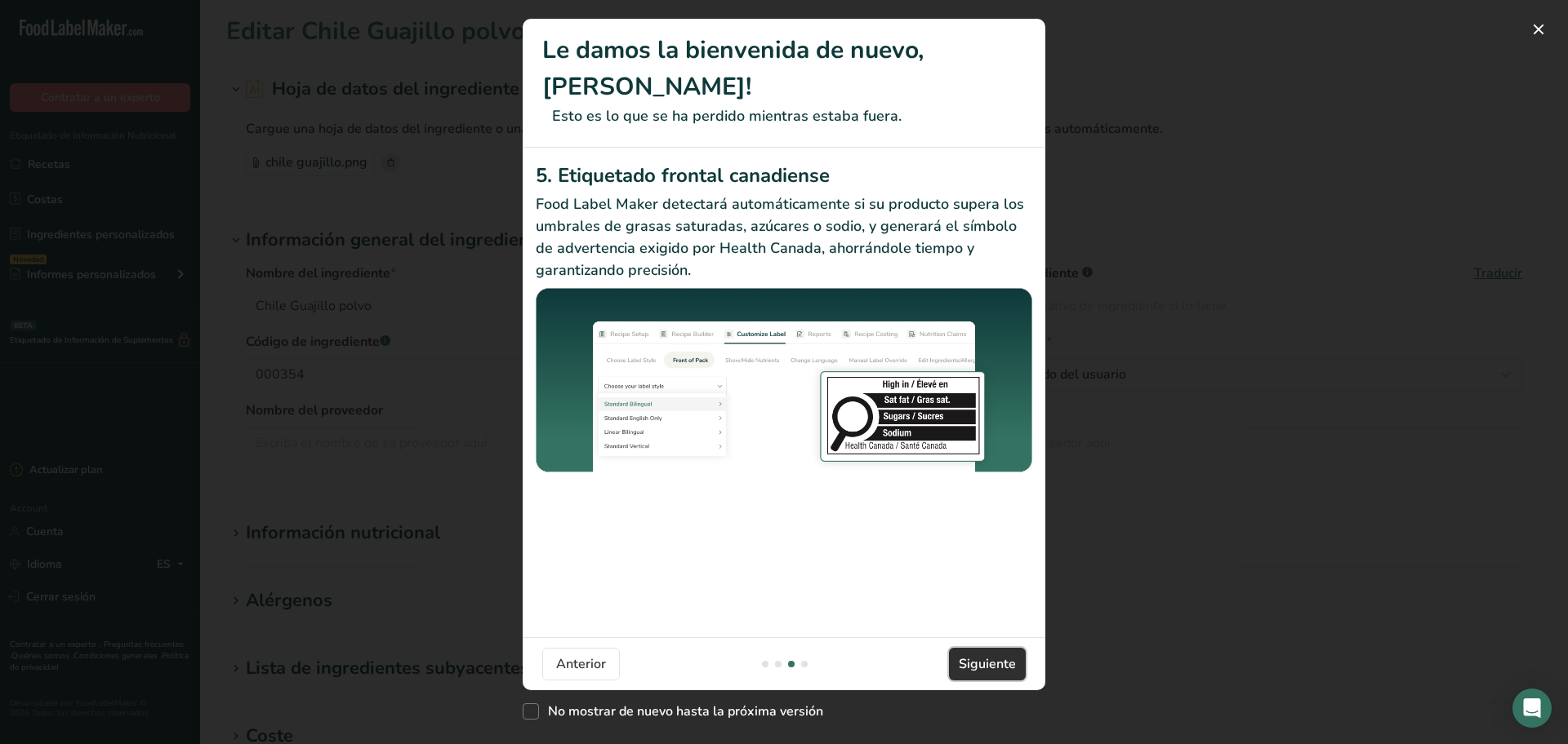
click at [977, 667] on span "Siguiente" at bounding box center [988, 664] width 58 height 19
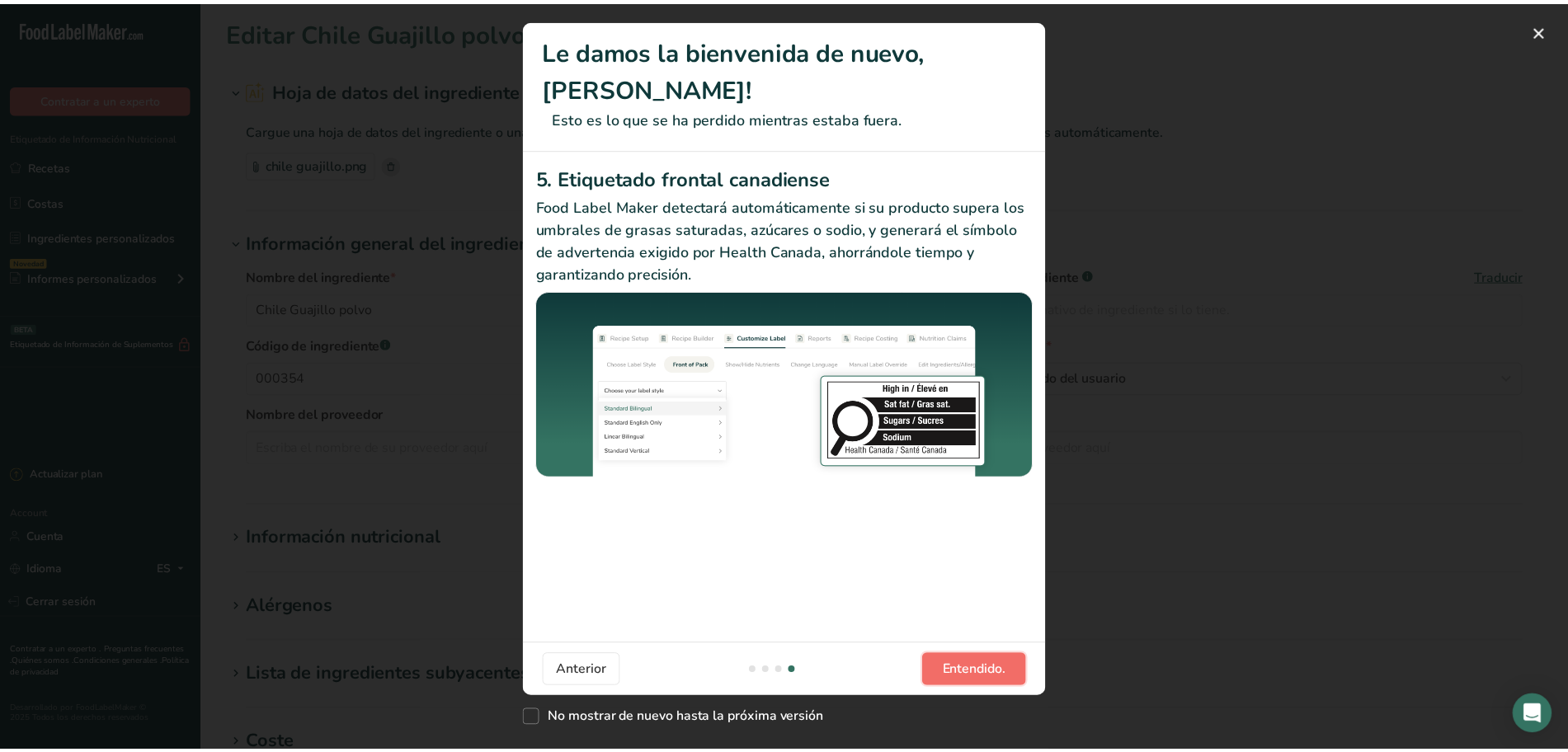
scroll to position [0, 1584]
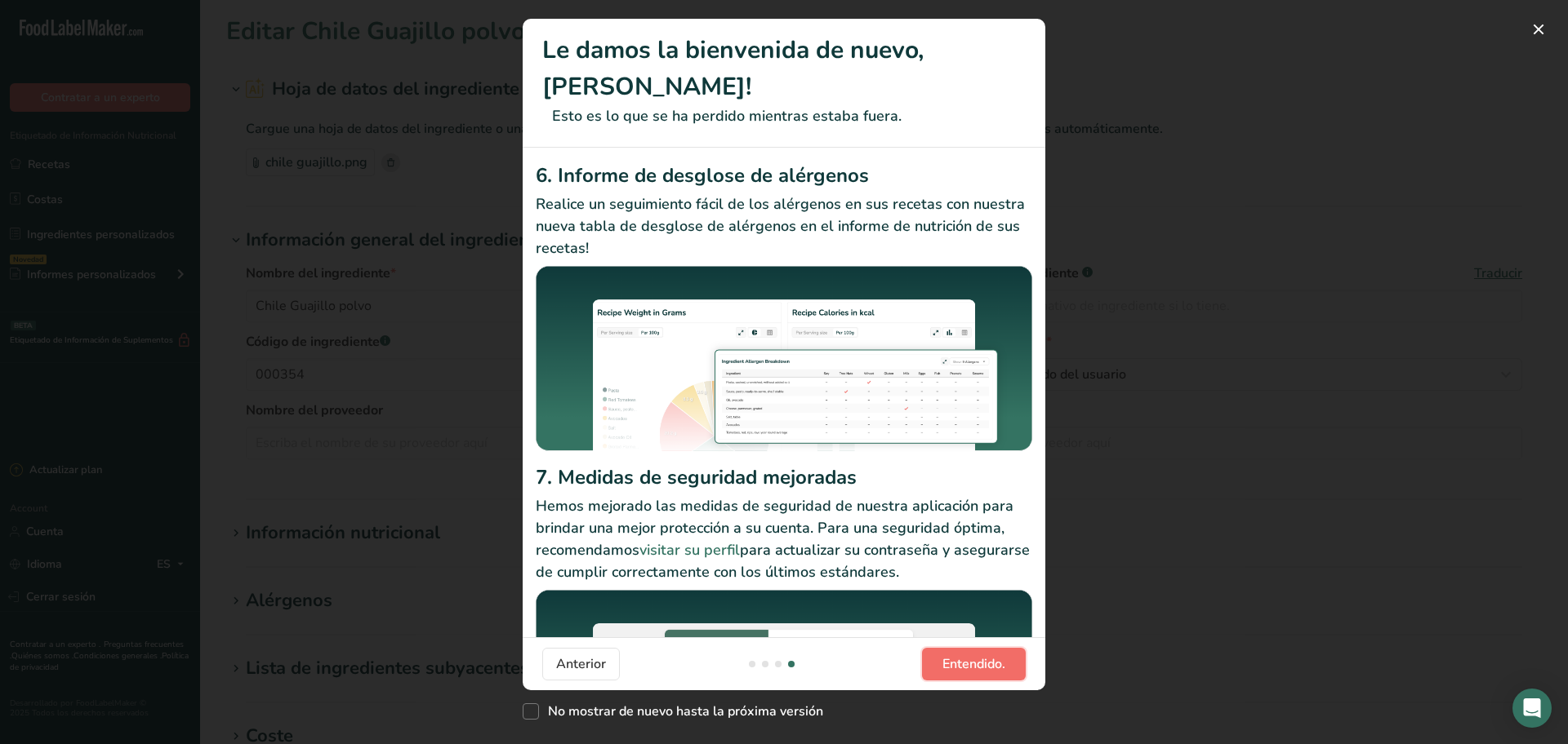
click at [977, 667] on span "Entendido." at bounding box center [974, 664] width 63 height 19
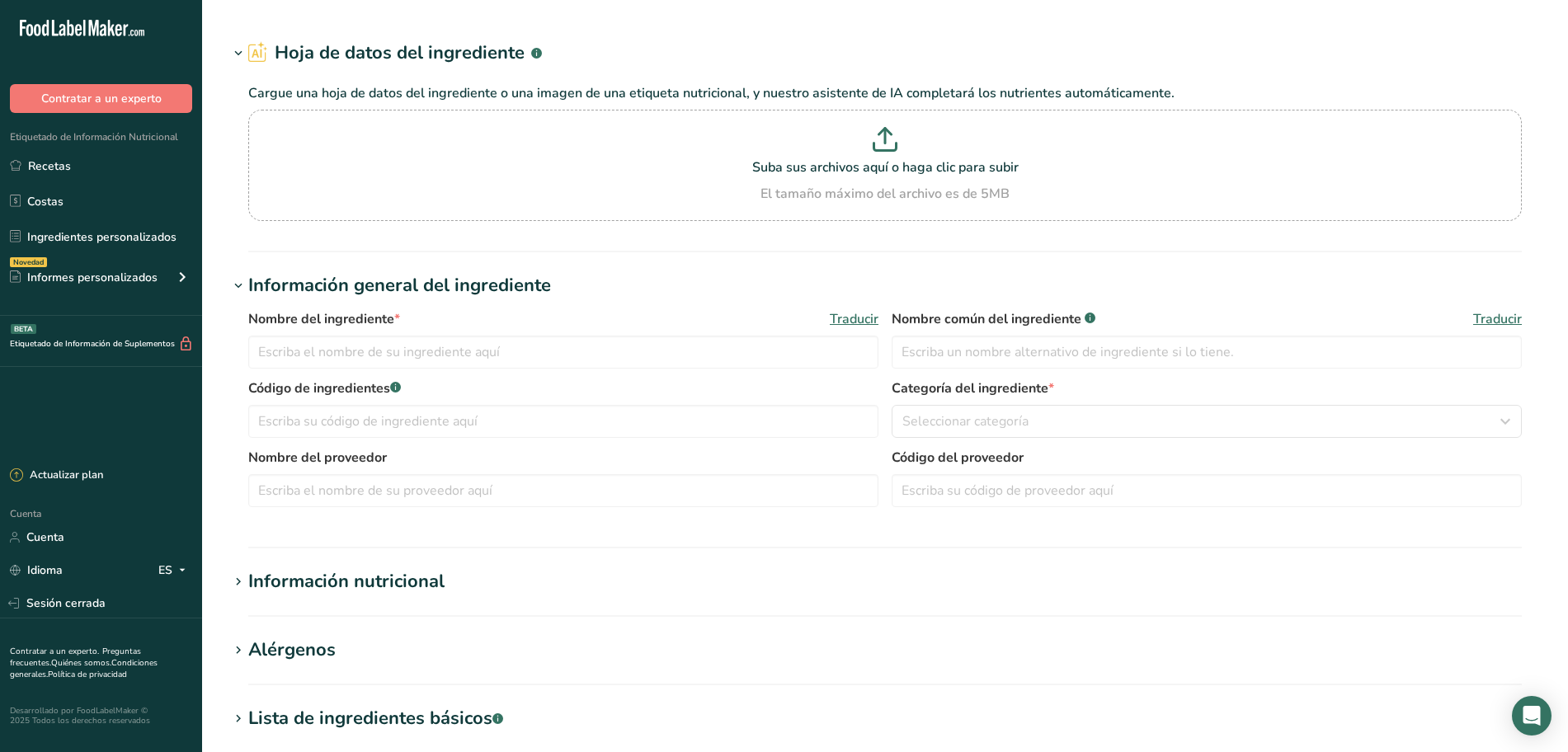
type input "Chile Guajillo polvo"
type input "000354"
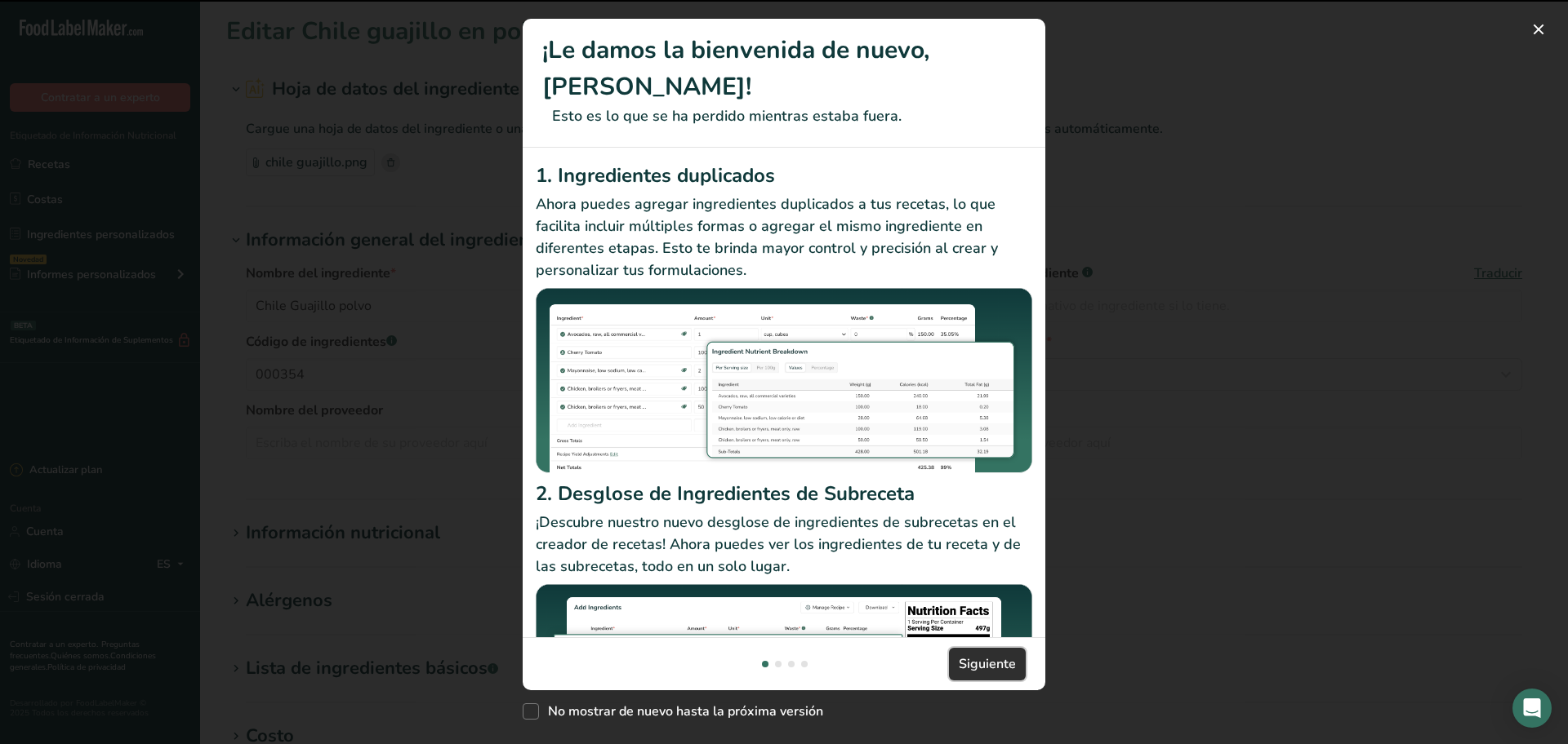
click at [985, 672] on font "Siguiente" at bounding box center [988, 664] width 58 height 18
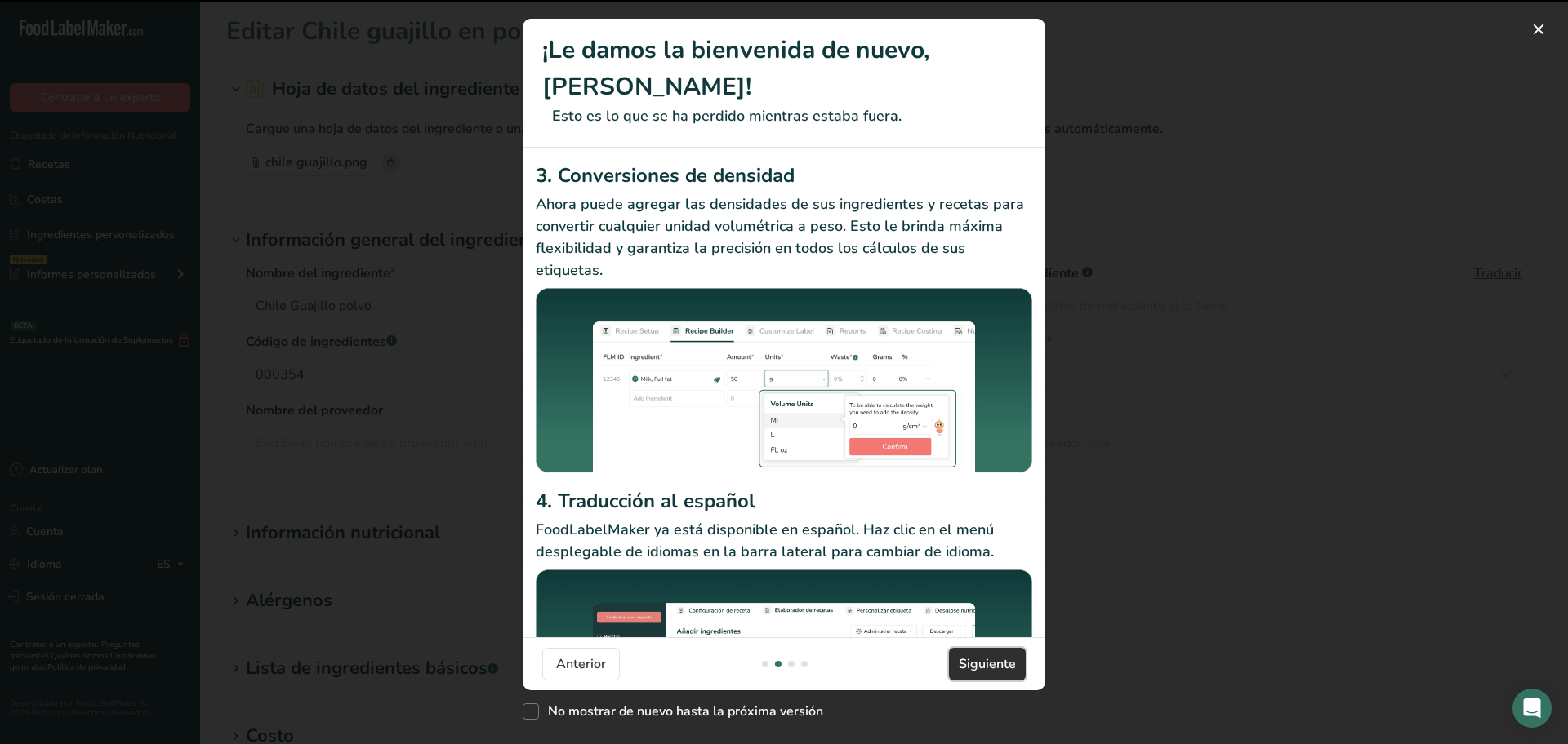
click at [986, 668] on font "Siguiente" at bounding box center [988, 664] width 58 height 18
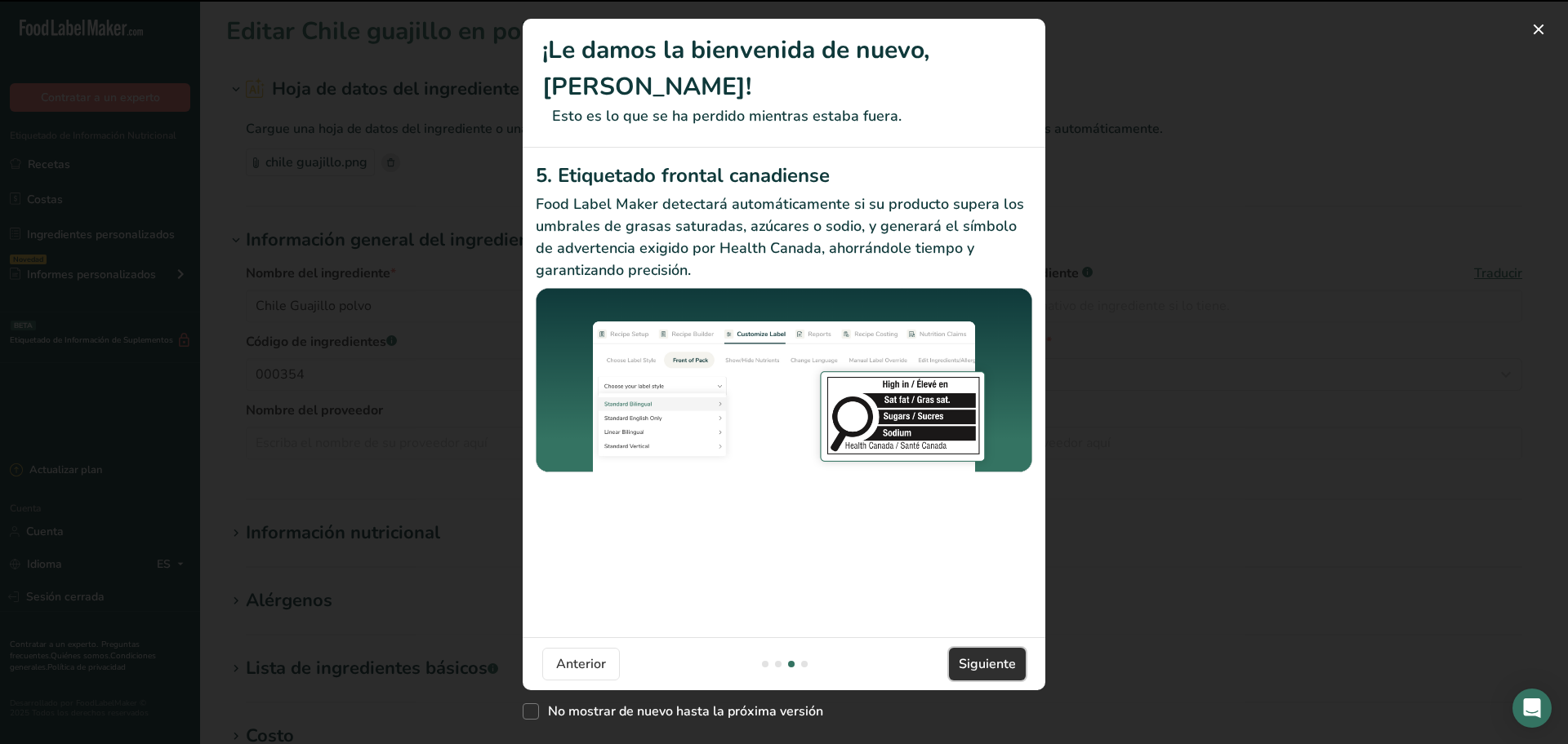
click at [988, 666] on font "Siguiente" at bounding box center [988, 664] width 58 height 18
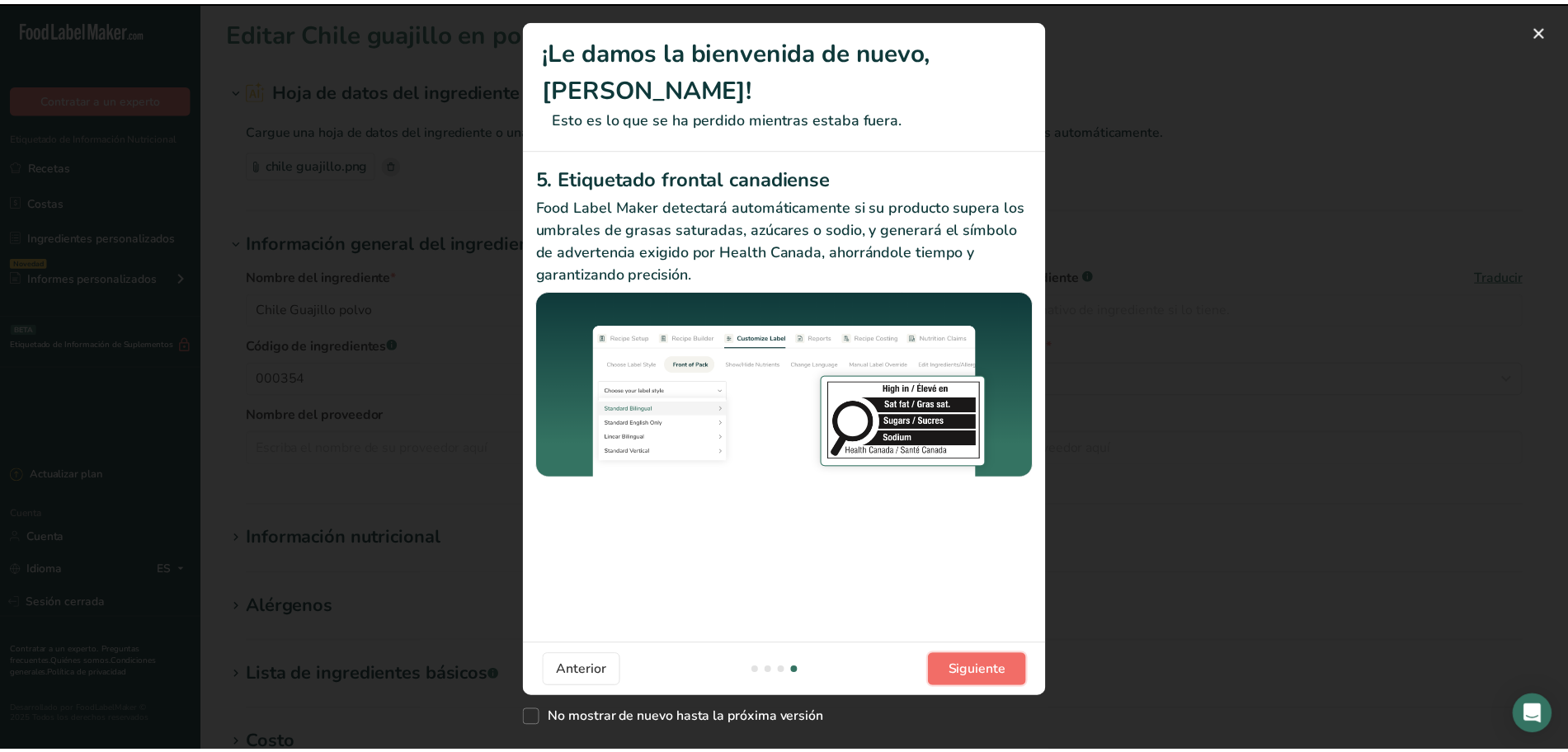
scroll to position [0, 1584]
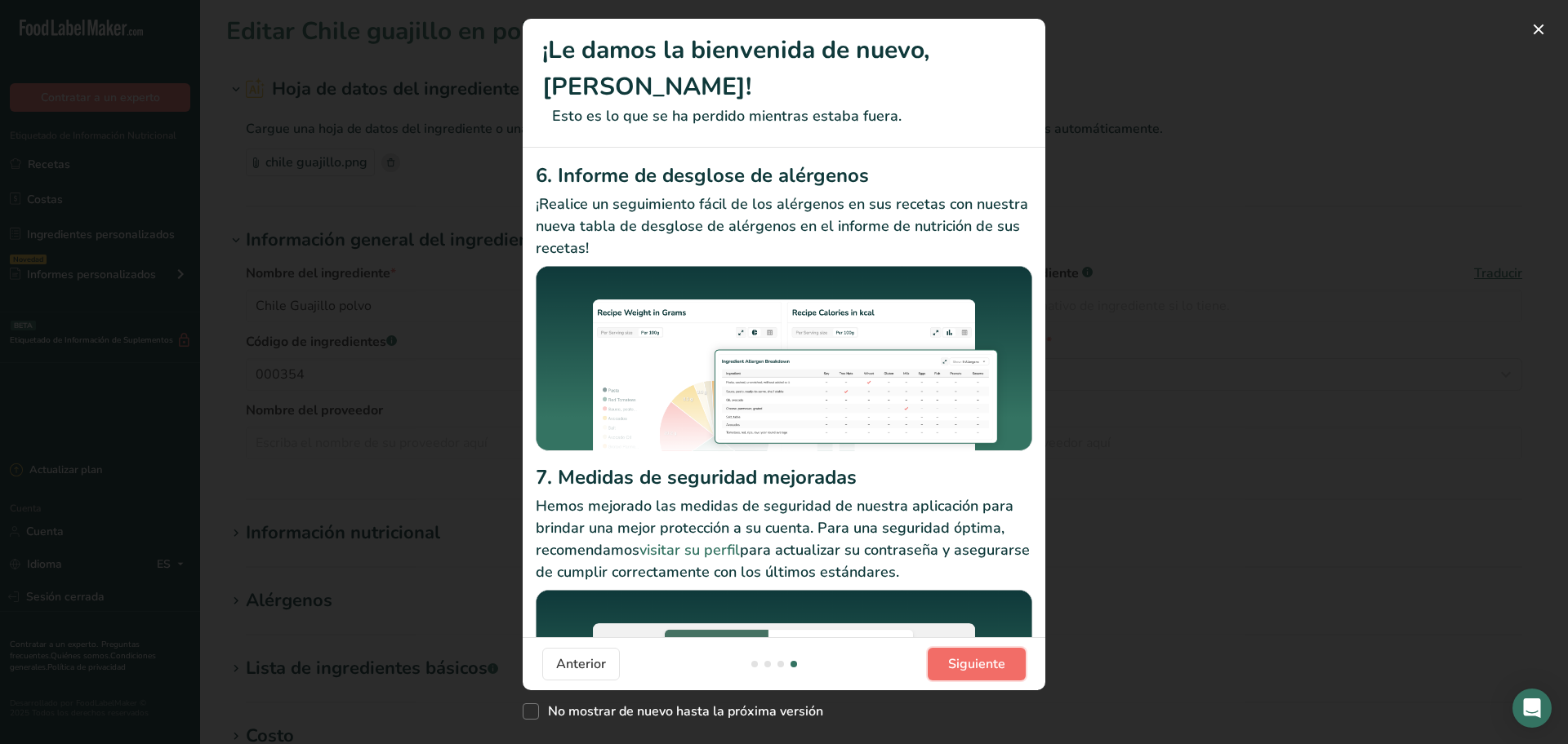
click at [988, 666] on font "Siguiente" at bounding box center [976, 664] width 58 height 18
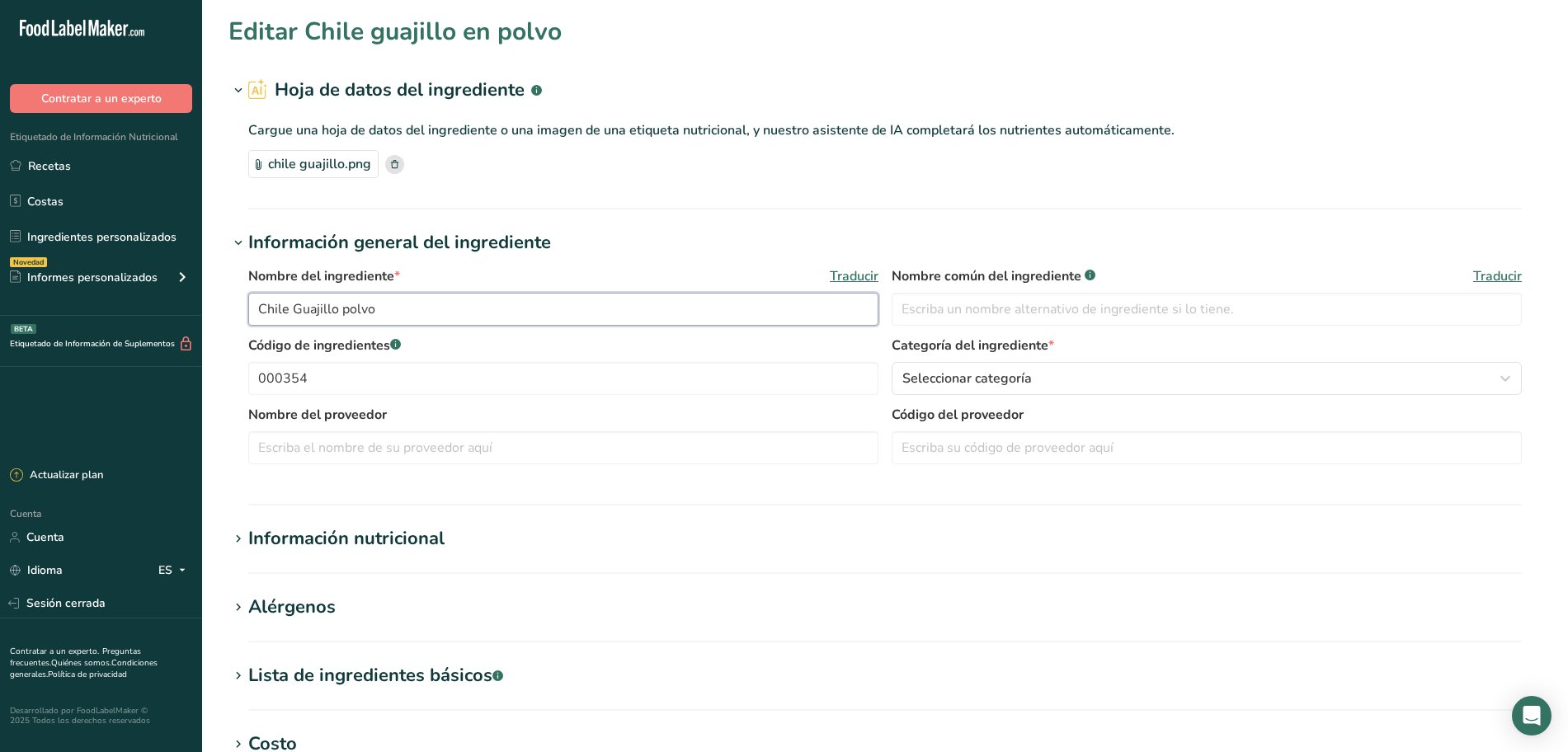
click at [427, 312] on input "Chile Guajillo polvo" at bounding box center [563, 309] width 630 height 33
type input "Chile Guajillo"
click at [918, 310] on input "text" at bounding box center [1207, 309] width 630 height 33
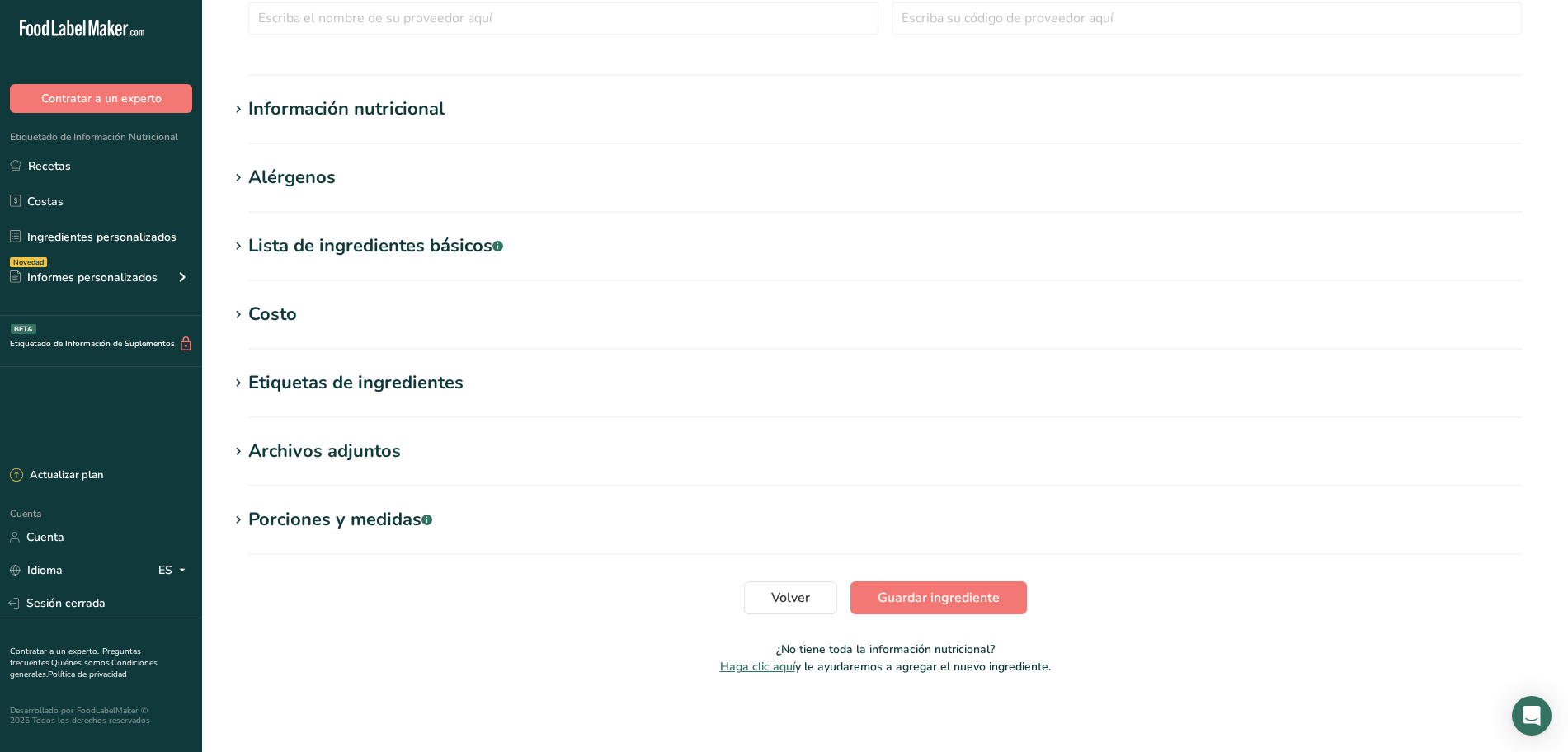
scroll to position [432, 0]
type input "Chile guajillo"
click at [949, 594] on font "Guardar ingrediente" at bounding box center [939, 595] width 122 height 19
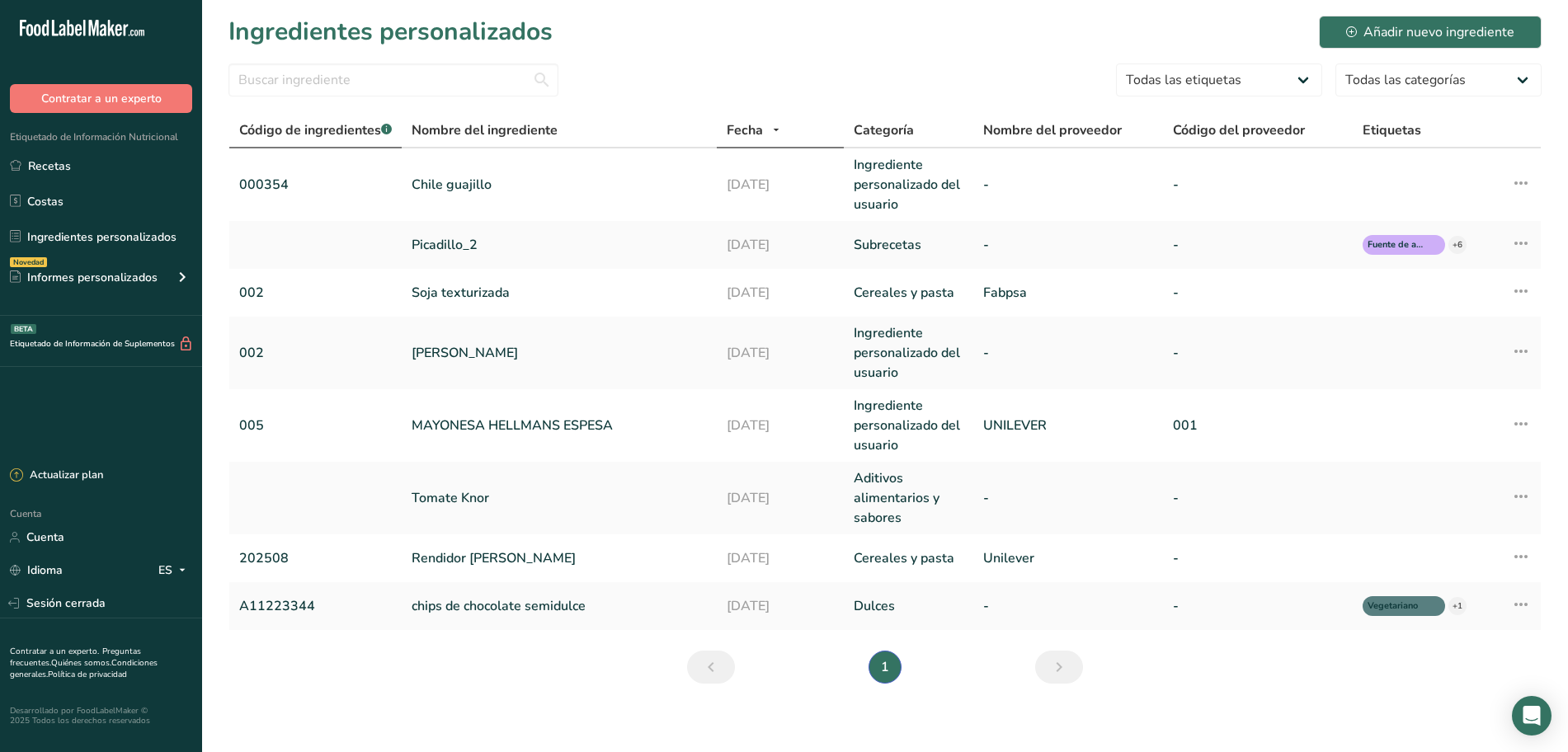
click at [265, 130] on font "Código de ingredientes" at bounding box center [309, 130] width 142 height 19
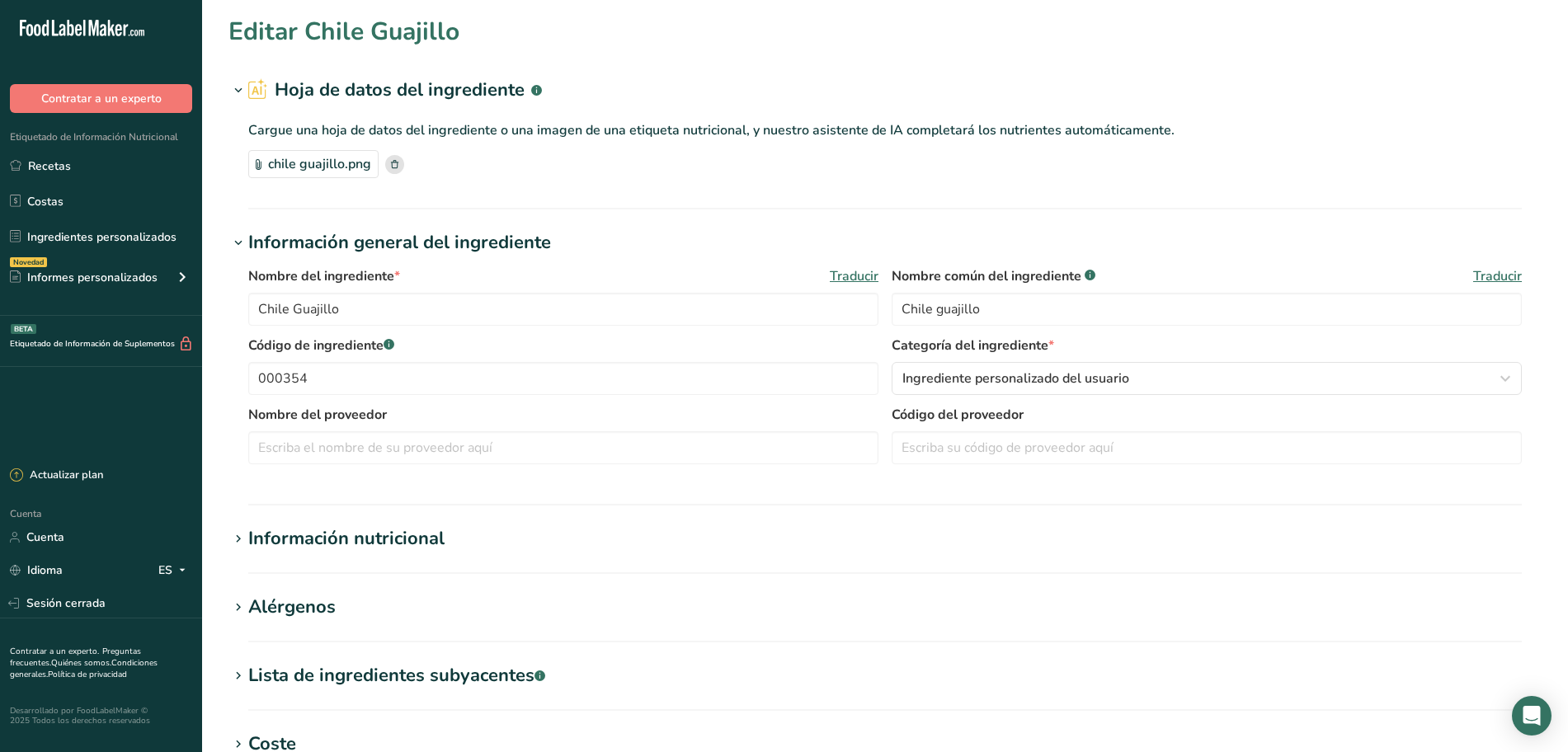
scroll to position [121, 0]
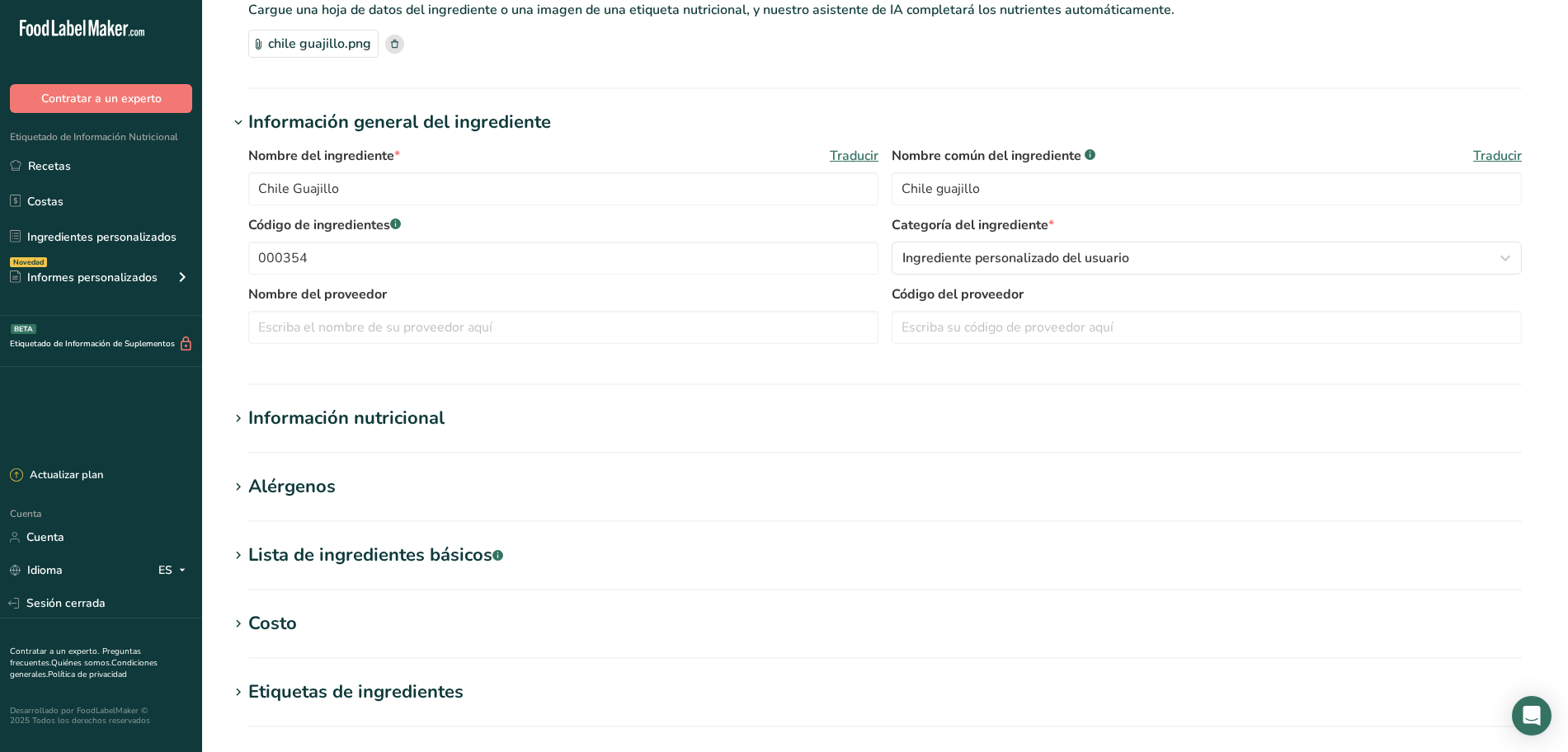
type input "Chile Guajillo"
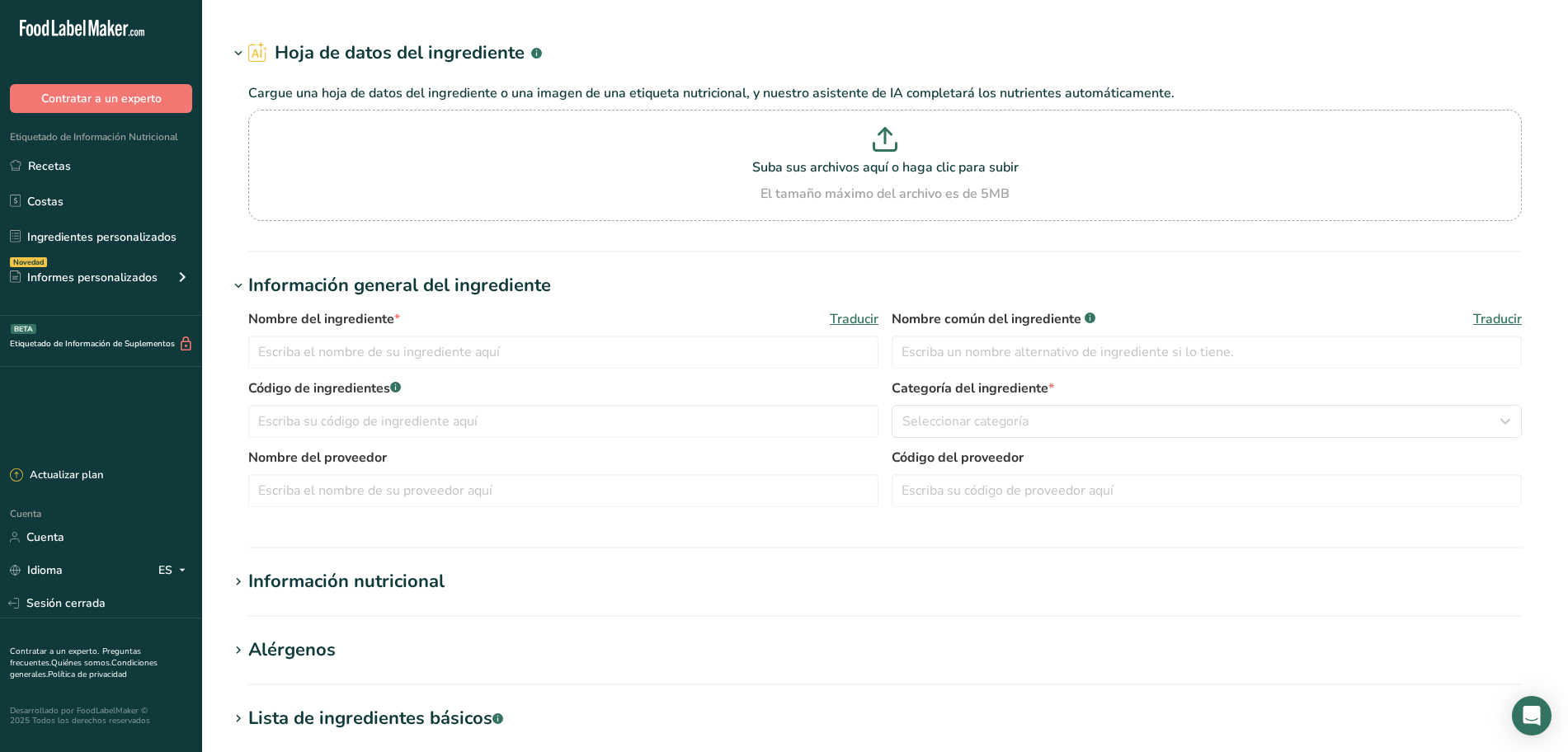
type input "Chile Guajillo"
type input "Chile guajillo"
type input "000354"
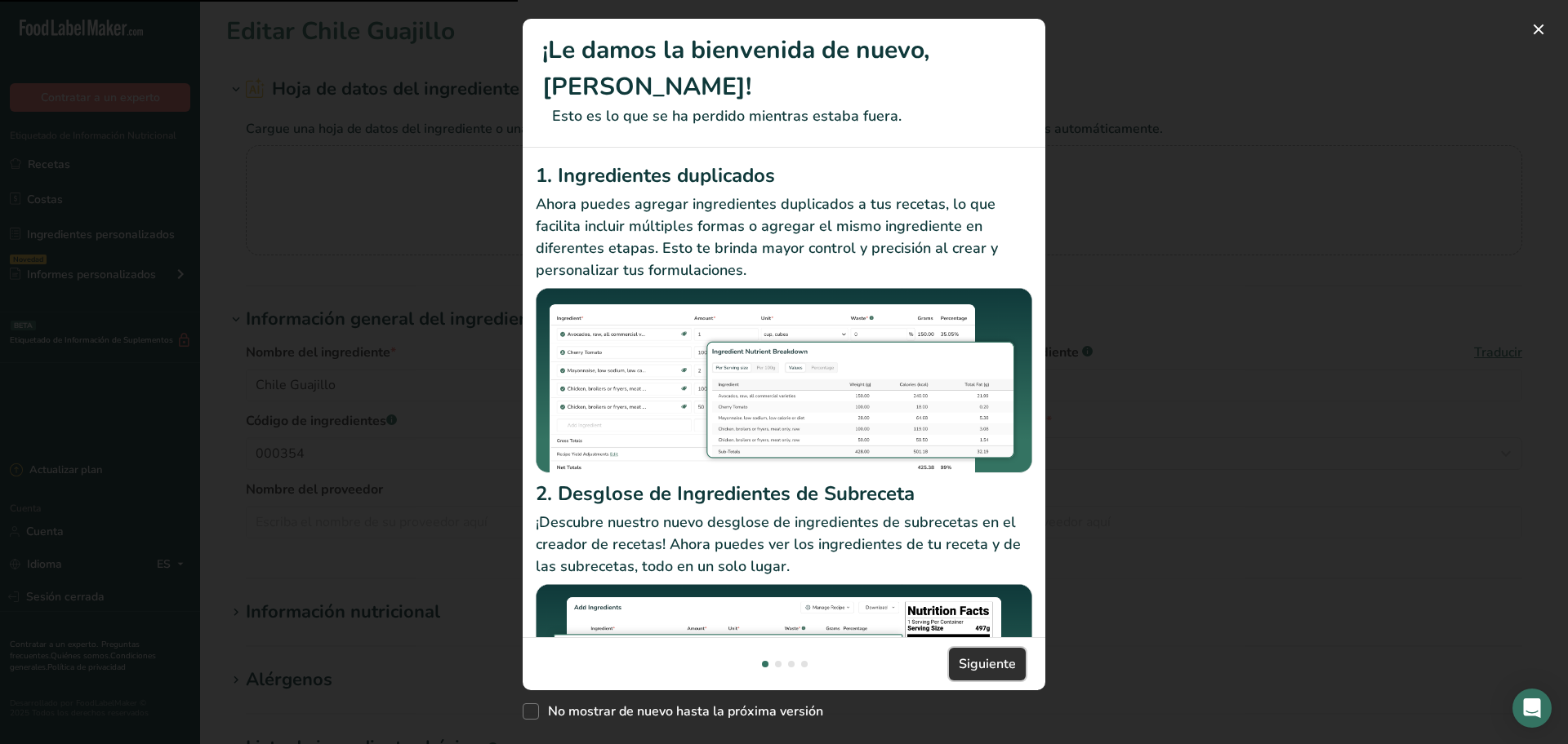
click at [965, 659] on font "Siguiente" at bounding box center [988, 664] width 58 height 18
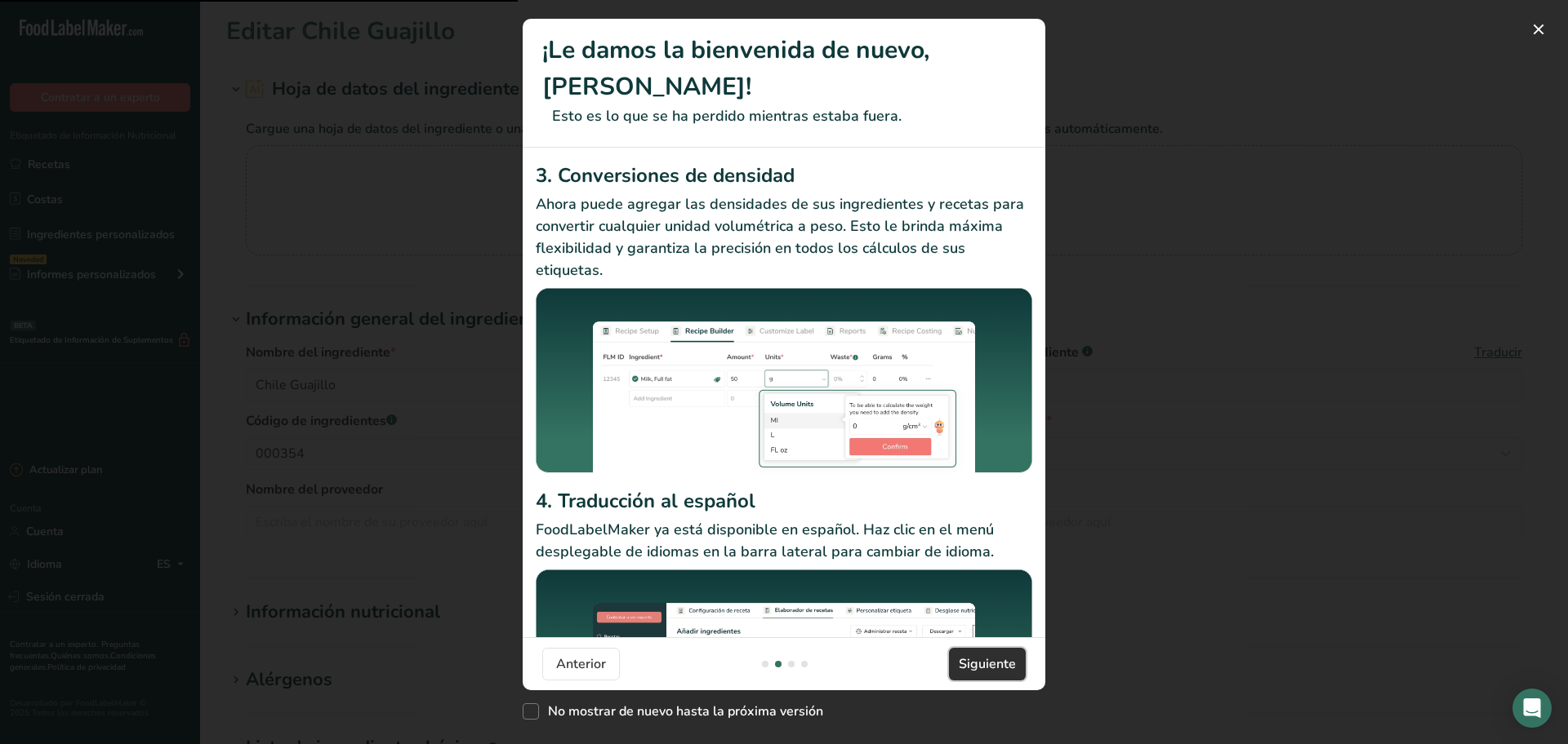
click at [968, 663] on font "Siguiente" at bounding box center [988, 664] width 58 height 18
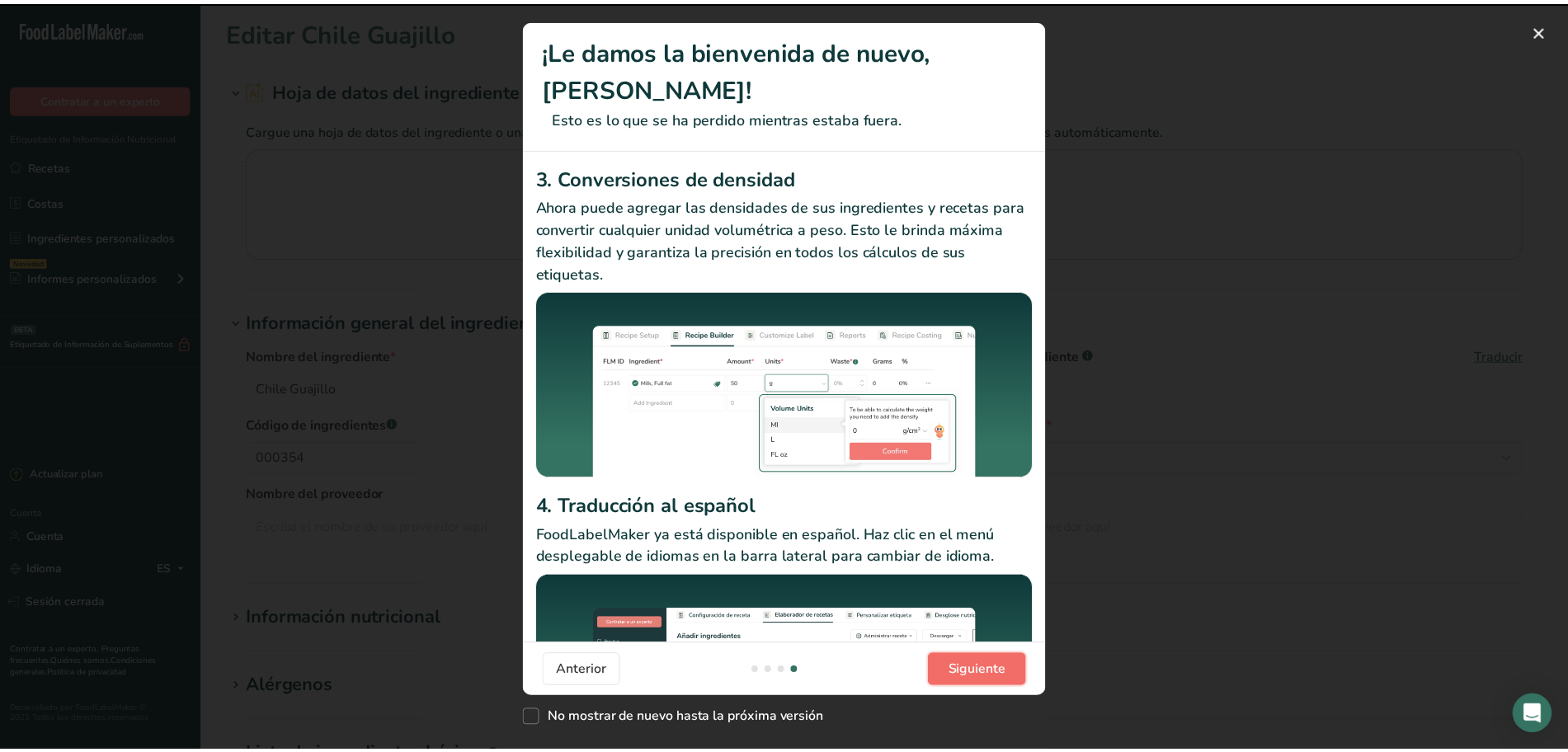
scroll to position [0, 1584]
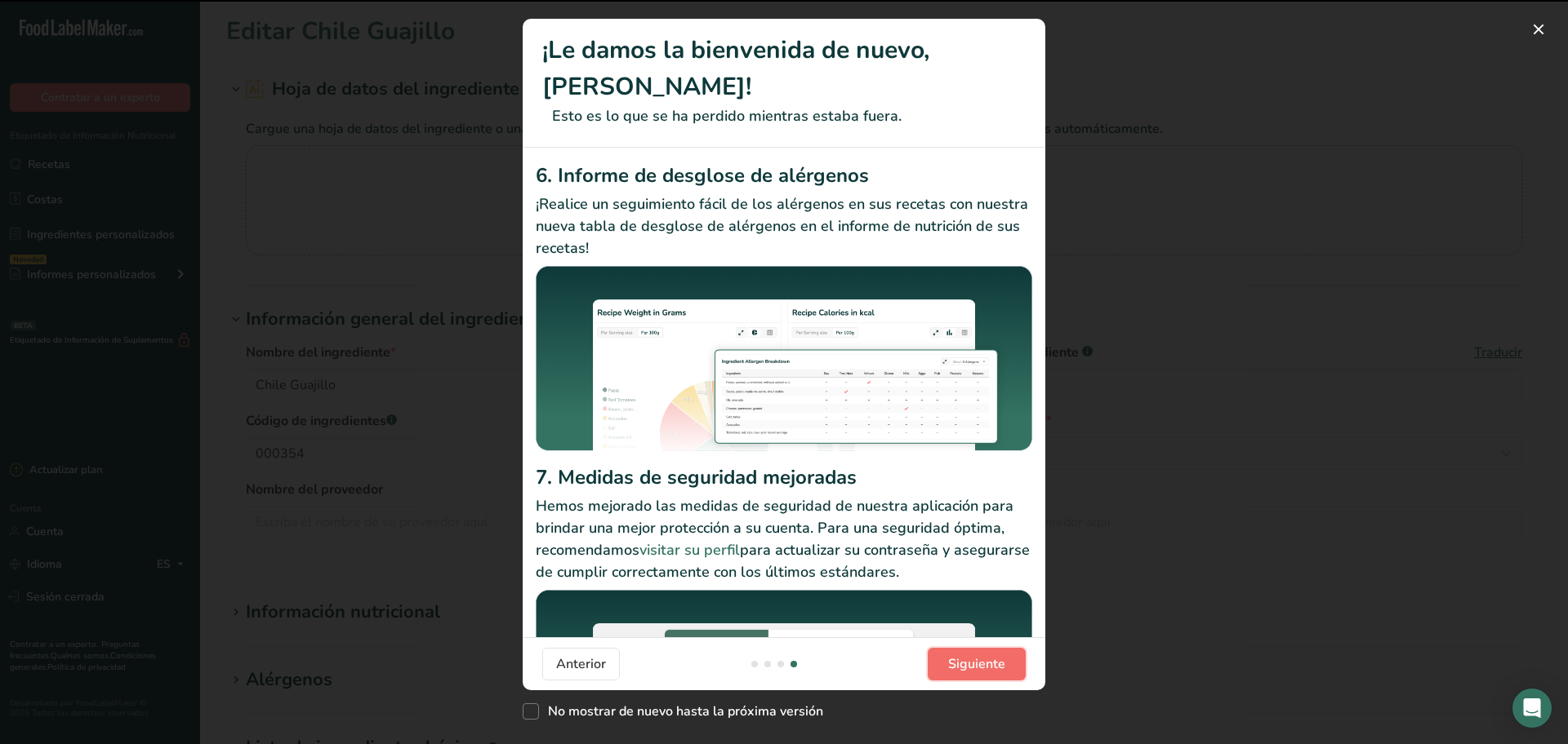
click at [969, 662] on font "Siguiente" at bounding box center [976, 664] width 58 height 18
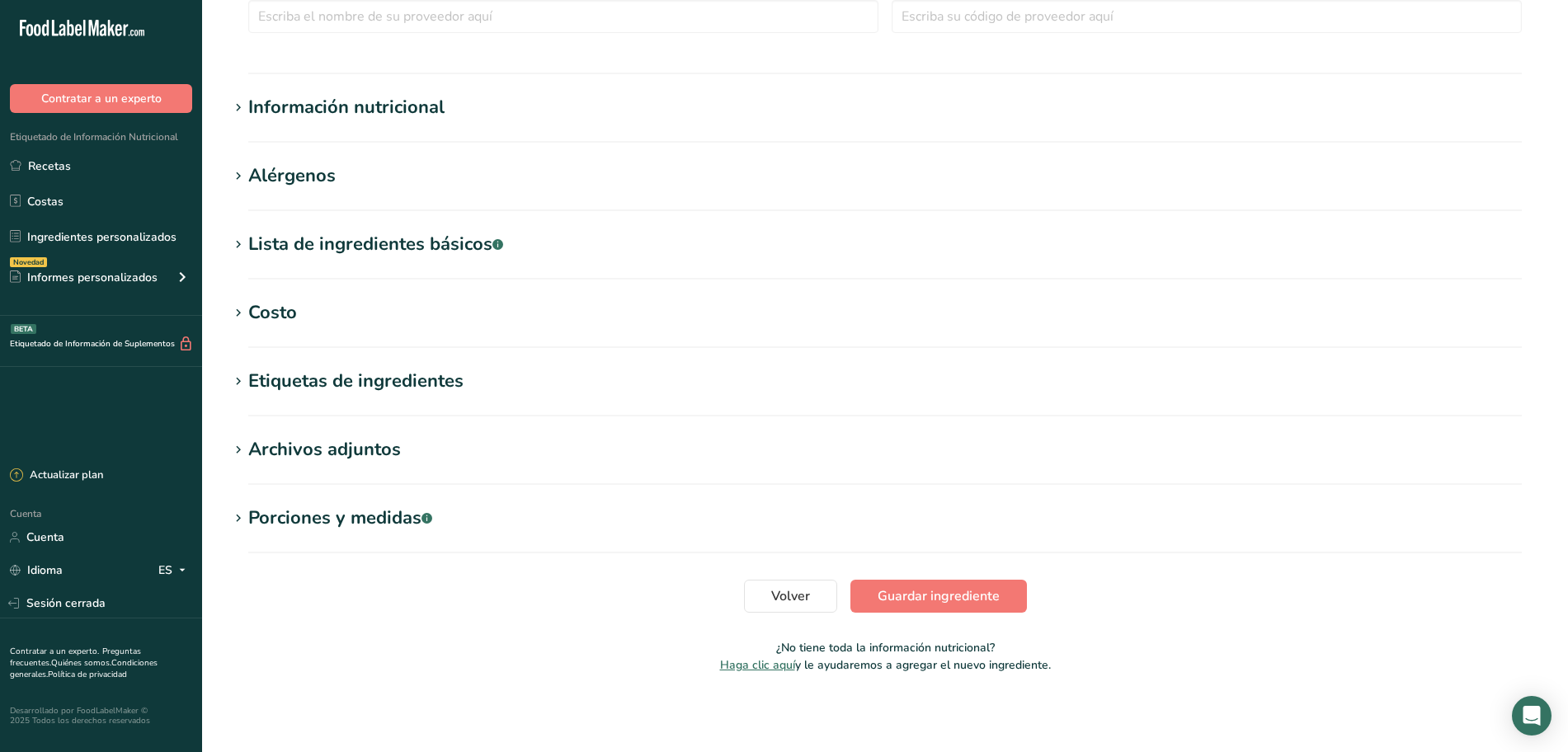
scroll to position [512, 0]
click at [1000, 598] on button "Guardar ingrediente" at bounding box center [939, 595] width 176 height 33
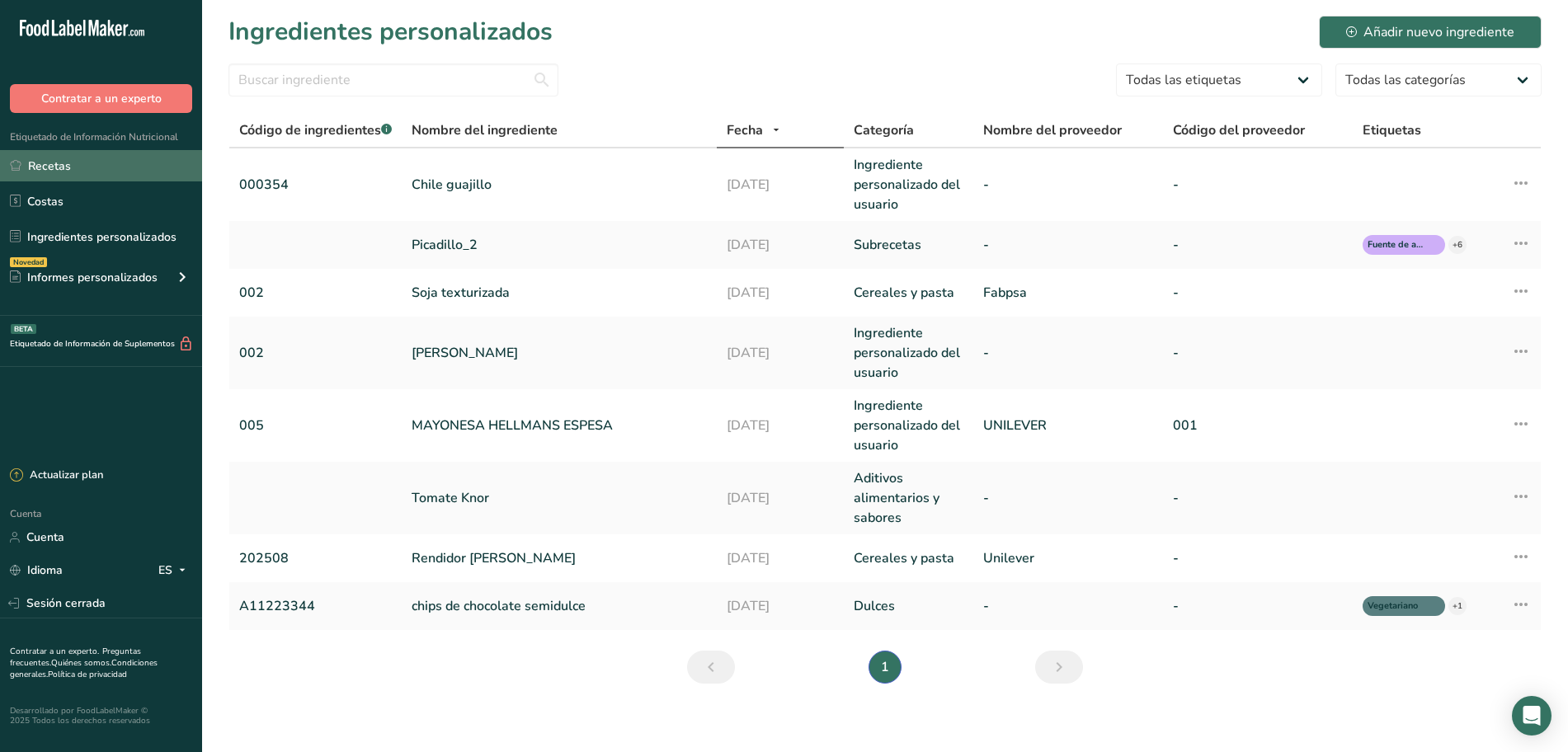
drag, startPoint x: 79, startPoint y: 169, endPoint x: 96, endPoint y: 163, distance: 18.0
click at [79, 169] on link "Recetas" at bounding box center [100, 166] width 202 height 32
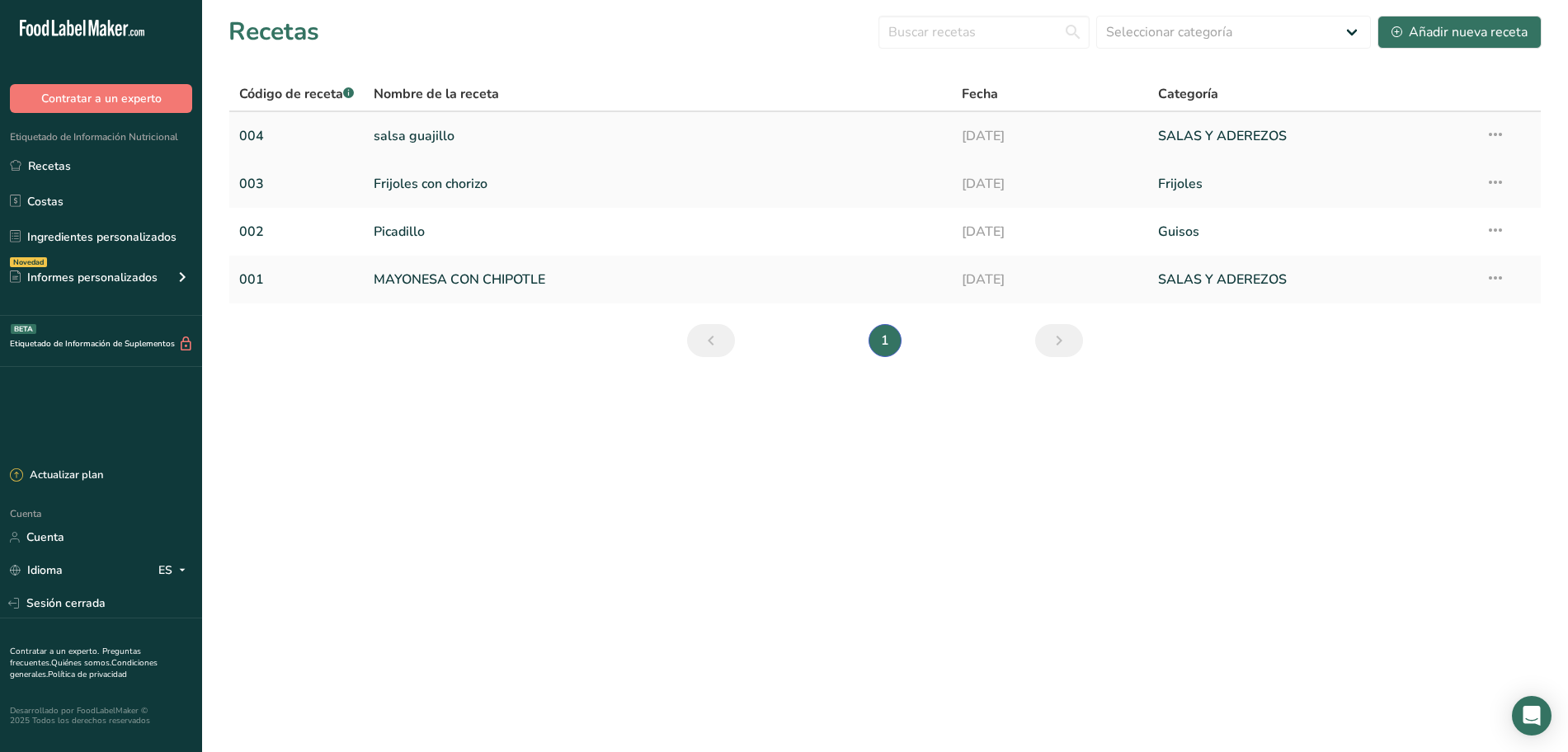
click at [459, 128] on link "salsa guajillo" at bounding box center [658, 136] width 568 height 34
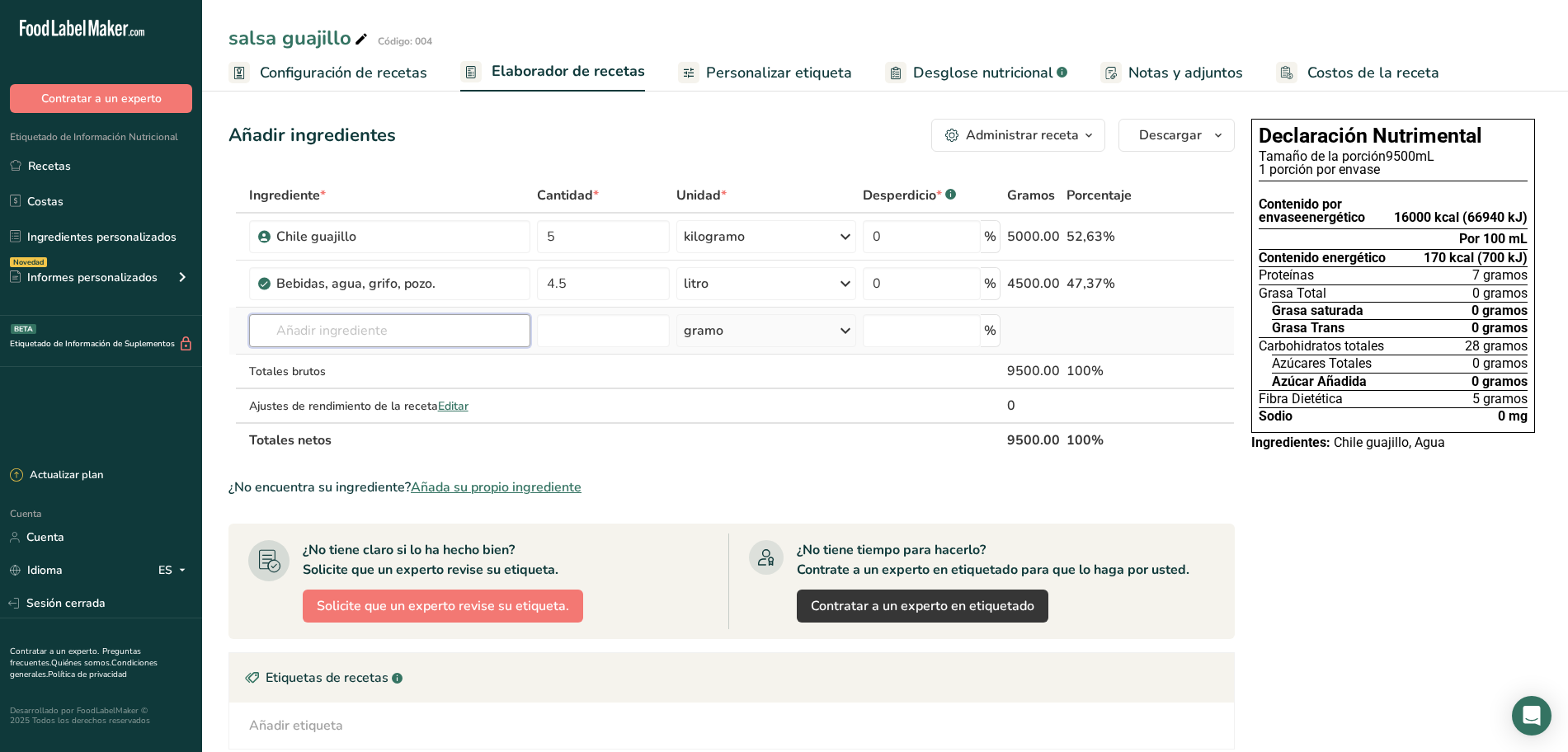
click at [393, 328] on input "text" at bounding box center [390, 331] width 281 height 33
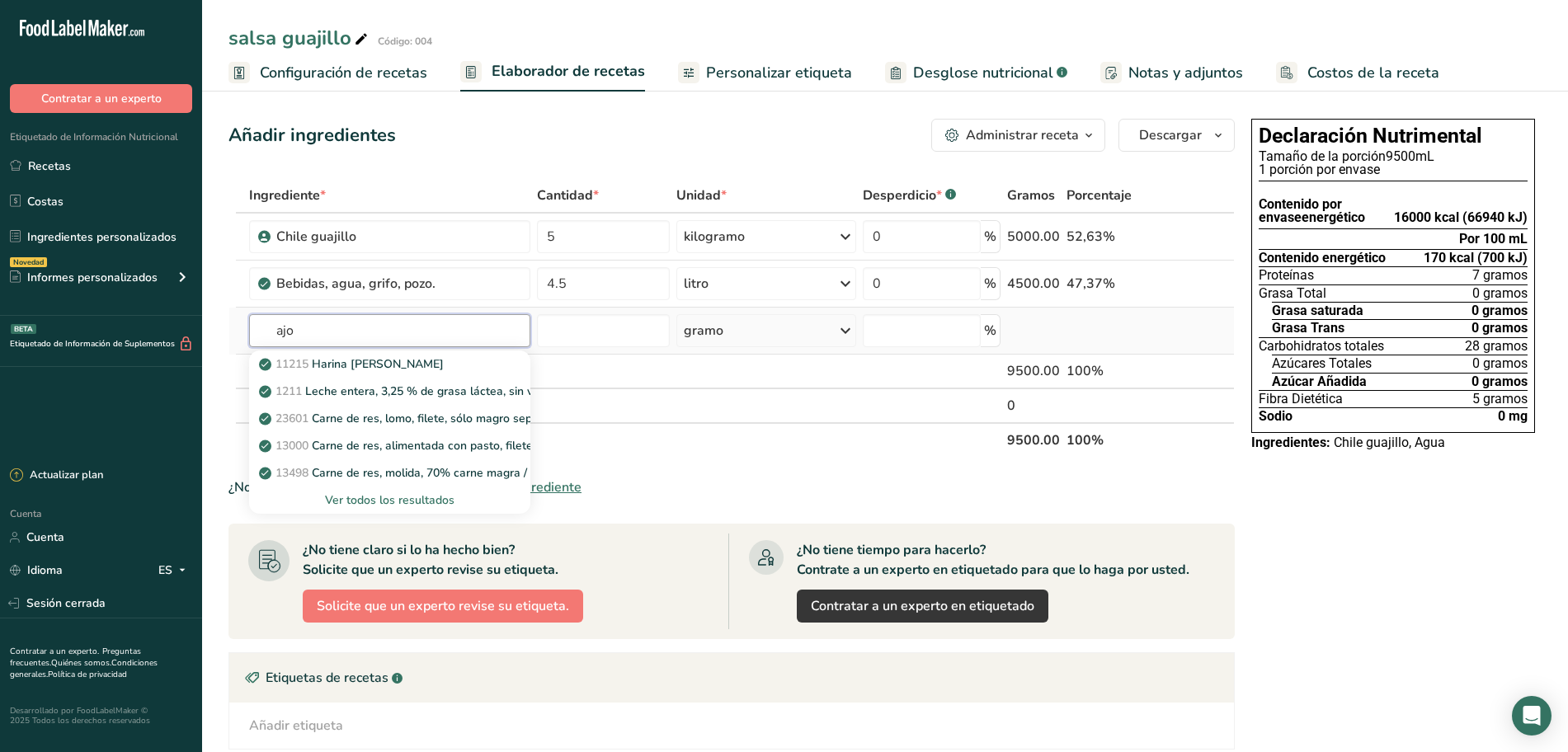
type input "ajo"
click at [390, 497] on font "Ver todos los resultados" at bounding box center [390, 501] width 130 height 16
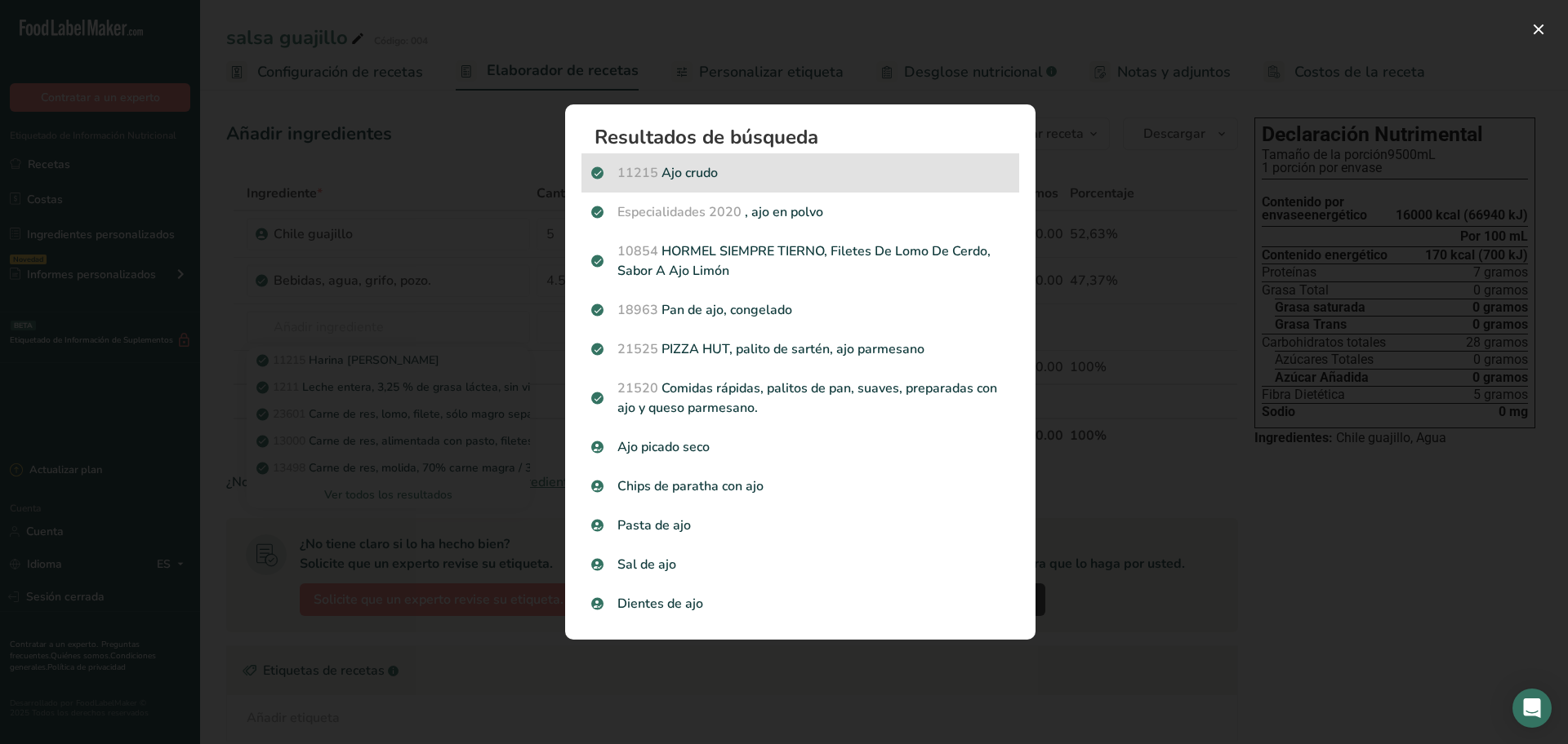
click at [694, 170] on font "Ajo crudo" at bounding box center [689, 173] width 57 height 18
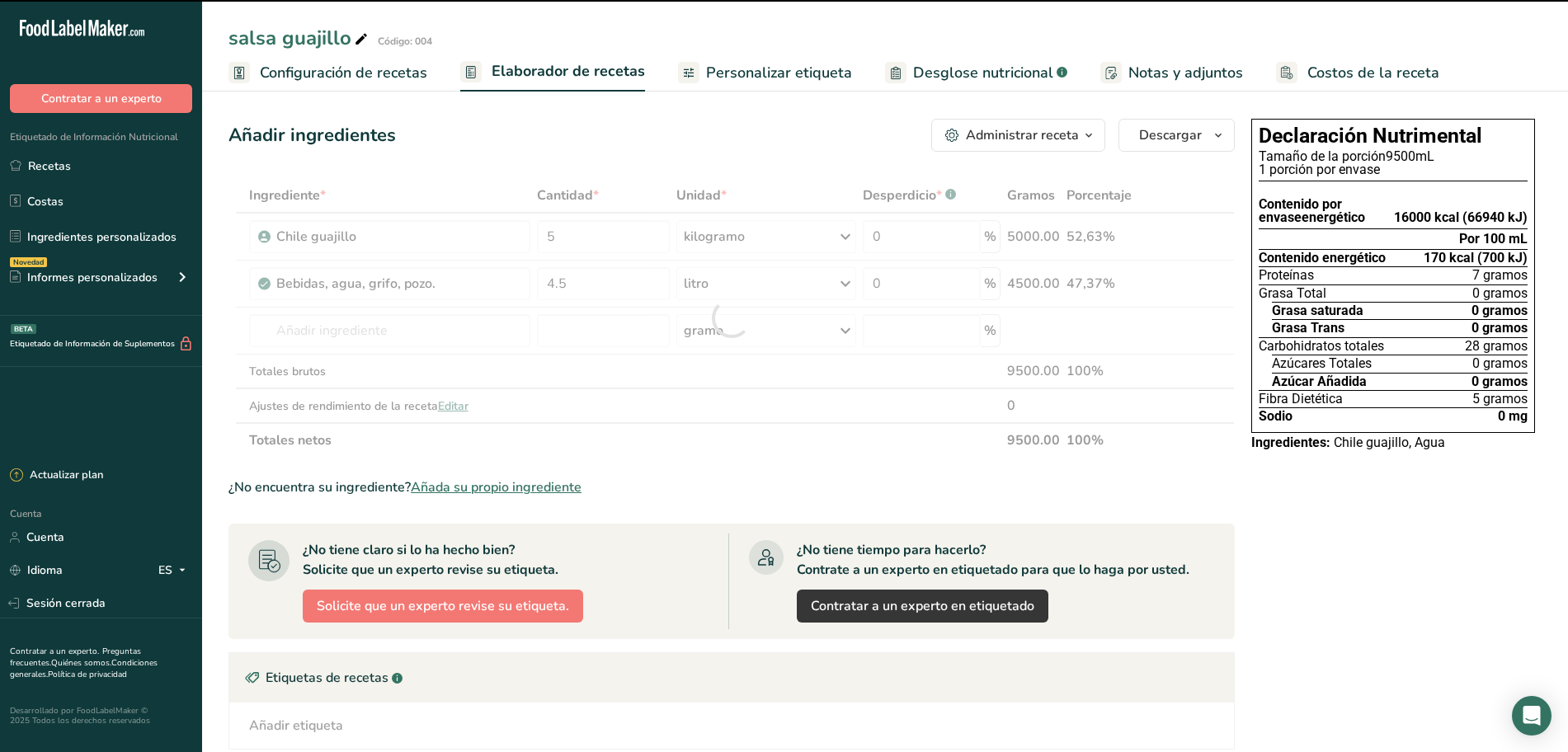
type input "0"
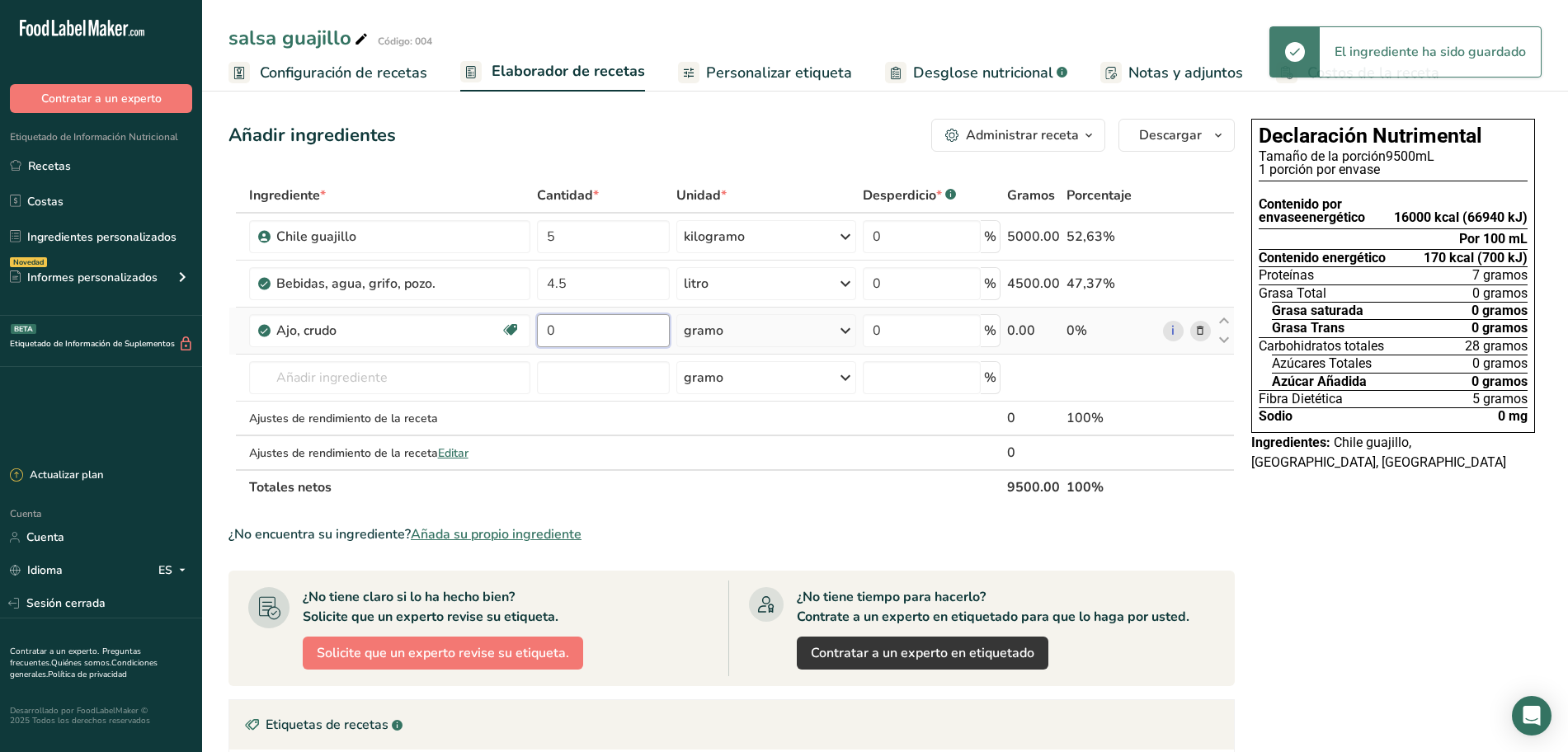
click at [628, 331] on input "0" at bounding box center [603, 331] width 133 height 33
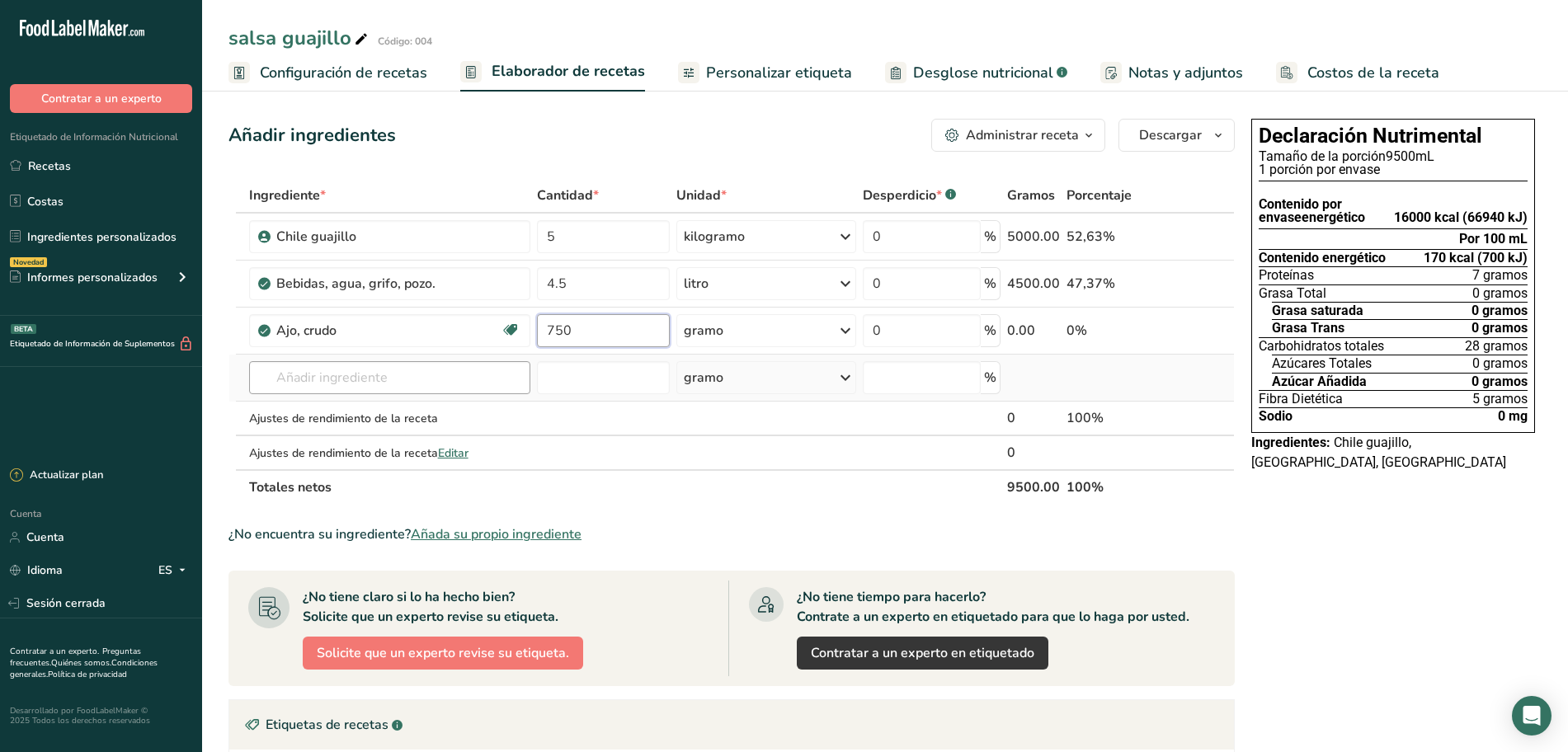
type input "750"
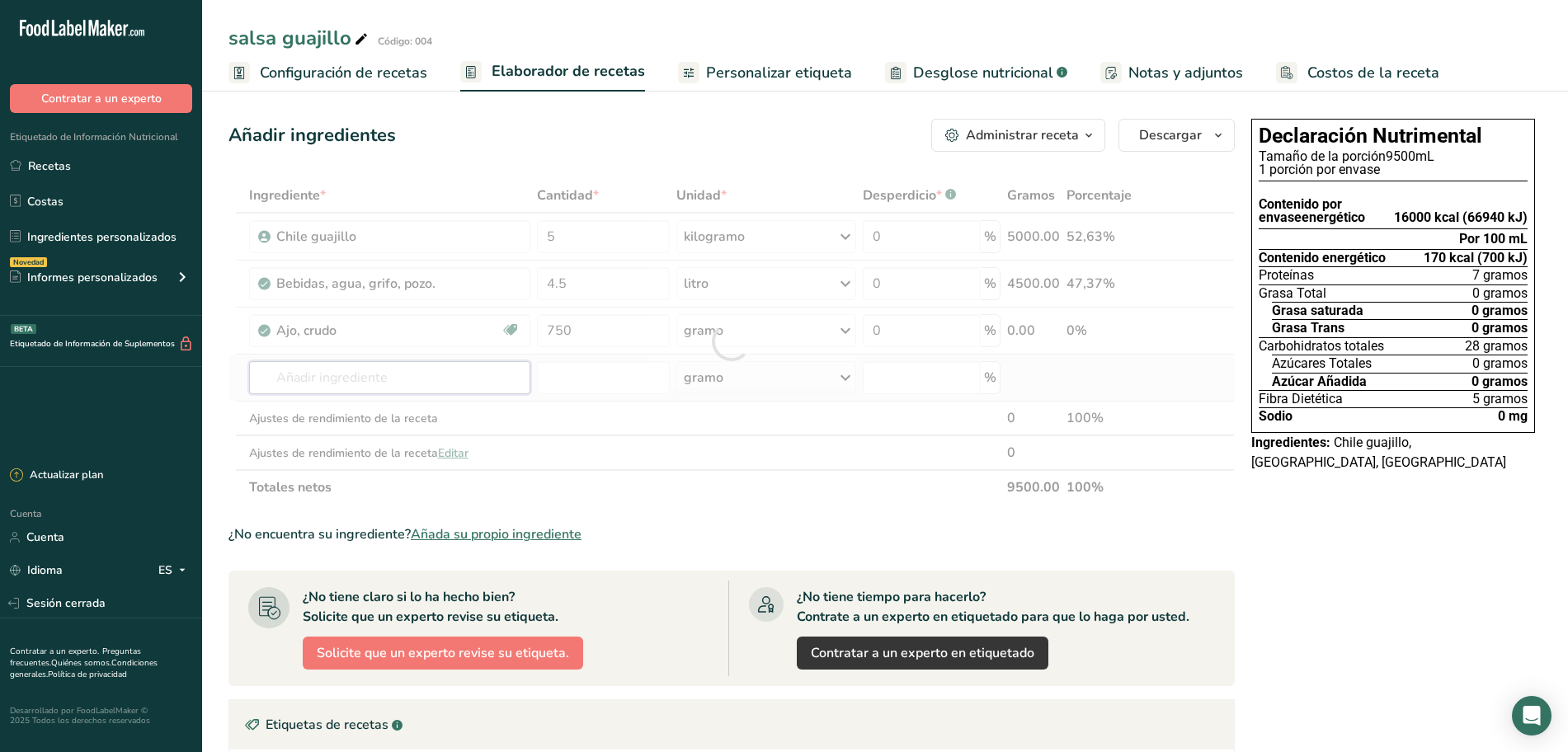
click at [305, 382] on div "Ingrediente * Cantidad * Unidad * Desperdicio * .a-a{fill:#347362;}.b-a{fill:#f…" at bounding box center [732, 341] width 1007 height 327
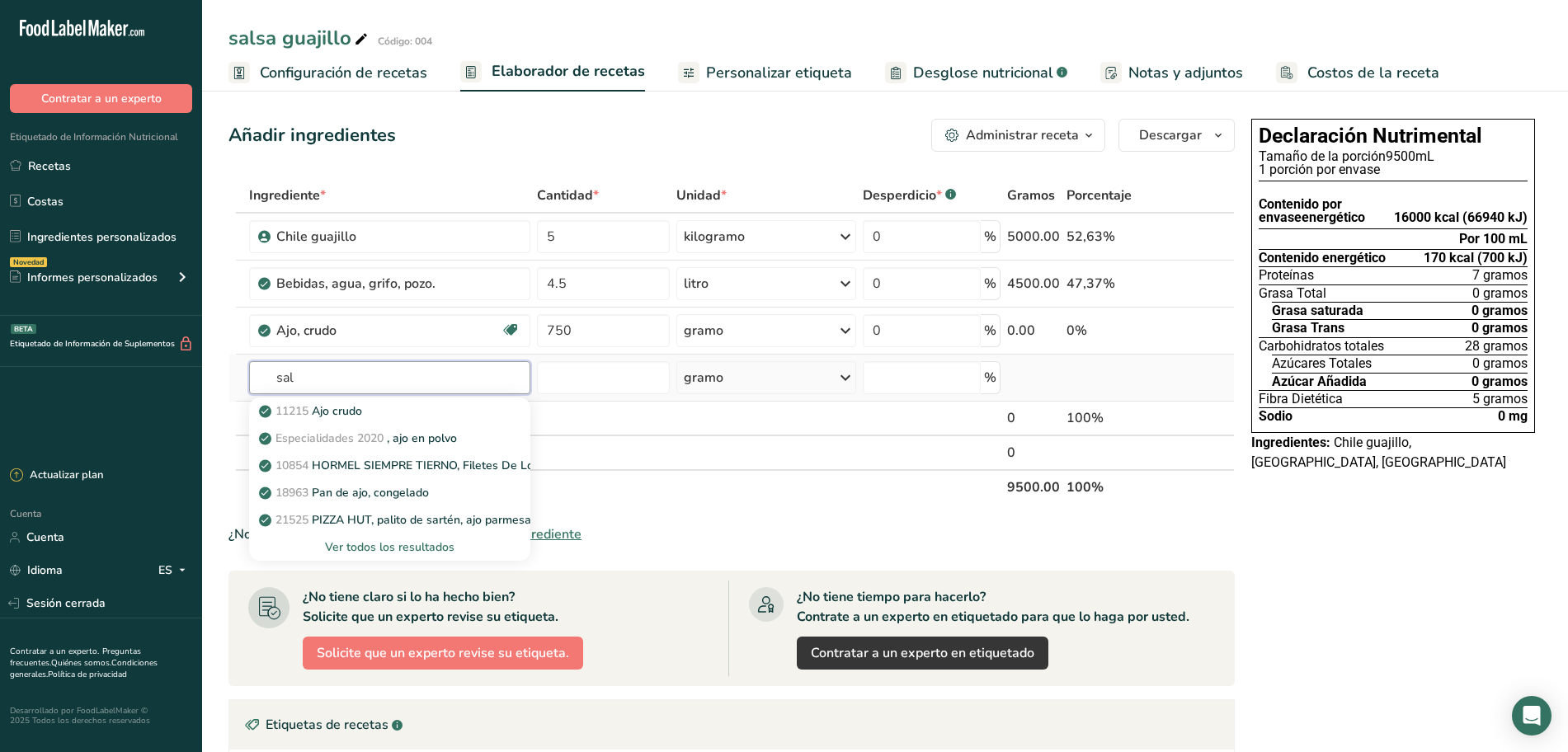
type input "sal"
click at [331, 541] on font "Ver todos los resultados" at bounding box center [390, 547] width 130 height 16
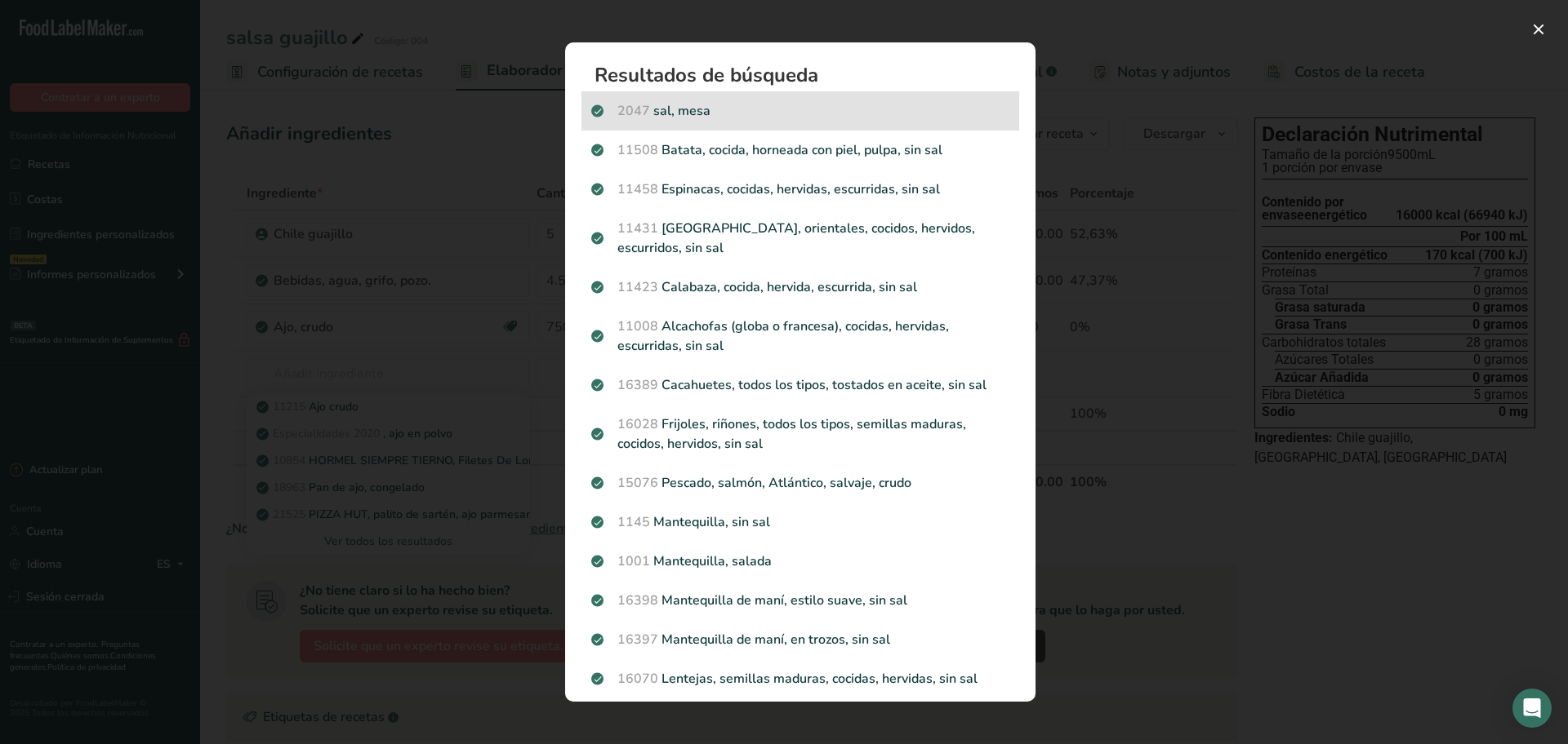
click at [653, 119] on p "2047 sal, mesa" at bounding box center [799, 111] width 418 height 19
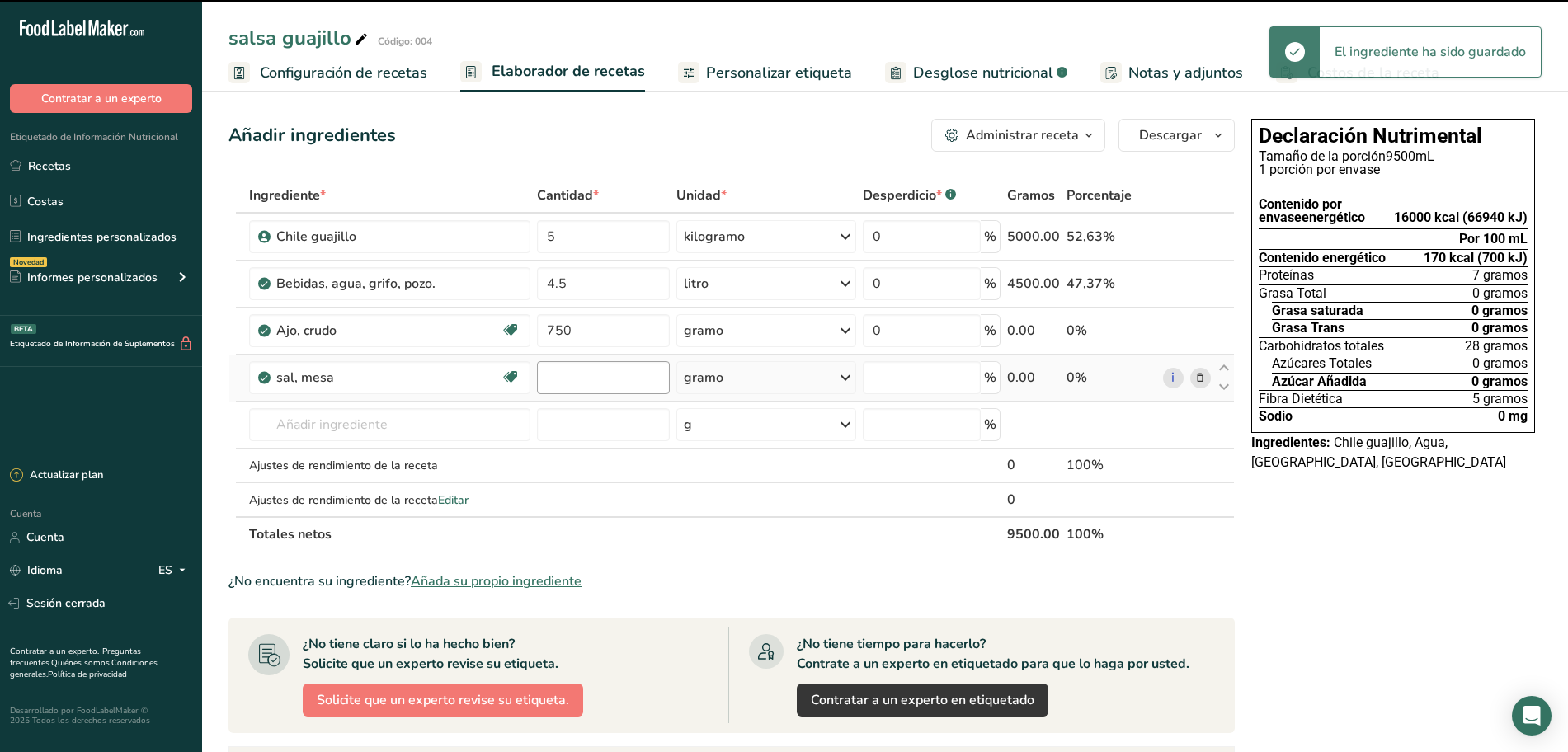
type input "0"
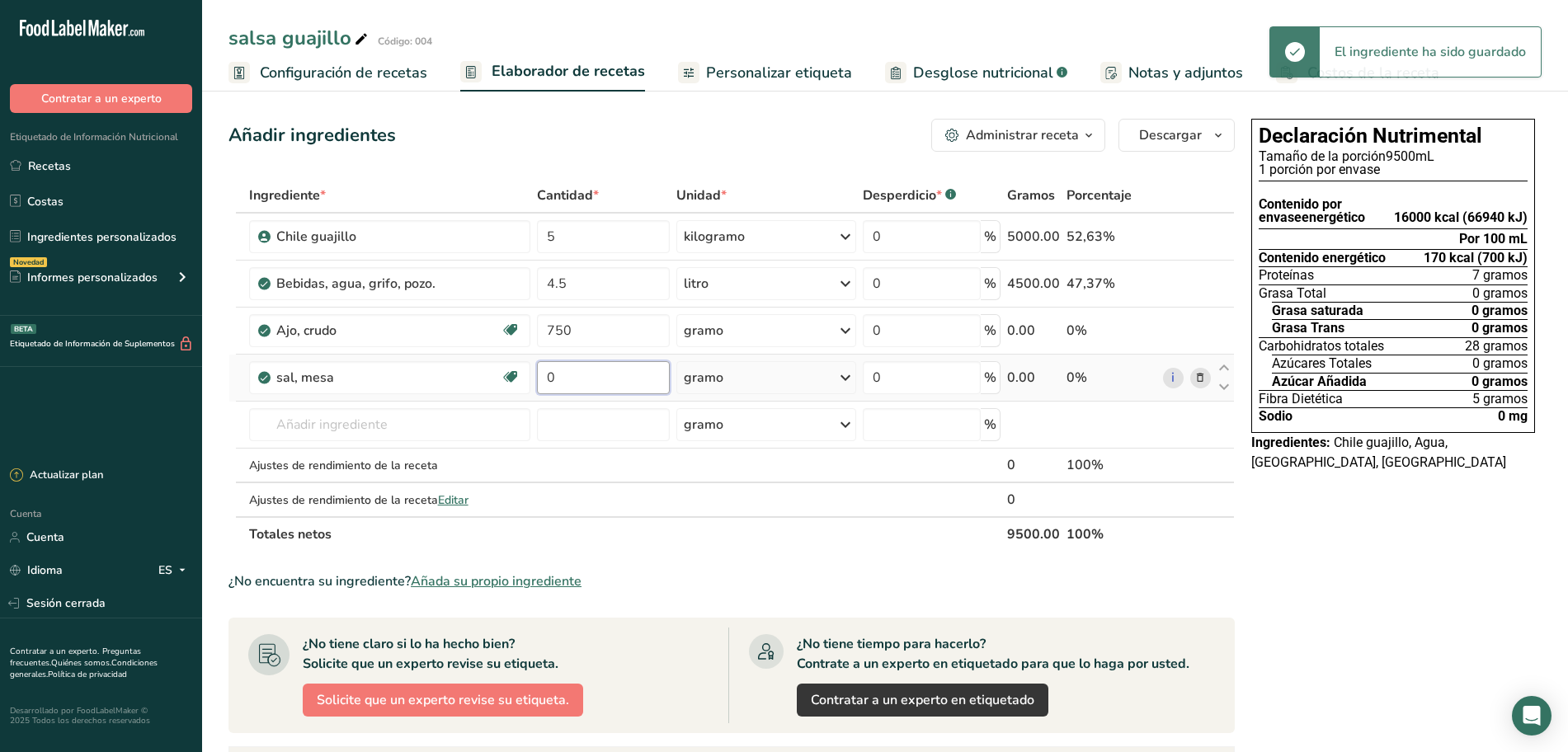
click at [585, 380] on input "0" at bounding box center [603, 377] width 133 height 33
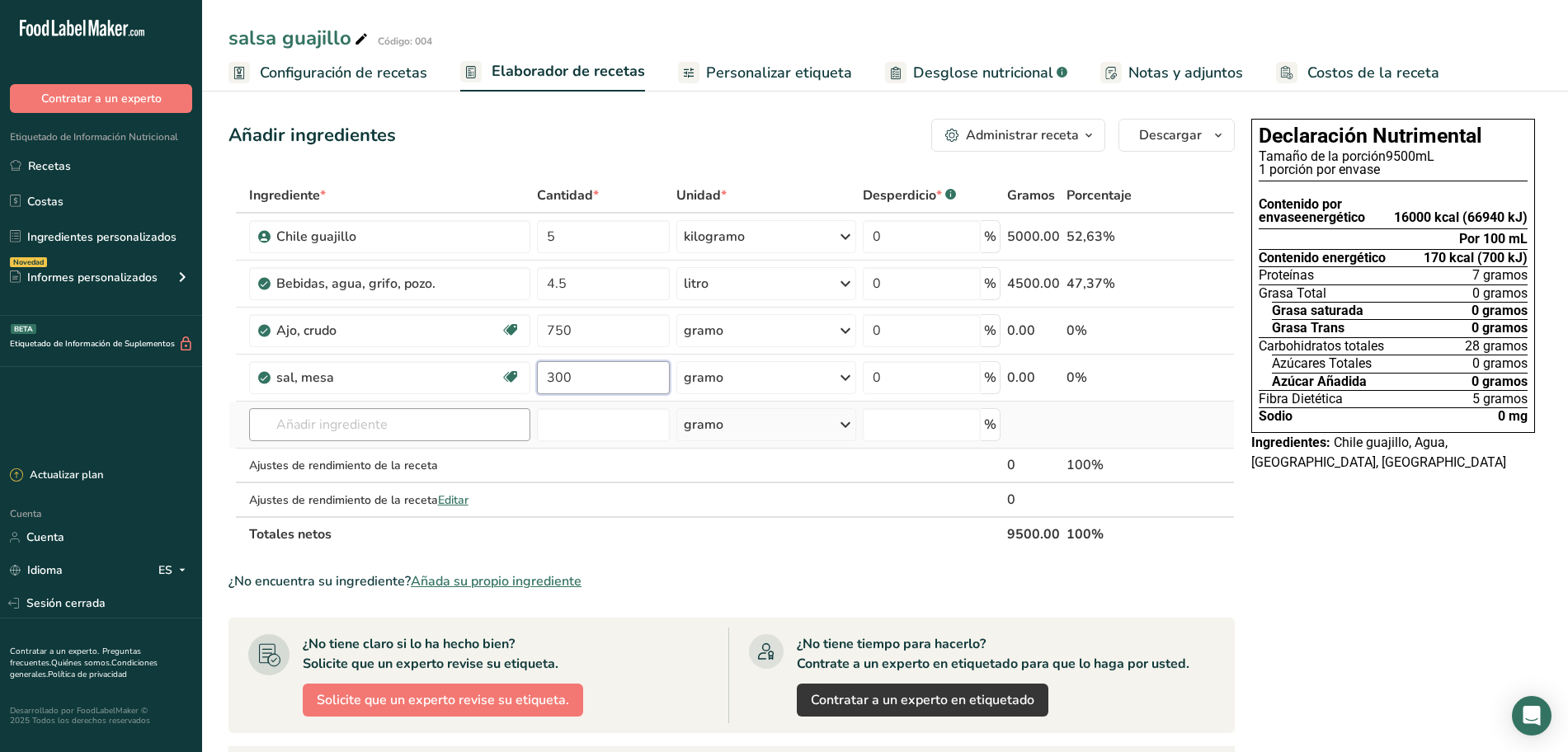
type input "300"
click at [413, 417] on div "Ingrediente * Cantidad * Unidad * Desperdicio * .a-a{fill:#347362;}.b-a{fill:#f…" at bounding box center [732, 365] width 1007 height 374
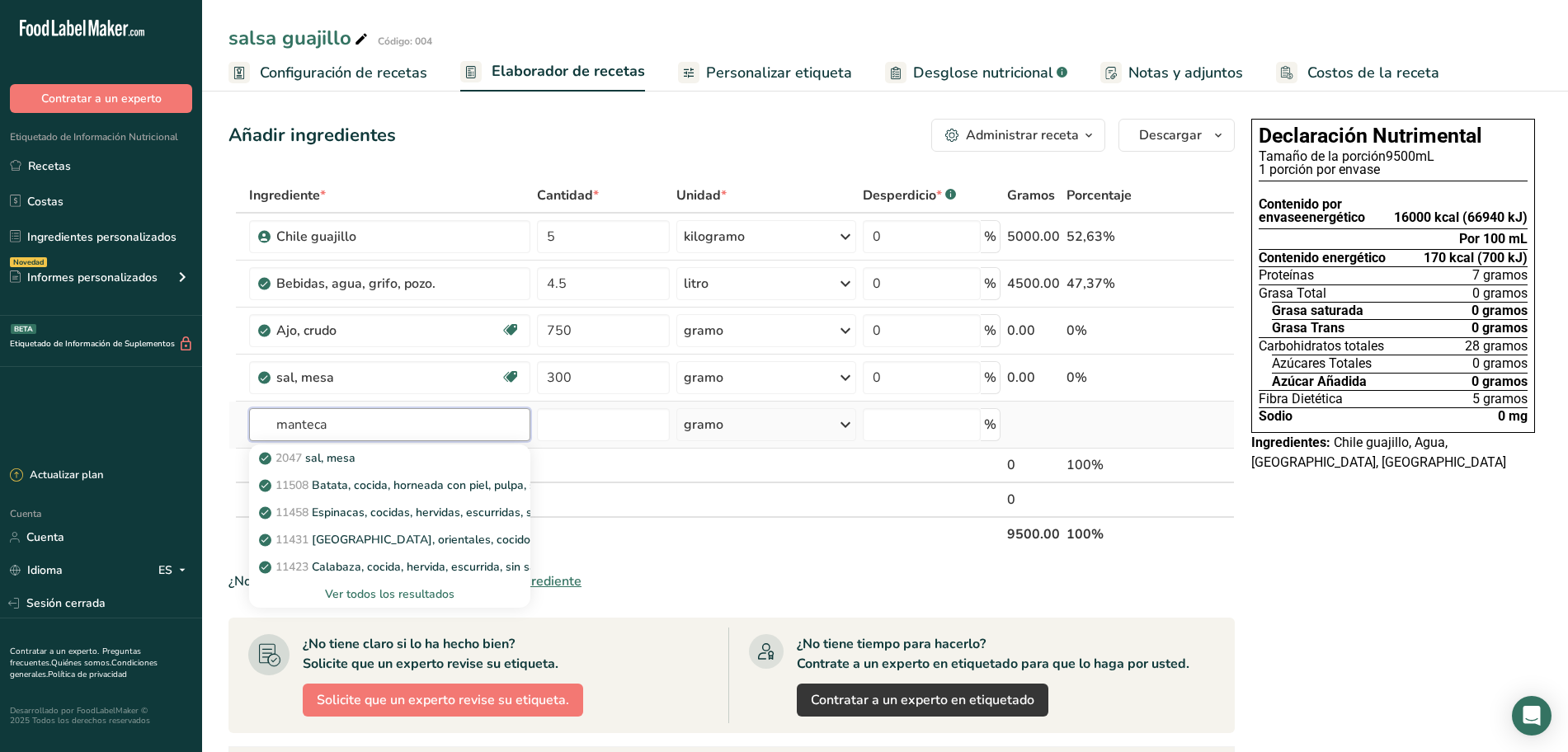
type input "manteca"
click at [391, 587] on font "Ver todos los resultados" at bounding box center [390, 594] width 130 height 16
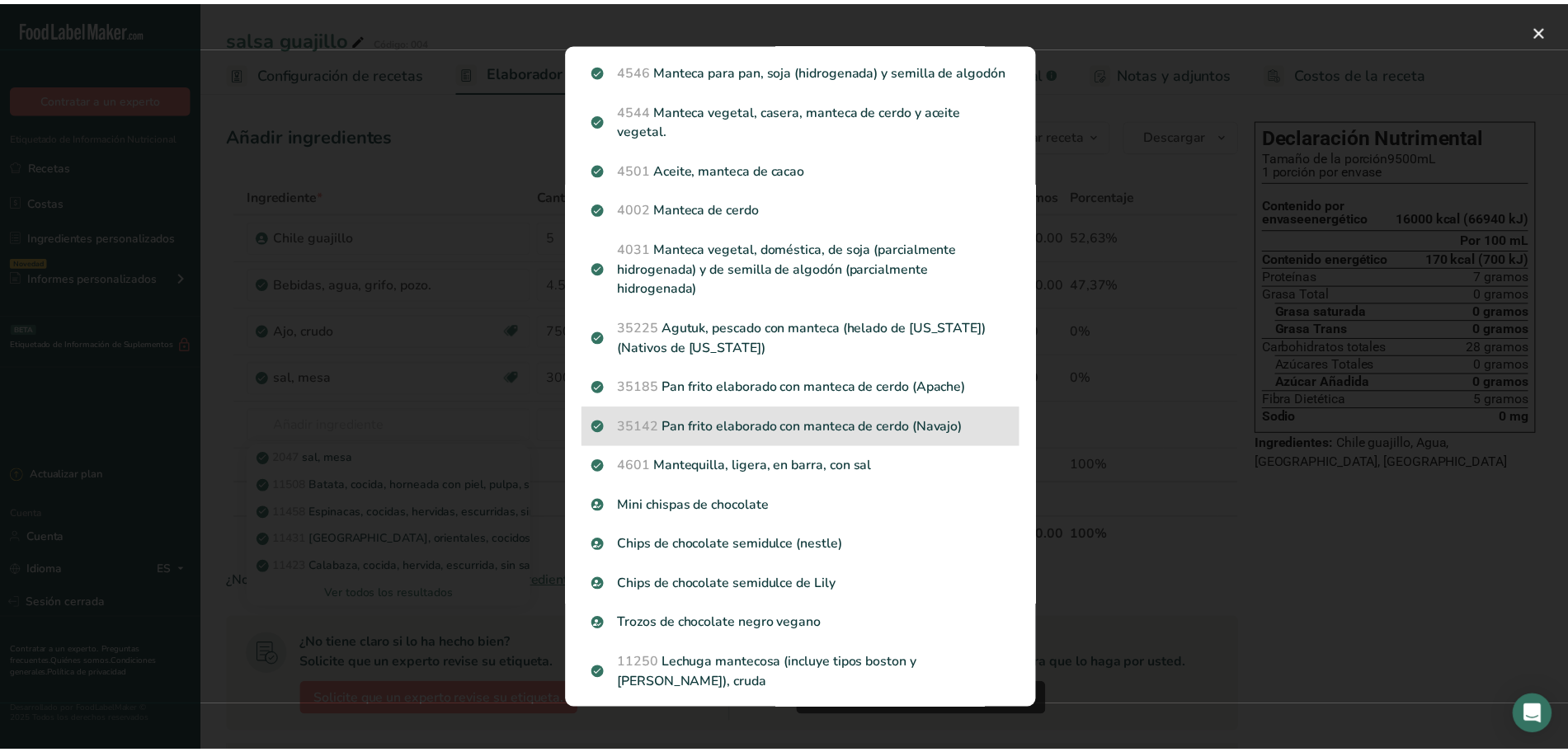
scroll to position [1181, 0]
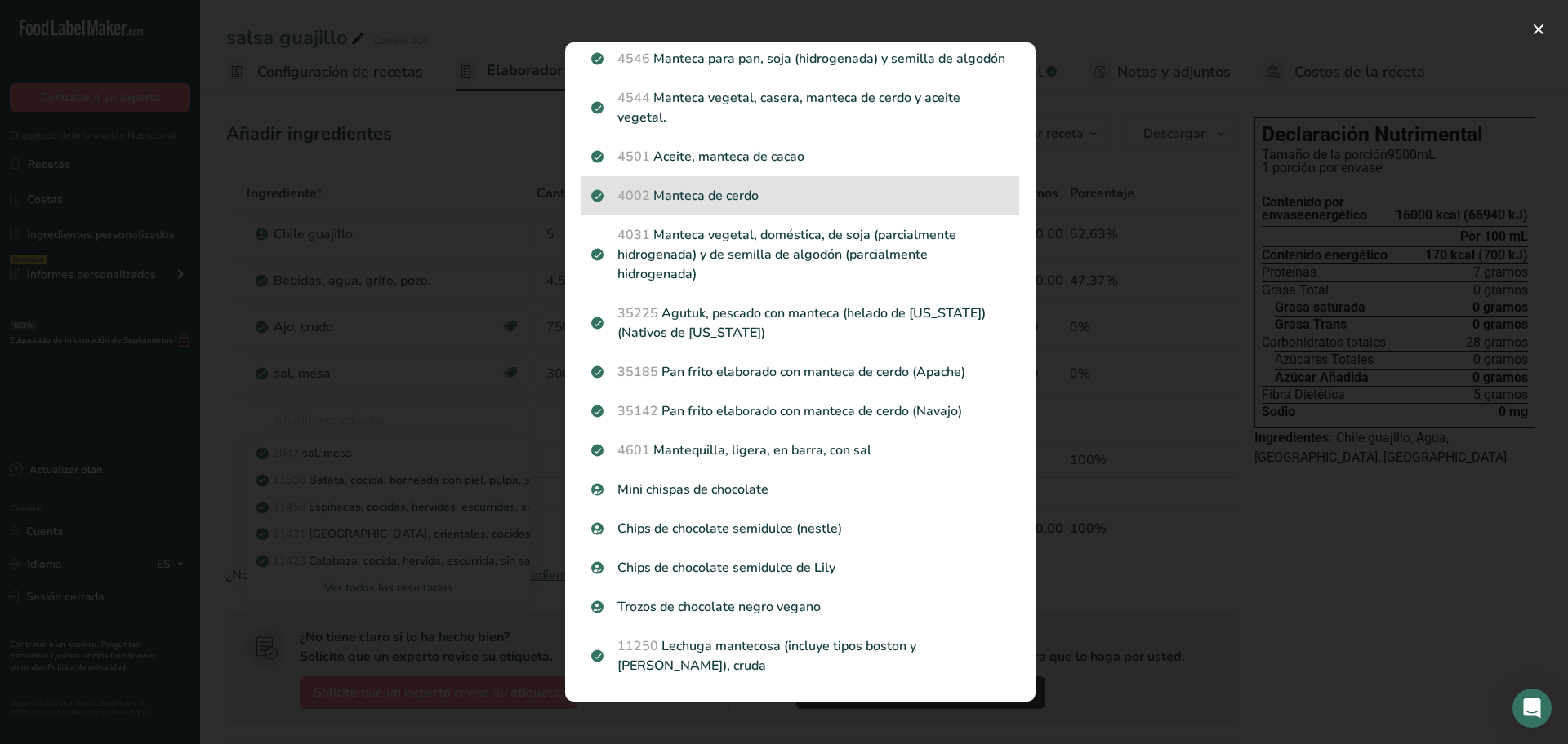
click at [752, 206] on p "4002 Manteca de cerdo" at bounding box center [799, 195] width 418 height 19
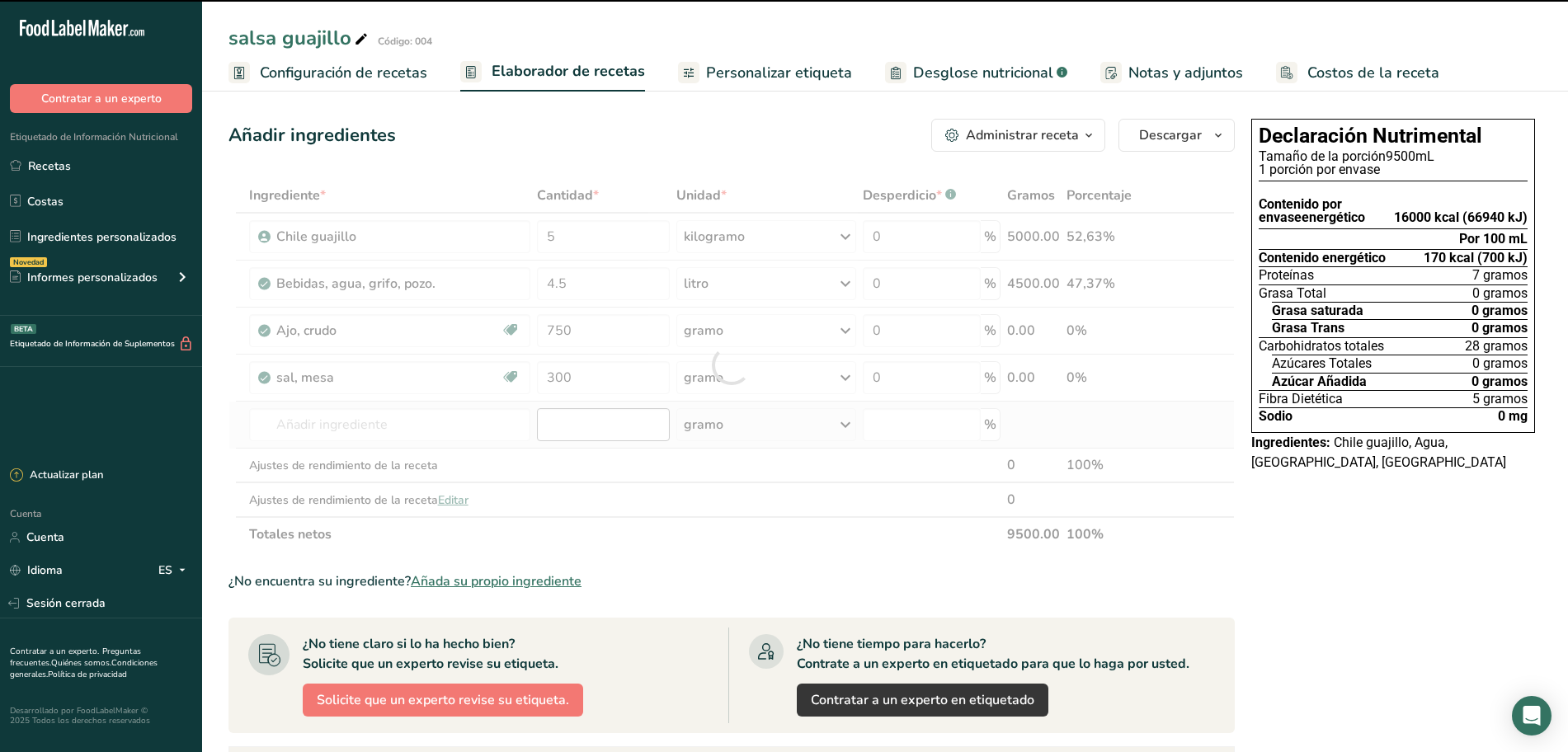
type input "0"
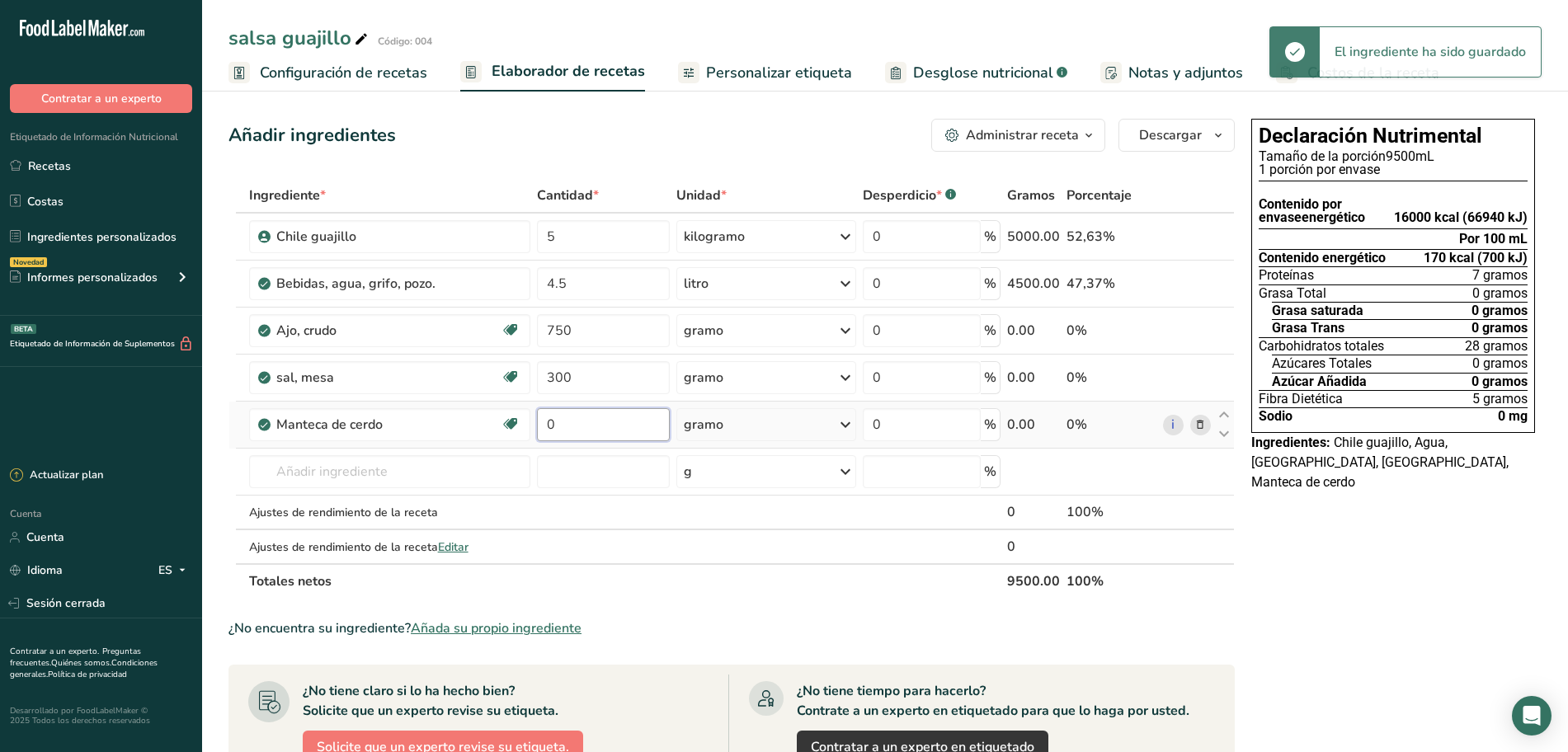
click at [580, 428] on input "0" at bounding box center [603, 424] width 133 height 33
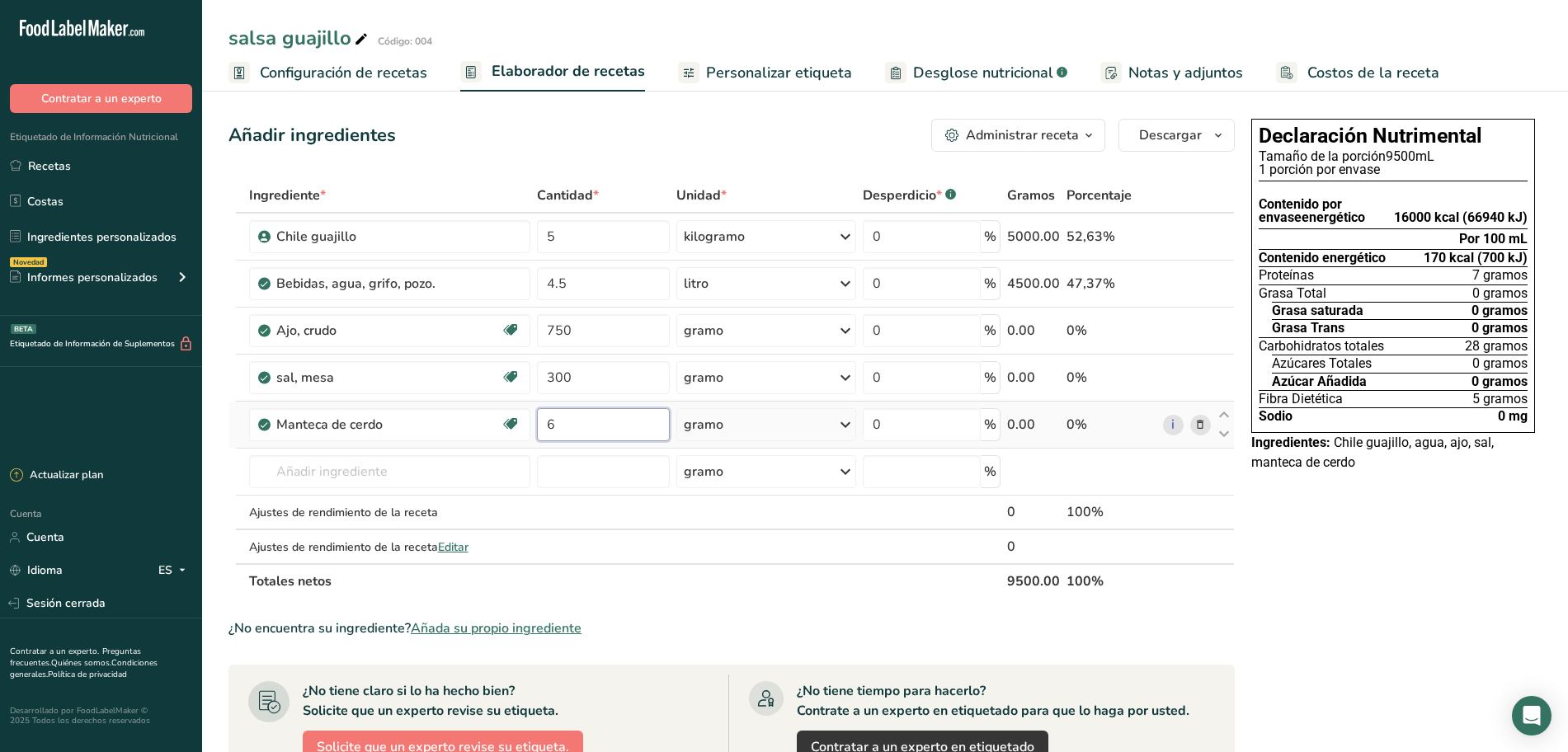
type input "6"
click at [777, 413] on div "Ingrediente * Cantidad * Unidad * Desperdicio * .a-a{fill:#347362;}.b-a{fill:#f…" at bounding box center [732, 388] width 1007 height 421
click at [789, 415] on div "gramo" at bounding box center [766, 424] width 180 height 33
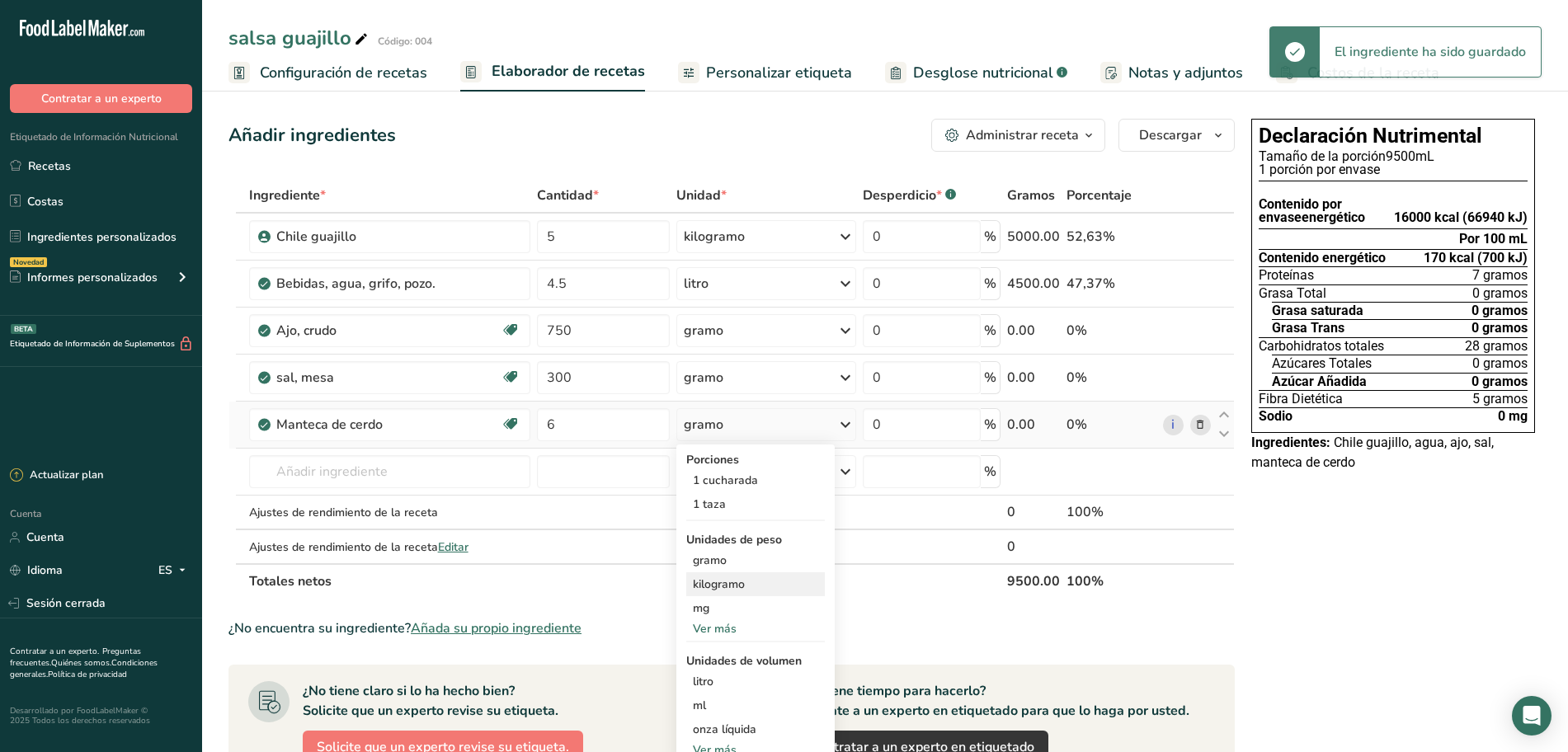
click at [736, 582] on font "kilogramo" at bounding box center [718, 584] width 52 height 16
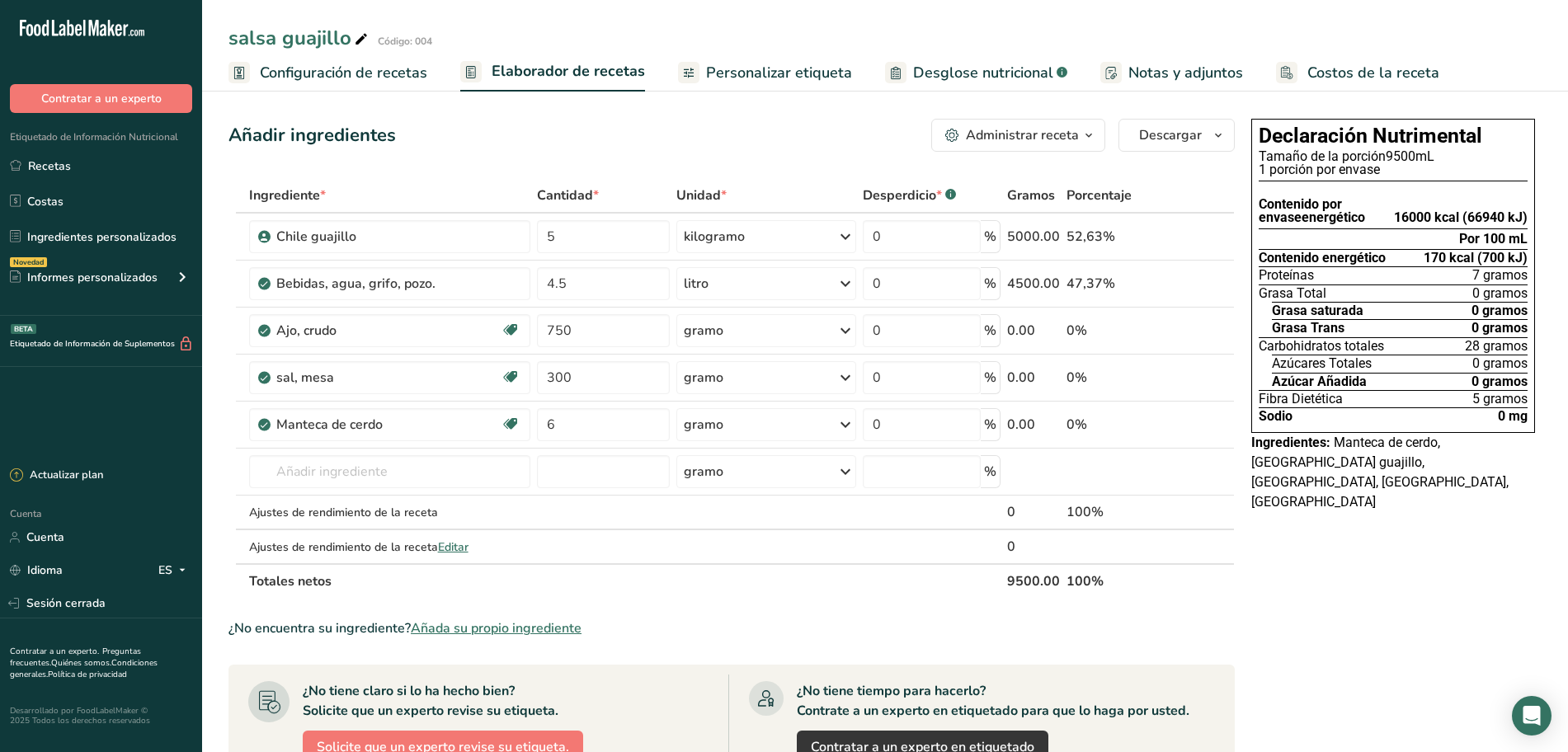
click at [788, 63] on font "Personalizar etiqueta" at bounding box center [779, 72] width 146 height 19
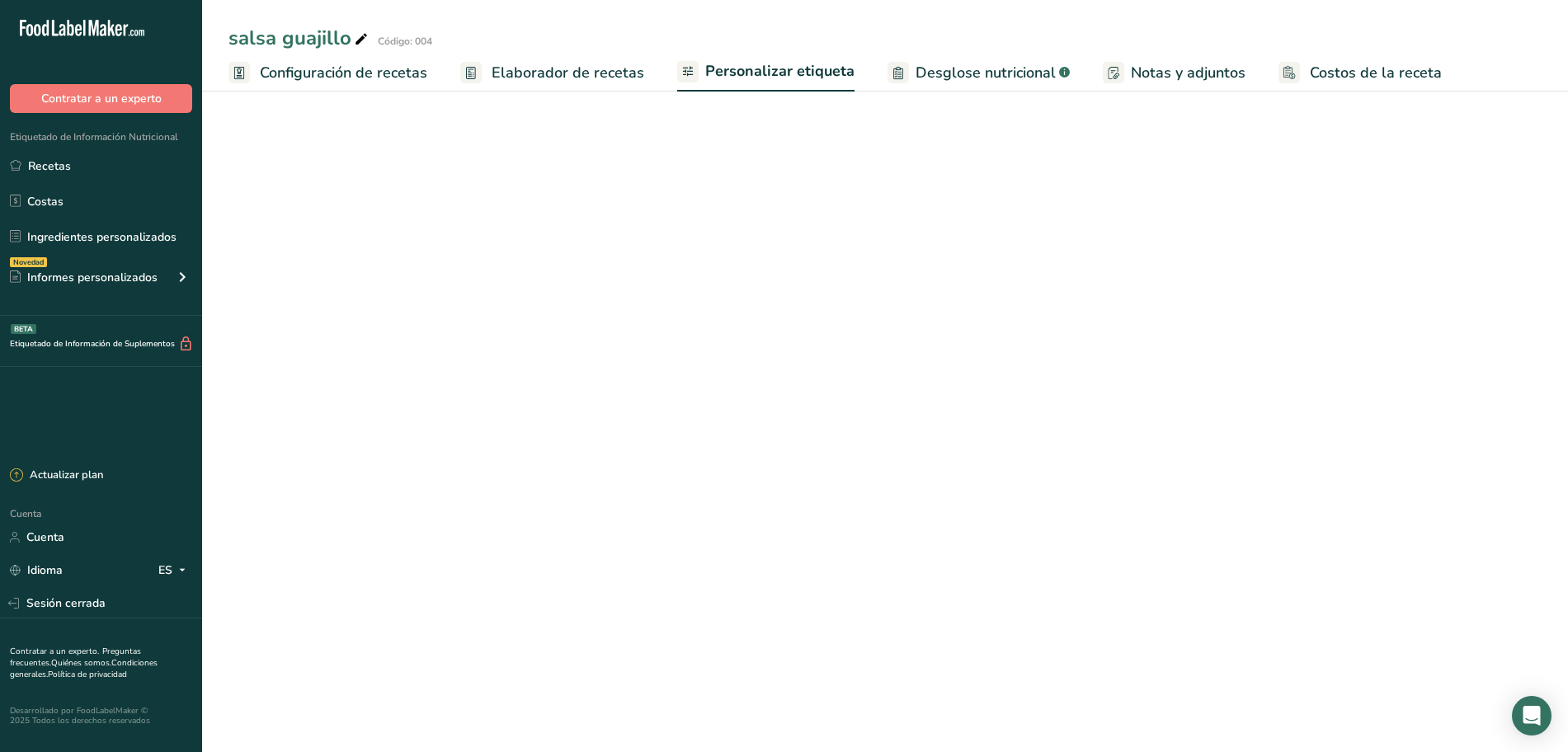
click at [598, 69] on font "Elaborador de recetas" at bounding box center [568, 72] width 152 height 19
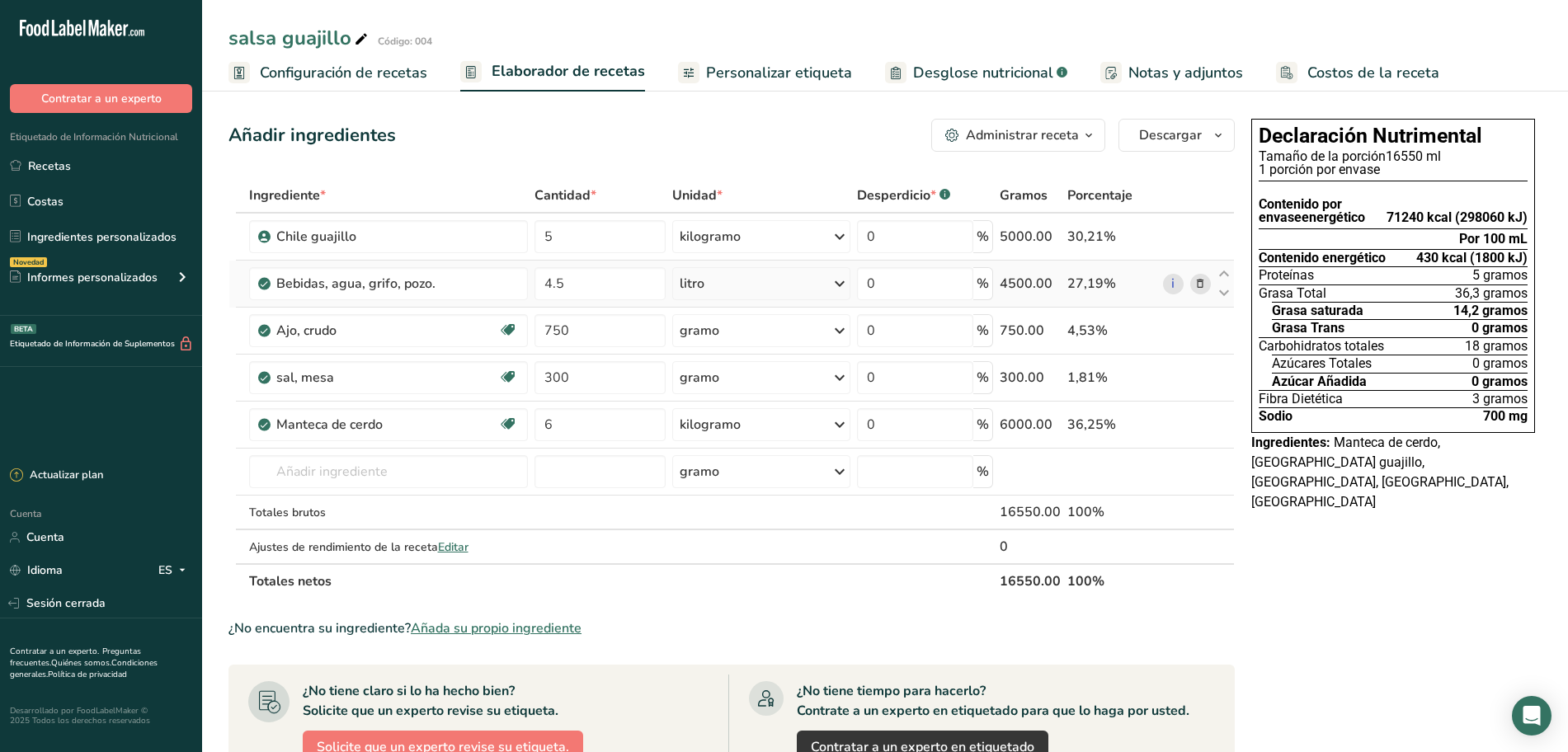
click at [821, 280] on div "litro" at bounding box center [762, 283] width 178 height 33
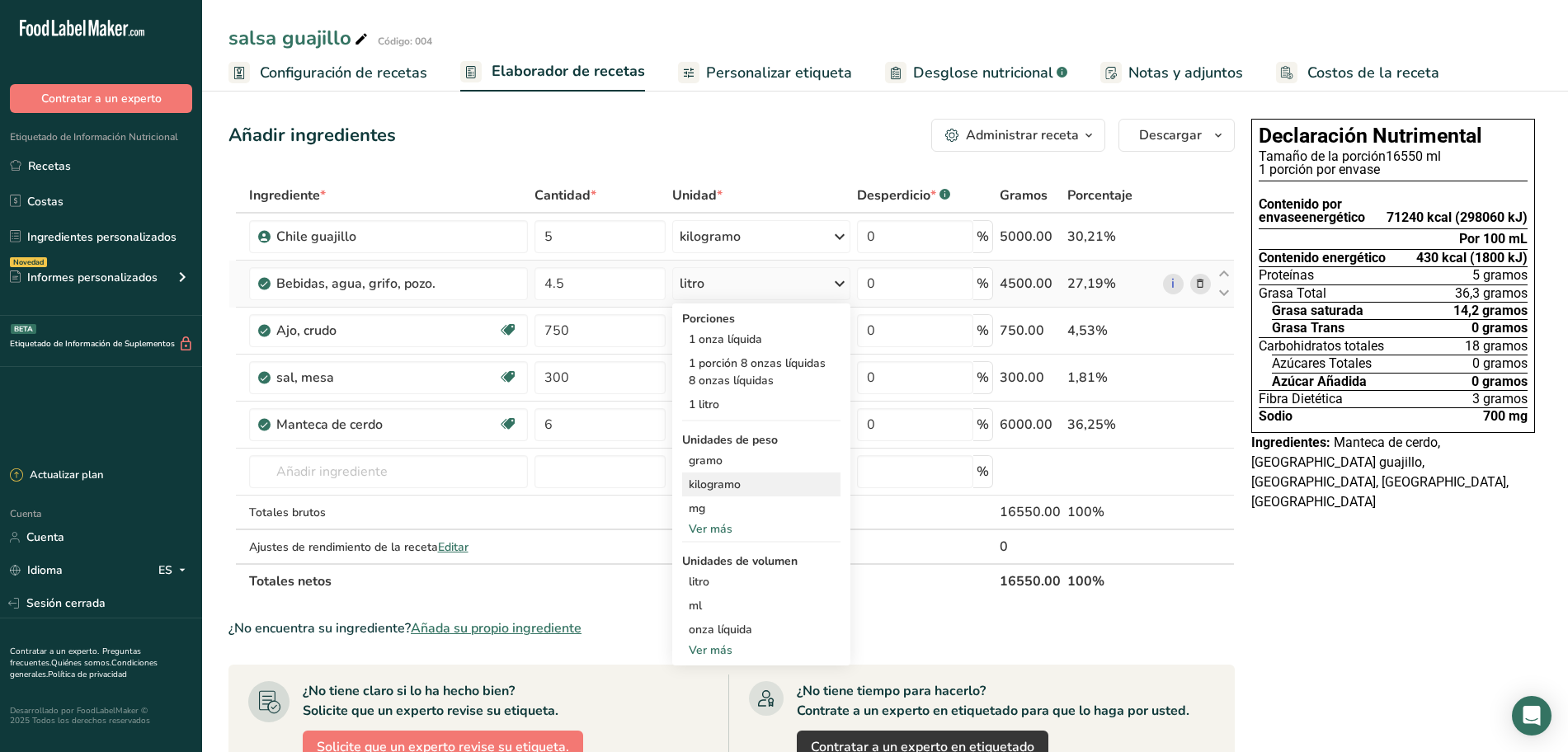
click at [734, 486] on font "kilogramo" at bounding box center [714, 485] width 52 height 16
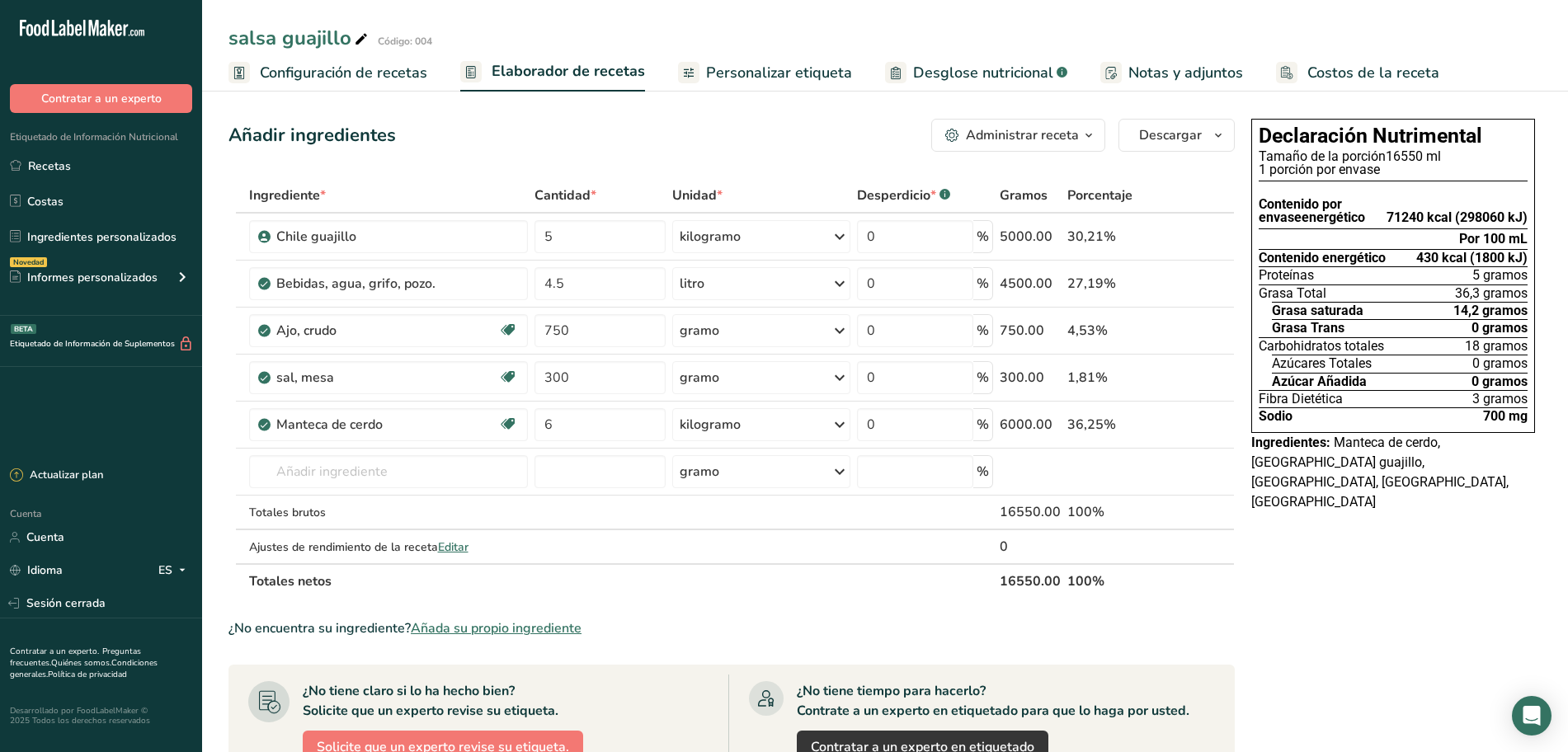
click at [738, 71] on font "Personalizar etiqueta" at bounding box center [779, 72] width 146 height 19
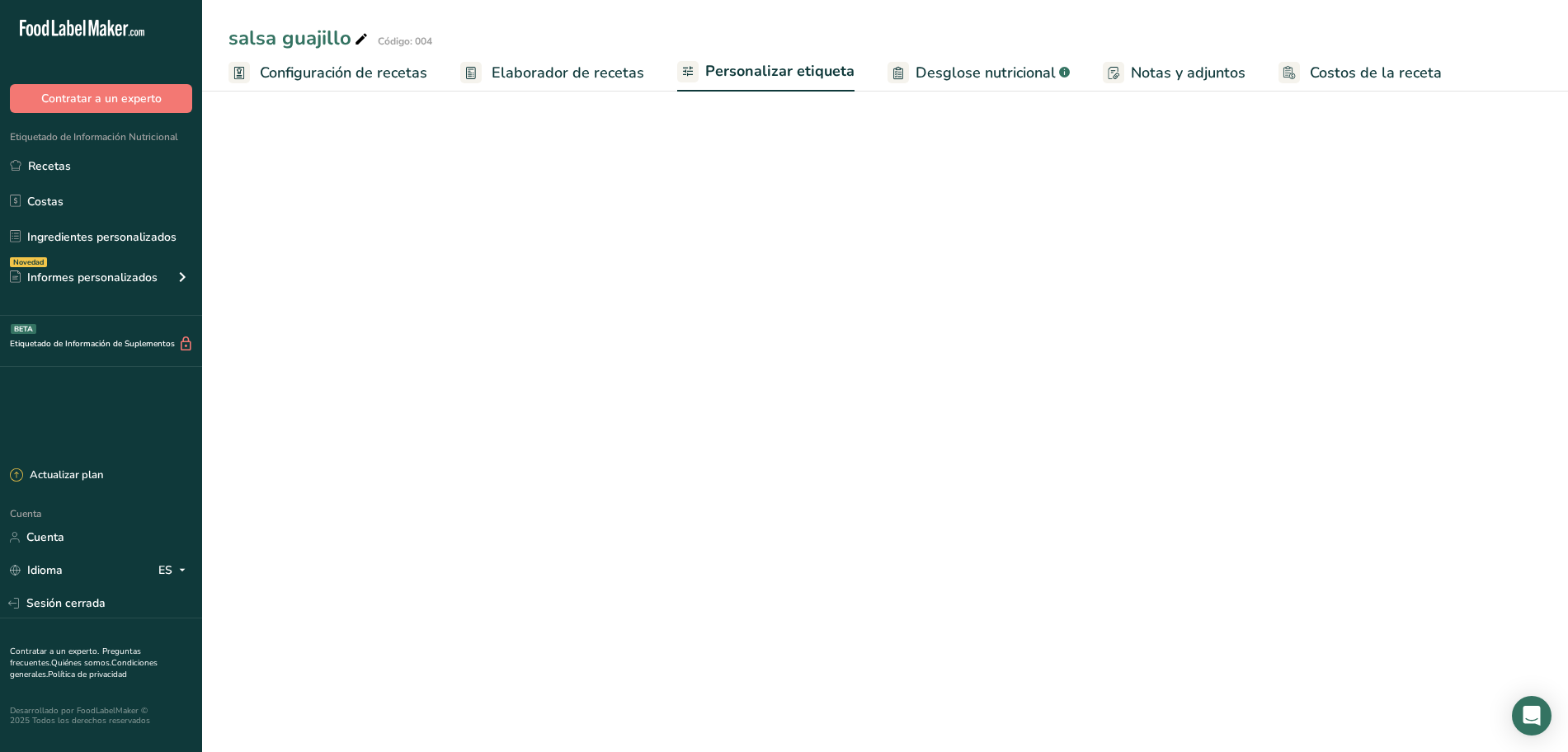
click at [599, 73] on font "Elaborador de recetas" at bounding box center [568, 72] width 152 height 19
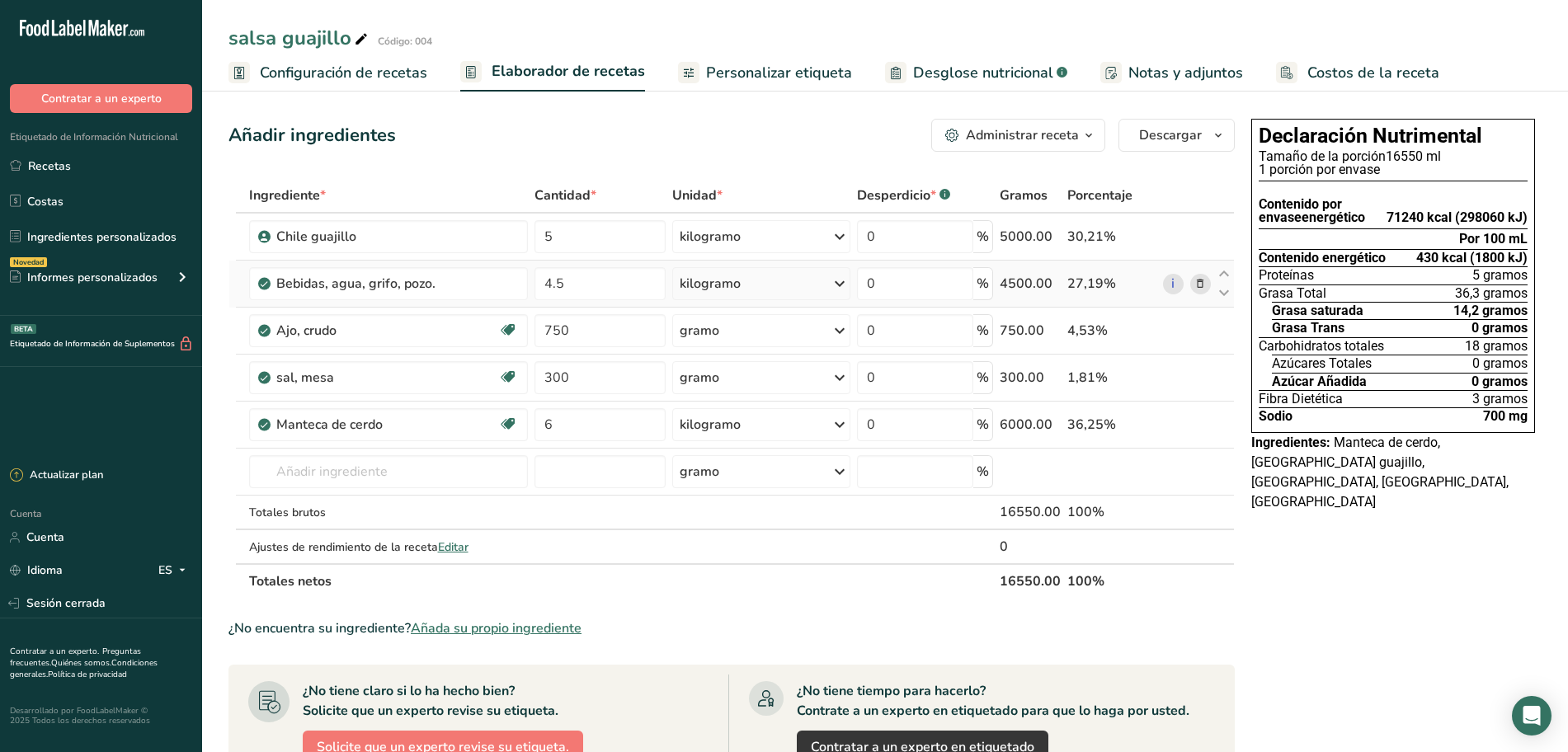
click at [827, 278] on div "kilogramo" at bounding box center [762, 283] width 178 height 33
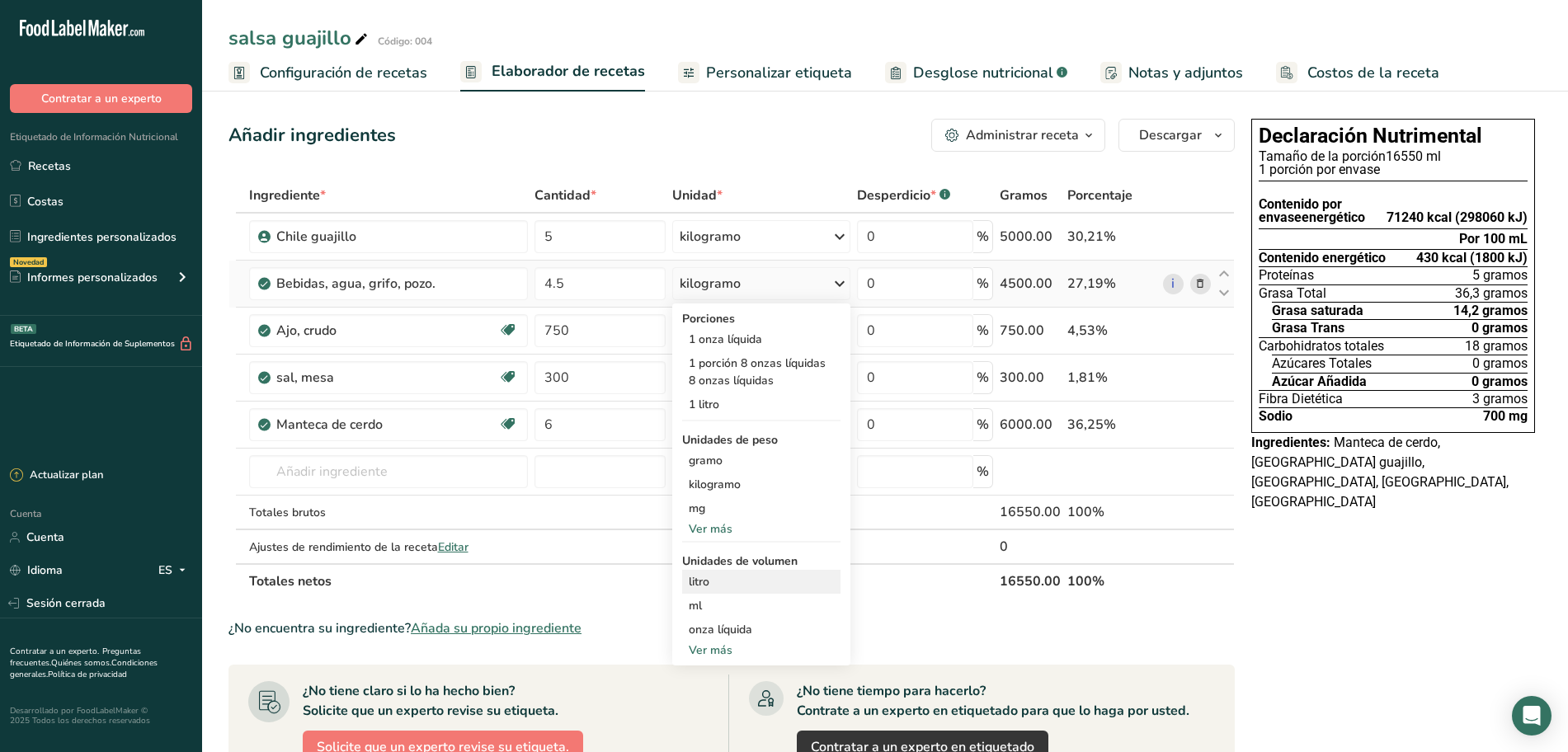
click at [710, 584] on font "litro" at bounding box center [698, 582] width 20 height 16
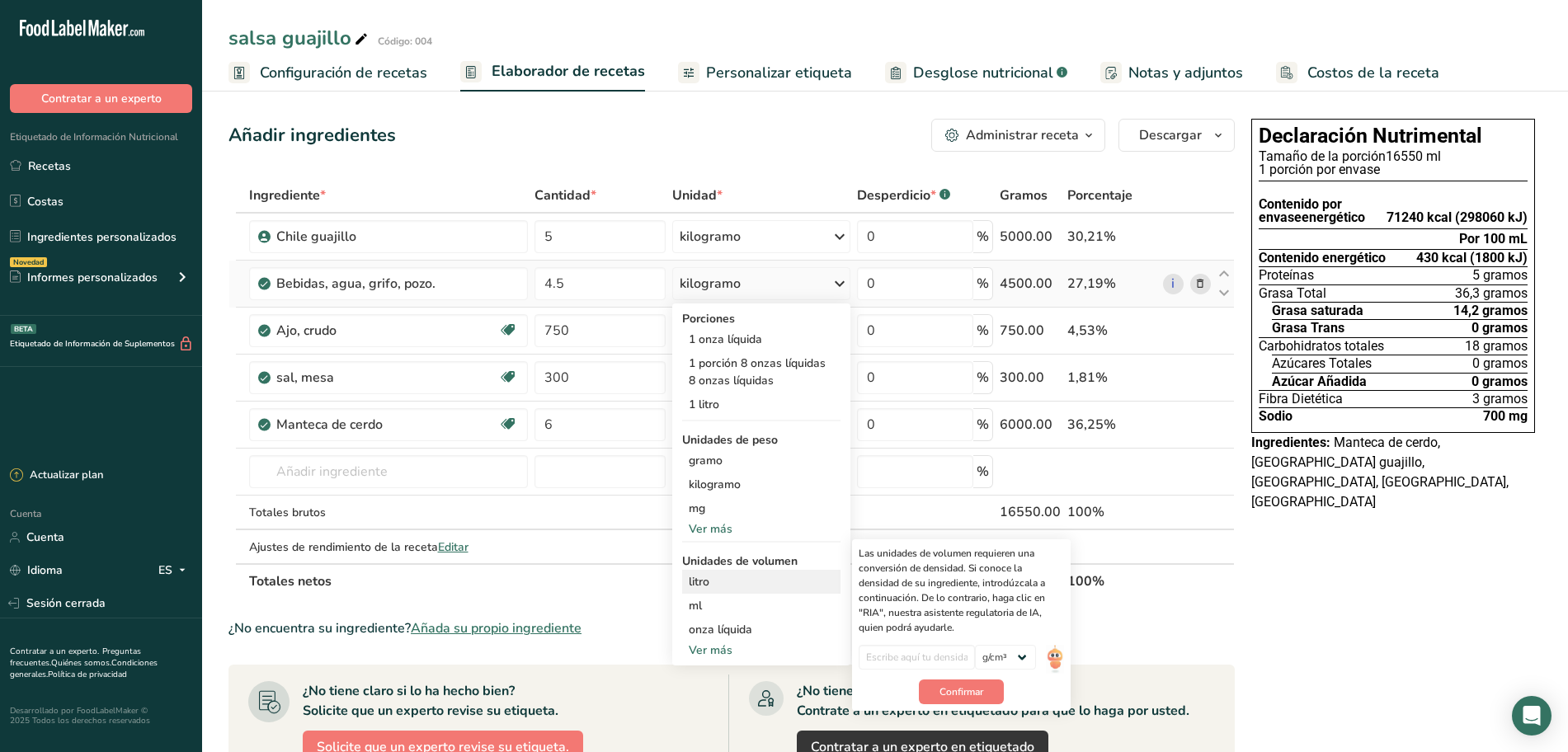
click at [695, 575] on font "litro" at bounding box center [698, 582] width 20 height 16
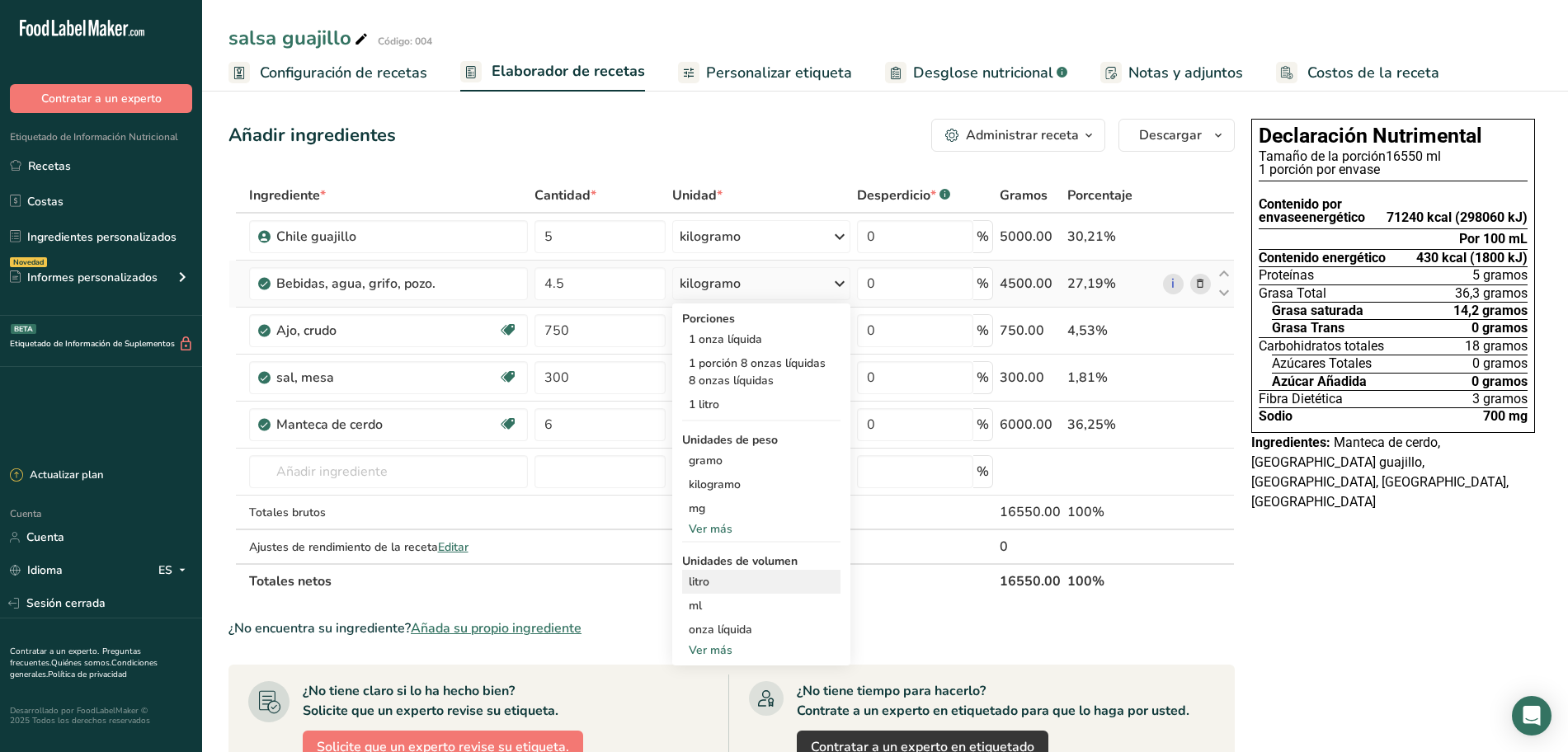
click at [690, 575] on font "litro" at bounding box center [698, 582] width 20 height 16
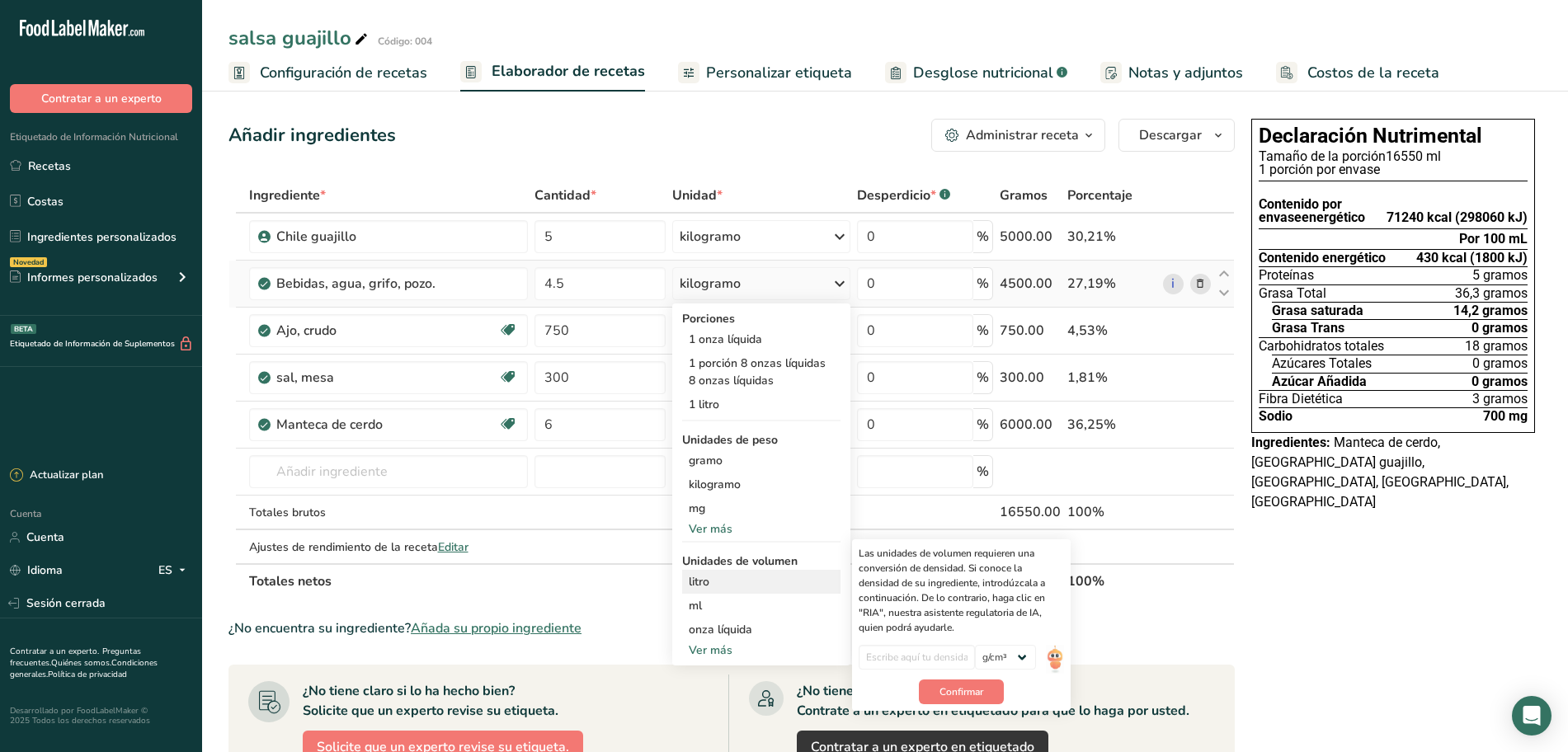
click at [691, 576] on font "litro" at bounding box center [698, 582] width 20 height 16
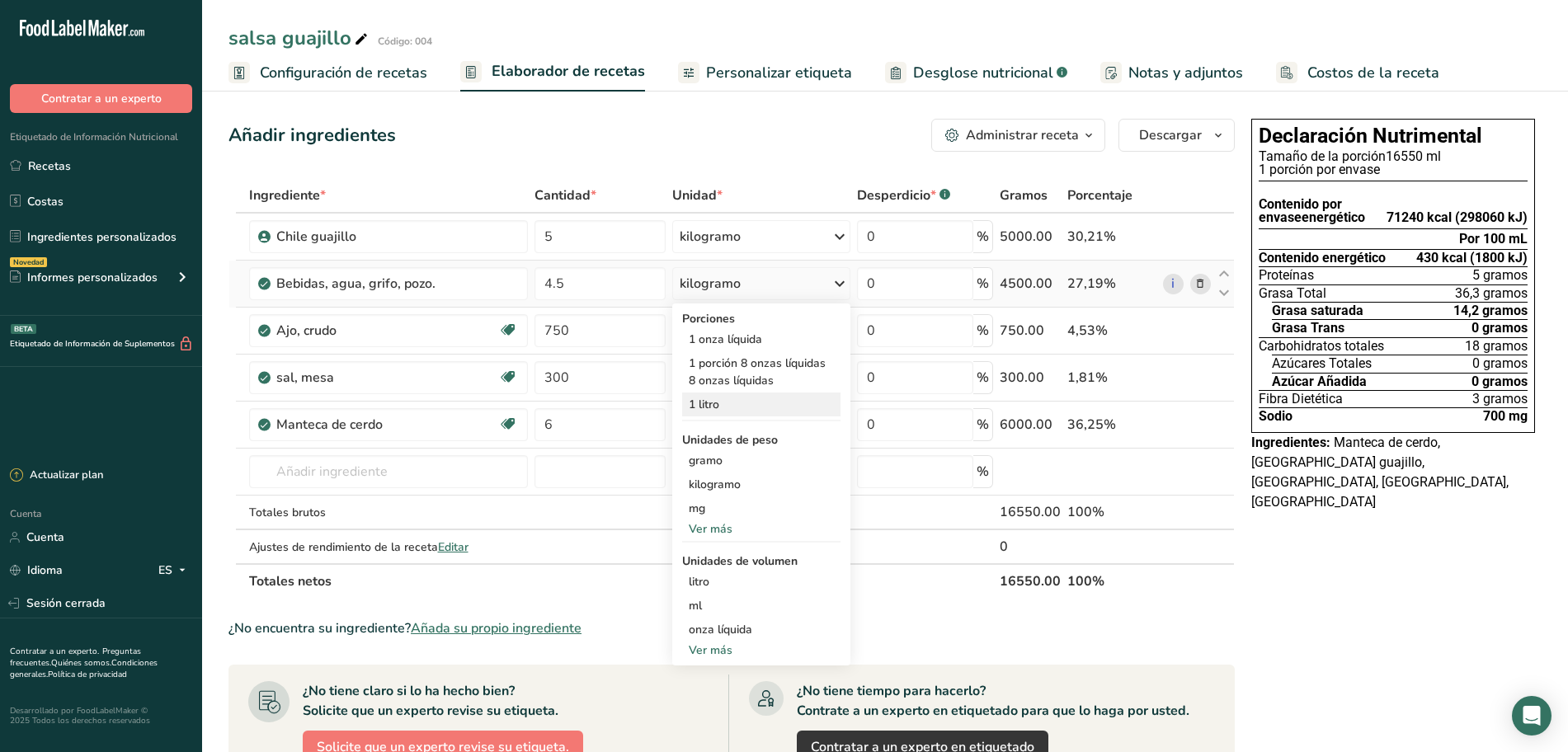
click at [711, 405] on font "1 litro" at bounding box center [703, 405] width 31 height 16
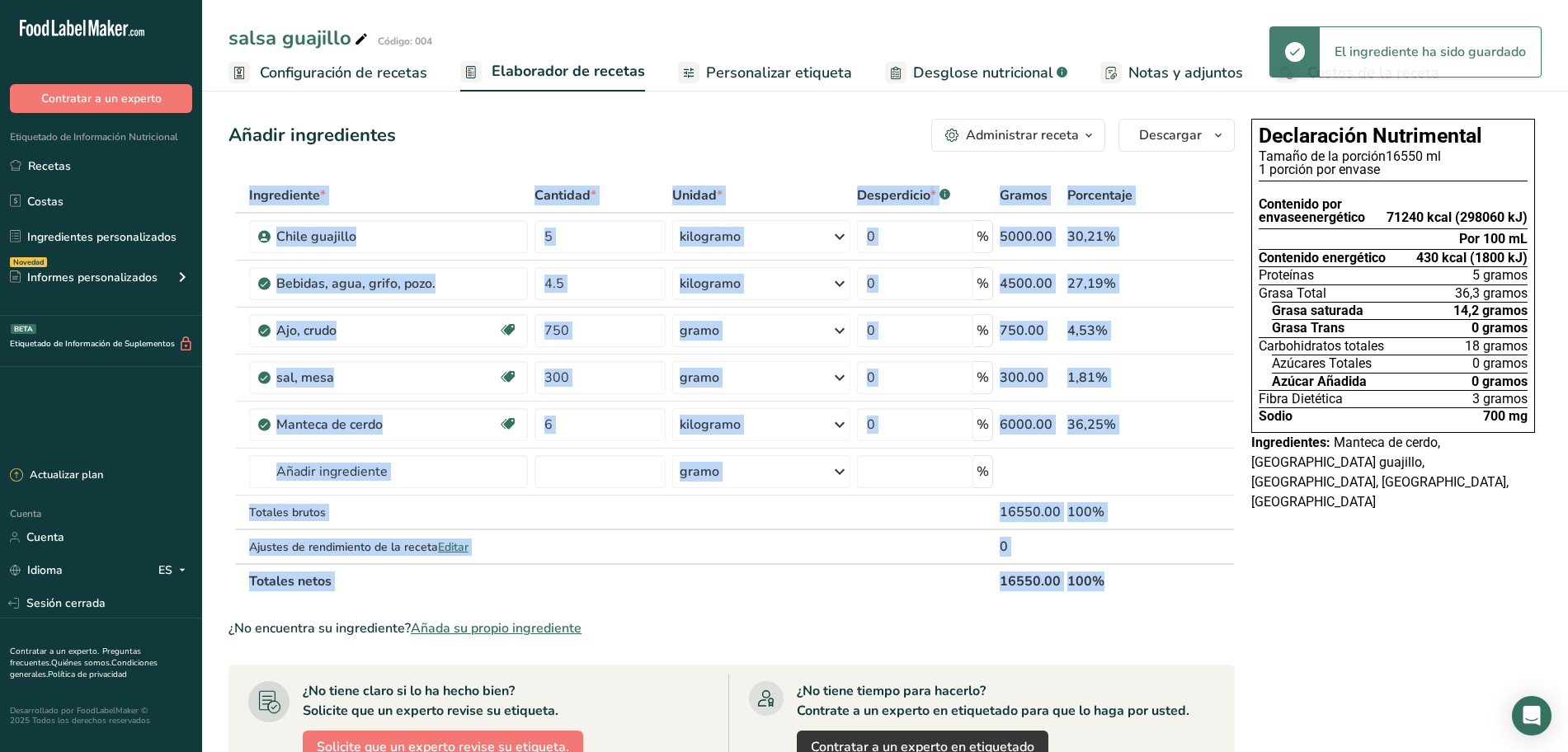
drag, startPoint x: 734, startPoint y: 71, endPoint x: 610, endPoint y: 71, distance: 124.0
click at [734, 71] on font "Personalizar etiqueta" at bounding box center [779, 72] width 146 height 19
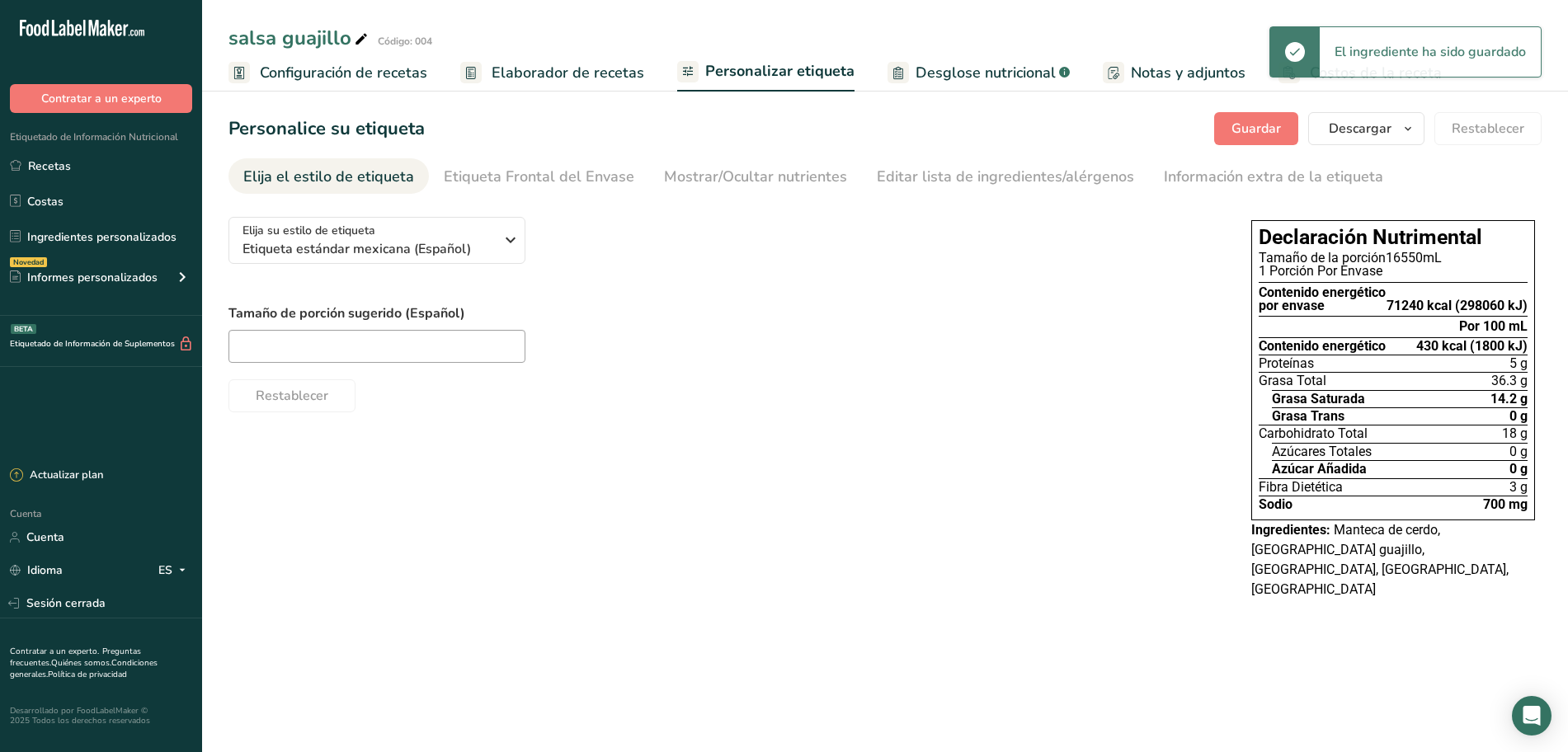
click at [604, 73] on font "Elaborador de recetas" at bounding box center [568, 72] width 152 height 19
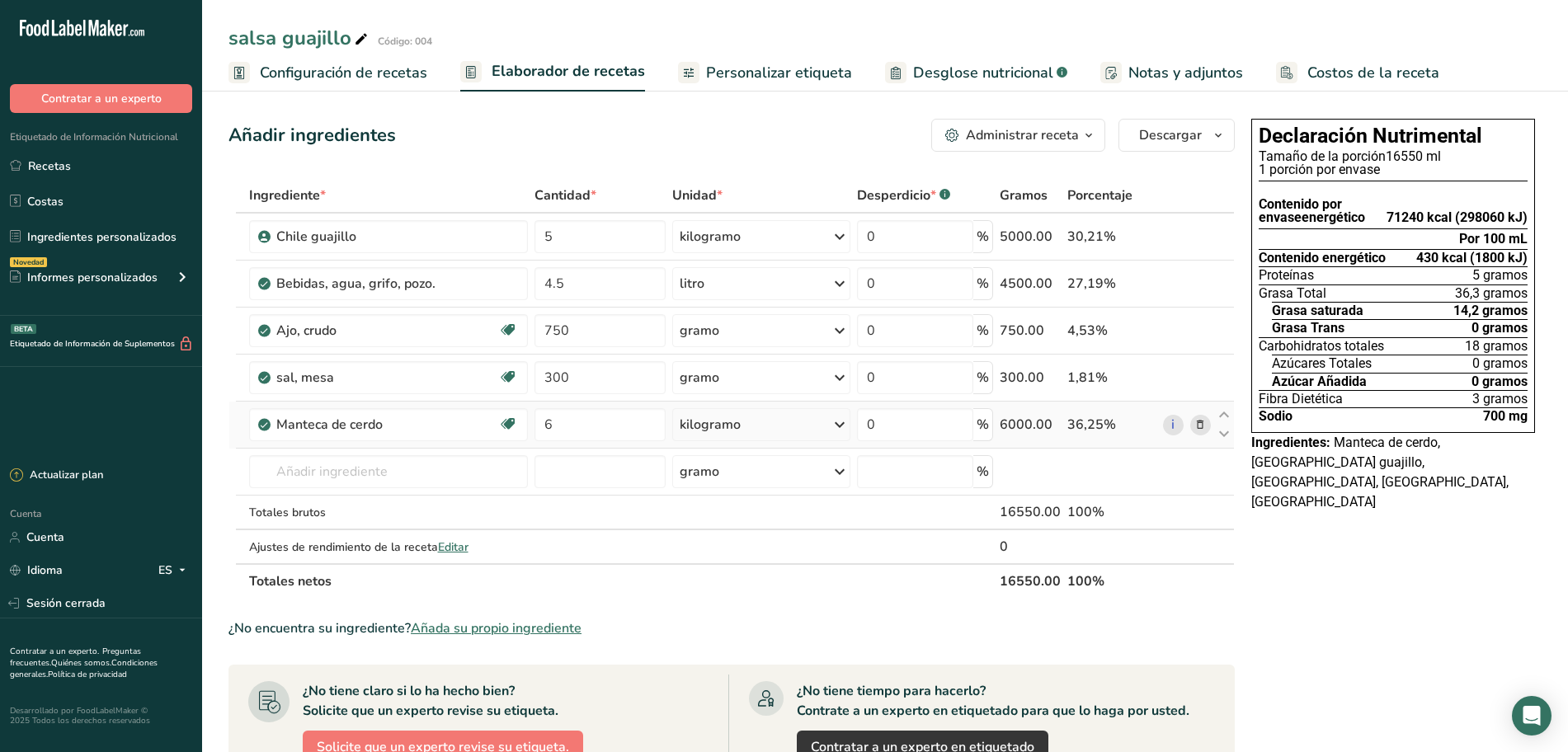
click at [1092, 424] on font "36,25%" at bounding box center [1091, 425] width 48 height 19
click at [1108, 425] on font "36,25%" at bounding box center [1091, 425] width 48 height 19
click at [1090, 426] on font "36,25%" at bounding box center [1091, 425] width 48 height 19
click at [1078, 430] on font "36,25%" at bounding box center [1091, 425] width 48 height 19
click at [1089, 377] on font "1,81%" at bounding box center [1088, 377] width 41 height 19
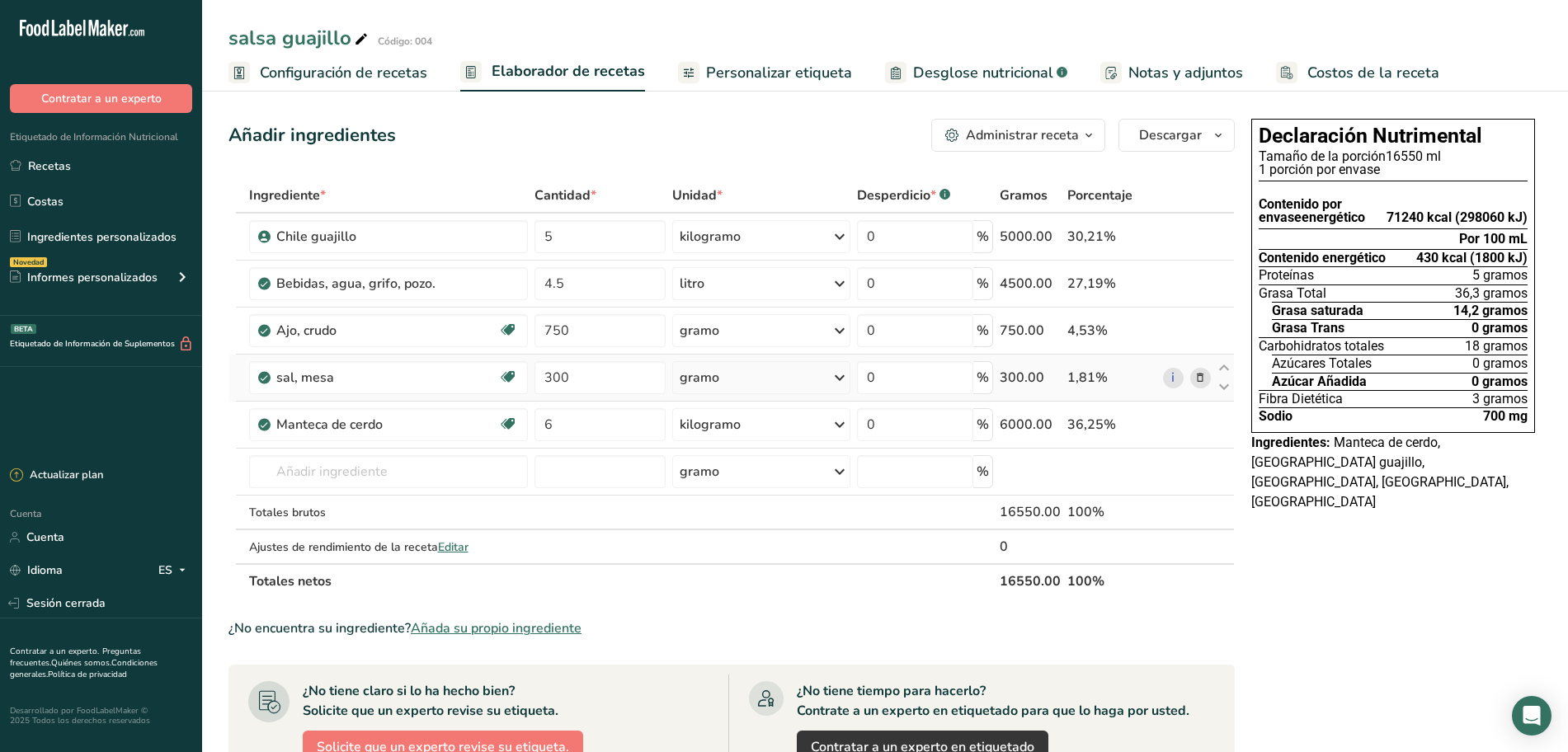
click at [1086, 357] on td "1,81%" at bounding box center [1111, 377] width 96 height 47
drag, startPoint x: 1086, startPoint y: 357, endPoint x: 1084, endPoint y: 345, distance: 12.2
click at [1086, 357] on td "1,81%" at bounding box center [1111, 377] width 96 height 47
click at [1077, 330] on font "4,53%" at bounding box center [1088, 331] width 41 height 19
click at [1072, 279] on font "27,19%" at bounding box center [1091, 284] width 48 height 19
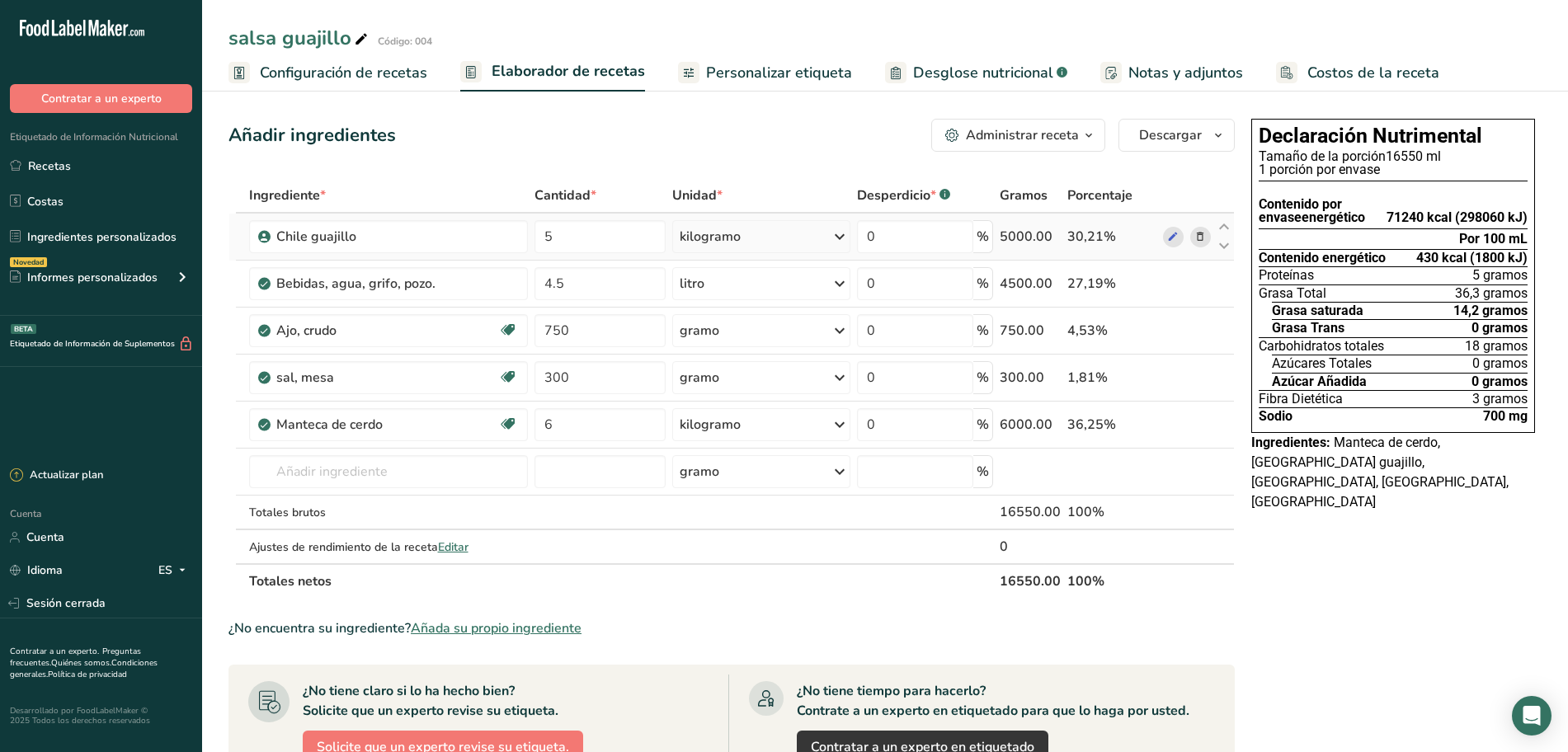
click at [1074, 229] on font "30,21%" at bounding box center [1091, 236] width 48 height 19
click at [462, 541] on font "Editar" at bounding box center [453, 547] width 31 height 16
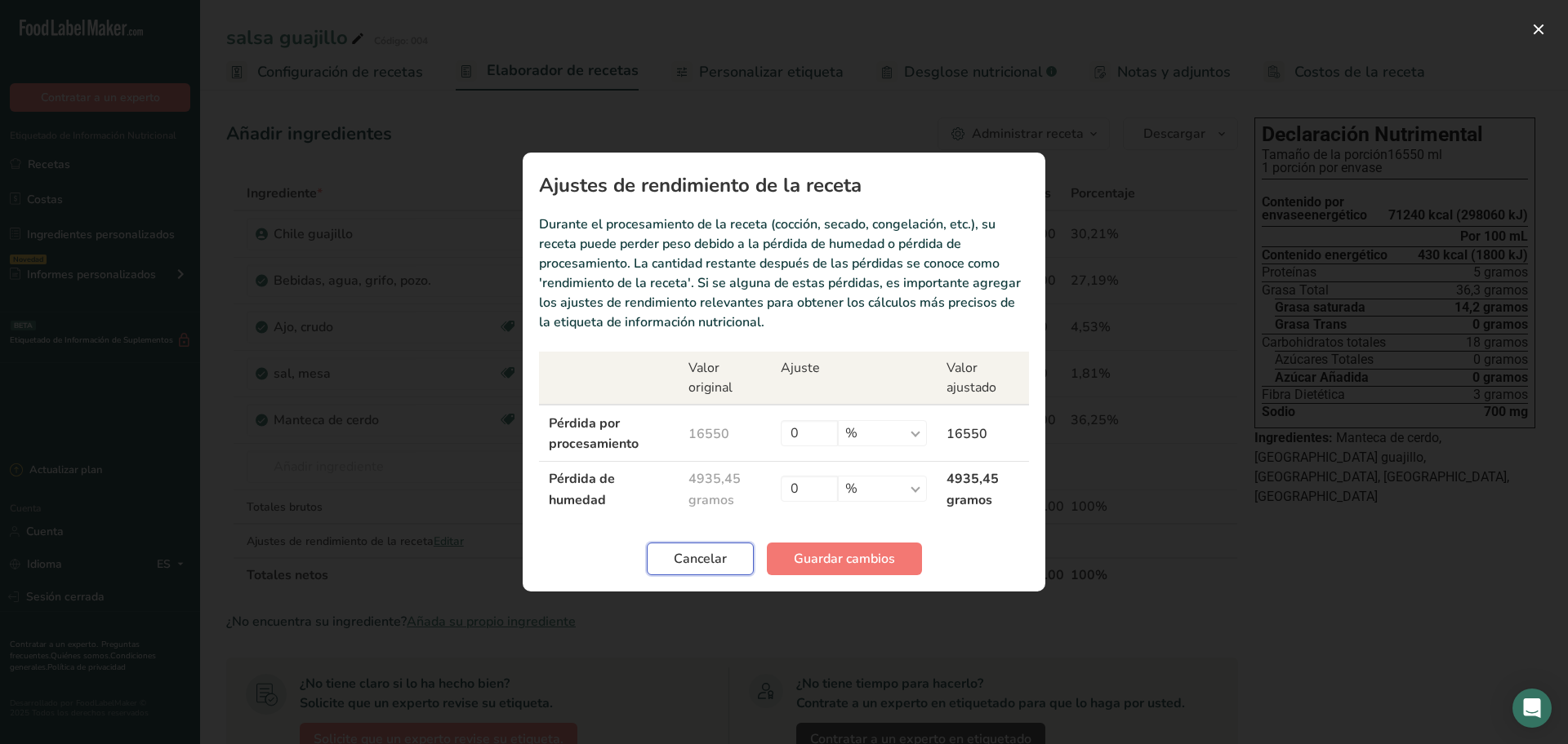
click at [684, 554] on font "Cancelar" at bounding box center [700, 559] width 53 height 18
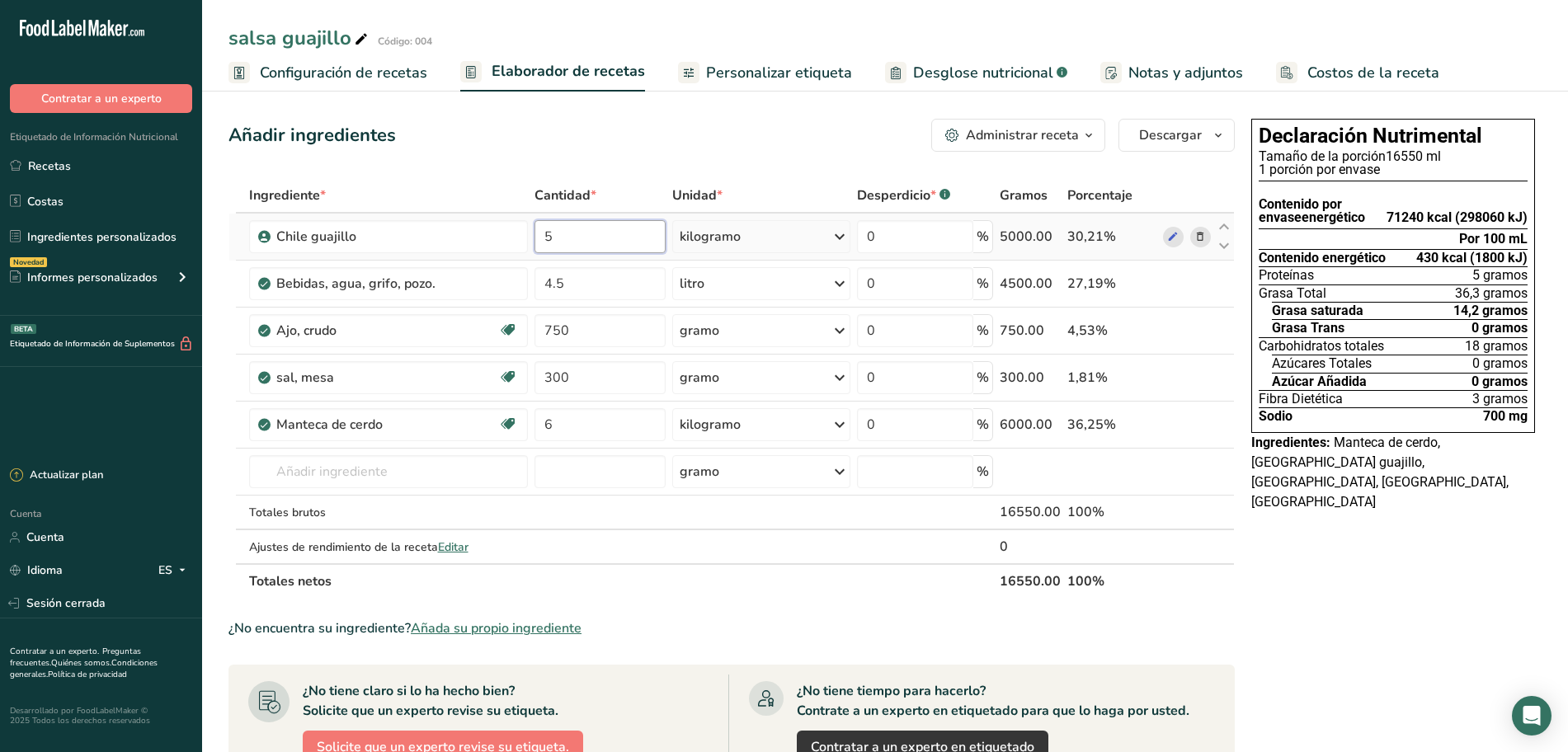
click at [582, 233] on input "5" at bounding box center [599, 236] width 131 height 33
drag, startPoint x: 582, startPoint y: 233, endPoint x: 587, endPoint y: 260, distance: 27.5
click at [587, 260] on tbody "Chile guajillo 5 kilogramo Unidades de peso gramo kilogramo mg Ver más Unidades…" at bounding box center [732, 388] width 1005 height 350
click at [580, 242] on input "5" at bounding box center [599, 236] width 131 height 33
type input "10"
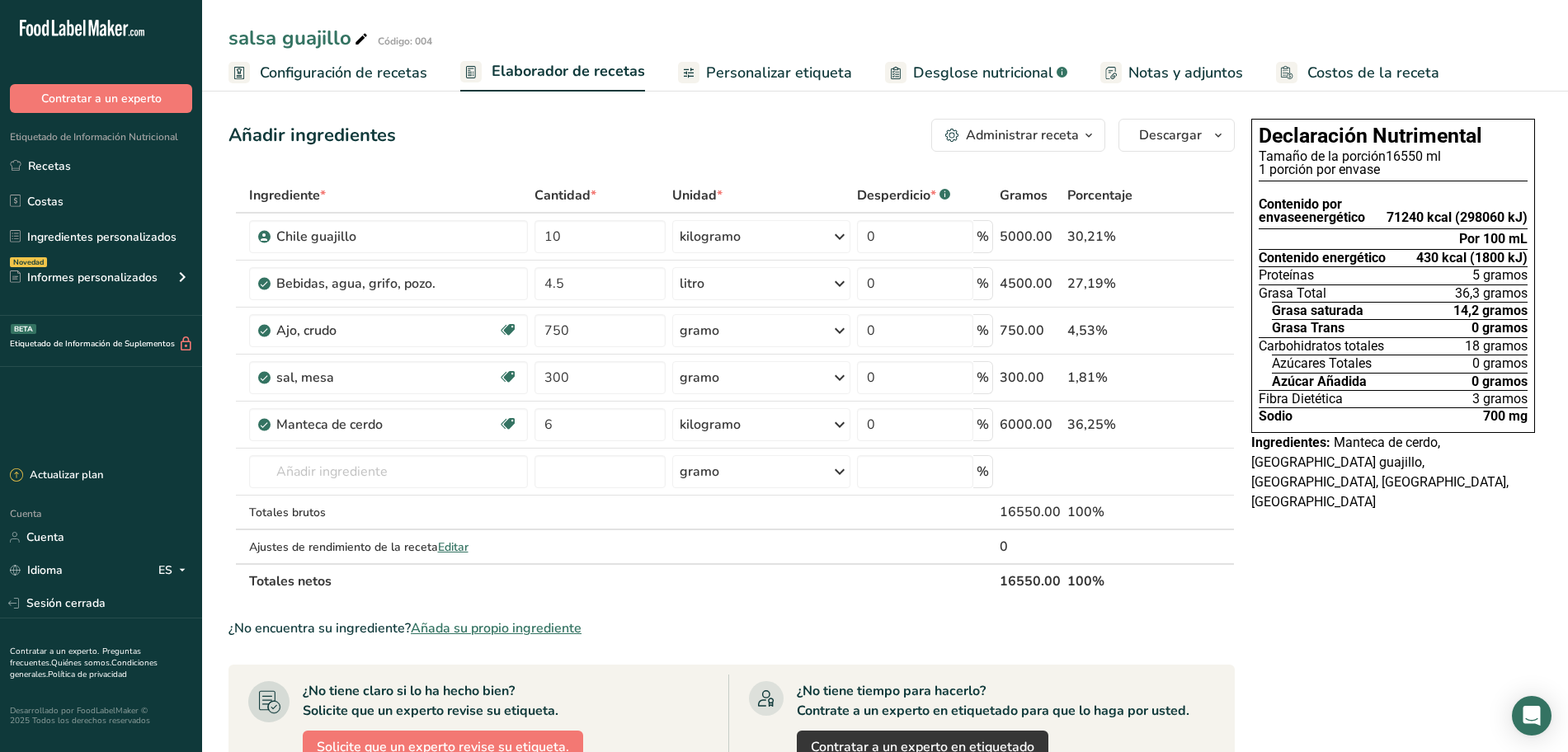
click at [608, 161] on div "Añadir ingredientes Administrar receta Eliminar receta Duplicar receta Receta d…" at bounding box center [736, 674] width 1016 height 1123
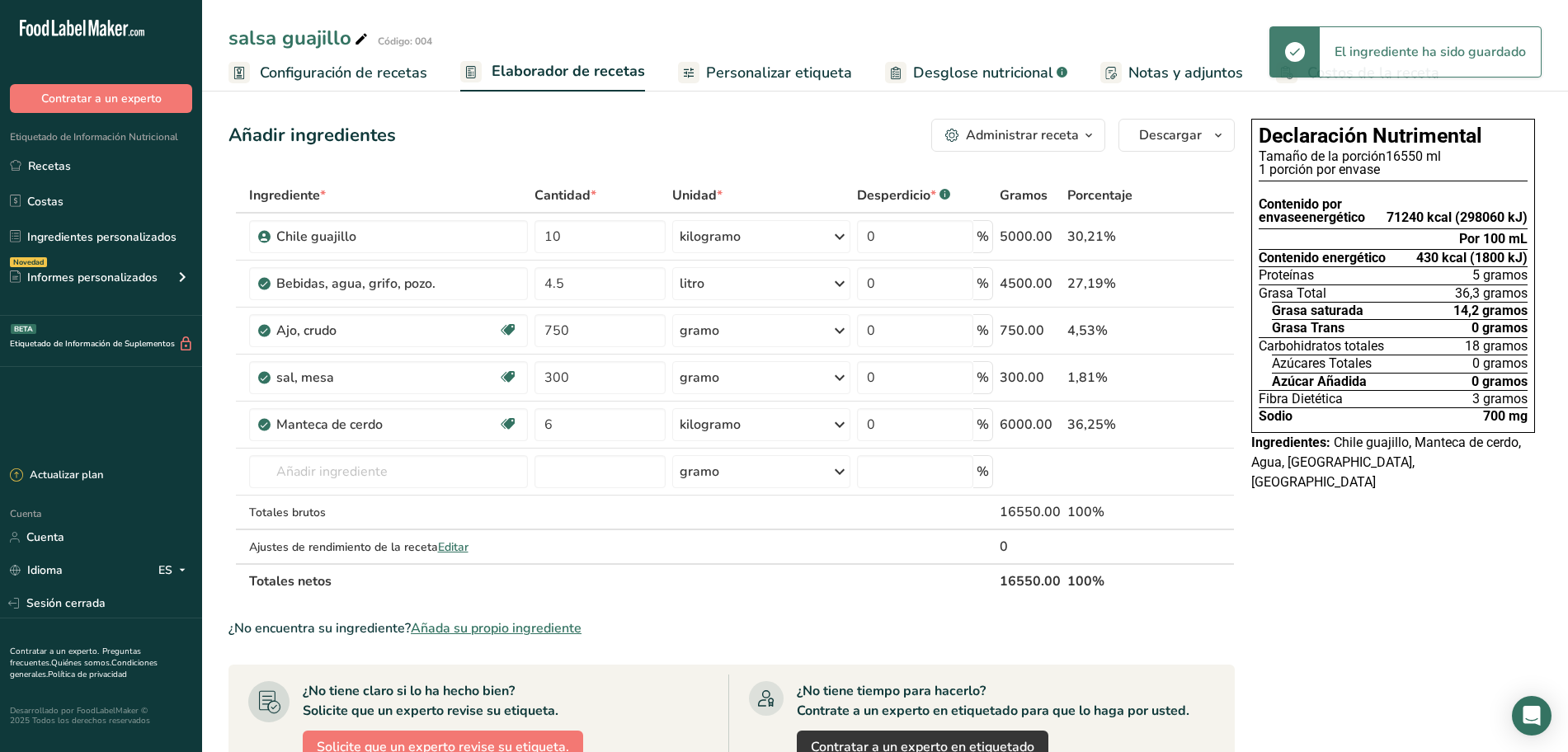
drag, startPoint x: 764, startPoint y: 71, endPoint x: 607, endPoint y: 76, distance: 157.1
click at [764, 71] on font "Personalizar etiqueta" at bounding box center [779, 72] width 146 height 19
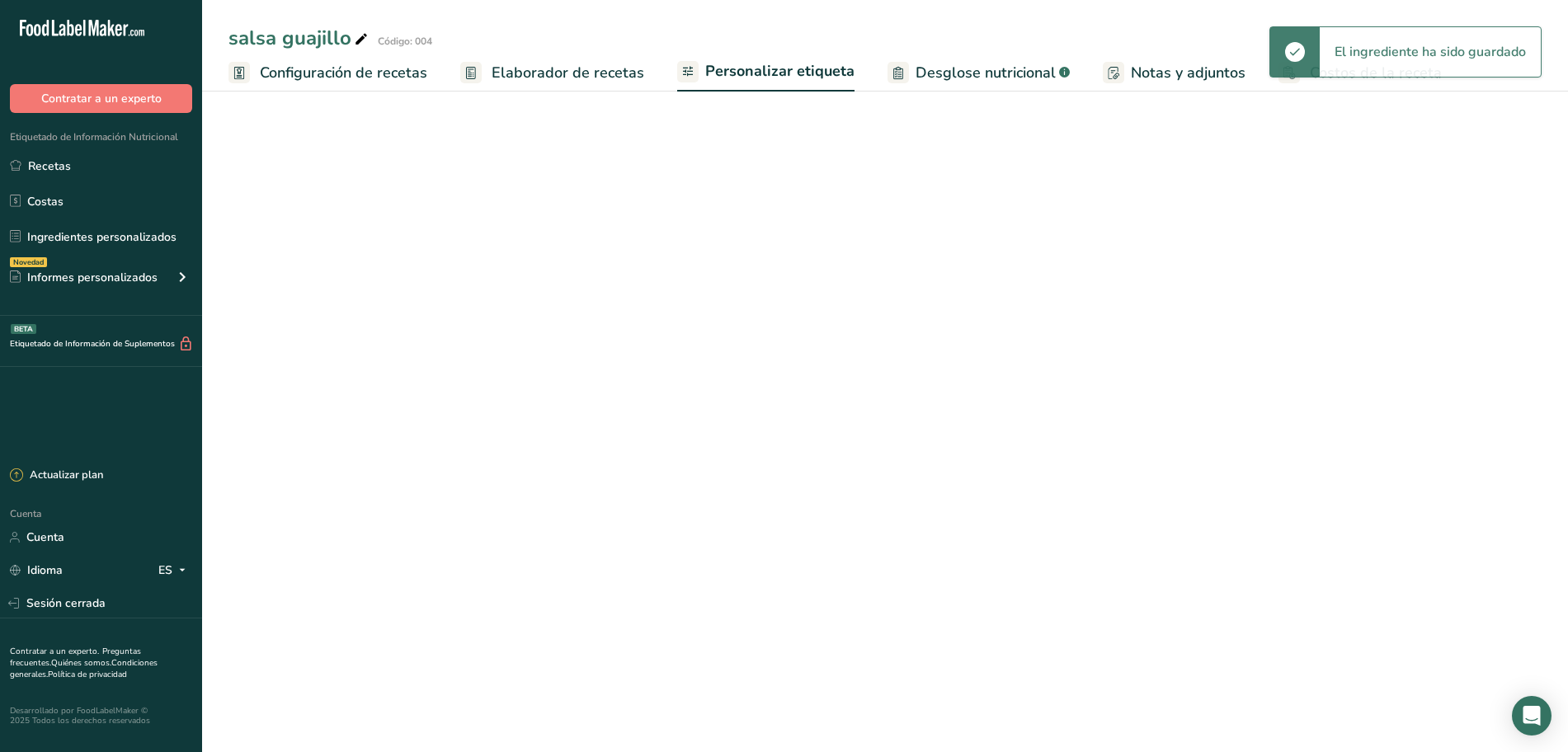
click at [574, 71] on font "Elaborador de recetas" at bounding box center [568, 72] width 152 height 19
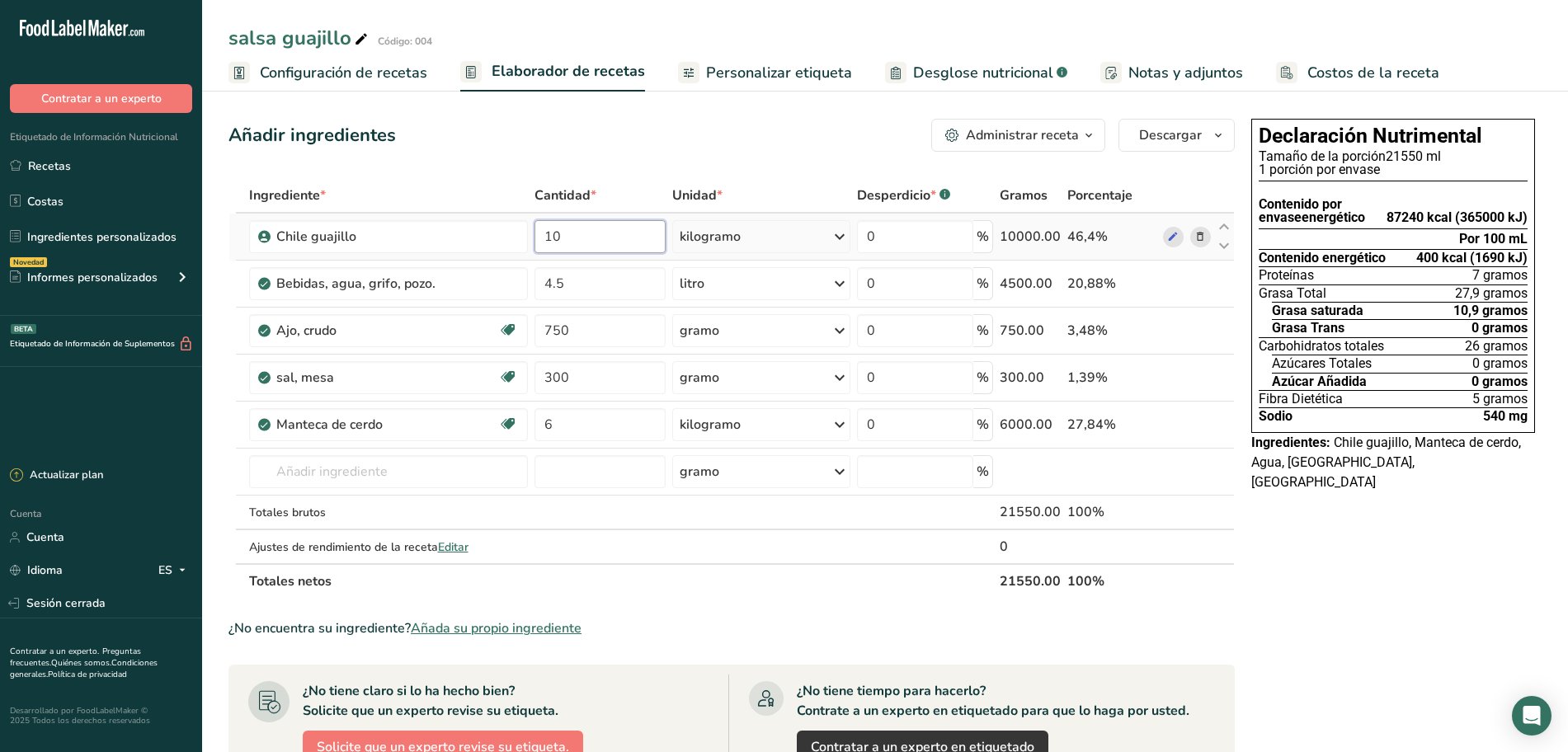
click at [602, 236] on input "10" at bounding box center [599, 236] width 131 height 33
type input "12.5"
click at [357, 71] on font "Configuración de recetas" at bounding box center [344, 72] width 167 height 19
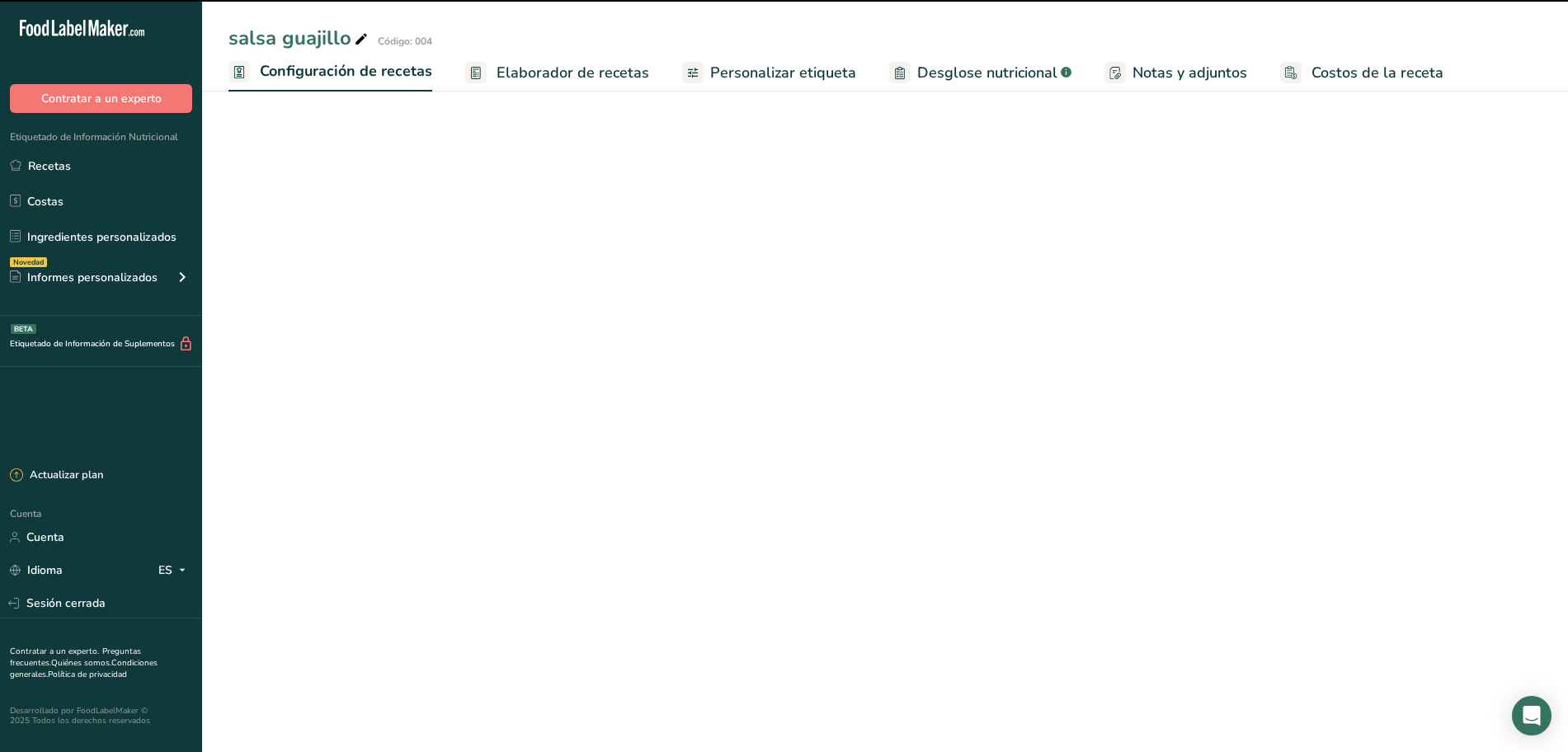
select select "22"
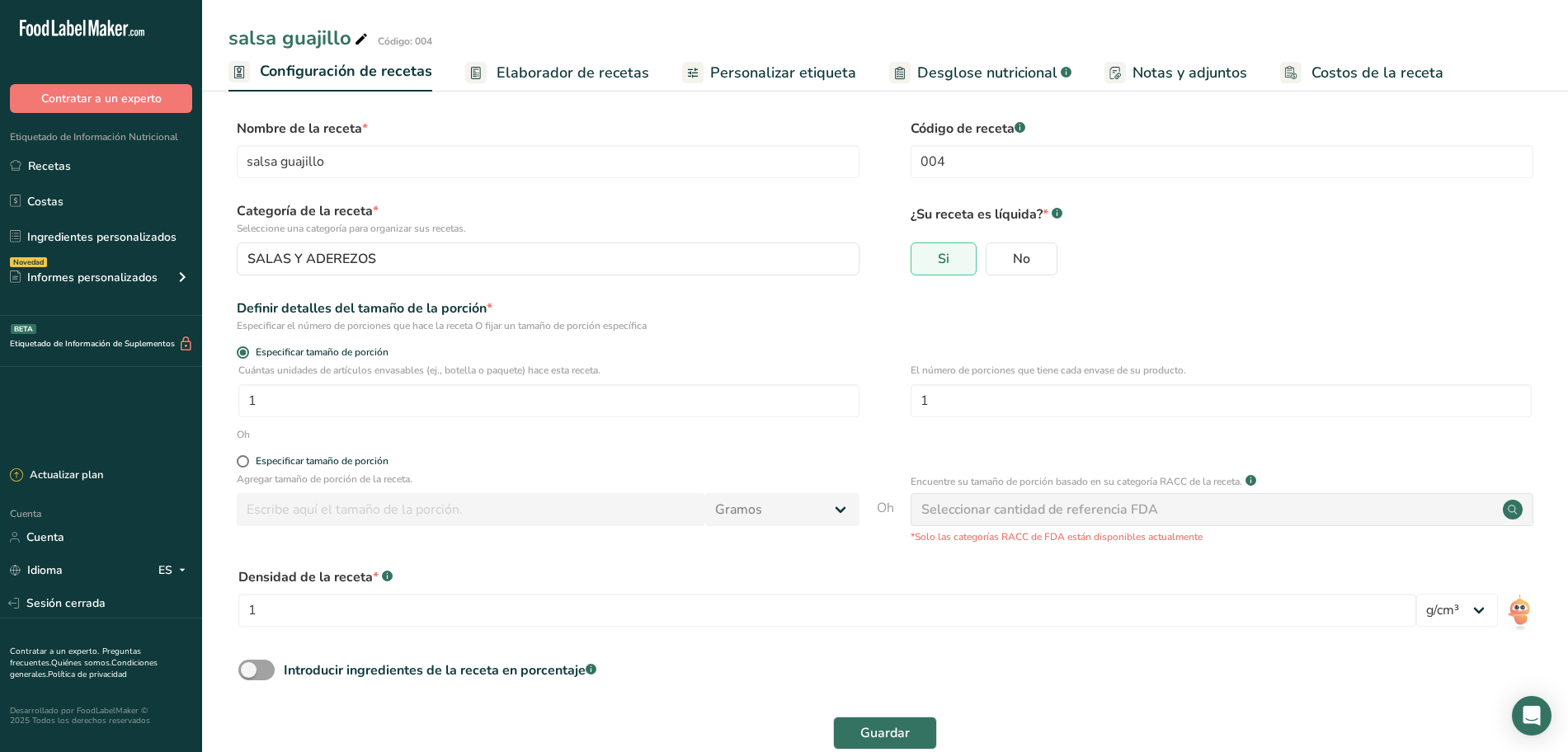
click at [500, 68] on font "Elaborador de recetas" at bounding box center [572, 72] width 152 height 19
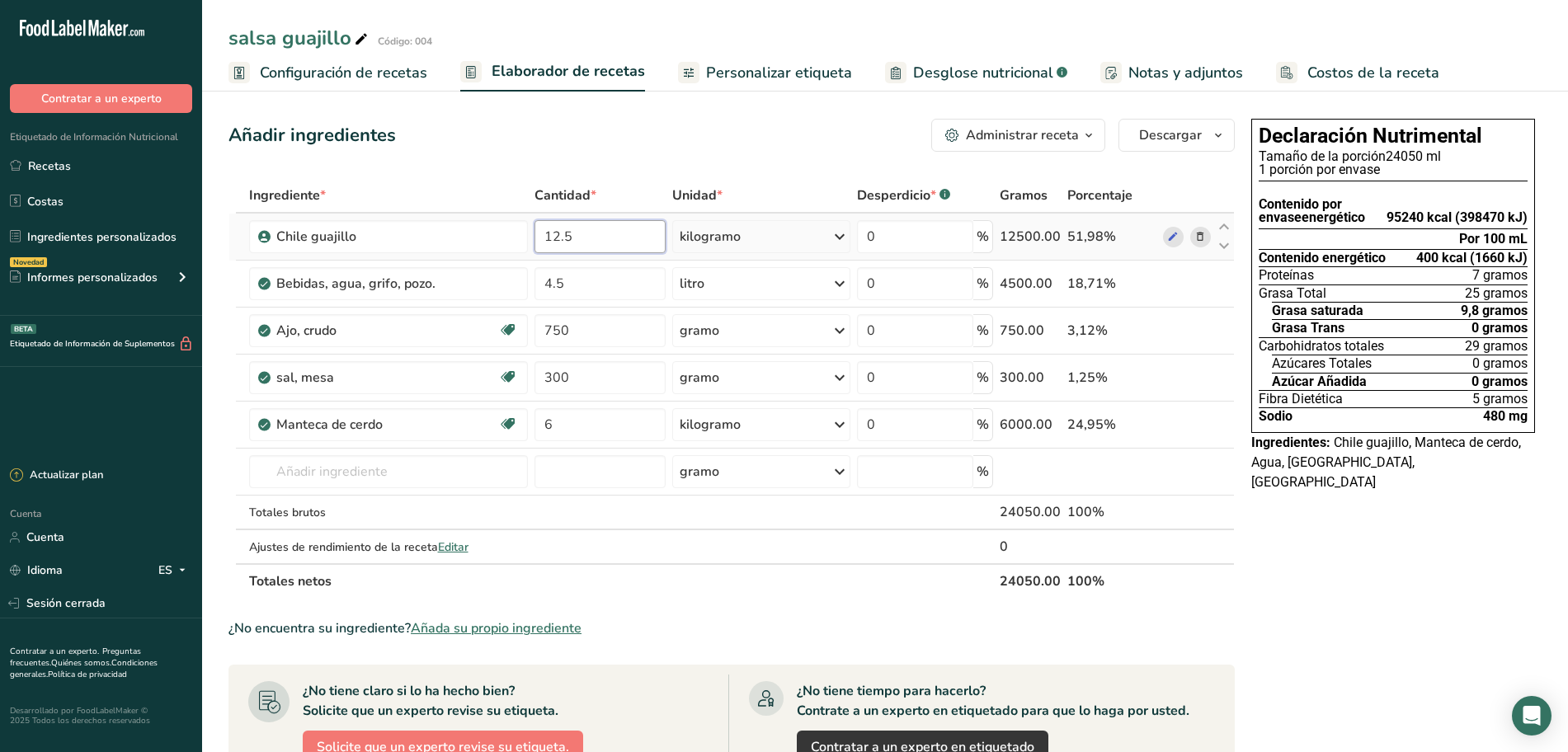
click at [608, 230] on input "12.5" at bounding box center [599, 236] width 131 height 33
type input "1"
type input "15"
click at [657, 148] on div "Añadir ingredientes Administrar receta Eliminar receta Duplicar receta Receta d…" at bounding box center [732, 135] width 1007 height 33
drag, startPoint x: 757, startPoint y: 61, endPoint x: 616, endPoint y: 63, distance: 141.0
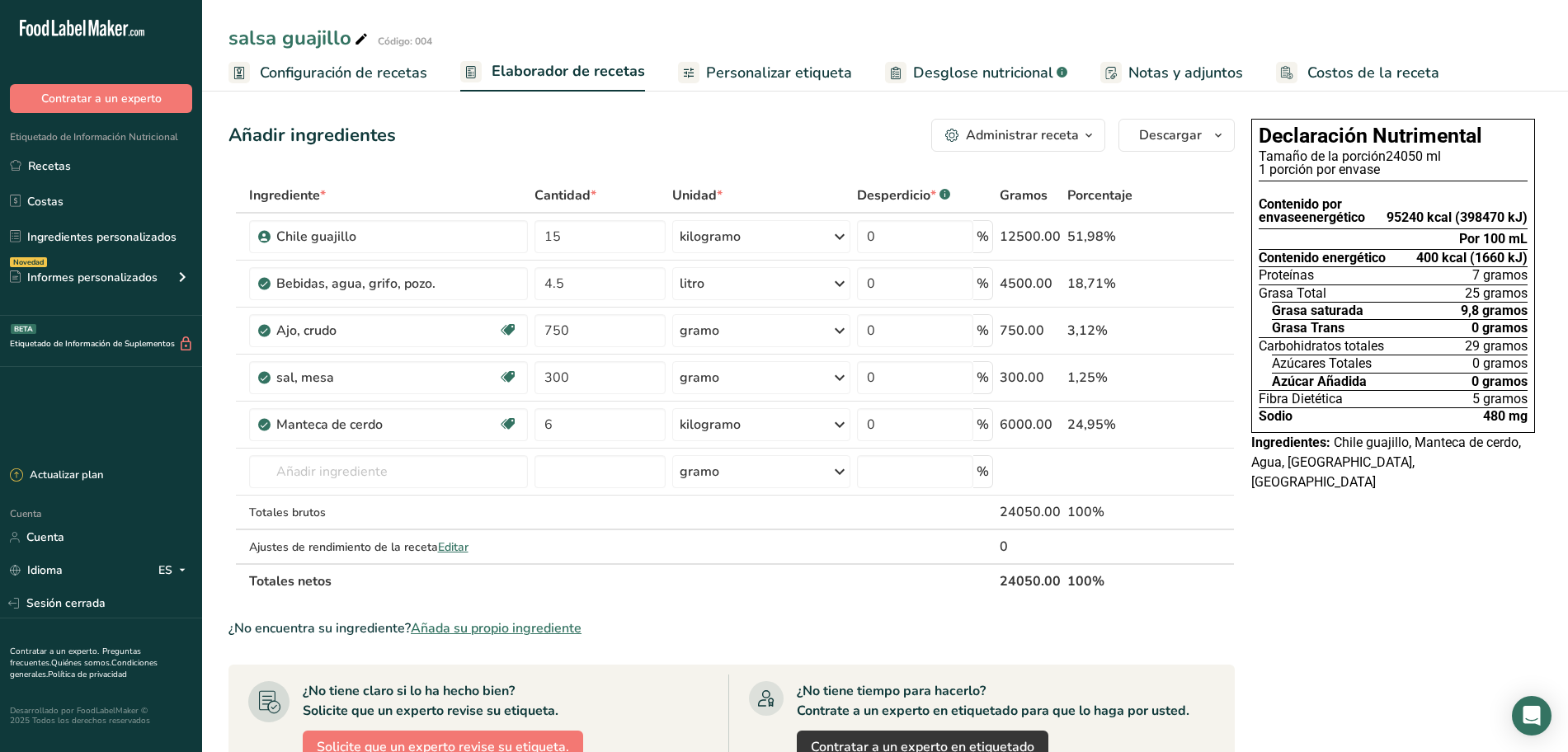
click at [756, 62] on span "Personalizar etiqueta" at bounding box center [779, 72] width 146 height 22
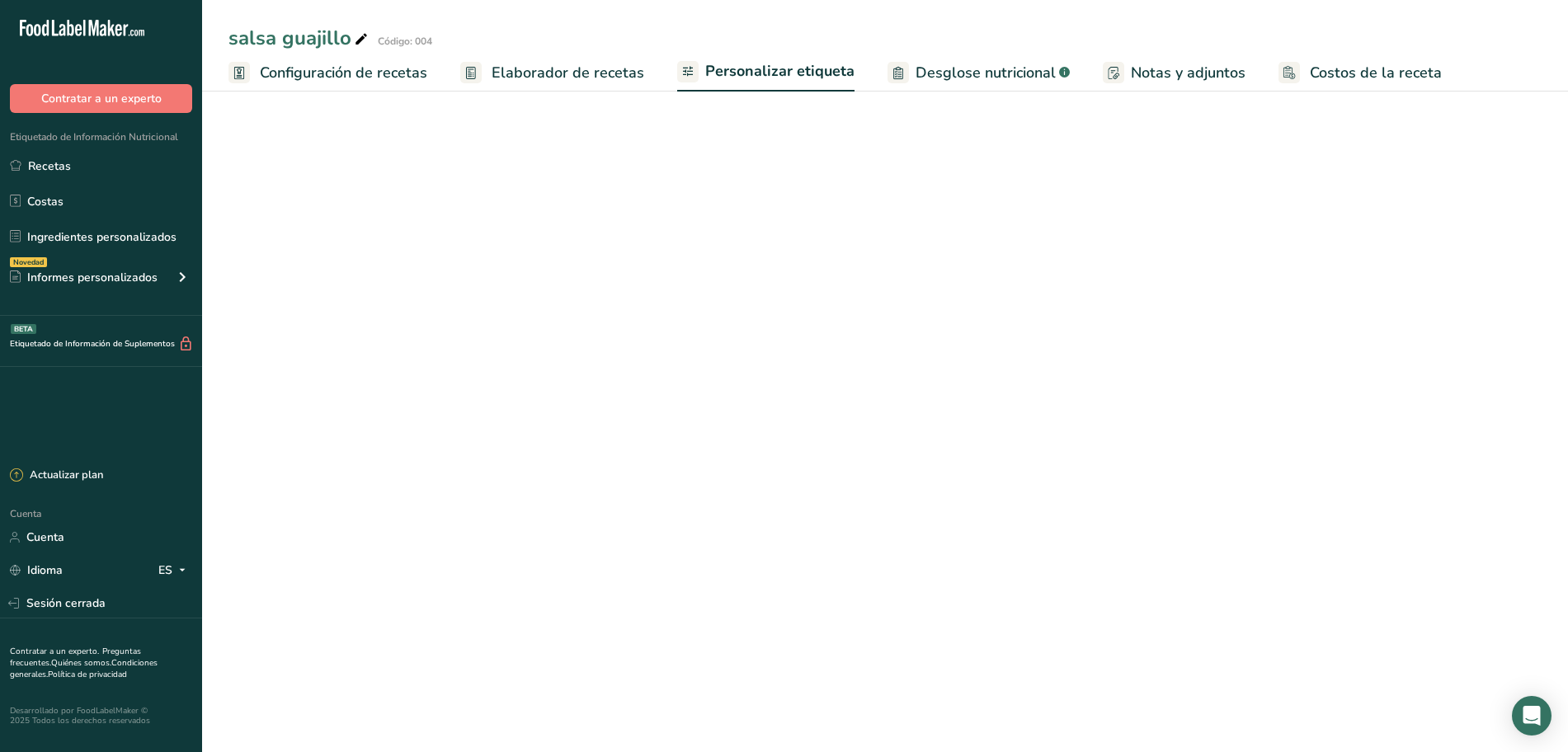
click at [571, 63] on font "Elaborador de recetas" at bounding box center [568, 72] width 152 height 19
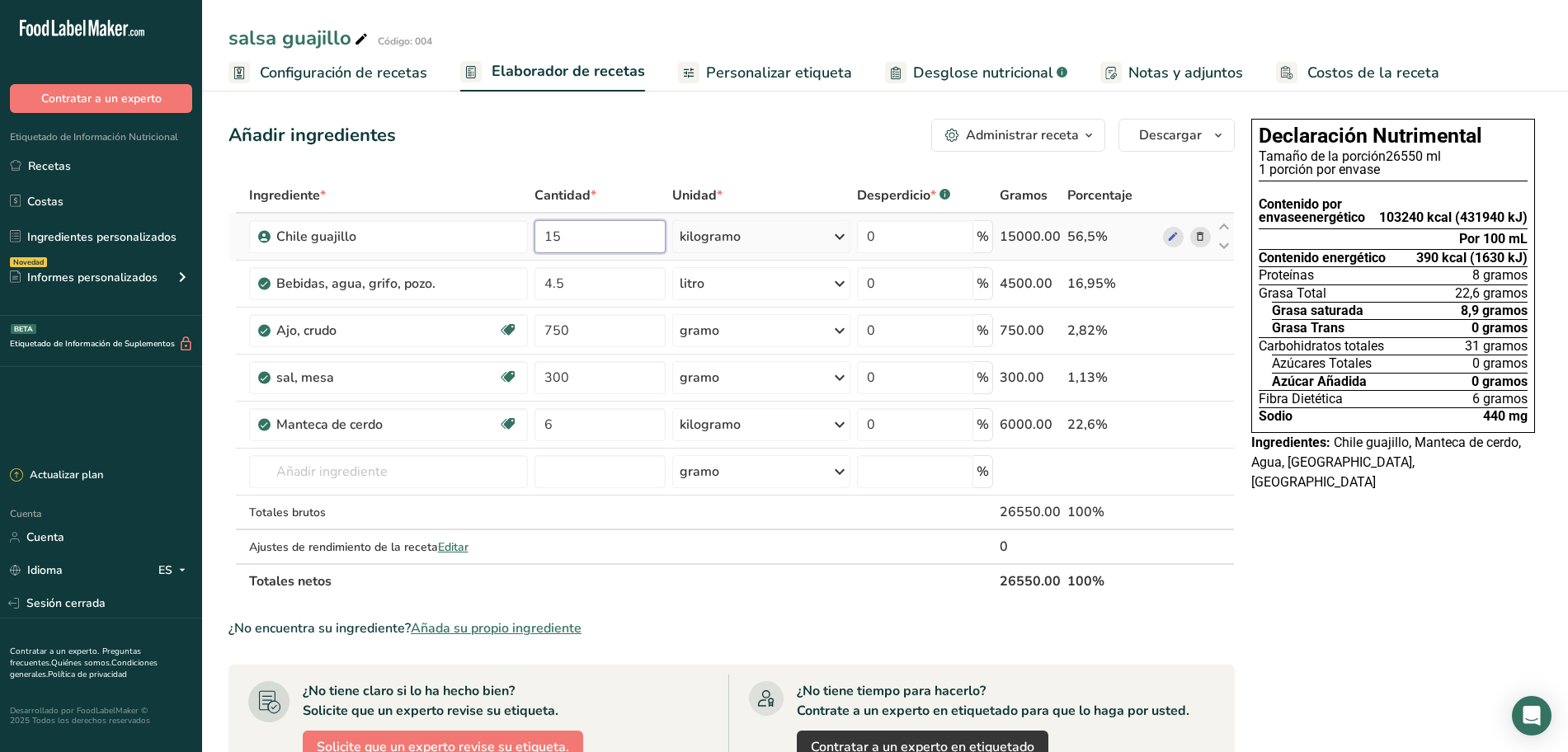
click at [621, 239] on input "15" at bounding box center [599, 236] width 131 height 33
type input "1"
type input "14.5"
click at [635, 174] on div "Añadir ingredientes Administrar receta Eliminar receta Duplicar receta Receta d…" at bounding box center [736, 674] width 1016 height 1123
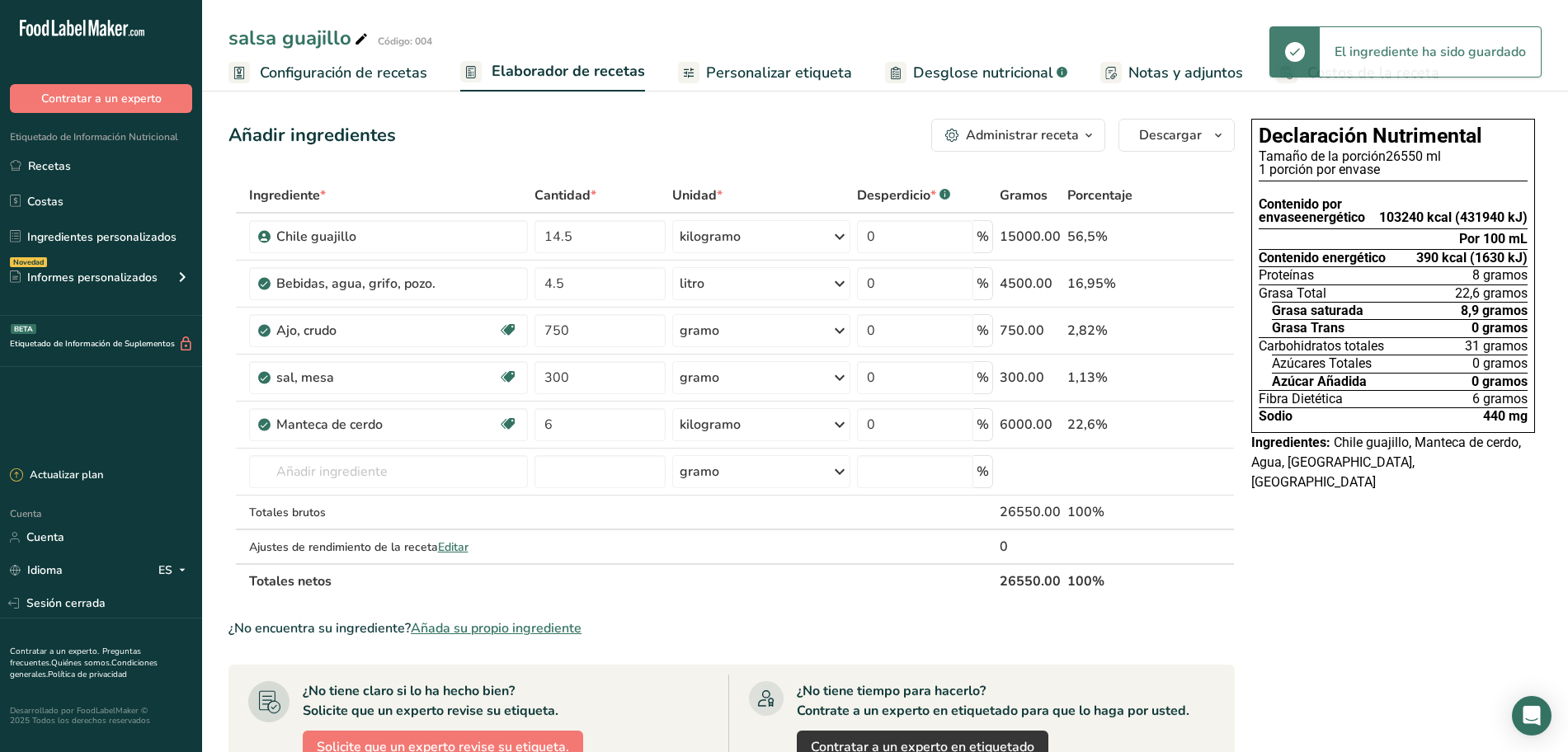
click at [731, 72] on font "Personalizar etiqueta" at bounding box center [779, 72] width 146 height 19
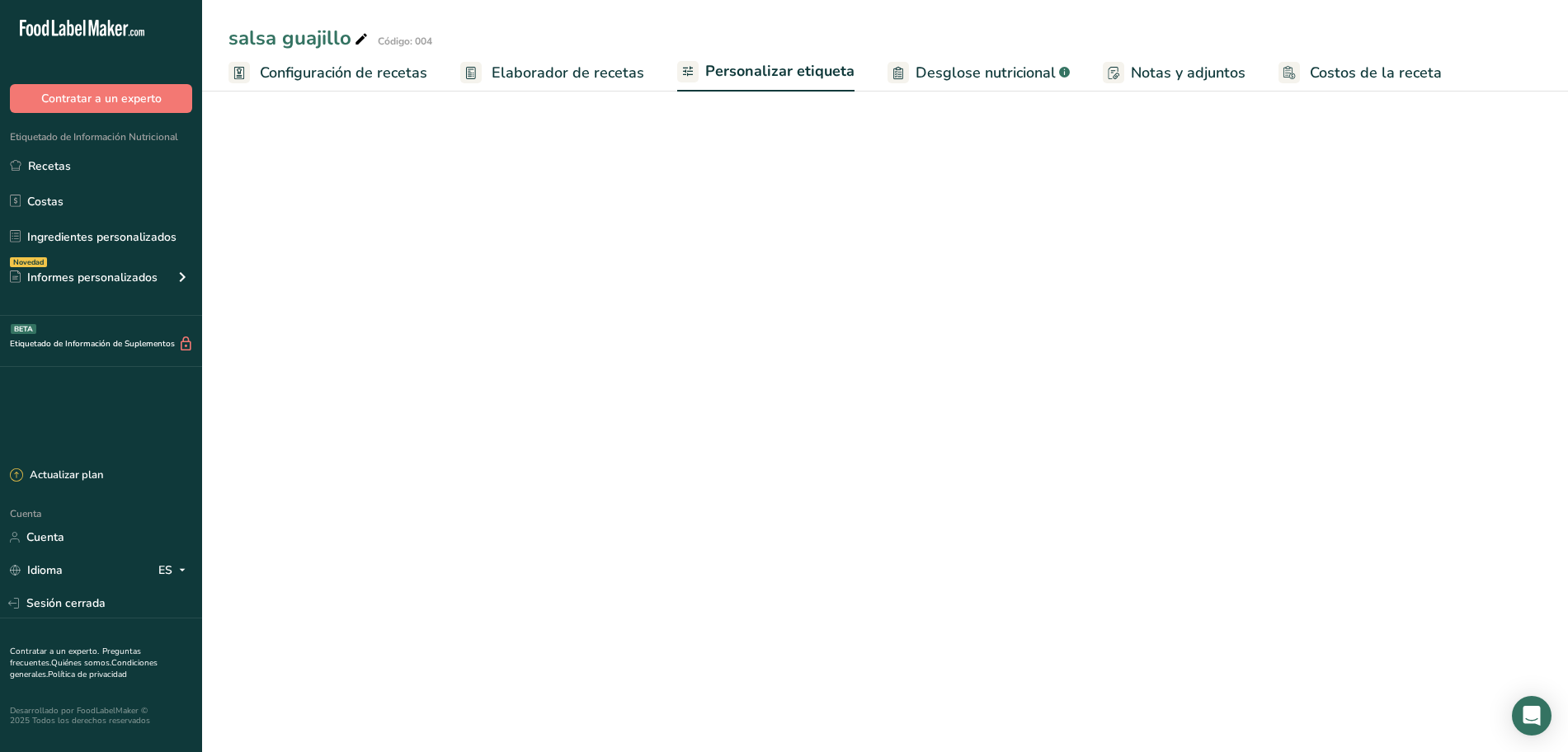
click at [583, 71] on font "Elaborador de recetas" at bounding box center [568, 72] width 152 height 19
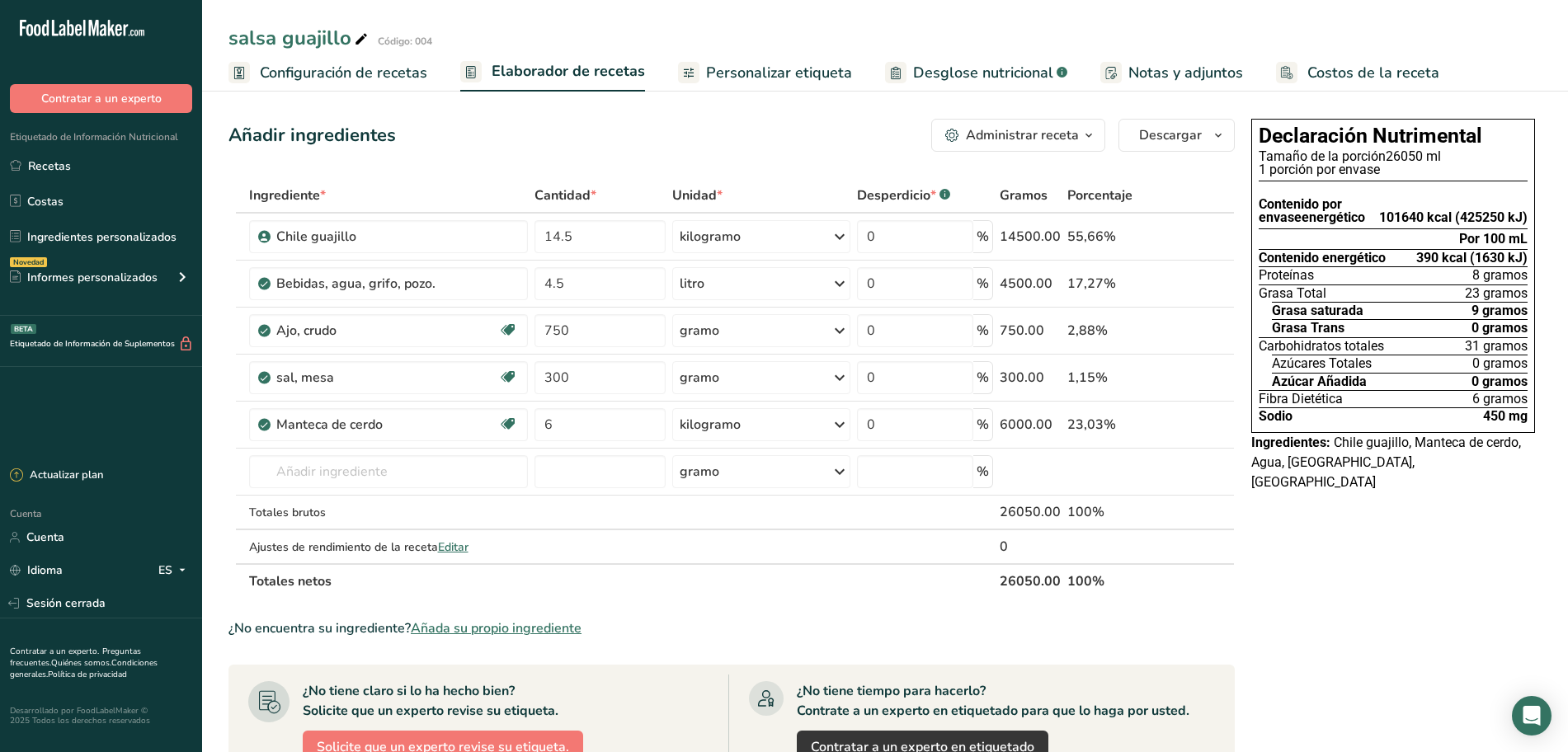
click at [764, 71] on font "Personalizar etiqueta" at bounding box center [779, 72] width 146 height 19
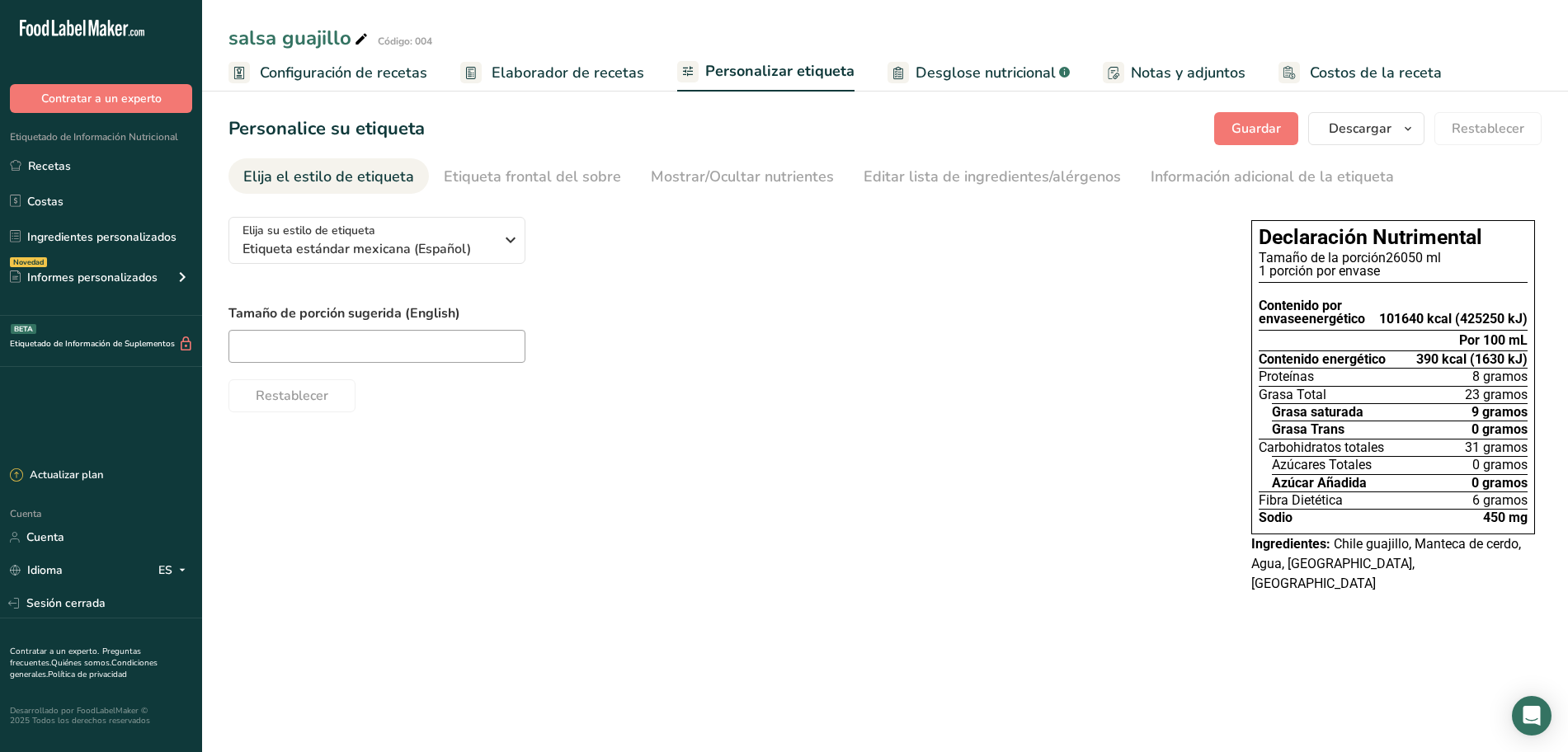
click at [546, 71] on font "Elaborador de recetas" at bounding box center [568, 72] width 152 height 19
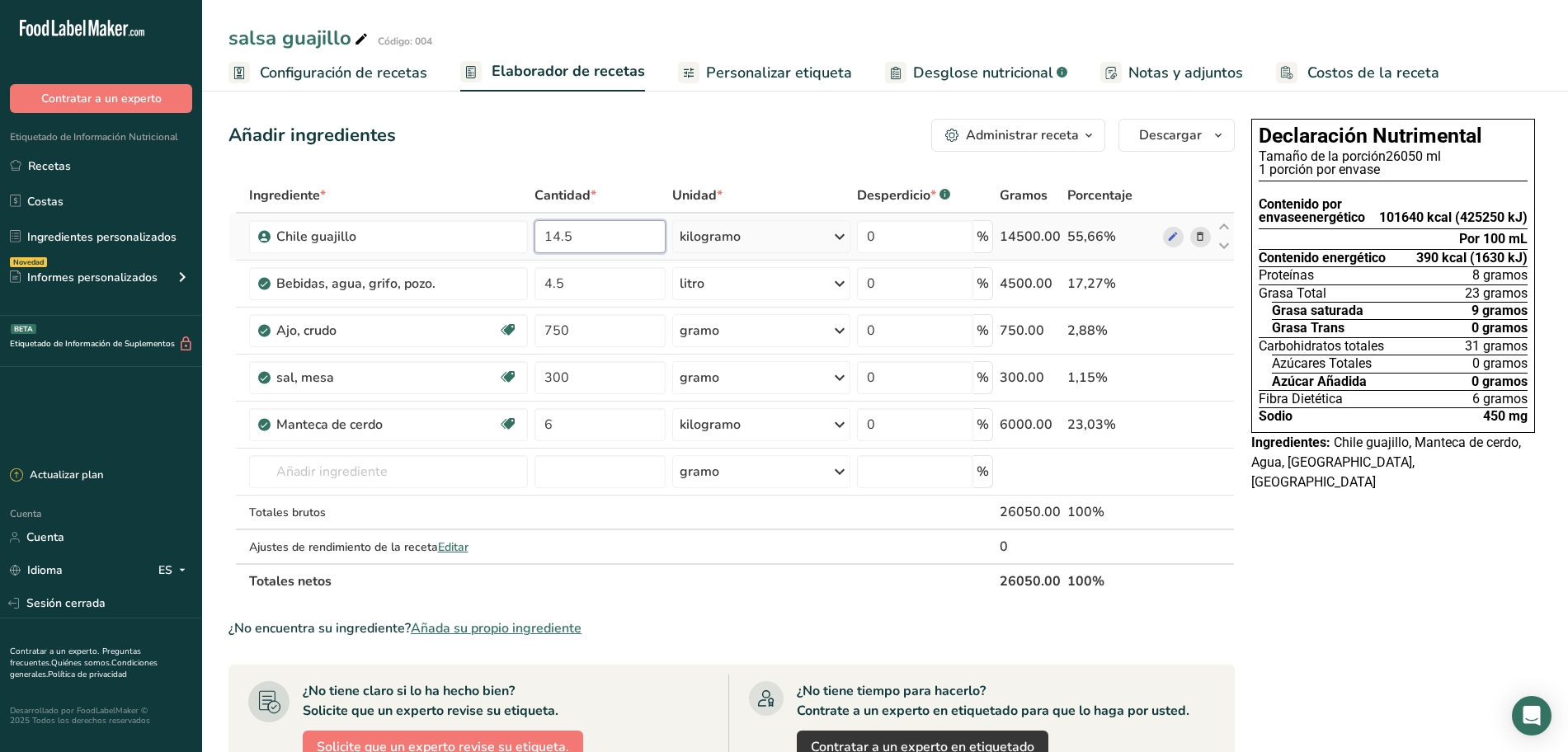
click at [643, 235] on input "14.5" at bounding box center [599, 236] width 131 height 33
type input "1"
type input "15.5"
click at [690, 133] on div "Añadir ingredientes Administrar receta Eliminar receta Duplicar receta Receta d…" at bounding box center [732, 135] width 1007 height 33
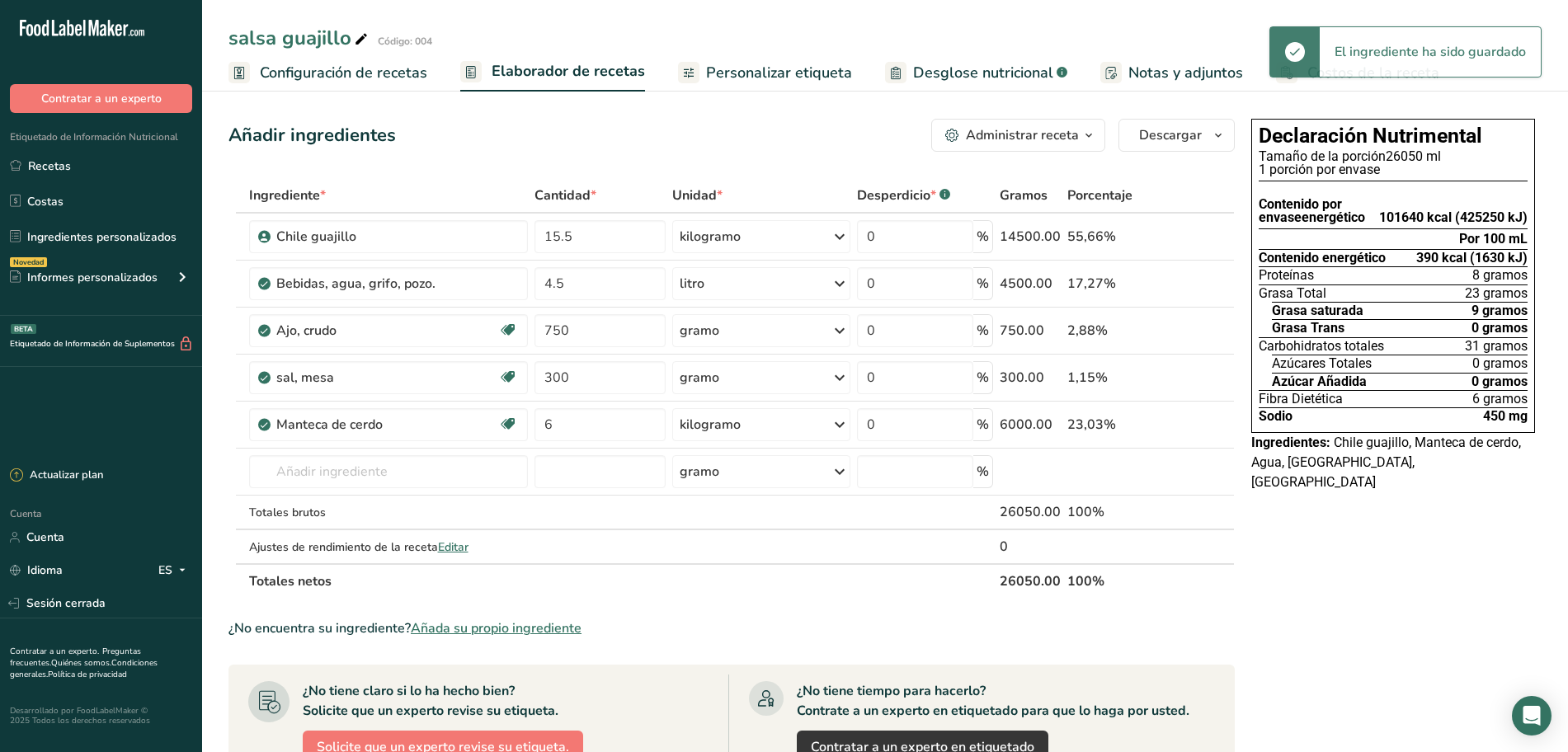
click at [746, 75] on font "Personalizar etiqueta" at bounding box center [779, 72] width 146 height 19
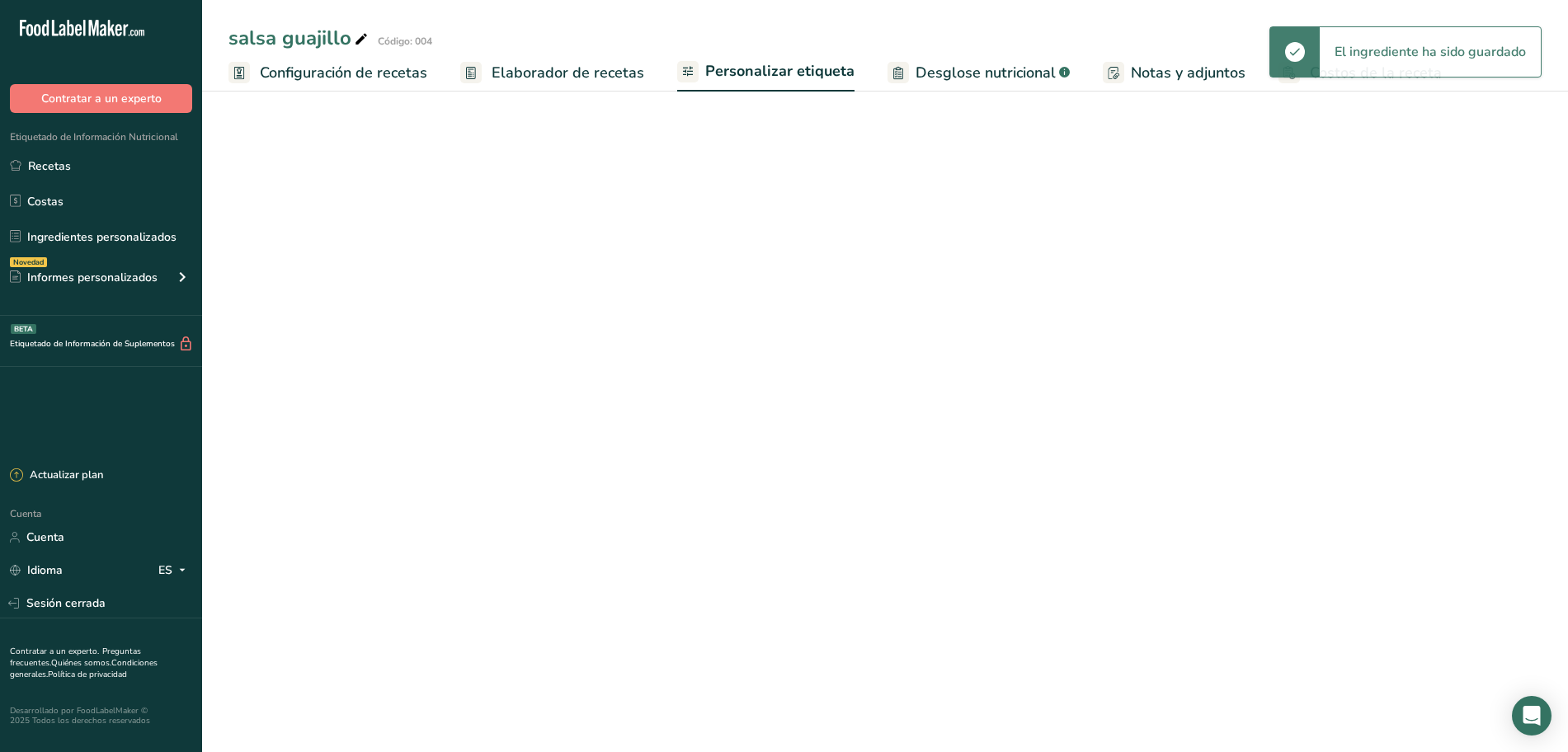
click at [550, 77] on font "Elaborador de recetas" at bounding box center [568, 72] width 152 height 19
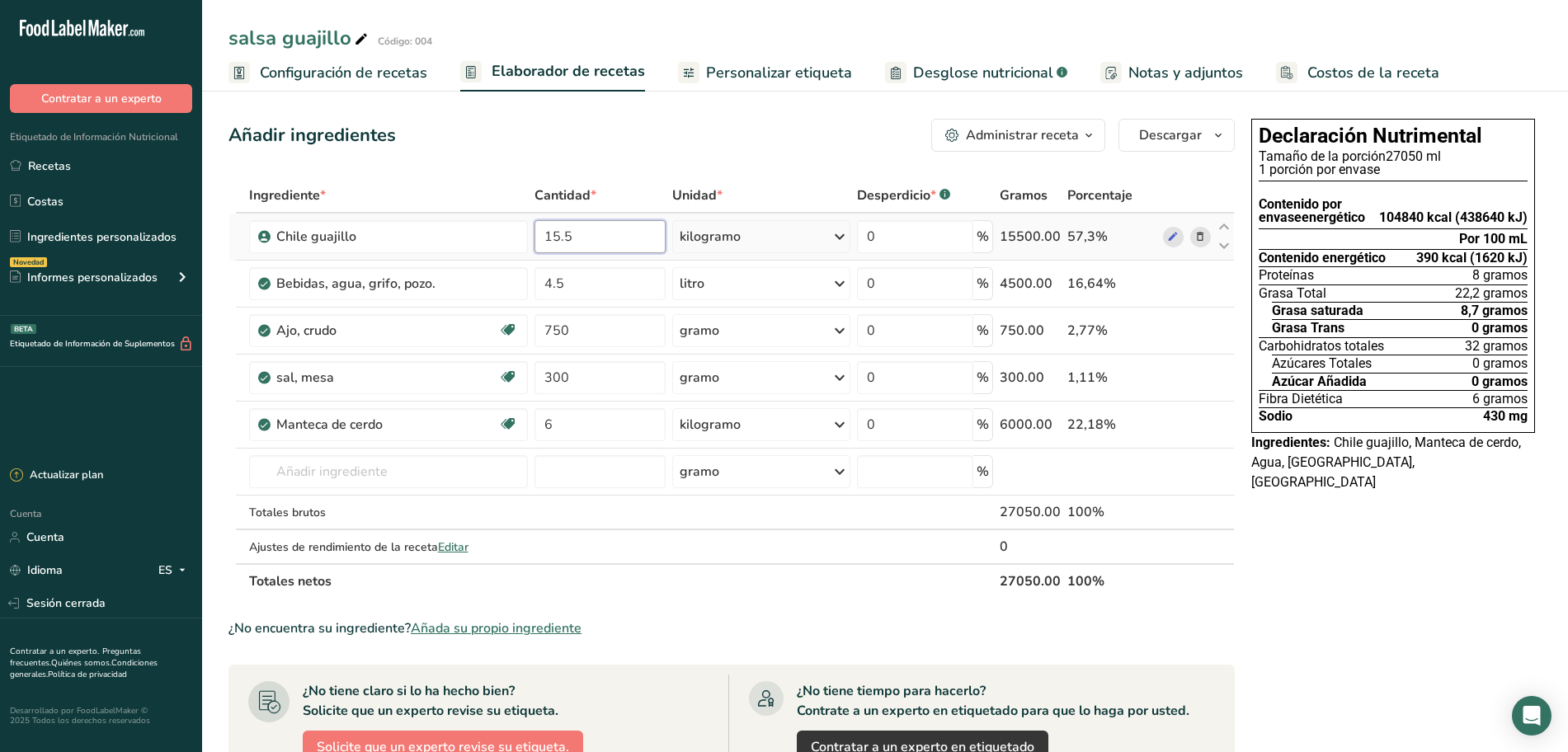
click at [635, 237] on input "15.5" at bounding box center [599, 236] width 131 height 33
type input "15.3"
click at [687, 153] on div "Añadir ingredientes Administrar receta Eliminar receta Duplicar receta Receta d…" at bounding box center [736, 674] width 1016 height 1123
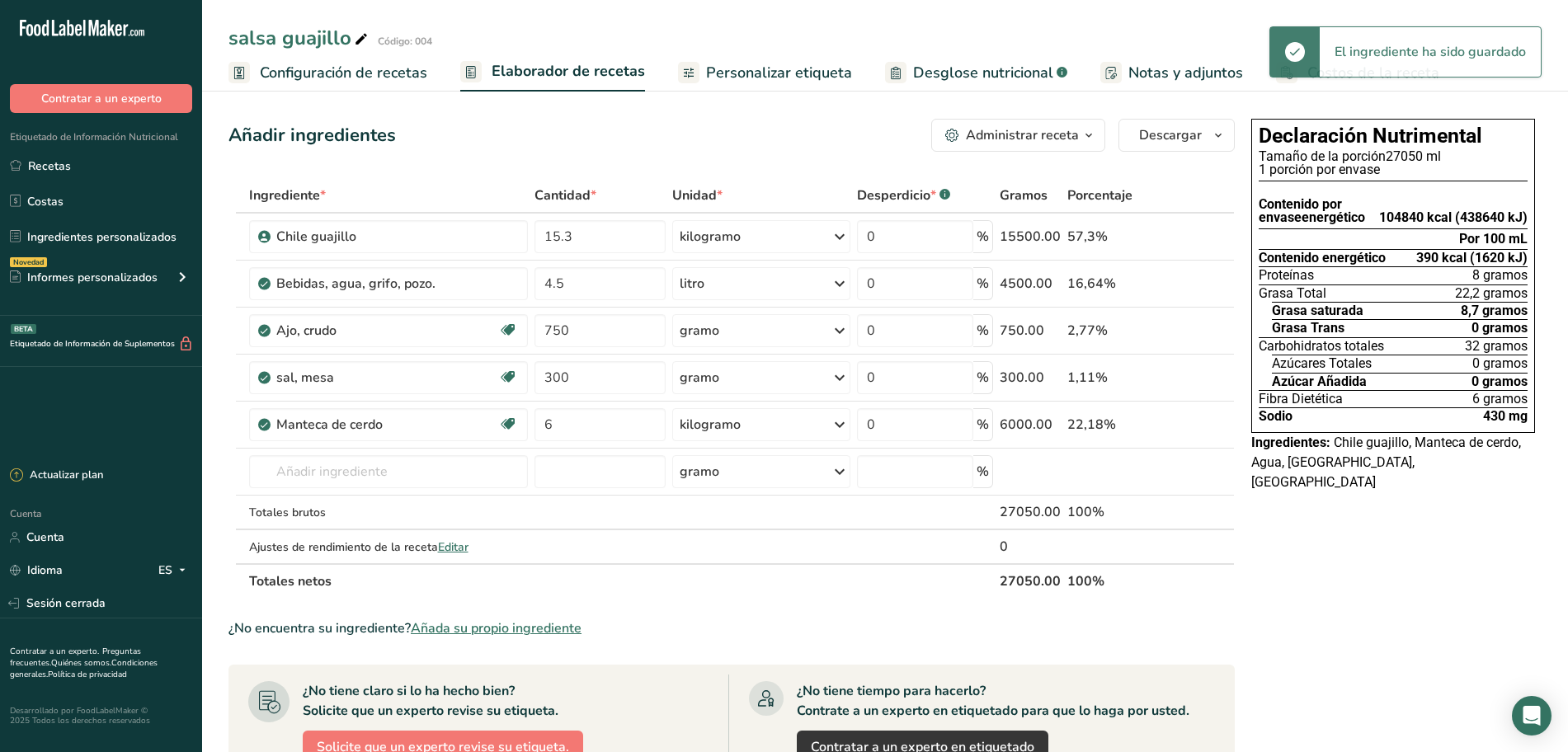
click at [765, 63] on font "Personalizar etiqueta" at bounding box center [779, 72] width 146 height 19
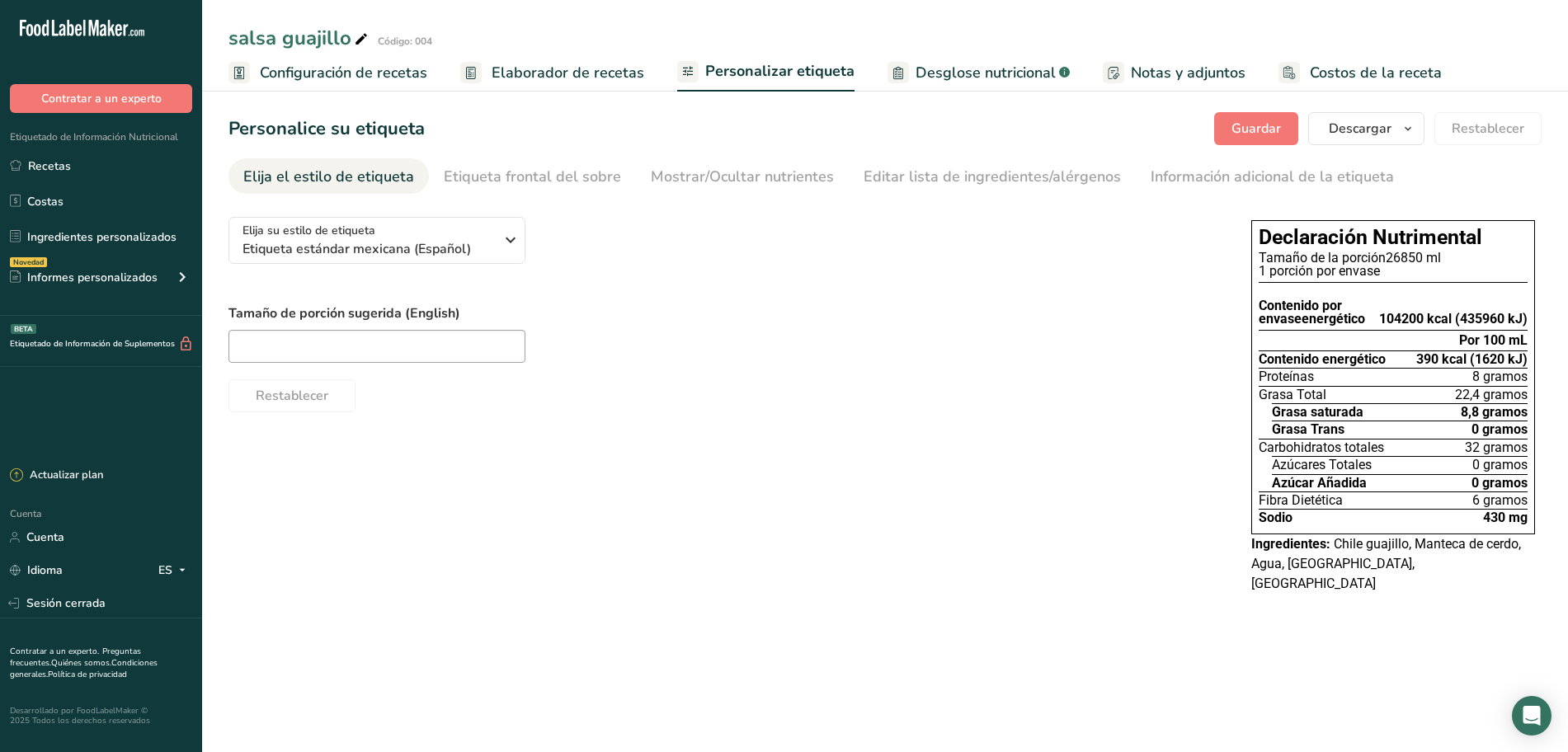
click at [587, 68] on font "Elaborador de recetas" at bounding box center [568, 72] width 152 height 19
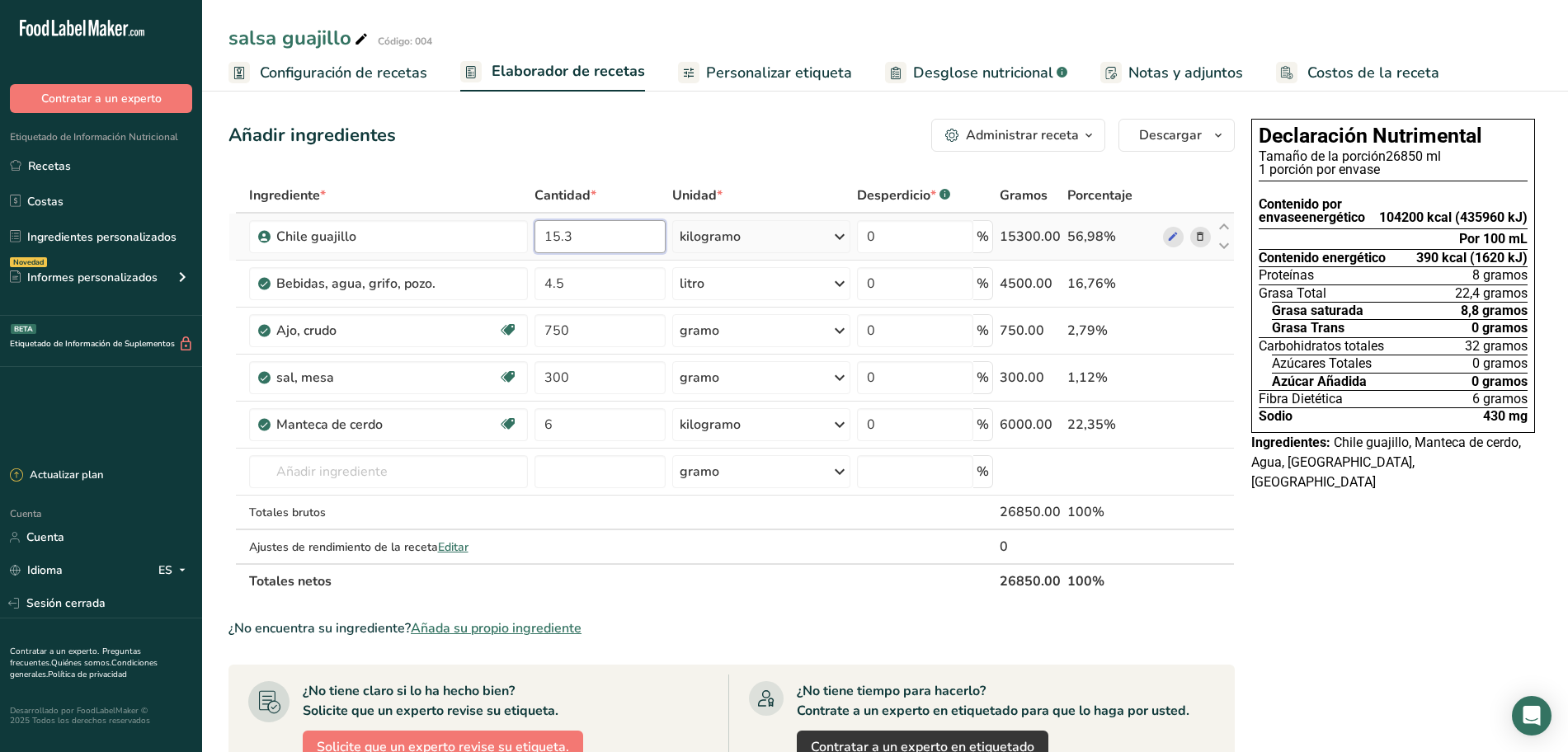
click at [613, 242] on input "15.3" at bounding box center [599, 236] width 131 height 33
type input "15.4"
click at [658, 166] on div "Añadir ingredientes Administrar receta Eliminar receta Duplicar receta Receta d…" at bounding box center [736, 674] width 1016 height 1123
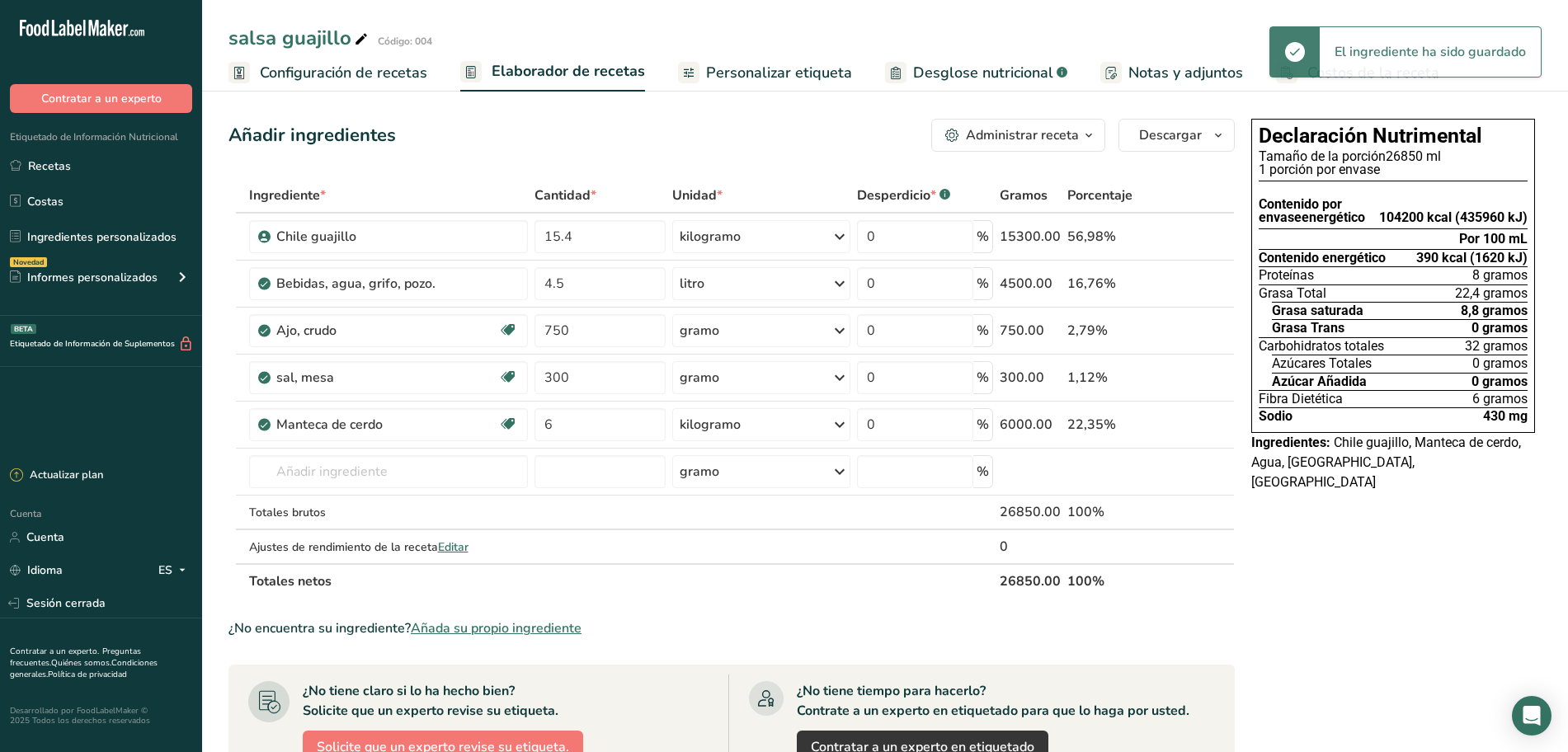
click at [724, 69] on font "Personalizar etiqueta" at bounding box center [779, 72] width 146 height 19
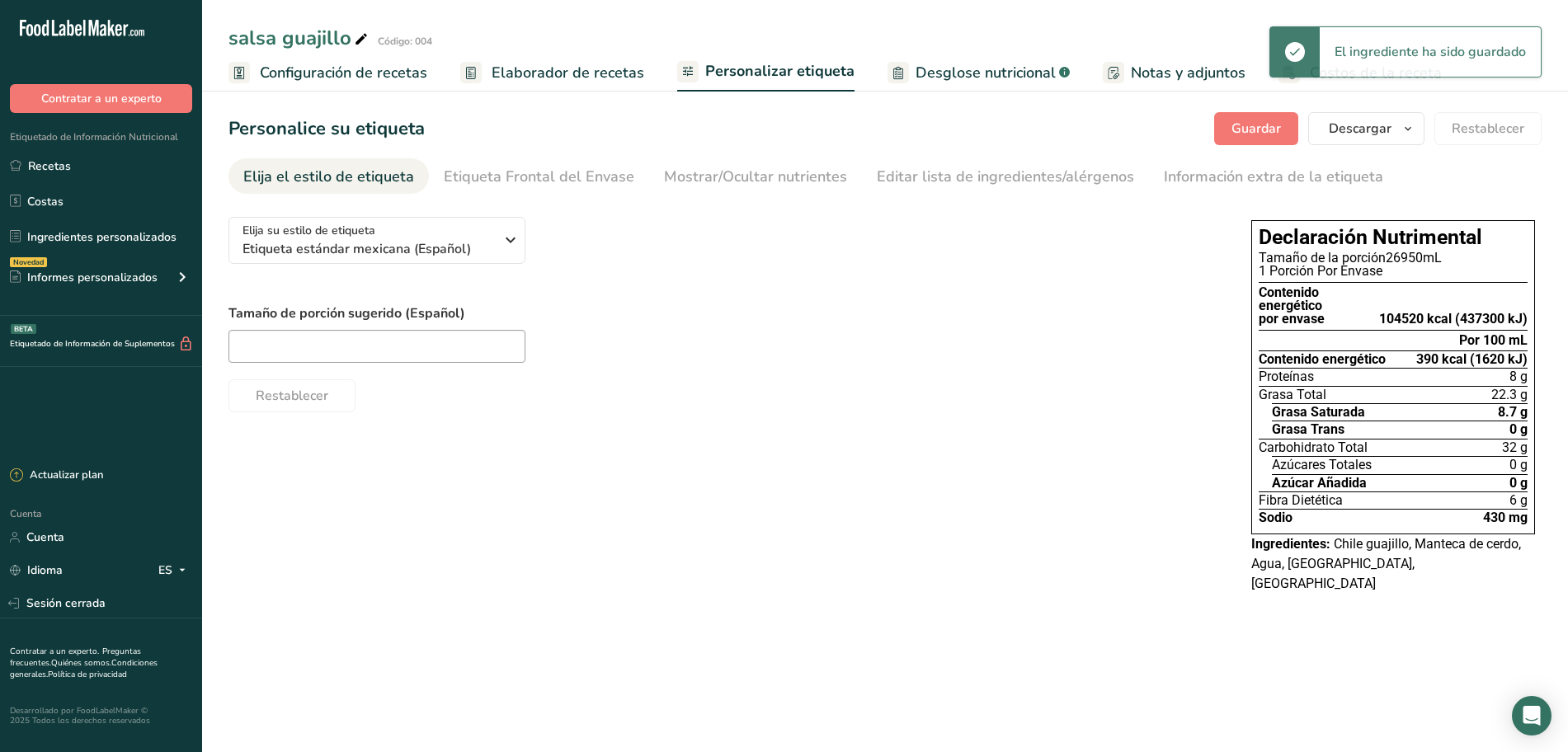
click at [579, 72] on font "Elaborador de recetas" at bounding box center [568, 72] width 152 height 19
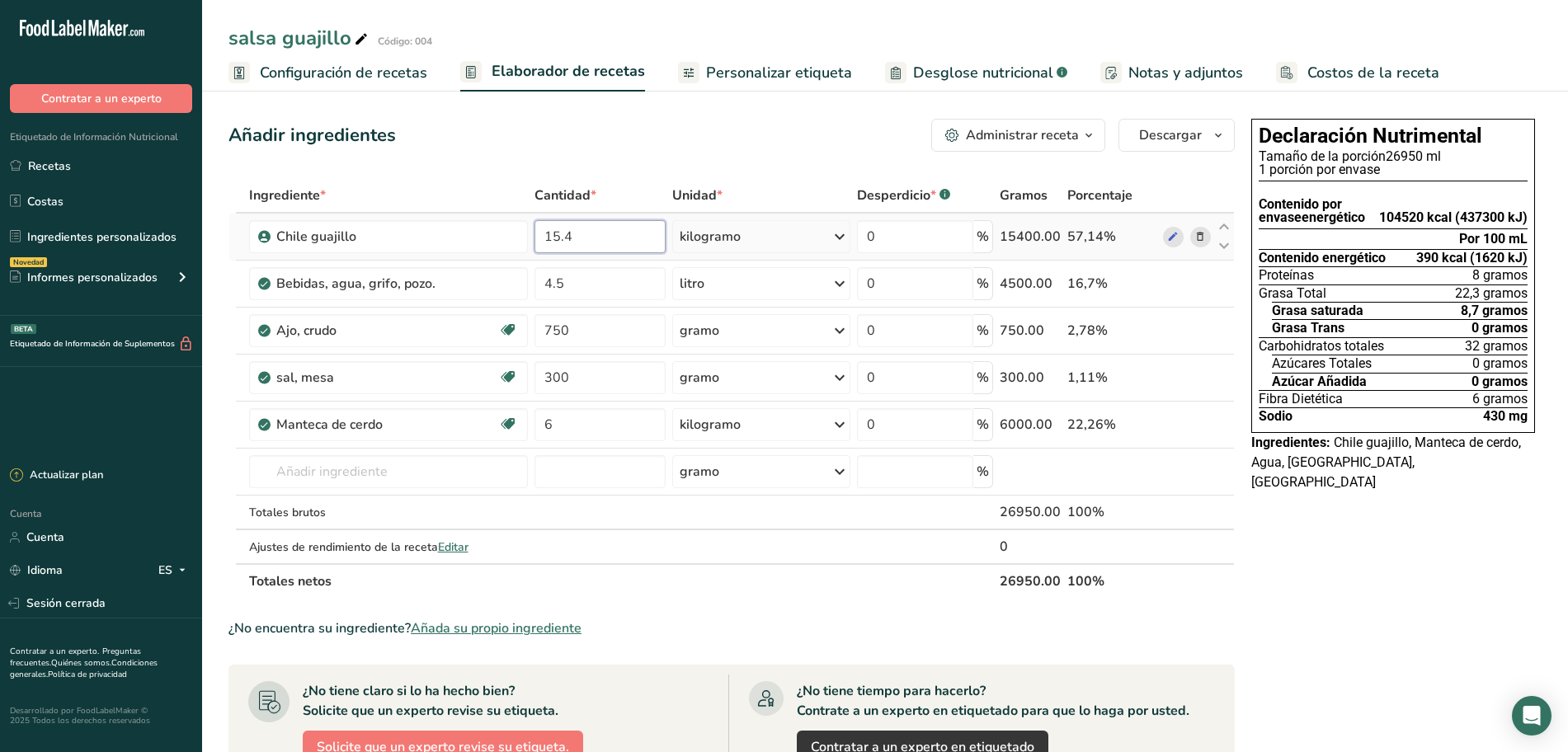
click at [630, 230] on input "15.4" at bounding box center [599, 236] width 131 height 33
type input "15.45"
click at [660, 155] on div "Añadir ingredientes Administrar receta Eliminar receta Duplicar receta Receta d…" at bounding box center [736, 674] width 1016 height 1123
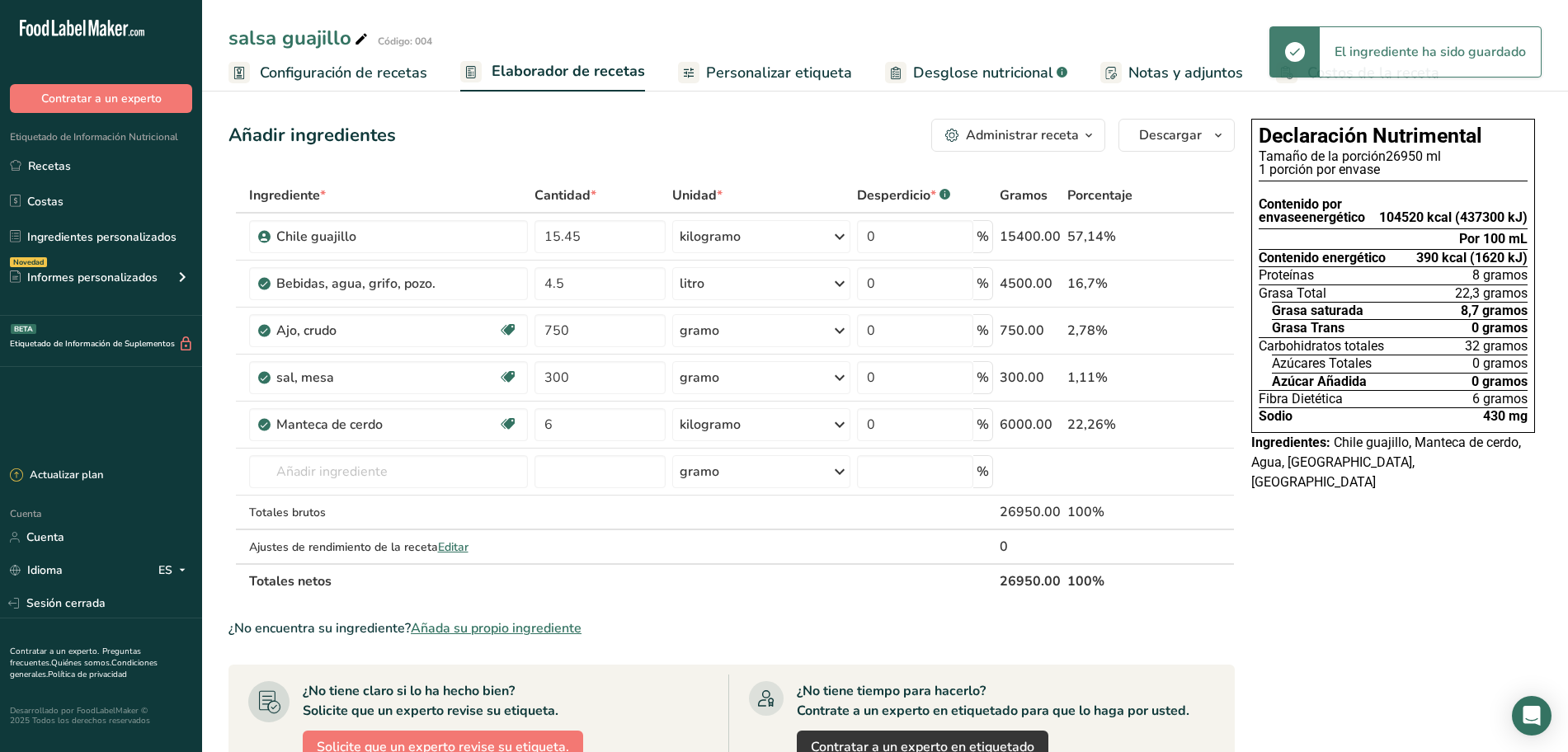
click at [739, 76] on font "Personalizar etiqueta" at bounding box center [779, 72] width 146 height 19
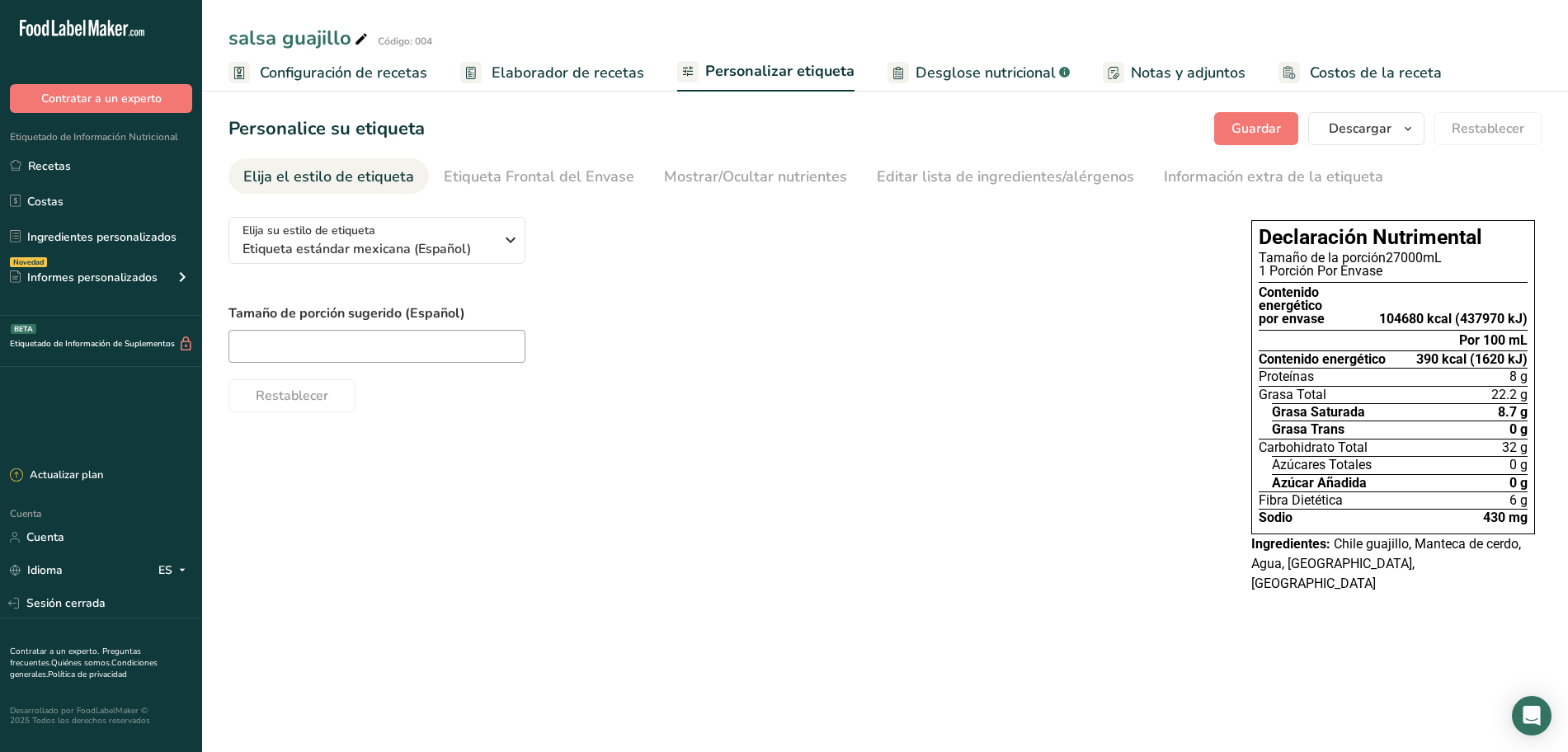
click at [588, 78] on font "Elaborador de recetas" at bounding box center [568, 72] width 152 height 19
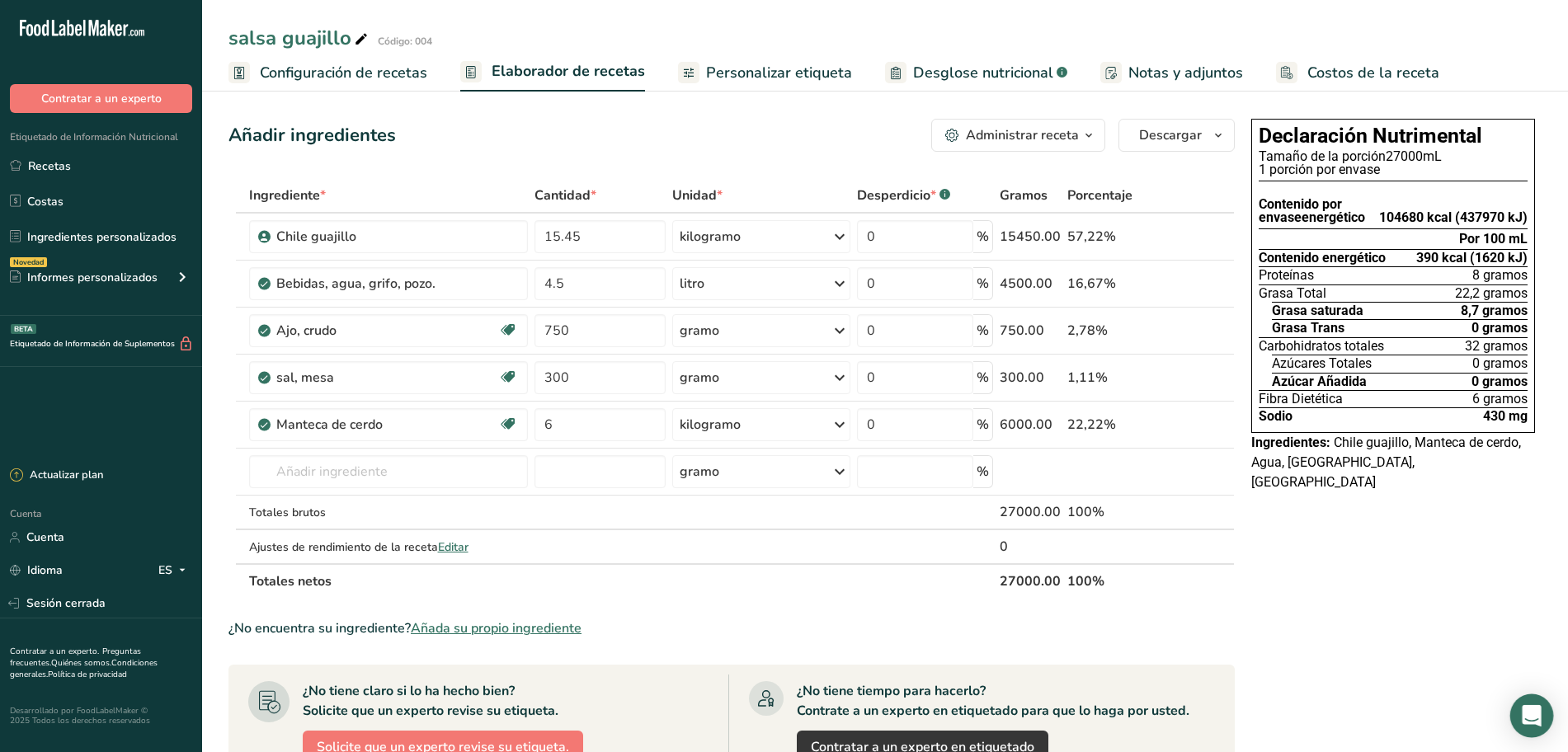
click at [1526, 711] on icon "Abrir Intercom Messenger" at bounding box center [1531, 716] width 19 height 21
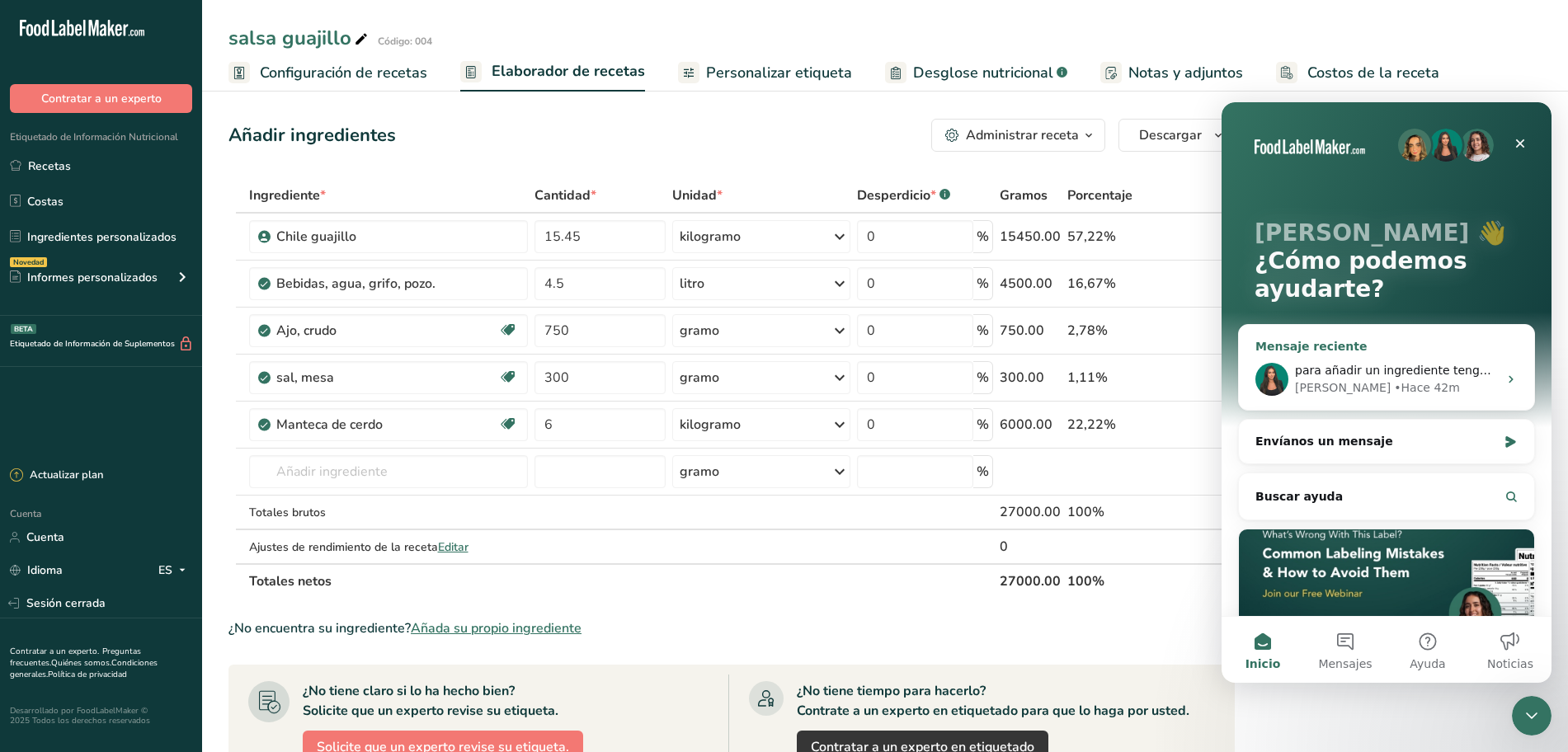
click at [1393, 379] on div "• Hace 42m" at bounding box center [1426, 388] width 66 height 18
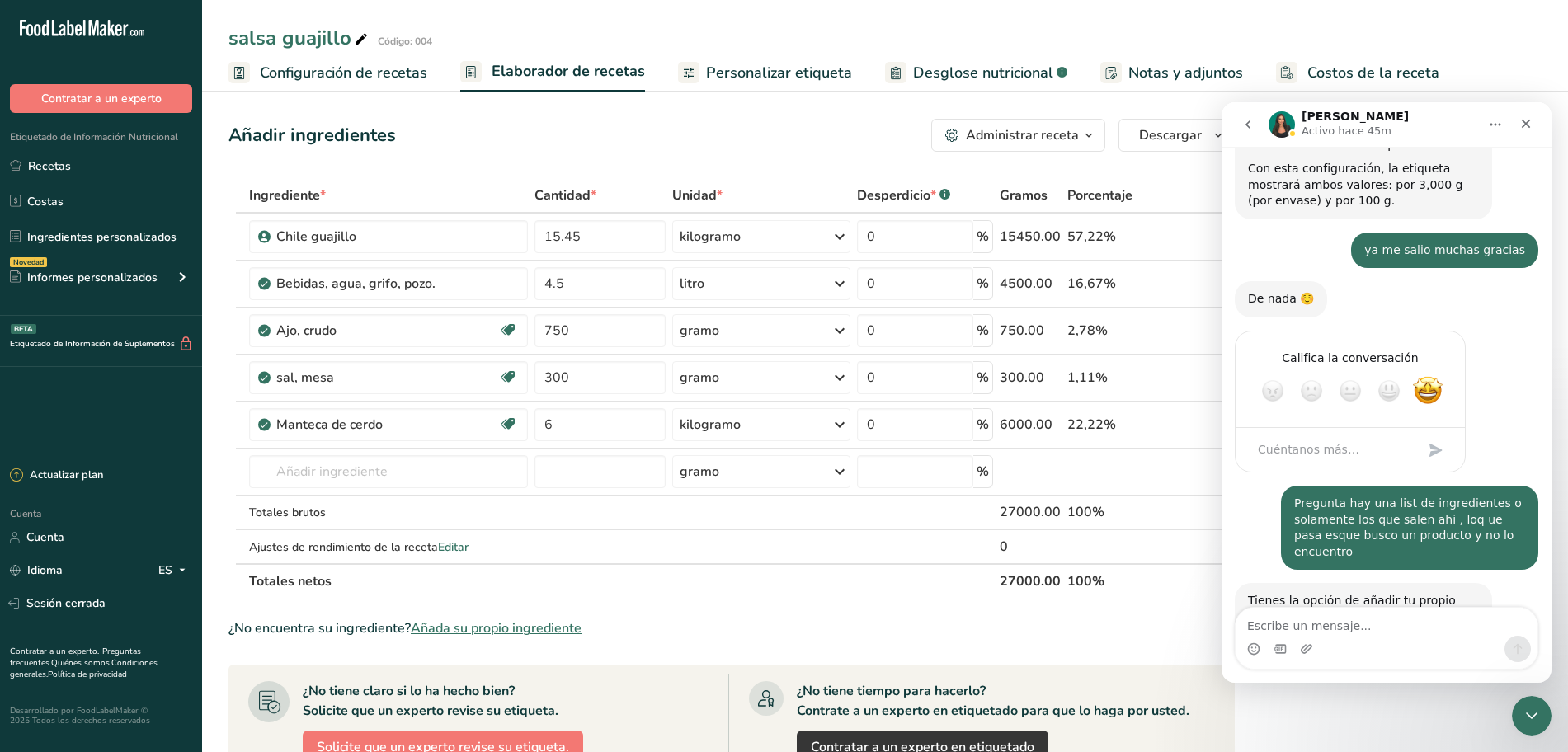
scroll to position [2315, 0]
click at [1361, 631] on textarea "Escribe un mensaje..." at bounding box center [1386, 622] width 301 height 28
type textarea "disculpa tengo otra duda"
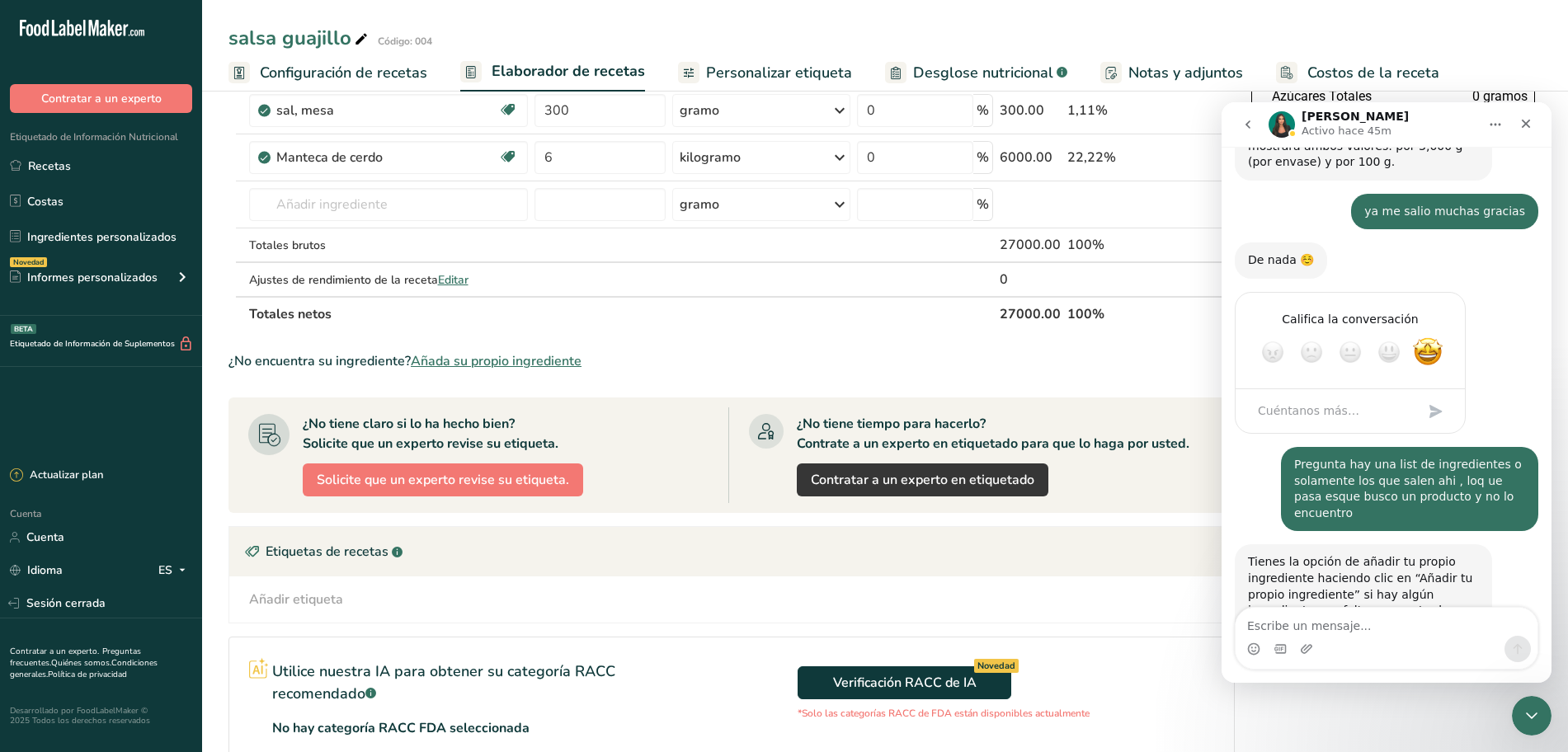
scroll to position [309, 0]
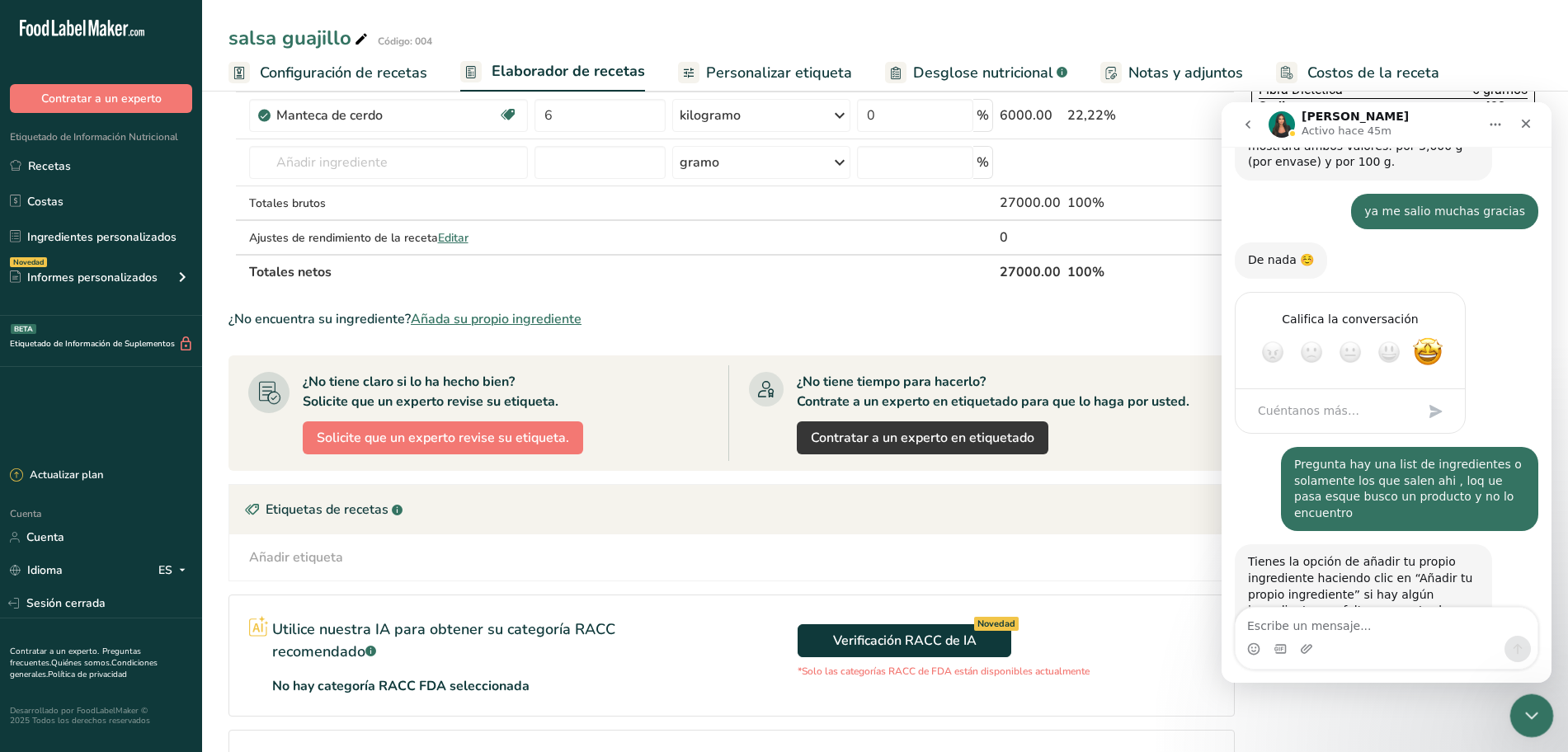
drag, startPoint x: 1521, startPoint y: 711, endPoint x: 2773, endPoint y: 1273, distance: 1372.4
click at [1520, 710] on icon "Cerrar Intercom Messenger" at bounding box center [1529, 713] width 19 height 19
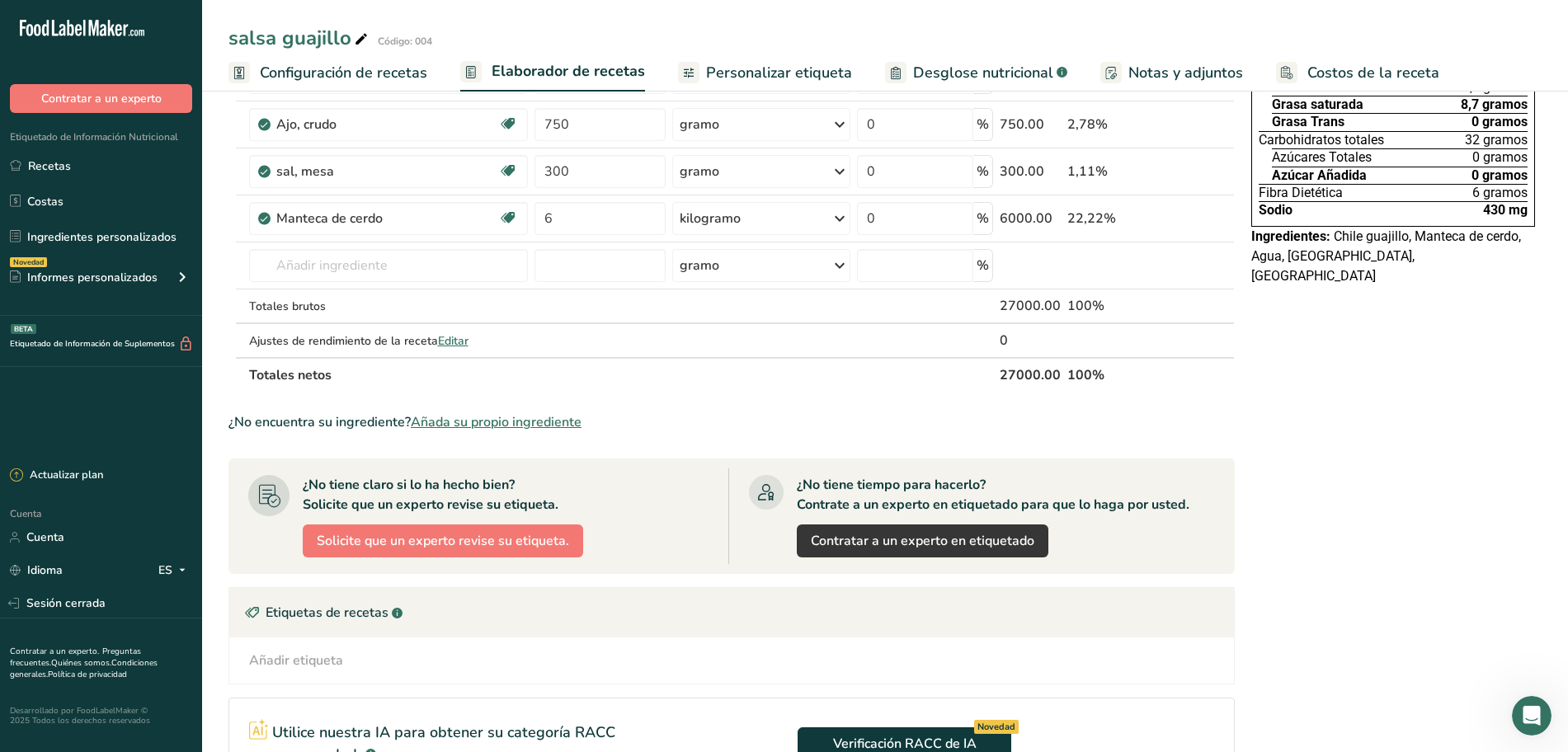
scroll to position [509, 0]
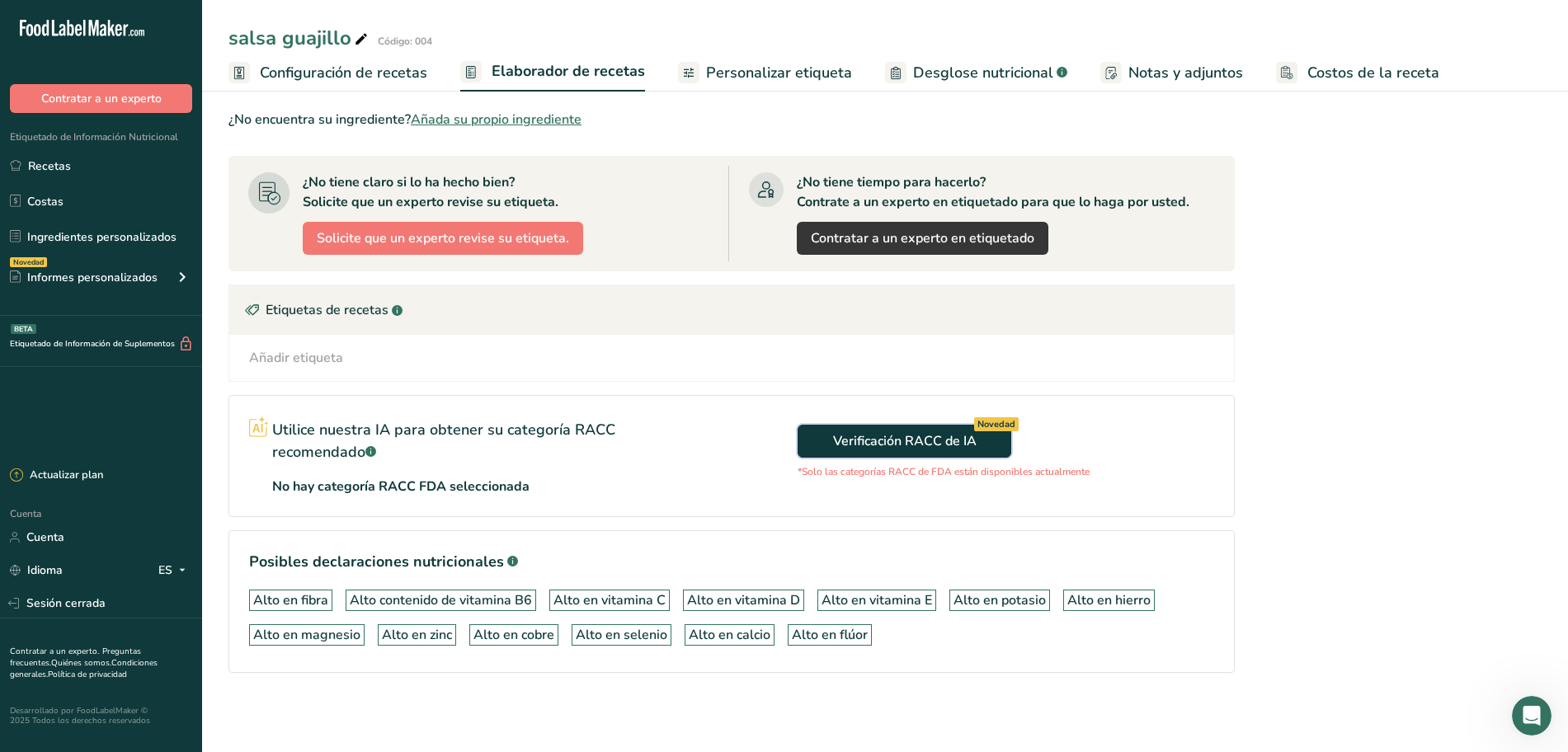
click at [850, 450] on font "Verificación RACC de IA" at bounding box center [904, 441] width 144 height 19
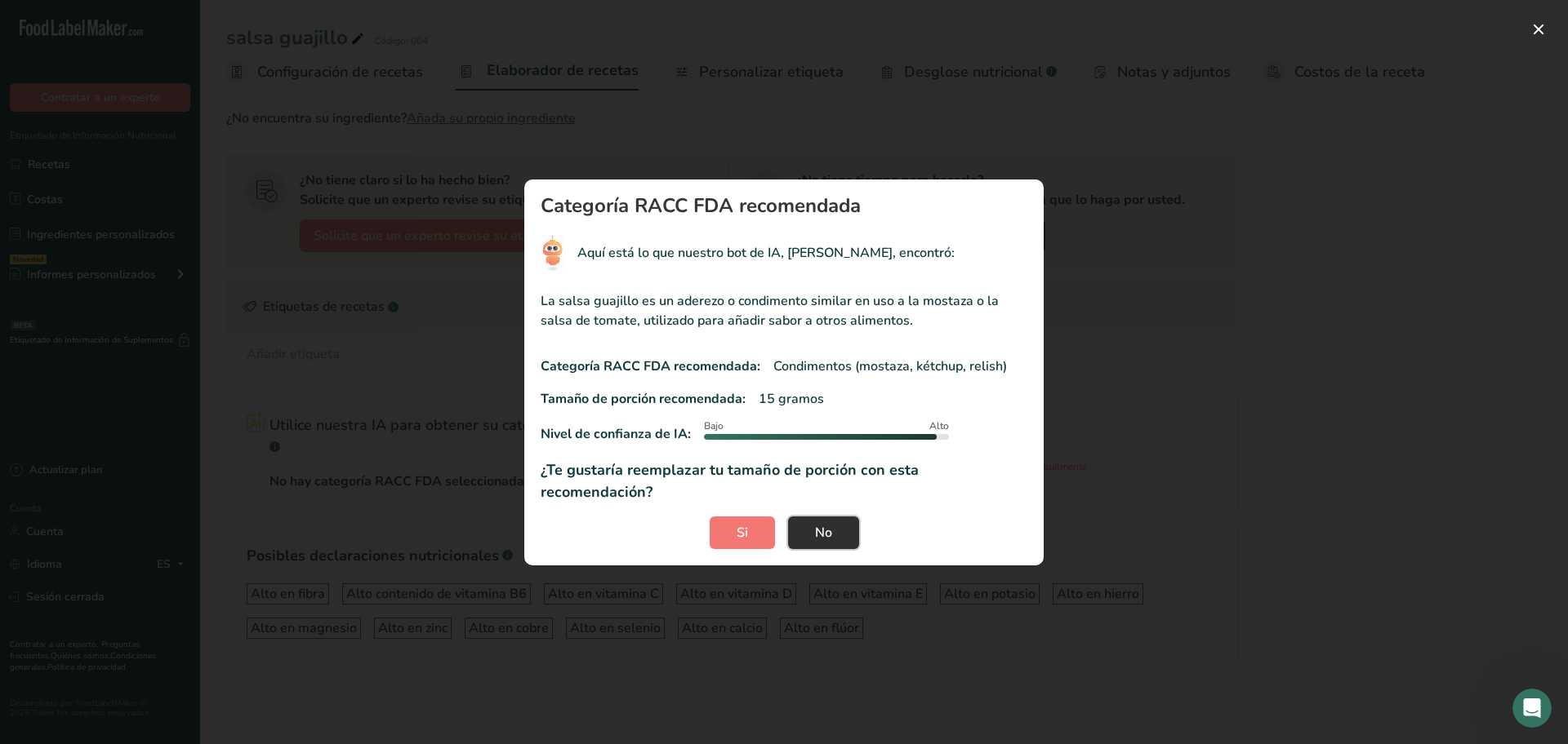
click at [833, 516] on button "No" at bounding box center [823, 532] width 71 height 32
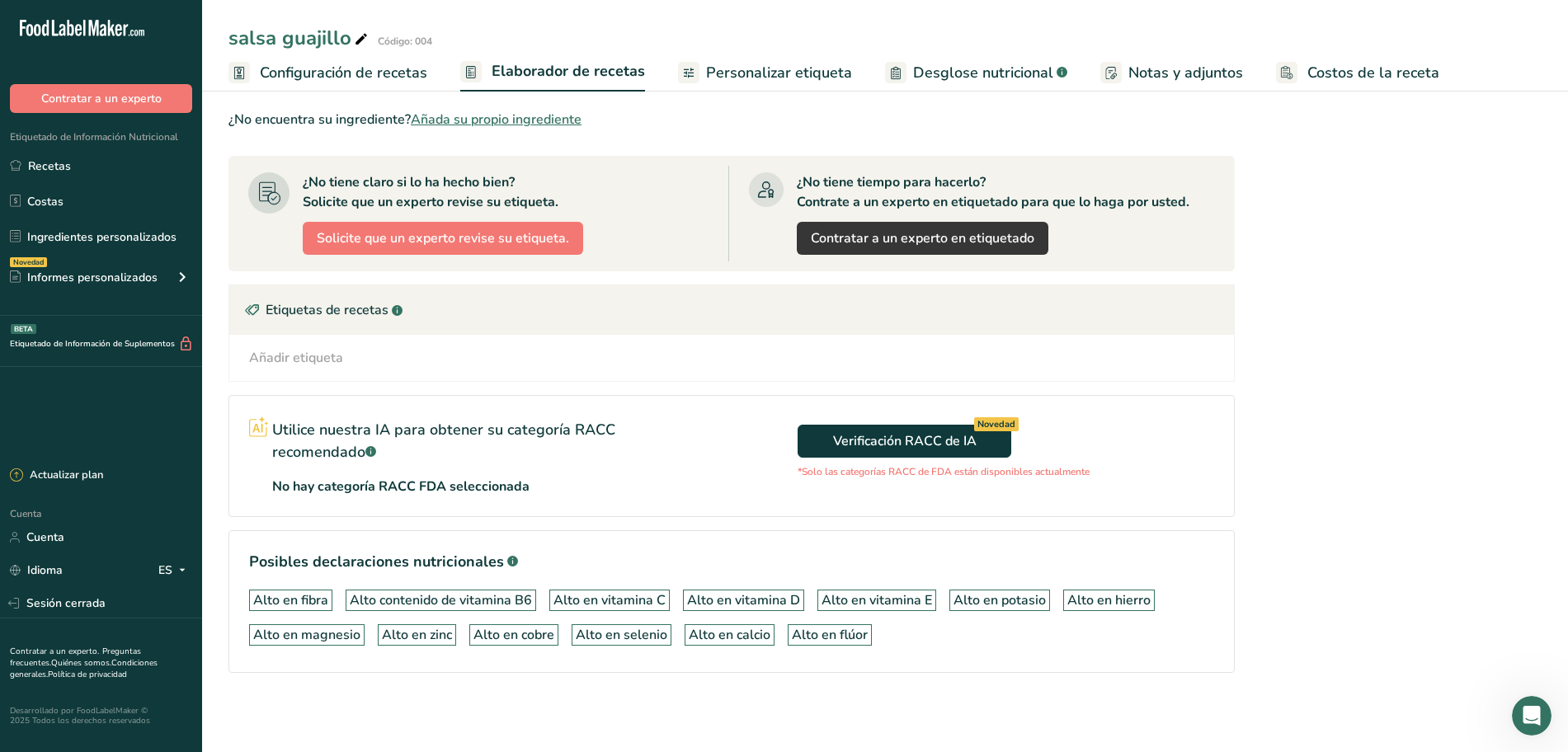
scroll to position [0, 0]
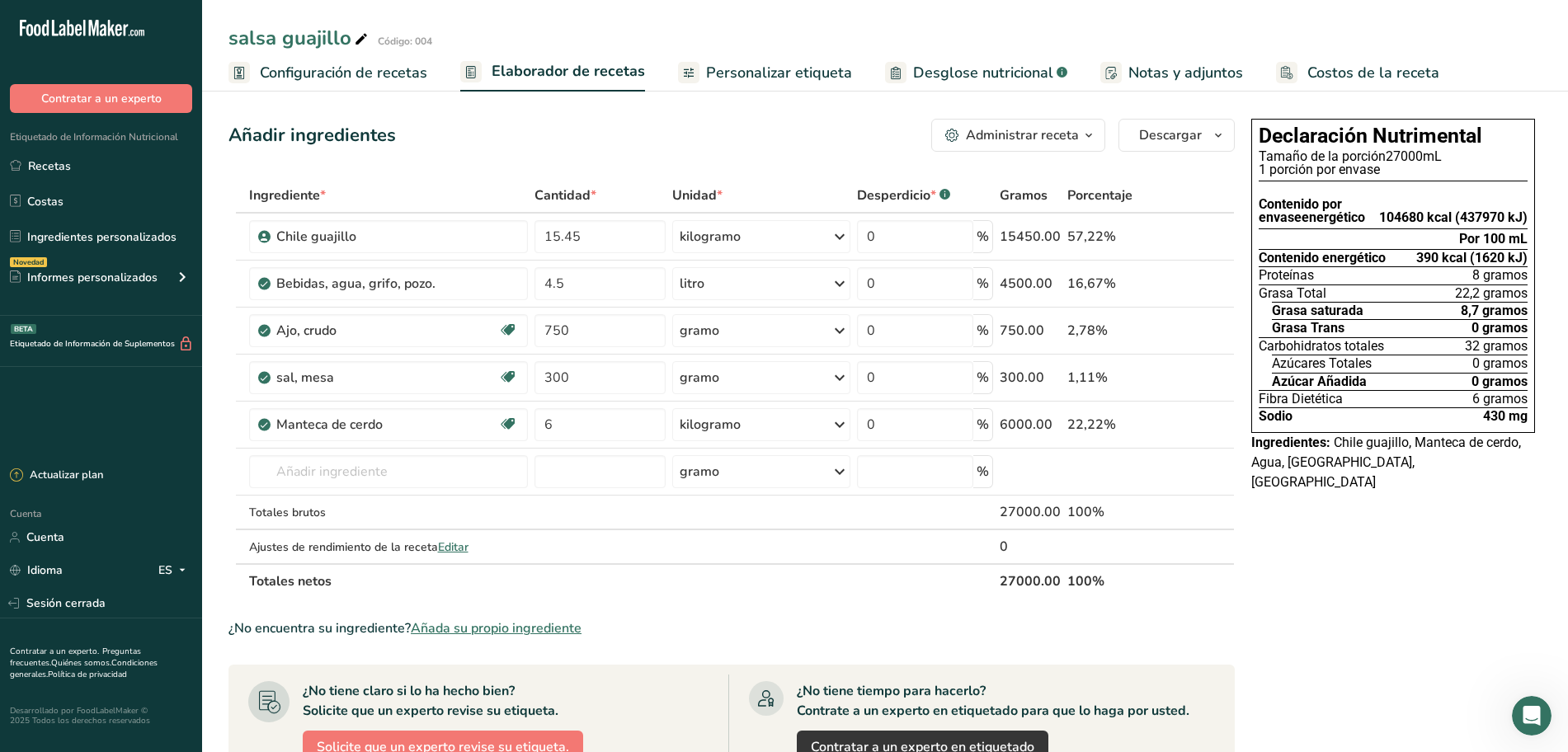
click at [366, 69] on font "Configuración de recetas" at bounding box center [344, 72] width 167 height 19
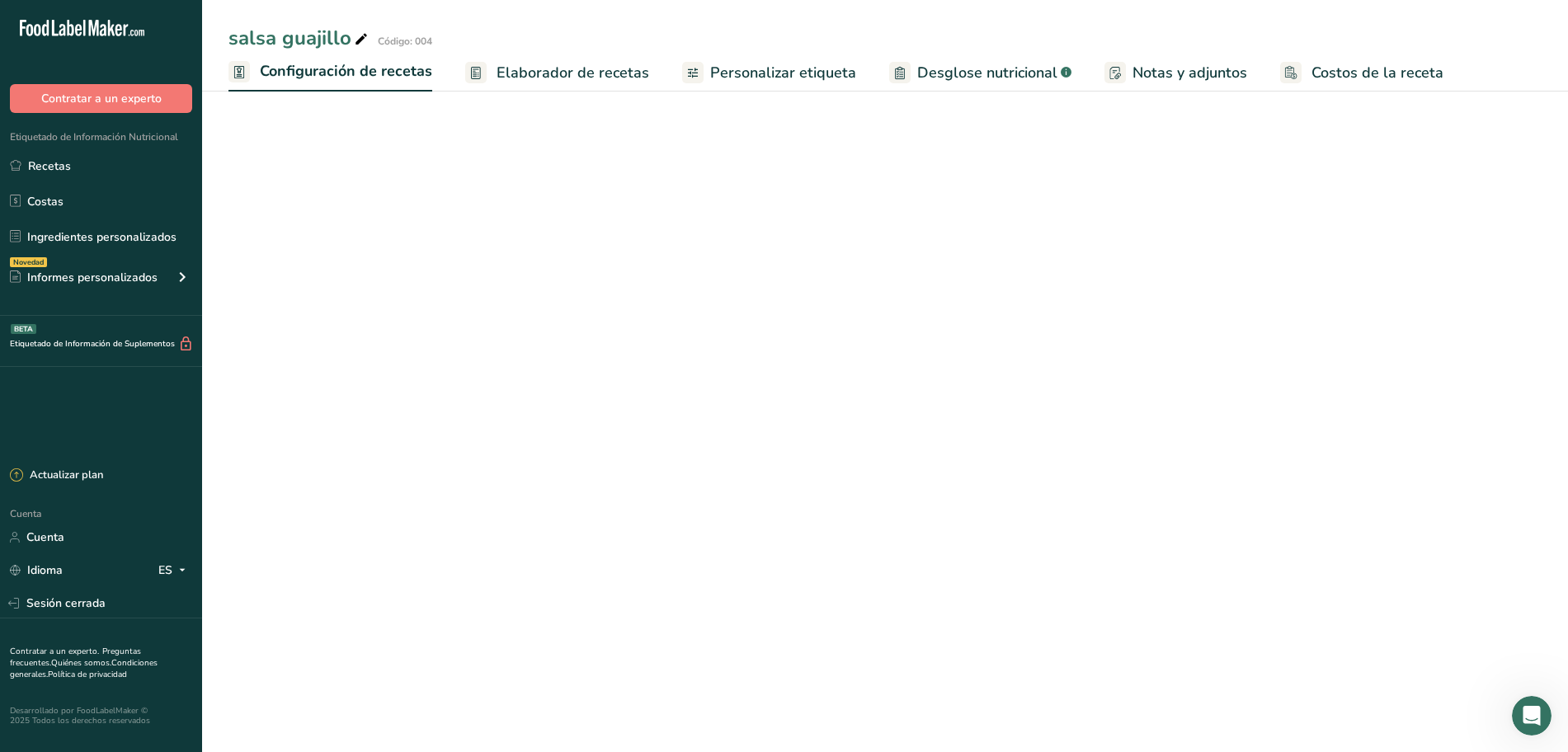
select select "22"
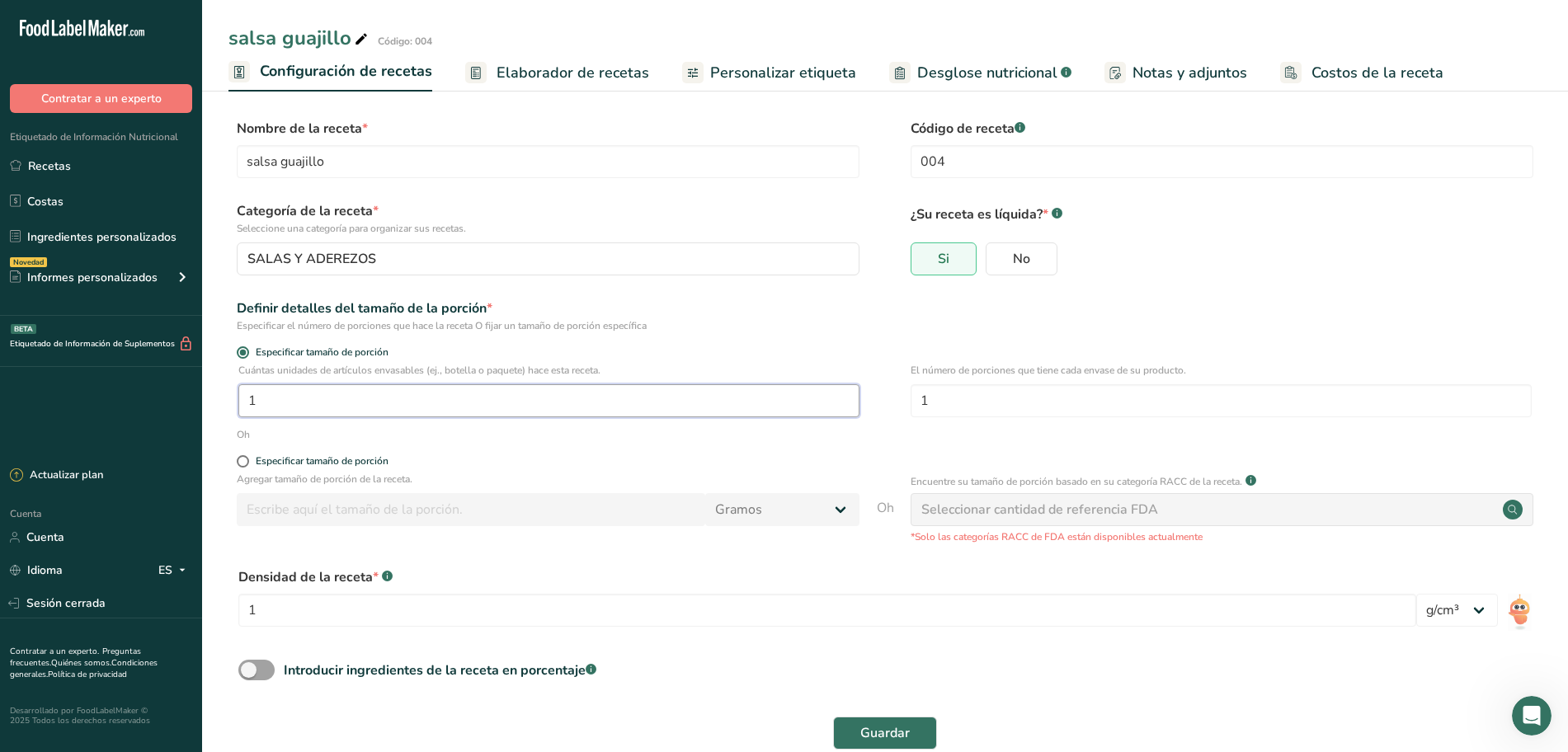
click at [697, 395] on input "1" at bounding box center [548, 400] width 621 height 33
type input "9"
click at [866, 724] on span "Guardar" at bounding box center [885, 733] width 49 height 19
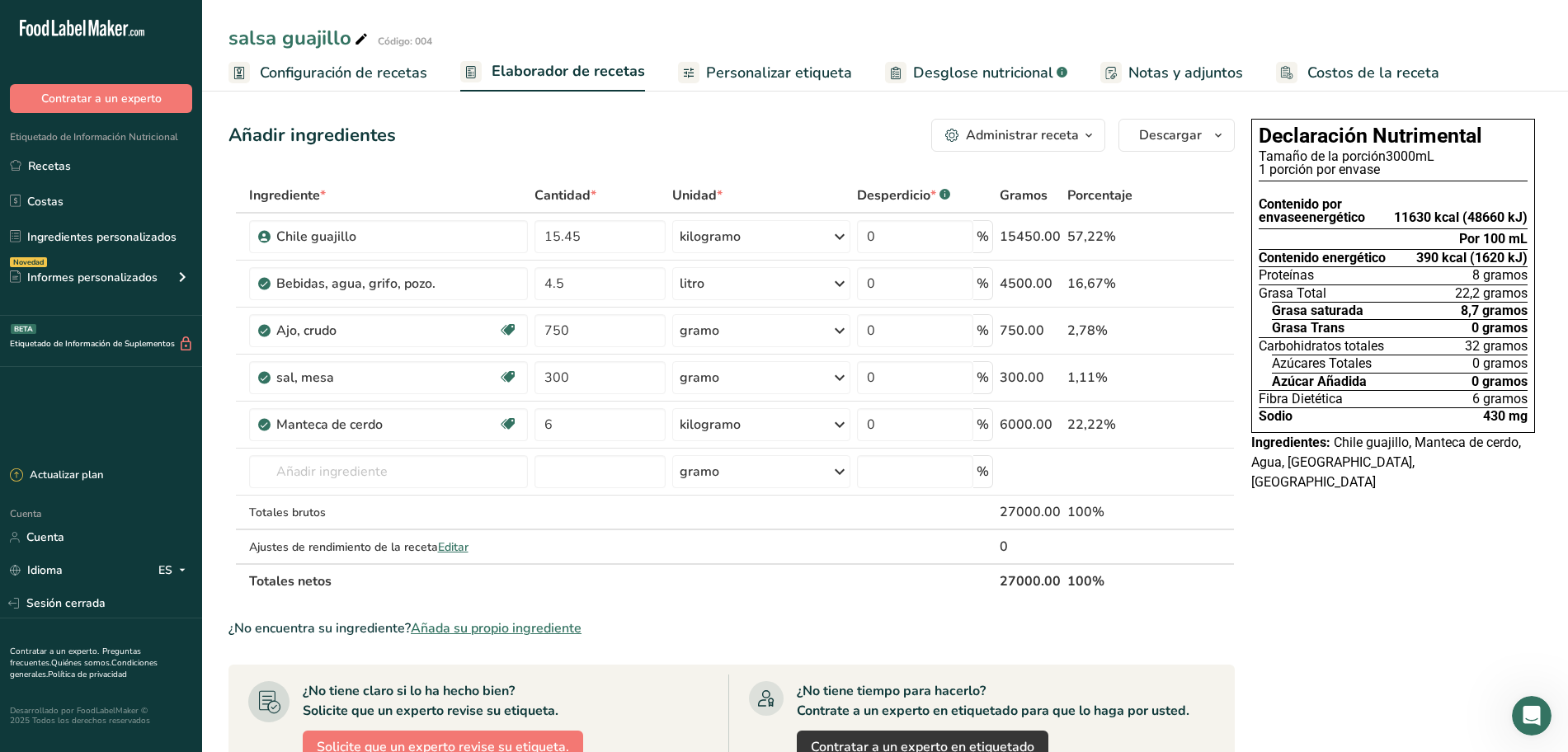
click at [397, 74] on font "Configuración de recetas" at bounding box center [344, 72] width 167 height 19
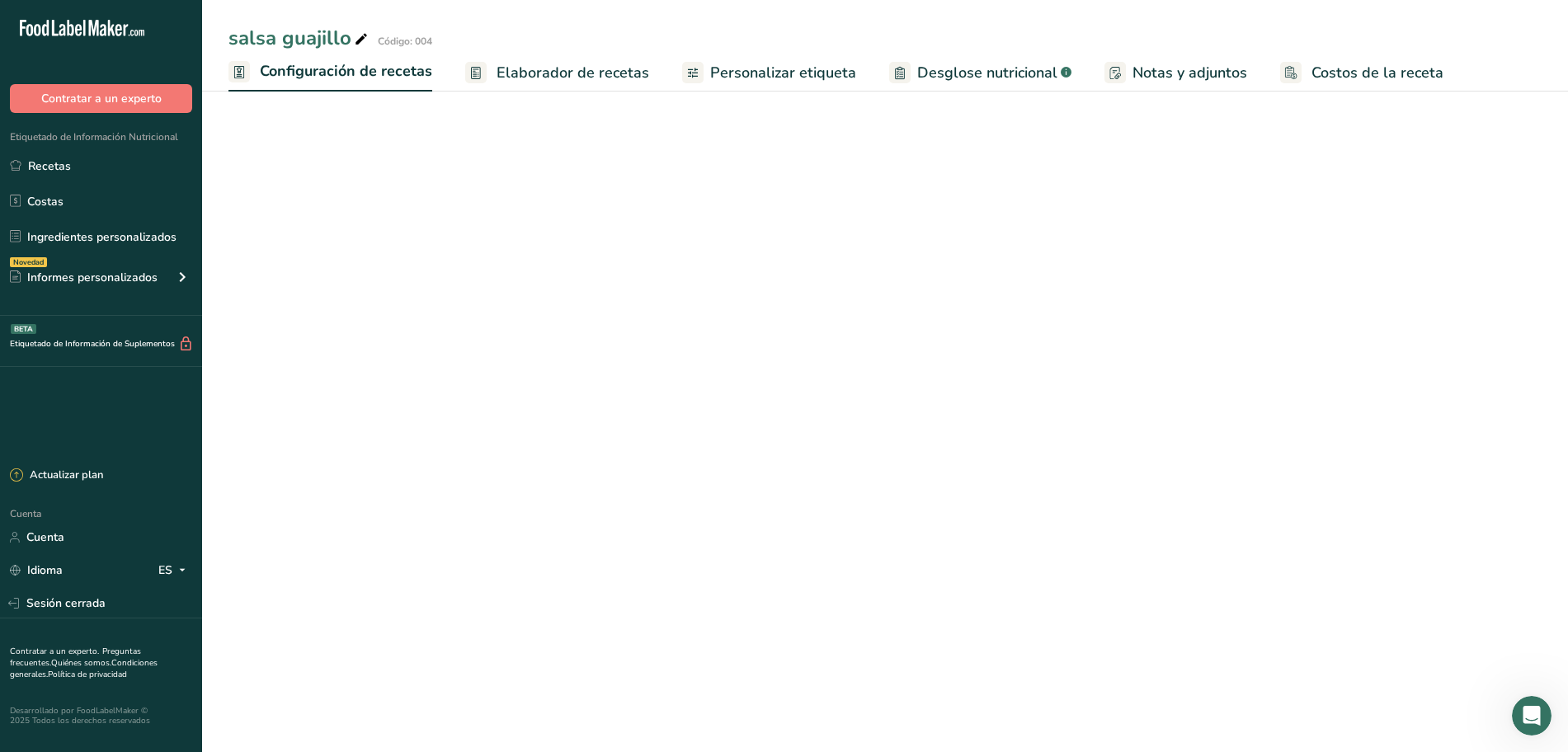
select select "22"
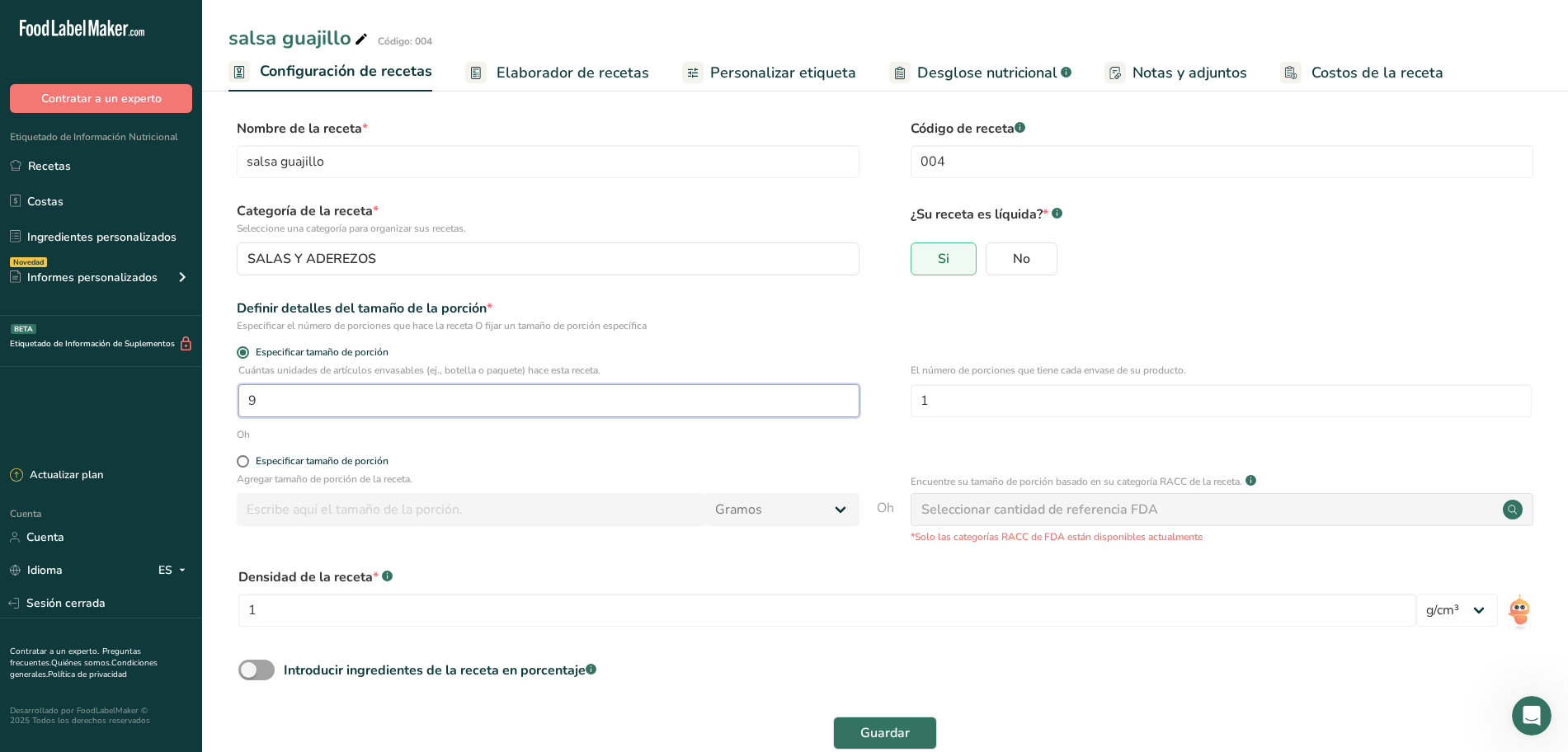
click at [516, 398] on input "9" at bounding box center [548, 400] width 621 height 33
type input "1"
click at [965, 402] on input "1" at bounding box center [1221, 400] width 621 height 33
type input "9"
click at [892, 731] on font "Guardar" at bounding box center [885, 733] width 49 height 19
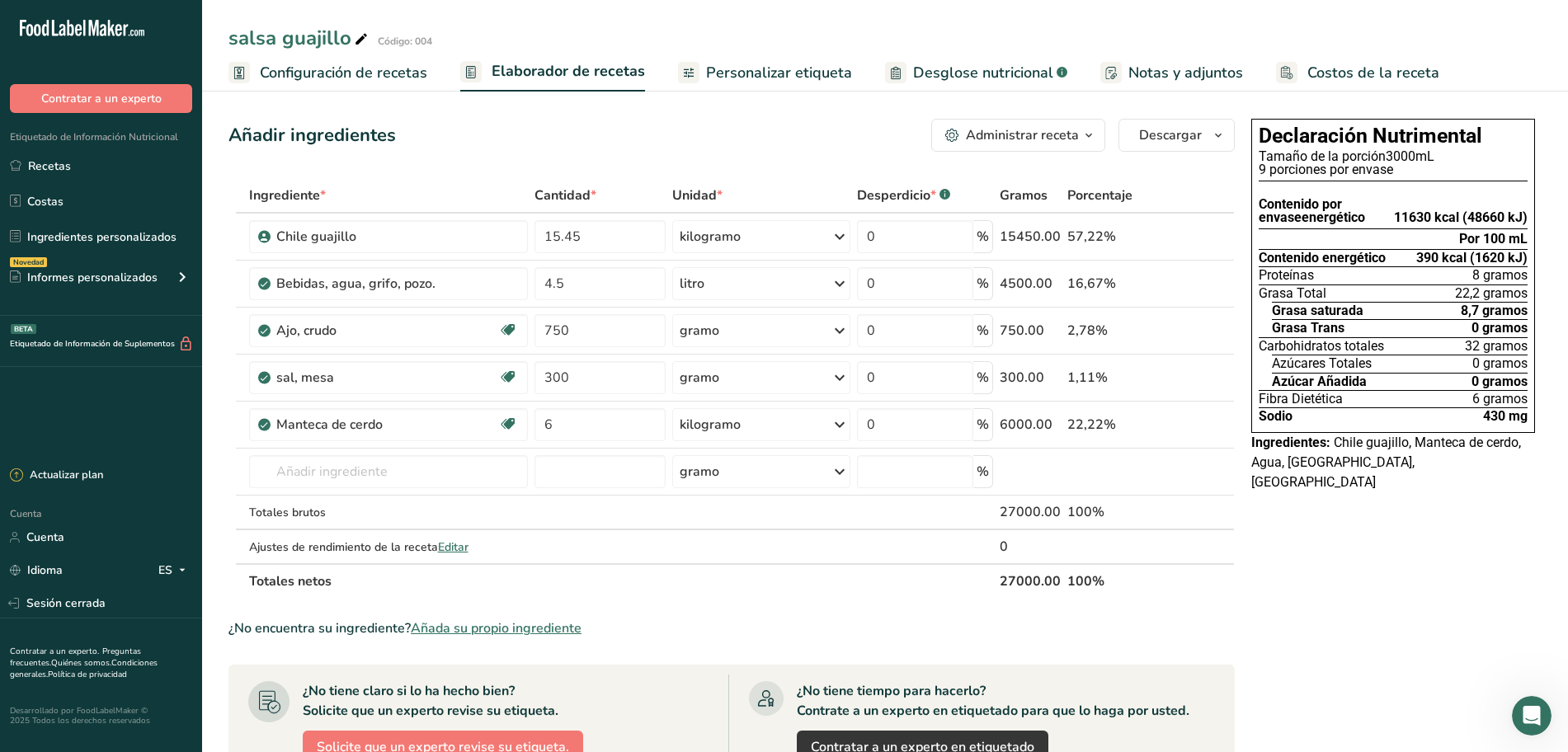
click at [315, 78] on font "Configuración de recetas" at bounding box center [344, 72] width 167 height 19
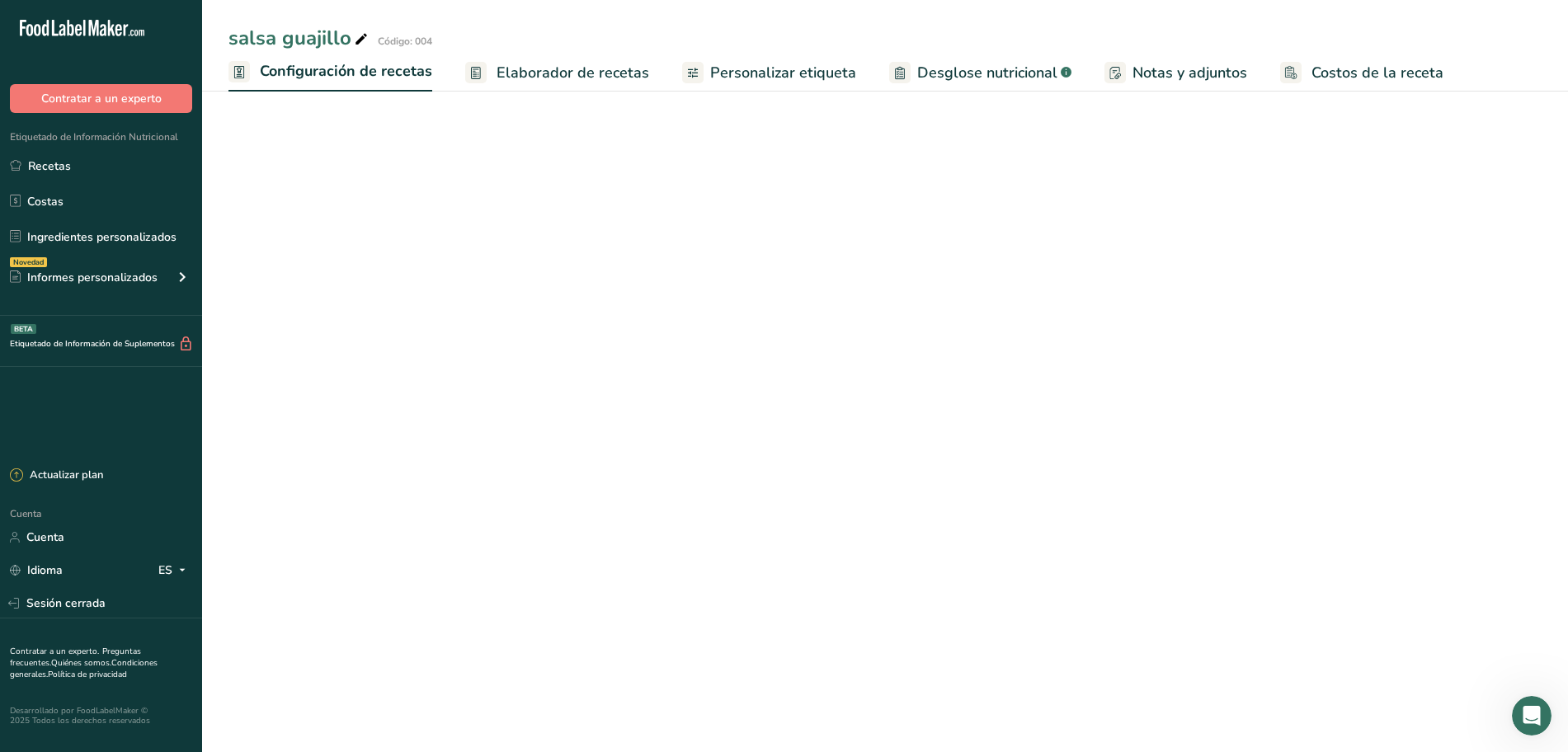
select select "22"
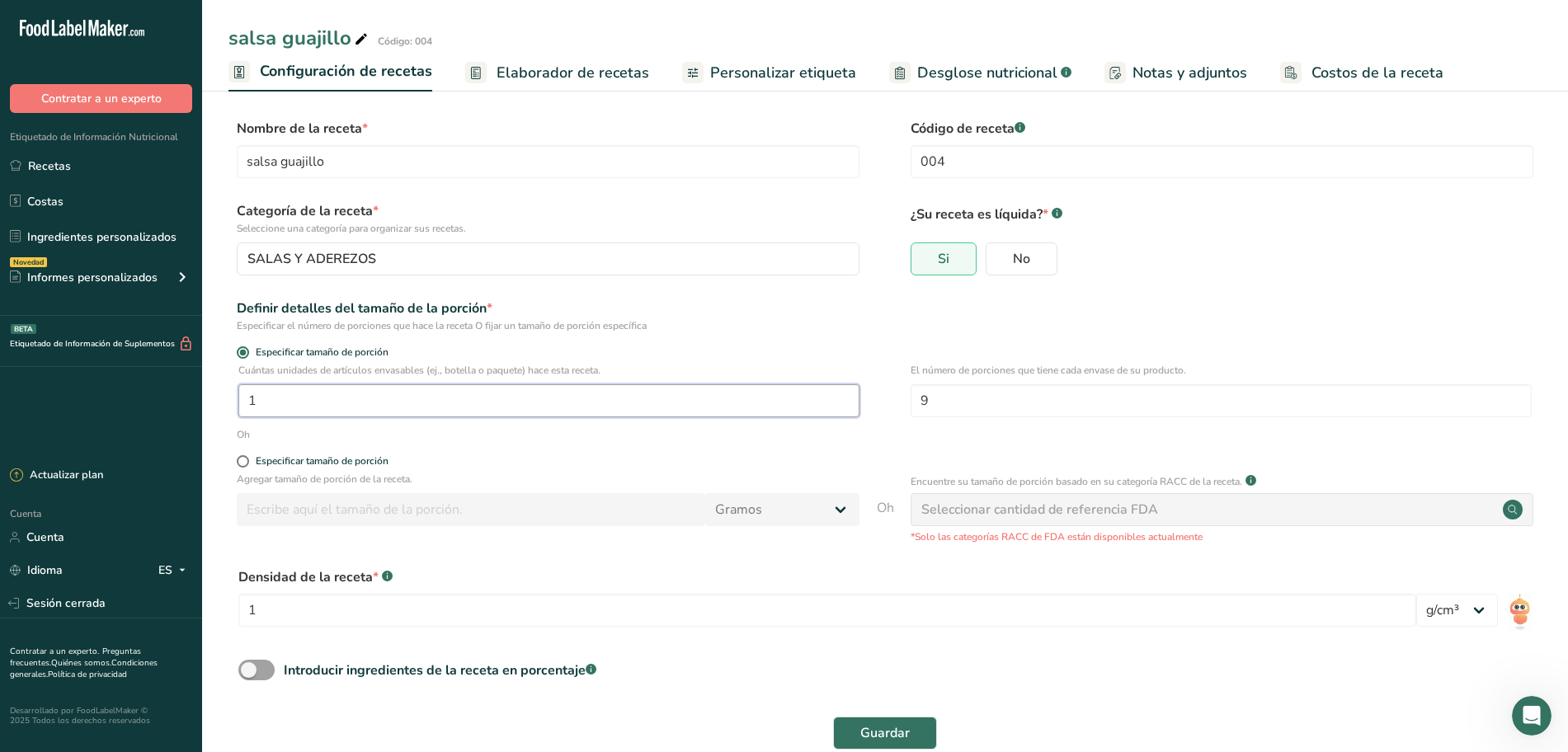
click at [405, 386] on input "1" at bounding box center [548, 400] width 621 height 33
type input "9"
click at [970, 399] on input "9" at bounding box center [1221, 400] width 621 height 33
type input "1"
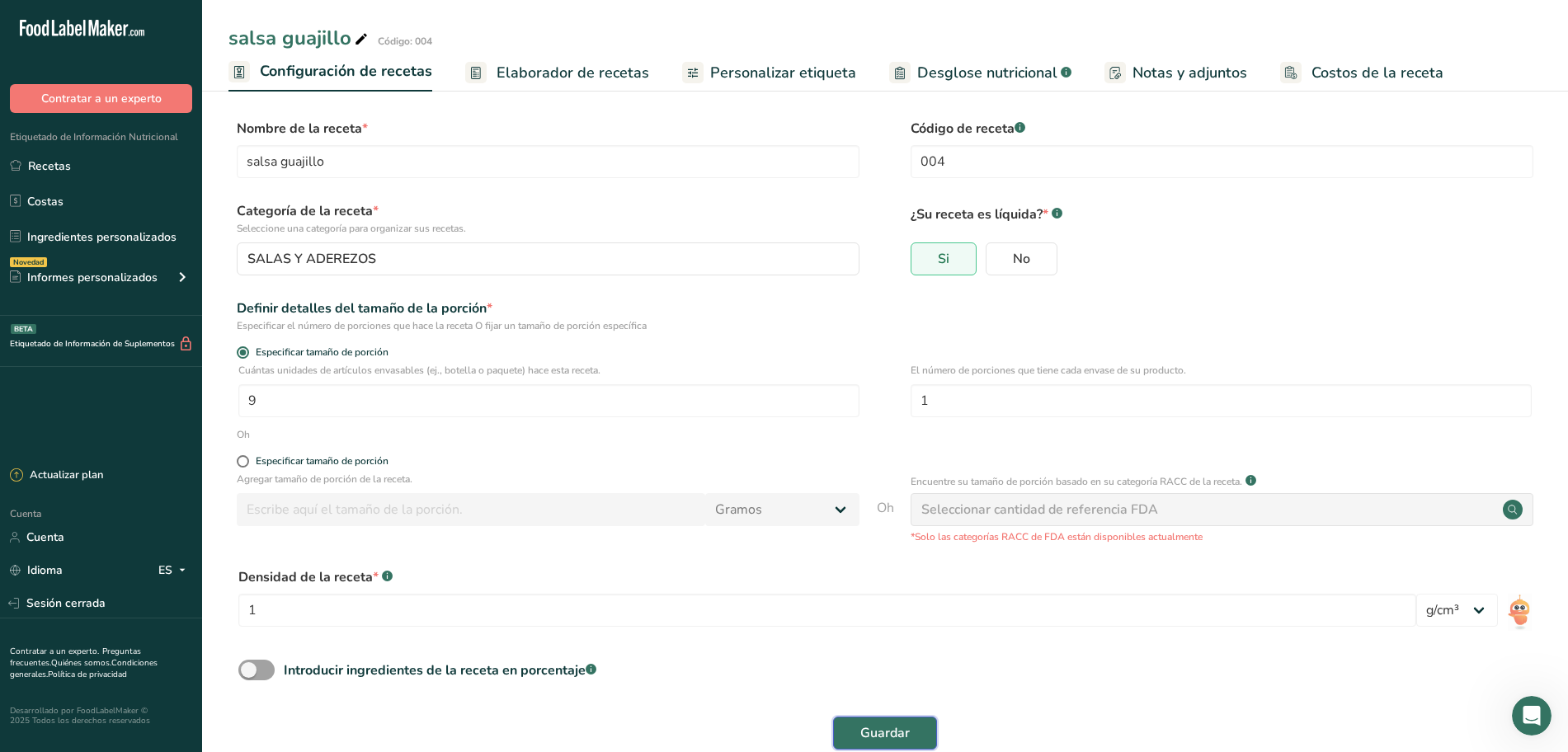
click at [887, 726] on font "Guardar" at bounding box center [885, 733] width 49 height 19
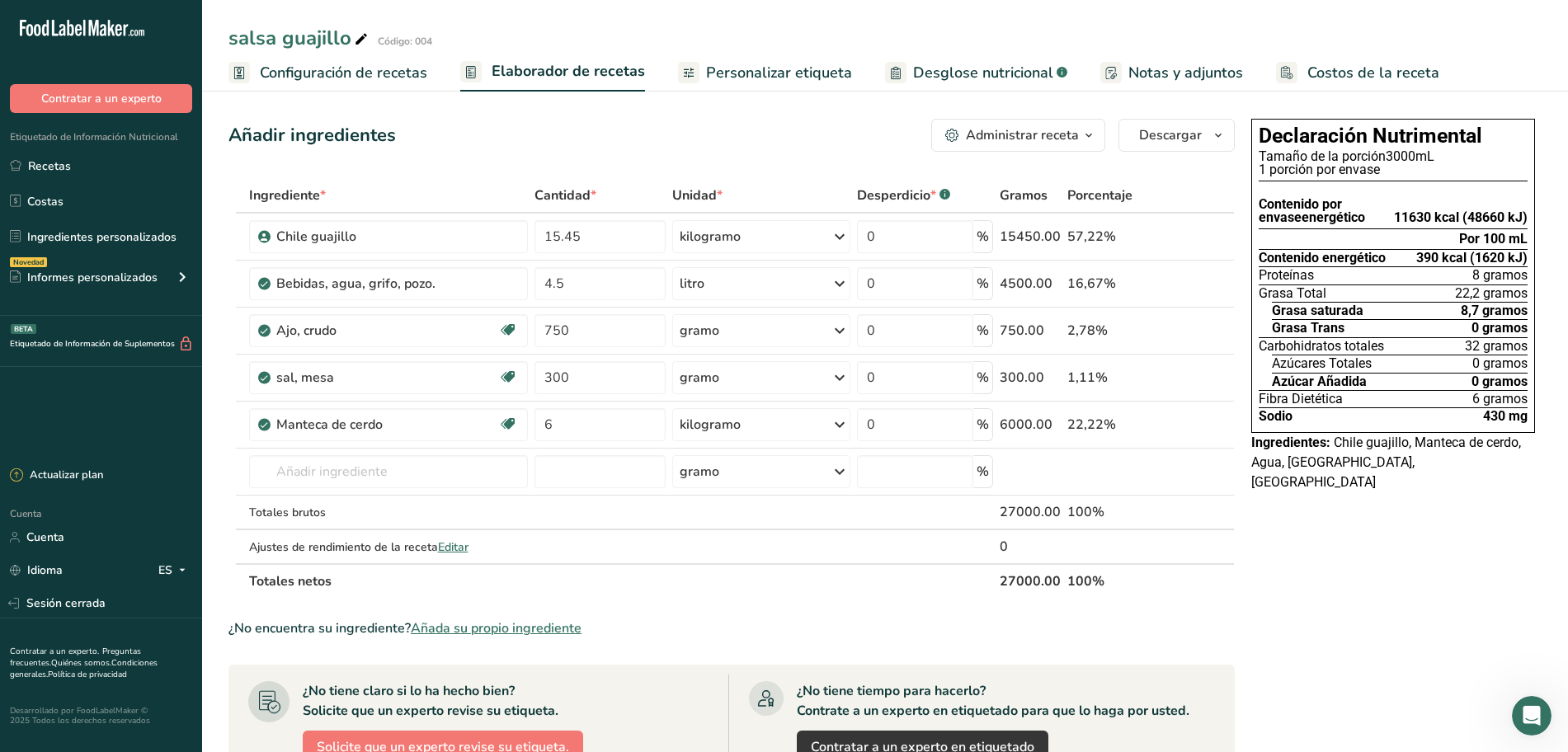
click at [725, 72] on font "Personalizar etiqueta" at bounding box center [779, 72] width 146 height 19
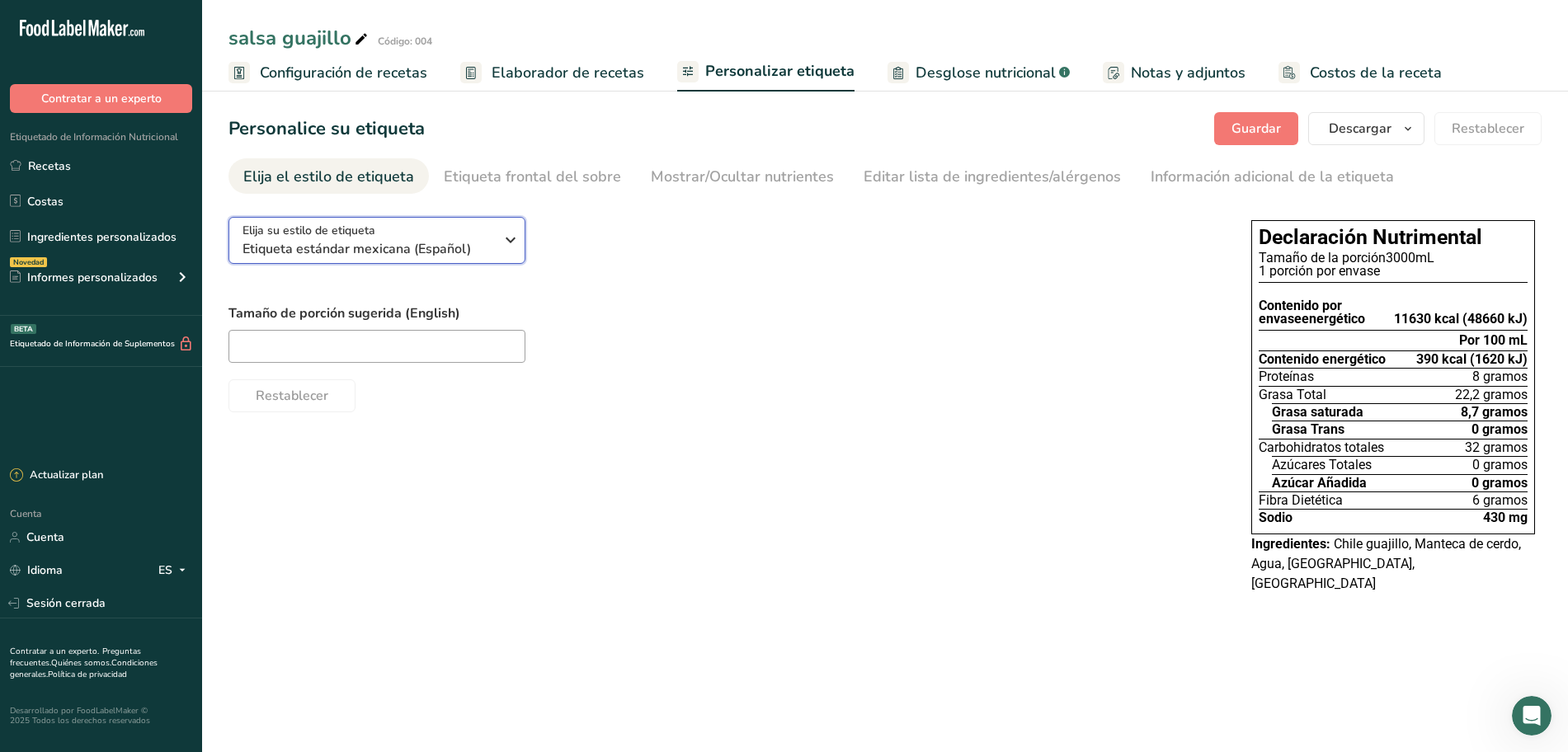
click at [507, 231] on icon "button" at bounding box center [510, 240] width 19 height 30
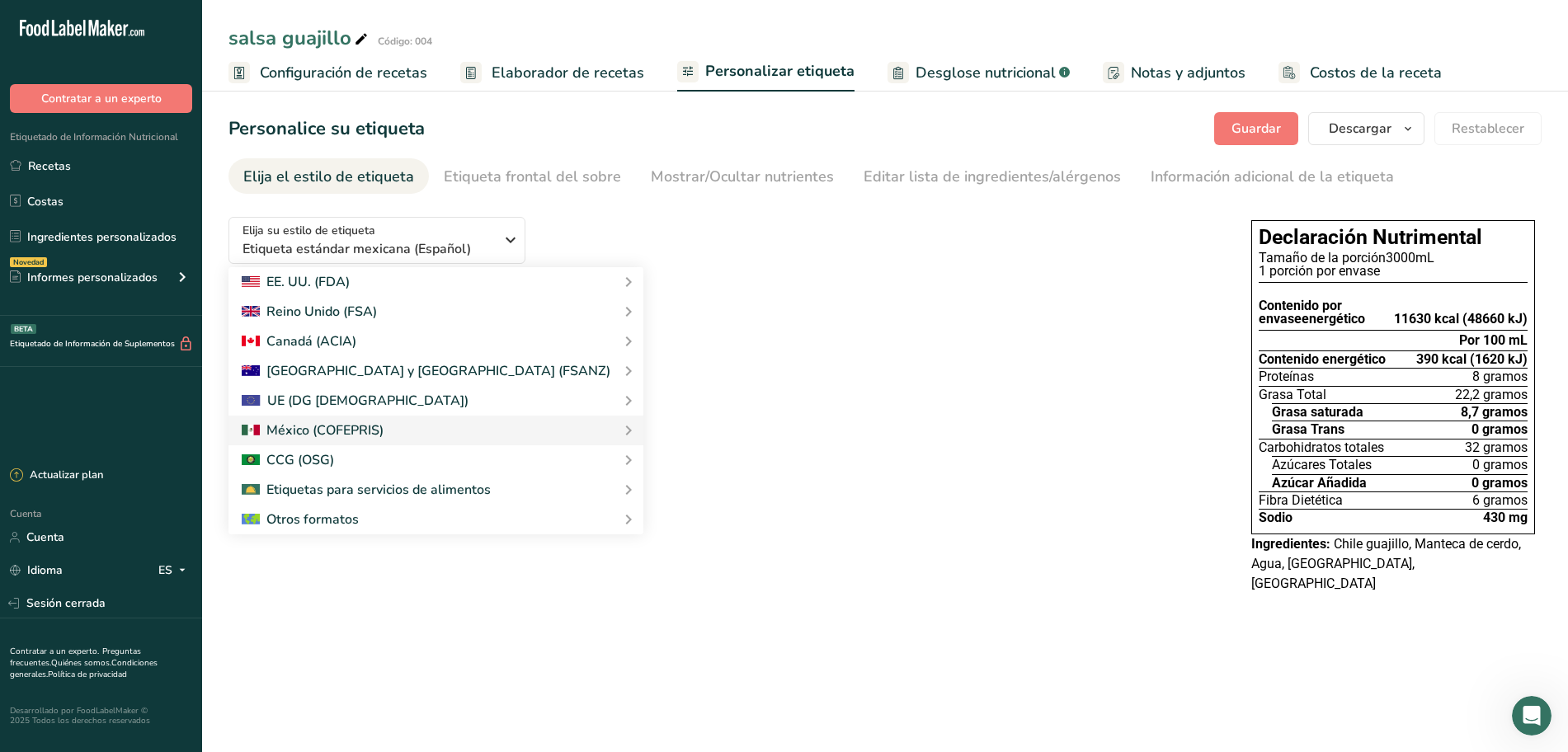
click at [606, 246] on div "Elija su estilo de etiqueta Etiqueta estándar mexicana (Español) EE. UU. (FDA) …" at bounding box center [723, 308] width 990 height 209
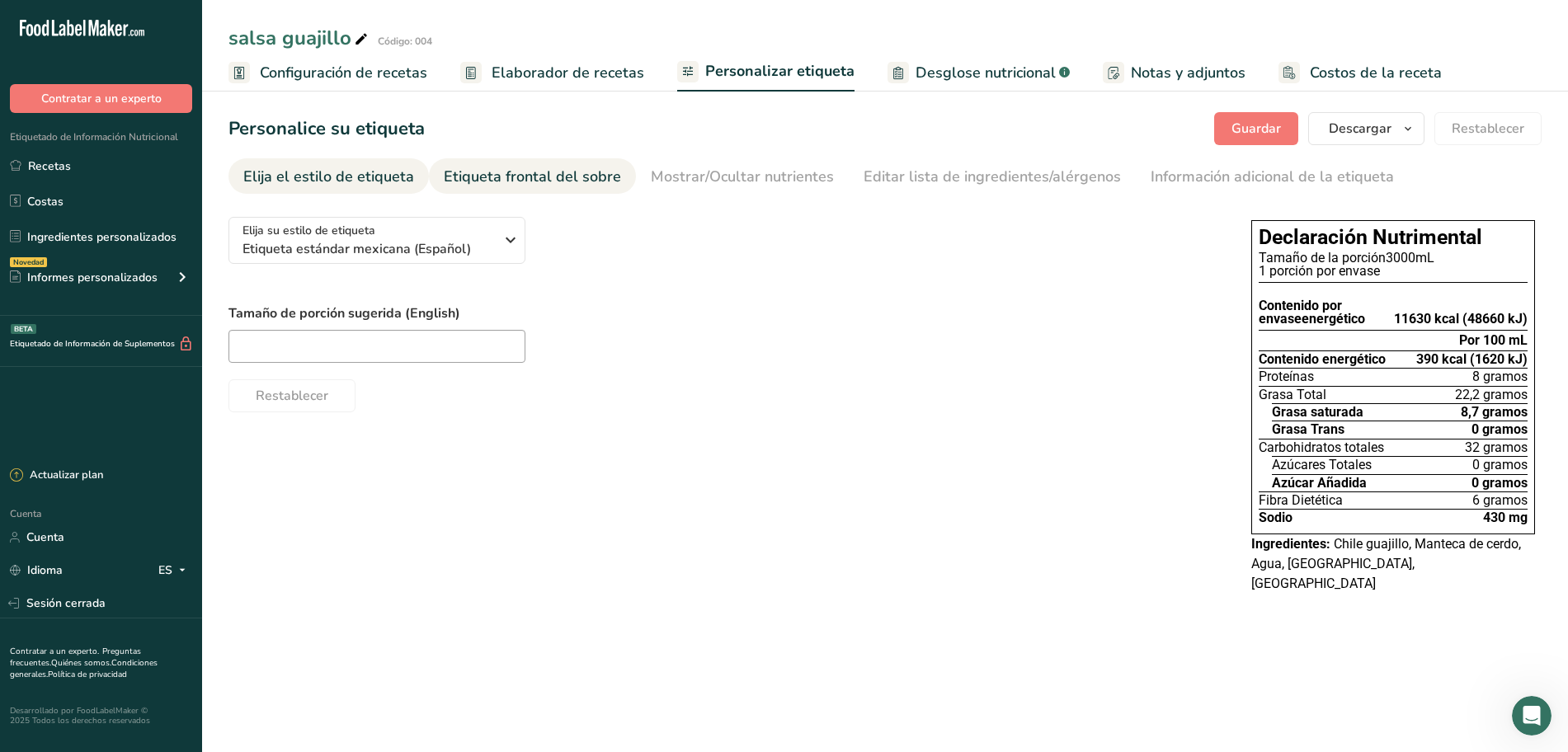
click at [541, 174] on font "Etiqueta frontal del sobre" at bounding box center [531, 176] width 177 height 19
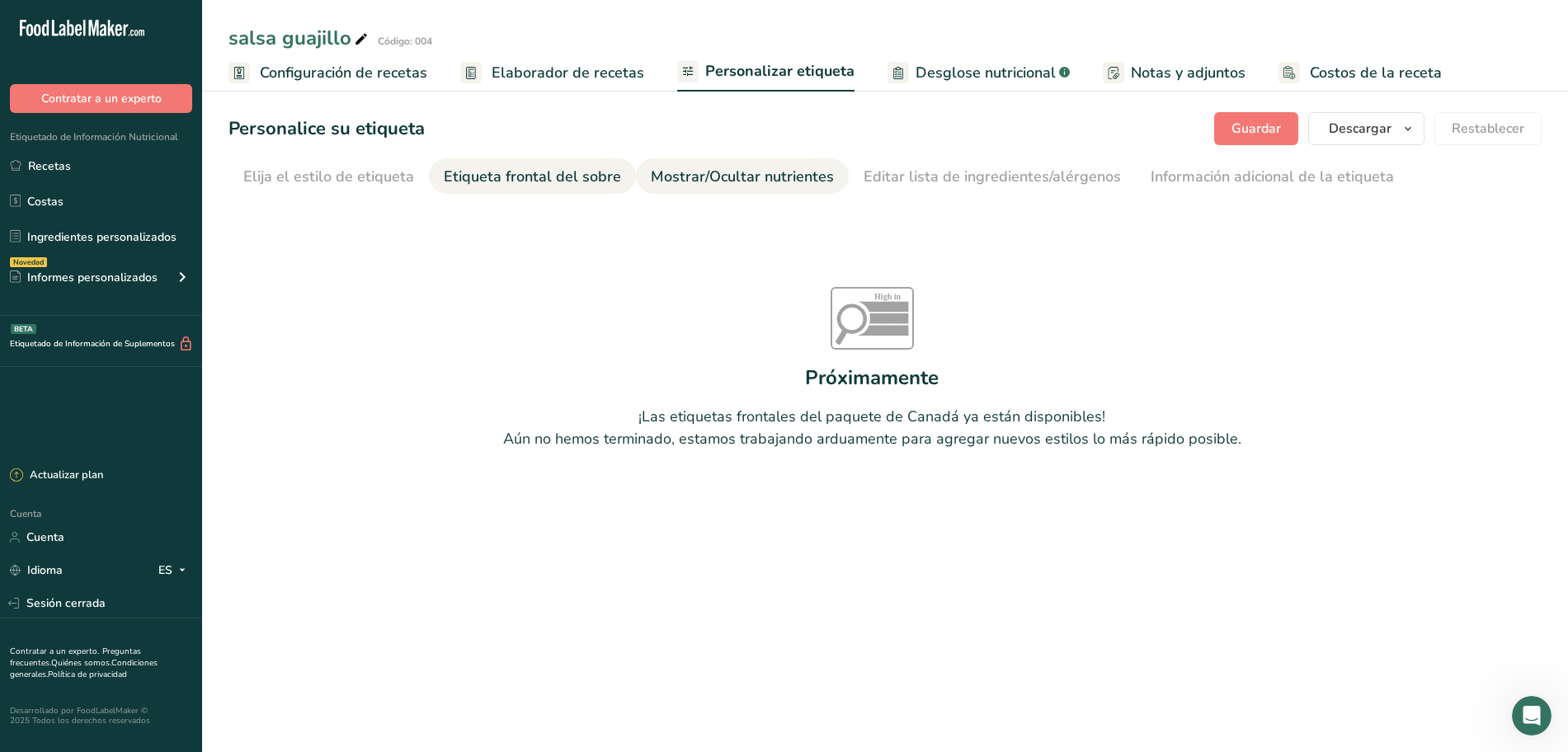
click at [687, 179] on font "Mostrar/Ocultar nutrientes" at bounding box center [742, 176] width 183 height 19
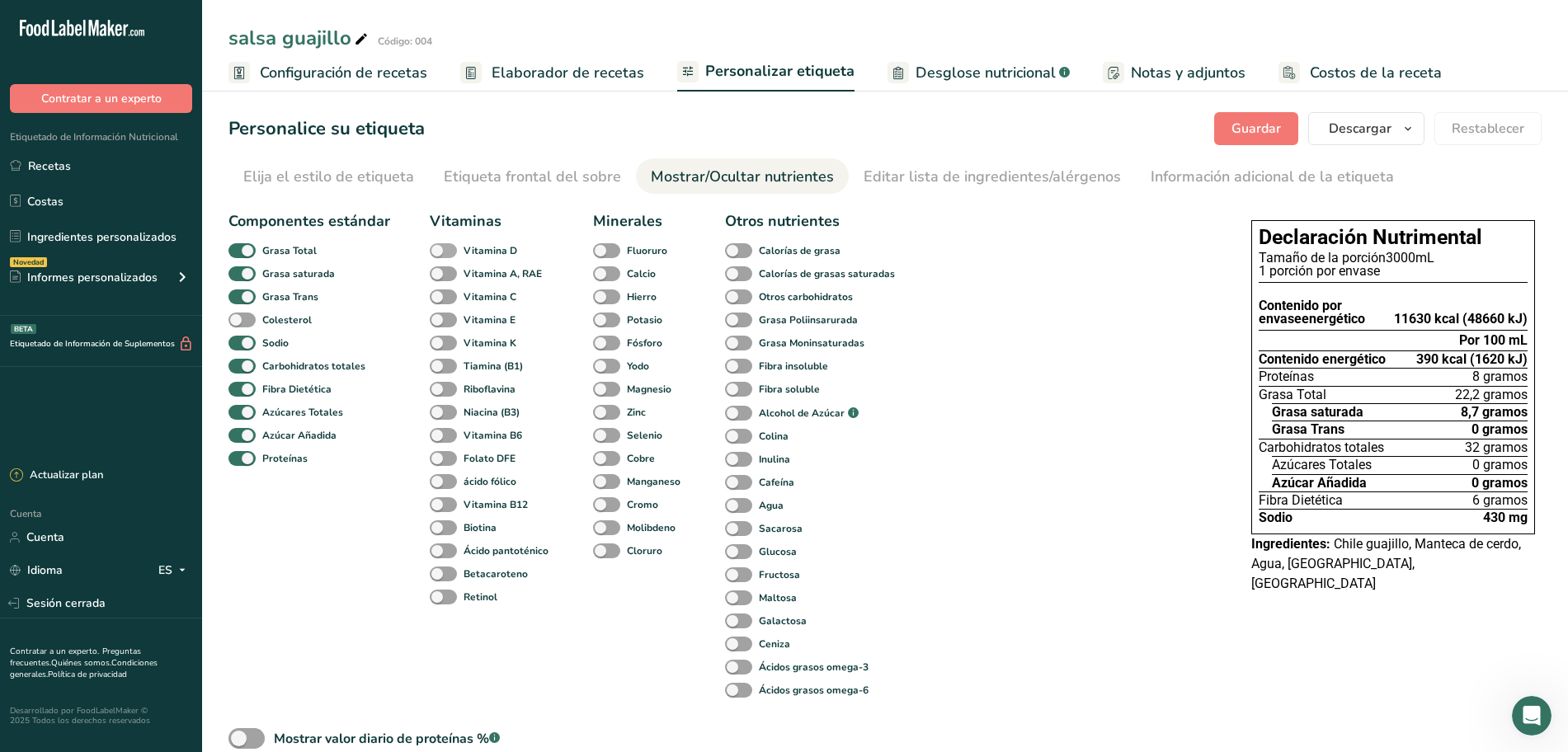
click at [440, 252] on span at bounding box center [443, 251] width 27 height 16
click at [440, 252] on input "Vitamina D" at bounding box center [435, 250] width 11 height 11
click at [440, 252] on span at bounding box center [443, 251] width 27 height 16
click at [440, 252] on input "Vitamina D" at bounding box center [435, 250] width 11 height 11
click at [439, 250] on span at bounding box center [443, 251] width 27 height 16
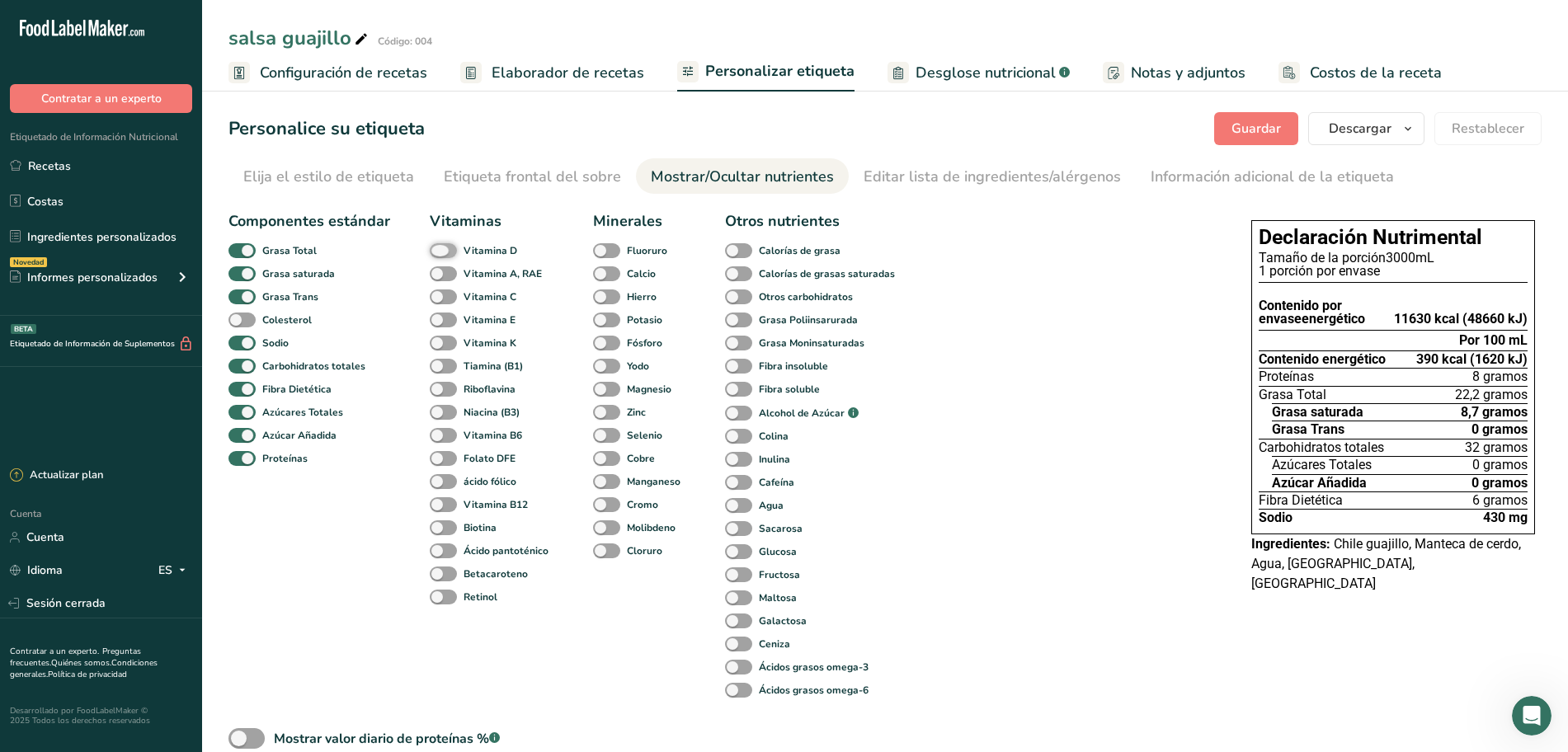
click at [439, 250] on input "Vitamina D" at bounding box center [435, 250] width 11 height 11
checkbox input "true"
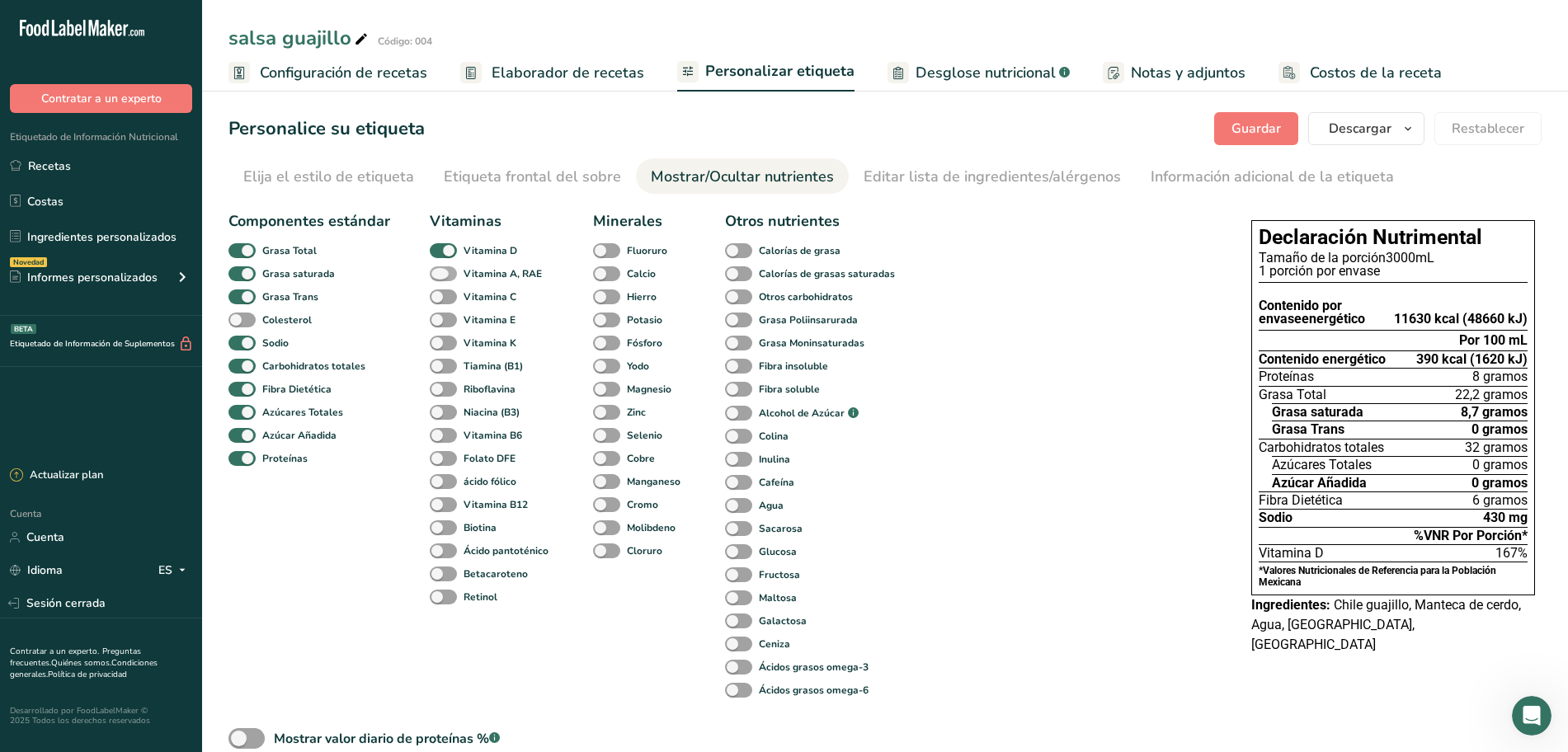
click at [436, 270] on span at bounding box center [443, 274] width 27 height 16
click at [436, 270] on input "Vitamina A, RAE" at bounding box center [435, 273] width 11 height 11
click at [436, 270] on span at bounding box center [443, 274] width 27 height 16
click at [436, 270] on input "Vitamina A, RAE" at bounding box center [435, 273] width 11 height 11
click at [441, 273] on span at bounding box center [443, 274] width 27 height 16
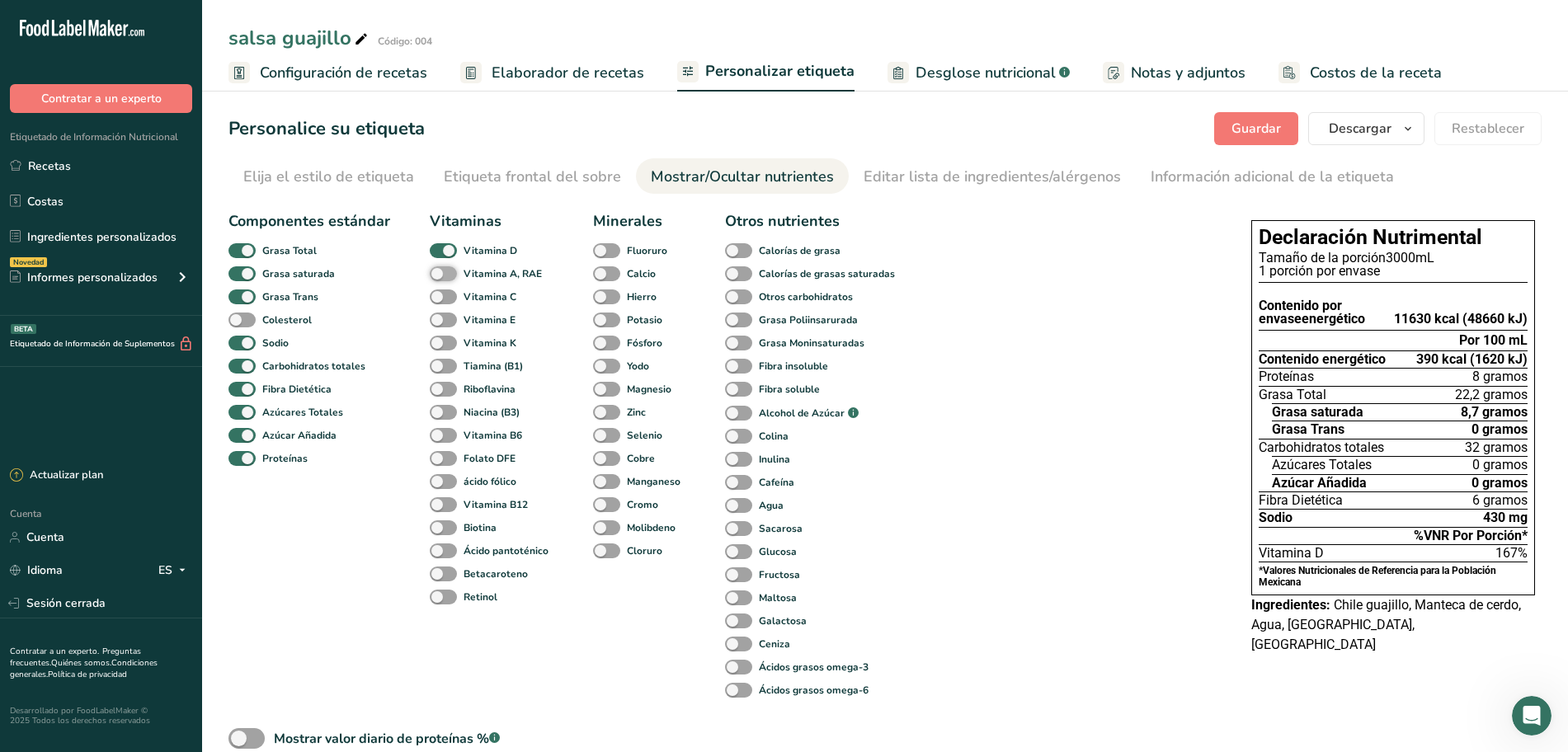
click at [441, 273] on input "Vitamina A, RAE" at bounding box center [435, 273] width 11 height 11
click at [441, 273] on span at bounding box center [443, 274] width 27 height 16
click at [441, 273] on input "Vitamina A, RAE" at bounding box center [435, 273] width 11 height 11
click at [441, 273] on span at bounding box center [443, 274] width 27 height 16
click at [441, 273] on input "Vitamina A, RAE" at bounding box center [435, 273] width 11 height 11
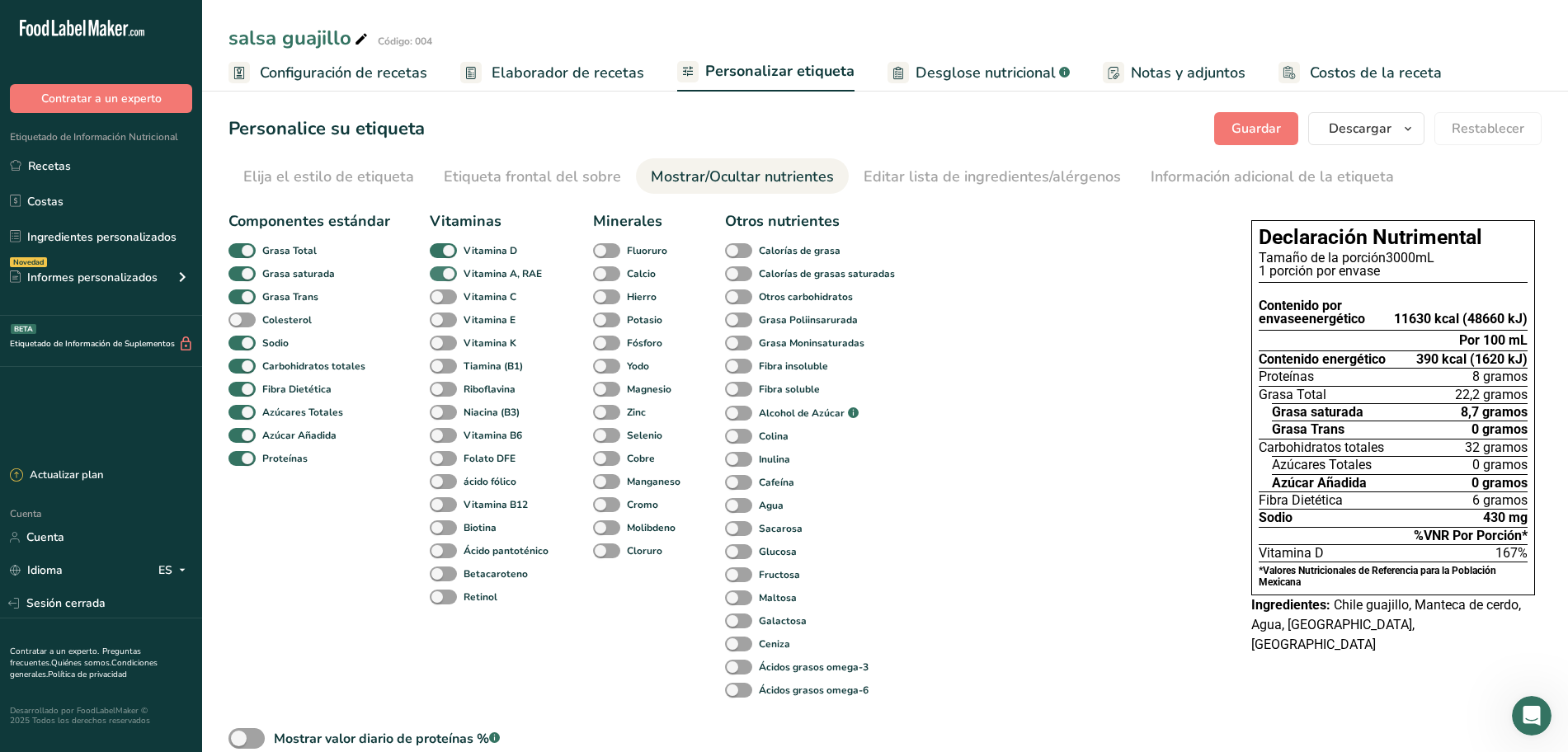
click at [441, 273] on span at bounding box center [443, 274] width 27 height 16
click at [441, 273] on input "Vitamina A, RAE" at bounding box center [435, 273] width 11 height 11
click at [436, 274] on span at bounding box center [443, 274] width 27 height 16
click at [436, 274] on input "Vitamina A, RAE" at bounding box center [435, 273] width 11 height 11
click at [436, 274] on span at bounding box center [443, 274] width 27 height 16
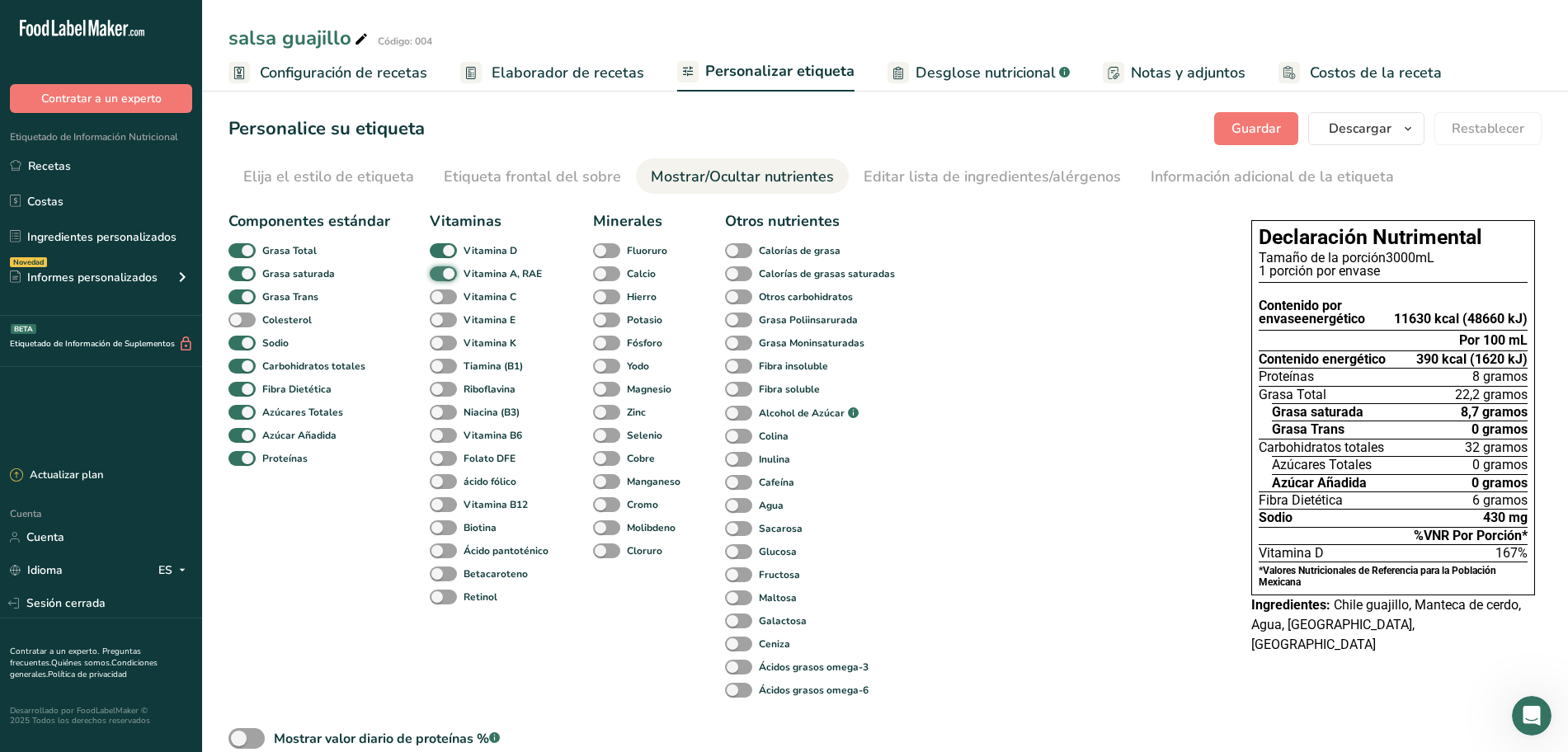
click at [436, 274] on input "Vitamina A, RAE" at bounding box center [435, 273] width 11 height 11
drag, startPoint x: 432, startPoint y: 275, endPoint x: 461, endPoint y: 284, distance: 30.4
click at [461, 284] on div "Vitaminas Vitamina D Vitamina A, RAE Vitamina C Vitamina E Vitamina K Tiamina (…" at bounding box center [492, 457] width 123 height 492
click at [440, 275] on span at bounding box center [443, 274] width 27 height 16
click at [440, 275] on input "Vitamina A, RAE" at bounding box center [435, 273] width 11 height 11
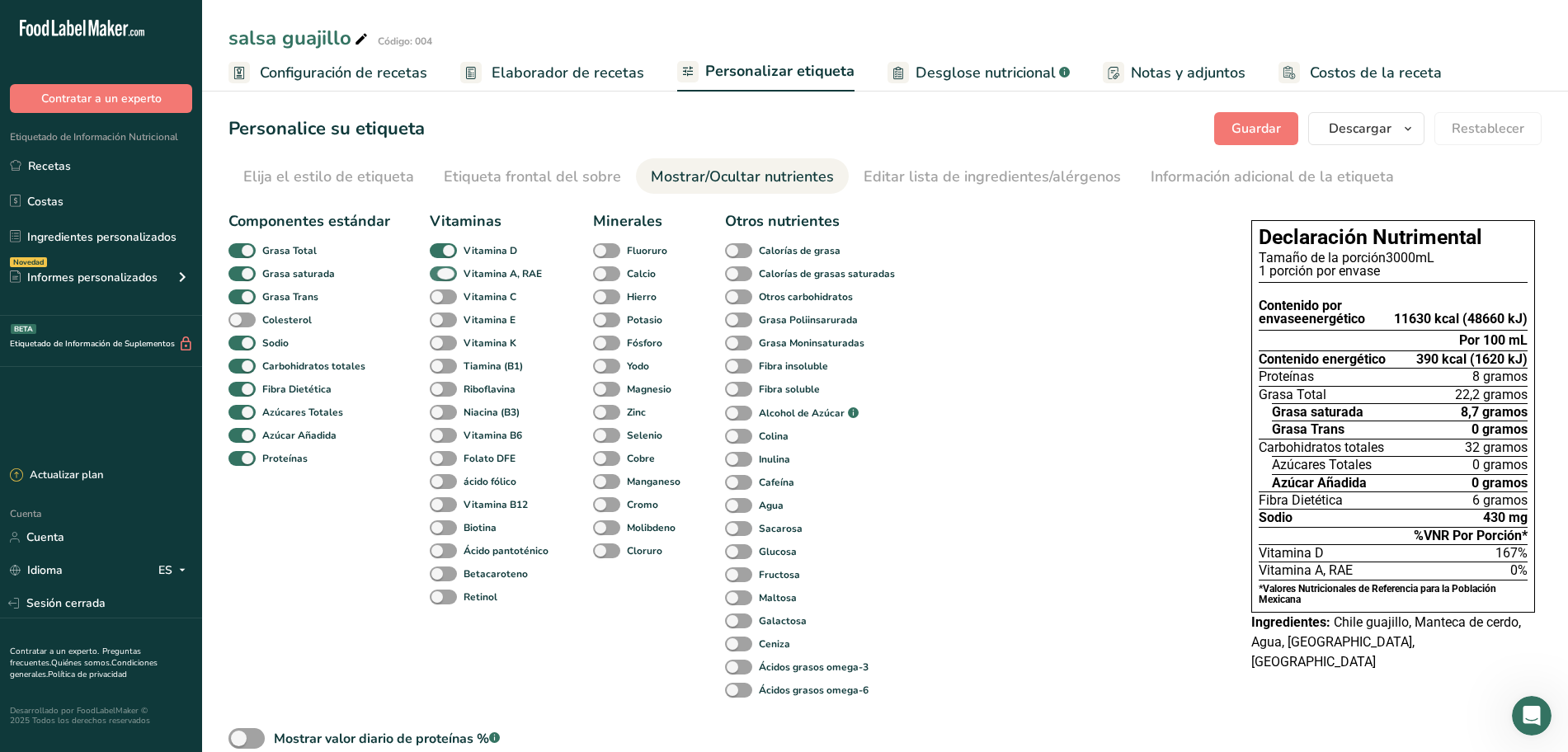
click at [443, 274] on span at bounding box center [443, 274] width 27 height 16
click at [441, 274] on input "Vitamina A, RAE" at bounding box center [435, 273] width 11 height 11
checkbox input "false"
click at [431, 294] on span at bounding box center [443, 297] width 27 height 16
click at [431, 294] on input "Vitamina C" at bounding box center [435, 296] width 11 height 11
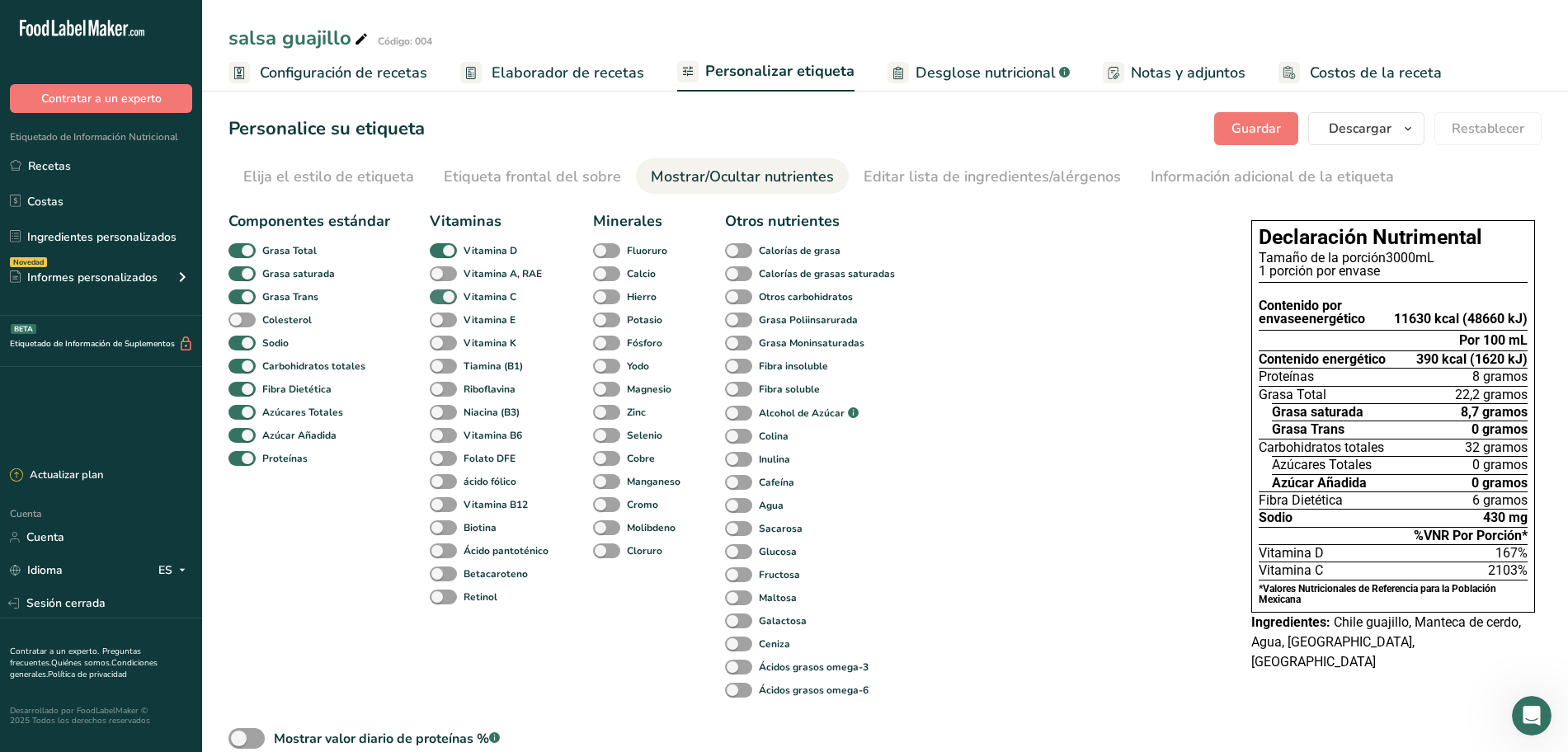
click at [449, 296] on span at bounding box center [443, 297] width 27 height 16
click at [441, 296] on input "Vitamina C" at bounding box center [435, 296] width 11 height 11
click at [449, 296] on span at bounding box center [443, 297] width 27 height 16
click at [441, 296] on input "Vitamina C" at bounding box center [435, 296] width 11 height 11
checkbox input "true"
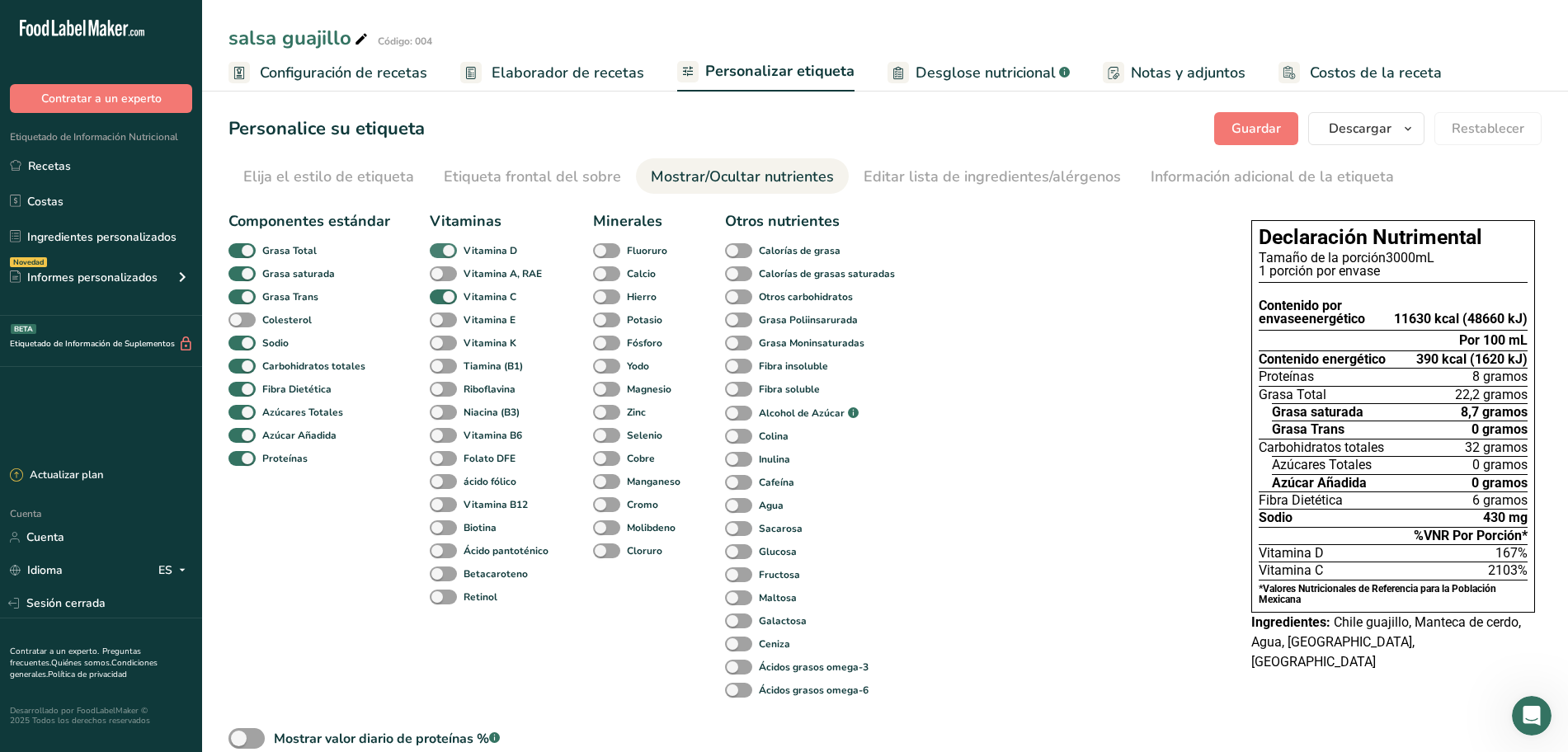
click at [443, 250] on span at bounding box center [443, 251] width 27 height 16
click at [441, 250] on input "Vitamina D" at bounding box center [435, 250] width 11 height 11
checkbox input "false"
click at [446, 289] on span at bounding box center [443, 297] width 27 height 16
click at [441, 291] on input "Vitamina C" at bounding box center [435, 296] width 11 height 11
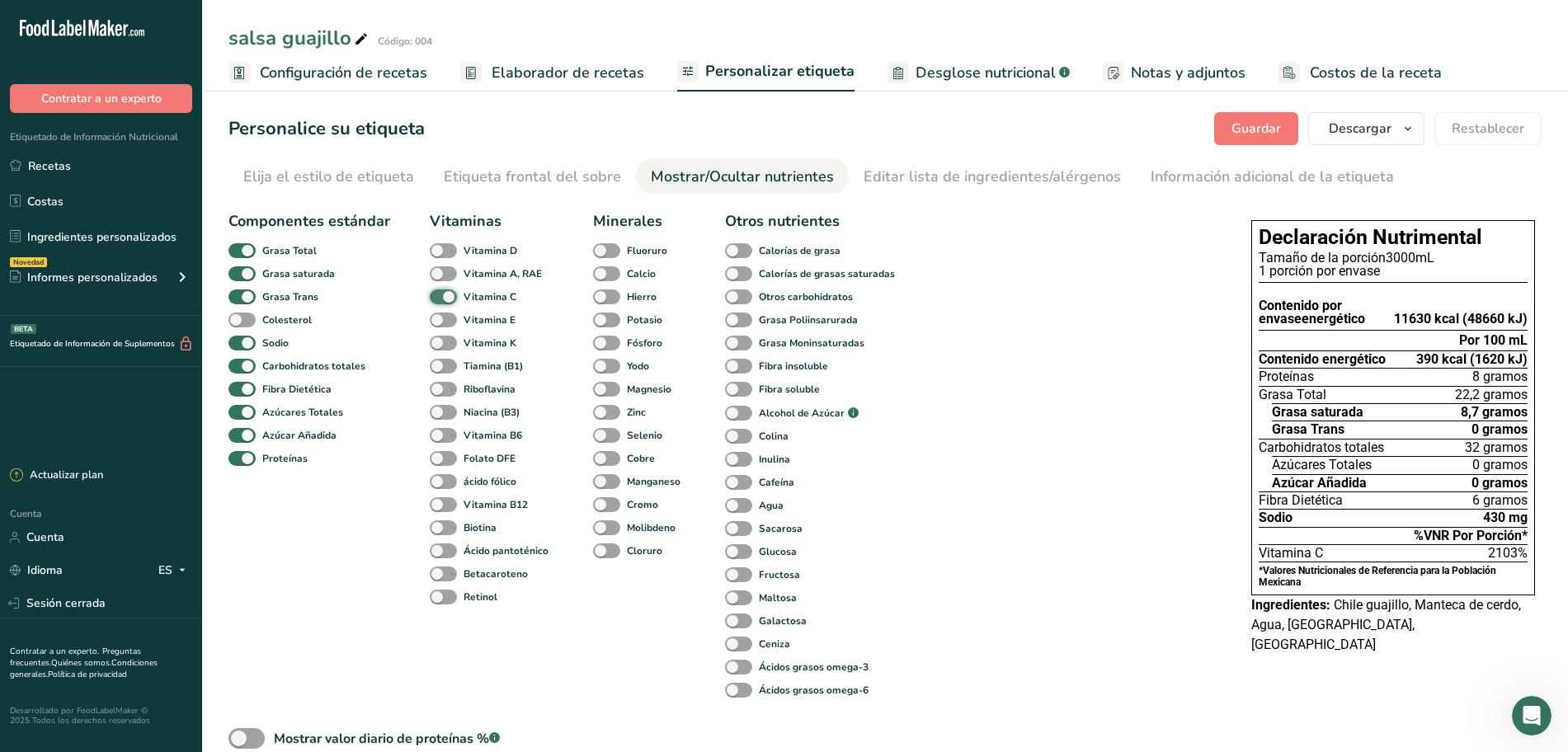
checkbox input "false"
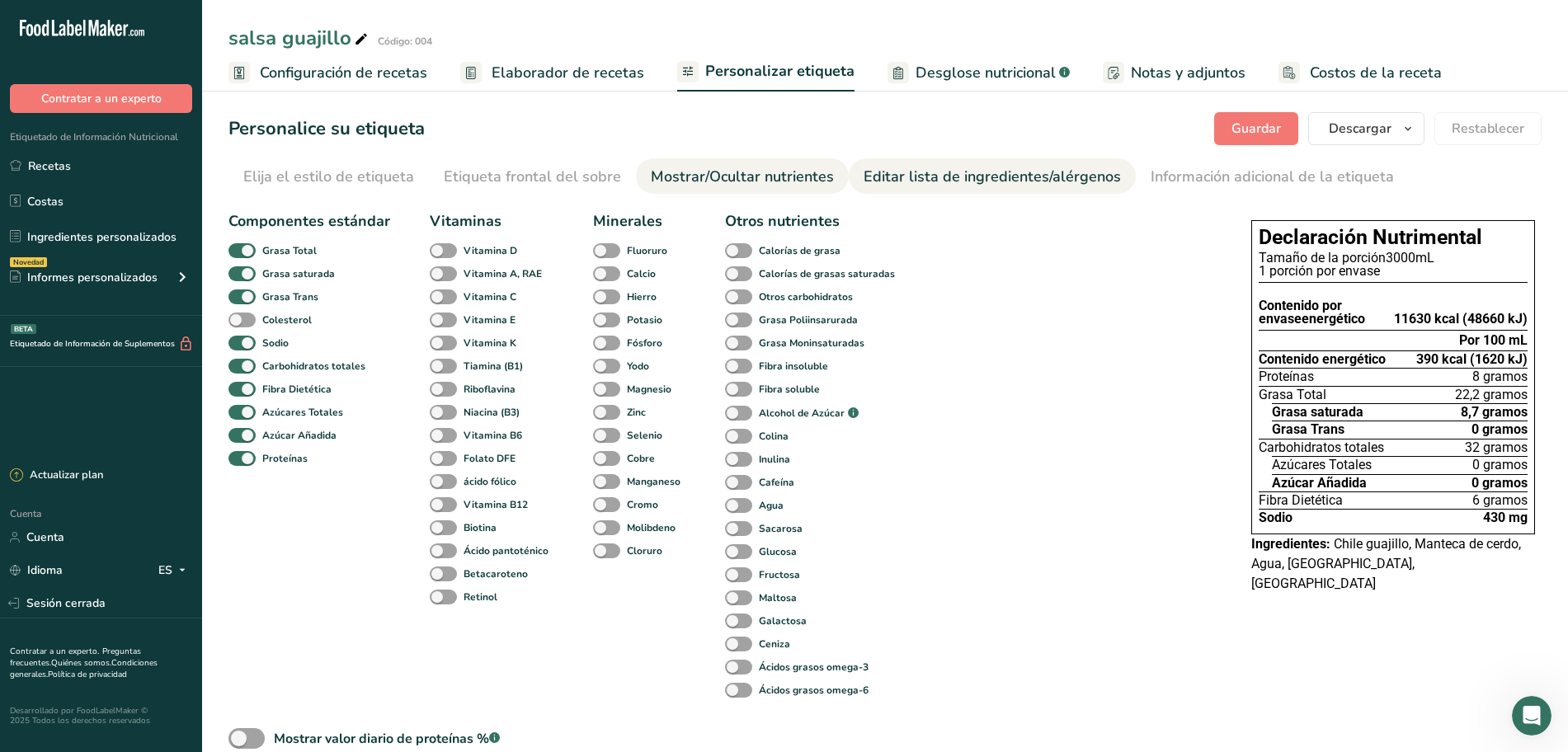
click at [924, 176] on font "Editar lista de ingredientes/alérgenos" at bounding box center [992, 176] width 257 height 19
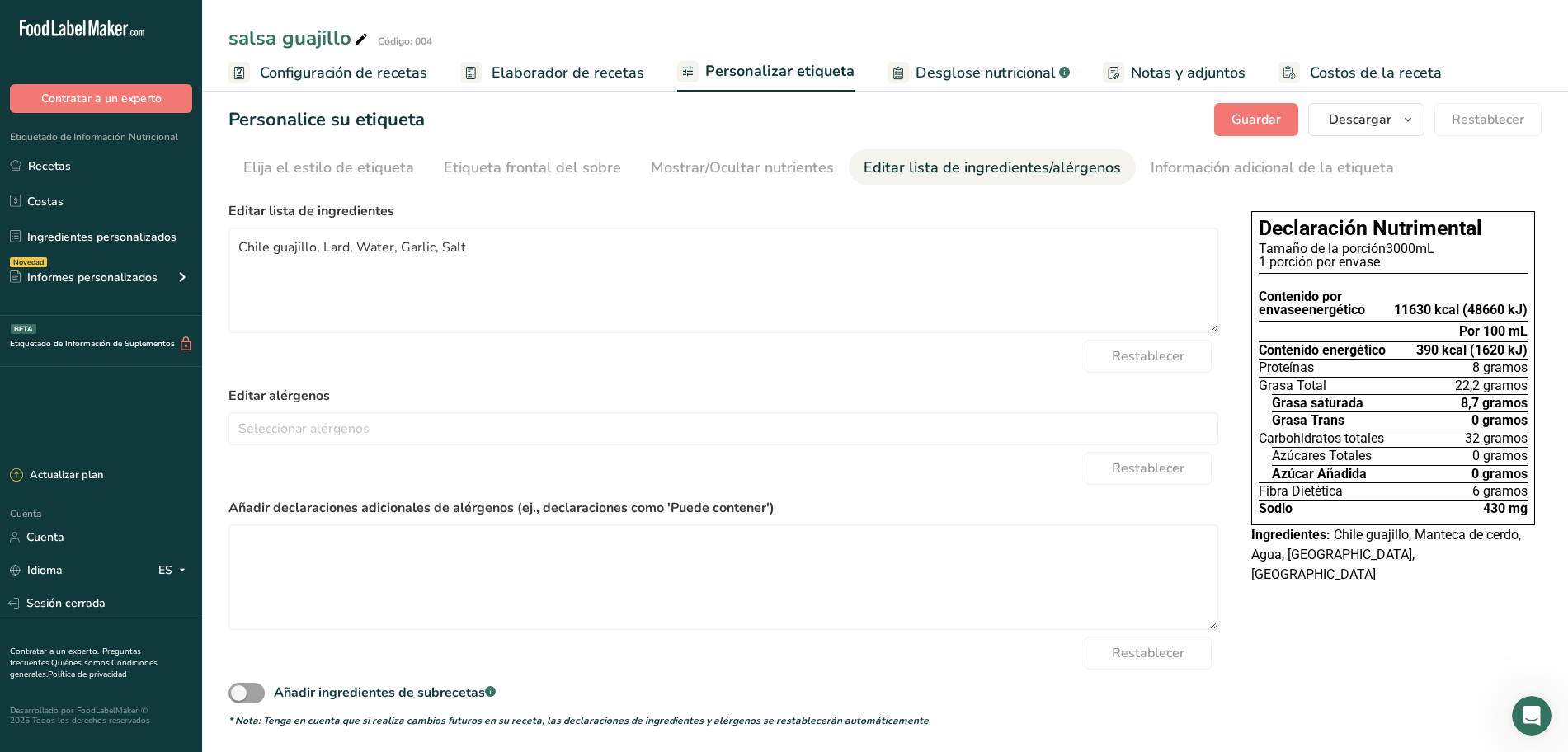
scroll to position [11, 0]
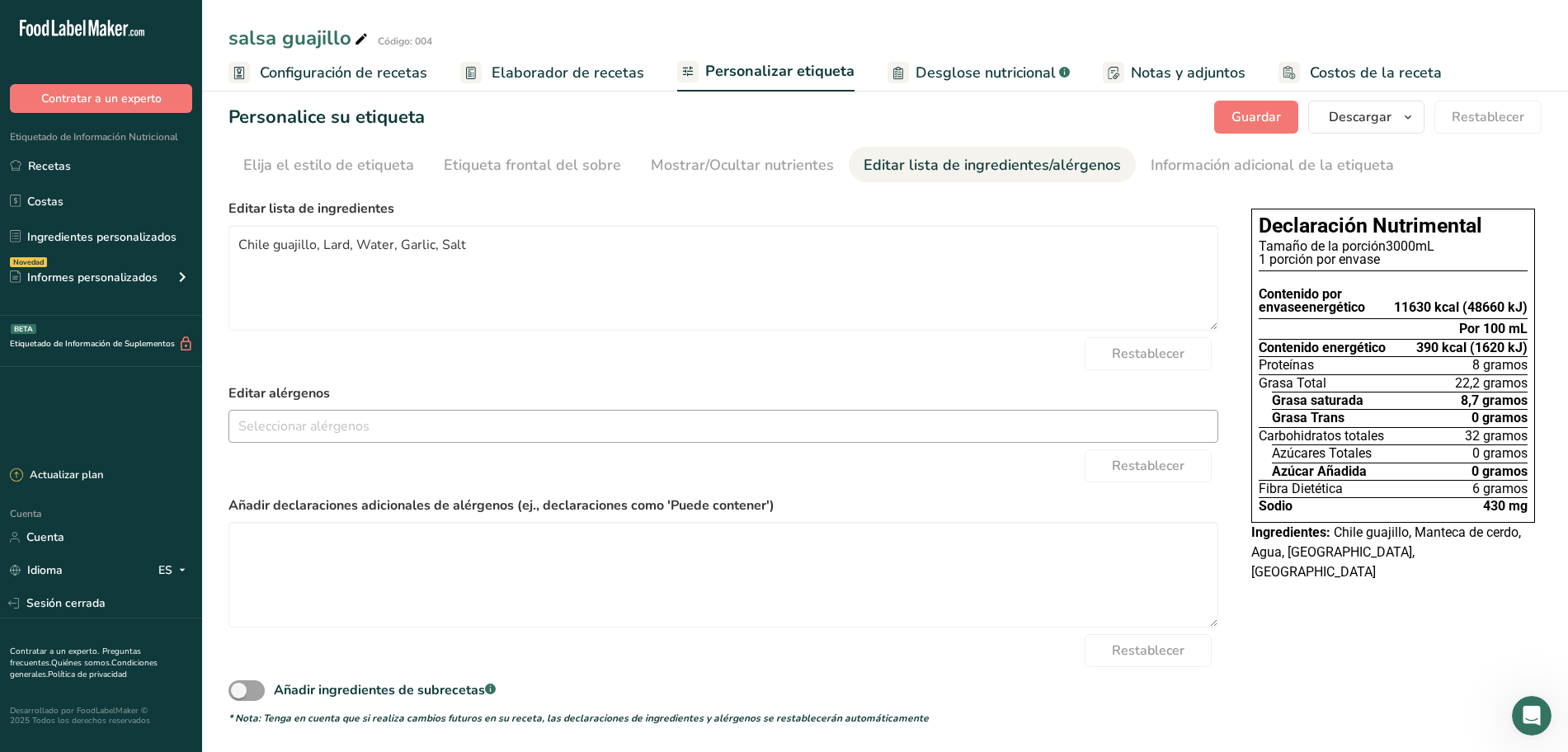
click at [442, 428] on input "text" at bounding box center [723, 426] width 988 height 26
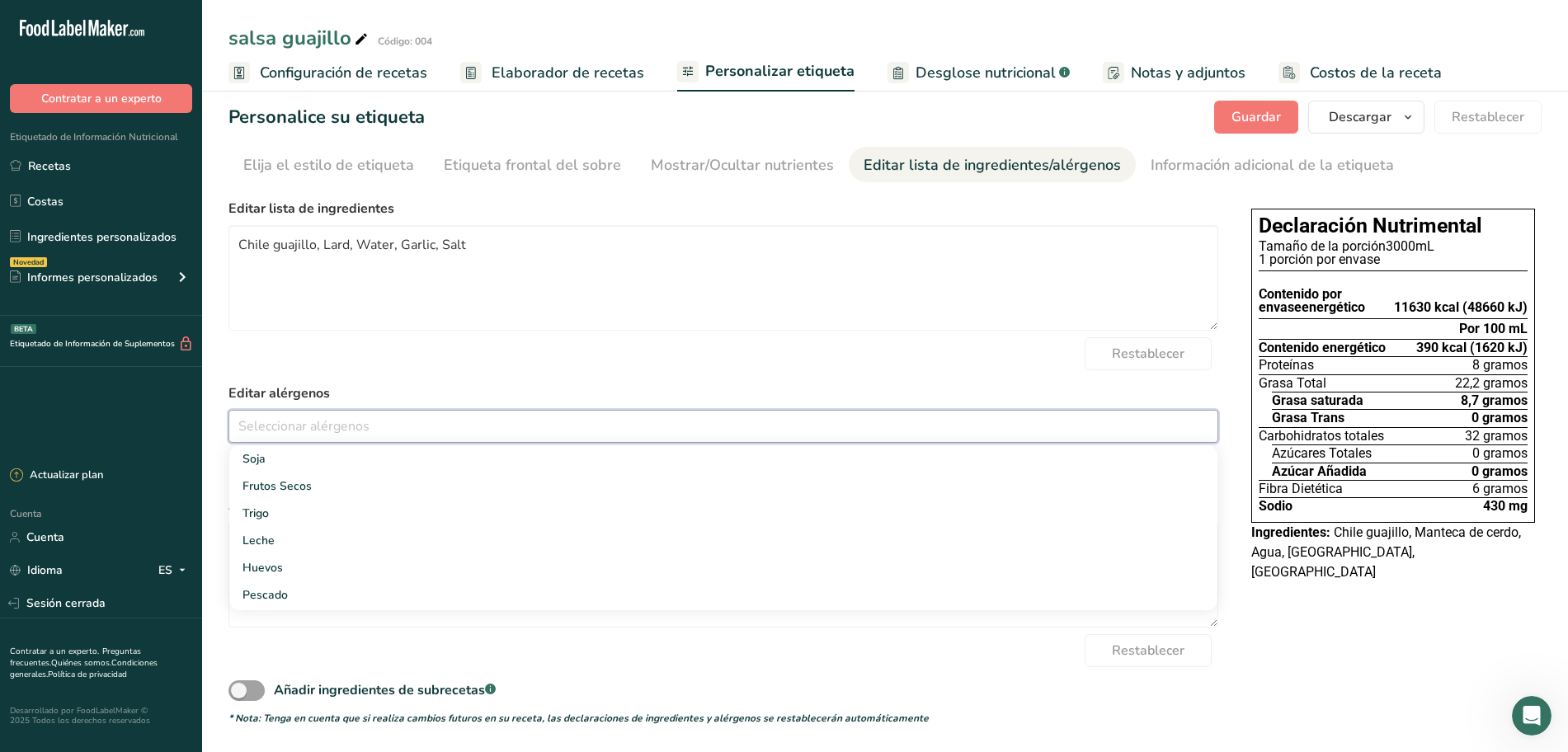
click at [501, 360] on div "Restablecer" at bounding box center [723, 354] width 990 height 33
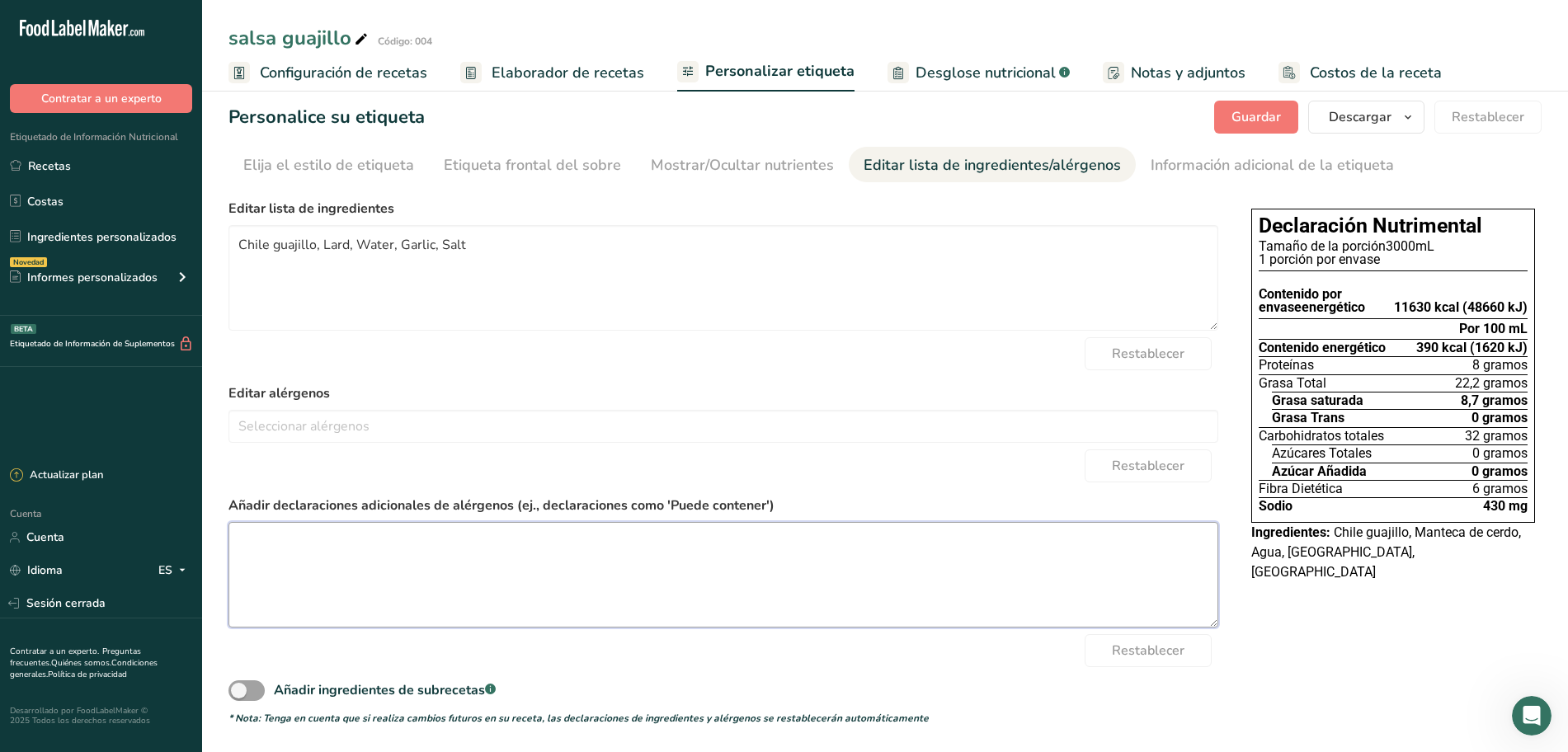
click at [466, 550] on textarea at bounding box center [723, 575] width 990 height 106
click at [1150, 167] on font "Información adicional de la etiqueta" at bounding box center [1272, 165] width 243 height 19
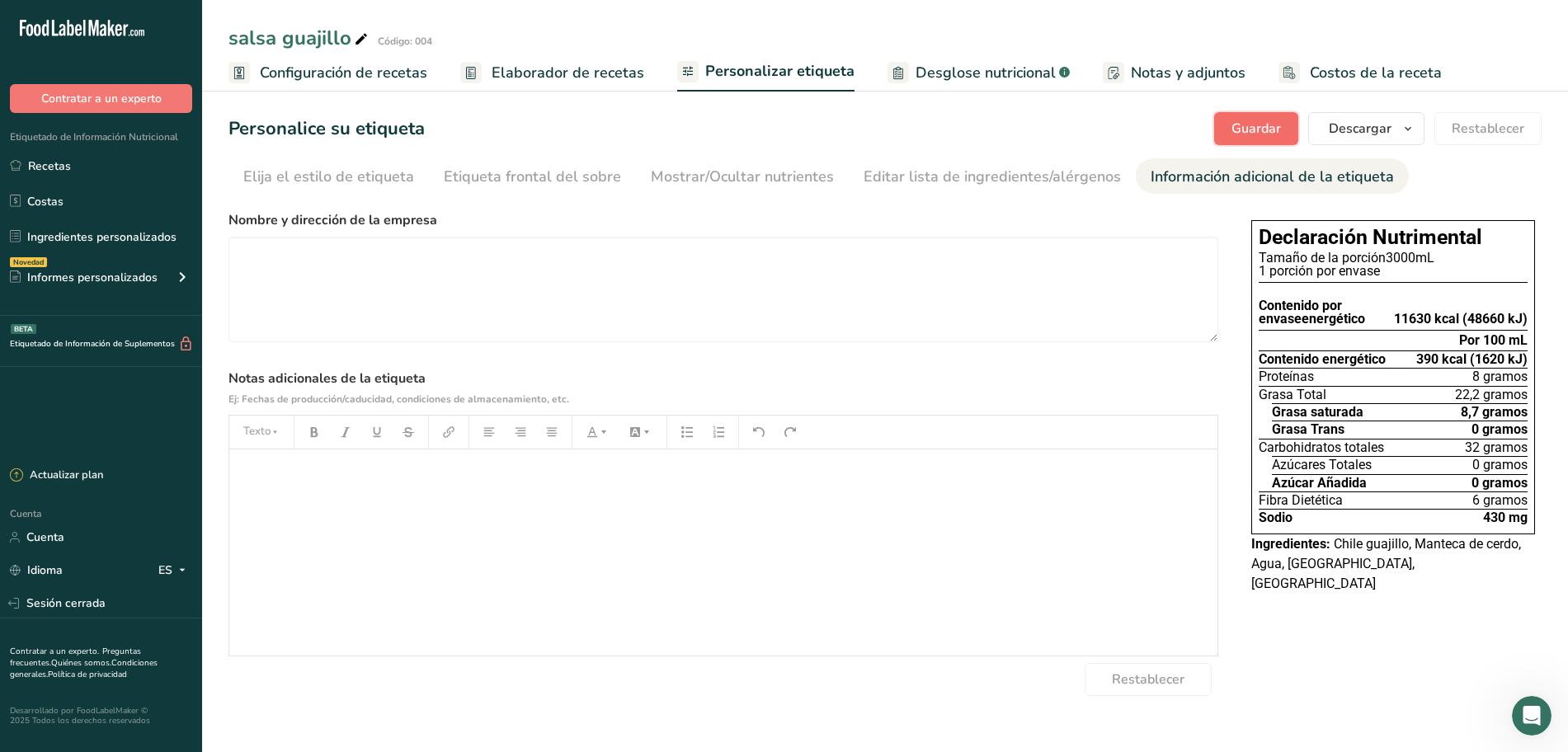
click at [1273, 130] on font "Guardar" at bounding box center [1256, 129] width 49 height 19
click at [938, 177] on font "Editar lista de ingredientes/alérgenos" at bounding box center [992, 176] width 257 height 19
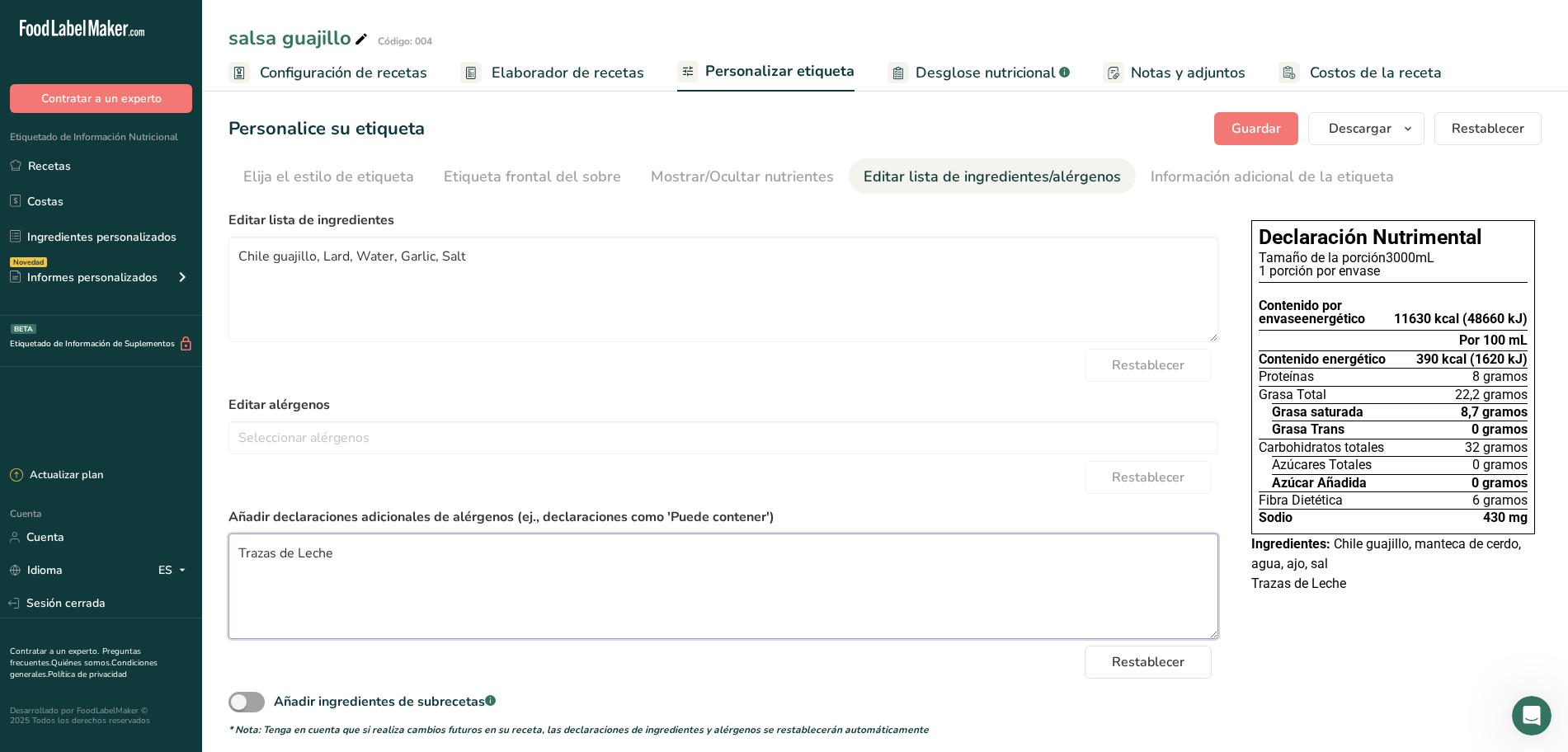
click at [239, 549] on textarea "Trazas de Leche" at bounding box center [723, 586] width 990 height 106
type textarea "Puede contener Trazas de Leche"
click at [1231, 128] on button "Guardar" at bounding box center [1255, 128] width 84 height 33
click at [937, 71] on font "Desglose nutricional" at bounding box center [985, 72] width 140 height 19
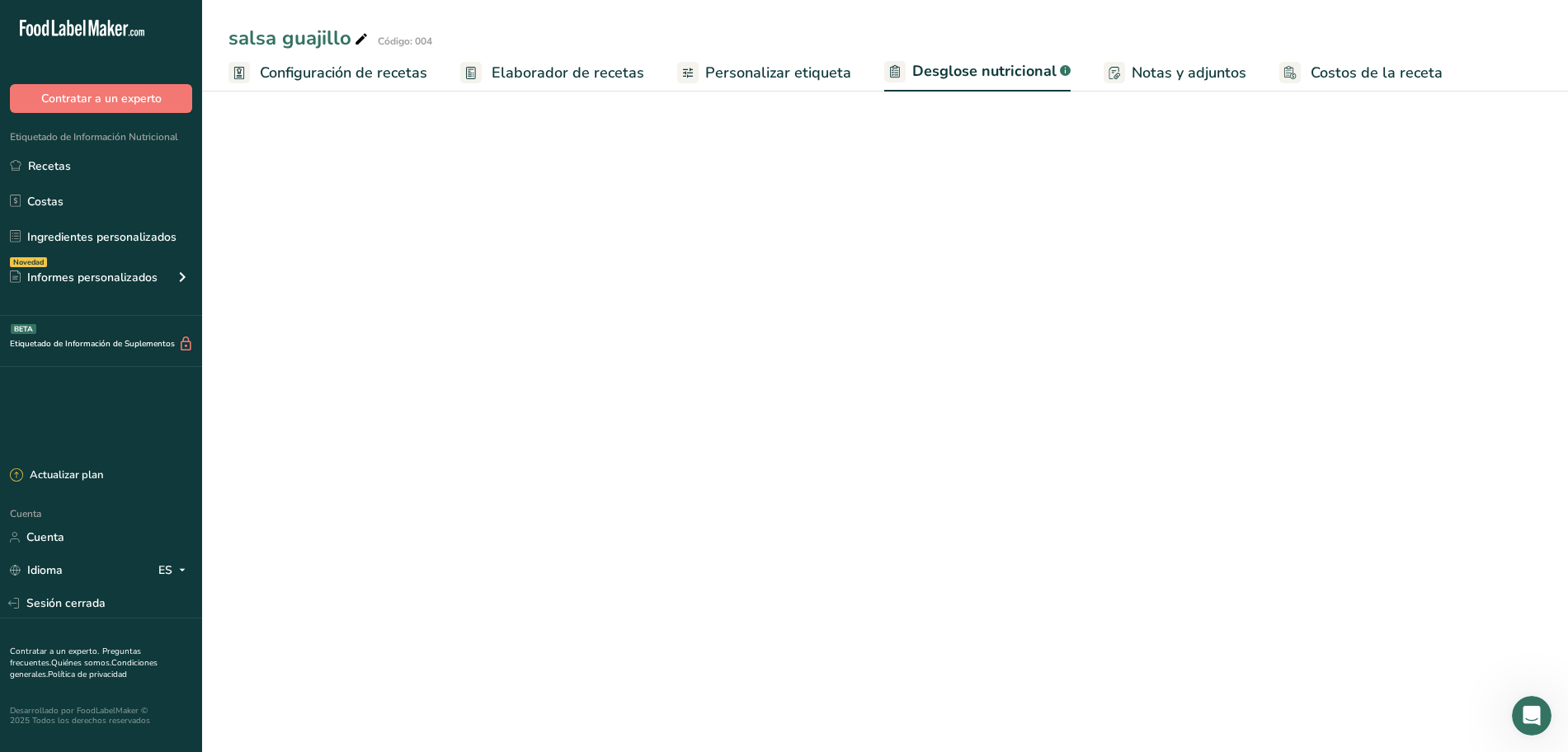
select select "Calories"
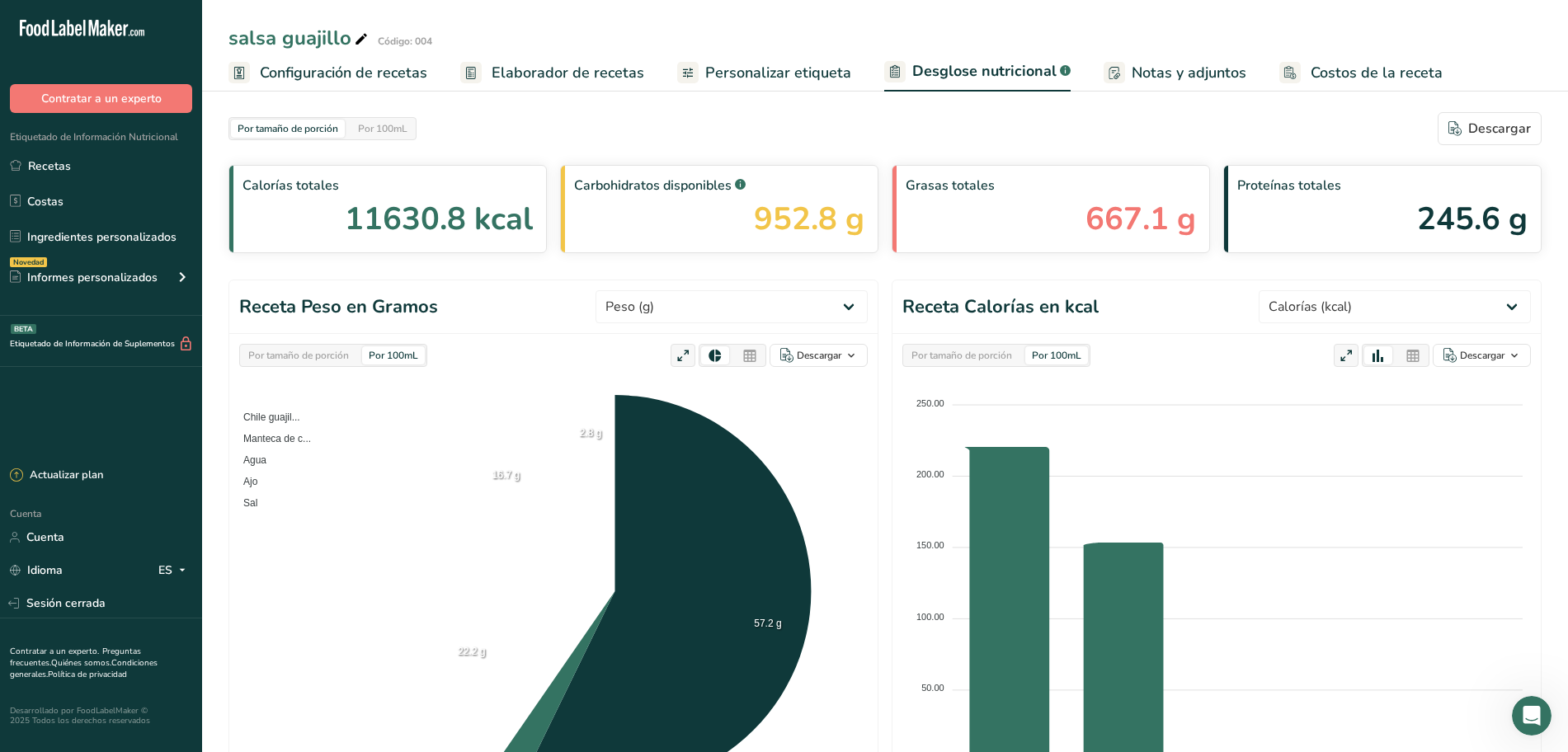
click at [805, 63] on font "Personalizar etiqueta" at bounding box center [778, 72] width 146 height 19
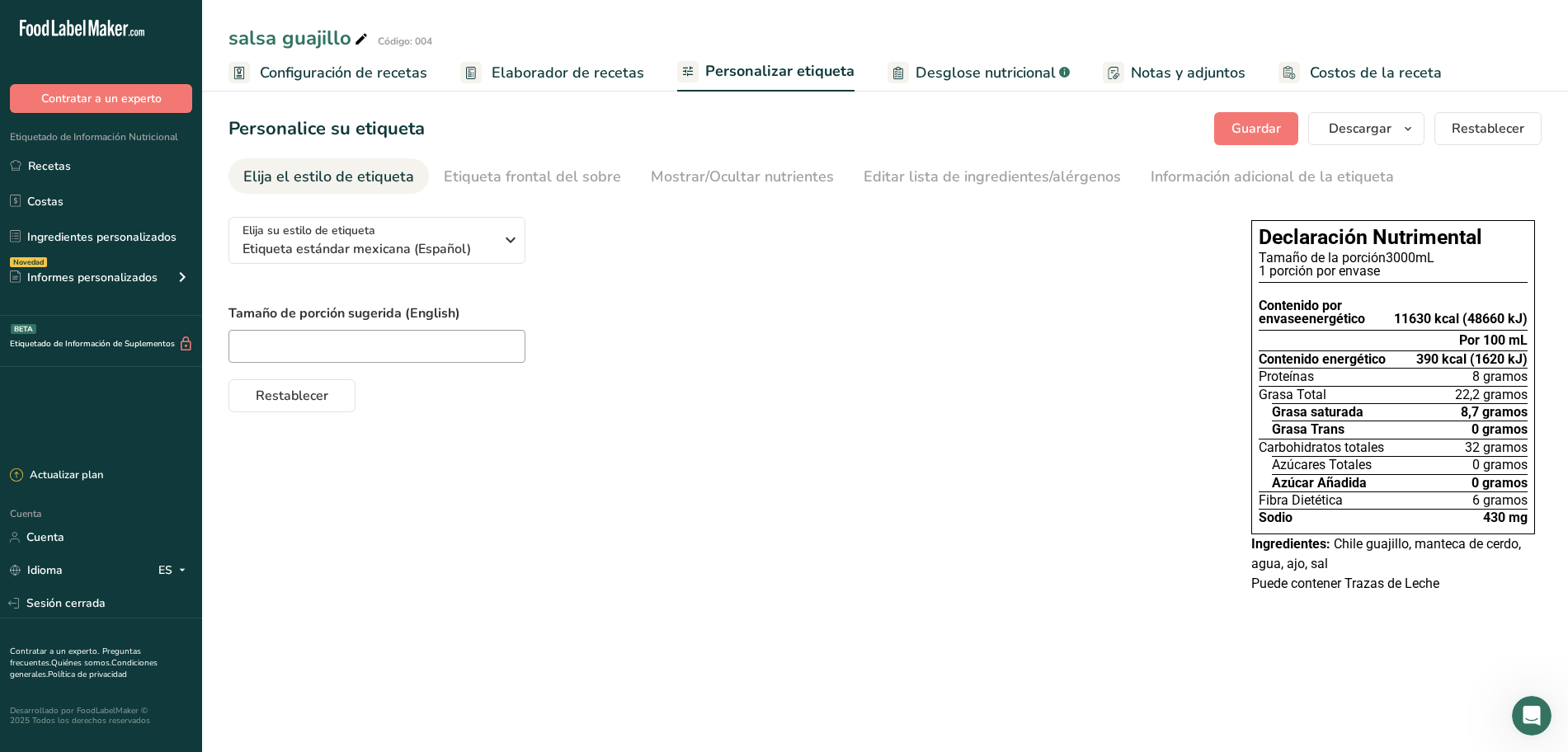
click at [936, 72] on font "Desglose nutricional" at bounding box center [985, 72] width 140 height 19
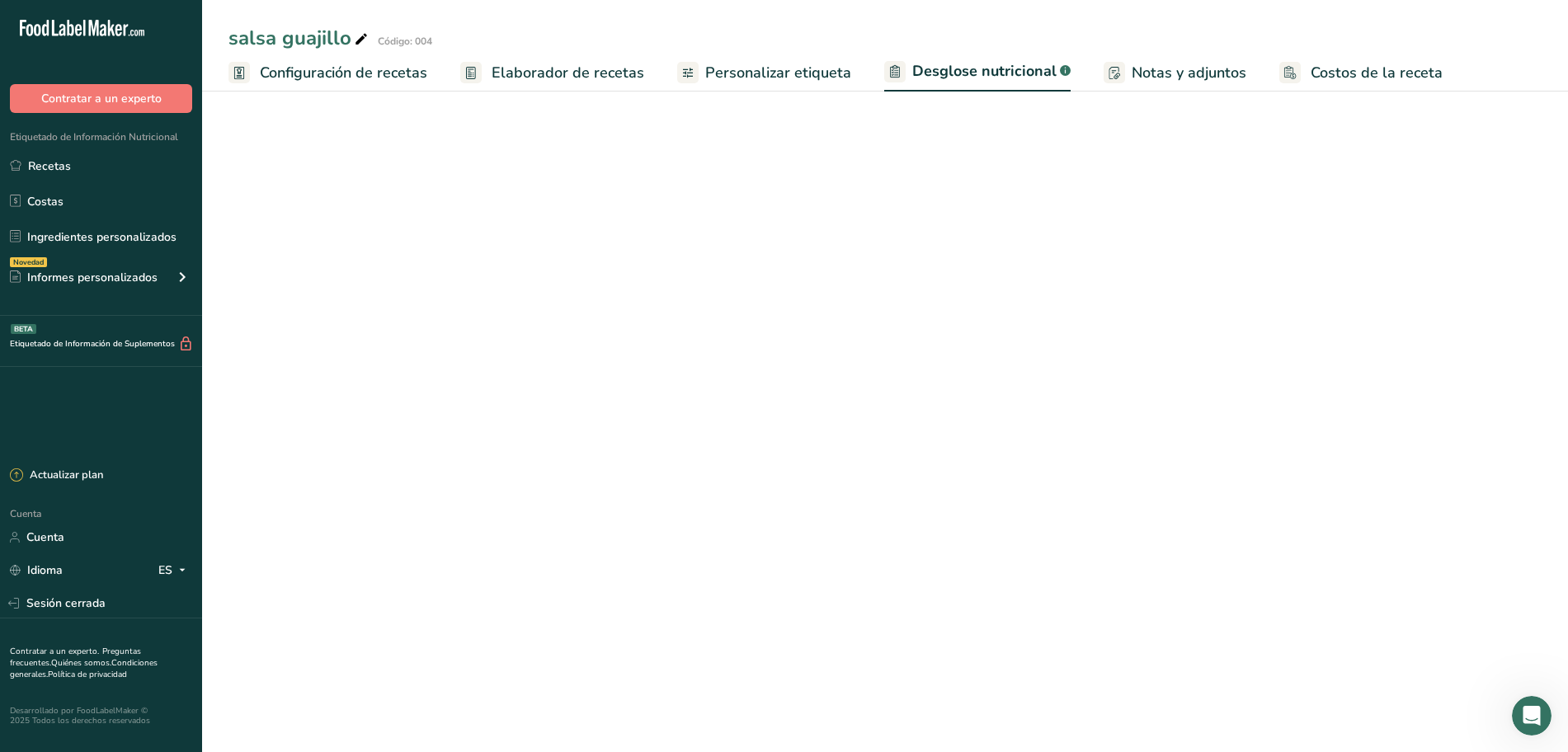
select select "Calories"
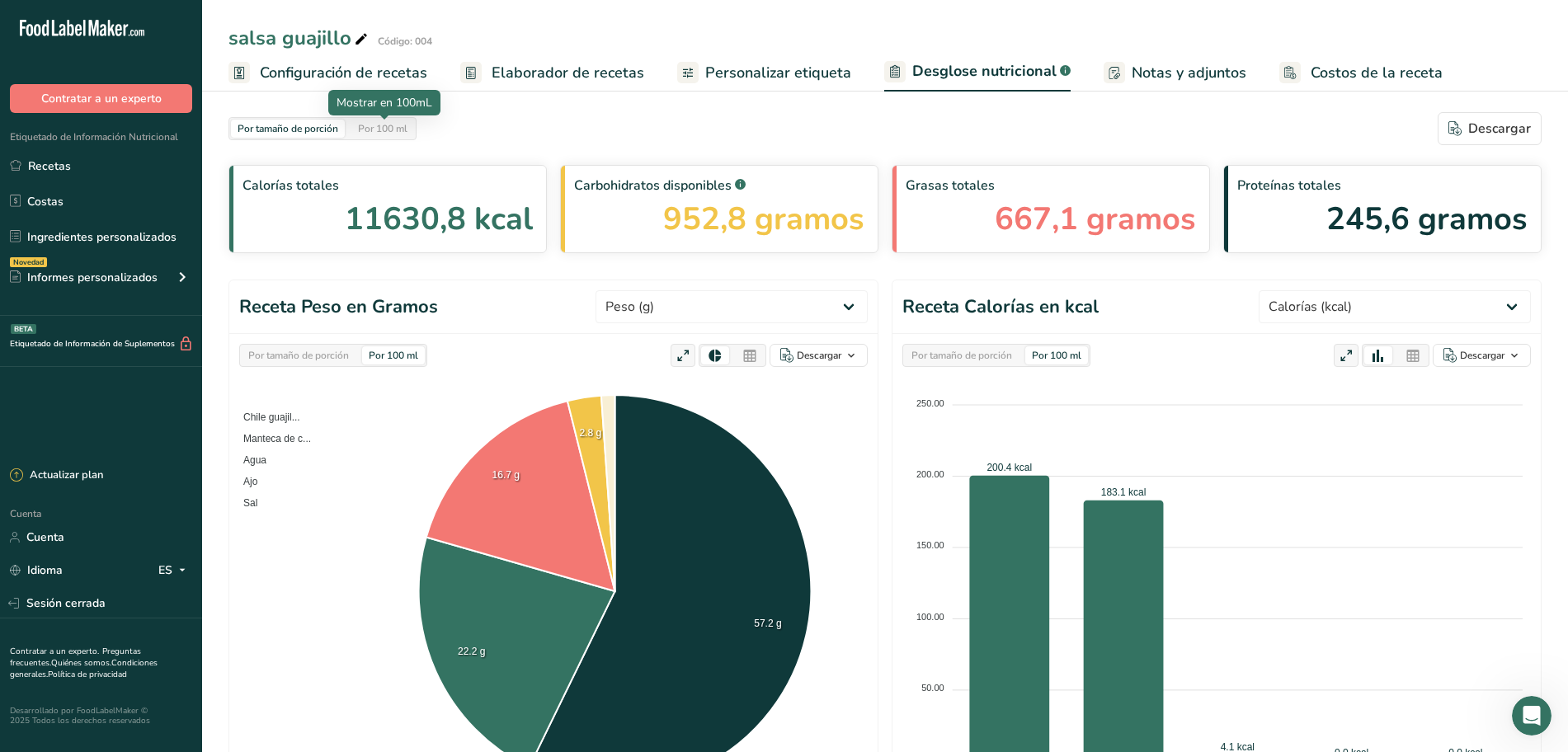
click at [406, 132] on font "Por 100 ml" at bounding box center [383, 128] width 49 height 13
click at [306, 134] on font "Por tamaño de porción" at bounding box center [288, 128] width 100 height 13
click at [419, 71] on font "Configuración de recetas" at bounding box center [344, 72] width 167 height 19
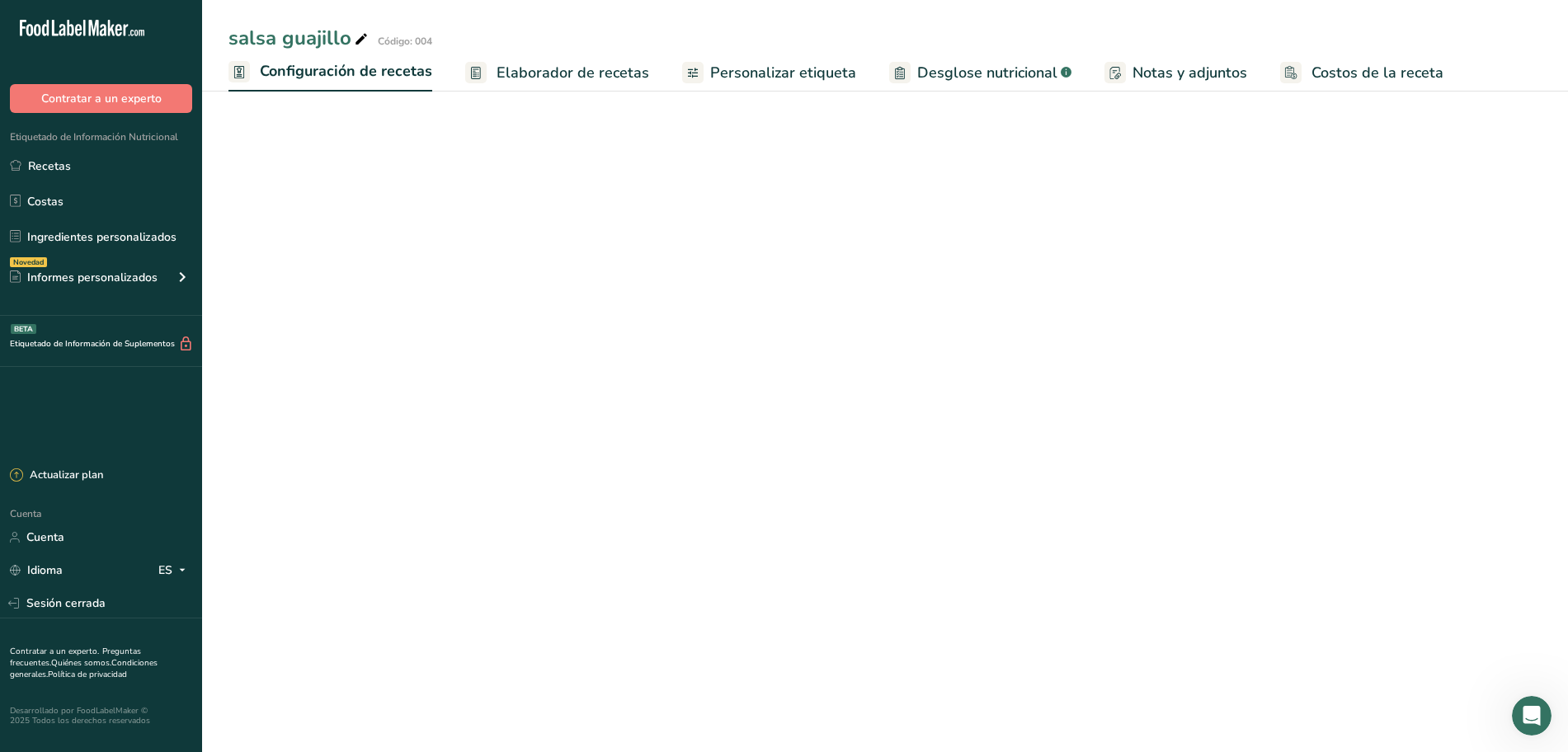
select select "22"
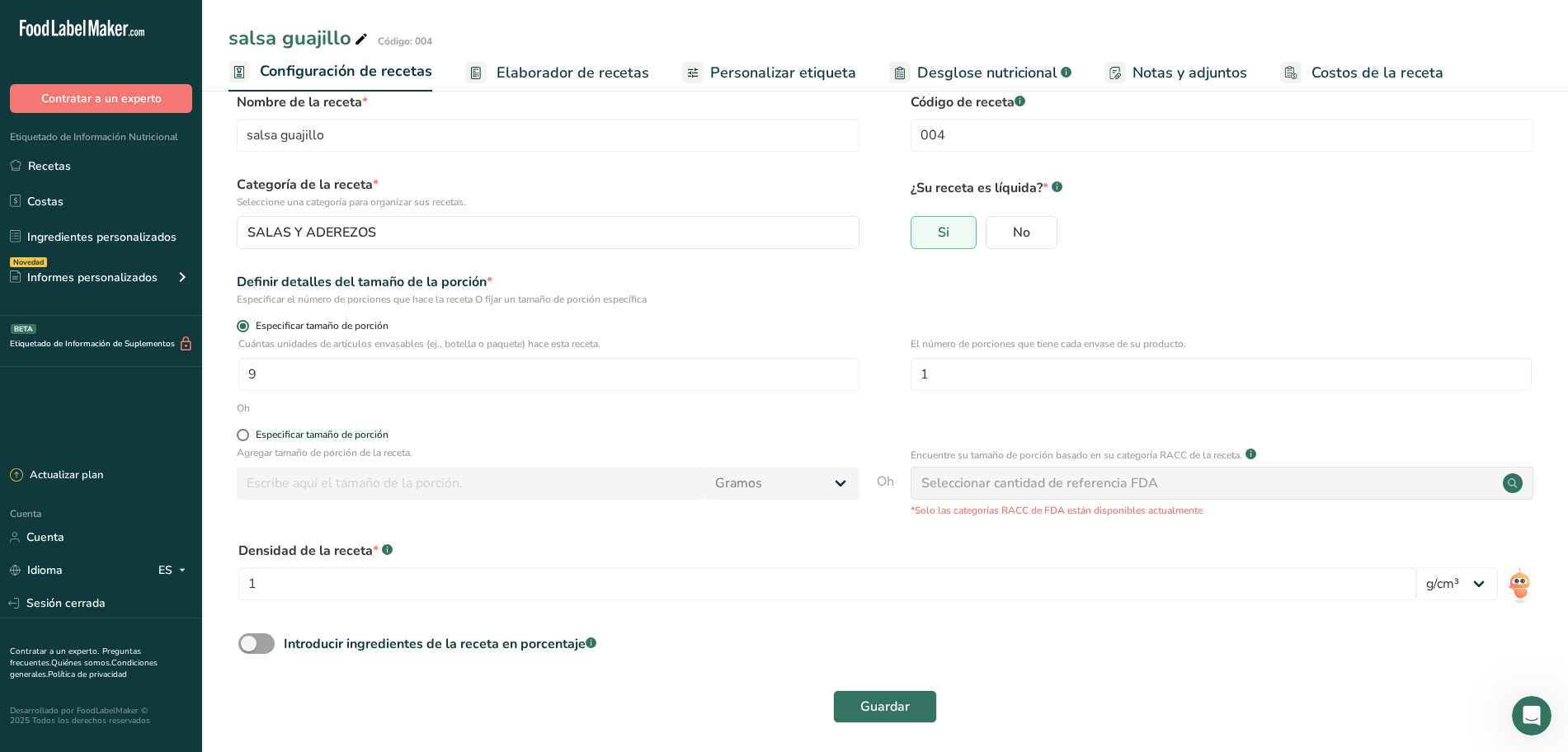
scroll to position [34, 0]
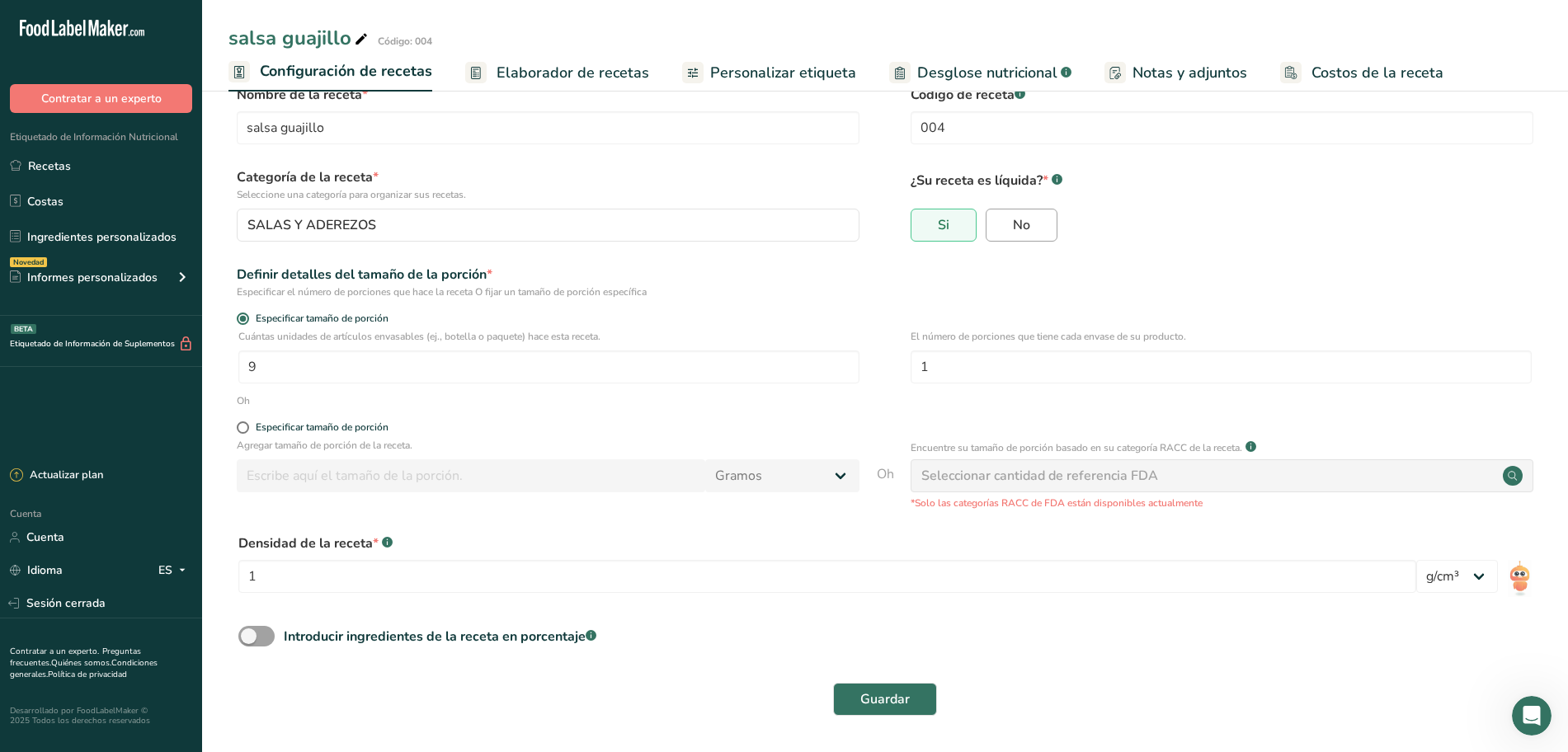
click at [1013, 226] on font "No" at bounding box center [1022, 225] width 18 height 19
click at [997, 226] on input "No" at bounding box center [992, 225] width 11 height 11
radio input "true"
radio input "false"
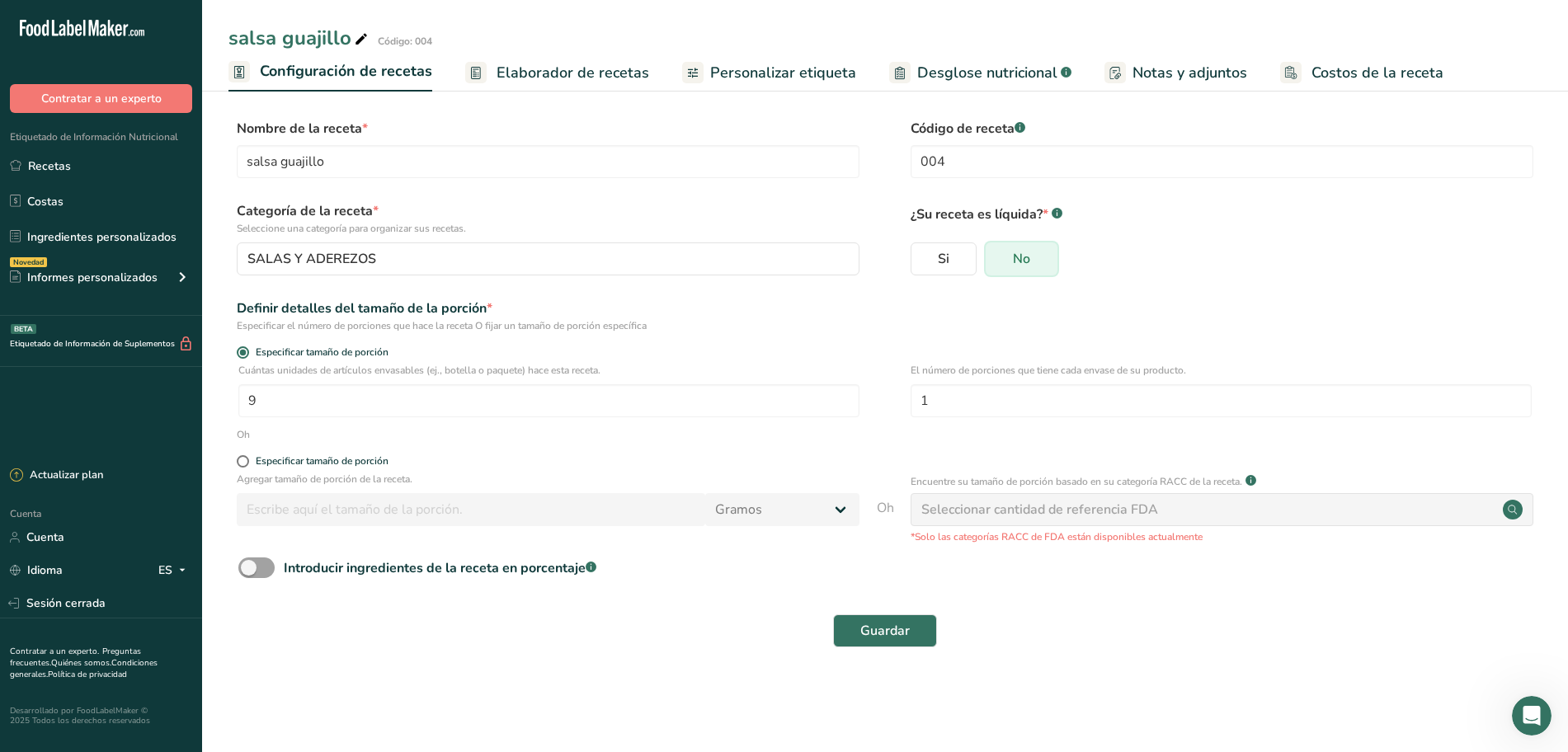
scroll to position [0, 0]
click at [881, 642] on button "Guardar" at bounding box center [885, 630] width 104 height 33
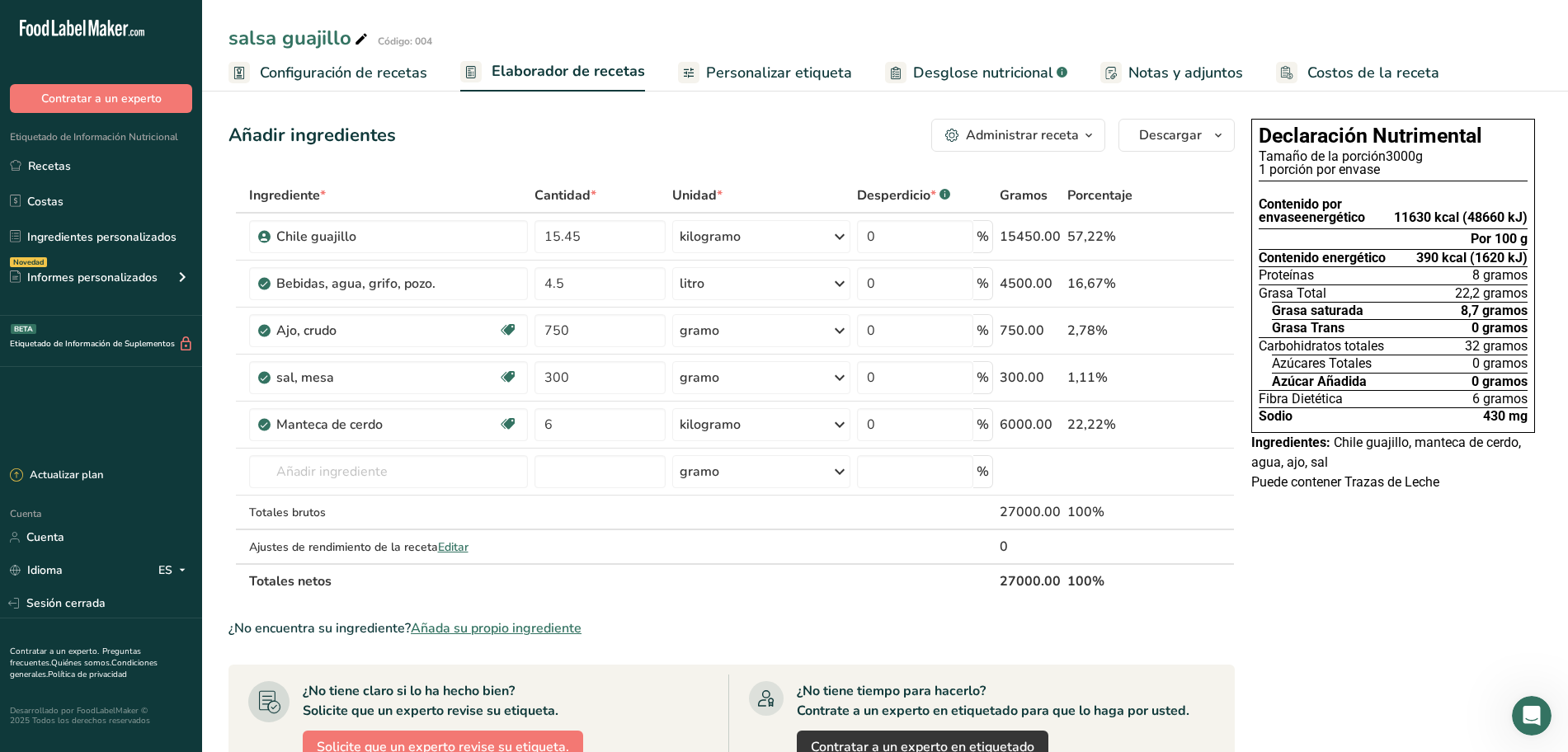
click at [932, 71] on font "Desglose nutricional" at bounding box center [983, 72] width 140 height 19
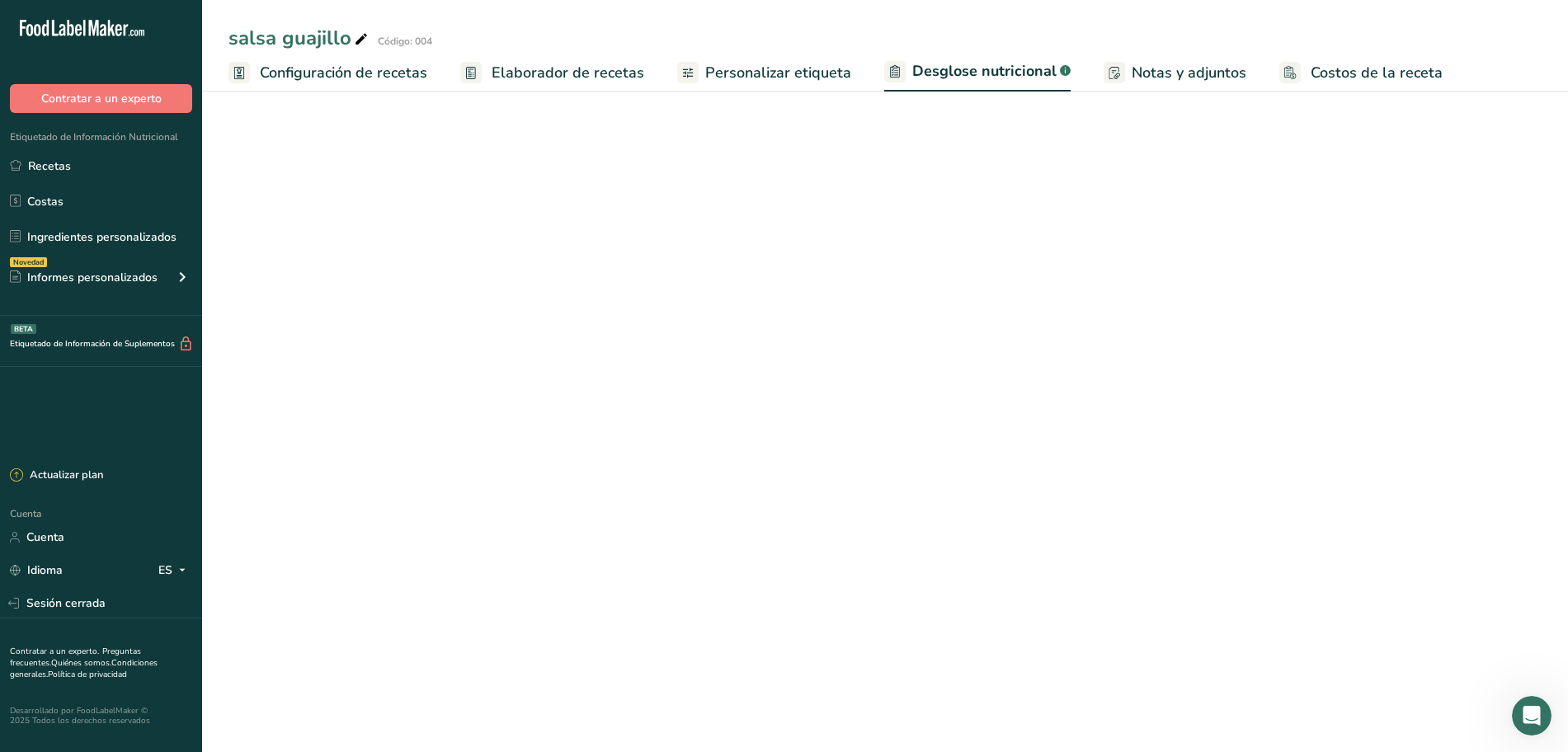
select select "Calories"
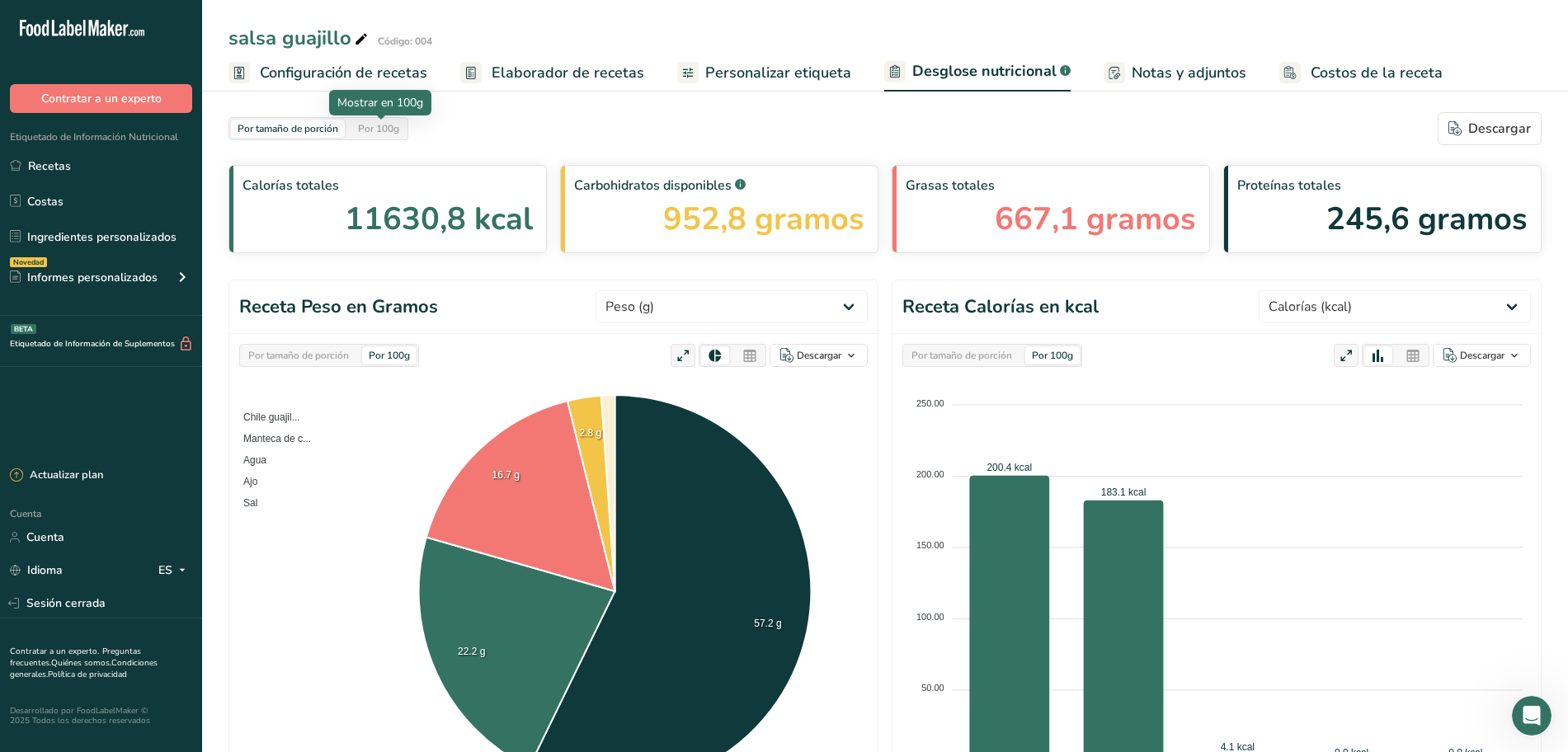
click at [368, 132] on font "Por 100g" at bounding box center [378, 128] width 41 height 13
click at [323, 126] on font "Por tamaño de porción" at bounding box center [288, 128] width 100 height 13
click at [373, 123] on font "Por 100g" at bounding box center [378, 128] width 41 height 13
click at [391, 130] on font "Por 100g" at bounding box center [378, 128] width 41 height 13
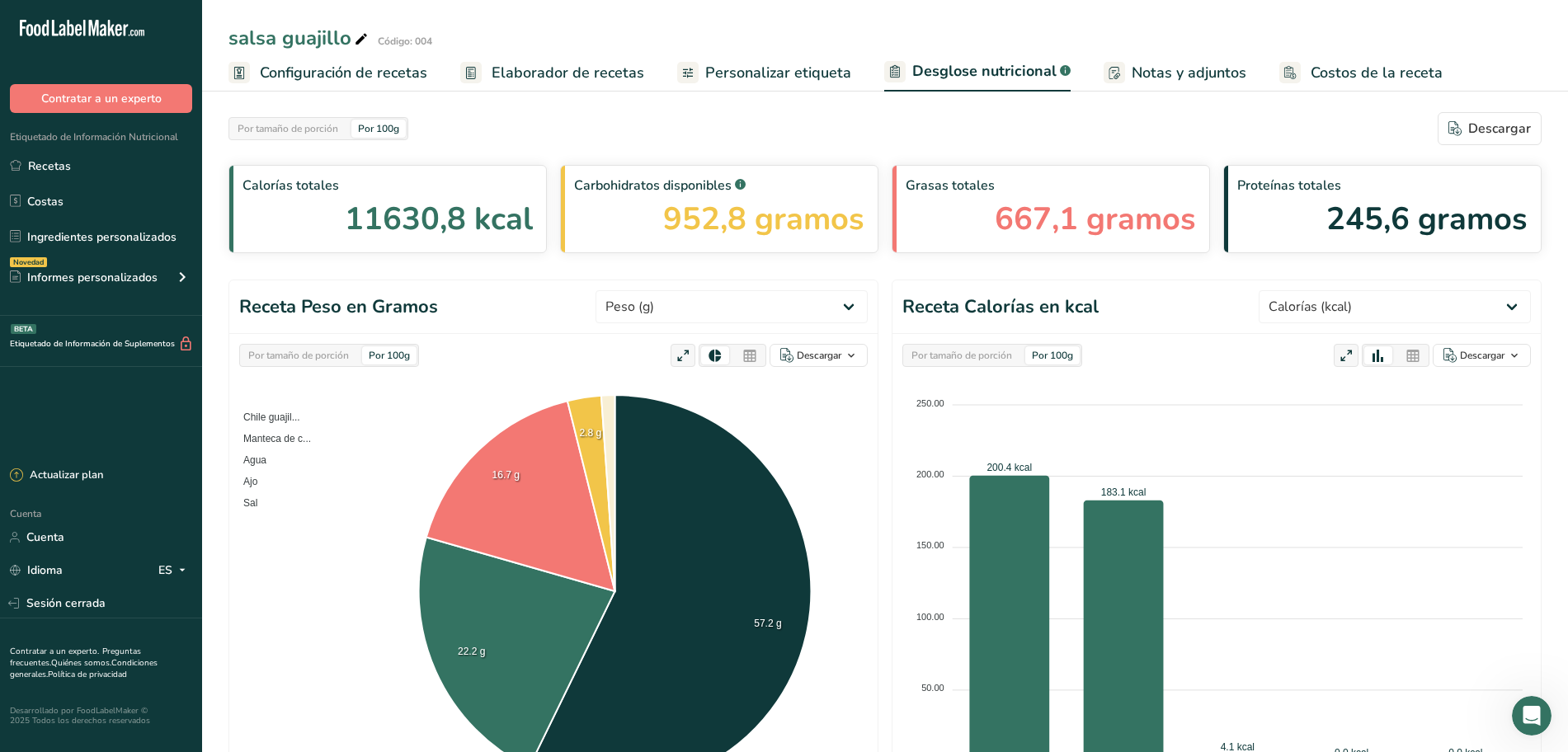
click at [289, 351] on font "Por tamaño de porción" at bounding box center [299, 355] width 100 height 13
click at [391, 356] on font "Por 100g" at bounding box center [389, 355] width 41 height 13
click at [307, 121] on div "Por tamaño de porción" at bounding box center [287, 129] width 114 height 19
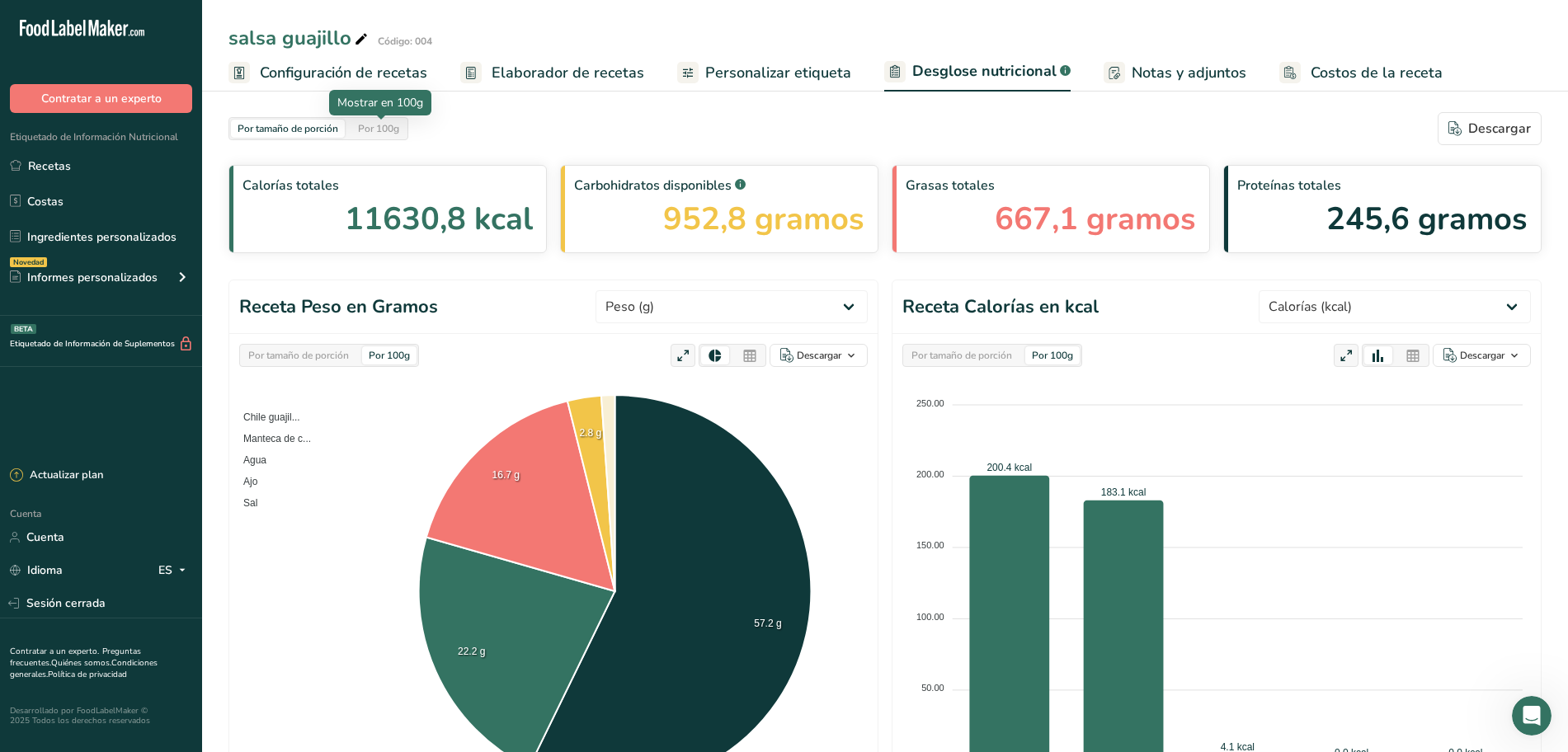
click at [378, 126] on font "Por 100g" at bounding box center [378, 128] width 41 height 13
click at [540, 77] on font "Elaborador de recetas" at bounding box center [568, 72] width 152 height 19
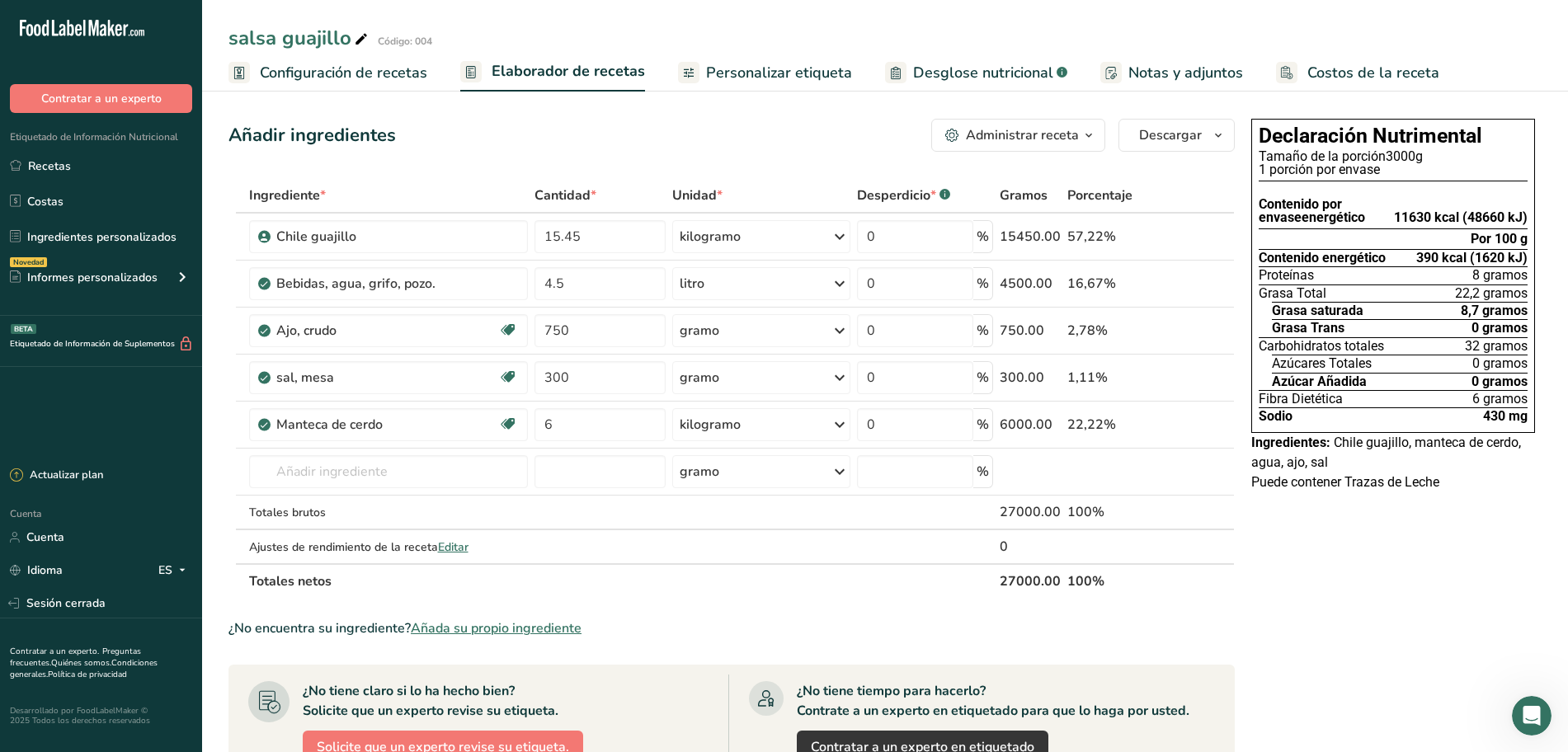
click at [779, 80] on font "Personalizar etiqueta" at bounding box center [779, 72] width 146 height 19
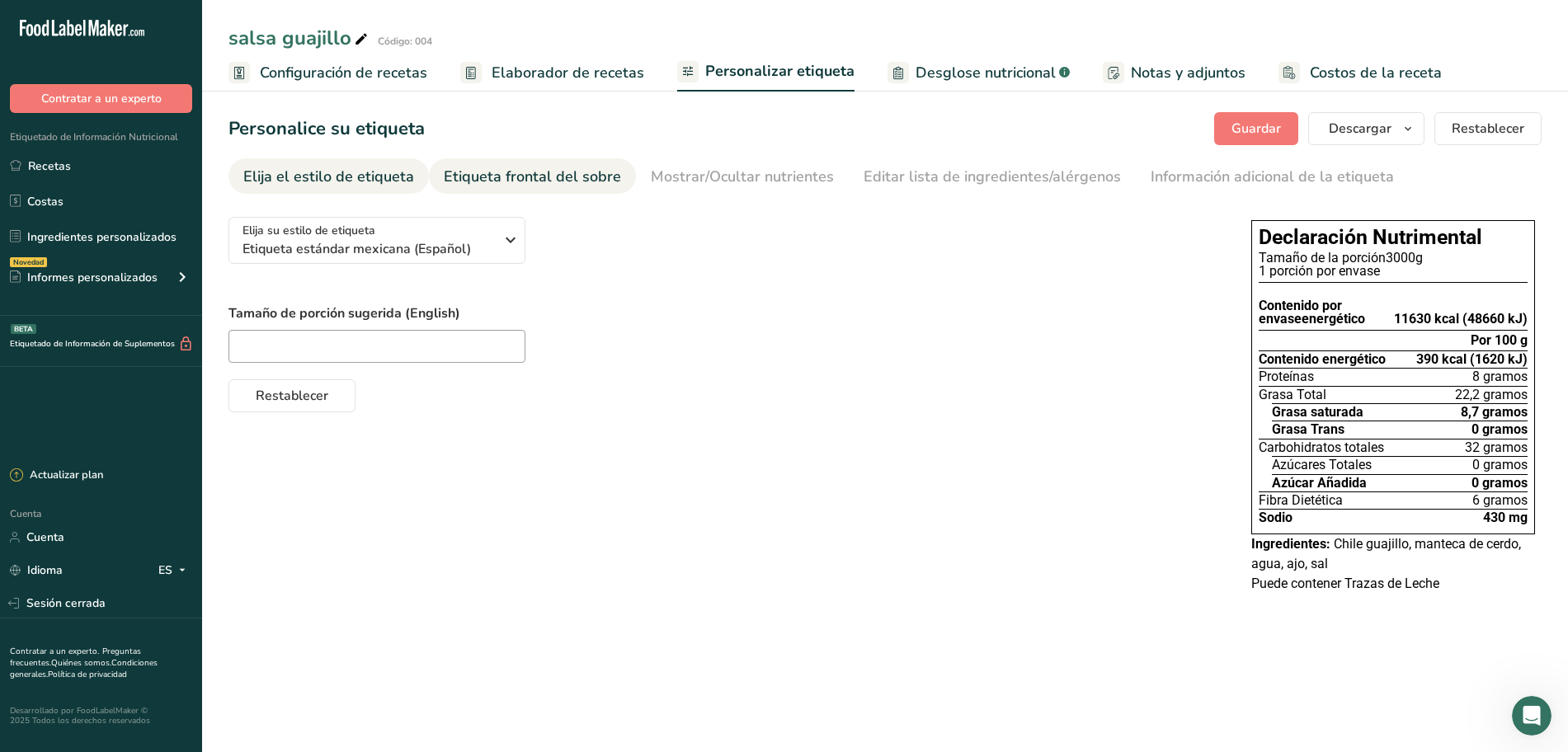
click at [551, 174] on font "Etiqueta frontal del sobre" at bounding box center [531, 176] width 177 height 19
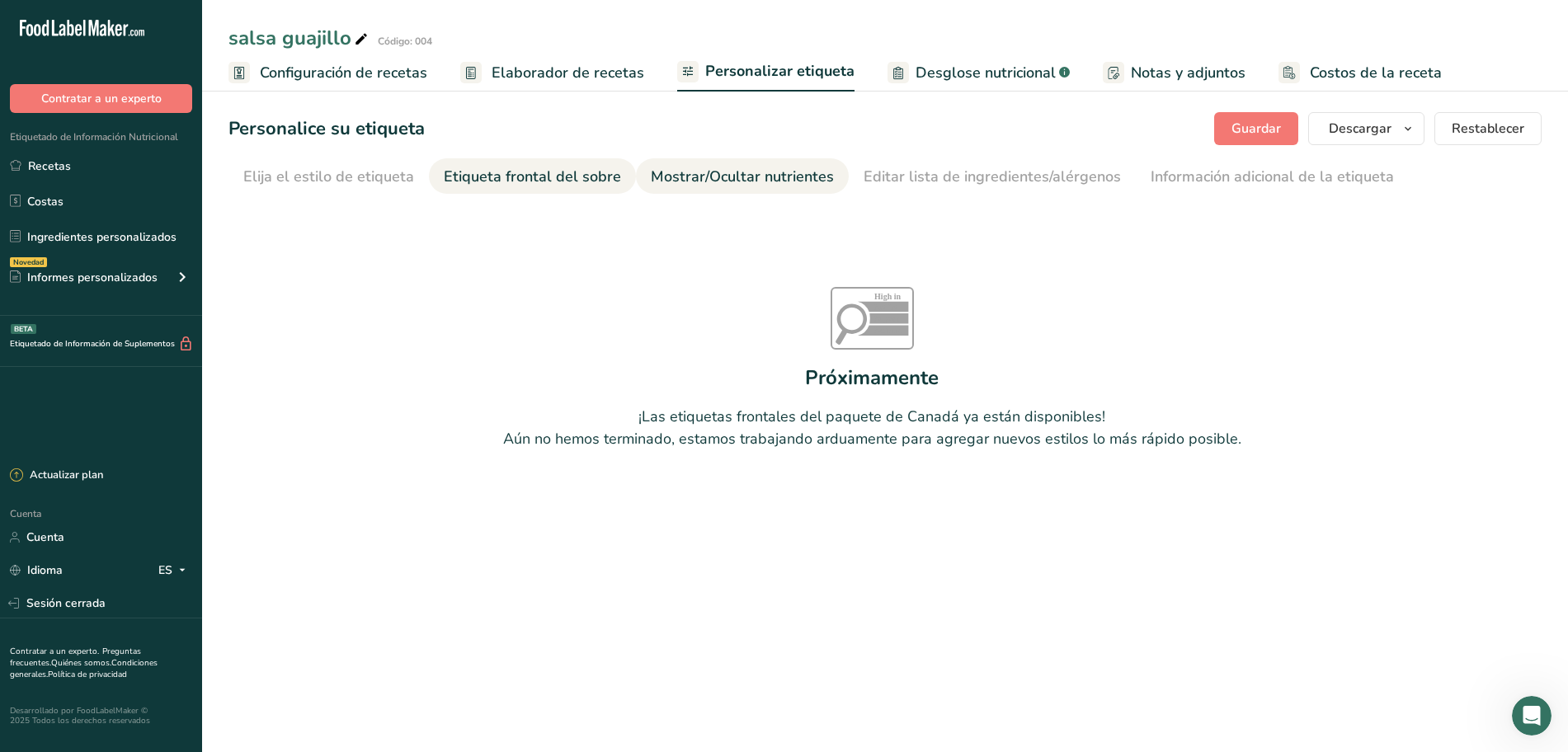
click at [762, 160] on link "Mostrar/Ocultar nutrientes" at bounding box center [742, 177] width 183 height 37
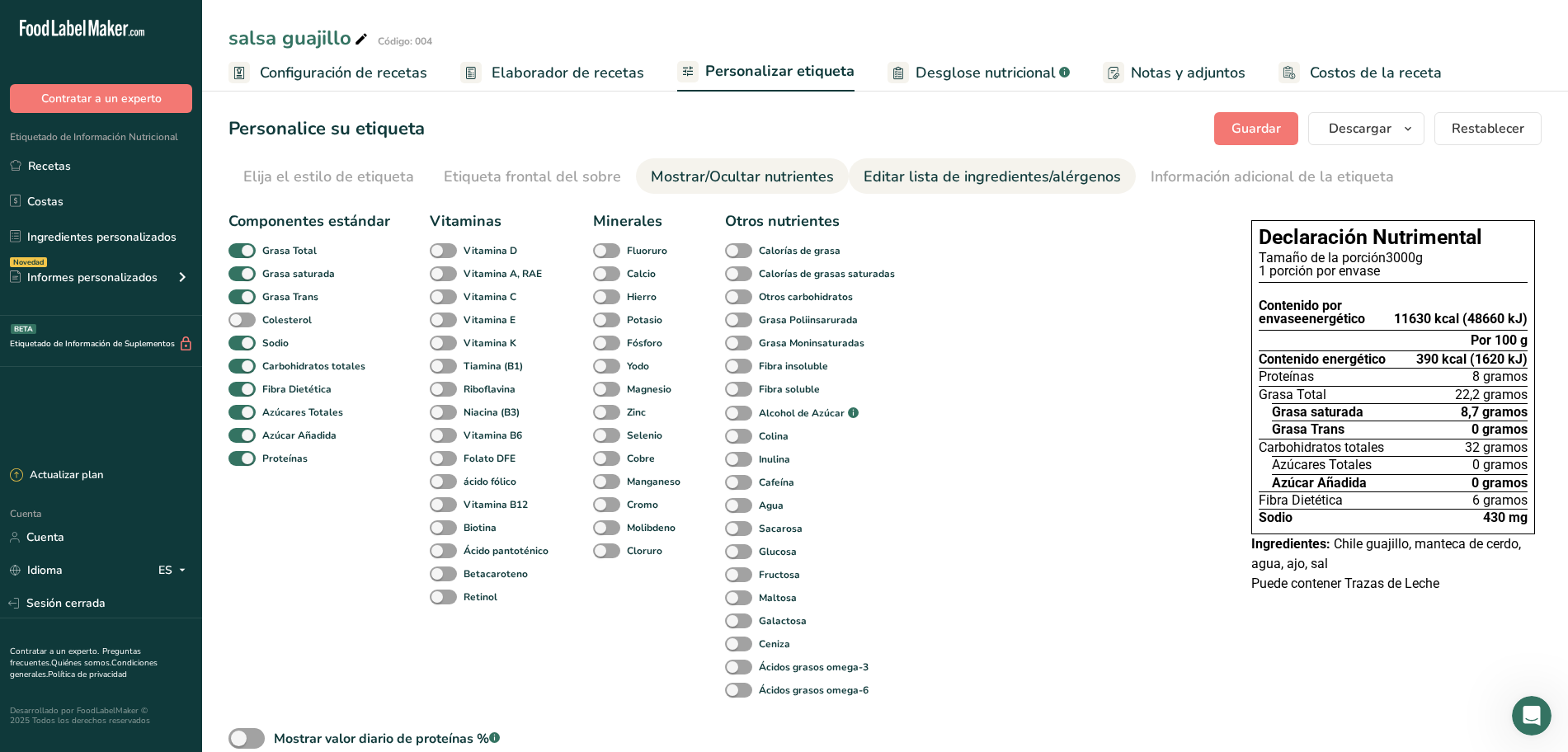
click at [877, 174] on font "Editar lista de ingredientes/alérgenos" at bounding box center [992, 176] width 257 height 19
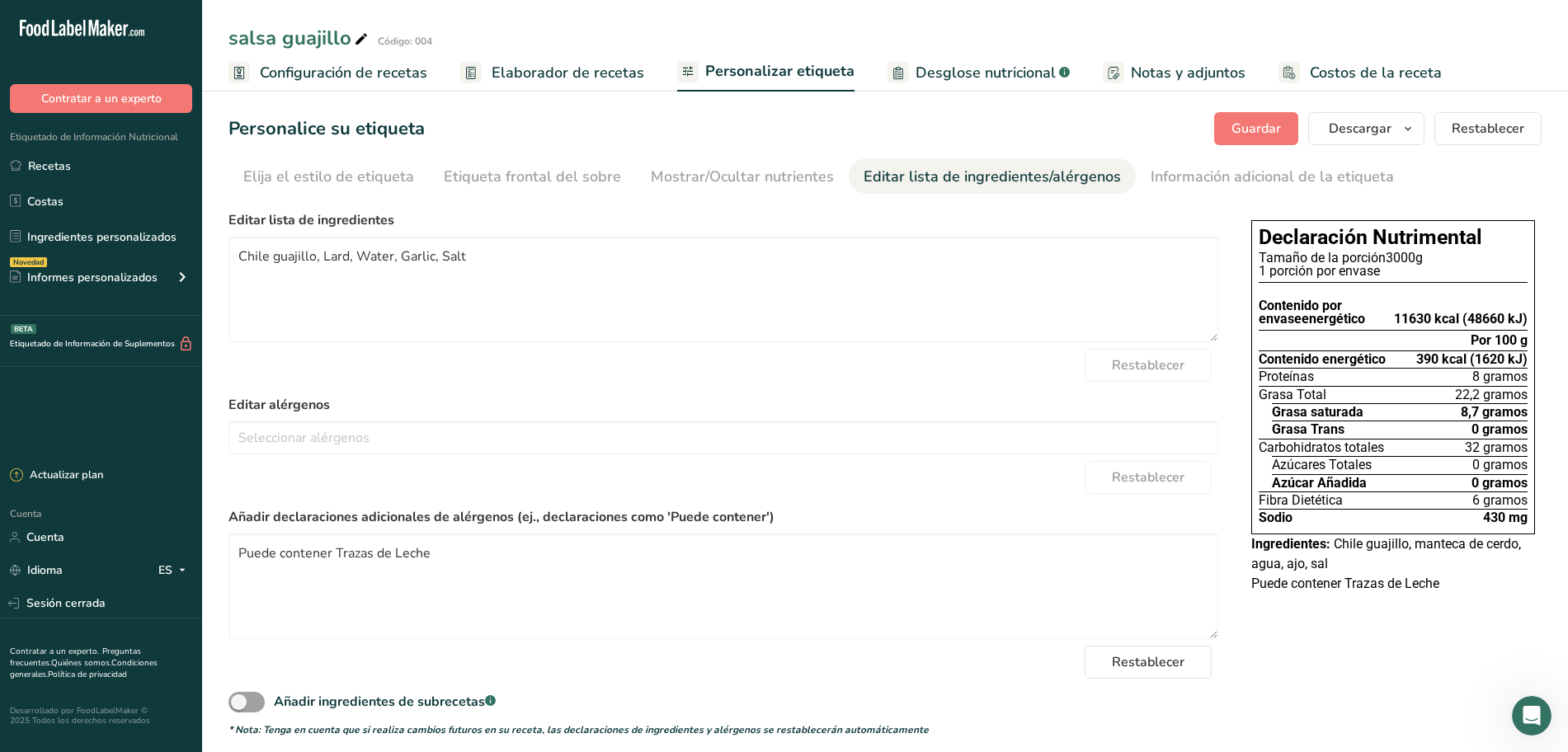
click at [934, 65] on font "Desglose nutricional" at bounding box center [985, 72] width 140 height 19
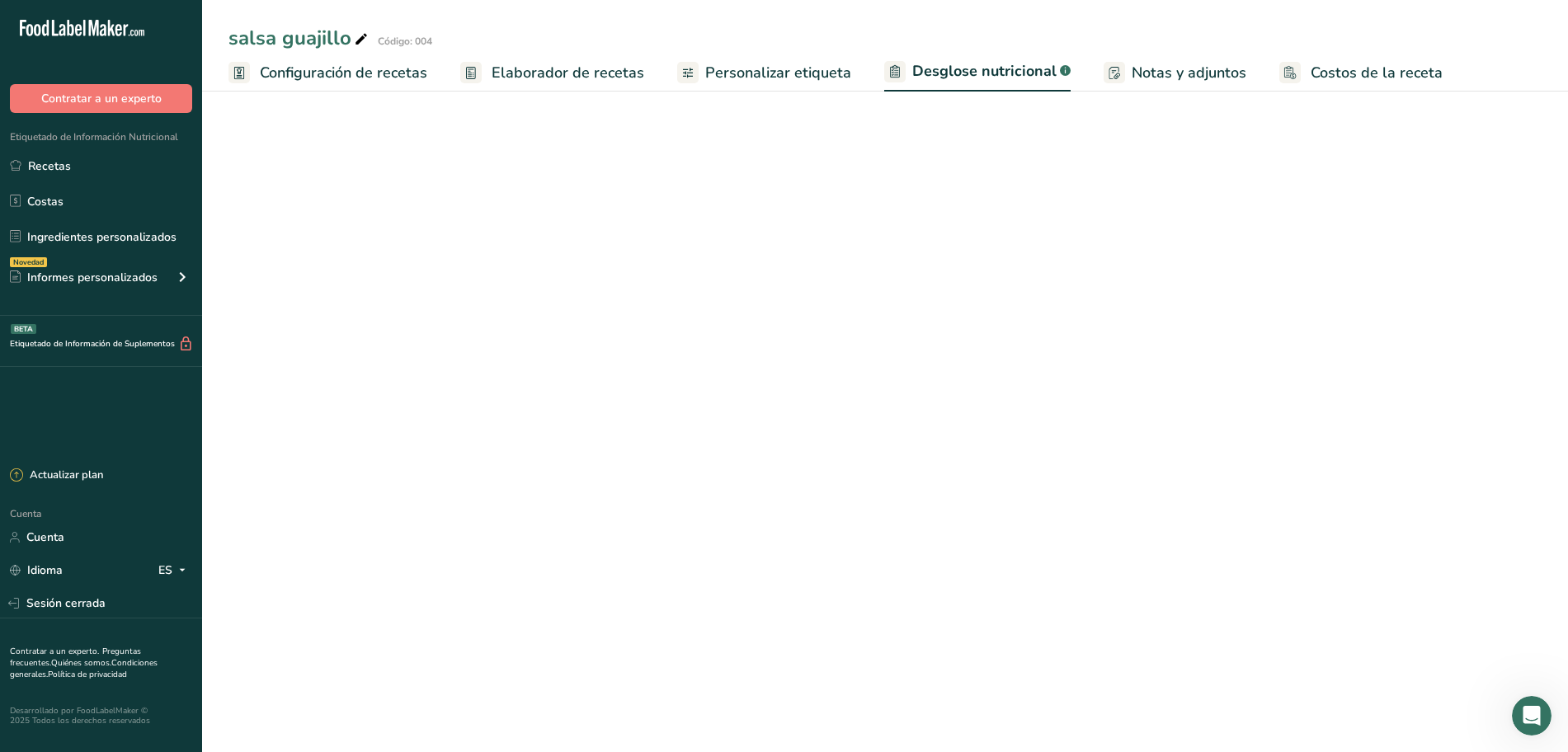
select select "Calories"
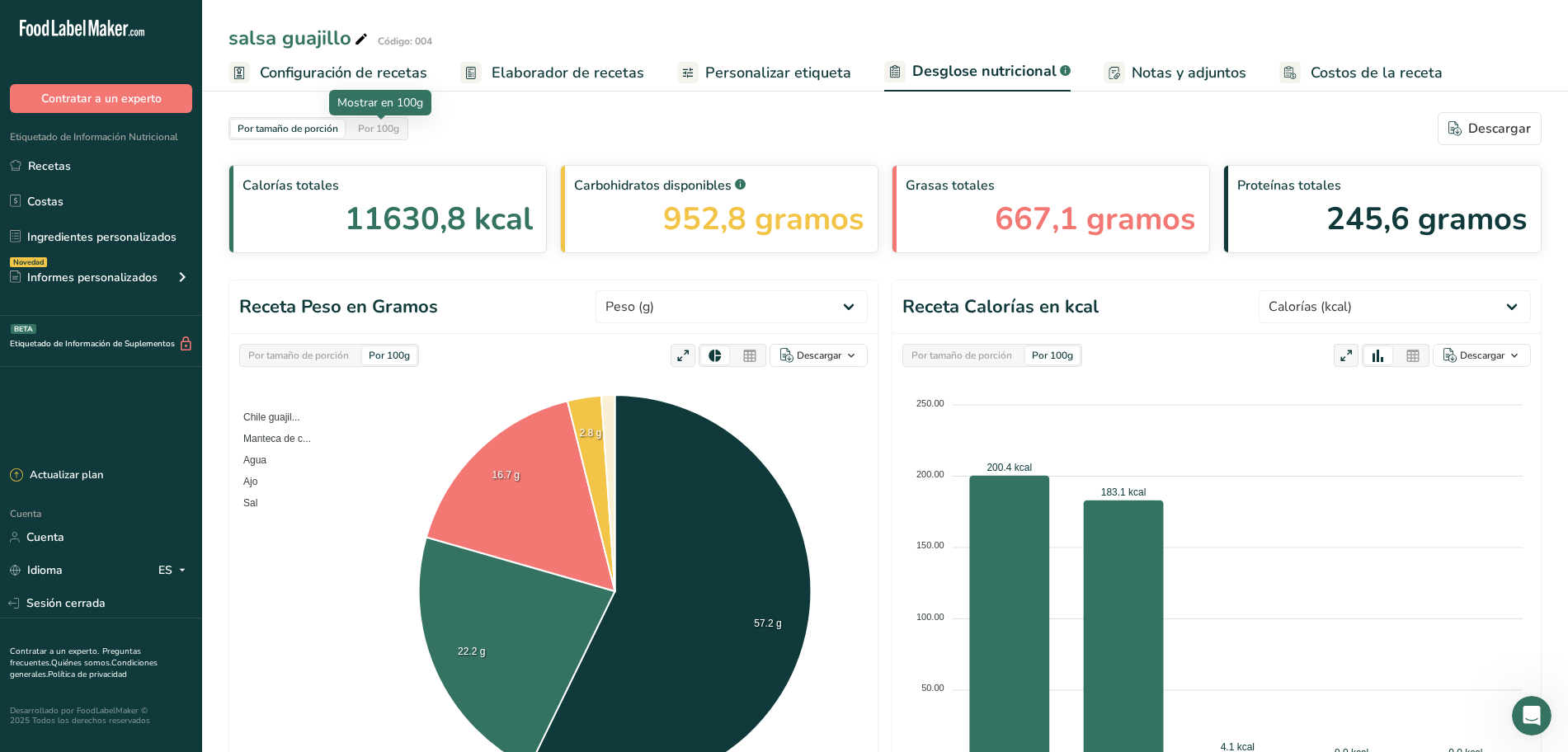
click at [400, 135] on div "Por 100g" at bounding box center [379, 129] width 55 height 19
click at [824, 84] on link "Personalizar etiqueta" at bounding box center [763, 73] width 174 height 37
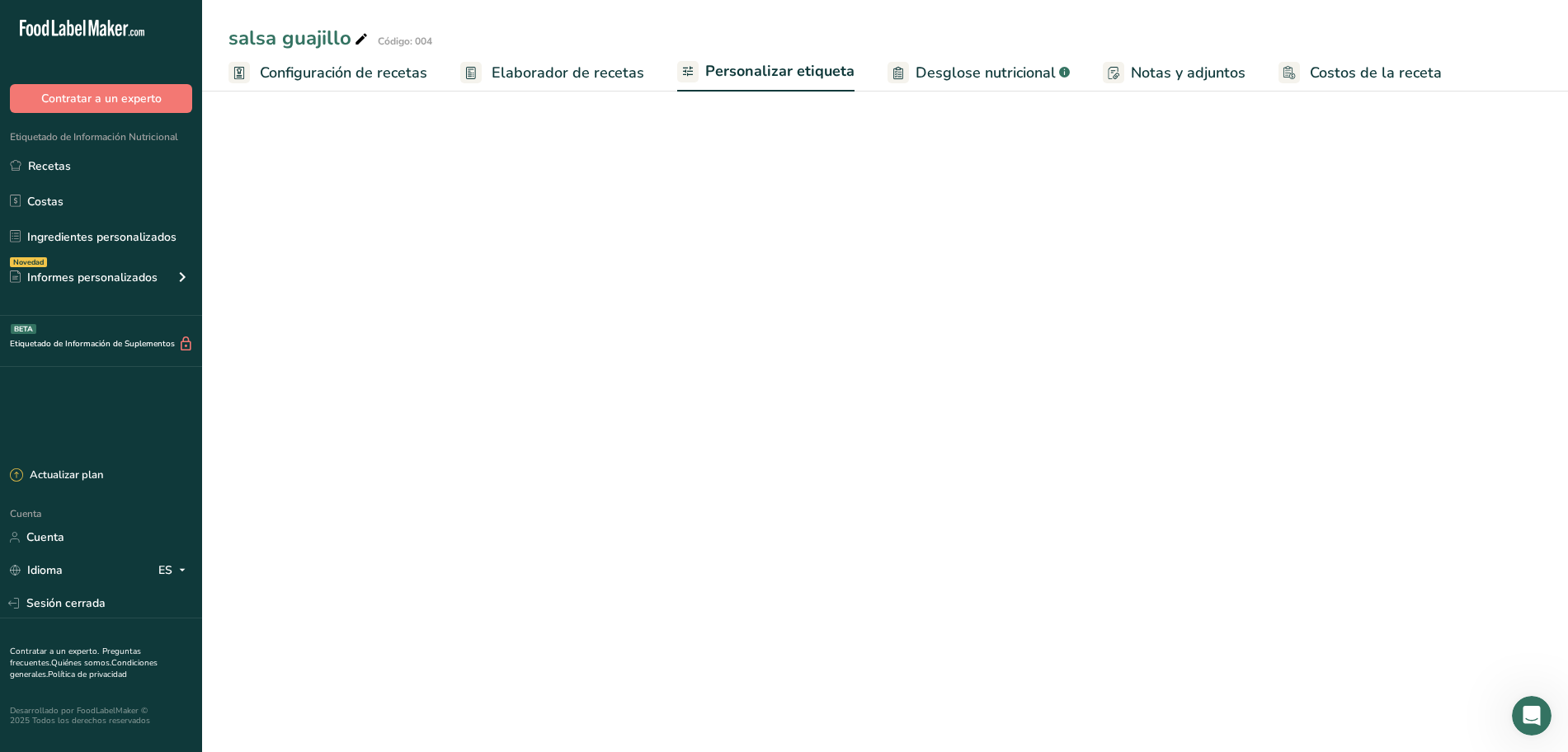
click at [926, 76] on font "Desglose nutricional" at bounding box center [985, 72] width 140 height 19
select select "Calories"
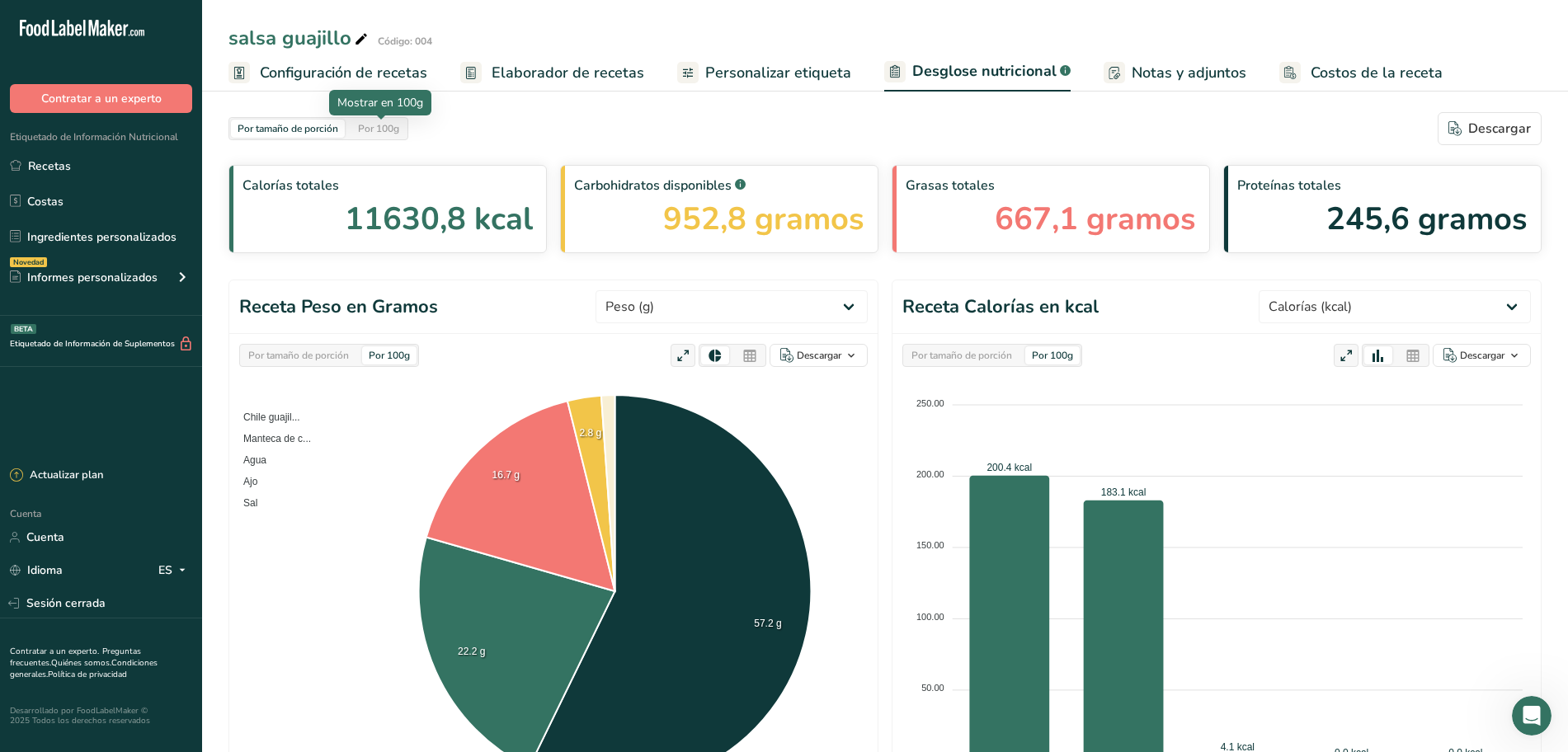
click at [374, 124] on font "Por 100g" at bounding box center [378, 128] width 41 height 13
click at [851, 311] on select "Peso (g) Calorías (kcal) Energía KJ (kj) Grasa total (g) Grasa saturada (g) Gra…" at bounding box center [732, 306] width 272 height 33
drag, startPoint x: 851, startPoint y: 311, endPoint x: 1450, endPoint y: 164, distance: 616.8
click at [851, 311] on select "Peso (g) Calorías (kcal) Energía KJ (kj) Grasa total (g) Grasa saturada (g) Gra…" at bounding box center [732, 306] width 272 height 33
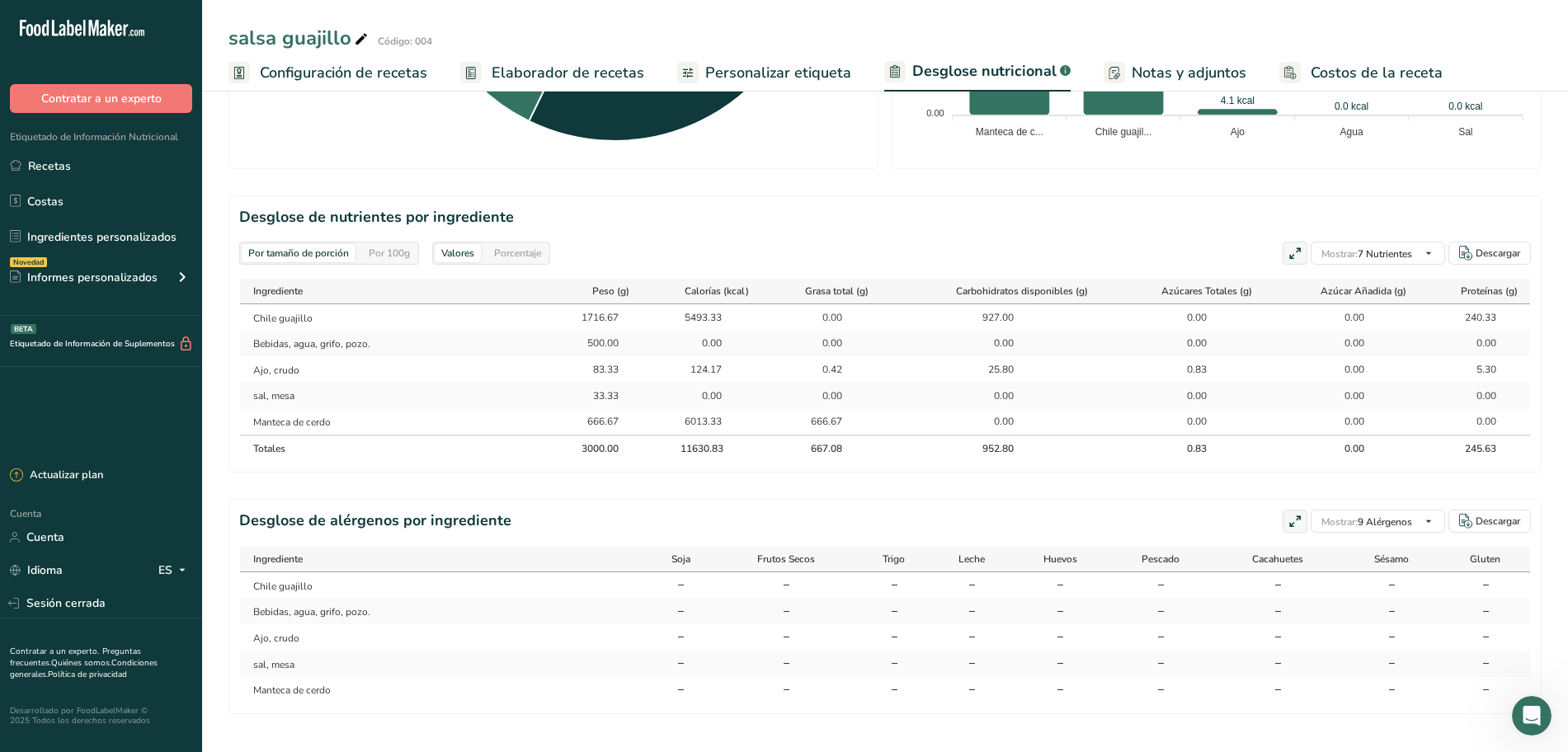
scroll to position [661, 0]
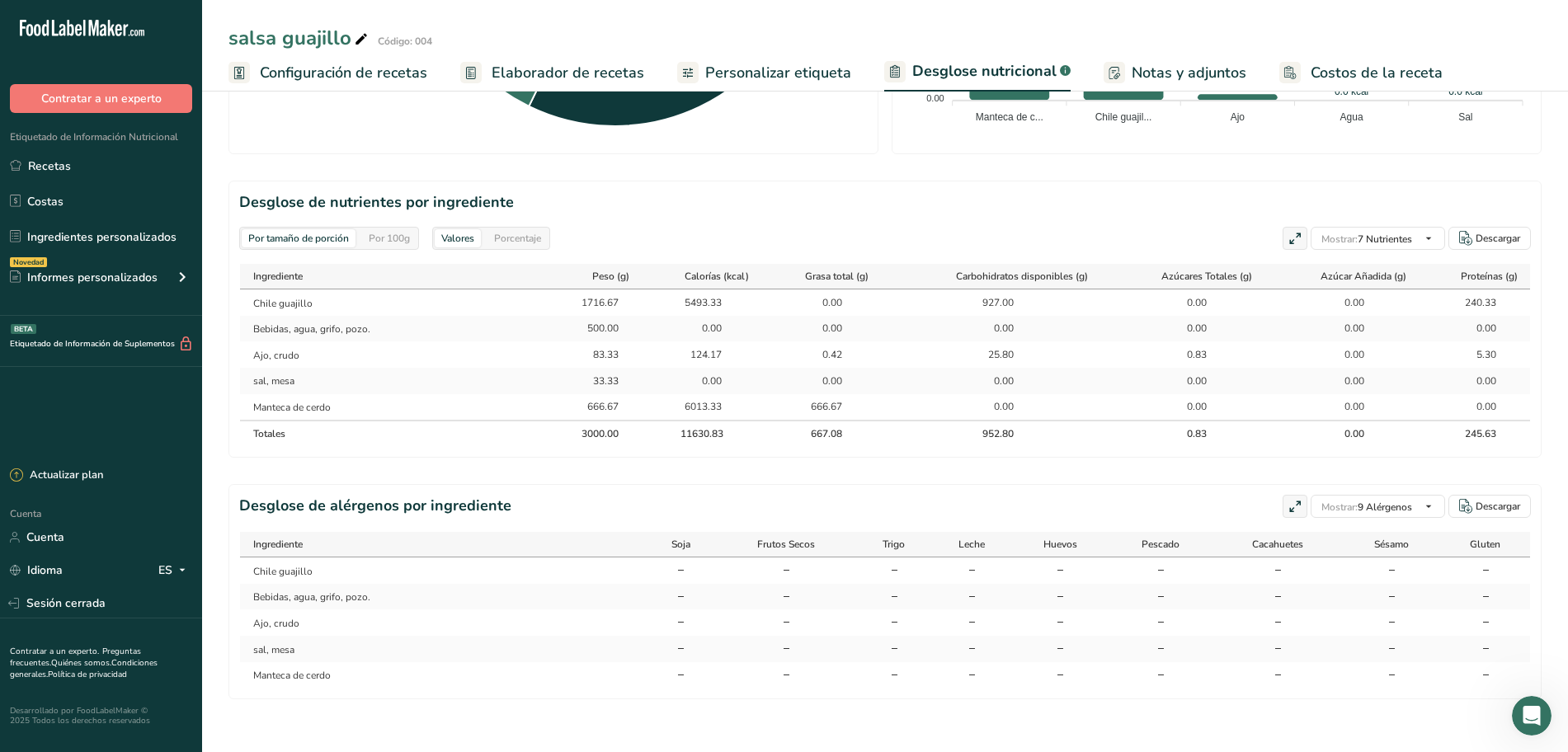
click at [401, 235] on font "Por 100g" at bounding box center [389, 238] width 41 height 13
click at [326, 237] on font "Por tamaño de porción" at bounding box center [299, 238] width 100 height 13
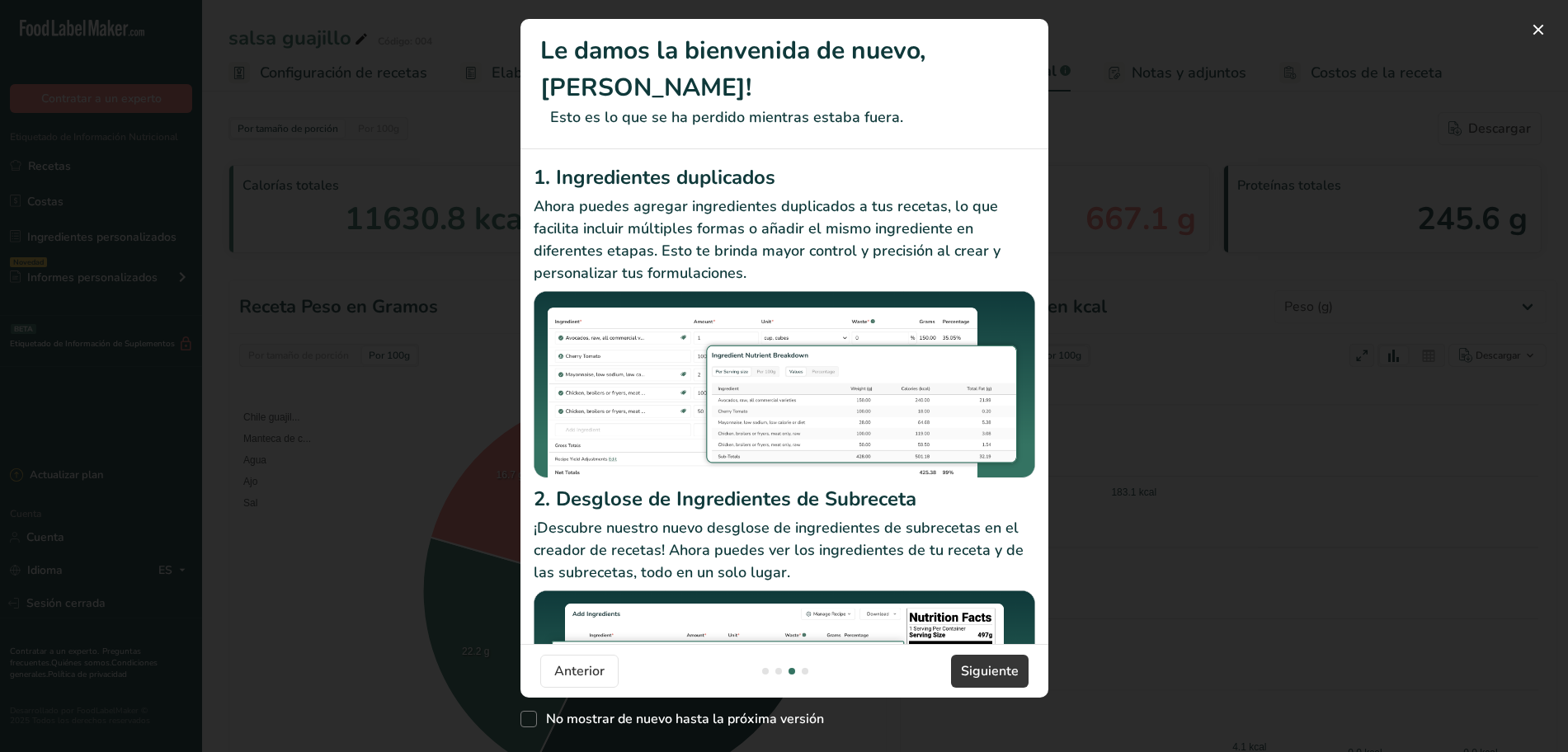
select select "Calories"
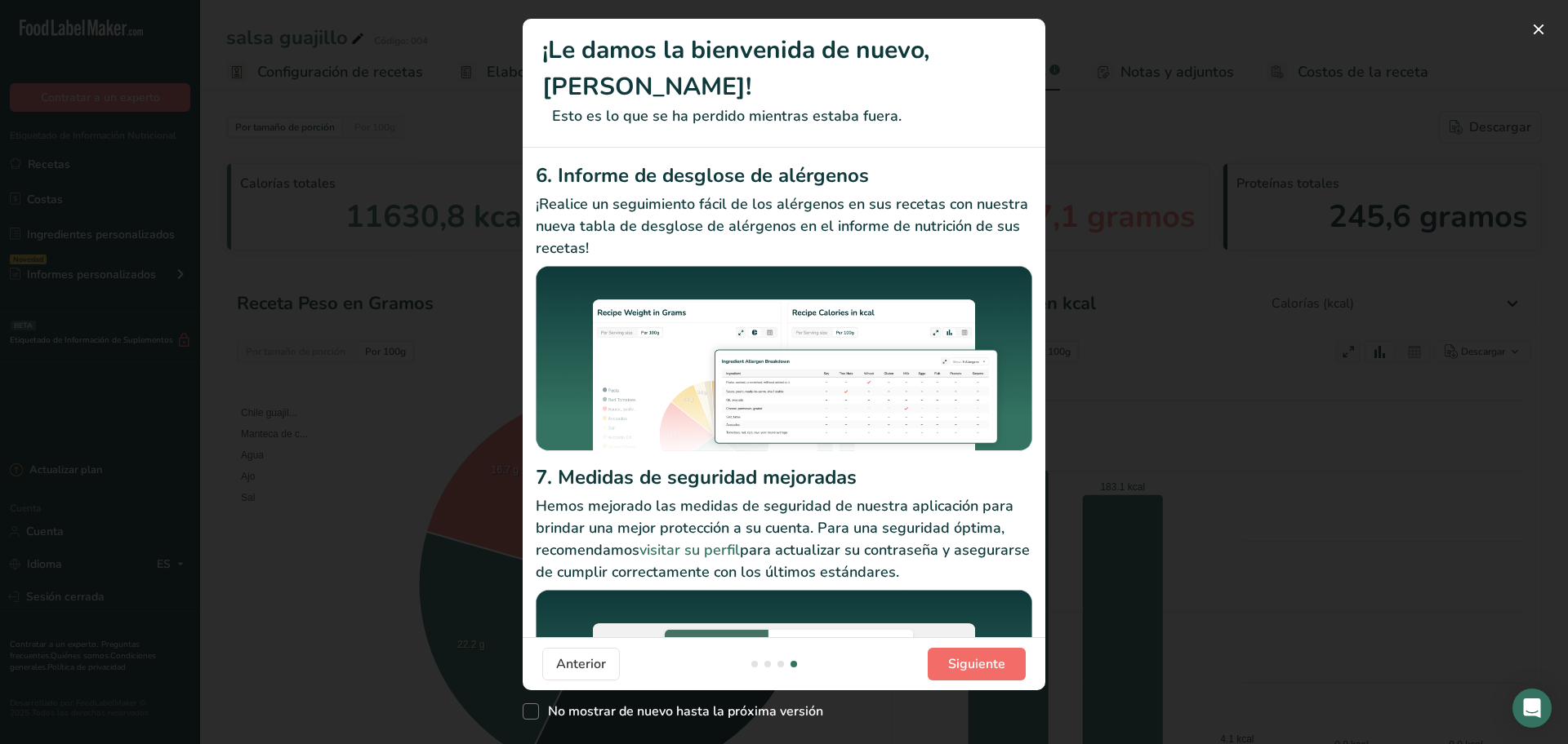
click at [973, 655] on font "Siguiente" at bounding box center [976, 664] width 58 height 18
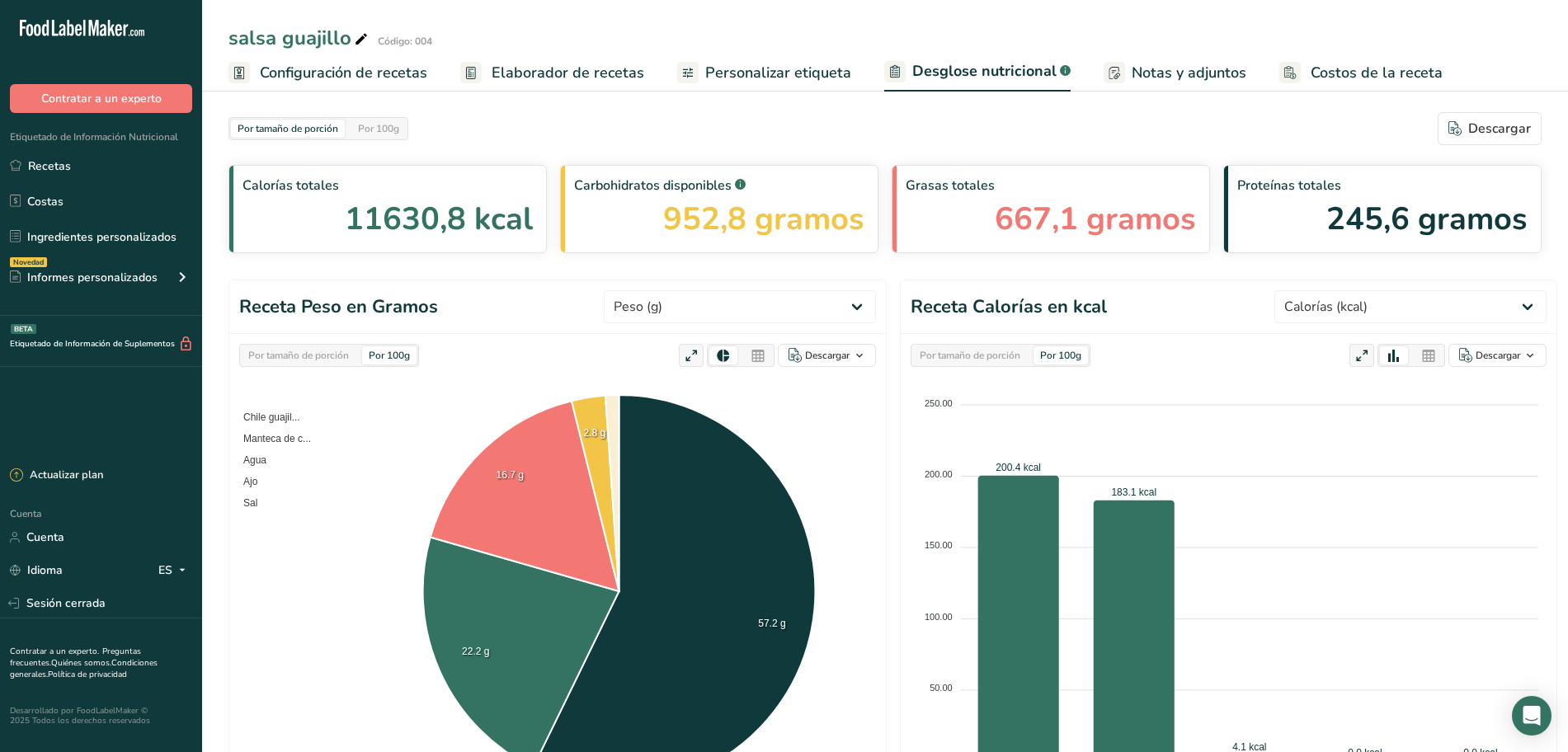
click at [392, 125] on font "Por 100g" at bounding box center [378, 128] width 41 height 13
click at [87, 163] on link "Recetas" at bounding box center [100, 166] width 202 height 32
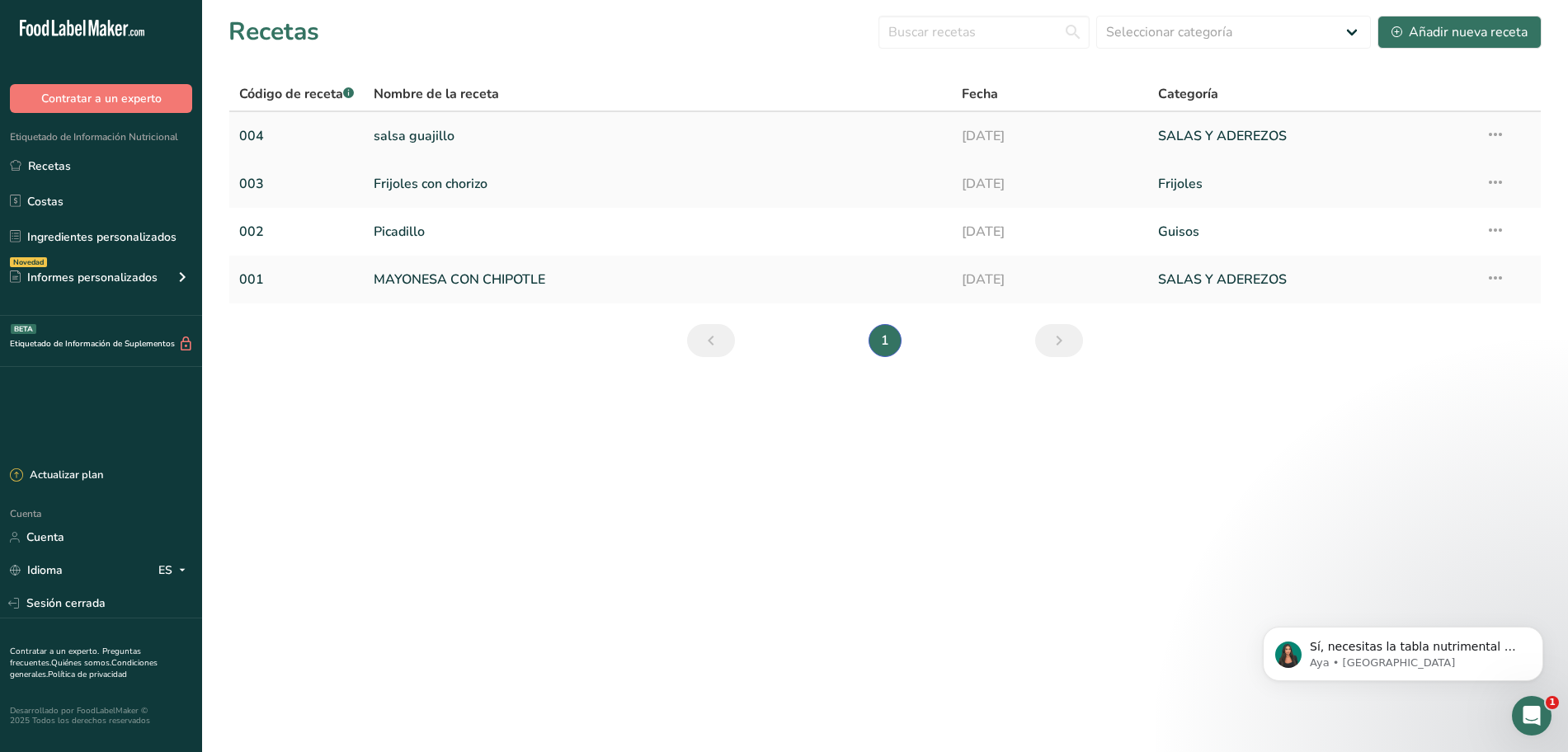
click at [520, 142] on link "salsa guajillo" at bounding box center [658, 136] width 568 height 34
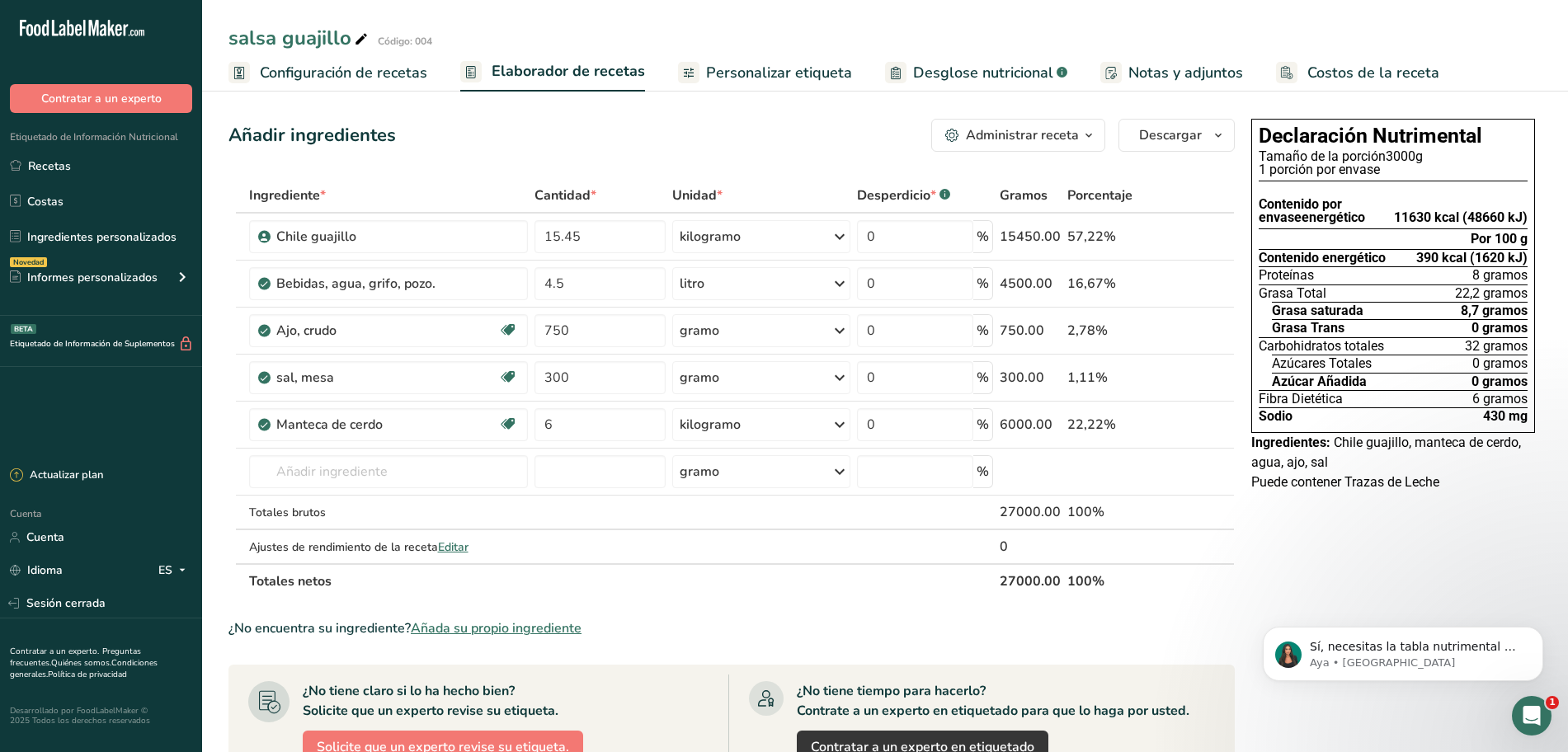
click at [956, 76] on font "Desglose nutricional" at bounding box center [983, 72] width 140 height 19
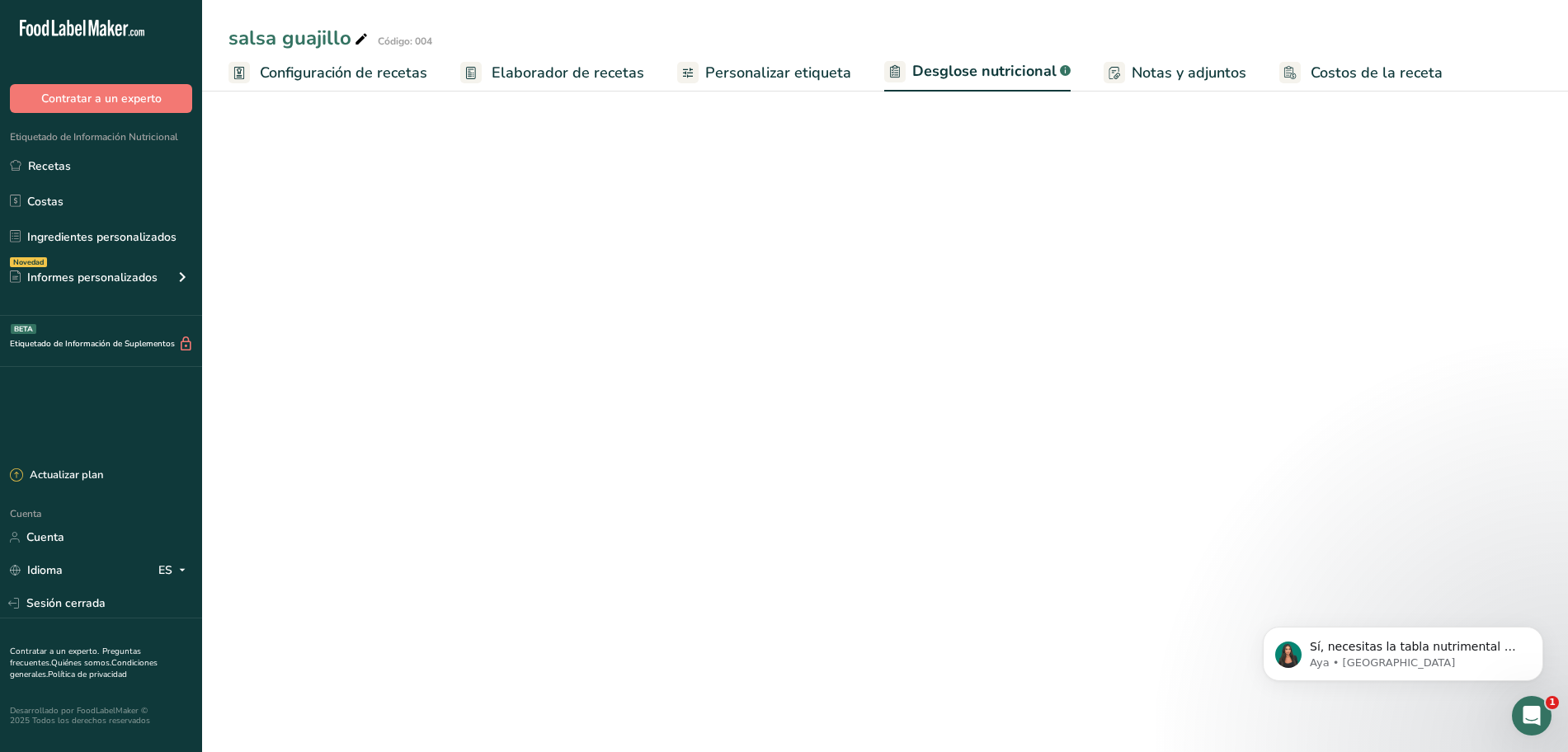
select select "Calories"
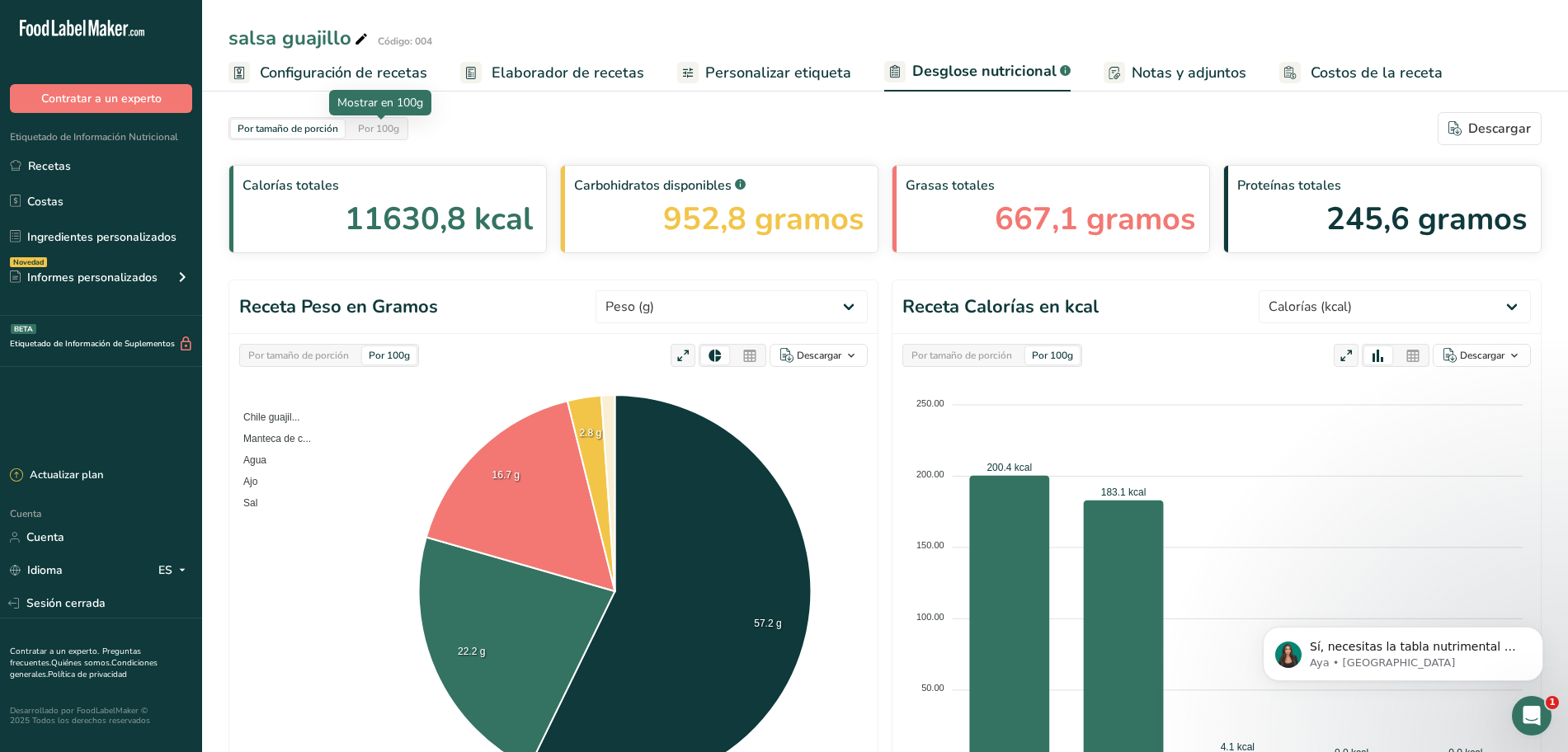
click at [395, 134] on font "Por 100g" at bounding box center [378, 128] width 41 height 13
click at [299, 133] on font "Por tamaño de porción" at bounding box center [288, 128] width 100 height 13
click at [374, 126] on font "Por 100g" at bounding box center [378, 128] width 41 height 13
click at [322, 130] on font "Por tamaño de porción" at bounding box center [288, 128] width 100 height 13
click at [556, 78] on font "Elaborador de recetas" at bounding box center [568, 72] width 152 height 19
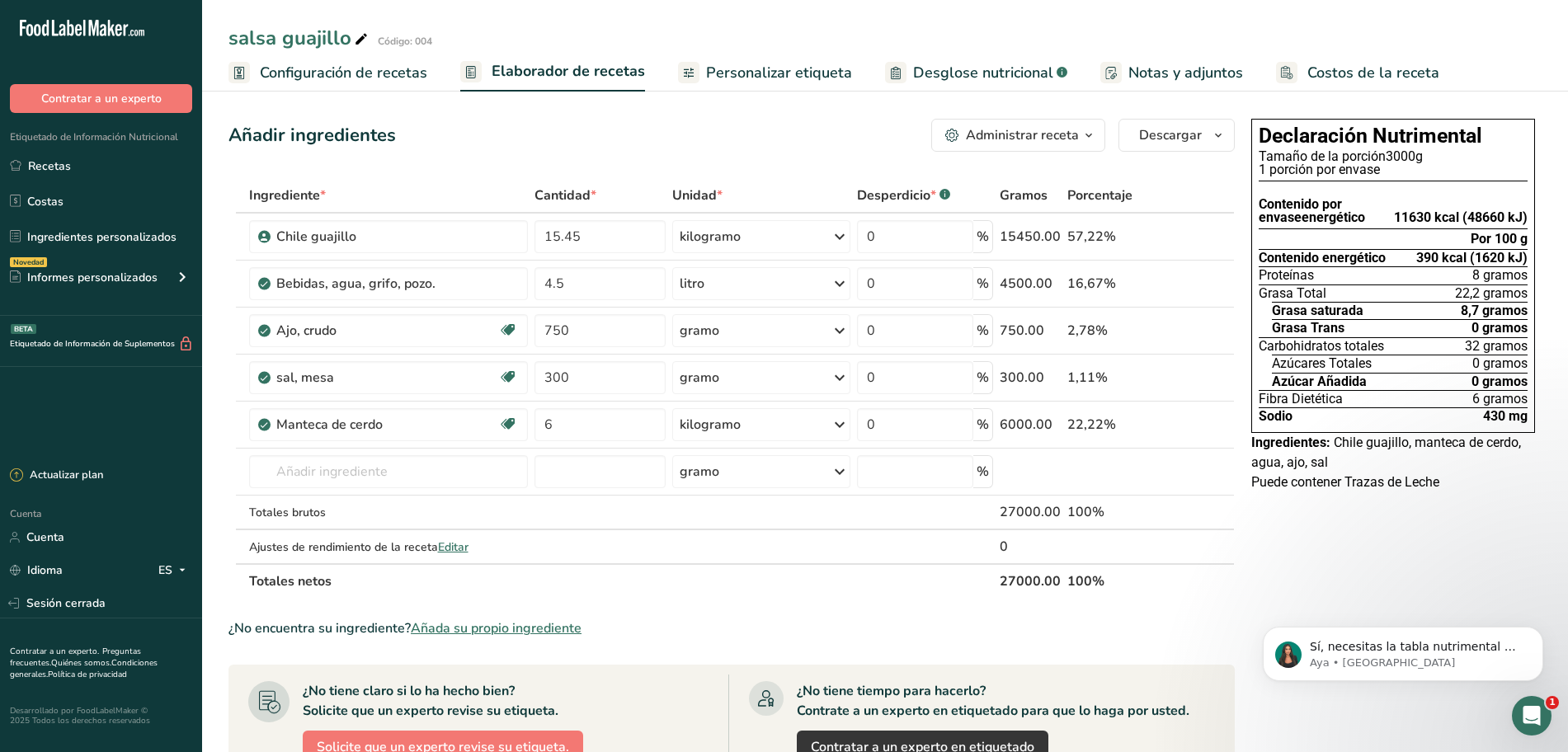
click at [361, 66] on font "Configuración de recetas" at bounding box center [344, 72] width 167 height 19
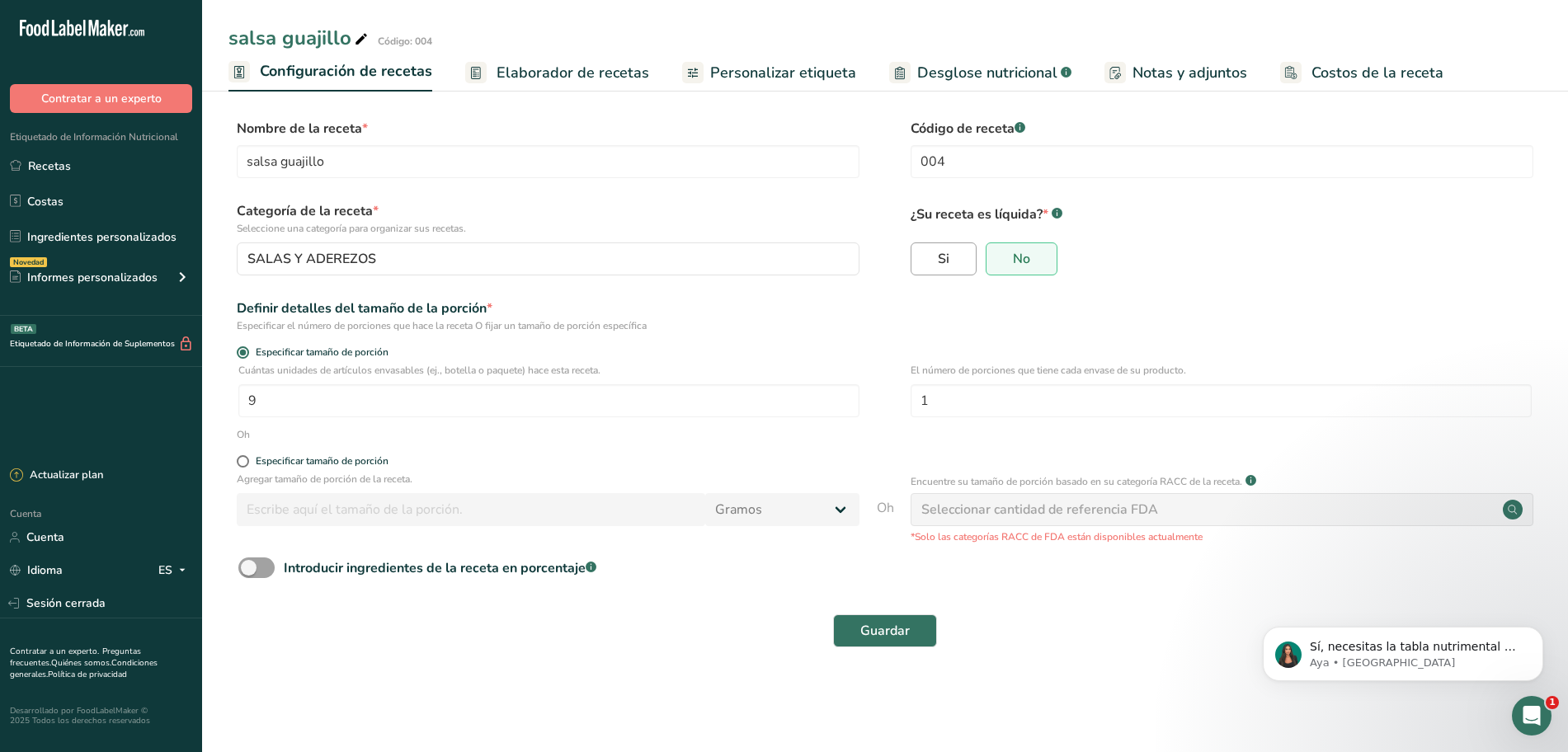
click at [968, 273] on label "Si" at bounding box center [943, 258] width 66 height 33
click at [922, 264] on input "Si" at bounding box center [917, 258] width 11 height 11
radio input "true"
radio input "false"
select select "22"
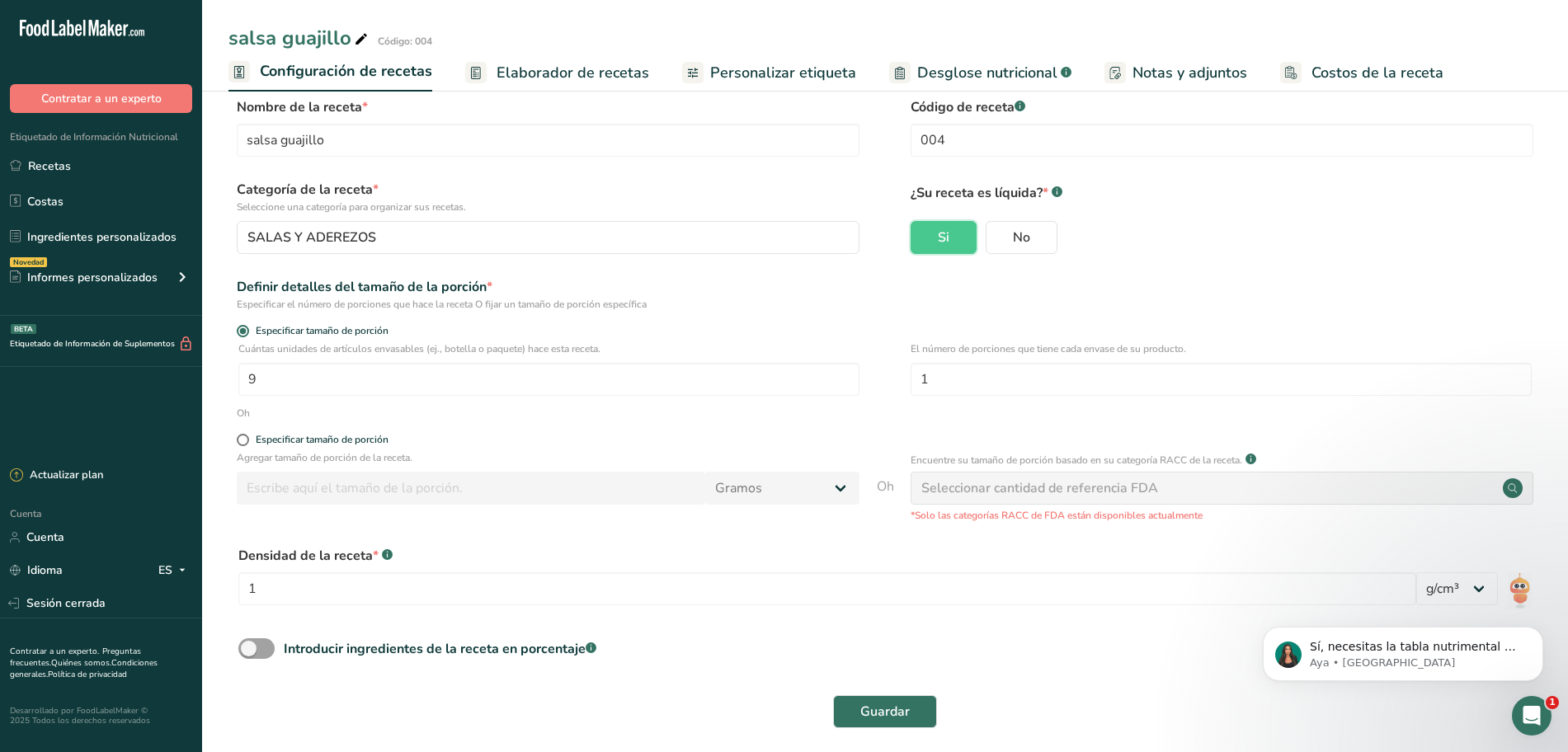
scroll to position [34, 0]
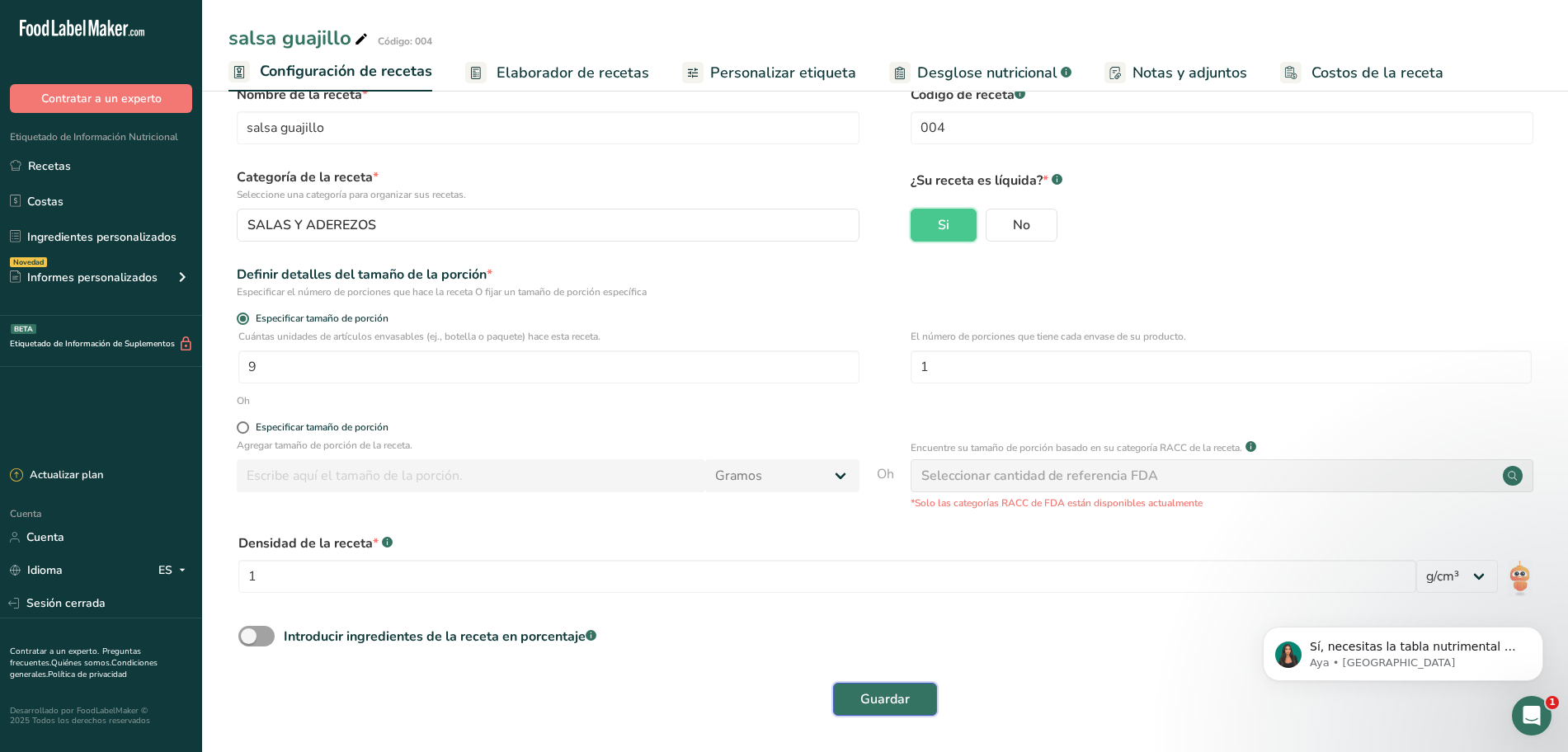
click at [880, 701] on font "Guardar" at bounding box center [885, 699] width 49 height 19
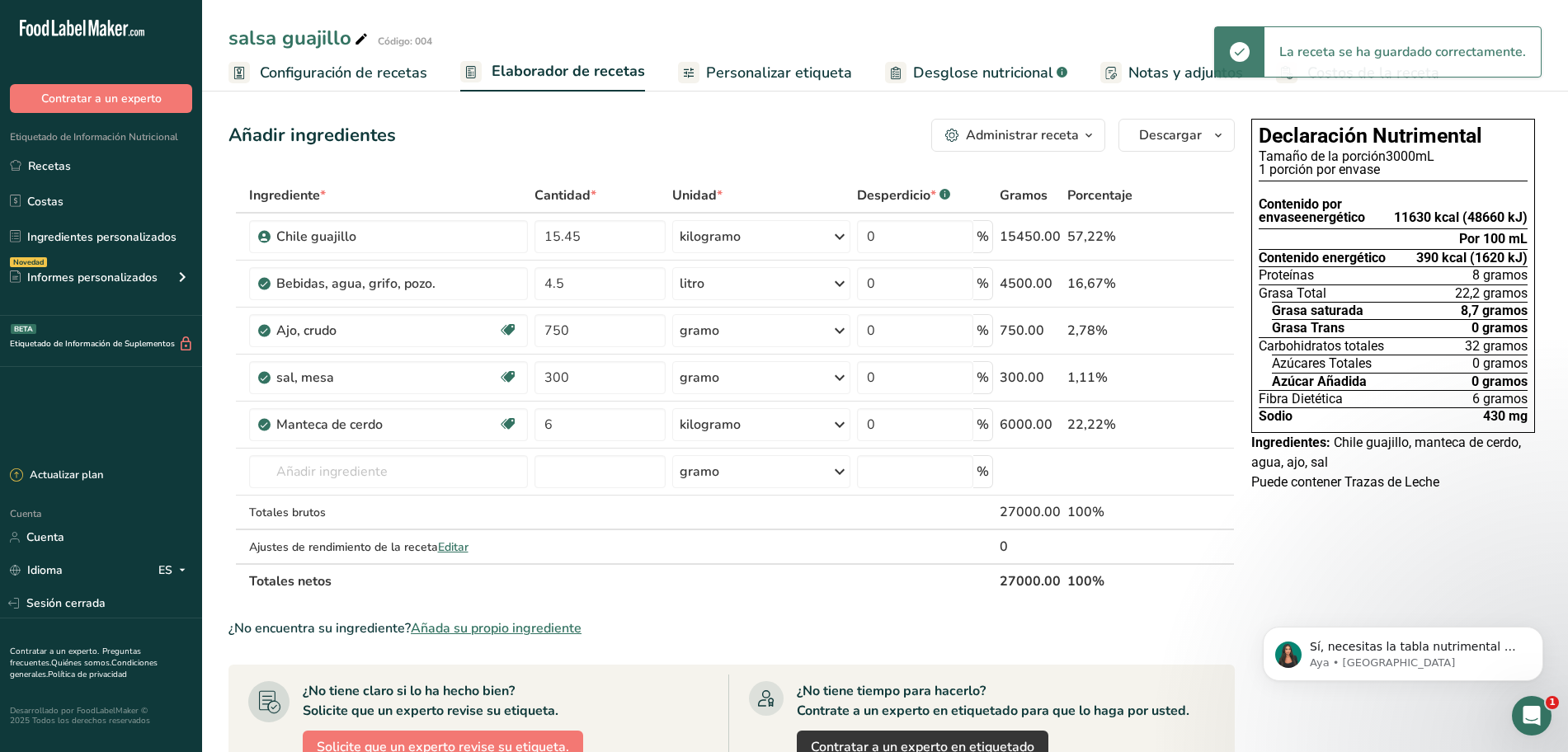
click at [944, 68] on font "Desglose nutricional" at bounding box center [983, 72] width 140 height 19
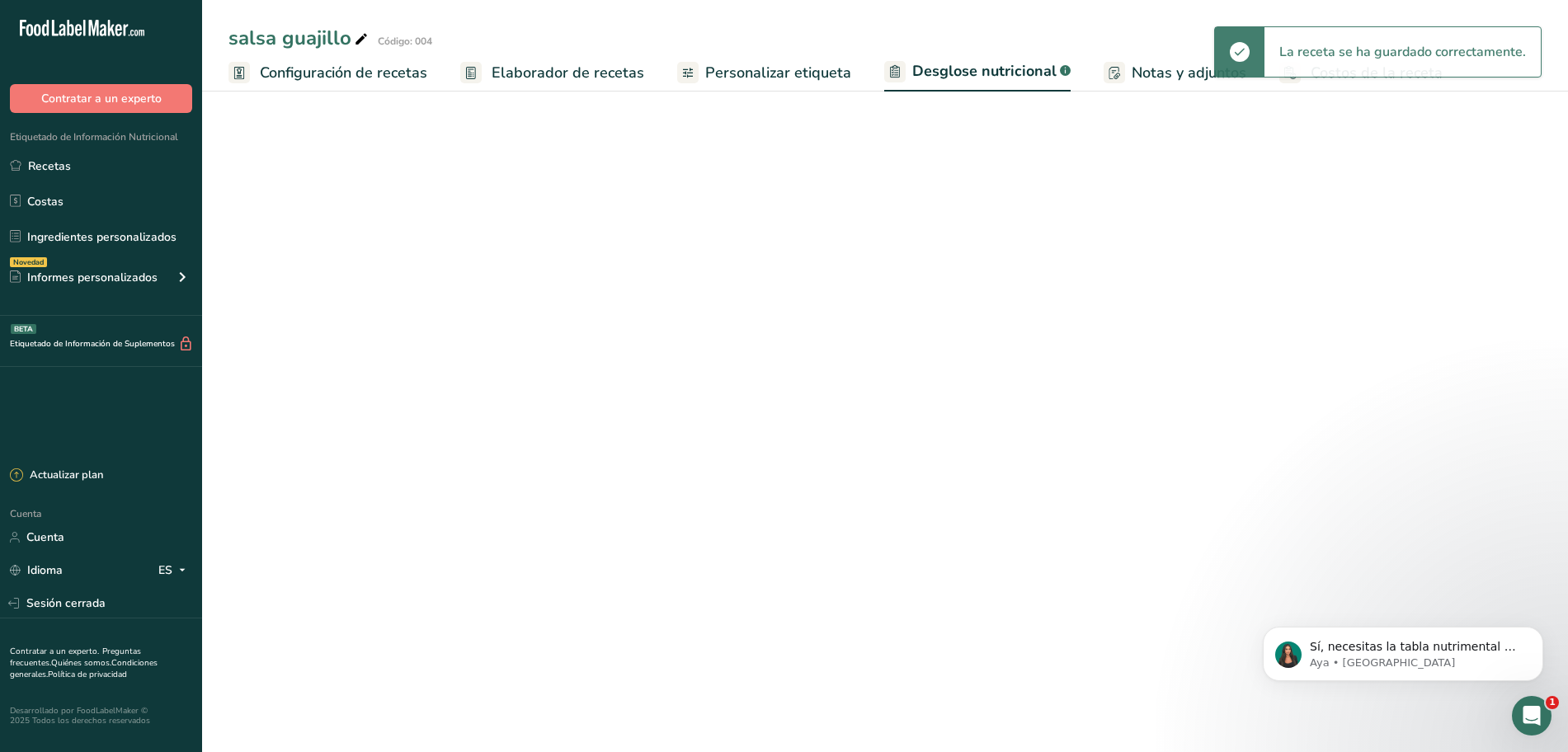
select select "Calories"
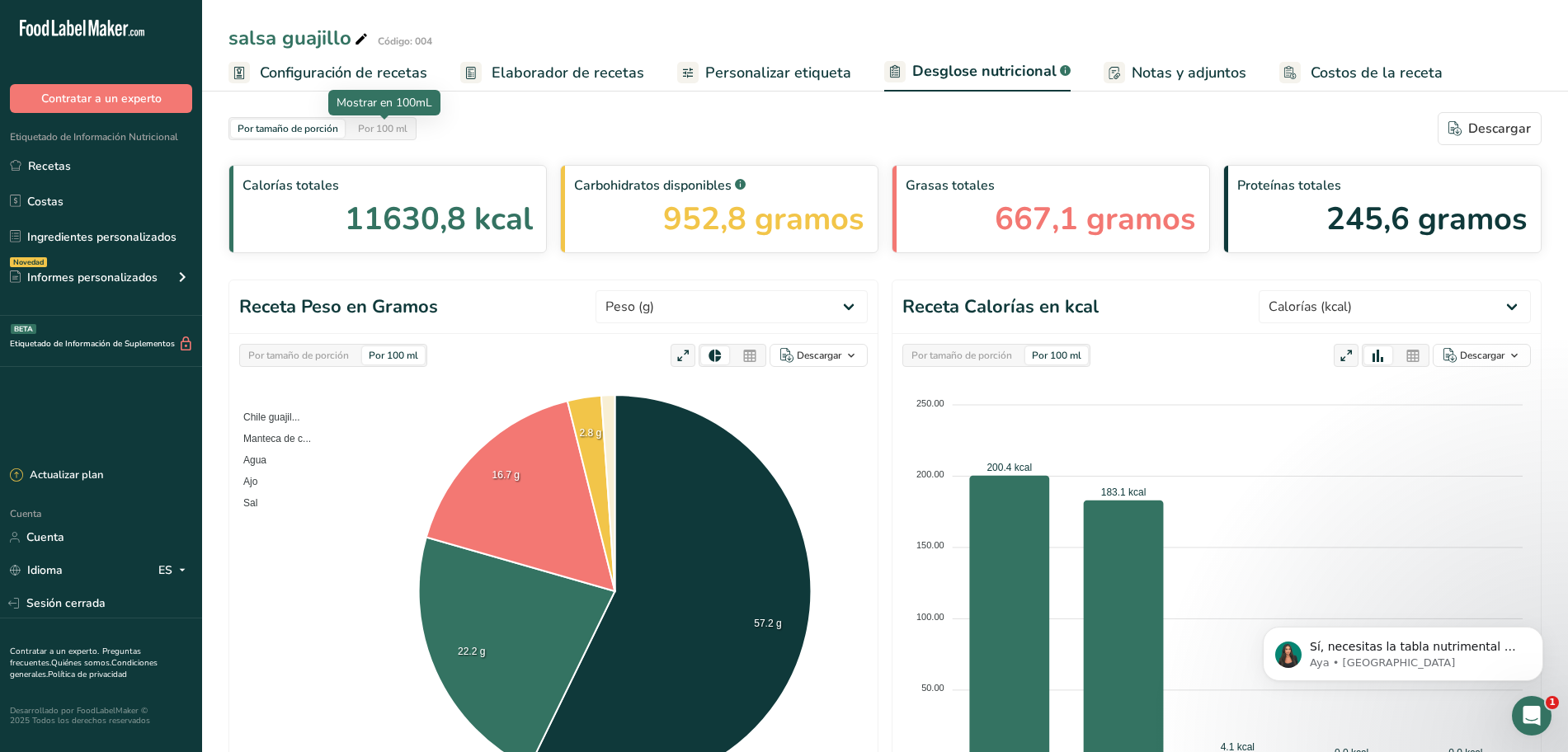
click at [375, 127] on font "Por 100 ml" at bounding box center [383, 128] width 49 height 13
click at [317, 133] on font "Por tamaño de porción" at bounding box center [288, 128] width 100 height 13
click at [398, 127] on font "Por 100 ml" at bounding box center [383, 128] width 49 height 13
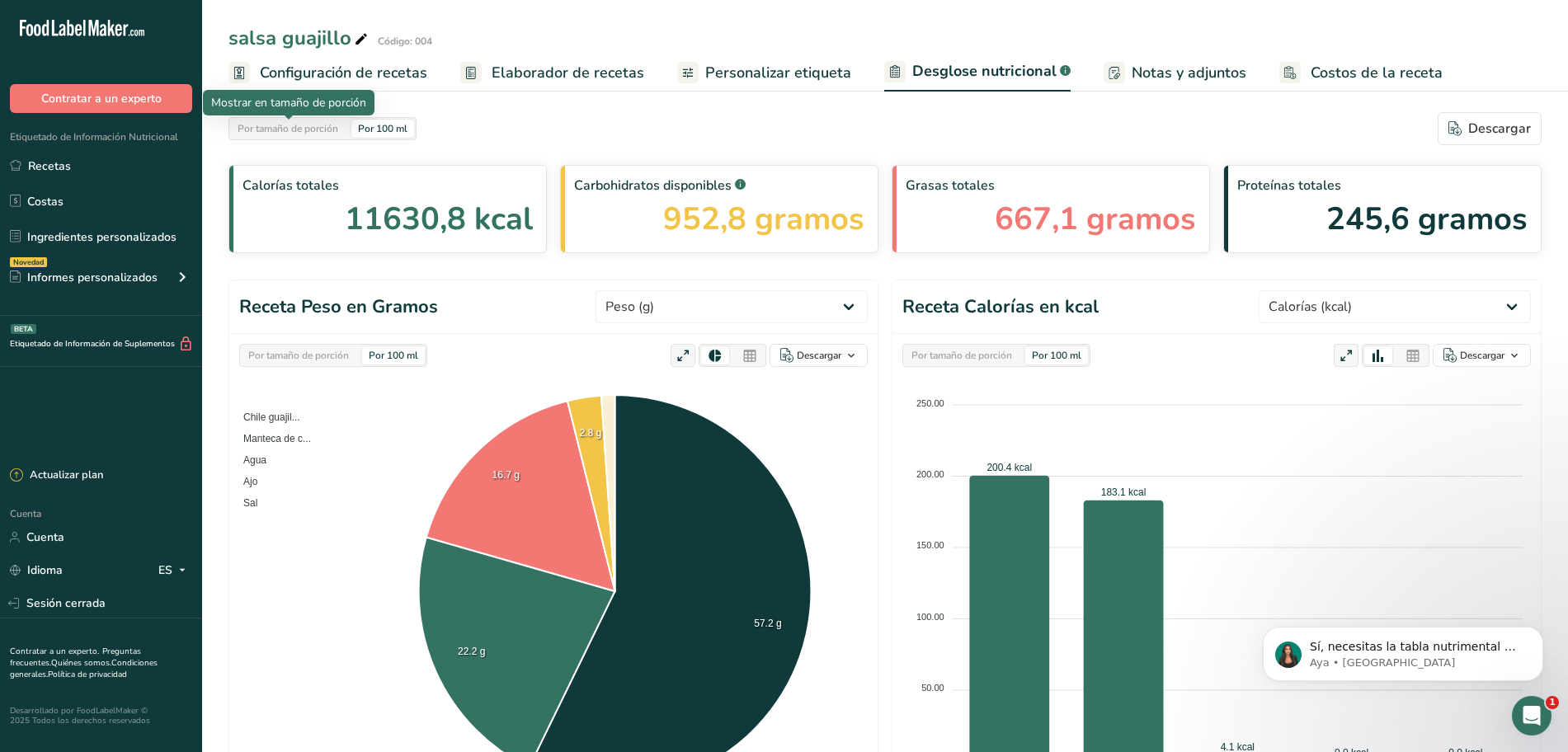
click at [292, 127] on font "Por tamaño de porción" at bounding box center [288, 128] width 100 height 13
click at [369, 127] on font "Por 100 ml" at bounding box center [383, 128] width 49 height 13
click at [373, 136] on div "Por 100 ml" at bounding box center [383, 129] width 63 height 19
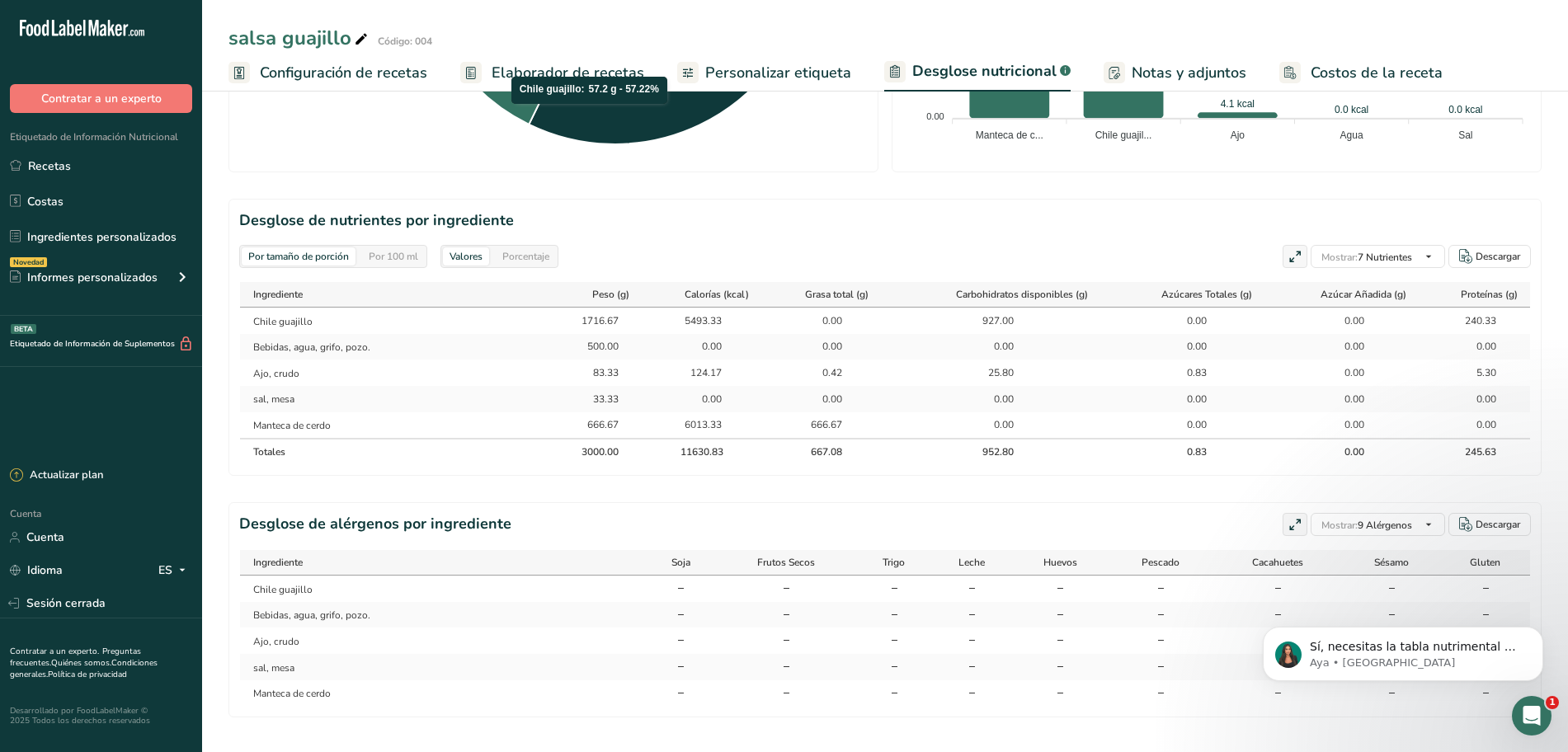
scroll to position [661, 0]
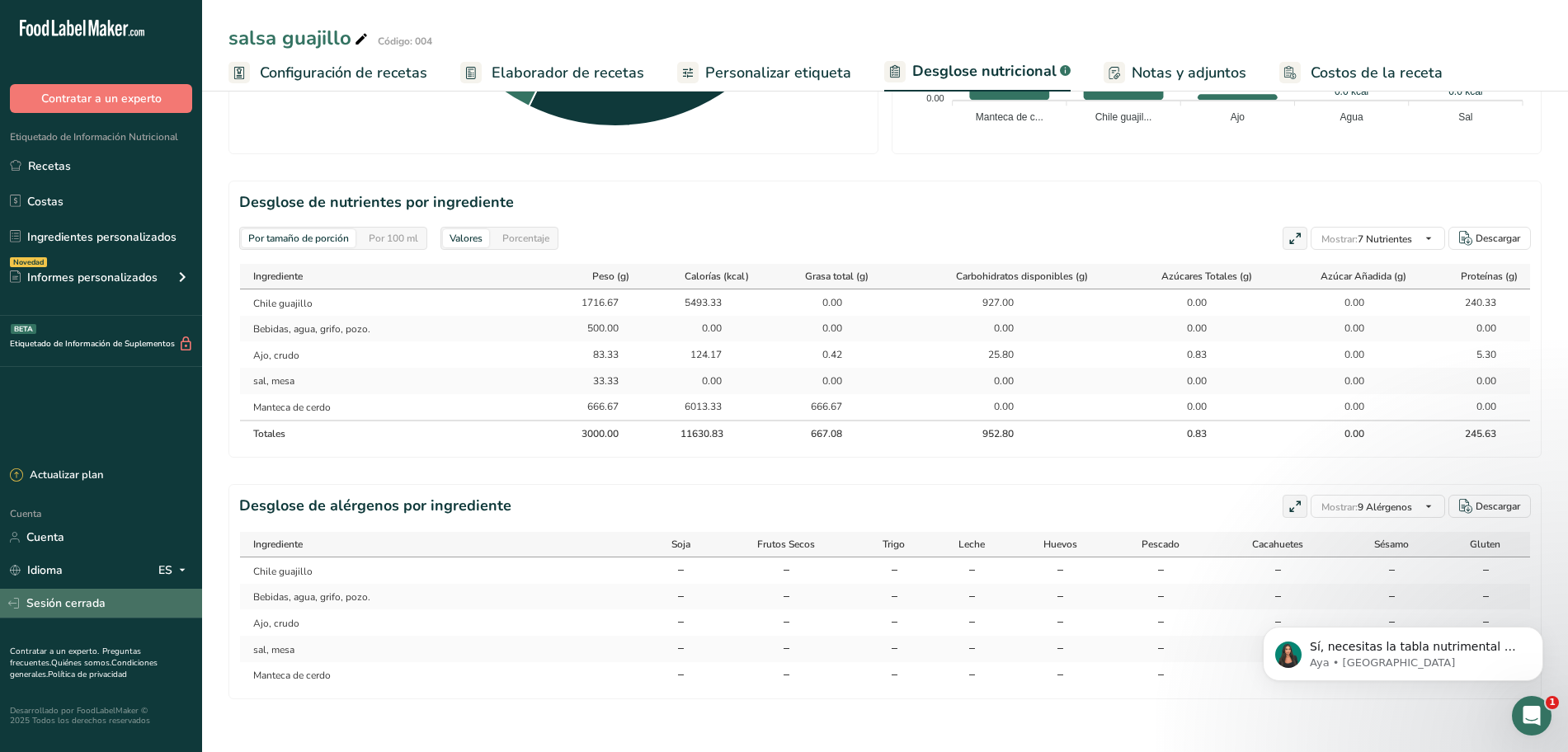
click at [127, 601] on link "Sesión cerrada" at bounding box center [100, 603] width 202 height 29
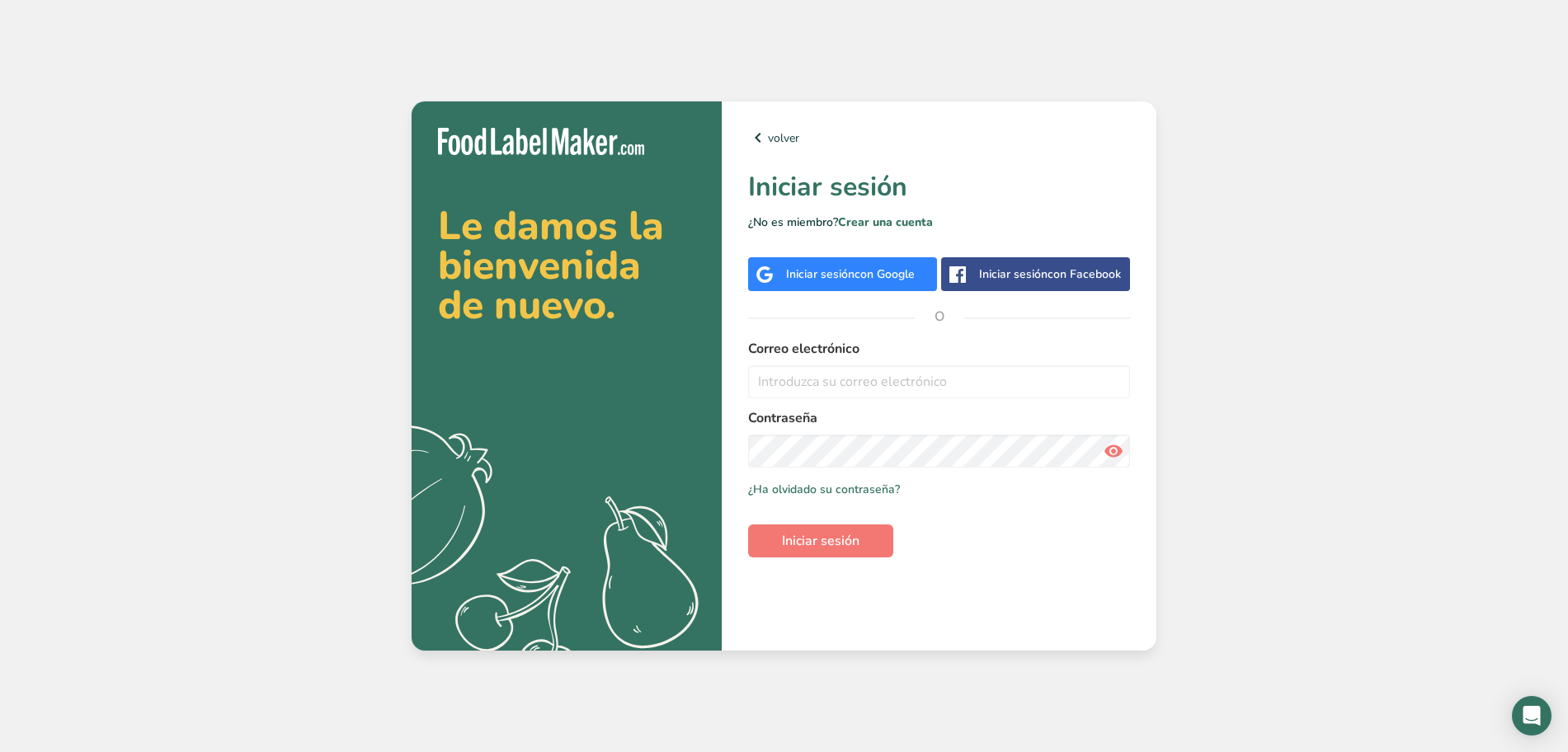
click at [847, 383] on input "email" at bounding box center [939, 382] width 382 height 33
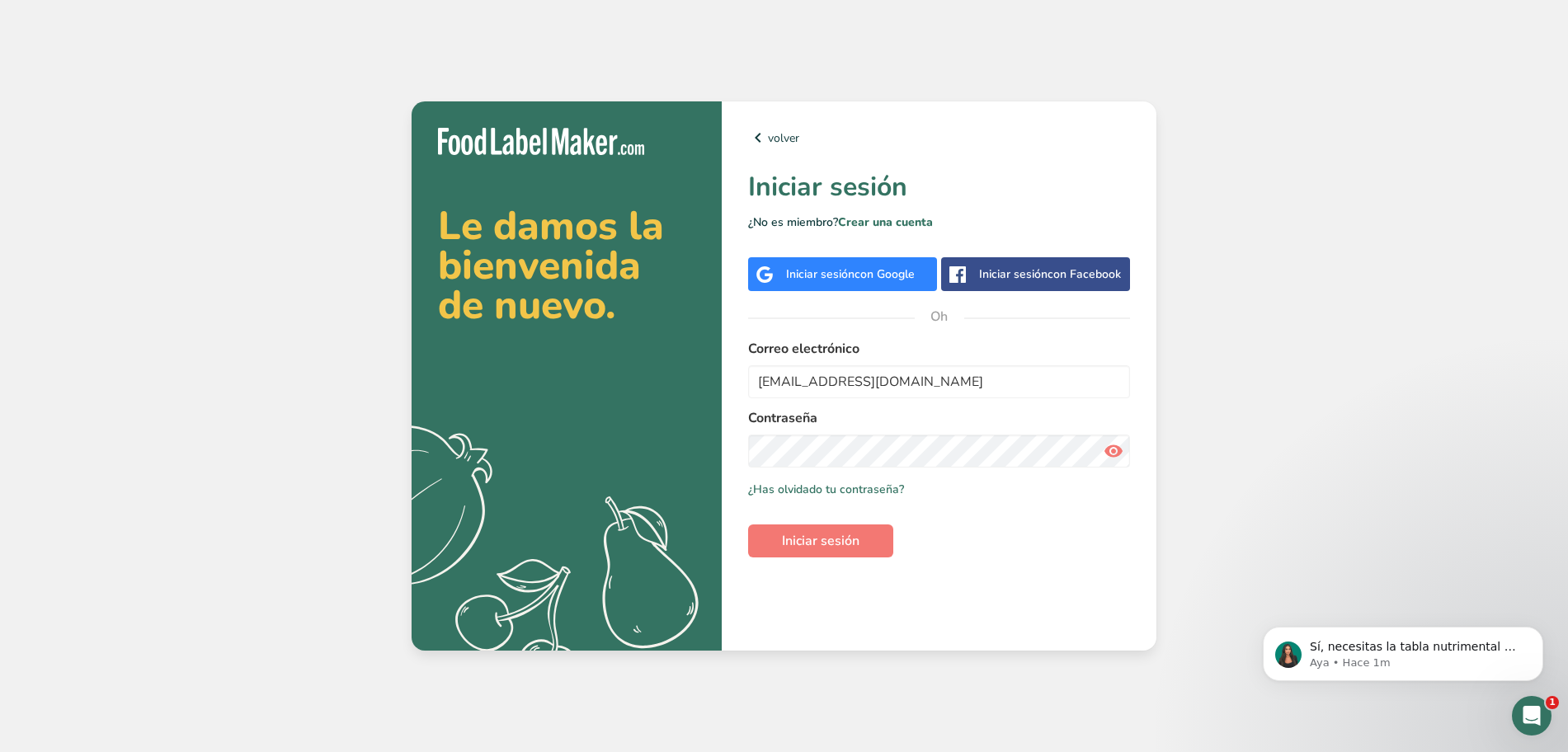
type input "[EMAIL_ADDRESS][DOMAIN_NAME]"
click at [801, 553] on button "Iniciar sesión" at bounding box center [821, 540] width 145 height 33
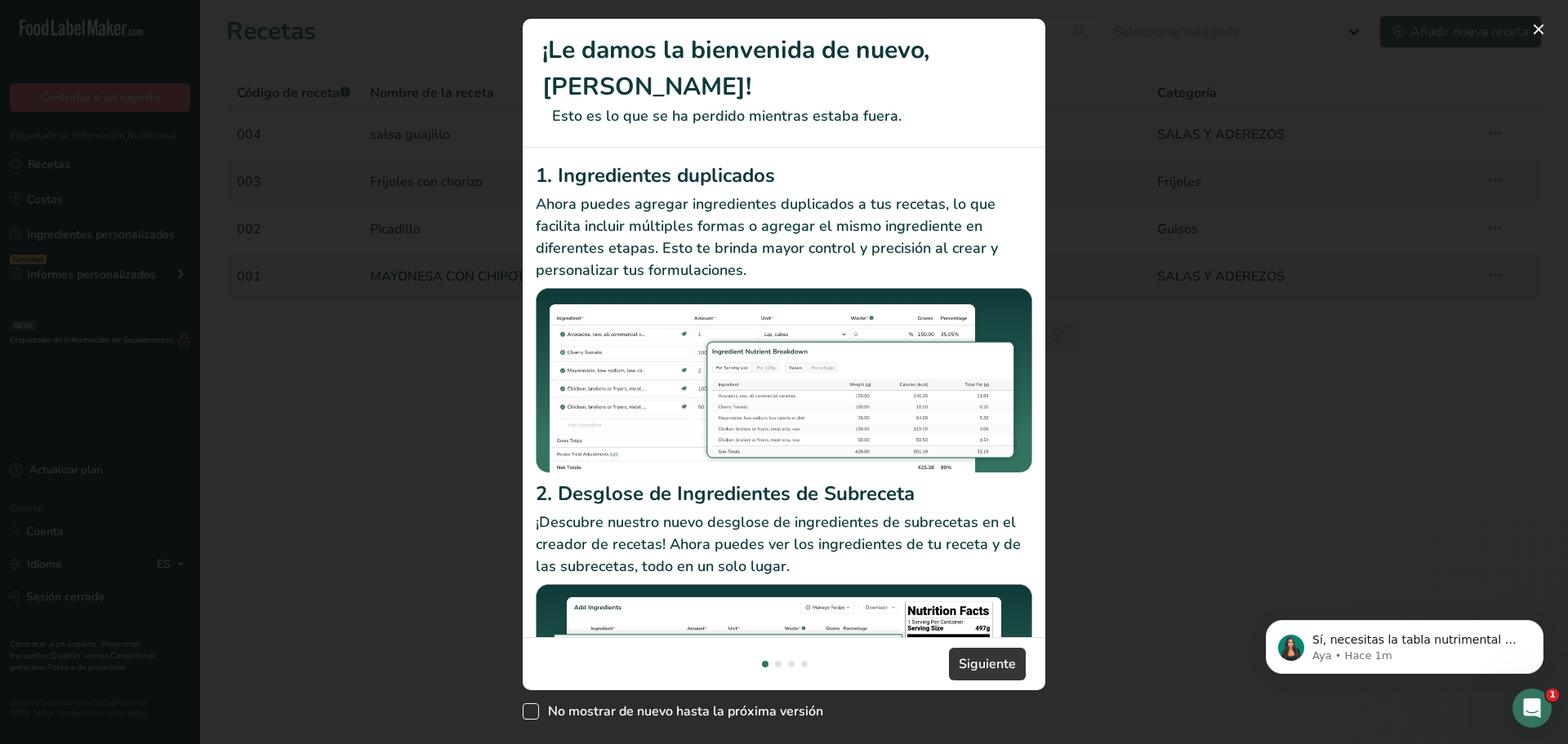
click at [538, 714] on span "Nuevas funciones" at bounding box center [531, 712] width 17 height 17
click at [533, 714] on input "No mostrar de nuevo hasta la próxima versión" at bounding box center [528, 712] width 10 height 10
checkbox input "true"
click at [967, 656] on font "Siguiente" at bounding box center [988, 664] width 58 height 18
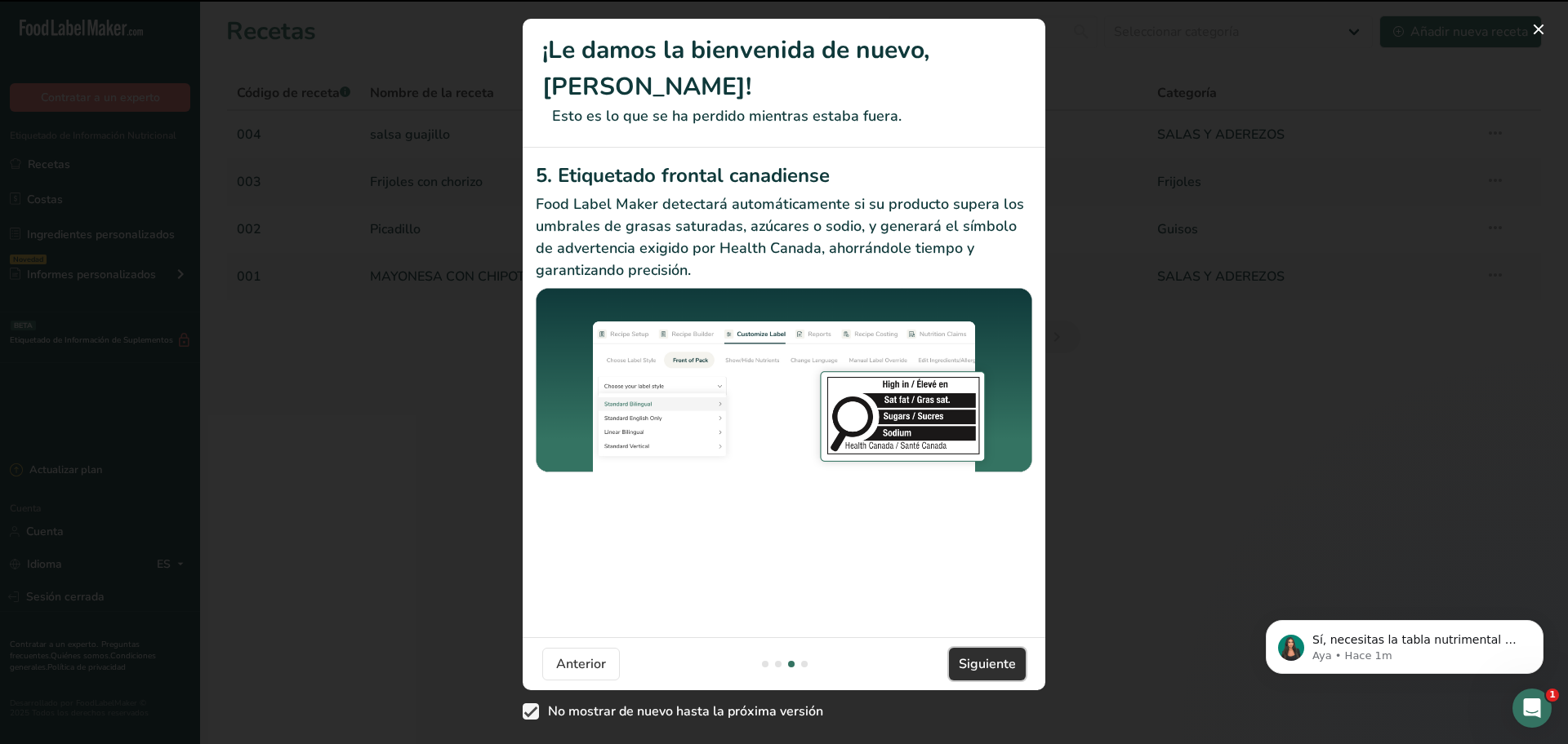
click at [967, 656] on font "Siguiente" at bounding box center [988, 664] width 58 height 18
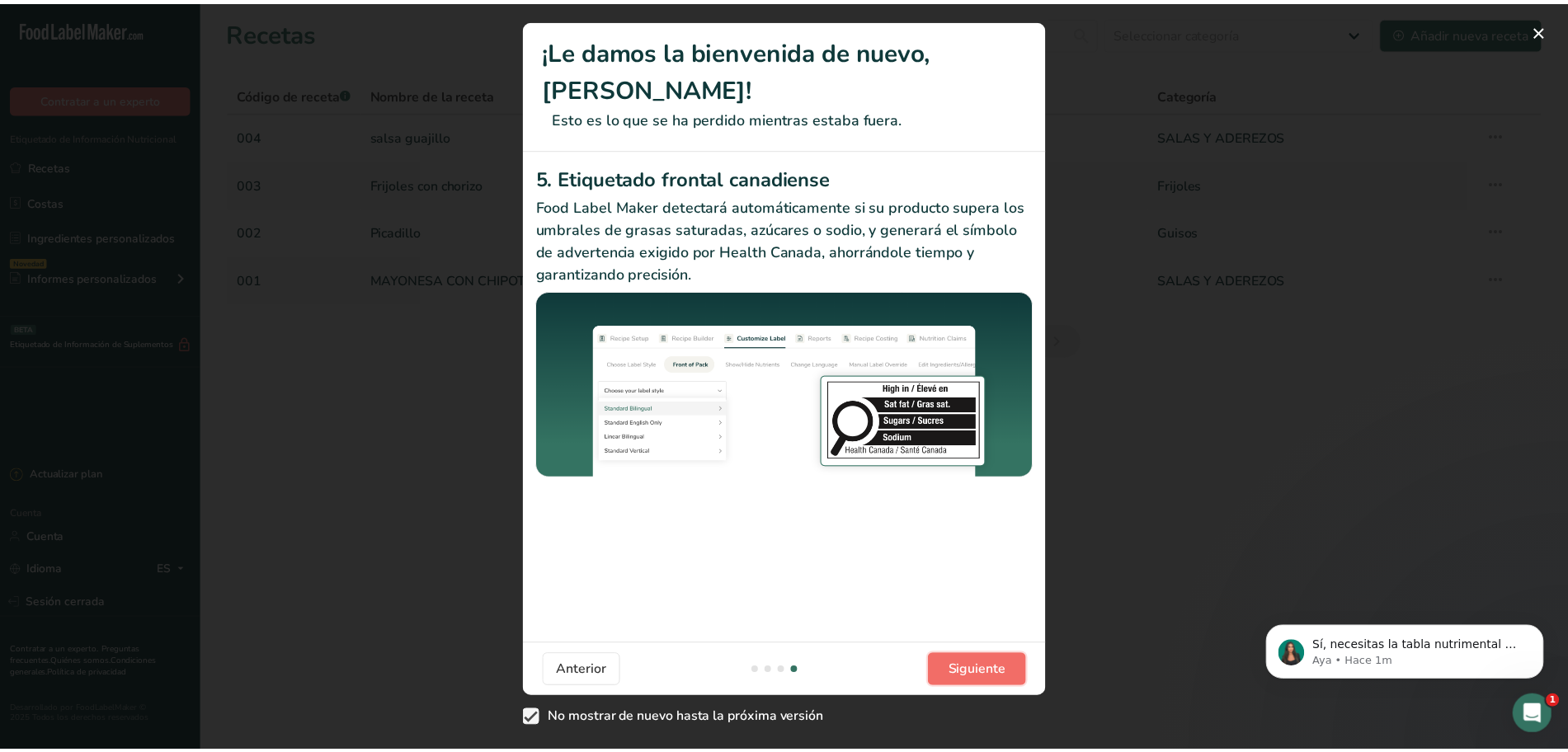
scroll to position [0, 1584]
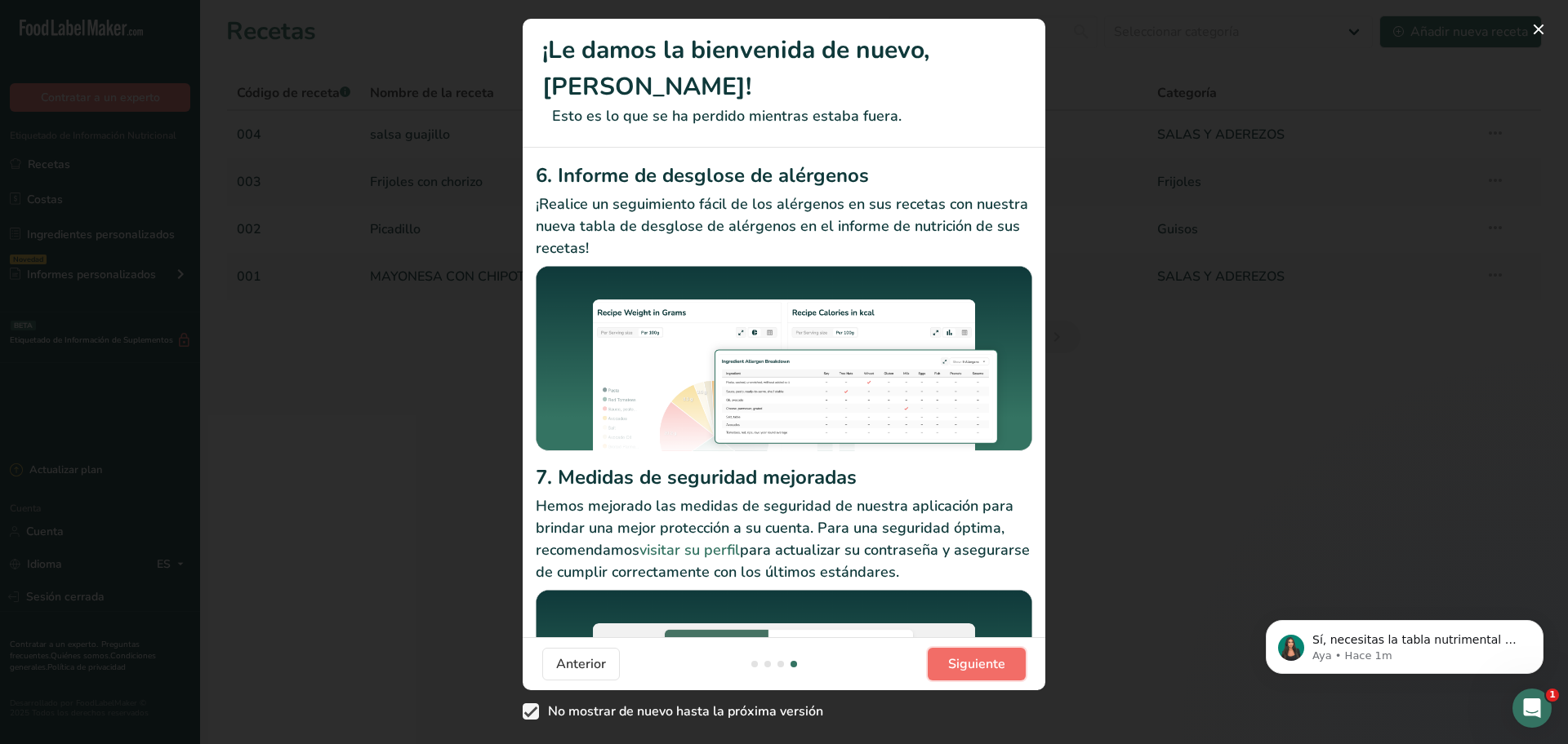
click at [967, 656] on font "Siguiente" at bounding box center [976, 664] width 58 height 18
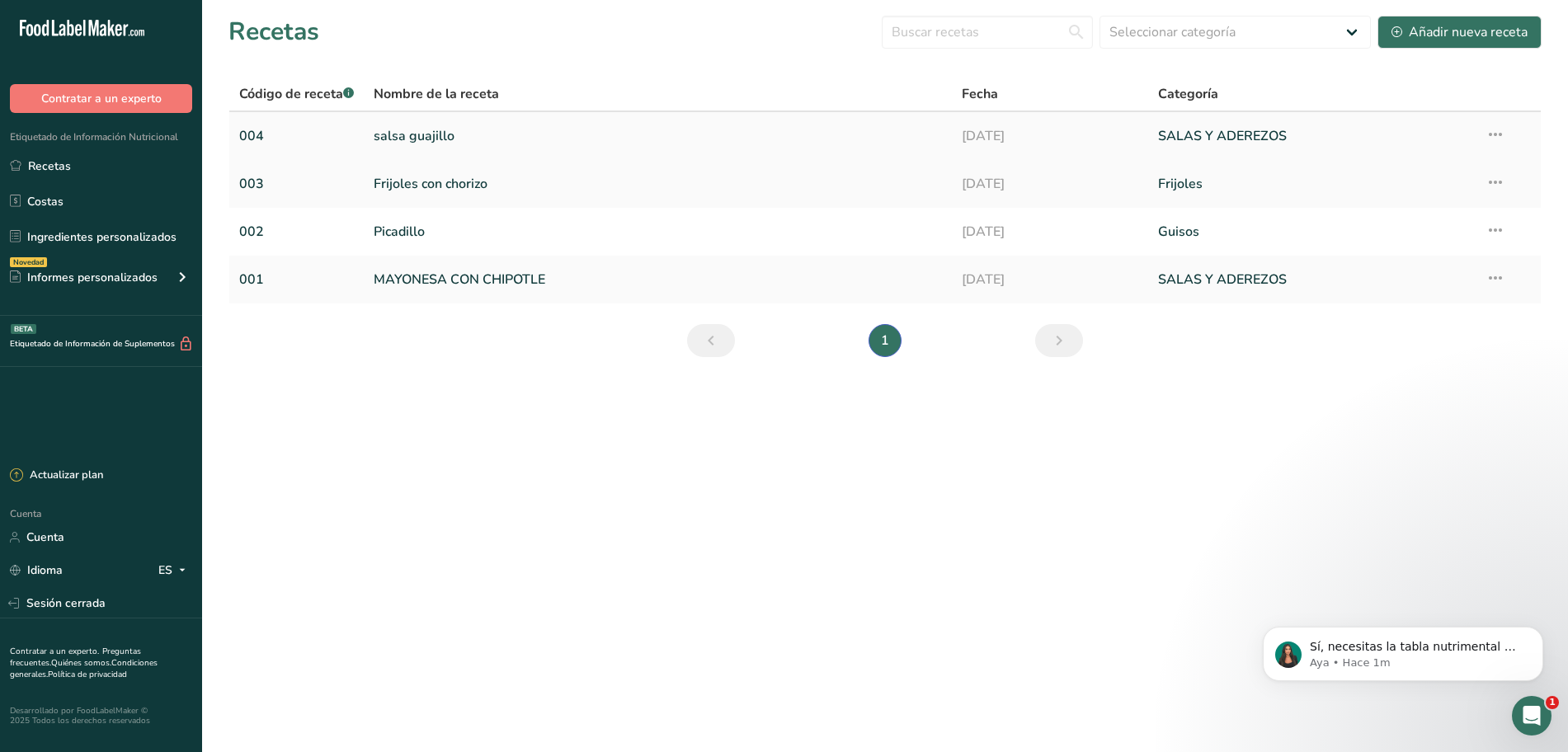
click at [507, 125] on link "salsa guajillo" at bounding box center [658, 136] width 568 height 34
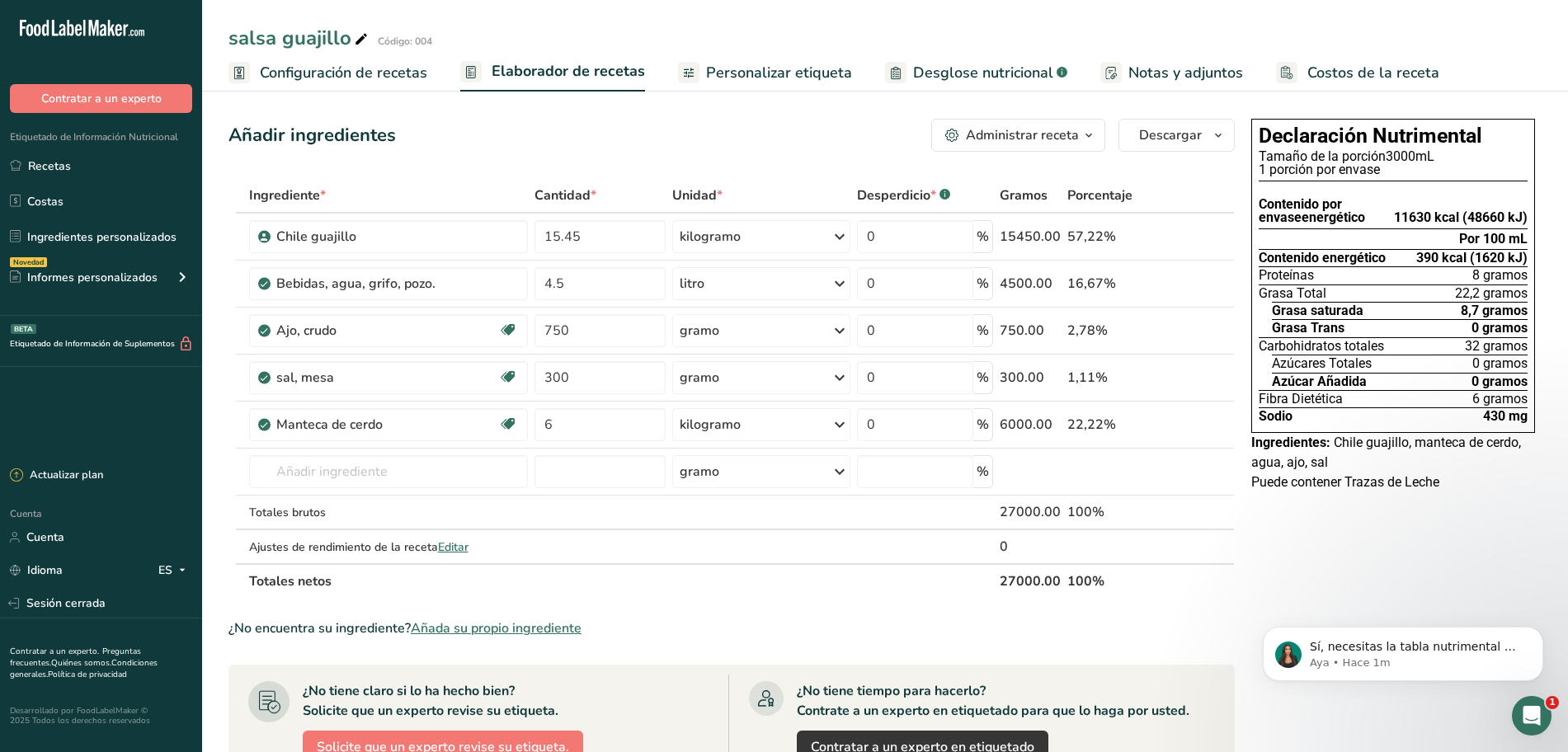
click at [970, 76] on font "Desglose nutricional" at bounding box center [983, 72] width 140 height 19
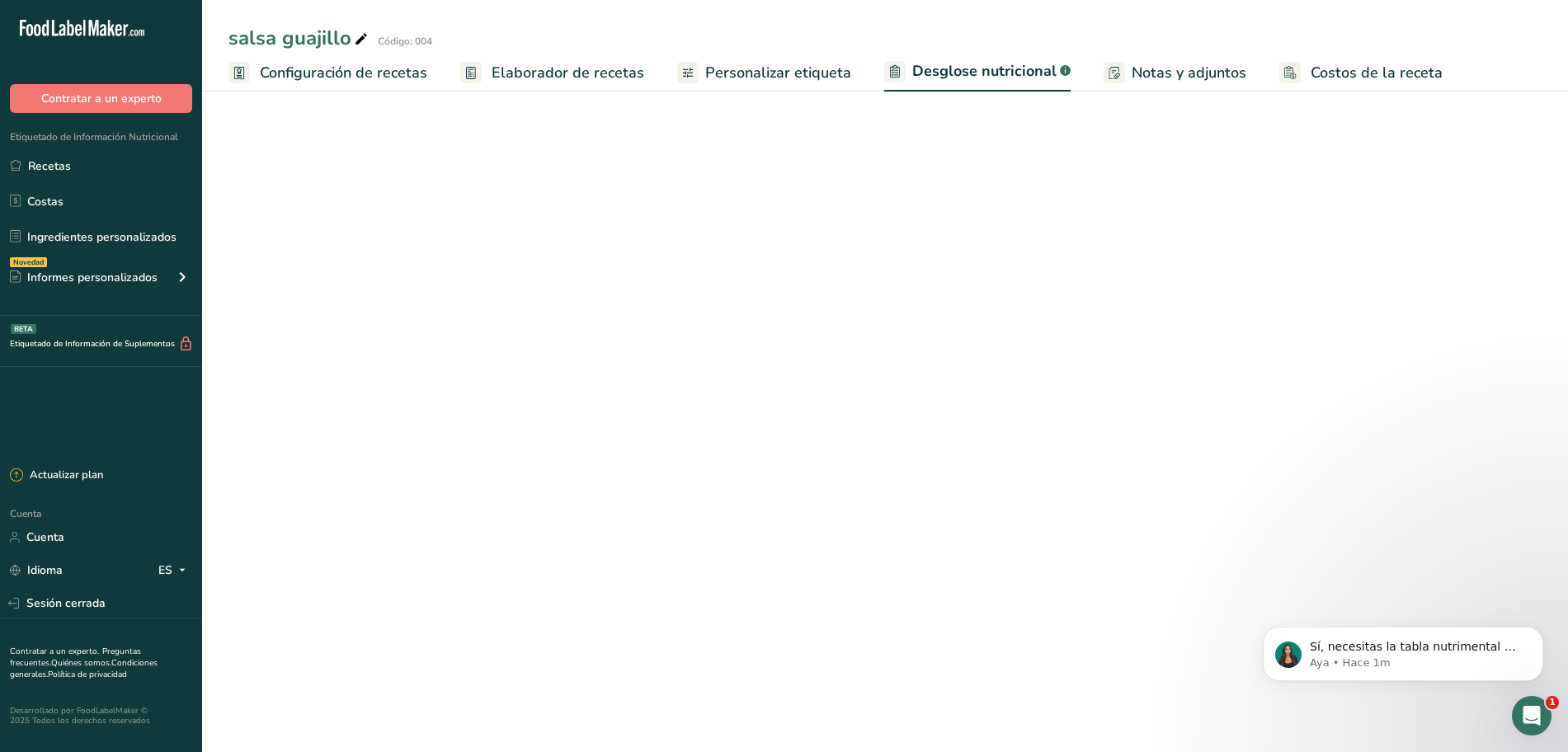
select select "Calories"
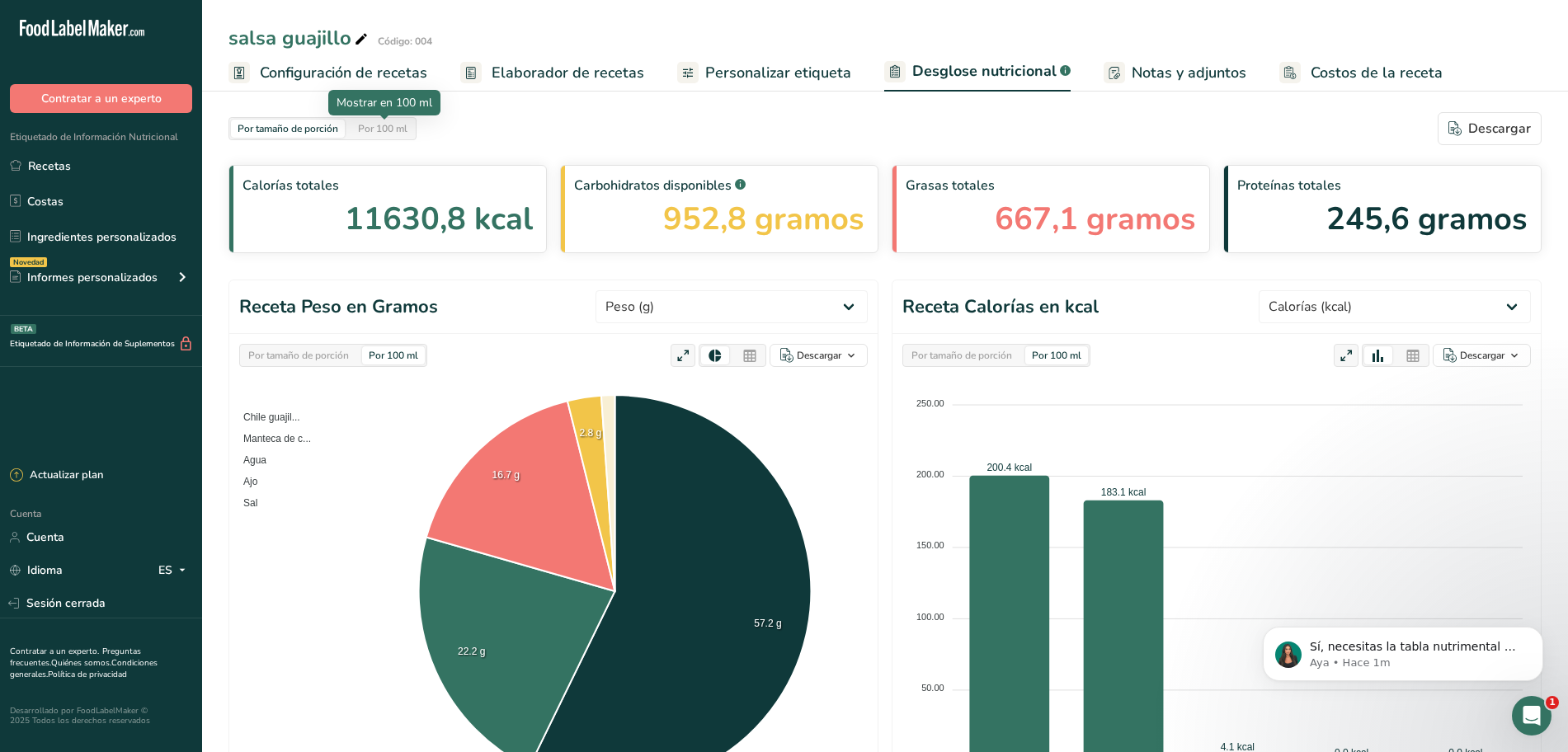
click at [380, 127] on font "Por 100 ml" at bounding box center [383, 128] width 49 height 13
click at [279, 124] on font "Por tamaño de porción" at bounding box center [288, 128] width 100 height 13
click at [277, 347] on div "Por tamaño de porción" at bounding box center [298, 355] width 114 height 19
click at [375, 346] on div "Por 100 ml" at bounding box center [393, 355] width 63 height 19
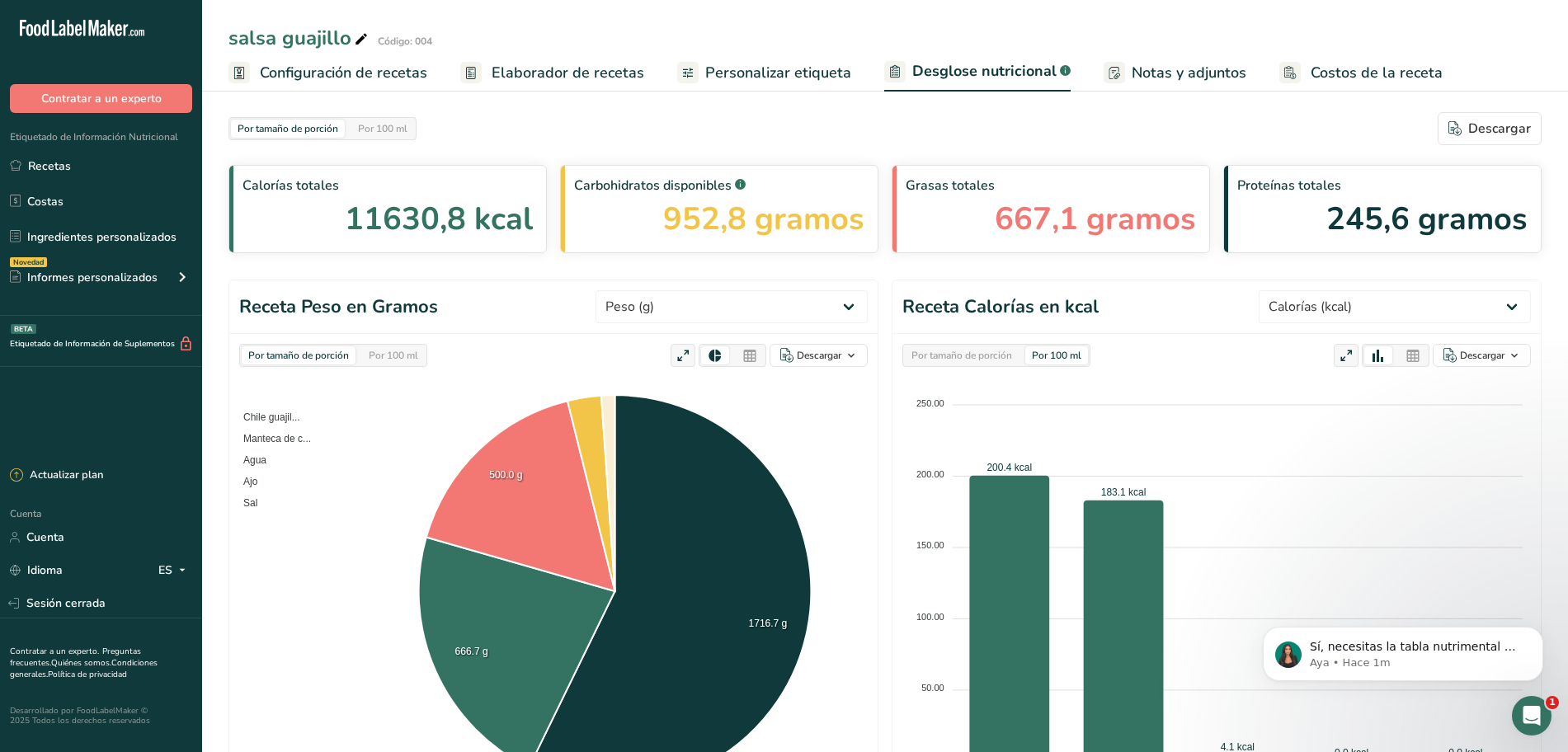
click at [375, 346] on div "Por 100 ml" at bounding box center [393, 355] width 63 height 19
click at [380, 129] on font "Por 100 ml" at bounding box center [383, 128] width 49 height 13
click at [559, 121] on div "Por tamaño de porción Por 100 ml [GEOGRAPHIC_DATA]" at bounding box center [885, 128] width 1313 height 33
click at [271, 125] on font "Por tamaño de porción" at bounding box center [288, 128] width 100 height 13
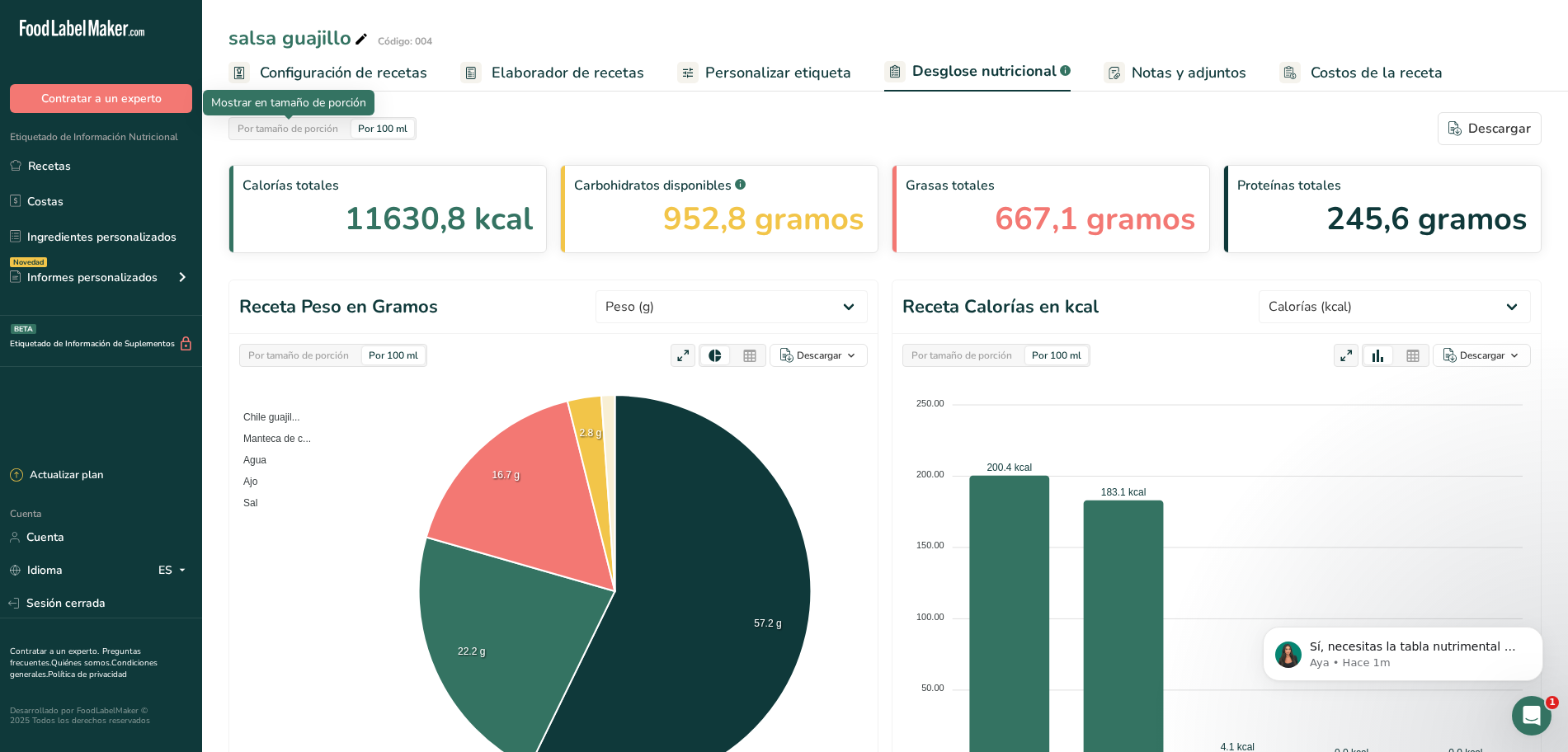
click at [271, 125] on font "Por tamaño de porción" at bounding box center [288, 128] width 100 height 13
click at [413, 126] on div "Por 100 ml" at bounding box center [383, 129] width 63 height 19
click at [343, 136] on div "Por tamaño de porción" at bounding box center [287, 129] width 114 height 19
click at [414, 133] on div "Por 100 ml" at bounding box center [383, 129] width 63 height 19
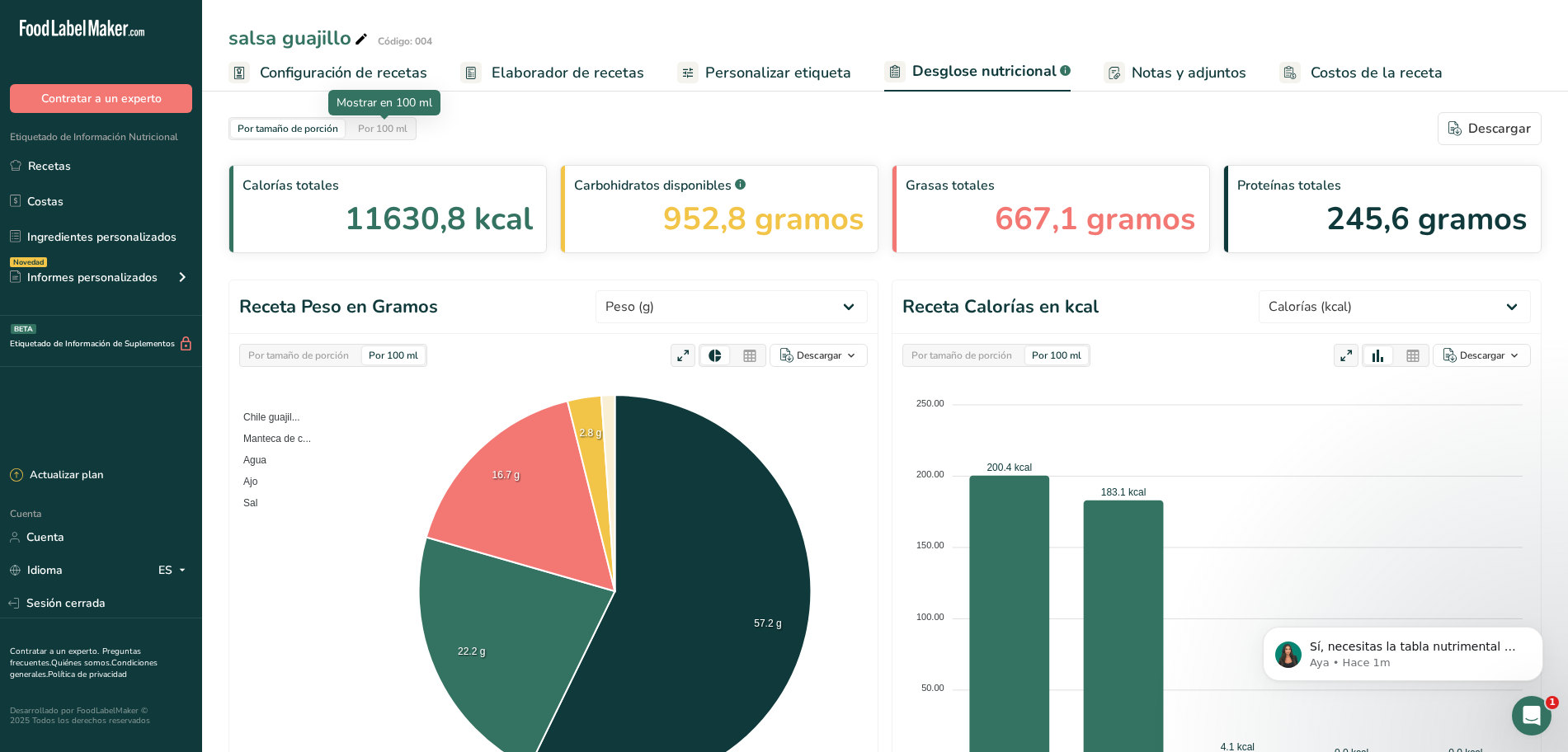
click at [414, 133] on div "Por 100 ml" at bounding box center [383, 129] width 63 height 19
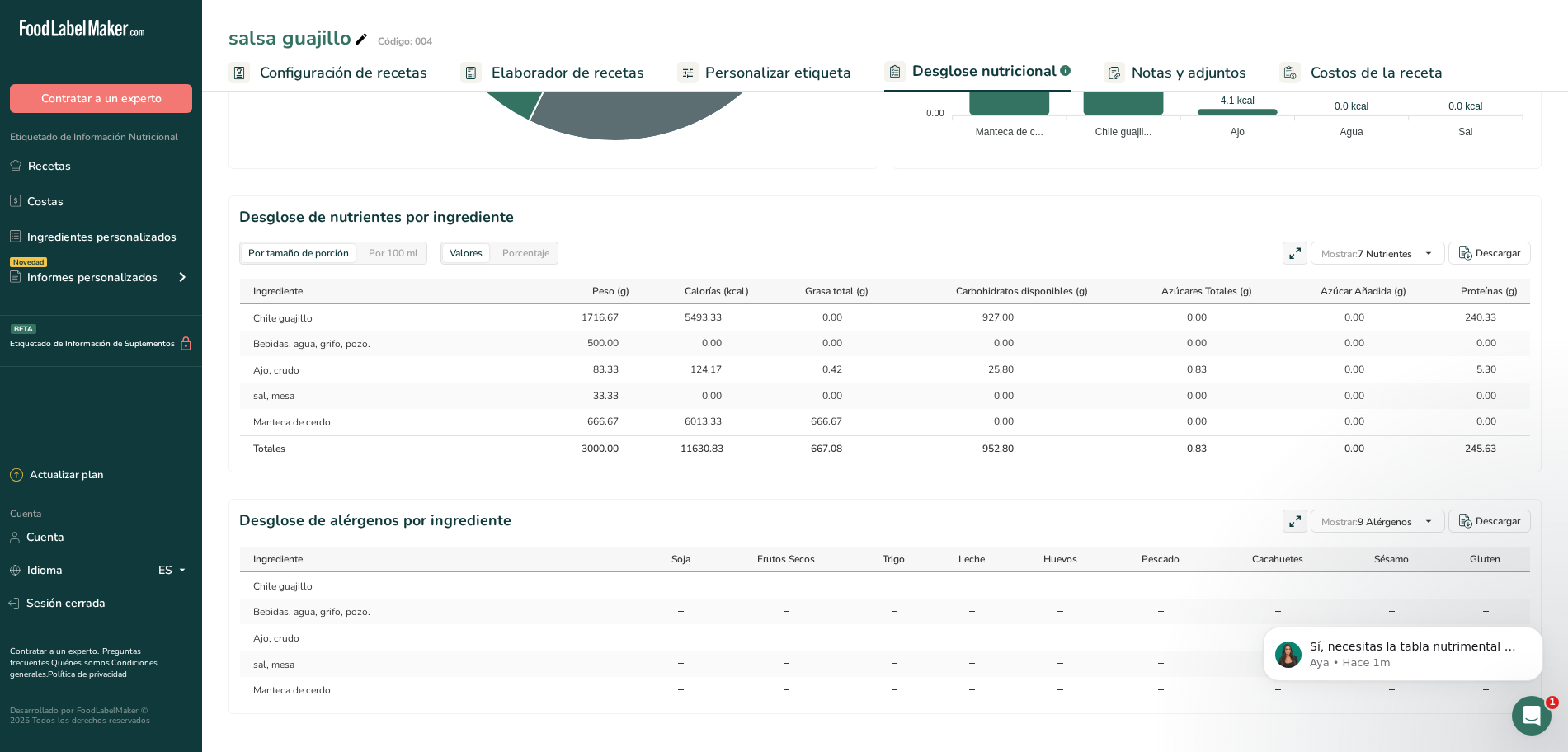
scroll to position [661, 0]
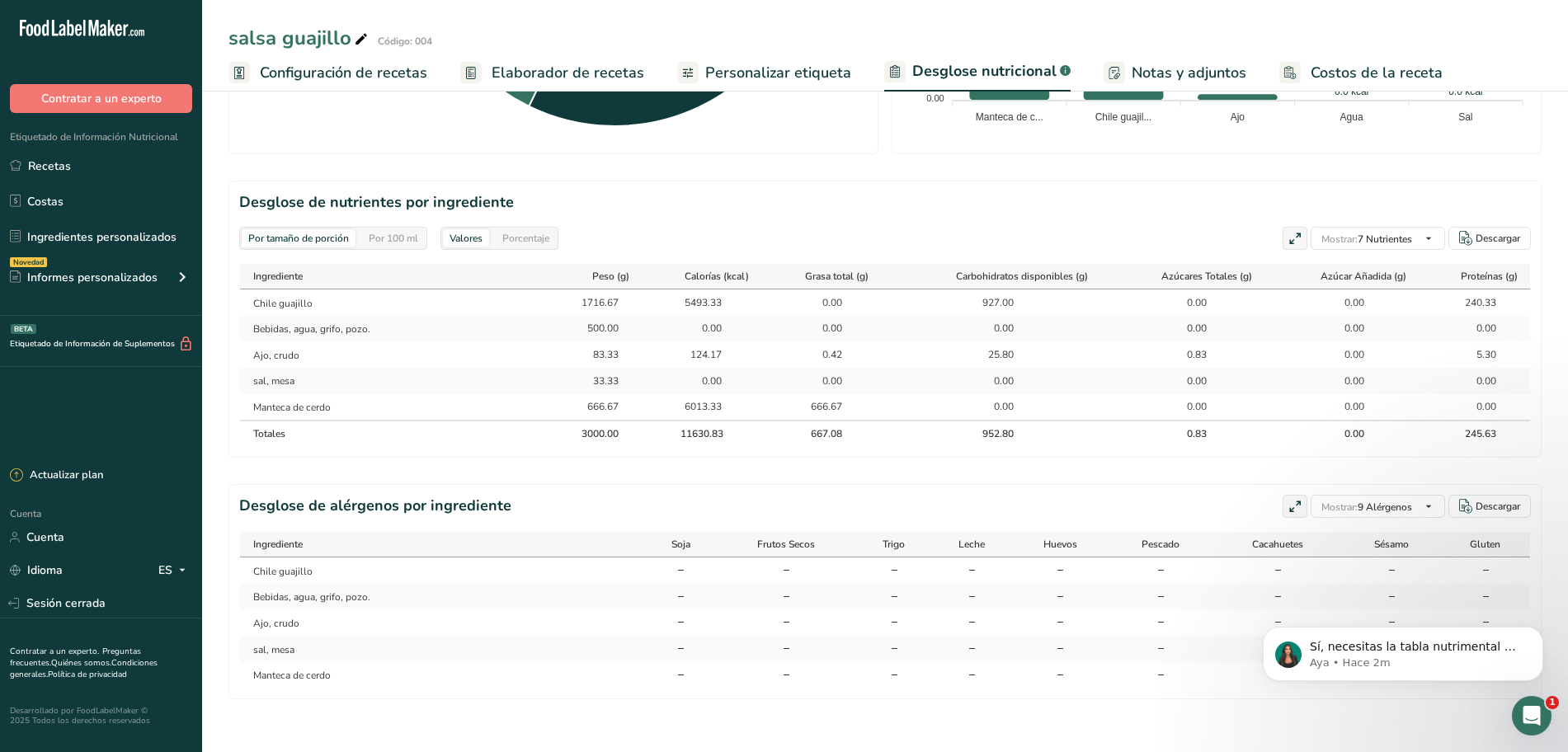
click at [392, 246] on div "Por 100 ml" at bounding box center [393, 238] width 63 height 19
click at [290, 239] on font "Por tamaño de porción" at bounding box center [299, 238] width 100 height 13
click at [420, 242] on div "Por 100 ml" at bounding box center [393, 238] width 63 height 19
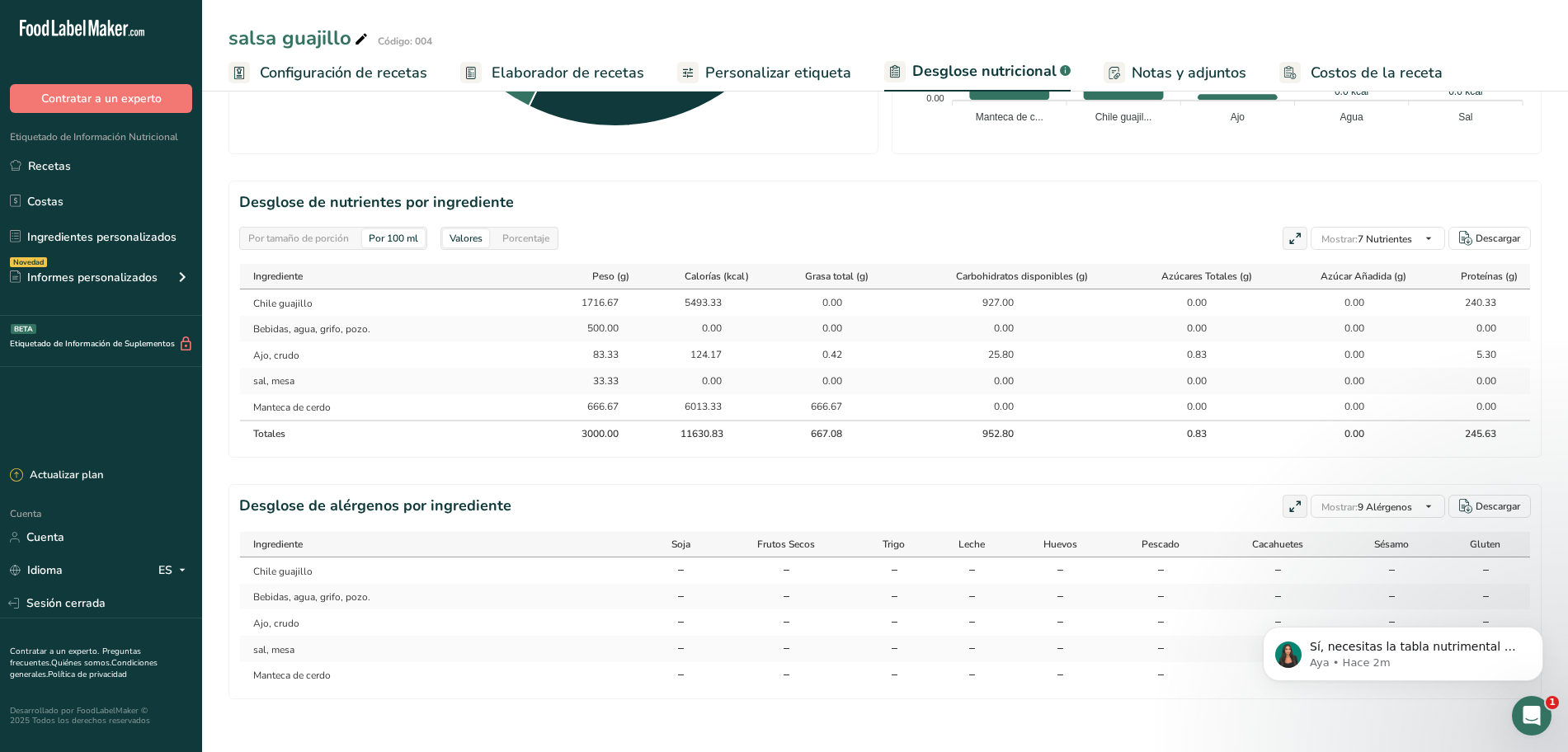
click at [354, 243] on div "Por tamaño de porción" at bounding box center [298, 238] width 114 height 19
click at [549, 239] on font "Porcentaje" at bounding box center [525, 238] width 47 height 13
click at [484, 247] on div "Valores" at bounding box center [466, 238] width 46 height 19
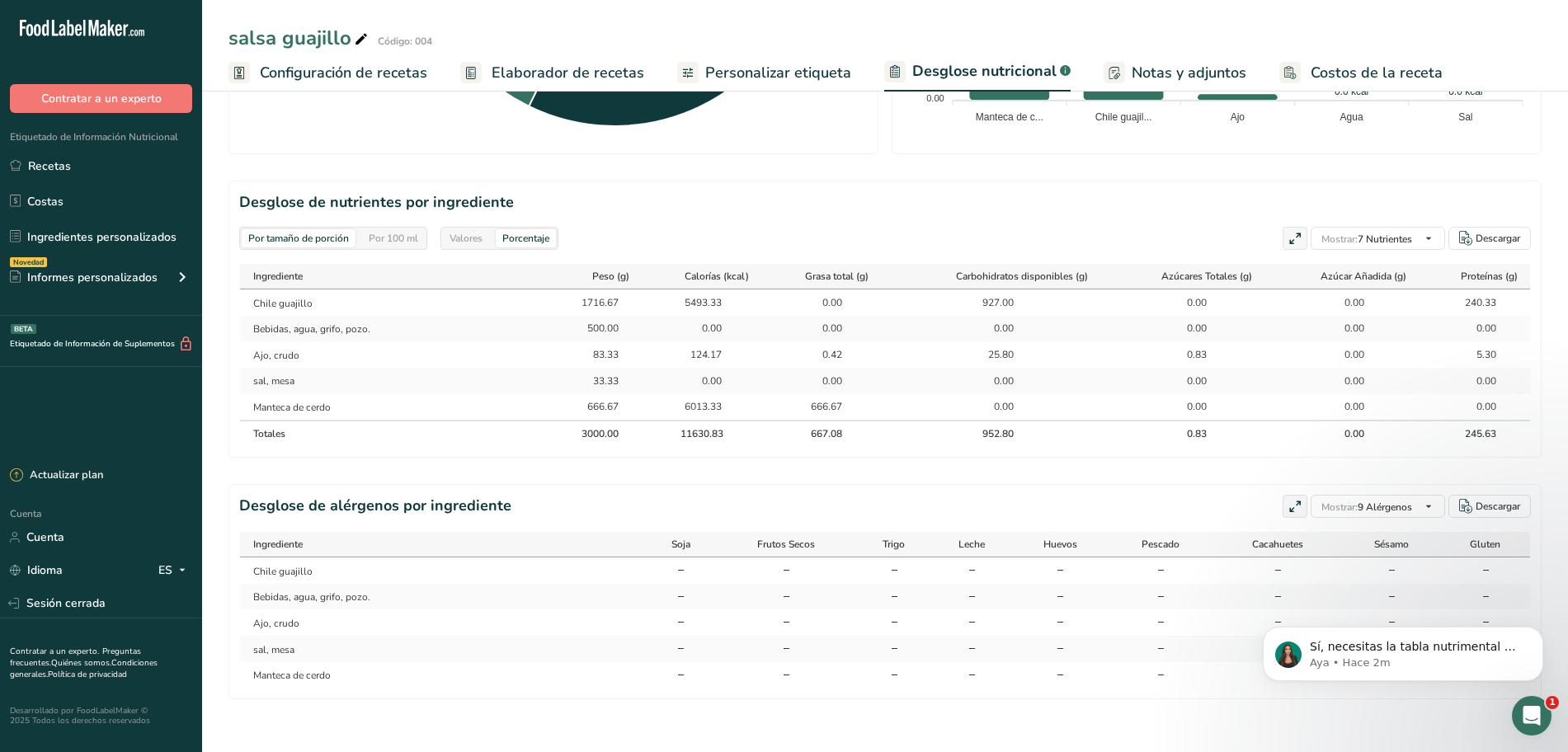
click at [484, 247] on div "Valores" at bounding box center [466, 238] width 46 height 19
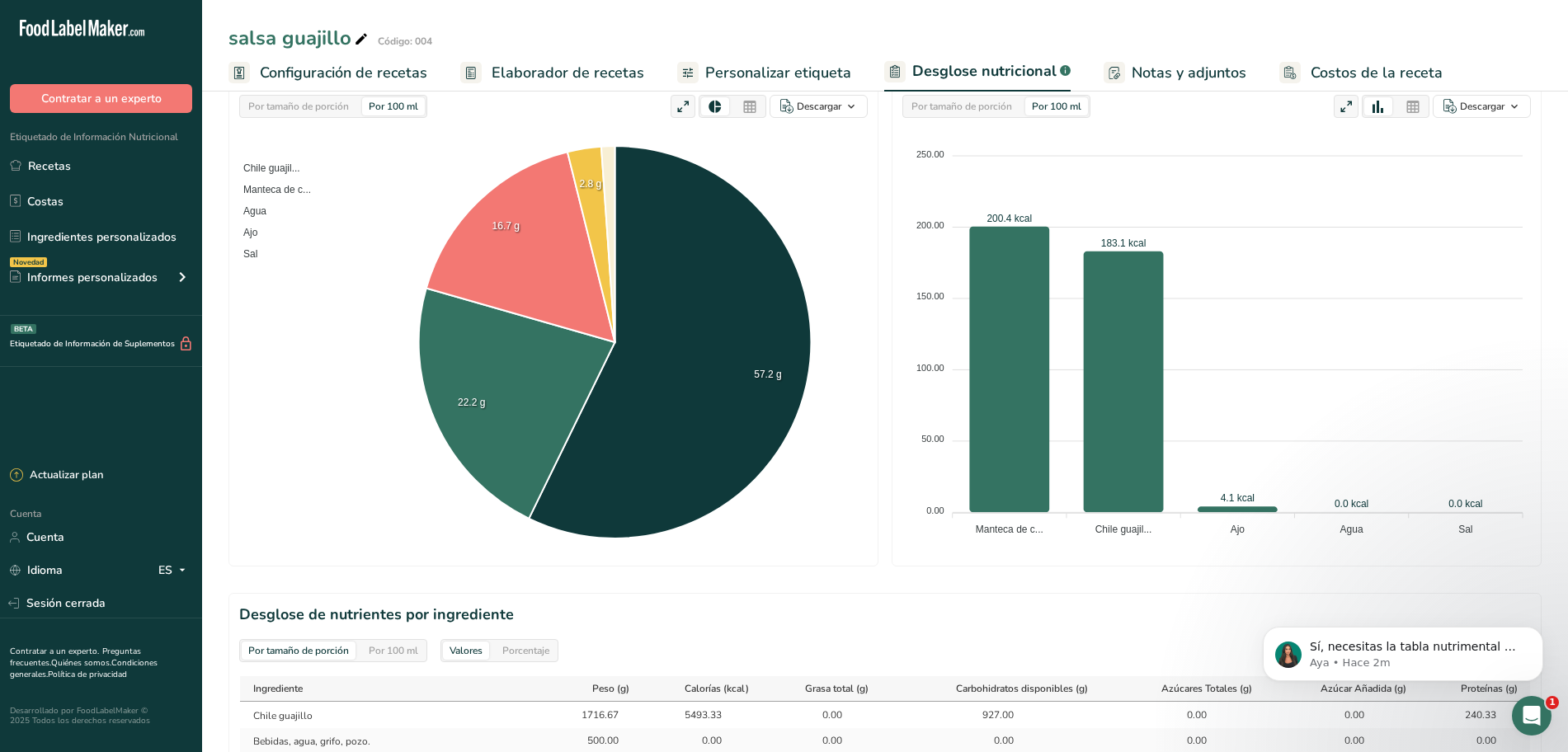
scroll to position [0, 0]
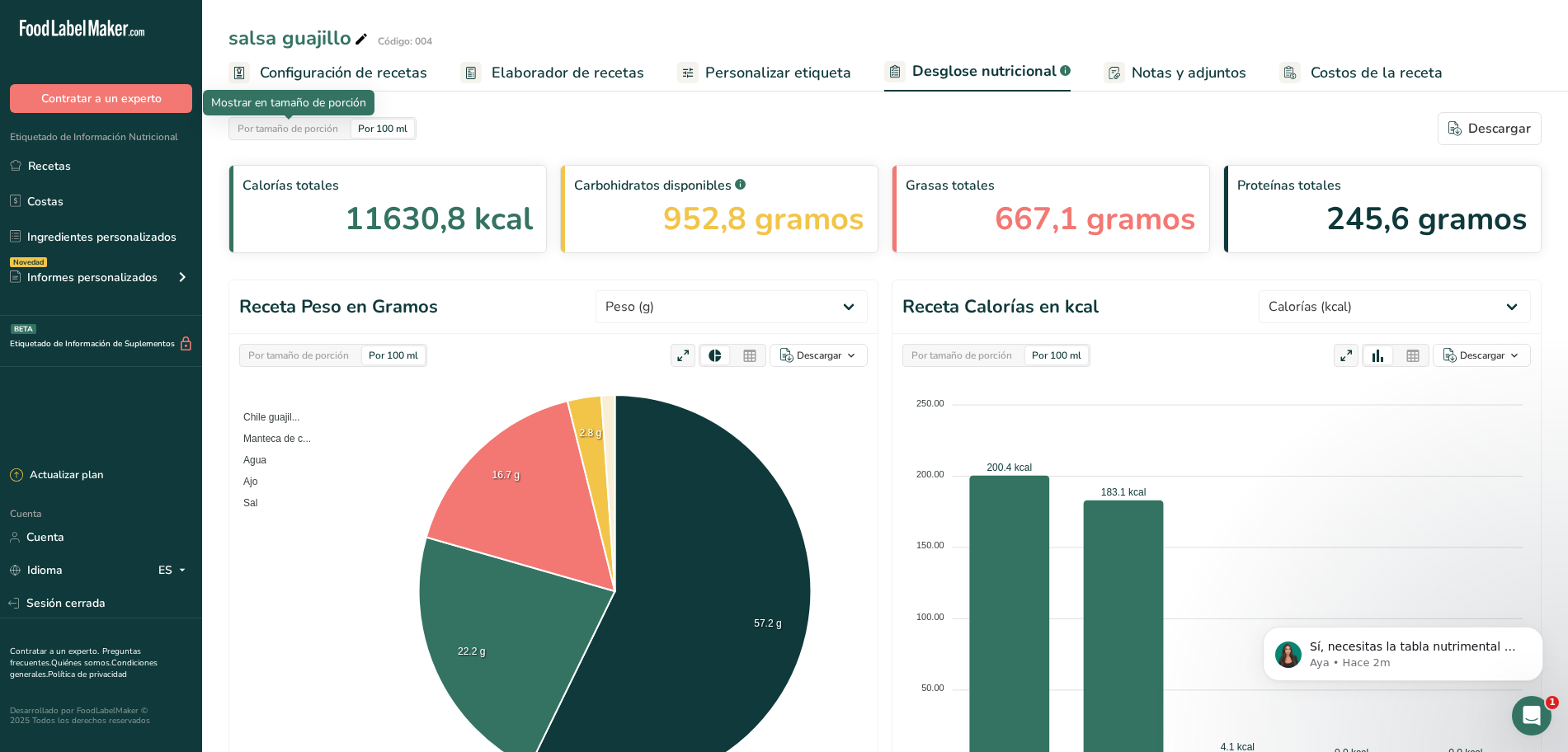
click at [283, 133] on font "Por tamaño de porción" at bounding box center [288, 128] width 100 height 13
click at [340, 135] on div "Por tamaño de porción" at bounding box center [287, 129] width 114 height 19
click at [413, 135] on div "Por 100 ml" at bounding box center [383, 129] width 63 height 19
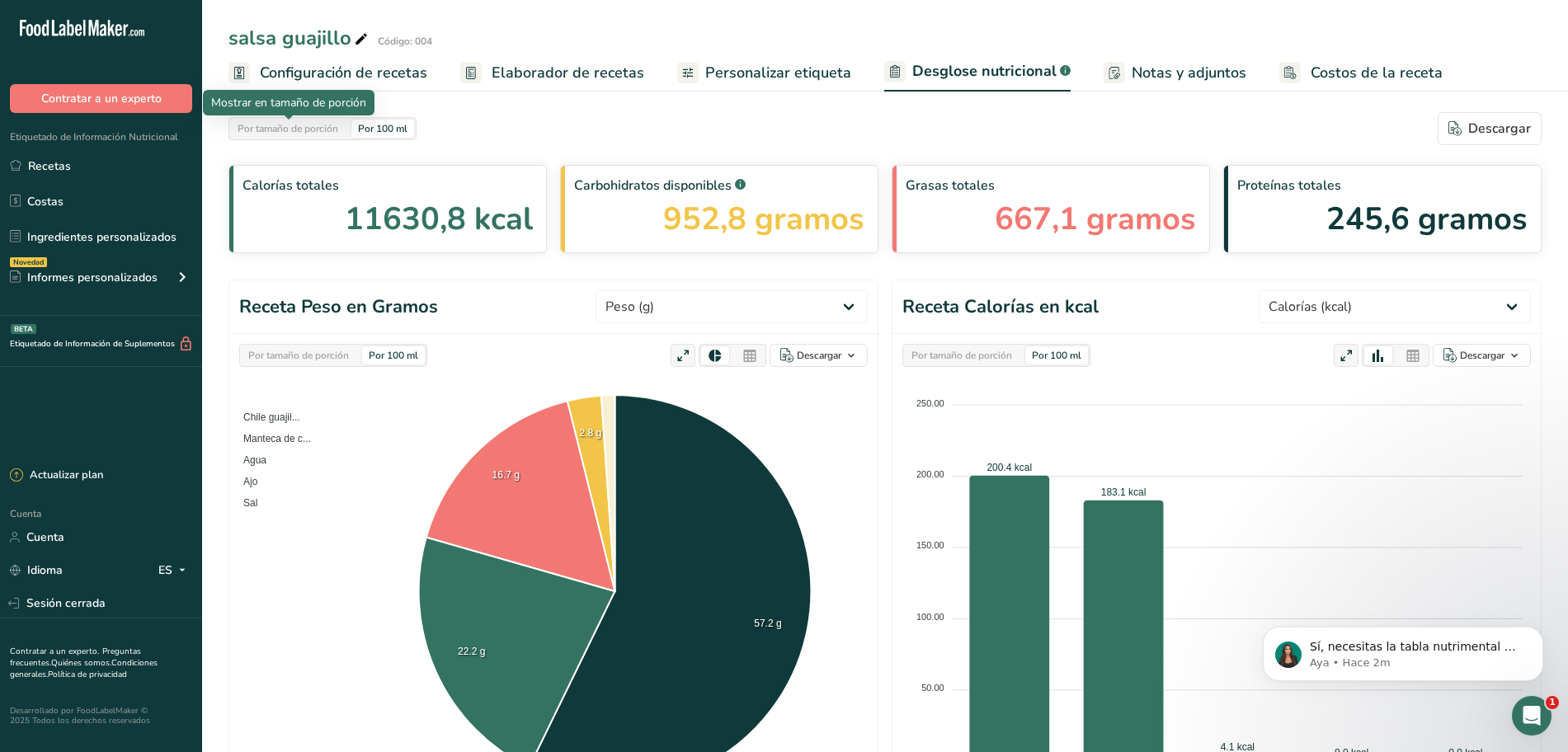
click at [344, 133] on div "Por tamaño de porción" at bounding box center [287, 129] width 114 height 19
click at [1542, 710] on icon "Abrir Intercom Messenger" at bounding box center [1529, 713] width 27 height 27
click at [1520, 707] on div "Abrir Intercom Messenger" at bounding box center [1529, 714] width 55 height 55
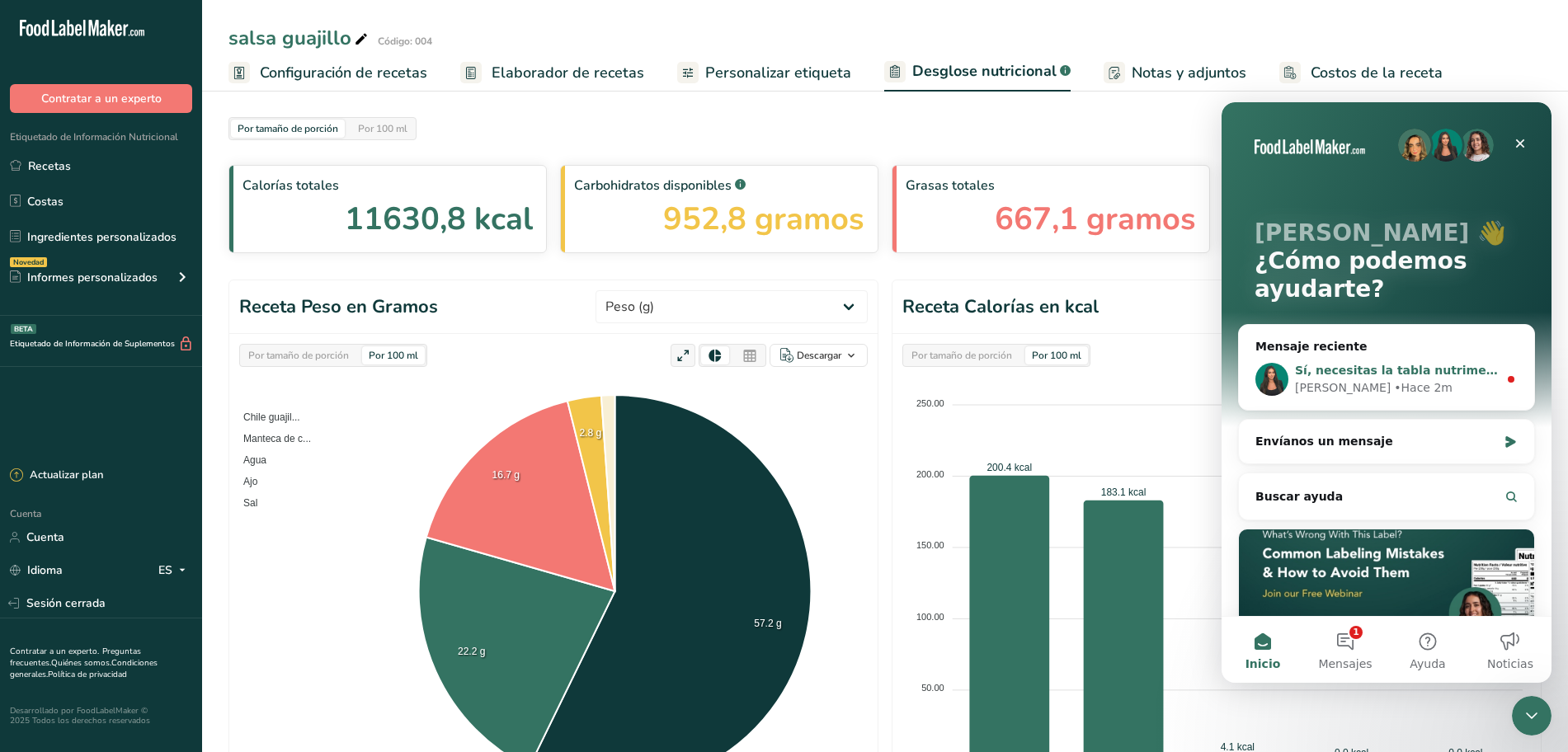
click at [1393, 385] on div "• Hace 2m" at bounding box center [1423, 388] width 58 height 18
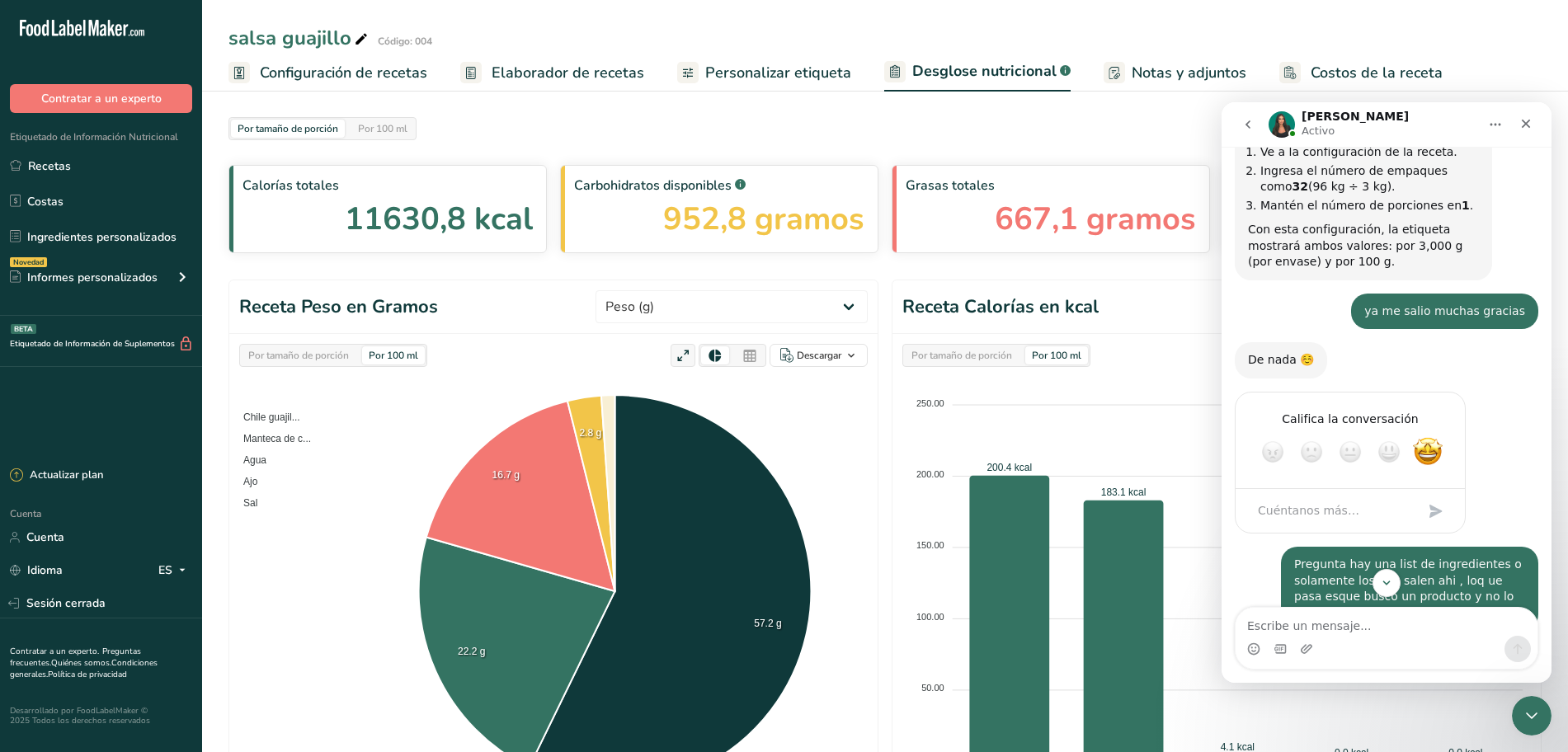
scroll to position [2450, 0]
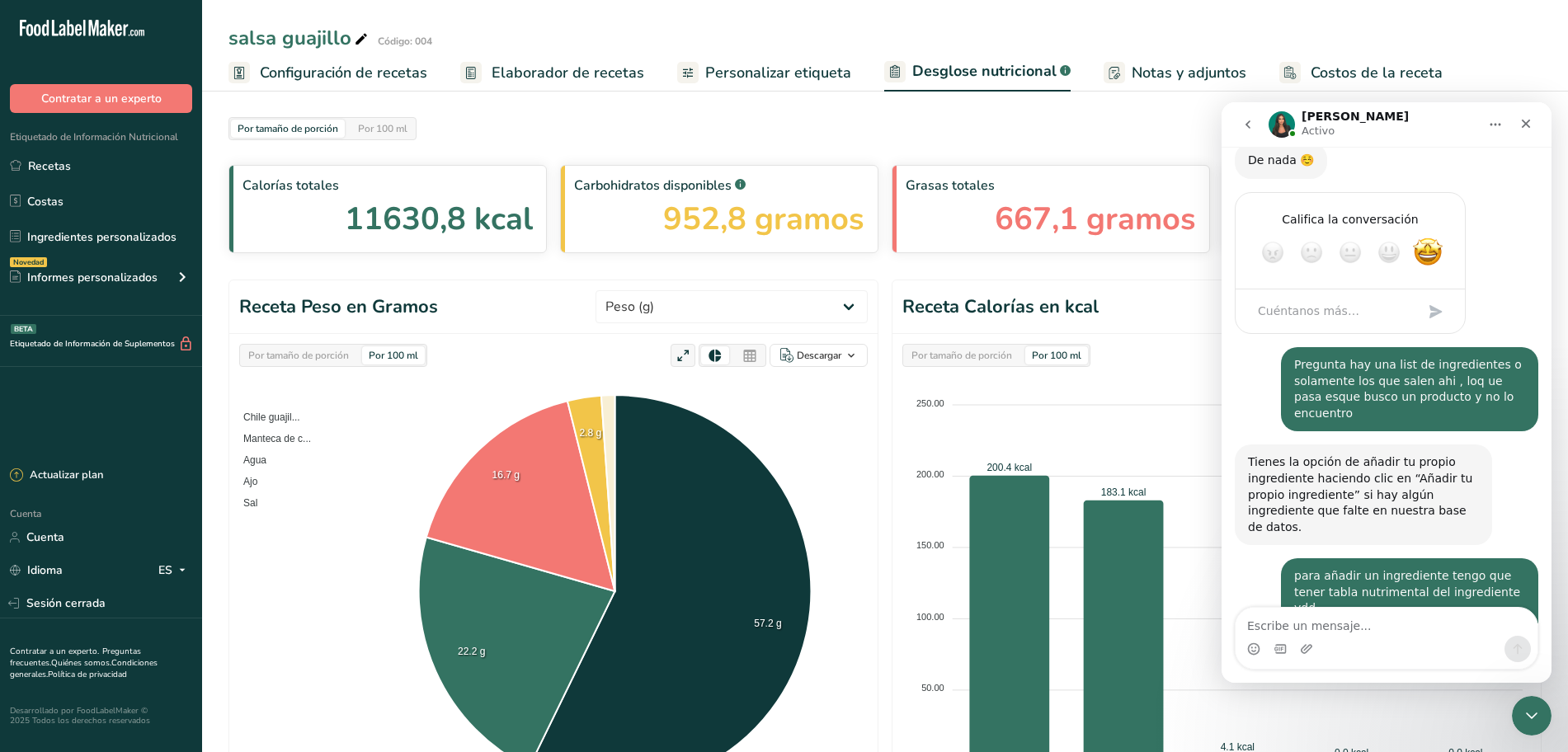
click at [1355, 621] on textarea "Escribe un mensaje..." at bounding box center [1386, 622] width 301 height 28
type textarea "okeey ,"
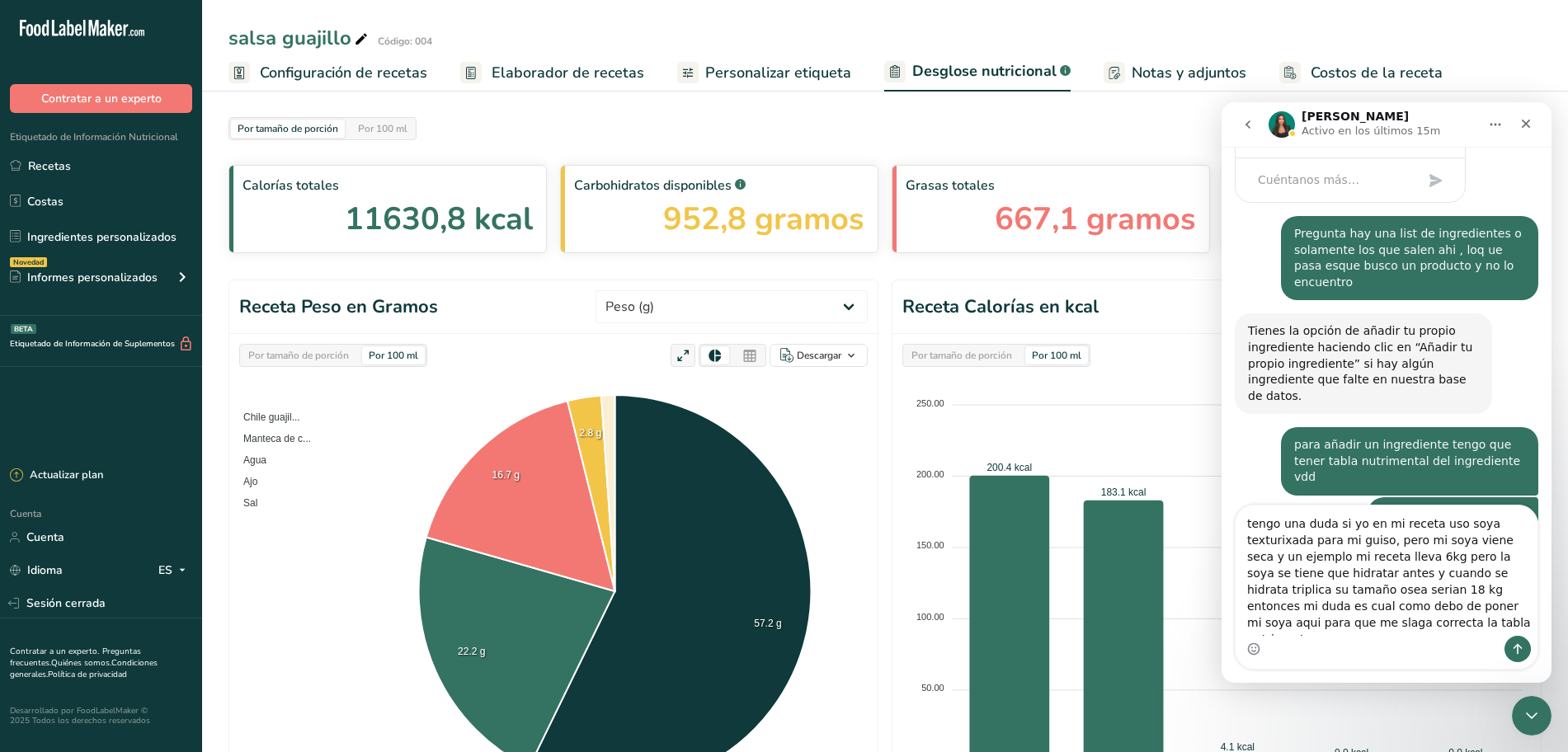
scroll to position [2598, 0]
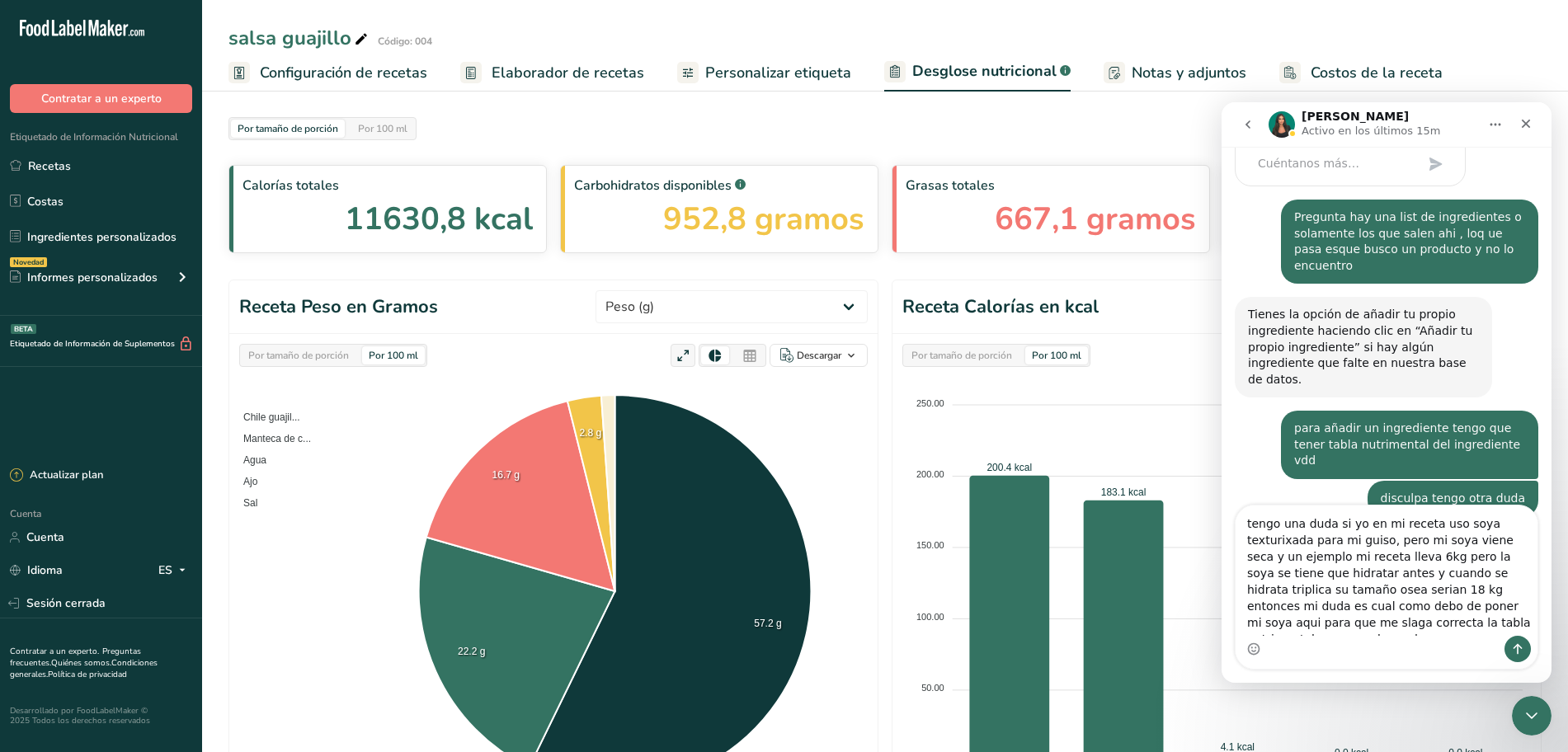
type textarea "tengo una duda si yo en mi receta uso soya texturixada para mi guiso, pero mi s…"
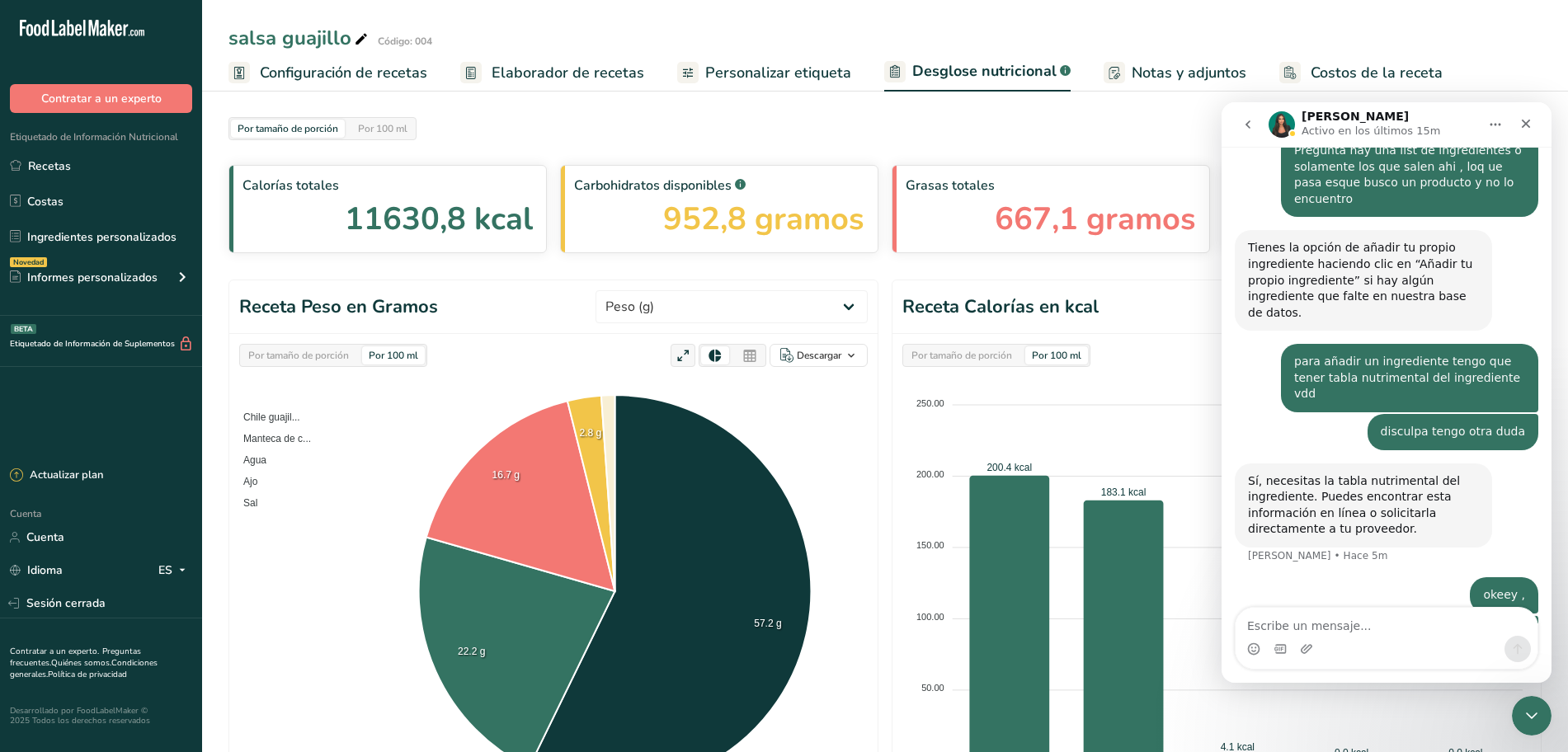
scroll to position [2666, 0]
click at [1535, 711] on icon "Cerrar Intercom Messenger" at bounding box center [1529, 713] width 19 height 19
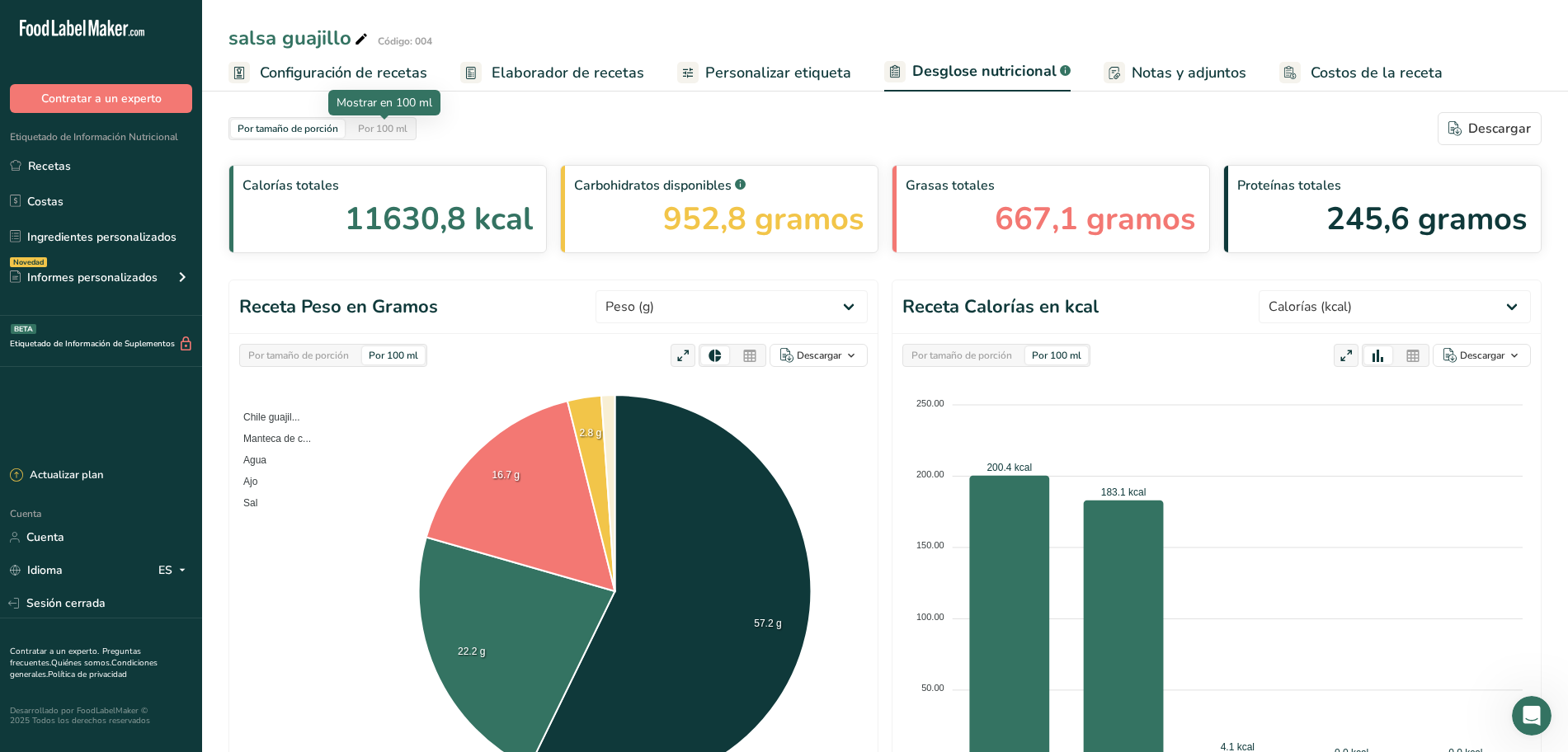
click at [412, 135] on div "Por 100 ml" at bounding box center [383, 129] width 63 height 19
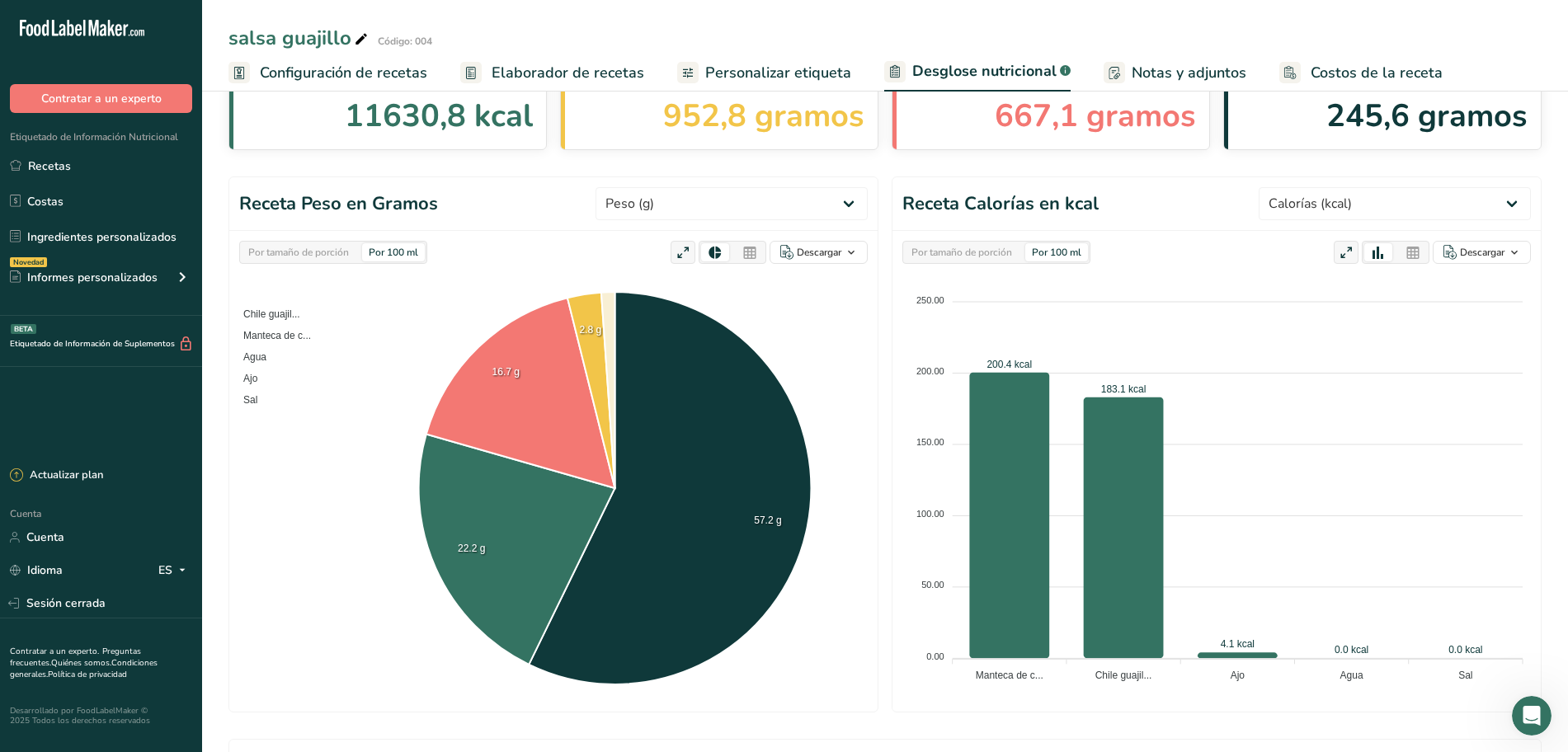
scroll to position [0, 0]
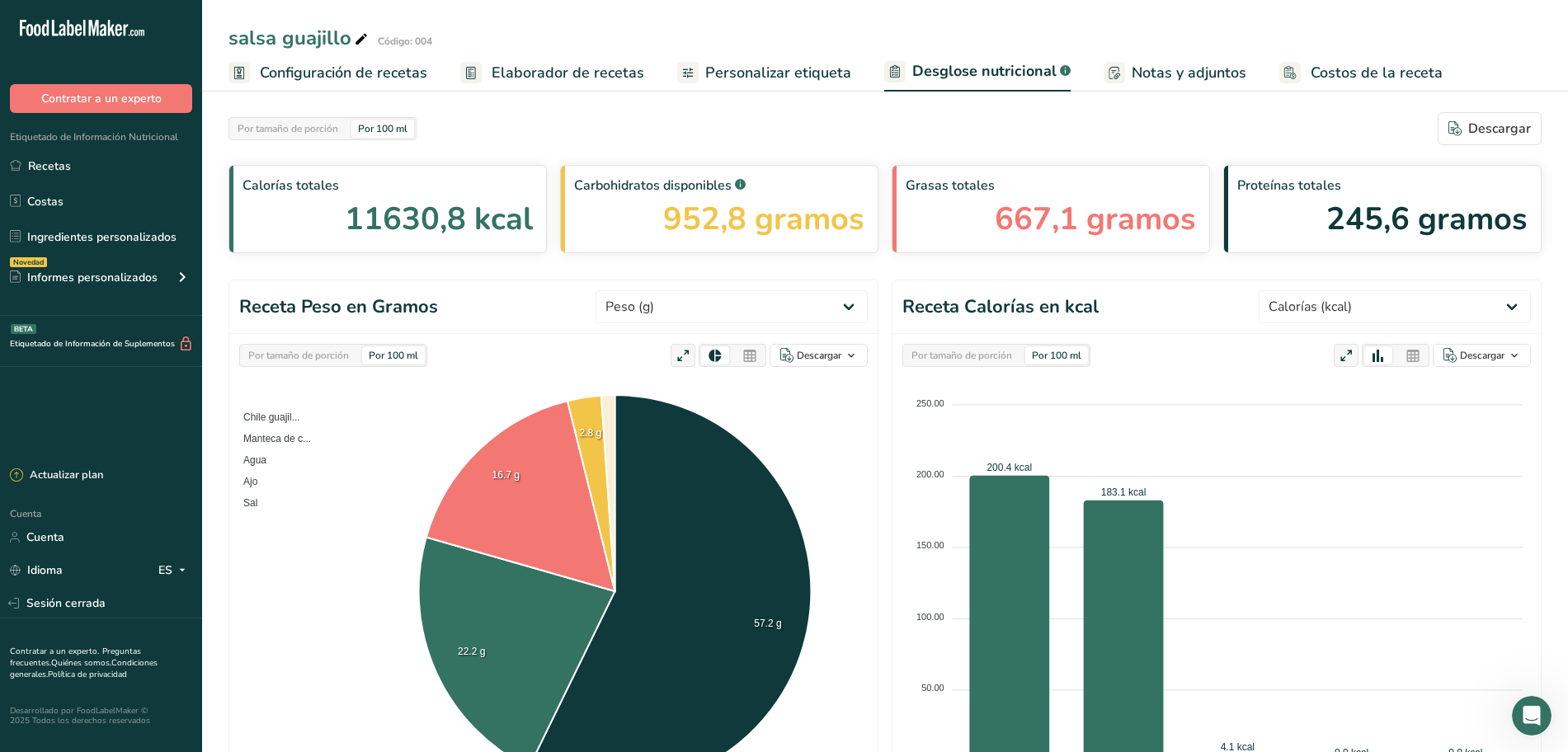
click at [1133, 68] on font "Notas y adjuntos" at bounding box center [1189, 72] width 115 height 19
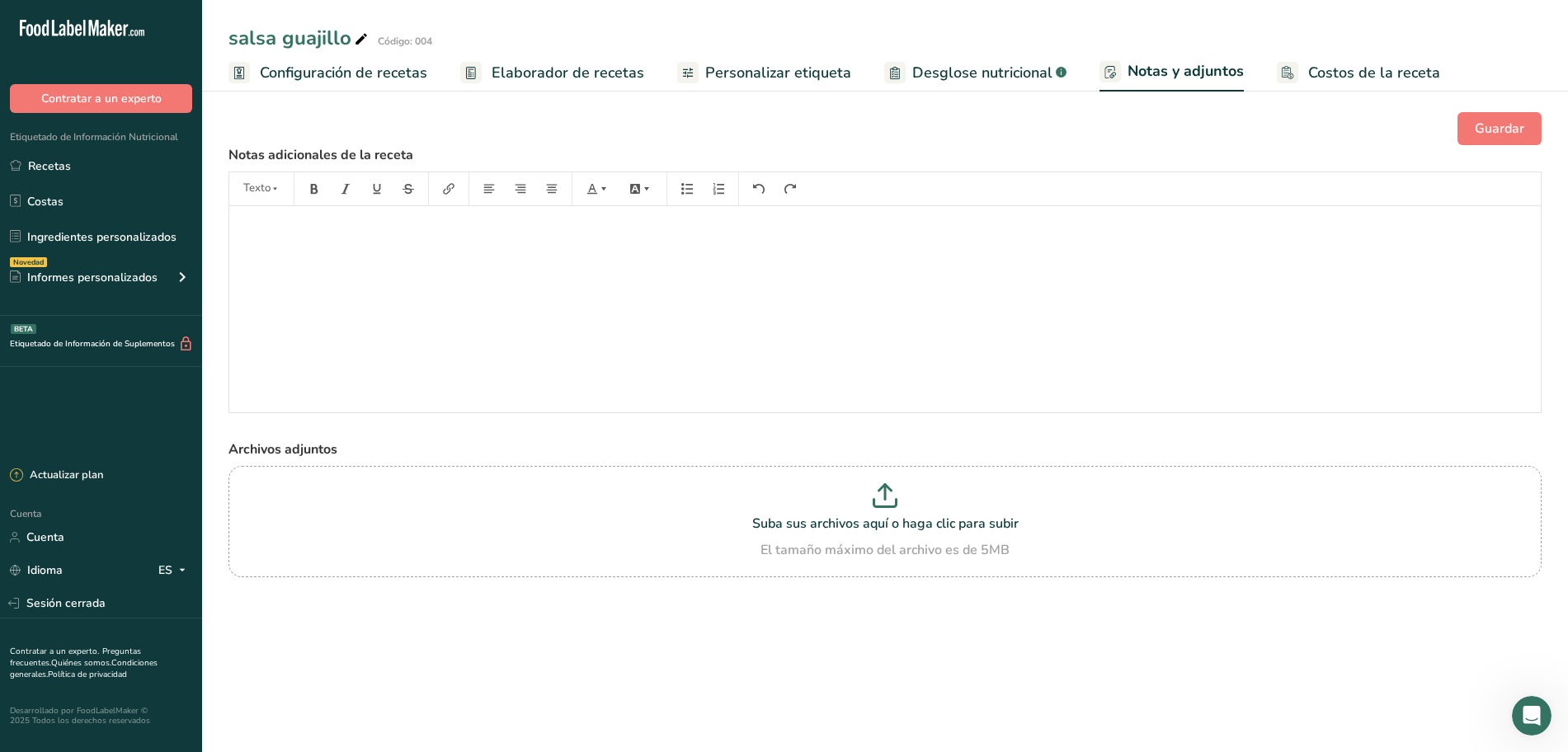
click at [1006, 71] on font "Desglose nutricional" at bounding box center [982, 72] width 140 height 19
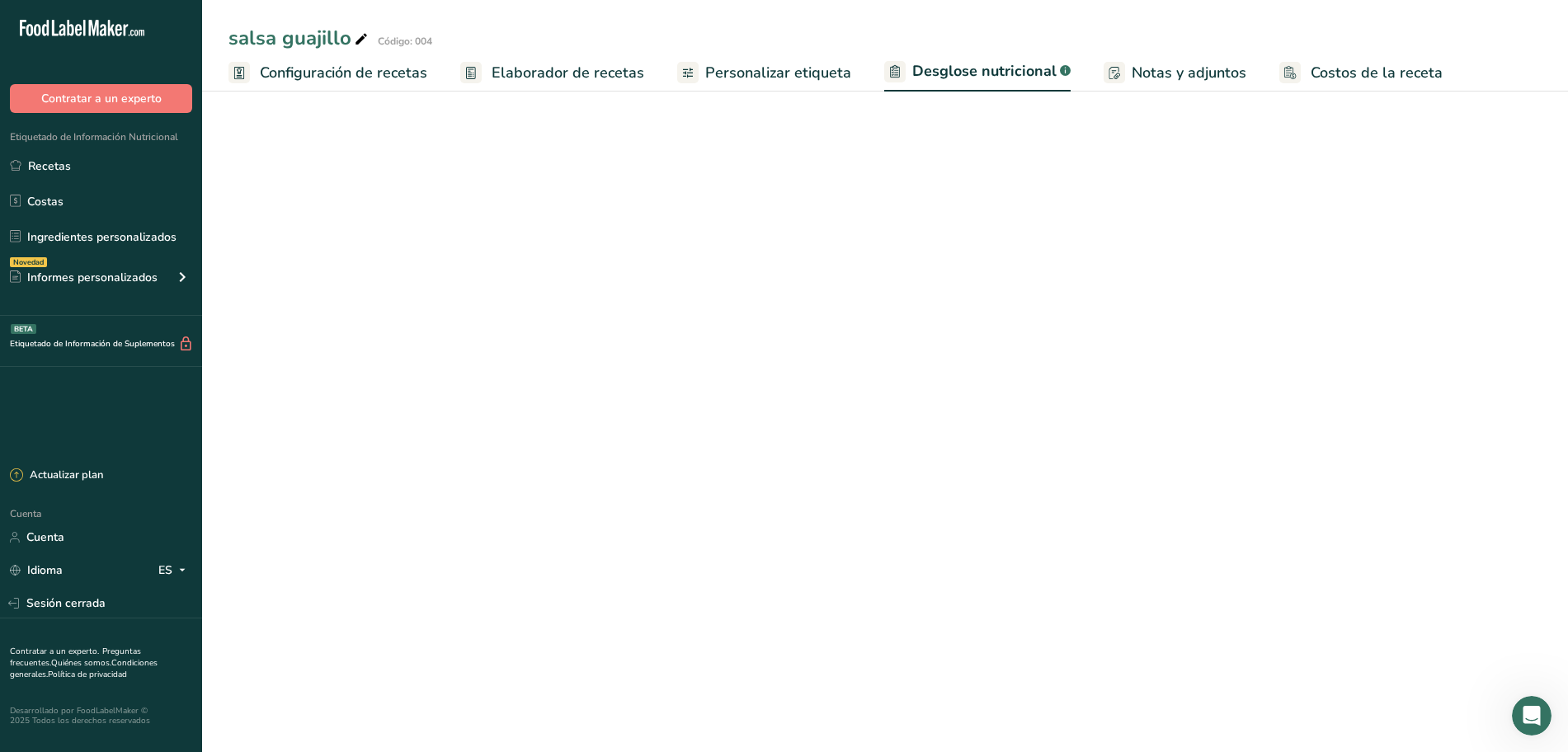
select select "Calories"
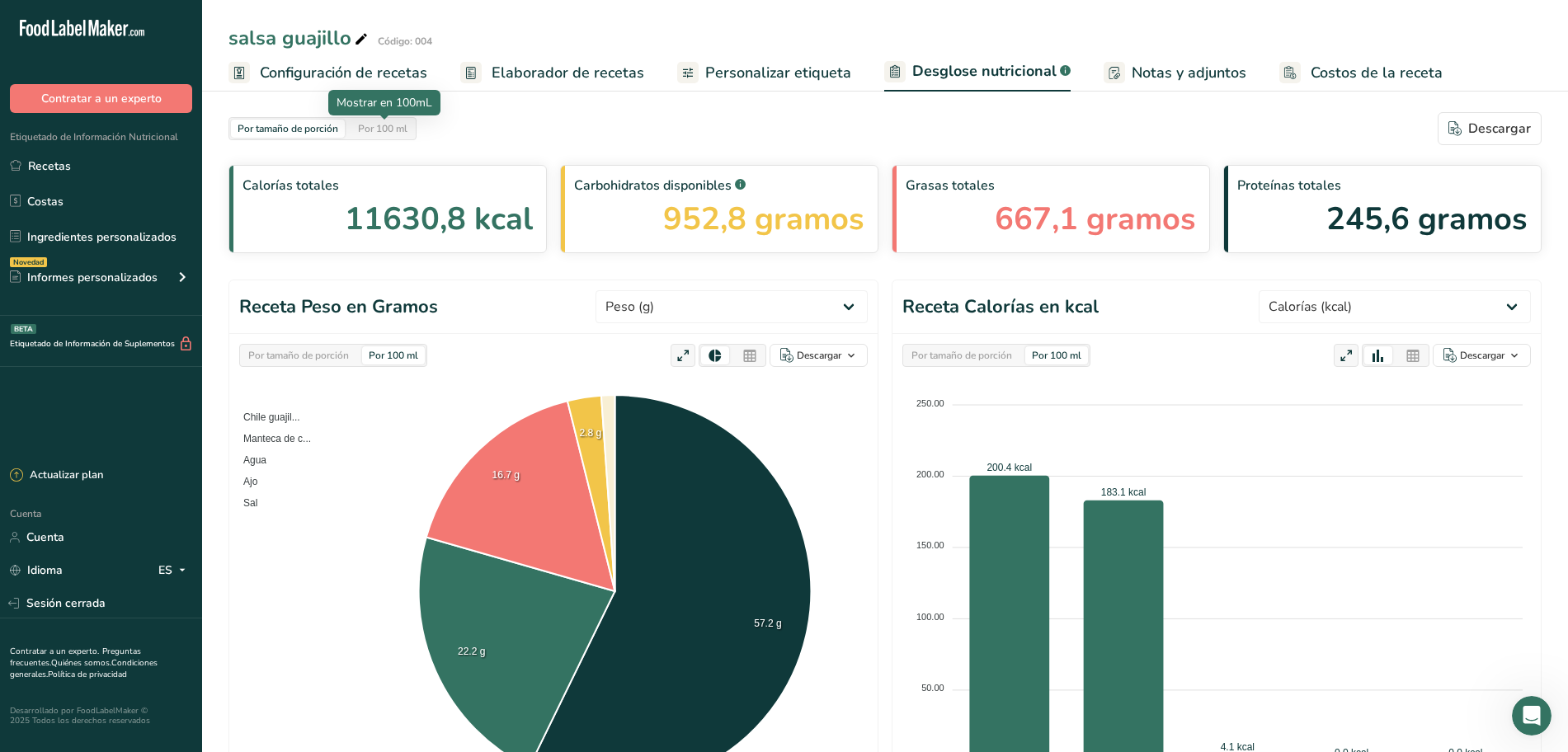
click at [412, 135] on div "Por 100 ml" at bounding box center [383, 129] width 63 height 19
click at [559, 69] on font "Elaborador de recetas" at bounding box center [568, 72] width 152 height 19
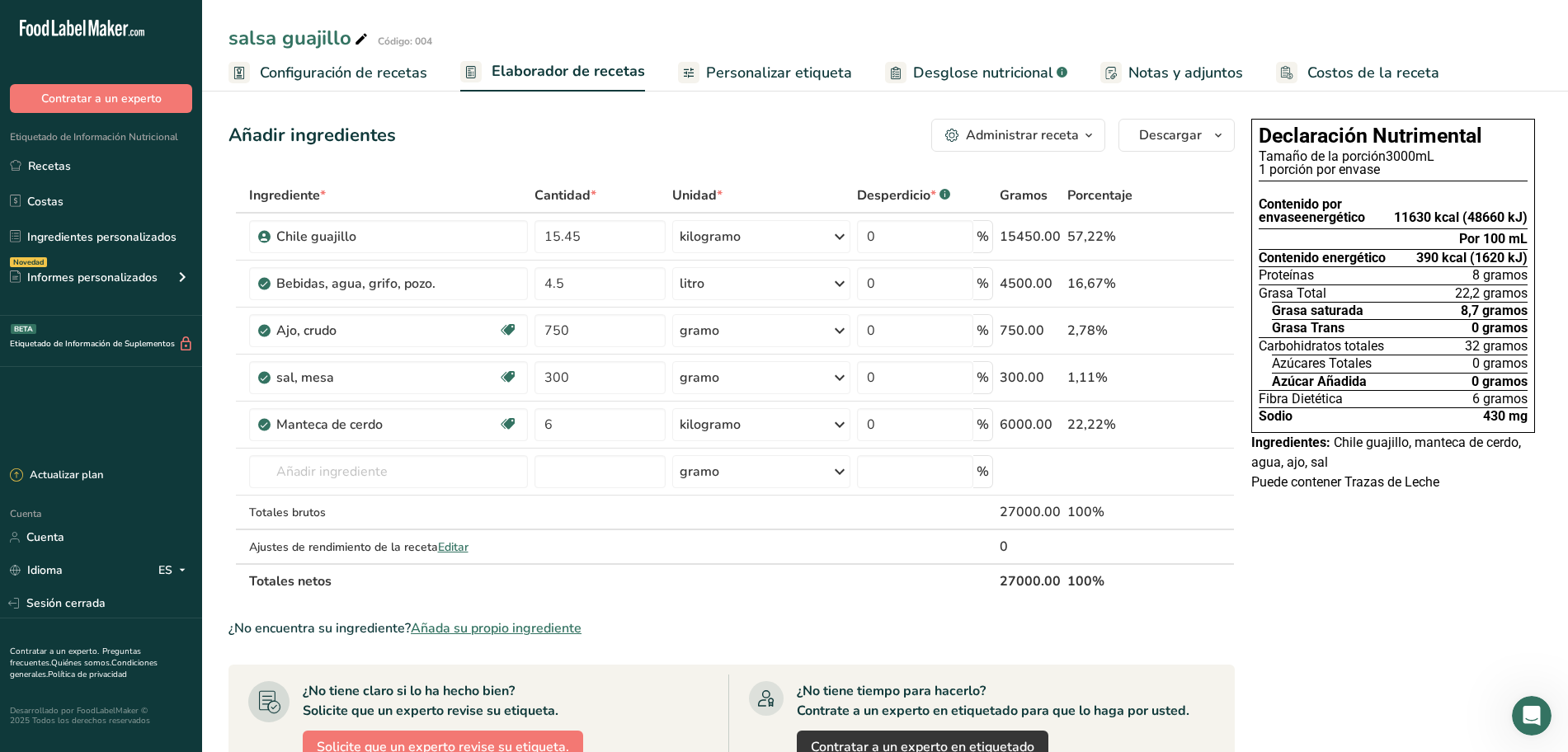
click at [1098, 139] on span "button" at bounding box center [1089, 135] width 19 height 19
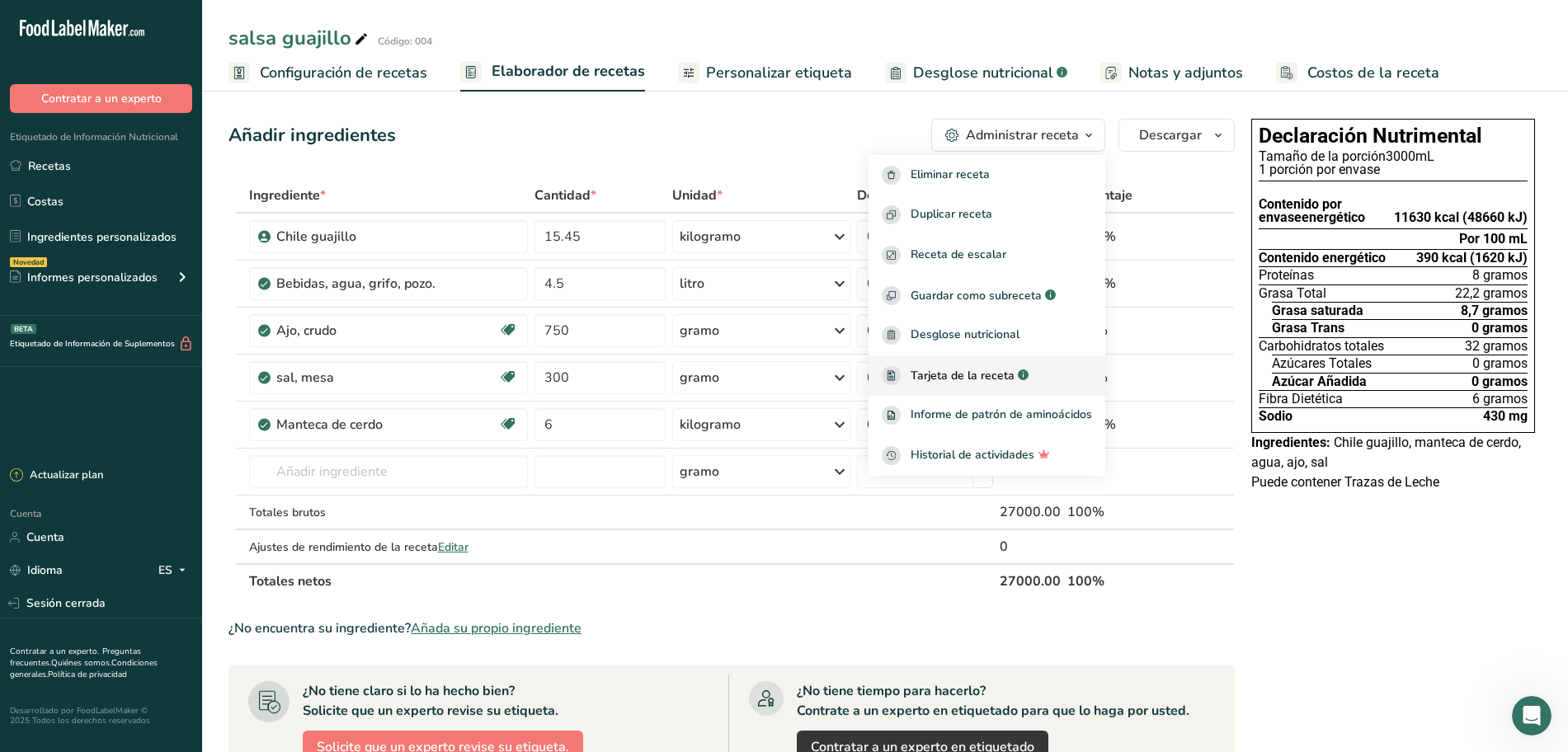
click at [1001, 370] on font "Tarjeta de la receta" at bounding box center [962, 376] width 104 height 16
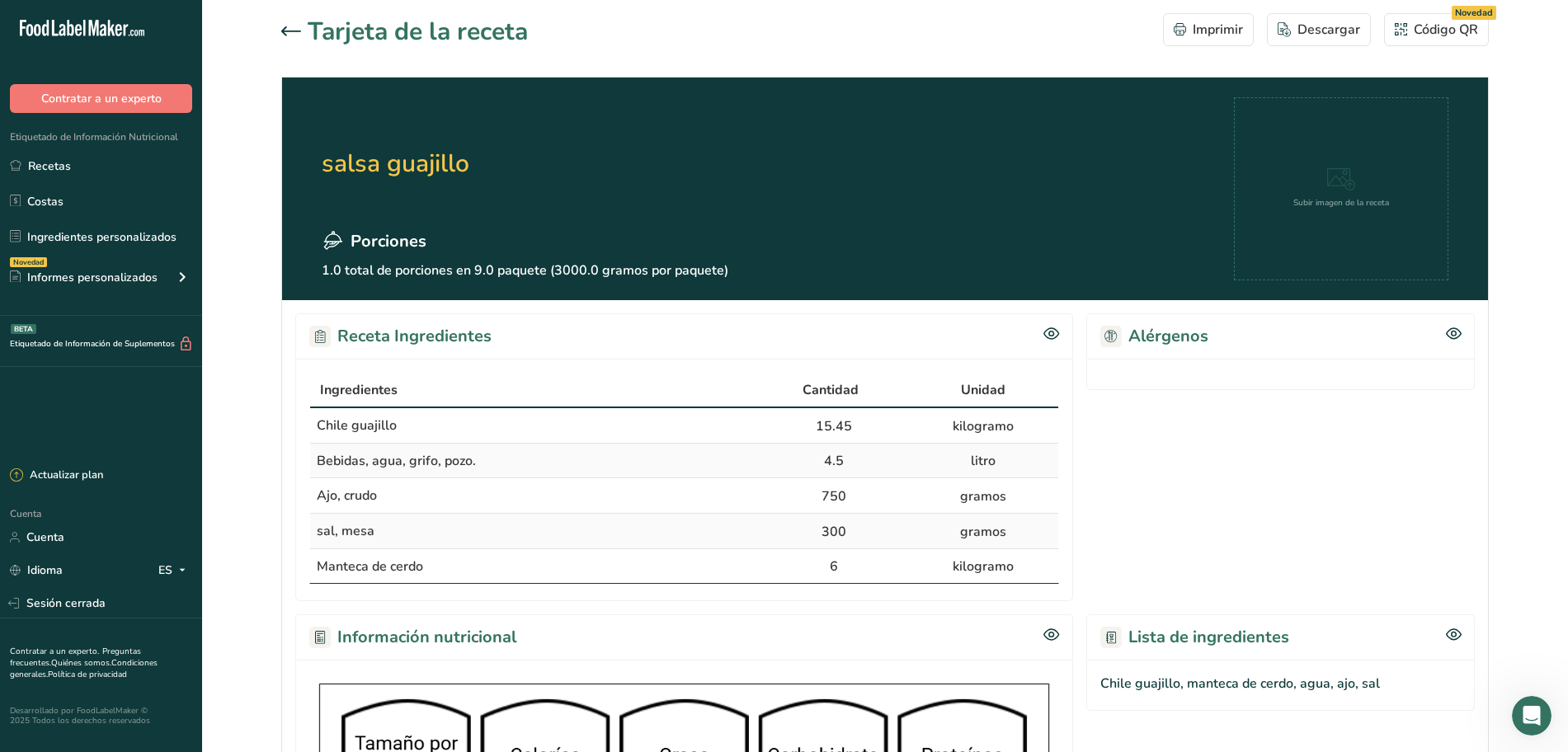
click at [289, 32] on icon at bounding box center [291, 31] width 19 height 10
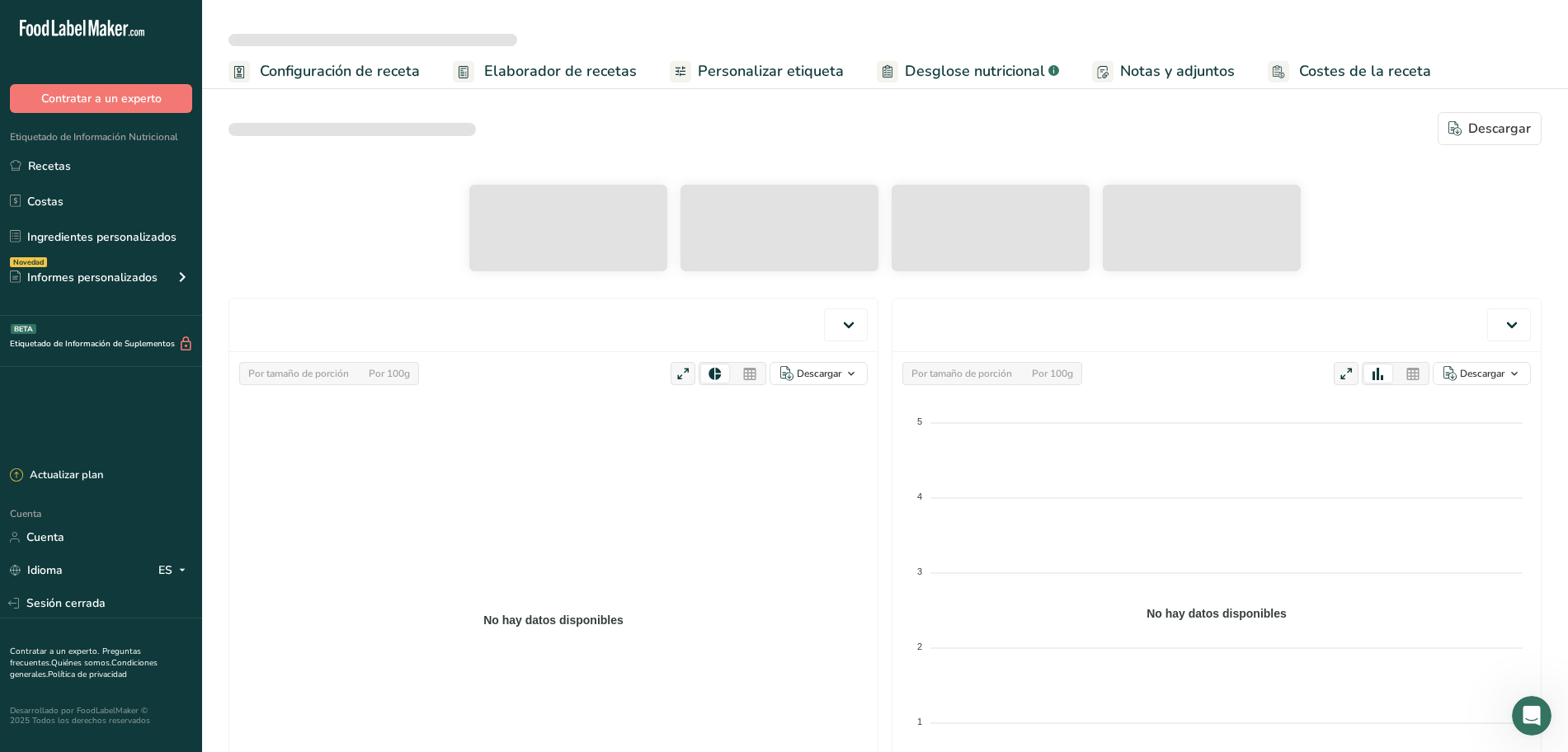
click at [815, 71] on span "Personalizar etiqueta" at bounding box center [771, 71] width 146 height 22
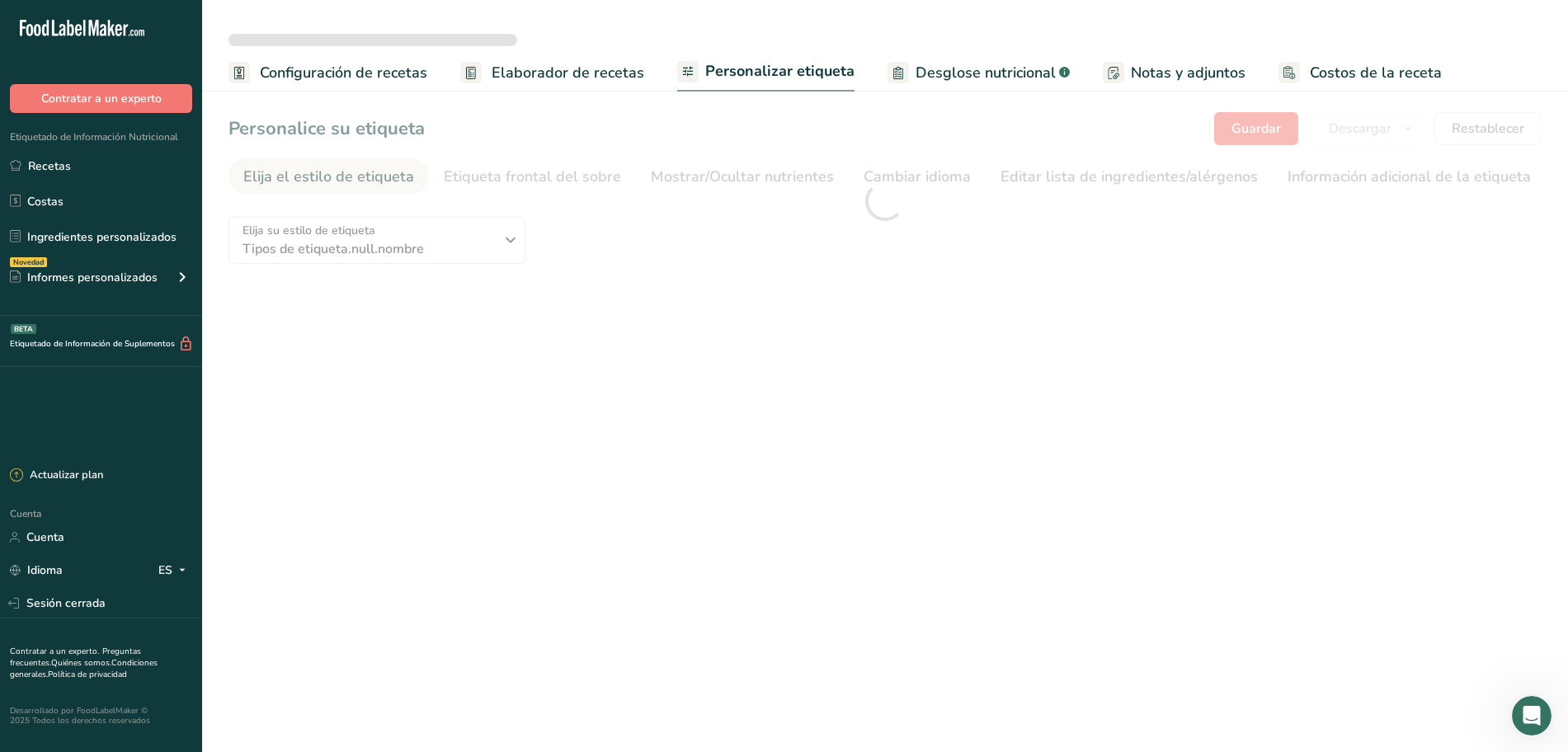
type textarea "Chile guajillo, Lard, Water, Garlic, Salt"
type textarea "Puede contener Trazas de Leche"
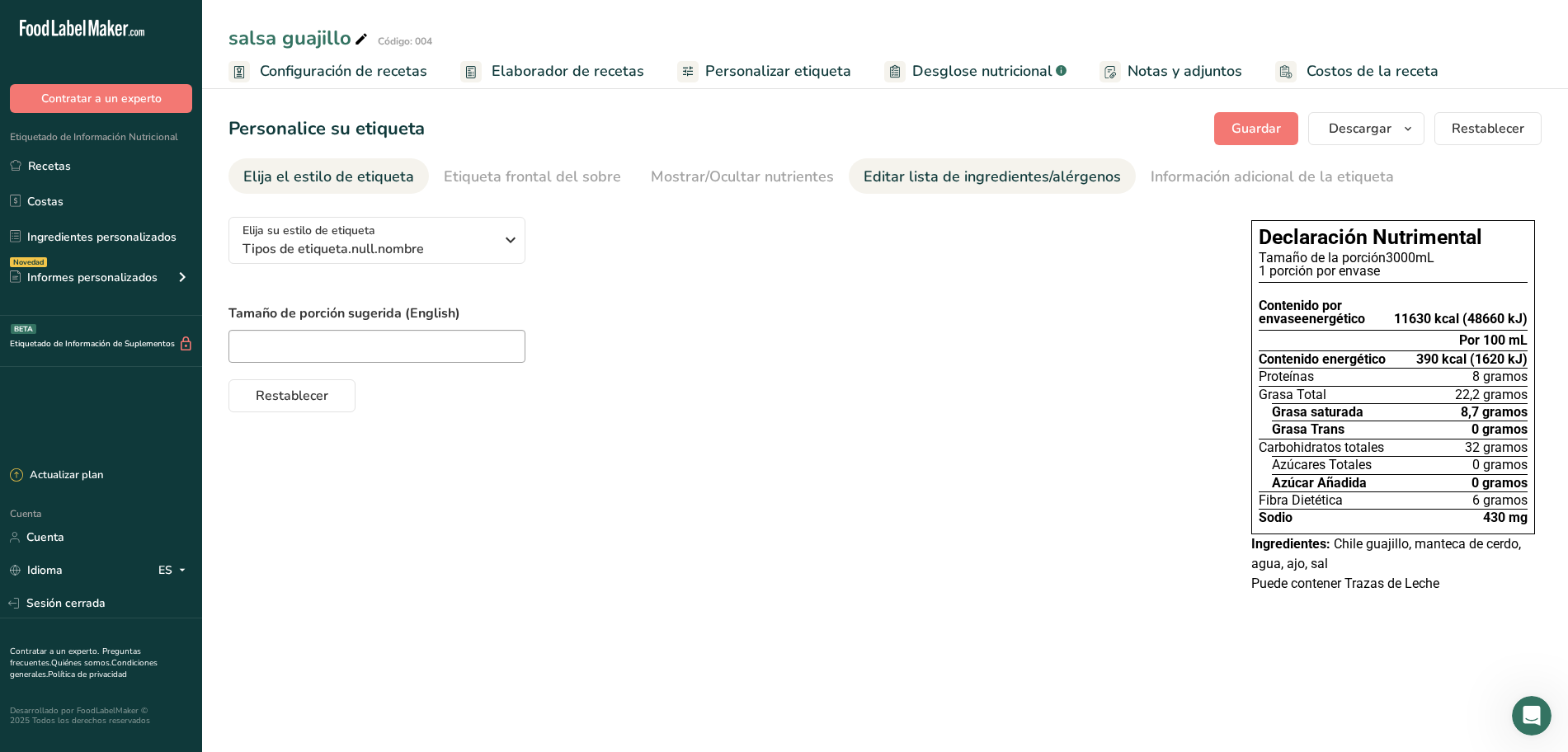
click at [1011, 179] on font "Editar lista de ingredientes/alérgenos" at bounding box center [992, 176] width 257 height 19
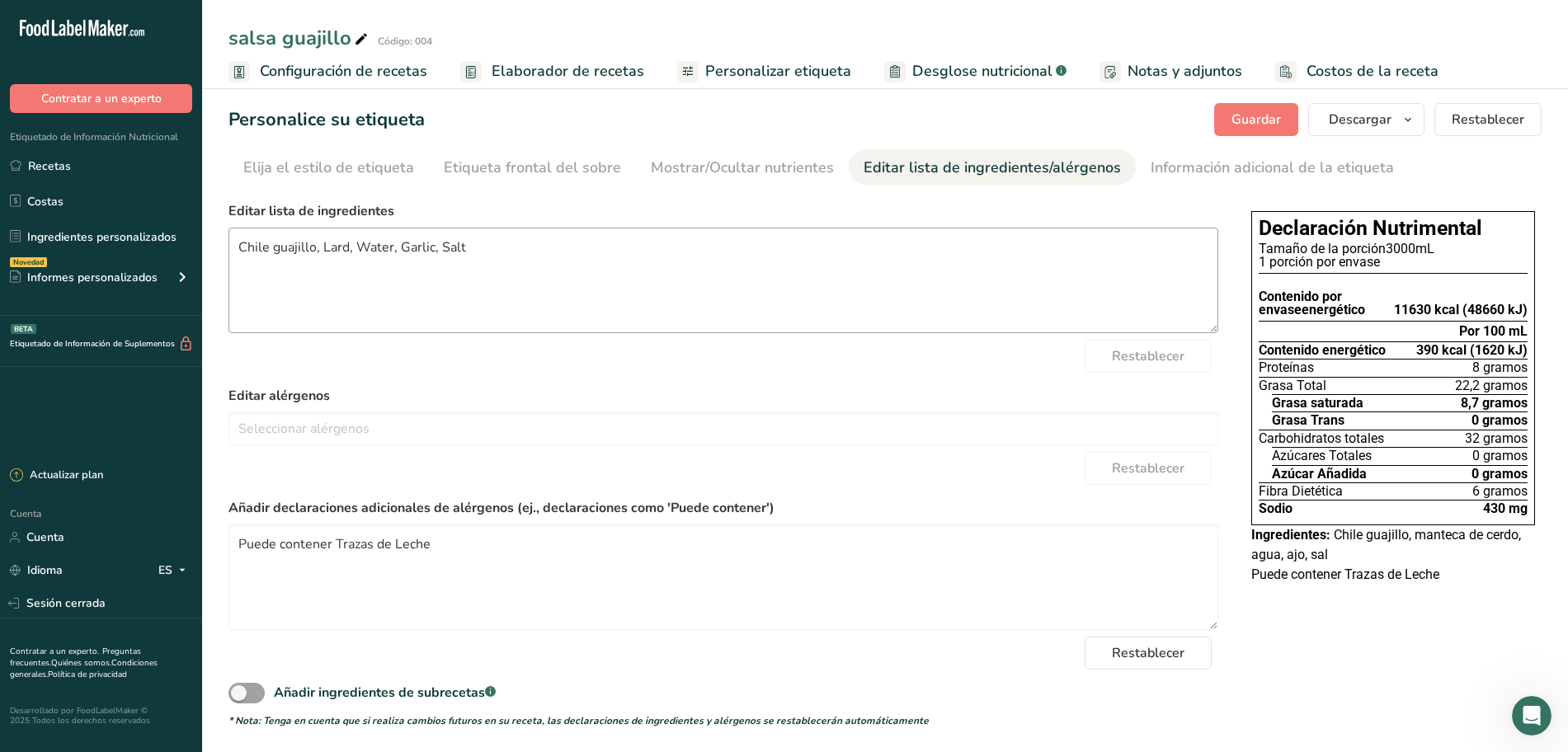
scroll to position [11, 0]
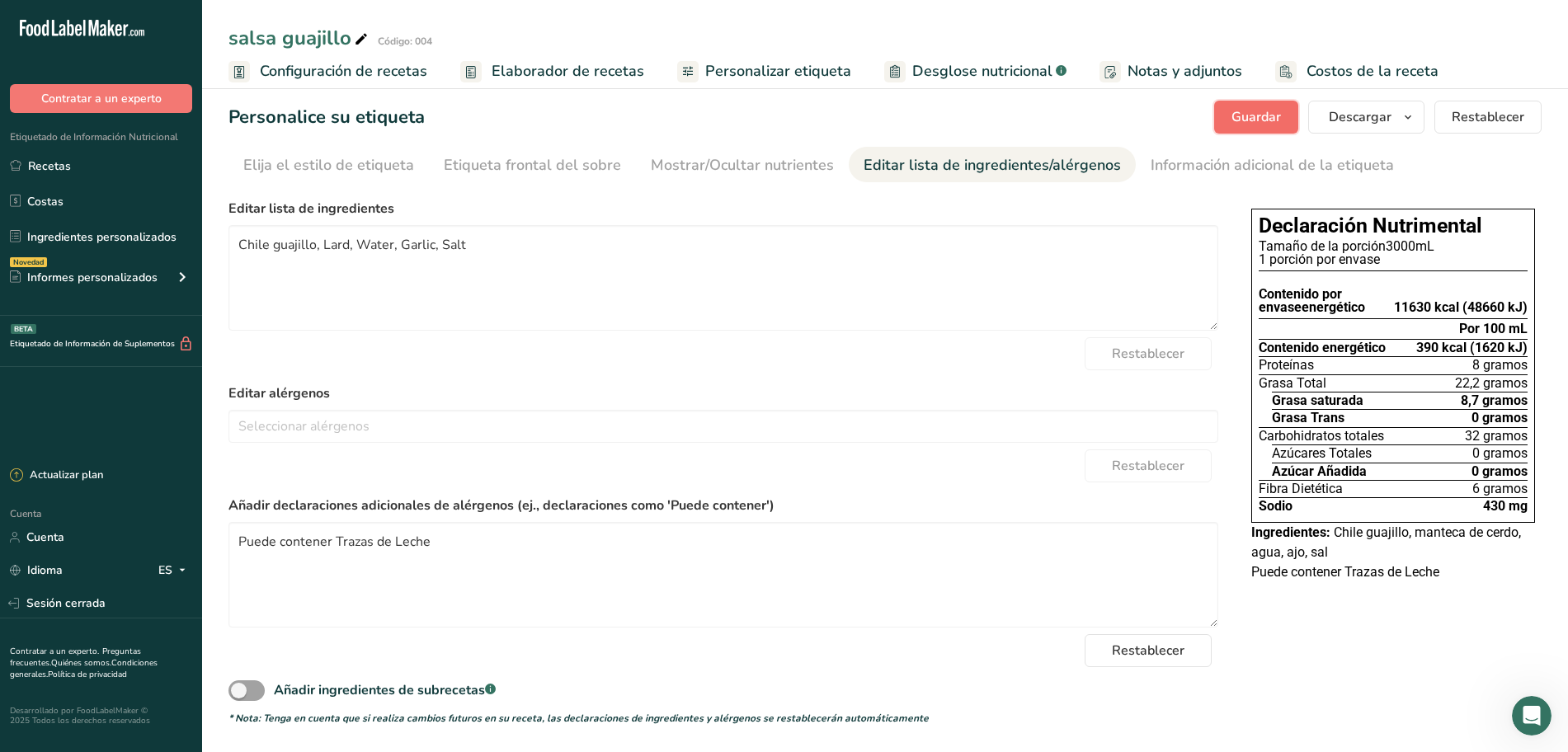
click at [1268, 116] on font "Guardar" at bounding box center [1256, 117] width 49 height 19
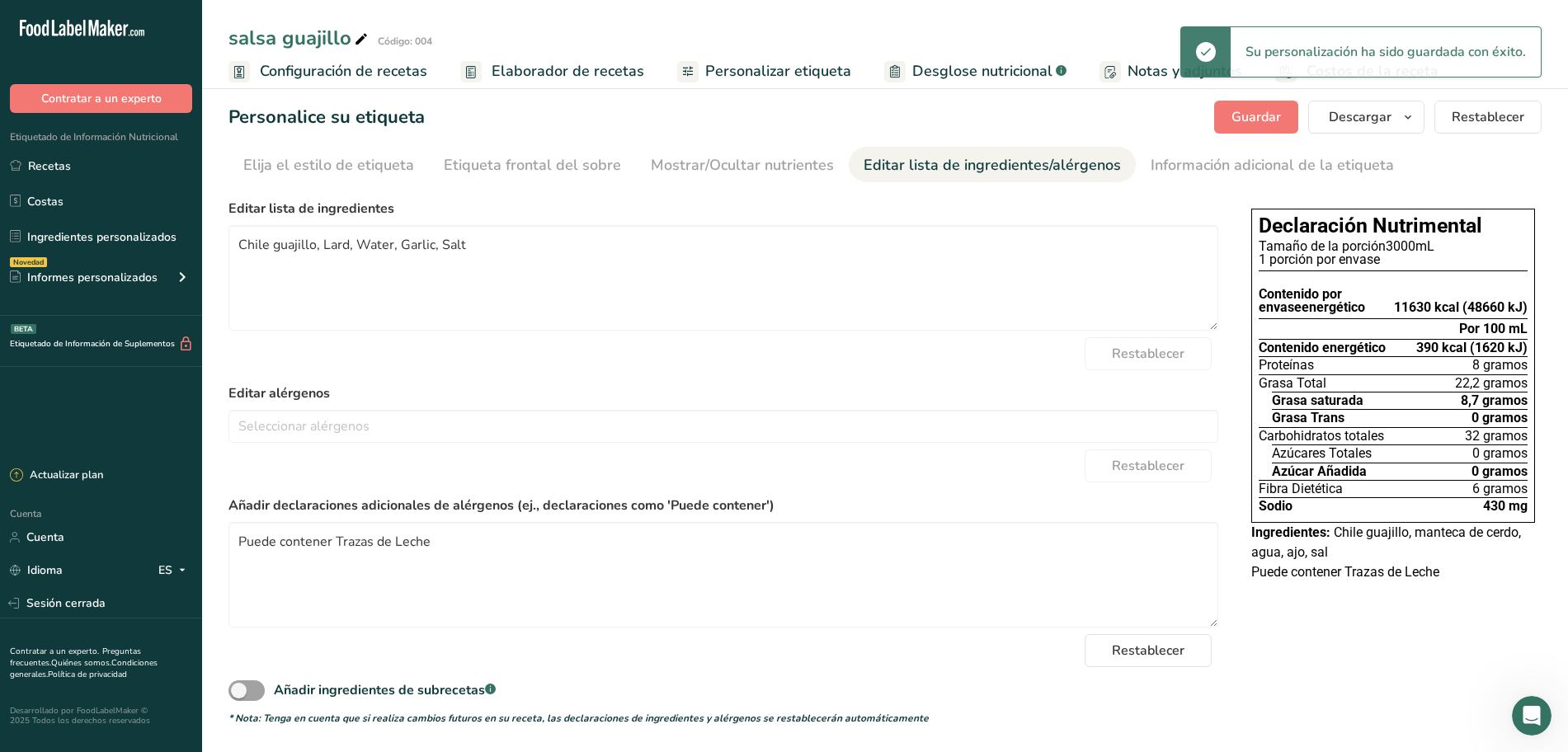
click at [517, 64] on font "Elaborador de recetas" at bounding box center [568, 71] width 152 height 19
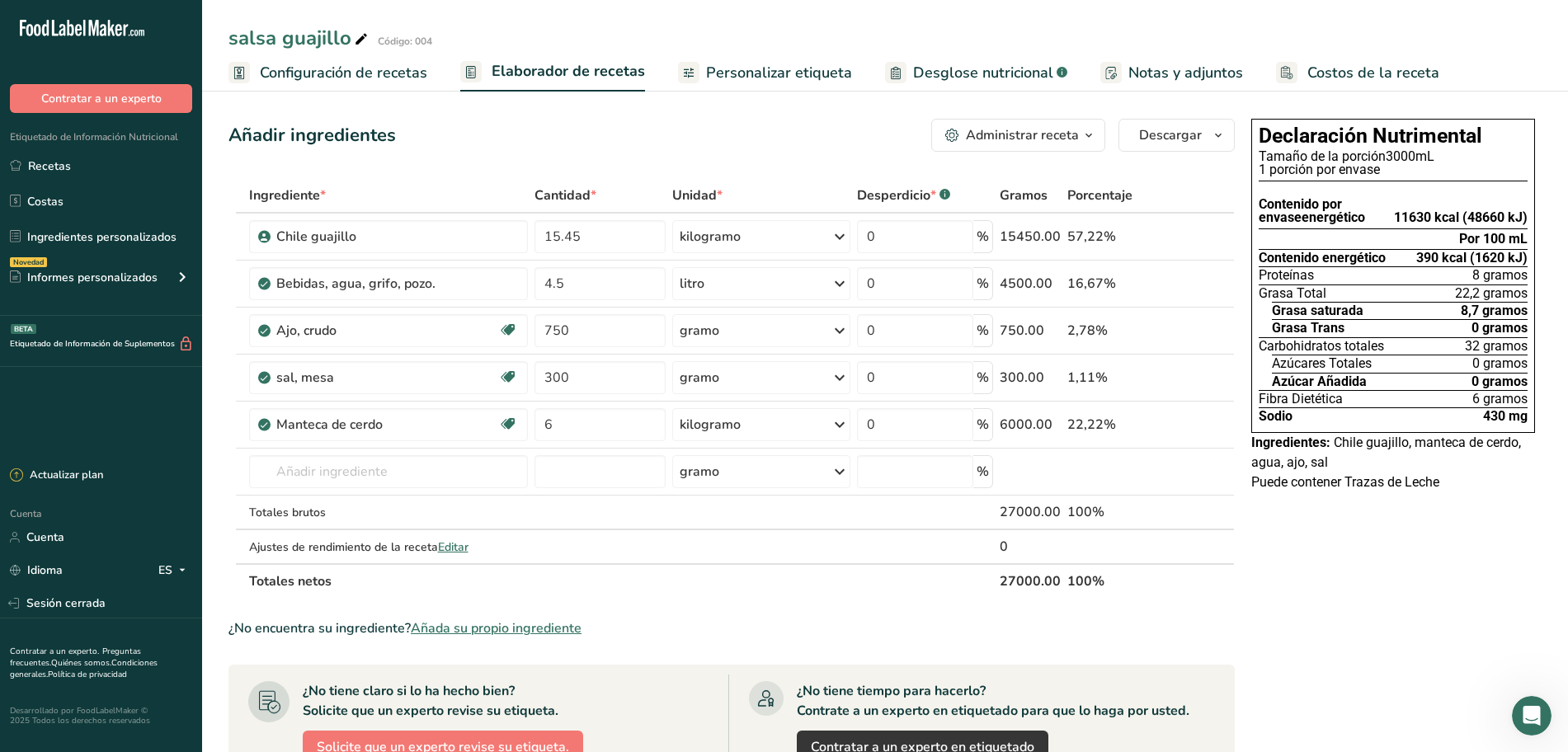
click at [393, 70] on font "Configuración de recetas" at bounding box center [344, 72] width 167 height 19
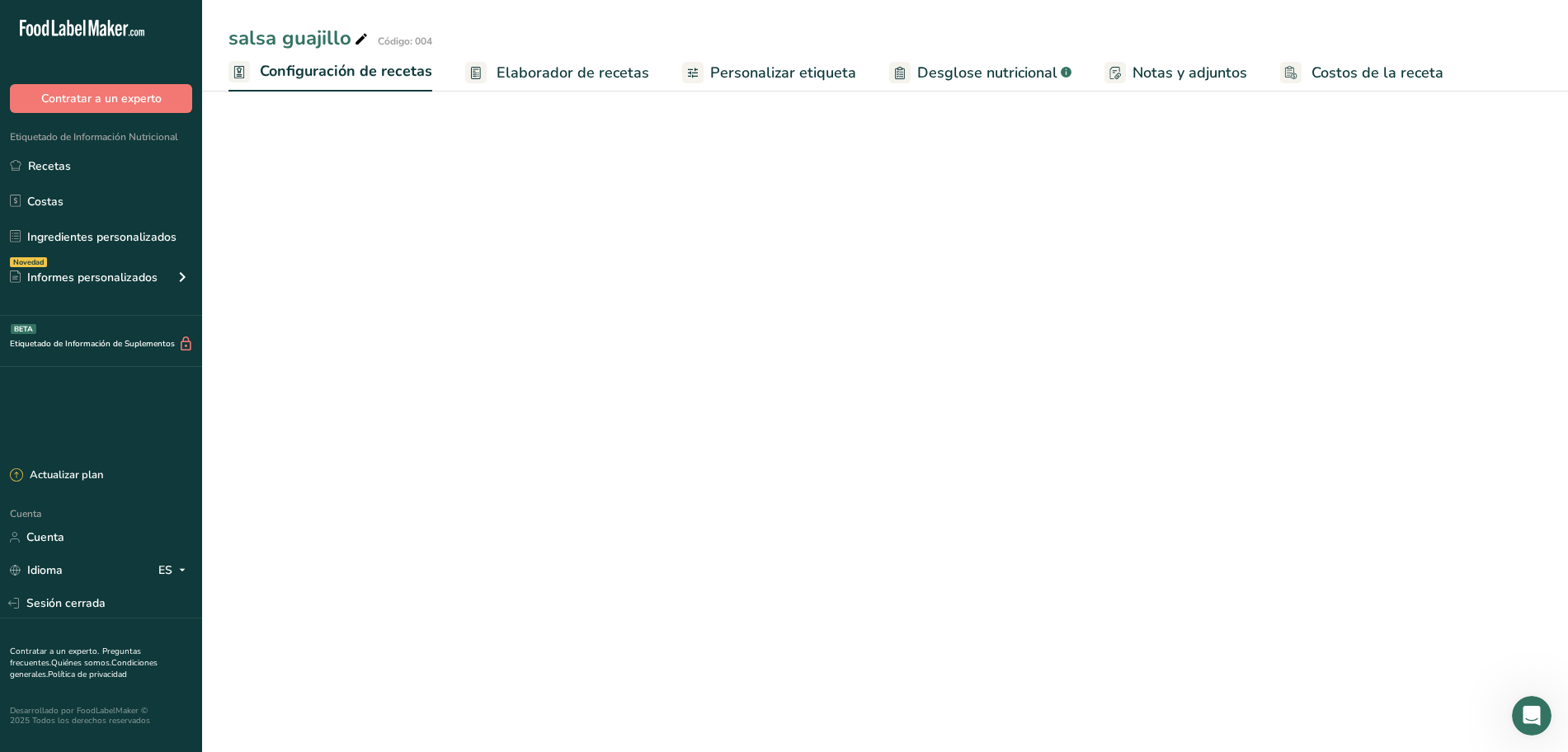
select select "22"
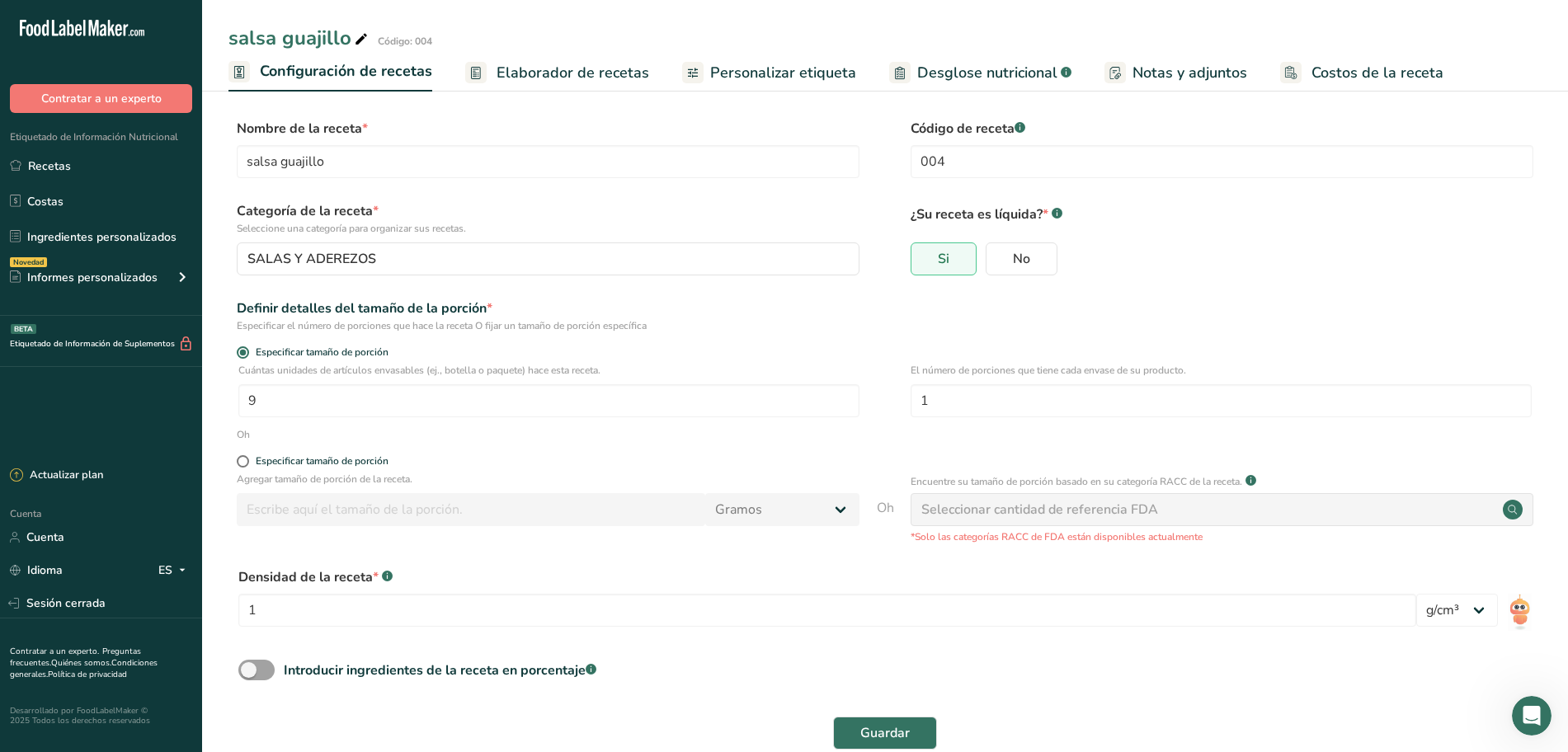
click at [586, 75] on font "Elaborador de recetas" at bounding box center [572, 72] width 152 height 19
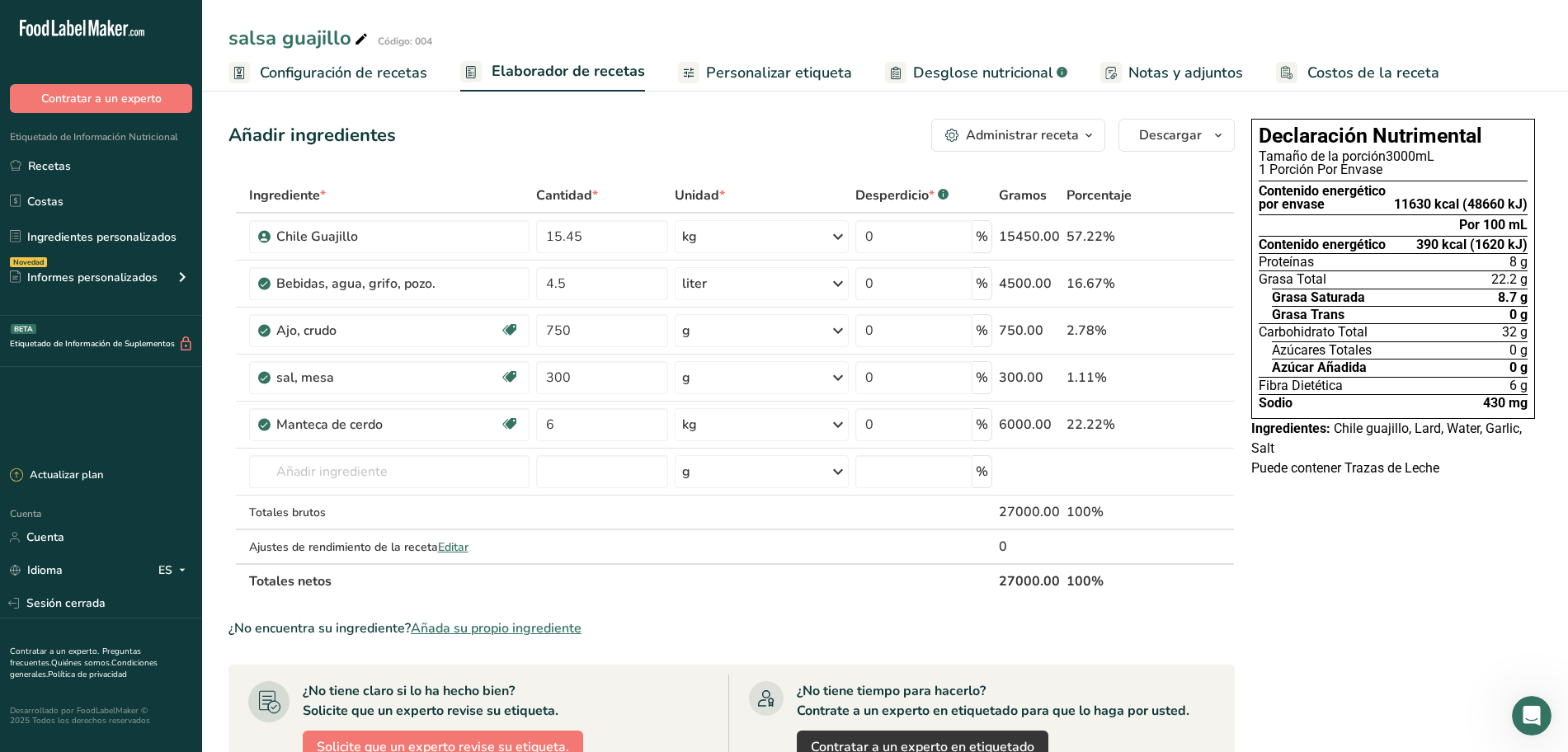
click at [1098, 137] on span "button" at bounding box center [1089, 135] width 19 height 19
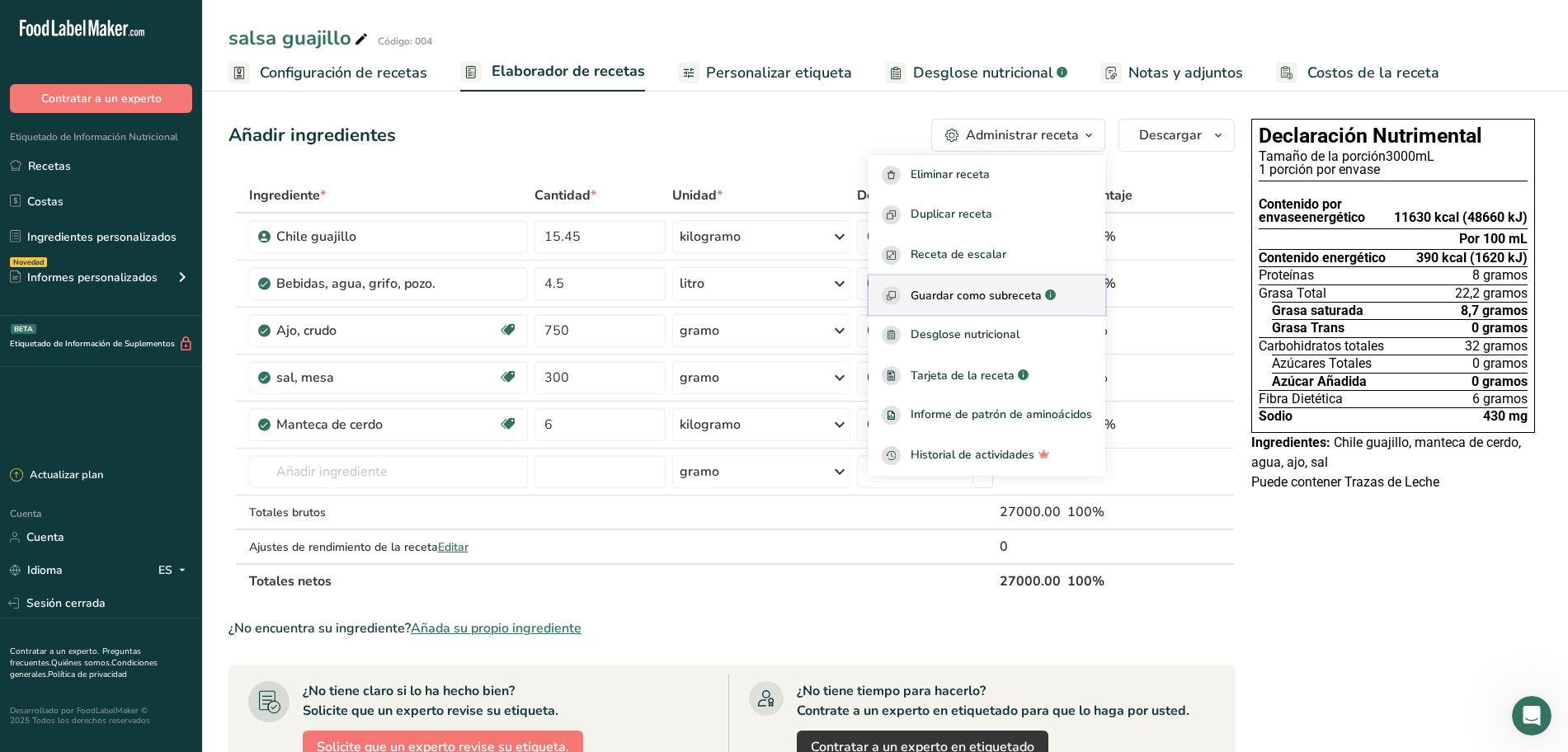
click at [1029, 299] on font "Guardar como subreceta" at bounding box center [976, 296] width 131 height 16
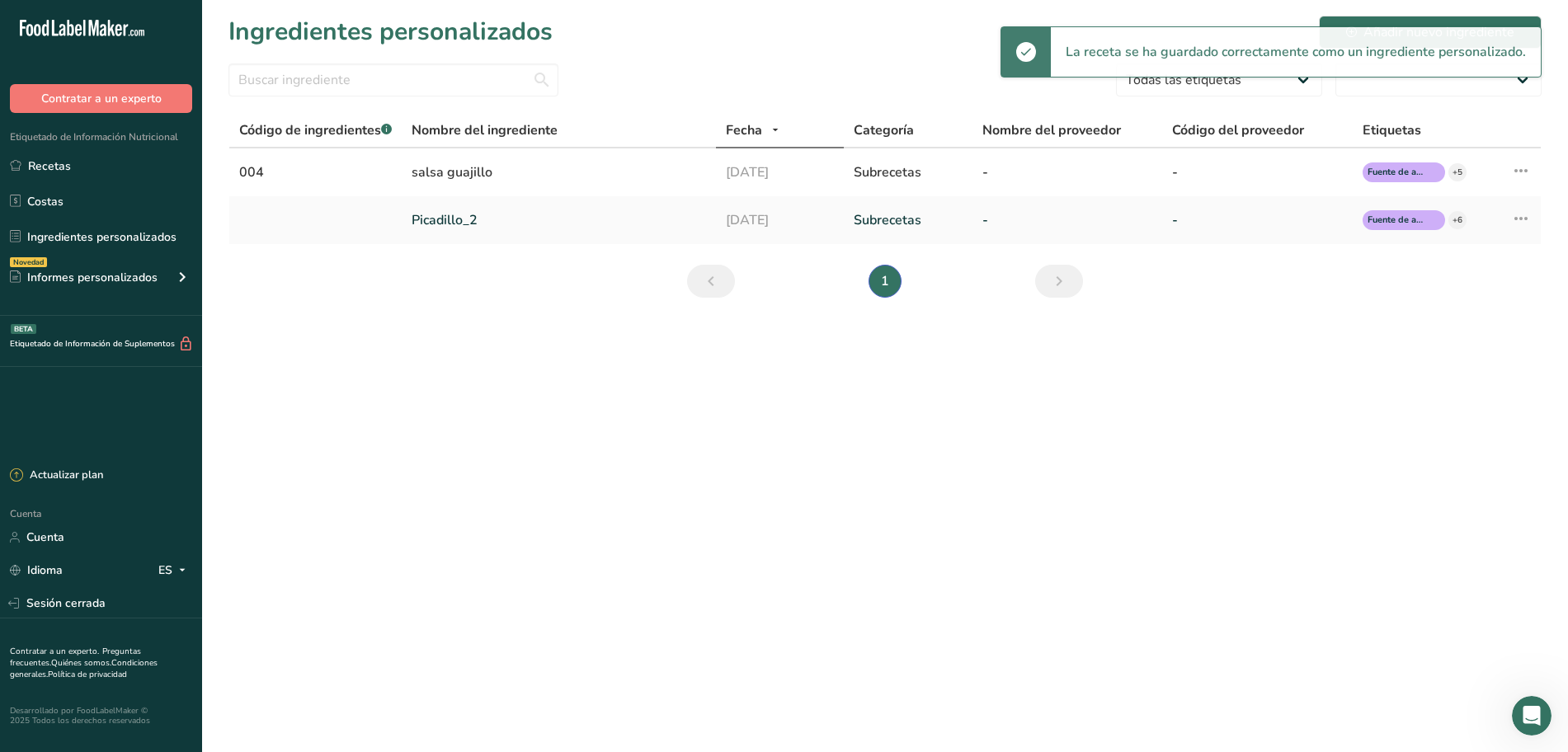
select select "30"
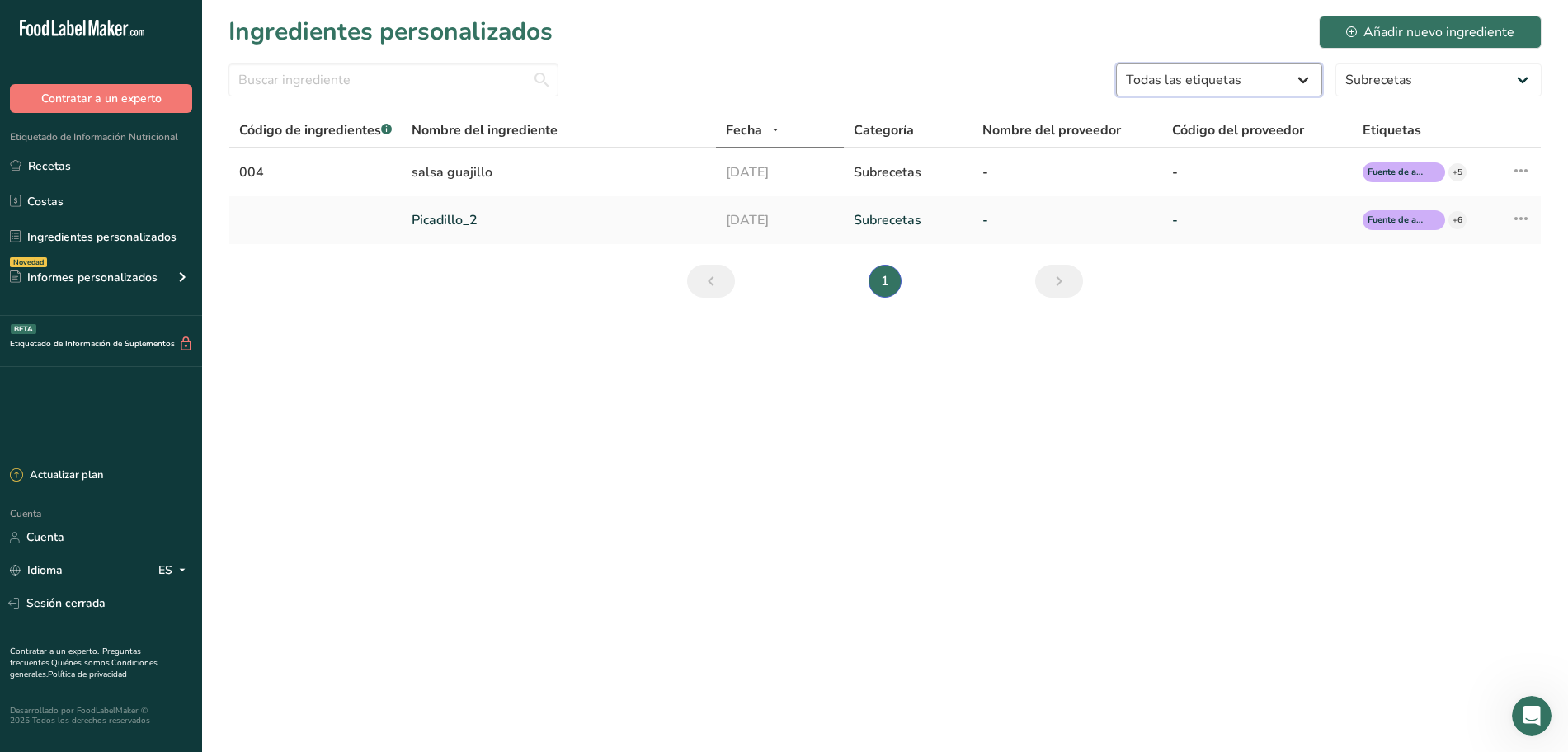
click at [1292, 86] on select "Todas las etiquetas Fuente de antioxidantes Efecto prebiótico Fuente de omega 3…" at bounding box center [1219, 79] width 206 height 33
click at [1302, 80] on select "Todas las etiquetas Fuente de antioxidantes Efecto prebiótico Fuente de omega 3…" at bounding box center [1219, 79] width 206 height 33
click at [1368, 89] on select "Todas las categorías Alimentos de los nativos americanos e indígenas de Alaska …" at bounding box center [1438, 79] width 206 height 33
click at [1369, 88] on select "Todas las categorías Alimentos de los nativos americanos e indígenas de Alaska …" at bounding box center [1438, 79] width 206 height 33
click at [45, 160] on font "Recetas" at bounding box center [49, 167] width 43 height 16
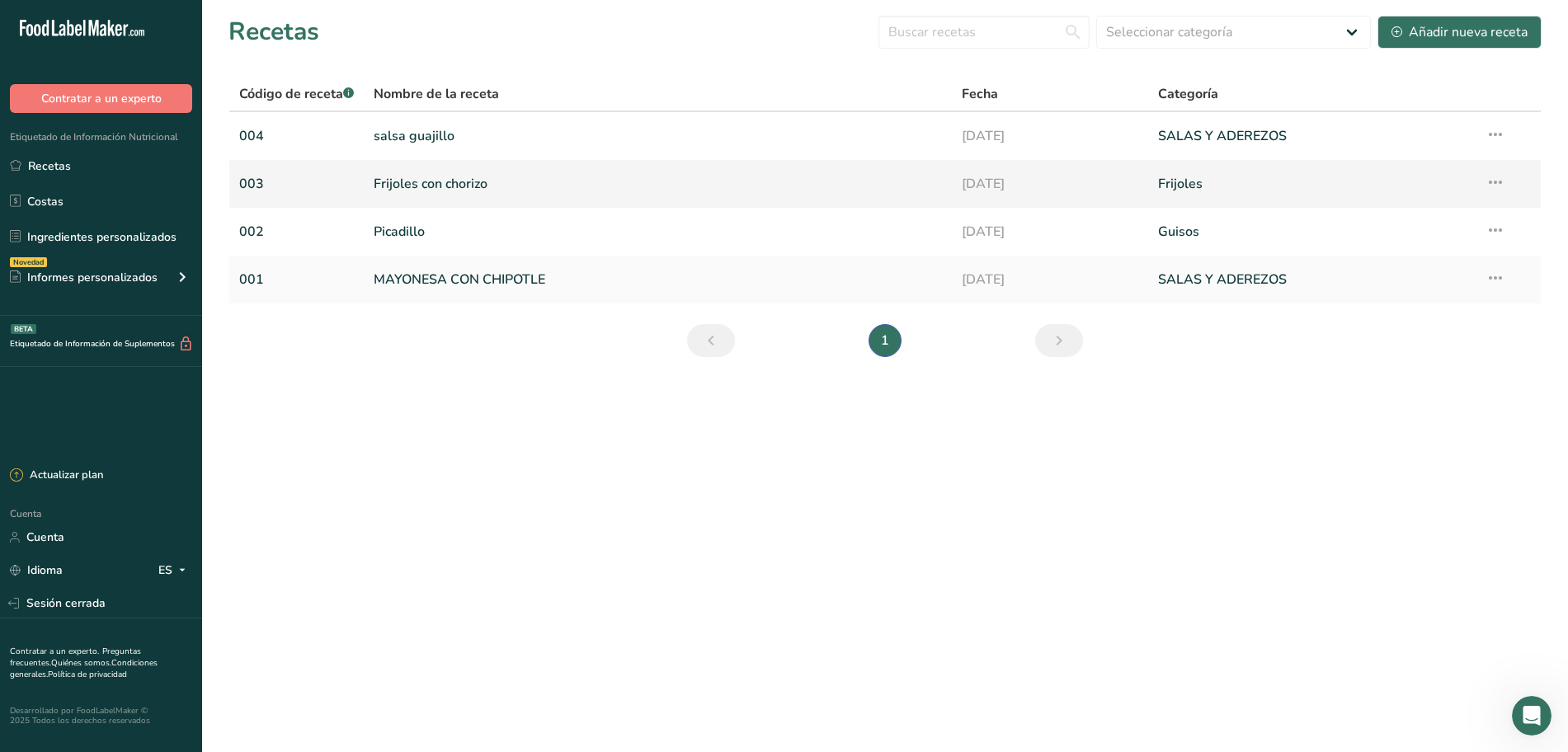
click at [521, 193] on link "Frijoles con chorizo" at bounding box center [658, 183] width 568 height 34
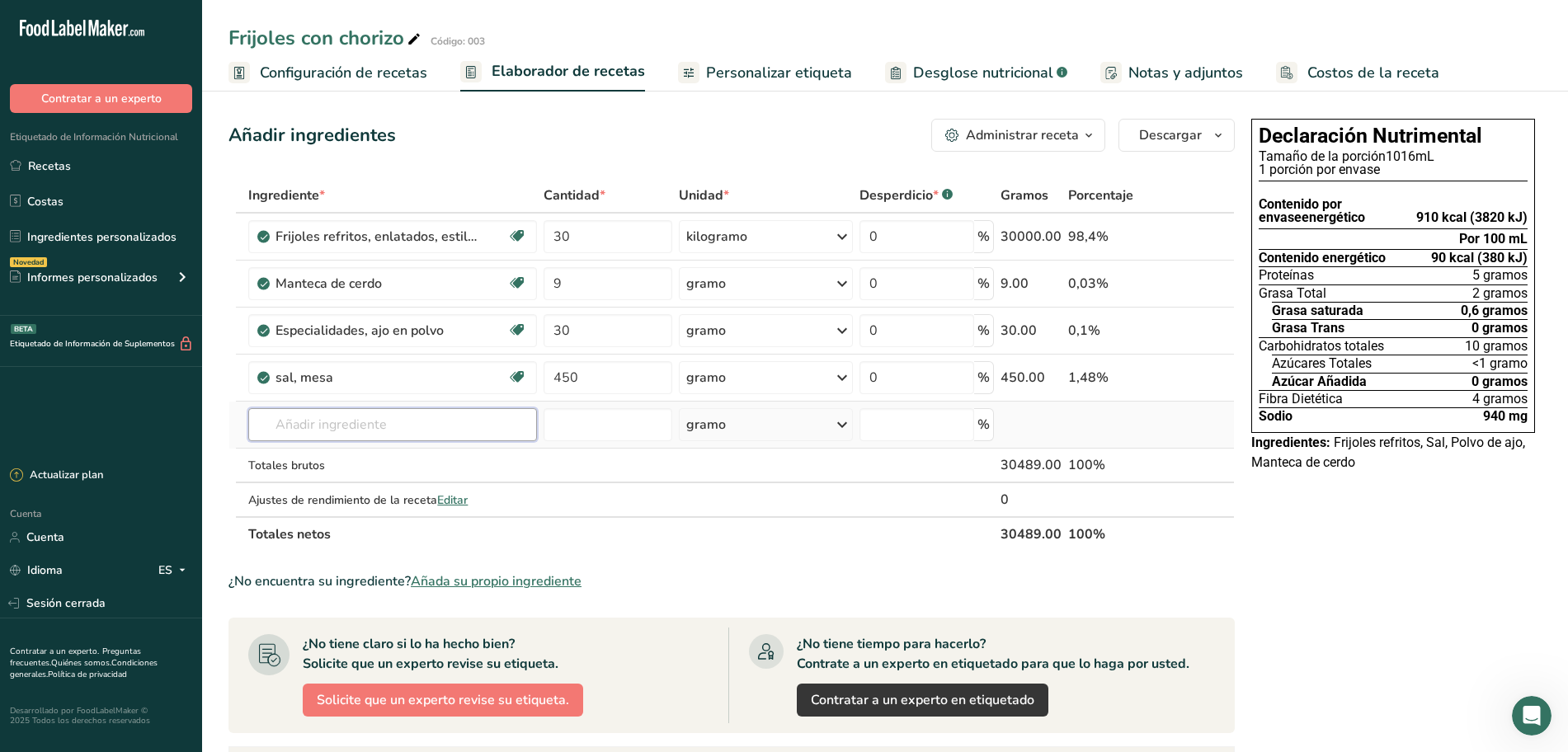
click at [337, 423] on input "text" at bounding box center [393, 424] width 289 height 33
type input "x"
type input "chorizo"
click at [360, 481] on font "Ver todos los resultados" at bounding box center [326, 486] width 130 height 16
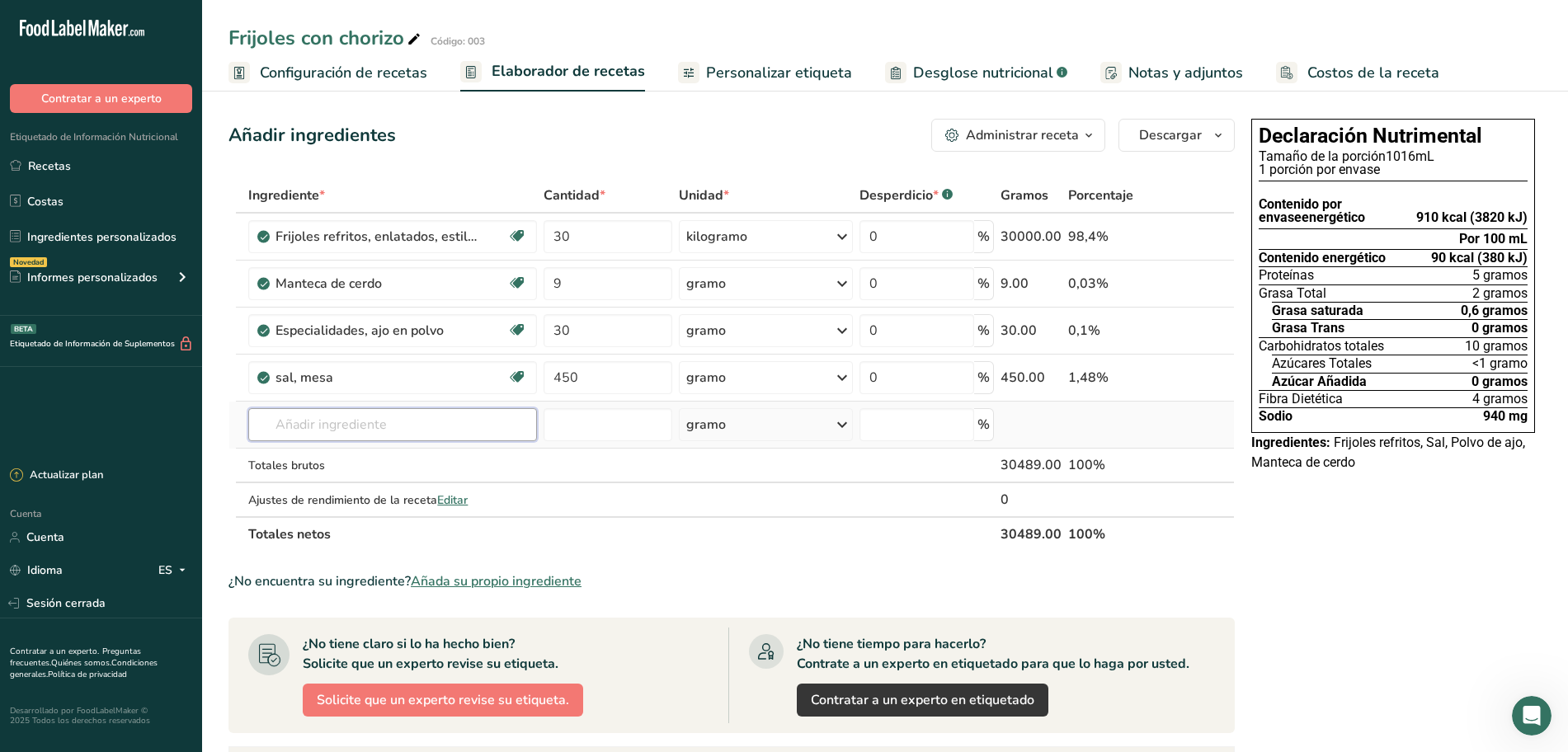
click at [369, 427] on input "text" at bounding box center [393, 424] width 289 height 33
type input "chorizo"
click at [360, 480] on font "Ver todos los resultados" at bounding box center [326, 486] width 130 height 16
click at [381, 413] on input "text" at bounding box center [393, 424] width 289 height 33
type input "chorizo"
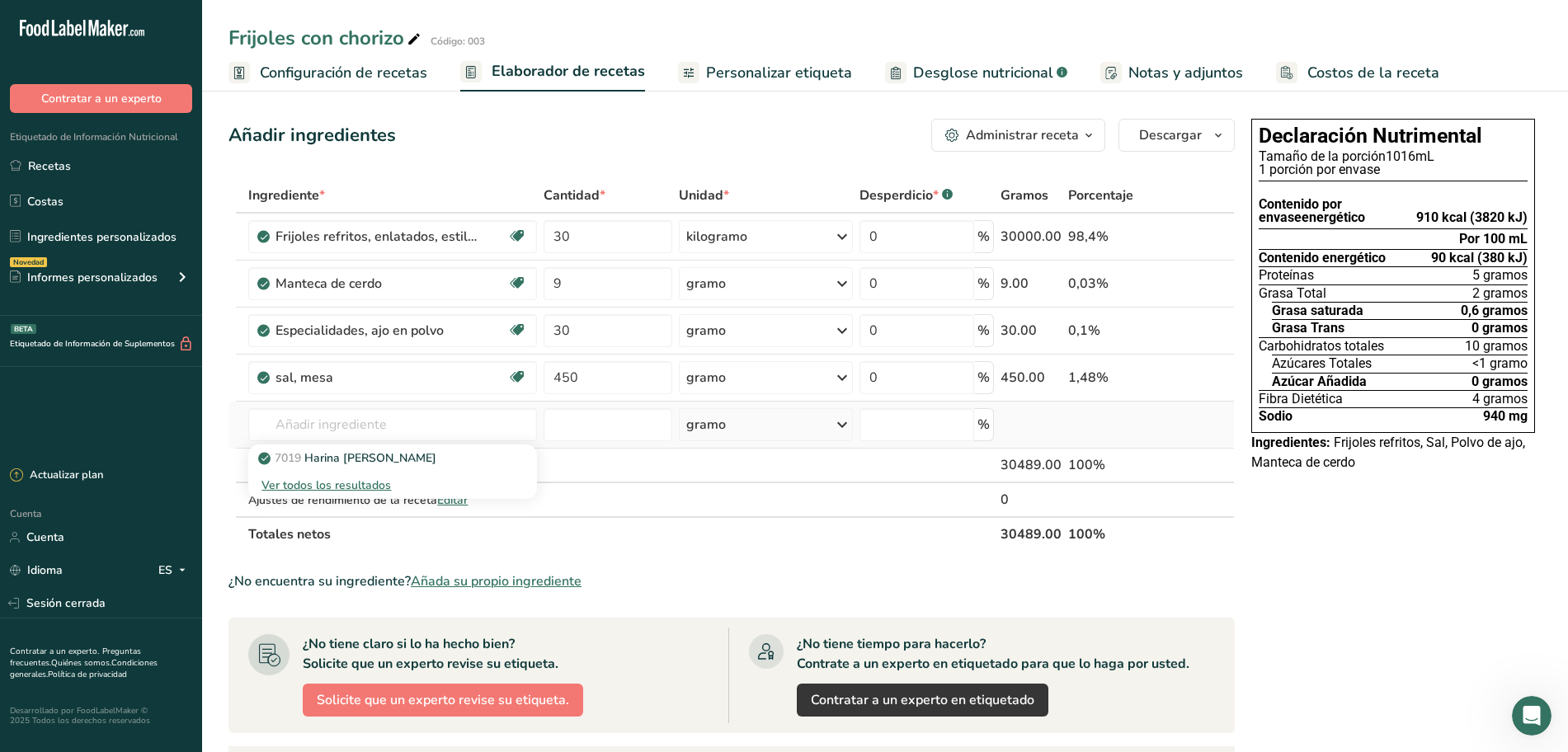
click at [352, 478] on font "Ver todos los resultados" at bounding box center [326, 486] width 130 height 16
click at [349, 421] on input "text" at bounding box center [393, 424] width 289 height 33
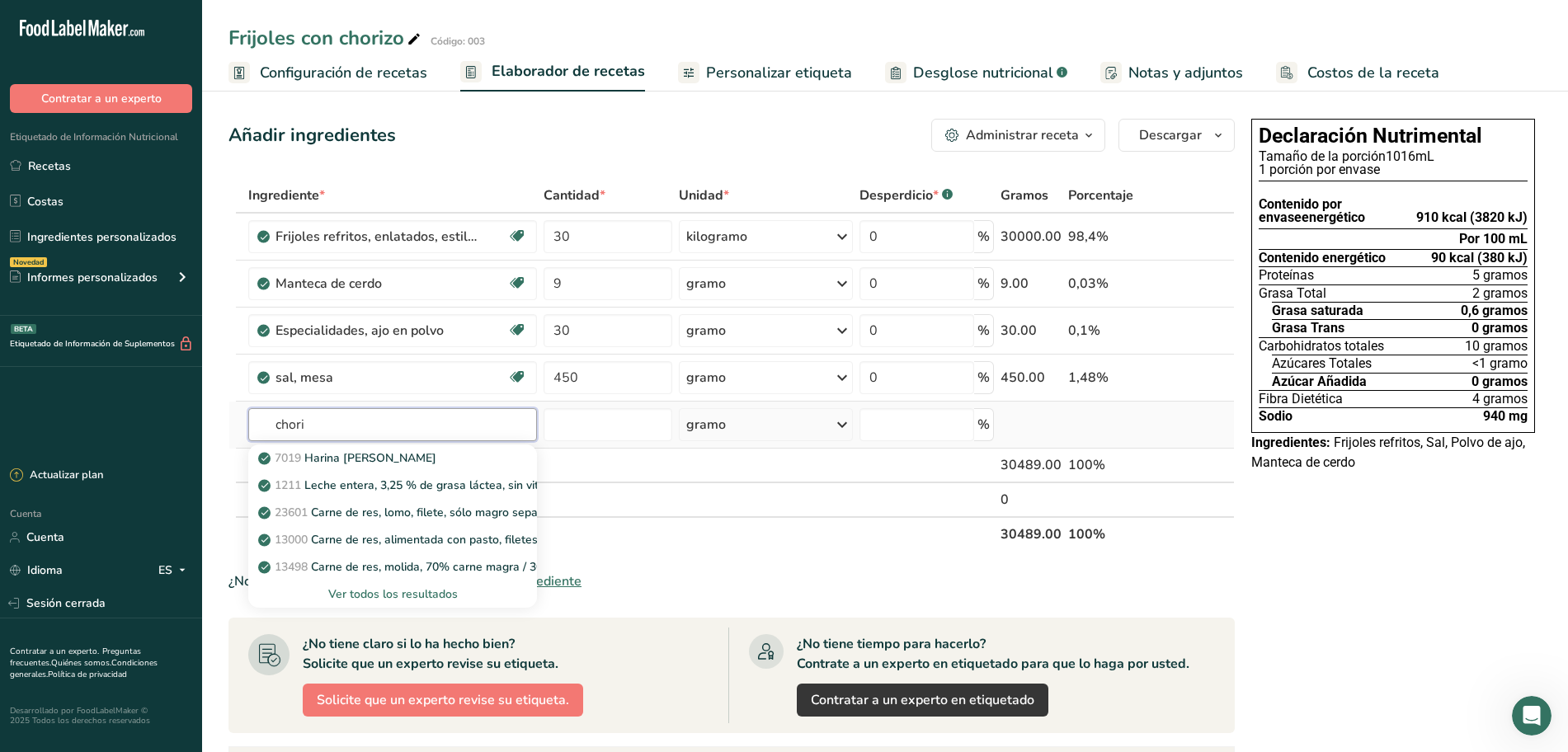
type input "chori"
click at [425, 591] on font "Ver todos los resultados" at bounding box center [392, 594] width 130 height 16
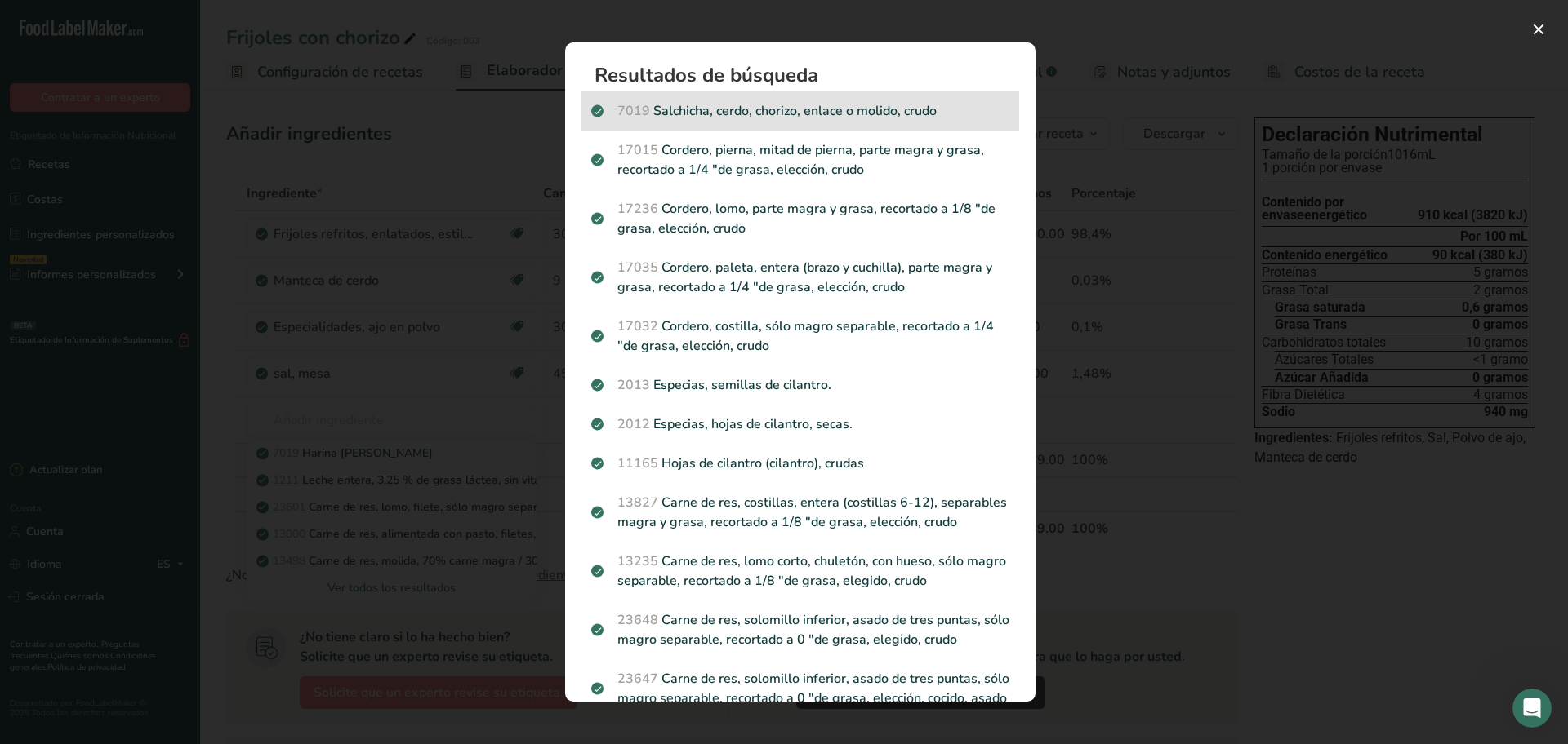
click at [808, 123] on div "7019 Salchicha, cerdo, chorizo, enlace o molido, crudo" at bounding box center [800, 111] width 438 height 39
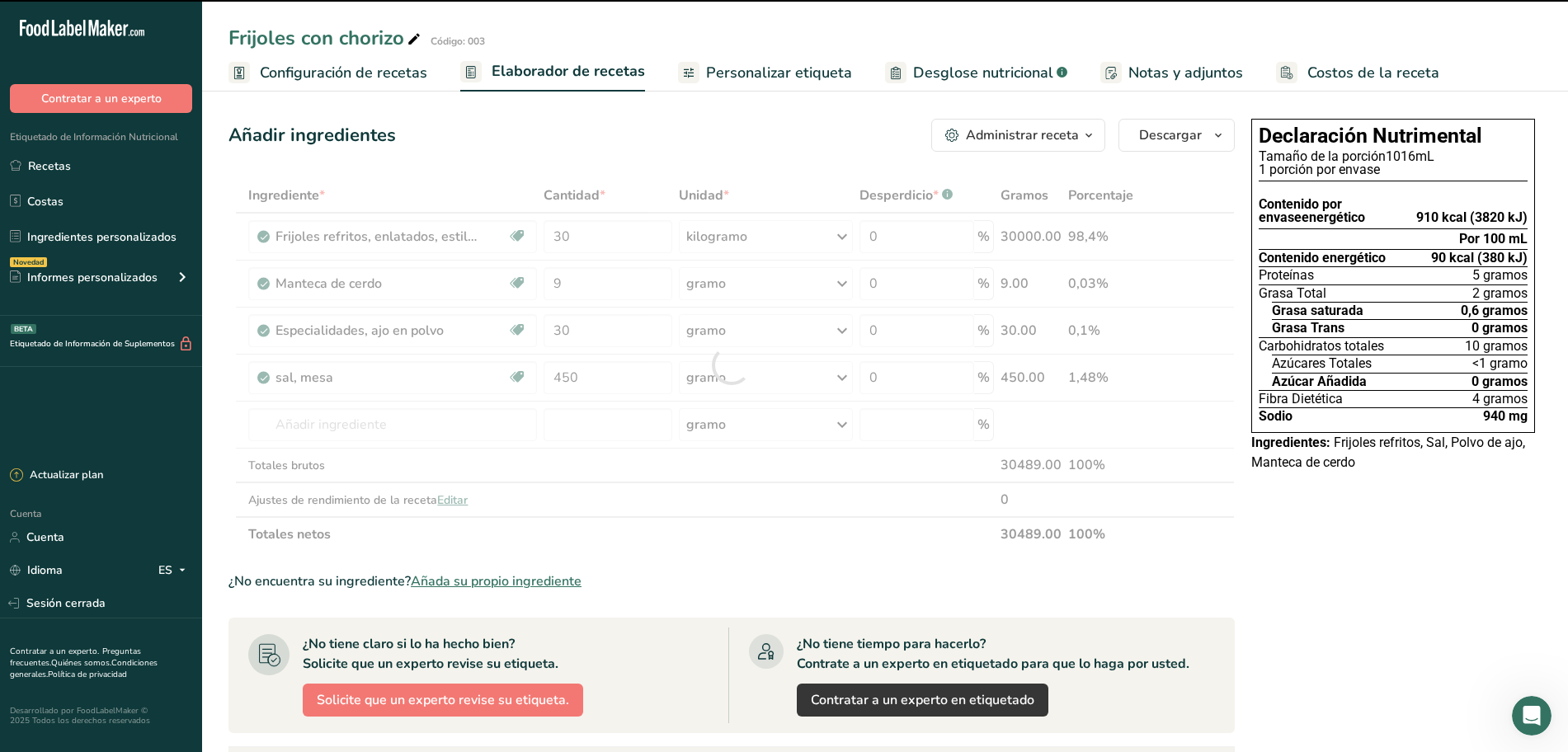
type input "0"
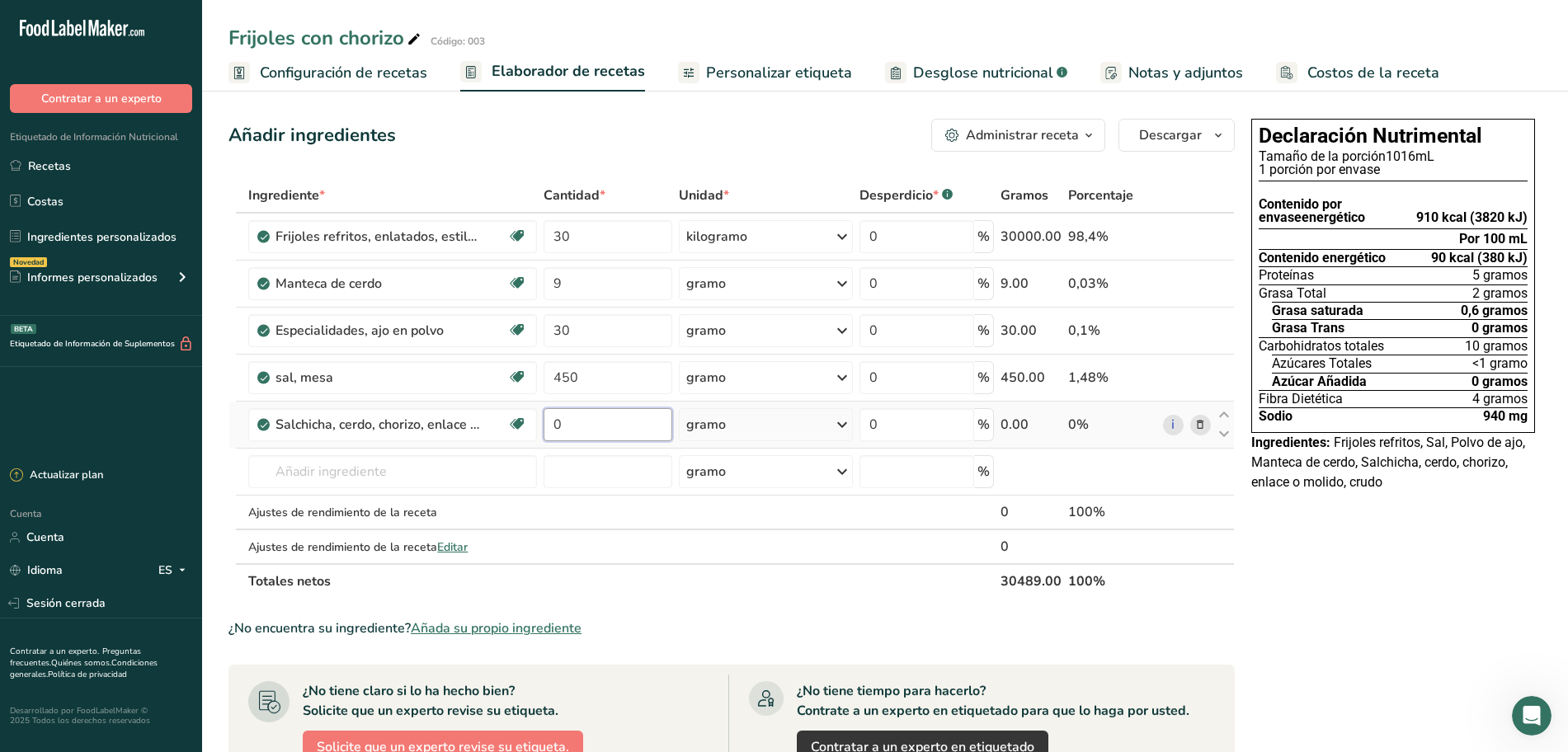
click at [602, 426] on input "0" at bounding box center [608, 424] width 129 height 33
type input "5"
click at [715, 427] on div "Ingrediente * Cantidad * Unidad * Desperdicio * .a-a{fill:#347362;}.b-a{fill:#f…" at bounding box center [732, 388] width 1007 height 421
click at [848, 418] on icon at bounding box center [842, 425] width 19 height 30
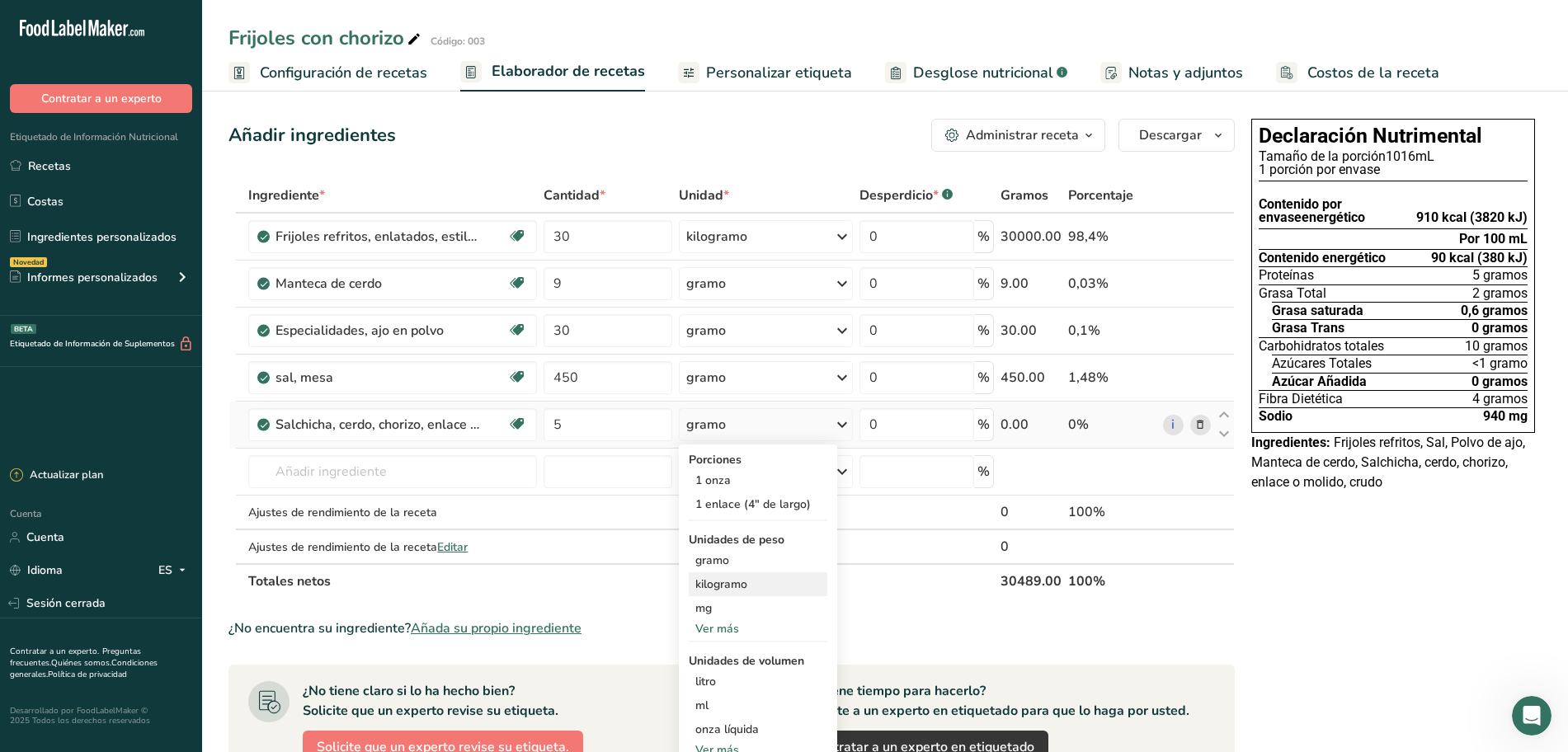
click at [750, 583] on div "kilogramo" at bounding box center [757, 584] width 138 height 24
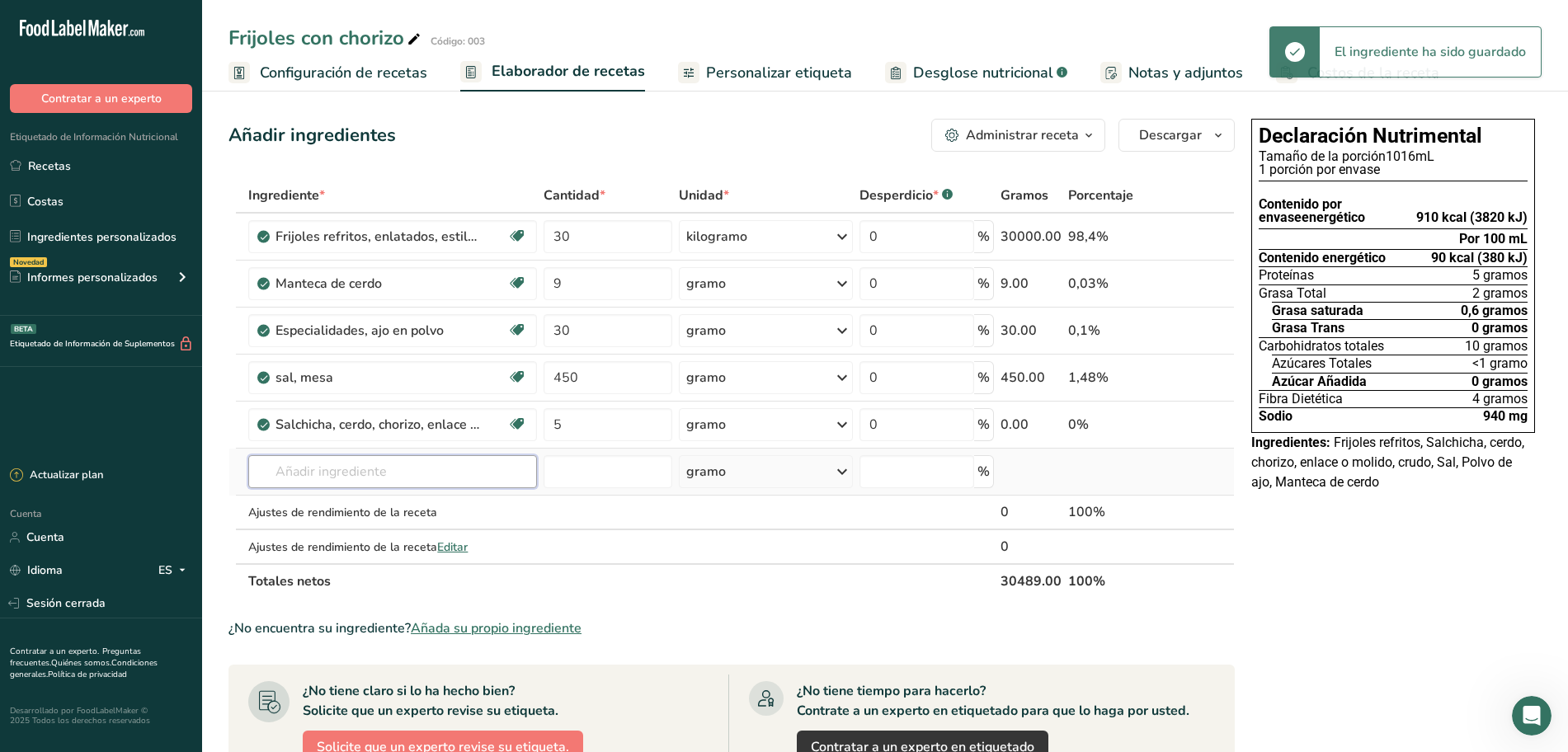
click at [509, 465] on input "text" at bounding box center [393, 472] width 289 height 33
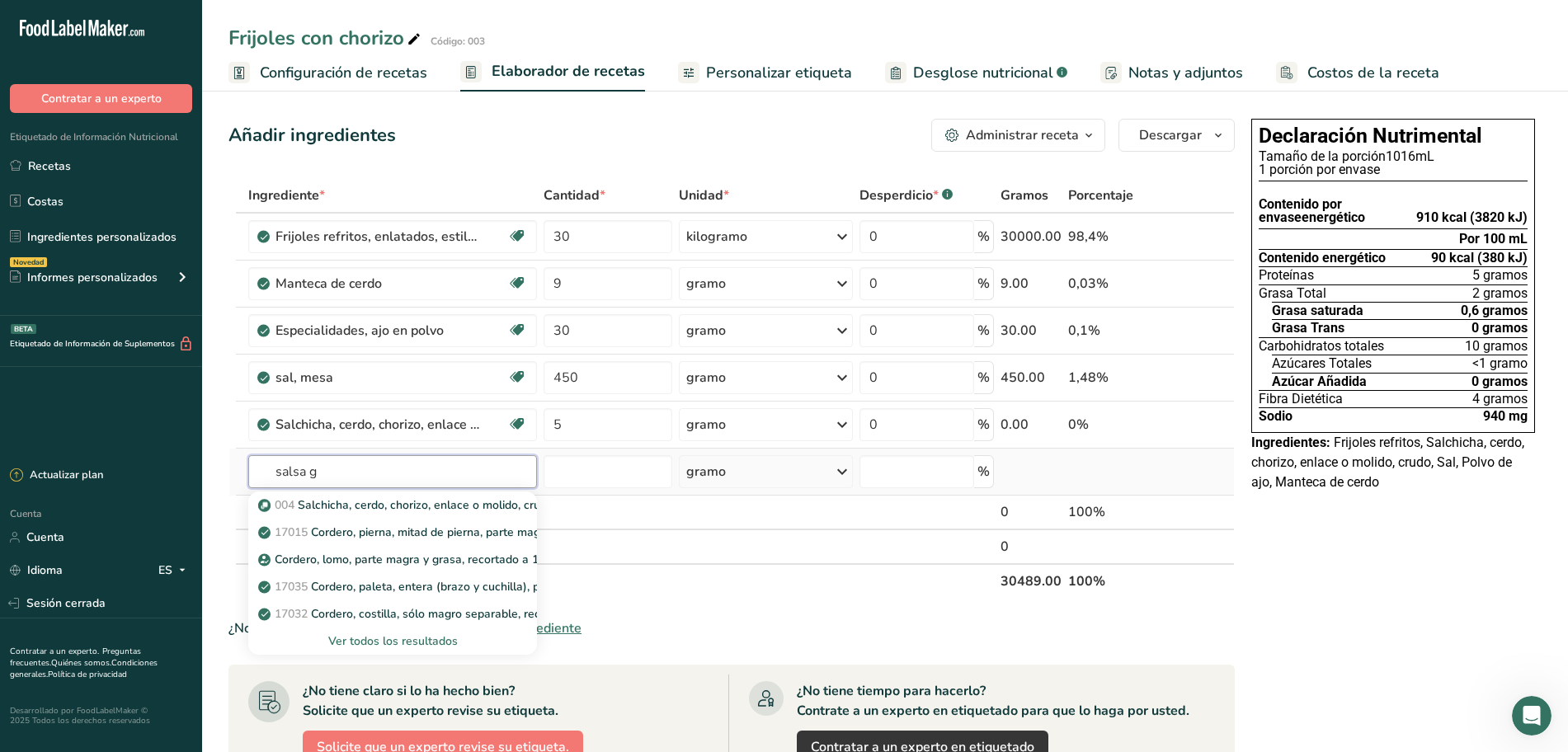
type input "salsa g"
click at [387, 634] on font "Ver todos los resultados" at bounding box center [392, 642] width 130 height 16
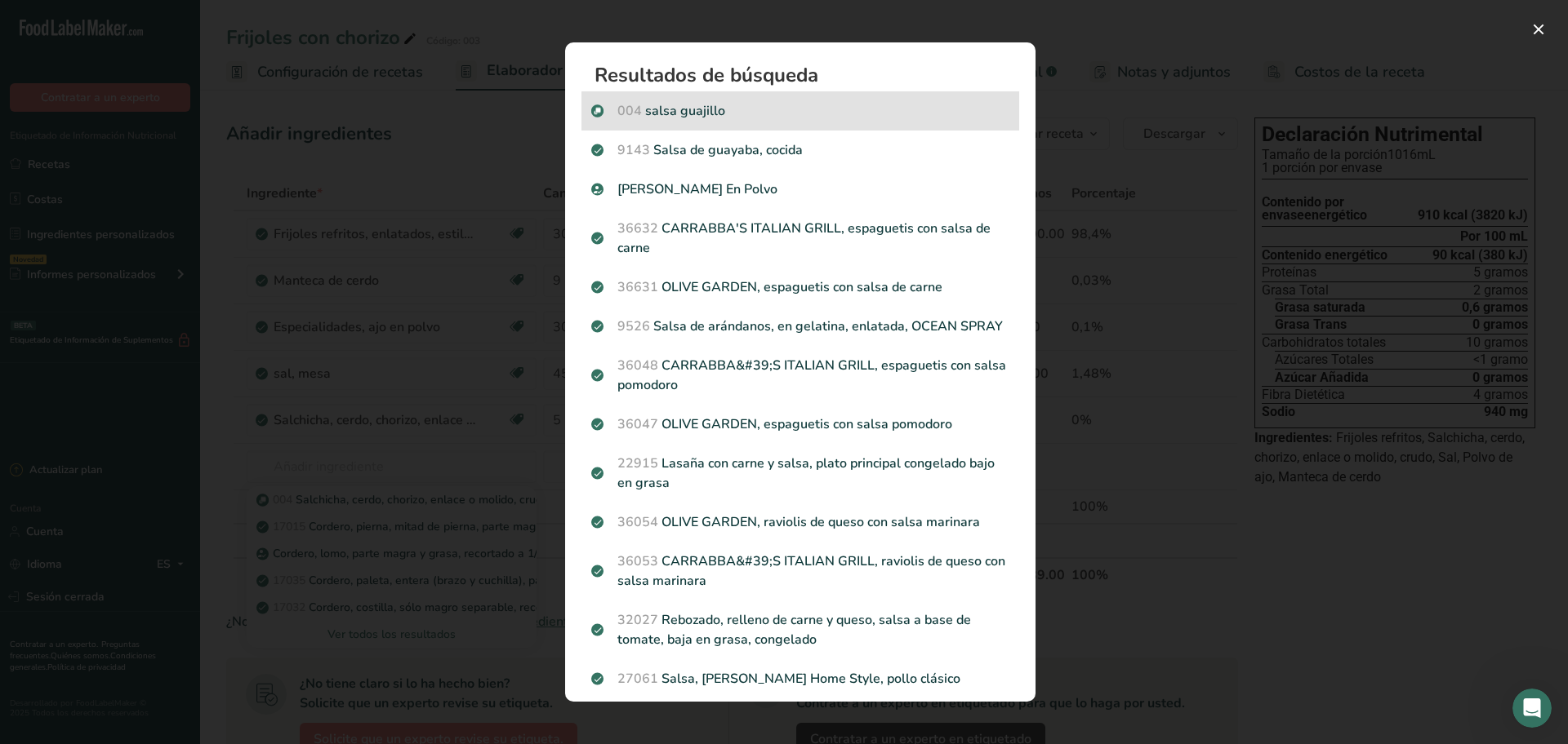
click at [748, 109] on p "004 salsa guajillo" at bounding box center [799, 111] width 418 height 19
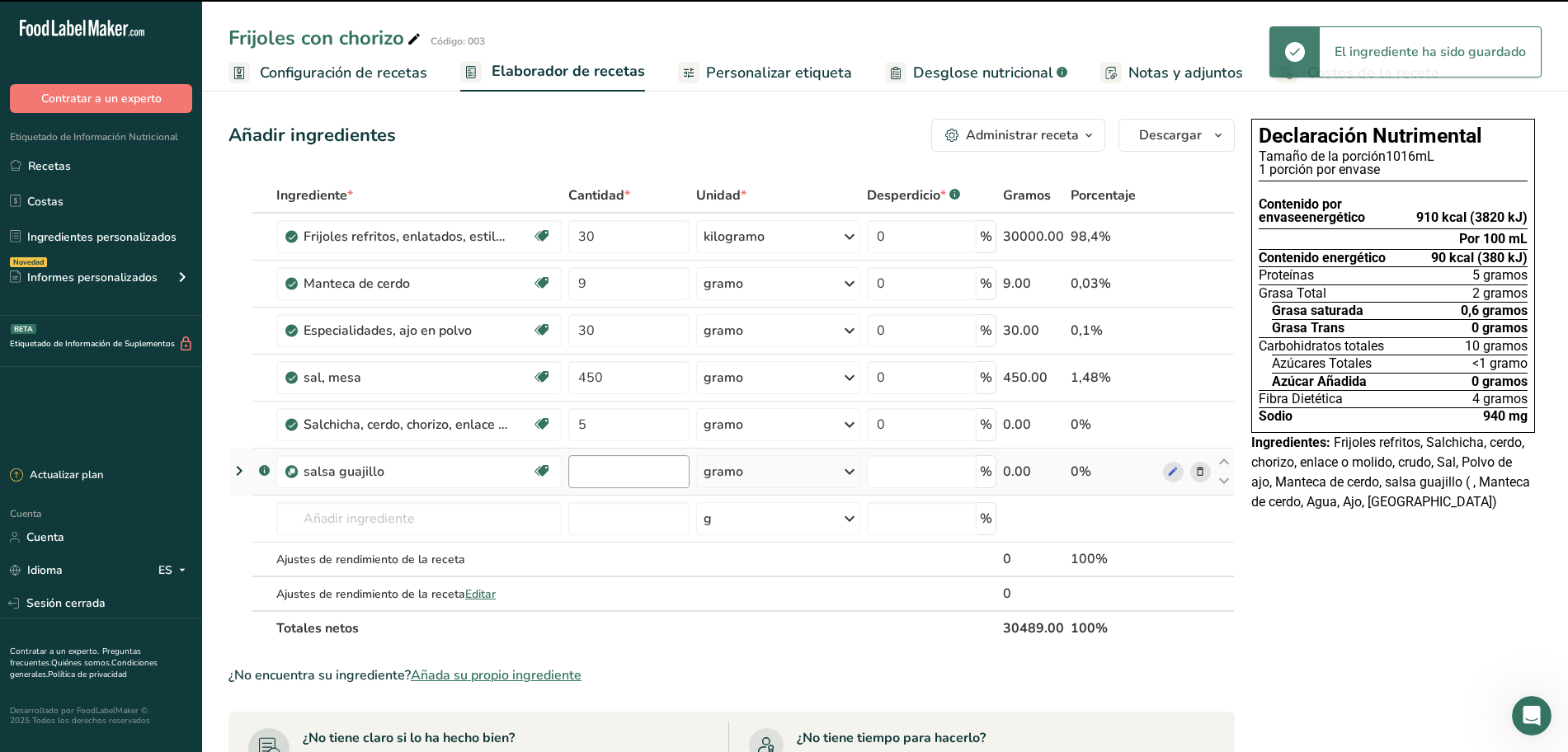
type input "0"
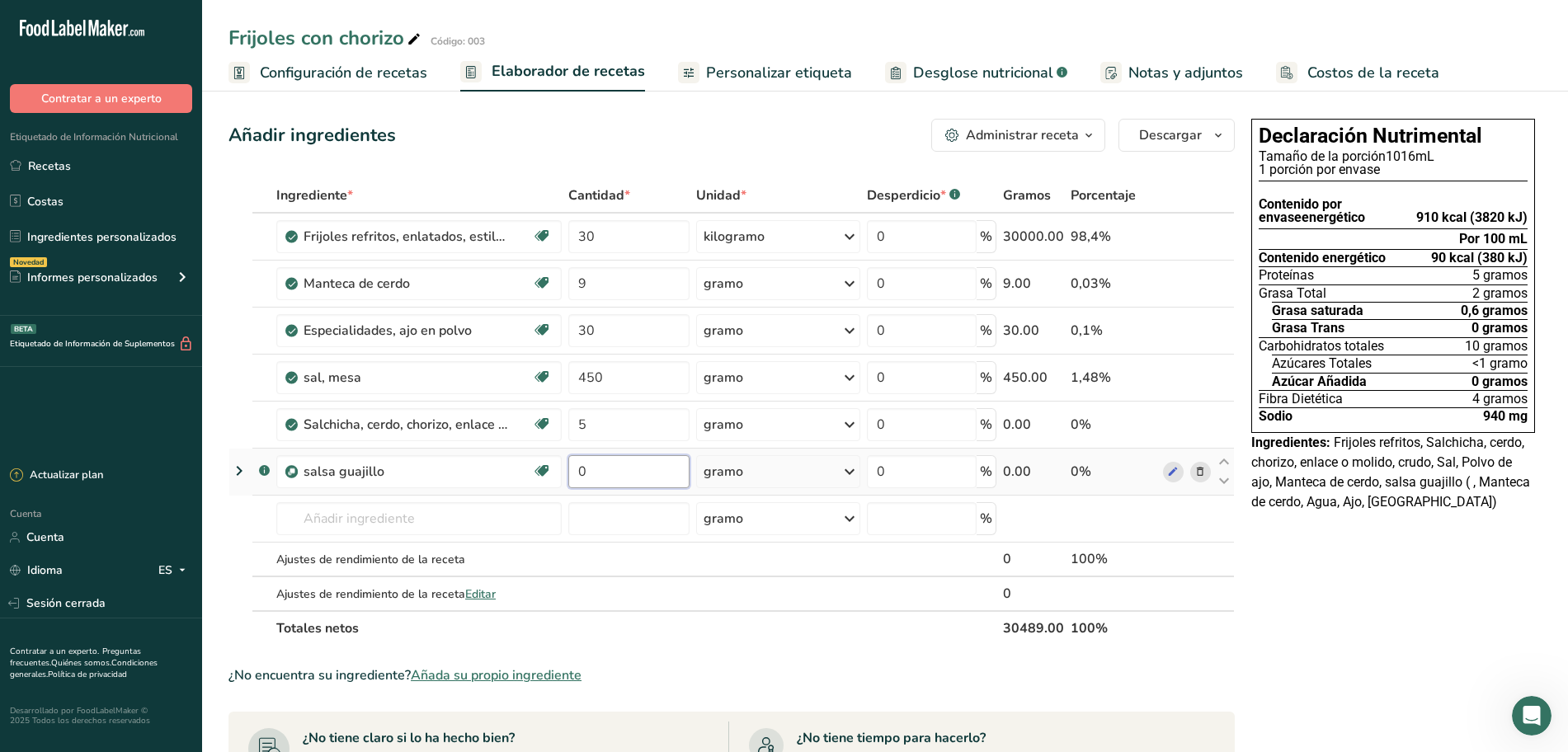
click at [591, 472] on input "0" at bounding box center [628, 472] width 121 height 33
type input "3"
click at [841, 478] on div "Ingrediente * Cantidad * Unidad * Desperdicio * .a-a{fill:#347362;}.b-a{fill:#f…" at bounding box center [732, 412] width 1007 height 468
click at [843, 469] on icon at bounding box center [850, 472] width 19 height 30
click at [747, 552] on font "kilogramo" at bounding box center [739, 558] width 52 height 16
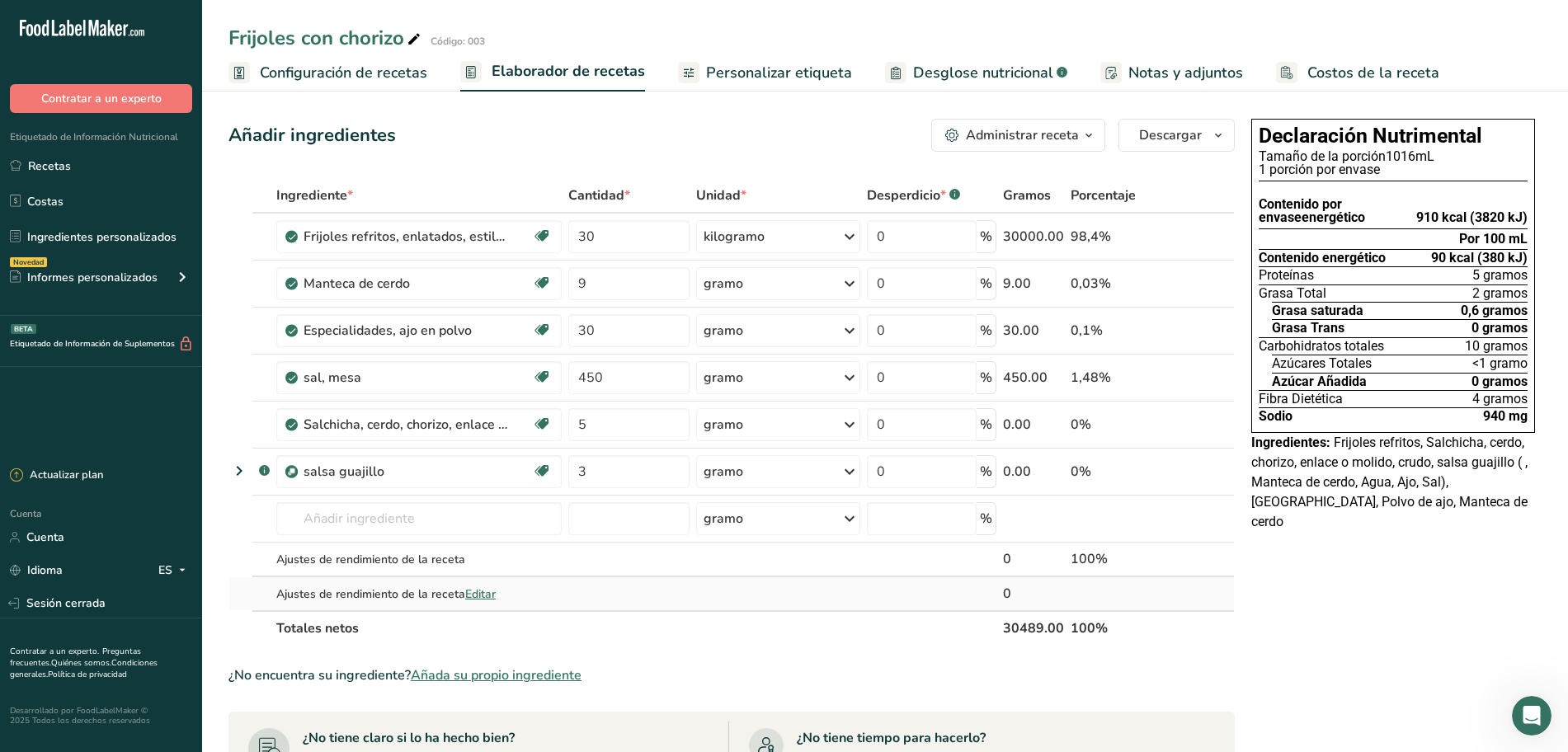
scroll to position [206, 0]
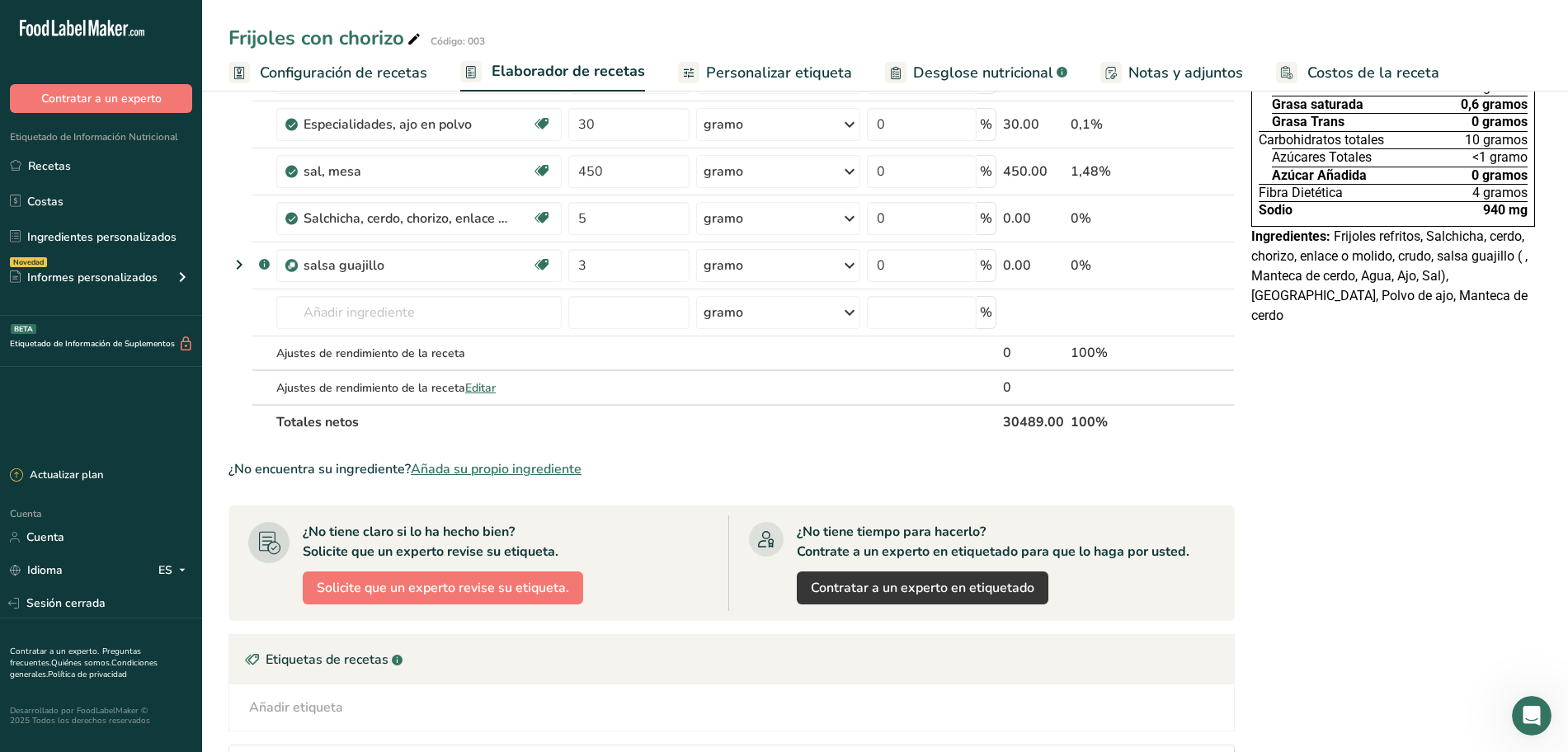
click at [506, 469] on font "Añada su propio ingrediente" at bounding box center [496, 469] width 171 height 19
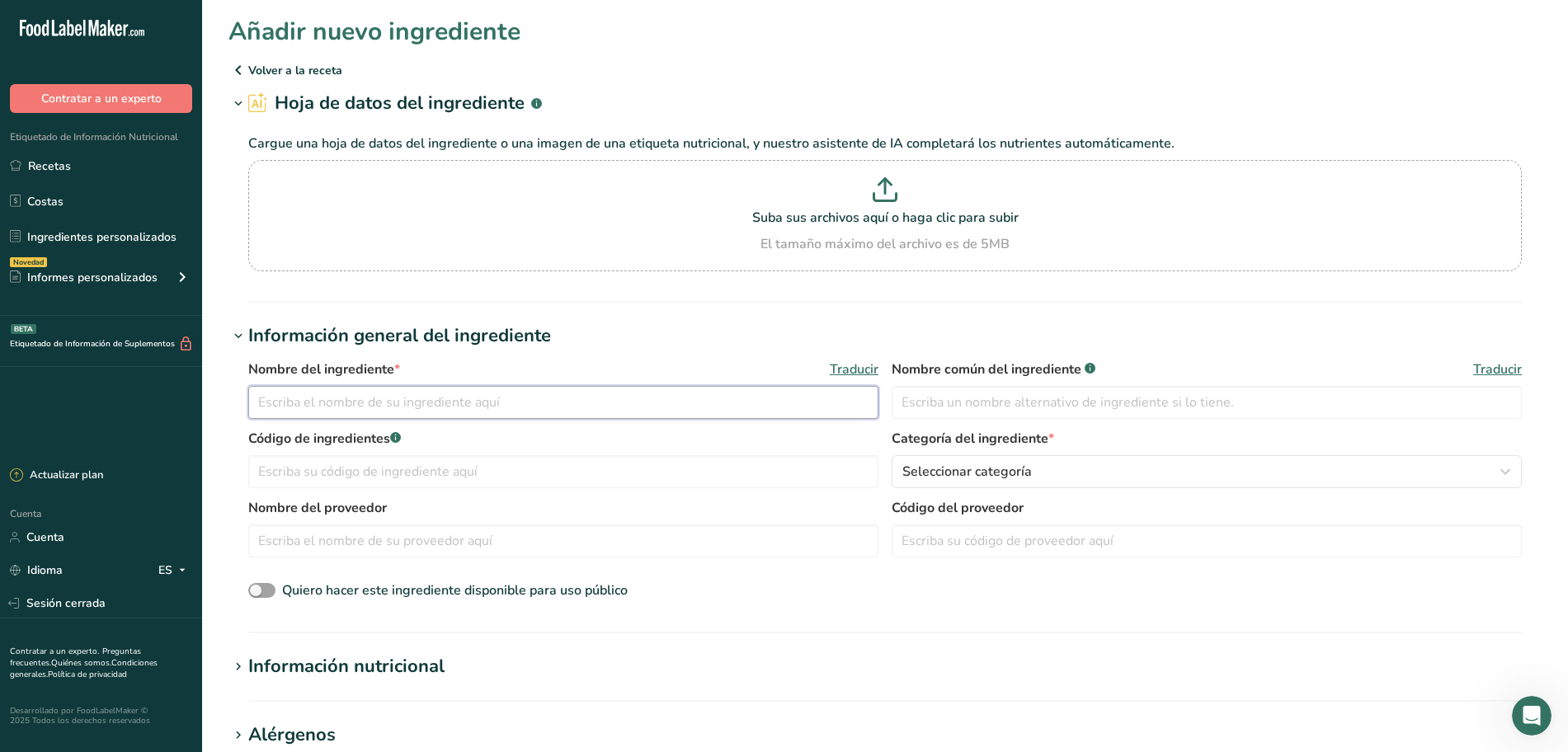
click at [443, 404] on input "text" at bounding box center [563, 402] width 630 height 33
type input "sazonador de pollo"
click at [987, 406] on input "text" at bounding box center [1207, 402] width 630 height 33
type input "Sazonador de pollo"
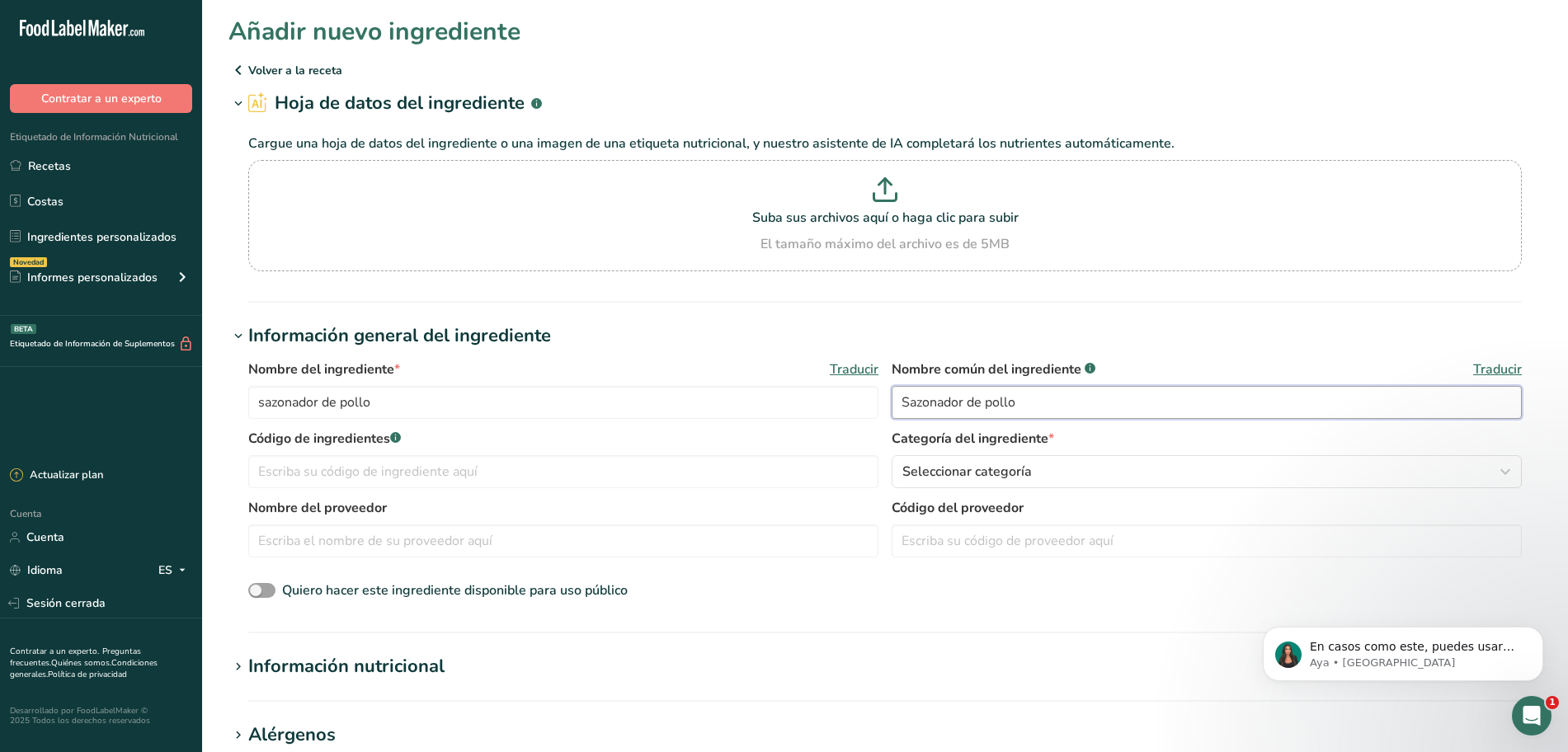
scroll to position [2893, 0]
click at [1535, 712] on icon "Abrir Intercom Messenger" at bounding box center [1529, 713] width 27 height 27
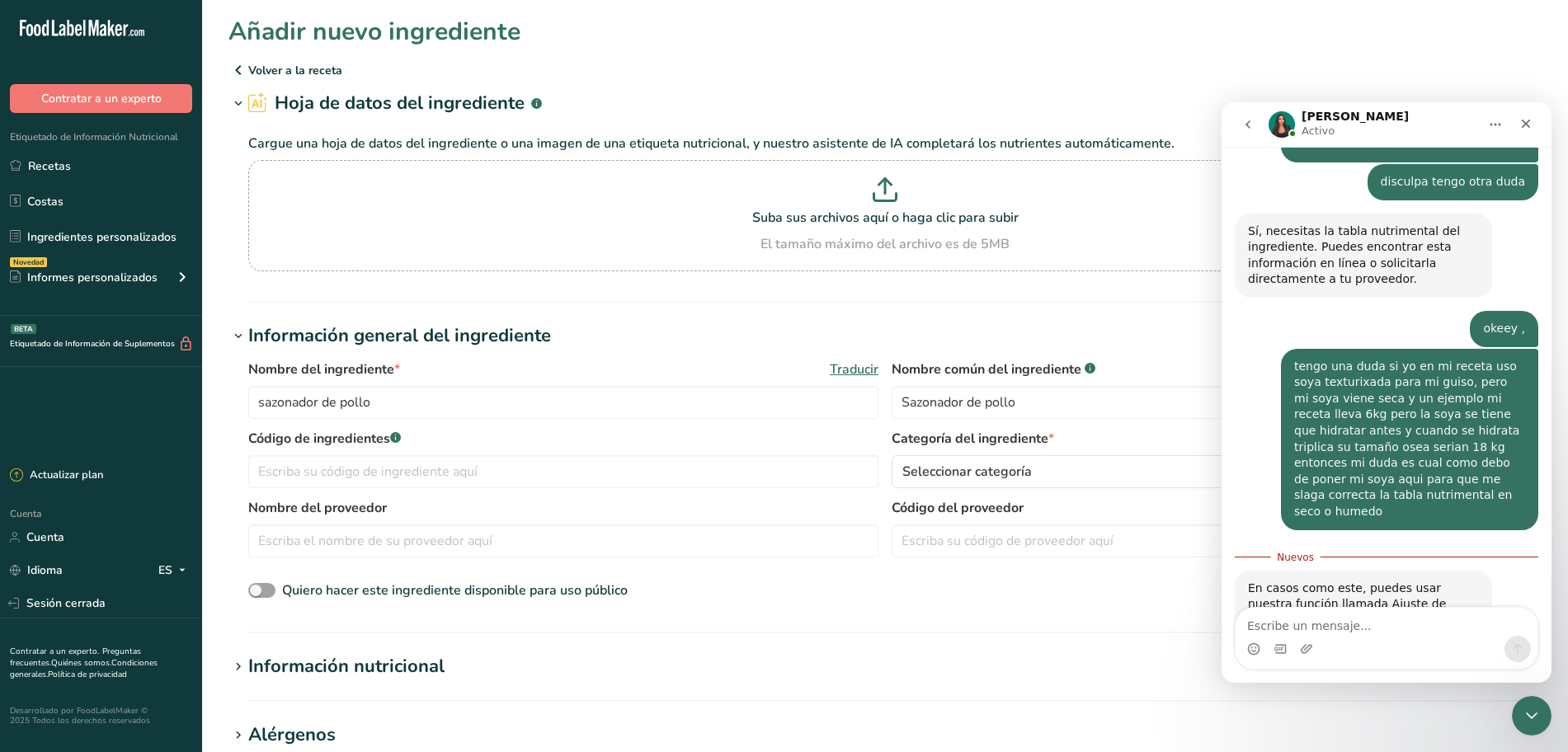
scroll to position [2921, 0]
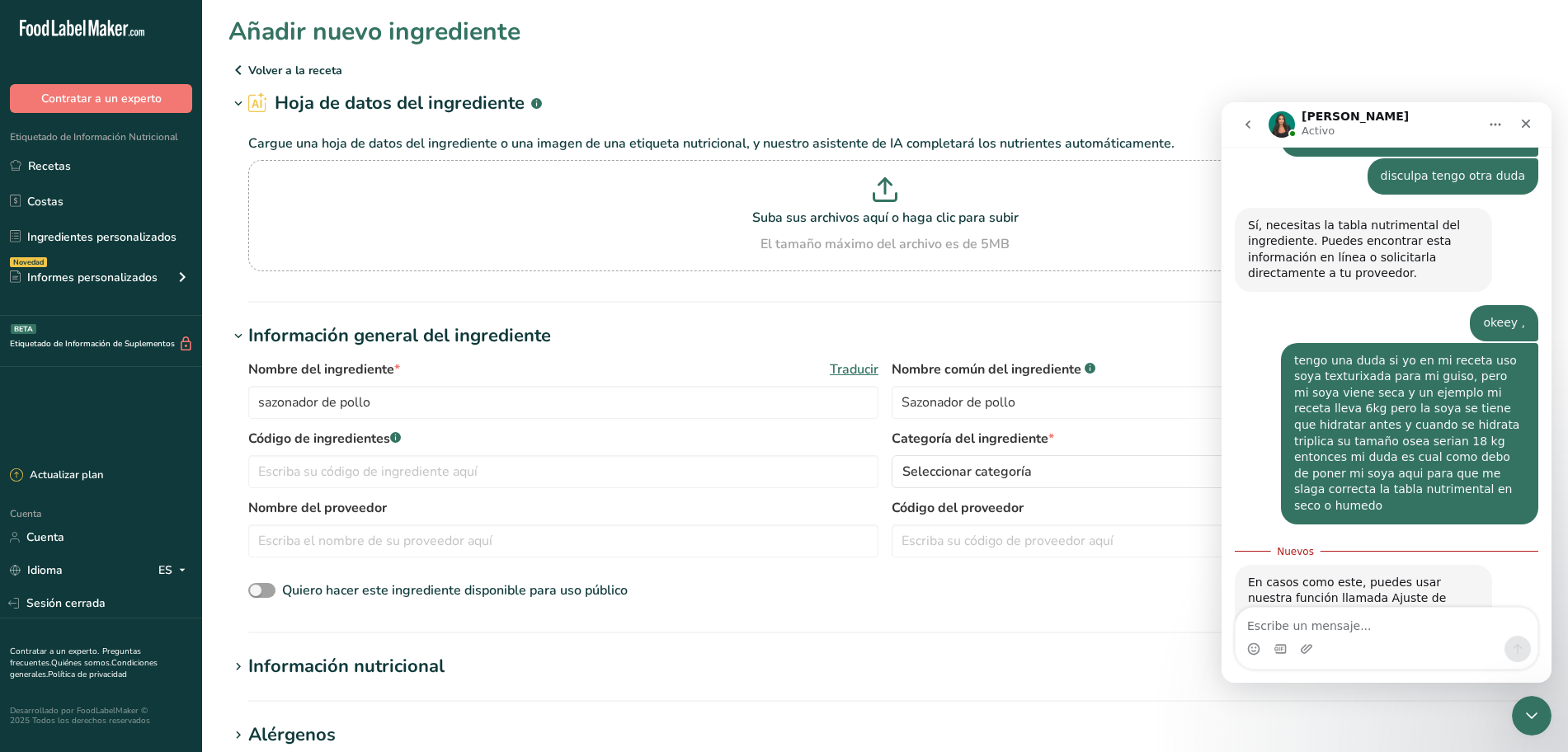
click at [1334, 622] on textarea "Escribe un mensaje..." at bounding box center [1386, 622] width 301 height 28
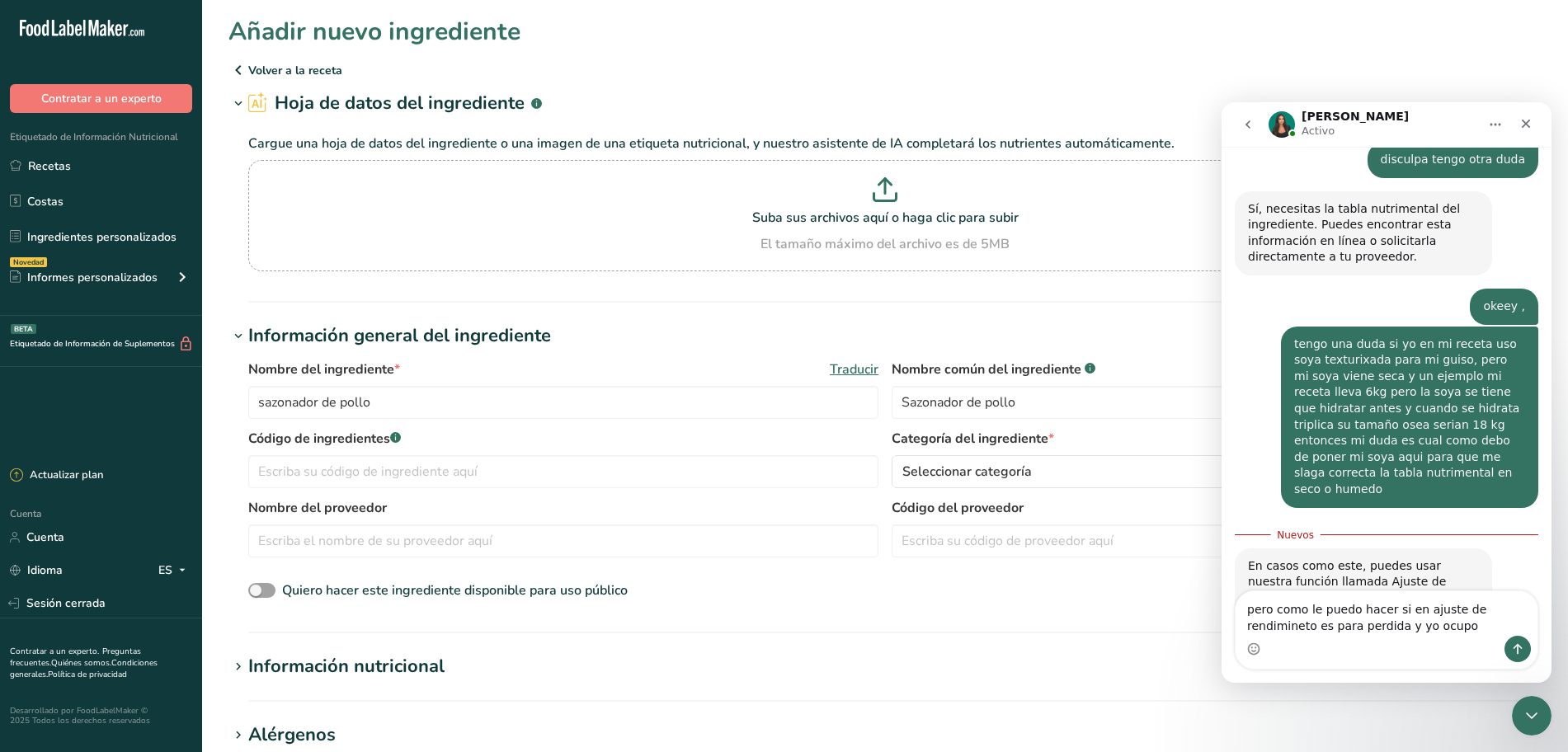
type textarea "pero como le puedo hacer si en ajuste de rendimineto es para perdida y yo ocupo…"
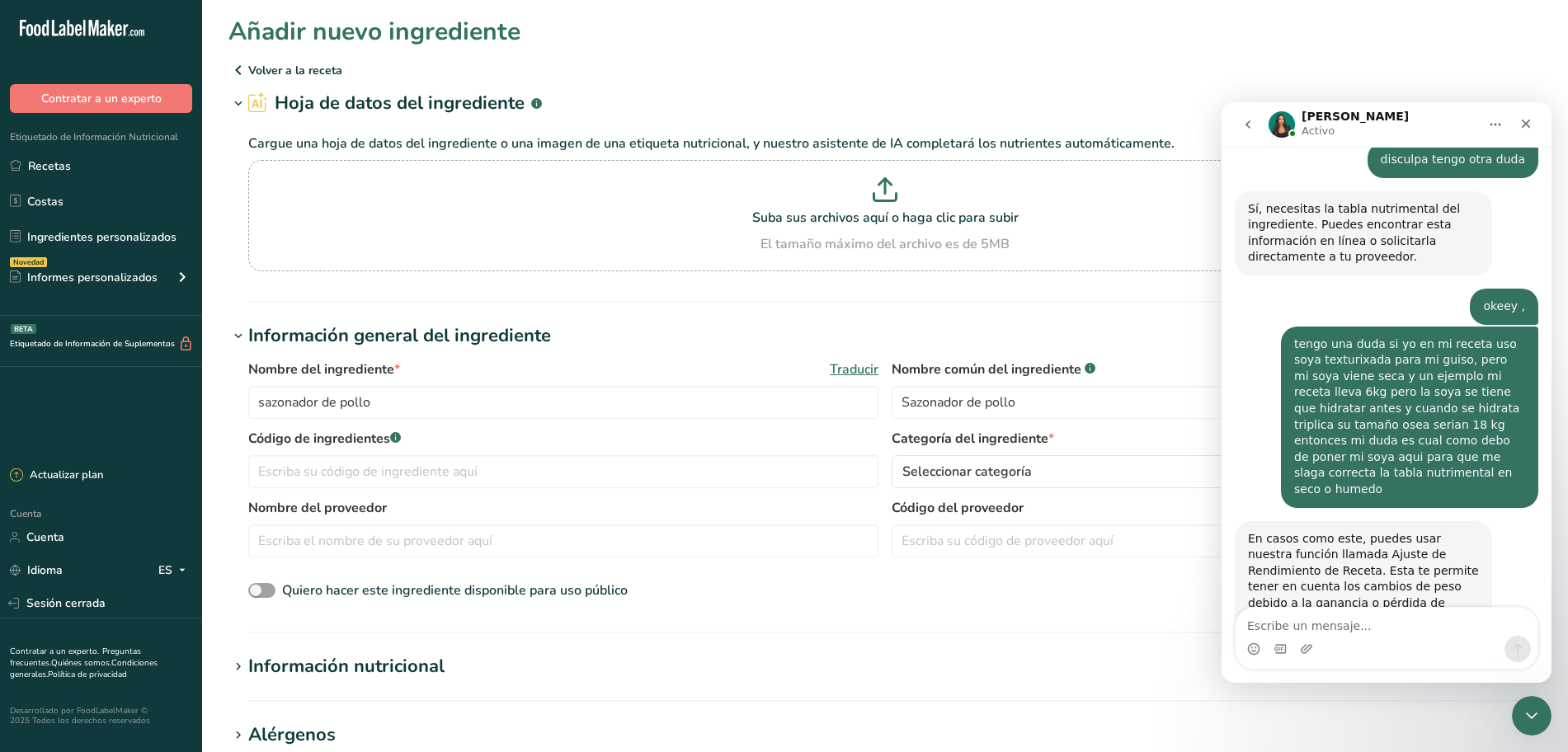
scroll to position [2974, 0]
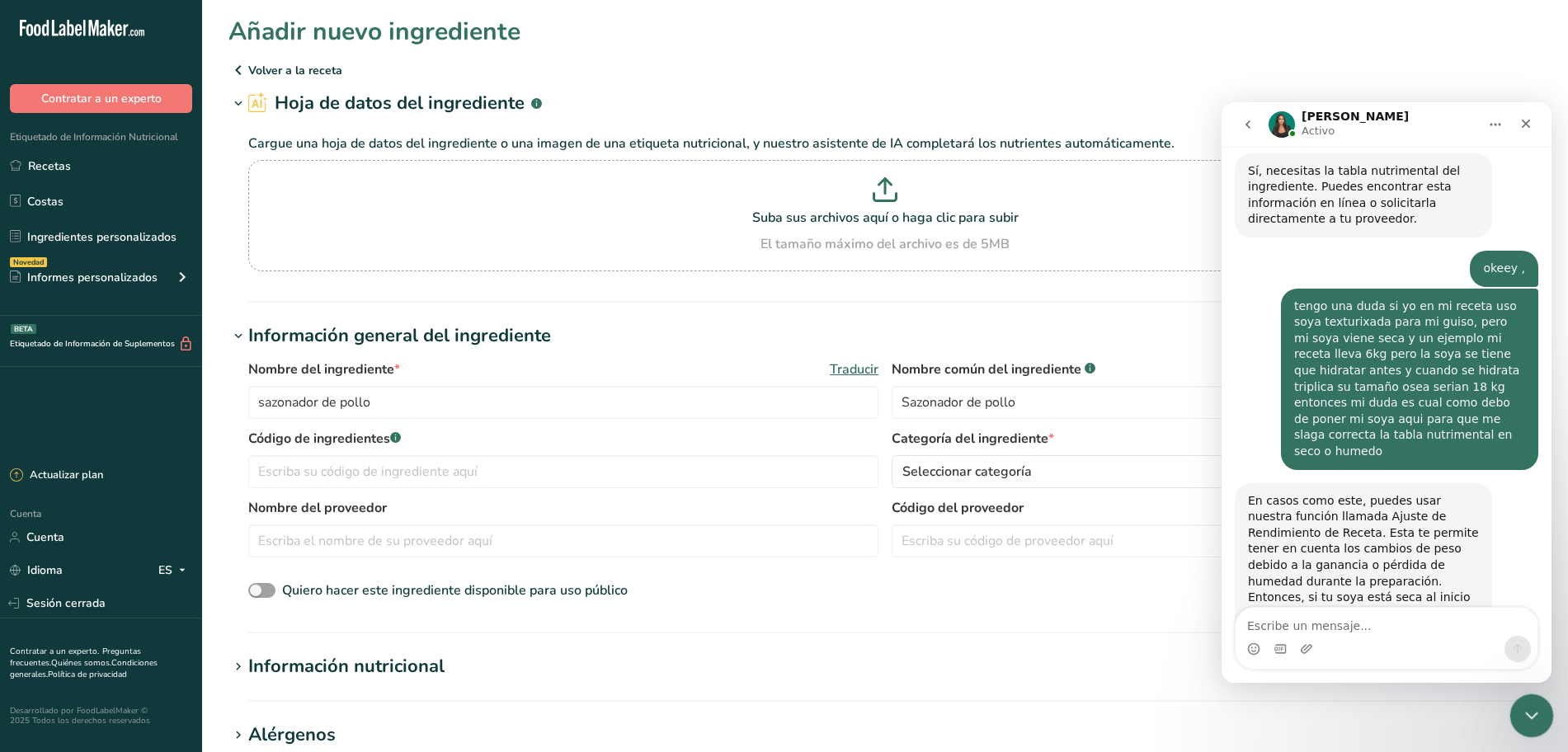
click at [1535, 724] on div "Cerrar Intercom Messenger" at bounding box center [1528, 713] width 40 height 40
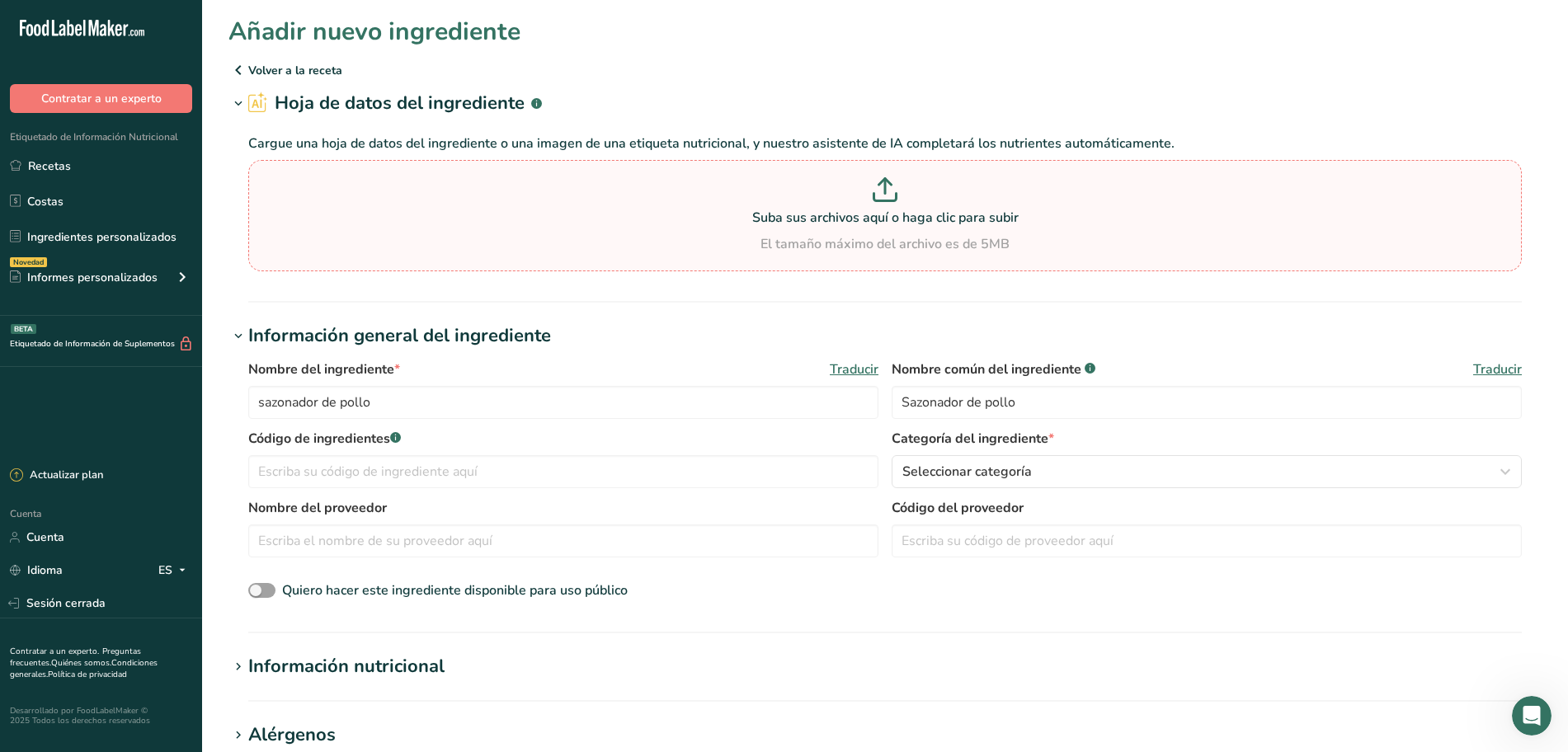
click at [877, 228] on div "Suba sus archivos aquí o haga clic para subir El tamaño máximo del archivo es d…" at bounding box center [884, 215] width 1265 height 77
click at [877, 228] on input "Suba sus archivos aquí o haga clic para subir El tamaño máximo del archivo es d…" at bounding box center [885, 216] width 1274 height 111
type input "C:\fakepath\knor pollo.png"
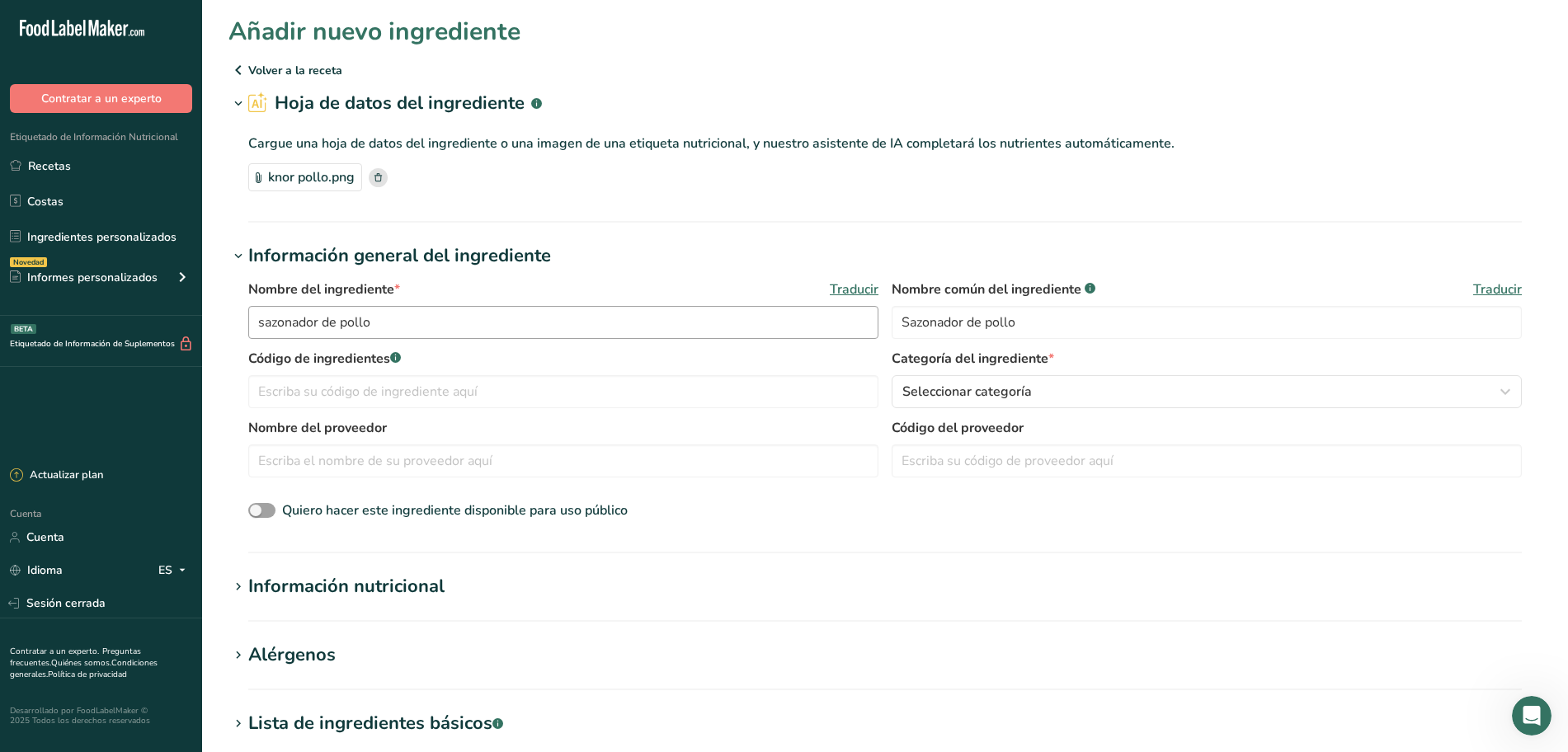
scroll to position [103, 0]
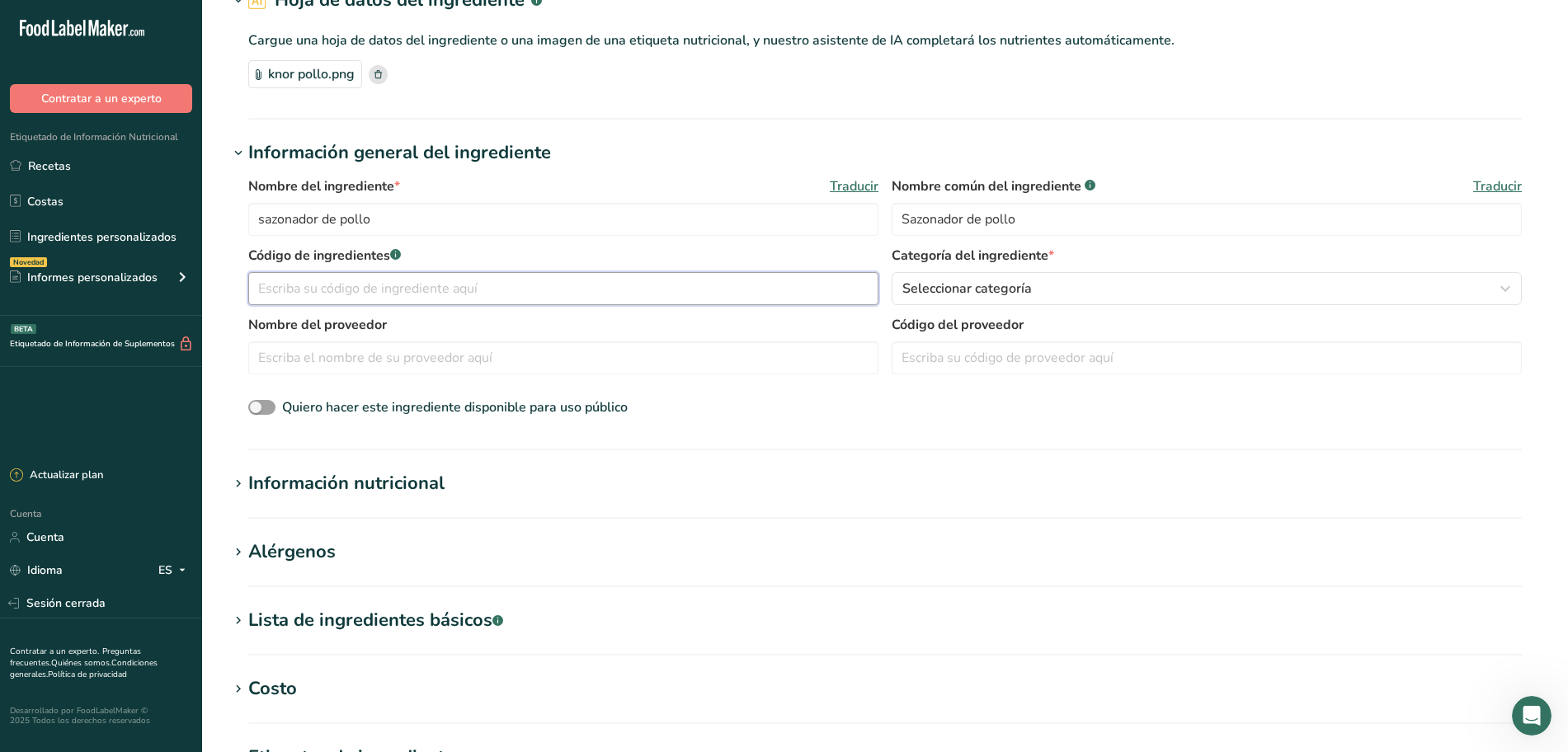
click at [542, 282] on input "text" at bounding box center [563, 288] width 630 height 33
type input "12345"
click at [980, 289] on font "Seleccionar categoría" at bounding box center [967, 288] width 130 height 19
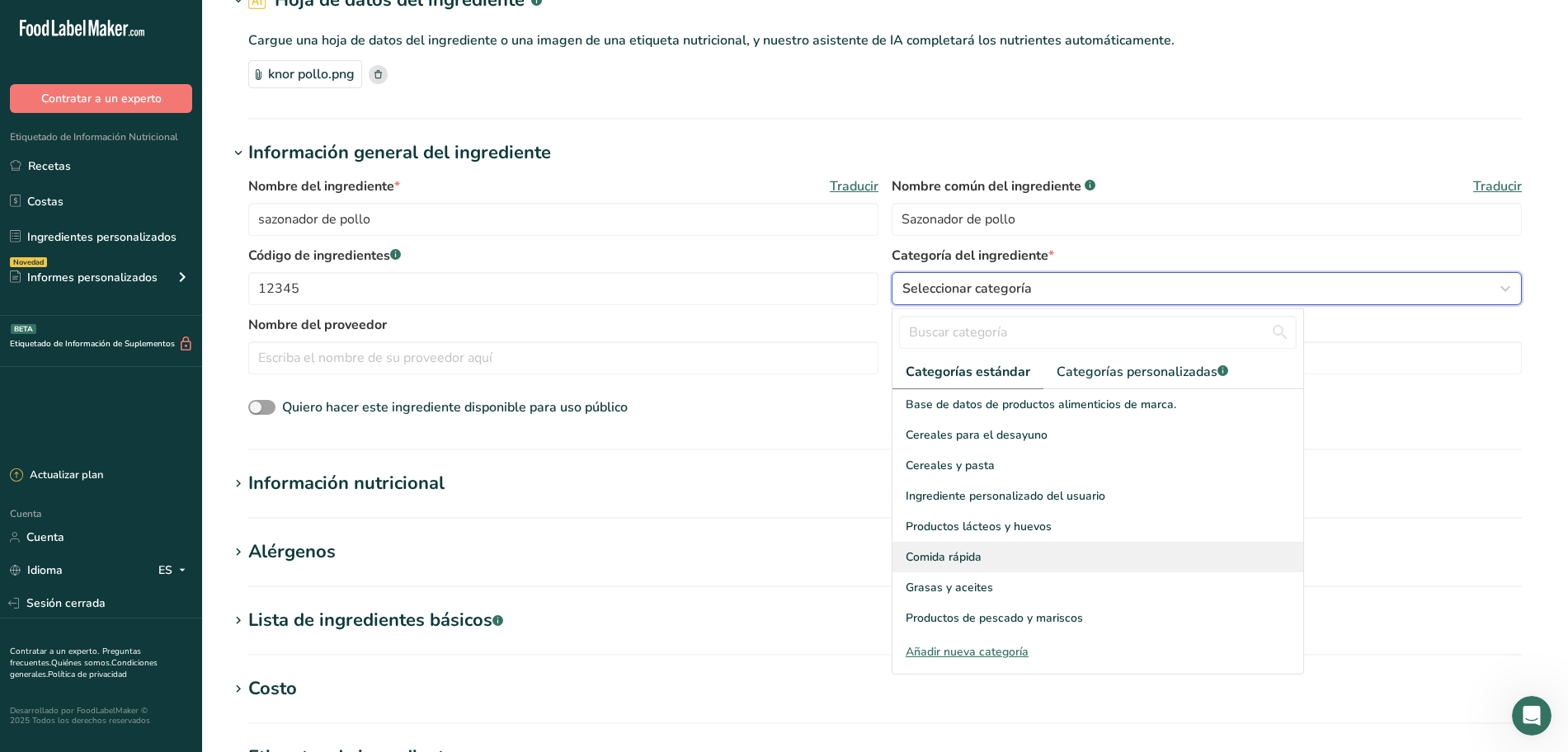
scroll to position [206, 0]
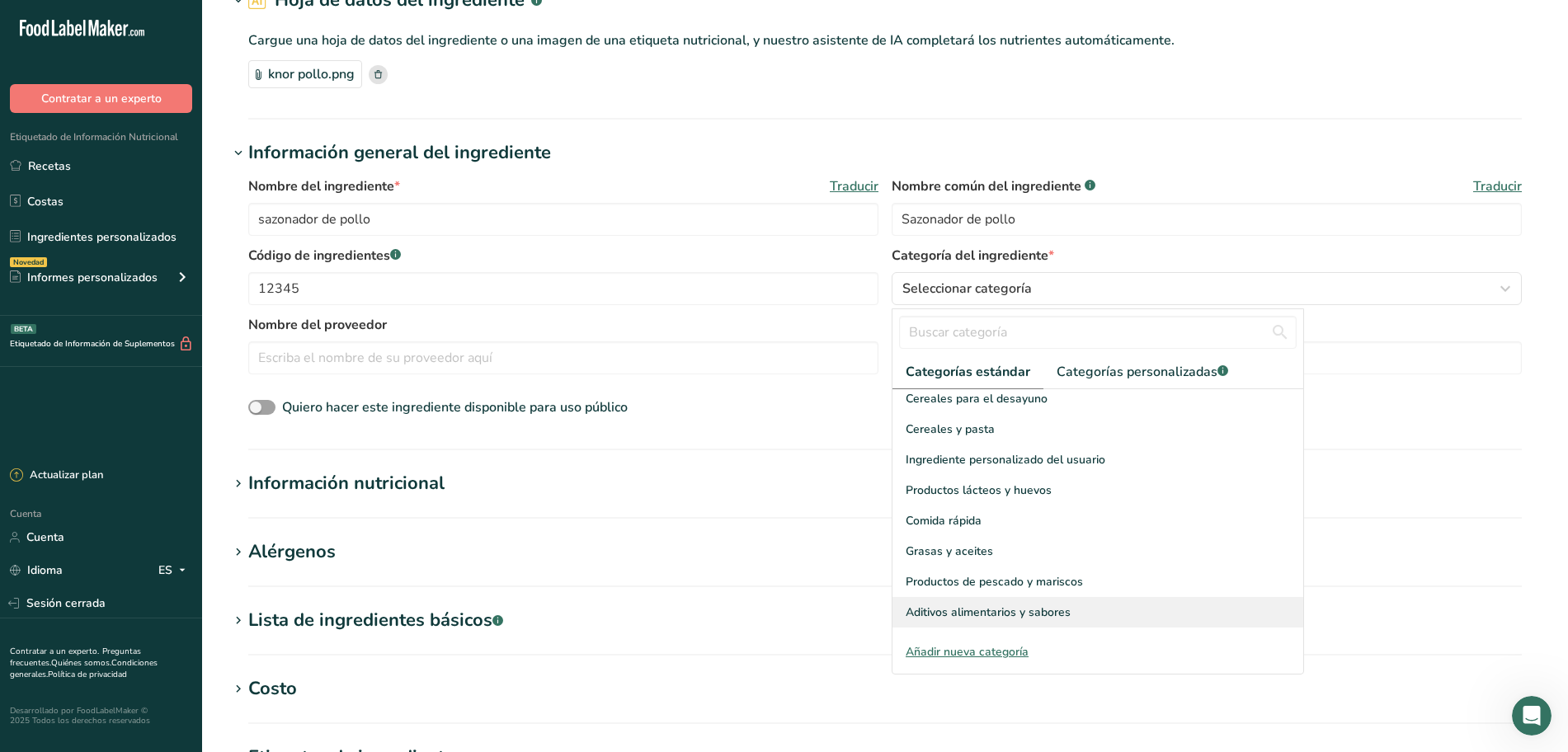
click at [1018, 605] on font "Aditivos alimentarios y sabores" at bounding box center [987, 613] width 165 height 16
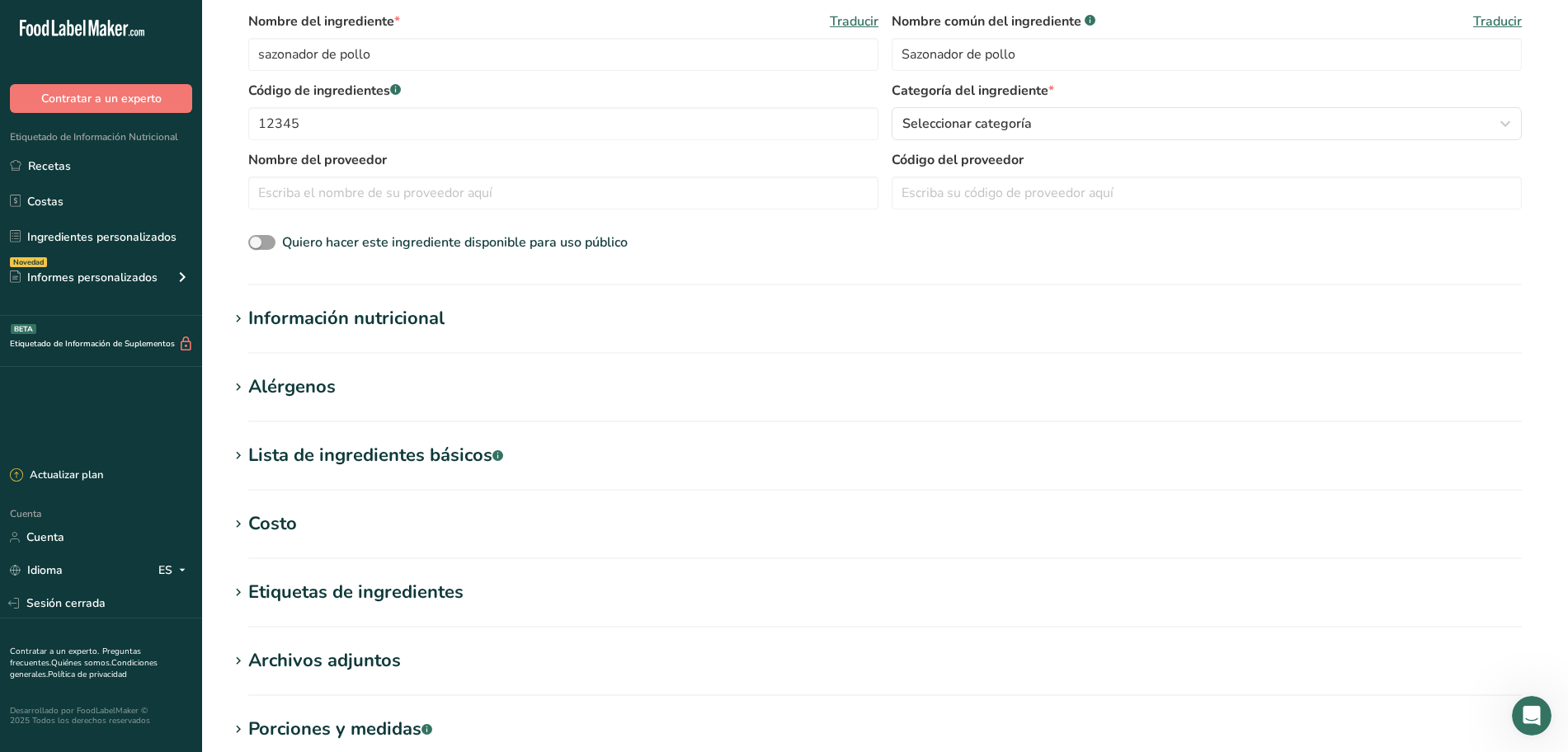
scroll to position [309, 0]
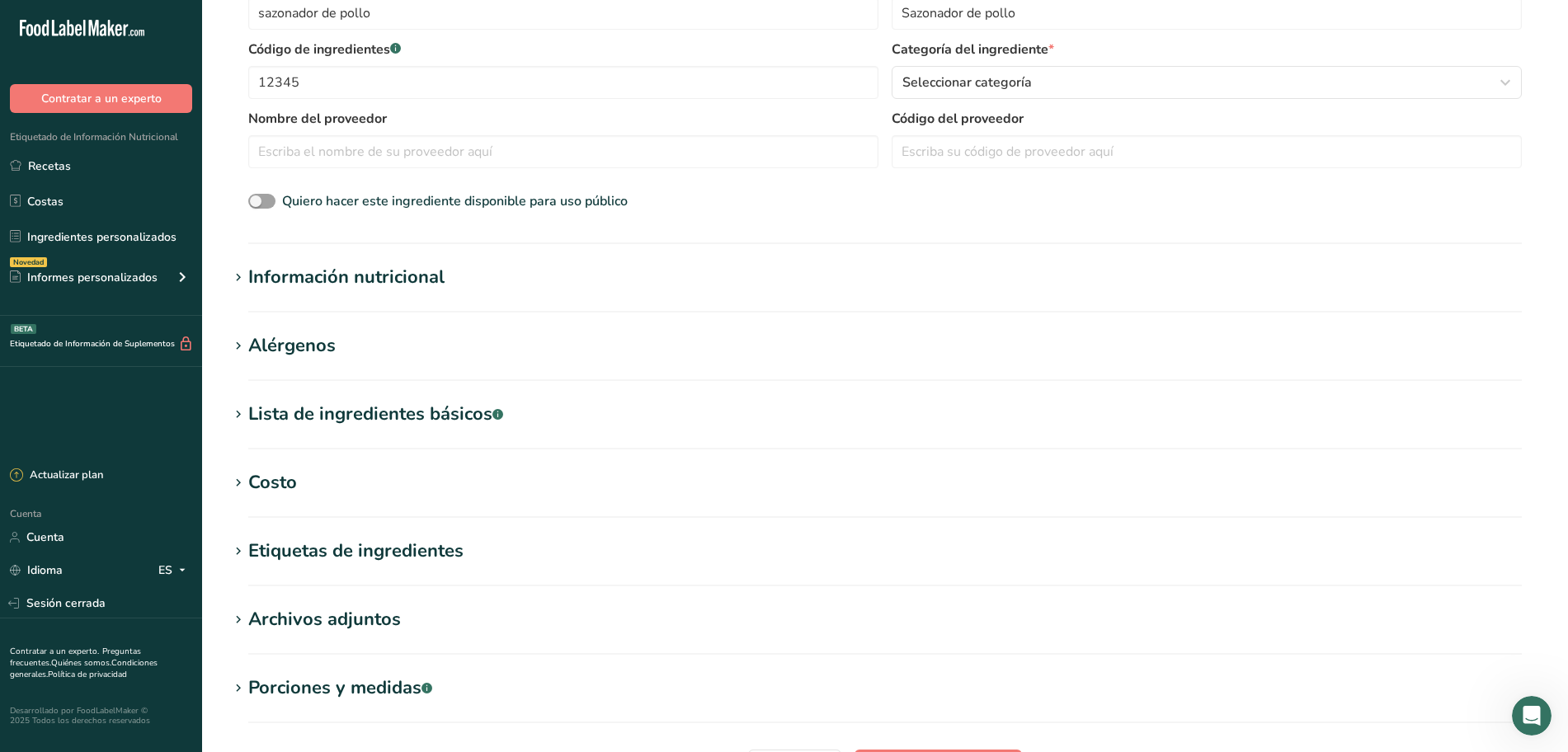
click at [365, 259] on section "Añadir nuevo ingrediente Volver a la receta Hoja de datos del ingrediente .a-a{…" at bounding box center [885, 280] width 1366 height 1180
click at [368, 279] on font "Información nutricional" at bounding box center [346, 277] width 197 height 25
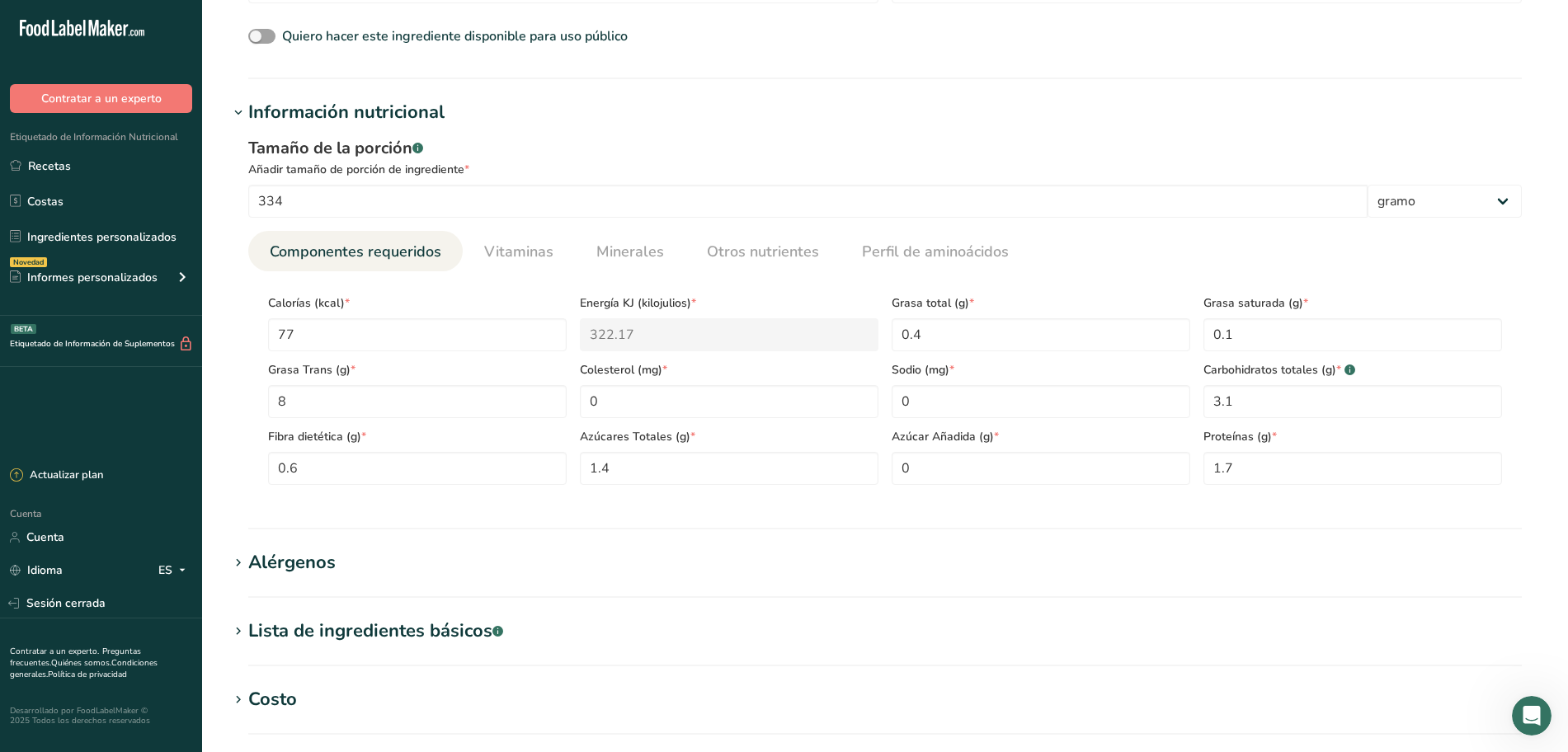
scroll to position [516, 0]
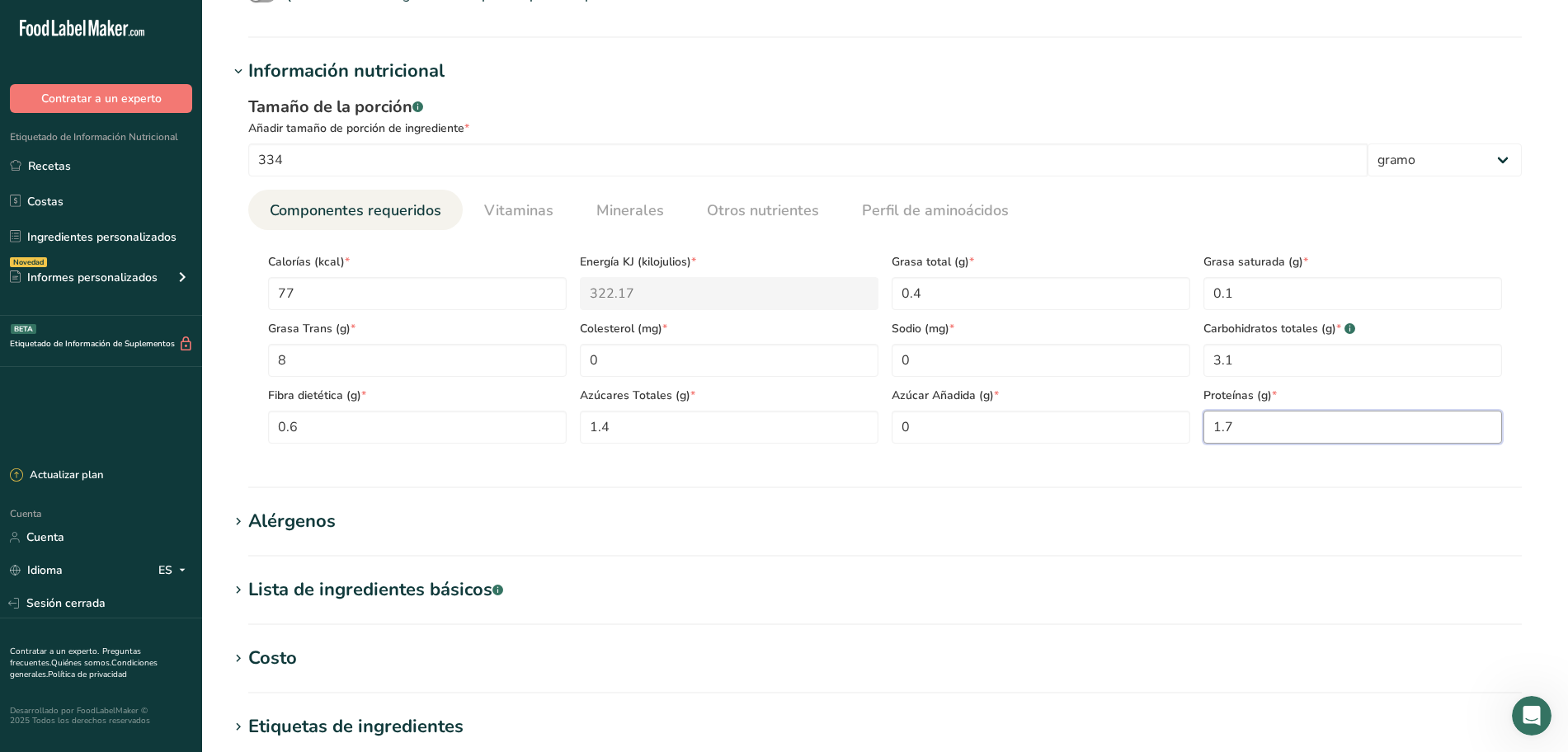
click at [1268, 425] on input "1.7" at bounding box center [1352, 427] width 299 height 33
type input "0"
type input "5.7"
click at [1000, 303] on Fat "0.4" at bounding box center [1041, 293] width 299 height 33
type Fat "0"
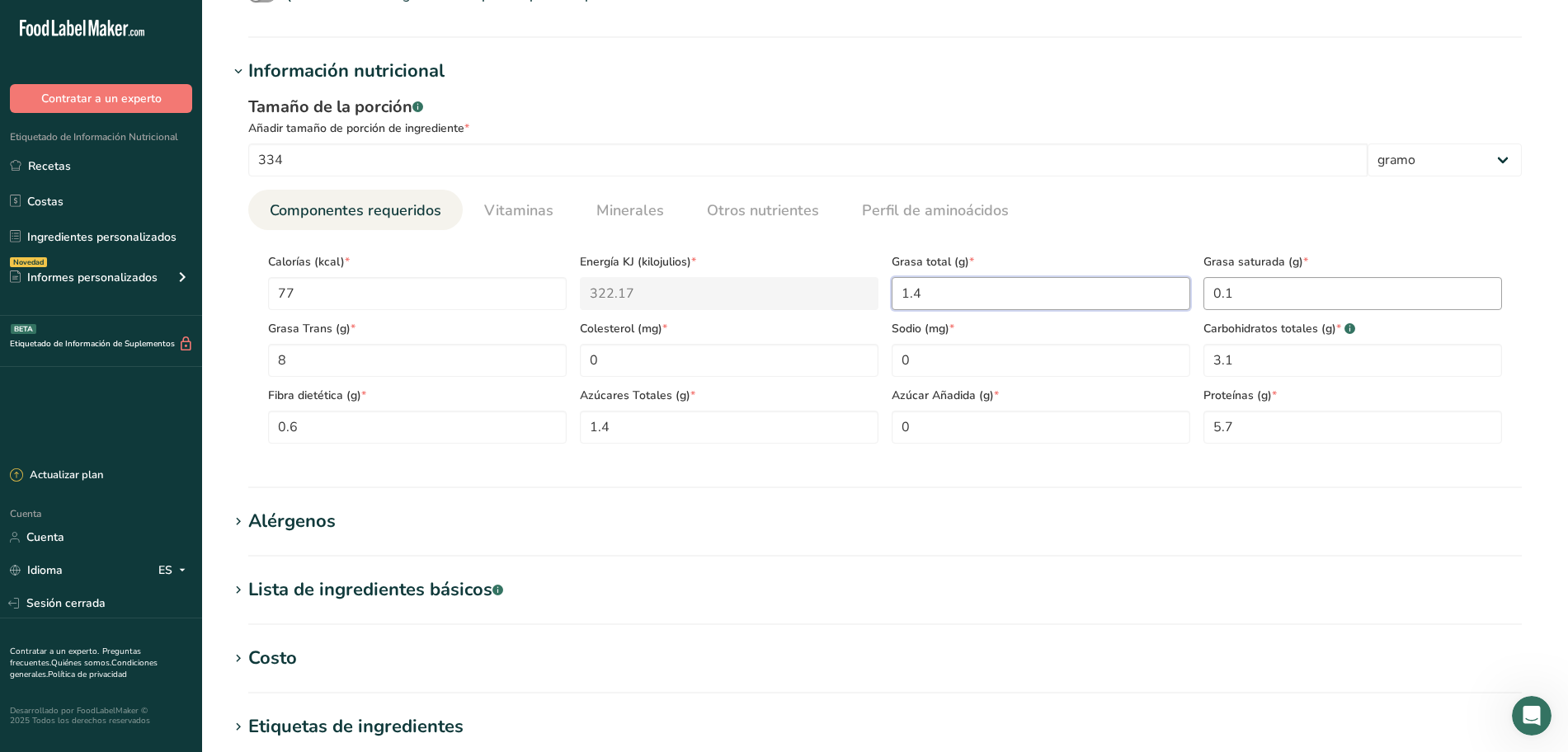
type Fat "1.4"
click at [1249, 294] on Fat "0.1" at bounding box center [1352, 293] width 299 height 33
type Fat "0.4"
click at [472, 366] on Fat "8" at bounding box center [417, 360] width 299 height 33
type Fat "28"
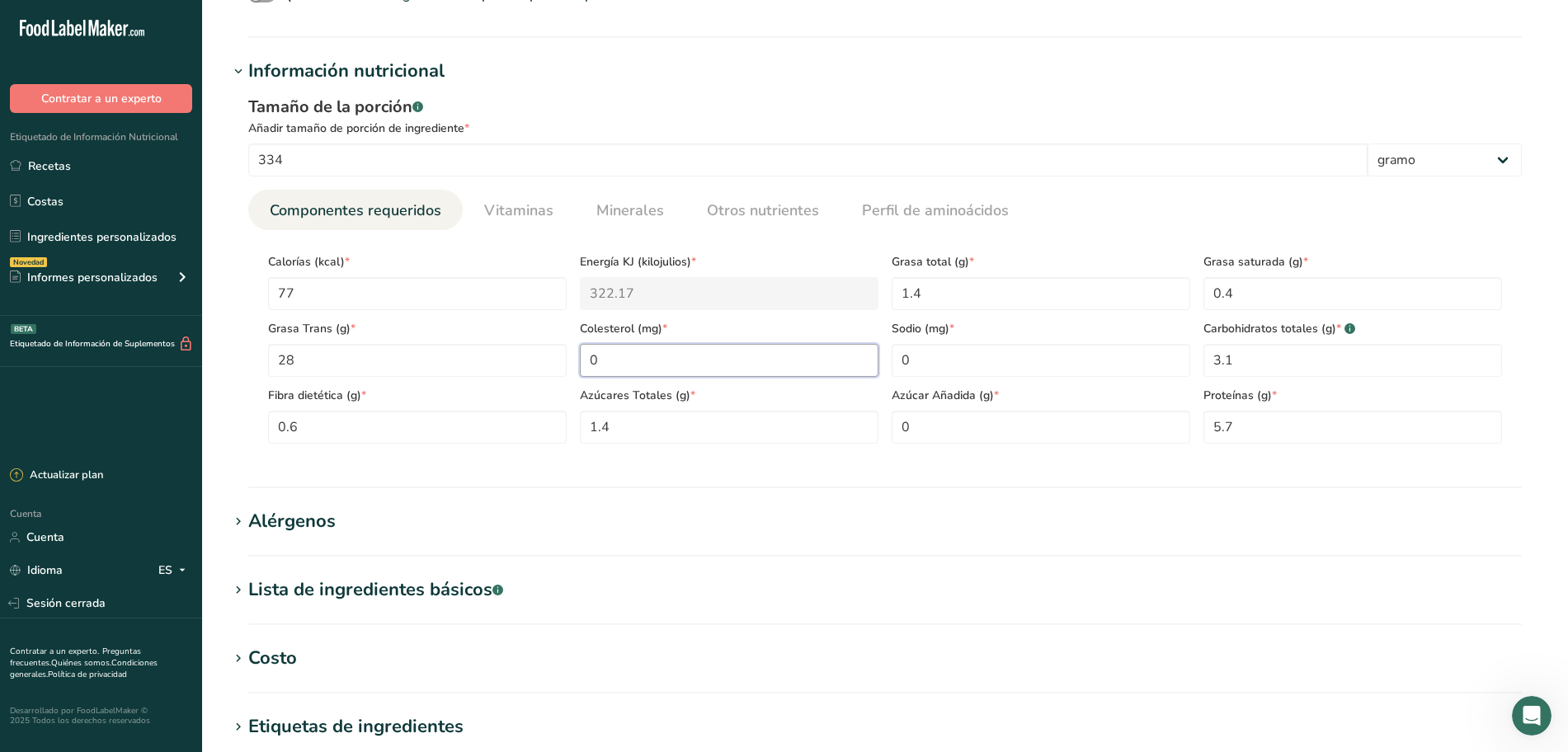
click at [725, 369] on input "0" at bounding box center [729, 360] width 299 height 33
click at [1243, 369] on Carbohydrates "3.1" at bounding box center [1352, 360] width 299 height 33
type Carbohydrates "10.13"
click at [787, 430] on Sugars "1.4" at bounding box center [729, 427] width 299 height 33
type Sugars "3.6"
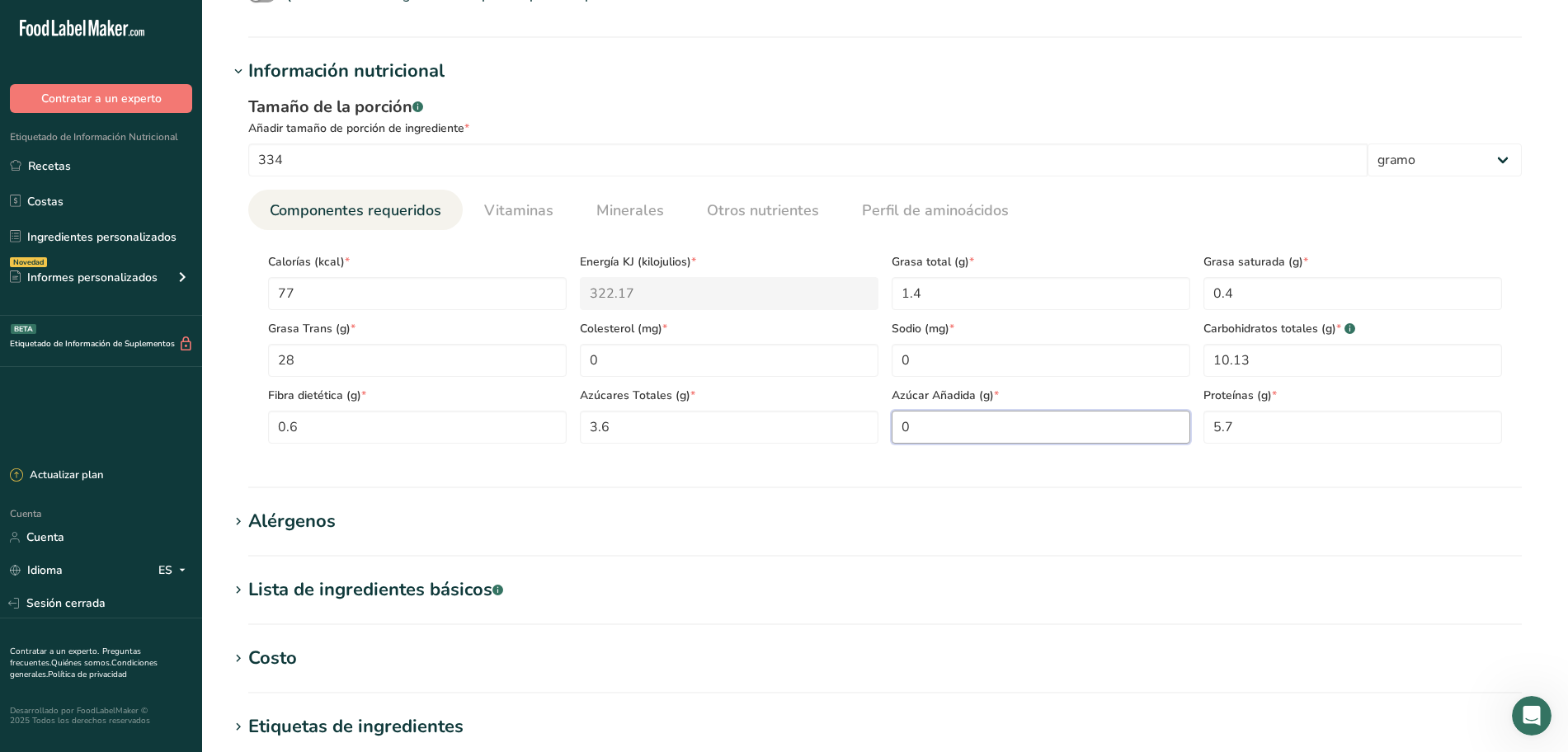
click at [970, 427] on Sugars "0" at bounding box center [1041, 427] width 299 height 33
type Sugars "0.5"
click at [473, 435] on Fiber "0.6" at bounding box center [417, 427] width 299 height 33
type Fiber "0"
type Fiber "2.1"
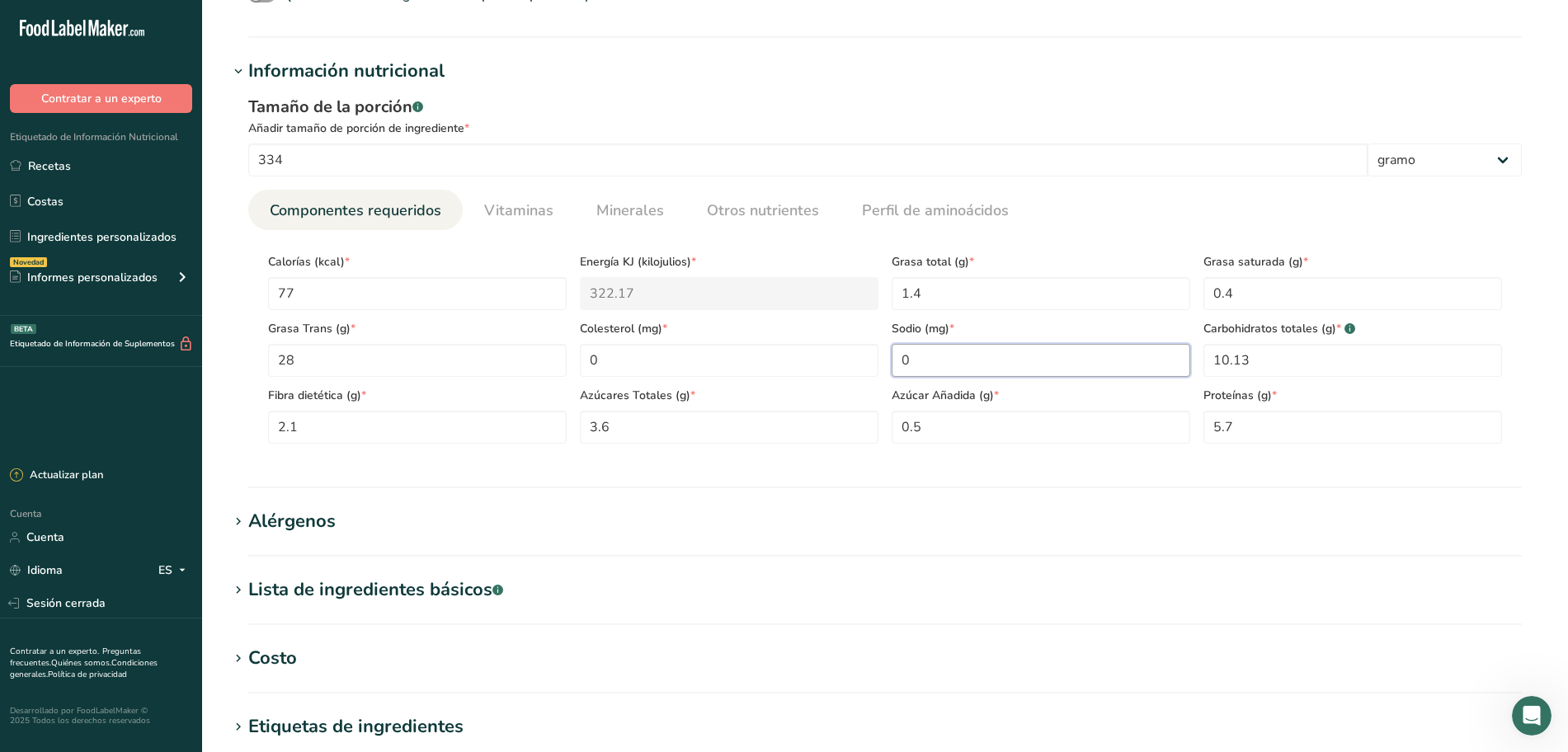
click at [1042, 362] on input "0" at bounding box center [1041, 360] width 299 height 33
type input "964"
click at [1060, 513] on h1 "Alérgenos" at bounding box center [885, 521] width 1313 height 27
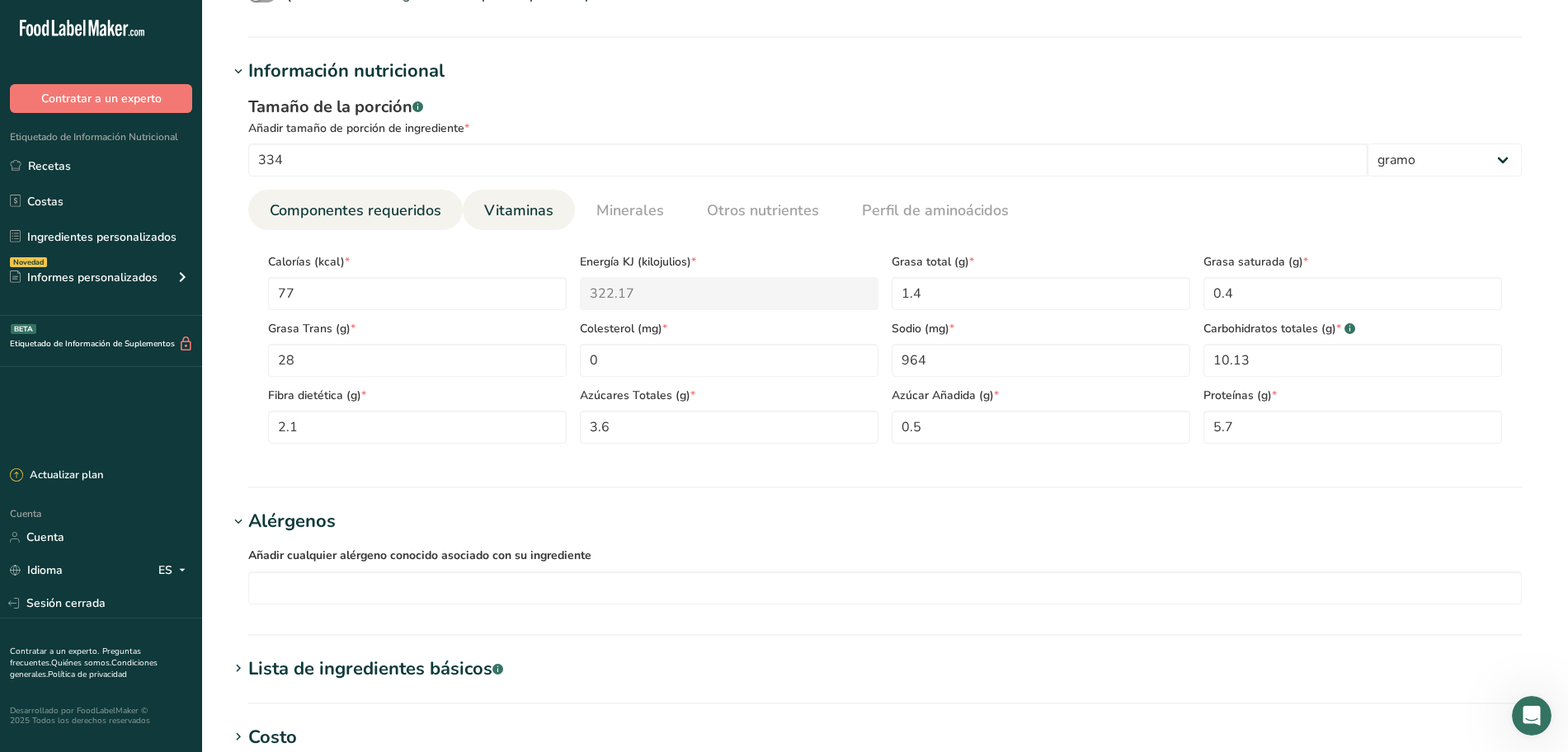
click at [516, 200] on font "Vitaminas" at bounding box center [518, 210] width 70 height 19
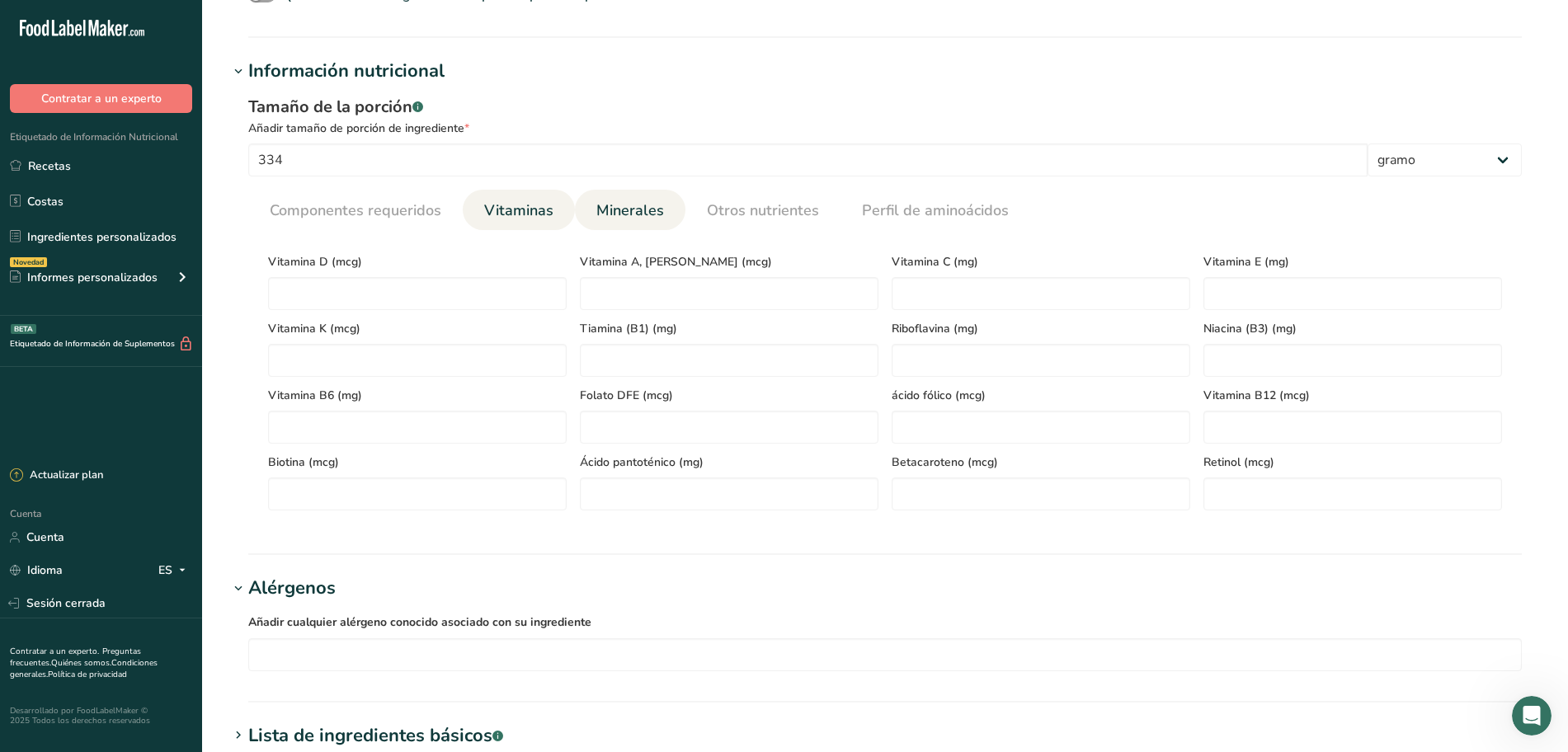
click at [590, 202] on link "Minerales" at bounding box center [630, 211] width 81 height 42
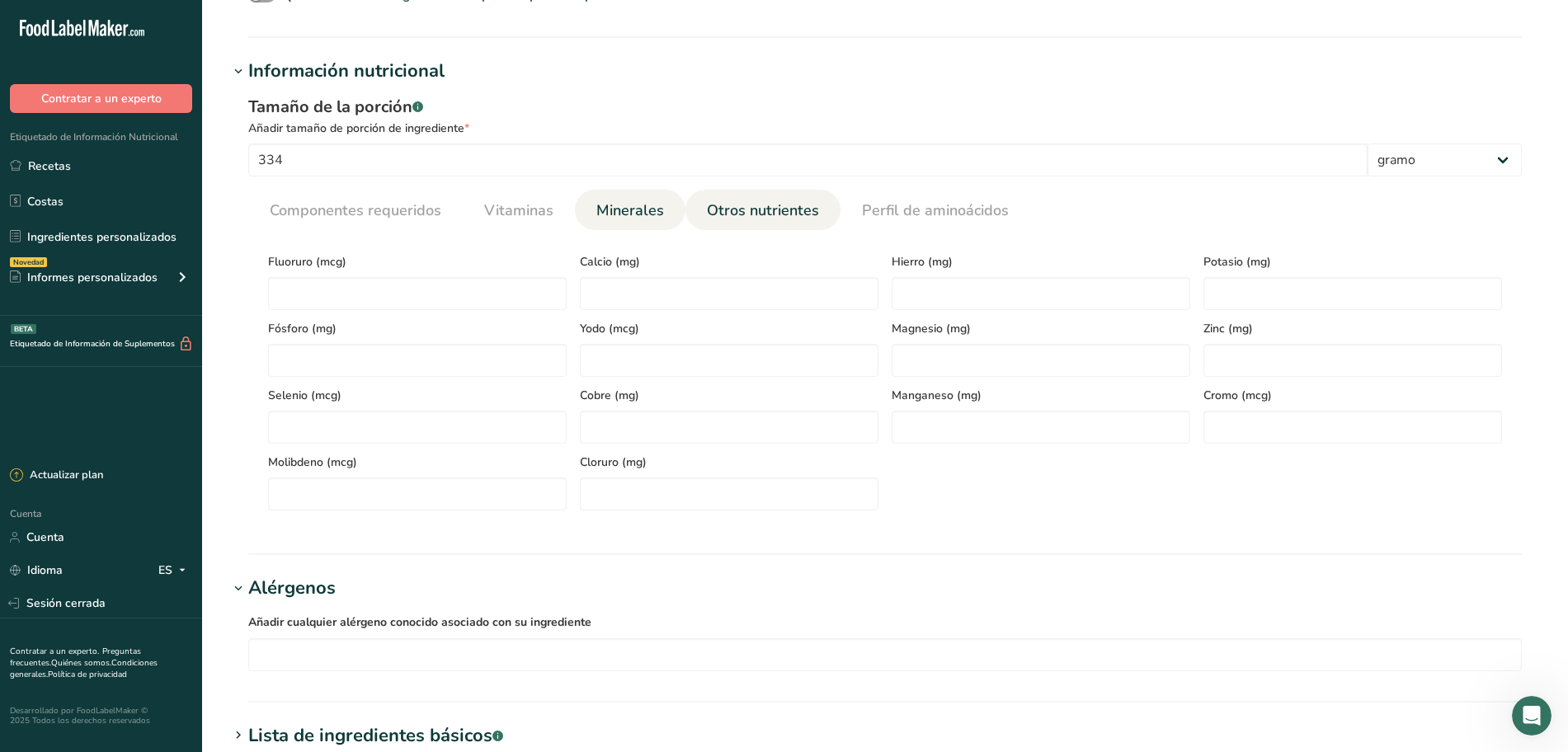
click at [717, 209] on font "Otros nutrientes" at bounding box center [762, 210] width 112 height 19
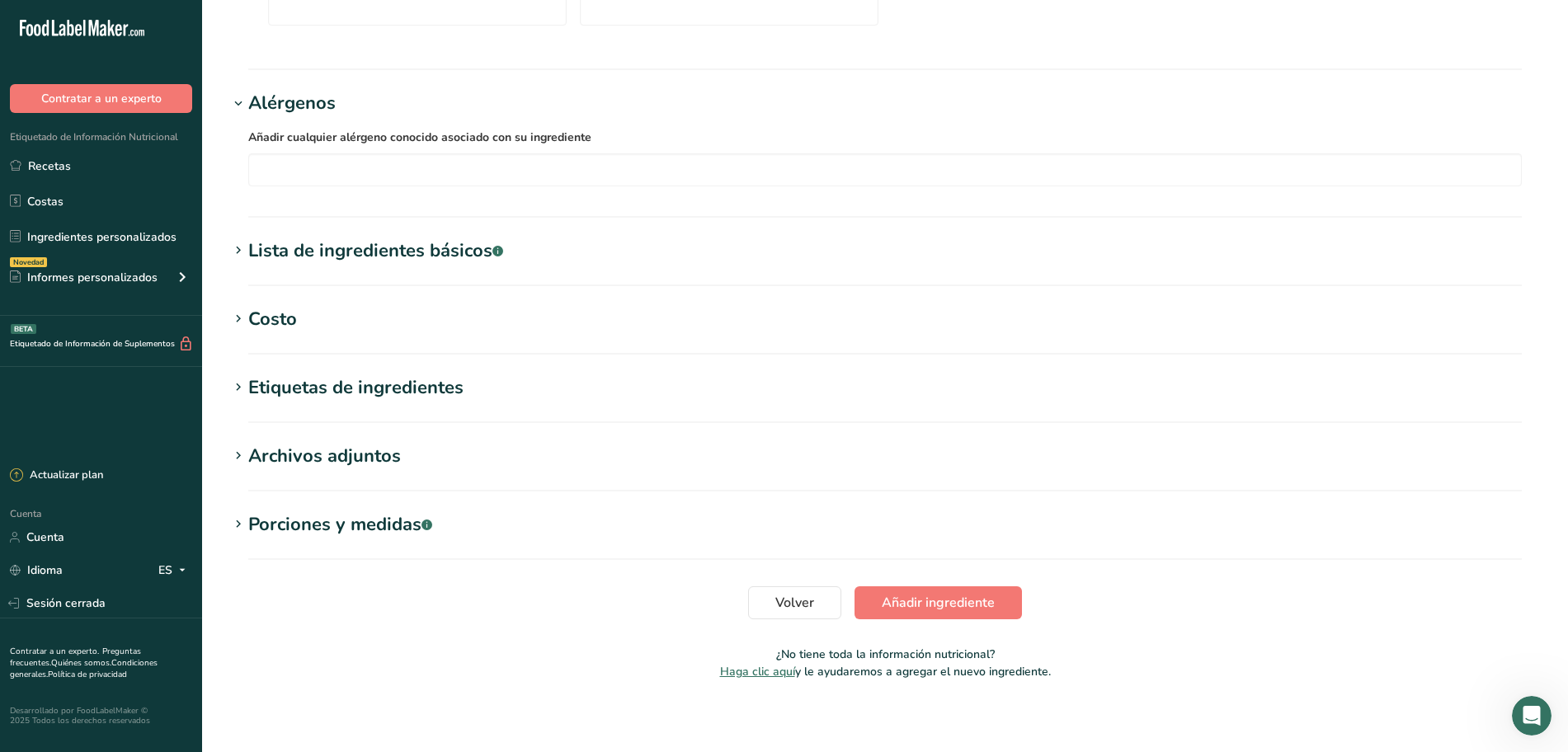
scroll to position [1142, 0]
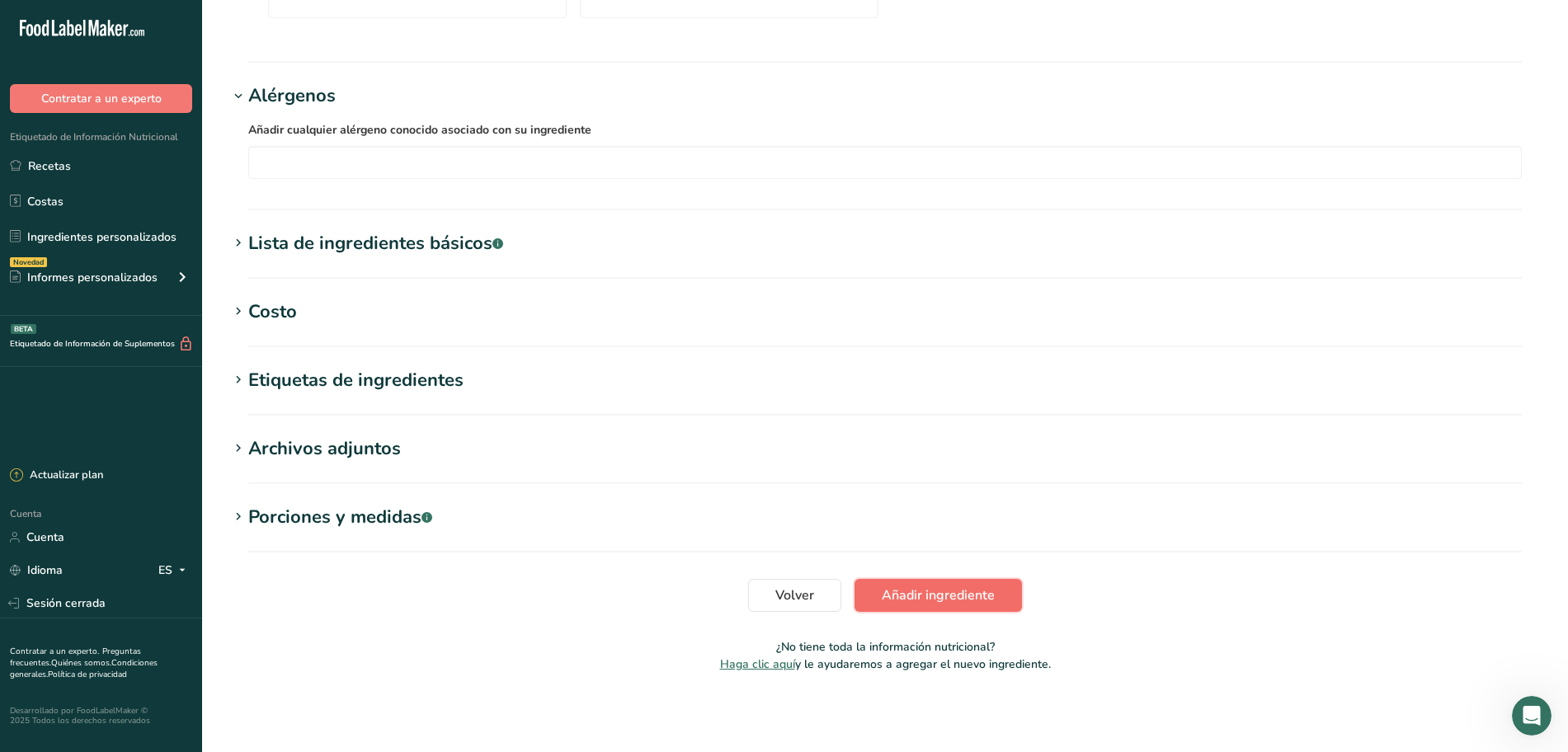
click at [951, 600] on font "Añadir ingrediente" at bounding box center [938, 595] width 113 height 19
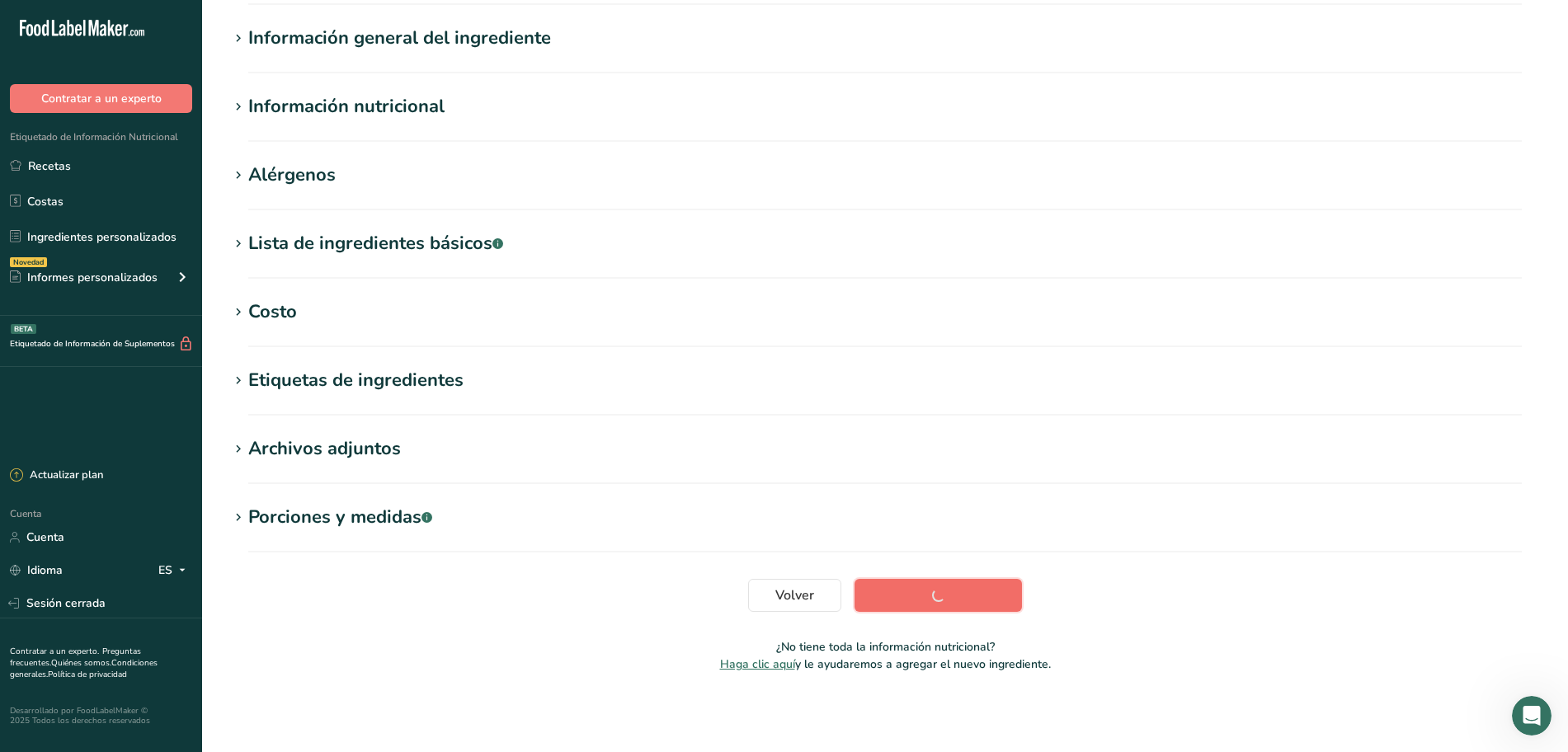
scroll to position [134, 0]
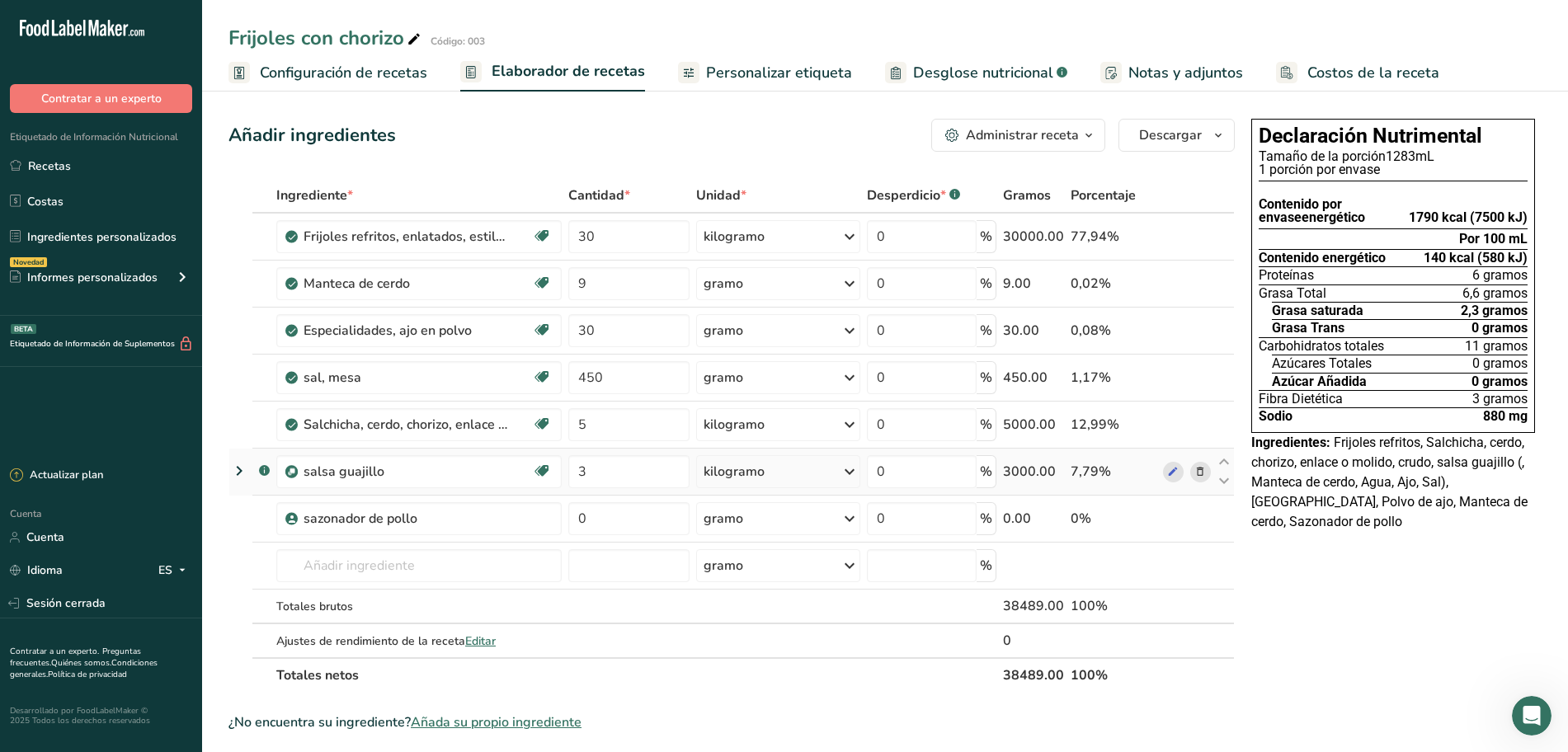
click at [239, 468] on icon at bounding box center [239, 471] width 19 height 30
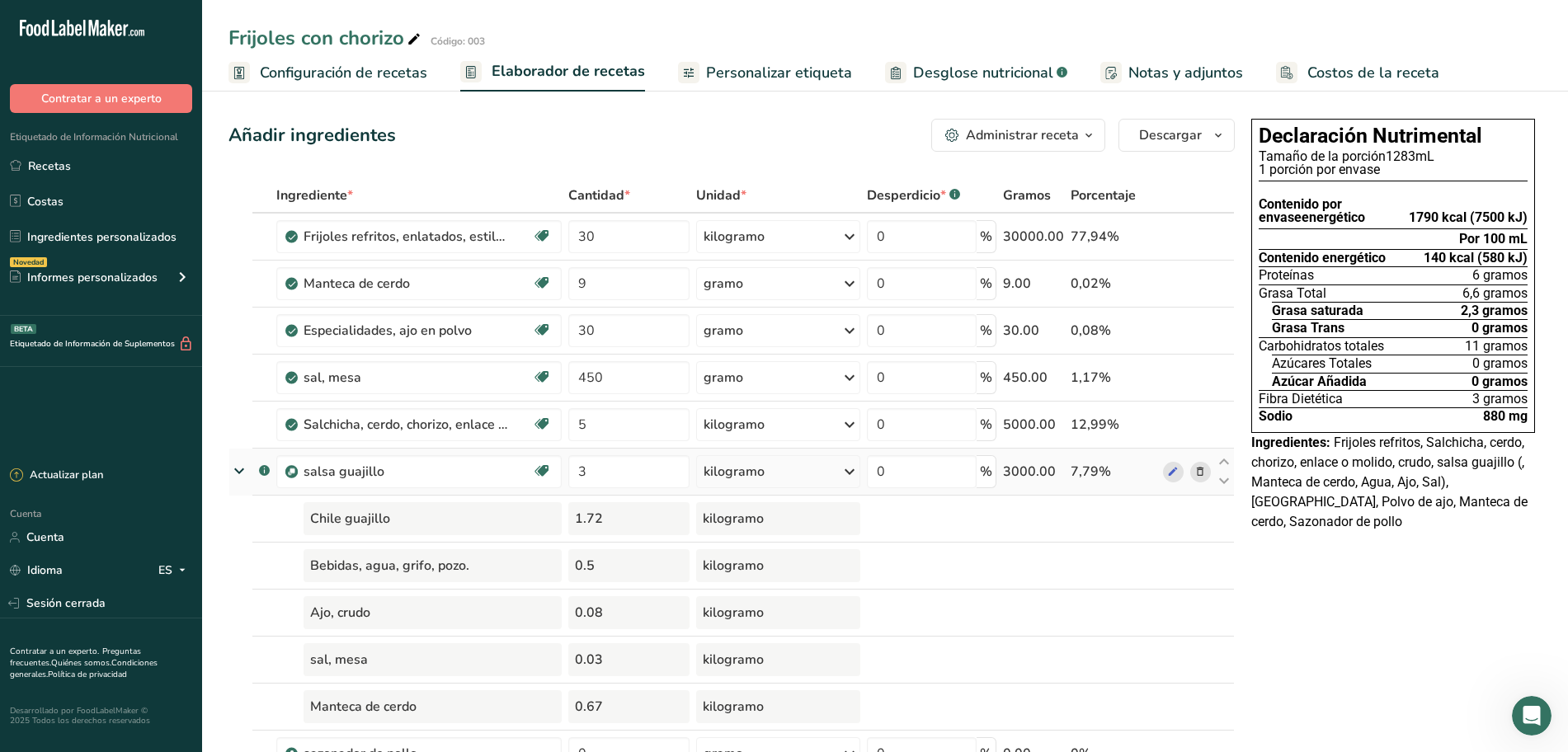
click at [238, 469] on icon at bounding box center [240, 471] width 30 height 19
click at [238, 473] on icon at bounding box center [240, 471] width 30 height 19
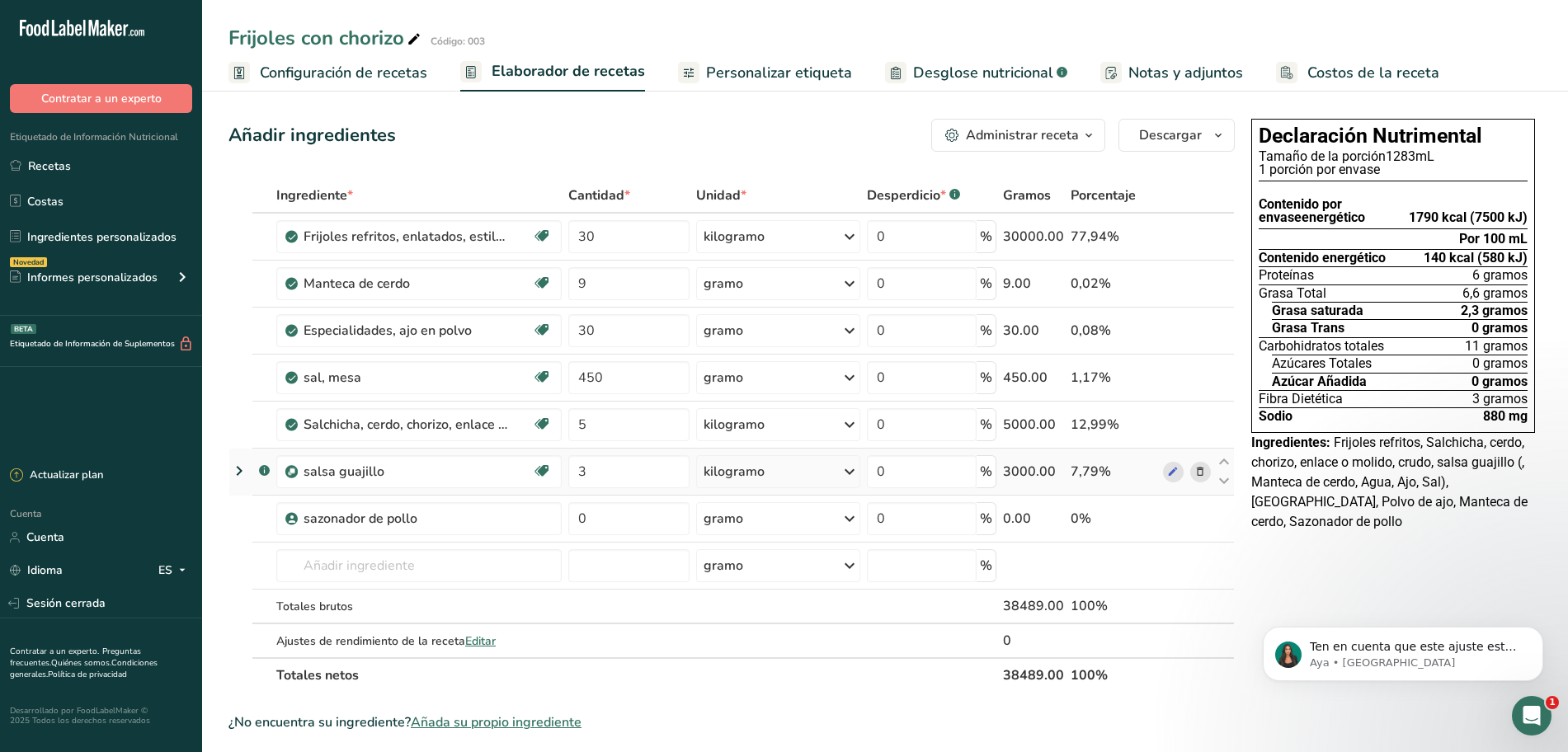
scroll to position [3192, 0]
click at [1529, 717] on icon "Abrir Intercom Messenger" at bounding box center [1529, 713] width 27 height 27
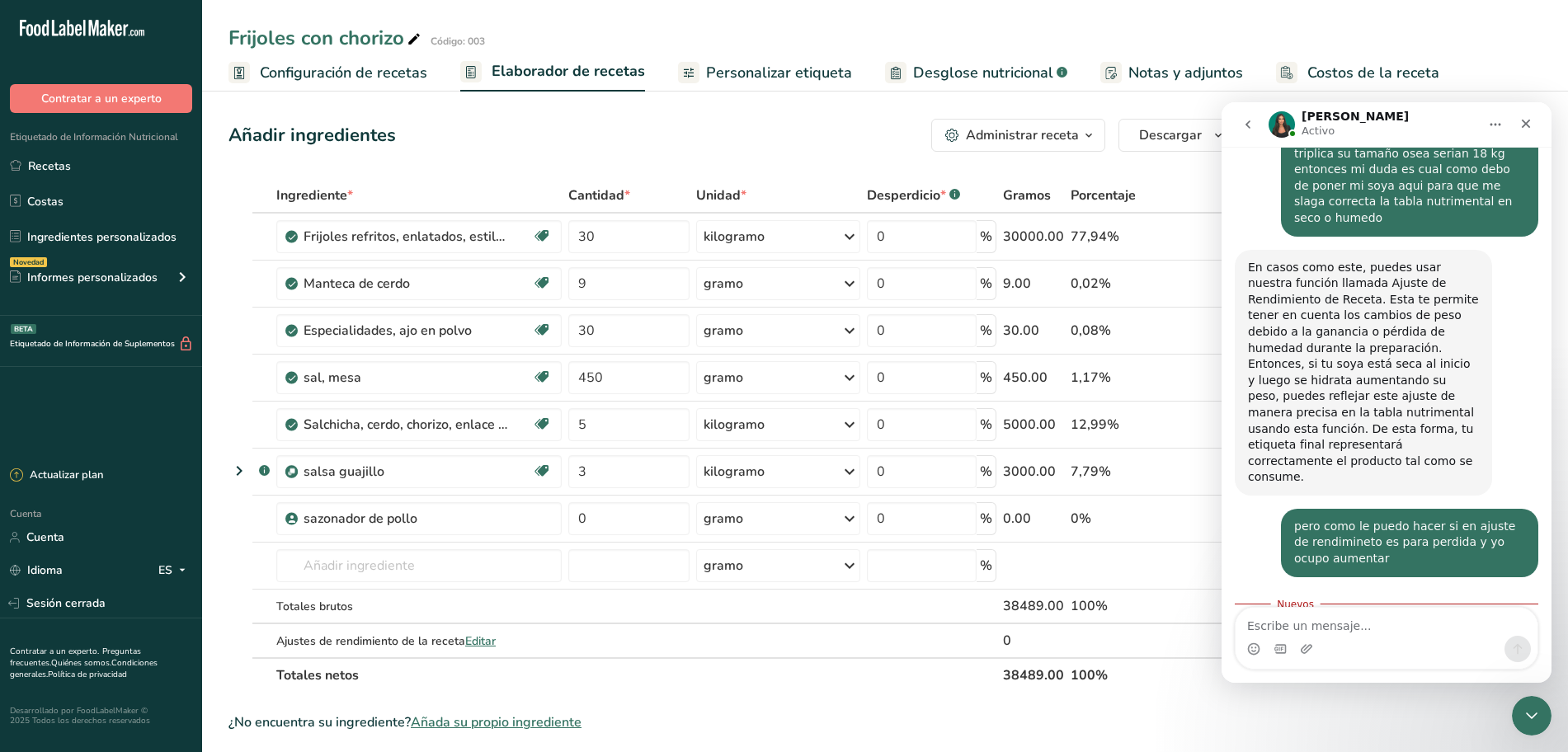
scroll to position [3220, 0]
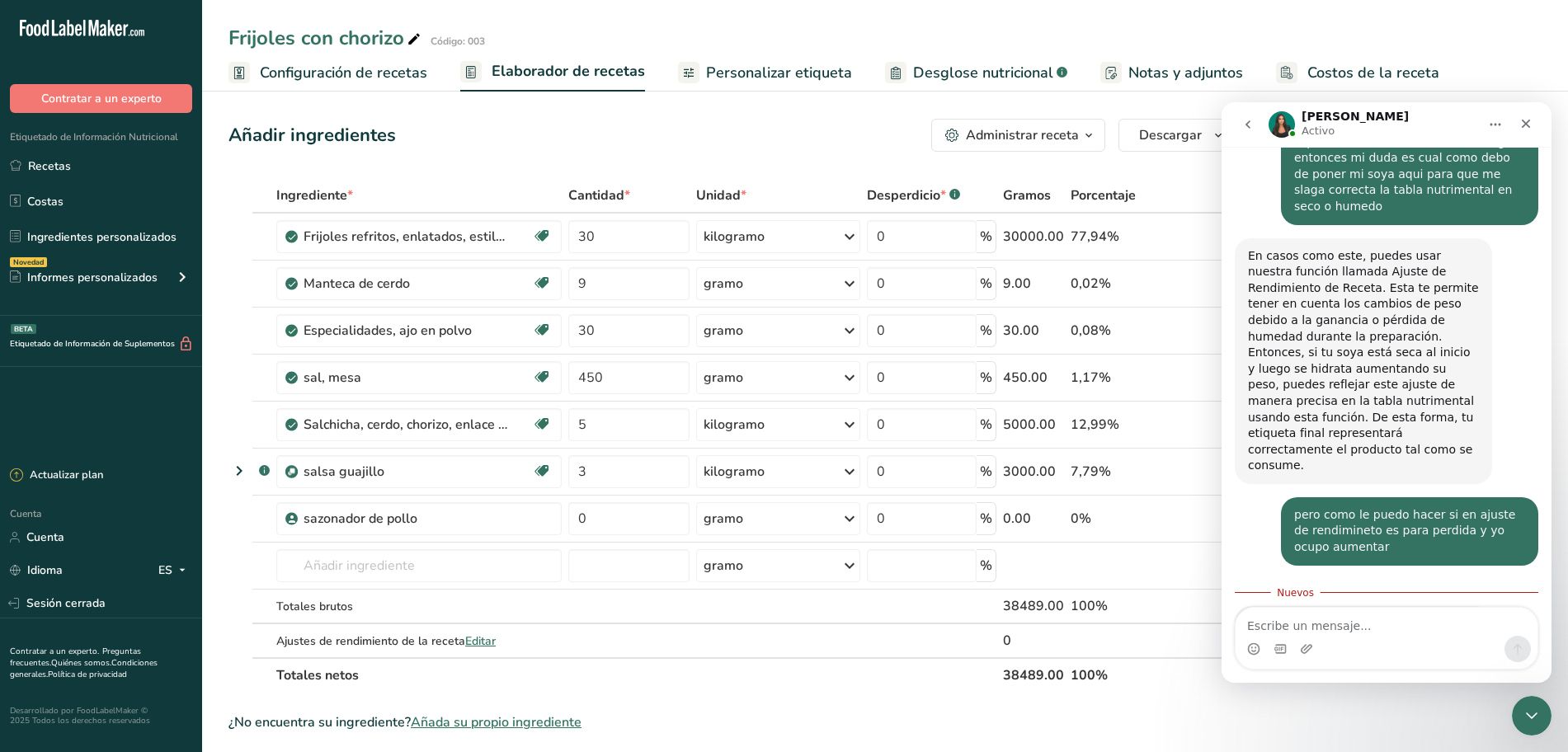
click at [1386, 628] on textarea "Escribe un mensaje..." at bounding box center [1386, 622] width 301 height 28
type textarea "ok gracias!!!"
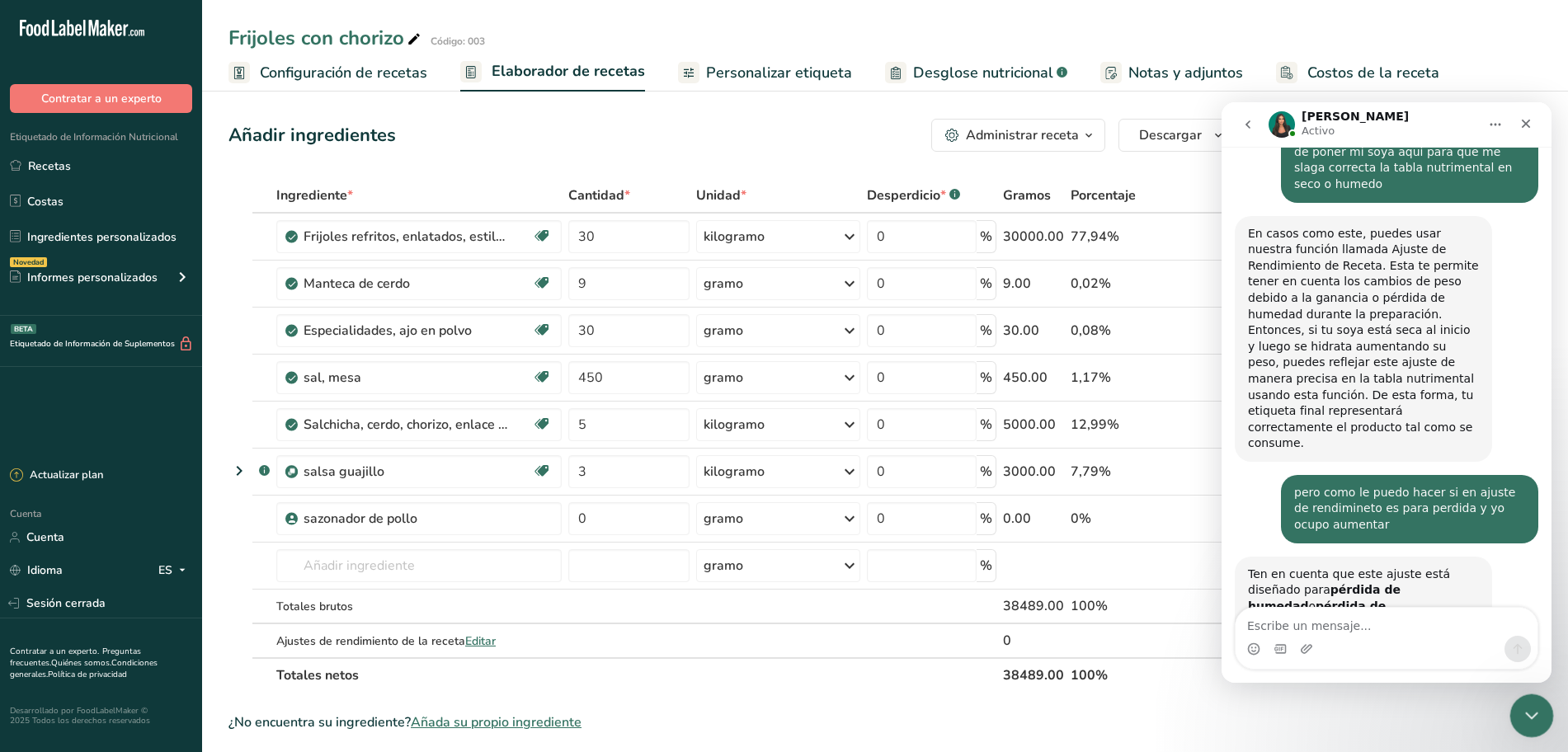
click at [1509, 722] on div "Cerrar Intercom Messenger" at bounding box center [1528, 713] width 40 height 40
click at [1511, 721] on div "Cerrar Intercom Messenger" at bounding box center [1528, 713] width 40 height 40
click at [1534, 712] on icon "Cerrar Intercom Messenger" at bounding box center [1528, 713] width 11 height 6
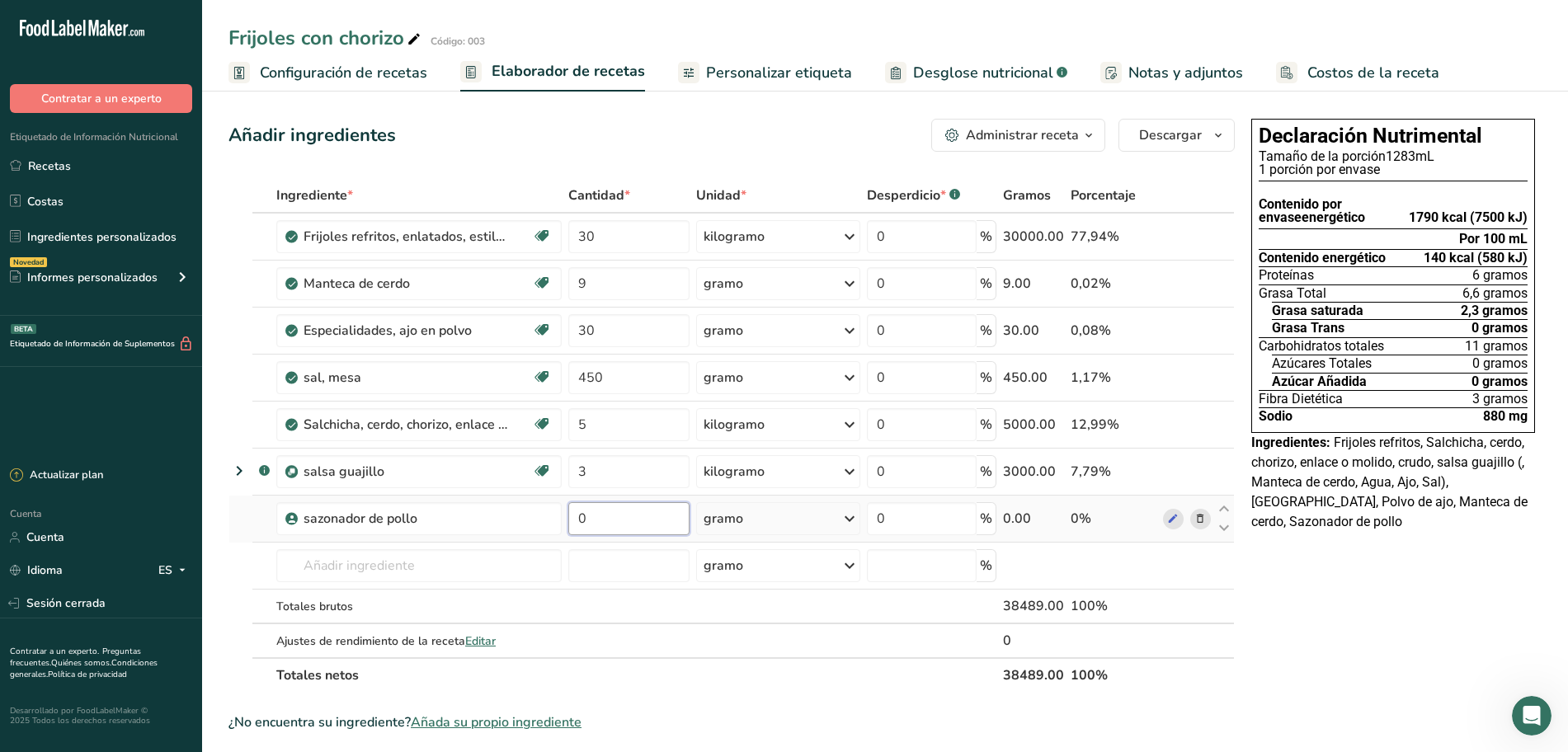
click at [585, 507] on input "0" at bounding box center [628, 518] width 121 height 33
type input "30"
click at [238, 547] on div "Ingrediente * Cantidad * Unidad * Desperdicio * .a-a{fill:#347362;}.b-a{fill:#f…" at bounding box center [732, 436] width 1007 height 515
click at [357, 571] on input "text" at bounding box center [419, 565] width 286 height 33
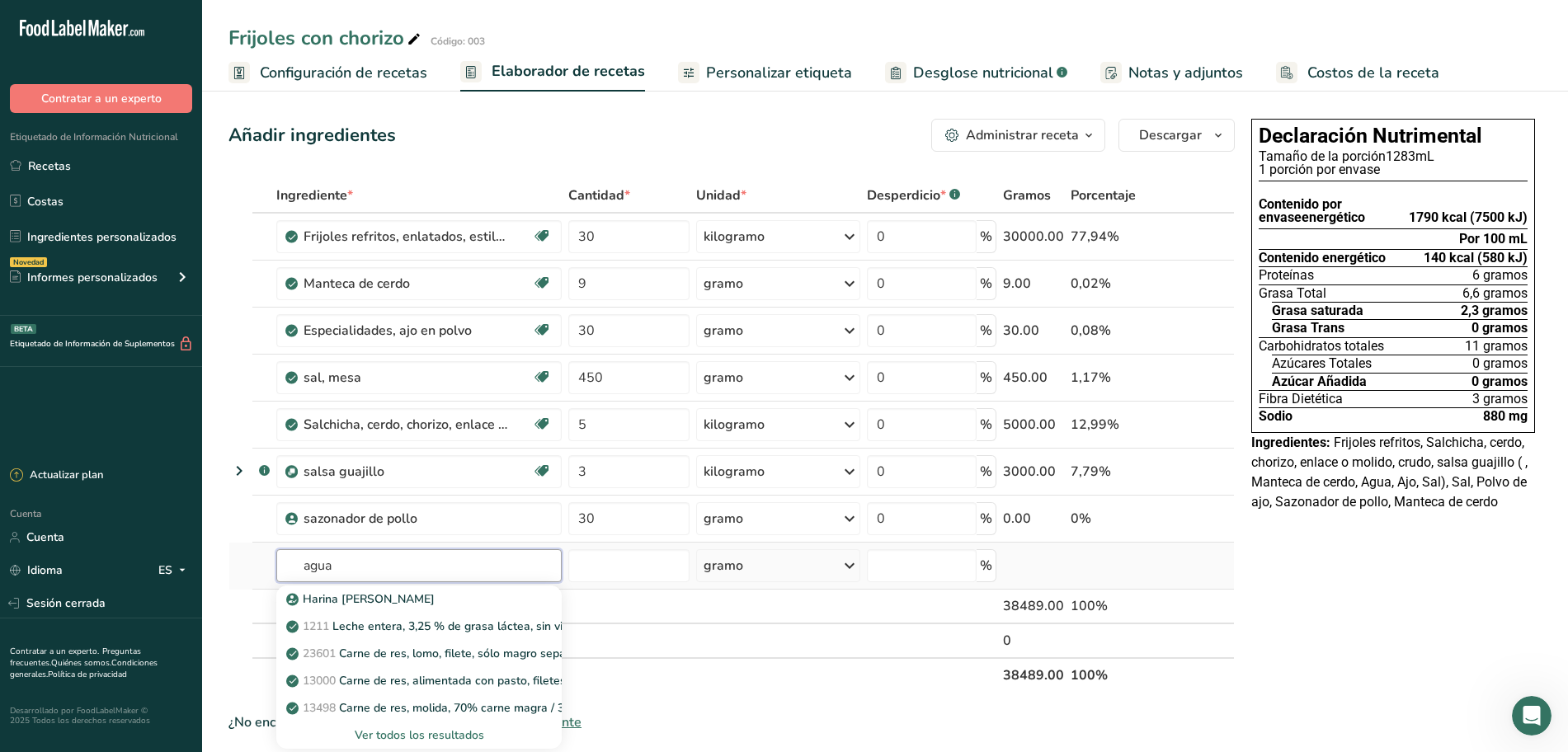
type input "agua"
click at [462, 732] on font "Ver todos los resultados" at bounding box center [419, 735] width 130 height 16
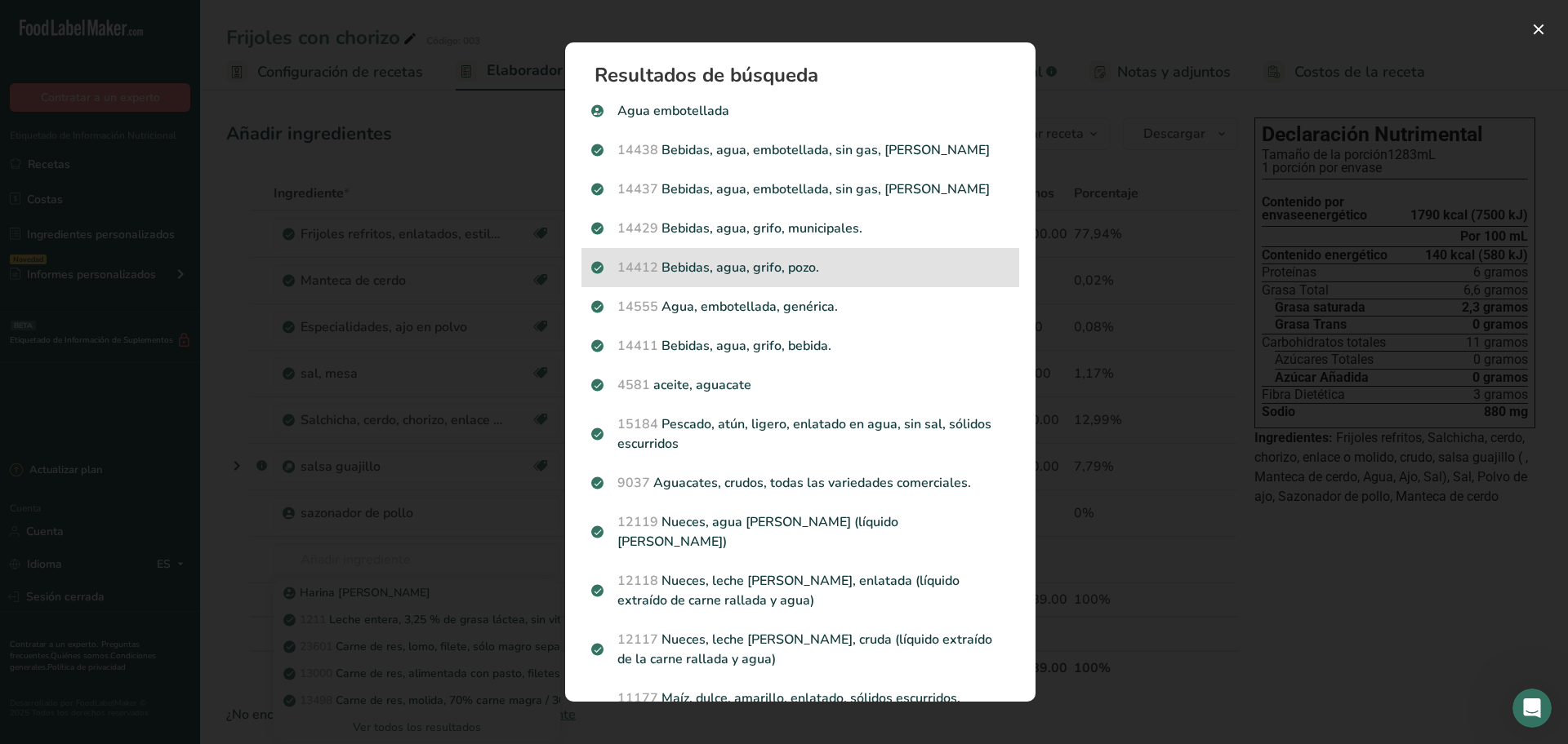
click at [743, 278] on div "14412 Bebidas, agua, grifo, pozo." at bounding box center [800, 267] width 438 height 39
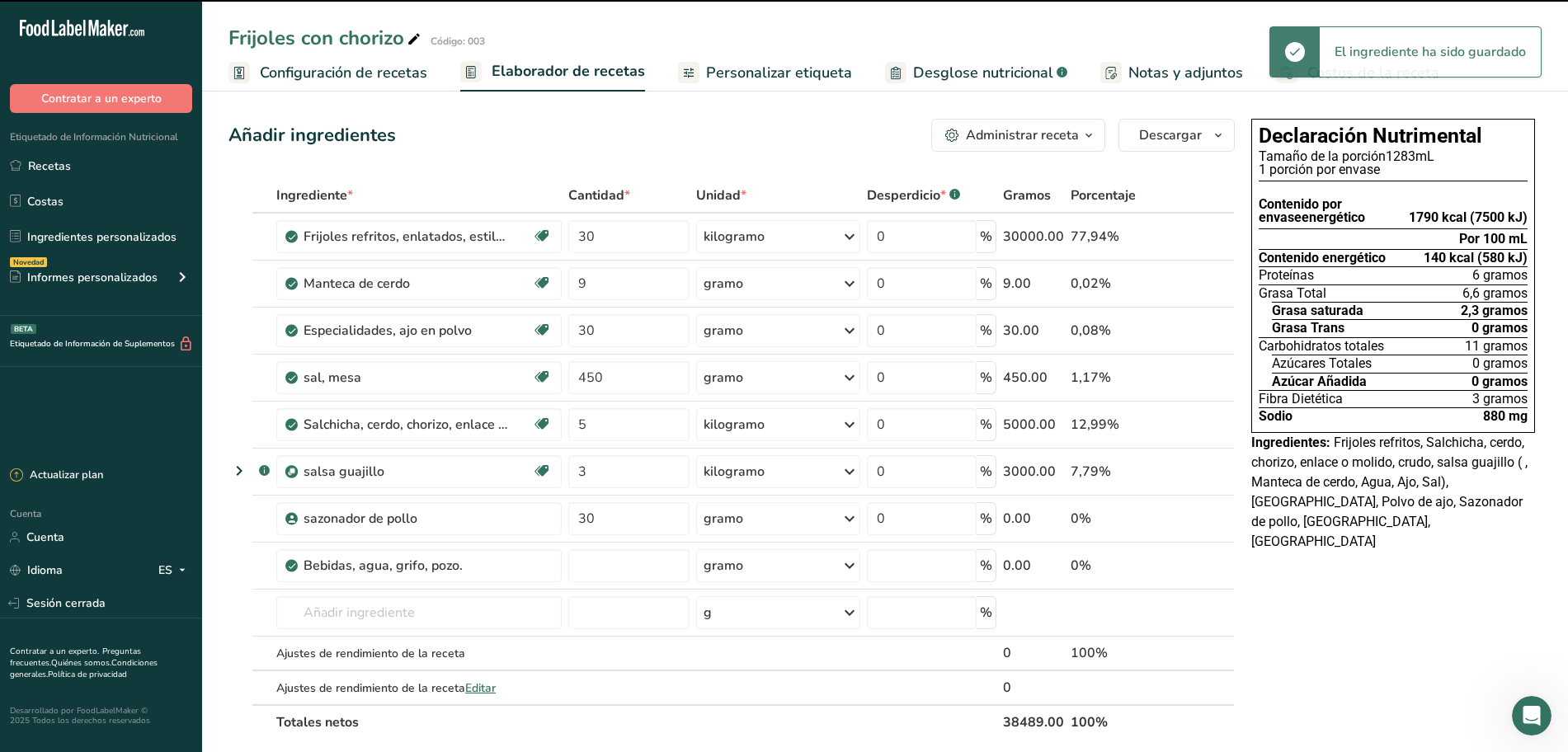
type input "0"
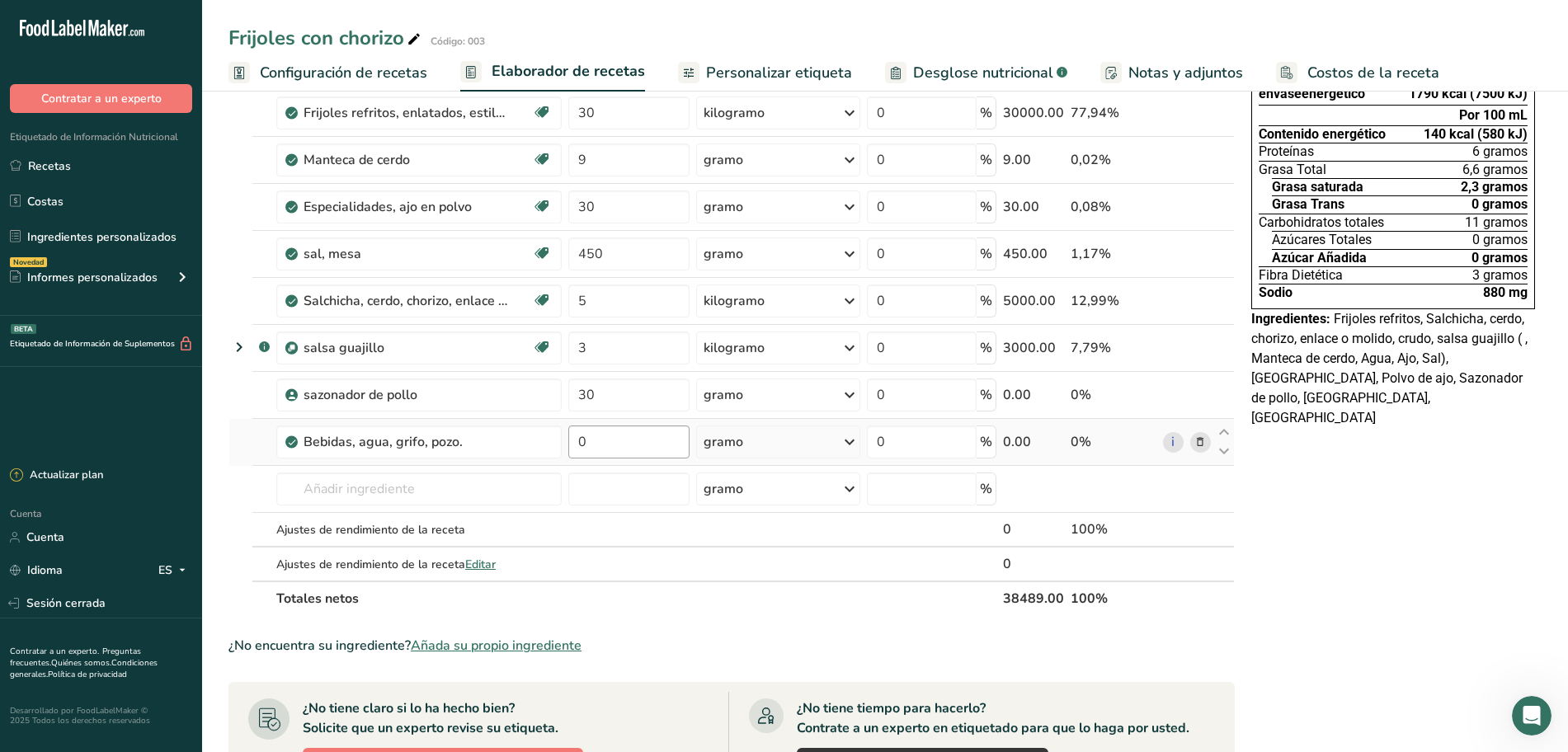
scroll to position [206, 0]
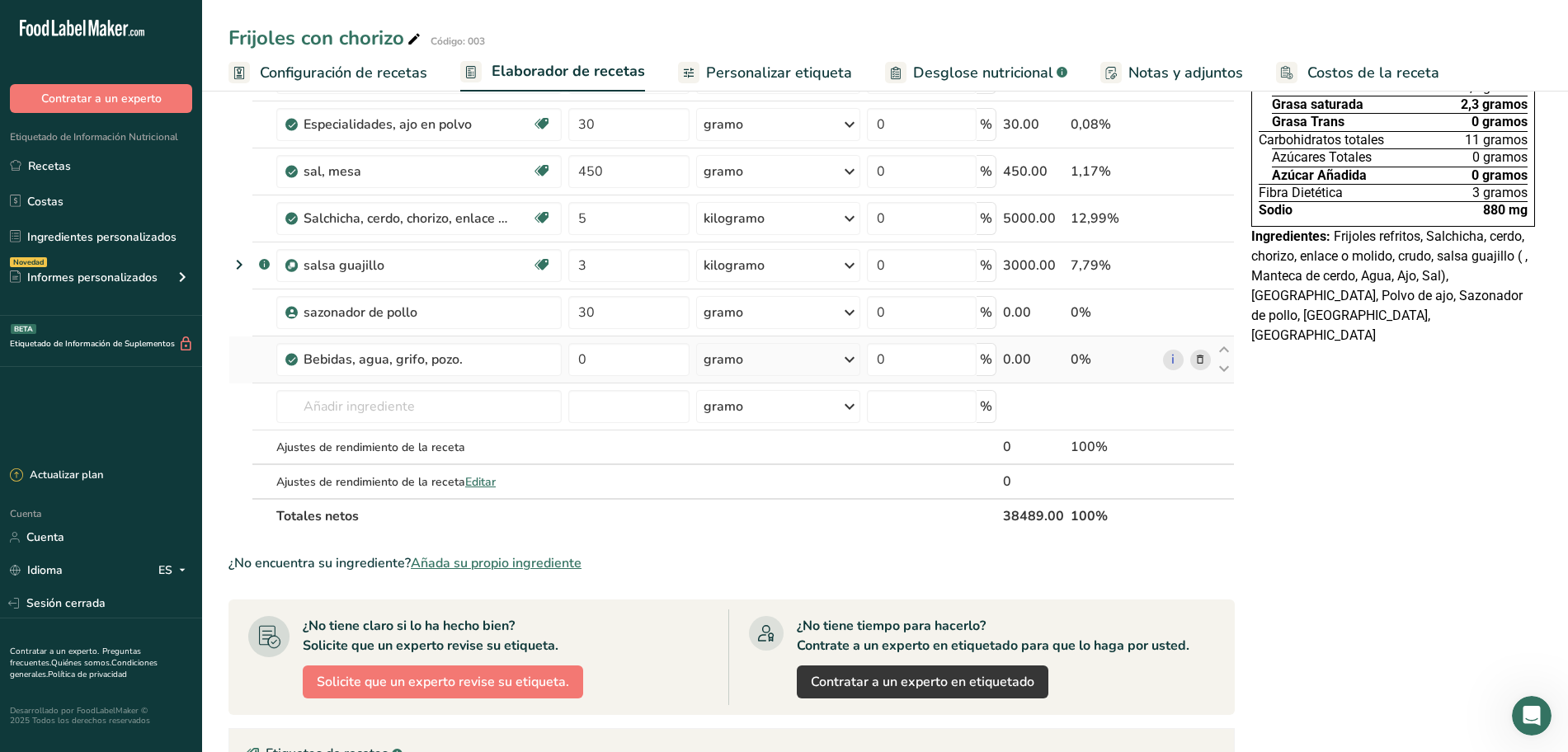
click at [1200, 361] on icon at bounding box center [1200, 361] width 11 height 18
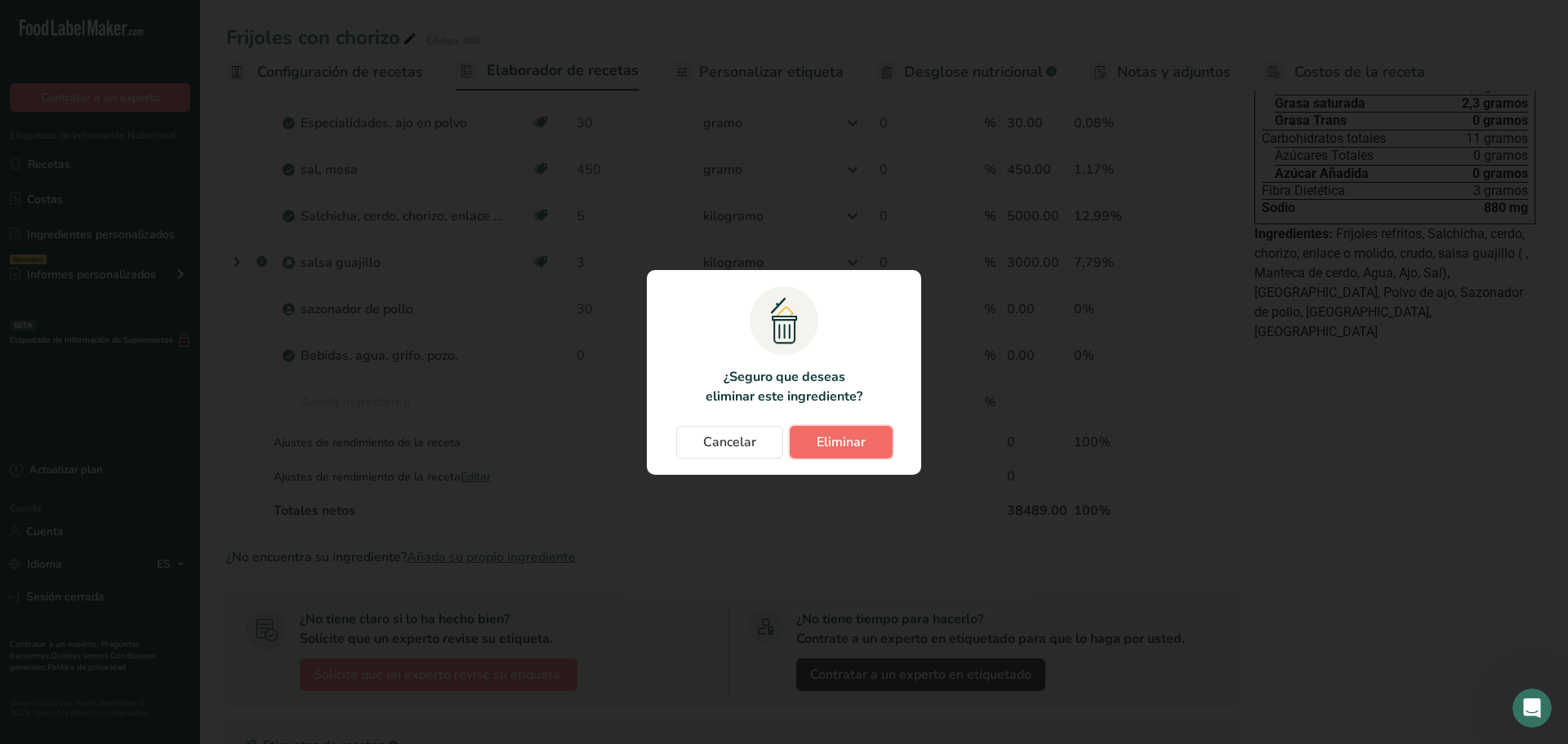
click at [866, 439] on button "Eliminar" at bounding box center [841, 441] width 103 height 32
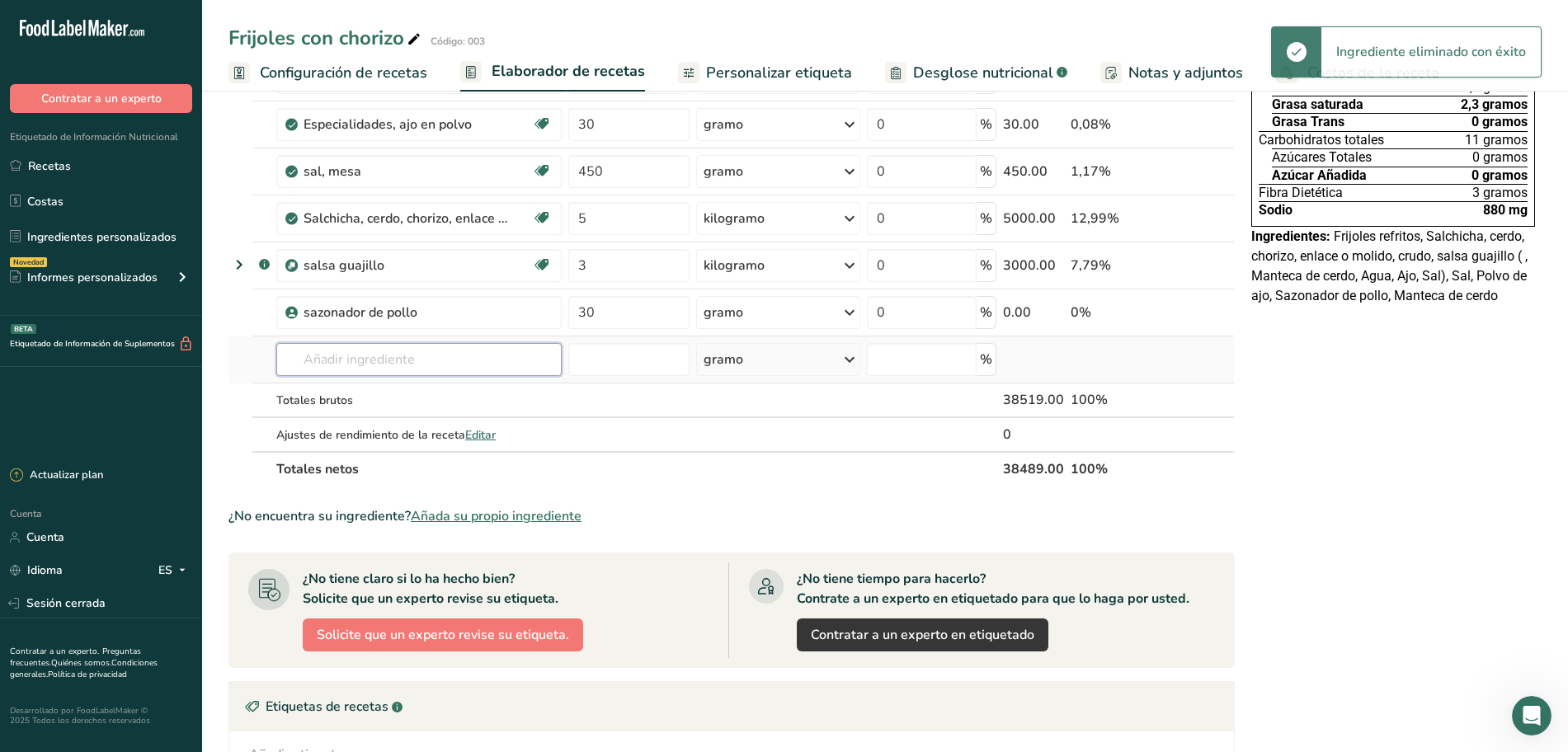
click at [304, 357] on input "text" at bounding box center [419, 359] width 286 height 33
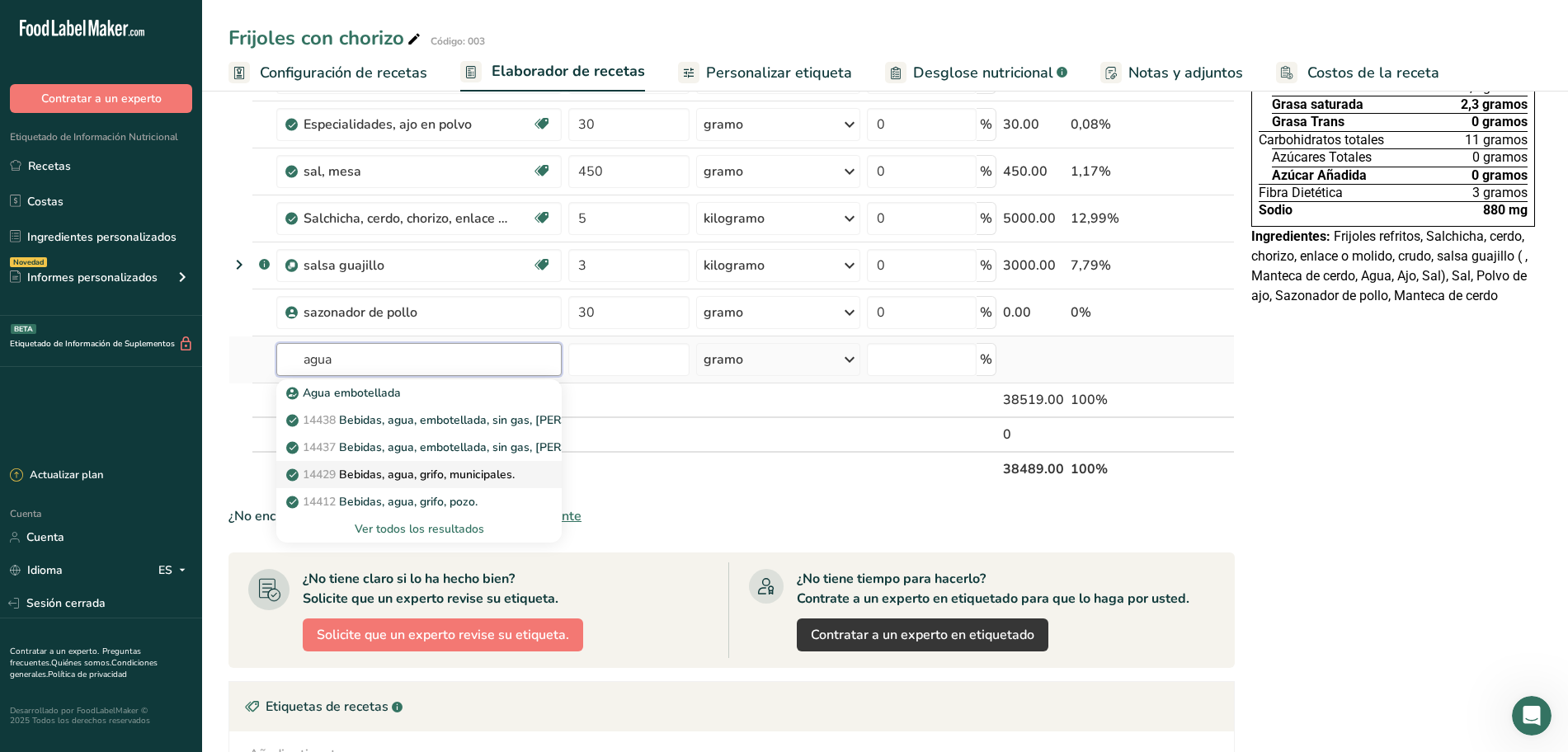
type input "agua"
click at [390, 469] on font "Bebidas, agua, grifo, municipales." at bounding box center [427, 475] width 175 height 16
type input "Beverages, water, tap, municipal"
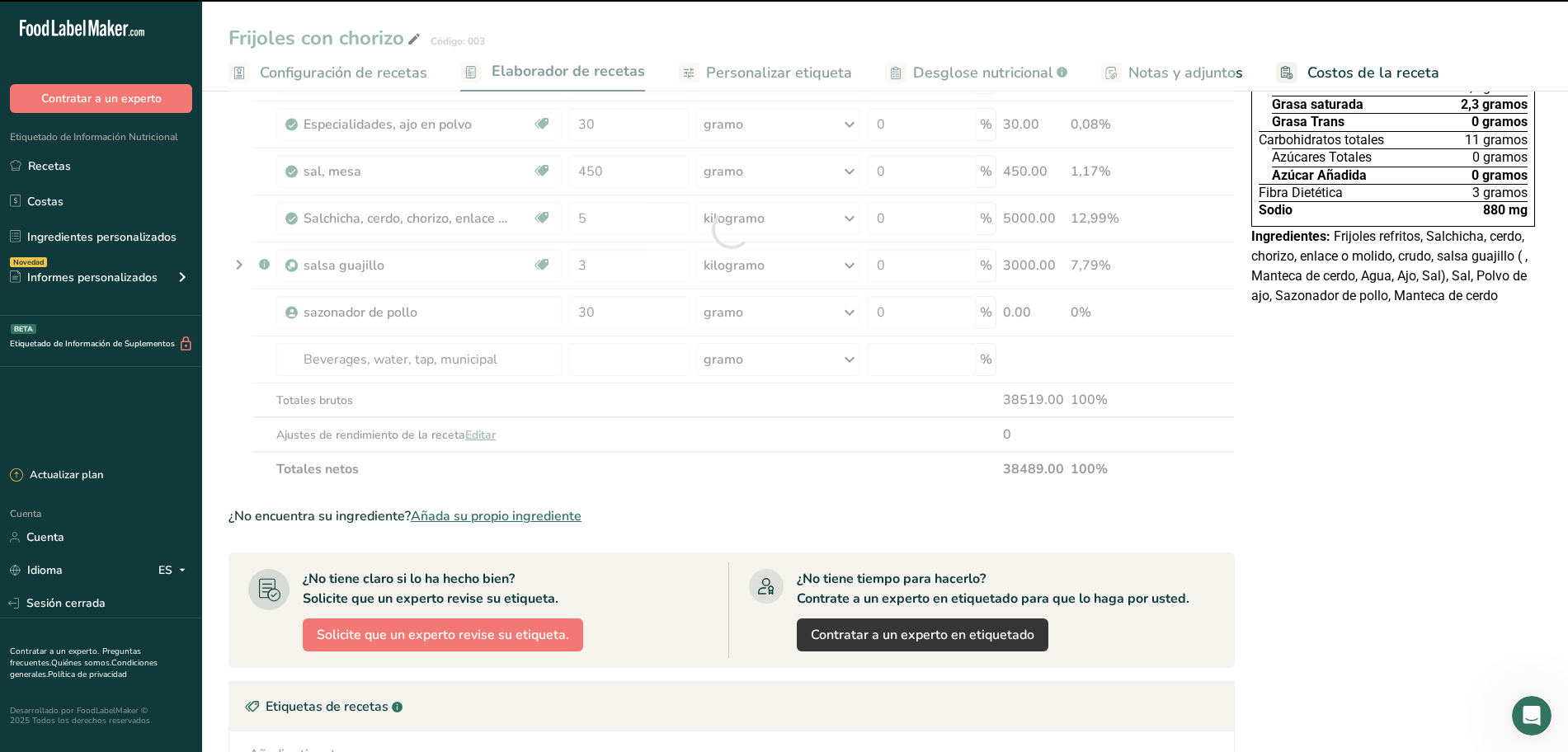
type input "0"
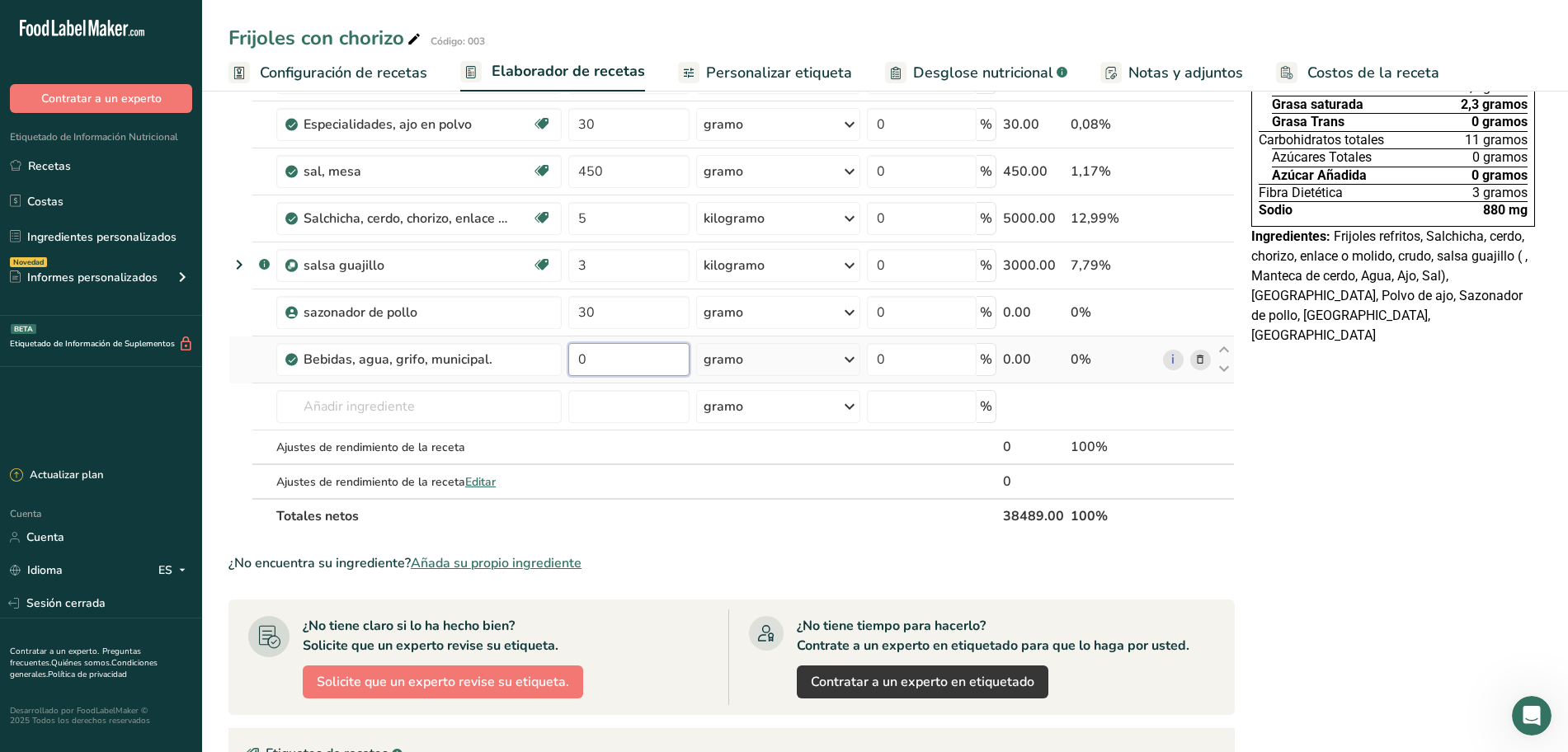
click at [623, 358] on input "0" at bounding box center [628, 359] width 121 height 33
type input "7.5"
click at [828, 366] on div "Ingrediente * Cantidad * Unidad * Desperdicio * .a-a{fill:#347362;}.b-a{fill:#f…" at bounding box center [732, 252] width 1007 height 562
click at [829, 366] on div "gramo" at bounding box center [778, 359] width 164 height 33
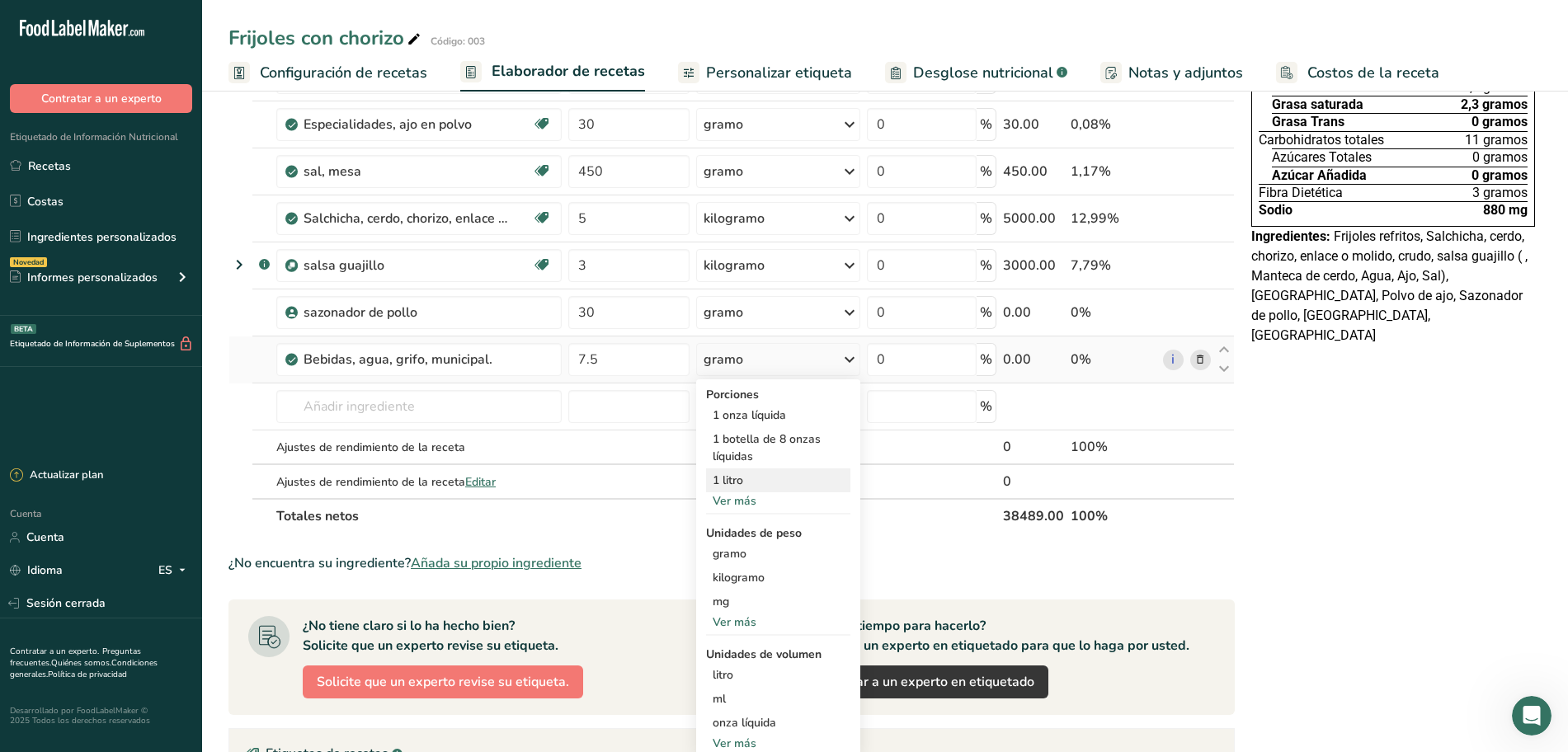
click at [739, 473] on font "1 litro" at bounding box center [728, 480] width 31 height 16
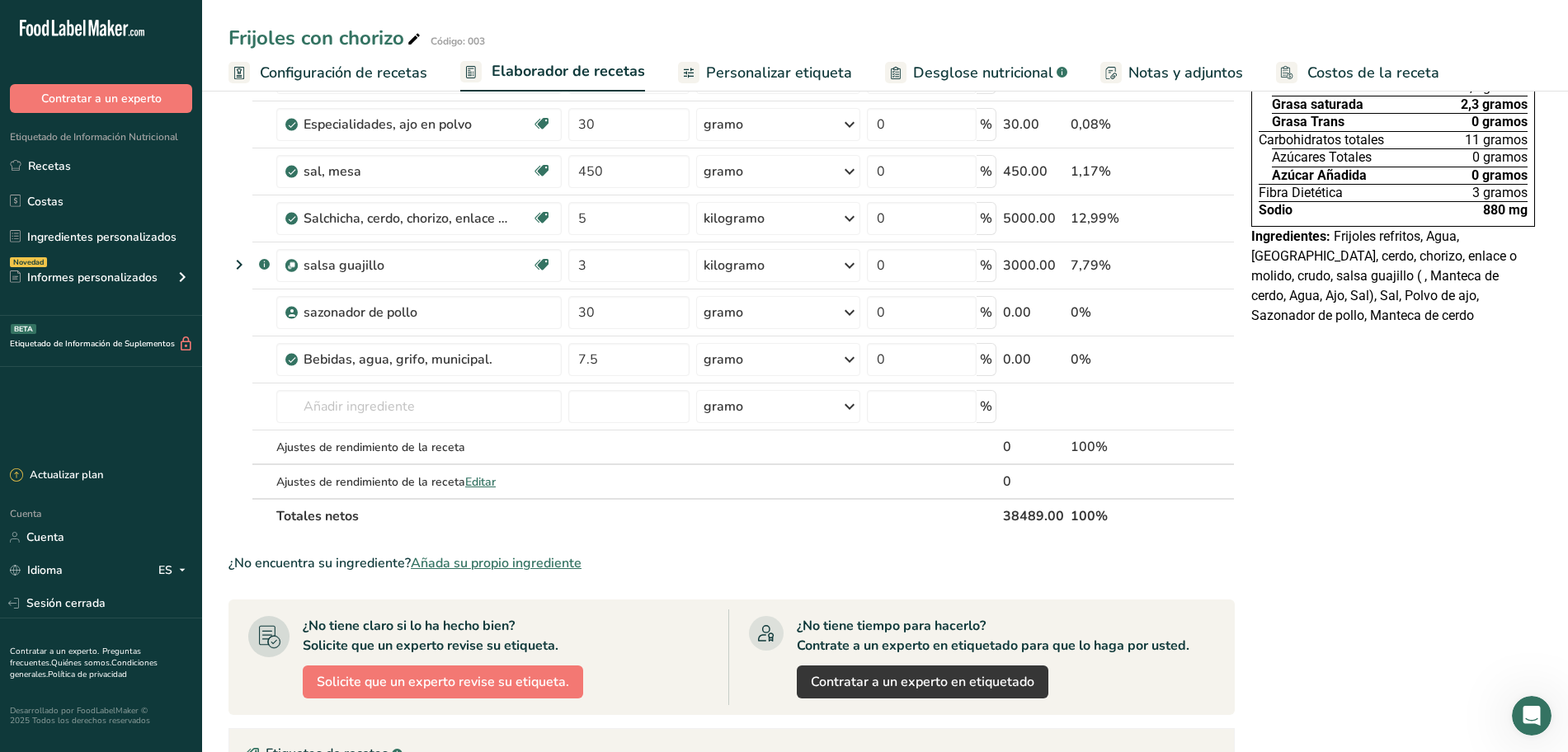
drag, startPoint x: 763, startPoint y: 67, endPoint x: 621, endPoint y: 77, distance: 142.4
click at [763, 67] on font "Personalizar etiqueta" at bounding box center [779, 72] width 146 height 19
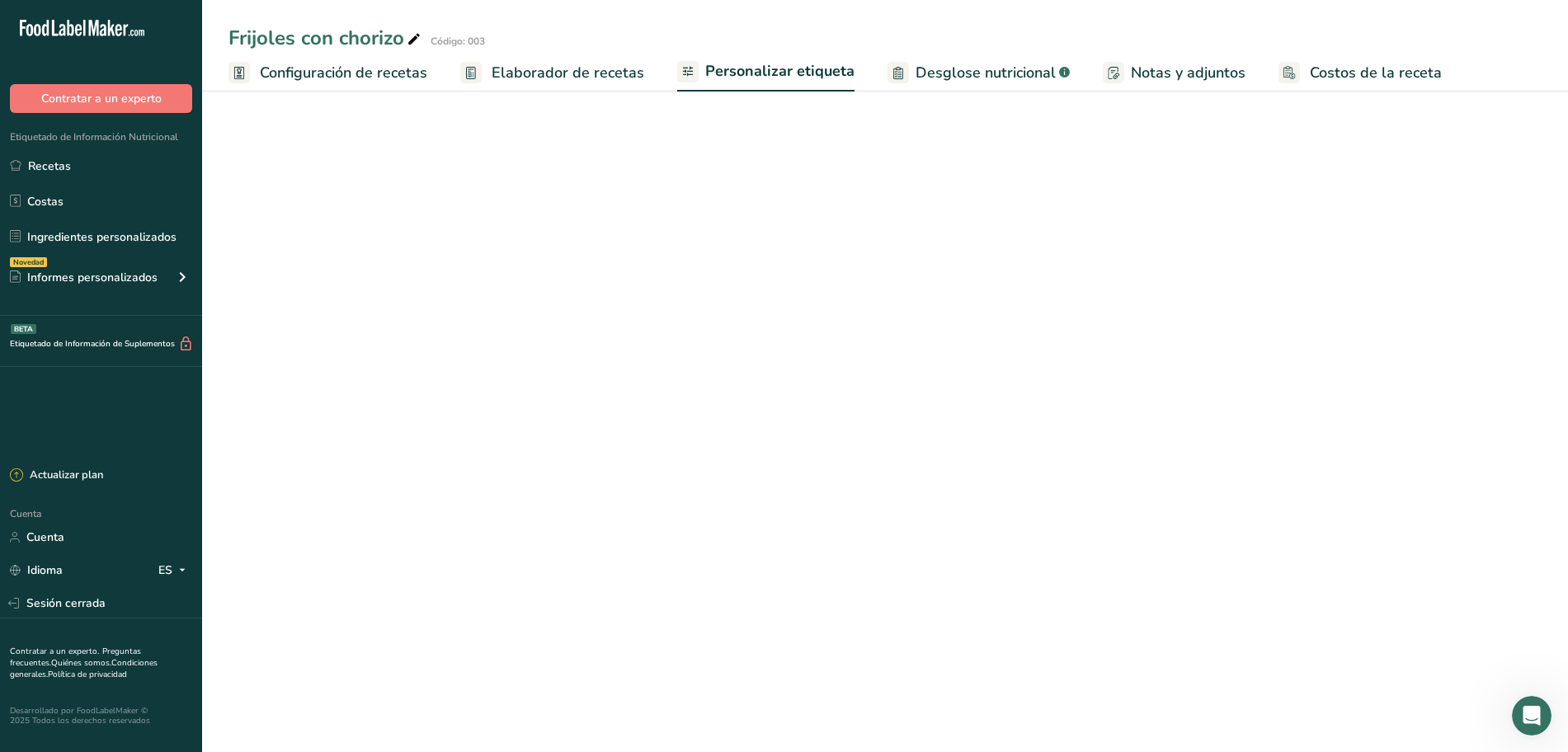
click at [591, 75] on font "Elaborador de recetas" at bounding box center [568, 72] width 152 height 19
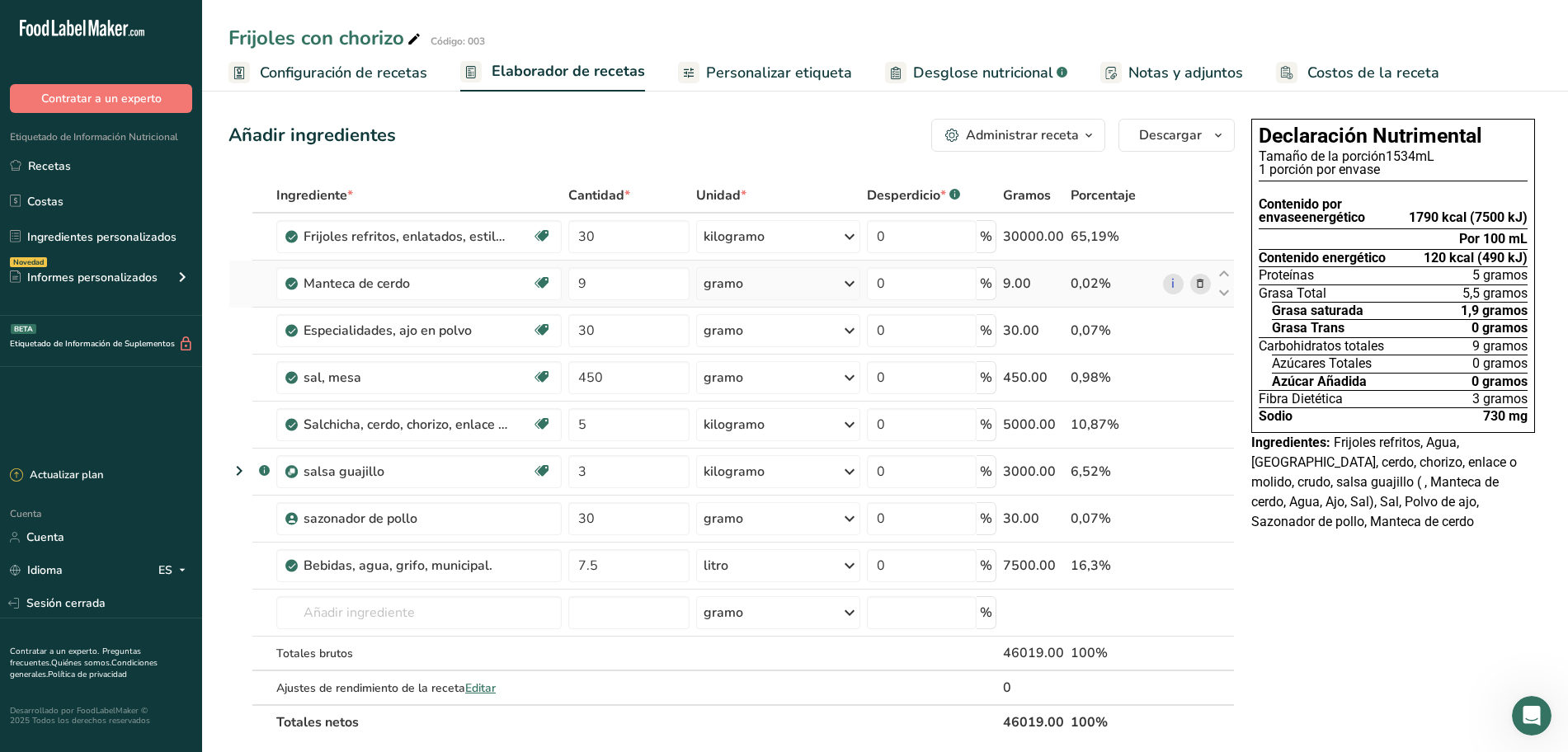
click at [839, 282] on div "gramo" at bounding box center [778, 283] width 164 height 33
click at [762, 447] on font "kilogramo" at bounding box center [739, 443] width 52 height 16
drag, startPoint x: 771, startPoint y: 71, endPoint x: 755, endPoint y: 81, distance: 18.9
click at [771, 71] on font "Personalizar etiqueta" at bounding box center [779, 72] width 146 height 19
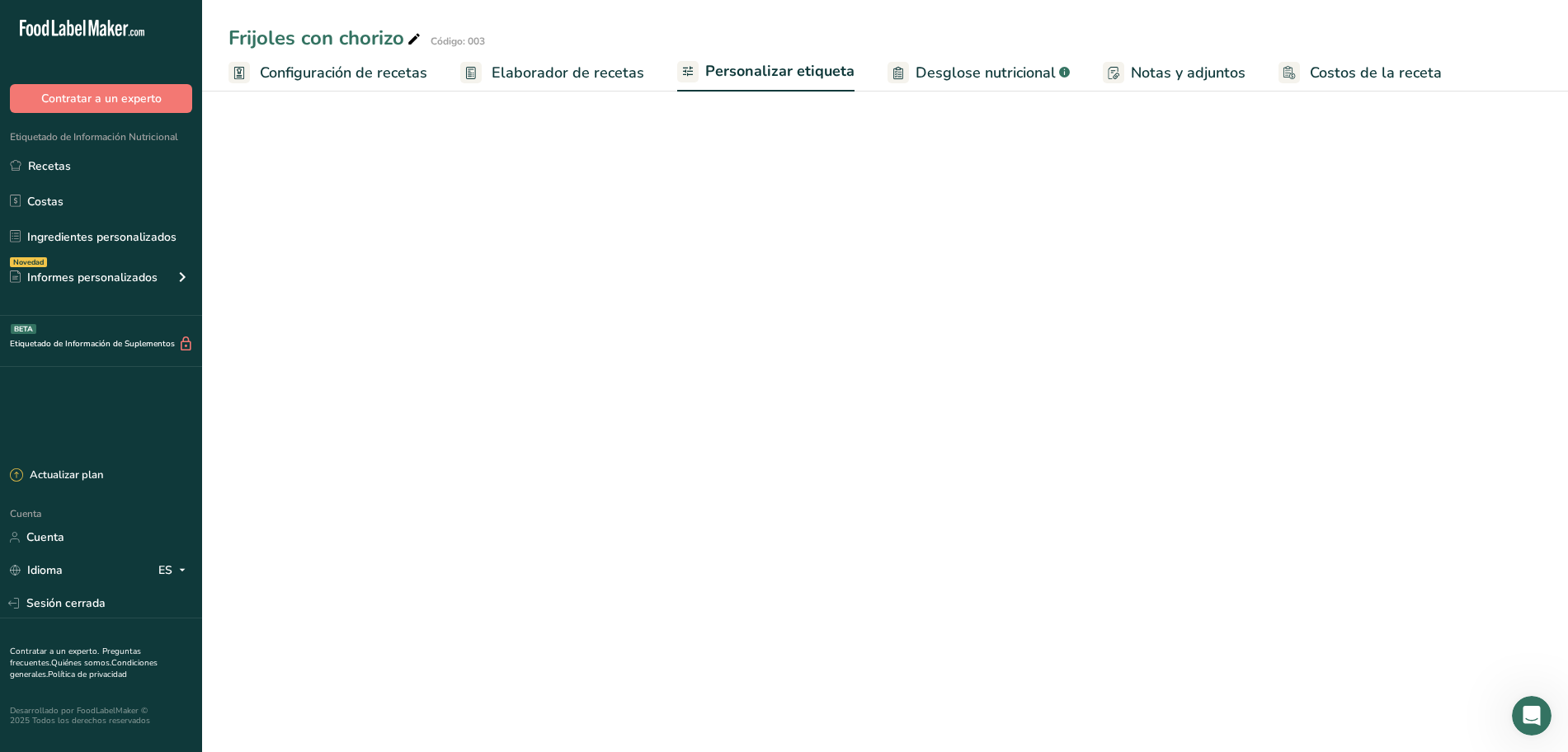
click at [589, 73] on font "Elaborador de recetas" at bounding box center [568, 72] width 152 height 19
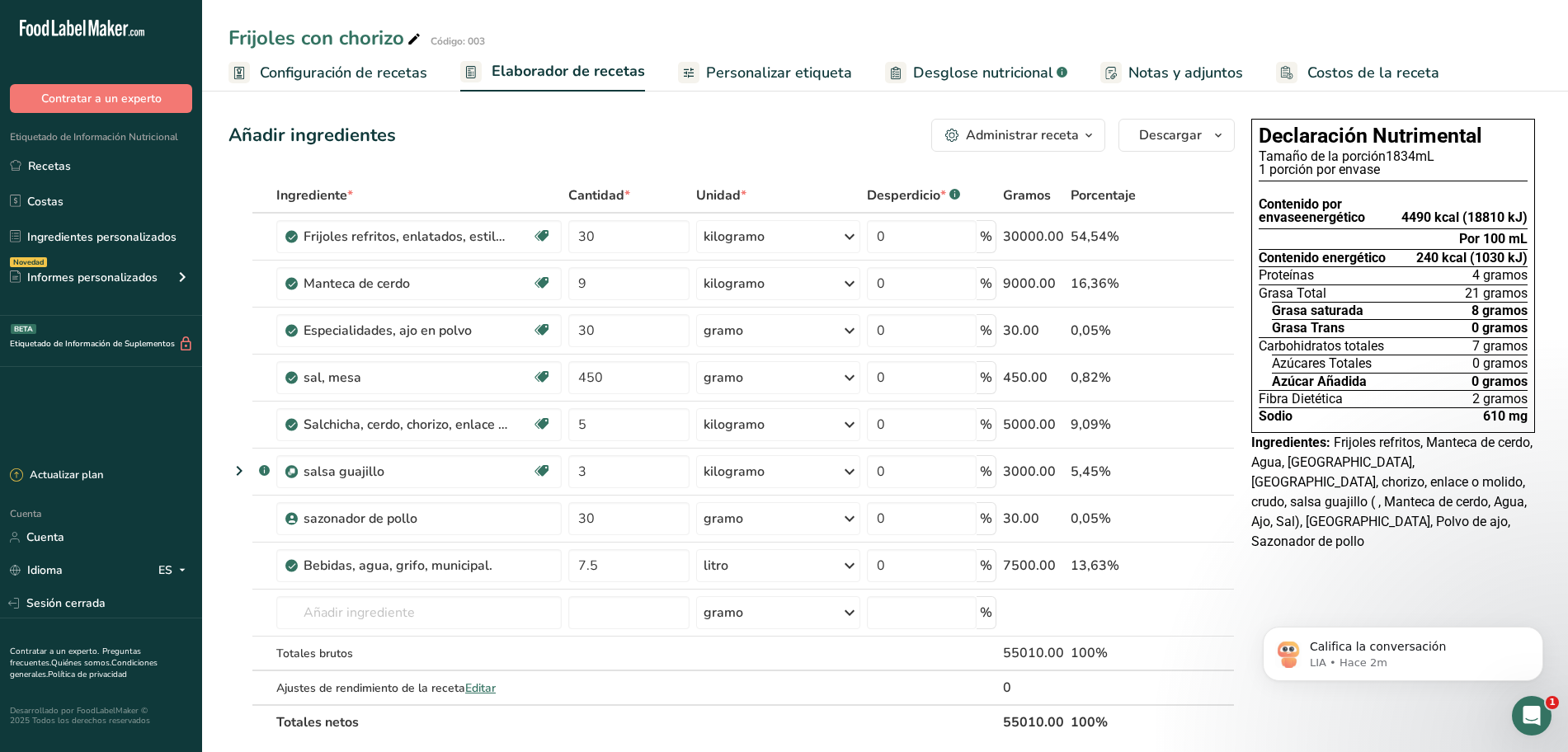
click at [386, 78] on font "Configuración de recetas" at bounding box center [344, 72] width 167 height 19
select select "22"
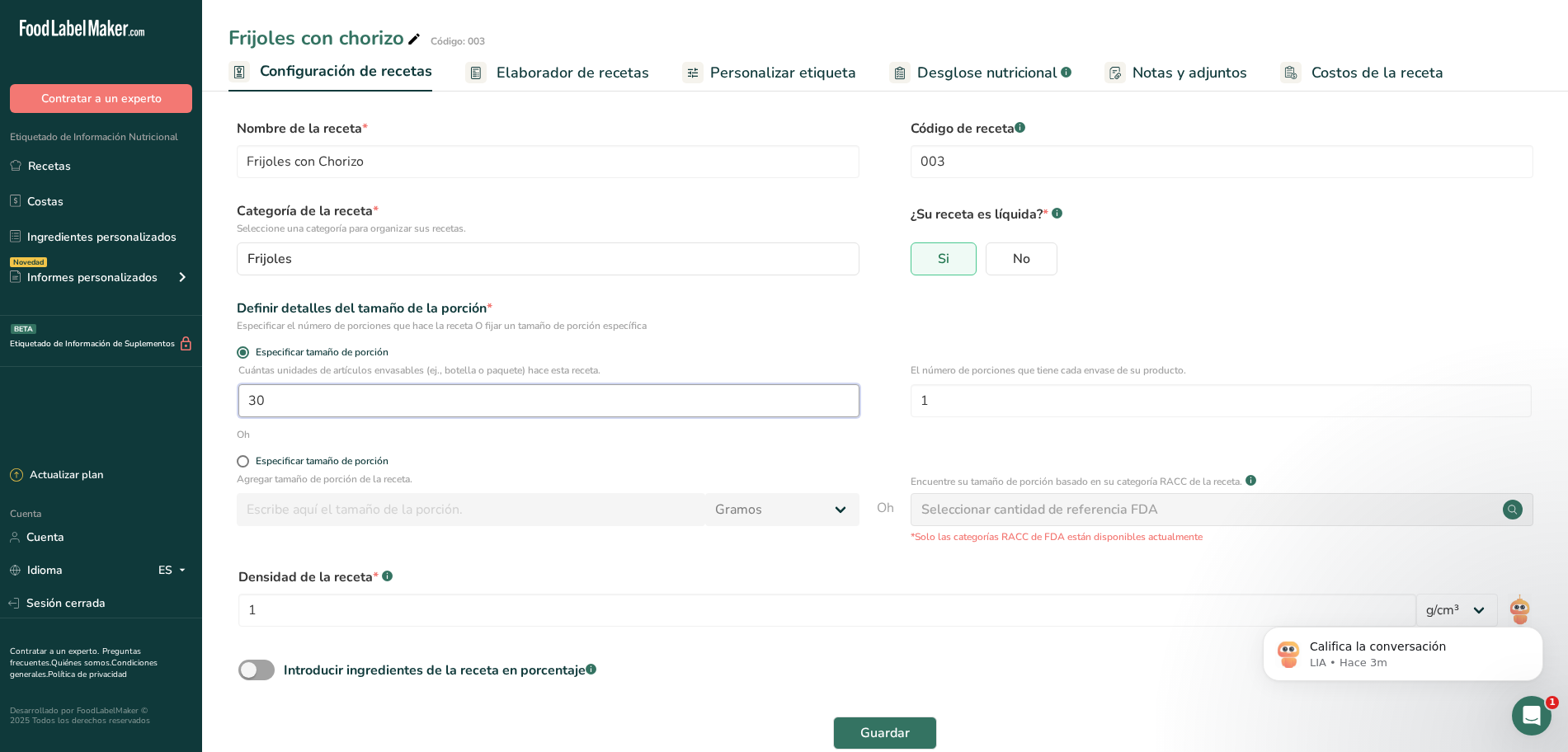
click at [626, 406] on input "30" at bounding box center [548, 400] width 621 height 33
type input "1"
type input "18"
click at [870, 725] on font "Guardar" at bounding box center [885, 733] width 49 height 19
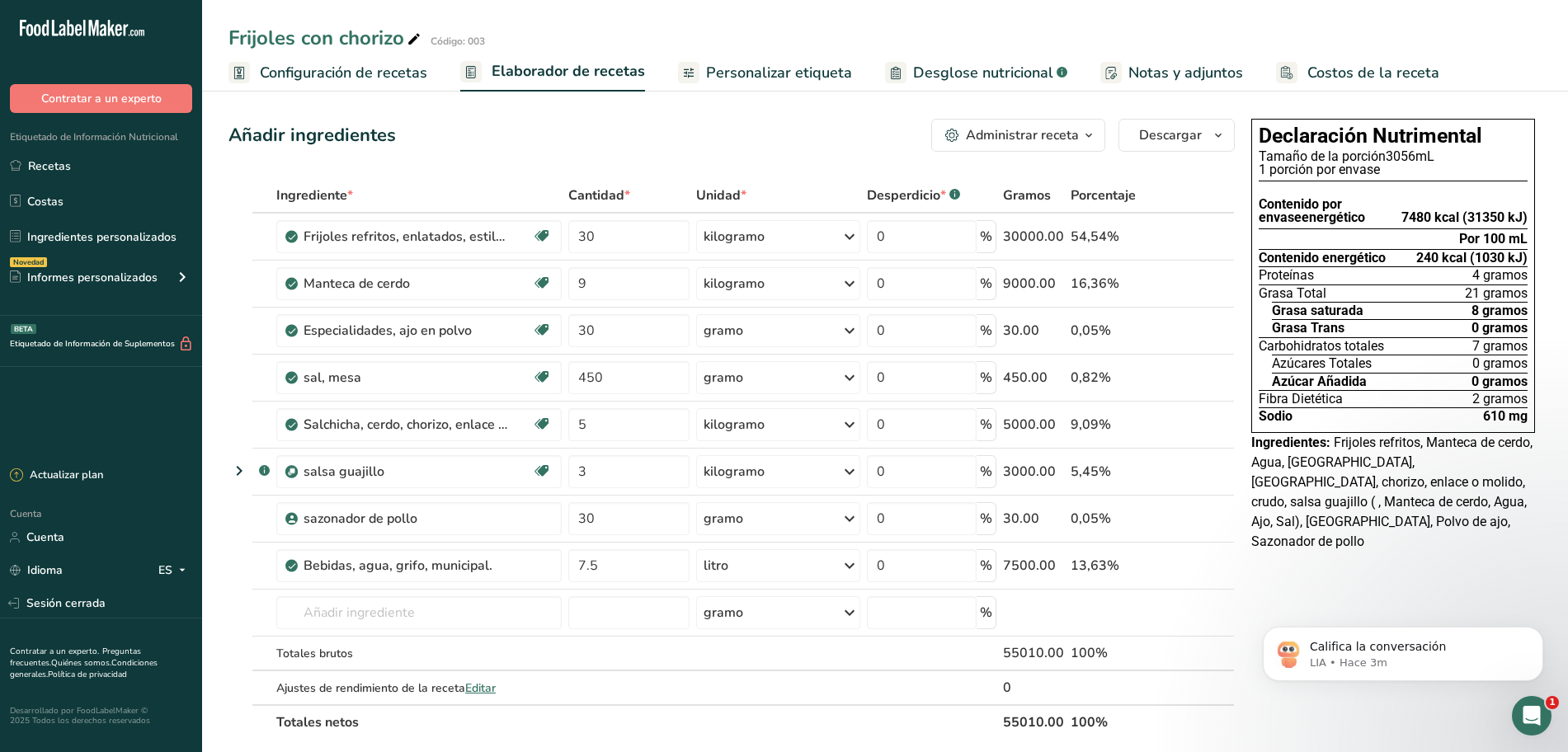
click at [331, 70] on font "Configuración de recetas" at bounding box center [344, 72] width 167 height 19
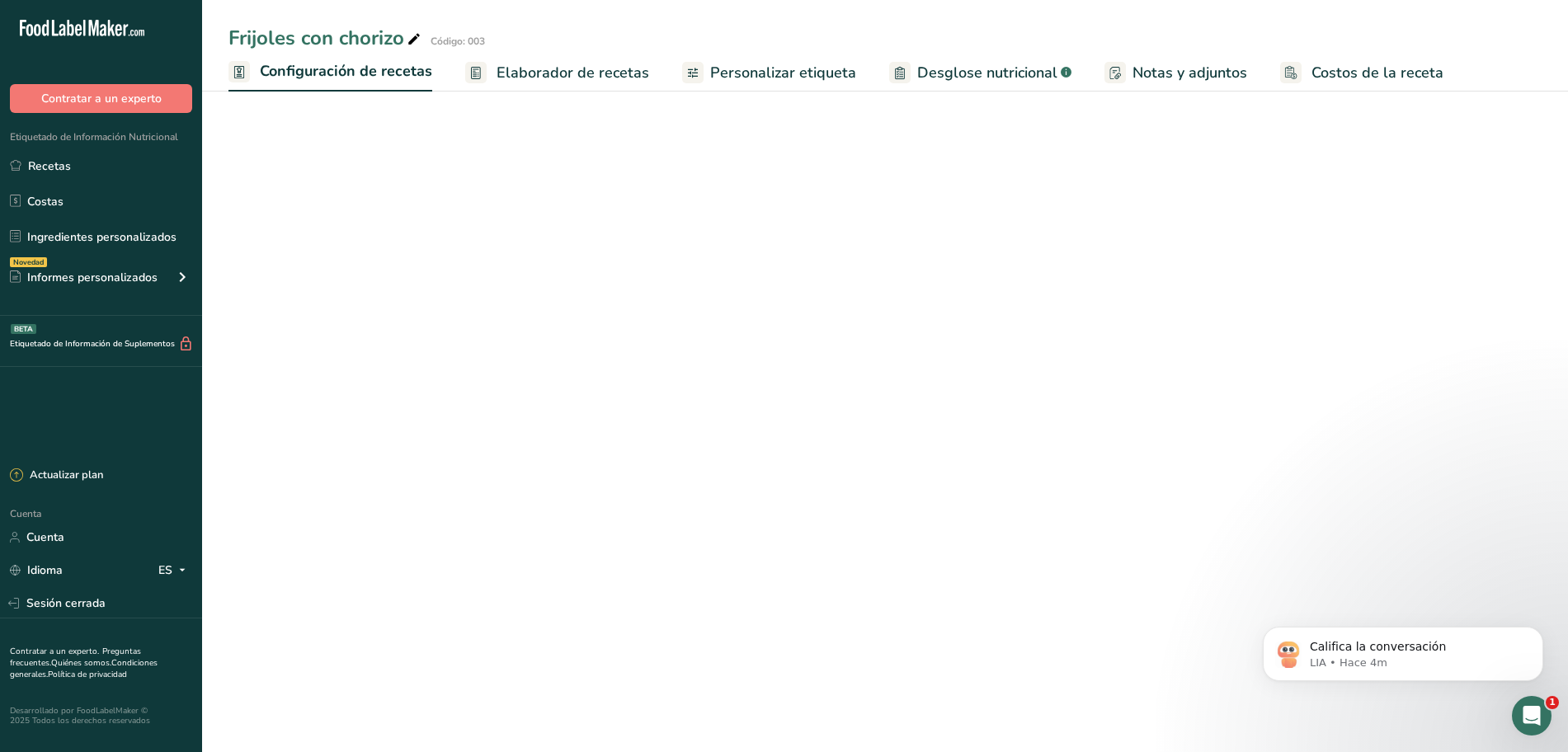
select select "22"
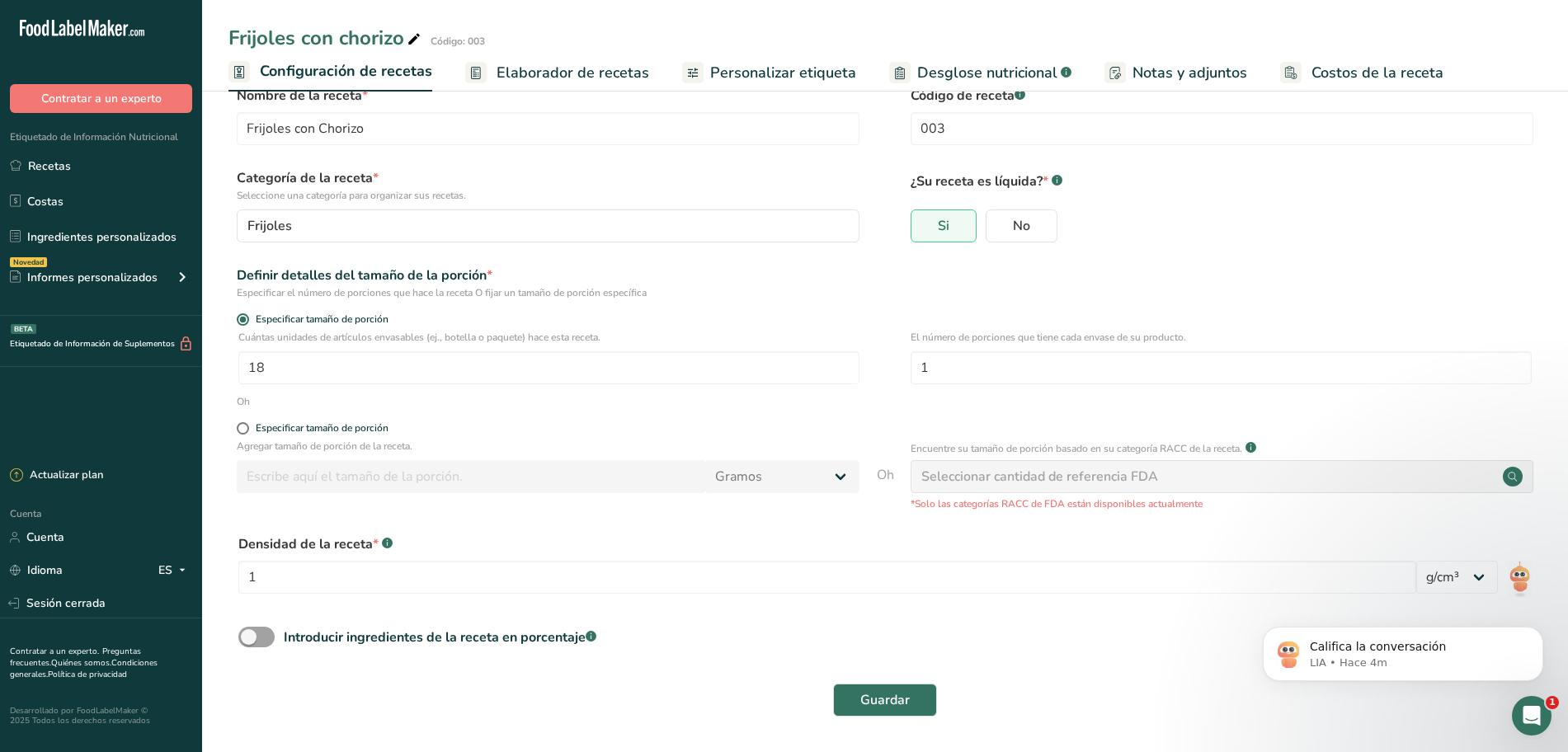
scroll to position [34, 0]
click at [426, 564] on input "1" at bounding box center [827, 576] width 1178 height 33
click at [1471, 578] on div "Califica la conversación LIA • Hace 6m" at bounding box center [1403, 578] width 303 height 206
click at [1431, 579] on div "Califica la conversación LIA • Hace 6m" at bounding box center [1403, 578] width 303 height 206
click at [1466, 576] on div "Califica la conversación LIA • Hace 6m" at bounding box center [1403, 578] width 303 height 206
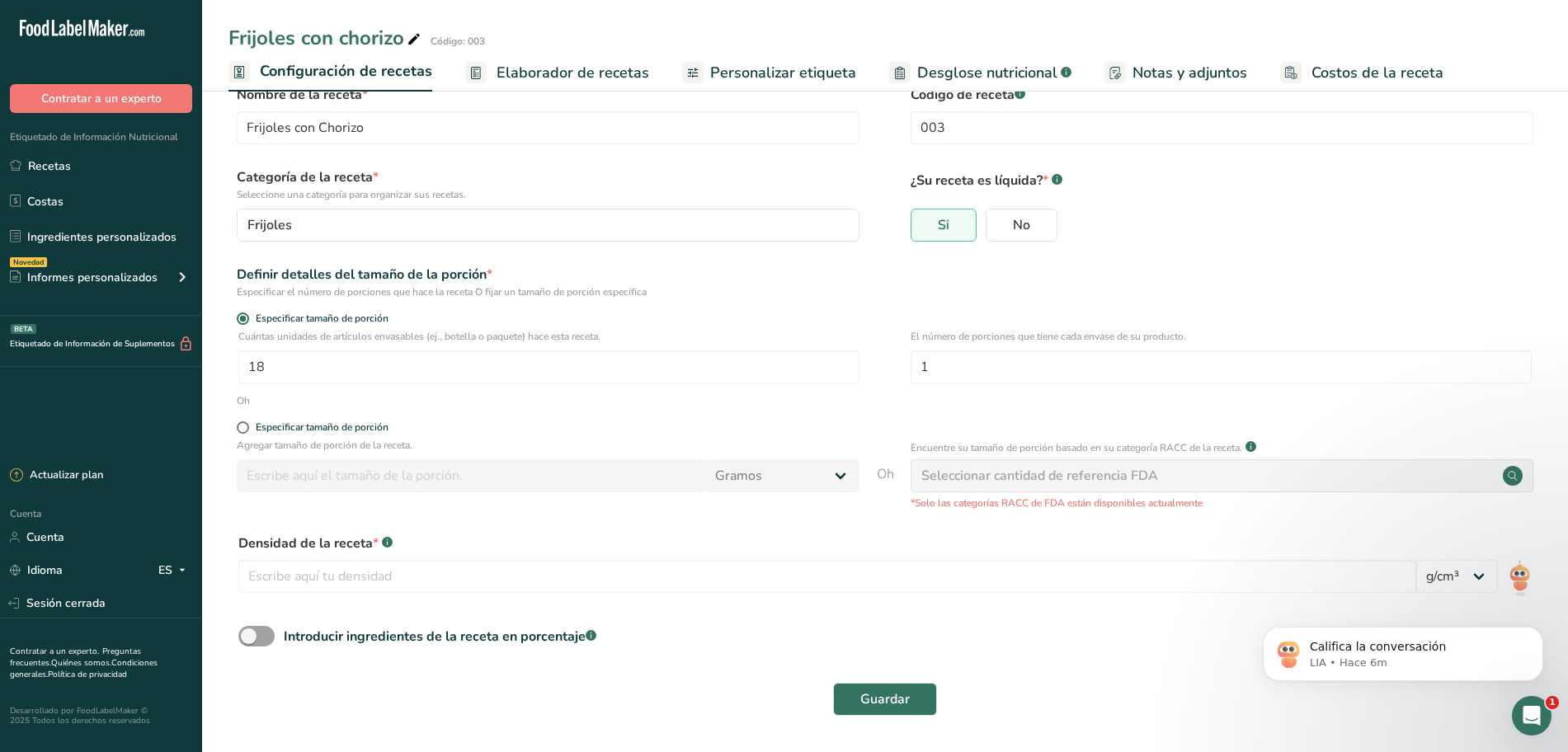
click at [1469, 571] on div "Califica la conversación LIA • Hace 6m" at bounding box center [1403, 578] width 303 height 206
click at [1481, 580] on div "Califica la conversación LIA • Hace 6m" at bounding box center [1403, 578] width 303 height 206
click at [1471, 581] on div "Califica la conversación LIA • Hace 6m" at bounding box center [1403, 578] width 303 height 206
click at [1353, 572] on div "Califica la conversación LIA • Hace 6m" at bounding box center [1403, 578] width 303 height 206
click at [565, 571] on input "number" at bounding box center [827, 576] width 1178 height 33
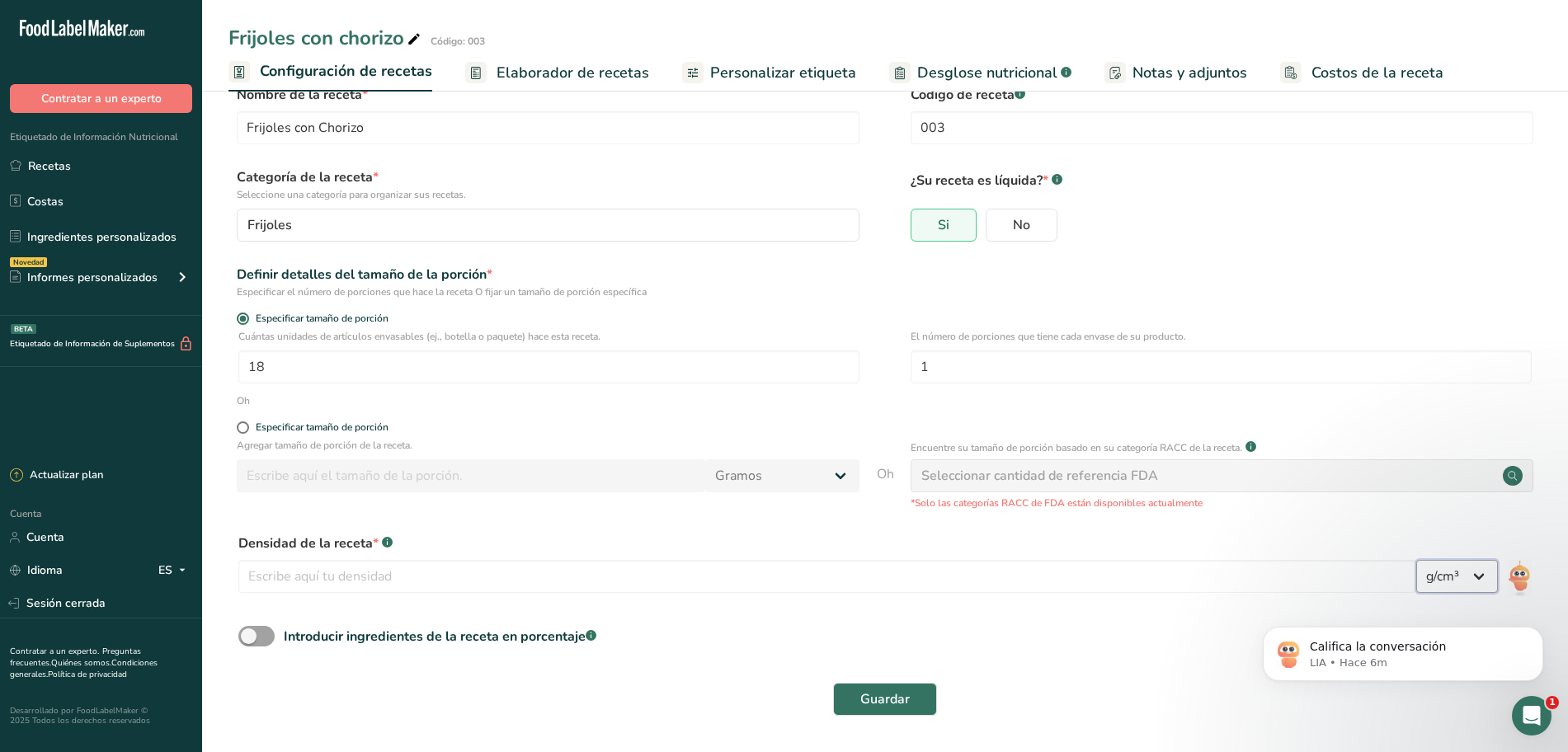
click at [1432, 569] on select "lb/pie³ g/cm³" at bounding box center [1457, 576] width 82 height 33
click at [1416, 560] on select "lb/pie³ g/cm³" at bounding box center [1457, 576] width 82 height 33
click at [516, 569] on input "number" at bounding box center [827, 576] width 1178 height 33
click at [427, 575] on input "number" at bounding box center [827, 576] width 1178 height 33
click at [273, 575] on input "number" at bounding box center [827, 576] width 1178 height 33
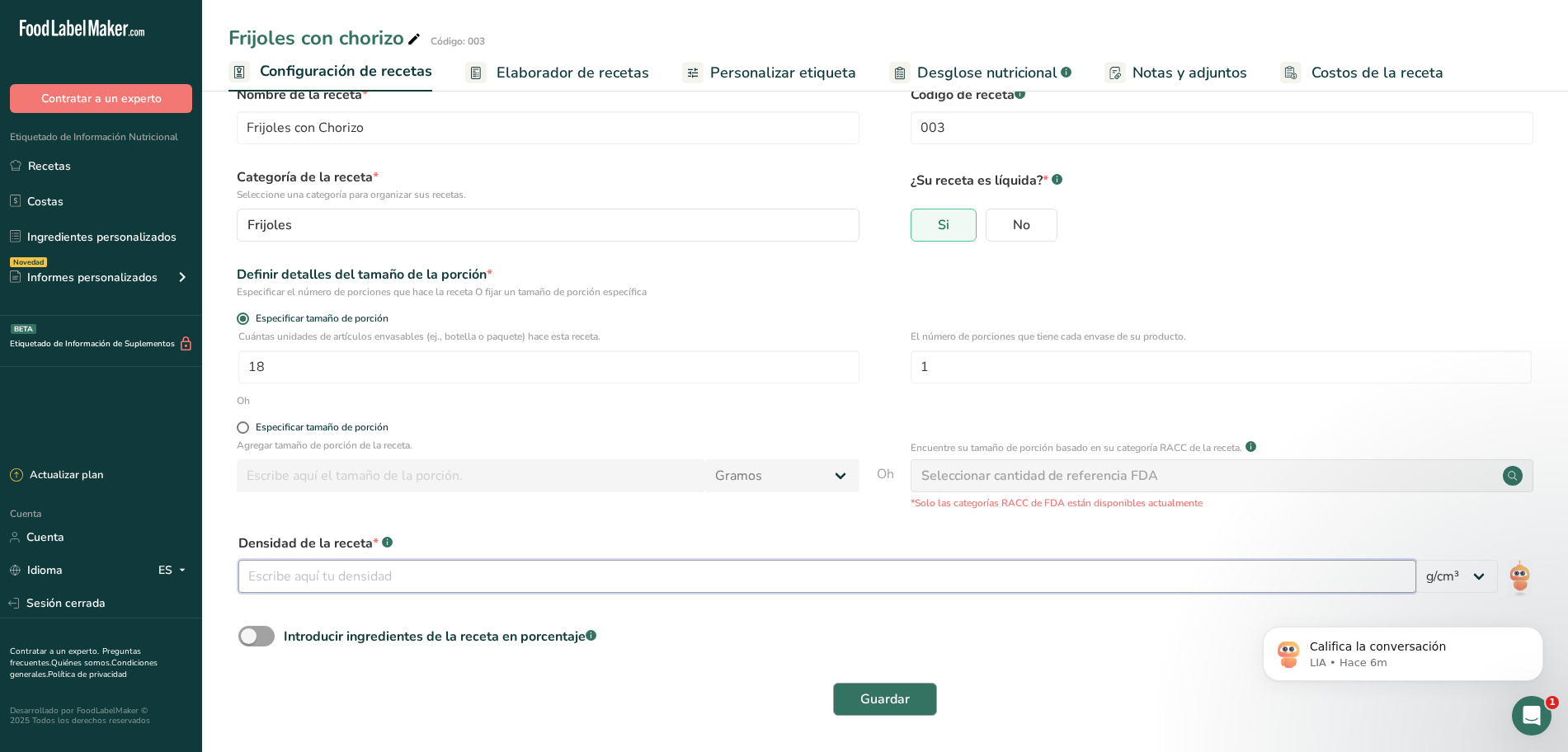
click at [687, 570] on input "number" at bounding box center [827, 576] width 1178 height 33
click at [1256, 538] on div "Densidad de la receta * .a-a{fill:#347362;}.b-a{fill:#fff;}" at bounding box center [884, 543] width 1293 height 19
click at [1121, 561] on input "-0.002" at bounding box center [827, 576] width 1178 height 33
click at [1052, 565] on input "-0.002" at bounding box center [827, 576] width 1178 height 33
click at [881, 696] on font "Guardar" at bounding box center [885, 699] width 49 height 19
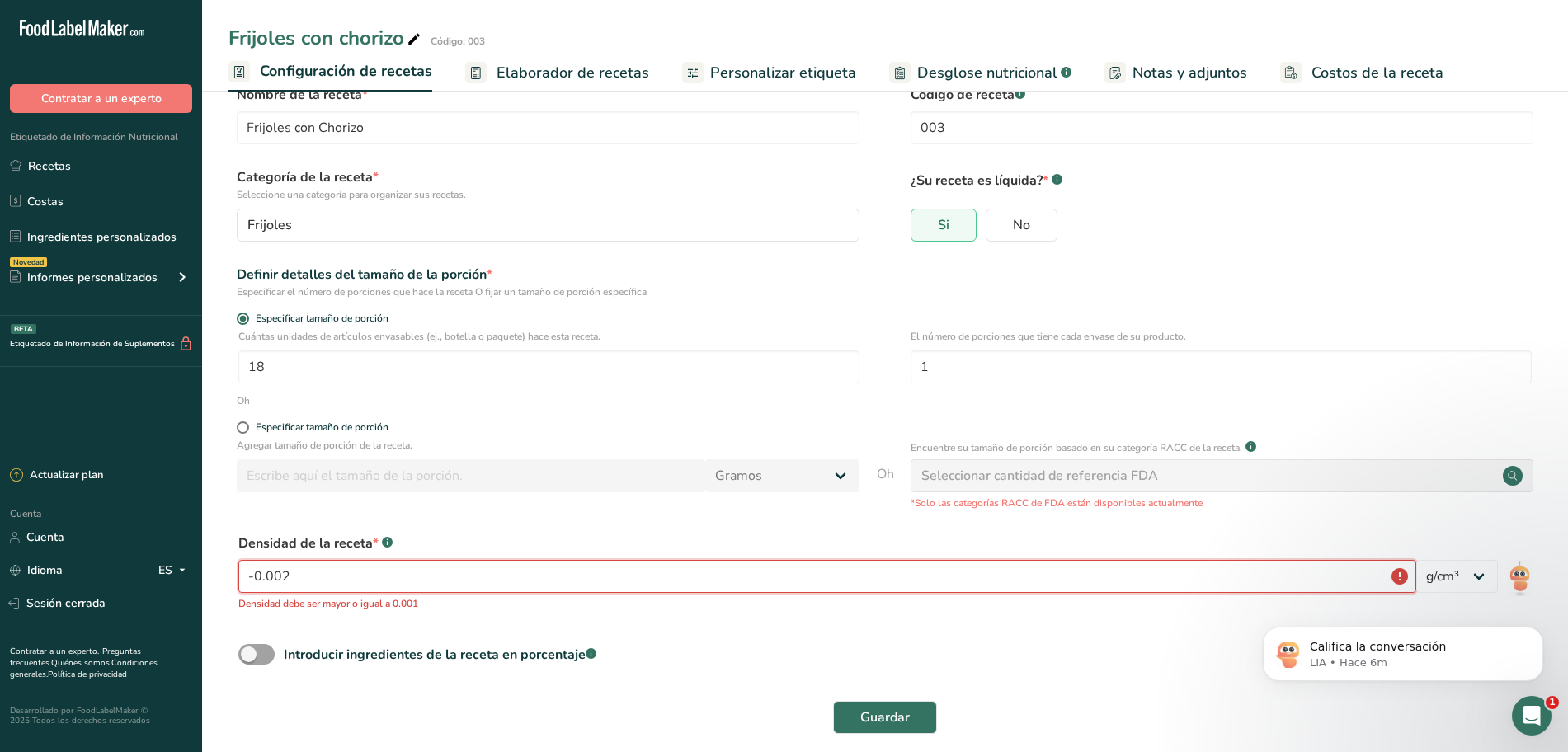
click at [867, 579] on input "-0.002" at bounding box center [827, 576] width 1178 height 33
type input "0"
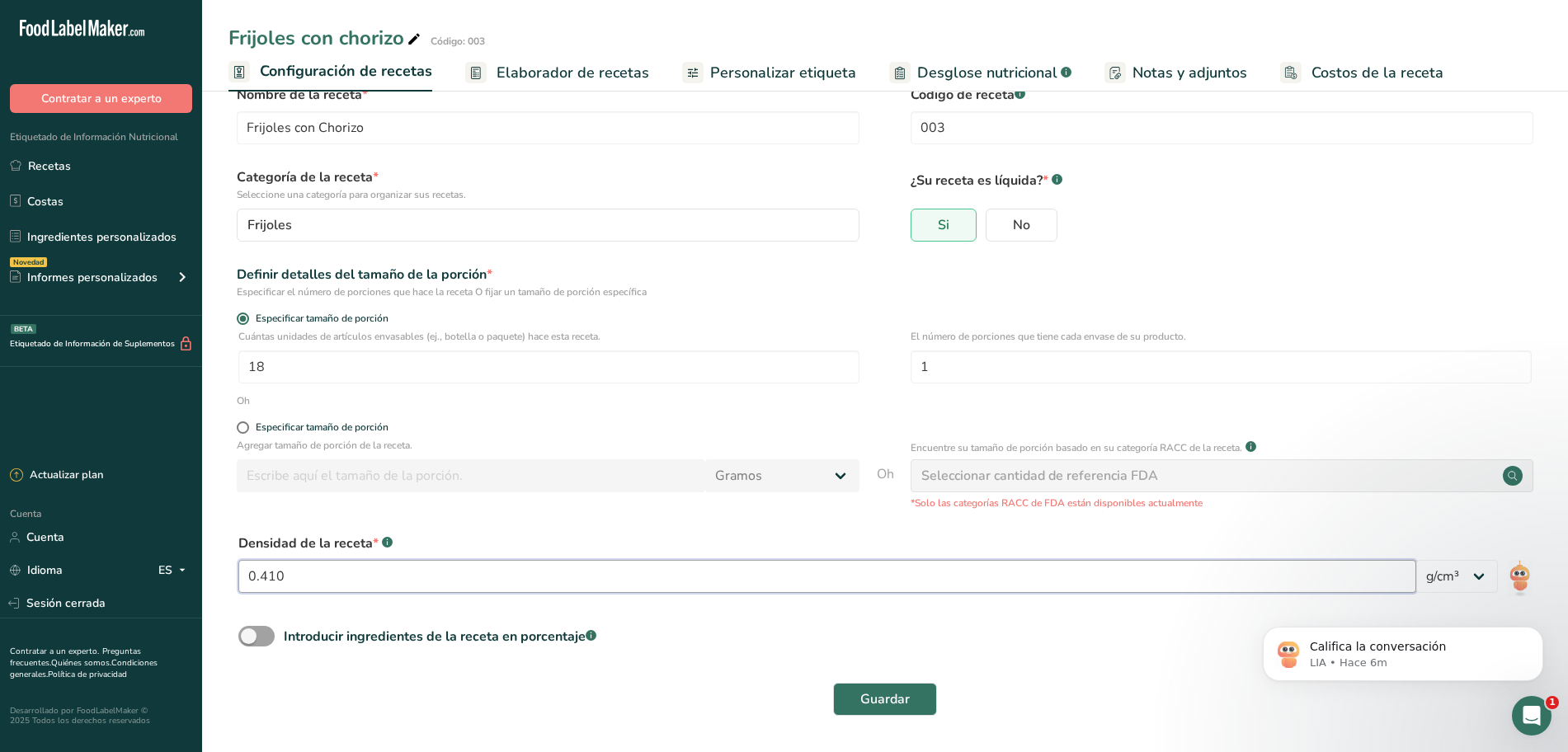
type input "0.410"
click at [956, 646] on div "Introducir ingredientes de la receta en porcentaje .a-a{fill:#347362;}.b-a{fill…" at bounding box center [885, 643] width 1313 height 34
click at [871, 689] on span "Guardar" at bounding box center [885, 699] width 49 height 19
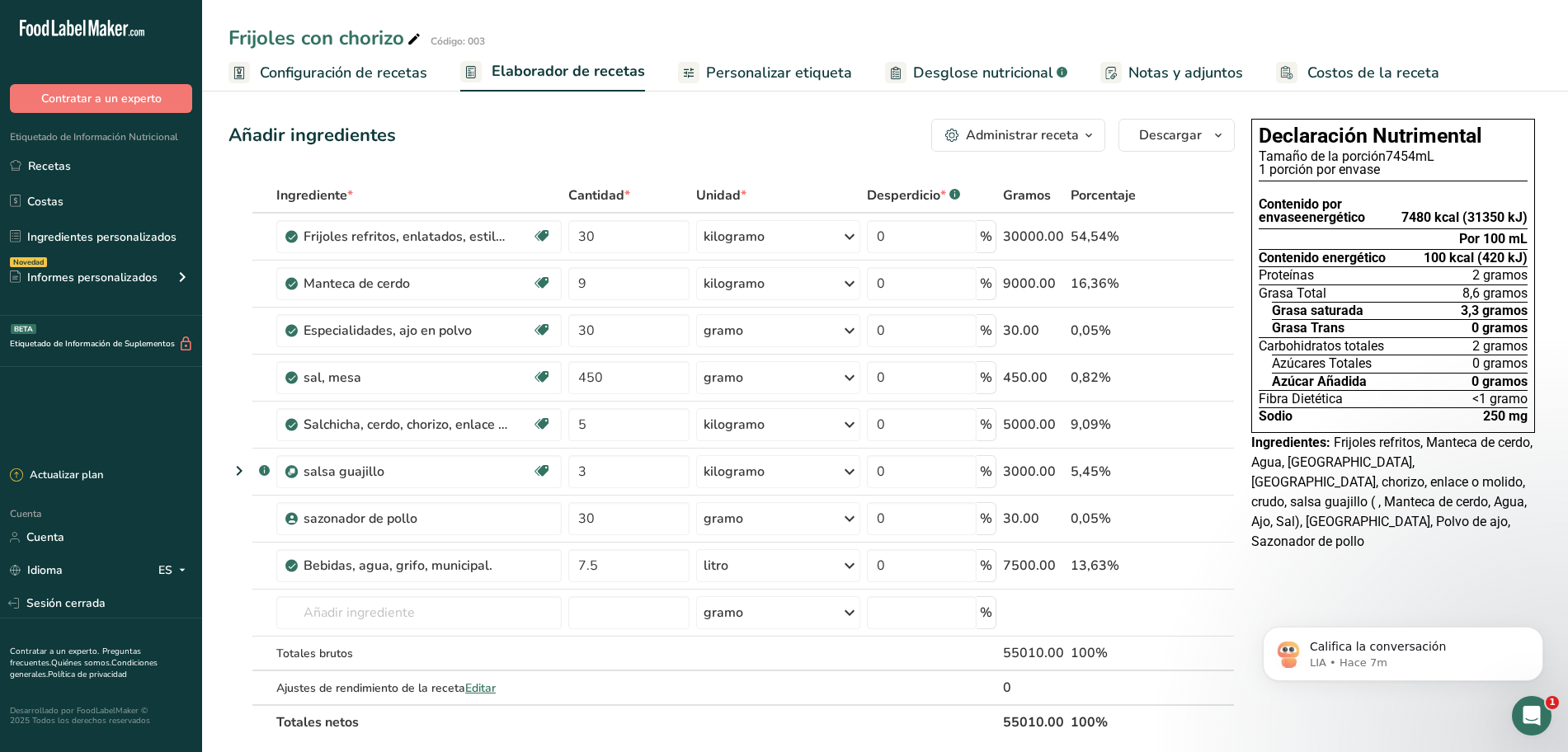
drag, startPoint x: 315, startPoint y: 60, endPoint x: 294, endPoint y: 111, distance: 55.2
click at [316, 60] on link "Configuración de recetas" at bounding box center [328, 73] width 199 height 37
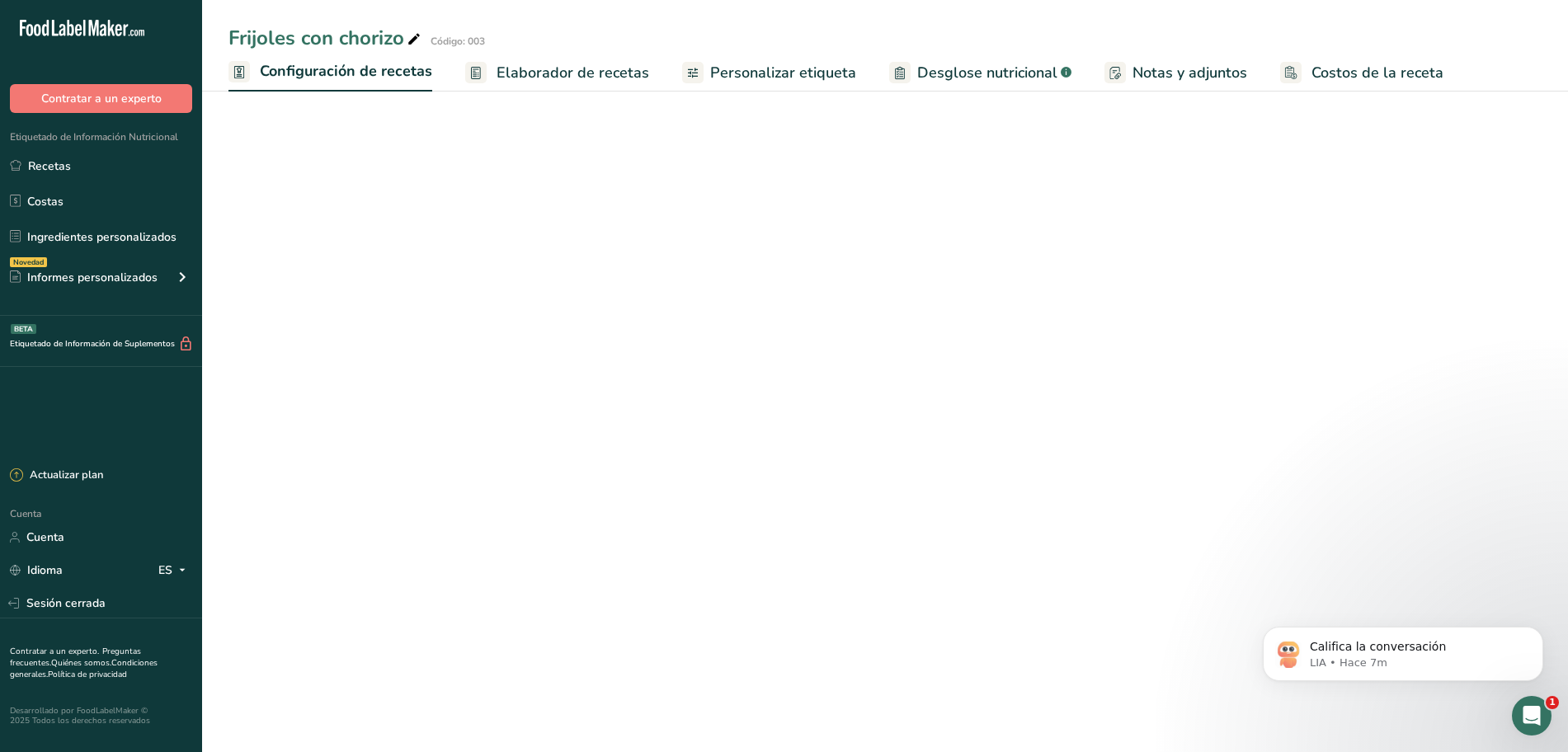
select select "22"
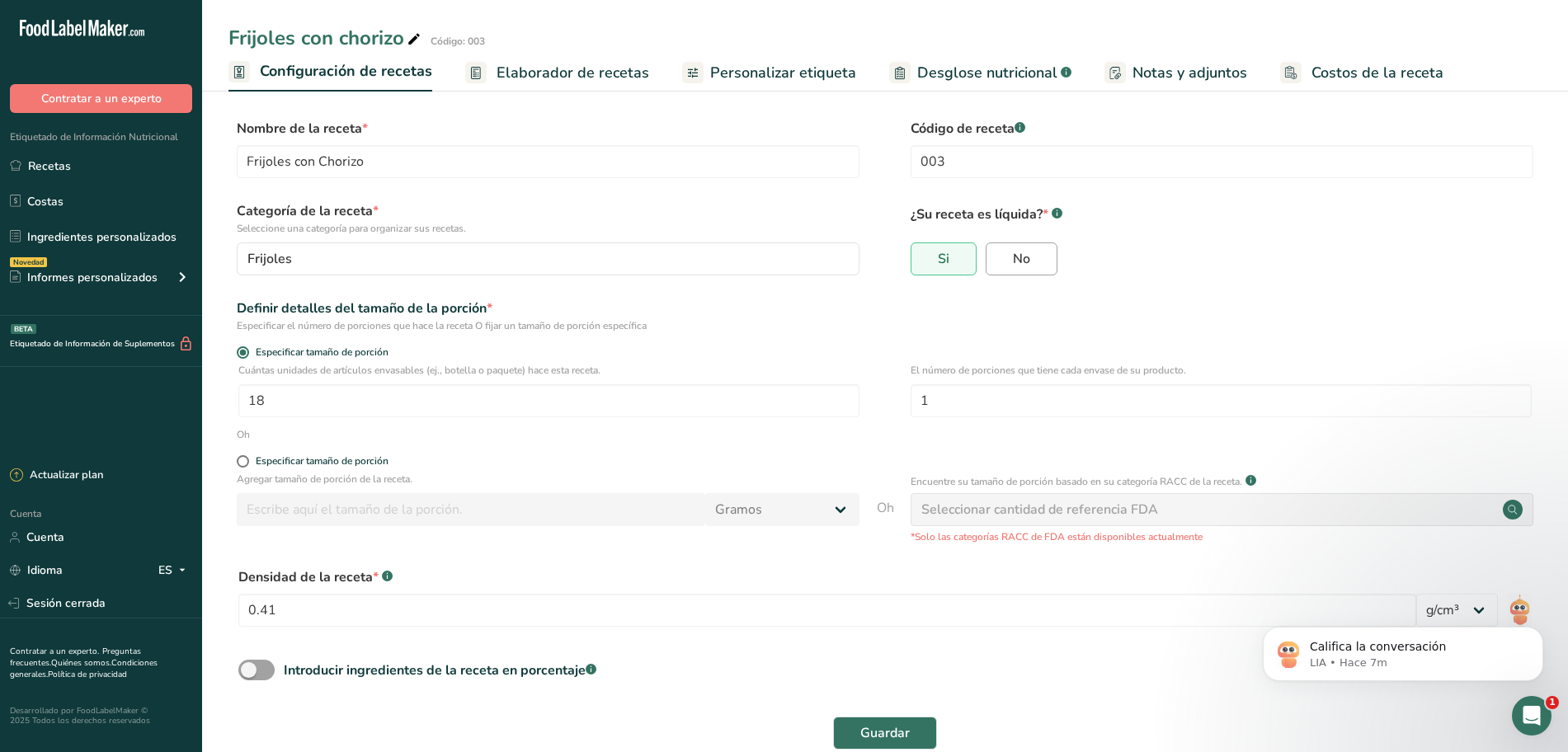
click at [1035, 266] on label "No" at bounding box center [1021, 258] width 71 height 33
click at [997, 264] on input "No" at bounding box center [992, 258] width 11 height 11
radio input "true"
radio input "false"
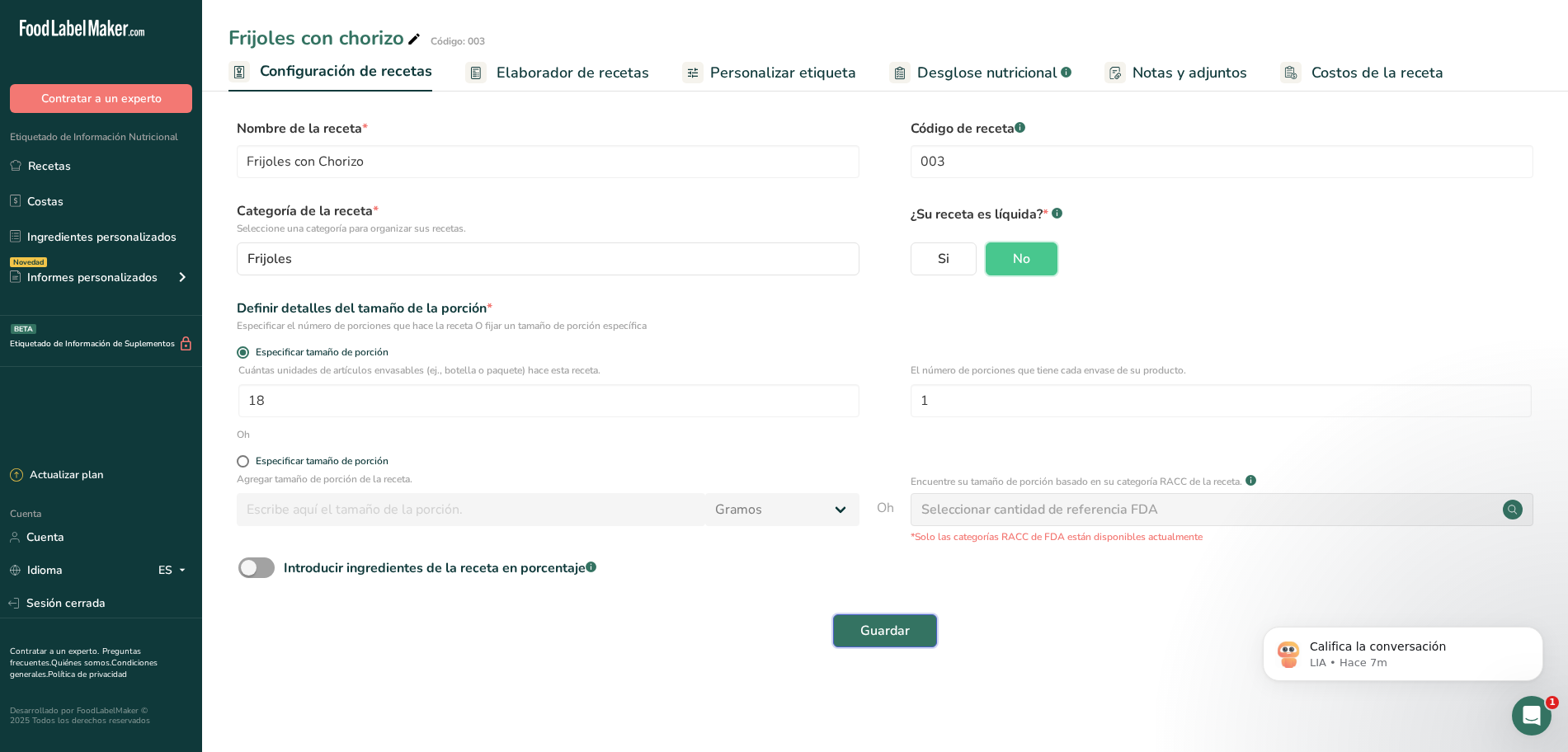
click at [891, 631] on font "Guardar" at bounding box center [885, 631] width 49 height 19
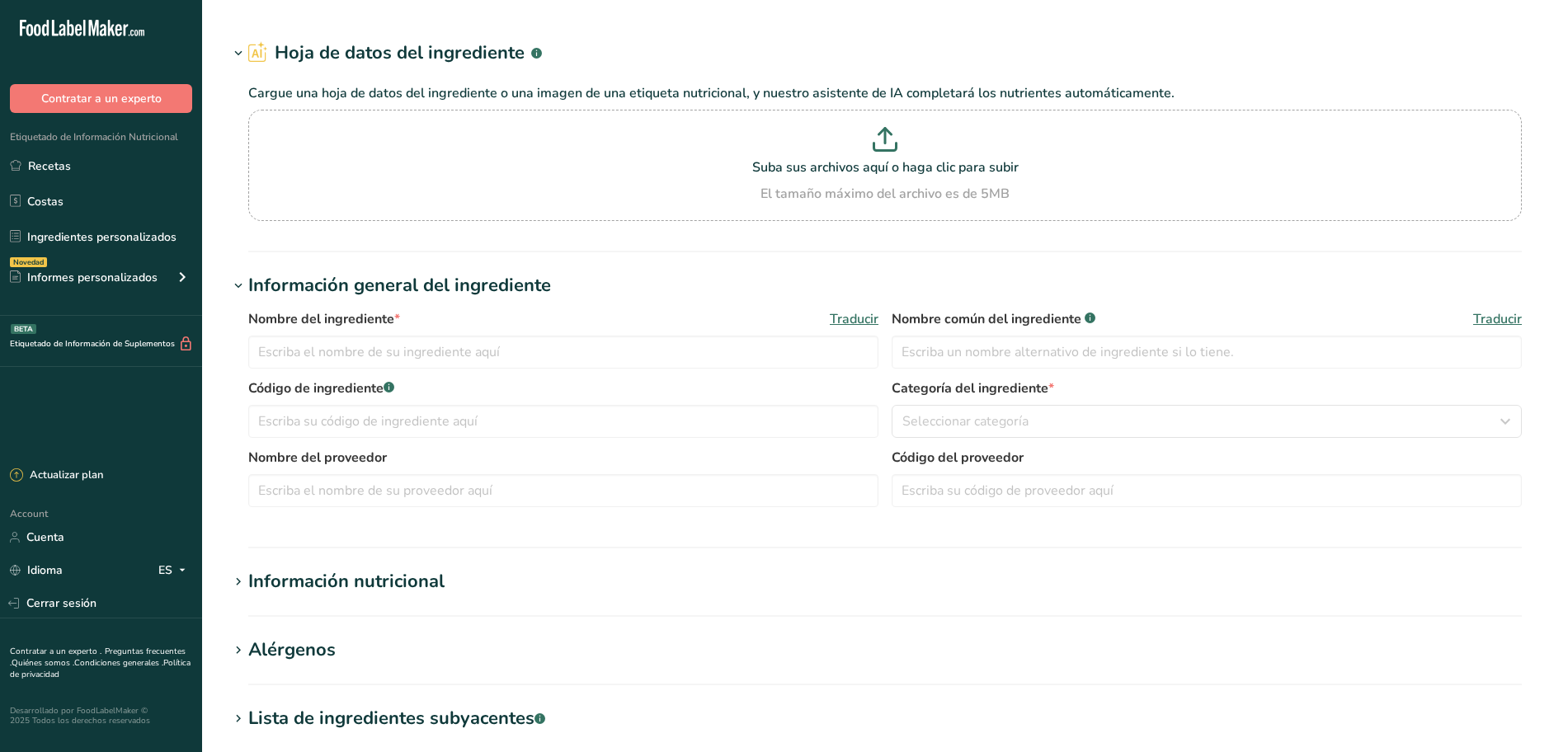
type input "Chile Guajillo"
type input "Chile guajillo"
type input "000354"
